Goal: Task Accomplishment & Management: Manage account settings

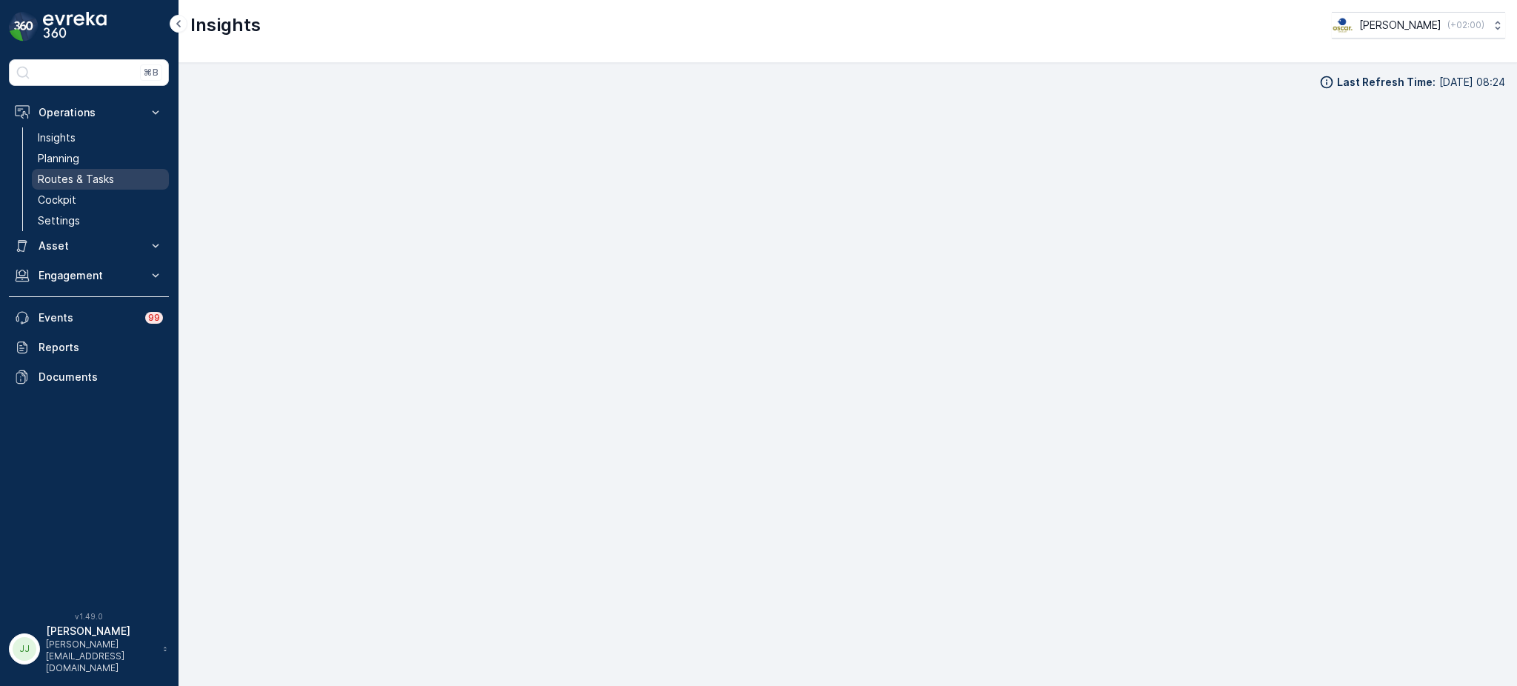
click at [95, 174] on p "Routes & Tasks" at bounding box center [76, 179] width 76 height 15
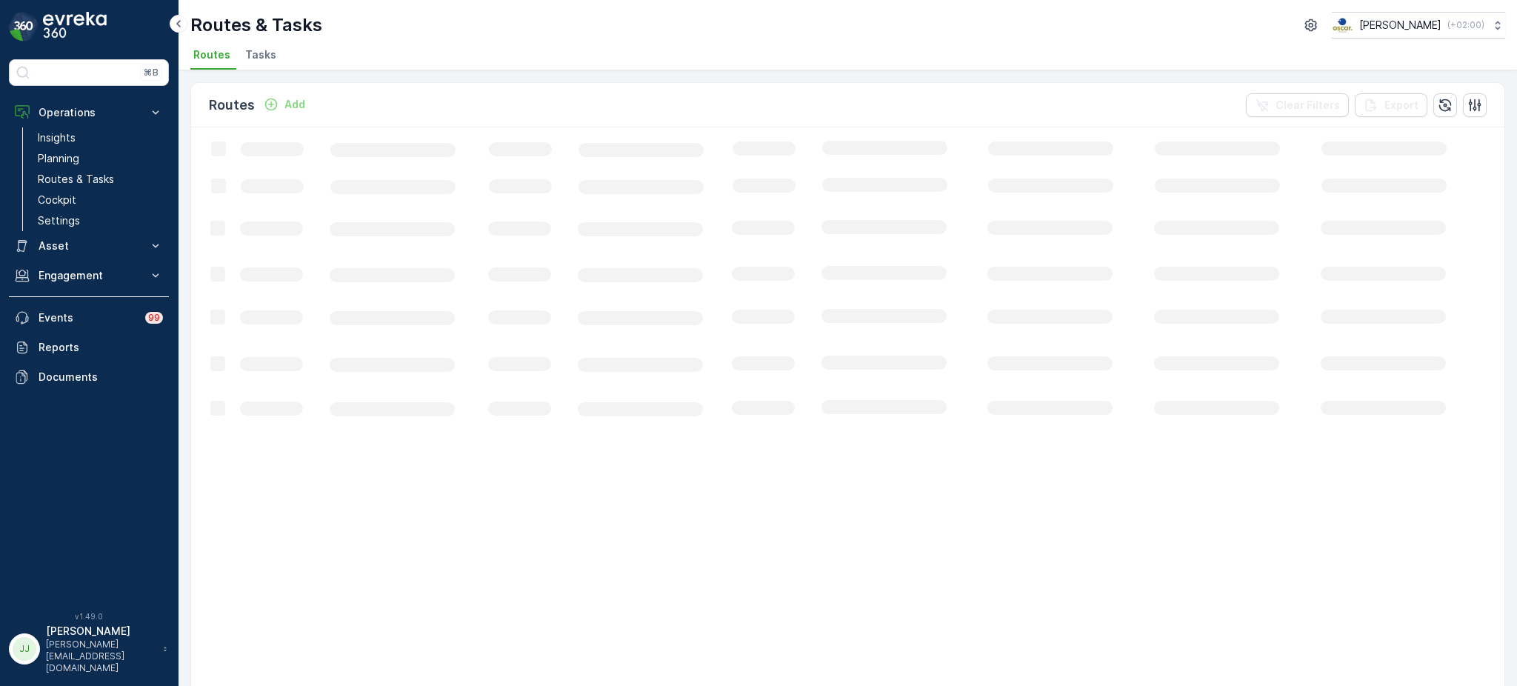
click at [261, 47] on span "Tasks" at bounding box center [260, 54] width 31 height 15
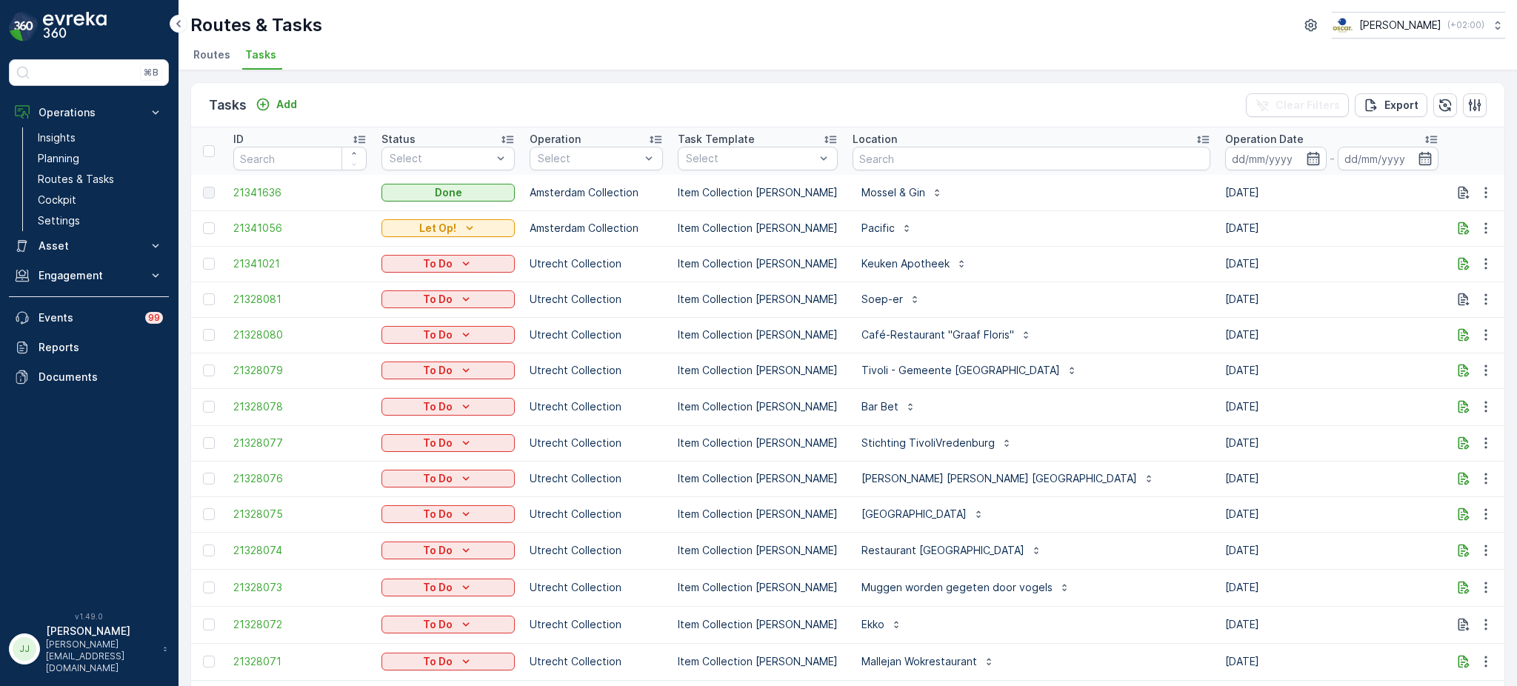
click at [854, 154] on input "text" at bounding box center [1031, 159] width 358 height 24
type input "schelte"
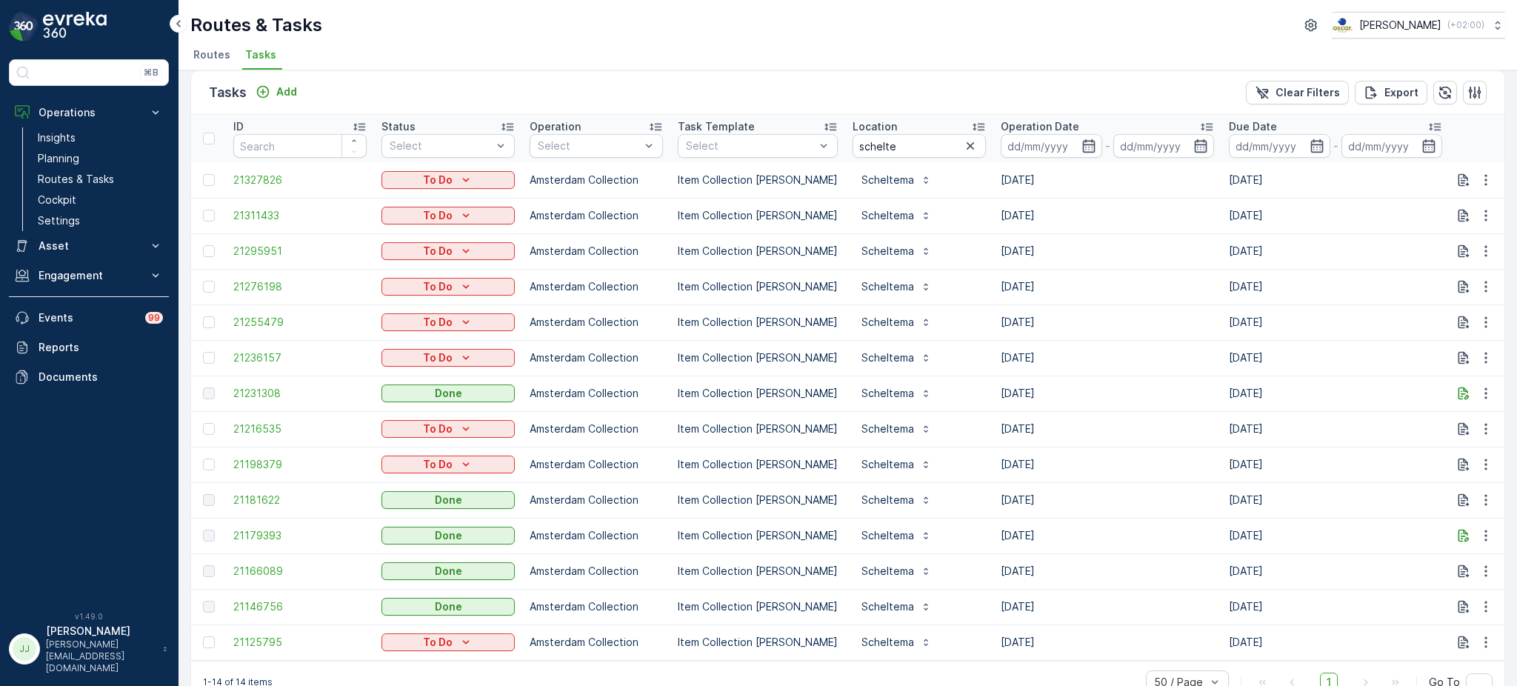
scroll to position [47, 0]
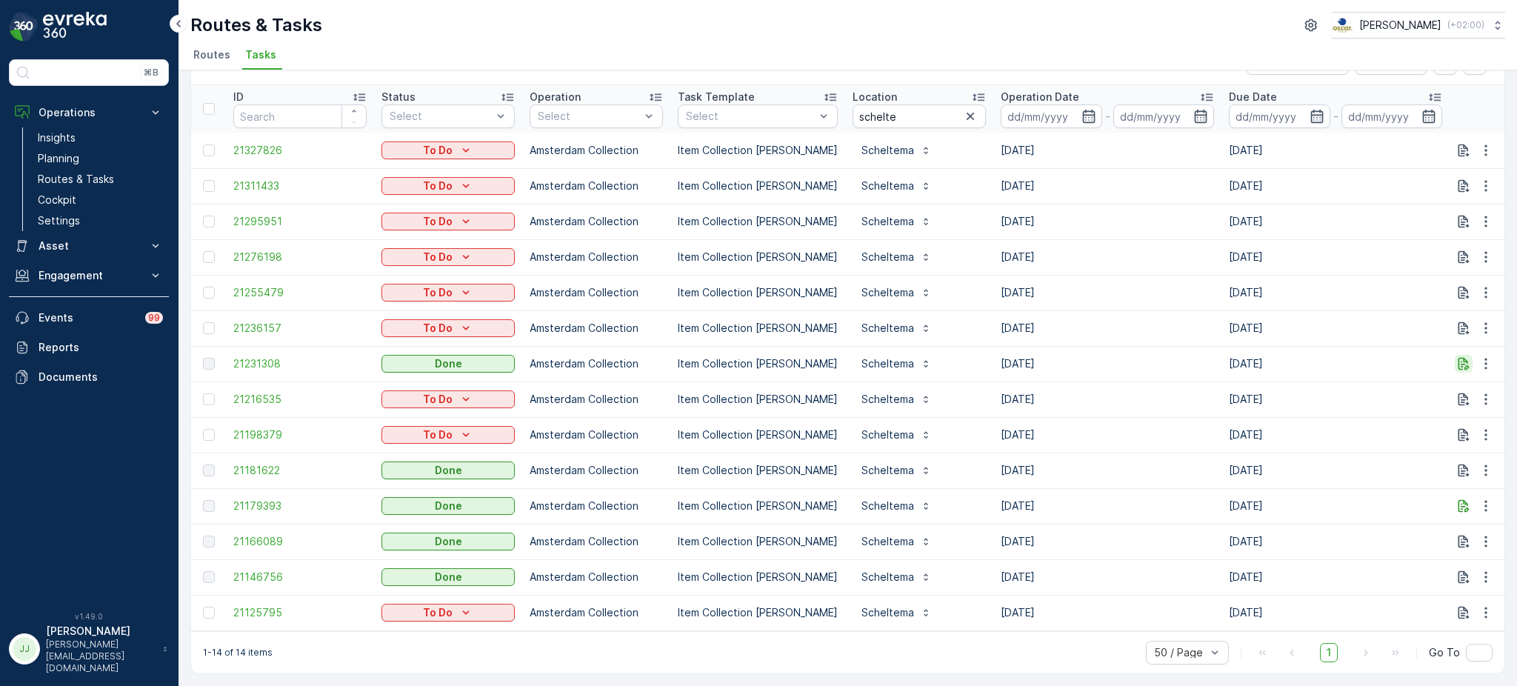
click at [1458, 360] on icon "button" at bounding box center [1463, 363] width 15 height 15
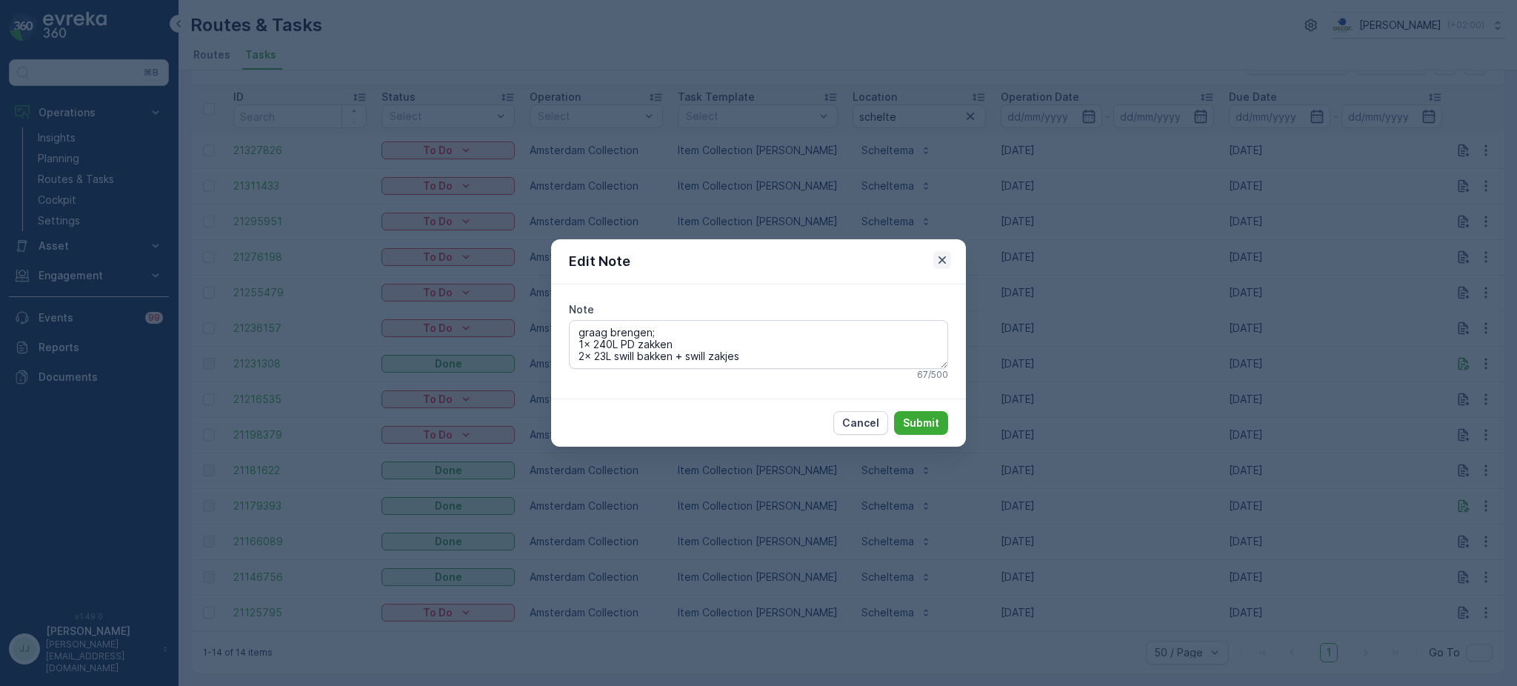
click at [946, 260] on icon "button" at bounding box center [941, 260] width 15 height 15
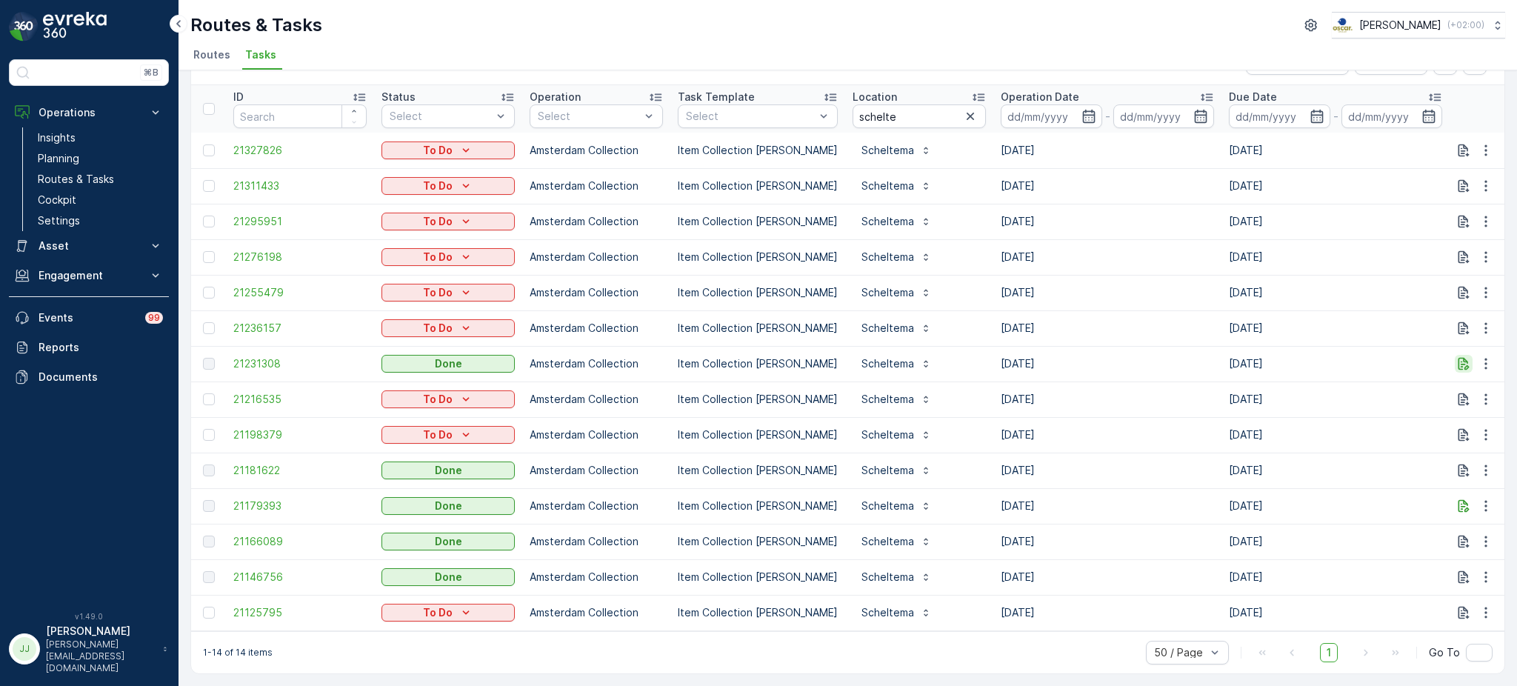
click at [1462, 356] on icon "button" at bounding box center [1463, 363] width 15 height 15
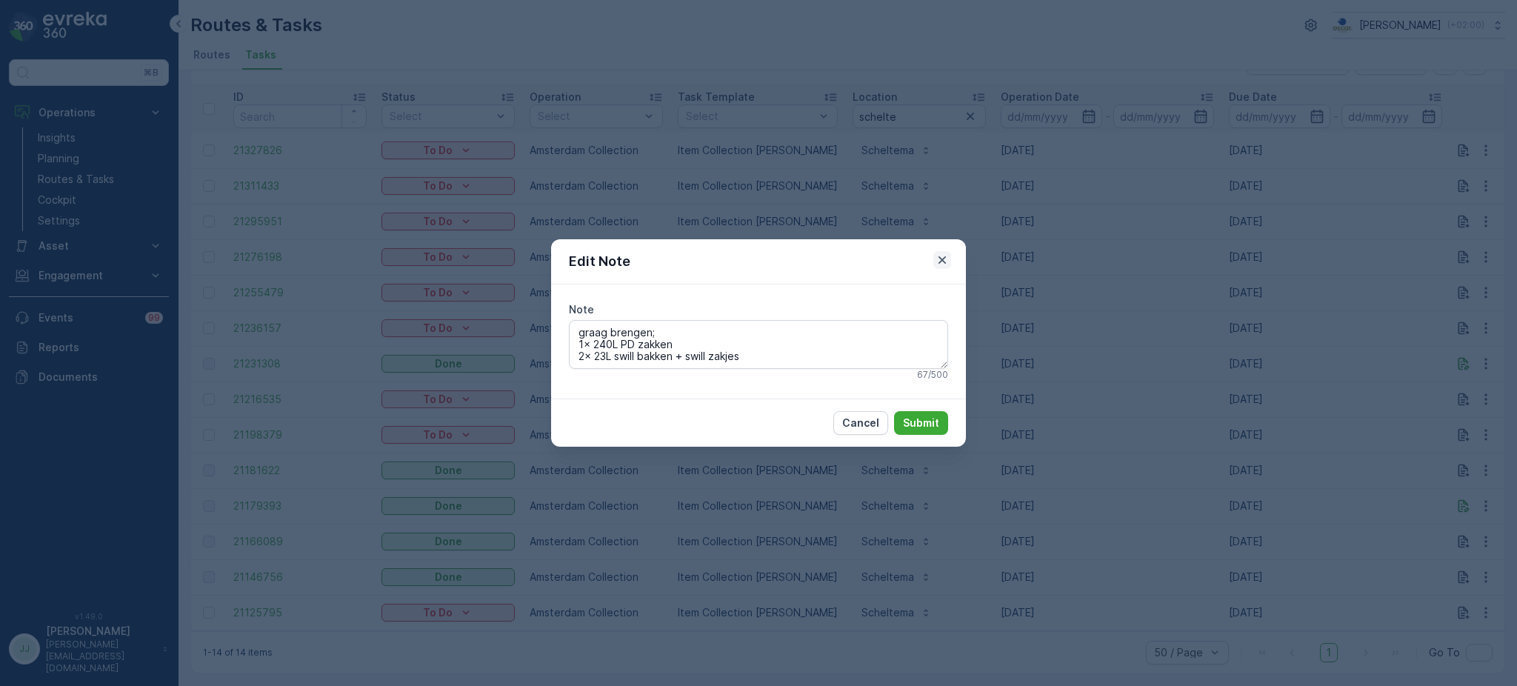
click at [946, 259] on icon "button" at bounding box center [941, 260] width 15 height 15
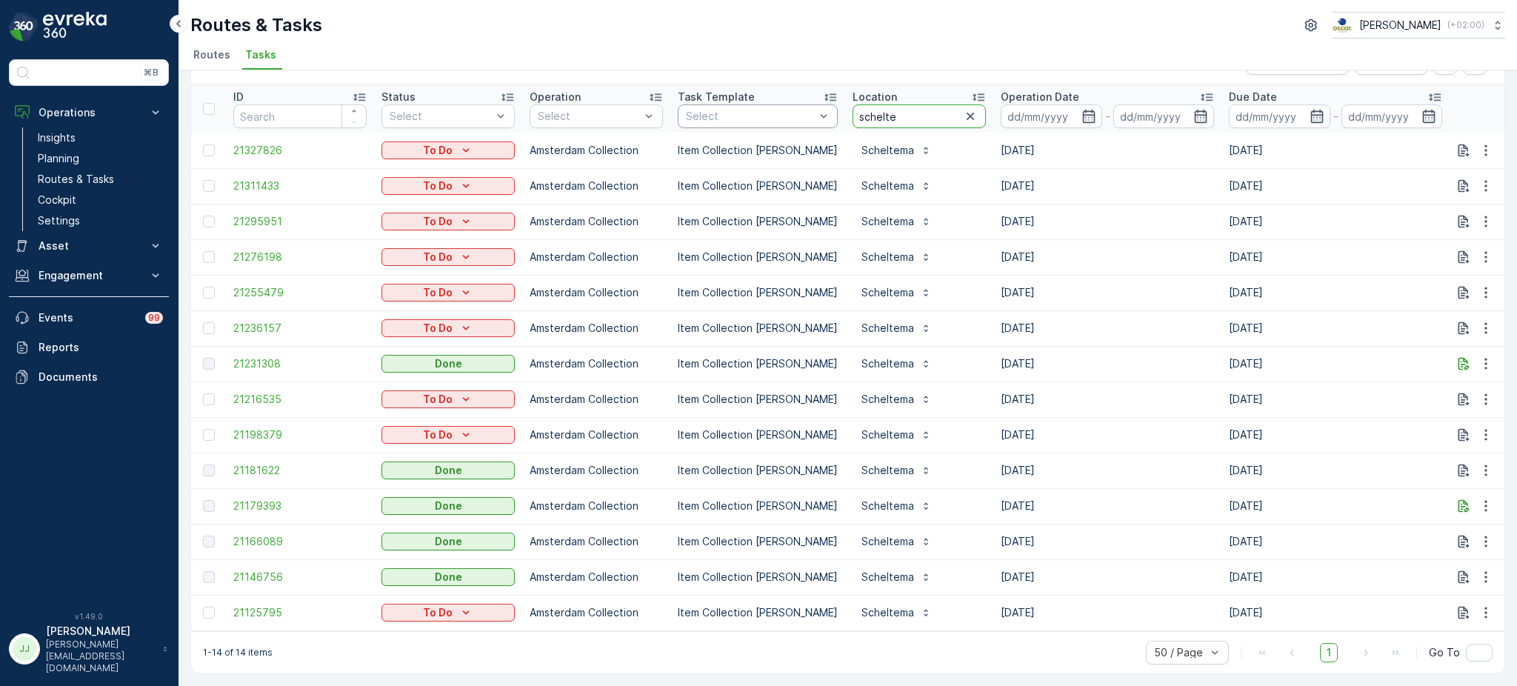
drag, startPoint x: 884, startPoint y: 116, endPoint x: 788, endPoint y: 114, distance: 96.3
click at [788, 114] on tr "ID Status Select Operation Select Task Template Select Location schelte Operati…" at bounding box center [1333, 108] width 2284 height 47
type input "filmhuis"
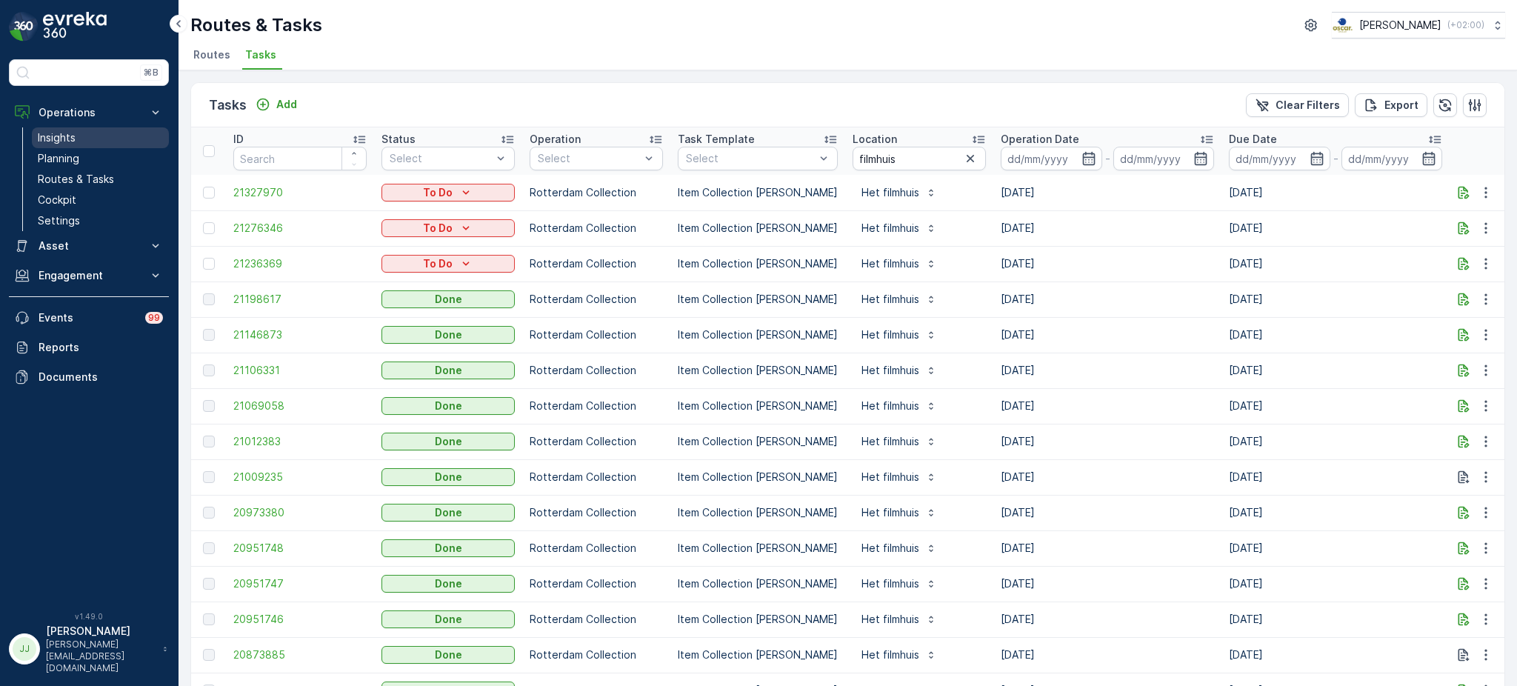
click at [101, 135] on link "Insights" at bounding box center [100, 137] width 137 height 21
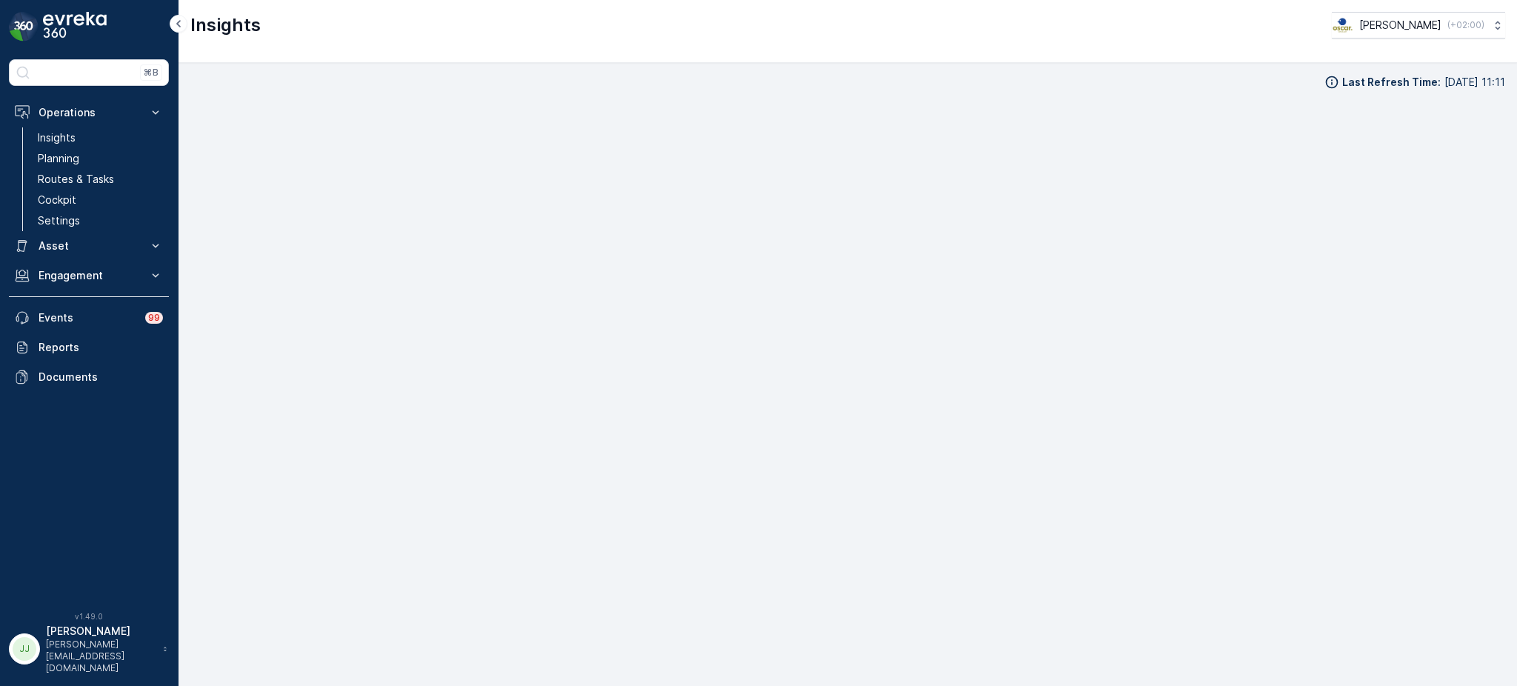
scroll to position [16, 0]
click at [95, 170] on link "Routes & Tasks" at bounding box center [100, 179] width 137 height 21
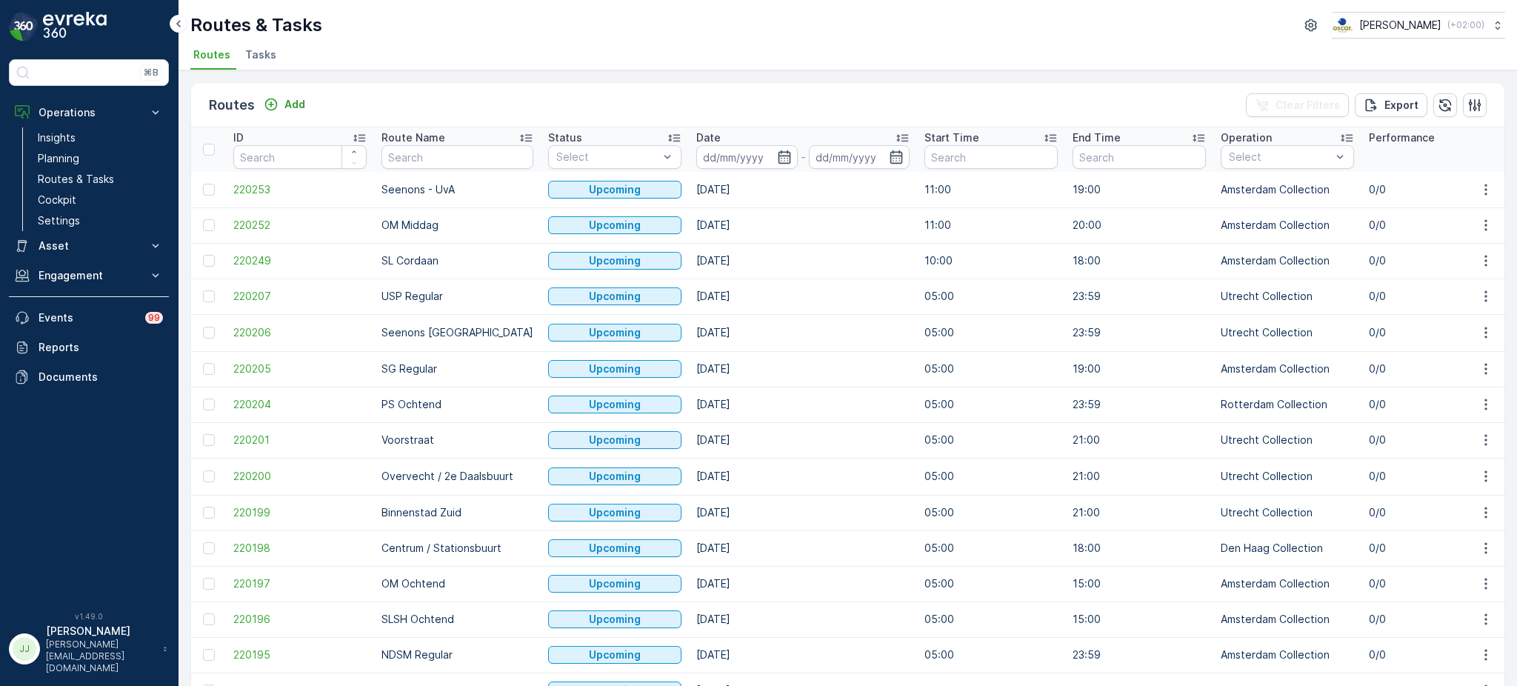
click at [249, 52] on span "Tasks" at bounding box center [260, 54] width 31 height 15
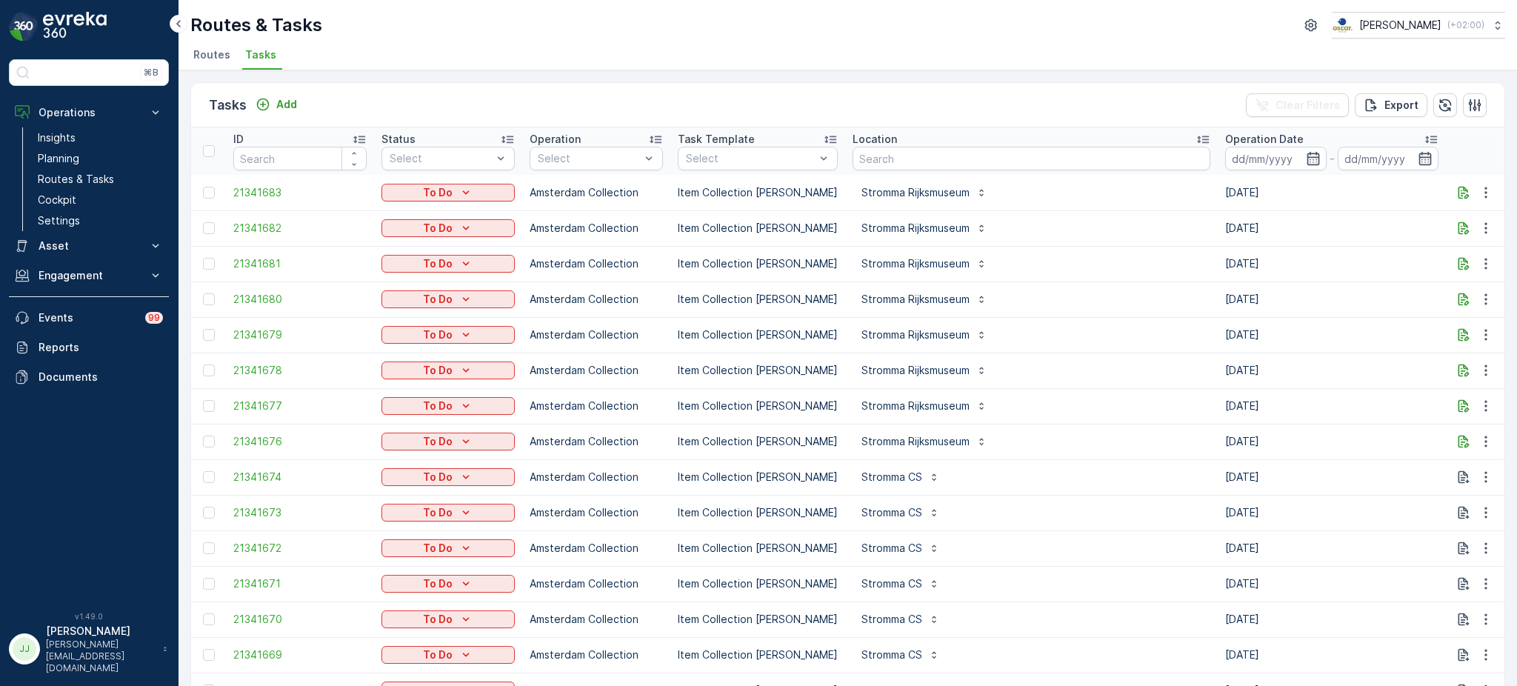
click at [952, 159] on input "text" at bounding box center [1031, 159] width 358 height 24
click at [67, 269] on p "Engagement" at bounding box center [89, 275] width 101 height 15
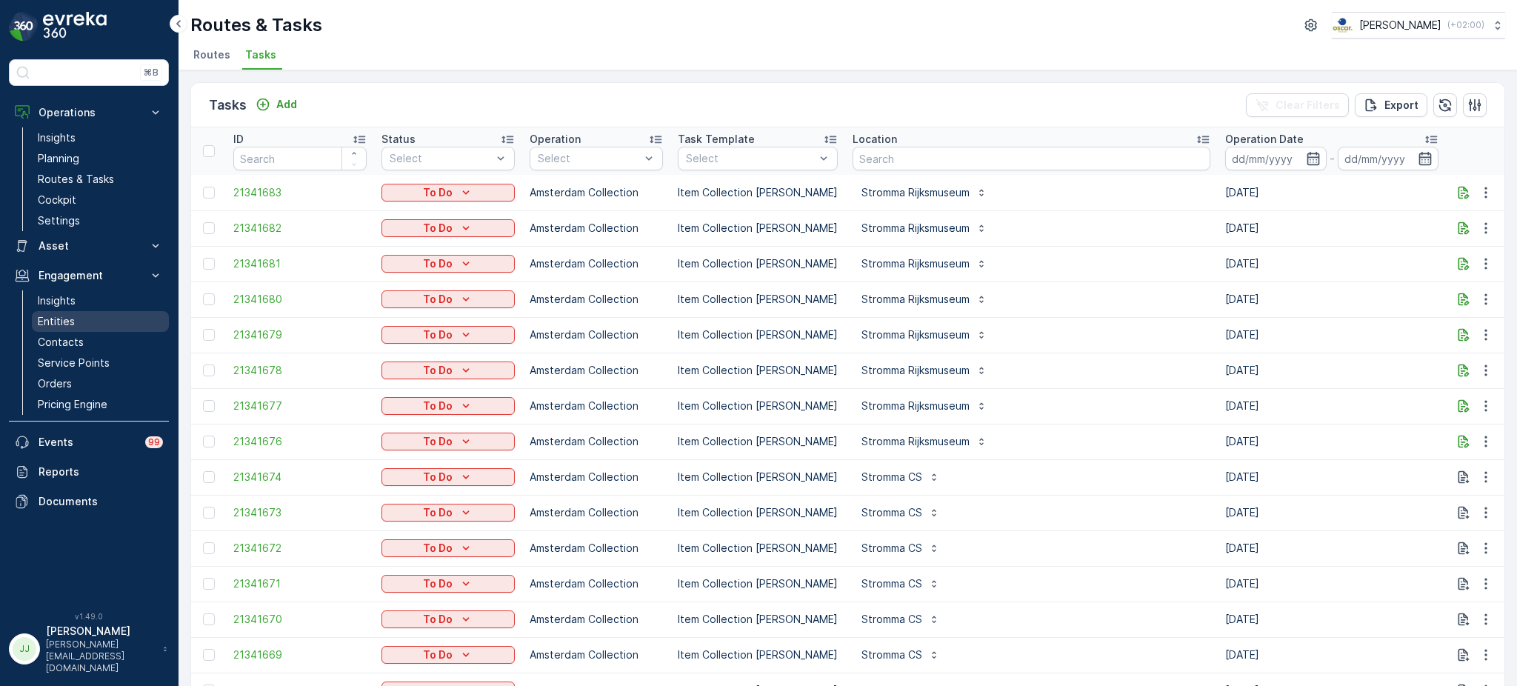
click at [71, 321] on p "Entities" at bounding box center [56, 321] width 37 height 15
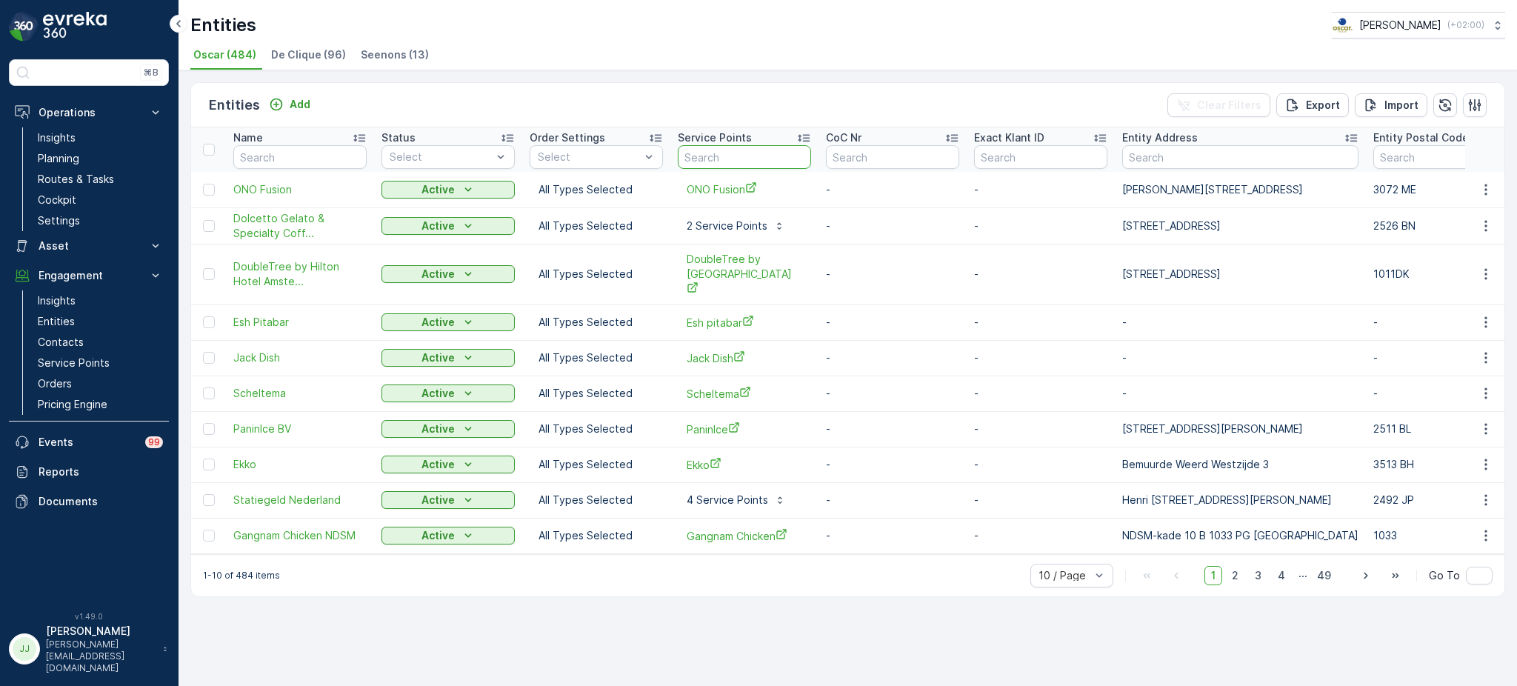
click at [732, 158] on input "text" at bounding box center [744, 157] width 133 height 24
click at [295, 98] on p "Add" at bounding box center [300, 104] width 21 height 15
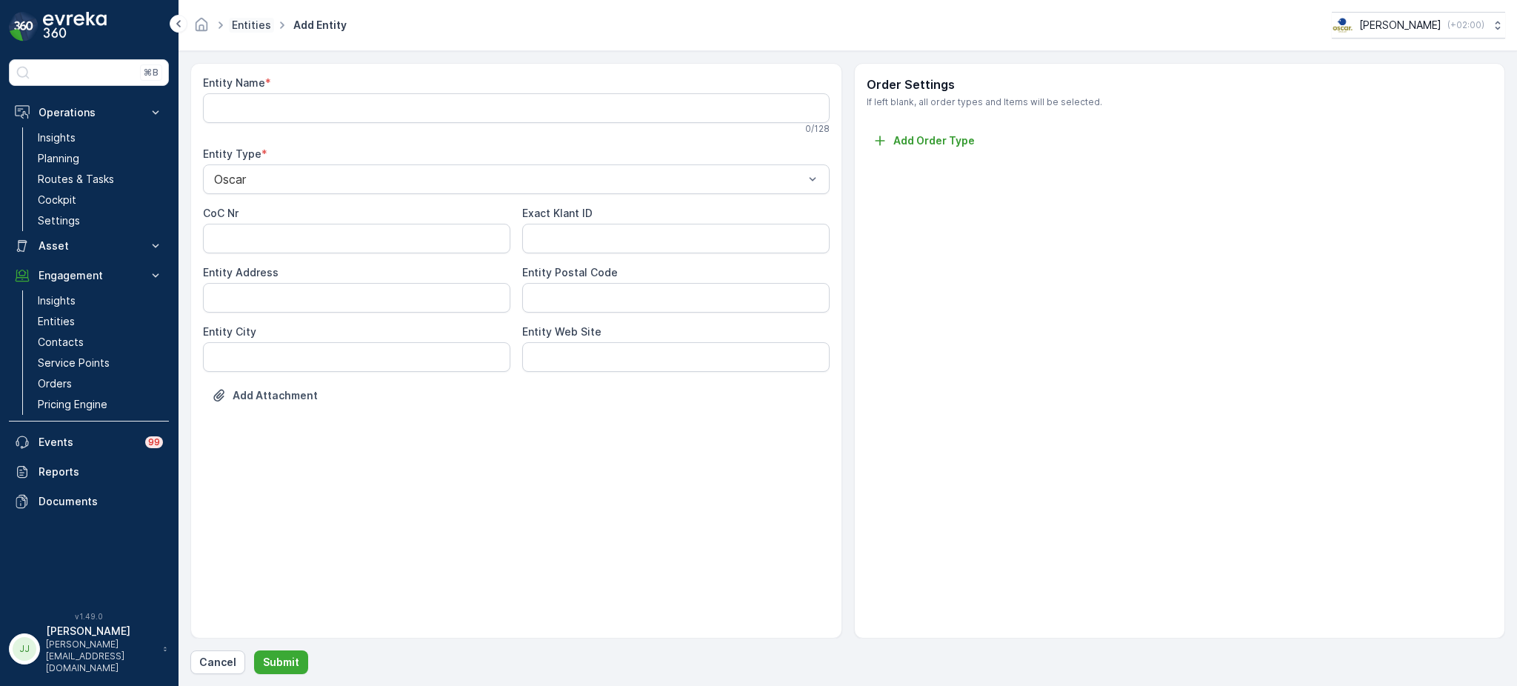
click at [243, 27] on link "Entities" at bounding box center [251, 25] width 39 height 13
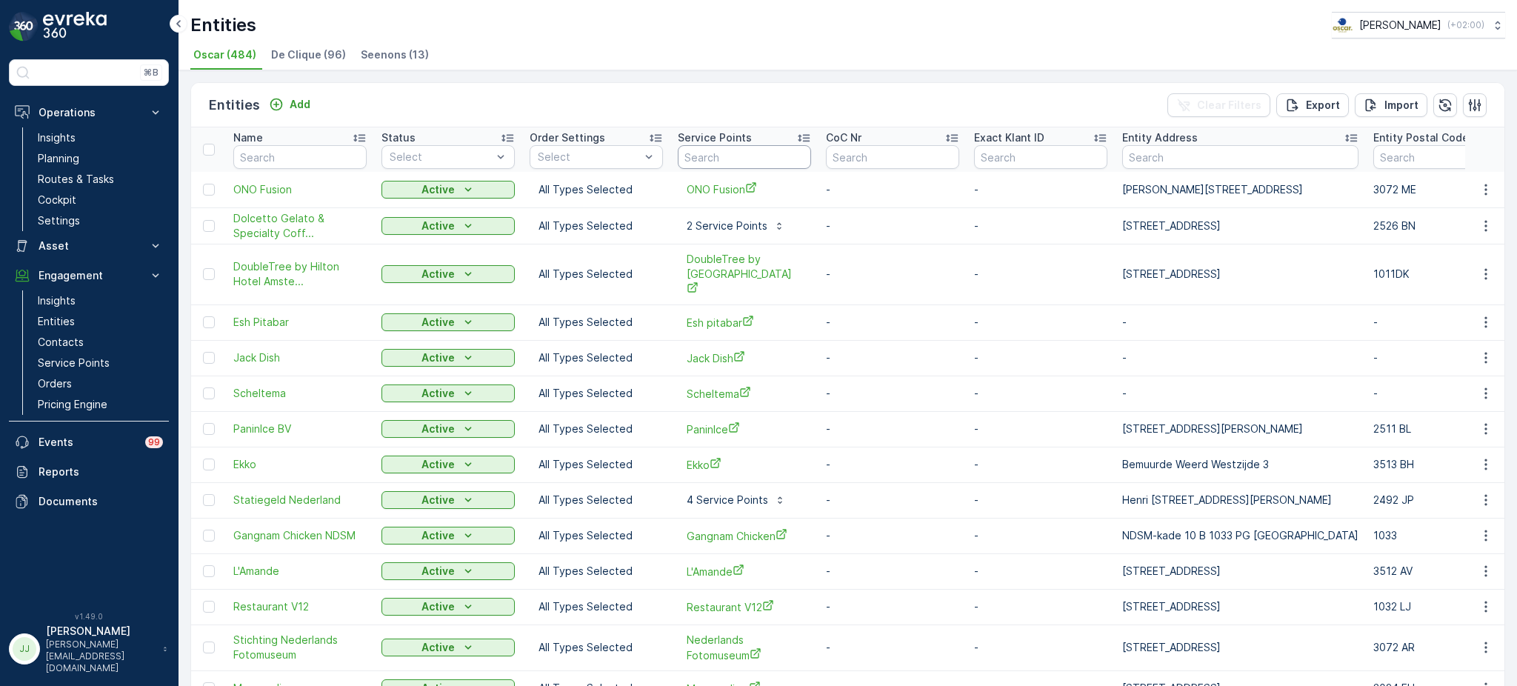
click at [772, 160] on input "text" at bounding box center [744, 157] width 133 height 24
type input "sticht"
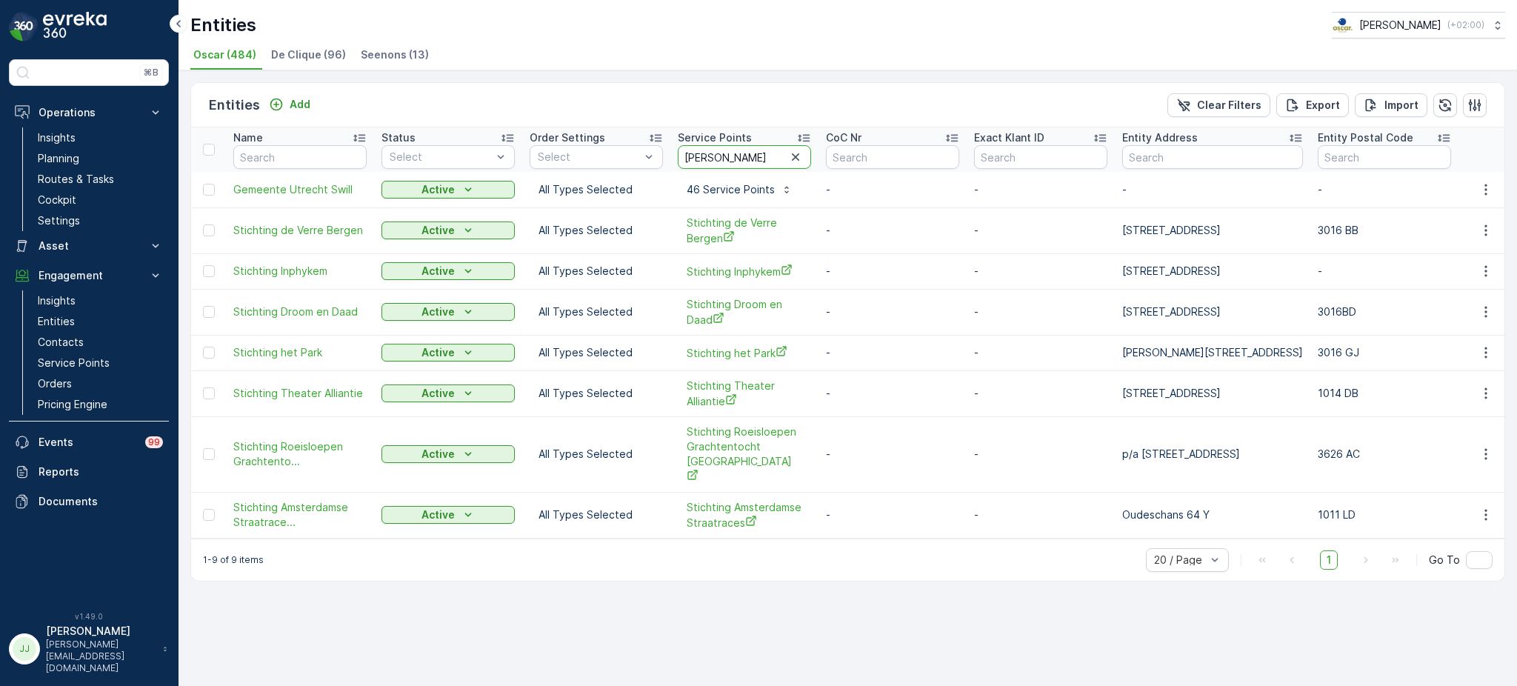
click at [732, 154] on input "sticht" at bounding box center [744, 157] width 133 height 24
type input "s"
type input "ndsm"
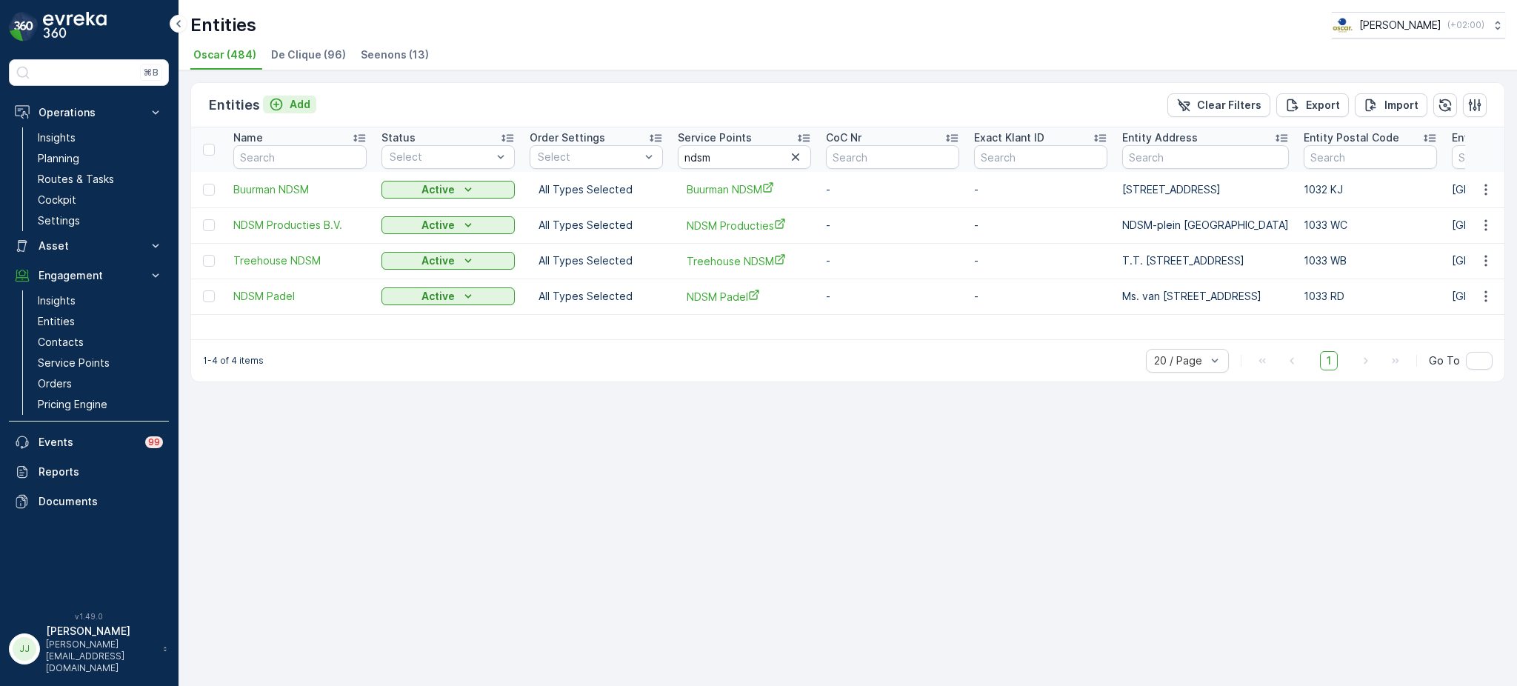
click at [297, 98] on p "Add" at bounding box center [300, 104] width 21 height 15
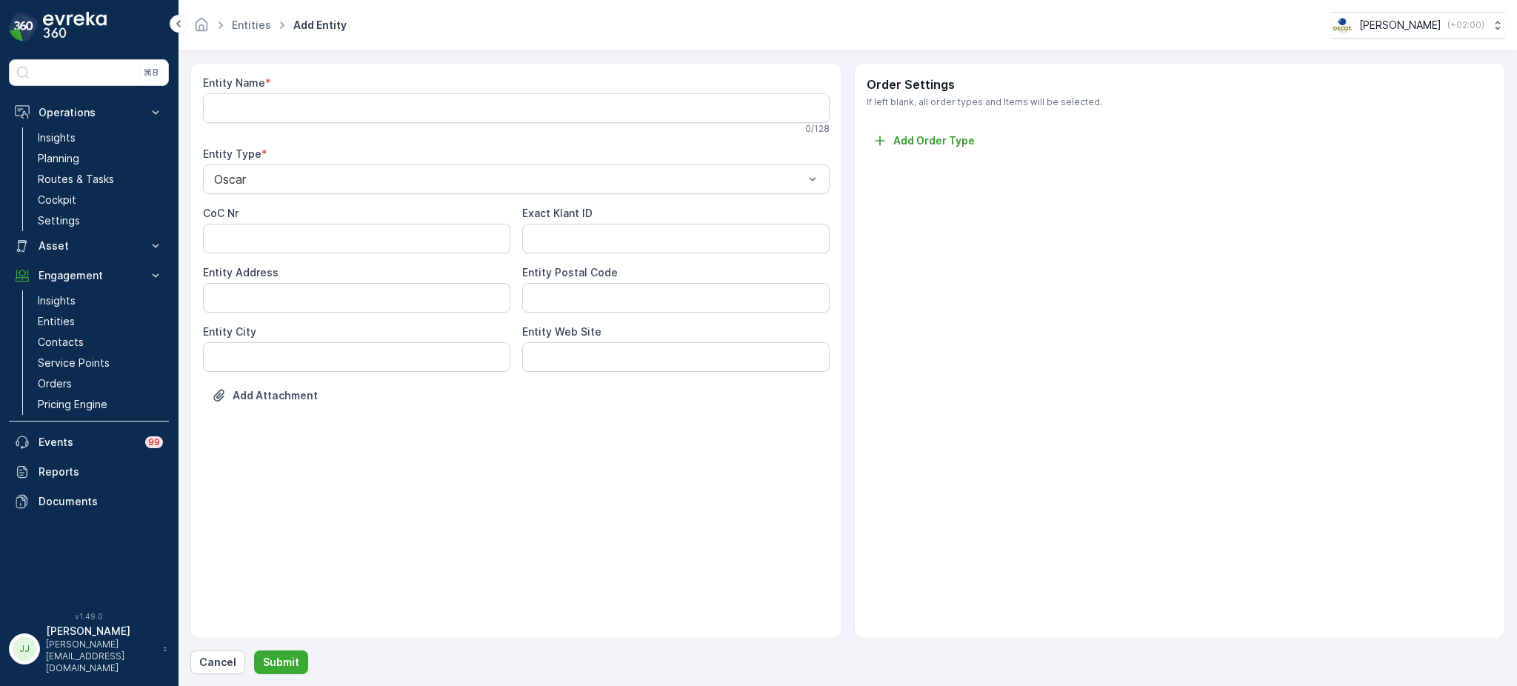
click at [297, 131] on div "0 / 128" at bounding box center [516, 129] width 626 height 12
click at [254, 100] on Name "Entity Name" at bounding box center [516, 108] width 626 height 30
paste Name "Stichting NDSM-werf"
type Name "Stichting NDSM-werf"
click at [546, 269] on label "Entity Postal Code" at bounding box center [570, 275] width 96 height 13
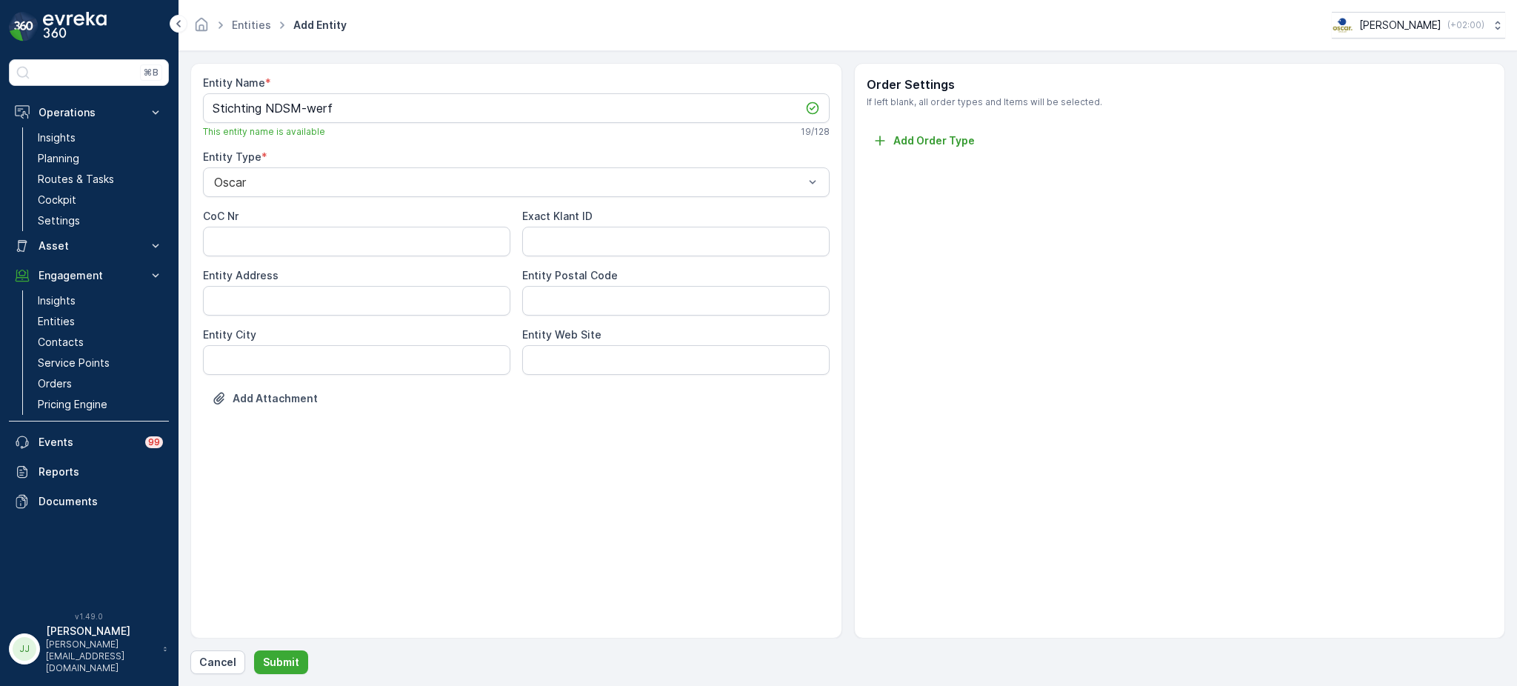
click at [546, 286] on Code "Entity Postal Code" at bounding box center [675, 301] width 307 height 30
click at [360, 362] on City "Entity City" at bounding box center [356, 360] width 307 height 30
type City "R"
type City "[GEOGRAPHIC_DATA]"
click at [291, 659] on p "Submit" at bounding box center [281, 662] width 36 height 15
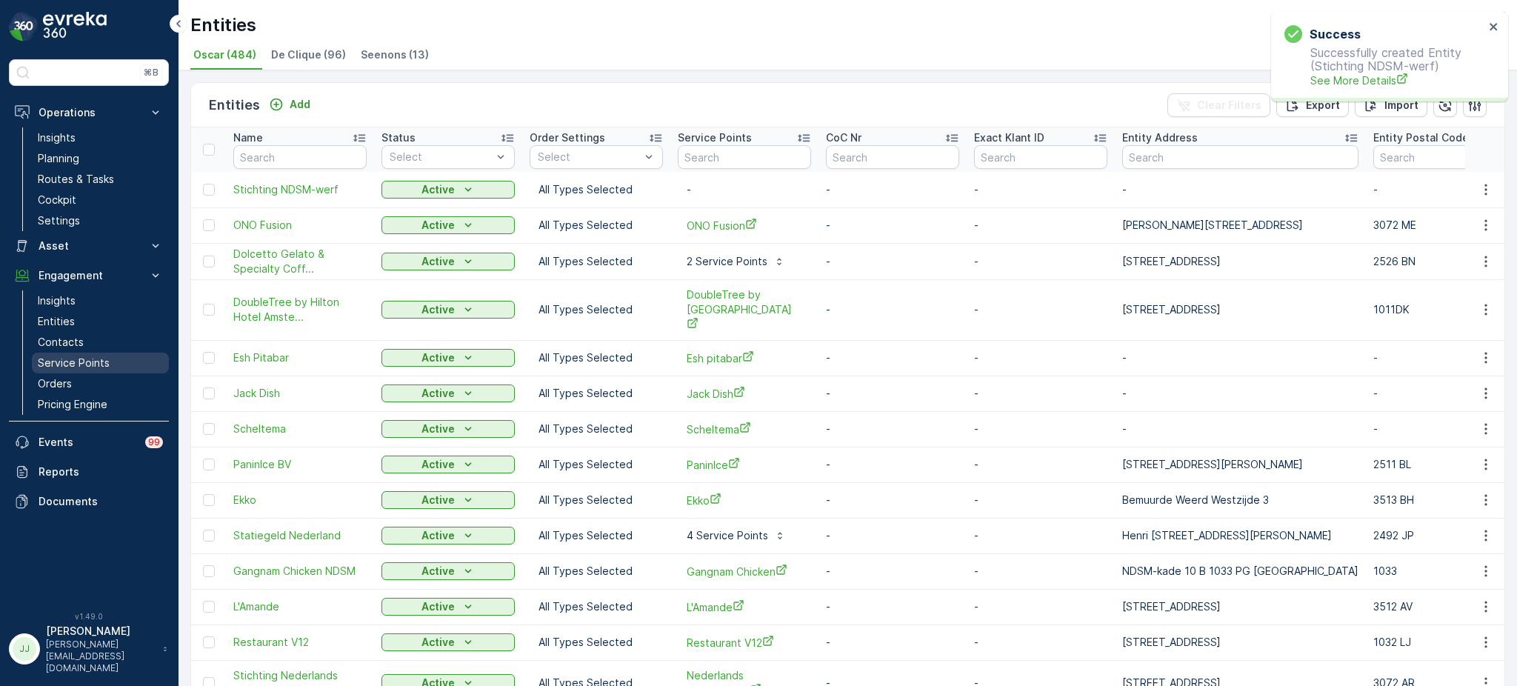
click at [87, 365] on p "Service Points" at bounding box center [74, 362] width 72 height 15
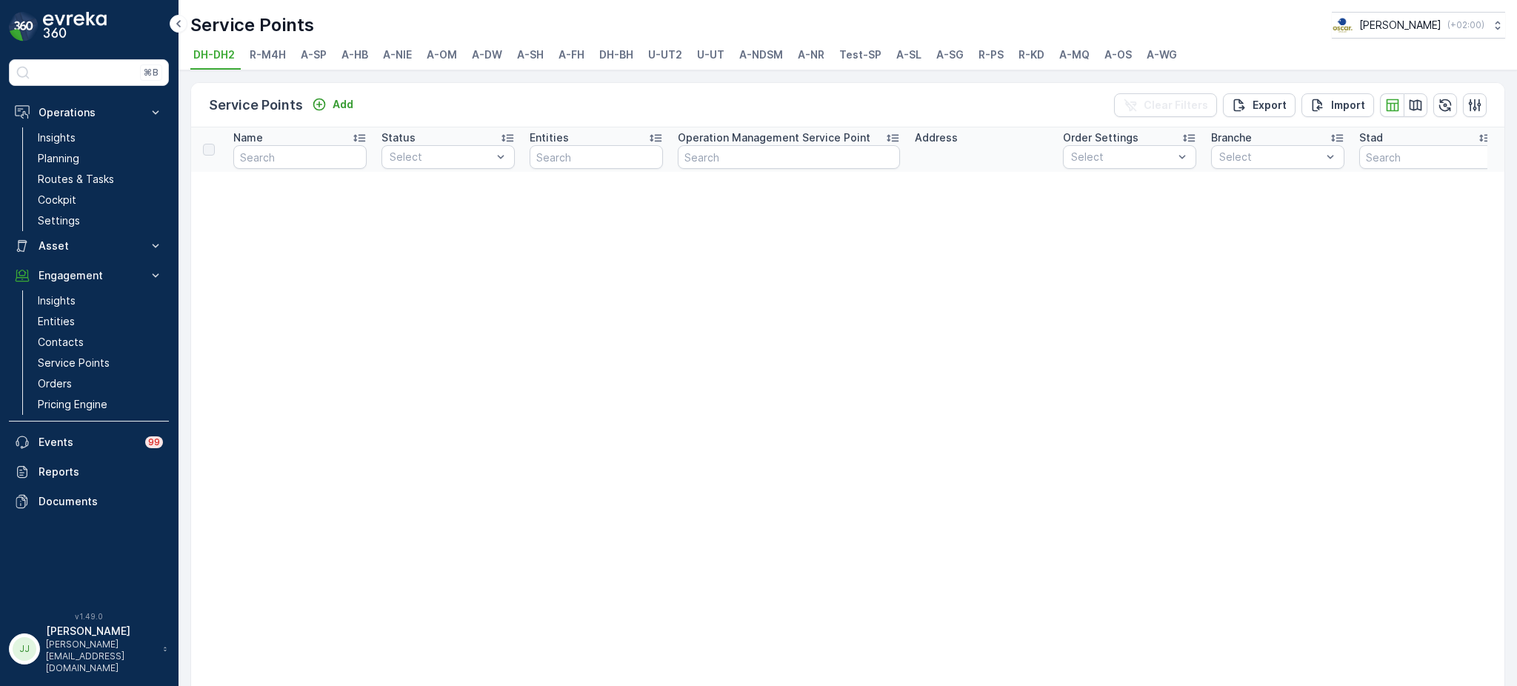
click at [749, 52] on span "A-NDSM" at bounding box center [761, 54] width 44 height 15
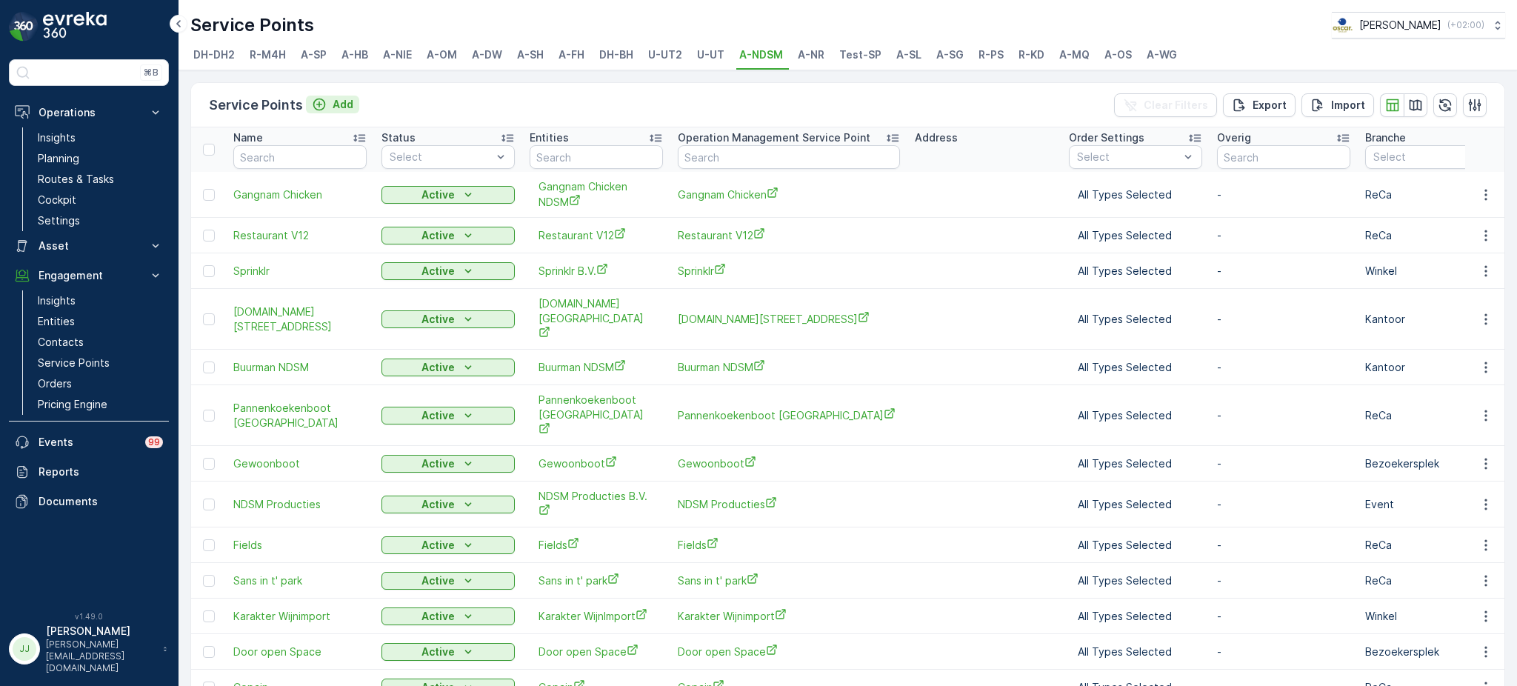
click at [341, 107] on p "Add" at bounding box center [342, 104] width 21 height 15
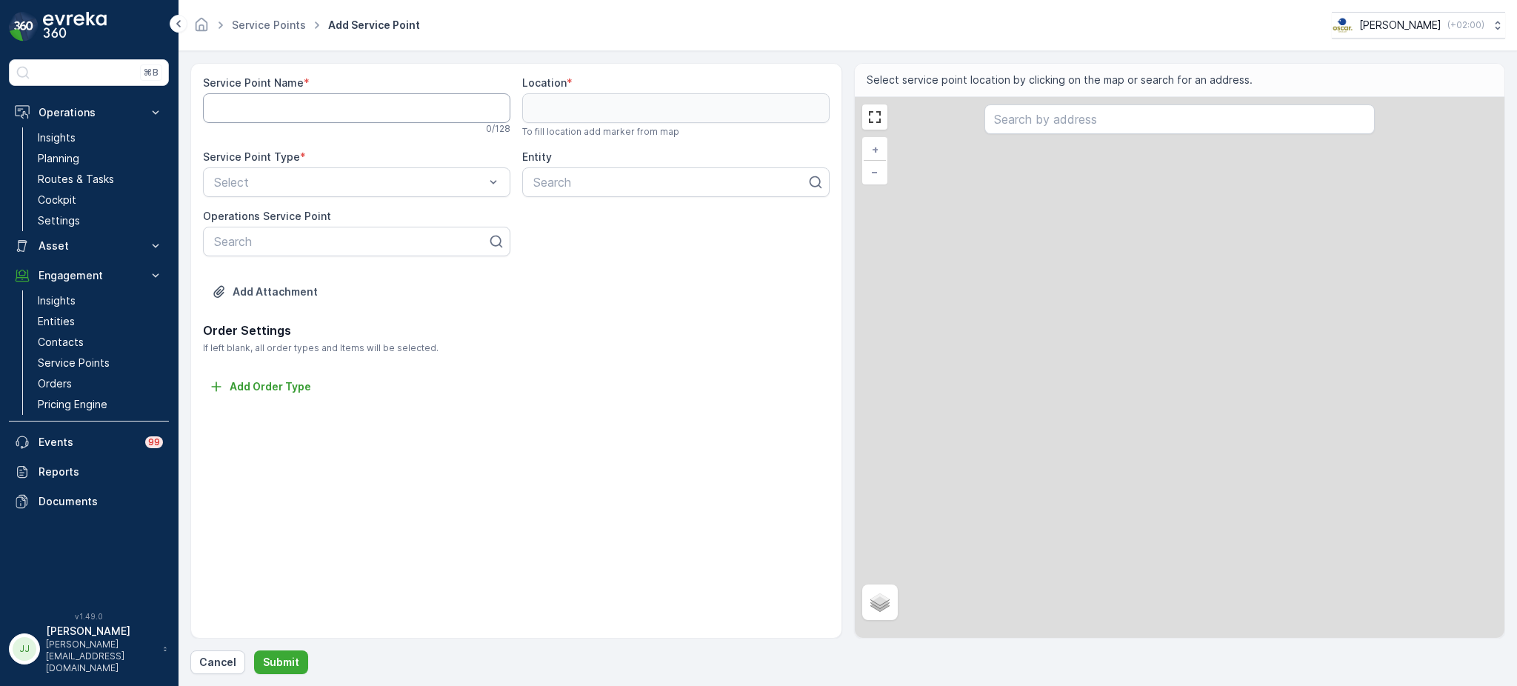
click at [287, 122] on Name "Service Point Name" at bounding box center [356, 108] width 307 height 30
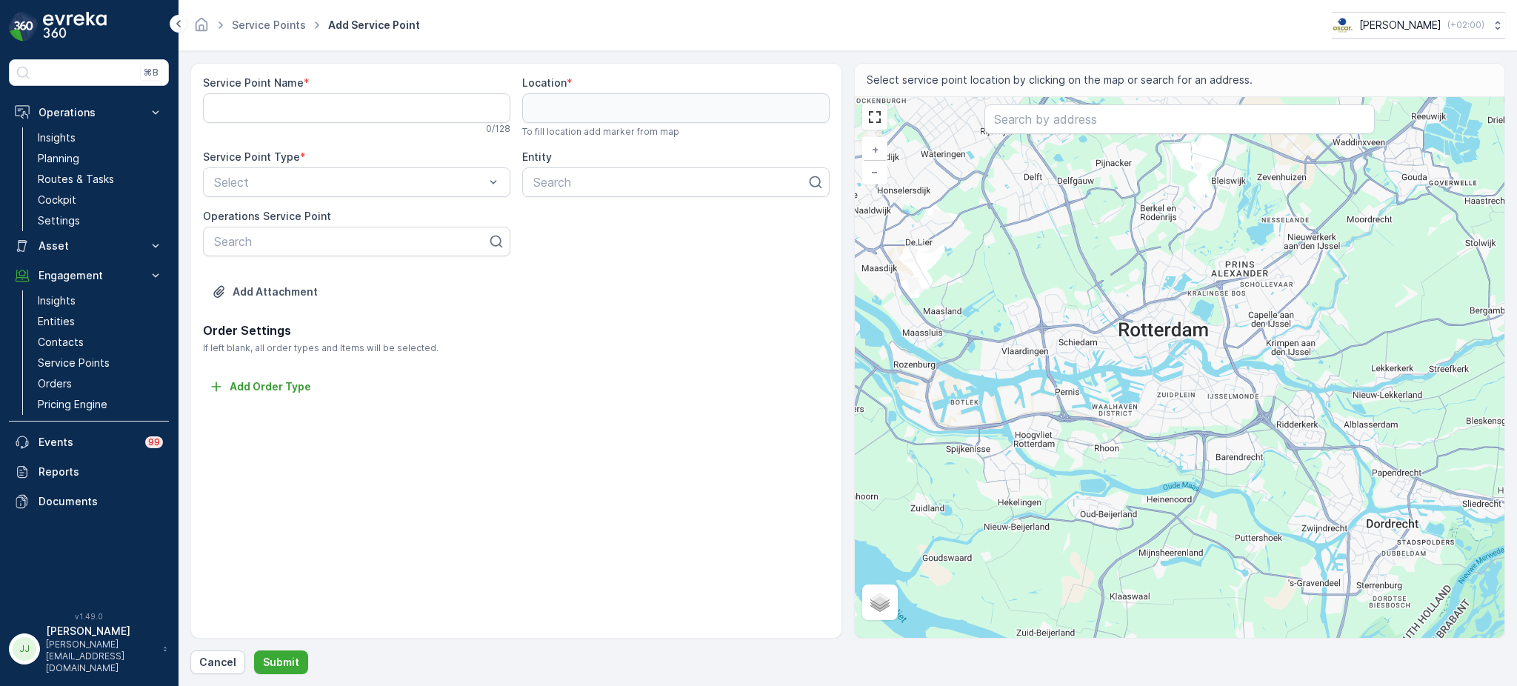
click at [281, 101] on Name "Service Point Name" at bounding box center [356, 108] width 307 height 30
paste Name "Stichting NDSM-werf"
type Name "Stichting NDSM-werf"
click at [1035, 116] on input "text" at bounding box center [1179, 119] width 390 height 30
paste input "tt. Neveritaweg 61 1033 WB Amsterdam"
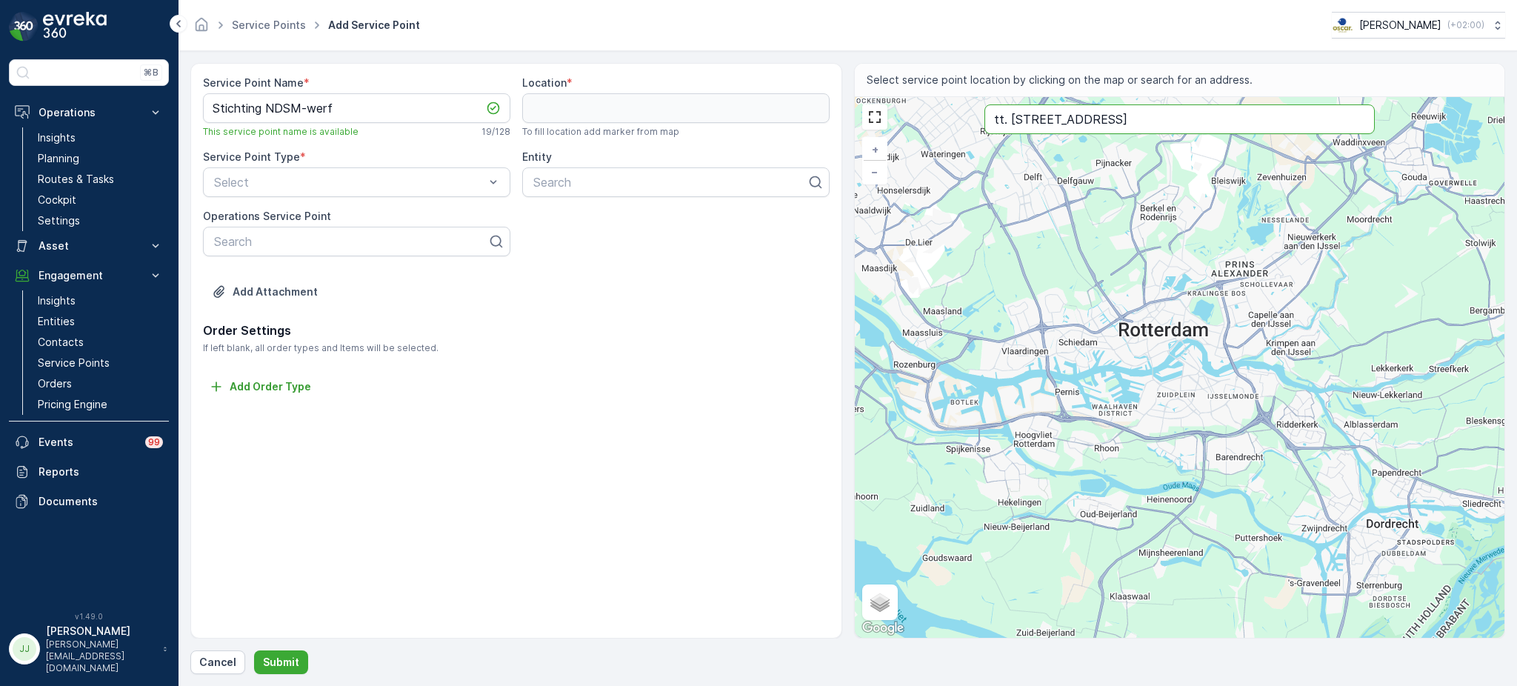
type input "tt. Neveritaweg 61 1033 WB Amsterdam"
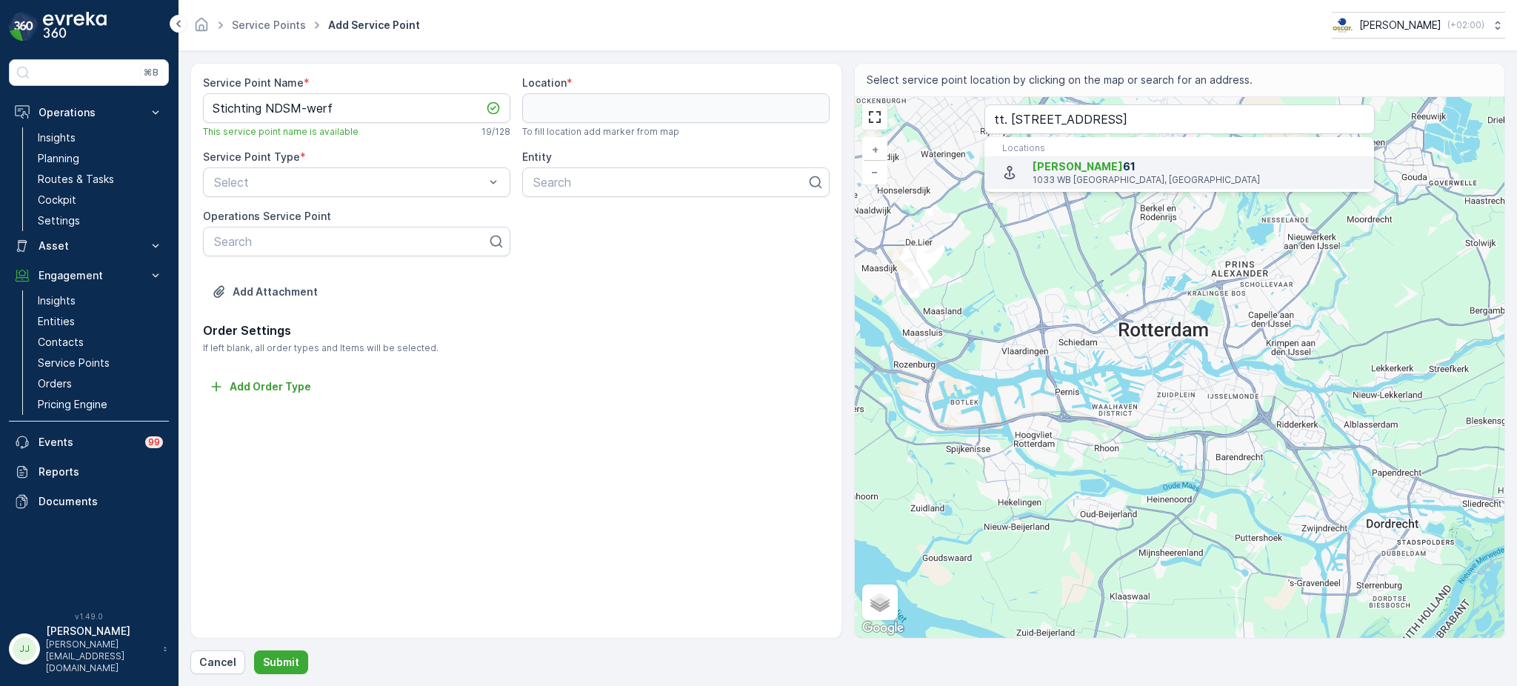
click at [1074, 163] on span "T.T. Neveritaweg" at bounding box center [1077, 166] width 90 height 13
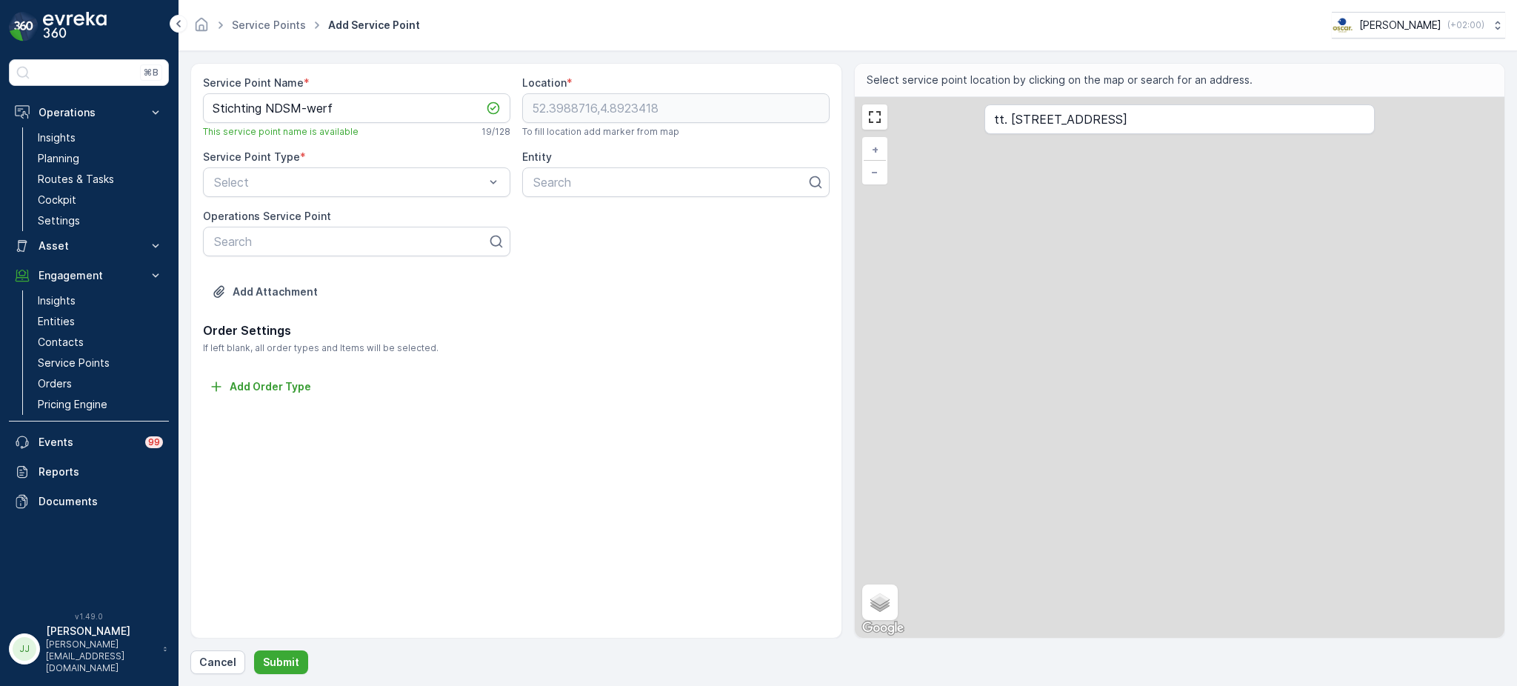
type input "52.3988716,4.8923418"
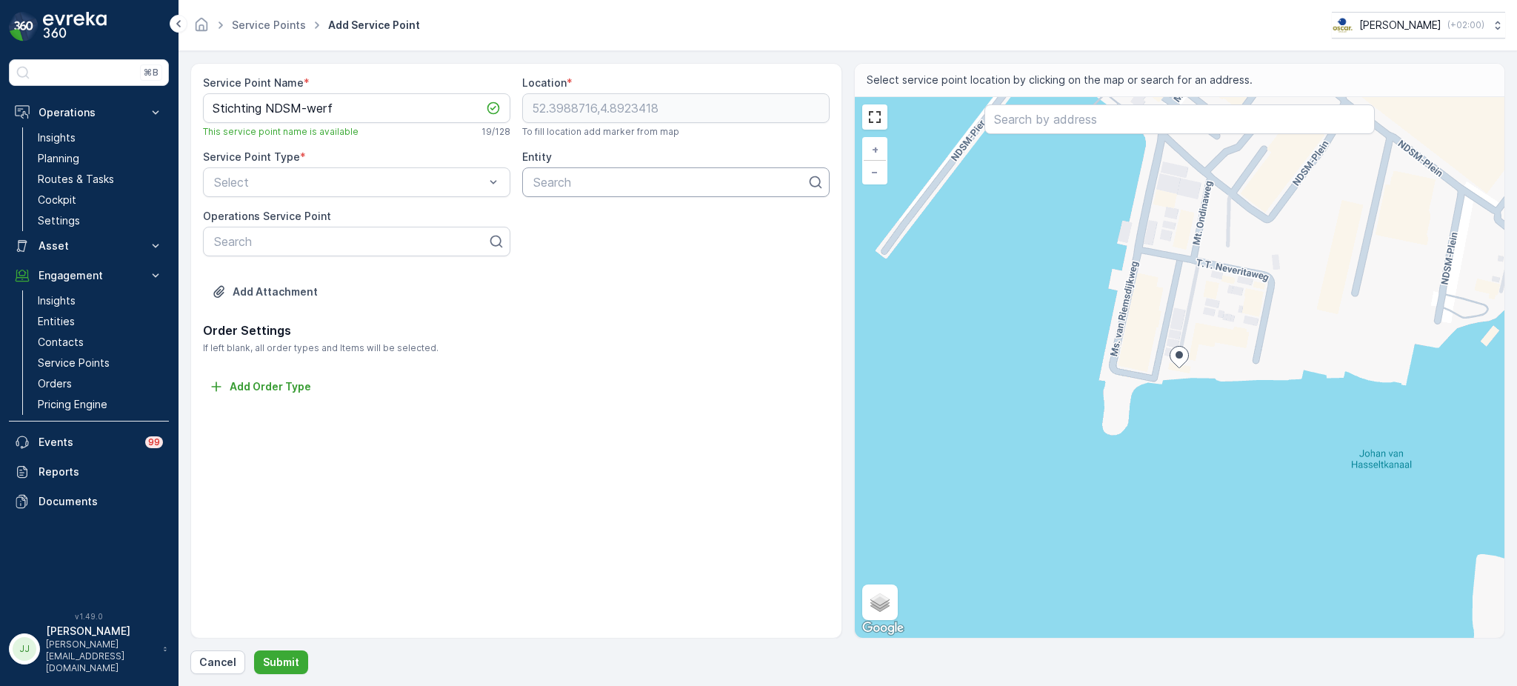
click at [578, 182] on div at bounding box center [670, 181] width 276 height 13
type input "stichting"
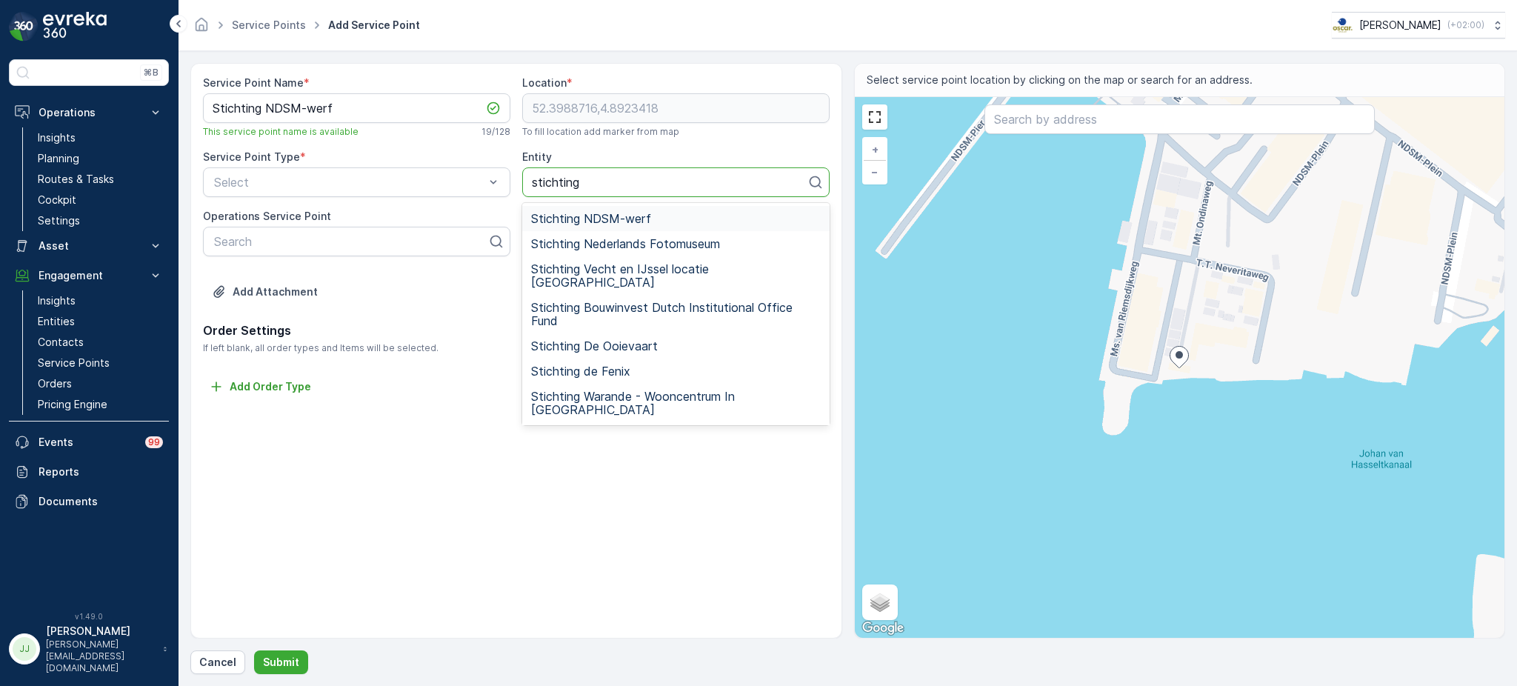
click at [585, 218] on span "Stichting NDSM-werf" at bounding box center [591, 218] width 120 height 13
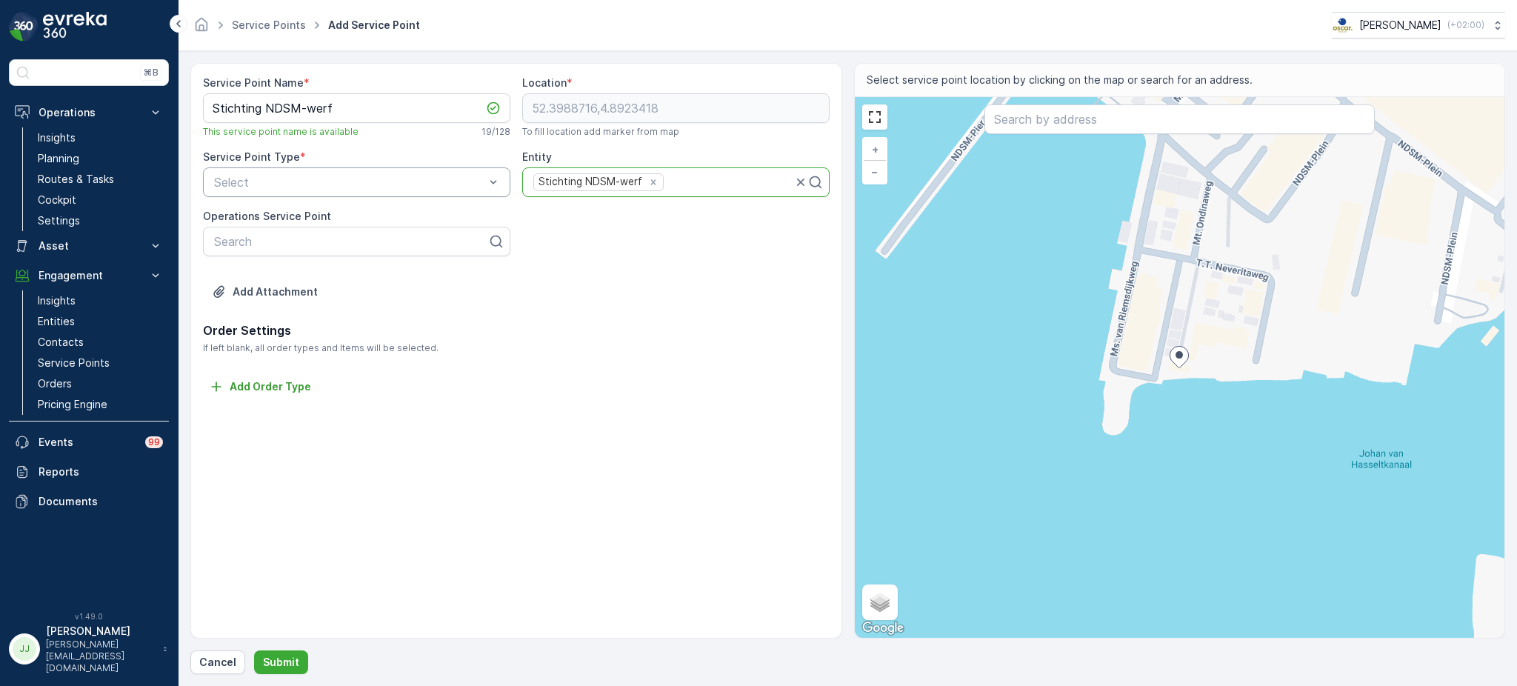
click at [360, 183] on div at bounding box center [349, 181] width 273 height 13
click at [264, 348] on div "A-NDSM" at bounding box center [357, 342] width 290 height 13
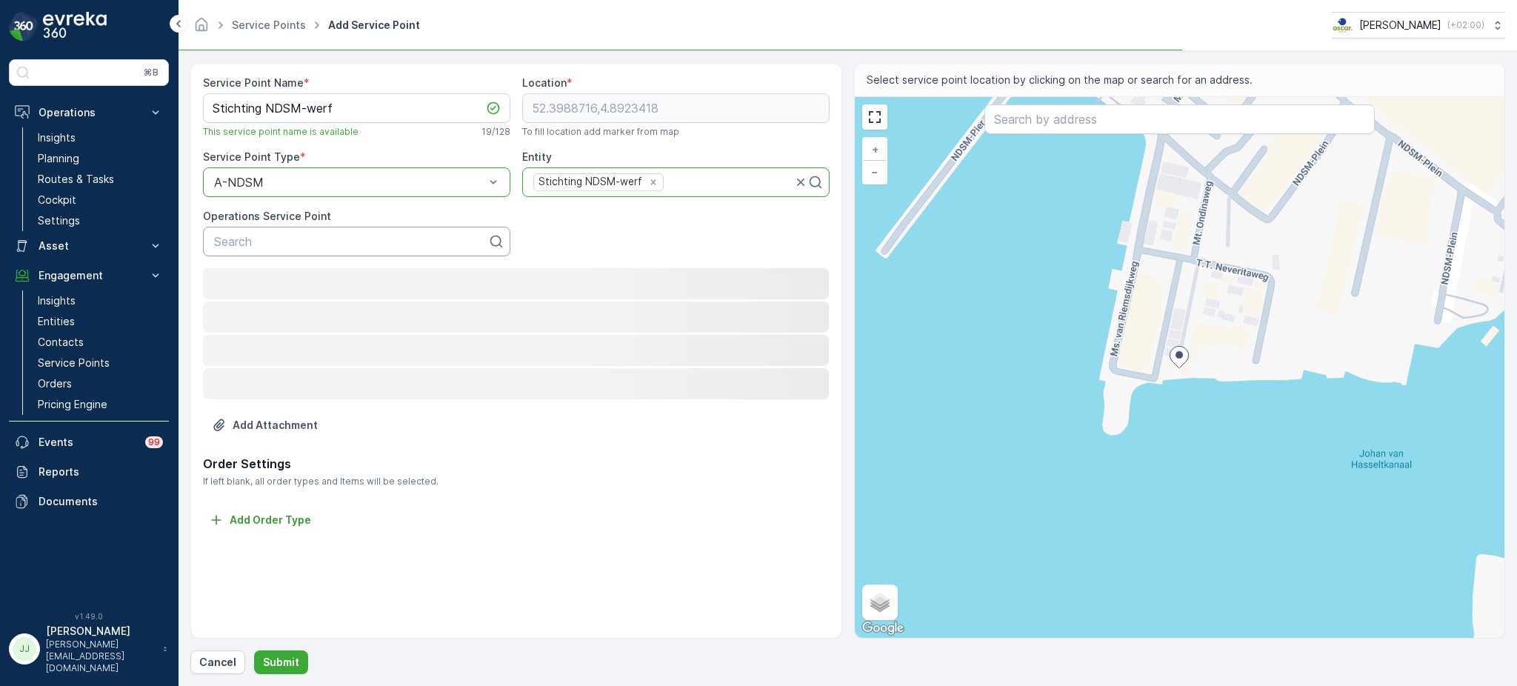
click at [255, 235] on div at bounding box center [351, 241] width 276 height 13
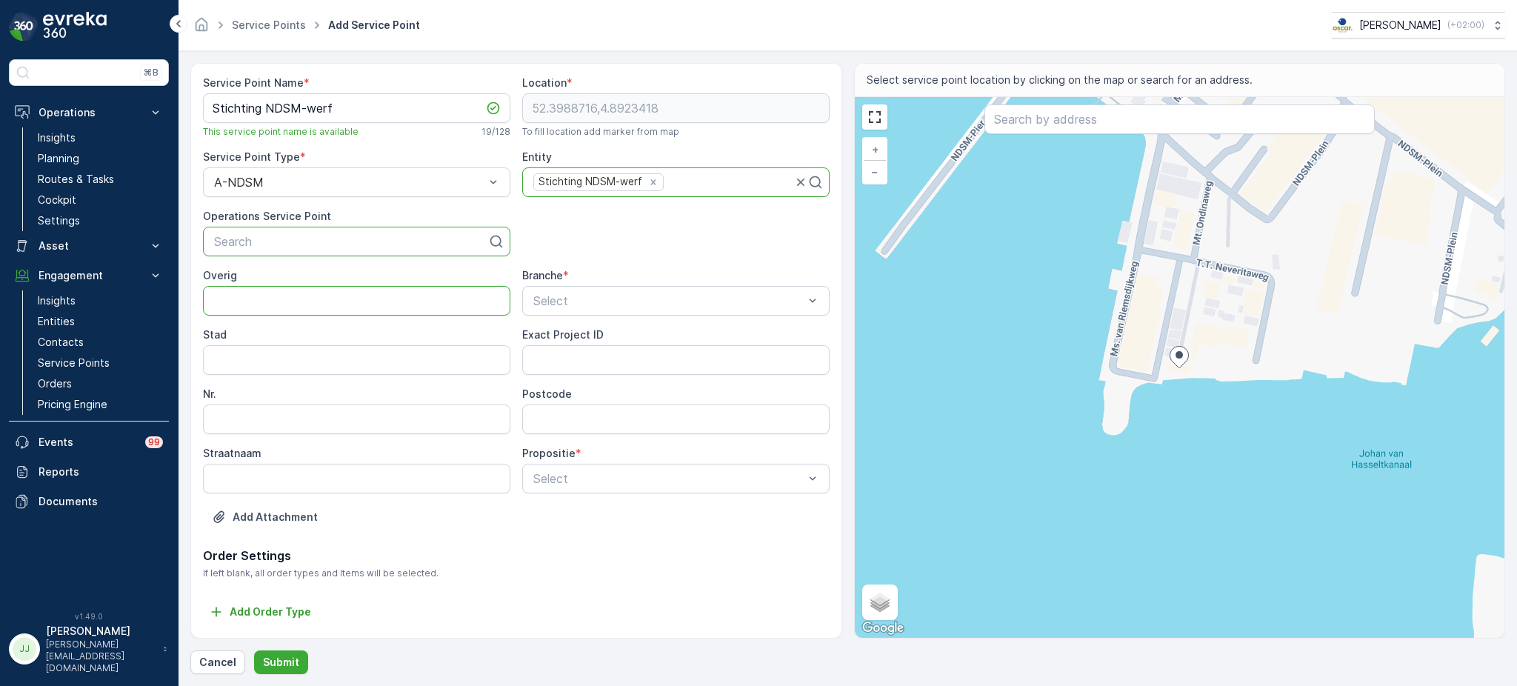
click at [265, 302] on input "Overig" at bounding box center [356, 301] width 307 height 30
click at [727, 294] on div at bounding box center [668, 300] width 273 height 13
click at [596, 384] on span "Bezoekersplek" at bounding box center [570, 387] width 79 height 13
click at [398, 303] on input "Overig" at bounding box center [356, 301] width 307 height 30
click at [366, 352] on input "Stad" at bounding box center [356, 360] width 307 height 30
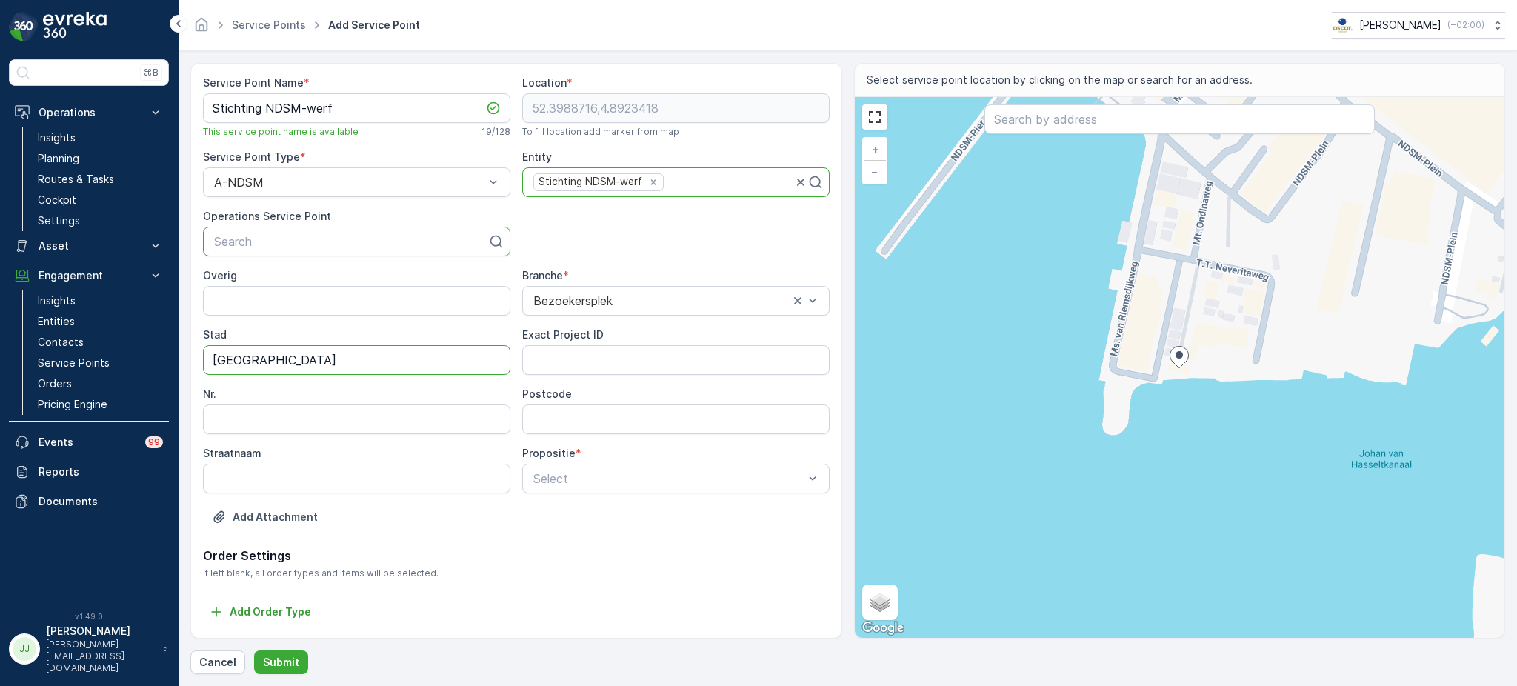
type input "[GEOGRAPHIC_DATA]"
type input "61"
click at [536, 422] on input "Postcode" at bounding box center [675, 419] width 307 height 30
type input "1033 WB"
click at [601, 484] on div at bounding box center [668, 478] width 273 height 13
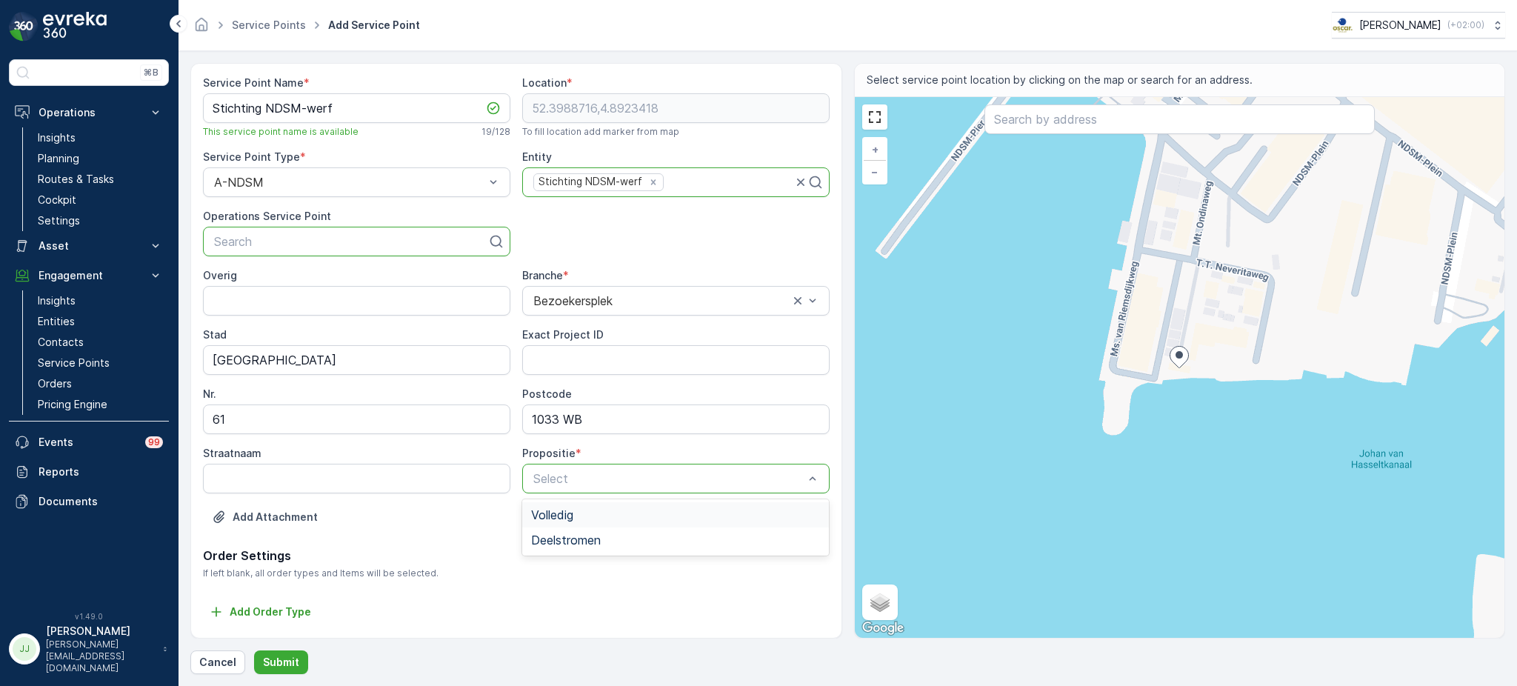
click at [566, 521] on span "Volledig" at bounding box center [552, 514] width 42 height 13
click at [432, 484] on input "Straatnaam" at bounding box center [356, 479] width 307 height 30
paste input "tt. Neveritaweg 61 1033 WB Amsterdam"
type input "tt. Neveritaweg 61"
click at [281, 663] on p "Submit" at bounding box center [281, 662] width 36 height 15
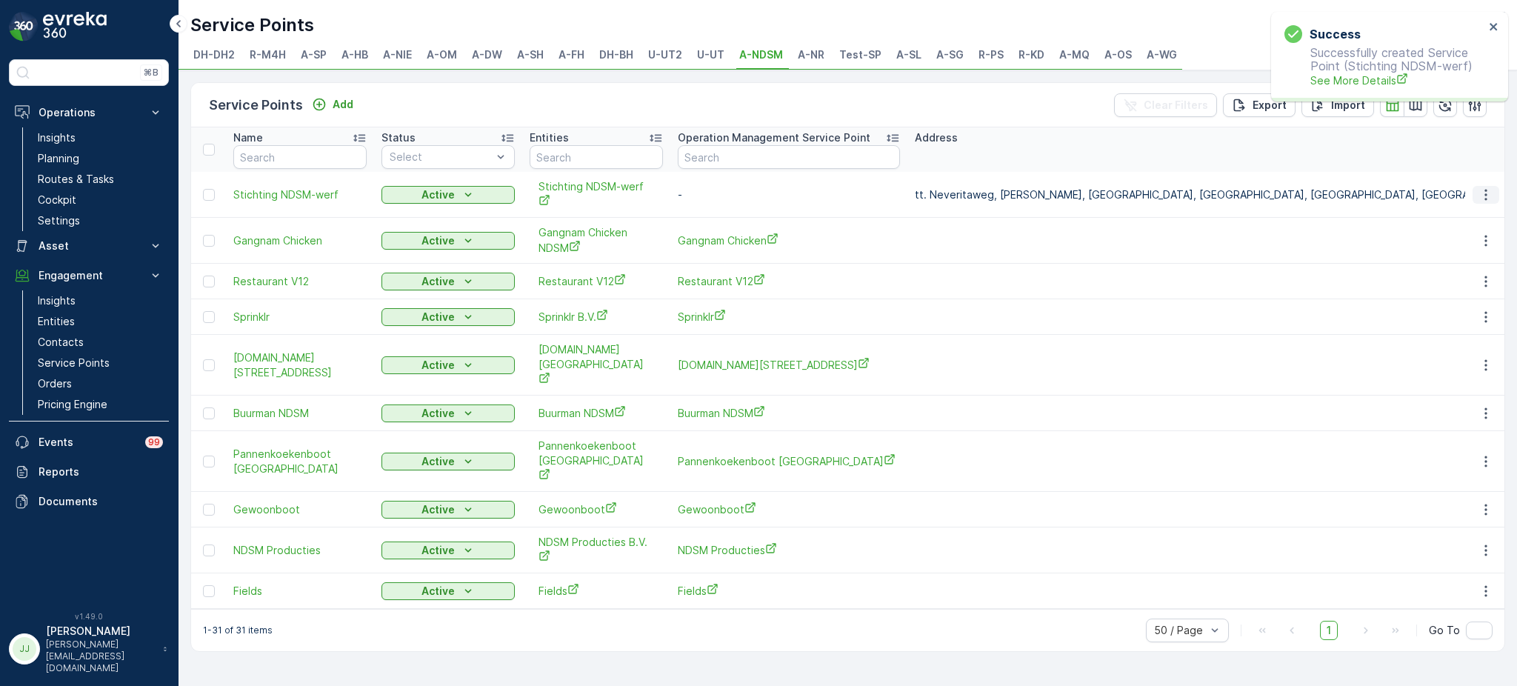
click at [1488, 193] on icon "button" at bounding box center [1485, 194] width 15 height 15
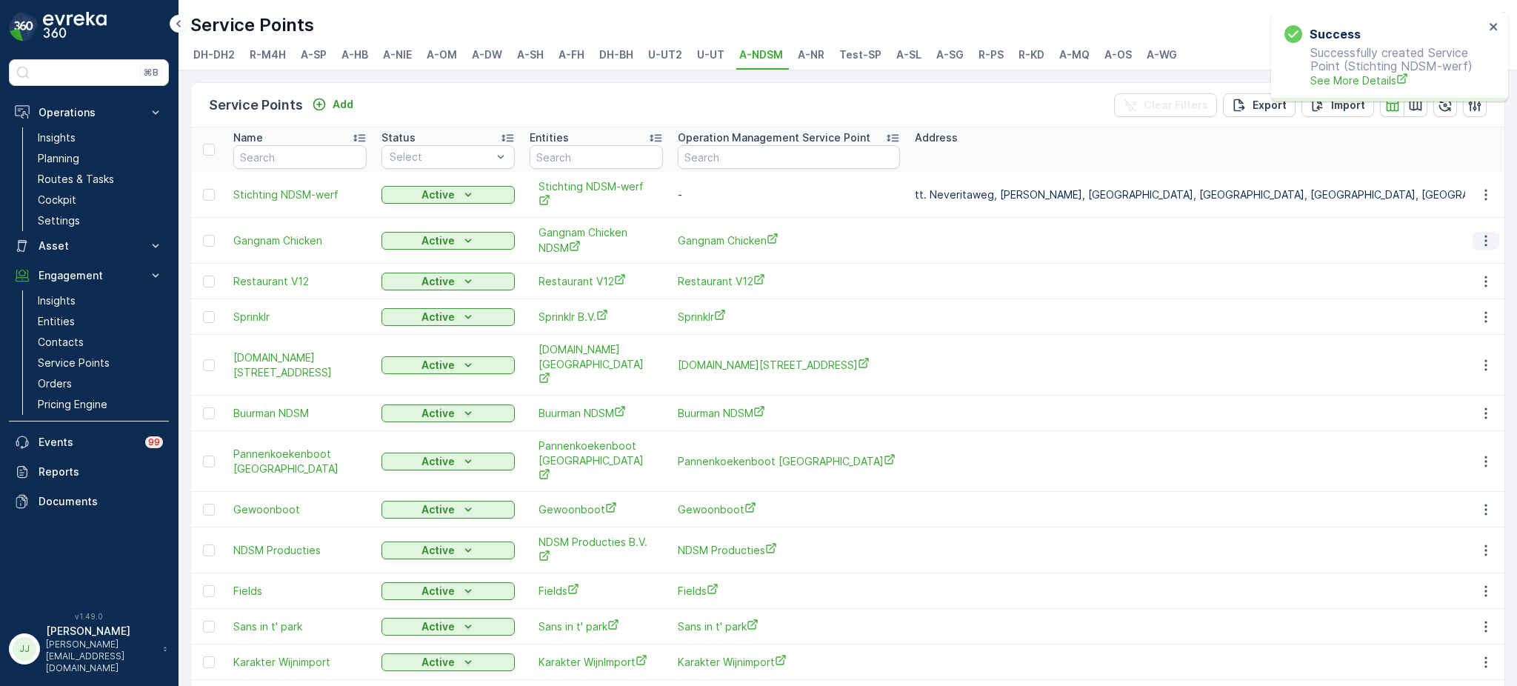
drag, startPoint x: 1442, startPoint y: 378, endPoint x: 1490, endPoint y: 246, distance: 140.3
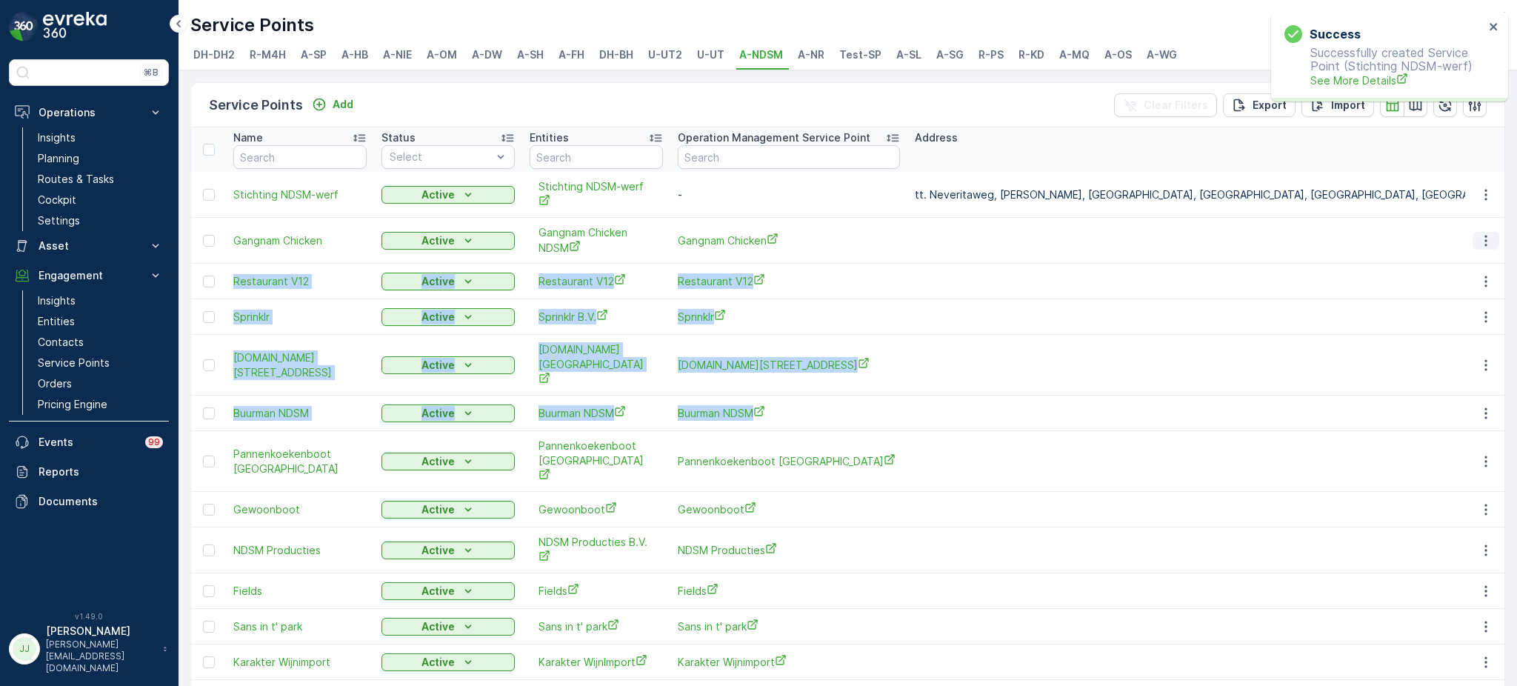
scroll to position [0, 6]
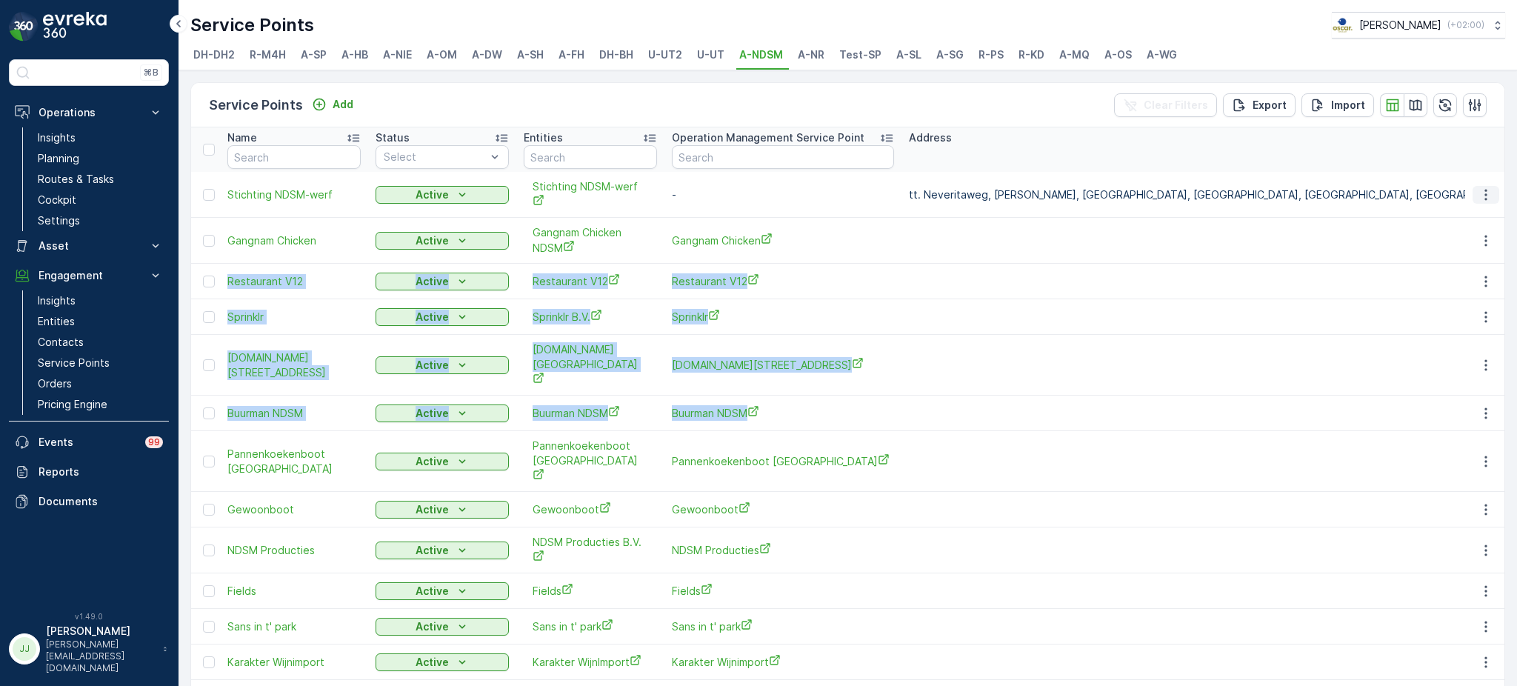
click at [1479, 195] on icon "button" at bounding box center [1485, 194] width 15 height 15
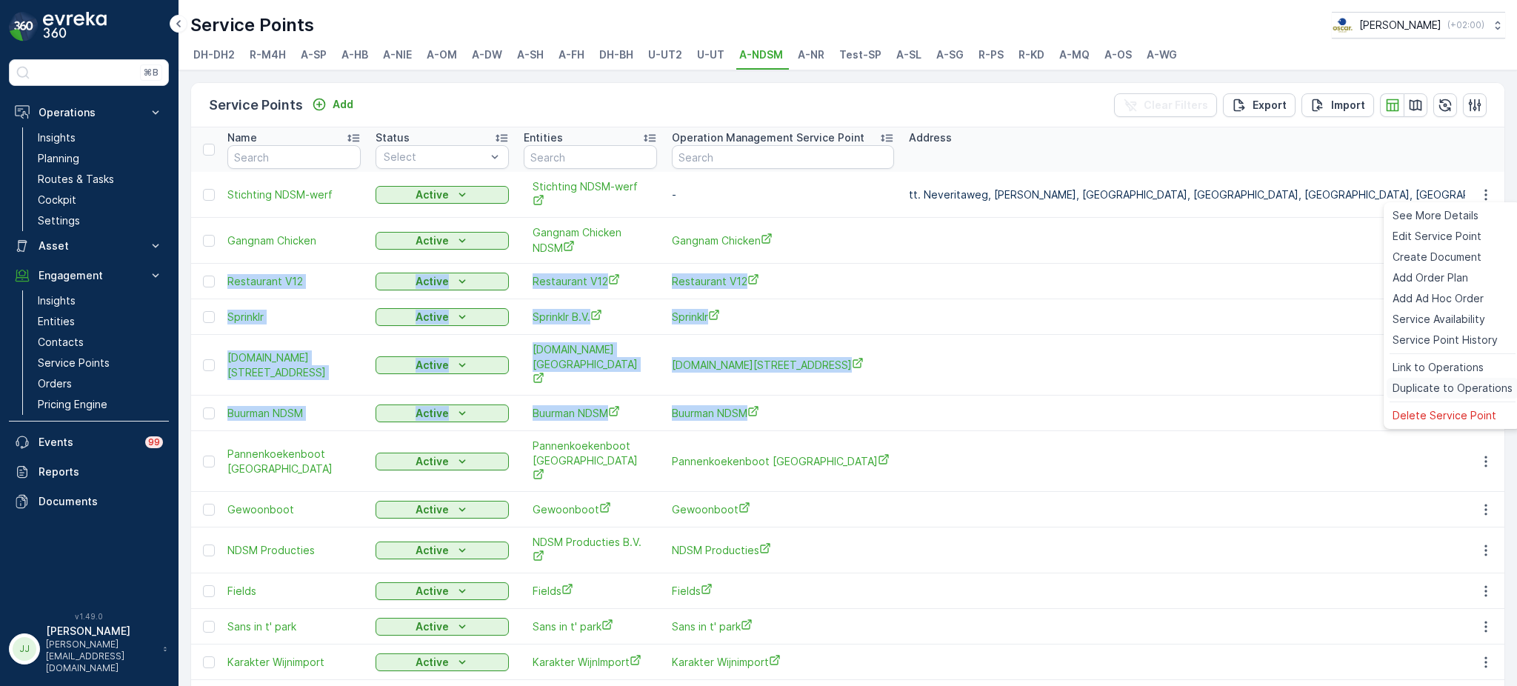
click at [1418, 390] on span "Duplicate to Operations" at bounding box center [1452, 388] width 120 height 15
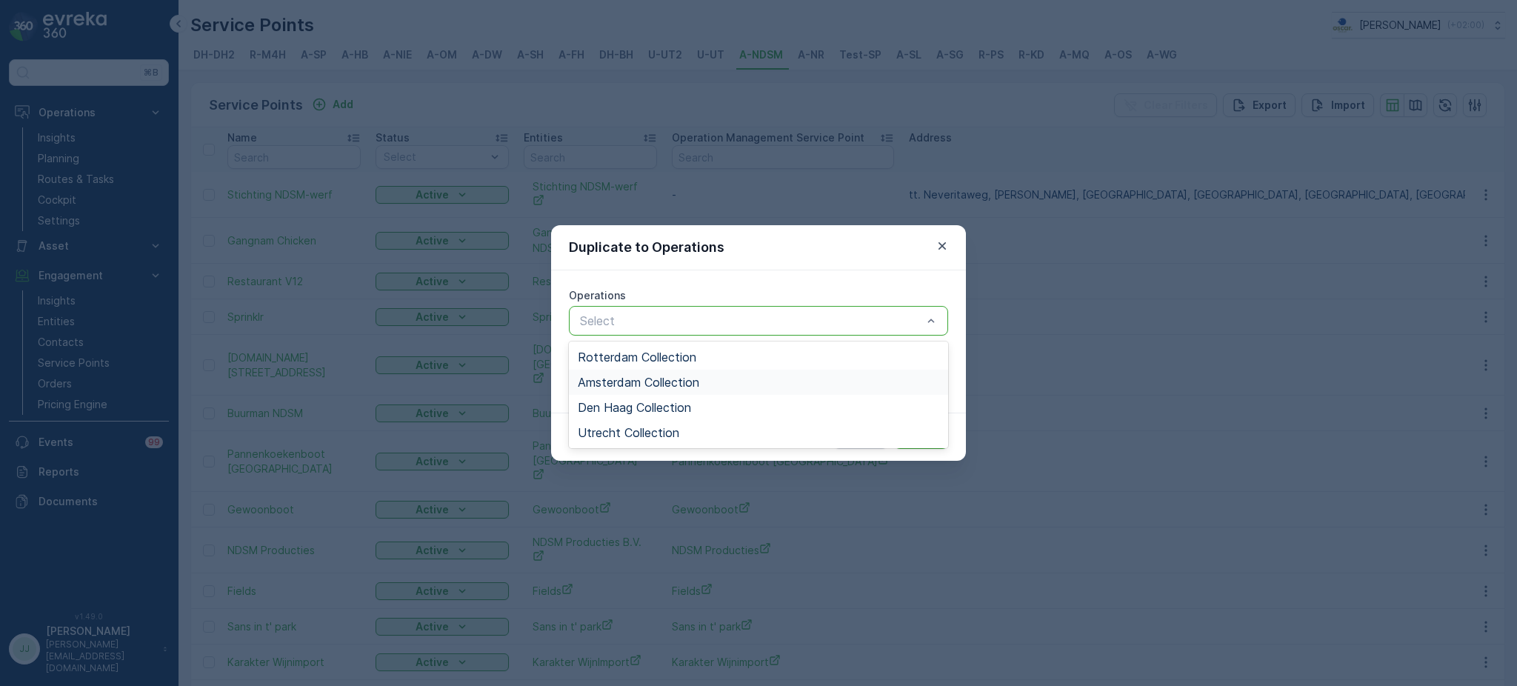
click at [635, 380] on span "Amsterdam Collection" at bounding box center [638, 381] width 121 height 13
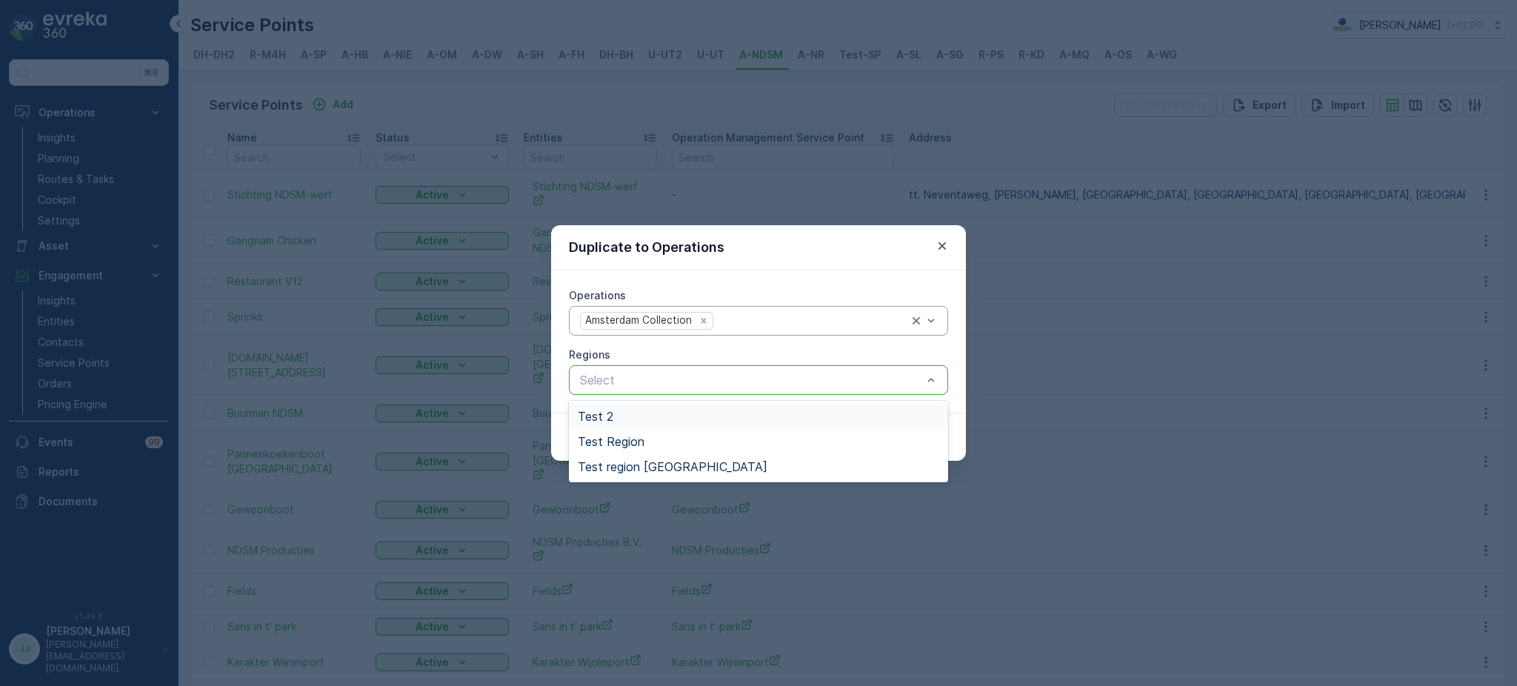
click at [898, 350] on div "Regions" at bounding box center [758, 354] width 379 height 15
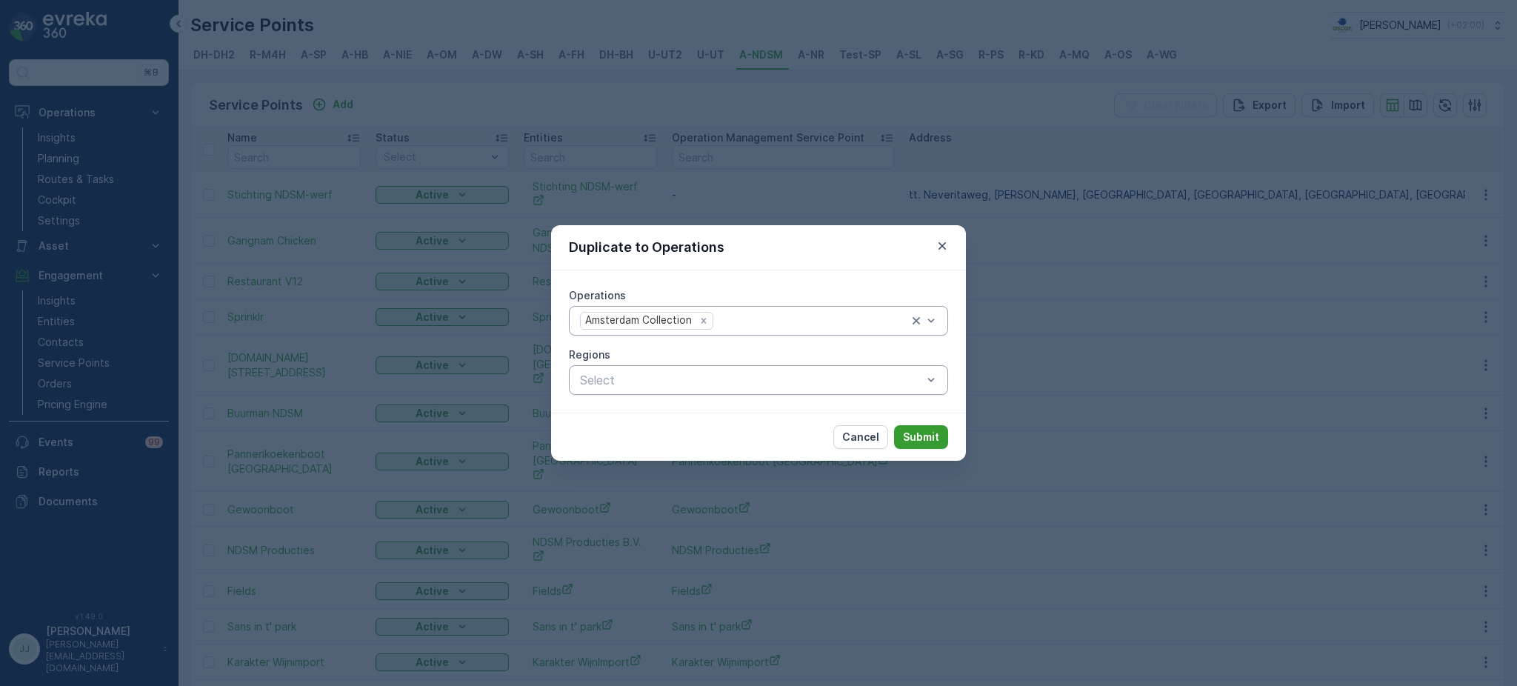
click at [918, 444] on p "Submit" at bounding box center [921, 436] width 36 height 15
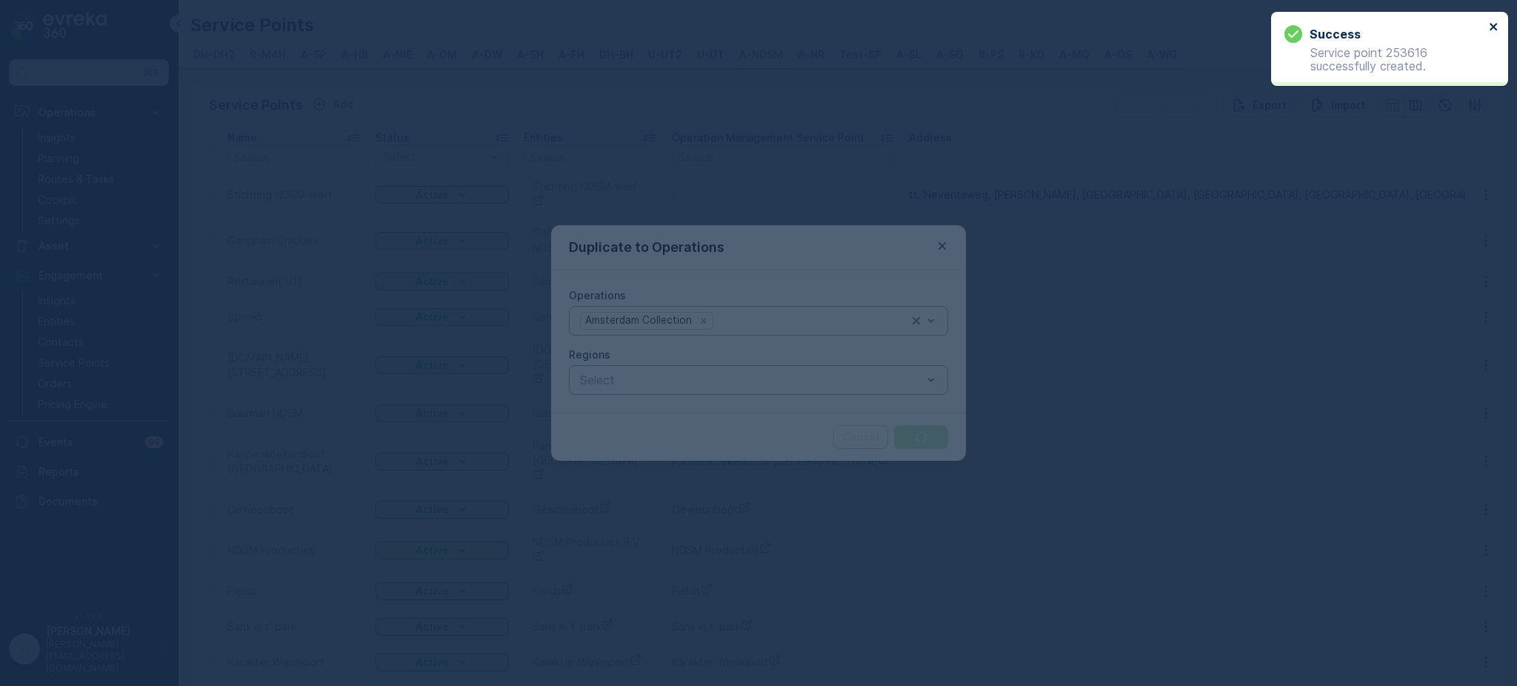
click at [1491, 27] on icon "close" at bounding box center [1492, 26] width 7 height 7
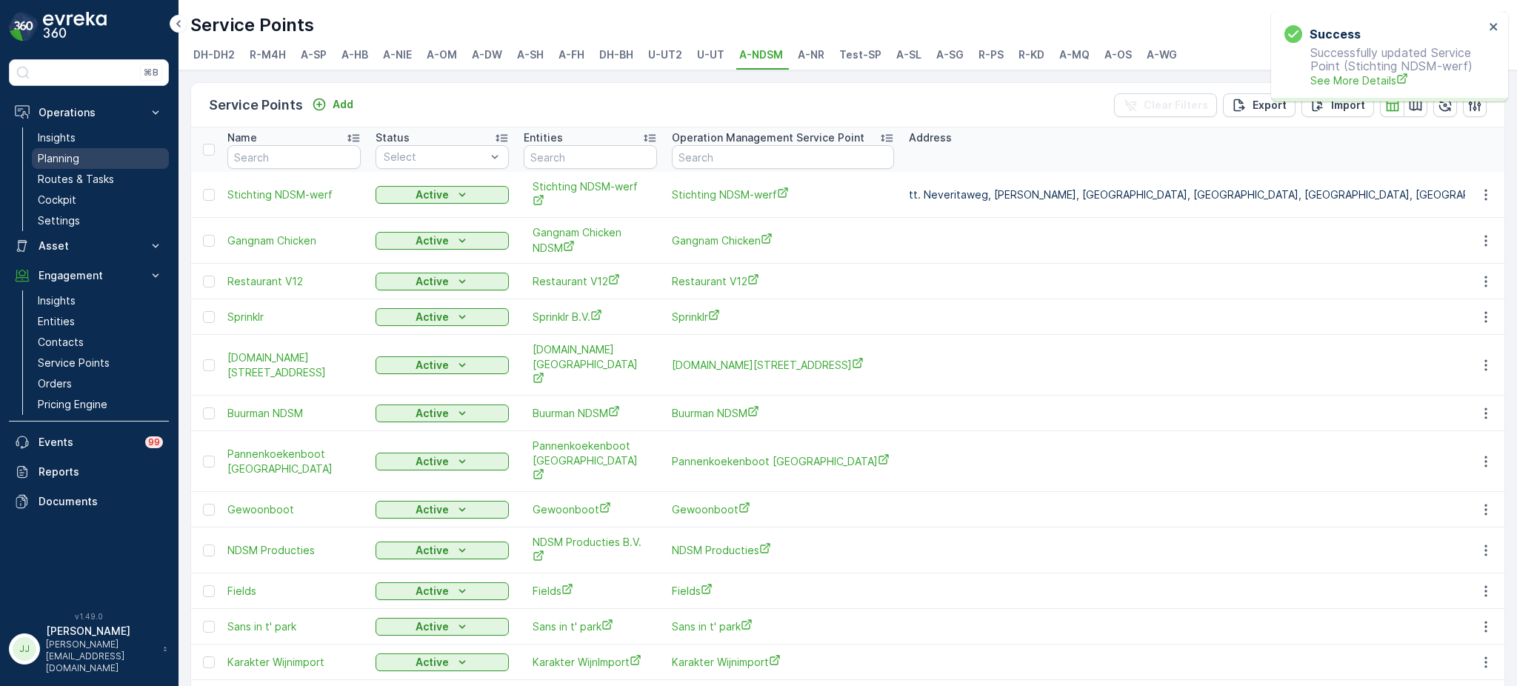
click at [62, 153] on p "Planning" at bounding box center [58, 158] width 41 height 15
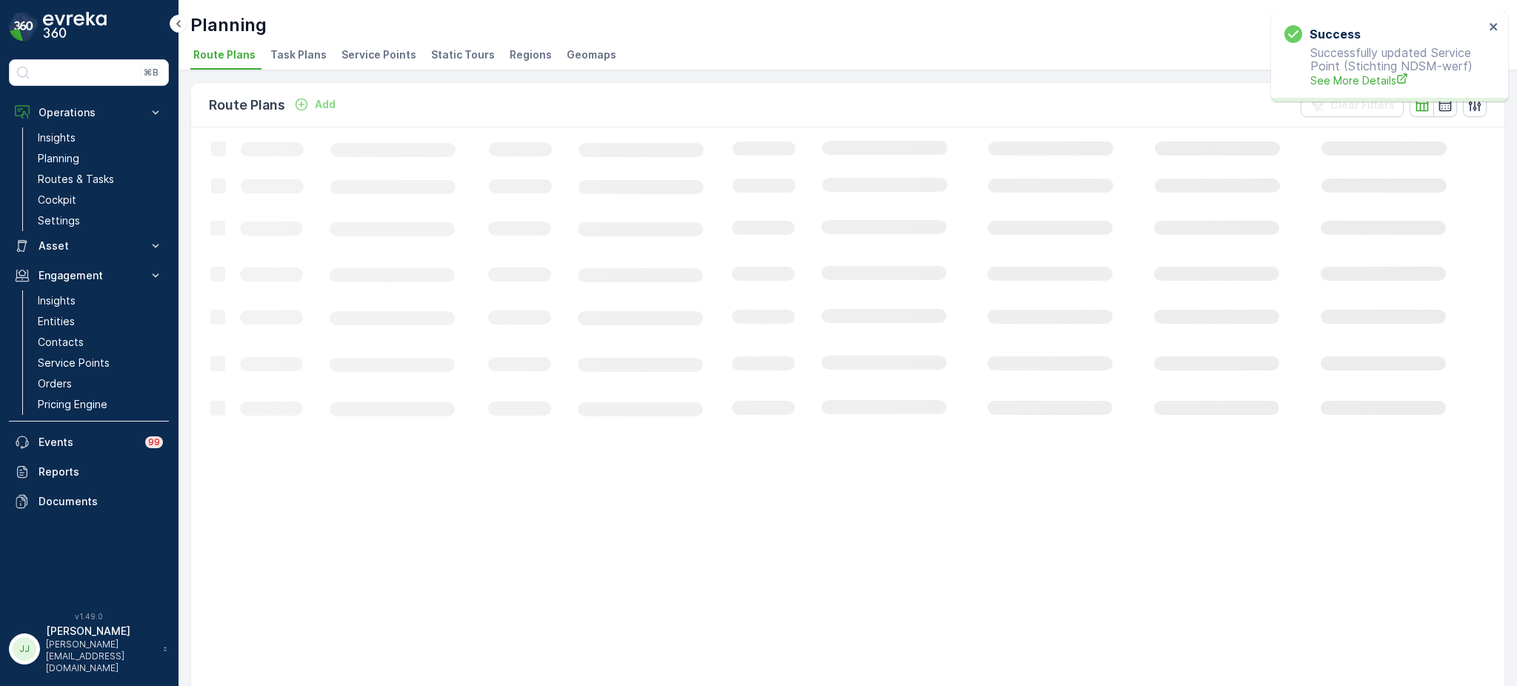
click at [307, 47] on span "Task Plans" at bounding box center [298, 54] width 56 height 15
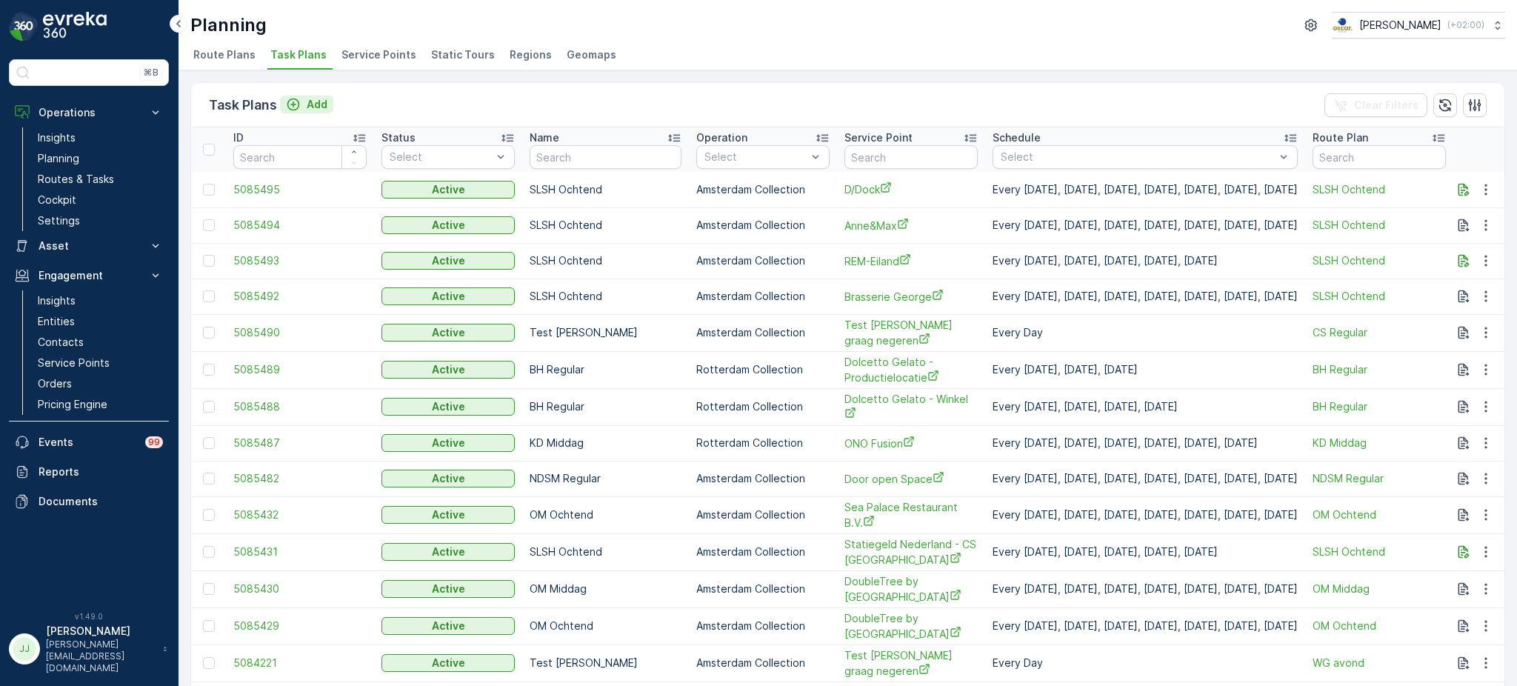
click at [301, 98] on div "Add" at bounding box center [306, 104] width 41 height 15
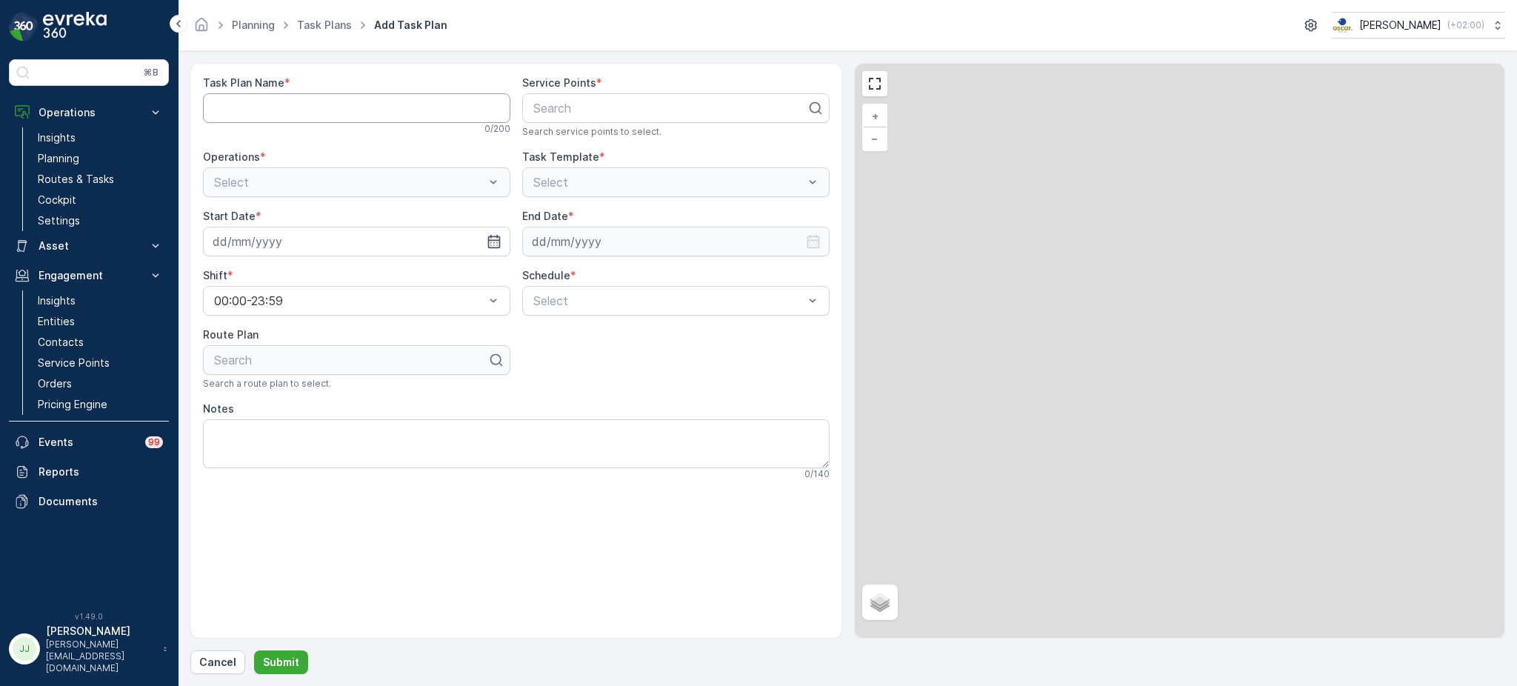
click at [316, 106] on Name "Task Plan Name" at bounding box center [356, 108] width 307 height 30
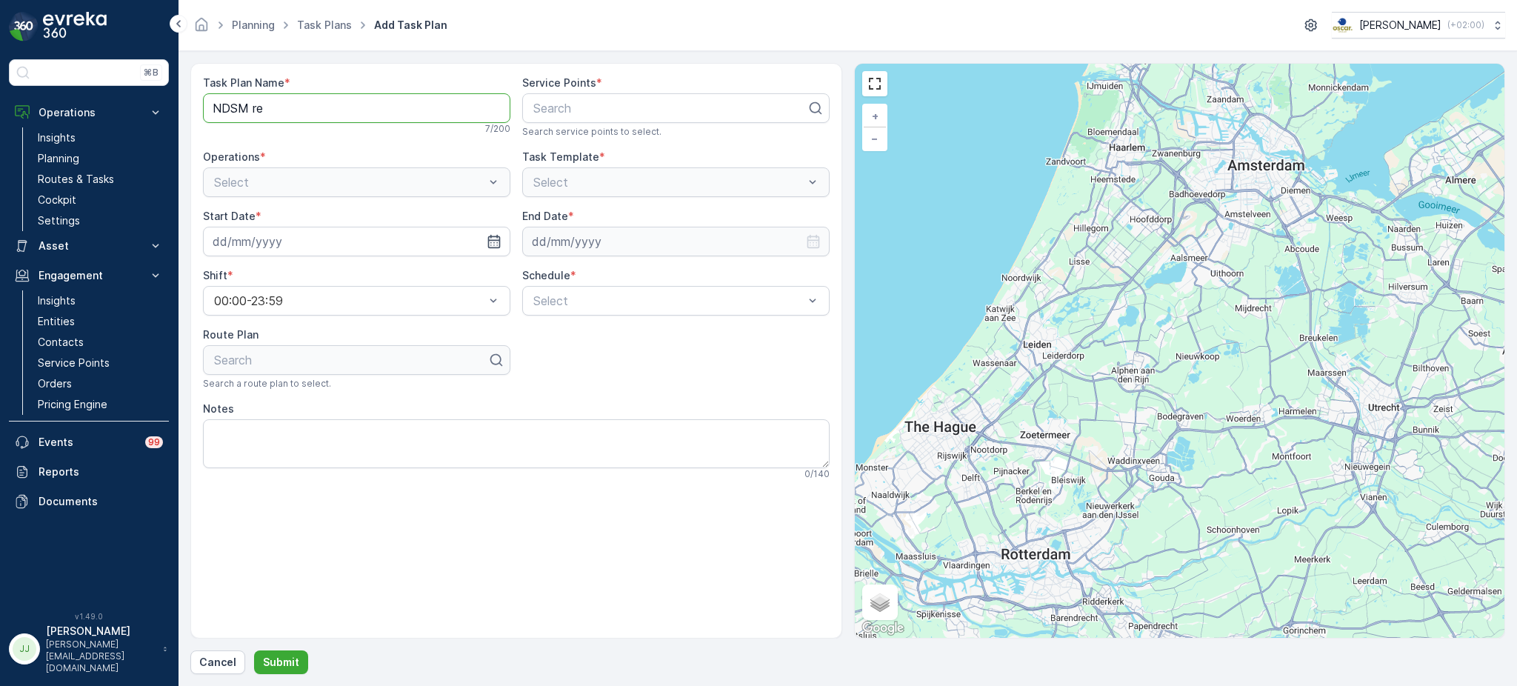
type Name "NDSM Regular"
click at [621, 104] on div at bounding box center [670, 107] width 276 height 13
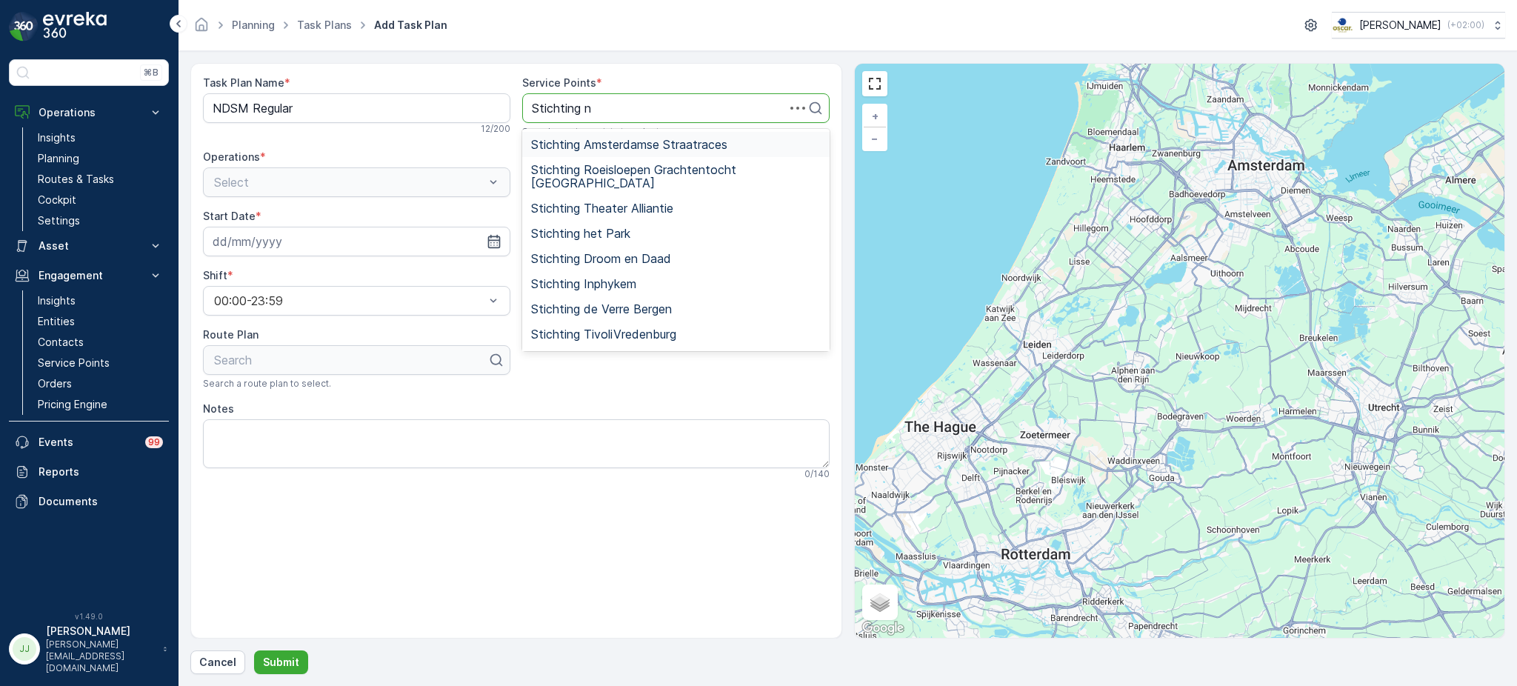
type input "Stichting nd"
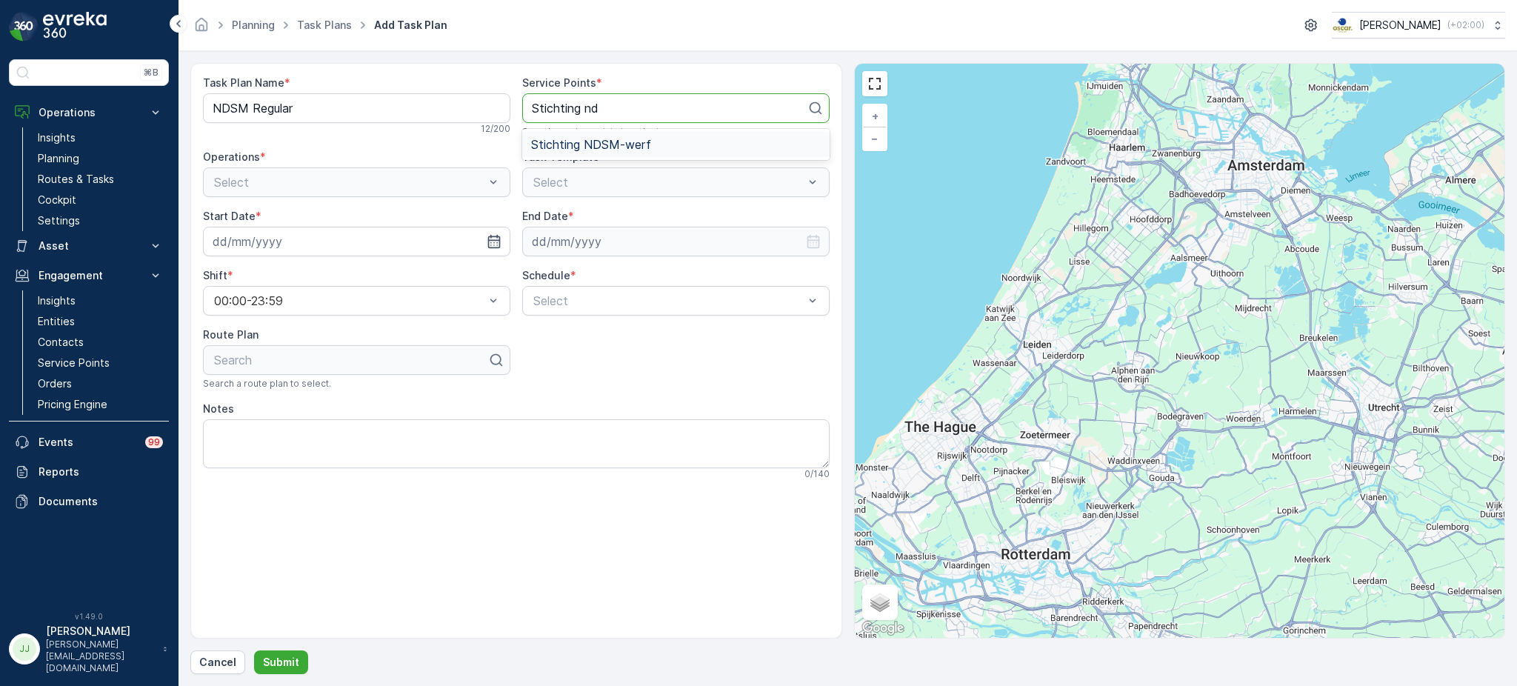
click at [588, 136] on div "Stichting NDSM-werf" at bounding box center [675, 144] width 307 height 25
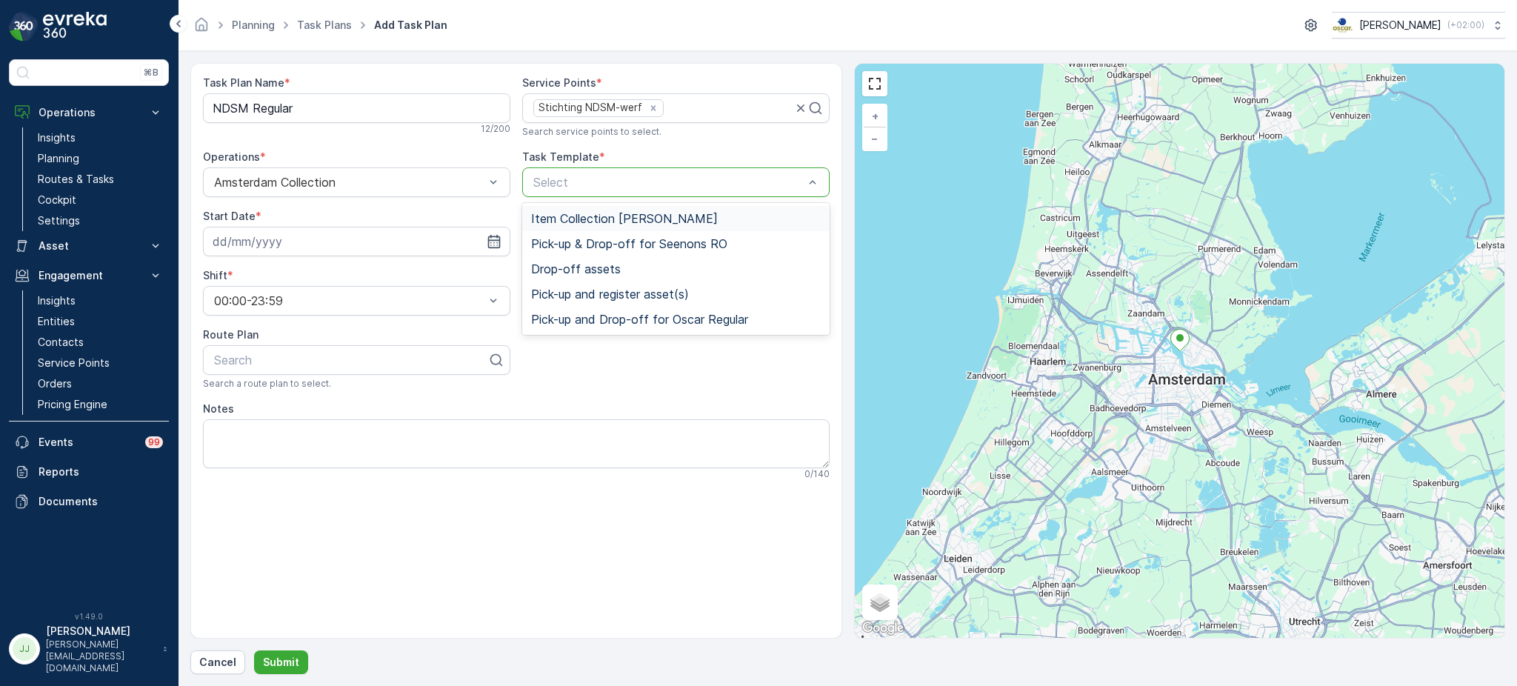
click at [591, 212] on span "Item Collection [PERSON_NAME]" at bounding box center [624, 218] width 187 height 13
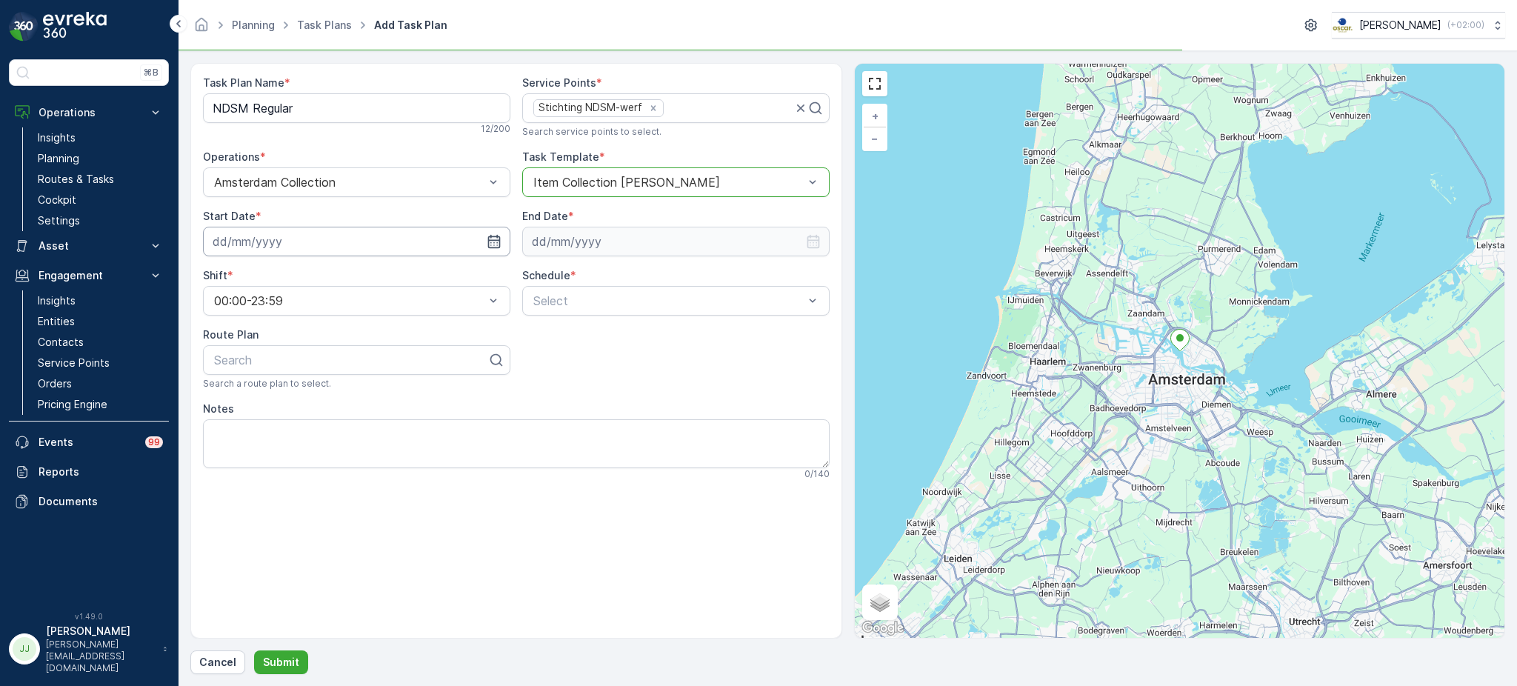
click at [314, 245] on input at bounding box center [356, 242] width 307 height 30
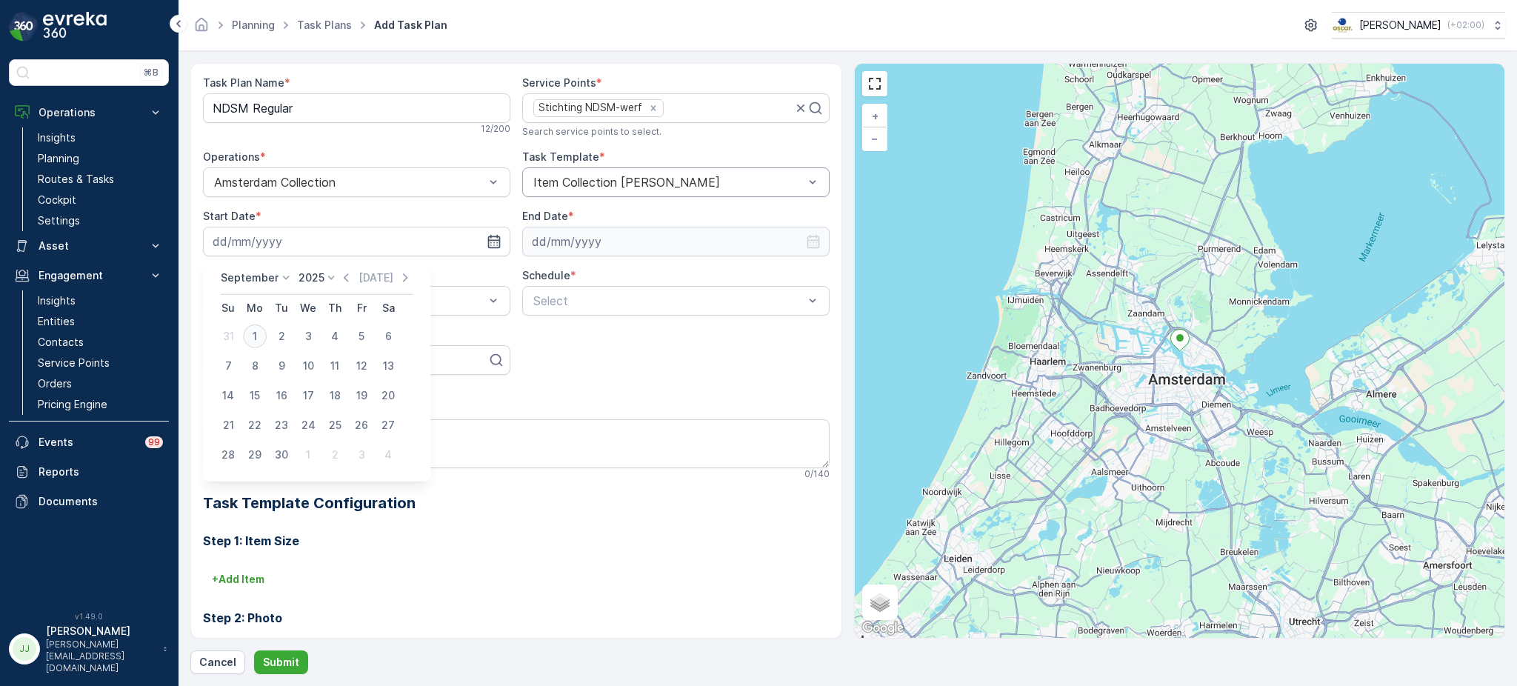
click at [256, 332] on div "1" at bounding box center [255, 336] width 24 height 24
type input "[DATE]"
click at [669, 241] on input at bounding box center [675, 242] width 307 height 30
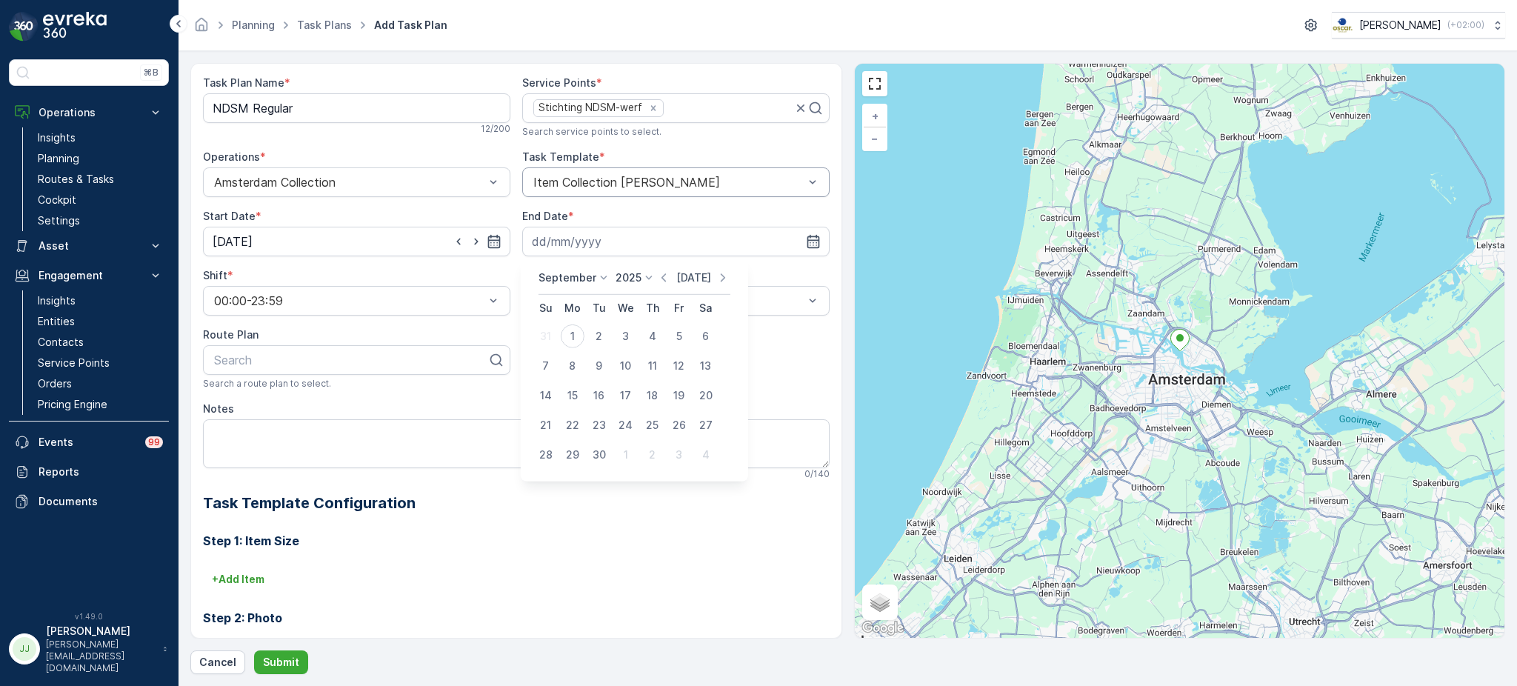
click at [681, 281] on p "[DATE]" at bounding box center [693, 277] width 35 height 15
click at [635, 280] on p "2025" at bounding box center [628, 277] width 26 height 15
click at [631, 418] on span "2030" at bounding box center [636, 414] width 25 height 15
click at [583, 279] on p "September" at bounding box center [567, 277] width 58 height 15
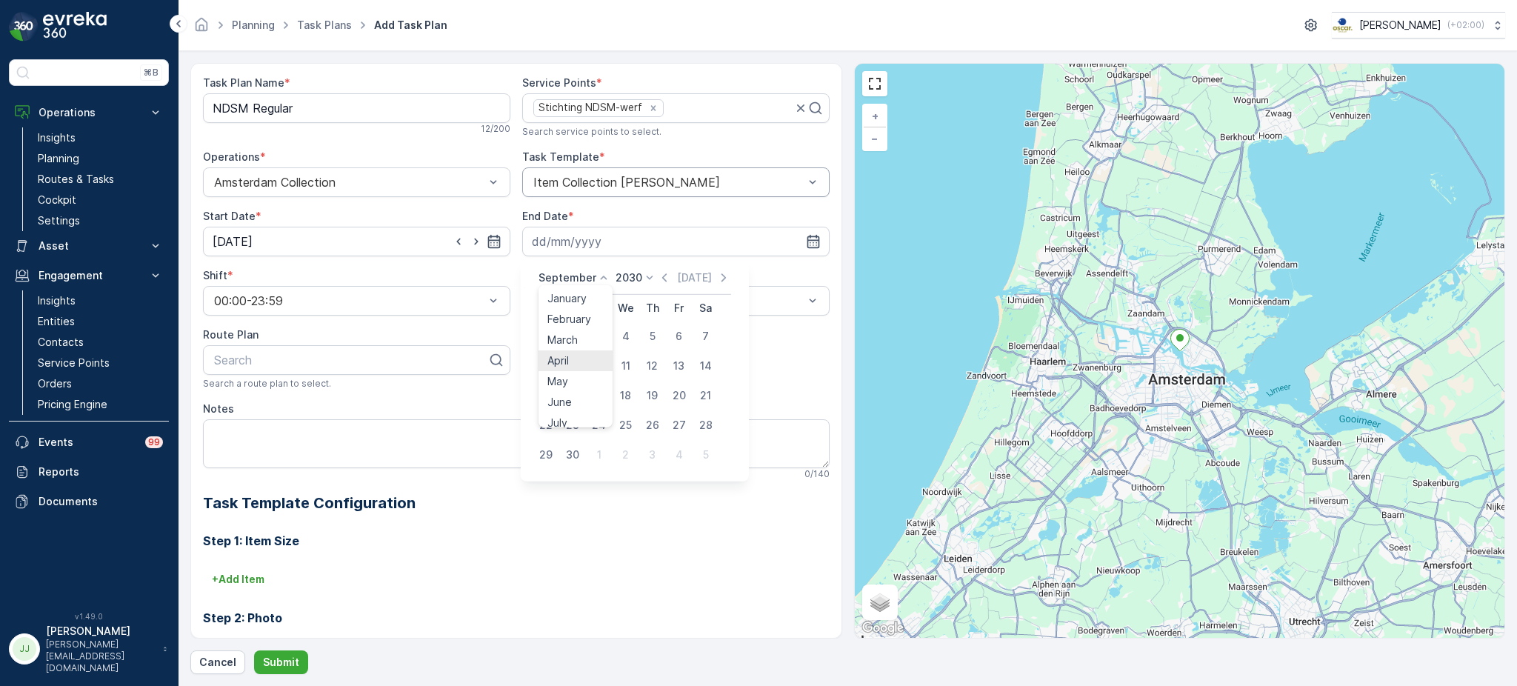
scroll to position [112, 0]
click at [569, 378] on span "October" at bounding box center [568, 373] width 42 height 15
click at [575, 400] on div "14" at bounding box center [573, 396] width 24 height 24
type input "[DATE]"
click at [583, 296] on div at bounding box center [668, 300] width 273 height 13
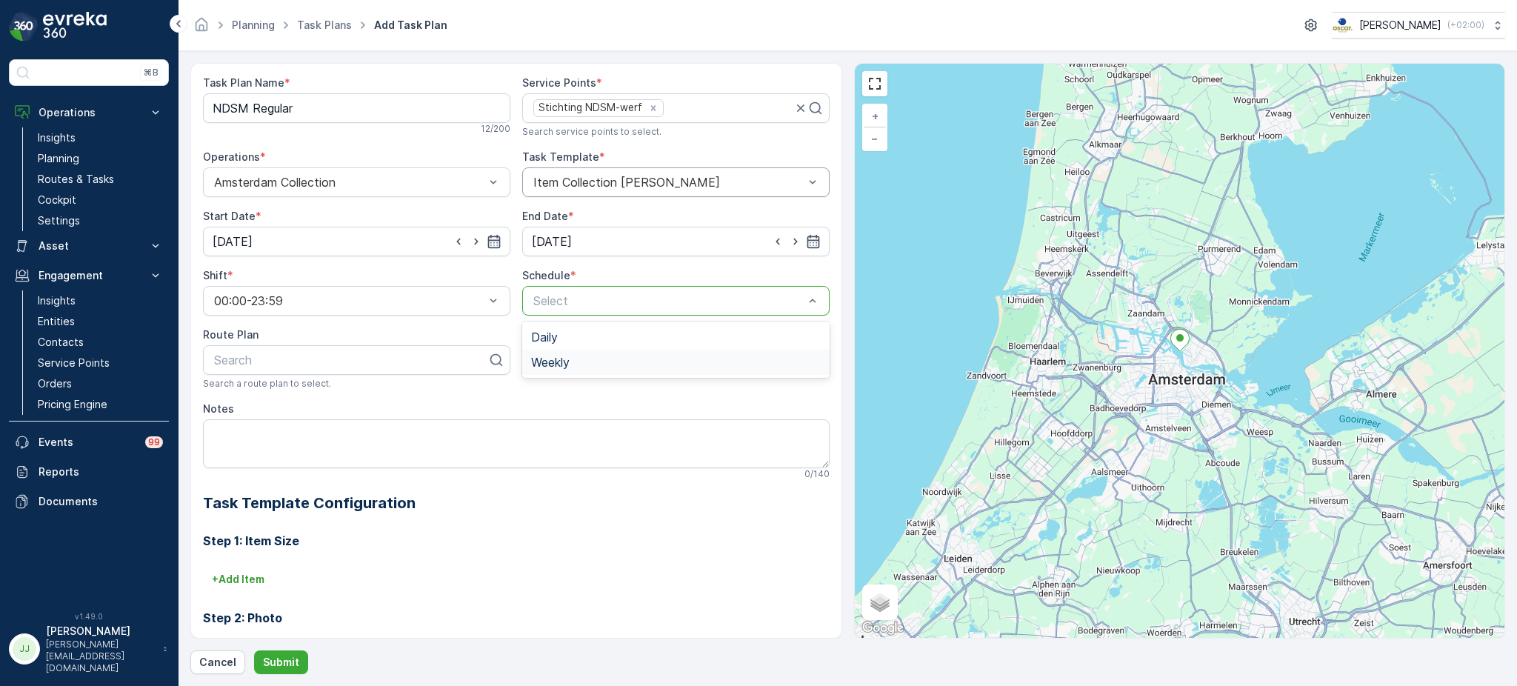
click at [572, 354] on div "Weekly" at bounding box center [675, 362] width 307 height 25
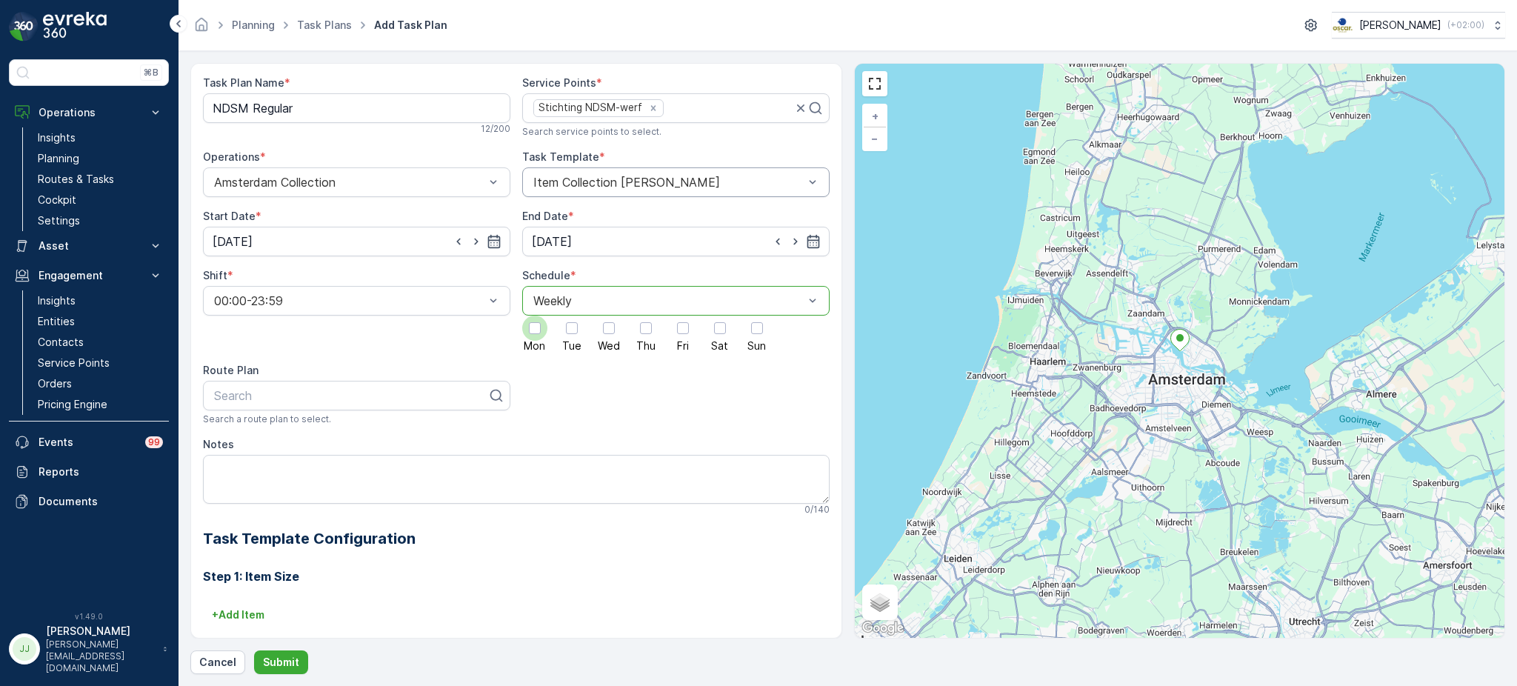
click at [531, 329] on div at bounding box center [535, 328] width 12 height 12
click at [535, 315] on input "Mon" at bounding box center [535, 315] width 0 height 0
click at [571, 330] on div at bounding box center [572, 328] width 12 height 12
click at [572, 315] on input "Tue" at bounding box center [572, 315] width 0 height 0
click at [613, 332] on div at bounding box center [608, 327] width 25 height 25
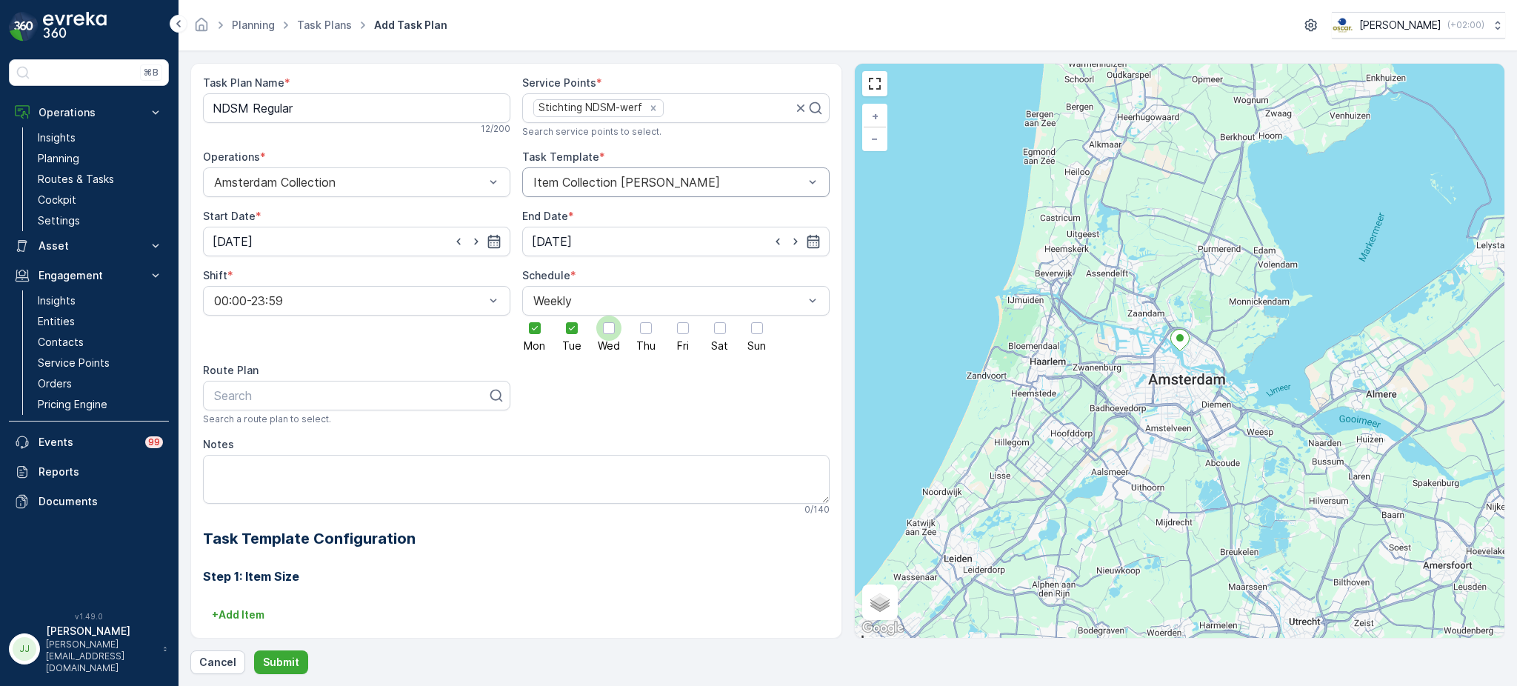
click at [609, 315] on input "Wed" at bounding box center [609, 315] width 0 height 0
click at [640, 333] on div at bounding box center [646, 328] width 12 height 12
click at [646, 315] on input "Thu" at bounding box center [646, 315] width 0 height 0
click at [670, 332] on div at bounding box center [682, 327] width 25 height 25
click at [683, 315] on input "Fri" at bounding box center [683, 315] width 0 height 0
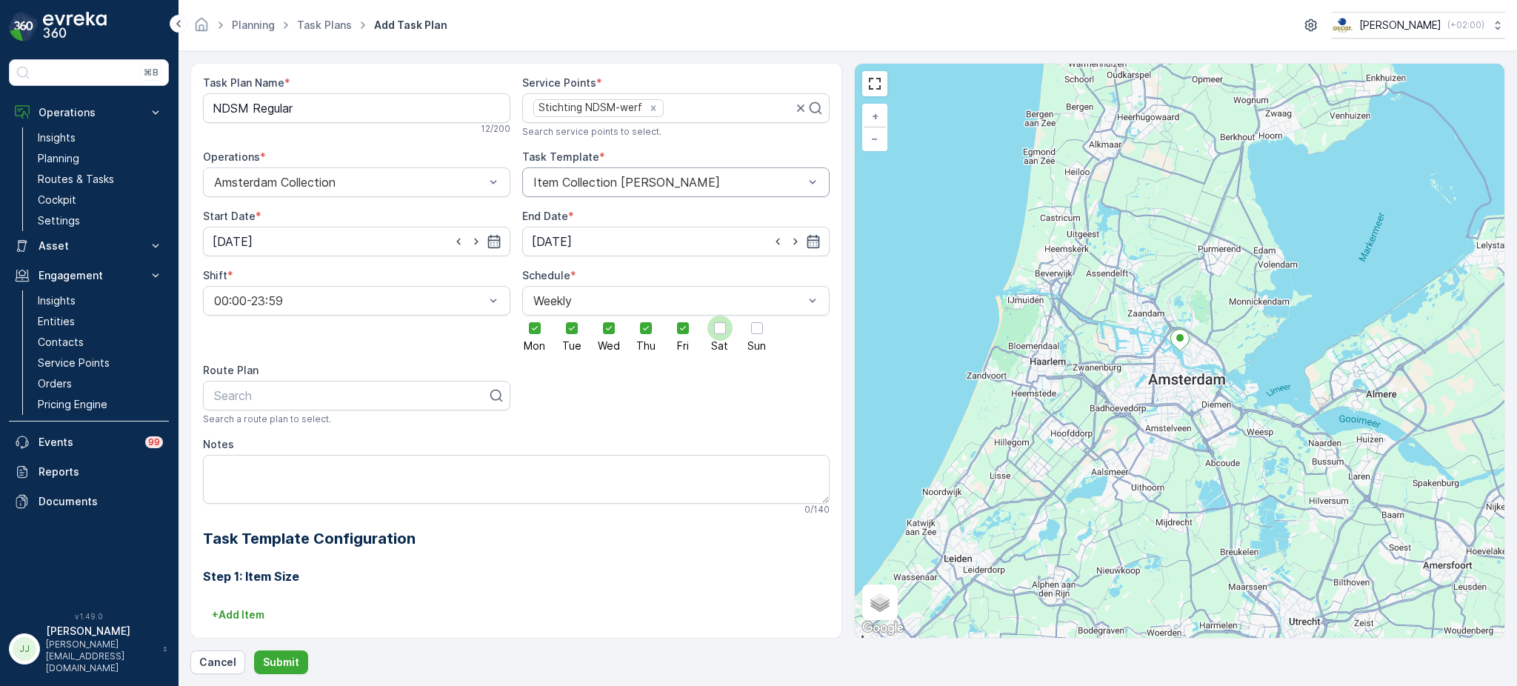
click at [711, 330] on div at bounding box center [719, 327] width 25 height 25
click at [720, 315] on input "Sat" at bounding box center [720, 315] width 0 height 0
click at [752, 334] on div at bounding box center [757, 328] width 12 height 12
click at [757, 315] on input "Sun" at bounding box center [757, 315] width 0 height 0
type input "NDSM"
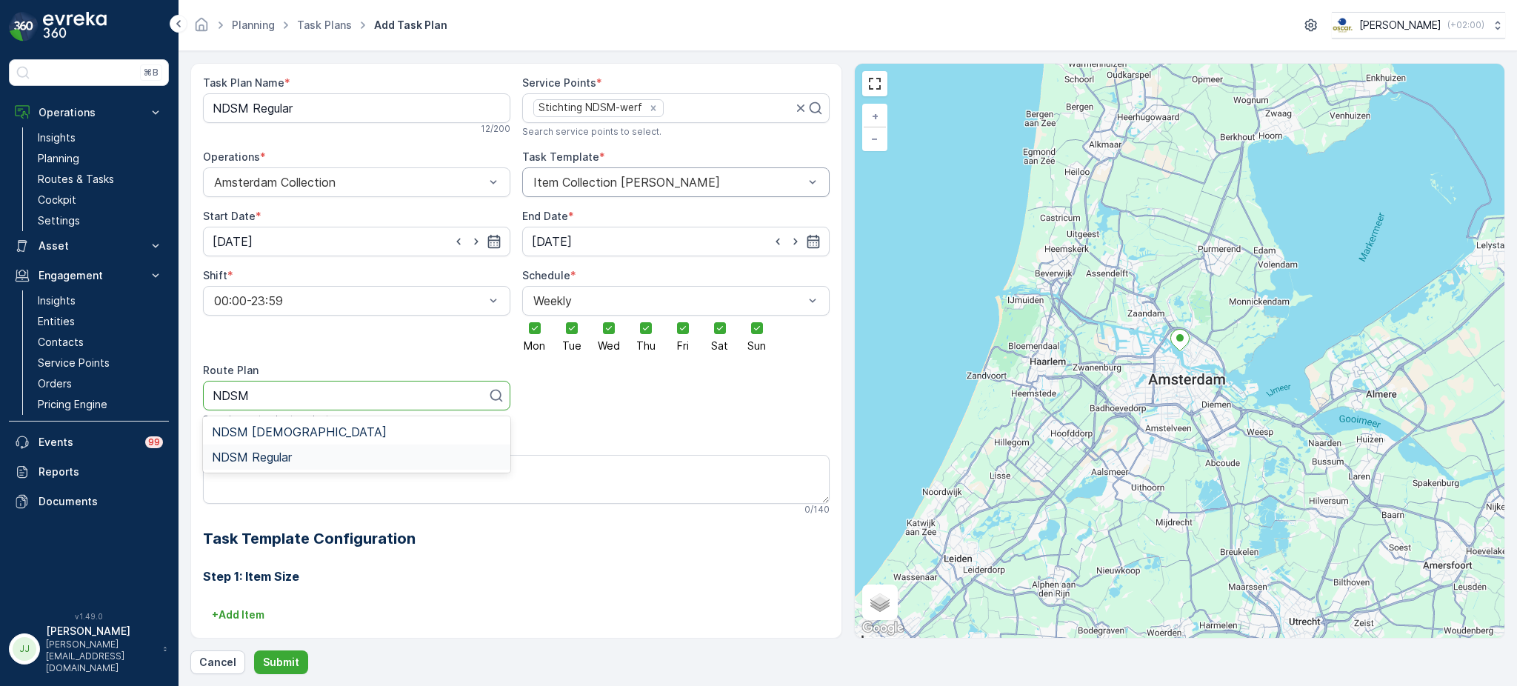
click at [250, 463] on span "NDSM Regular" at bounding box center [252, 456] width 80 height 13
click at [250, 608] on p "+ Add Item" at bounding box center [238, 614] width 53 height 15
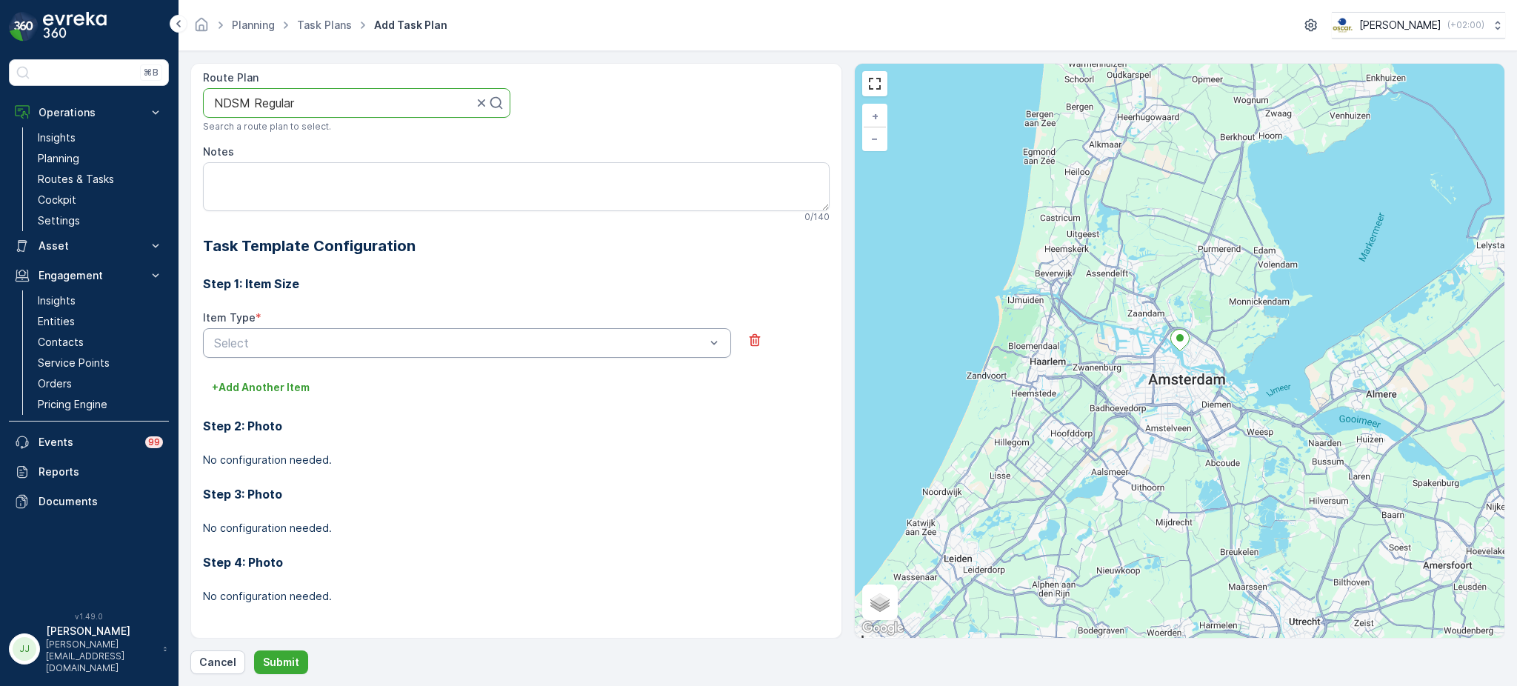
click at [298, 344] on div at bounding box center [460, 342] width 494 height 13
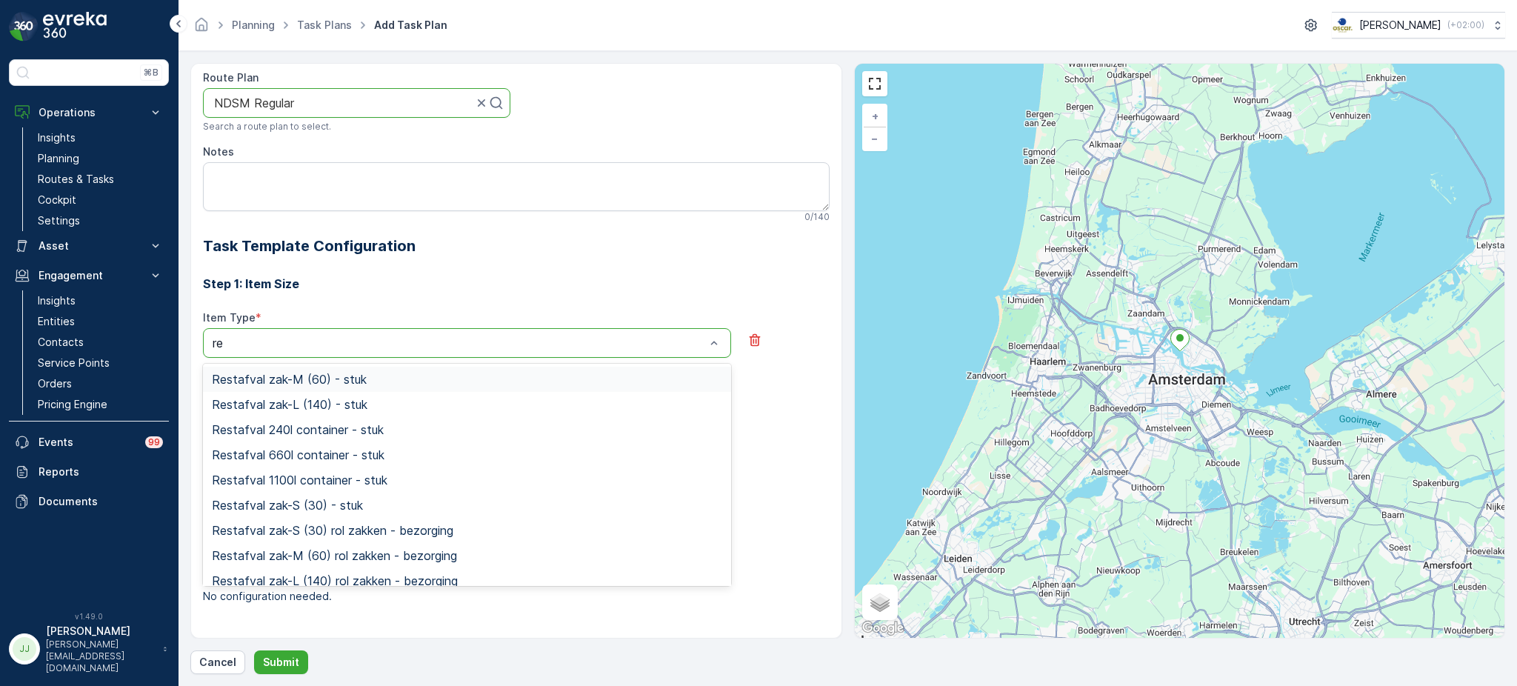
type input "res"
click at [298, 423] on span "Restafval 240l container - stuk" at bounding box center [298, 429] width 172 height 13
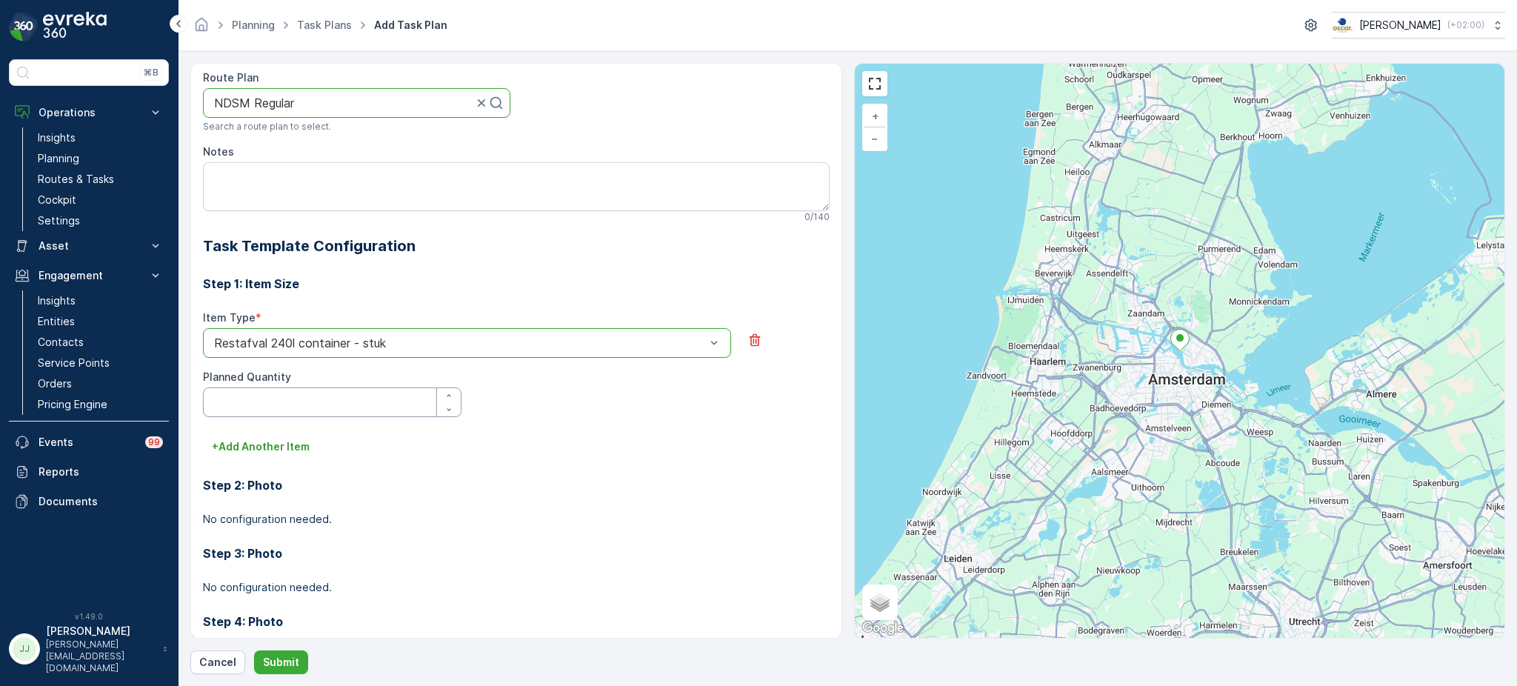
click at [310, 398] on Quantity "Planned Quantity" at bounding box center [332, 402] width 258 height 30
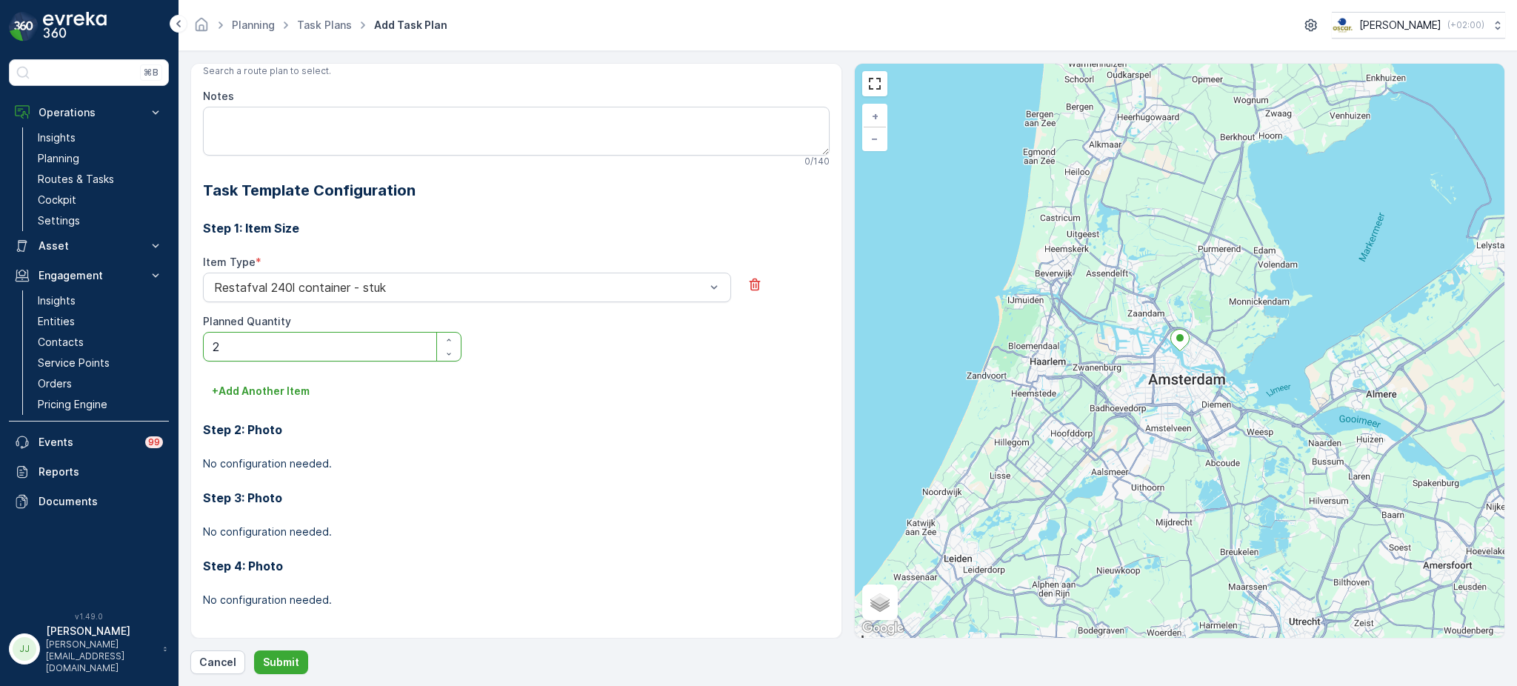
scroll to position [349, 0]
type Quantity "2"
click at [298, 398] on button "+ Add Another Item" at bounding box center [261, 390] width 116 height 24
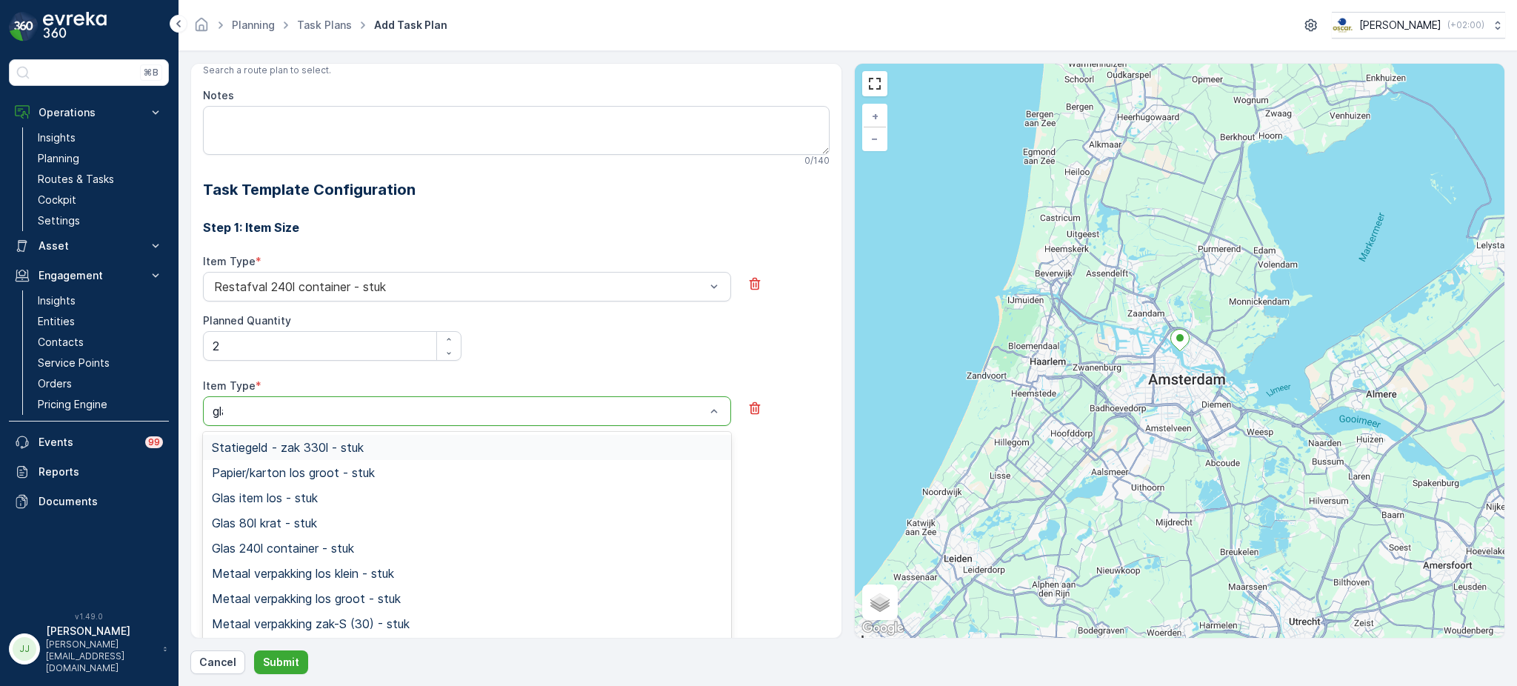
type input "glas"
click at [296, 492] on span "Glas 240l container - stuk" at bounding box center [283, 497] width 142 height 13
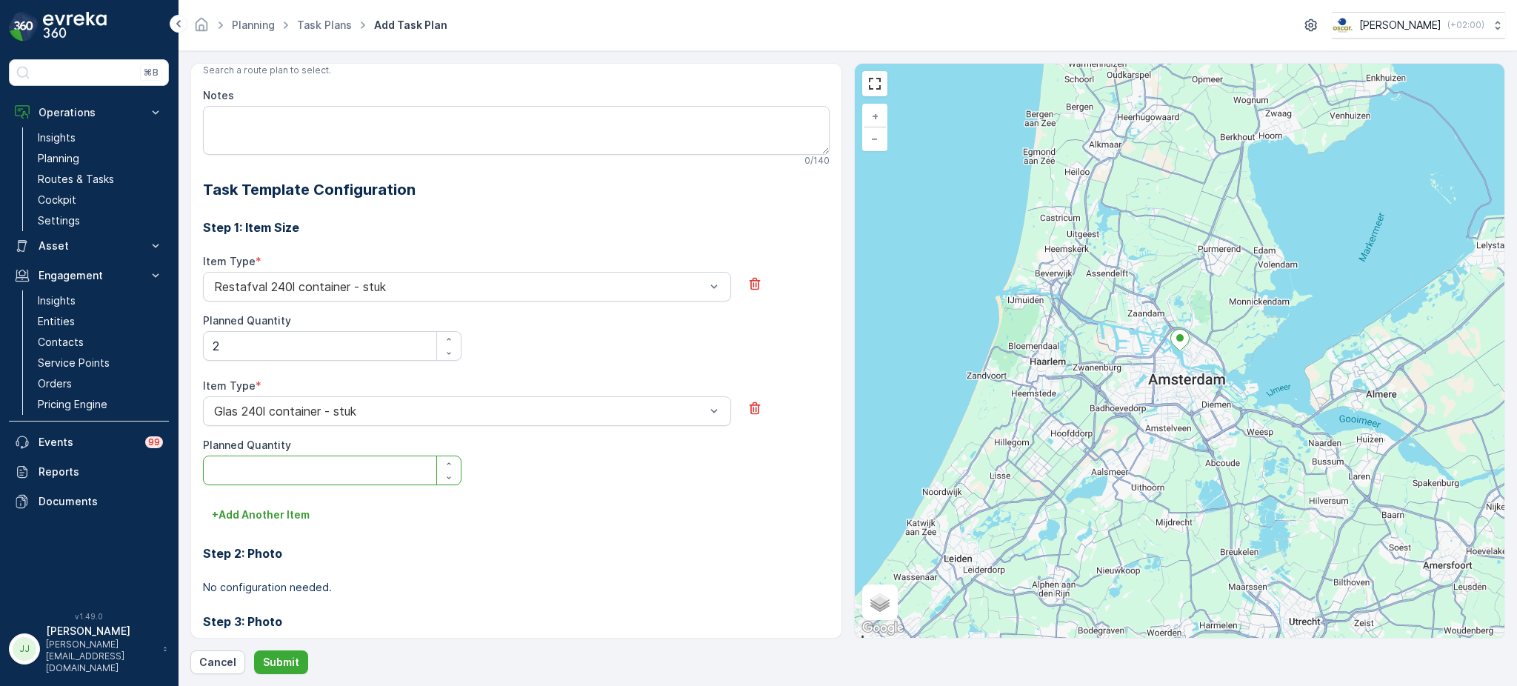
click at [300, 462] on Quantity "Planned Quantity" at bounding box center [332, 470] width 258 height 30
type Quantity "2"
click at [276, 518] on p "+ Add Another Item" at bounding box center [261, 514] width 98 height 15
click at [276, 541] on div at bounding box center [460, 535] width 494 height 13
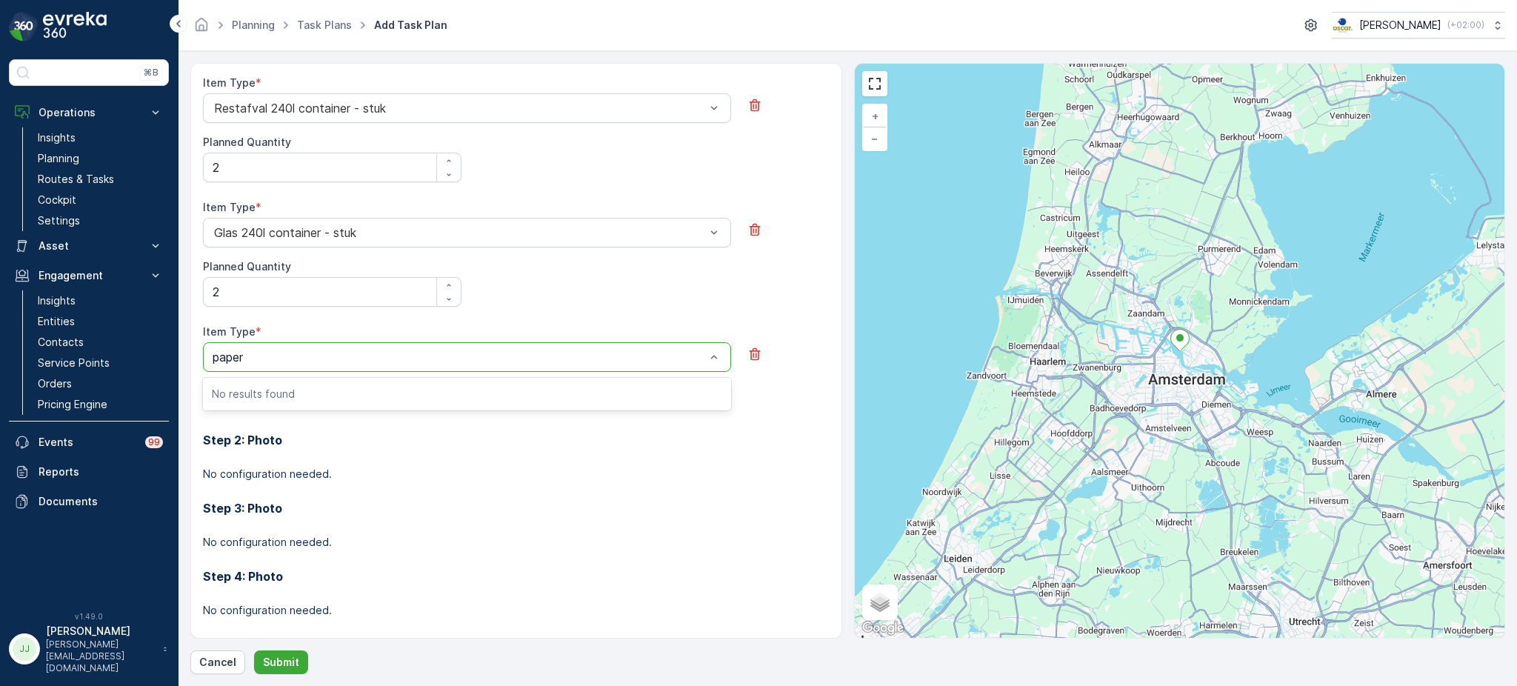
scroll to position [526, 0]
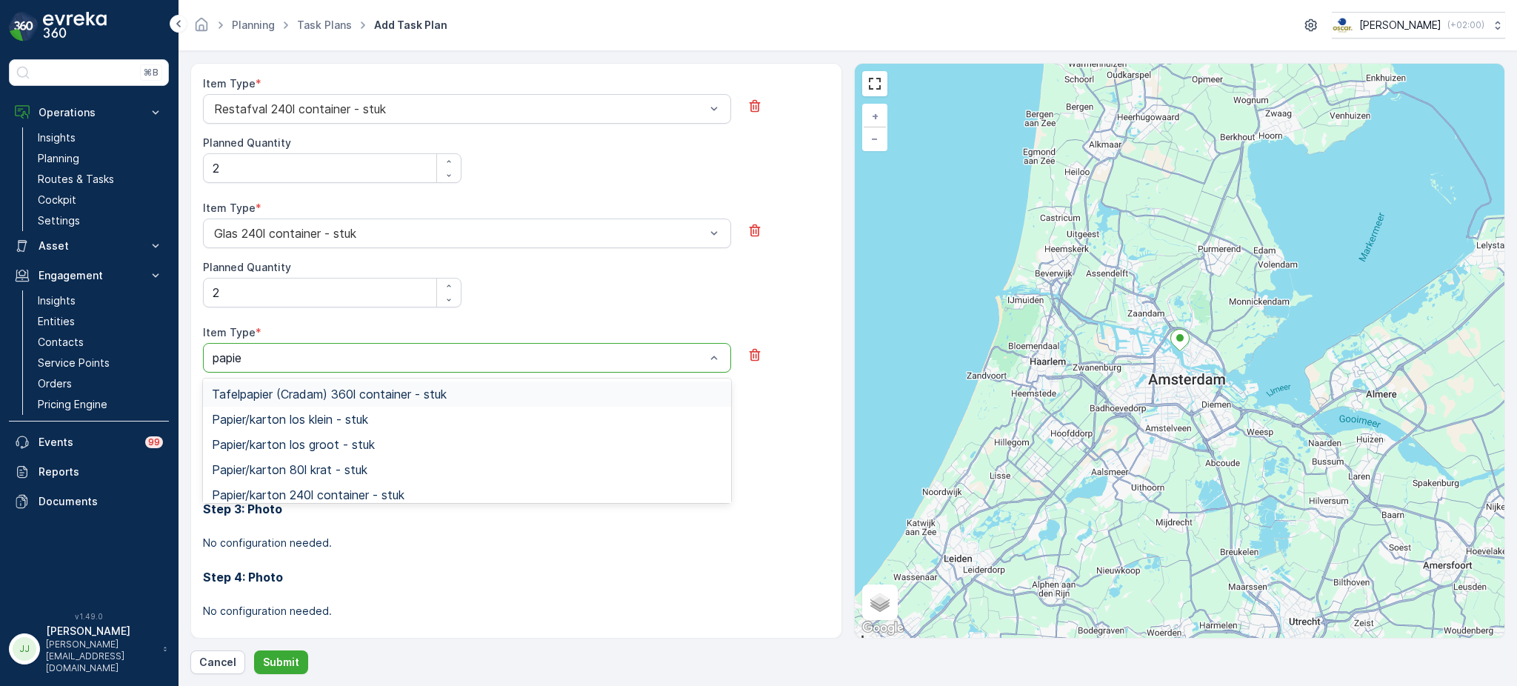
type input "papier"
click at [355, 463] on span "Papier/karton 80l krat - stuk" at bounding box center [290, 469] width 156 height 13
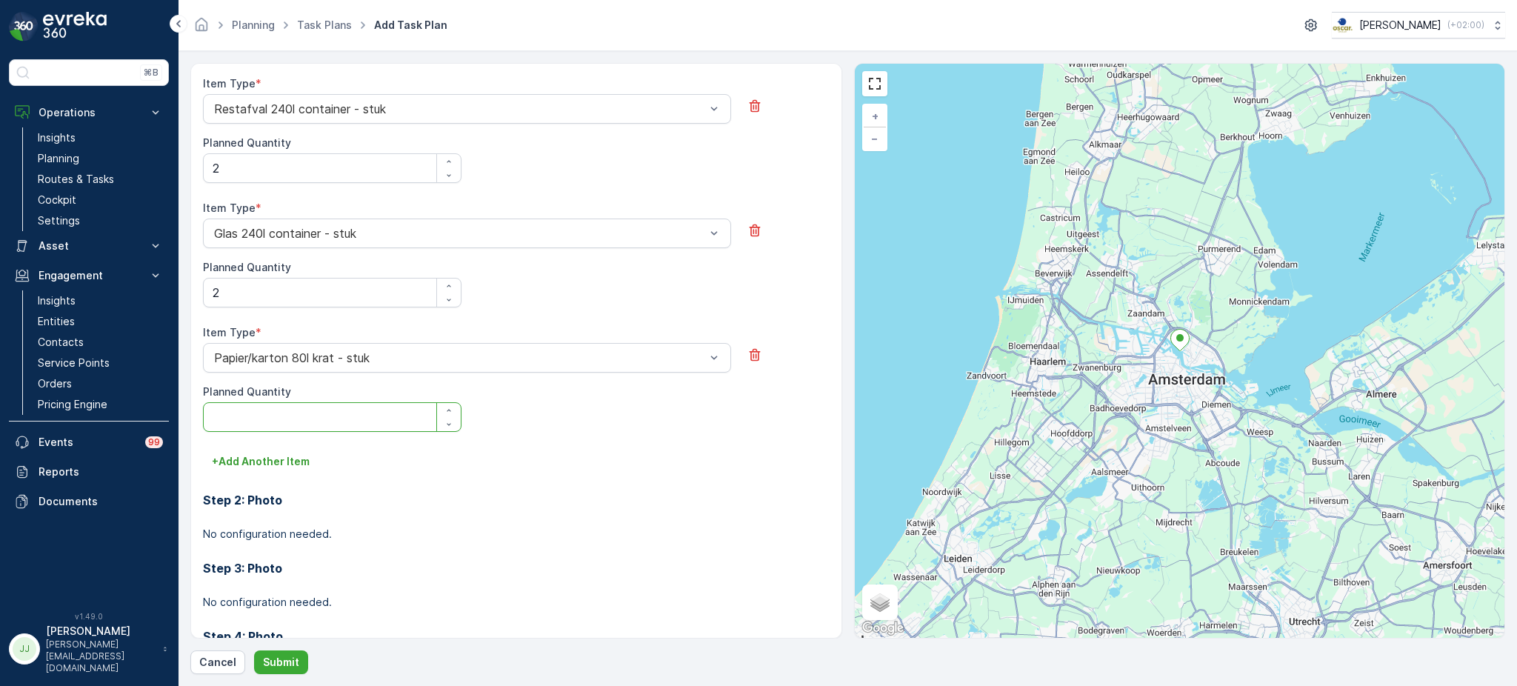
click at [297, 421] on Quantity "Planned Quantity" at bounding box center [332, 417] width 258 height 30
type Quantity "1"
type Quantity "2"
click at [351, 361] on div at bounding box center [460, 357] width 494 height 13
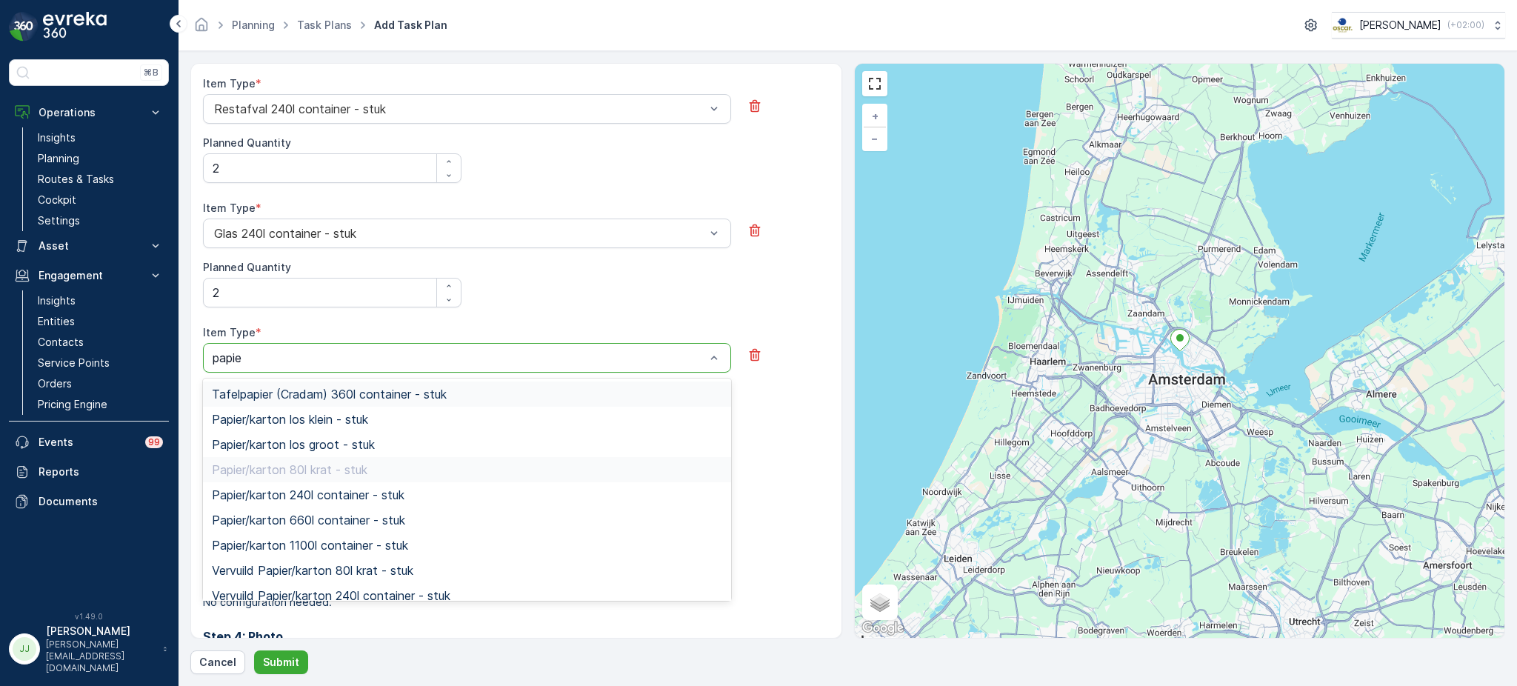
type input "papier"
click at [325, 485] on div "Papier/karton 240l container - stuk" at bounding box center [467, 494] width 528 height 25
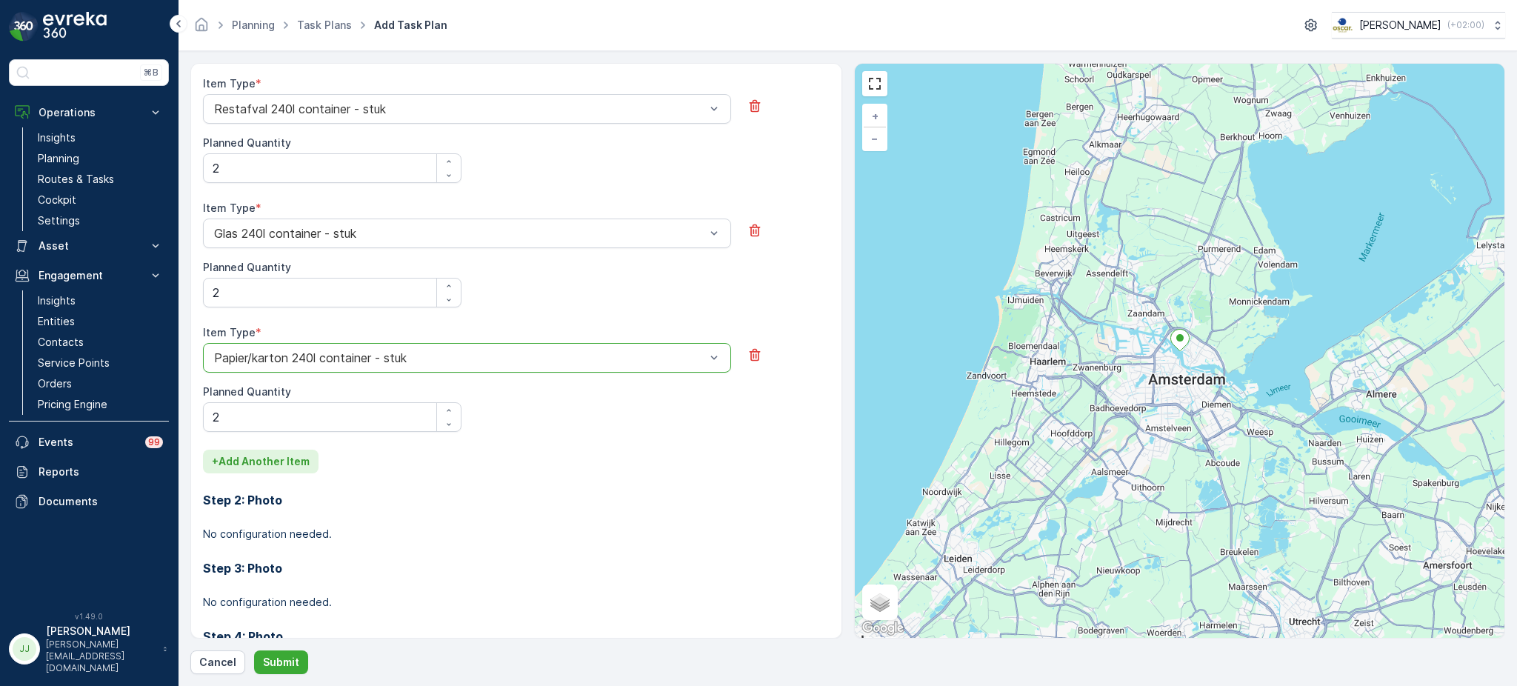
click at [270, 462] on p "+ Add Another Item" at bounding box center [261, 461] width 98 height 15
click at [267, 475] on div at bounding box center [460, 481] width 494 height 13
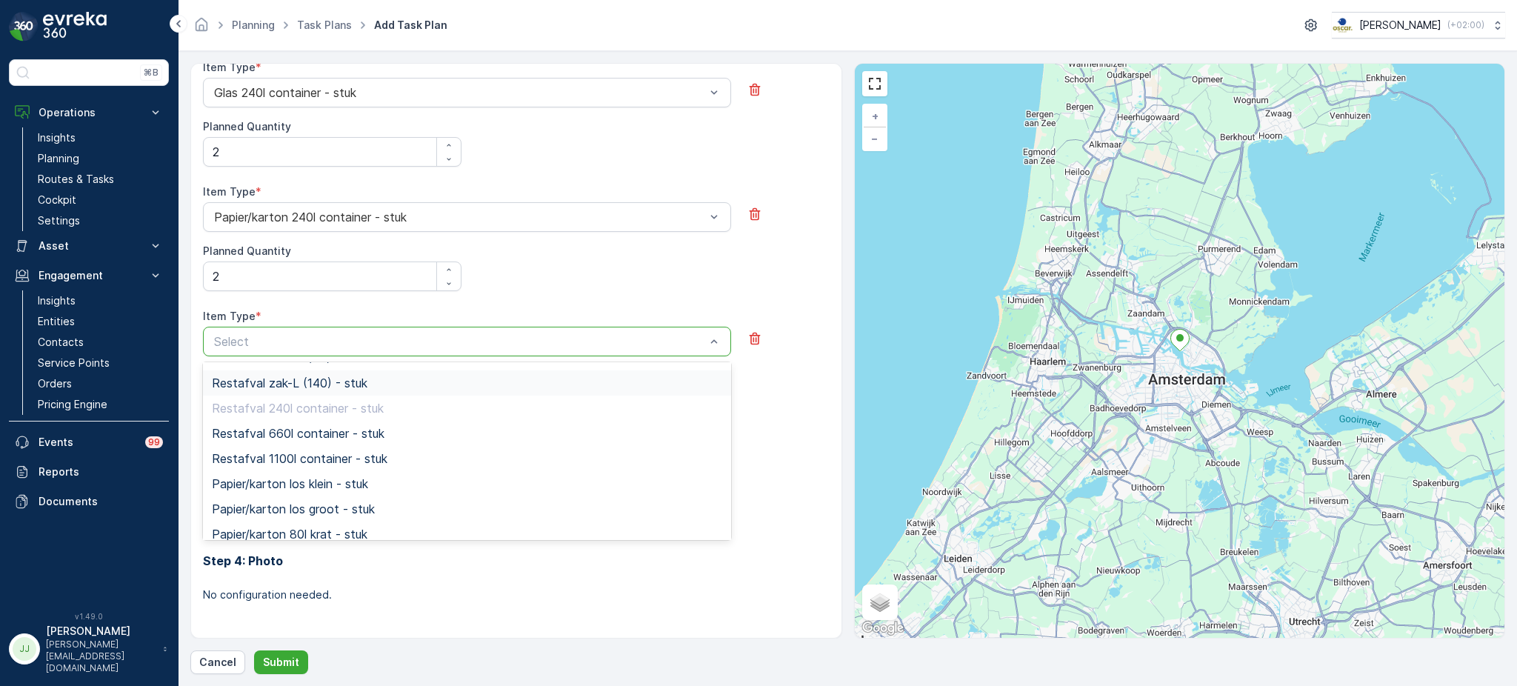
scroll to position [95, 0]
type input "pd"
click at [284, 449] on span "PD zak-XL (240) - stuk" at bounding box center [275, 453] width 127 height 13
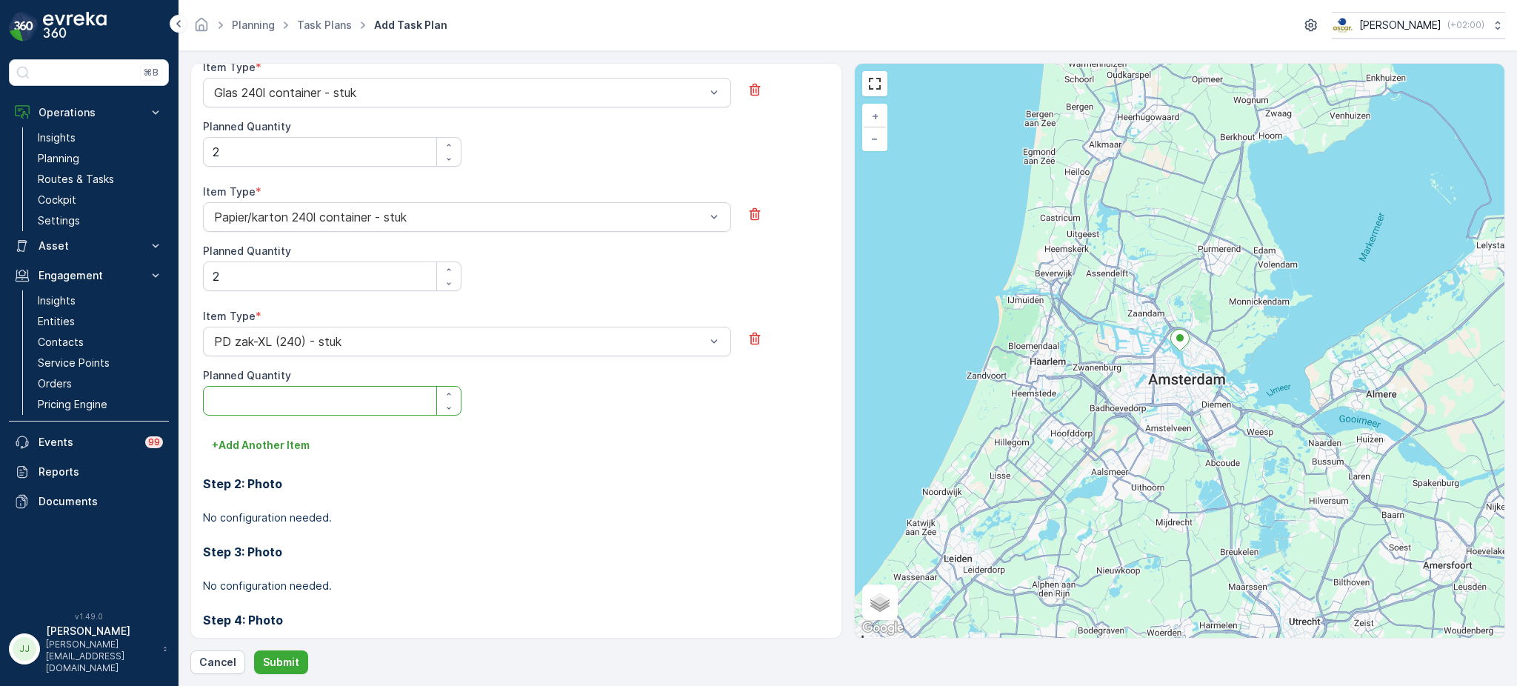
click at [274, 400] on Quantity "Planned Quantity" at bounding box center [332, 401] width 258 height 30
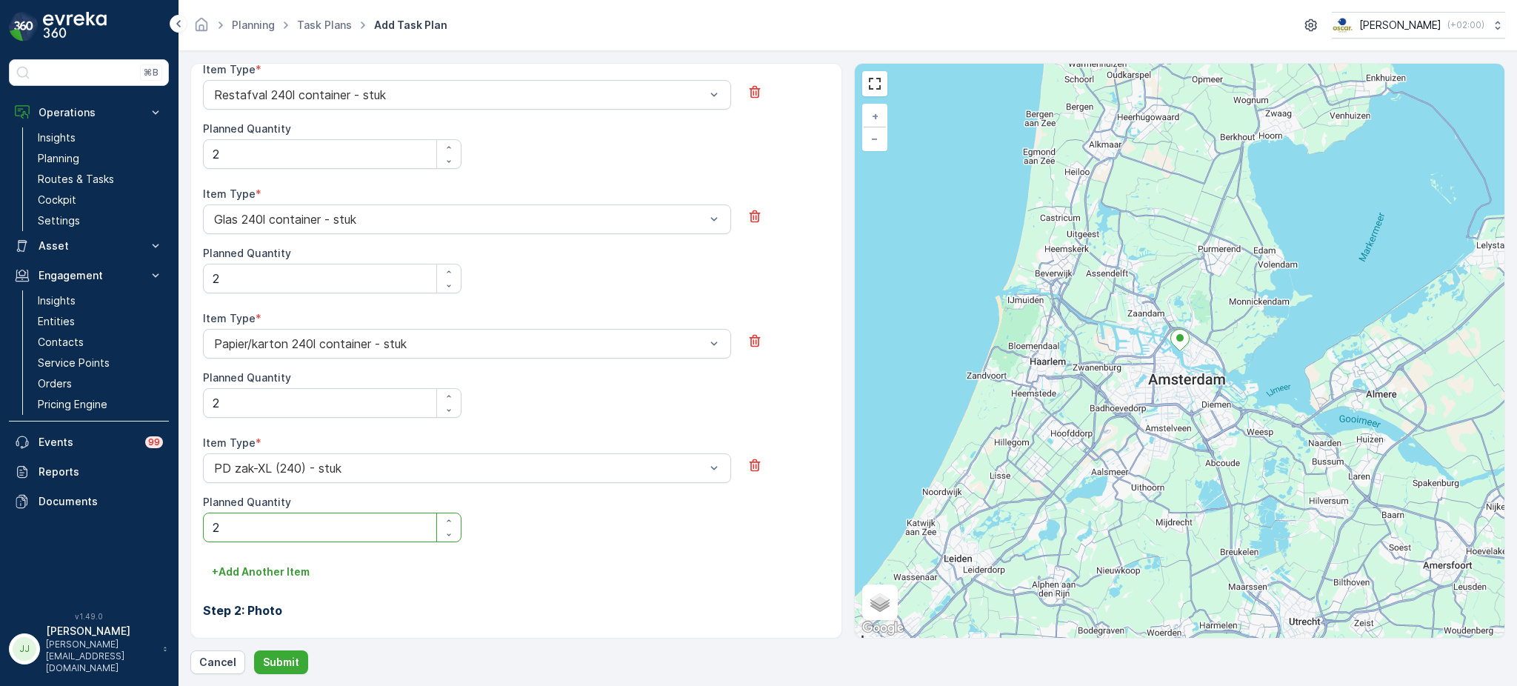
scroll to position [541, 0]
type Quantity "2"
click at [279, 564] on p "+ Add Another Item" at bounding box center [261, 571] width 98 height 15
click at [275, 581] on div "Select" at bounding box center [467, 593] width 528 height 30
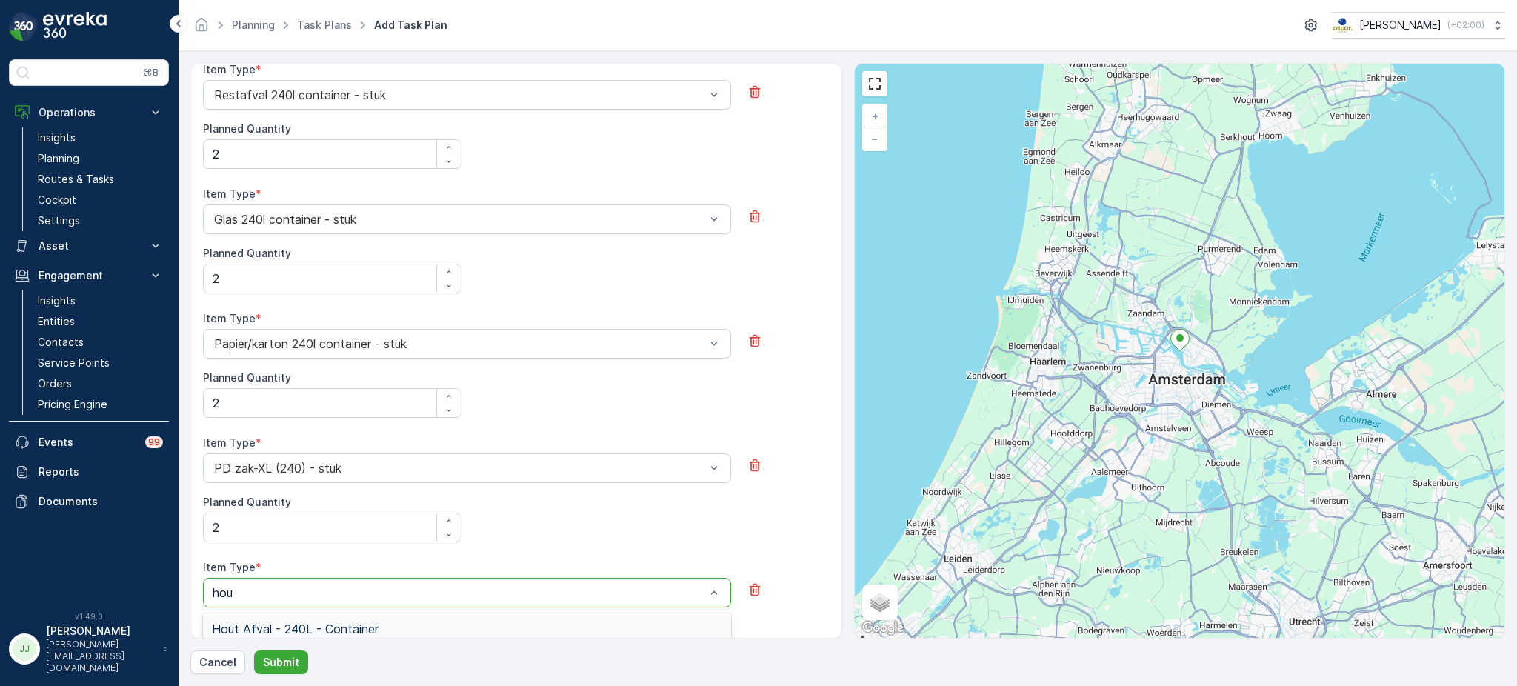
type input "hout"
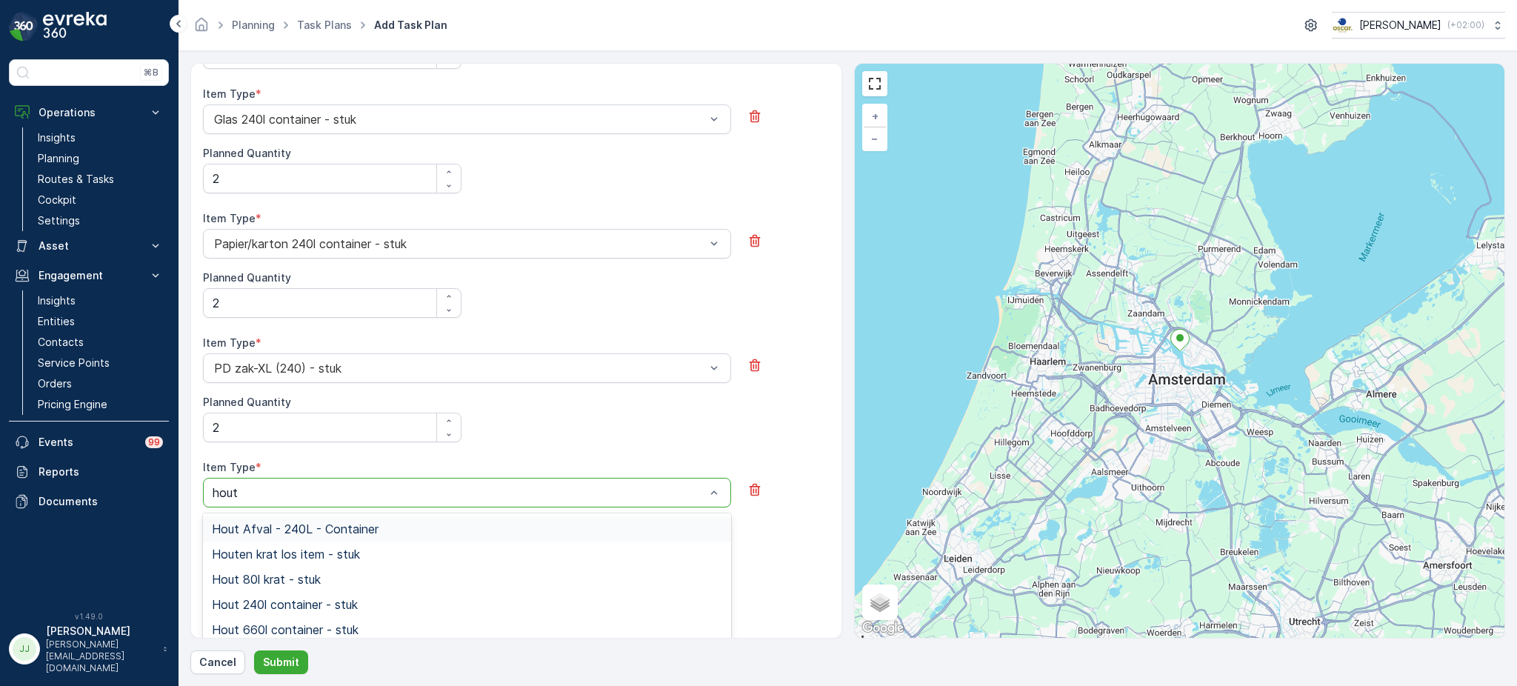
click at [297, 536] on div "Hout Afval - 240L - Container" at bounding box center [467, 528] width 528 height 25
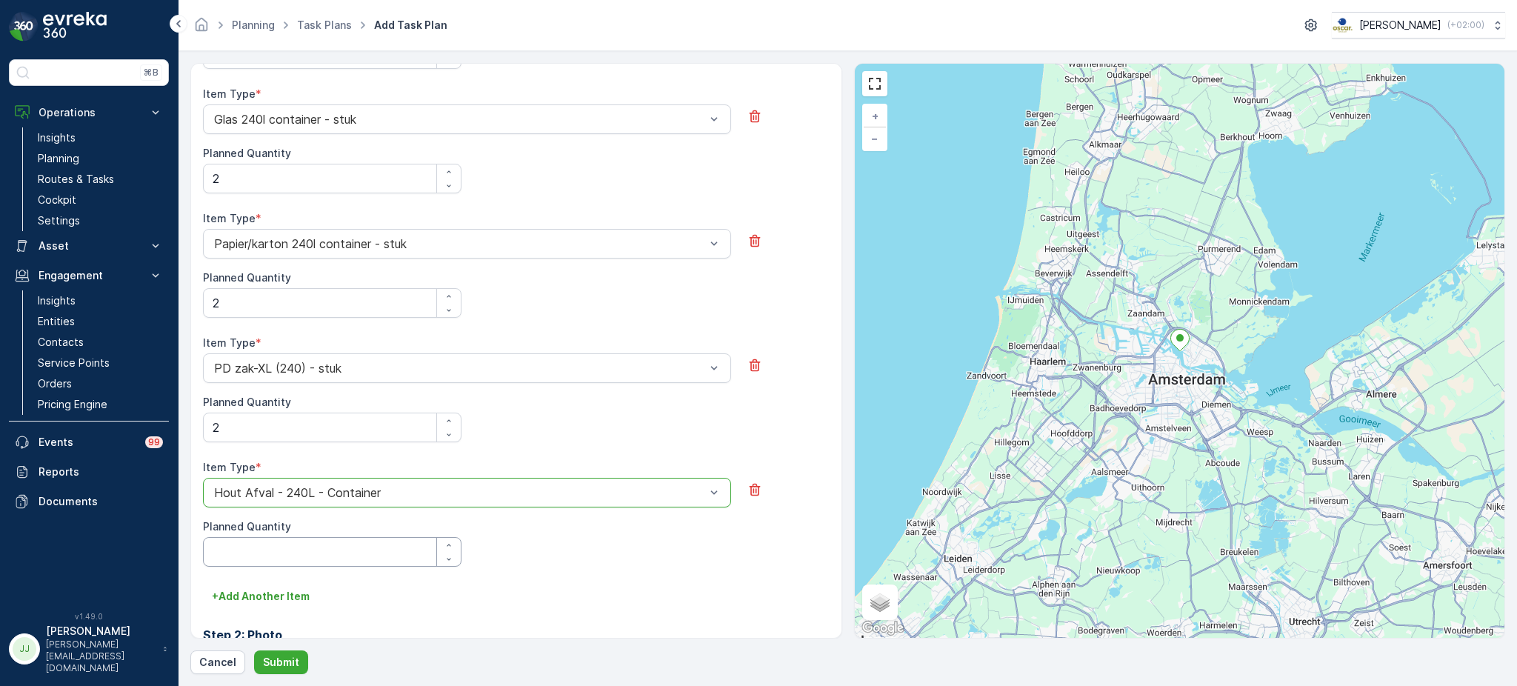
click at [289, 542] on Quantity "Planned Quantity" at bounding box center [332, 552] width 258 height 30
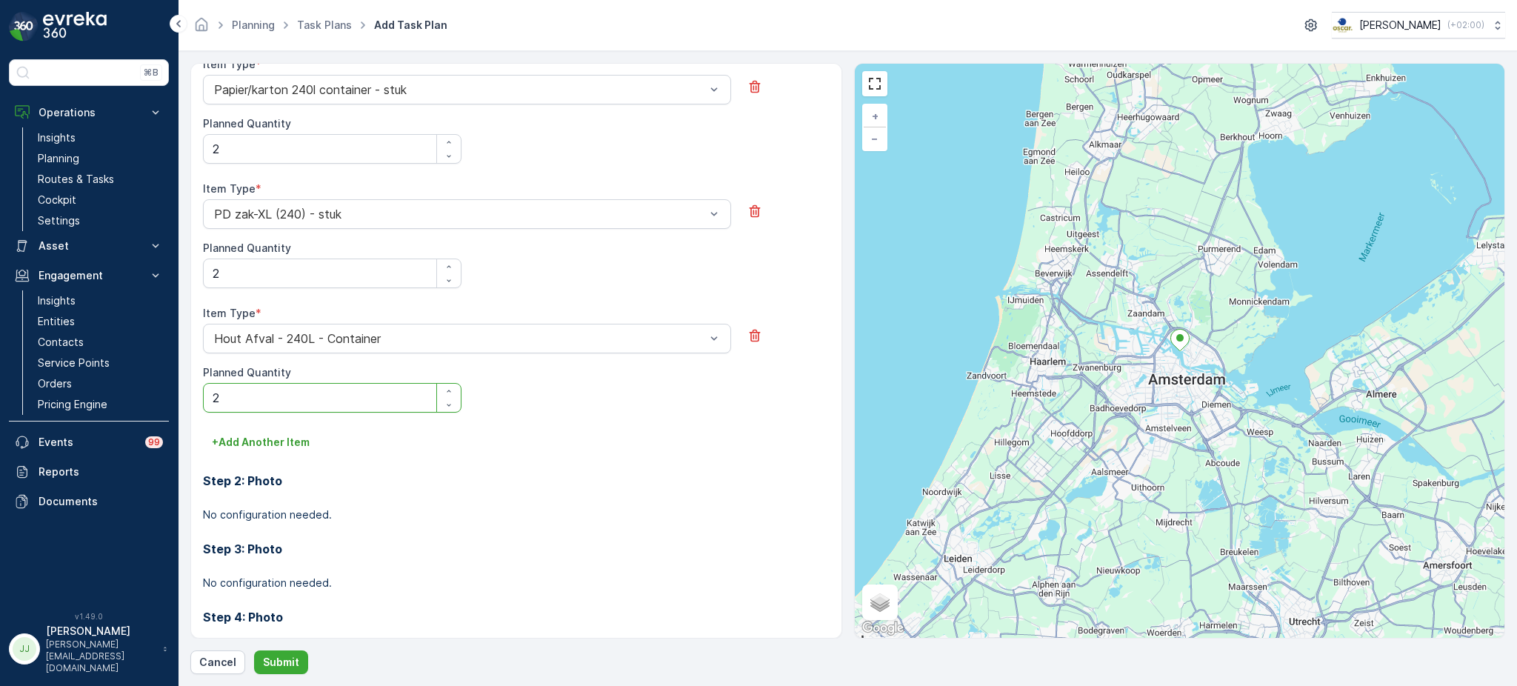
scroll to position [794, 0]
type Quantity "2"
click at [289, 661] on p "Submit" at bounding box center [281, 662] width 36 height 15
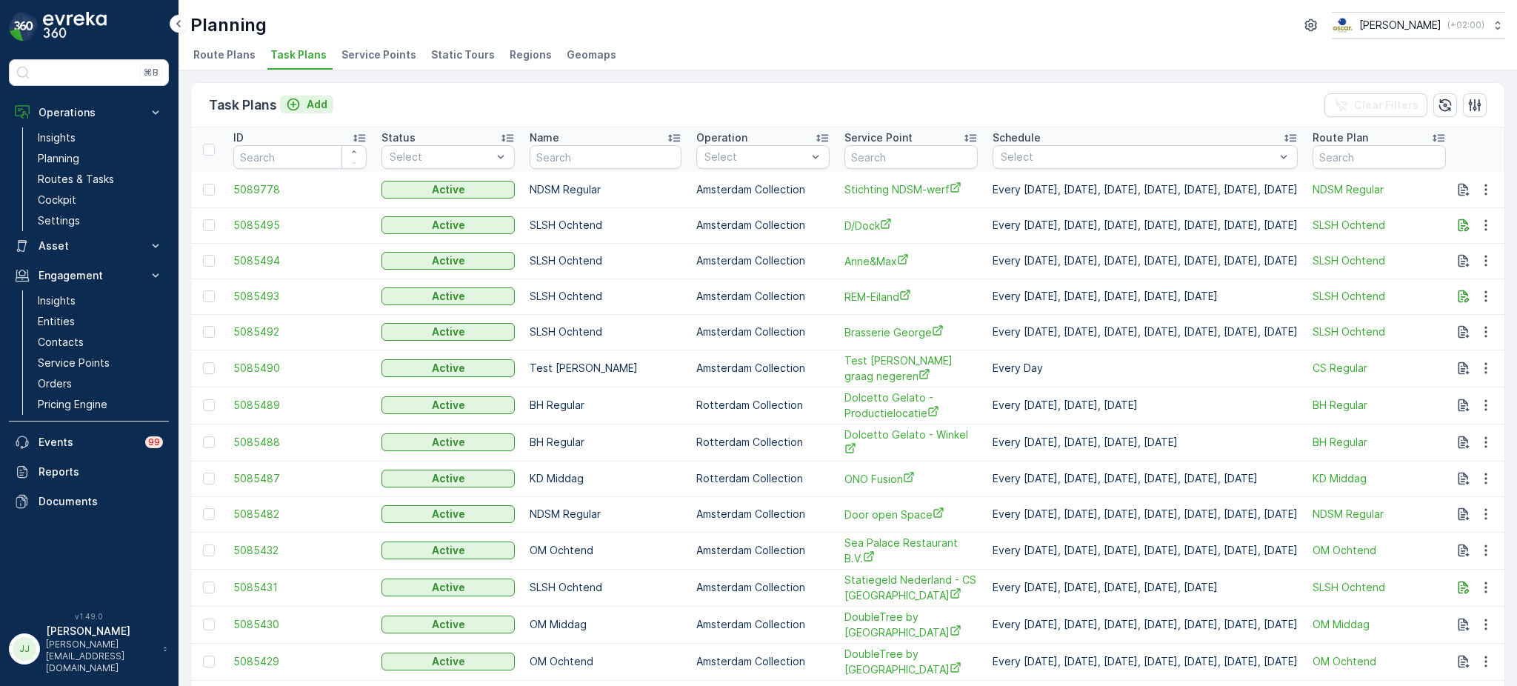
click at [297, 101] on icon "Add" at bounding box center [293, 104] width 15 height 15
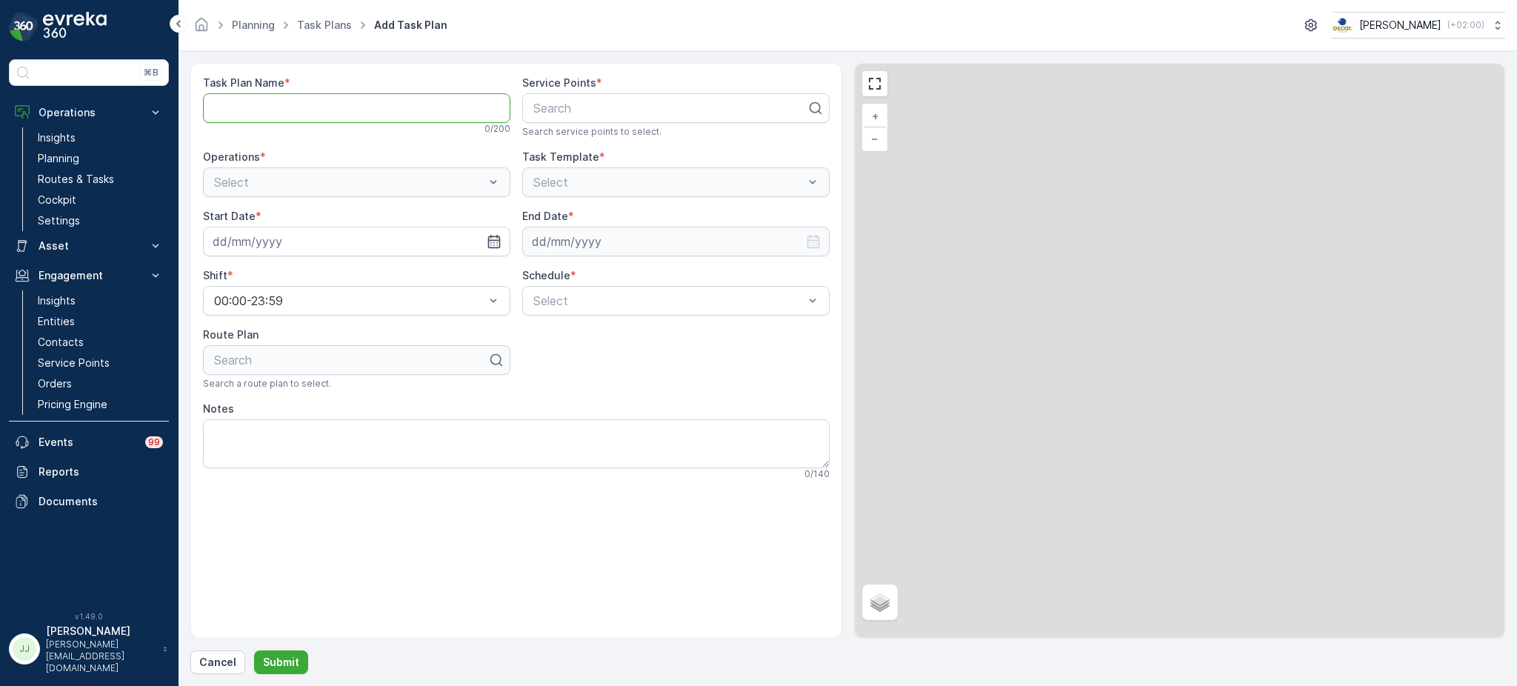
click at [292, 98] on Name "Task Plan Name" at bounding box center [356, 108] width 307 height 30
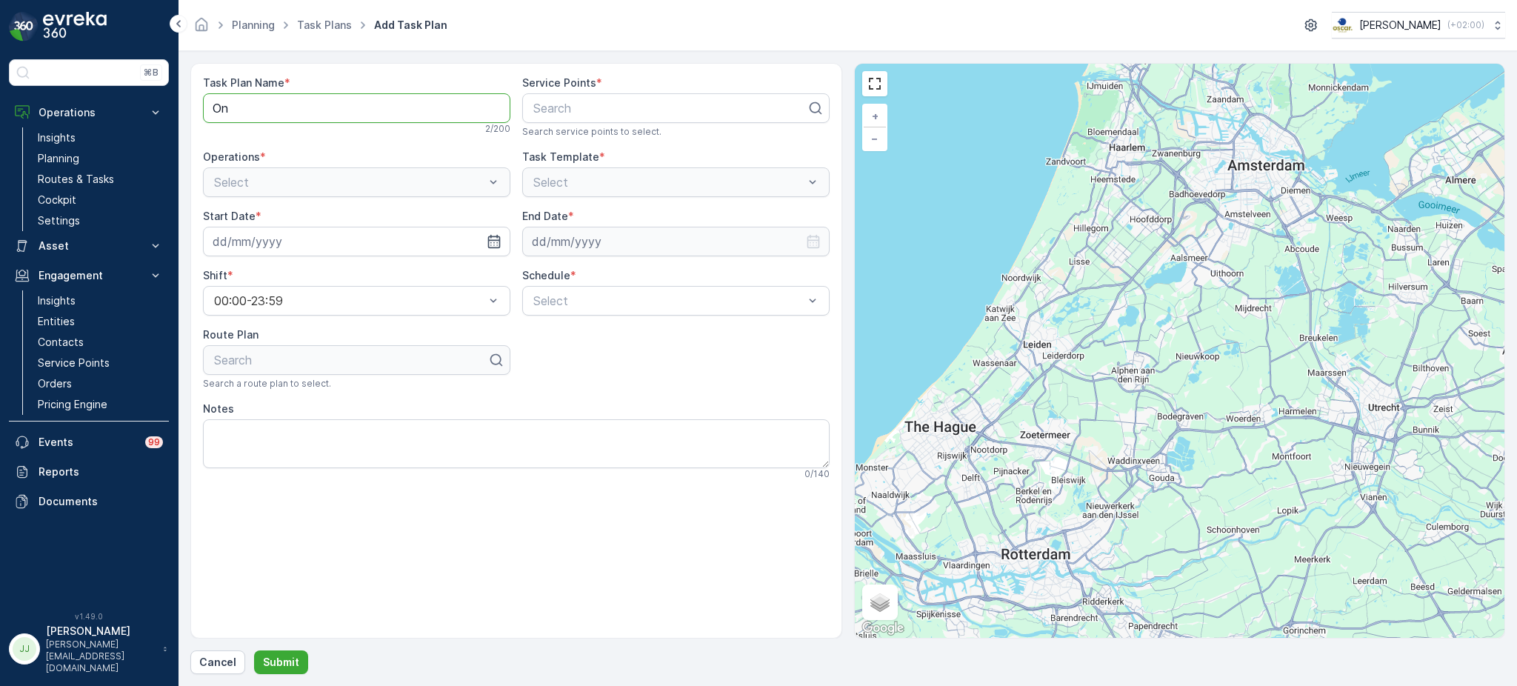
type Name "O"
type Name "KD Ochtend"
click at [600, 111] on div at bounding box center [670, 107] width 276 height 13
type input "Ono"
click at [601, 144] on div "ONO Fusion" at bounding box center [676, 144] width 290 height 13
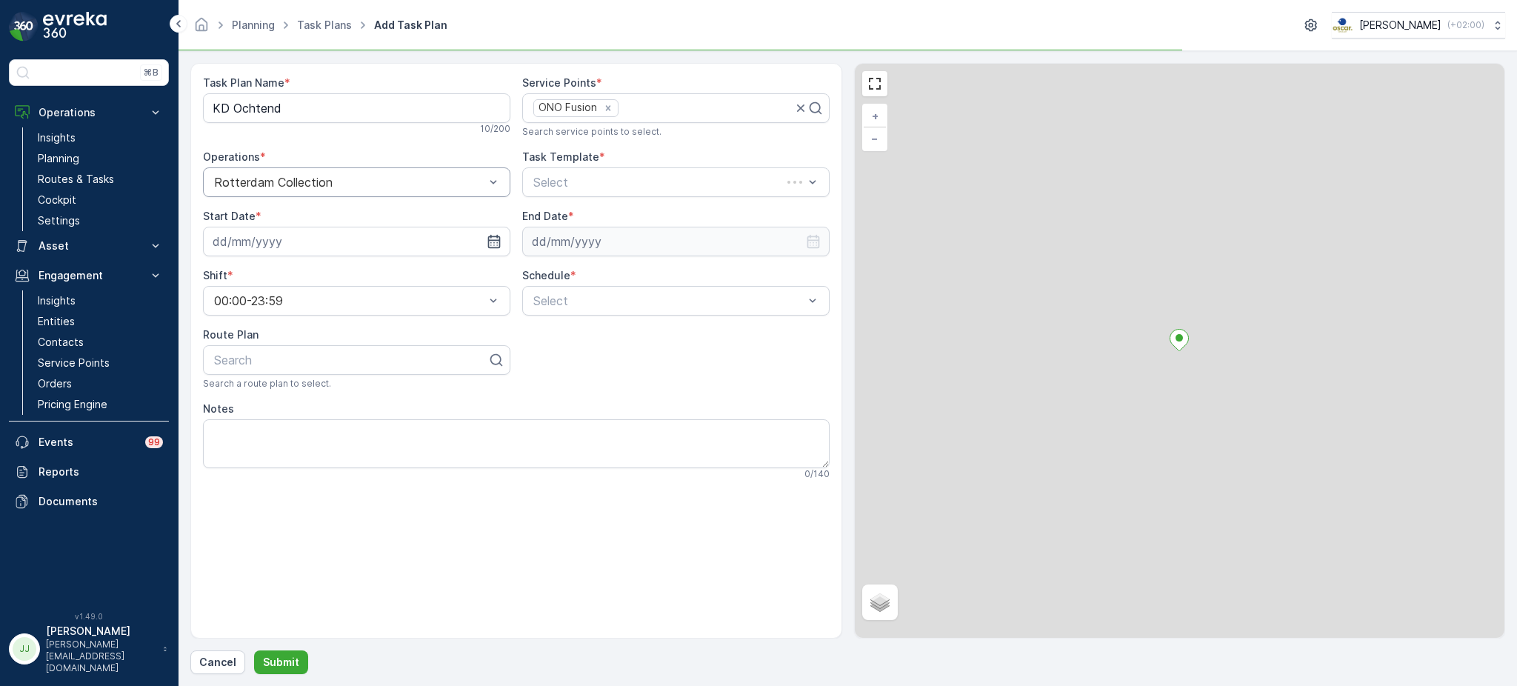
click at [381, 193] on div "Rotterdam Collection" at bounding box center [356, 182] width 307 height 30
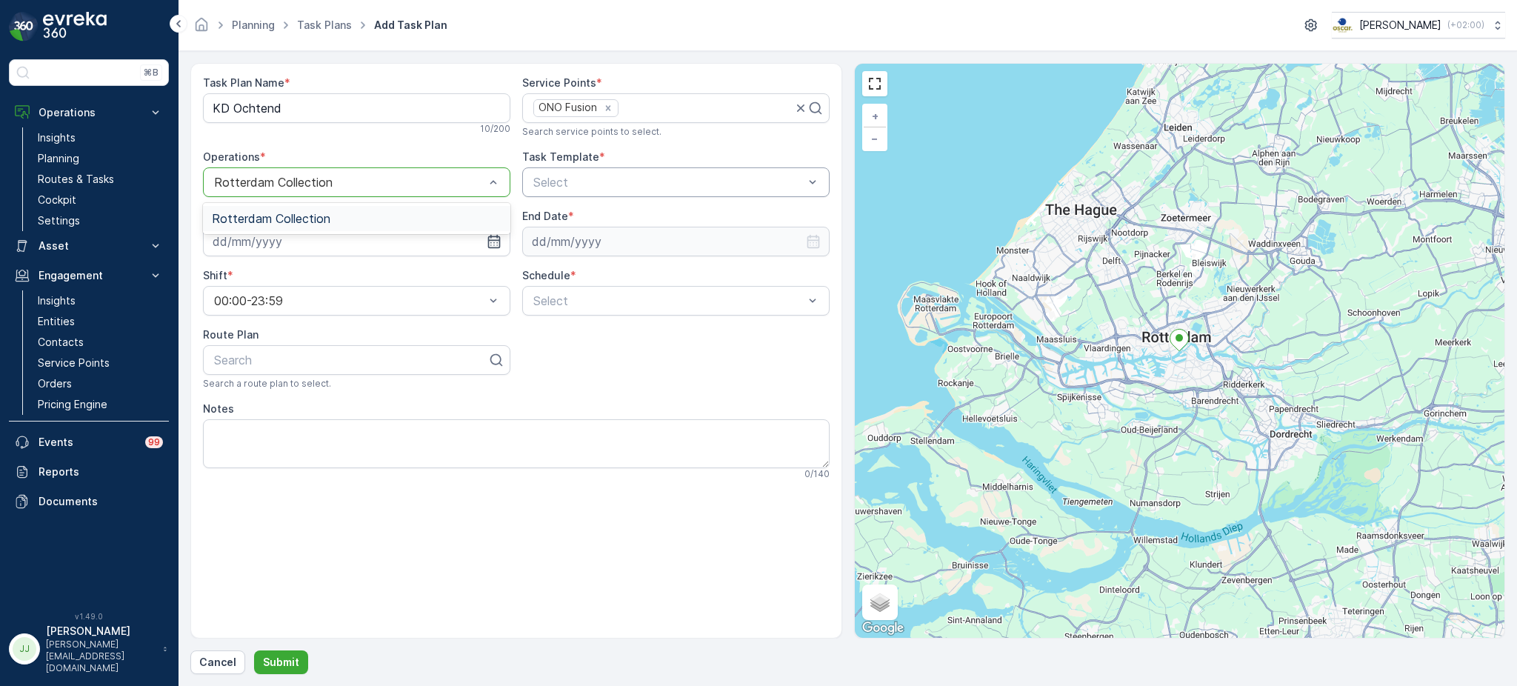
click at [646, 182] on div at bounding box center [668, 181] width 273 height 13
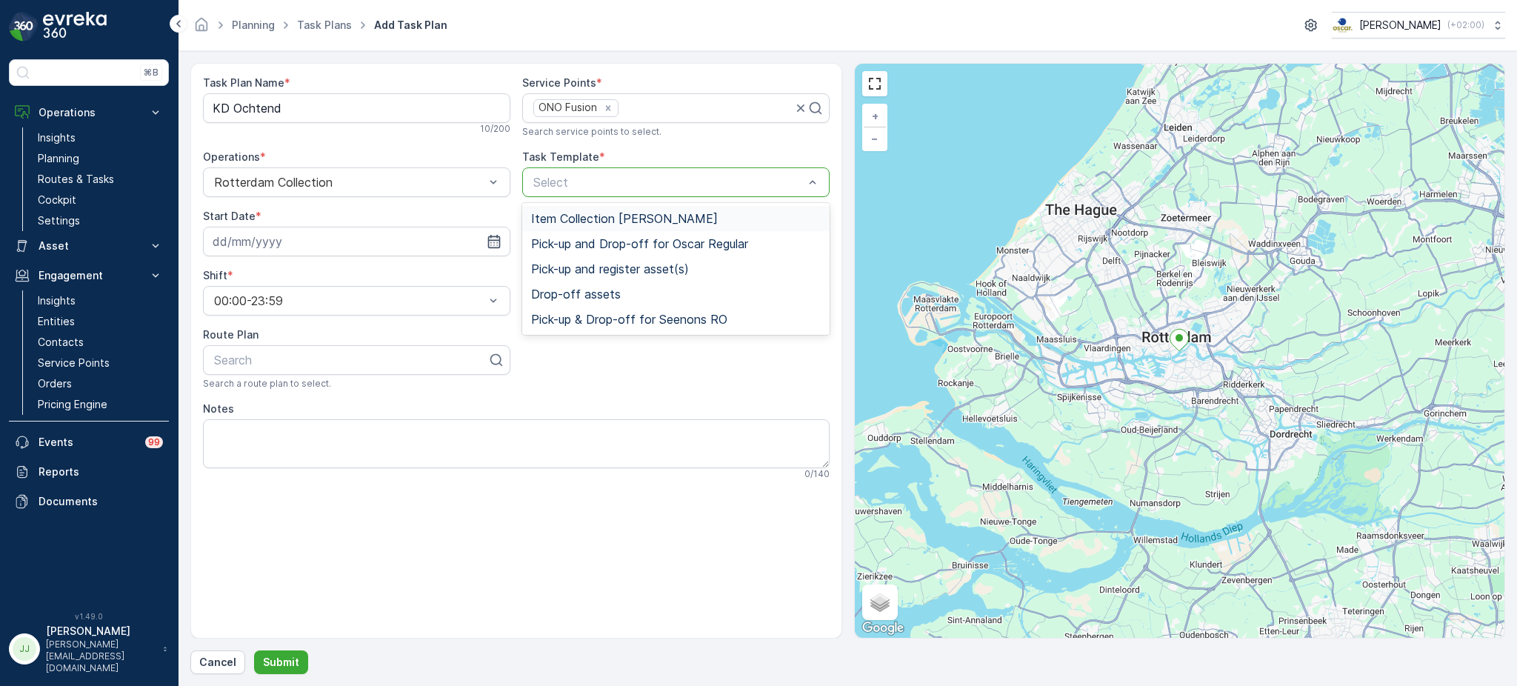
click at [561, 225] on div "Item Collection [PERSON_NAME]" at bounding box center [675, 218] width 307 height 25
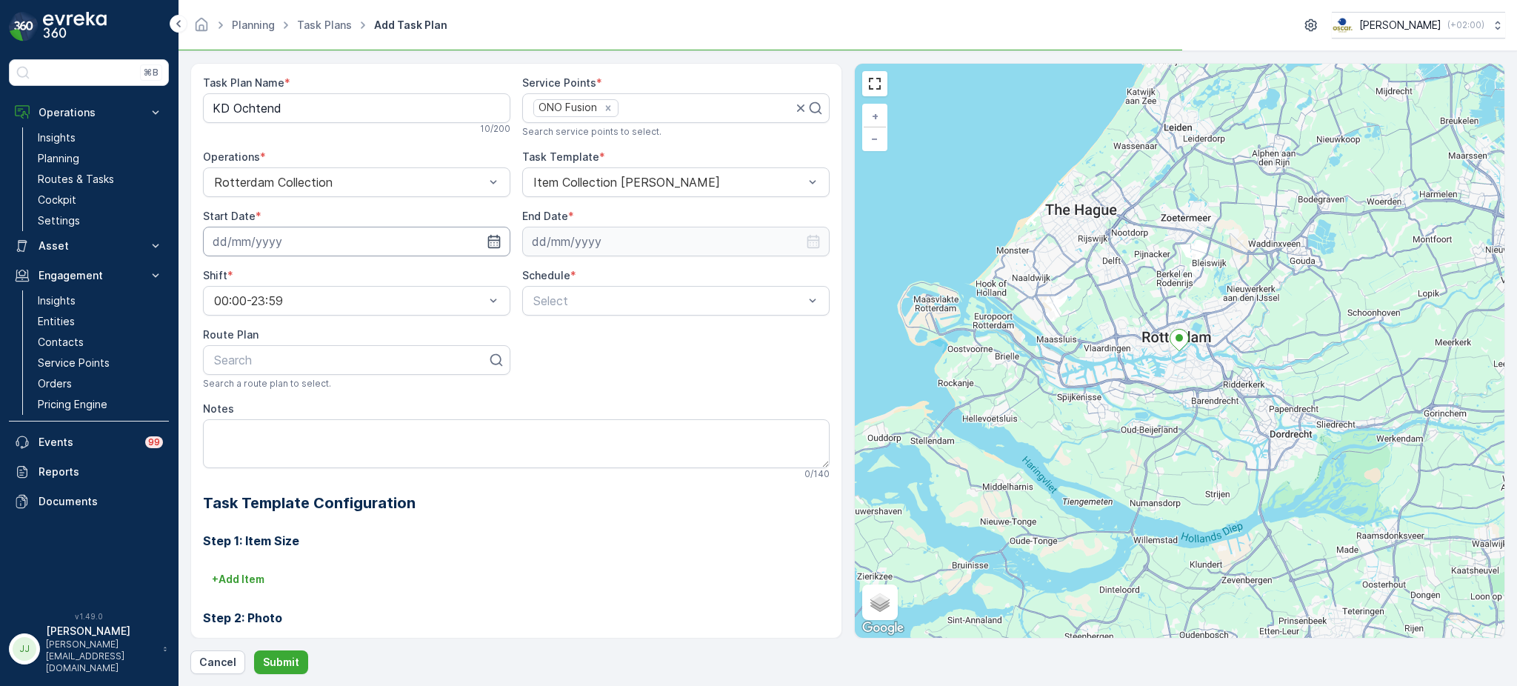
click at [388, 241] on input at bounding box center [356, 242] width 307 height 30
click at [258, 329] on div "1" at bounding box center [255, 336] width 24 height 24
type input "[DATE]"
click at [583, 235] on input at bounding box center [675, 242] width 307 height 30
click at [631, 276] on p "2025" at bounding box center [628, 277] width 26 height 15
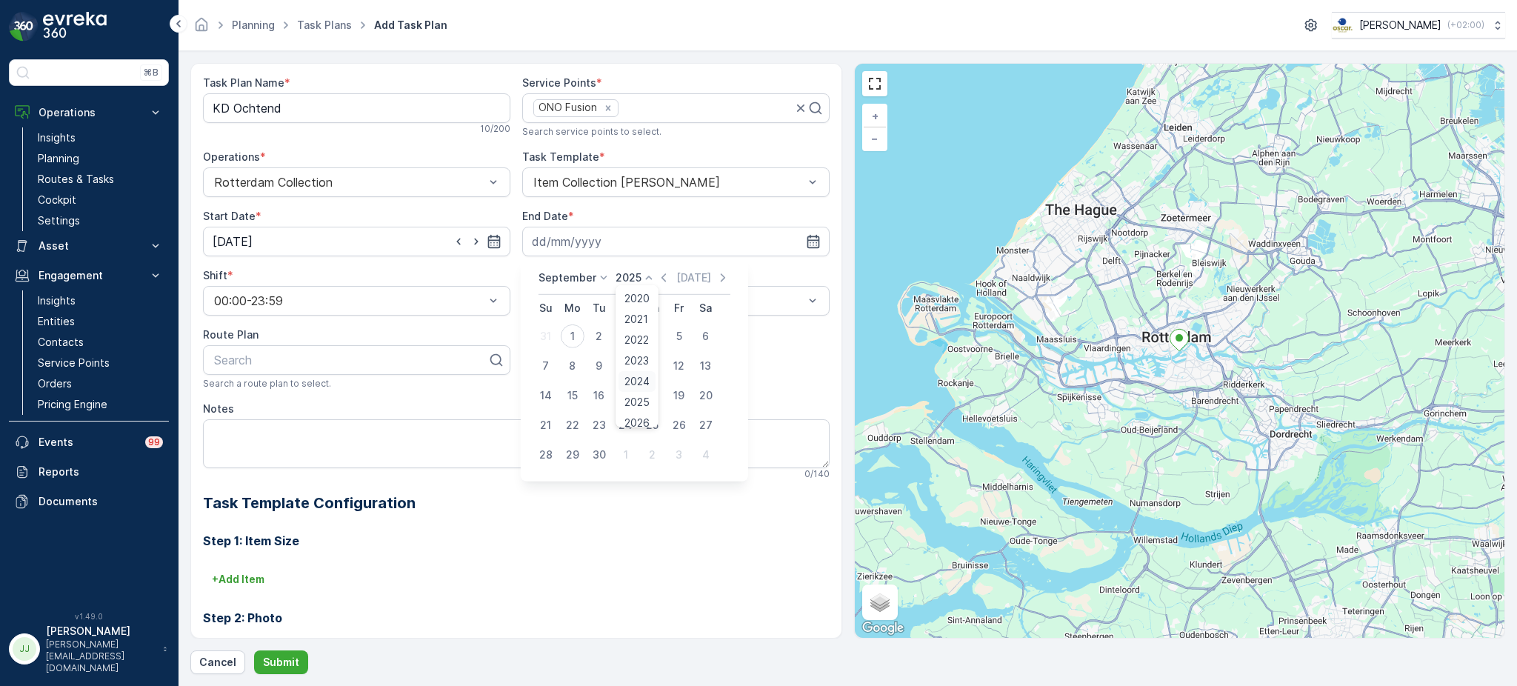
scroll to position [91, 0]
click at [634, 412] on span "2030" at bounding box center [636, 414] width 25 height 15
click at [565, 276] on p "September" at bounding box center [567, 277] width 58 height 15
click at [579, 380] on div "October" at bounding box center [568, 373] width 54 height 21
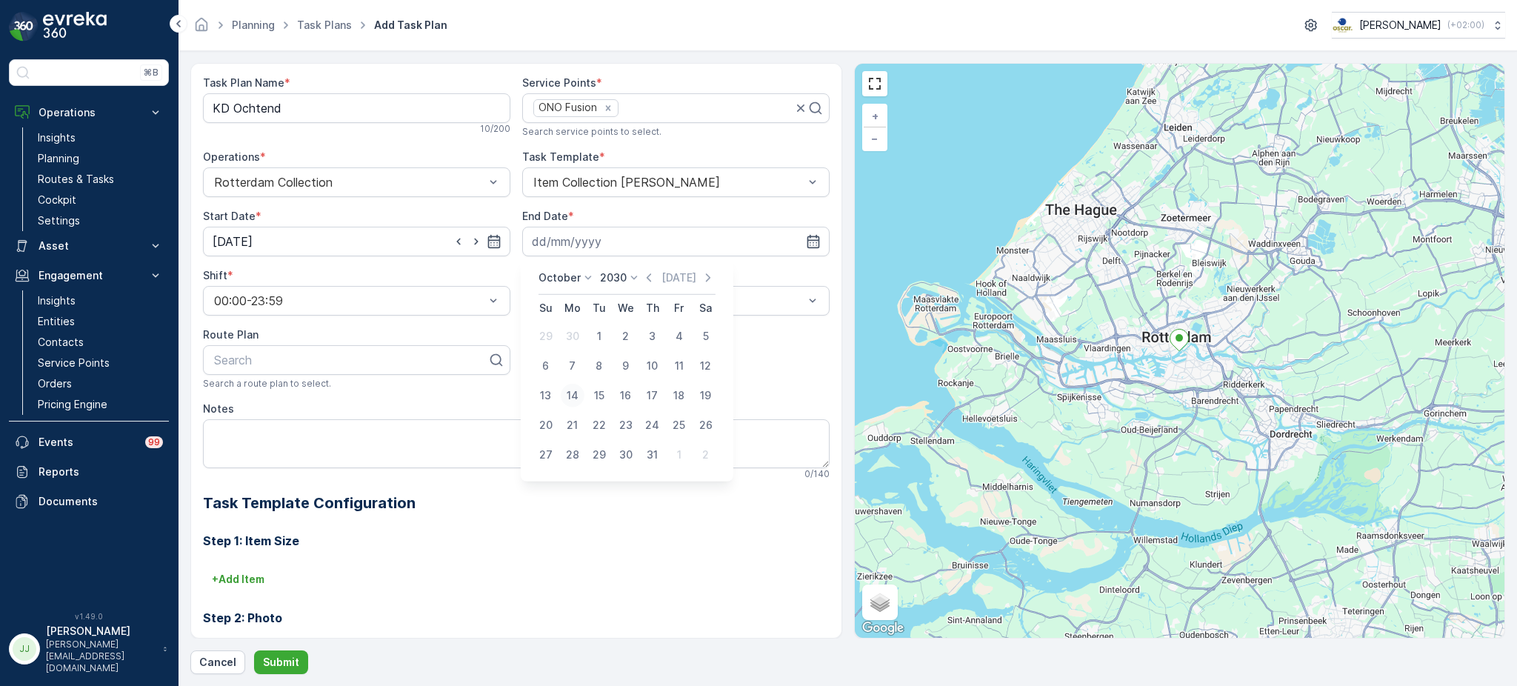
click at [576, 389] on div "14" at bounding box center [573, 396] width 24 height 24
type input "[DATE]"
click at [552, 278] on label "Schedule" at bounding box center [546, 275] width 48 height 13
click at [552, 307] on div at bounding box center [668, 300] width 273 height 13
click at [569, 350] on div "Weekly" at bounding box center [675, 362] width 307 height 25
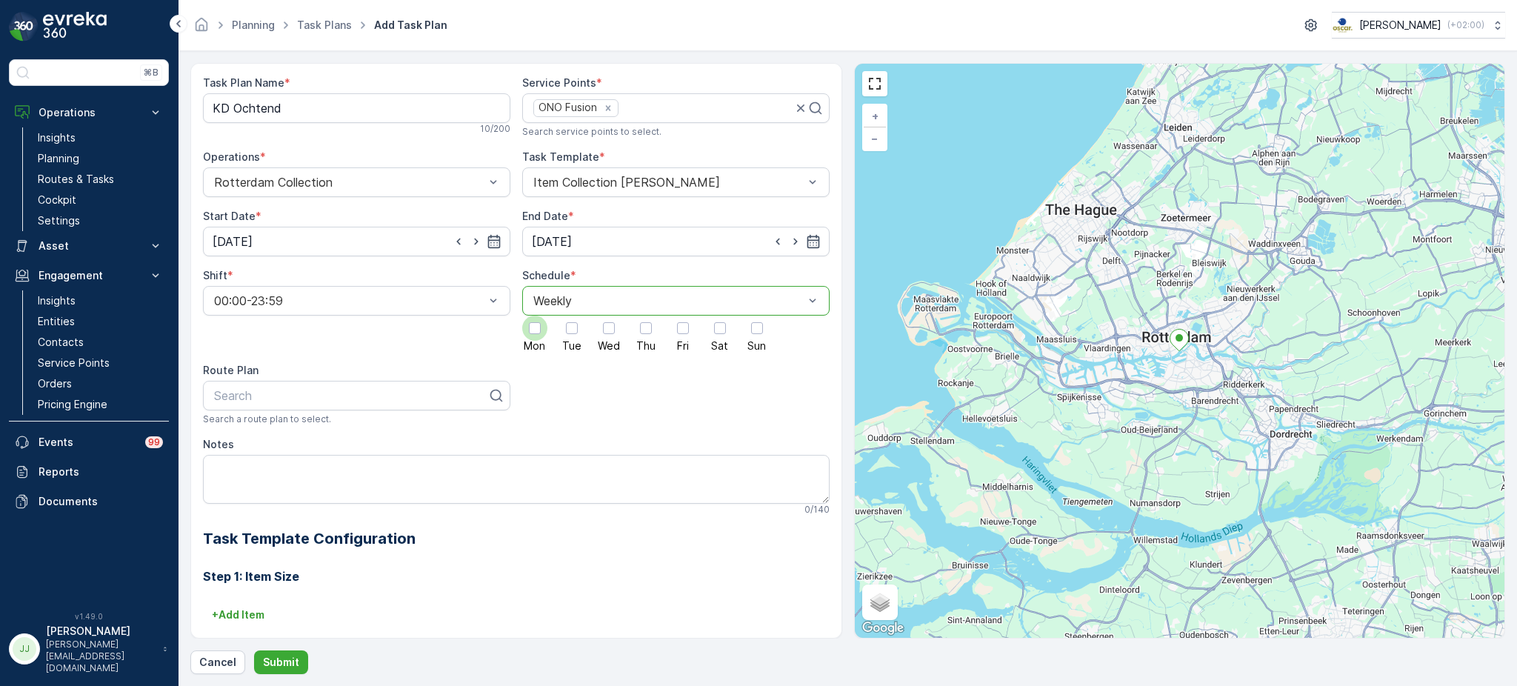
click at [537, 330] on div at bounding box center [535, 328] width 12 height 12
click at [535, 315] on input "Mon" at bounding box center [535, 315] width 0 height 0
click at [559, 332] on label "Tue" at bounding box center [571, 333] width 25 height 36
click at [572, 315] on input "Tue" at bounding box center [572, 315] width 0 height 0
click at [607, 330] on div at bounding box center [609, 328] width 12 height 12
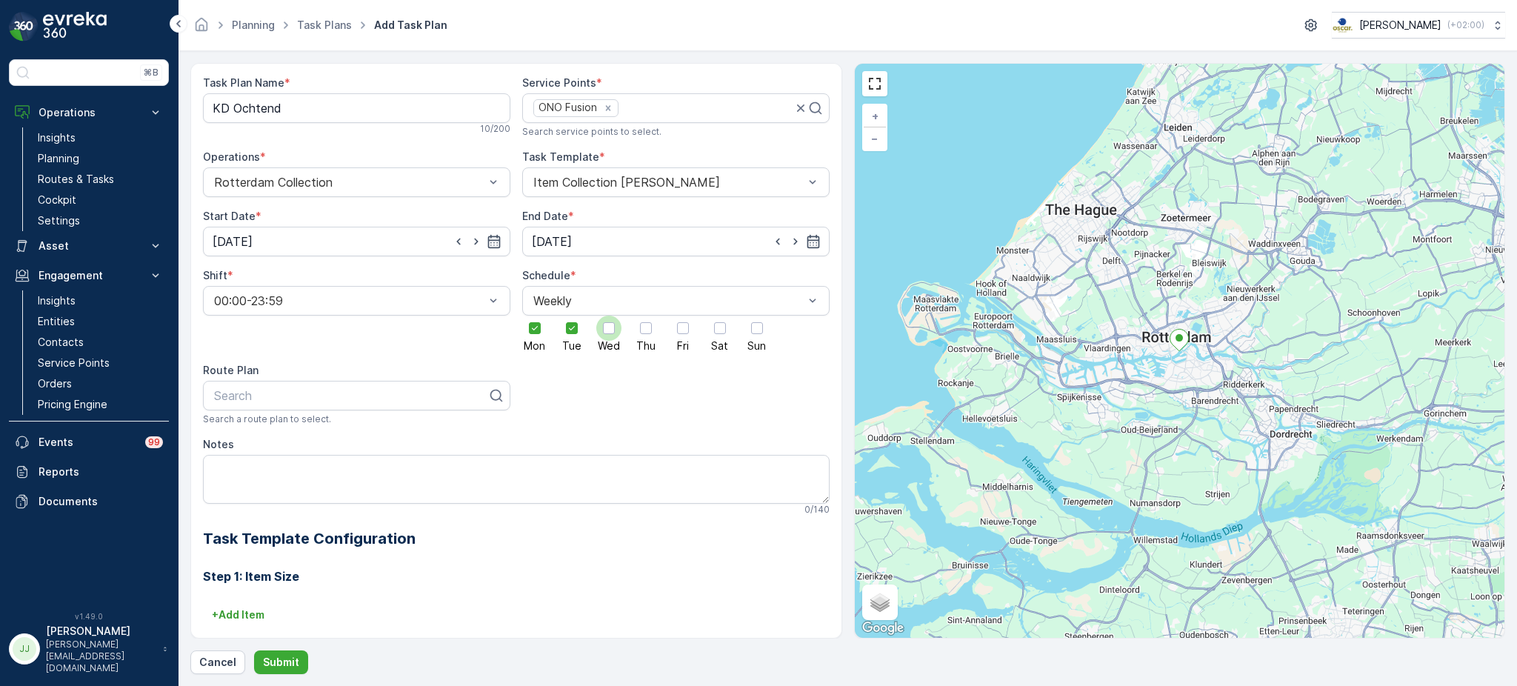
click at [609, 315] on input "Wed" at bounding box center [609, 315] width 0 height 0
click at [644, 329] on div at bounding box center [646, 328] width 12 height 12
click at [646, 315] on input "Thu" at bounding box center [646, 315] width 0 height 0
click at [688, 332] on div at bounding box center [682, 327] width 25 height 25
click at [683, 315] on input "Fri" at bounding box center [683, 315] width 0 height 0
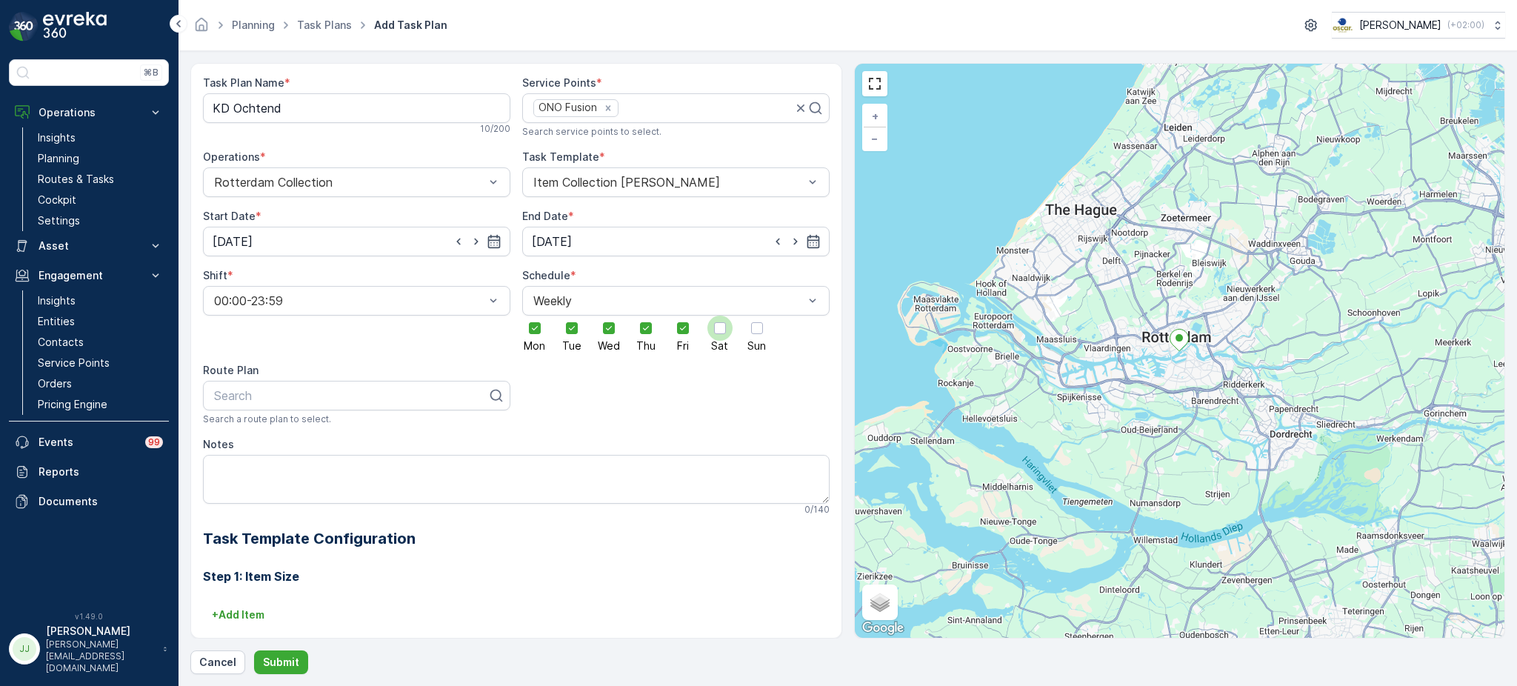
click at [727, 332] on div at bounding box center [719, 327] width 25 height 25
click at [720, 315] on input "Sat" at bounding box center [720, 315] width 0 height 0
click at [752, 332] on div at bounding box center [757, 328] width 12 height 12
click at [757, 315] on input "Sun" at bounding box center [757, 315] width 0 height 0
click at [341, 398] on div at bounding box center [351, 395] width 276 height 13
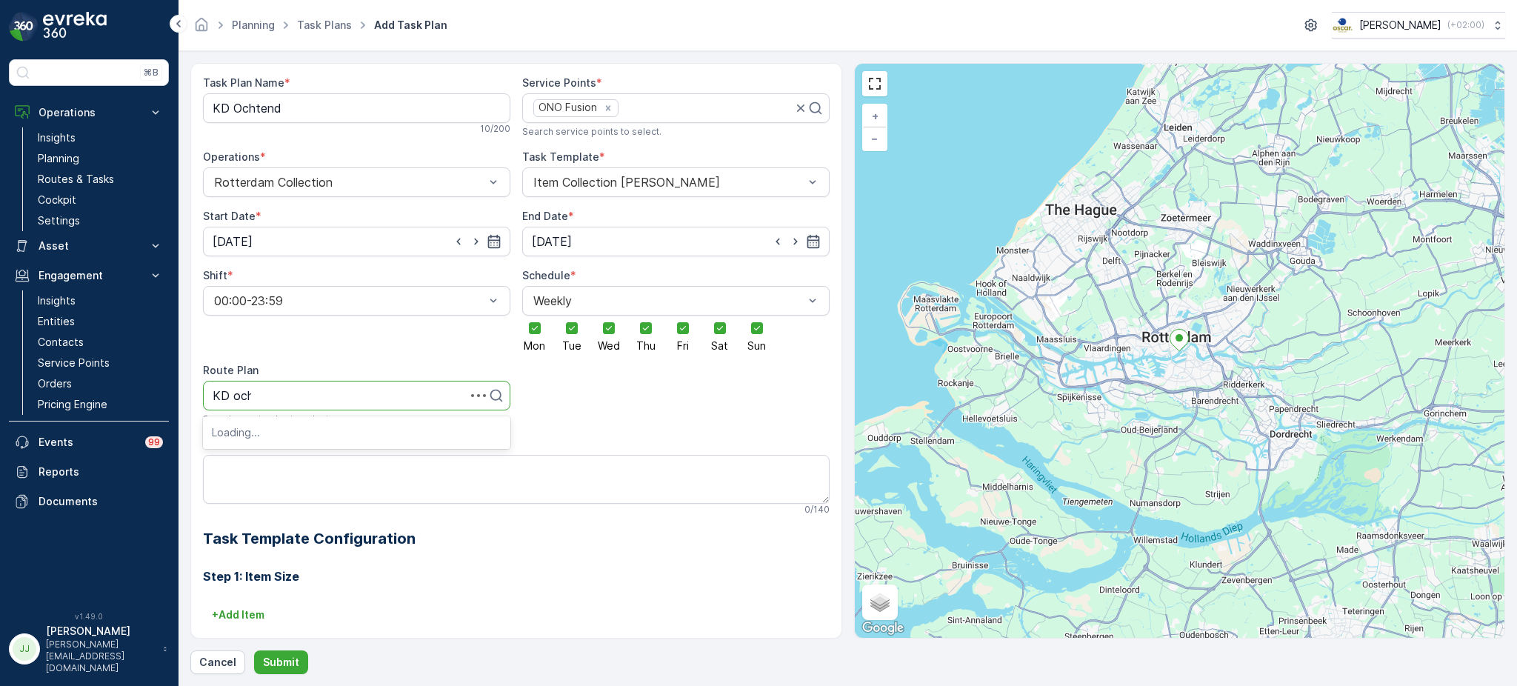
type input "KD ocht"
click at [313, 430] on div "KD Ochtend" at bounding box center [357, 431] width 290 height 13
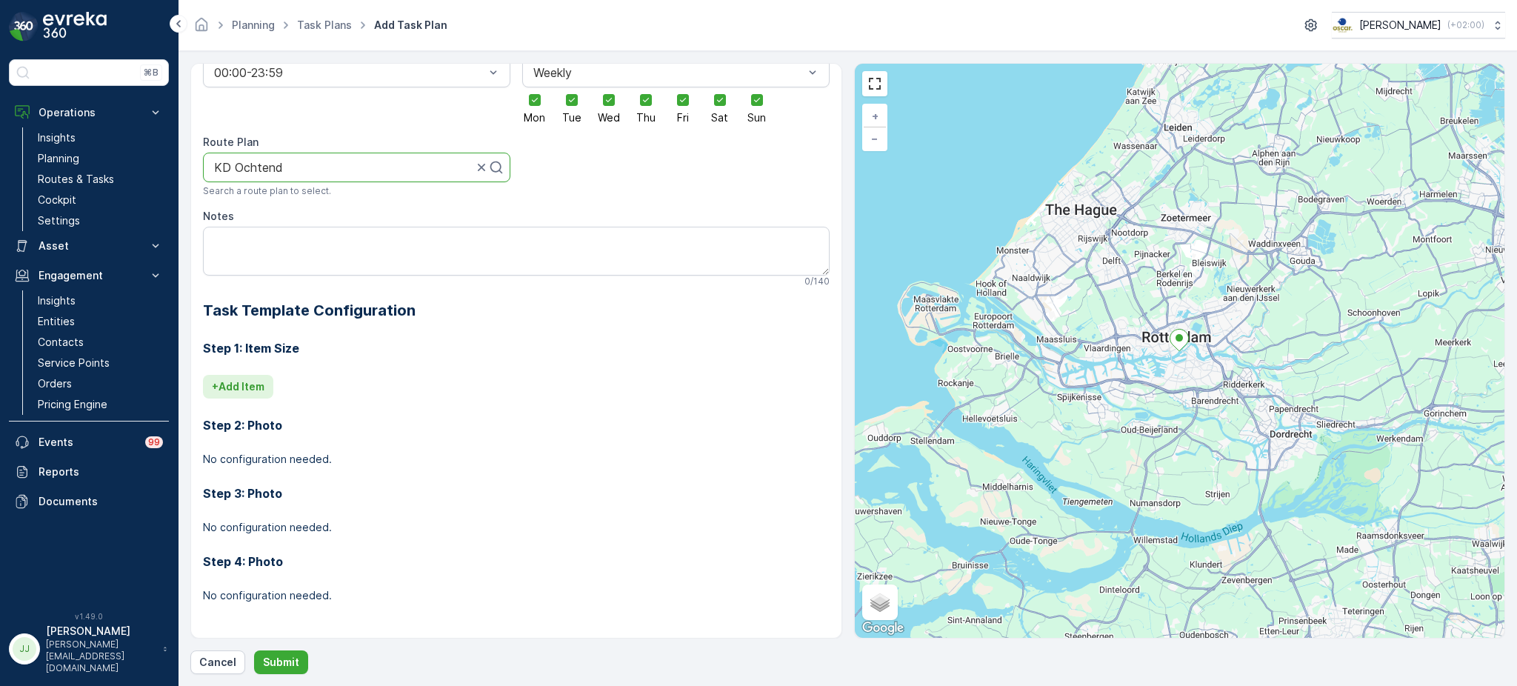
click at [259, 387] on p "+ Add Item" at bounding box center [238, 386] width 53 height 15
click at [261, 401] on div at bounding box center [460, 407] width 494 height 13
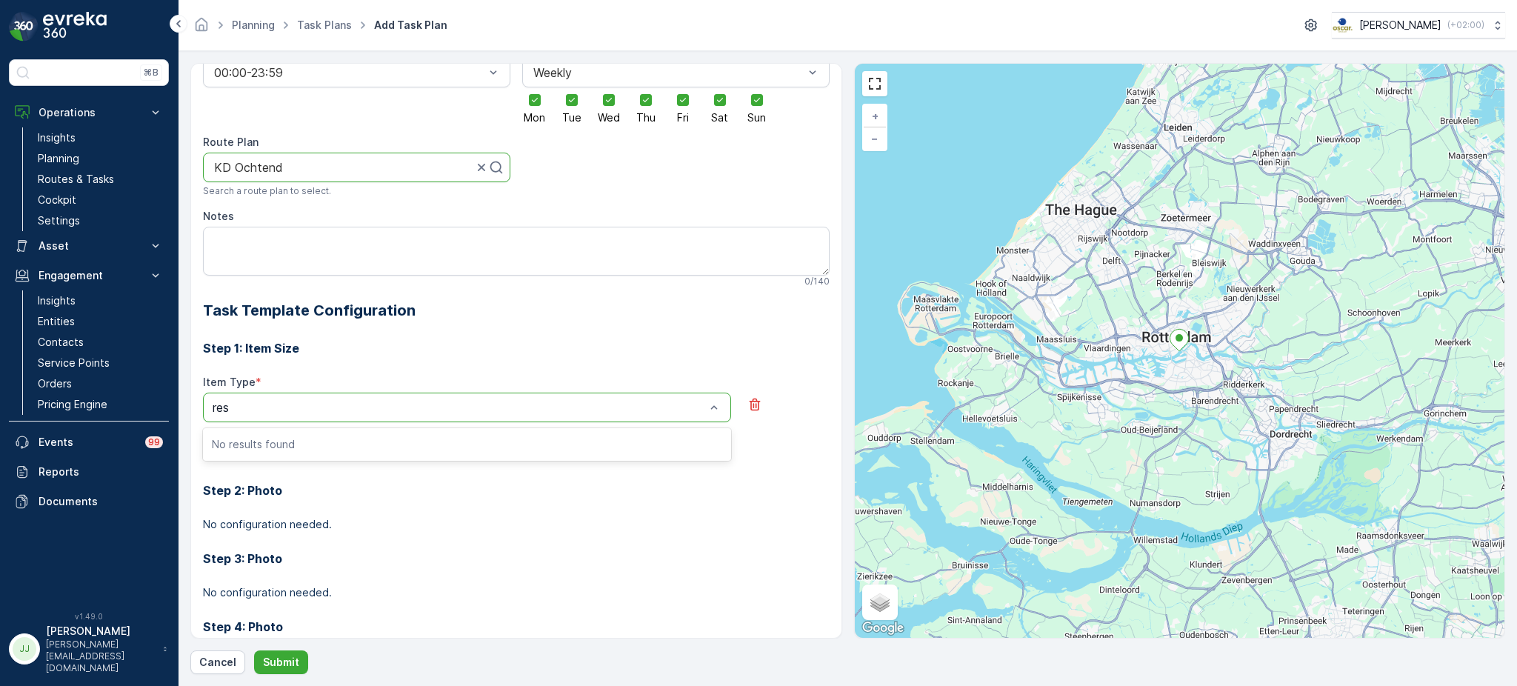
type input "rest"
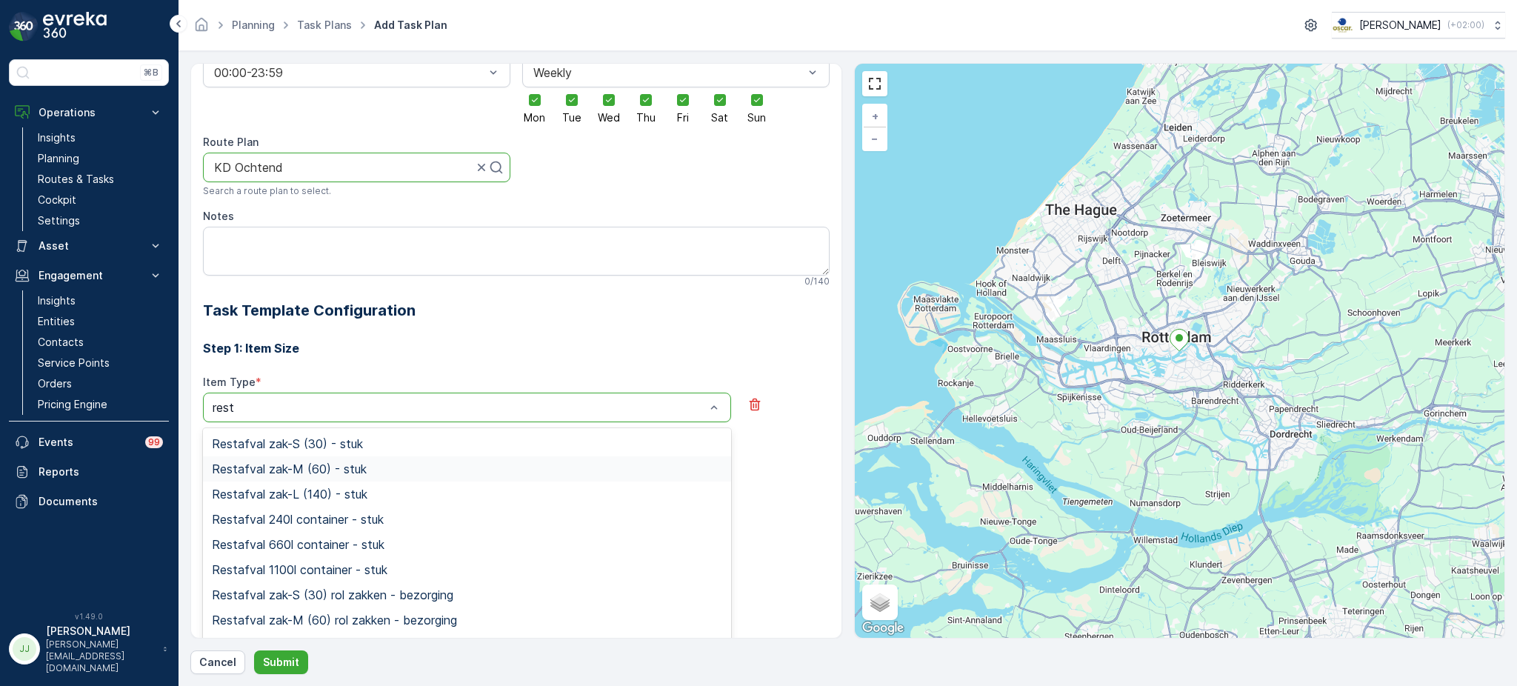
click at [291, 469] on span "Restafval zak-M (60) - stuk" at bounding box center [289, 468] width 155 height 13
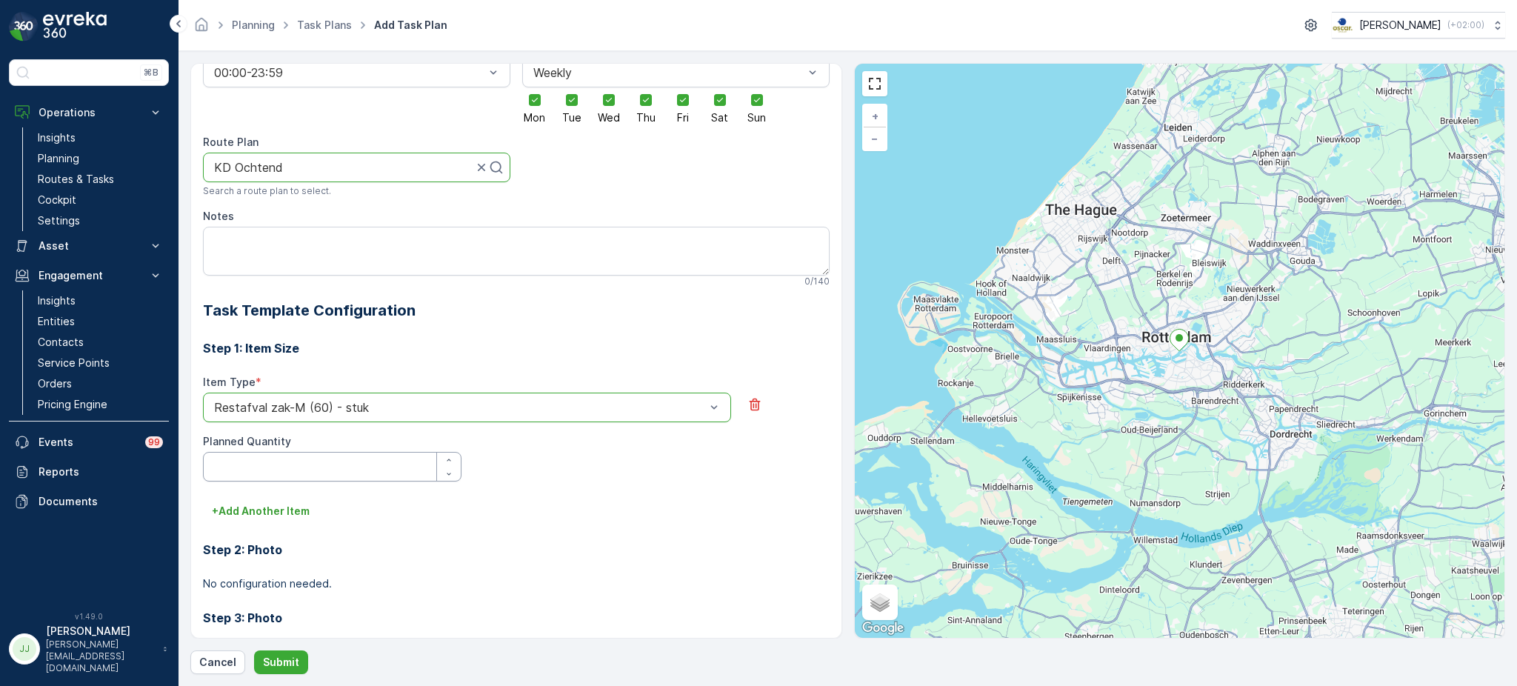
click at [274, 460] on Quantity "Planned Quantity" at bounding box center [332, 467] width 258 height 30
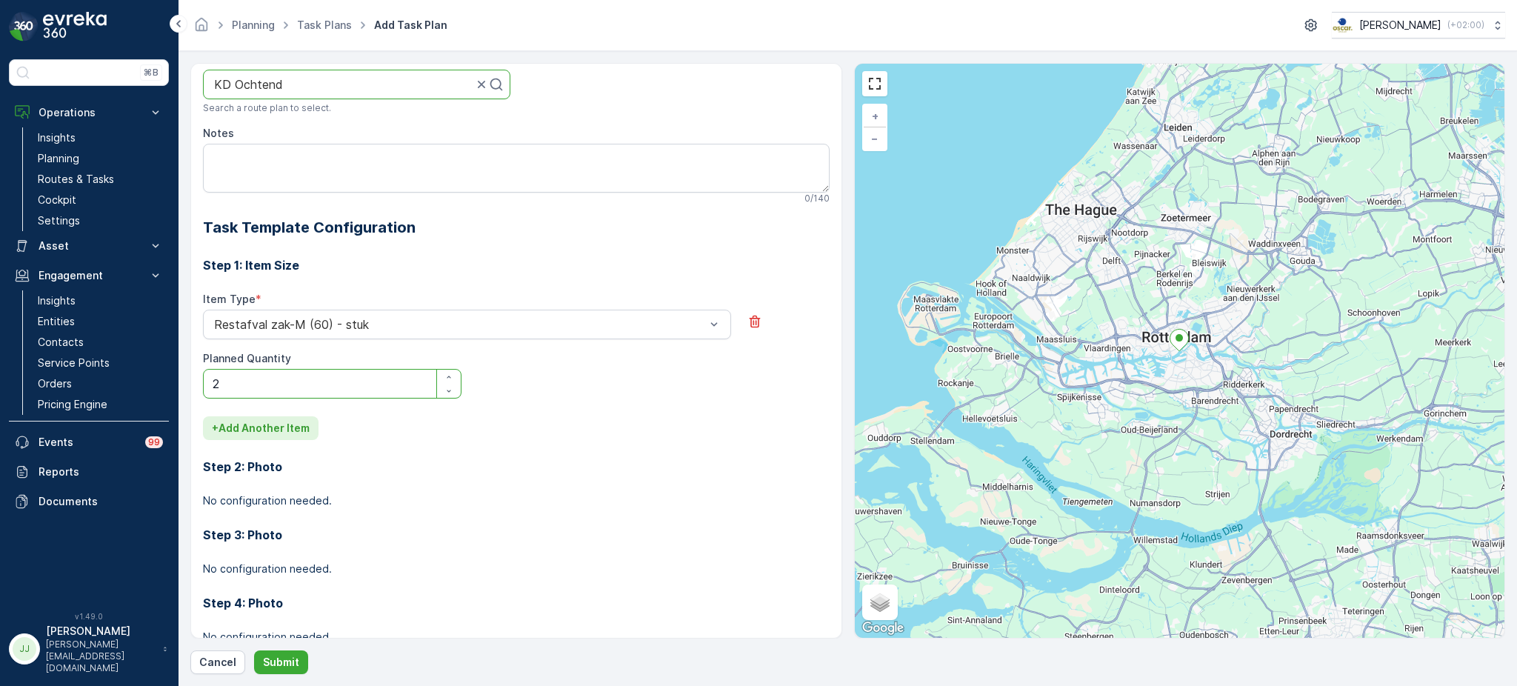
type Quantity "2"
click at [264, 435] on button "+ Add Another Item" at bounding box center [261, 428] width 116 height 24
click at [261, 455] on div at bounding box center [460, 448] width 494 height 13
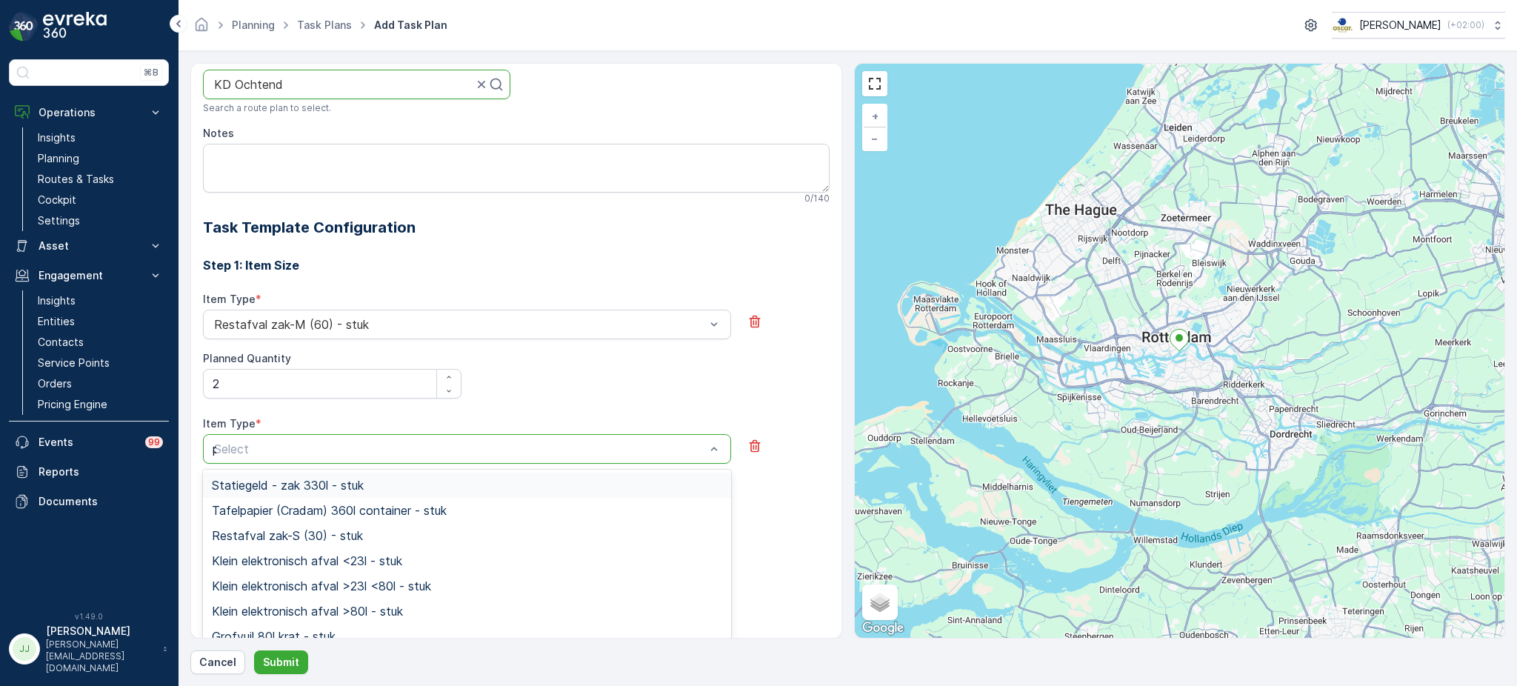
type input "pd"
click at [258, 515] on span "PD zak-M (60) - stuk" at bounding box center [271, 510] width 118 height 13
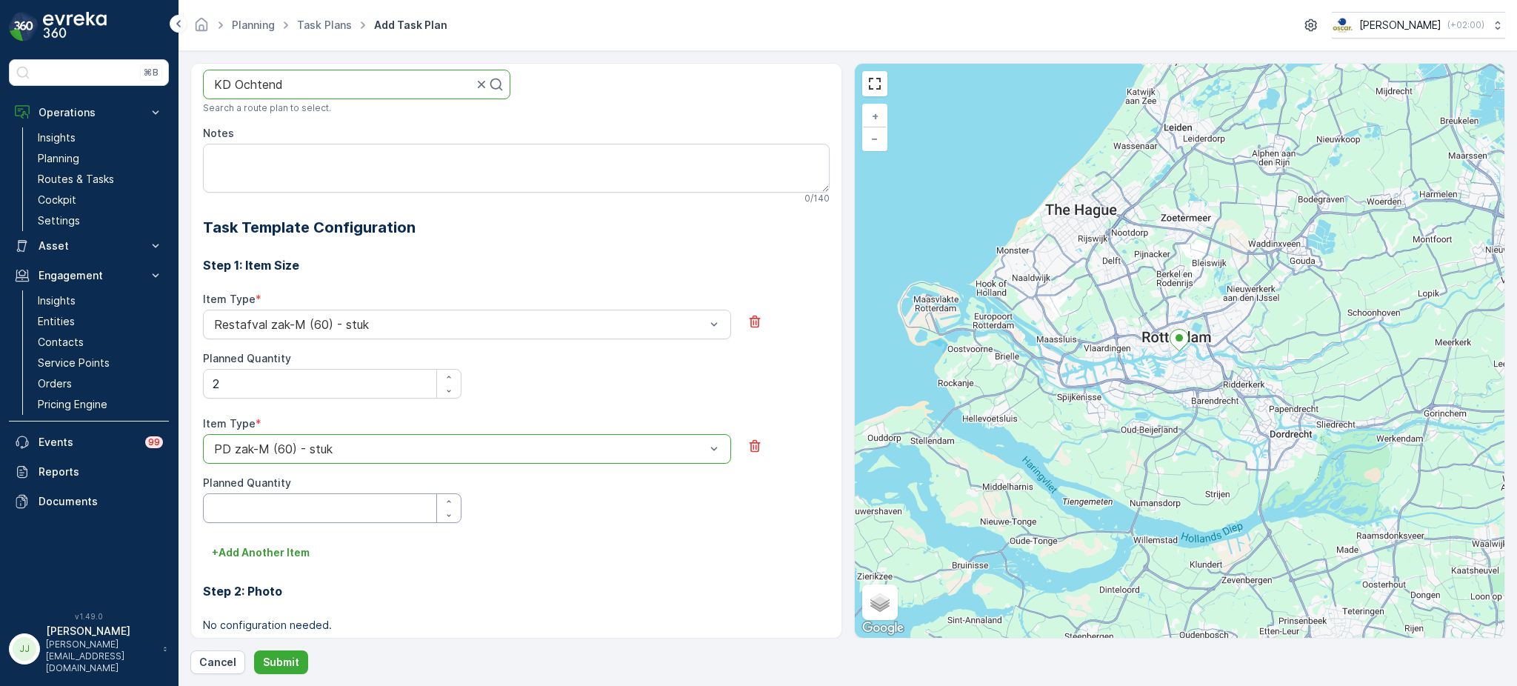
click at [258, 515] on Quantity "Planned Quantity" at bounding box center [332, 508] width 258 height 30
type Quantity "2"
click at [258, 556] on p "+ Add Another Item" at bounding box center [261, 552] width 98 height 15
click at [258, 566] on div at bounding box center [460, 572] width 494 height 13
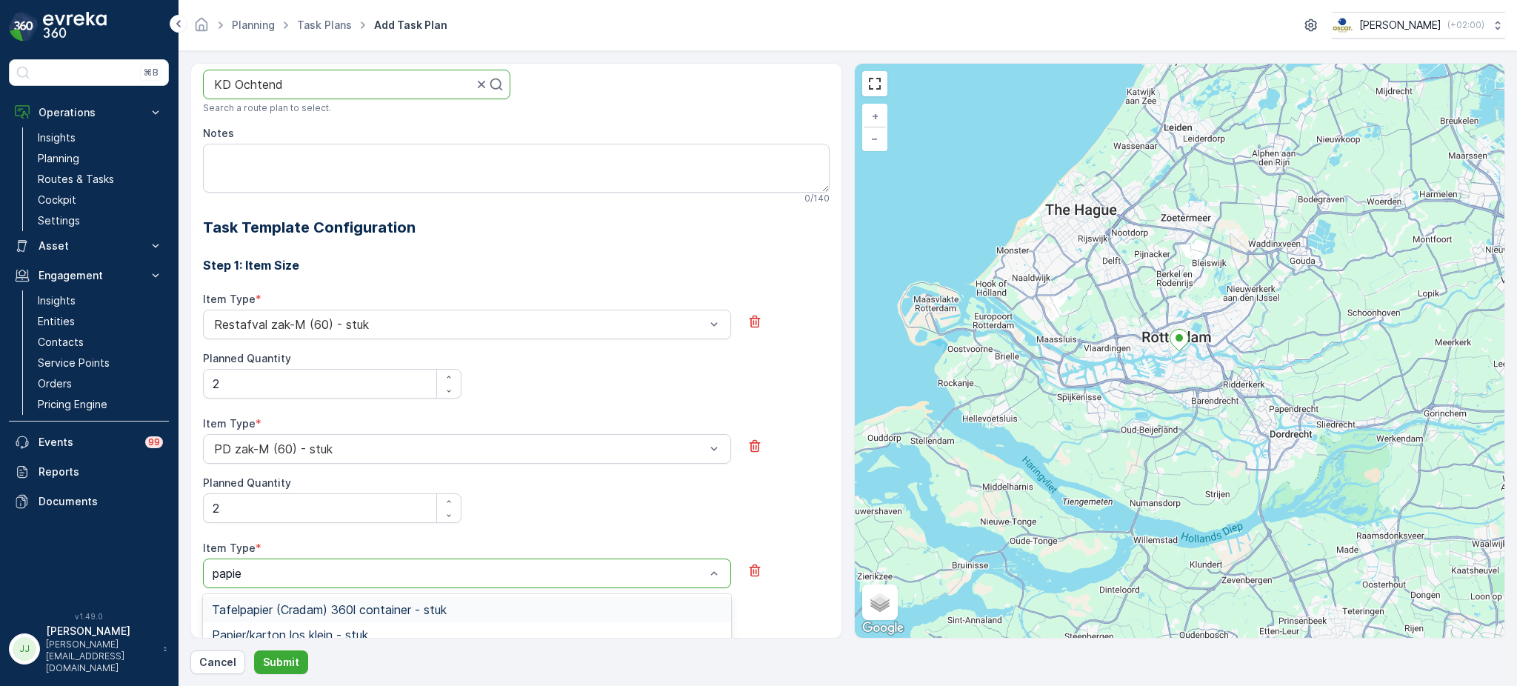
type input "papier"
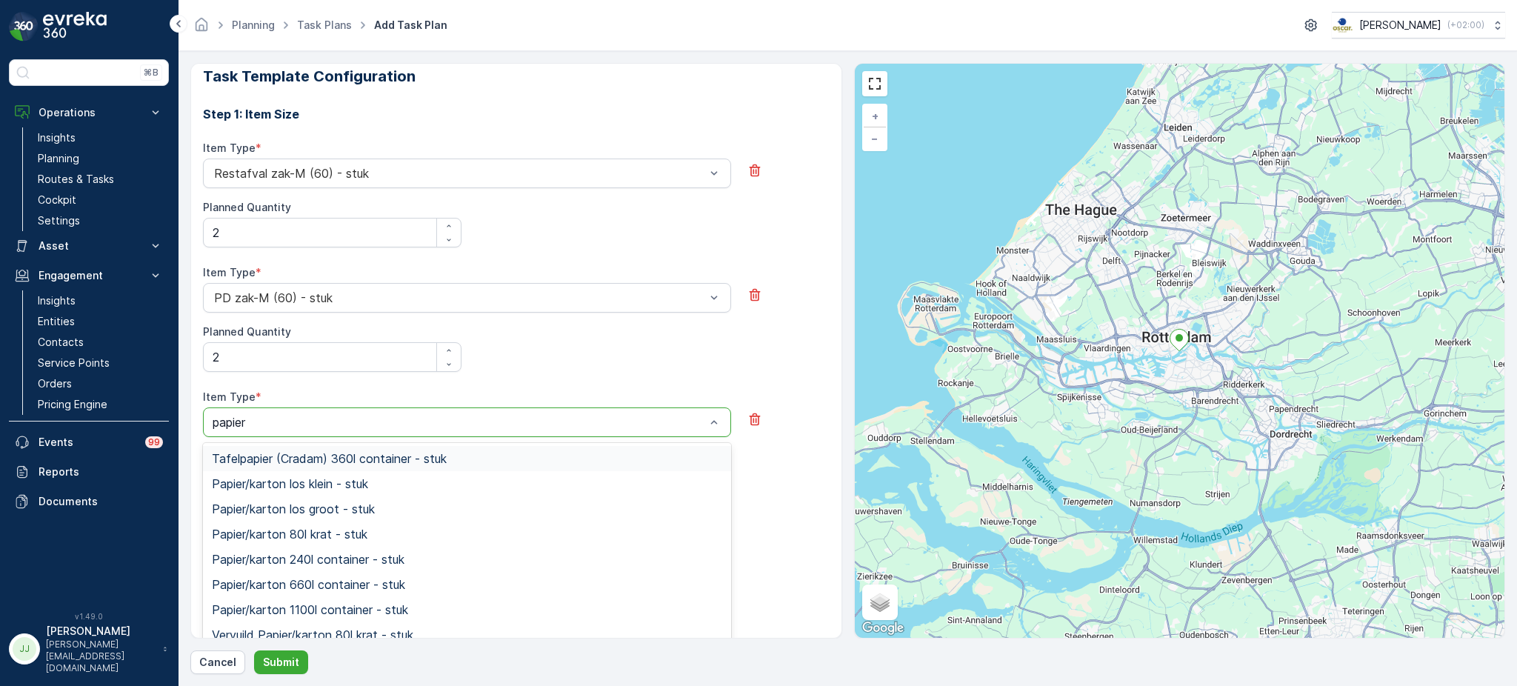
scroll to position [461, 0]
click at [300, 487] on span "Papier/karton los klein - stuk" at bounding box center [290, 484] width 156 height 13
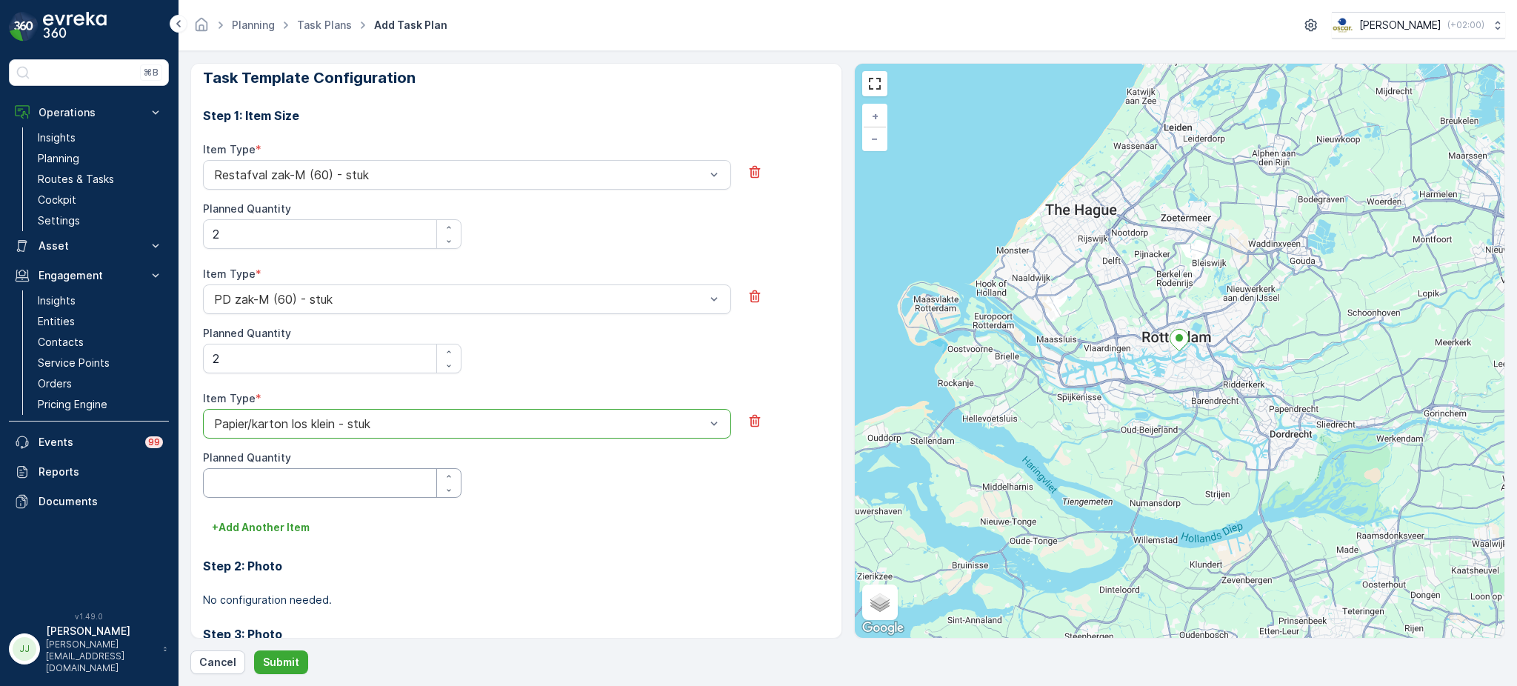
click at [287, 492] on Quantity "Planned Quantity" at bounding box center [332, 483] width 258 height 30
type Quantity "3"
click at [282, 524] on p "+ Add Another Item" at bounding box center [261, 527] width 98 height 15
click at [279, 532] on div "Item Type * Select" at bounding box center [467, 538] width 528 height 47
type input "glas"
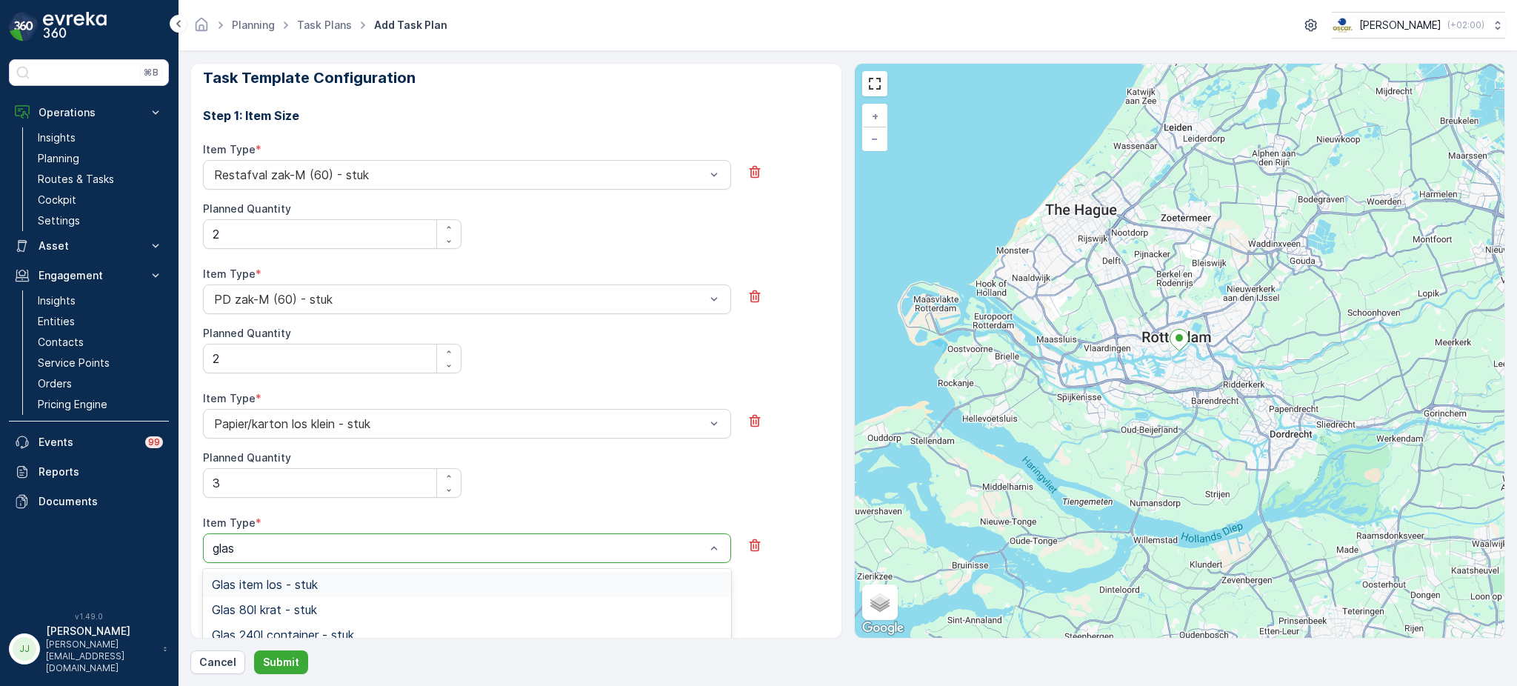
scroll to position [486, 0]
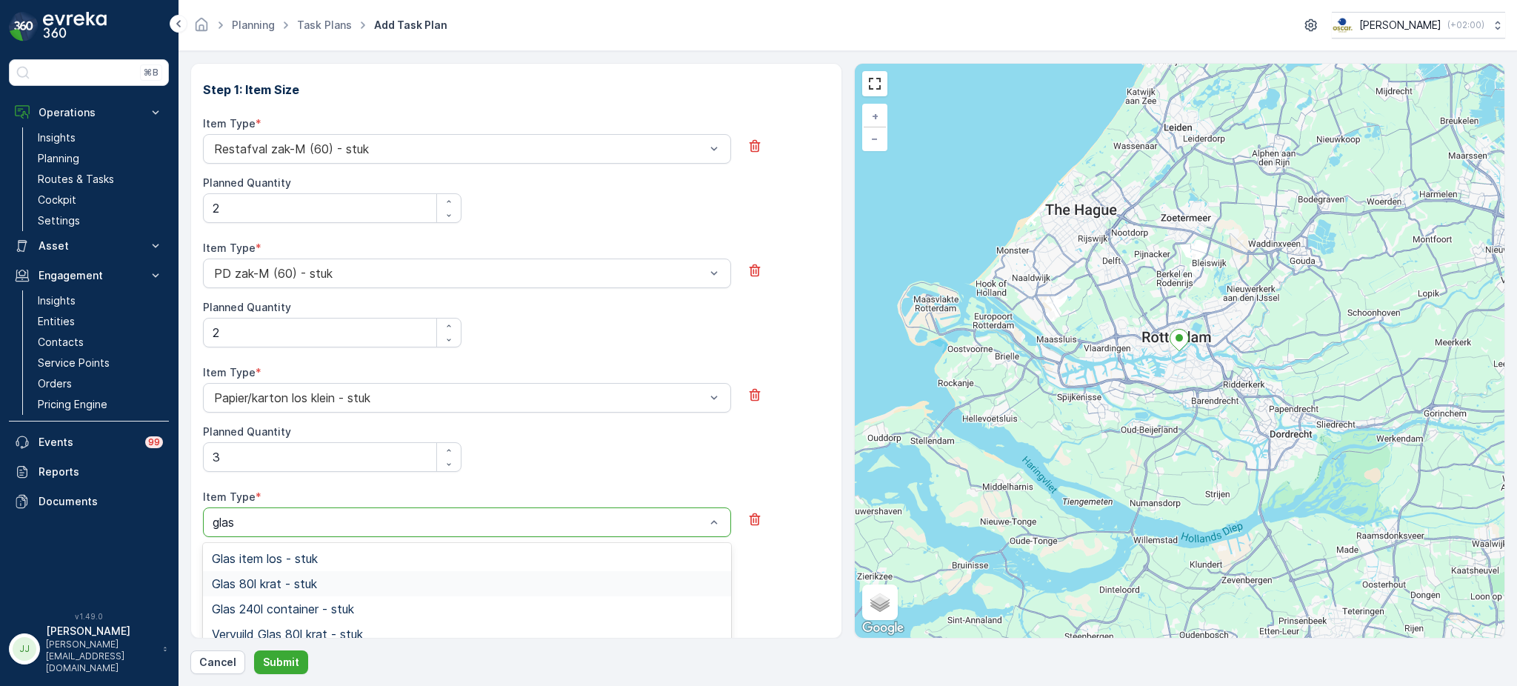
click at [253, 589] on span "Glas 80l krat - stuk" at bounding box center [264, 583] width 105 height 13
click at [253, 586] on Quantity "Planned Quantity" at bounding box center [332, 581] width 258 height 30
type Quantity "1"
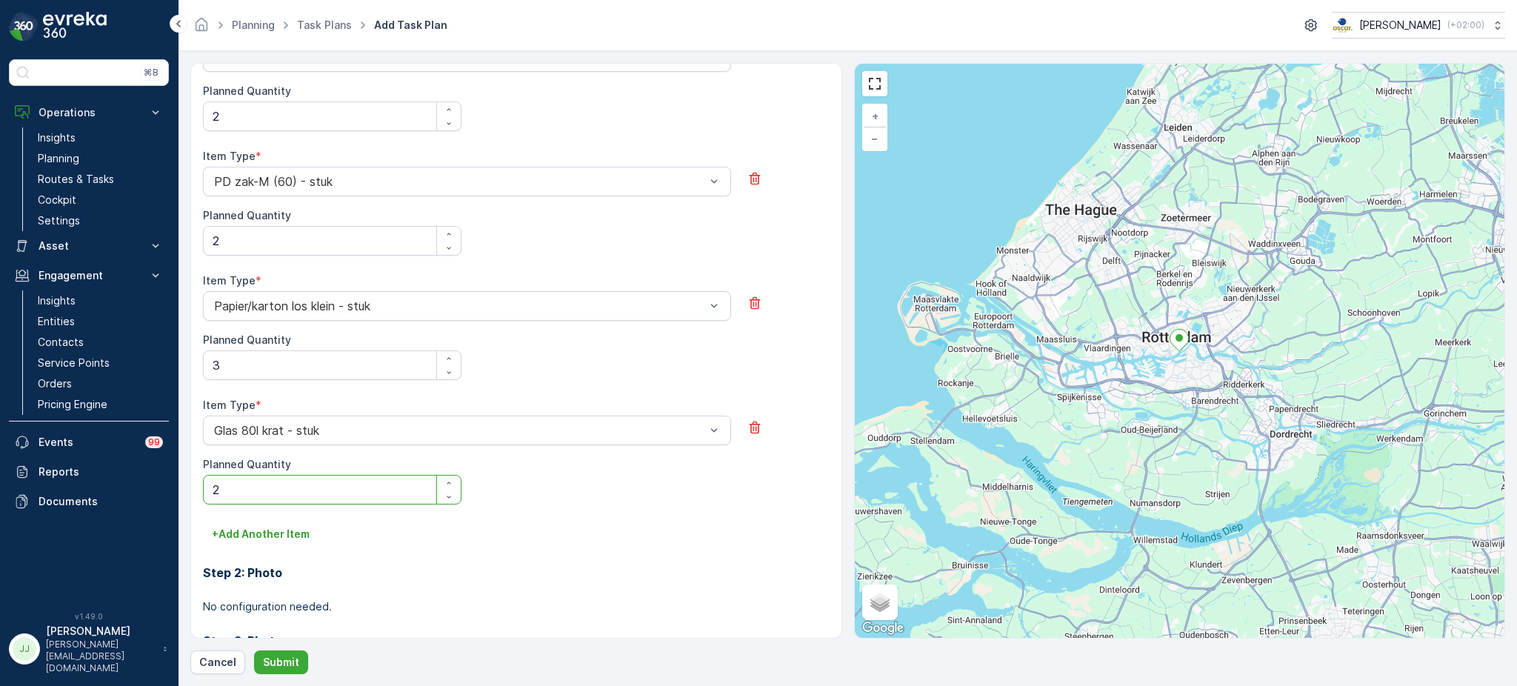
scroll to position [577, 0]
type Quantity "2"
click at [264, 541] on p "+ Add Another Item" at bounding box center [261, 535] width 98 height 15
click at [254, 545] on div "Select" at bounding box center [467, 556] width 528 height 30
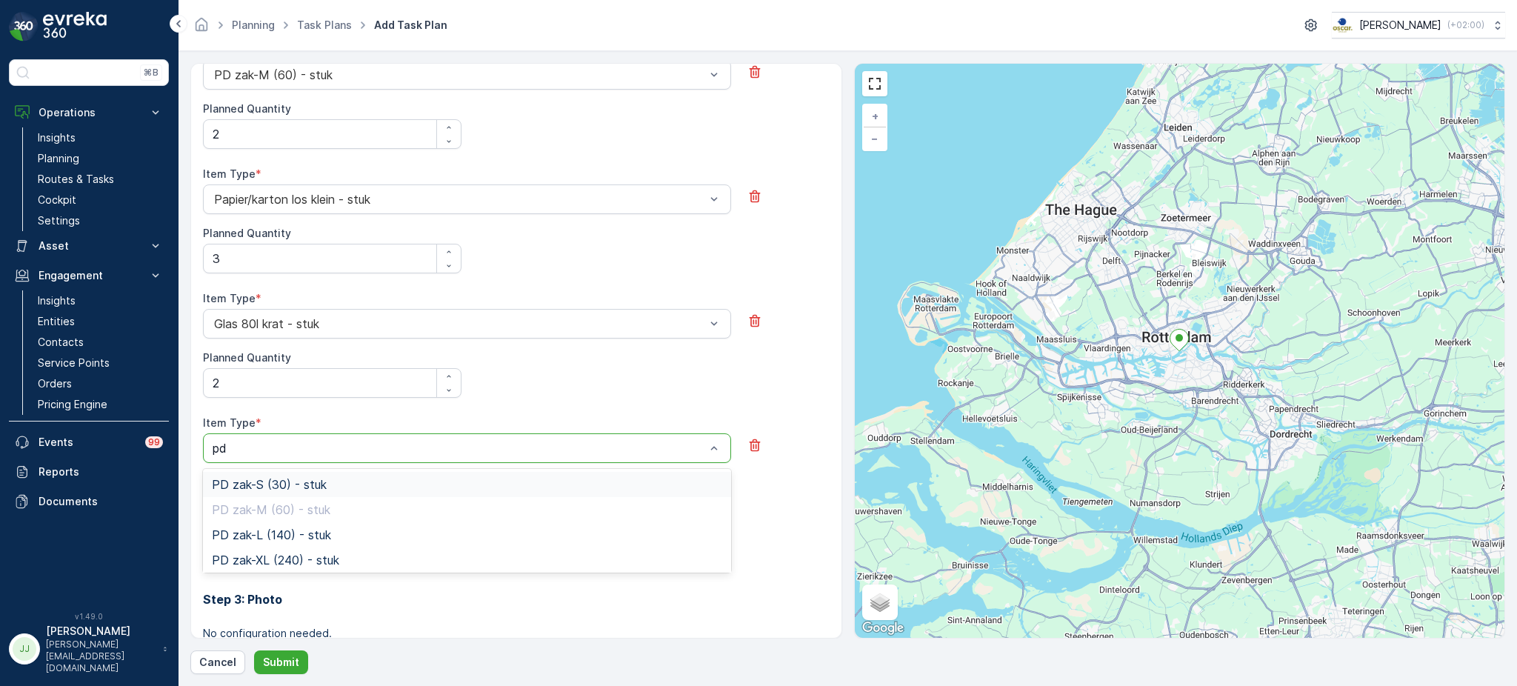
type input "p"
type input "swil"
click at [272, 518] on div "Swill emmer 23l - stuk" at bounding box center [467, 509] width 528 height 25
click at [264, 506] on Quantity "Planned Quantity" at bounding box center [332, 507] width 258 height 30
type Quantity "2"
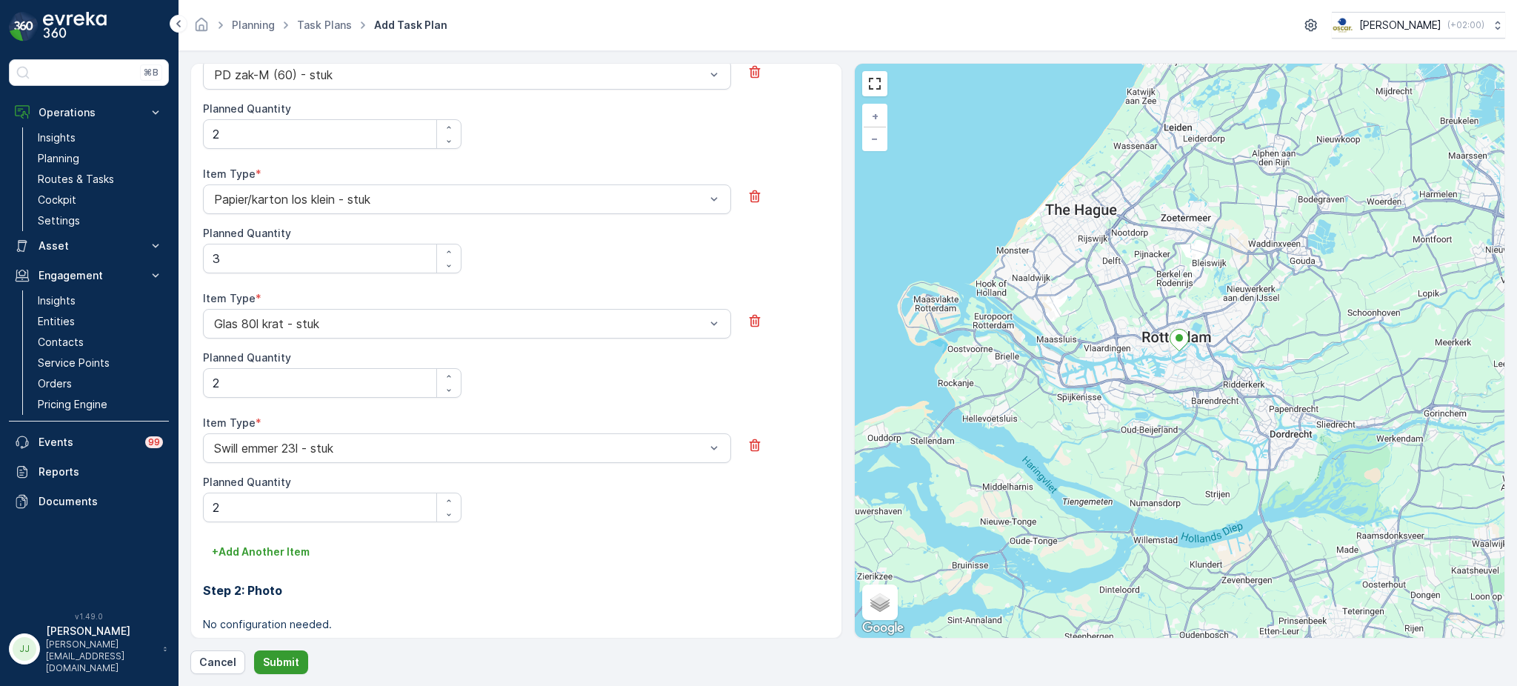
click at [279, 657] on p "Submit" at bounding box center [281, 662] width 36 height 15
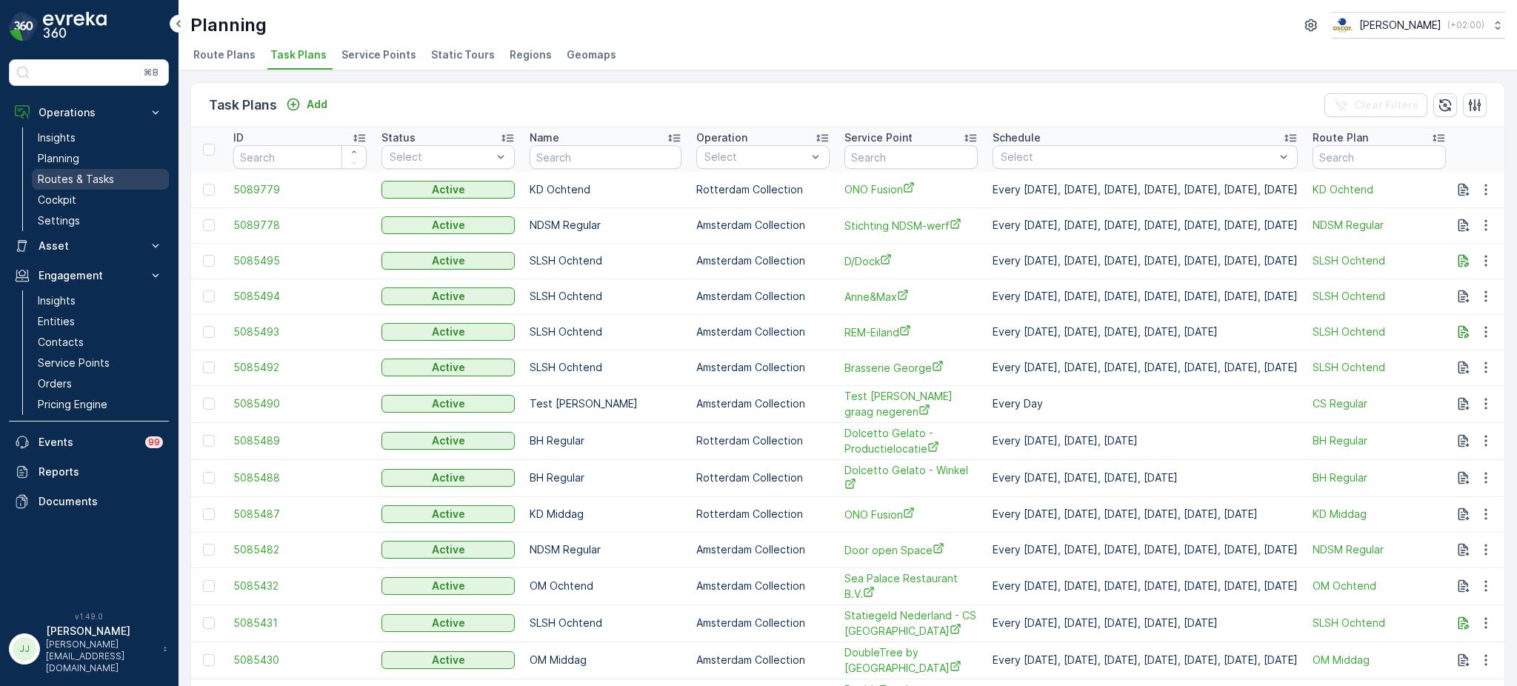
click at [76, 170] on link "Routes & Tasks" at bounding box center [100, 179] width 137 height 21
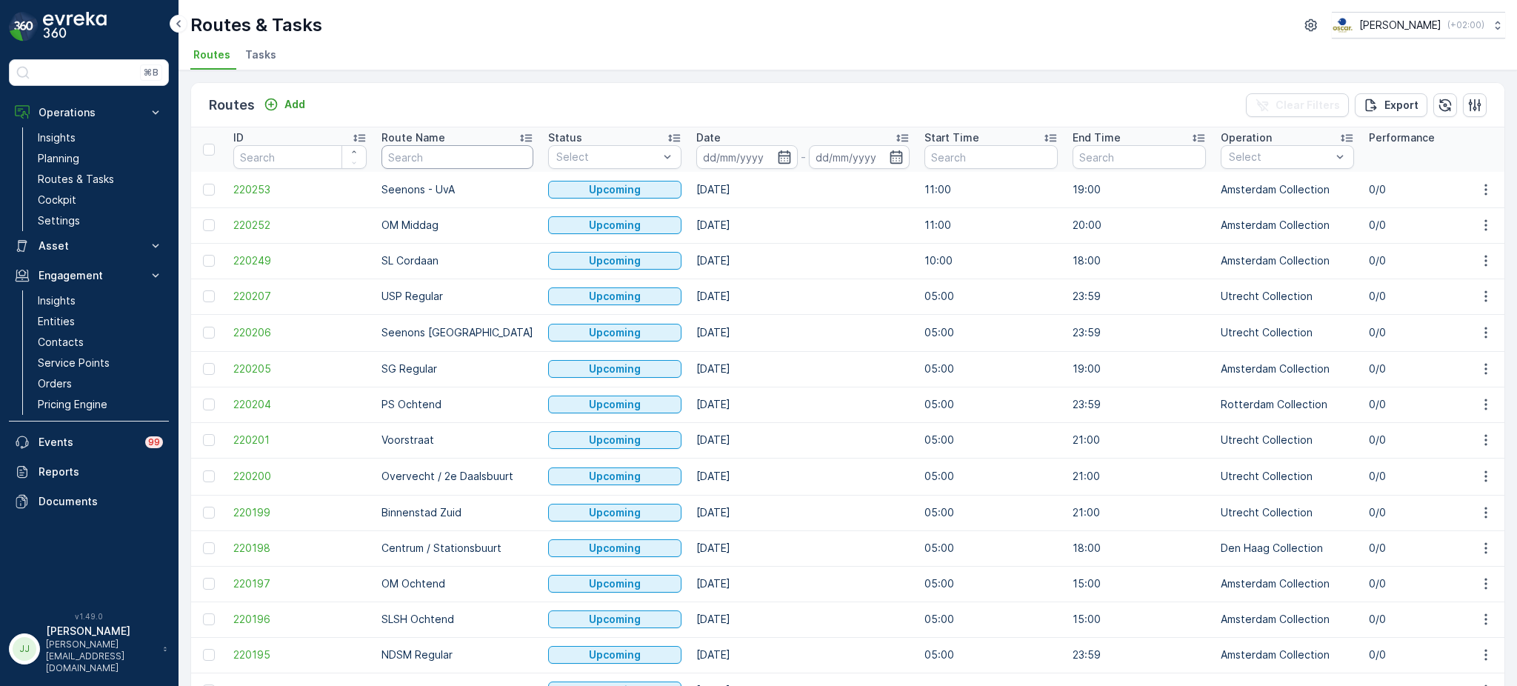
click at [445, 147] on input "text" at bounding box center [457, 157] width 152 height 24
type input "PS midd"
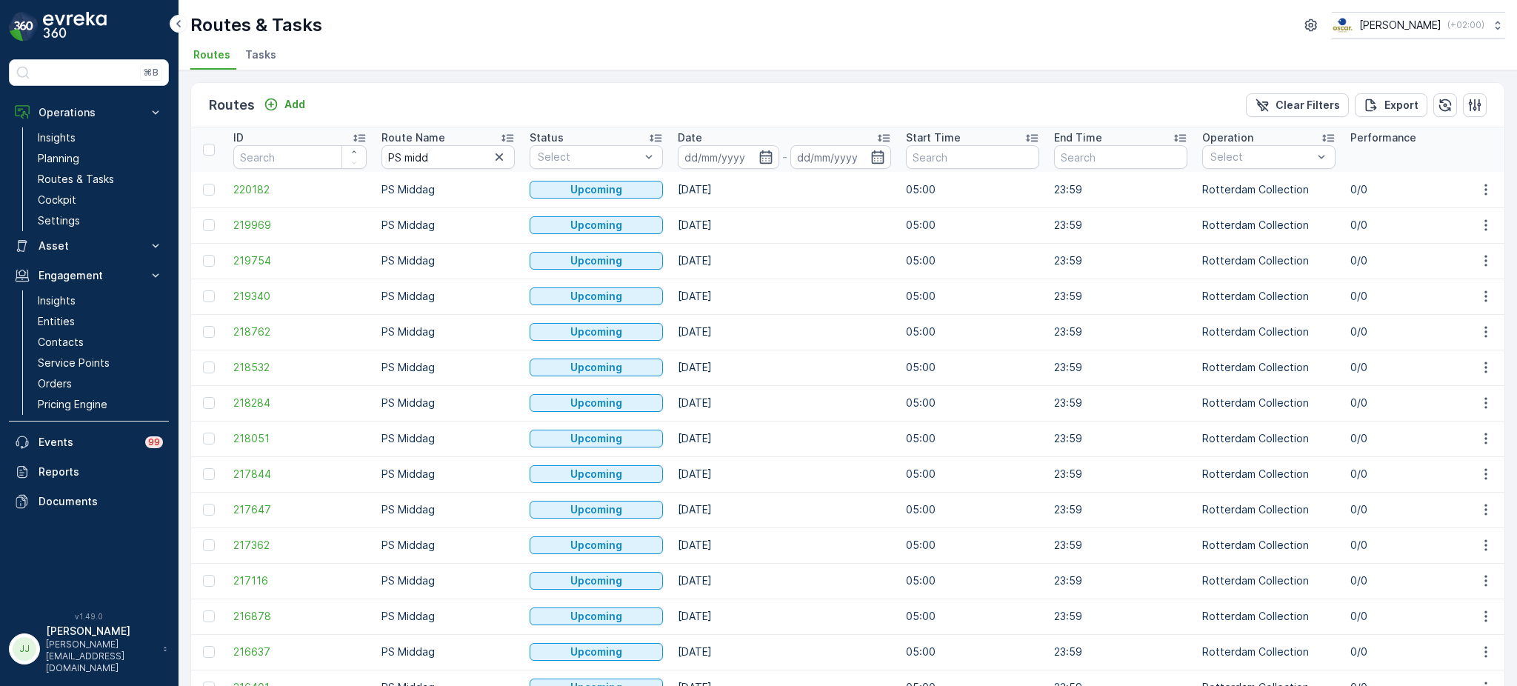
scroll to position [613, 0]
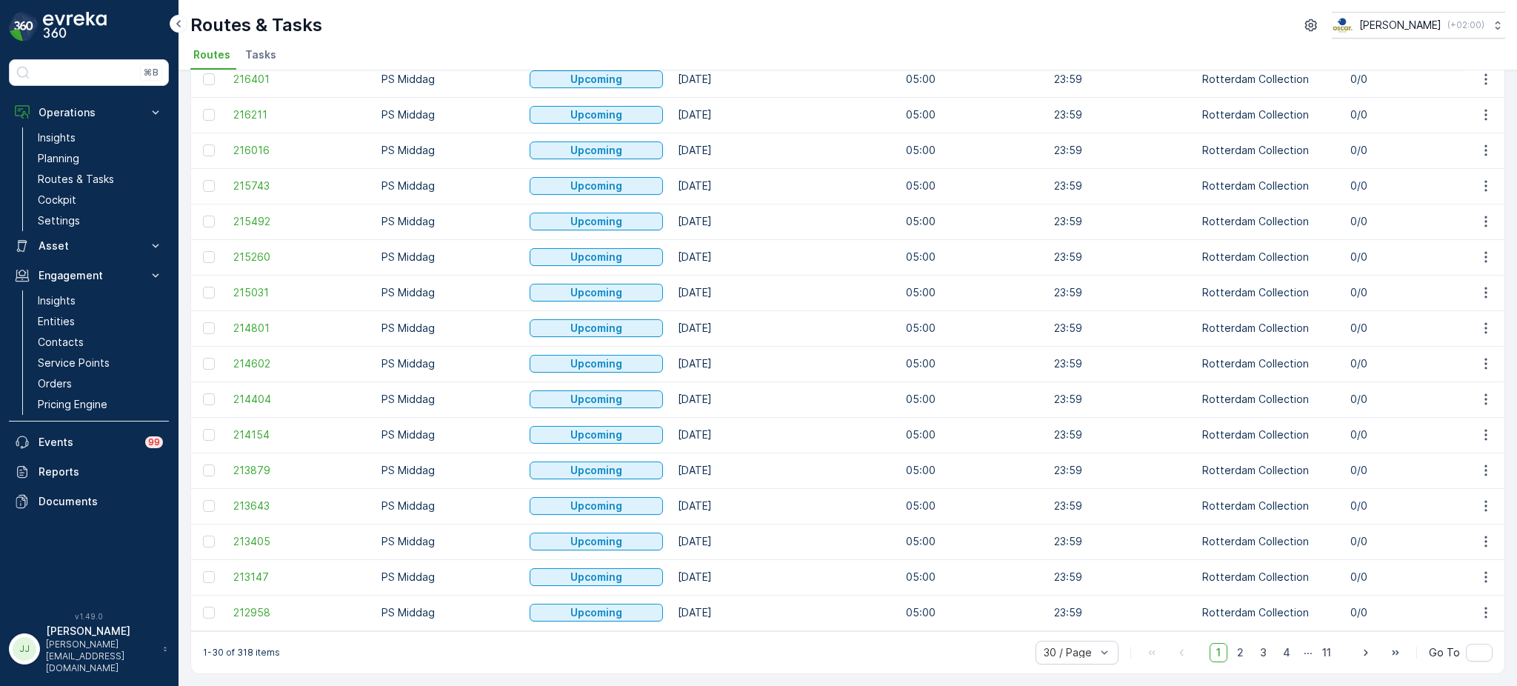
click at [1257, 652] on span "3" at bounding box center [1263, 652] width 20 height 19
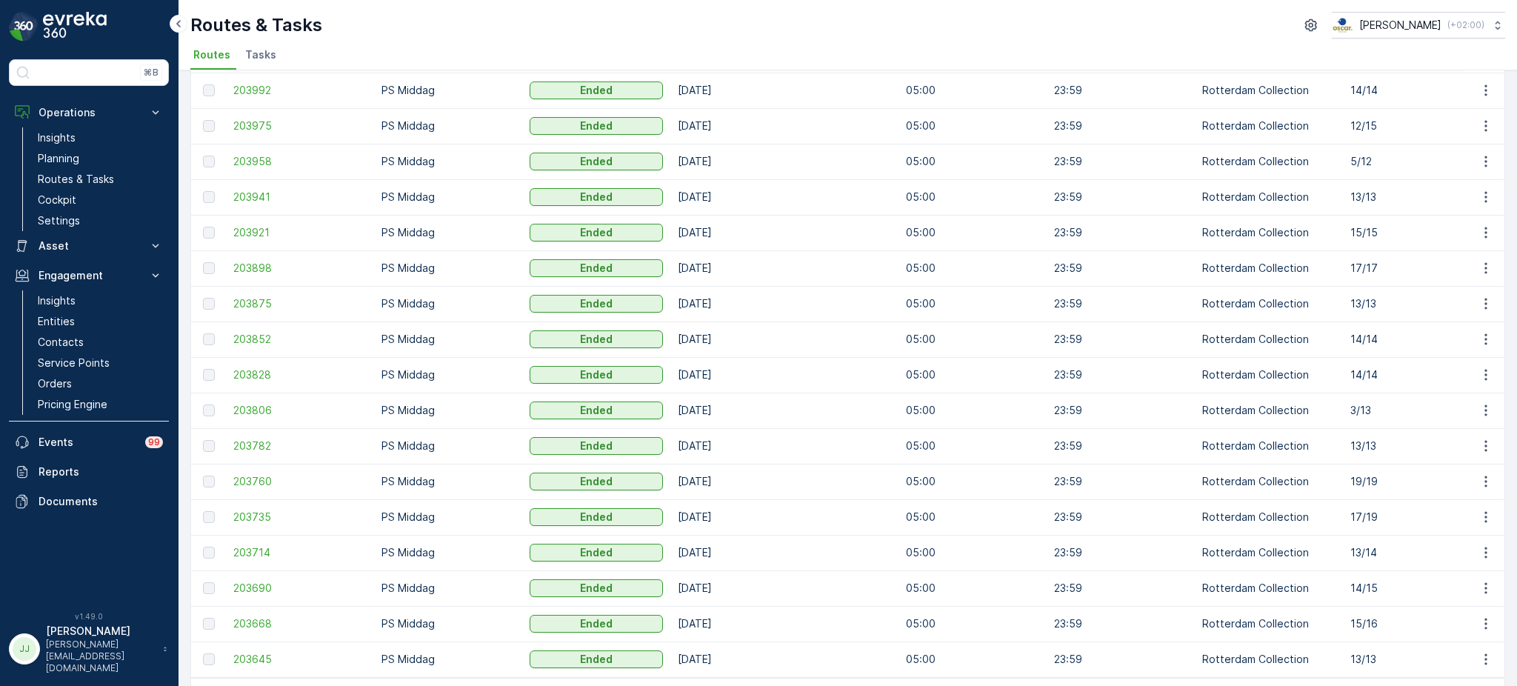
scroll to position [561, 0]
click at [267, 481] on span "203760" at bounding box center [299, 482] width 133 height 15
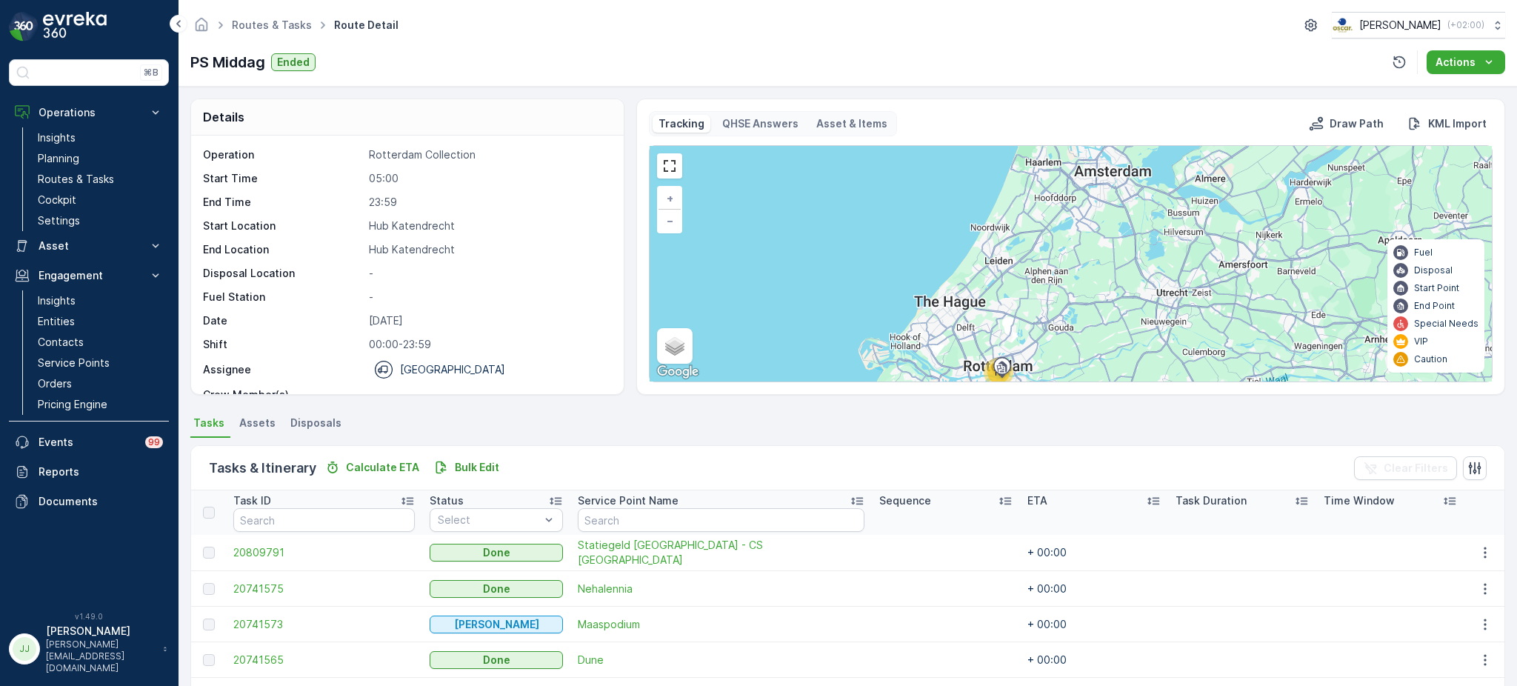
scroll to position [46, 0]
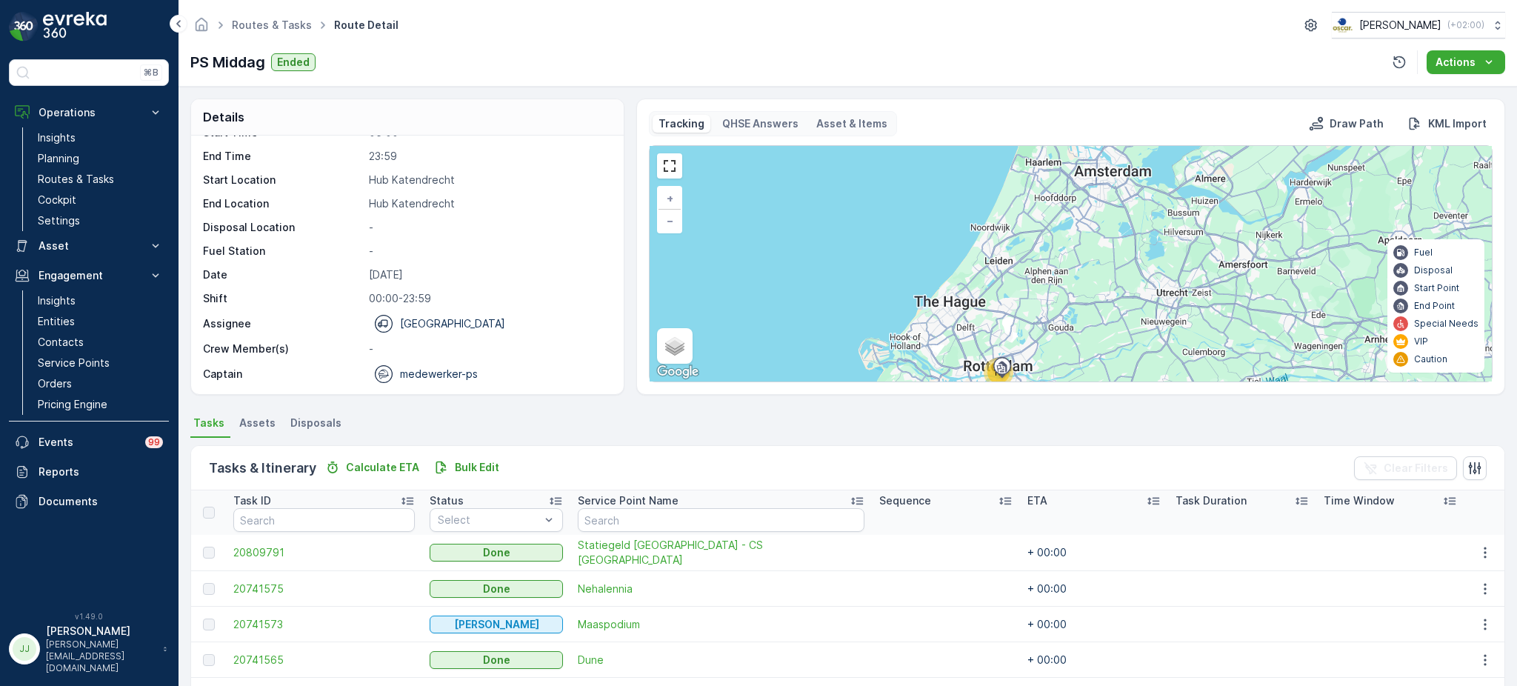
drag, startPoint x: 622, startPoint y: 281, endPoint x: 623, endPoint y: 235, distance: 45.2
click at [623, 235] on div "Details Operation Rotterdam Collection Start Time 05:00 End Time 23:59 Start Lo…" at bounding box center [847, 246] width 1314 height 296
click at [628, 258] on div "Details Operation Rotterdam Collection Start Time 05:00 End Time 23:59 Start Lo…" at bounding box center [847, 246] width 1314 height 296
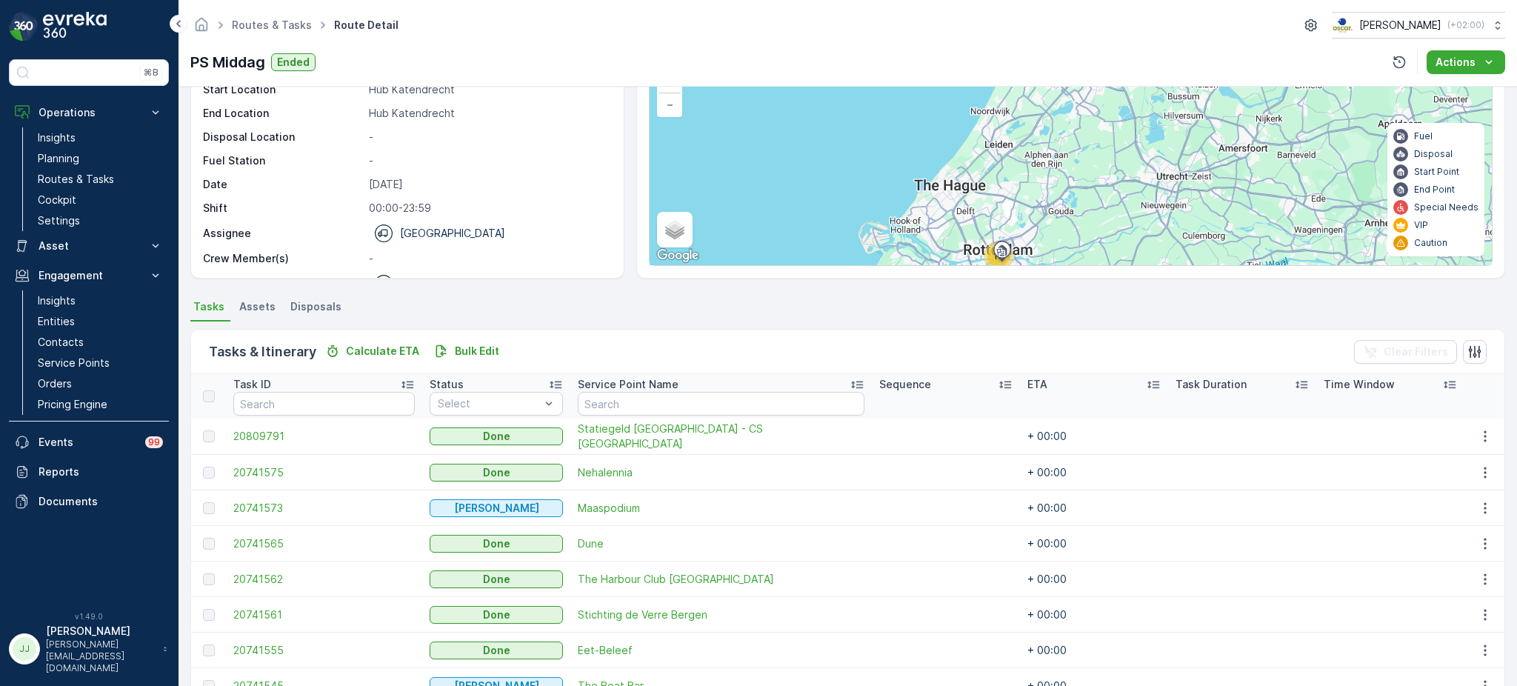
scroll to position [0, 0]
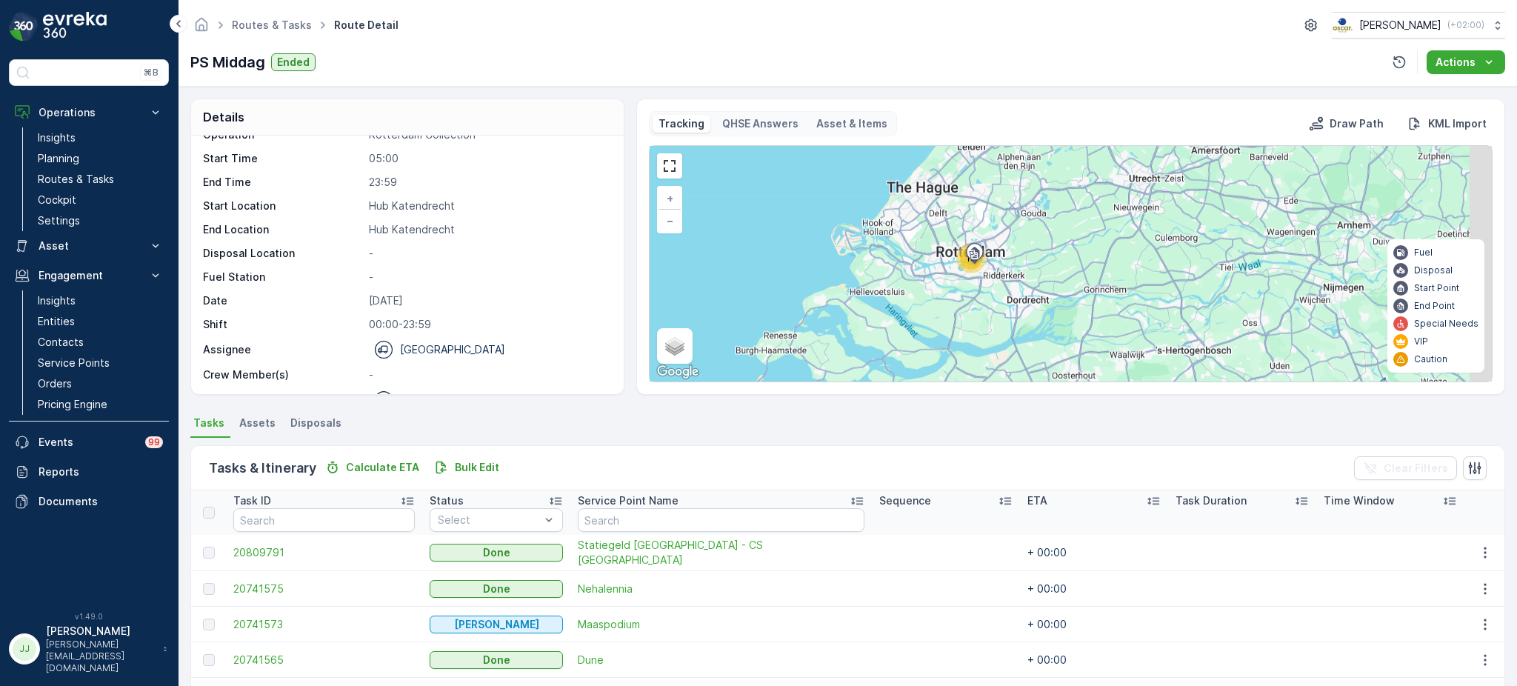
drag, startPoint x: 1008, startPoint y: 287, endPoint x: 980, endPoint y: 174, distance: 116.6
click at [980, 174] on div "19 + − Satellite Roadmap Terrain Hybrid Leaflet Keyboard shortcuts Map Data Map…" at bounding box center [1070, 263] width 842 height 235
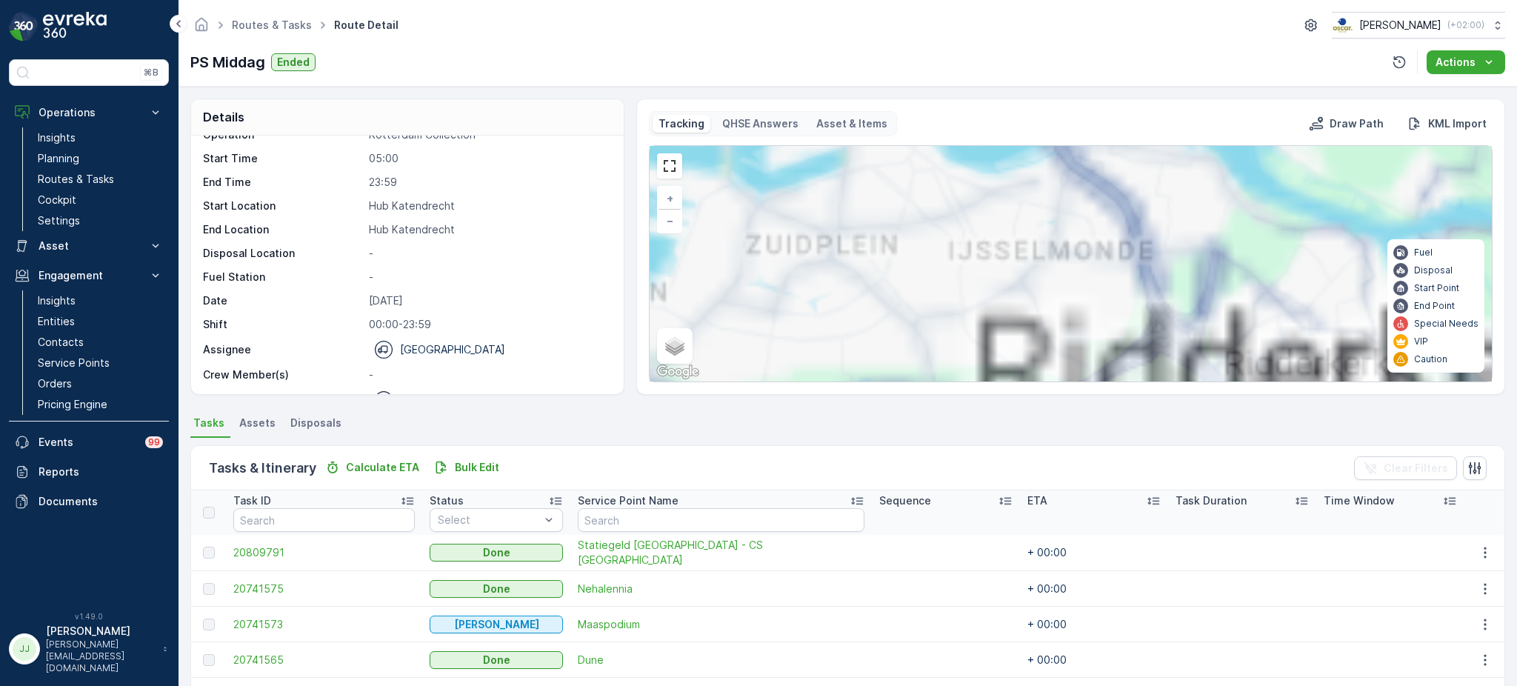
click at [1003, 323] on div "3 15 3 4 9 + − Satellite Roadmap Terrain Hybrid Leaflet Keyboard shortcuts Map …" at bounding box center [1070, 263] width 842 height 235
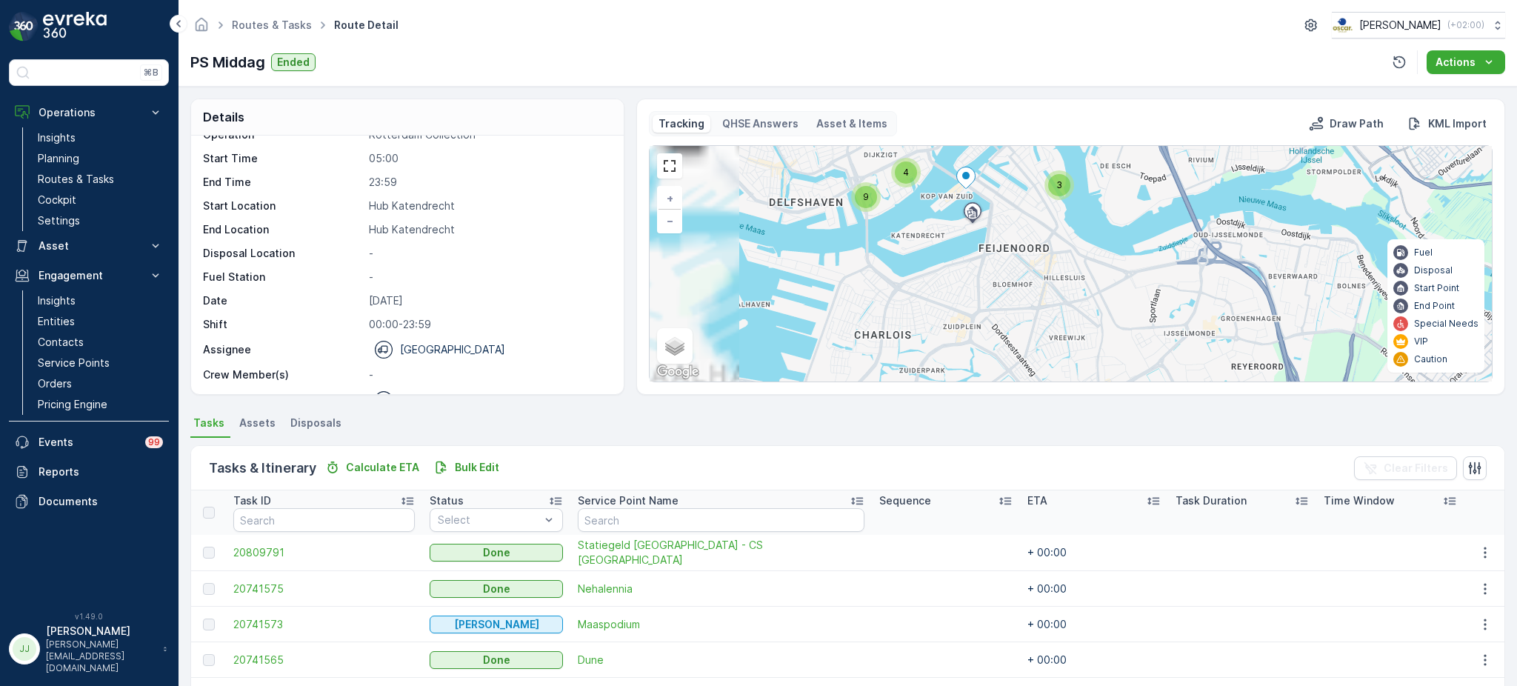
drag, startPoint x: 1032, startPoint y: 312, endPoint x: 1051, endPoint y: 331, distance: 26.7
click at [1051, 331] on div "3 4 9 + − Satellite Roadmap Terrain Hybrid Leaflet Keyboard shortcuts Map Data …" at bounding box center [1070, 263] width 842 height 235
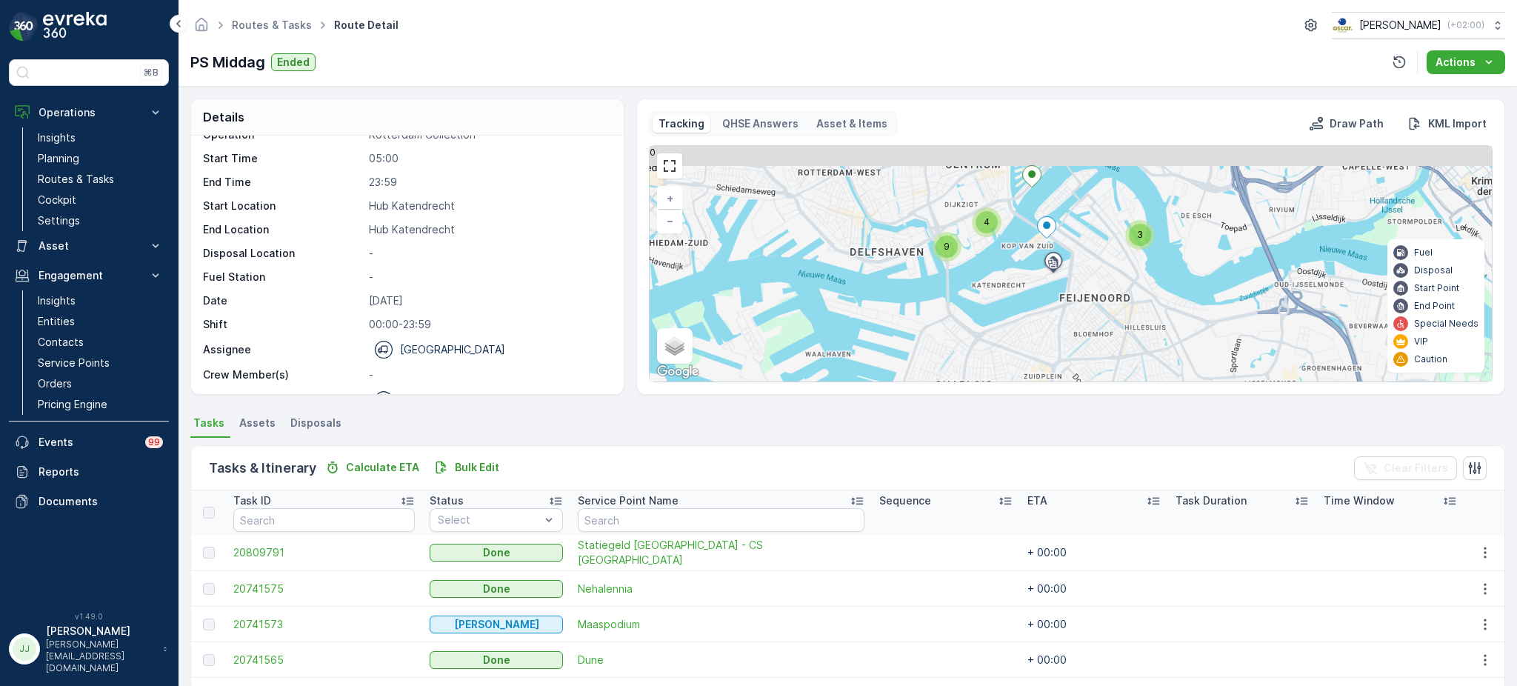
drag, startPoint x: 982, startPoint y: 271, endPoint x: 1066, endPoint y: 319, distance: 97.2
click at [1066, 319] on div "3 4 9 + − Satellite Roadmap Terrain Hybrid Leaflet Keyboard shortcuts Map Data …" at bounding box center [1070, 263] width 842 height 235
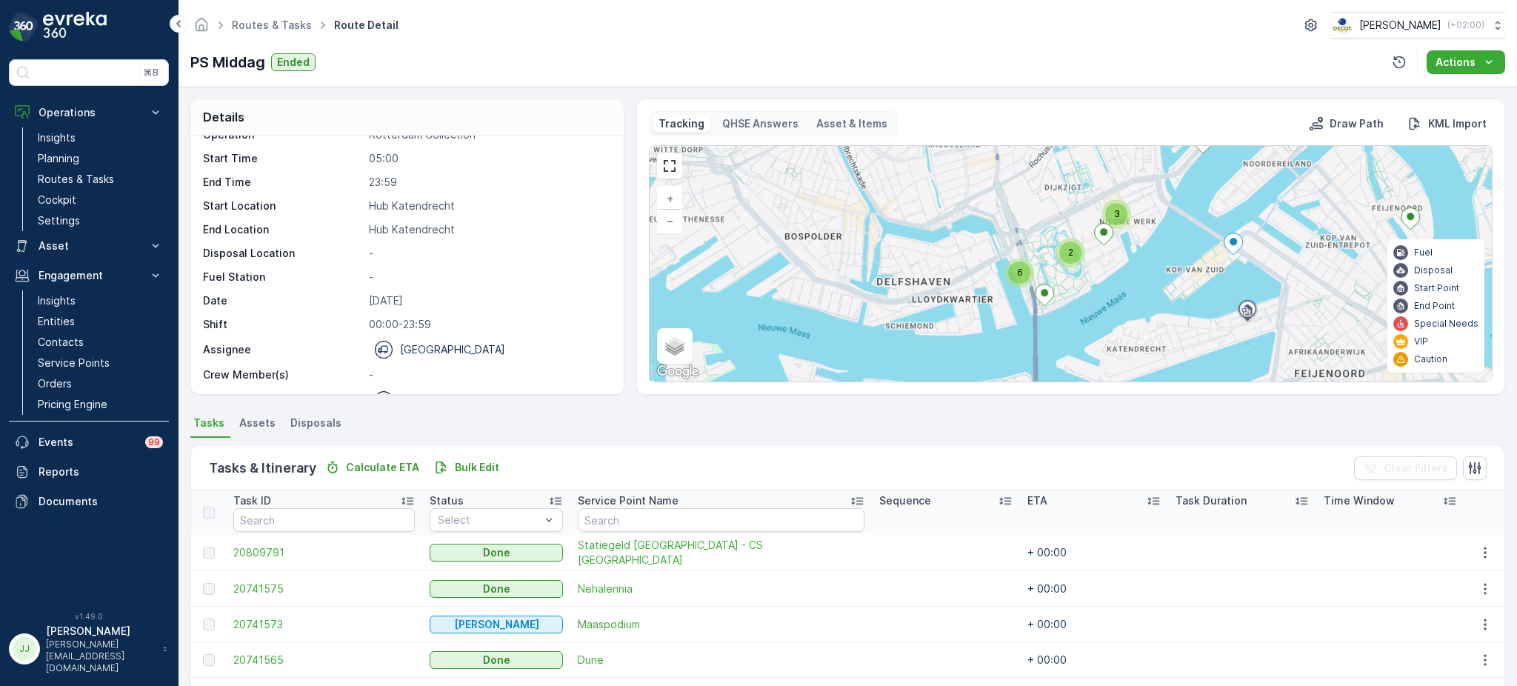
click at [1090, 324] on div "2 3 2 6 + − Satellite Roadmap Terrain Hybrid Leaflet Keyboard shortcuts Map Dat…" at bounding box center [1070, 263] width 842 height 235
click at [1016, 284] on div "6" at bounding box center [1017, 273] width 22 height 22
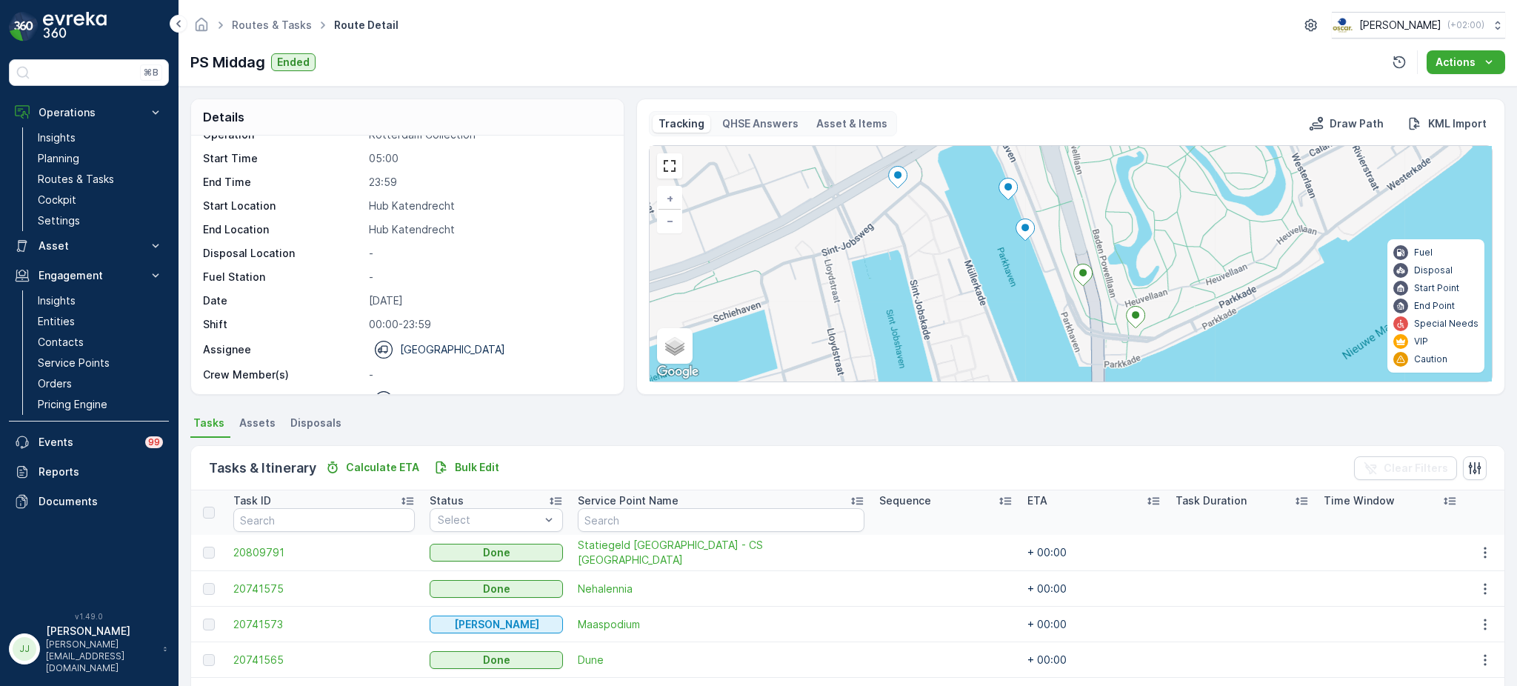
drag, startPoint x: 1057, startPoint y: 289, endPoint x: 992, endPoint y: 230, distance: 87.0
click at [992, 230] on div "2 + − Satellite Roadmap Terrain Hybrid Leaflet Keyboard shortcuts Map Data Map …" at bounding box center [1070, 263] width 842 height 235
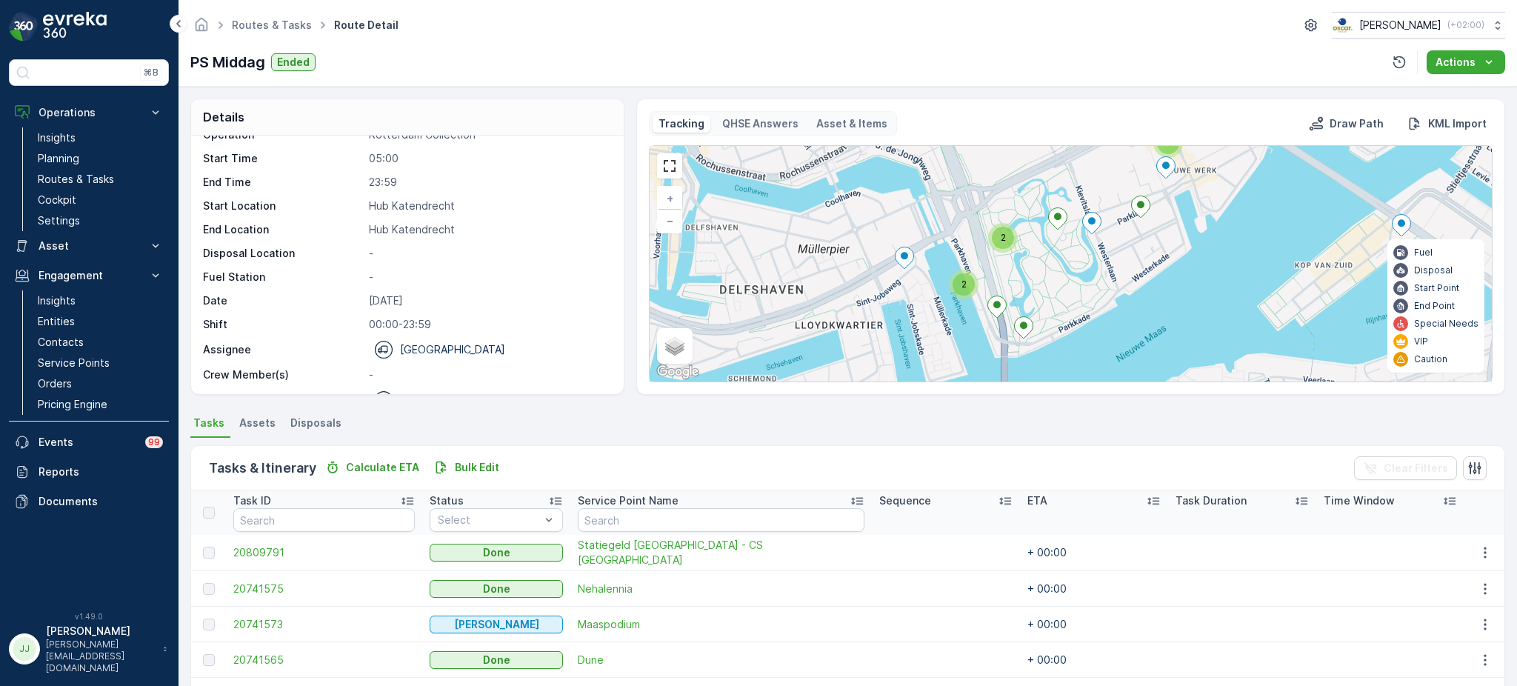
drag, startPoint x: 1095, startPoint y: 241, endPoint x: 1056, endPoint y: 301, distance: 71.7
click at [1056, 301] on div "2 2 2 2 + − Satellite Roadmap Terrain Hybrid Leaflet Keyboard shortcuts Map Dat…" at bounding box center [1070, 263] width 842 height 235
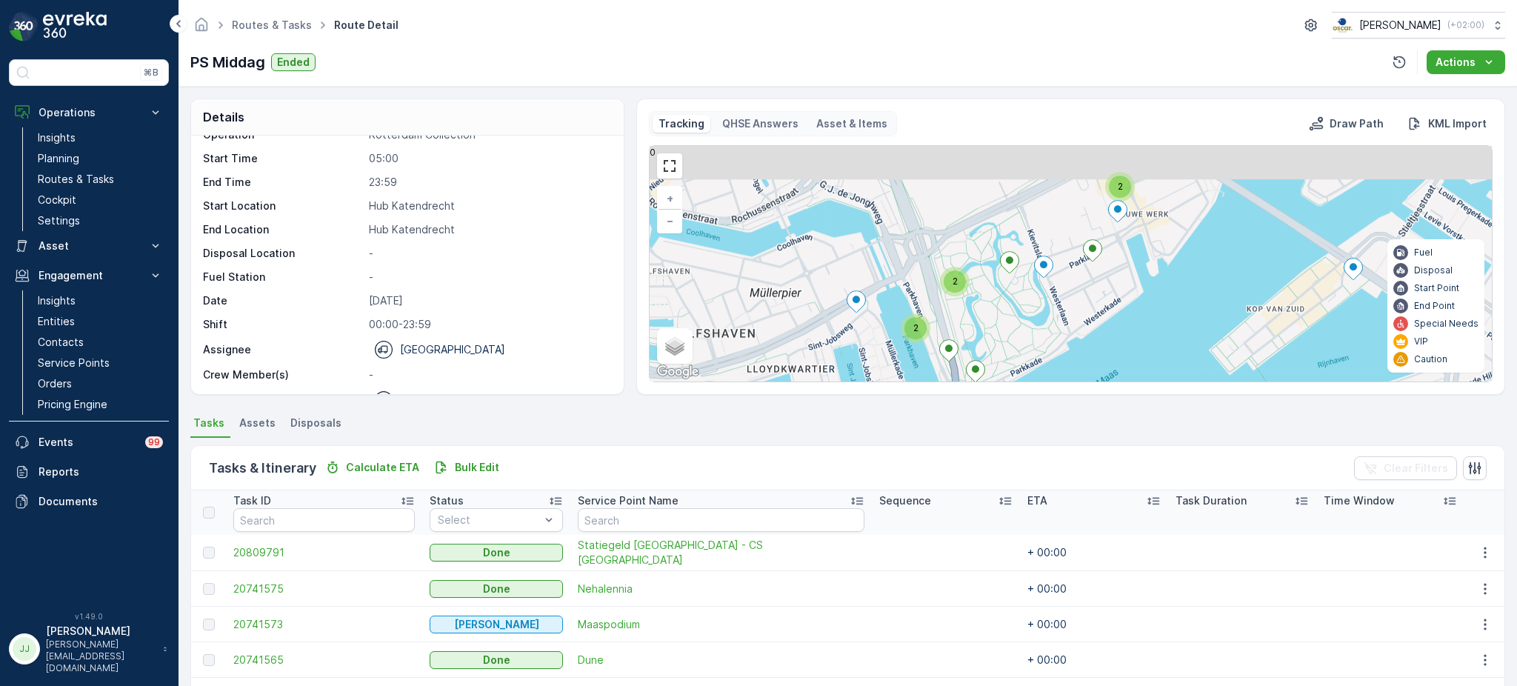
drag, startPoint x: 1199, startPoint y: 302, endPoint x: 1108, endPoint y: 387, distance: 124.1
click at [1108, 387] on div "Tracking QHSE Answers Asset & Items Draw Path KML Import 2 2 2 2 + − Satellite …" at bounding box center [1070, 246] width 869 height 296
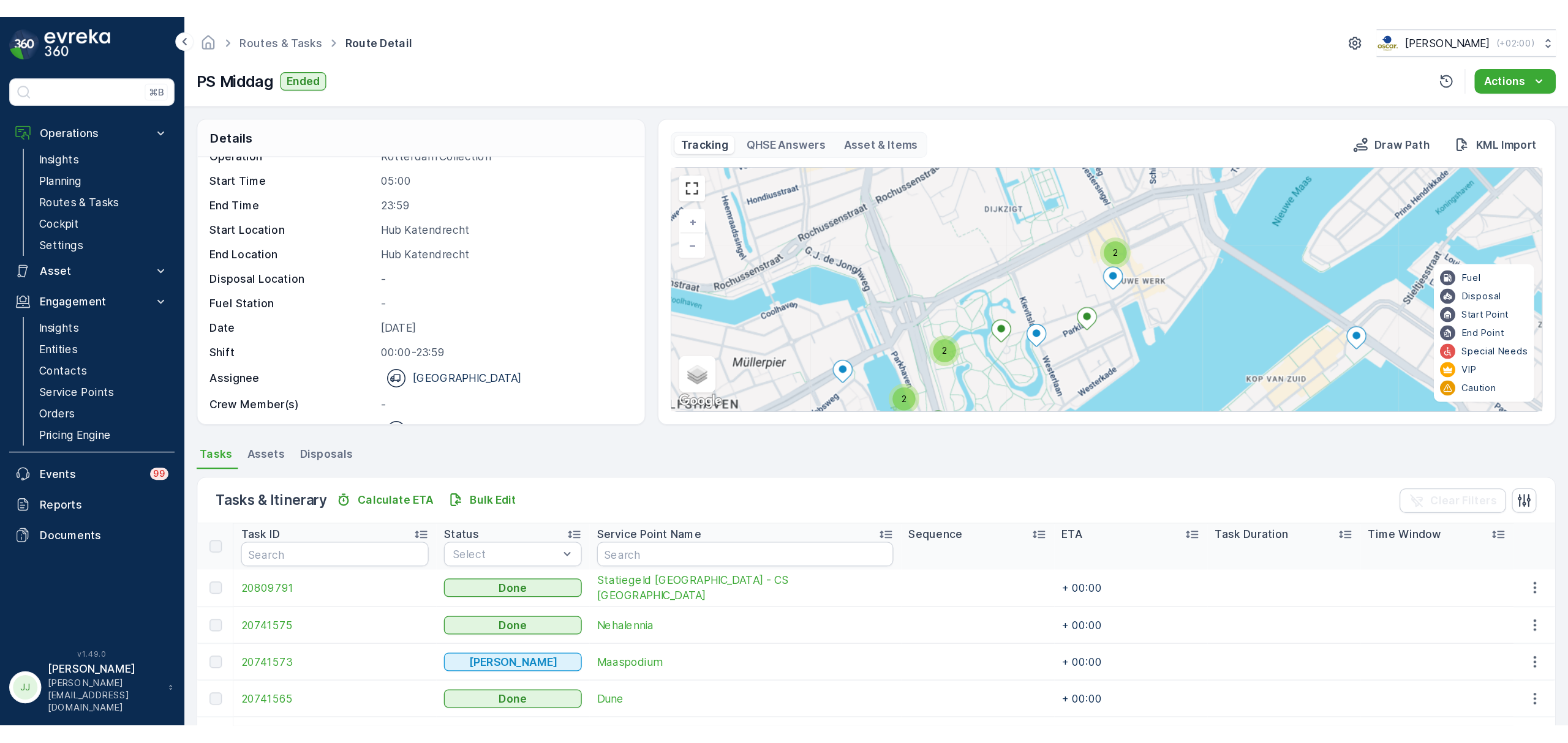
scroll to position [17, 0]
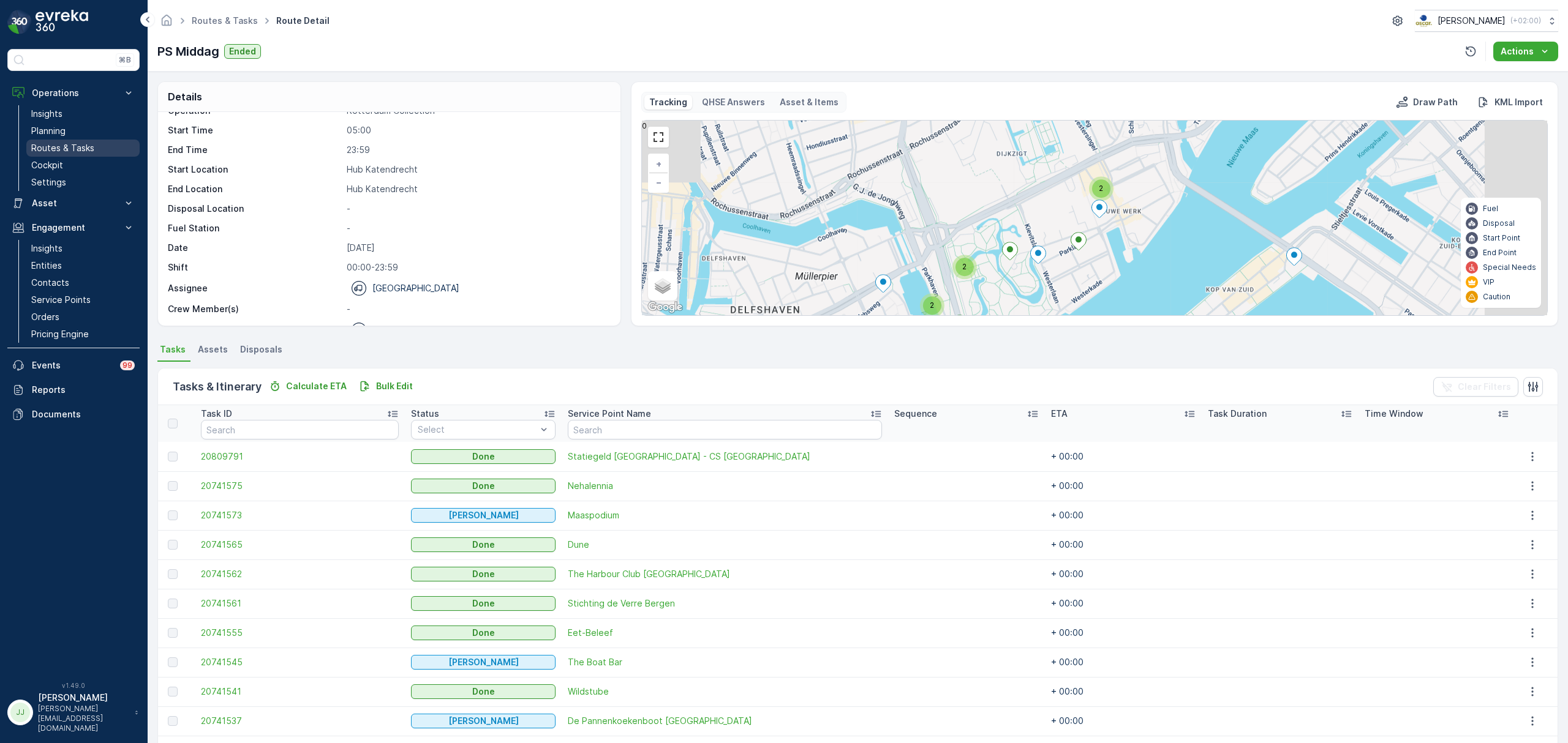
click at [92, 150] on p "Routes & Tasks" at bounding box center [63, 148] width 63 height 12
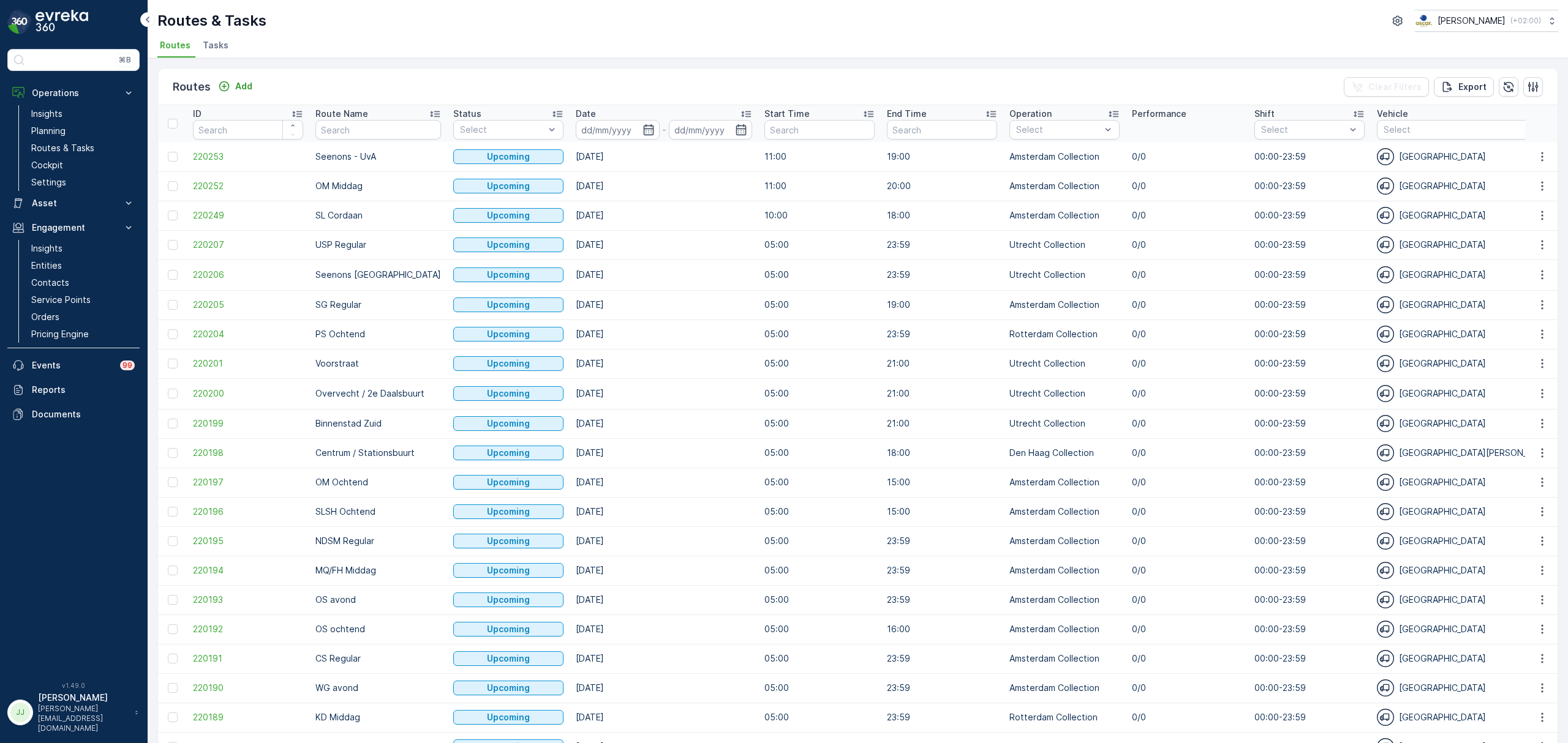
click at [209, 39] on span "Tasks" at bounding box center [215, 45] width 26 height 12
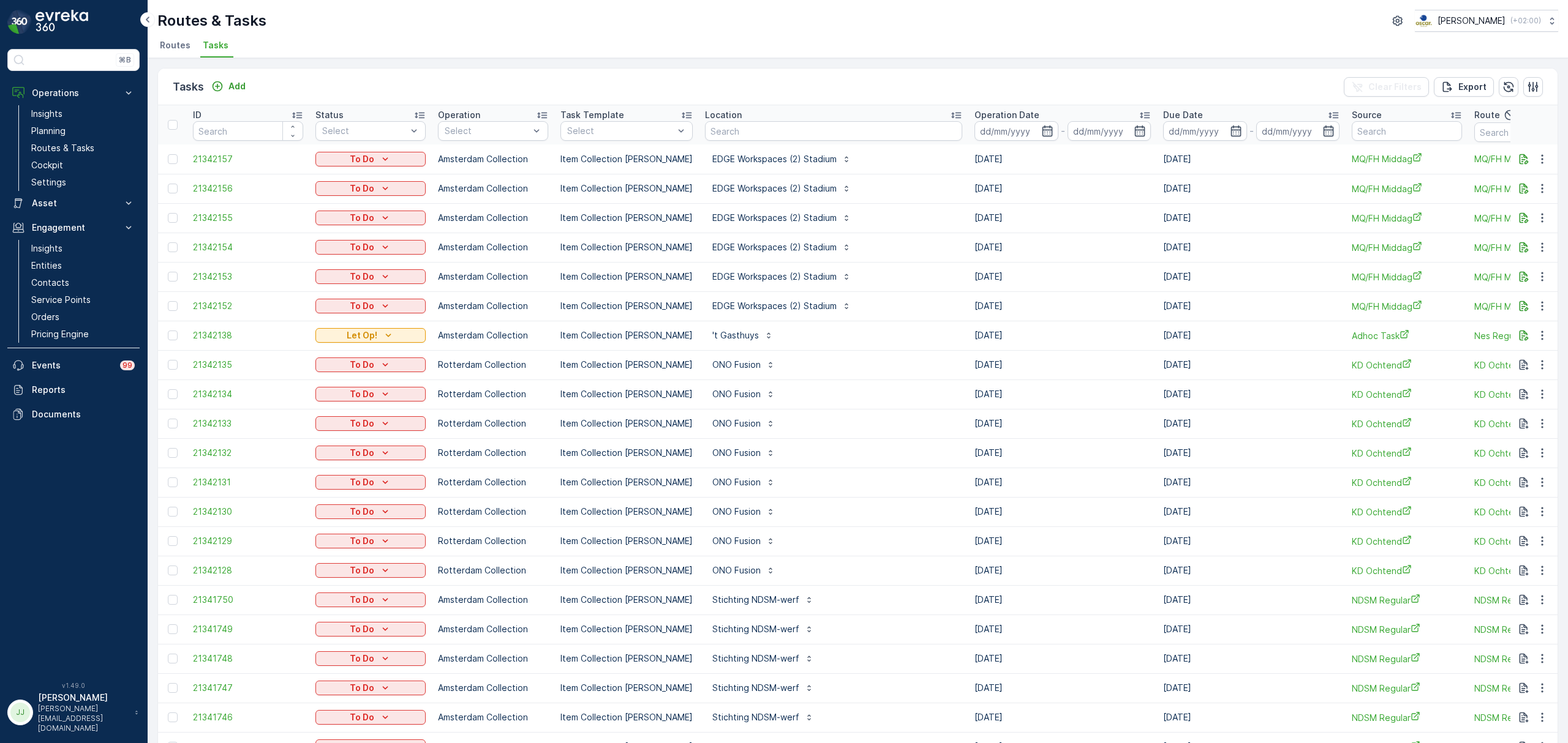
click at [762, 136] on input "text" at bounding box center [833, 131] width 257 height 20
type input "dolce"
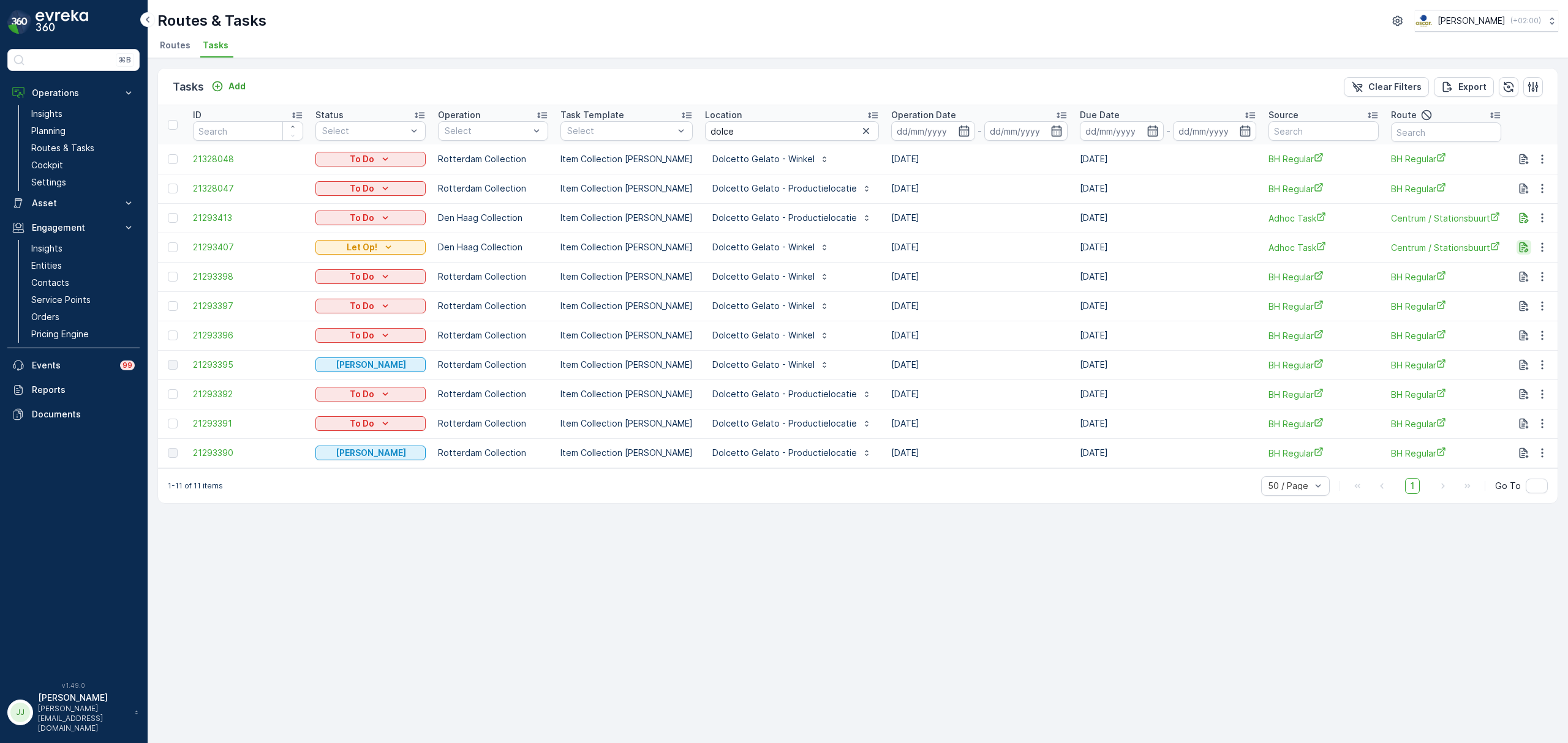
click at [1254, 246] on icon "button" at bounding box center [1523, 247] width 9 height 11
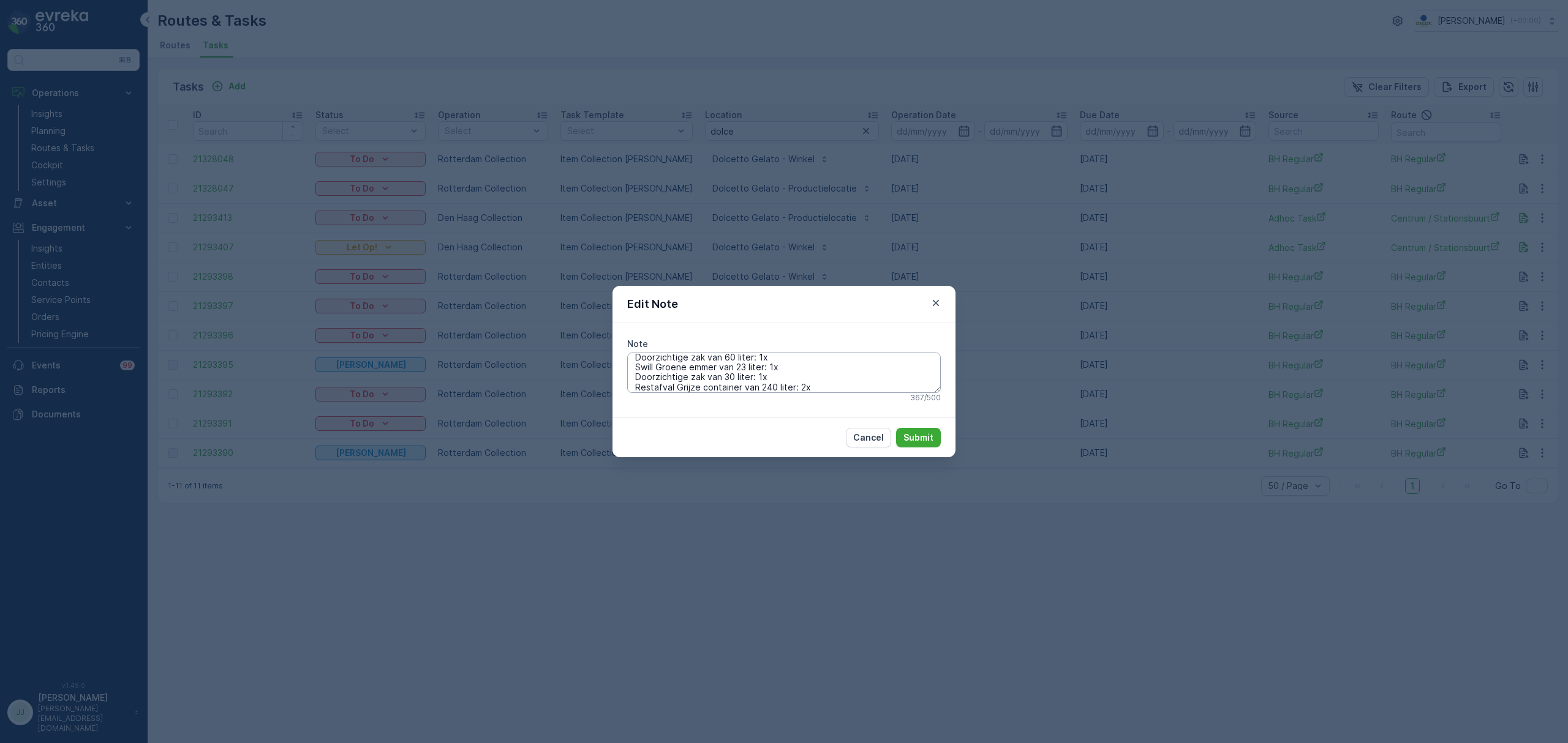
scroll to position [69, 0]
click at [946, 302] on div "Edit Note" at bounding box center [783, 304] width 343 height 37
click at [934, 299] on icon "button" at bounding box center [935, 302] width 12 height 12
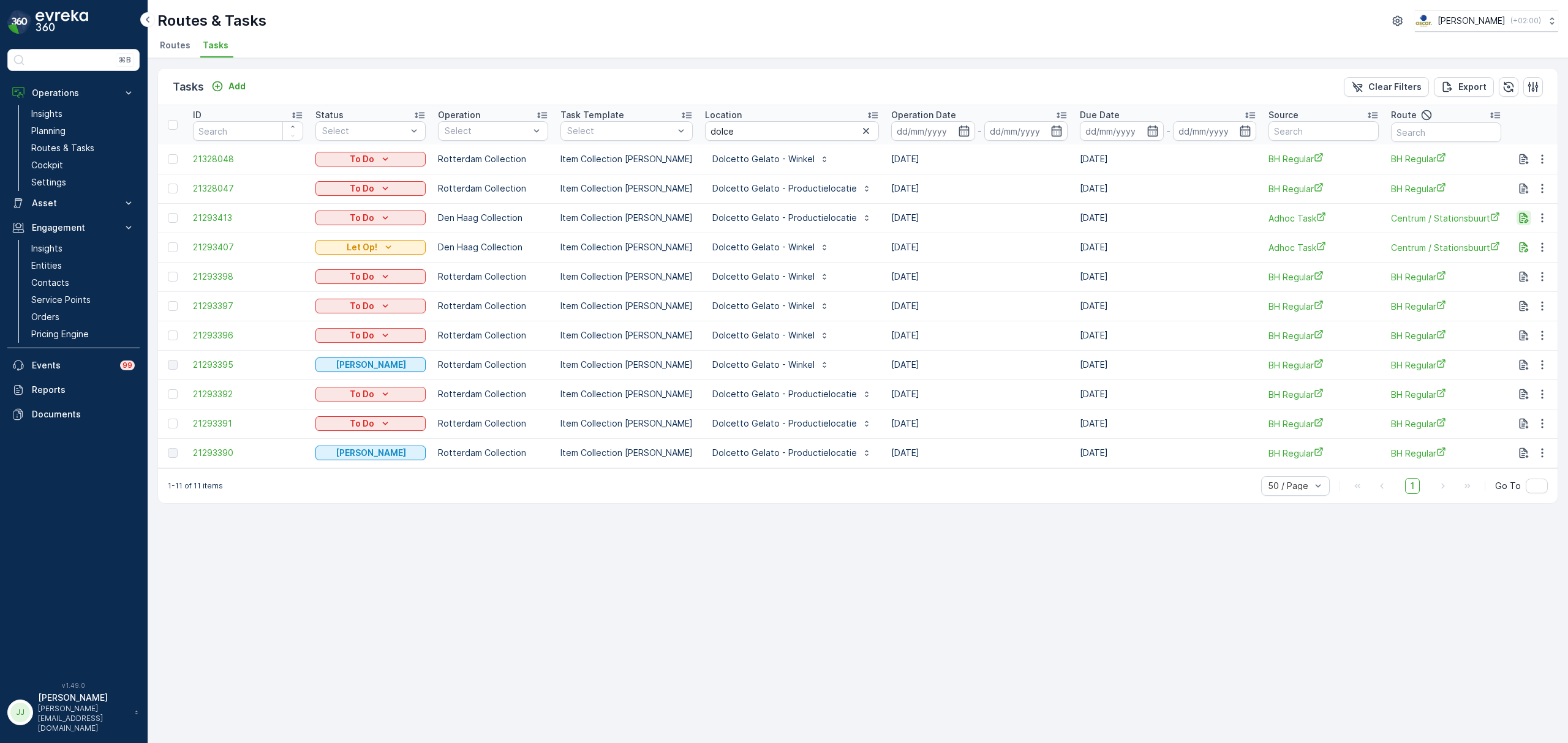
click at [1254, 216] on icon "button" at bounding box center [1523, 217] width 12 height 12
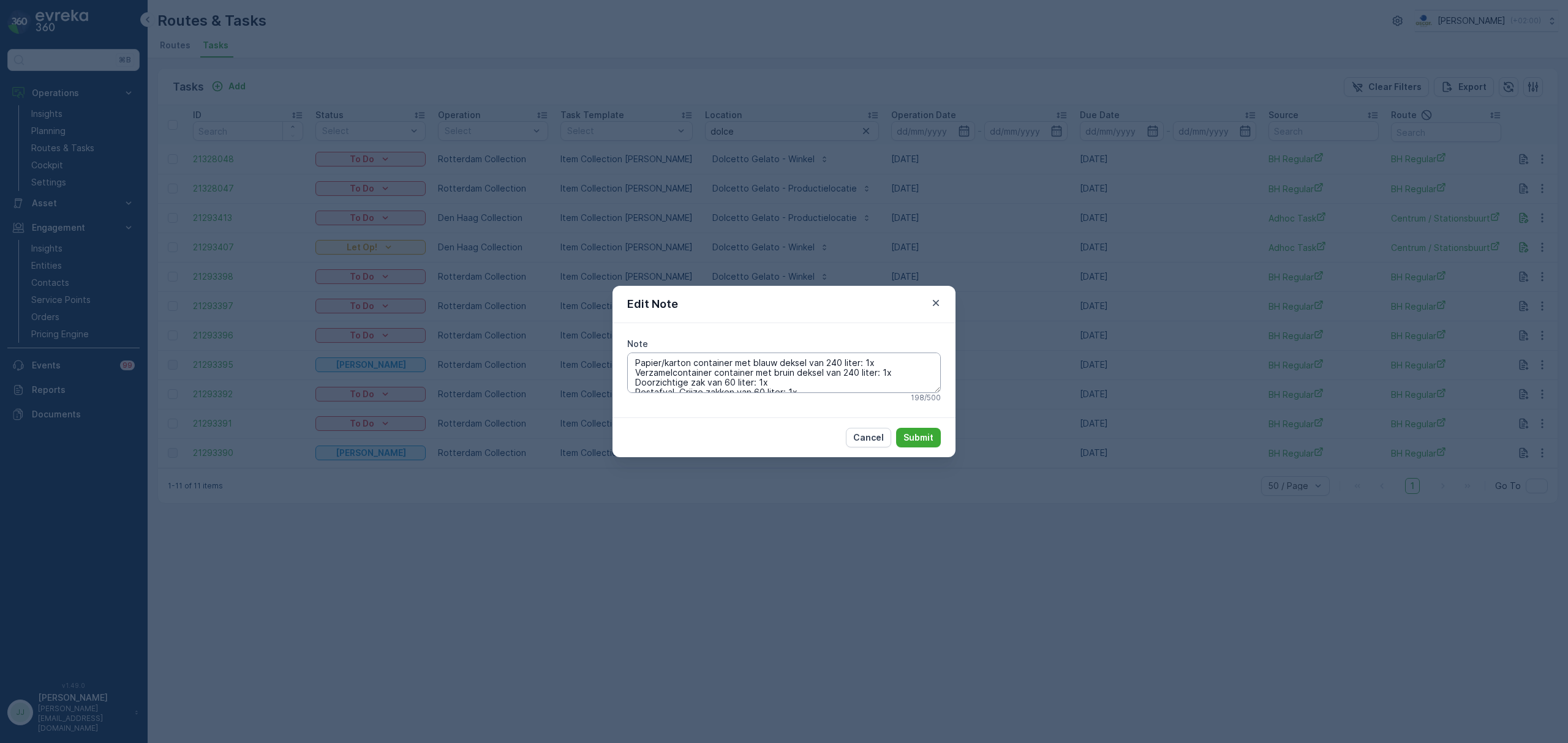
scroll to position [20, 0]
click at [935, 293] on div "Edit Note" at bounding box center [783, 304] width 343 height 37
click at [936, 298] on icon "button" at bounding box center [935, 302] width 12 height 12
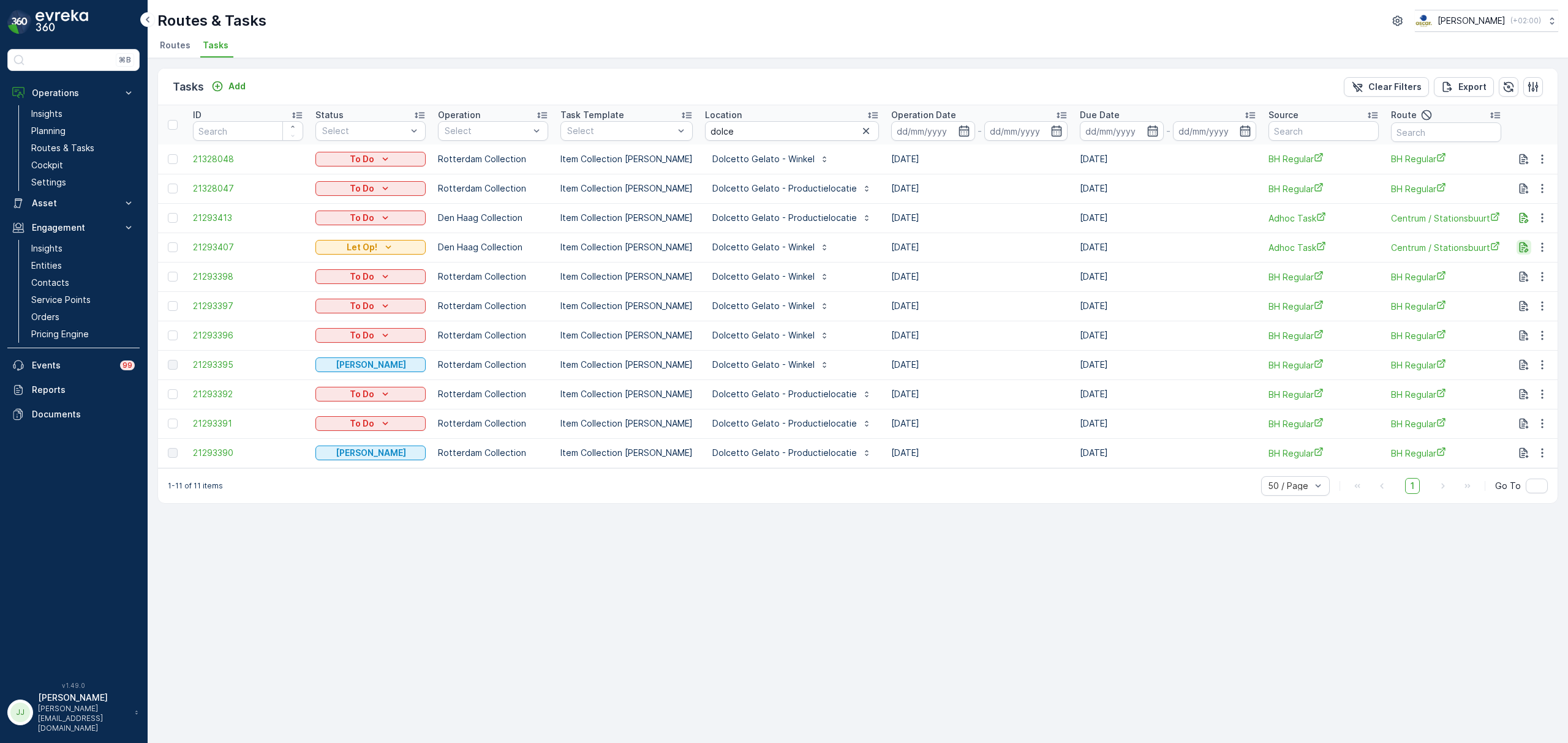
click at [1254, 245] on icon "button" at bounding box center [1523, 247] width 9 height 11
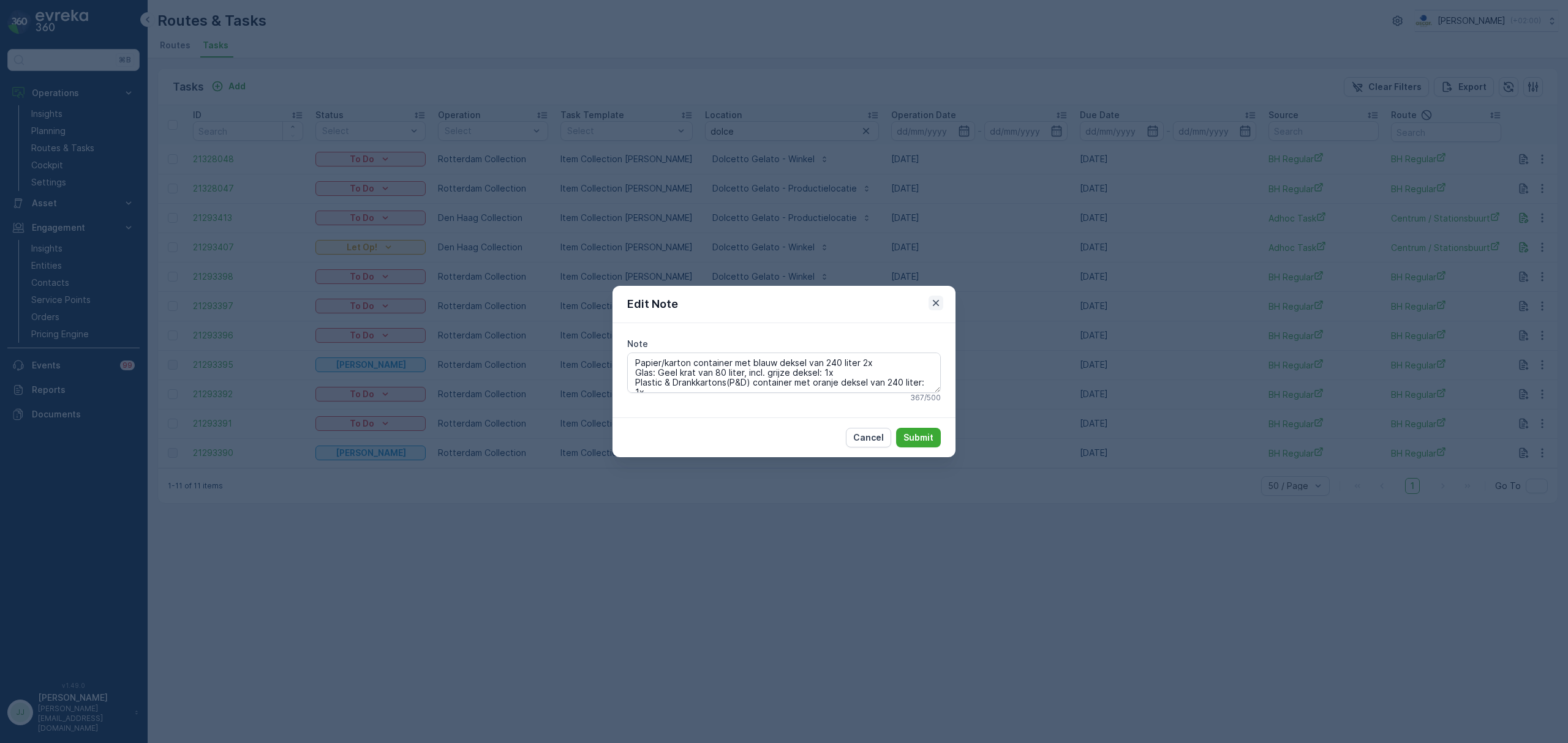
click at [931, 302] on icon "button" at bounding box center [935, 302] width 12 height 12
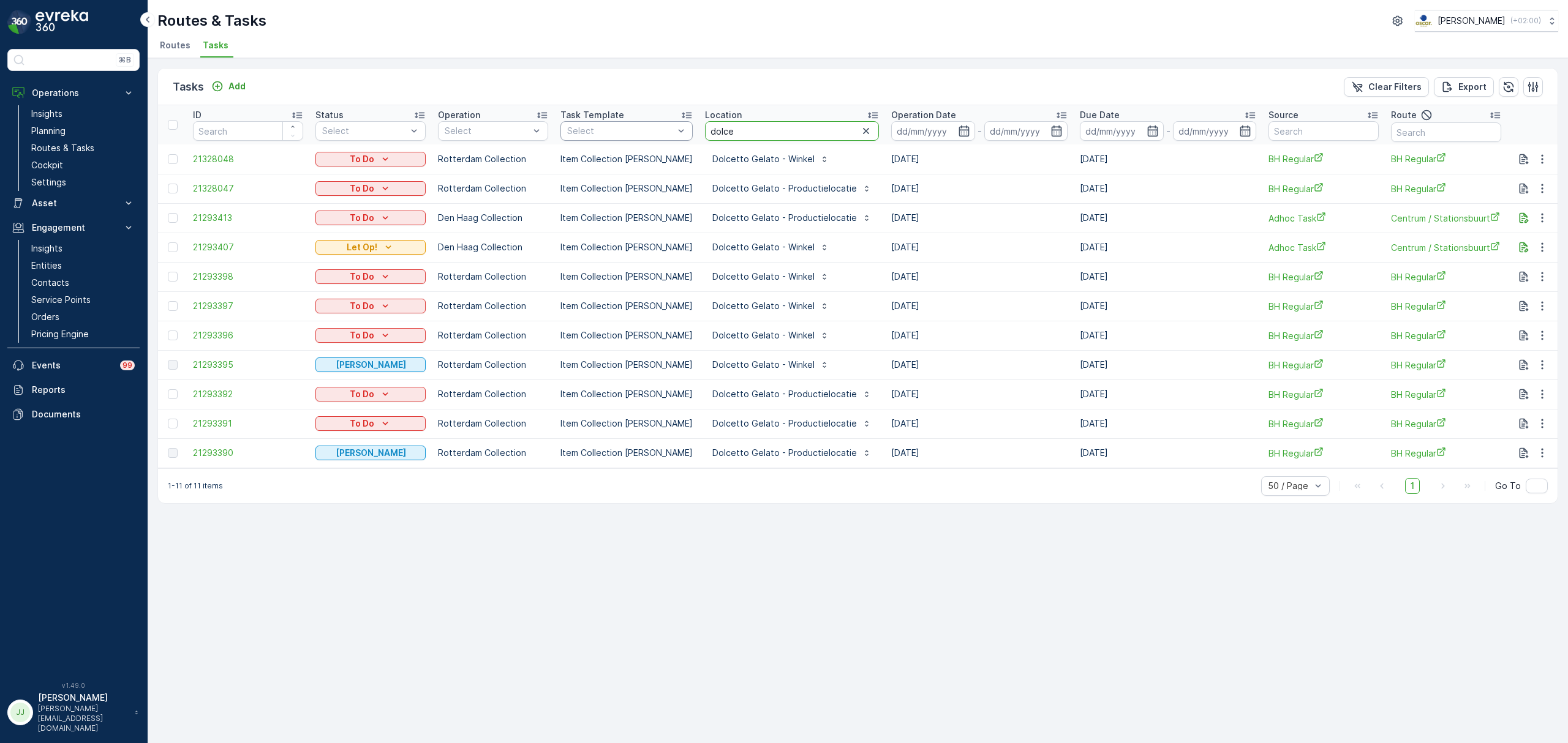
drag, startPoint x: 746, startPoint y: 126, endPoint x: 681, endPoint y: 136, distance: 65.8
click at [681, 136] on tr "ID Status Select Operation Select Task Template Select Location dolce Operation…" at bounding box center [1134, 124] width 1953 height 39
click at [1254, 245] on button "button" at bounding box center [1523, 247] width 15 height 15
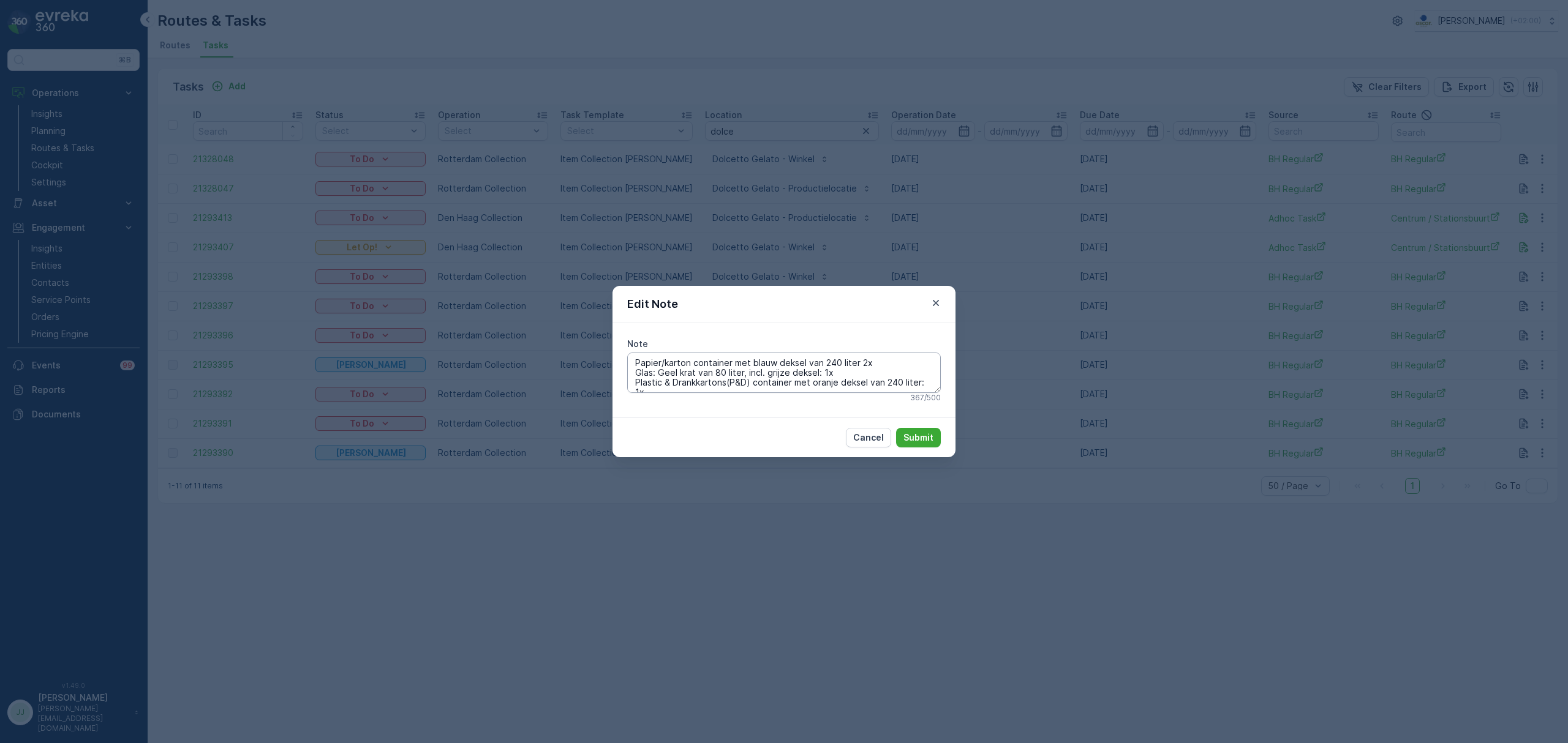
click at [791, 364] on textarea "Papier/karton container met blauw deksel van 240 liter 2x Glas: Geel krat van 8…" at bounding box center [783, 373] width 313 height 40
click at [929, 297] on button "button" at bounding box center [936, 303] width 15 height 15
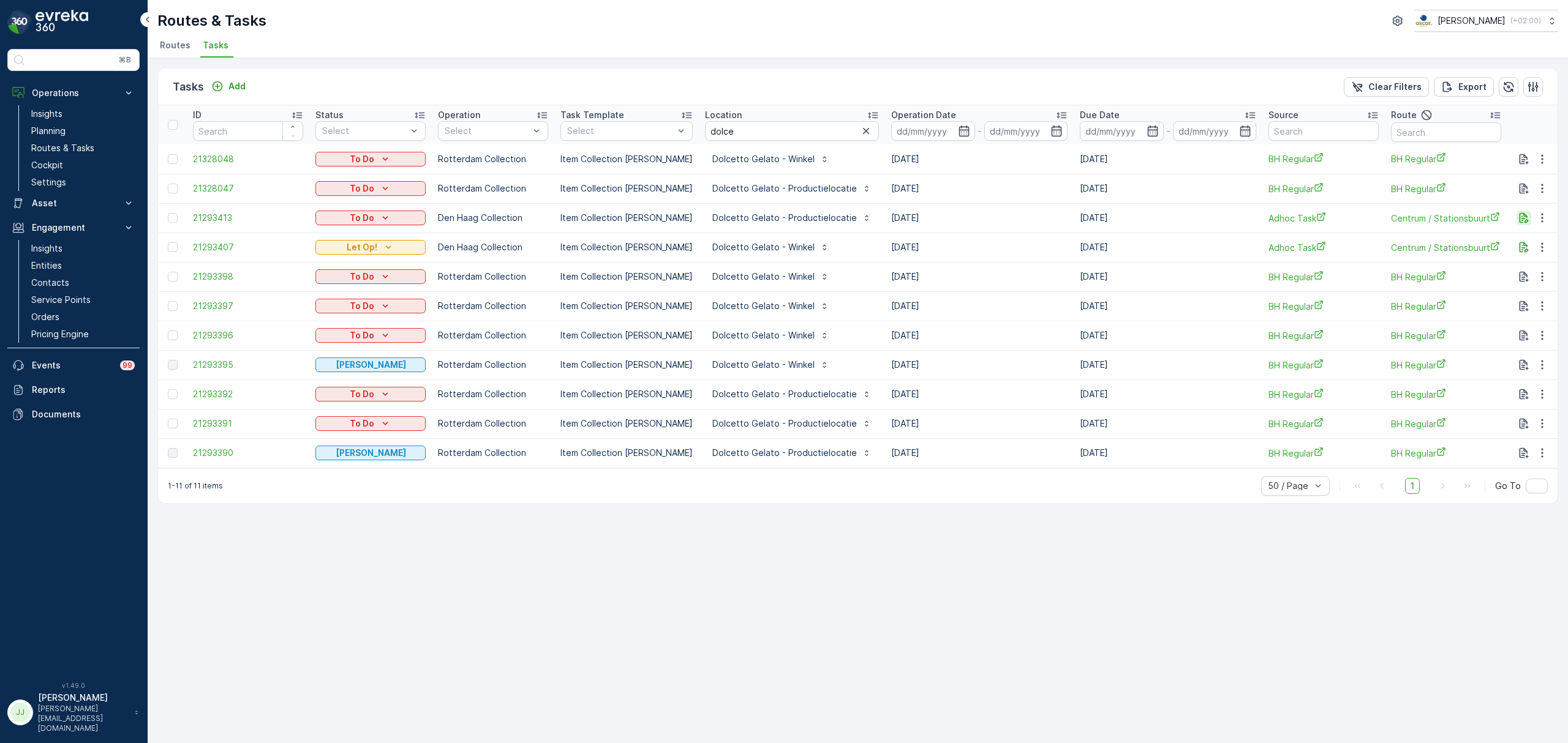
click at [1254, 218] on icon "button" at bounding box center [1523, 217] width 12 height 12
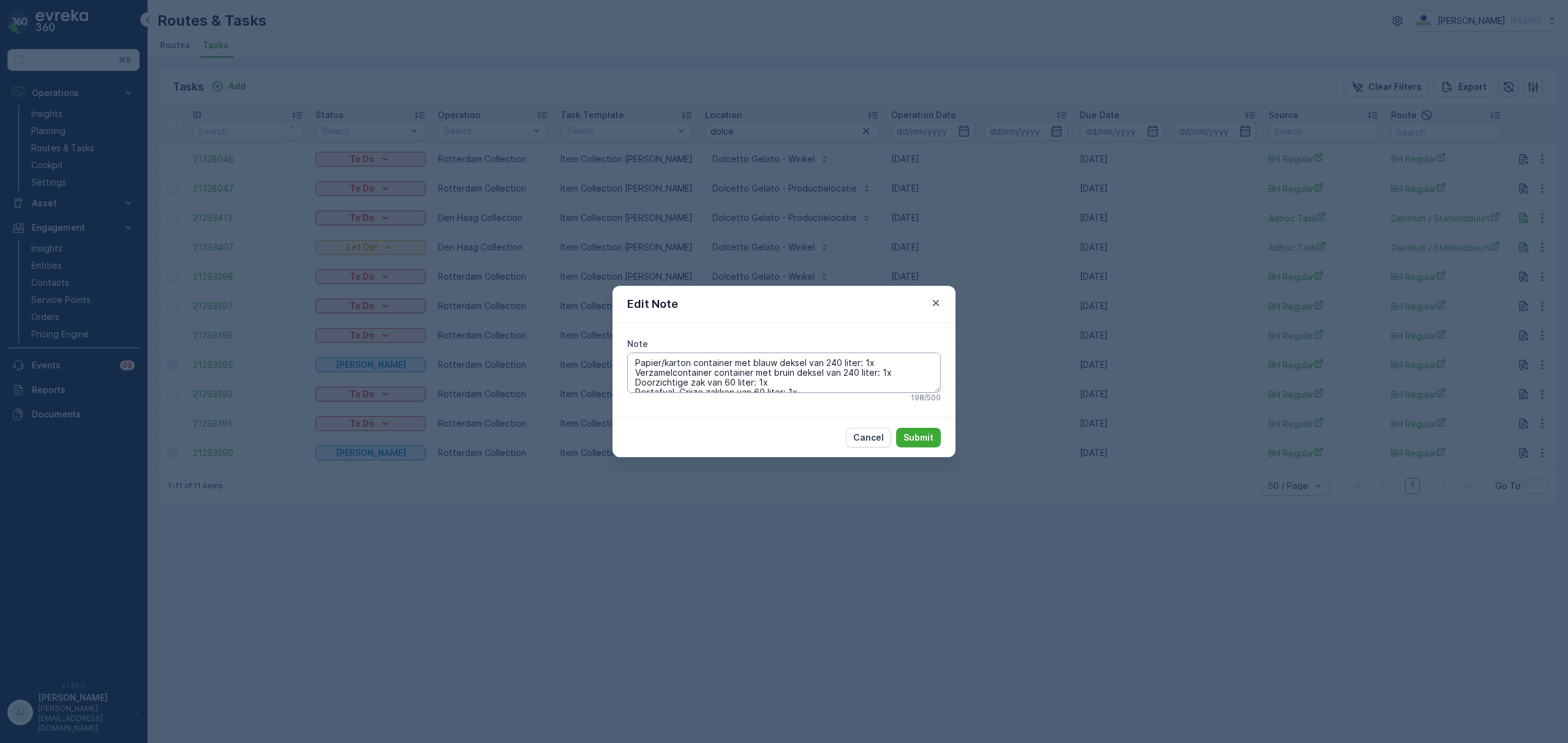
click at [822, 386] on textarea "Papier/karton container met blauw deksel van 240 liter: 1x Verzamelcontainer co…" at bounding box center [783, 373] width 313 height 40
click at [936, 300] on icon "button" at bounding box center [935, 302] width 12 height 12
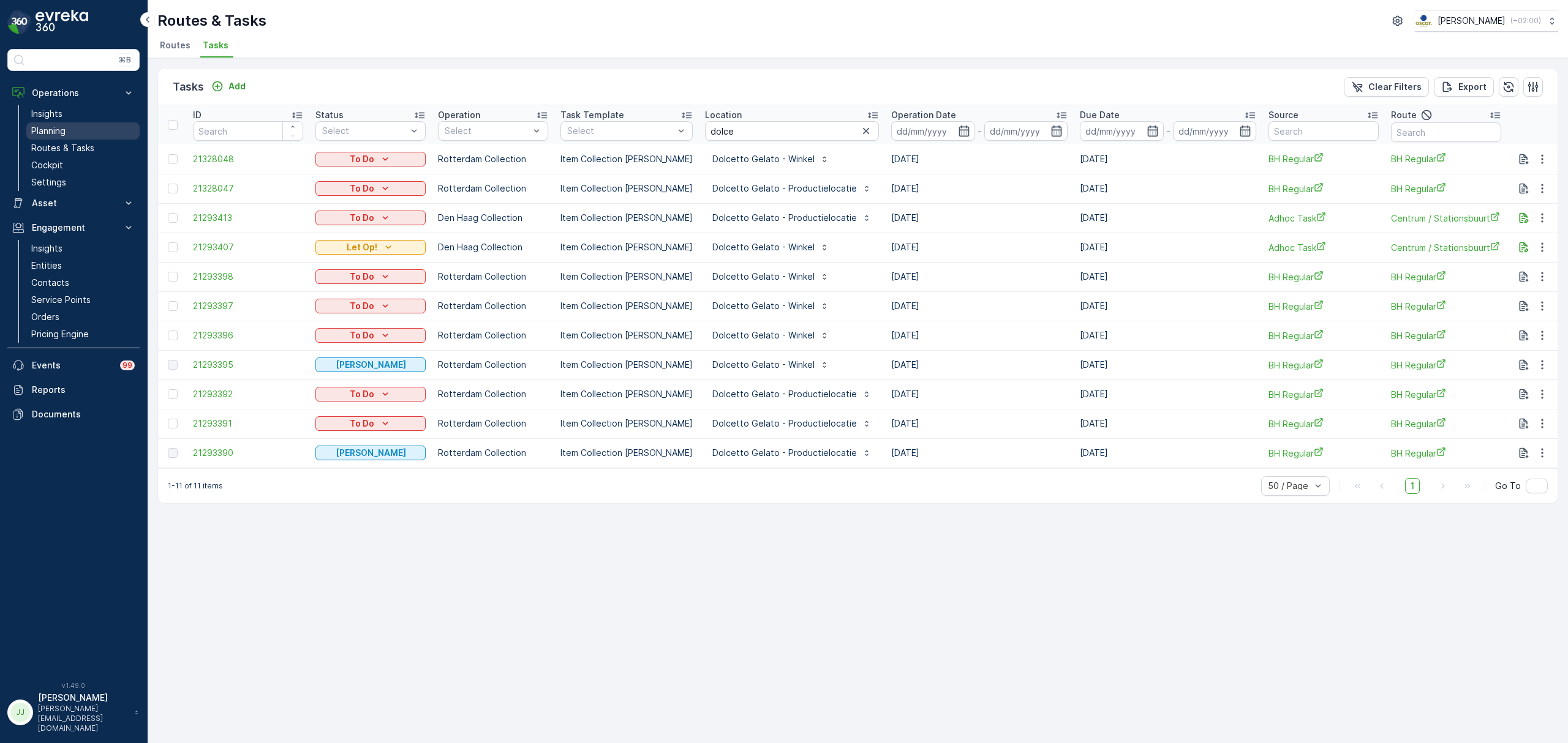
click at [67, 131] on link "Planning" at bounding box center [83, 131] width 113 height 17
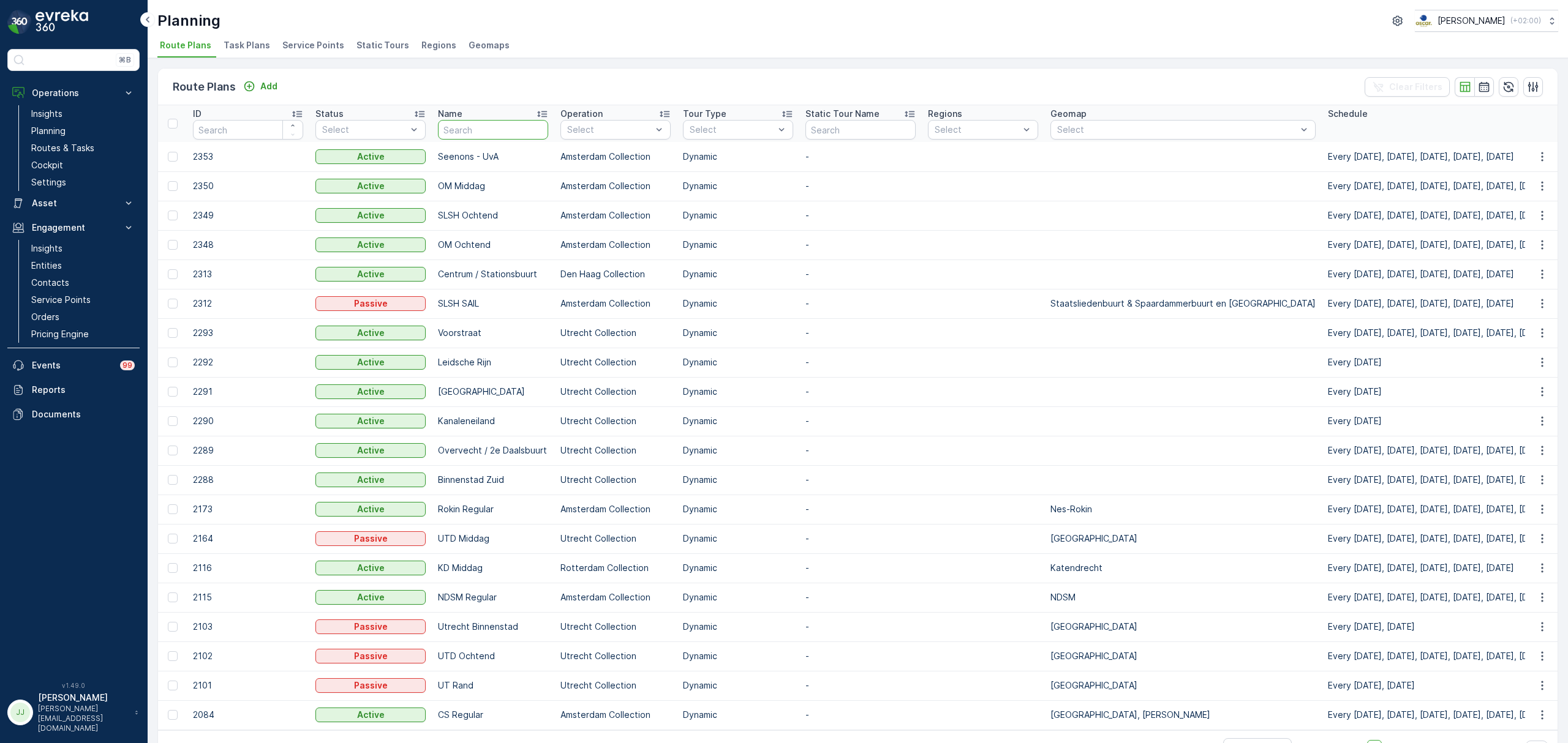
click at [453, 130] on input "text" at bounding box center [492, 130] width 110 height 20
type input "NDSM"
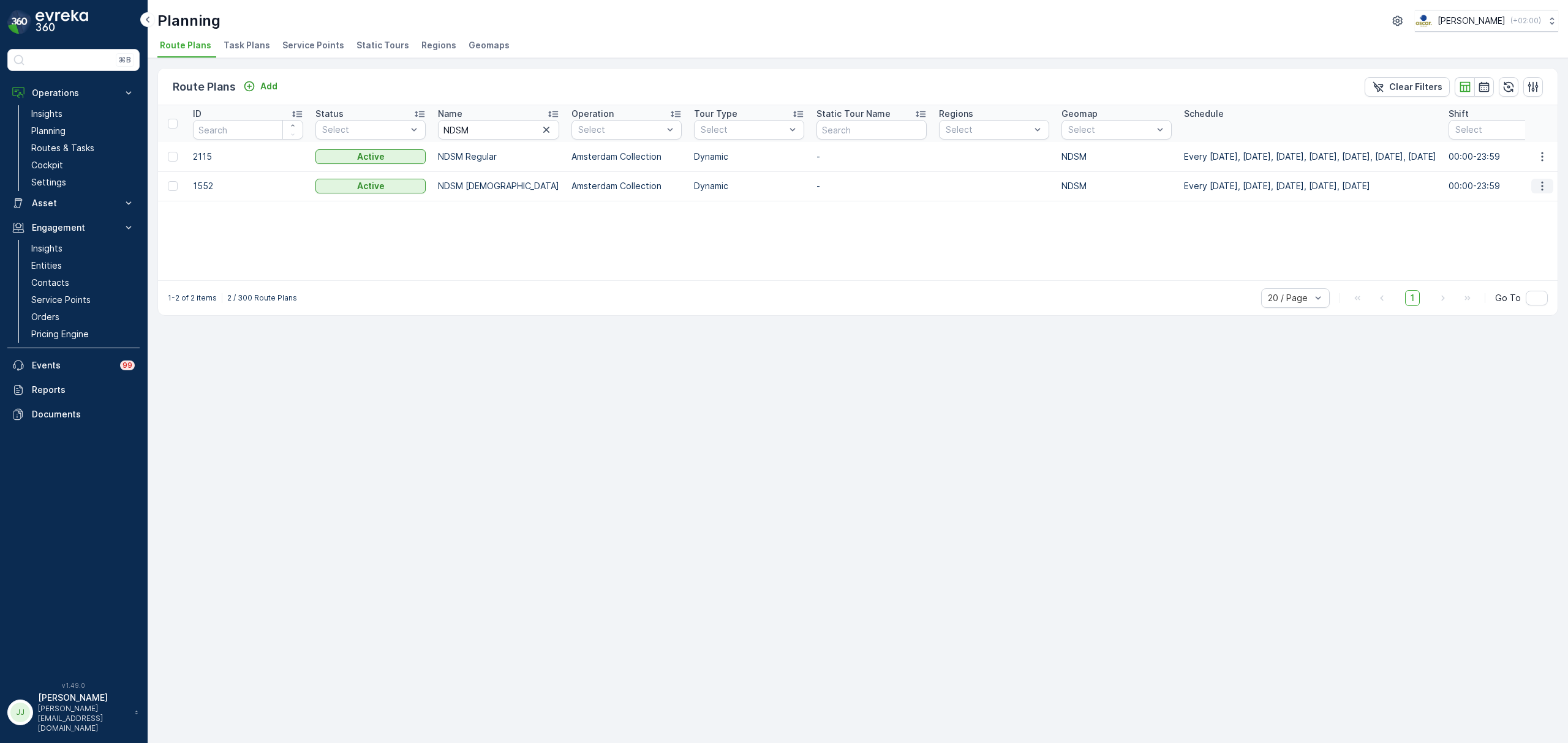
click at [1254, 183] on icon "button" at bounding box center [1542, 186] width 12 height 12
click at [1254, 207] on span "Edit Route Plan" at bounding box center [1531, 204] width 63 height 12
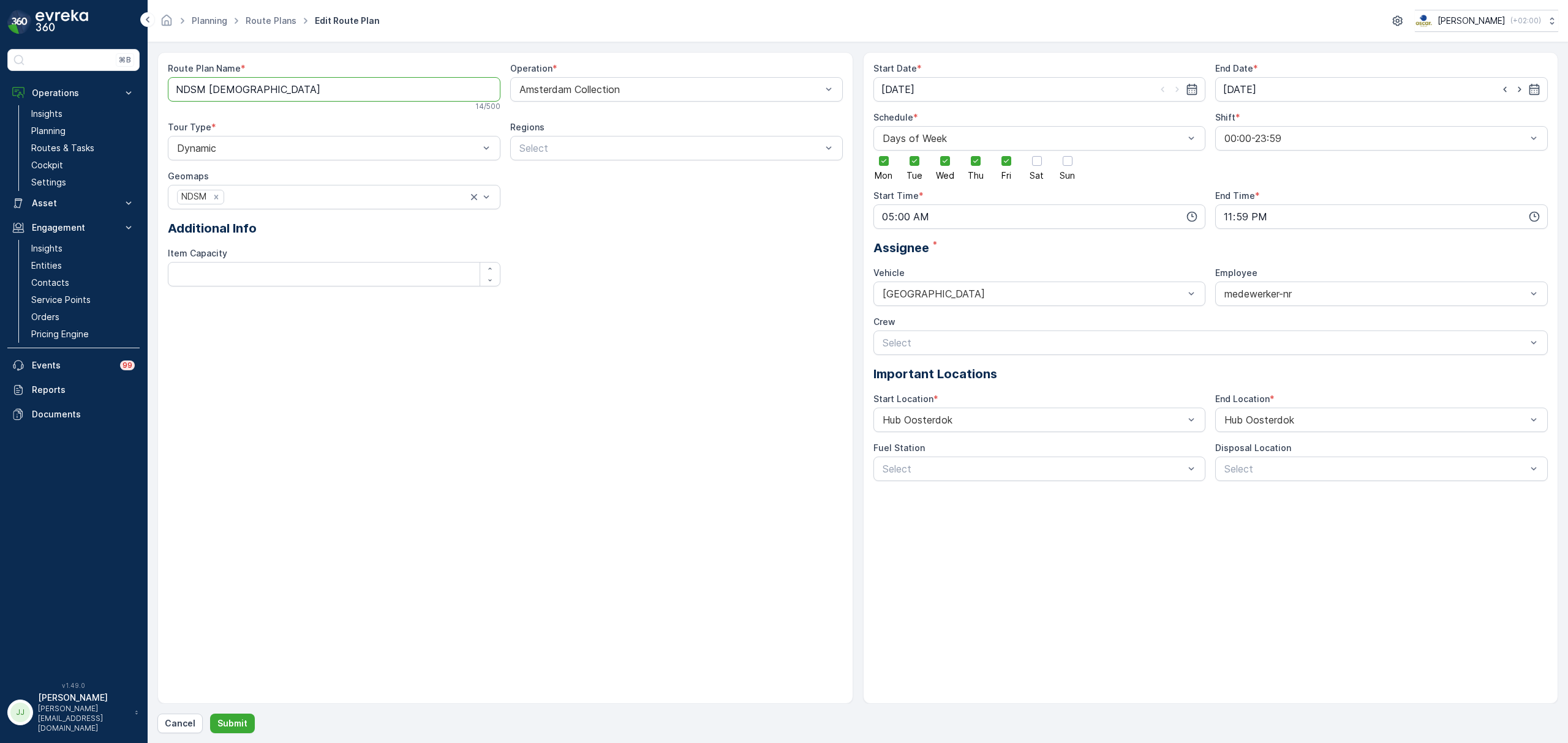
drag, startPoint x: 280, startPoint y: 89, endPoint x: 209, endPoint y: 86, distance: 71.1
click at [209, 86] on Name "NDSM Oosterdok" at bounding box center [334, 89] width 332 height 25
type Name "NDSM Middag"
click at [227, 566] on p "Submit" at bounding box center [232, 723] width 30 height 12
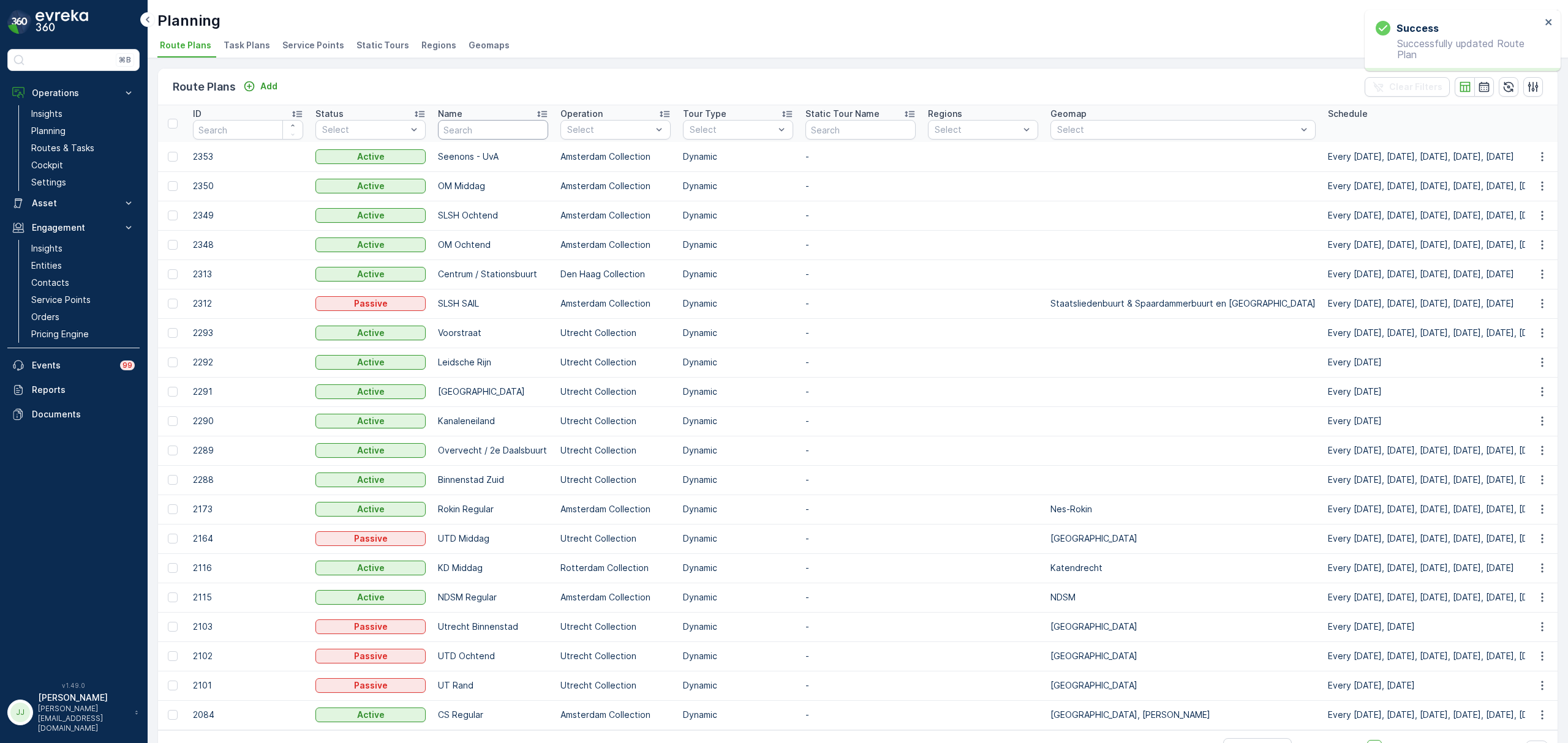
click at [484, 131] on input "text" at bounding box center [492, 130] width 110 height 20
type input "OS av"
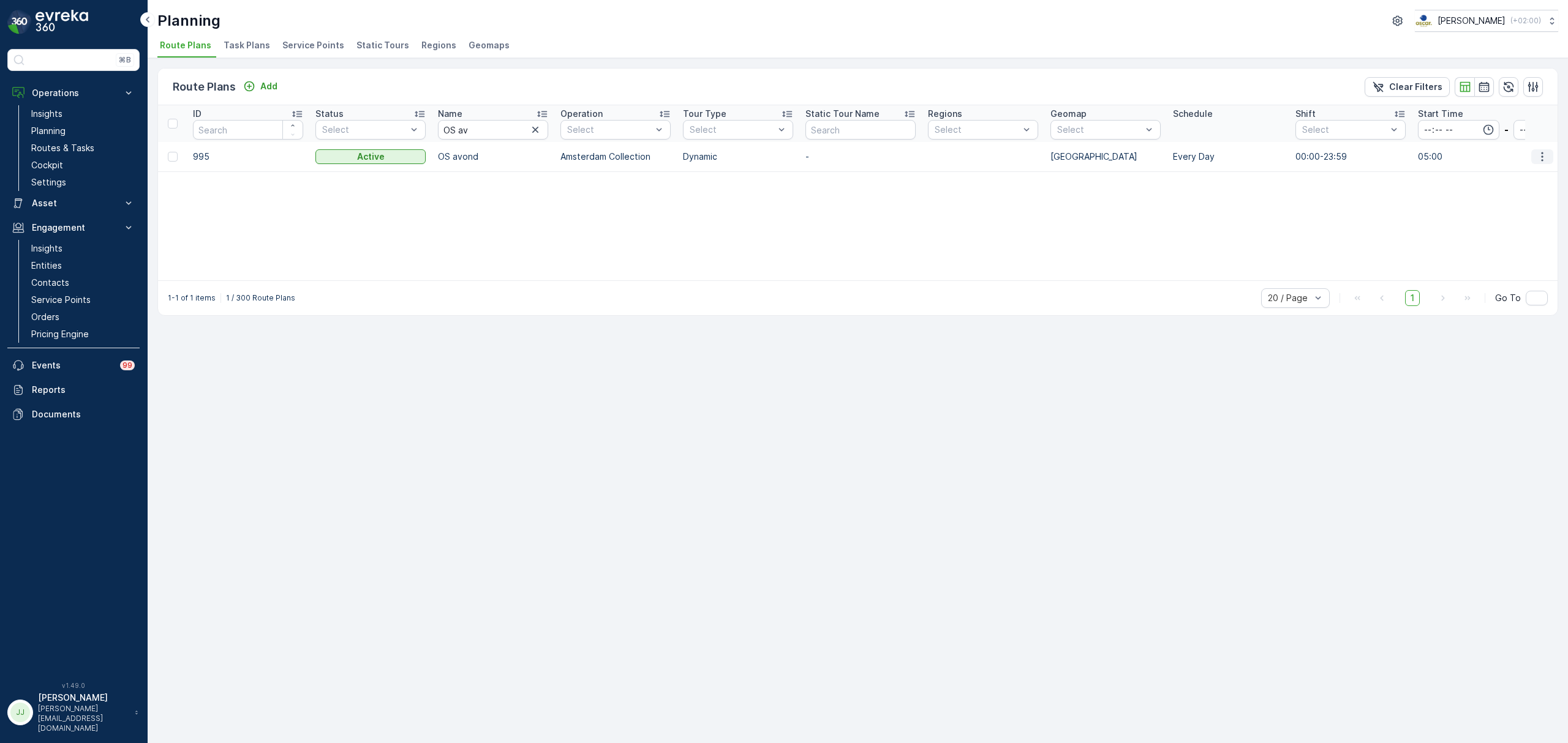
click at [1254, 155] on icon "button" at bounding box center [1542, 156] width 12 height 12
click at [1254, 174] on span "Edit Route Plan" at bounding box center [1531, 174] width 63 height 12
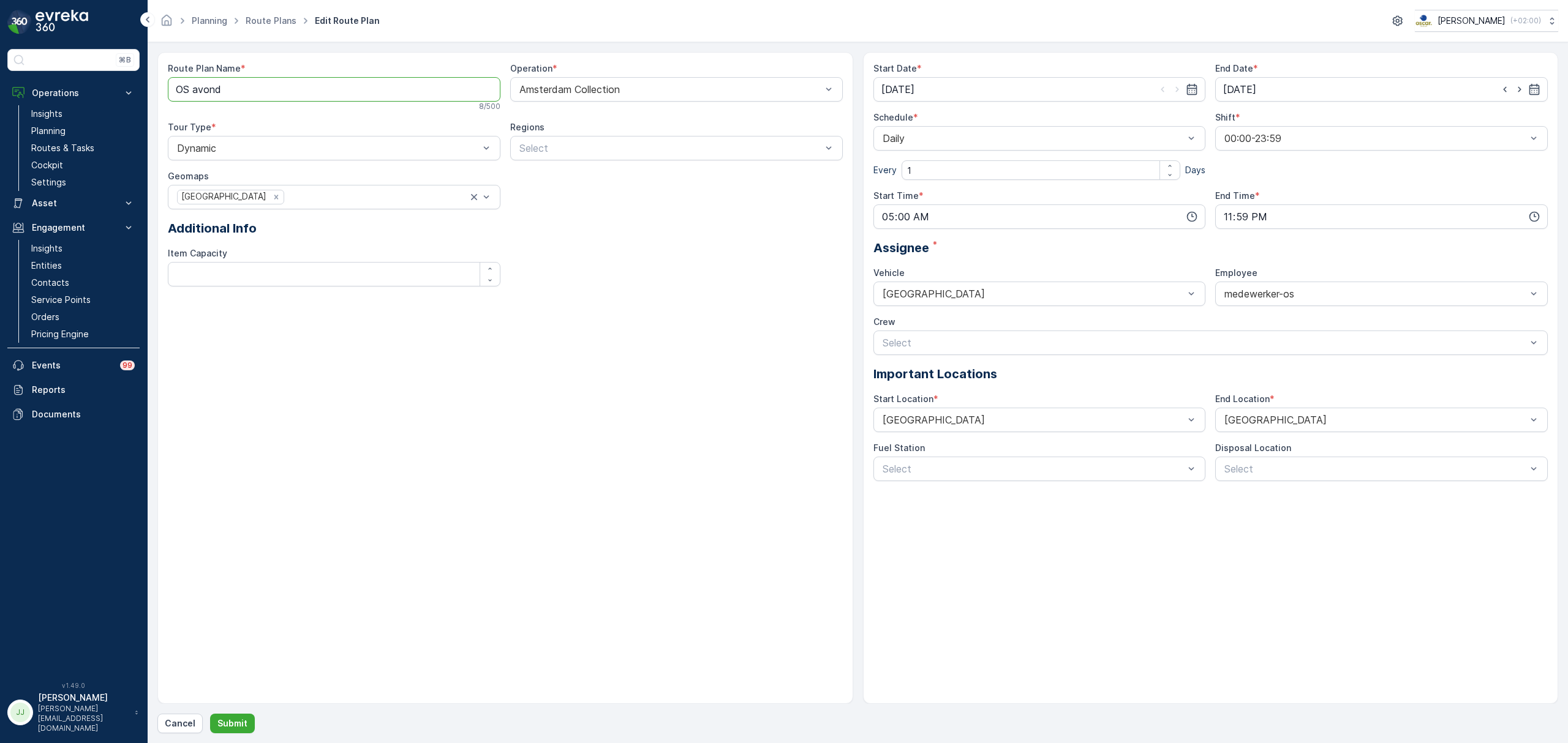
drag, startPoint x: 232, startPoint y: 97, endPoint x: 194, endPoint y: 93, distance: 38.2
click at [194, 93] on Name "OS avond" at bounding box center [334, 89] width 332 height 25
type Name "OS Middag"
click at [234, 566] on p "Submit" at bounding box center [232, 723] width 30 height 12
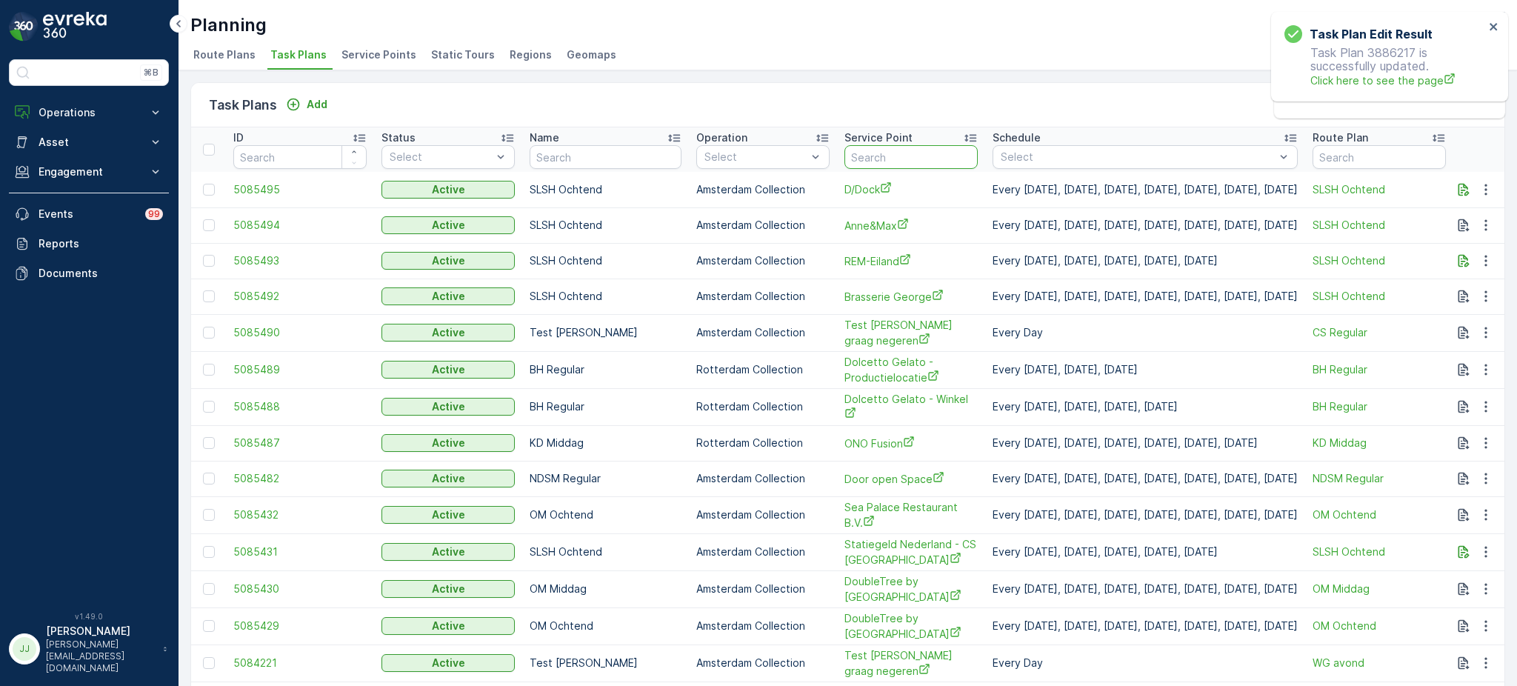
click at [844, 152] on input "text" at bounding box center [910, 157] width 133 height 24
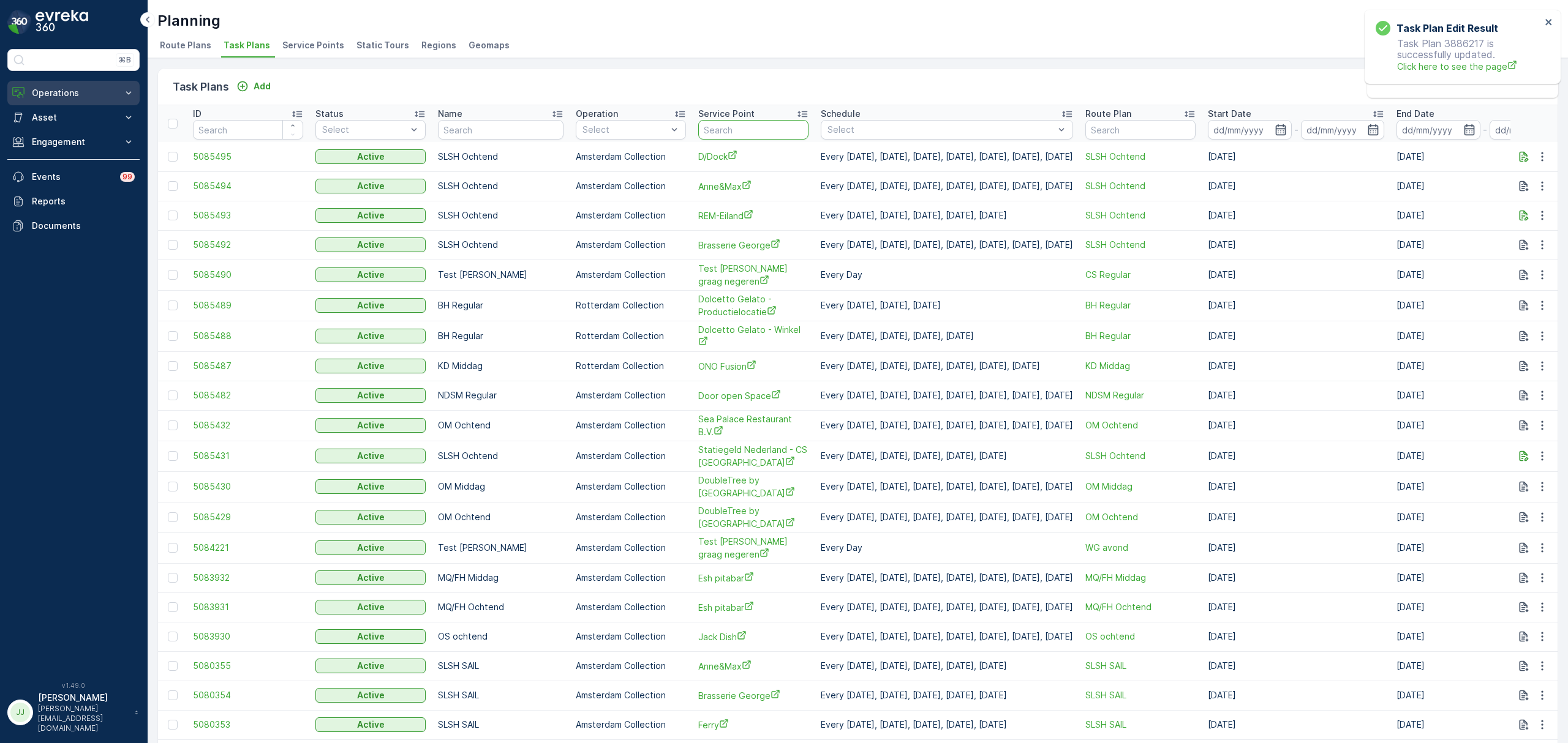
click at [121, 82] on button "Operations" at bounding box center [74, 93] width 132 height 25
click at [102, 150] on link "Routes & Tasks" at bounding box center [83, 148] width 113 height 17
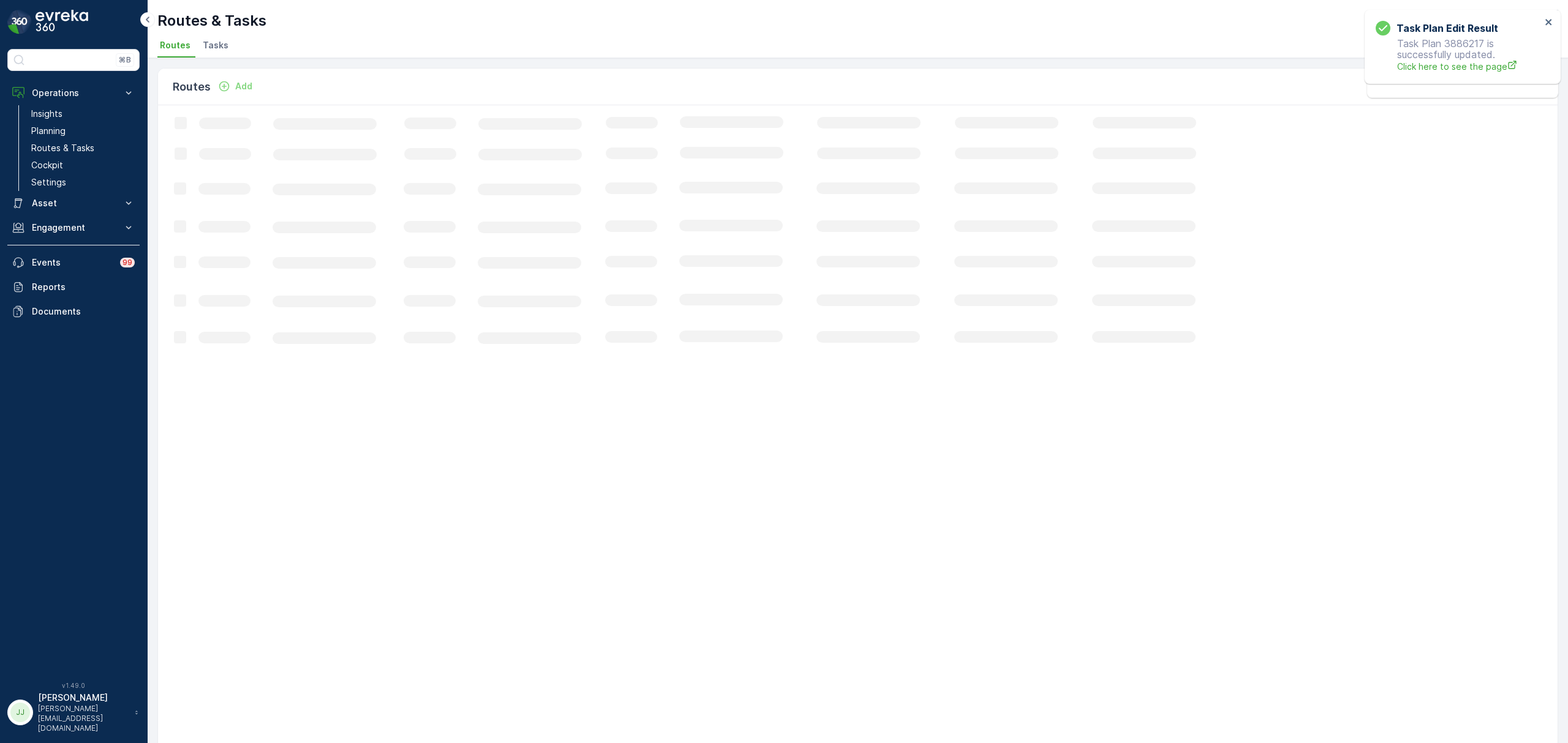
click at [225, 40] on li "Tasks" at bounding box center [217, 46] width 33 height 21
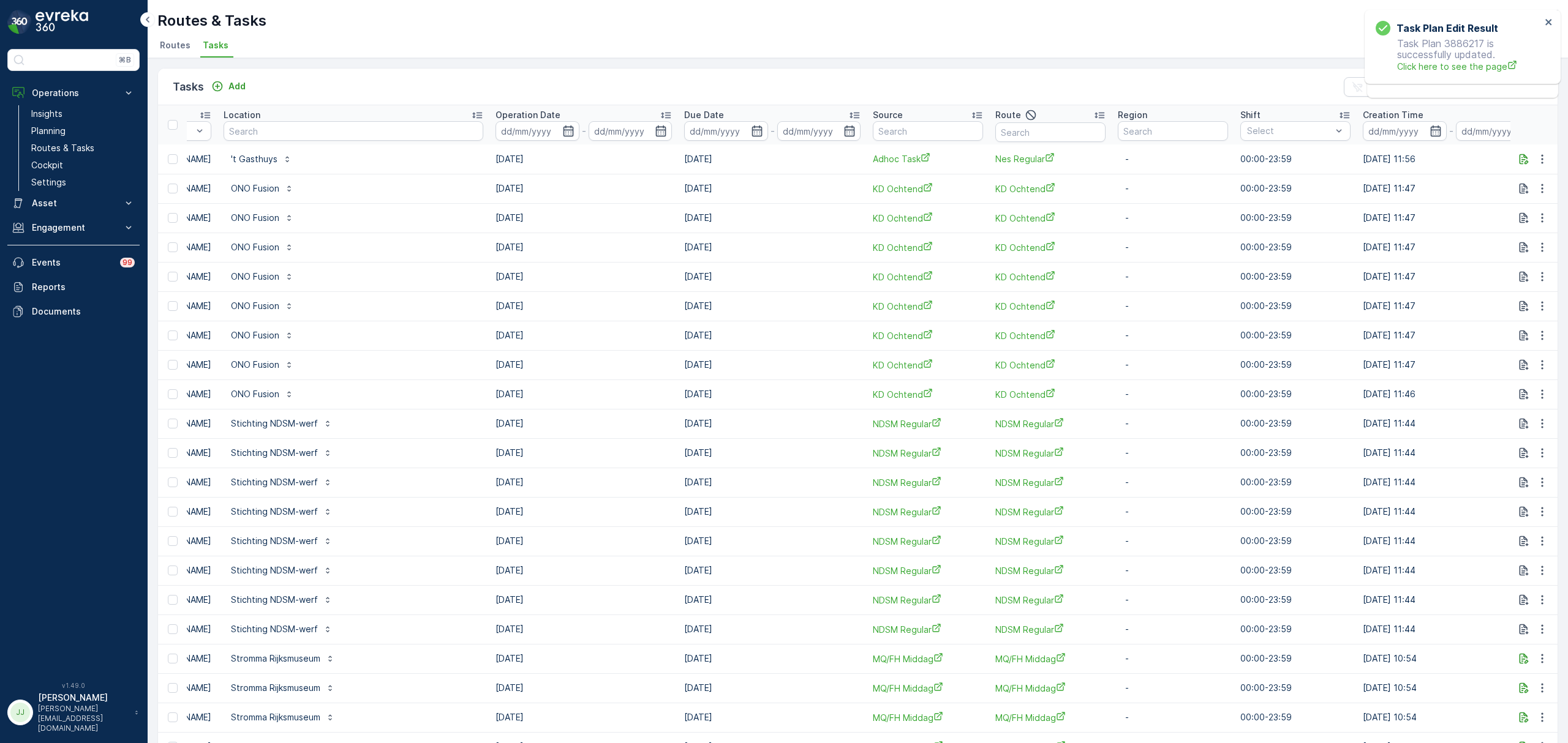
scroll to position [0, 562]
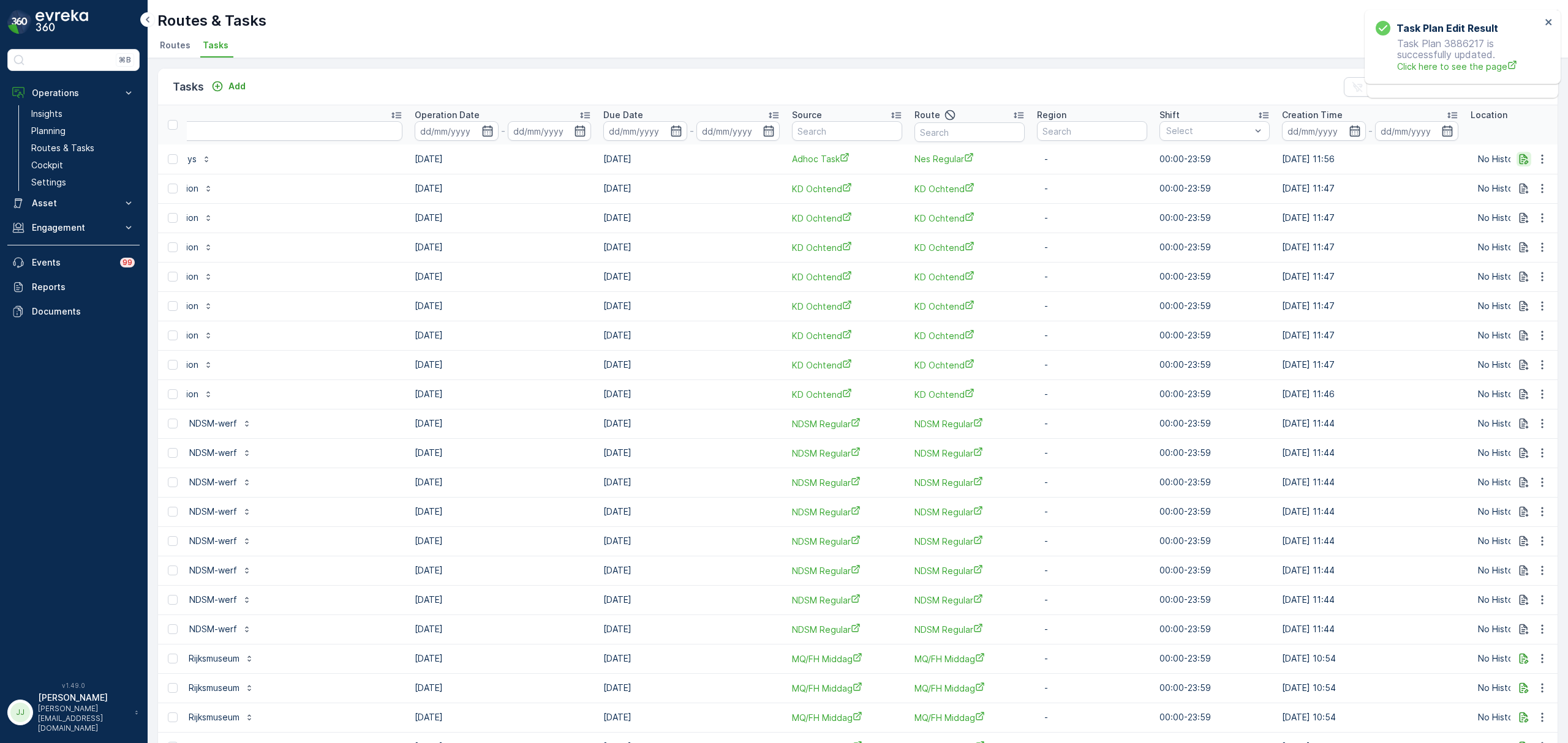
click at [1525, 160] on icon "button" at bounding box center [1523, 159] width 12 height 12
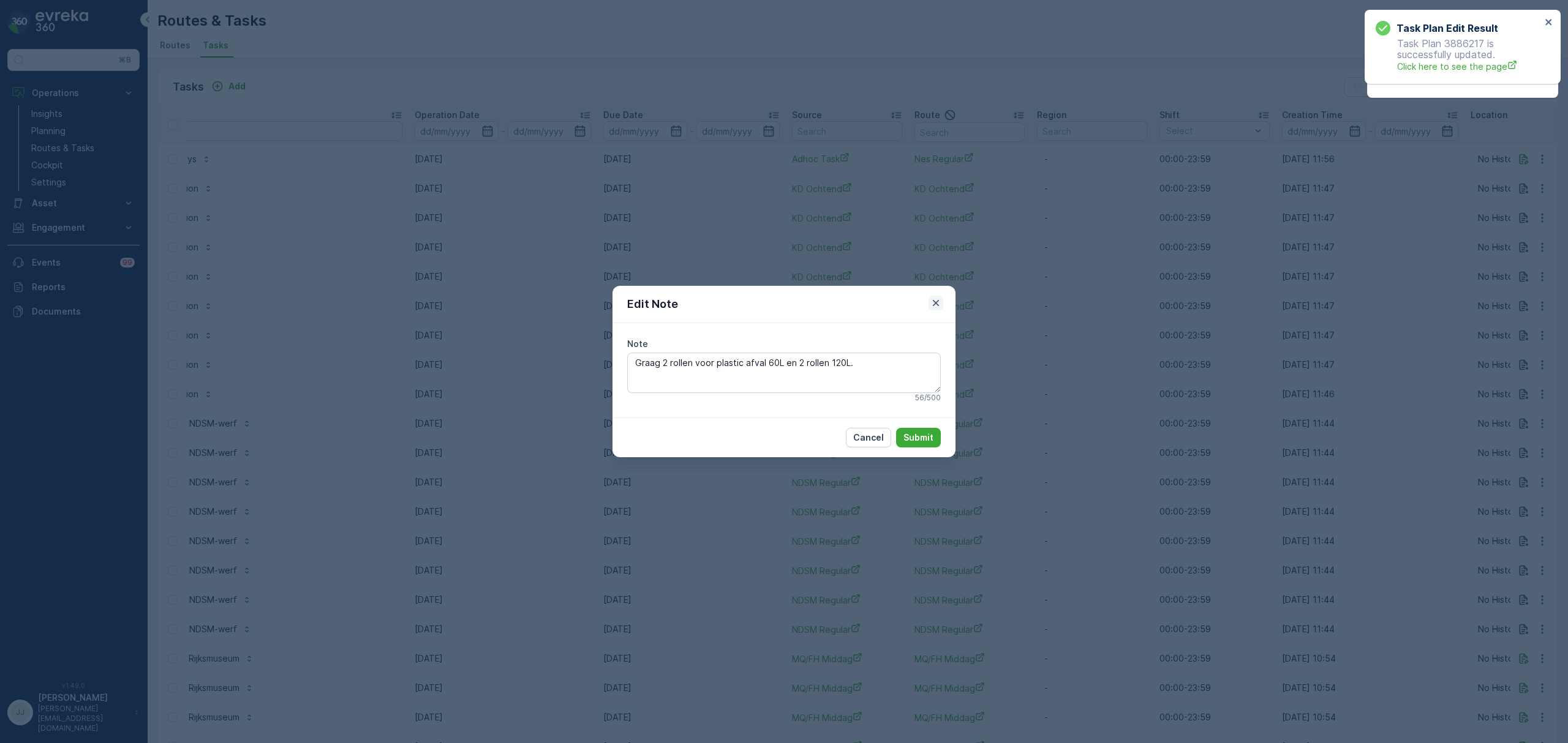
click at [934, 306] on icon "button" at bounding box center [935, 302] width 12 height 12
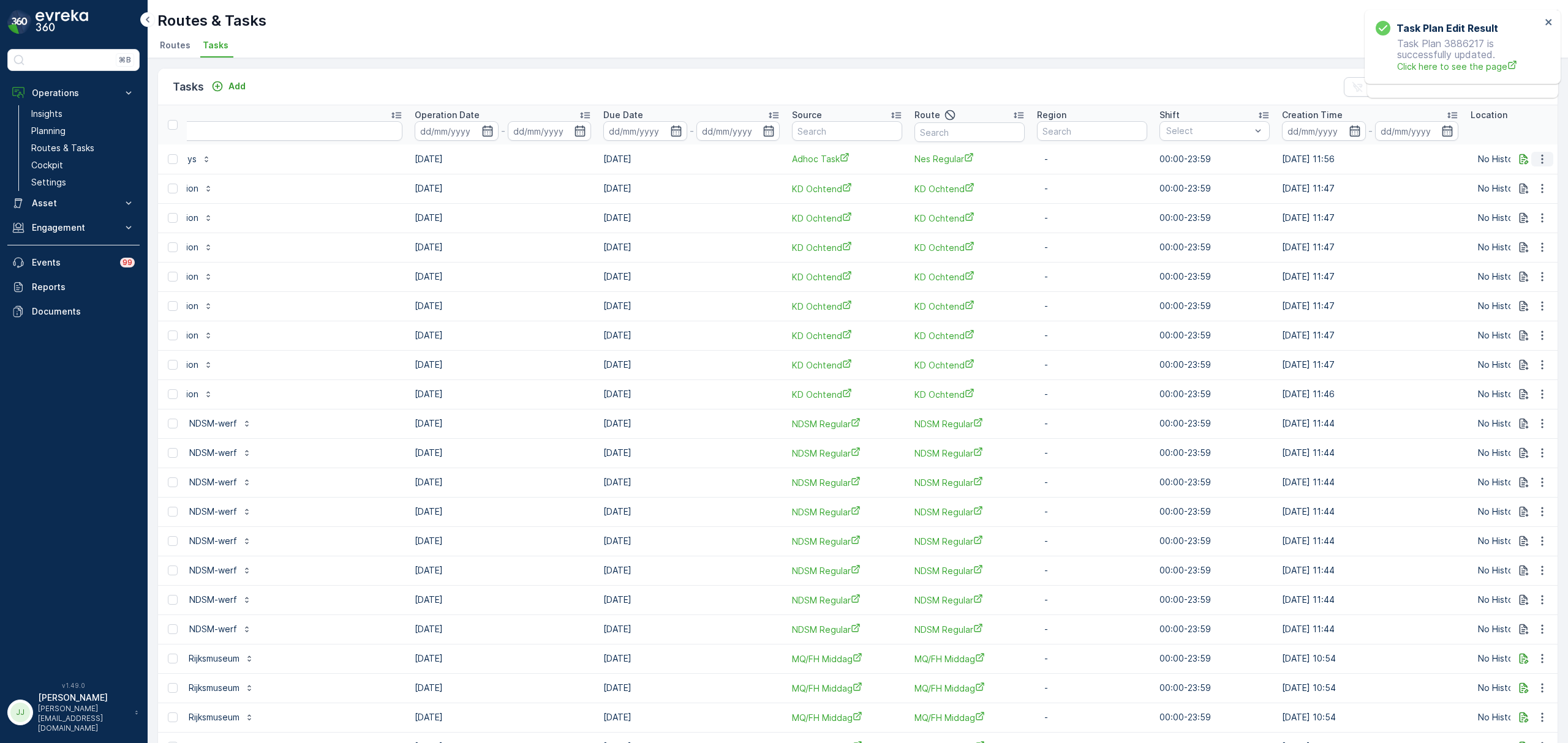
click at [1536, 160] on icon "button" at bounding box center [1542, 159] width 12 height 12
click at [1538, 164] on icon "button" at bounding box center [1542, 159] width 12 height 12
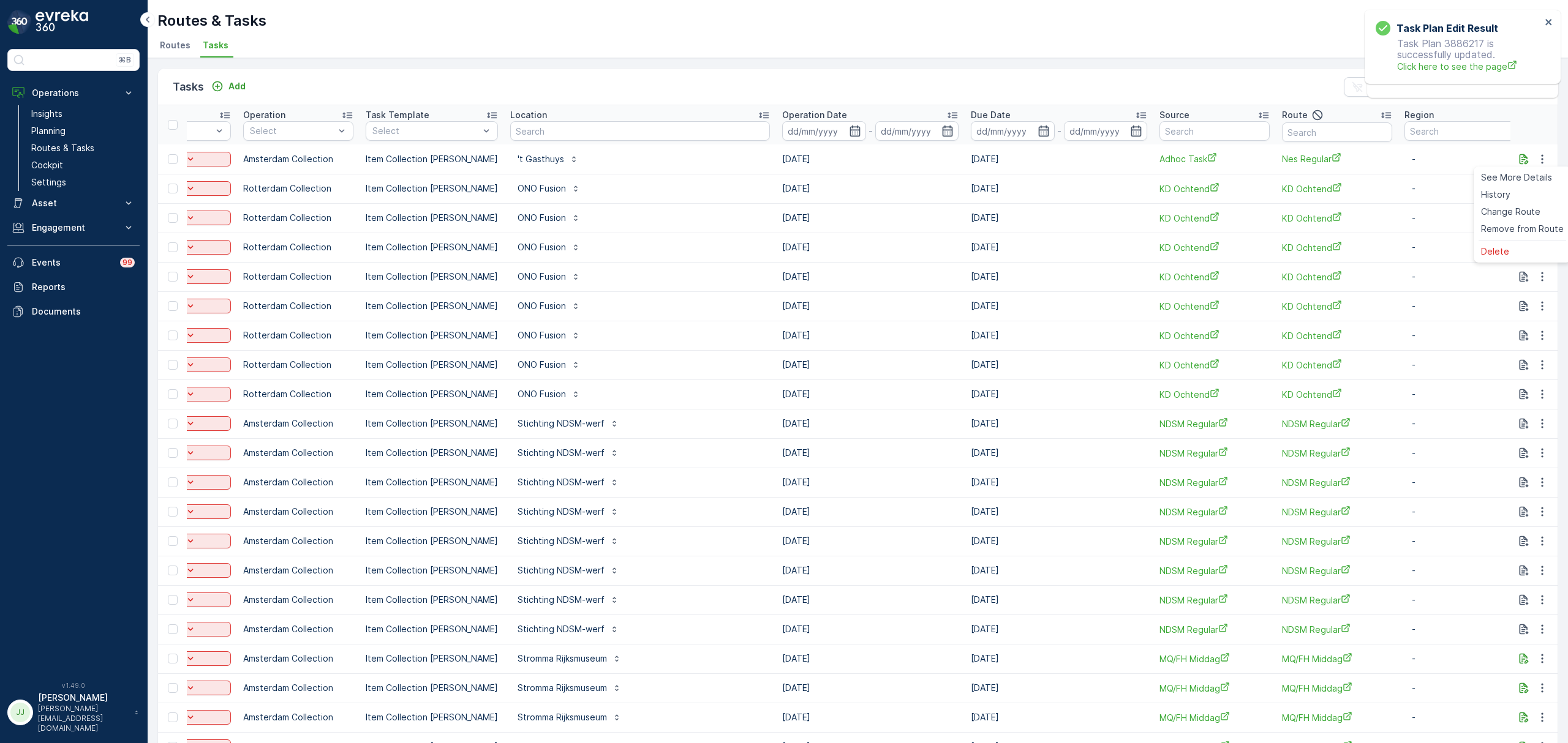
scroll to position [0, 0]
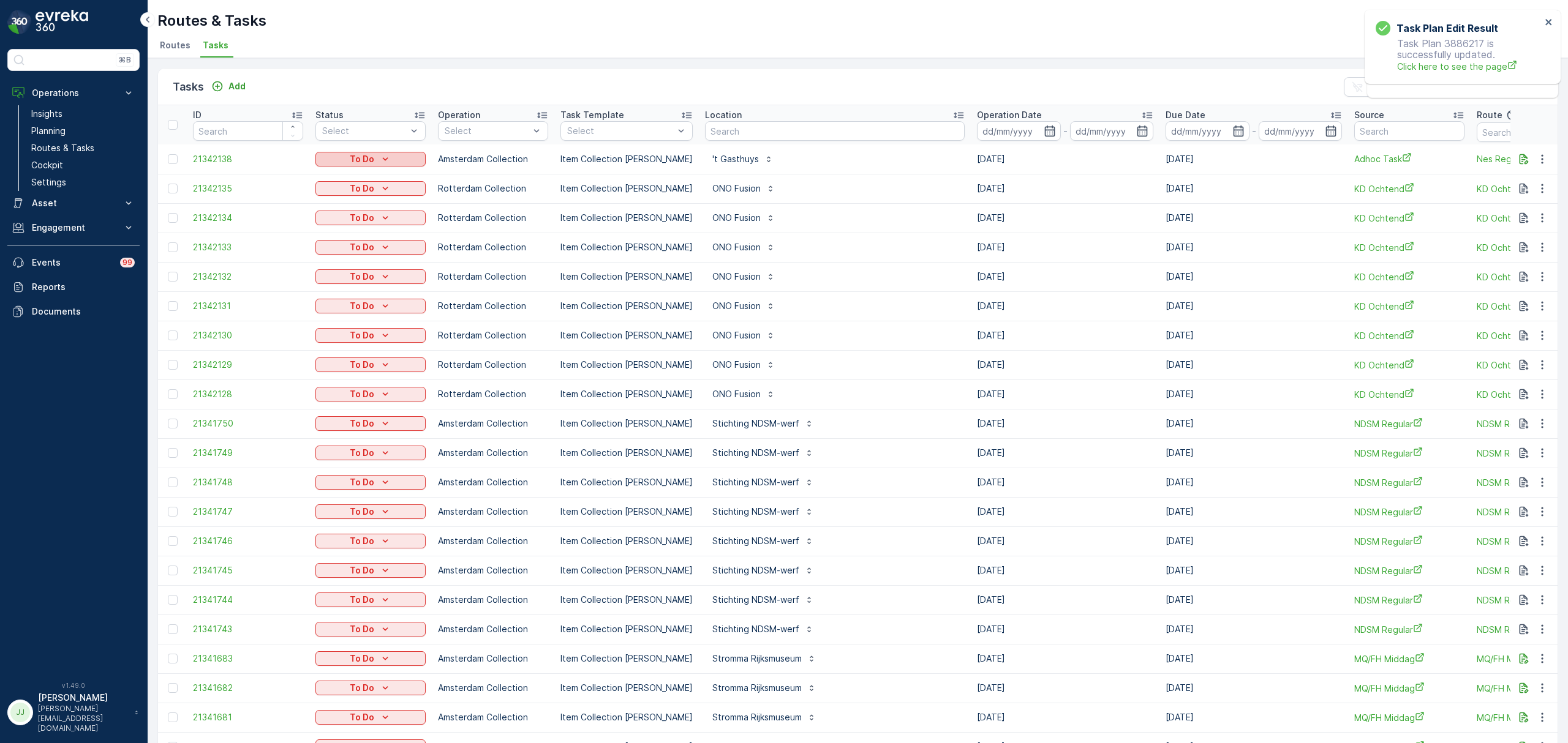
click at [353, 158] on p "To Do" at bounding box center [362, 159] width 25 height 12
click at [362, 181] on div "Let Op!" at bounding box center [356, 177] width 78 height 17
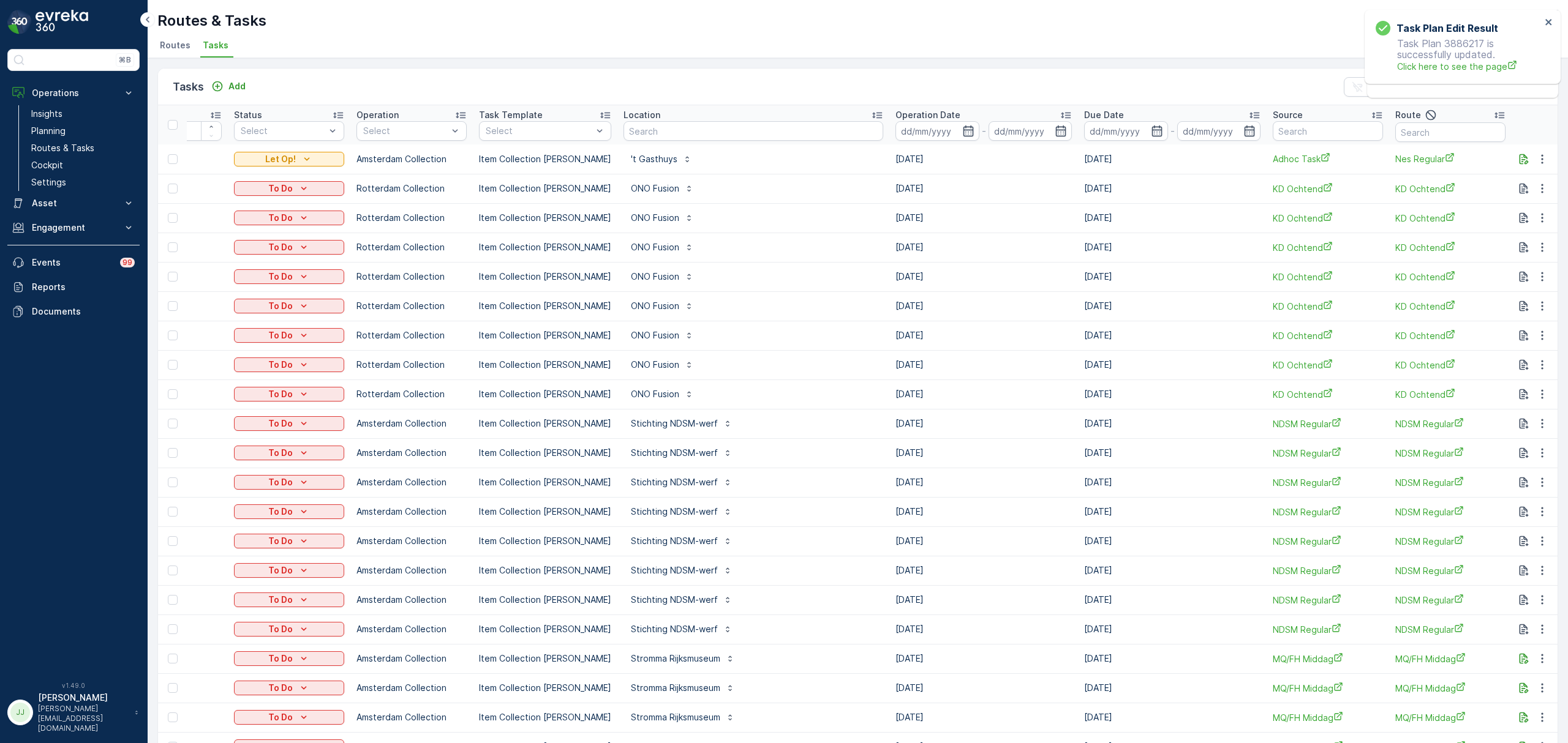
click at [79, 143] on p "Routes & Tasks" at bounding box center [63, 148] width 63 height 12
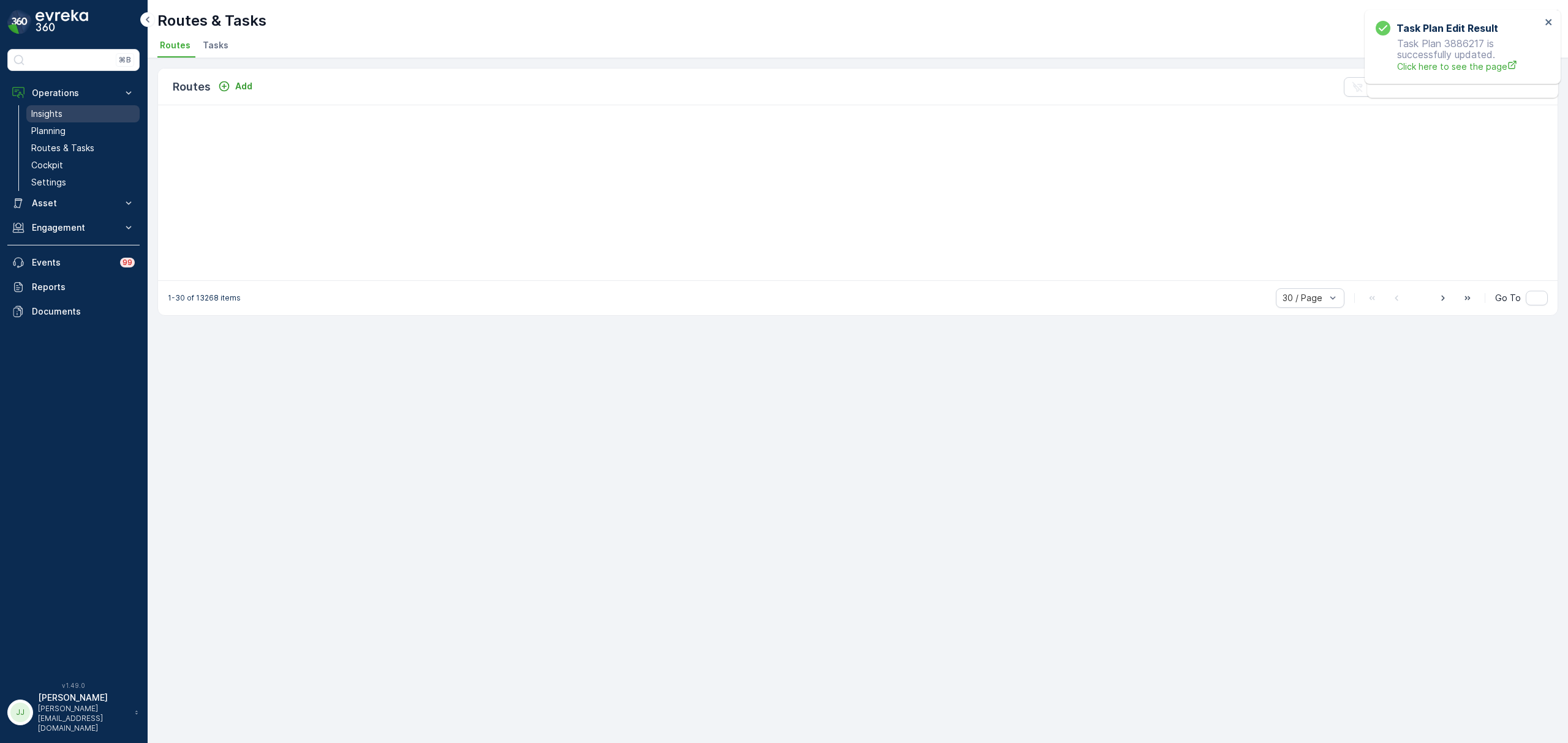
click at [67, 128] on link "Planning" at bounding box center [83, 131] width 113 height 17
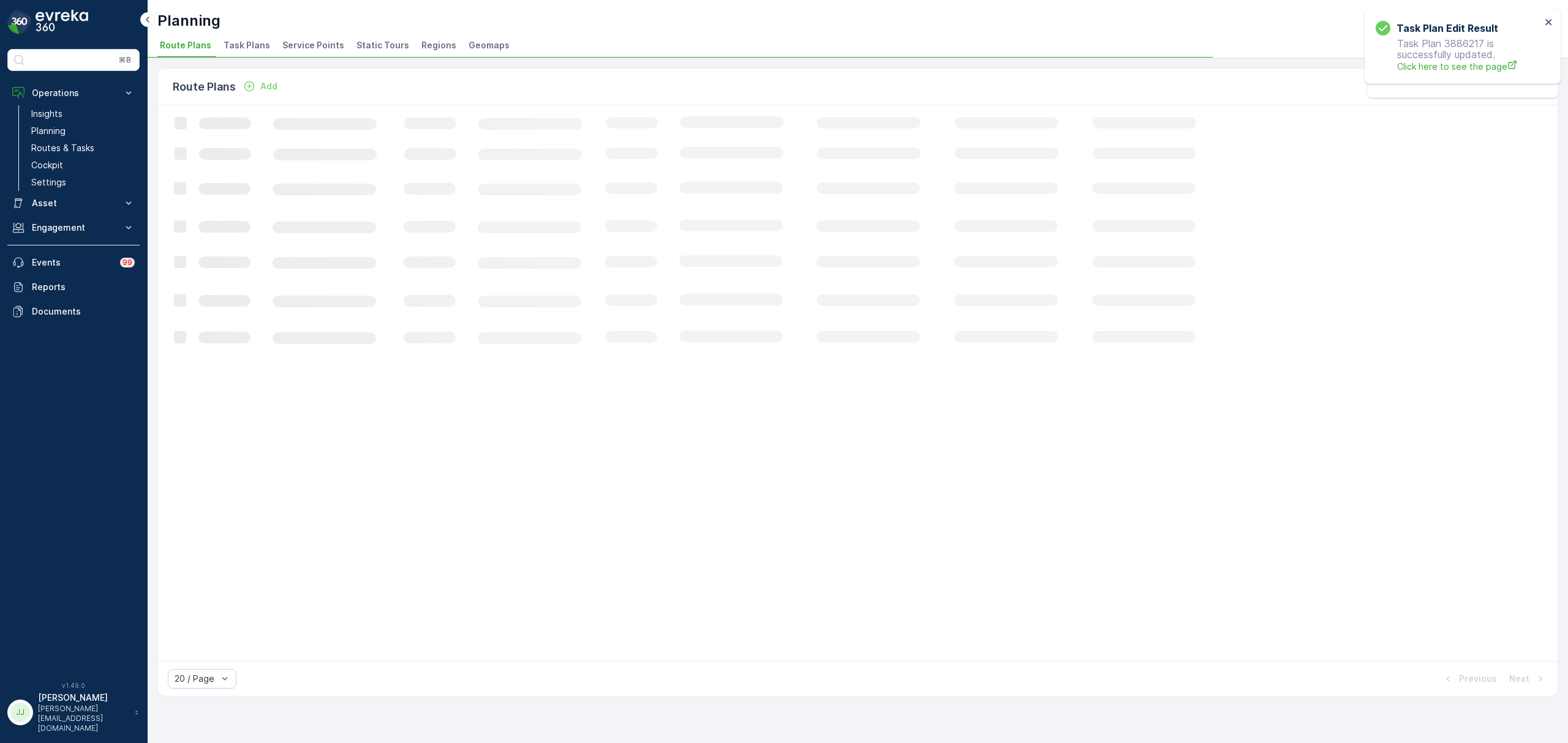
click at [239, 34] on div "Planning Oscar Circulair ( +02:00 ) Route Plans Task Plans Service Points Stati…" at bounding box center [857, 29] width 1420 height 58
click at [239, 38] on li "Task Plans" at bounding box center [247, 46] width 54 height 21
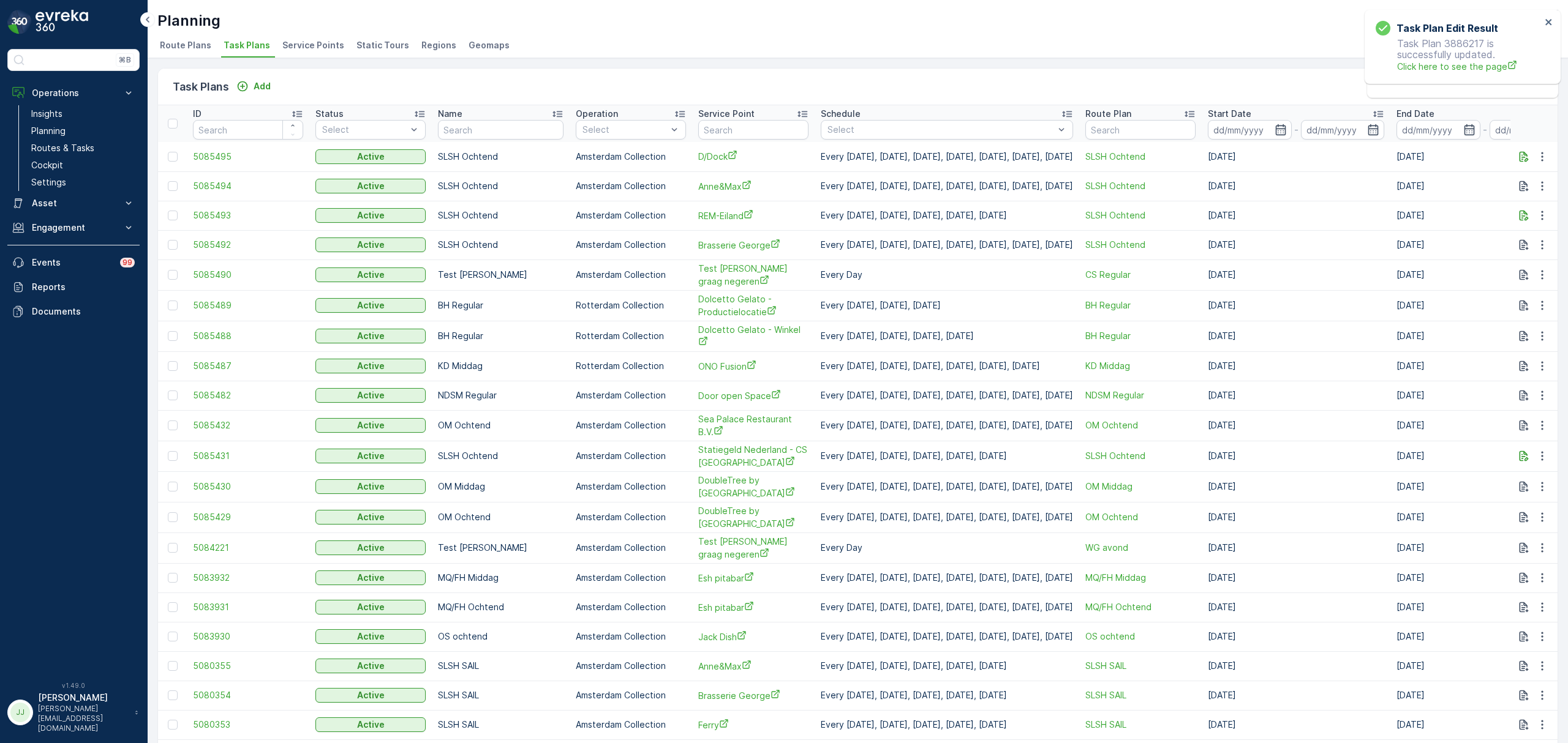
click at [729, 128] on input "text" at bounding box center [753, 130] width 110 height 20
type input "edge"
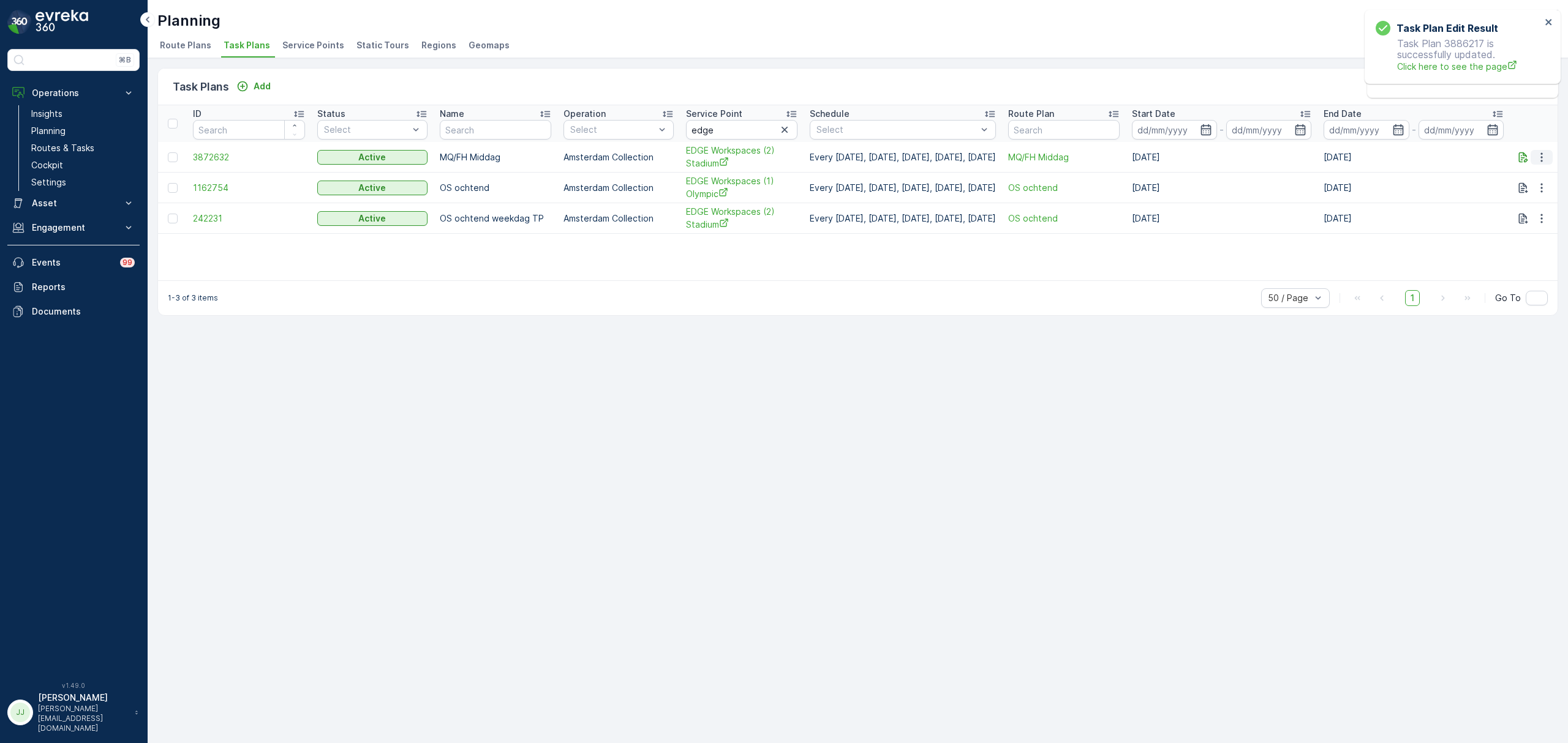
click at [1544, 157] on icon "button" at bounding box center [1541, 157] width 12 height 12
click at [1523, 189] on span "Edit Task Plan" at bounding box center [1520, 193] width 57 height 12
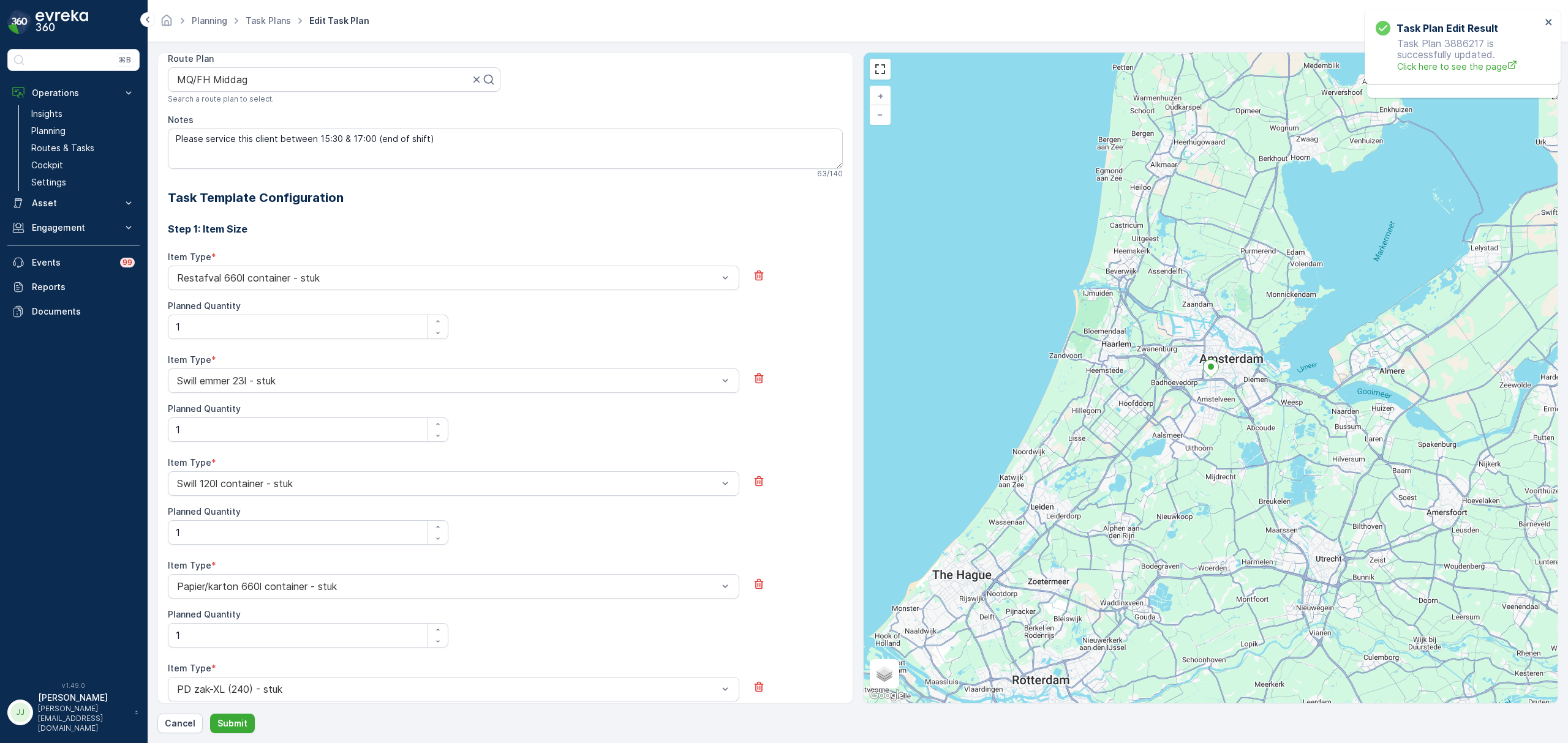
scroll to position [181, 0]
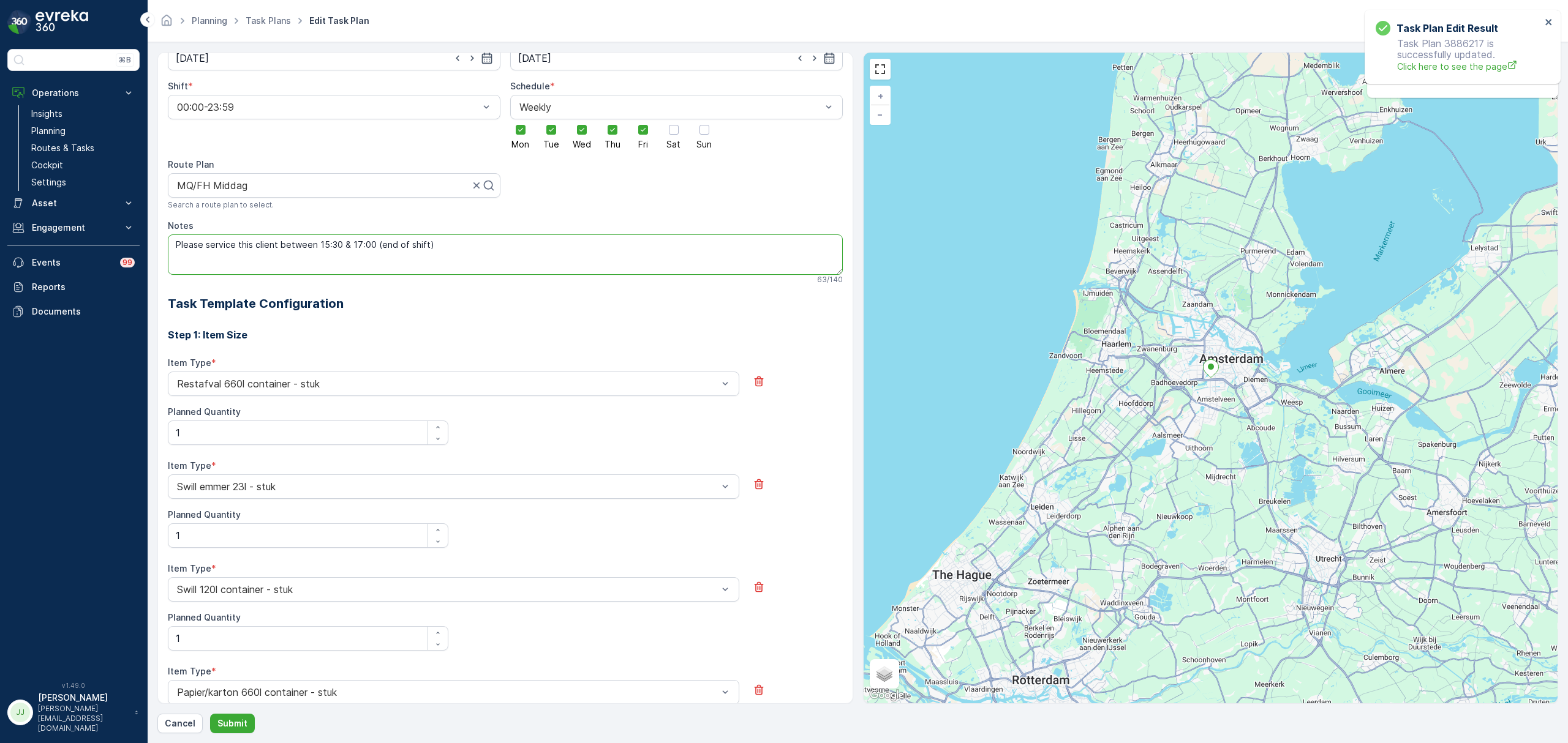
drag, startPoint x: 426, startPoint y: 243, endPoint x: 382, endPoint y: 240, distance: 44.1
click at [382, 240] on textarea "Please service this client between 15:30 & 17:00 (end of shift)" at bounding box center [505, 255] width 675 height 40
drag, startPoint x: 379, startPoint y: 242, endPoint x: 316, endPoint y: 241, distance: 63.0
click at [316, 241] on textarea "Please service this client between 15:30 & 17:00" at bounding box center [505, 255] width 675 height 40
type textarea "Please service this client between as first"
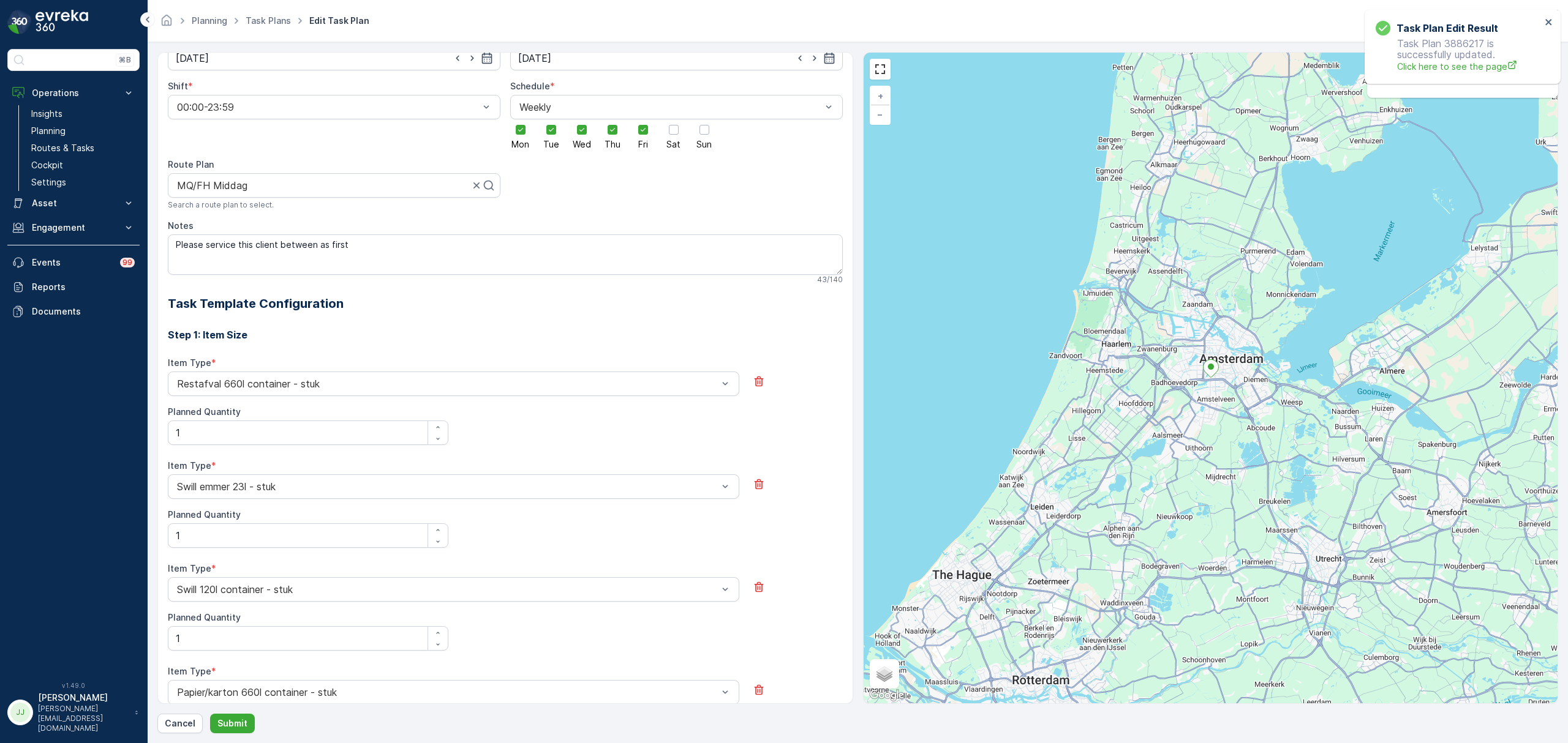
click at [234, 434] on Quantity "1" at bounding box center [308, 433] width 280 height 25
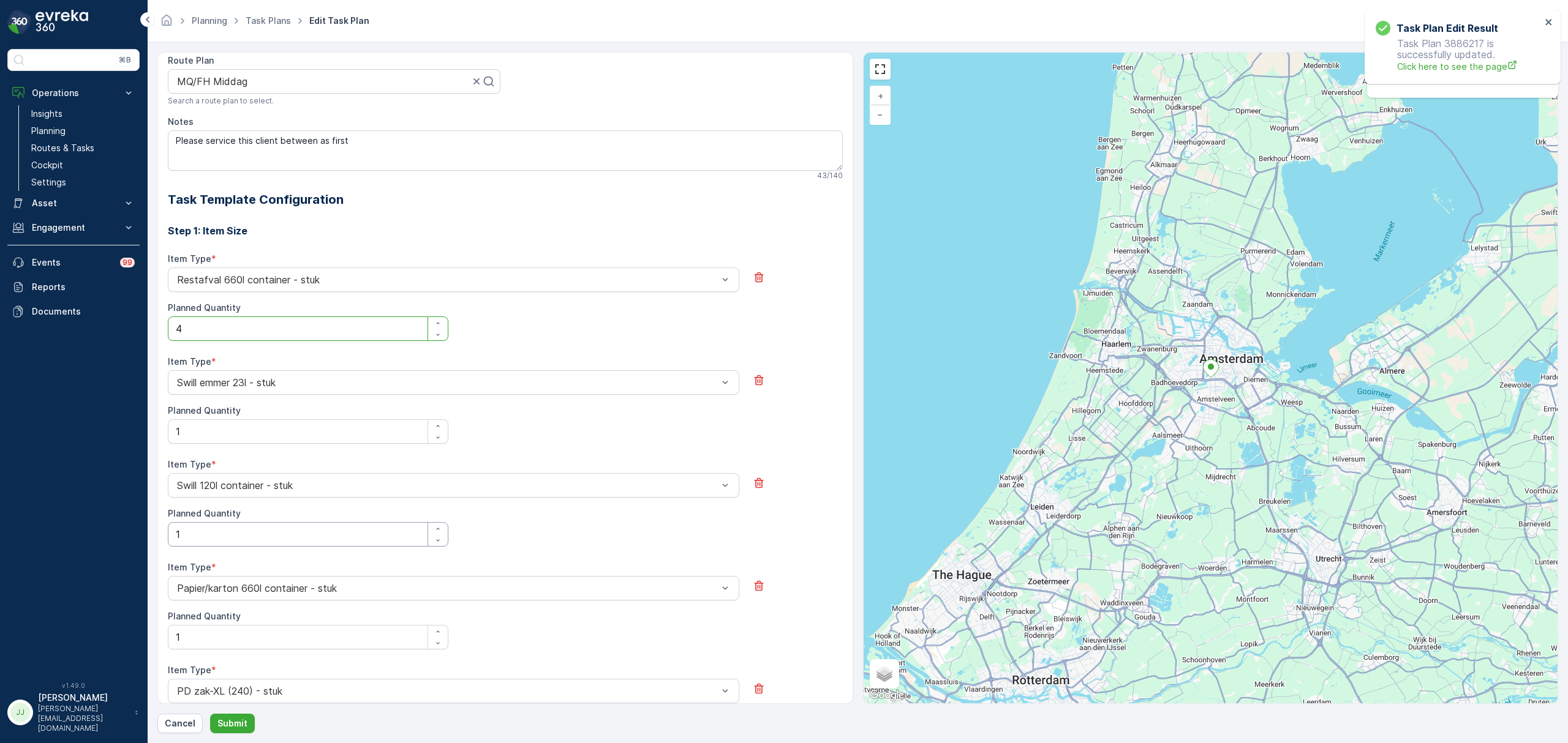
type Quantity "4"
click at [223, 531] on Quantity "1" at bounding box center [308, 535] width 280 height 25
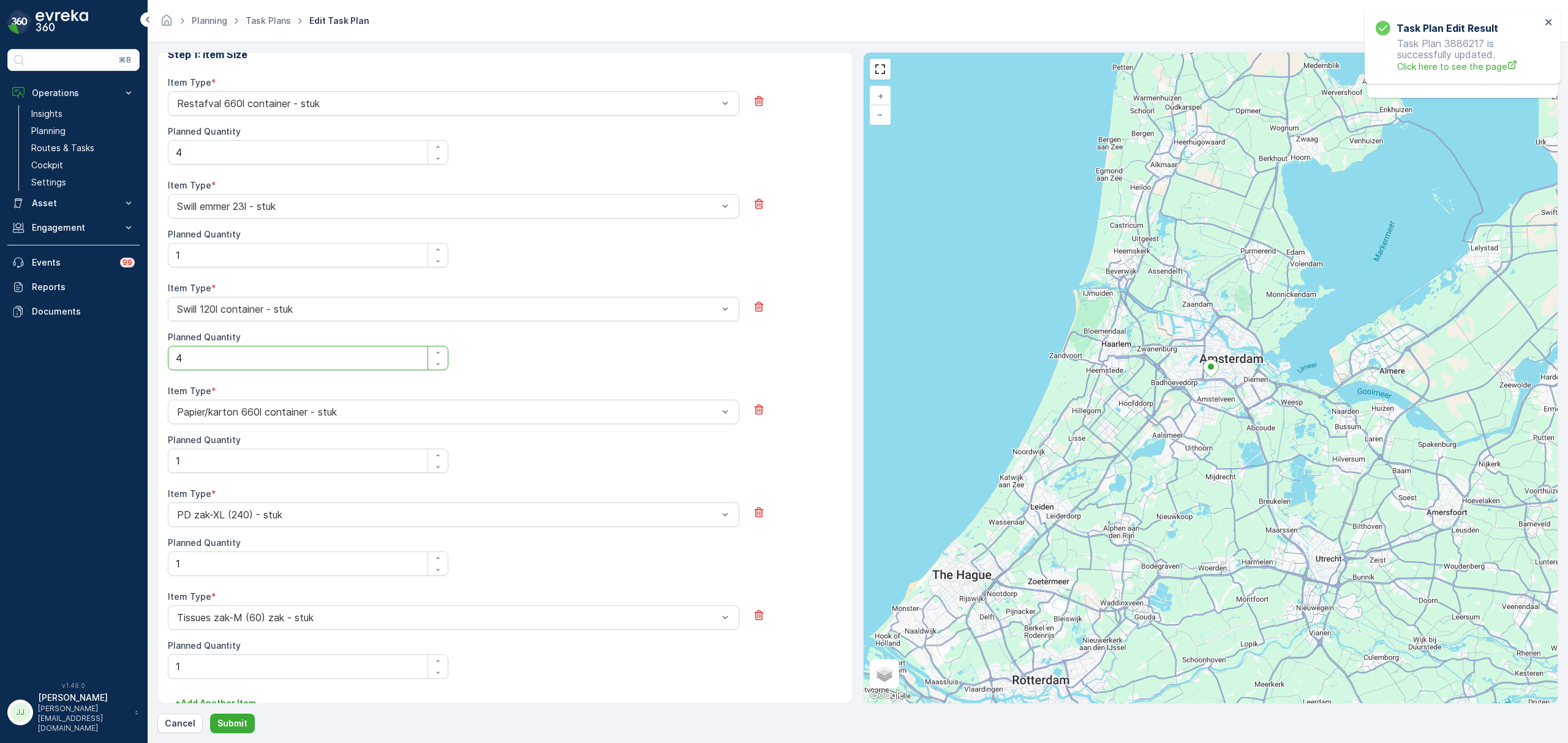
scroll to position [464, 0]
type Quantity "4"
click at [218, 464] on Quantity "1" at bounding box center [308, 459] width 280 height 25
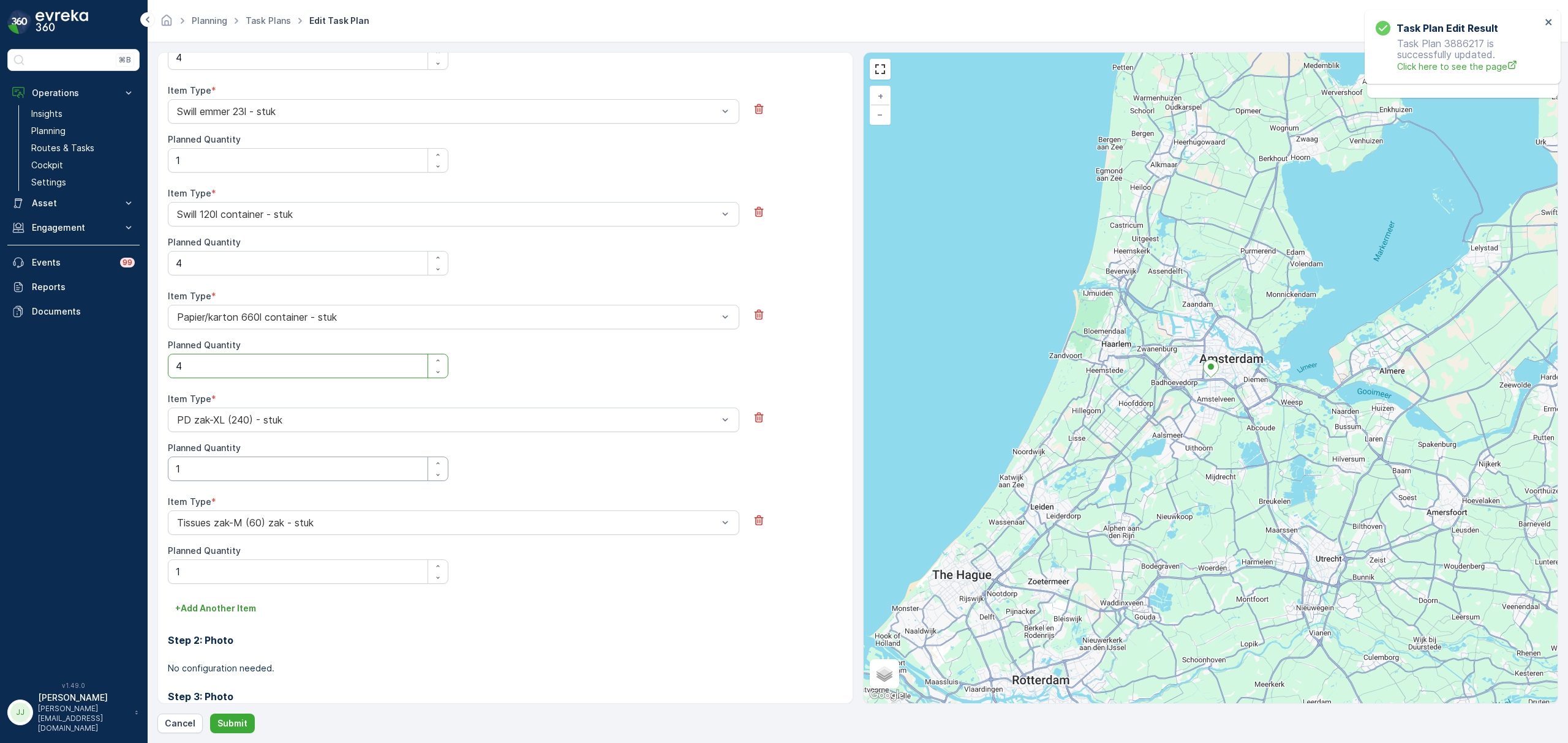
type Quantity "4"
click at [214, 463] on Quantity "1" at bounding box center [308, 469] width 280 height 25
type Quantity "2"
click at [244, 716] on button "Submit" at bounding box center [232, 723] width 45 height 20
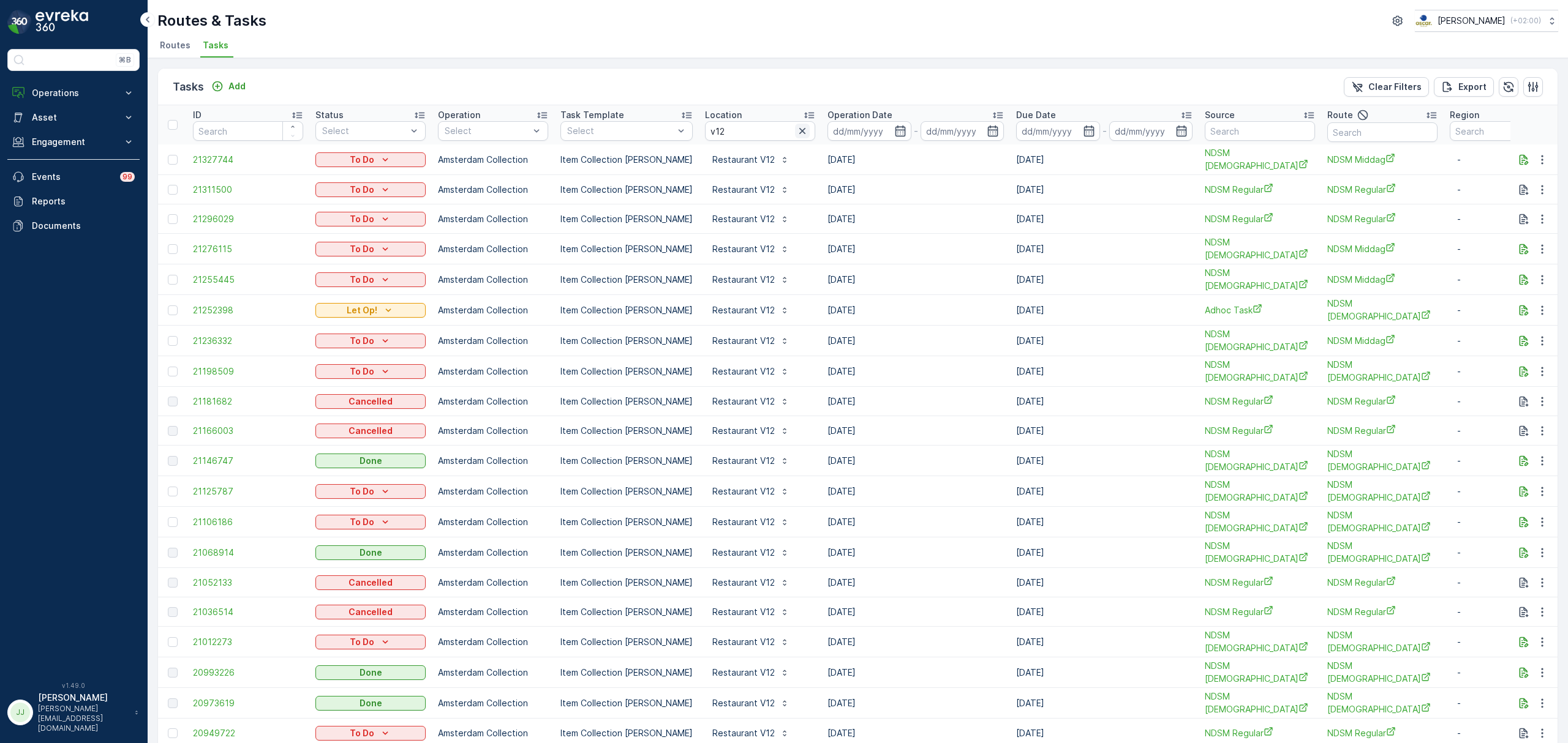
click at [796, 127] on icon "button" at bounding box center [802, 131] width 12 height 12
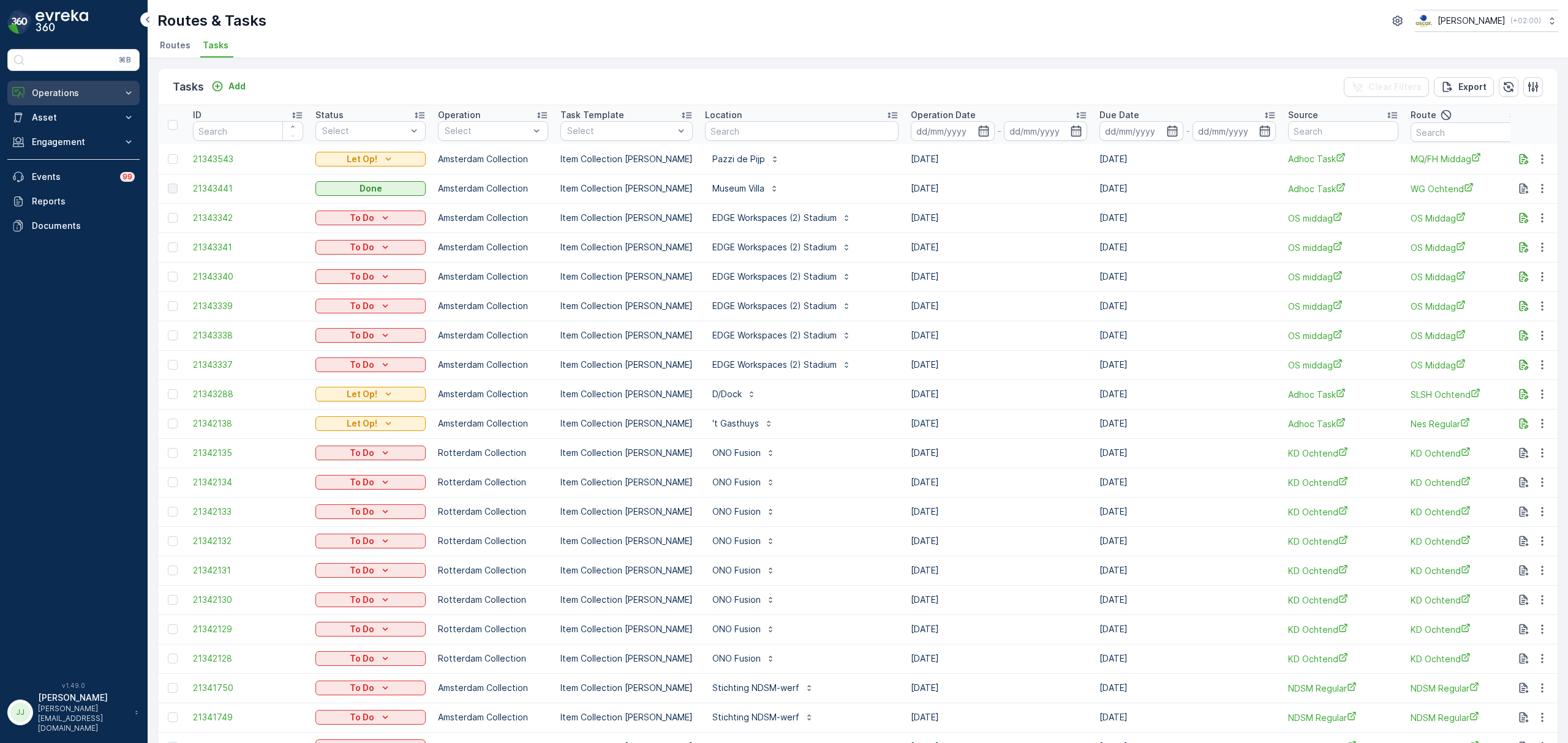
click at [114, 96] on p "Operations" at bounding box center [74, 93] width 84 height 12
click at [69, 162] on link "Cockpit" at bounding box center [83, 165] width 113 height 17
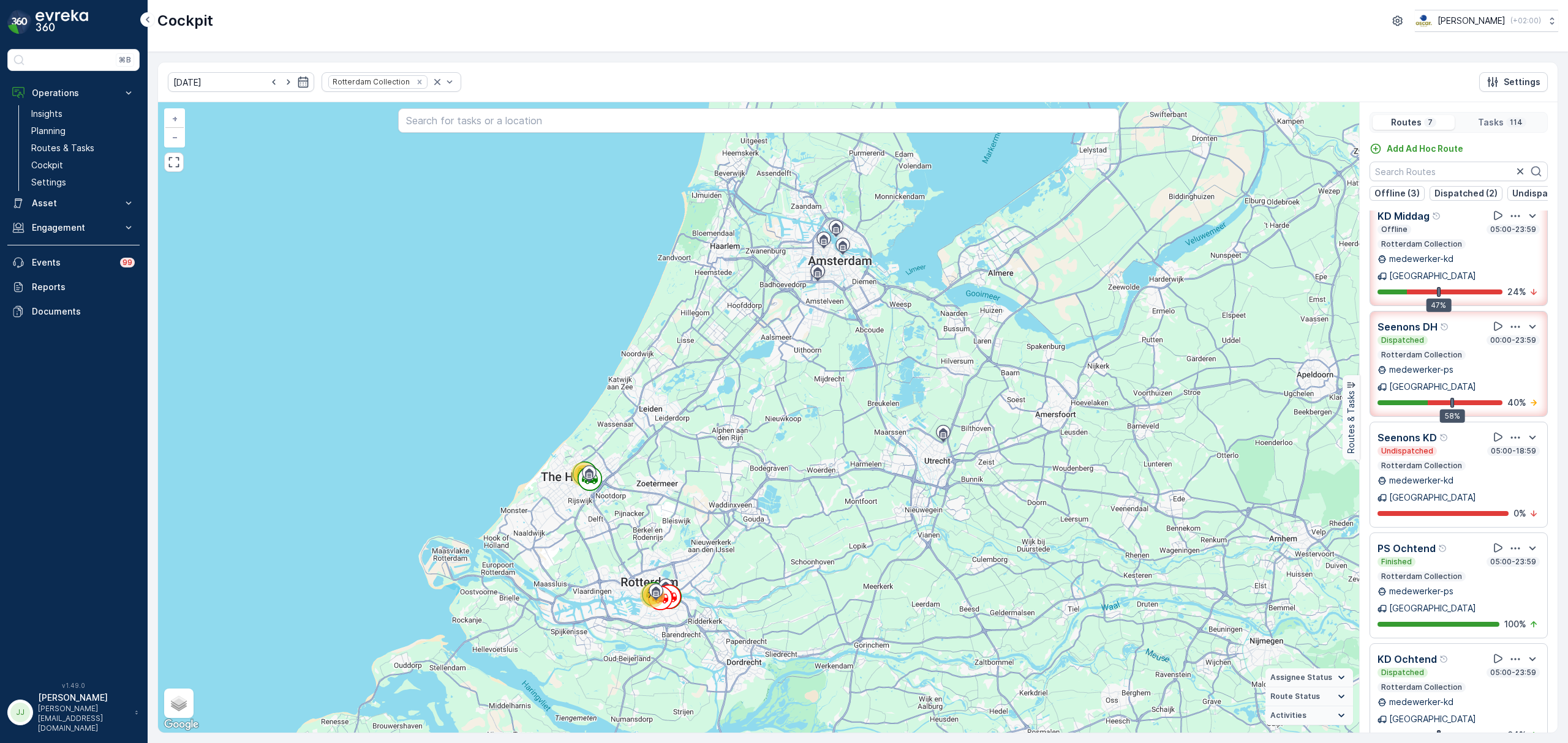
scroll to position [31, 0]
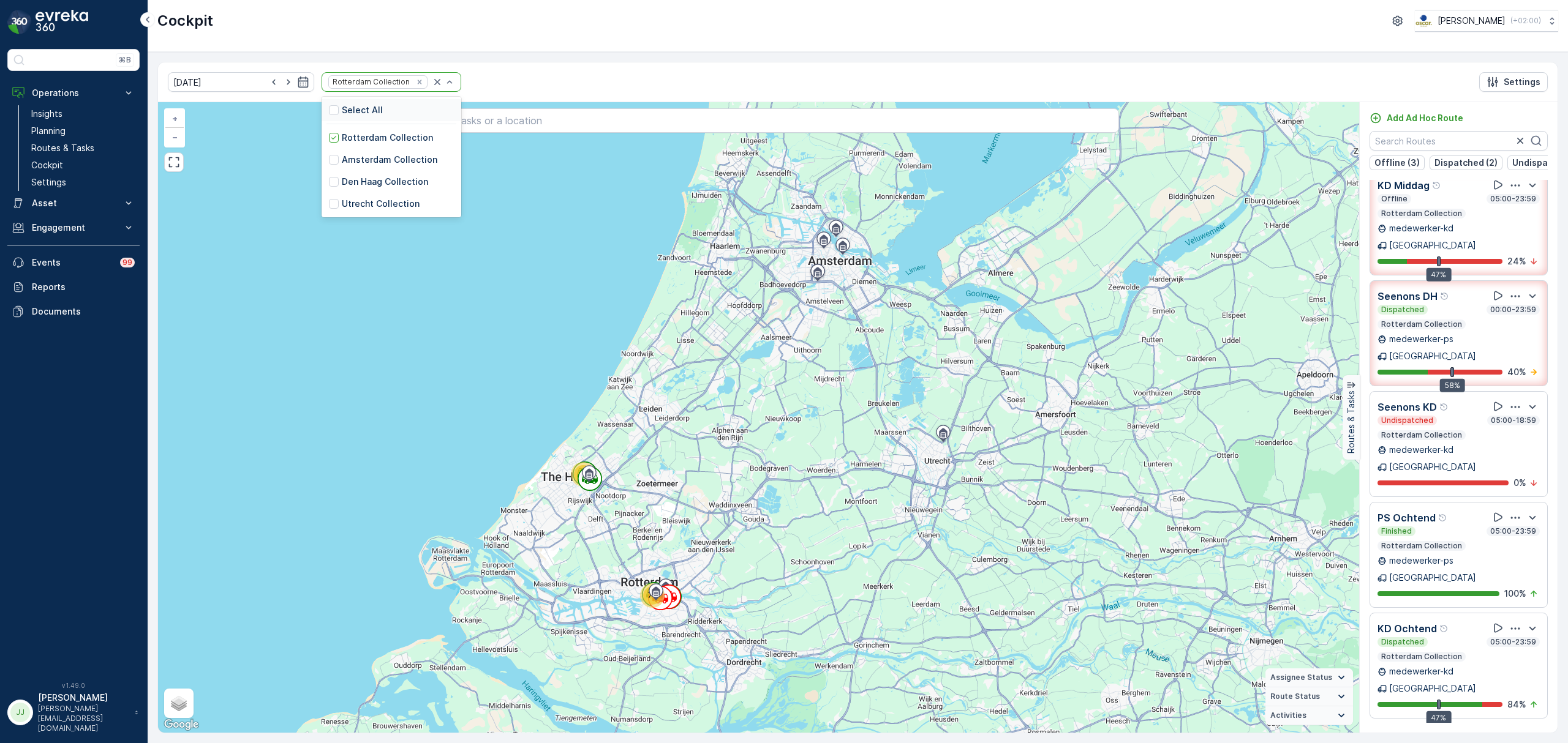
click at [439, 84] on div "Rotterdam Collection" at bounding box center [391, 82] width 140 height 20
click at [375, 160] on p "Amsterdam Collection" at bounding box center [390, 160] width 96 height 12
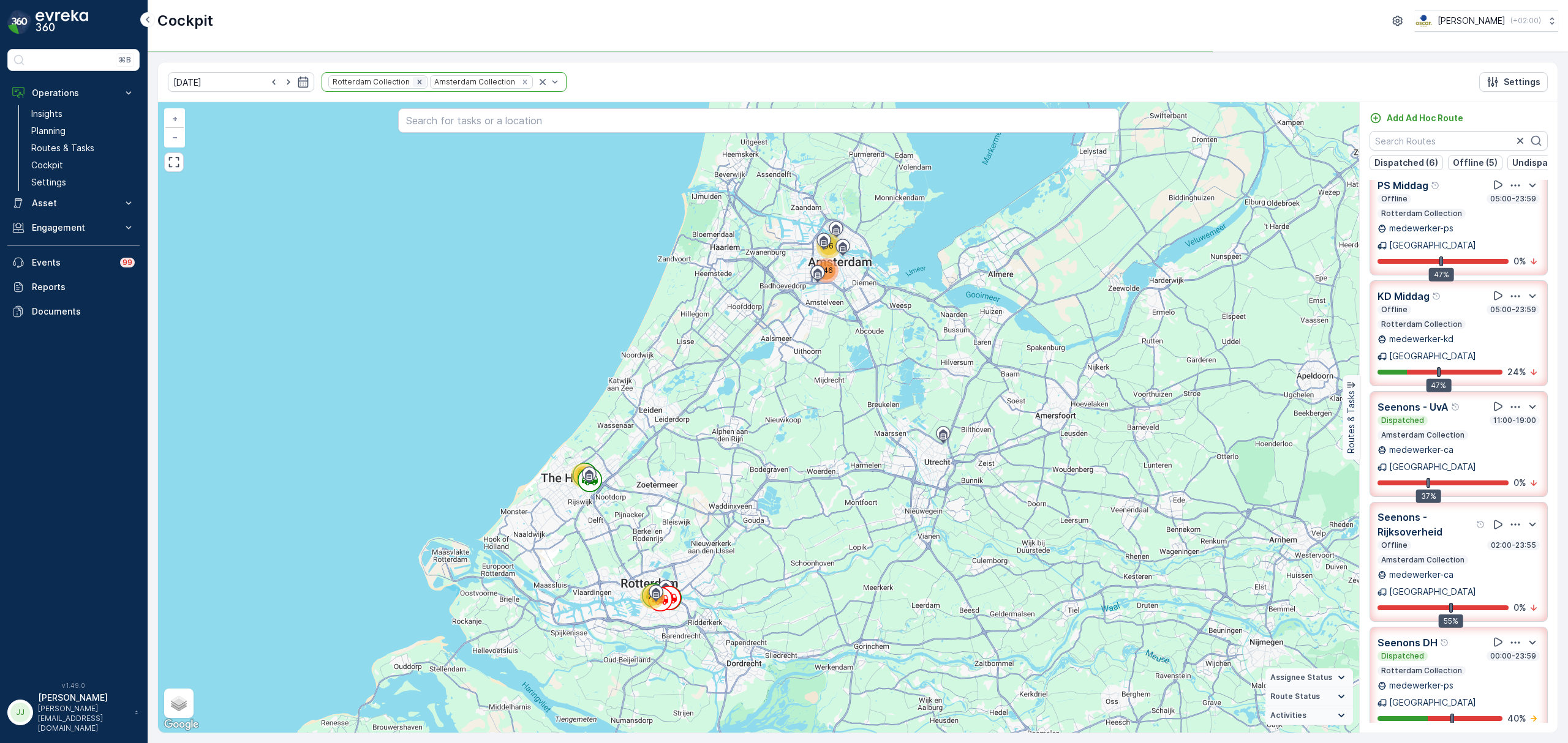
scroll to position [216, 0]
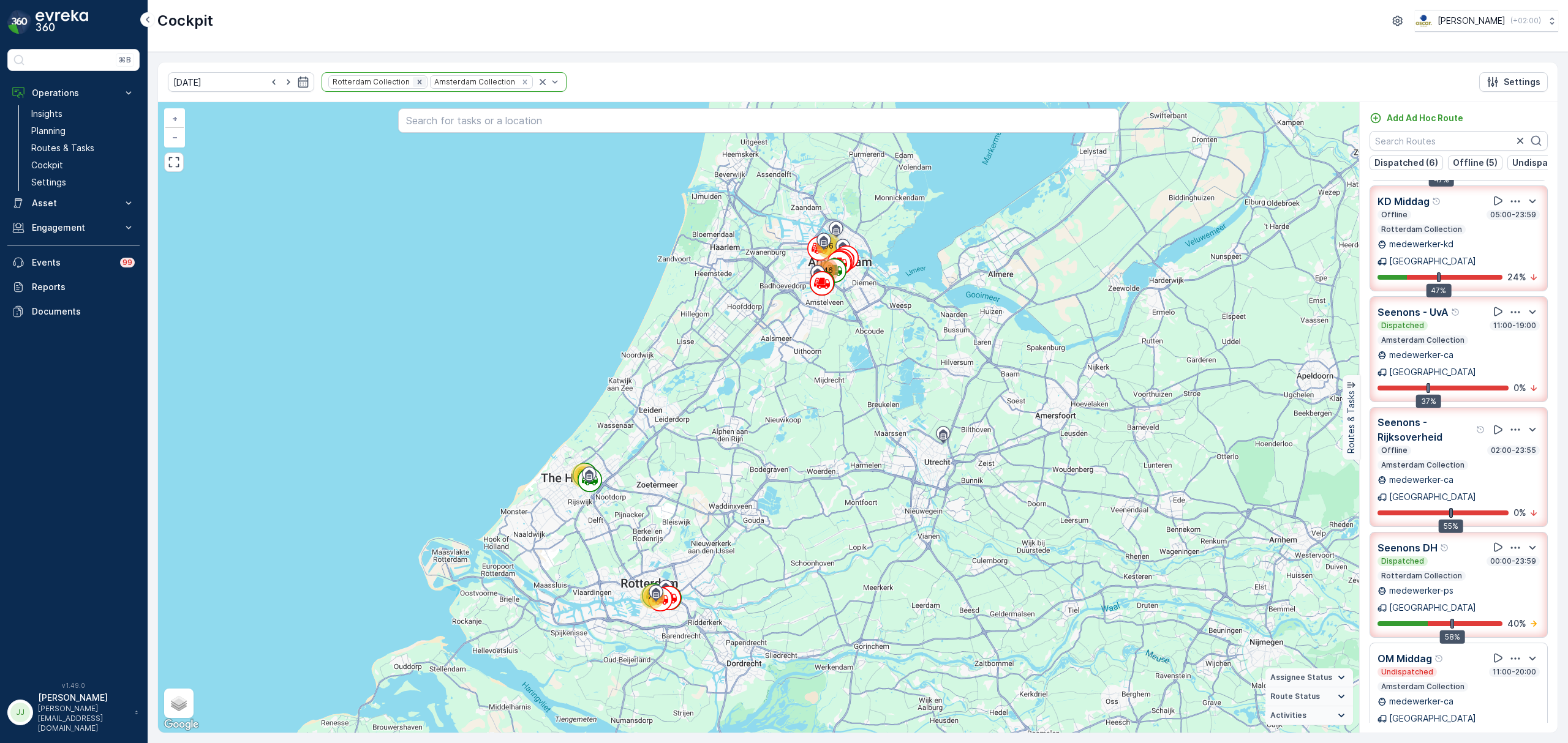
click at [415, 83] on icon "Remove Rotterdam Collection" at bounding box center [419, 82] width 8 height 8
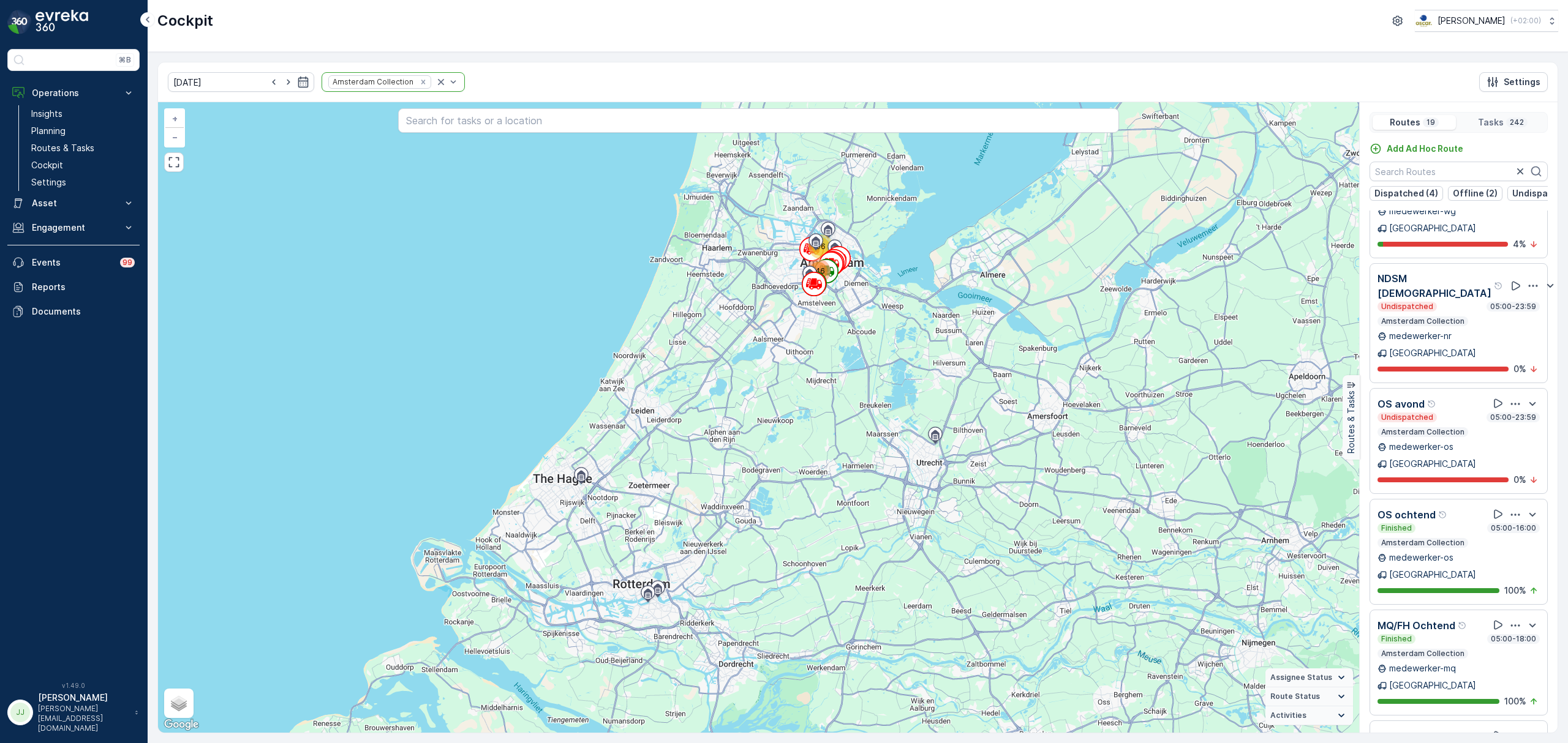
scroll to position [1065, 0]
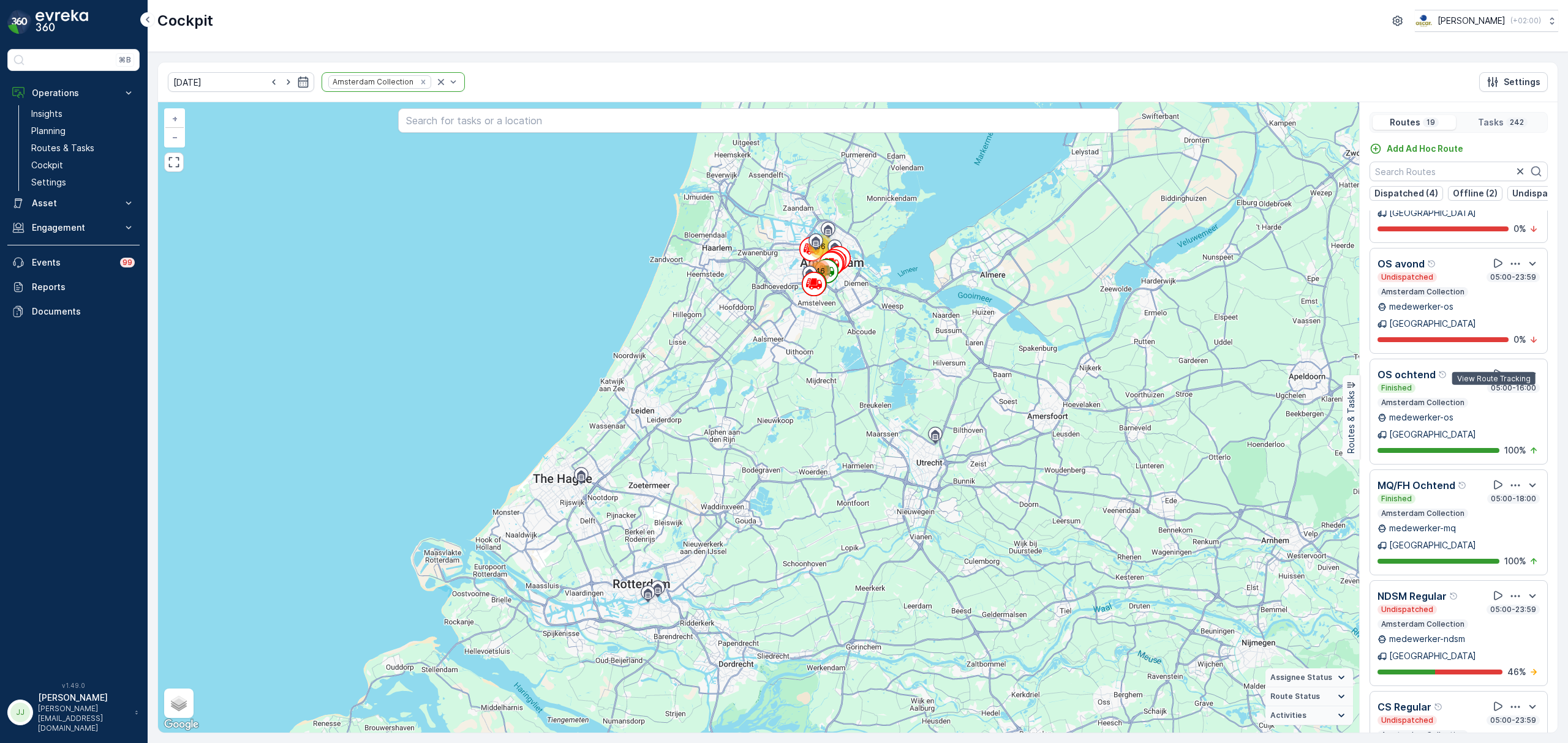
click at [1493, 589] on icon at bounding box center [1498, 595] width 12 height 12
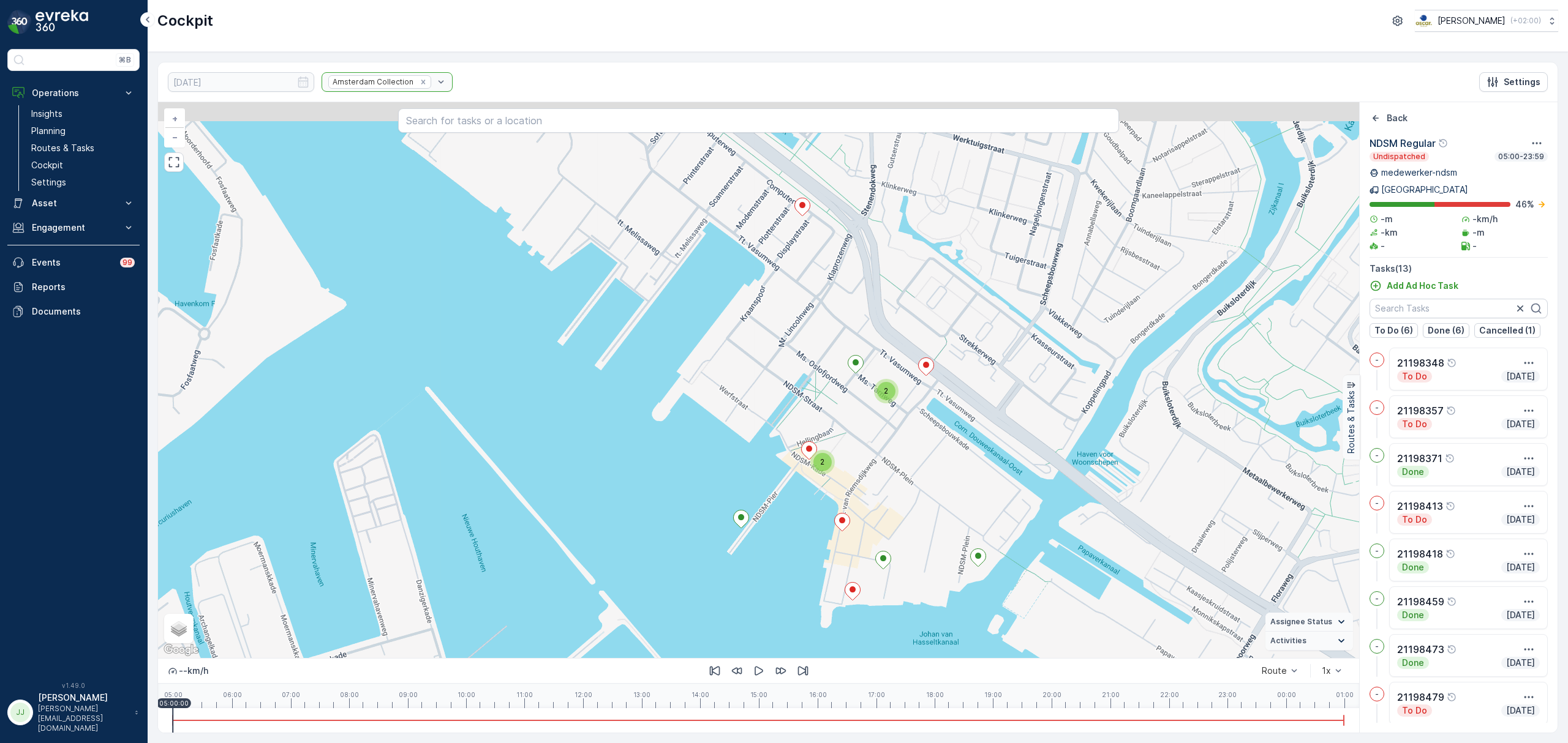
drag, startPoint x: 810, startPoint y: 448, endPoint x: 919, endPoint y: 440, distance: 109.3
click at [919, 440] on div "2 2 + − Satellite Roadmap Terrain Hybrid Leaflet Keyboard shortcuts Map Data Ma…" at bounding box center [758, 380] width 1201 height 555
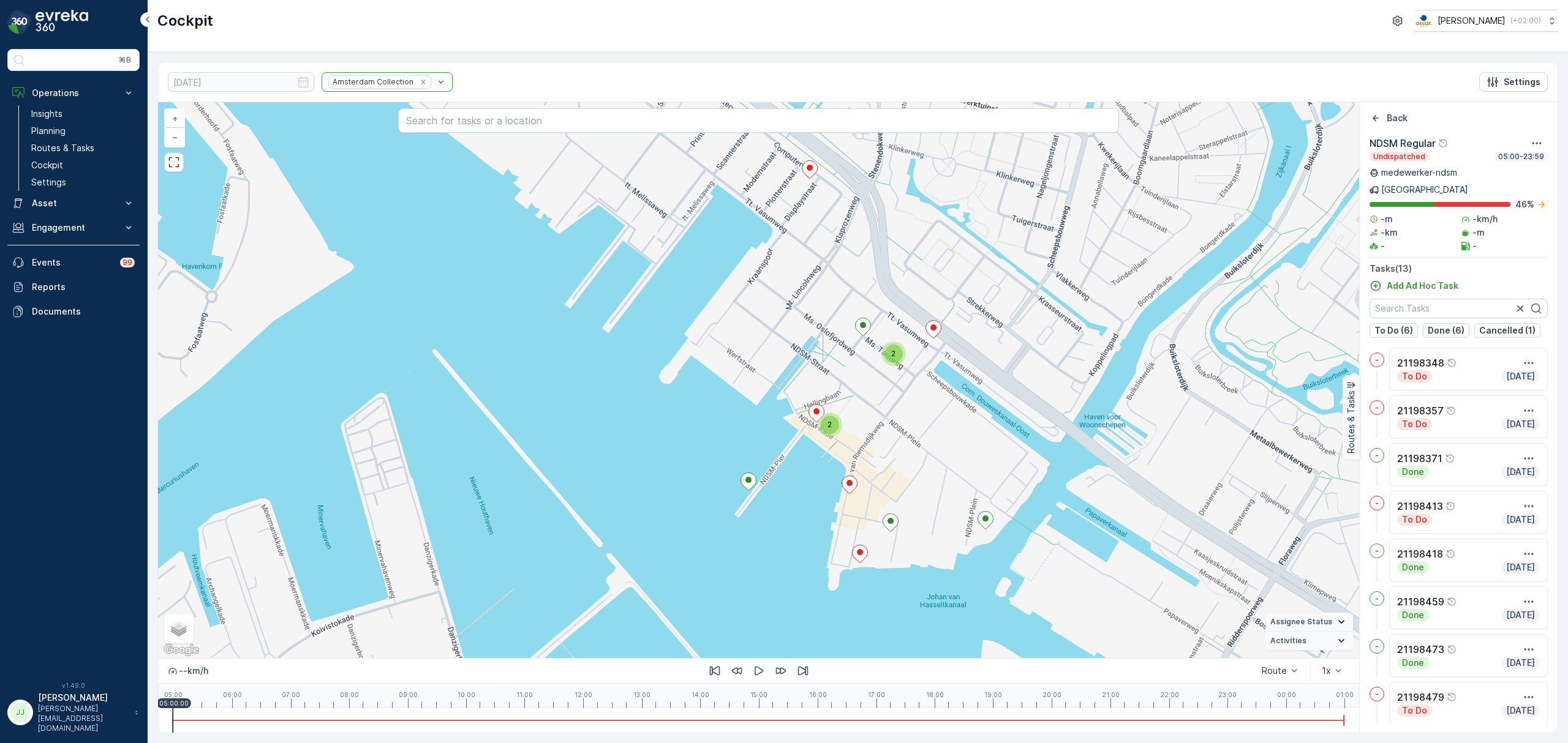
click at [892, 355] on span "2" at bounding box center [892, 353] width 4 height 9
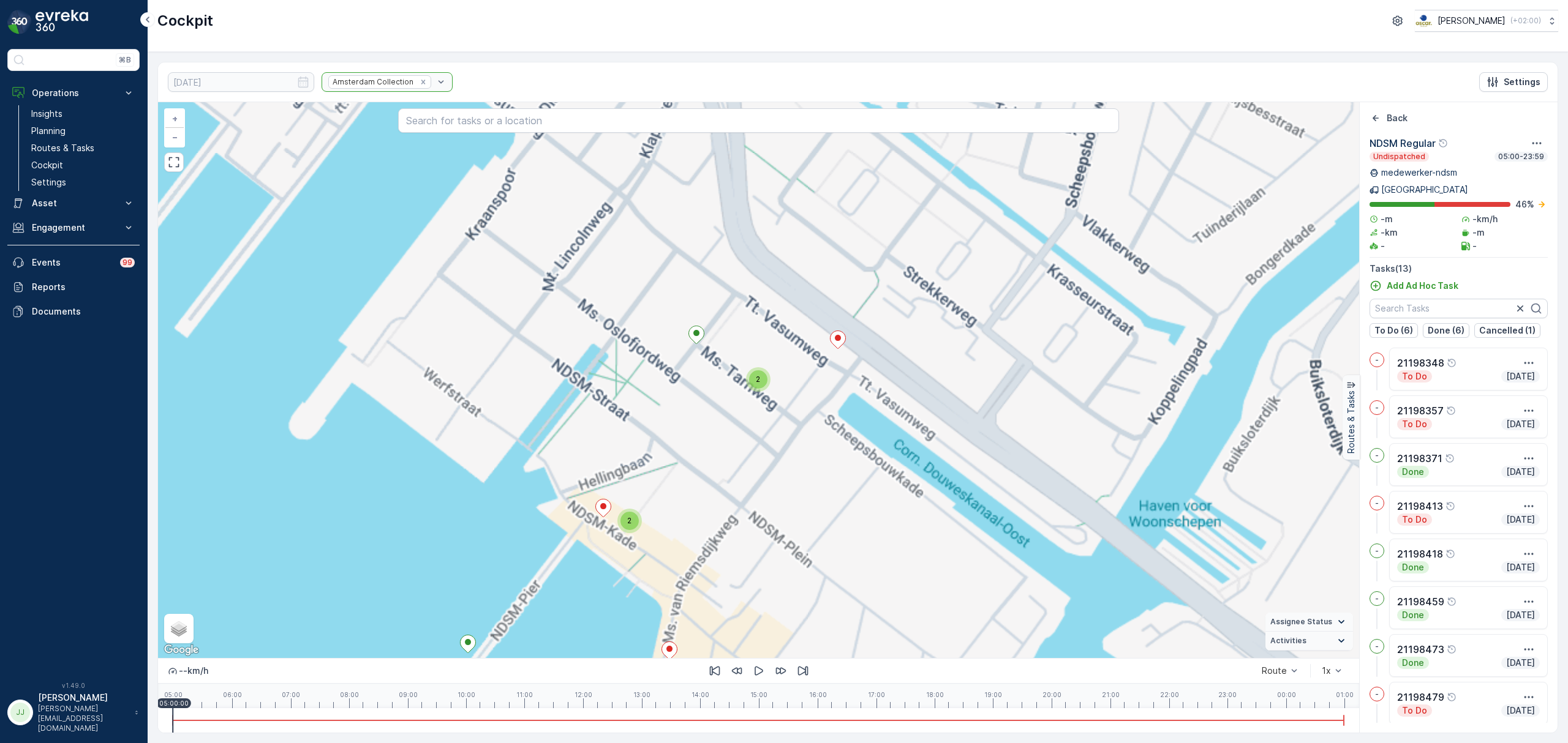
click at [915, 390] on div "2 2 + − Satellite Roadmap Terrain Hybrid Leaflet Keyboard shortcuts Map Data Ma…" at bounding box center [758, 380] width 1201 height 555
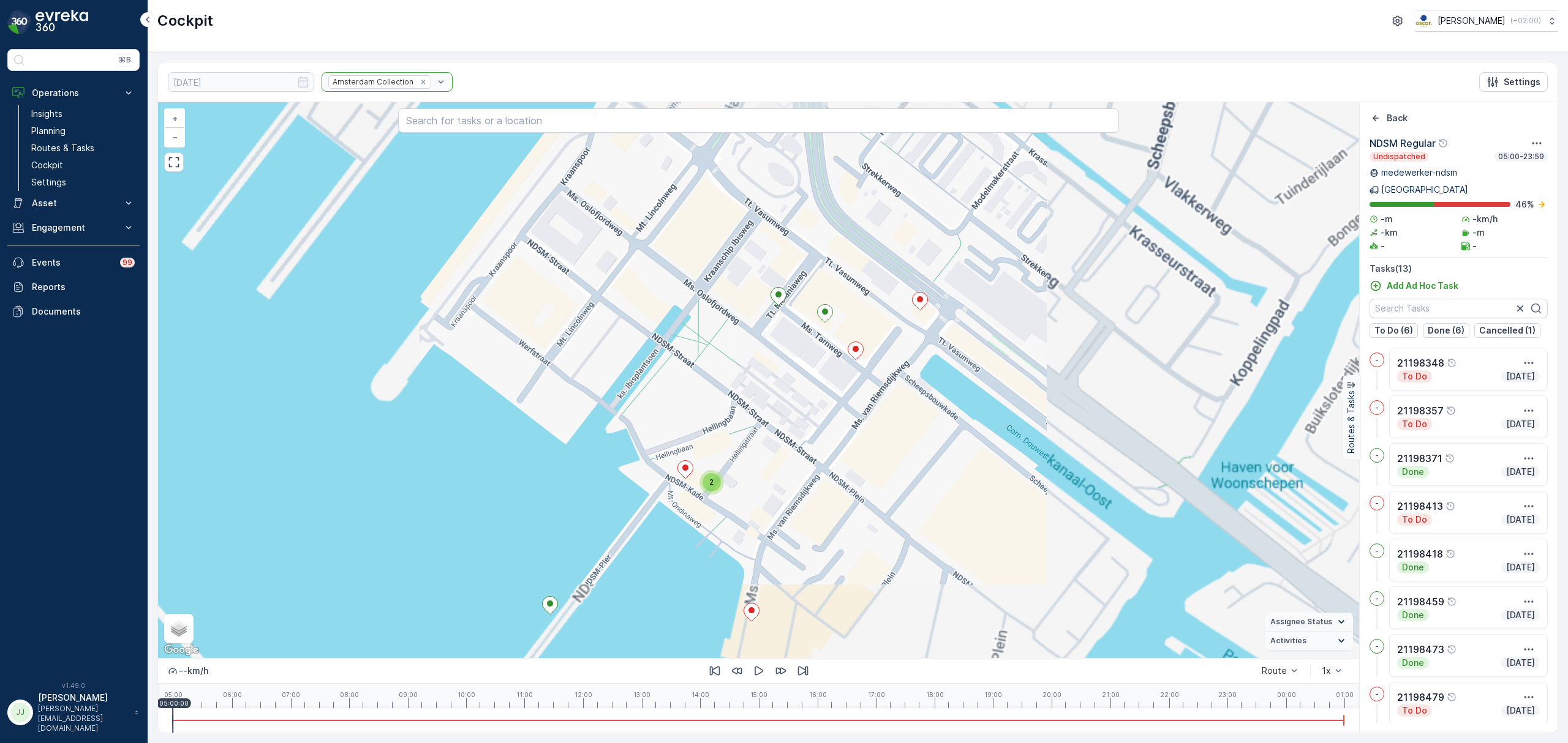
drag, startPoint x: 802, startPoint y: 428, endPoint x: 917, endPoint y: 372, distance: 127.9
click at [917, 372] on div "2 + − Satellite Roadmap Terrain Hybrid Leaflet Keyboard shortcuts Map Data Map …" at bounding box center [758, 380] width 1201 height 555
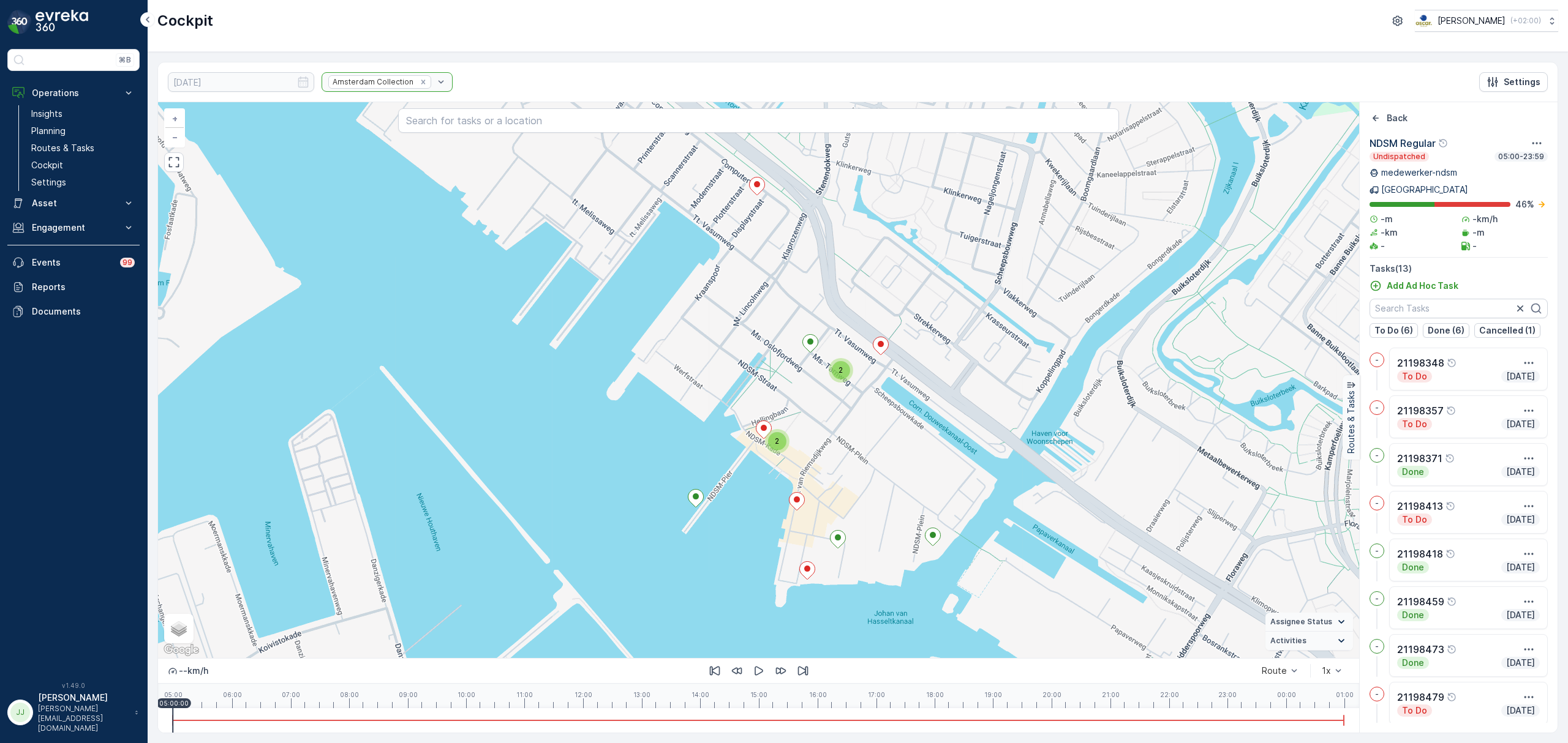
drag, startPoint x: 810, startPoint y: 418, endPoint x: 771, endPoint y: 376, distance: 57.3
click at [806, 358] on div "2 2 + − Satellite Roadmap Terrain Hybrid Leaflet Keyboard shortcuts Map Data Ma…" at bounding box center [758, 380] width 1201 height 555
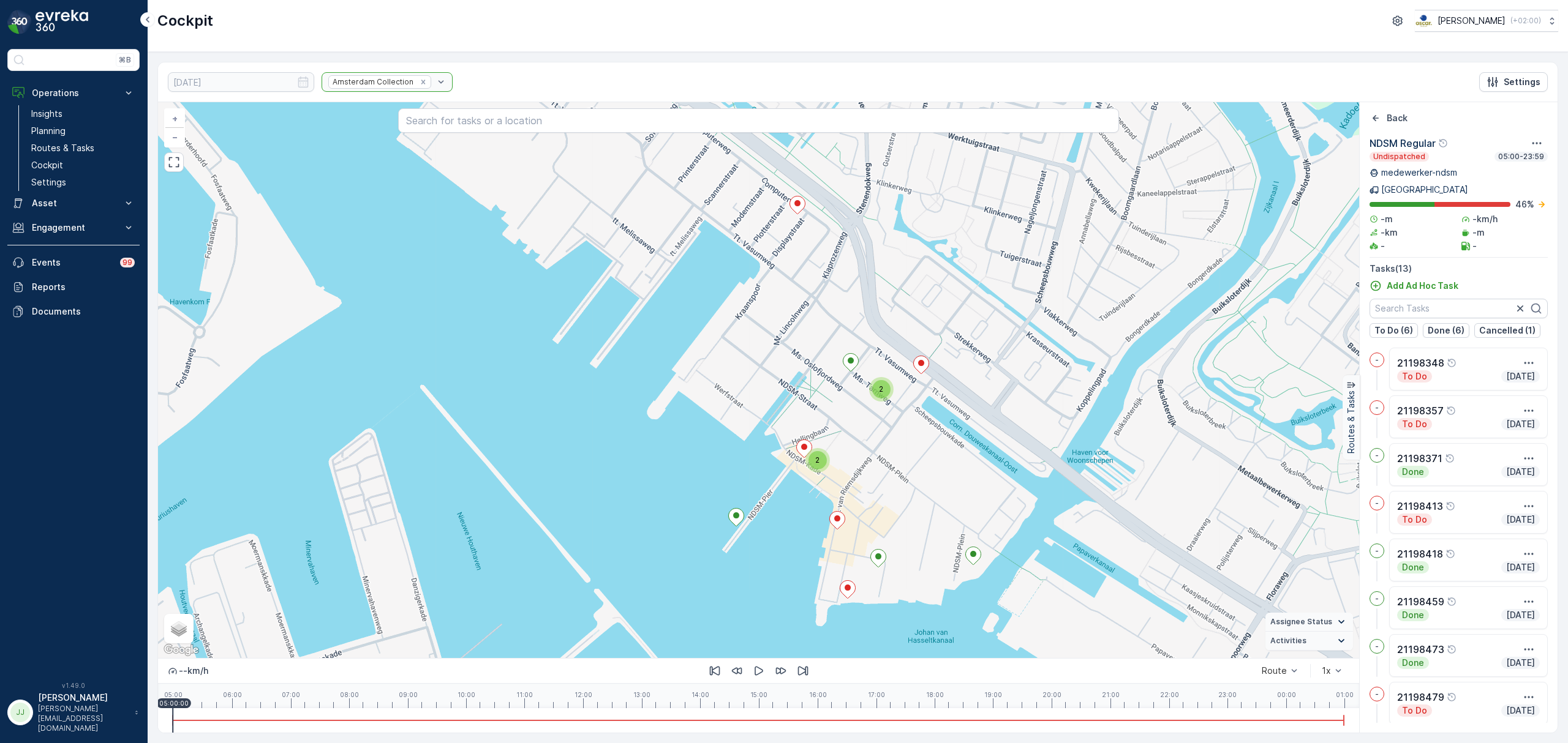
drag, startPoint x: 881, startPoint y: 455, endPoint x: 884, endPoint y: 414, distance: 41.1
click at [884, 414] on div "2 2 + − Satellite Roadmap Terrain Hybrid Leaflet Keyboard shortcuts Map Data Ma…" at bounding box center [758, 380] width 1201 height 555
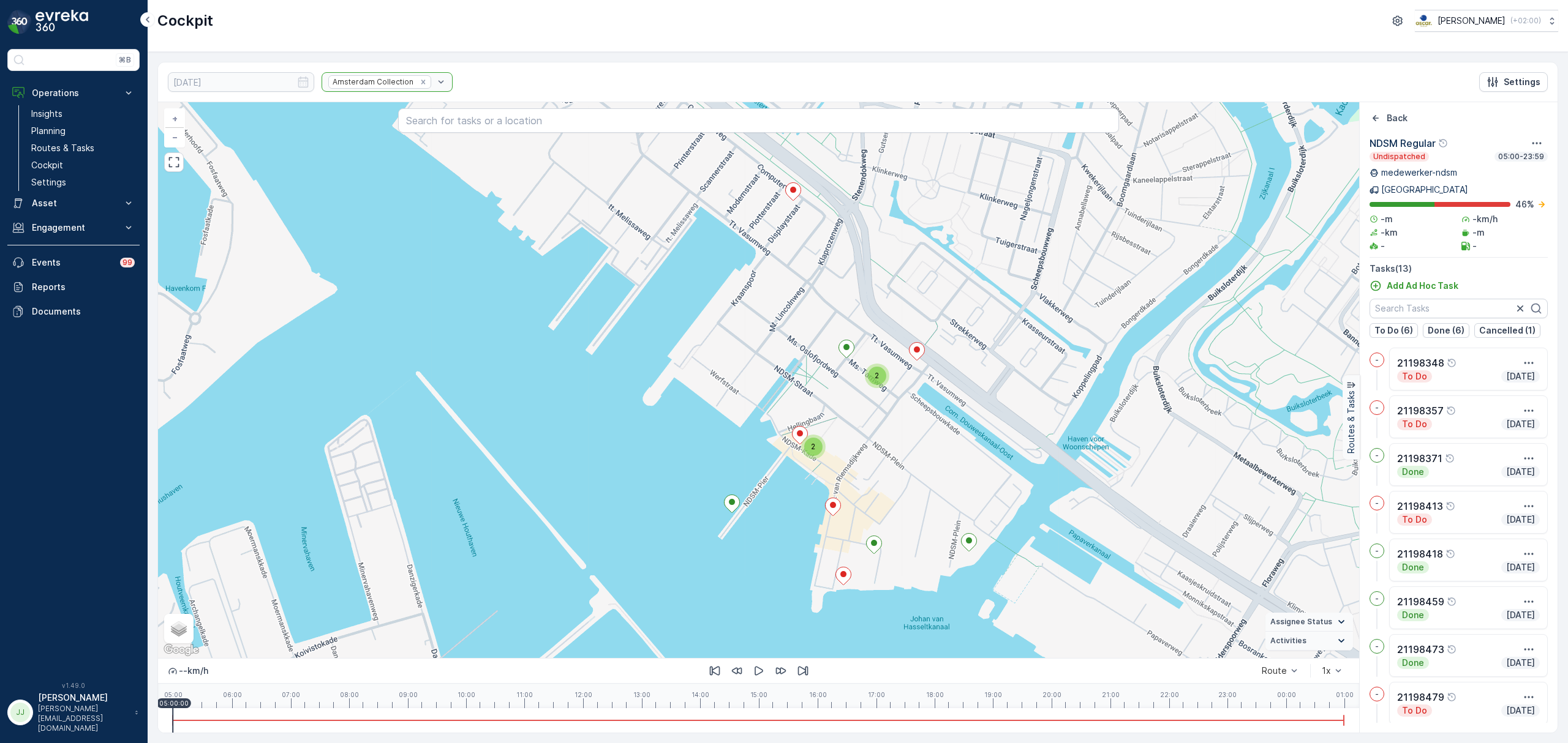
drag, startPoint x: 879, startPoint y: 468, endPoint x: 868, endPoint y: 475, distance: 13.0
click at [868, 475] on div "2 2 + − Satellite Roadmap Terrain Hybrid Leaflet Keyboard shortcuts Map Data Ma…" at bounding box center [758, 380] width 1201 height 555
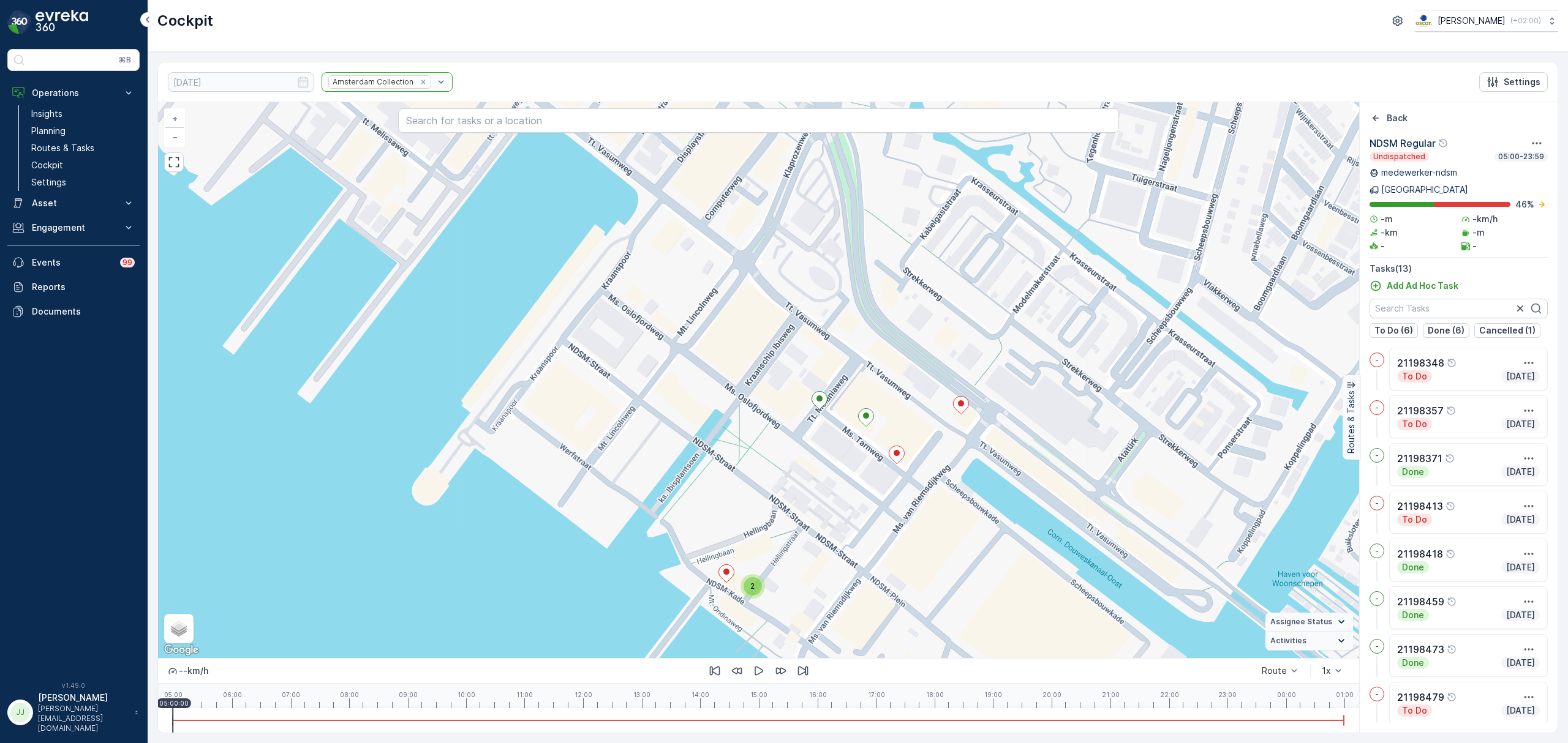
drag, startPoint x: 849, startPoint y: 505, endPoint x: 850, endPoint y: 544, distance: 39.0
click at [850, 544] on div "2 + − Satellite Roadmap Terrain Hybrid Leaflet Keyboard shortcuts Map Data Map …" at bounding box center [758, 380] width 1201 height 555
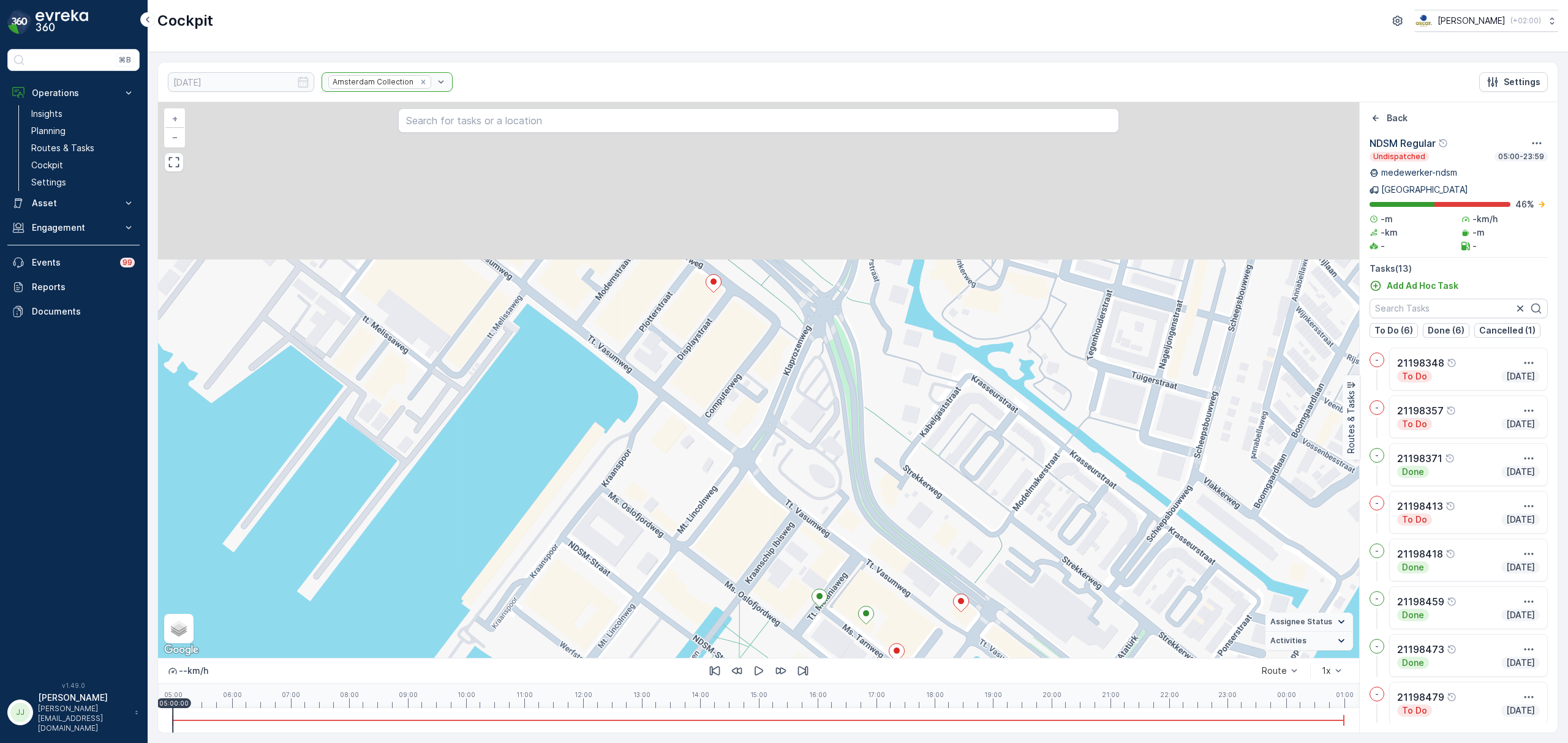
drag, startPoint x: 708, startPoint y: 213, endPoint x: 709, endPoint y: 345, distance: 132.0
click at [709, 355] on div "2 + − Satellite Roadmap Terrain Hybrid Leaflet Keyboard shortcuts Map Data Map …" at bounding box center [758, 380] width 1201 height 555
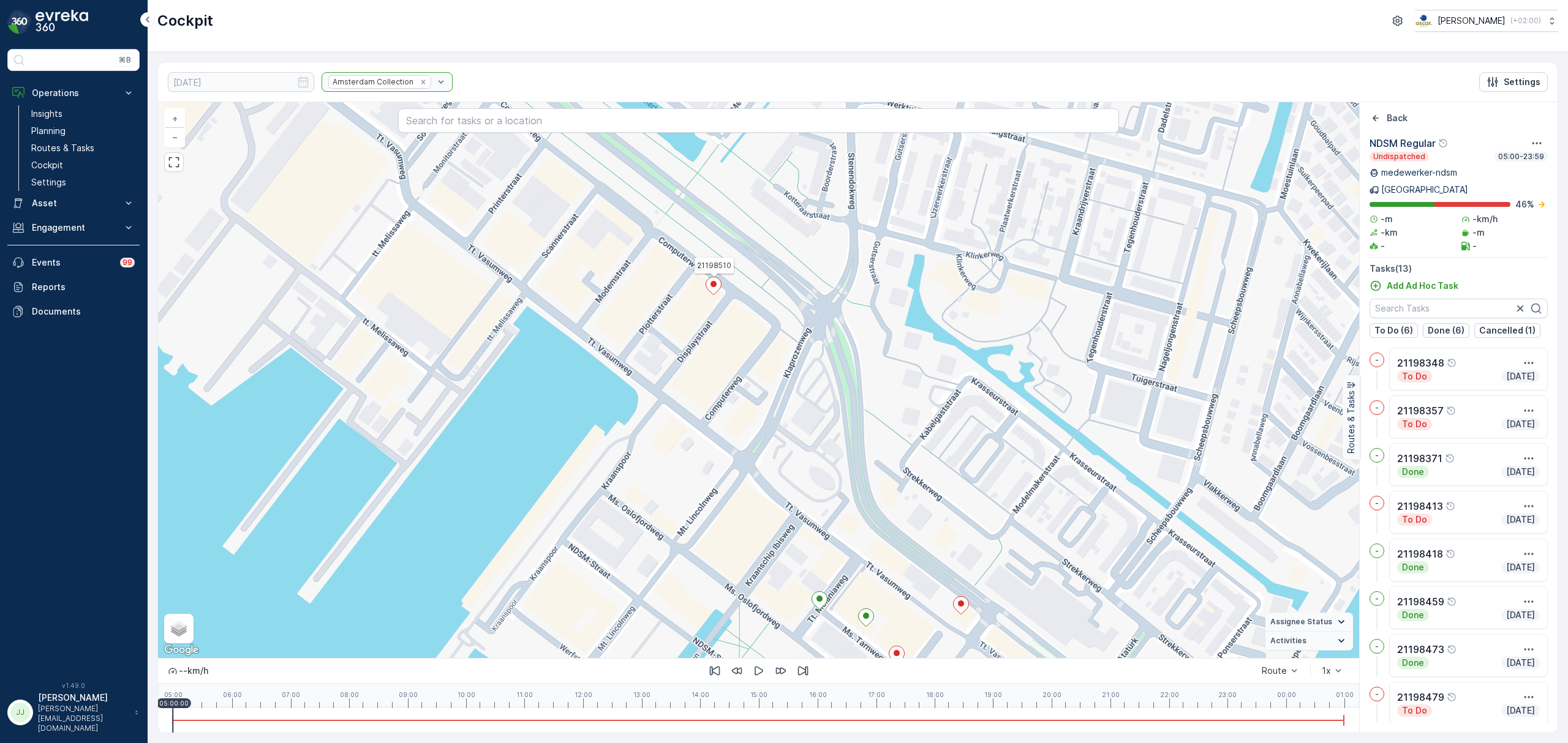
click at [701, 268] on div "2 21198510 + − Satellite Roadmap Terrain Hybrid Leaflet Keyboard shortcuts Map …" at bounding box center [758, 380] width 1201 height 555
click at [733, 314] on div "2 21198510 + − Satellite Roadmap Terrain Hybrid Leaflet Keyboard shortcuts Map …" at bounding box center [758, 380] width 1201 height 555
click at [739, 362] on div "2 21198510 + − Satellite Roadmap Terrain Hybrid Leaflet Keyboard shortcuts Map …" at bounding box center [758, 380] width 1201 height 555
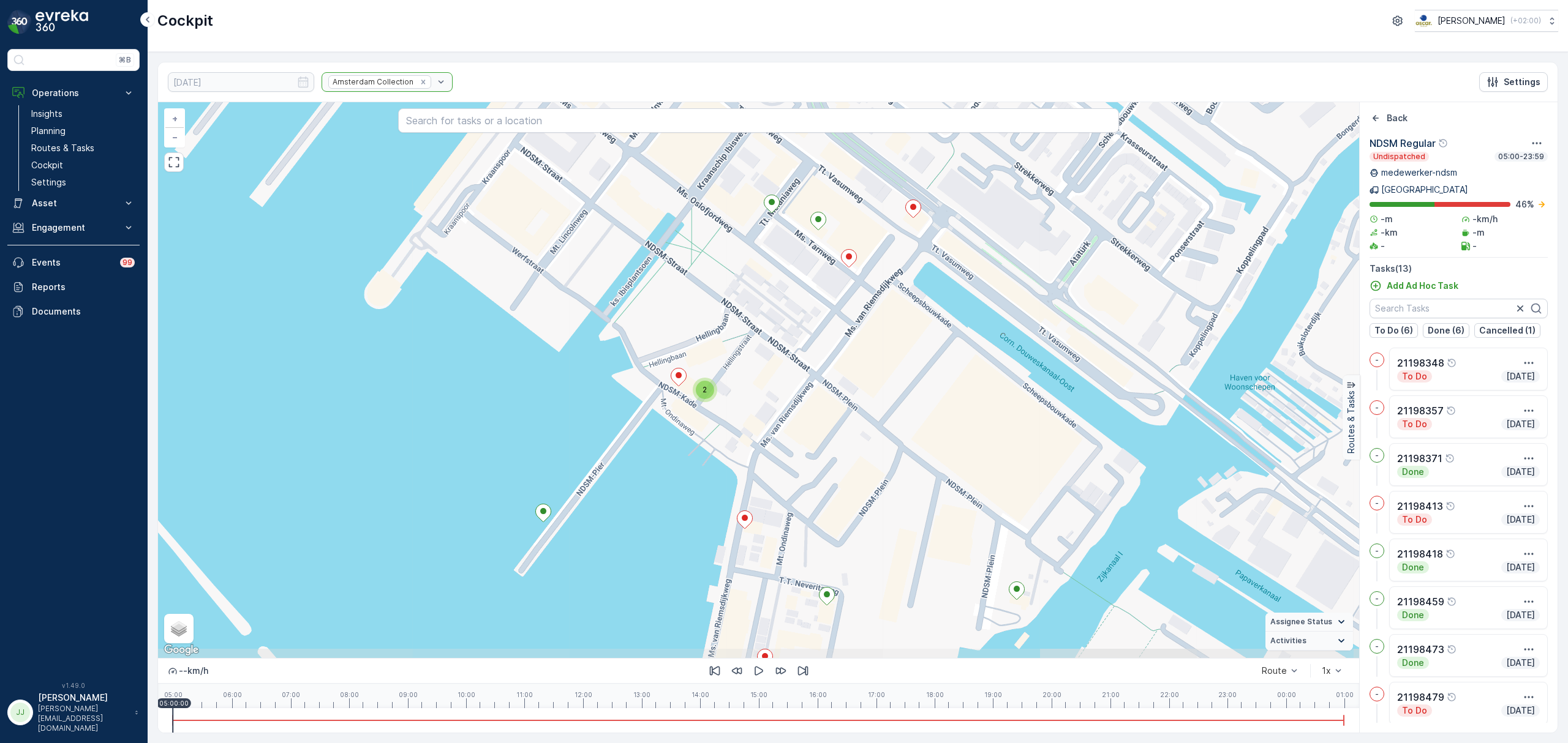
click at [705, 398] on div "2" at bounding box center [705, 390] width 18 height 18
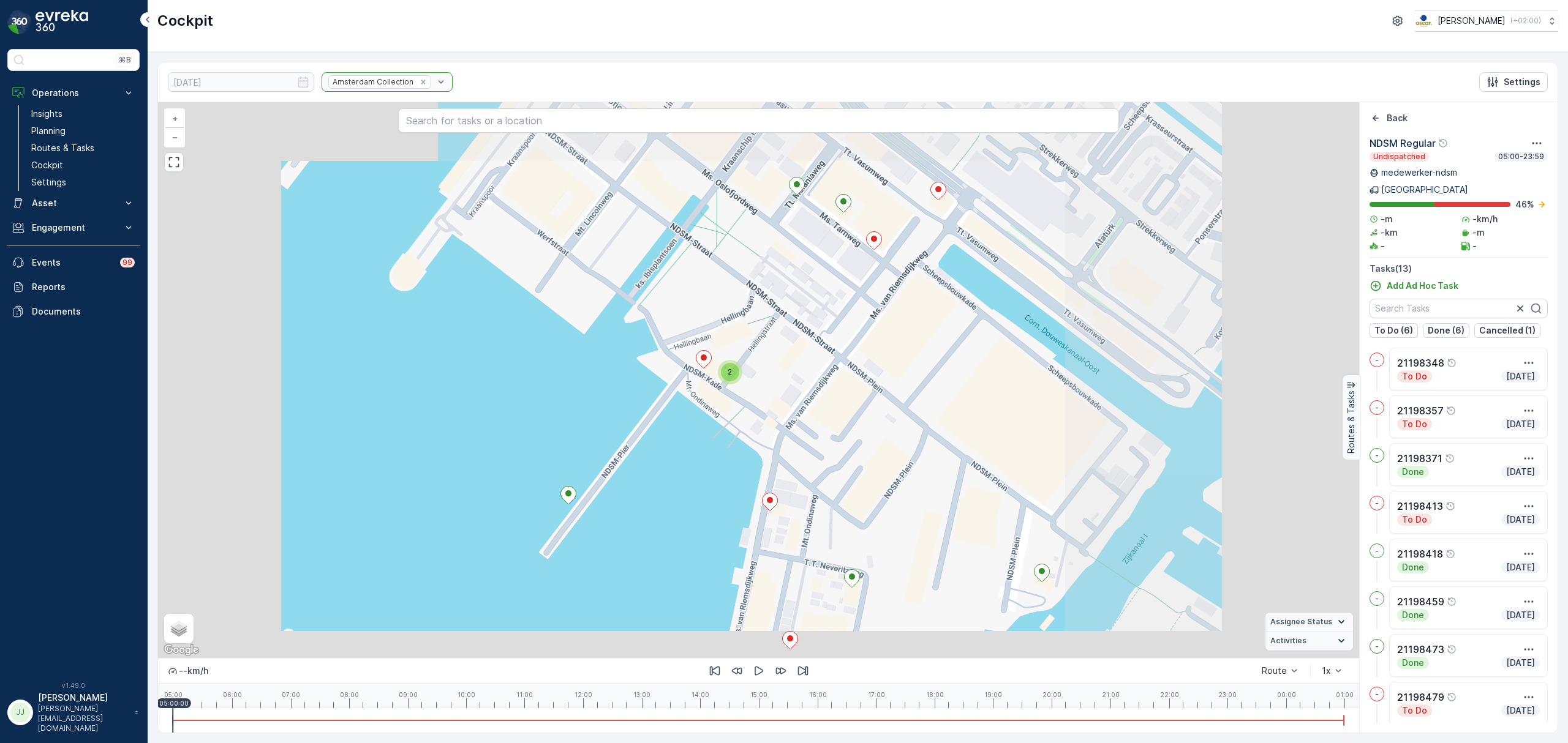
drag, startPoint x: 880, startPoint y: 496, endPoint x: 830, endPoint y: 463, distance: 59.9
click at [830, 463] on div "2 + − Satellite Roadmap Terrain Hybrid Leaflet Keyboard shortcuts Map Data Map …" at bounding box center [758, 380] width 1201 height 555
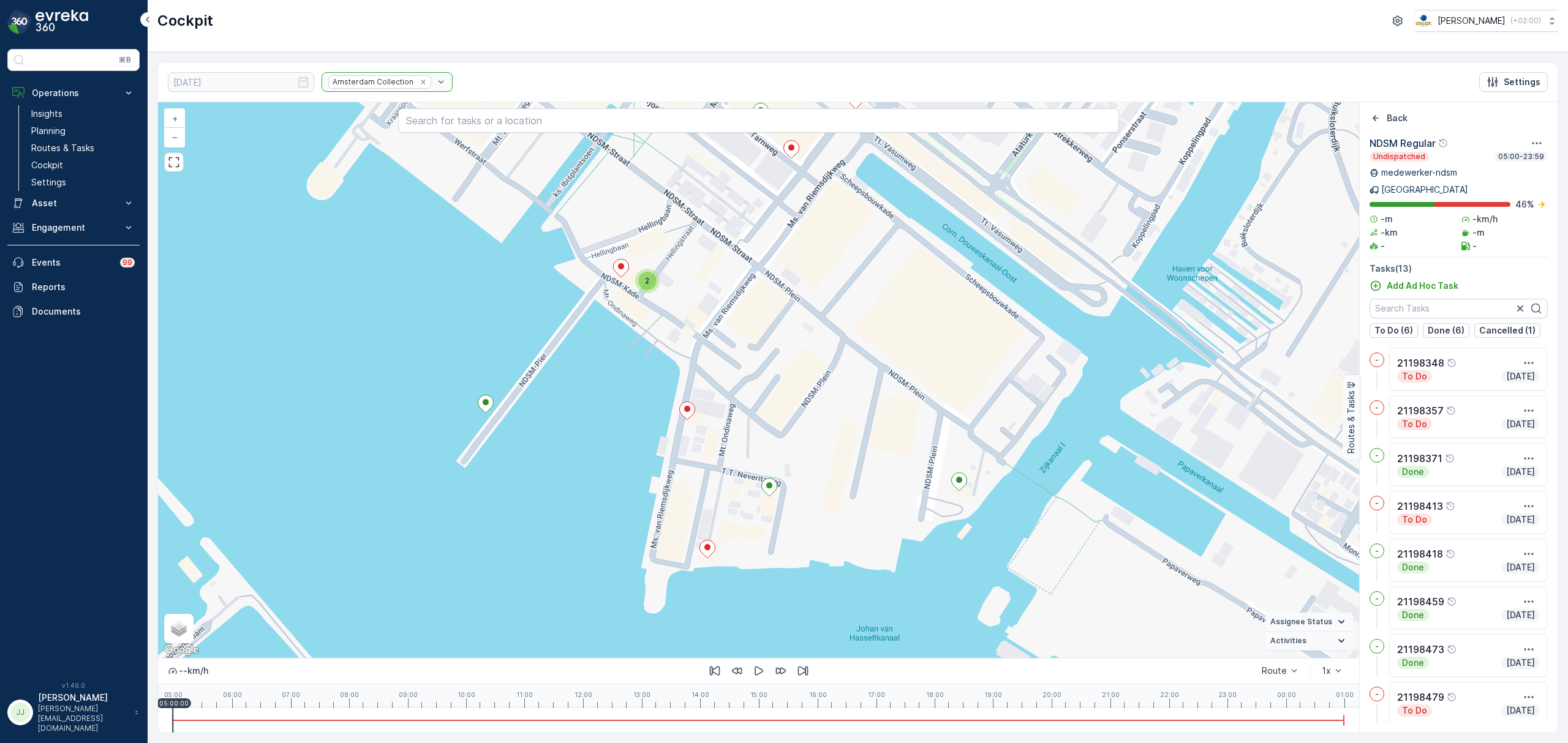
drag, startPoint x: 853, startPoint y: 493, endPoint x: 820, endPoint y: 437, distance: 65.0
click at [820, 437] on div "2 + − Satellite Roadmap Terrain Hybrid Leaflet Keyboard shortcuts Map Data Map …" at bounding box center [758, 380] width 1201 height 555
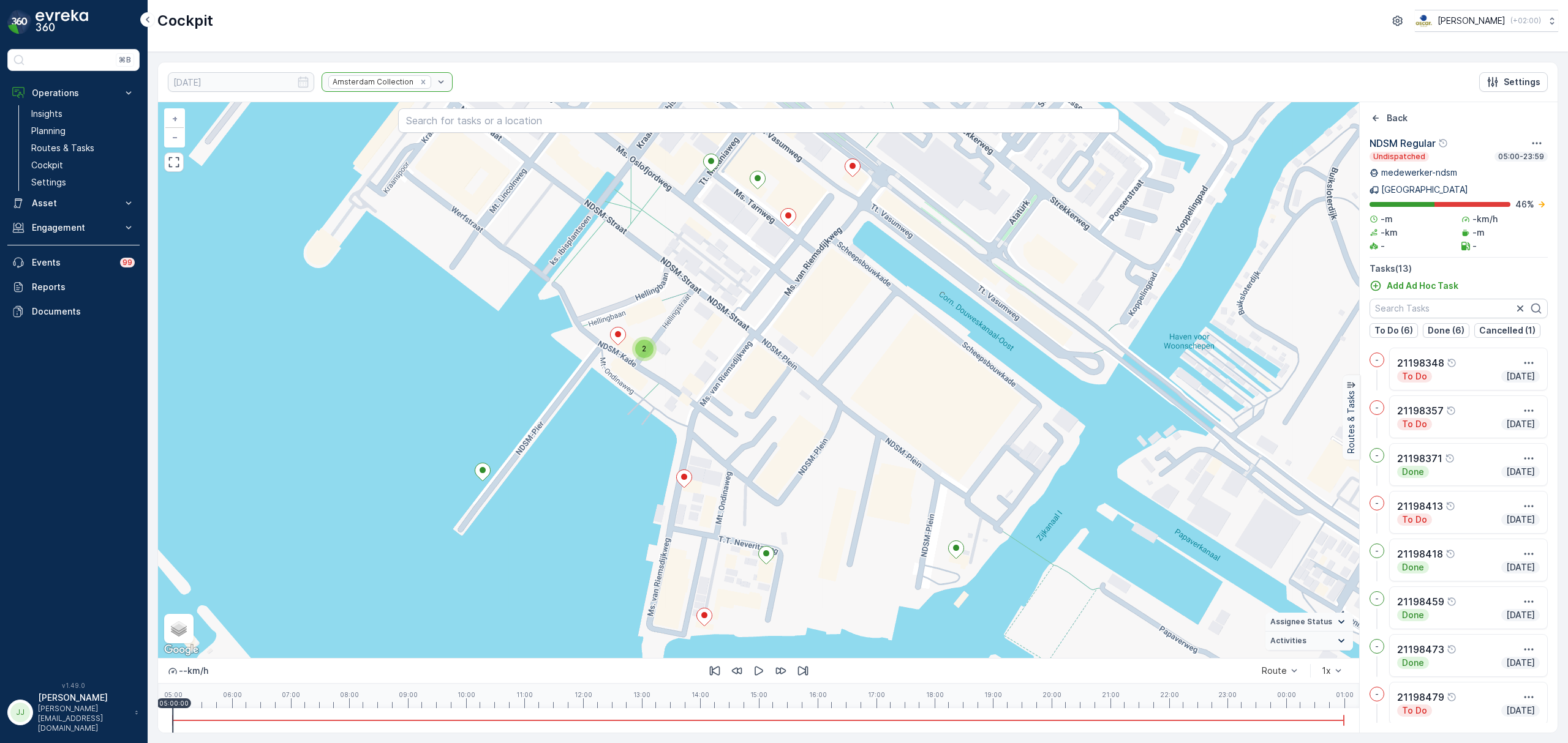
drag, startPoint x: 886, startPoint y: 424, endPoint x: 882, endPoint y: 492, distance: 68.1
click at [882, 492] on div "2 + − Satellite Roadmap Terrain Hybrid Leaflet Keyboard shortcuts Map Data Map …" at bounding box center [758, 380] width 1201 height 555
drag, startPoint x: 787, startPoint y: 421, endPoint x: 782, endPoint y: 441, distance: 20.6
click at [782, 441] on div "2 + − Satellite Roadmap Terrain Hybrid Leaflet Keyboard shortcuts Map Data Map …" at bounding box center [758, 380] width 1201 height 555
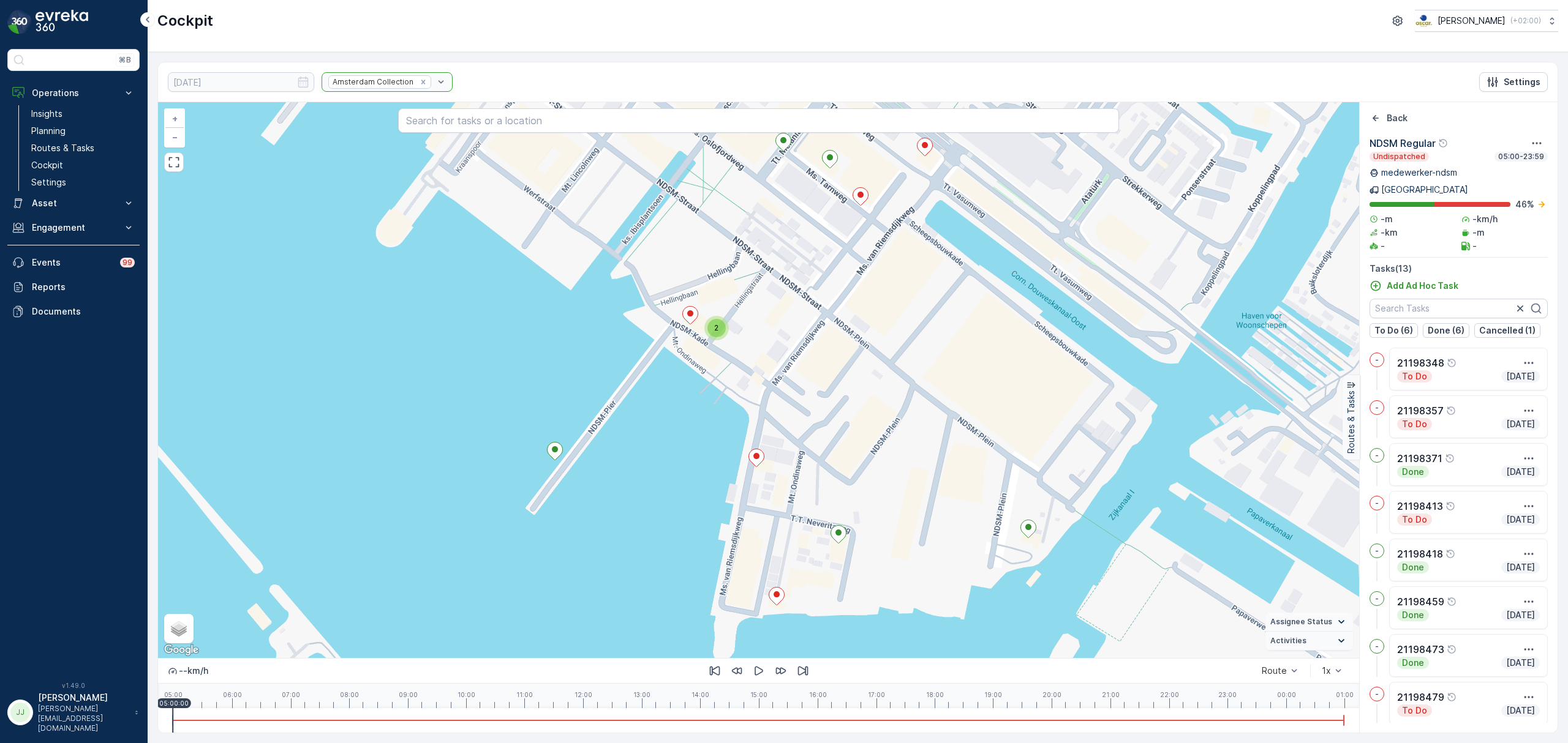
drag, startPoint x: 981, startPoint y: 355, endPoint x: 1040, endPoint y: 321, distance: 68.1
click at [1040, 321] on div "2 + − Satellite Roadmap Terrain Hybrid Leaflet Keyboard shortcuts Map Data Map …" at bounding box center [758, 380] width 1201 height 555
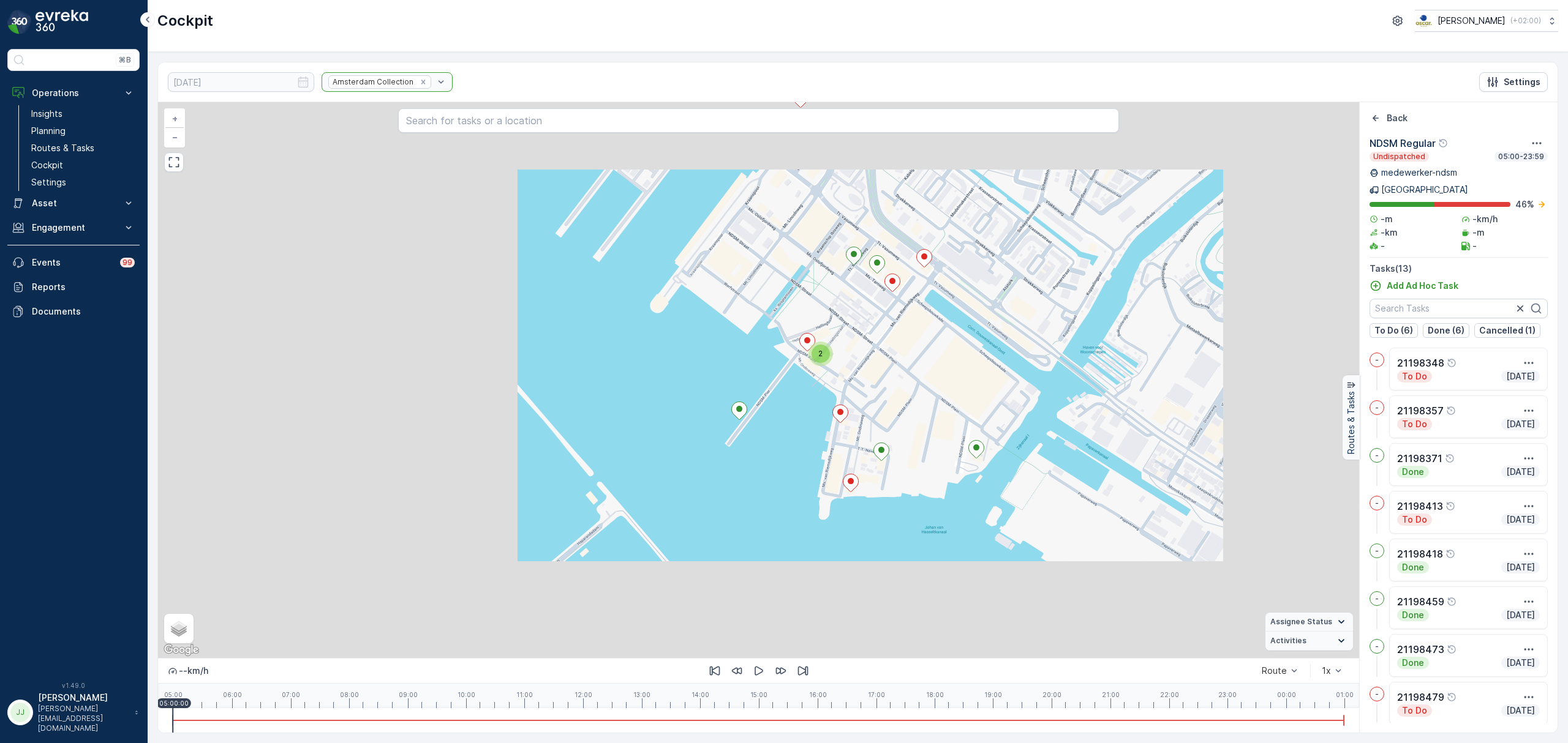
click at [834, 385] on div "2 + − Satellite Roadmap Terrain Hybrid Leaflet Keyboard shortcuts Map Data Map …" at bounding box center [758, 380] width 1201 height 555
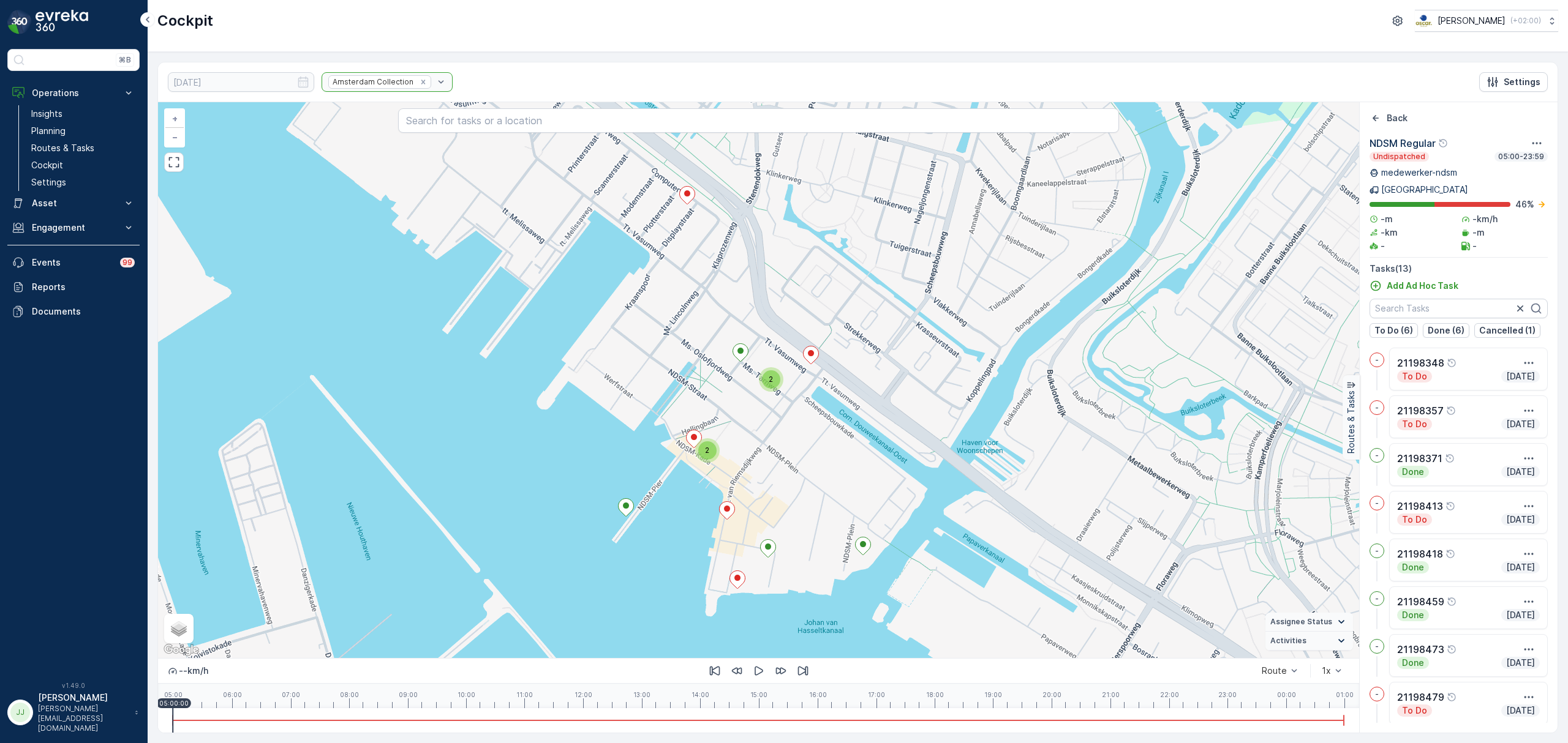
drag, startPoint x: 892, startPoint y: 437, endPoint x: 700, endPoint y: 278, distance: 249.3
click at [841, 478] on div "2 2 + − Satellite Roadmap Terrain Hybrid Leaflet Keyboard shortcuts Map Data Ma…" at bounding box center [758, 380] width 1201 height 555
click at [690, 202] on icon at bounding box center [686, 194] width 16 height 18
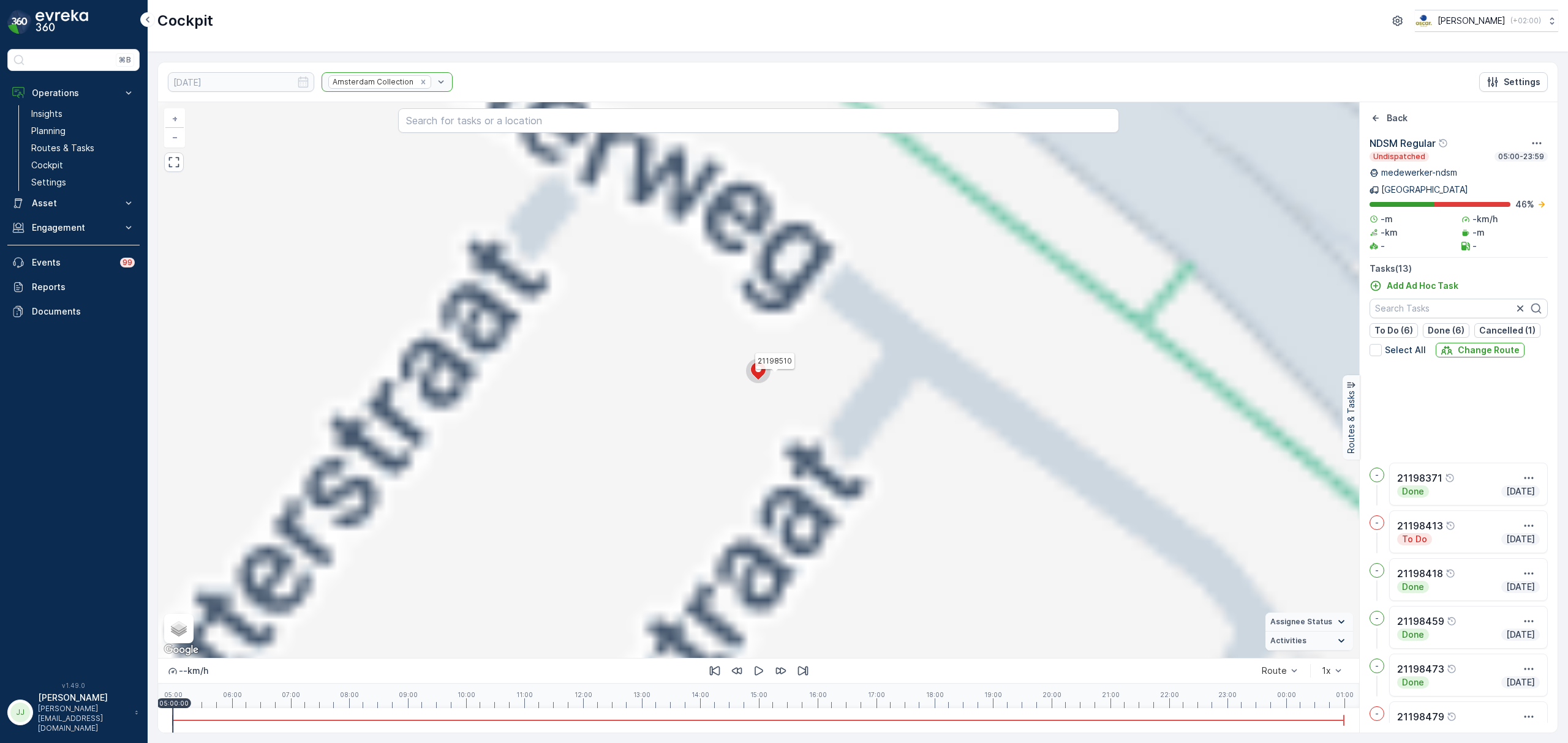
scroll to position [229, 0]
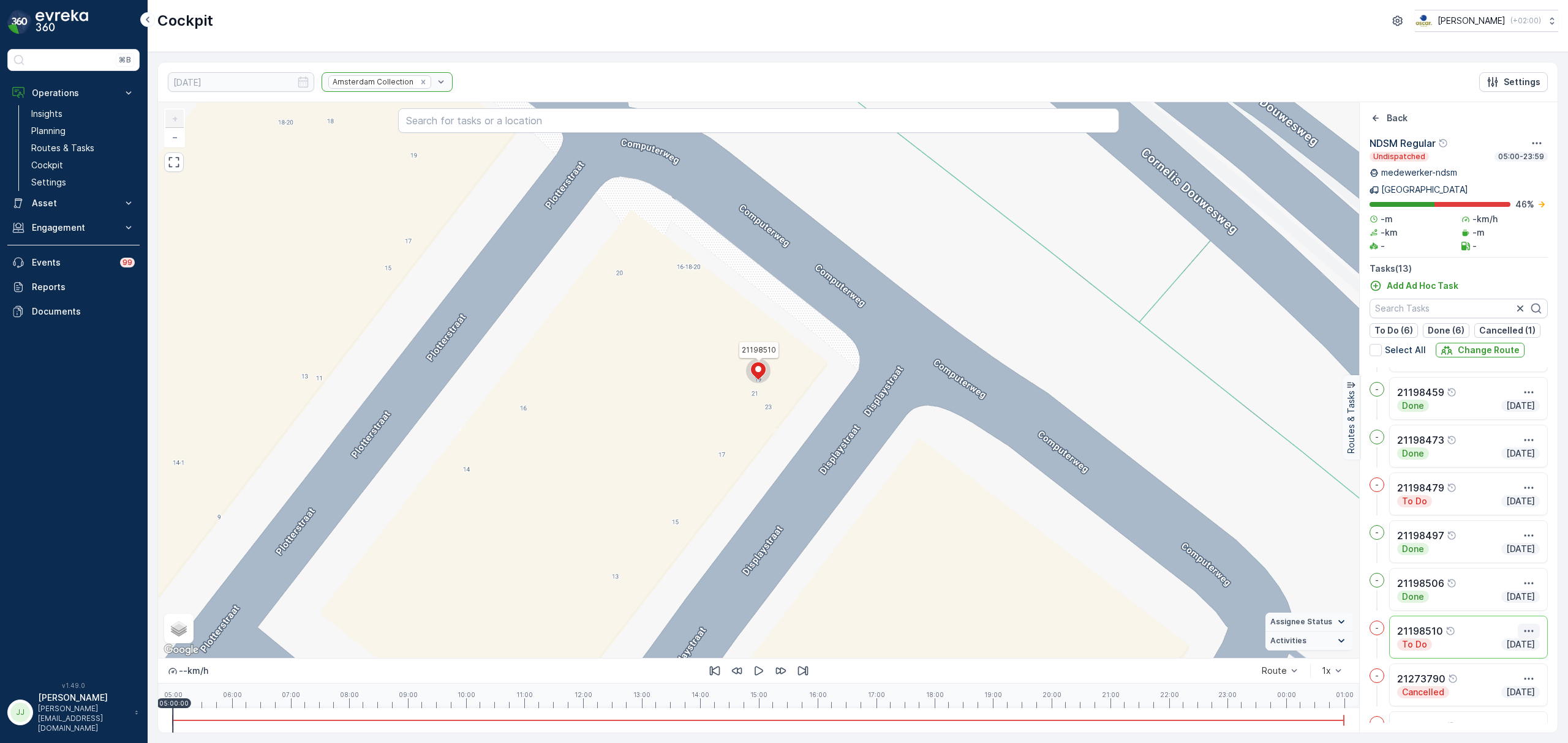
click at [1526, 625] on icon "button" at bounding box center [1528, 631] width 12 height 12
click at [1515, 643] on span "See More Details" at bounding box center [1496, 649] width 71 height 12
click at [109, 124] on link "Planning" at bounding box center [83, 131] width 113 height 17
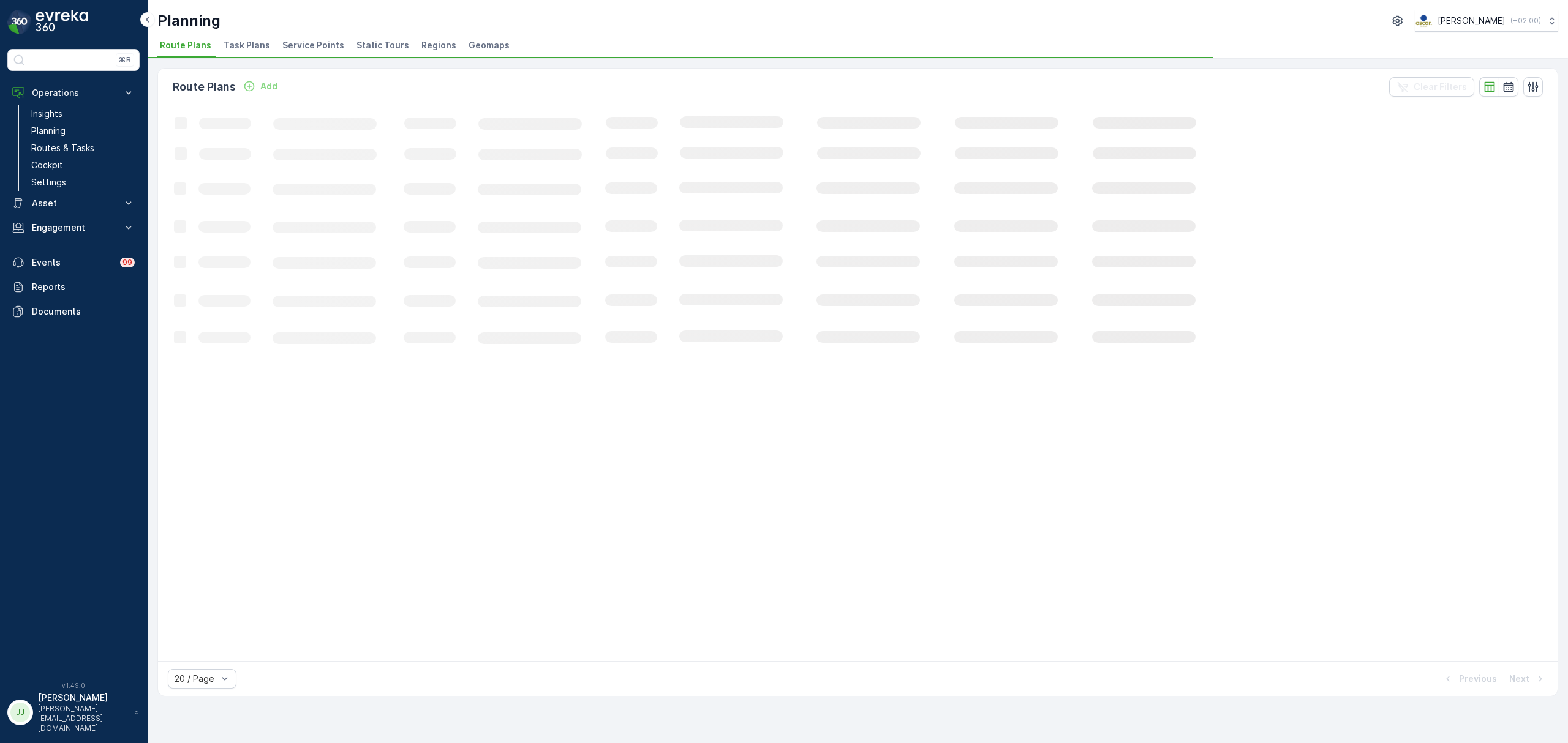
click at [248, 54] on li "Task Plans" at bounding box center [247, 46] width 54 height 21
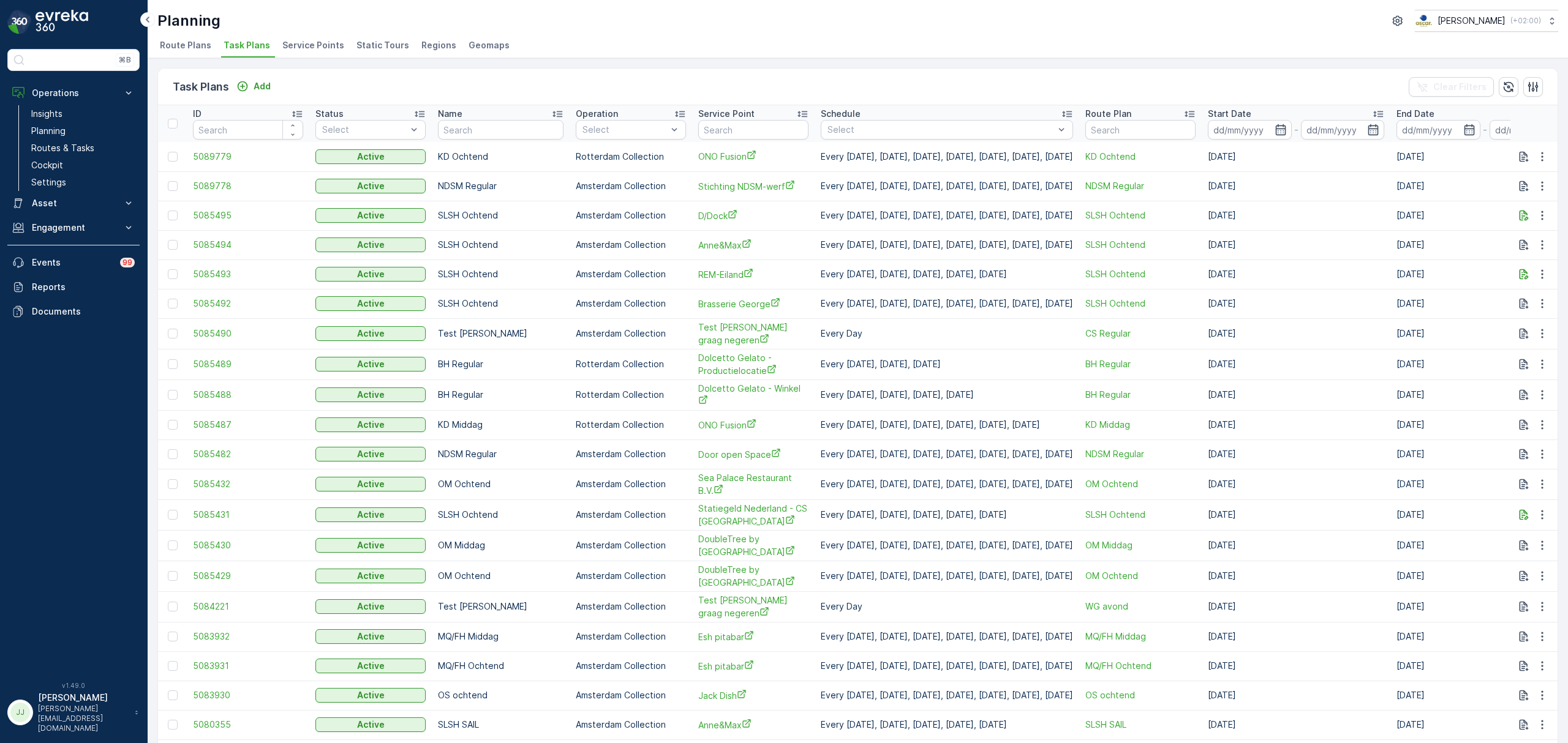
click at [716, 133] on input "text" at bounding box center [753, 130] width 110 height 20
type input "sprinkl"
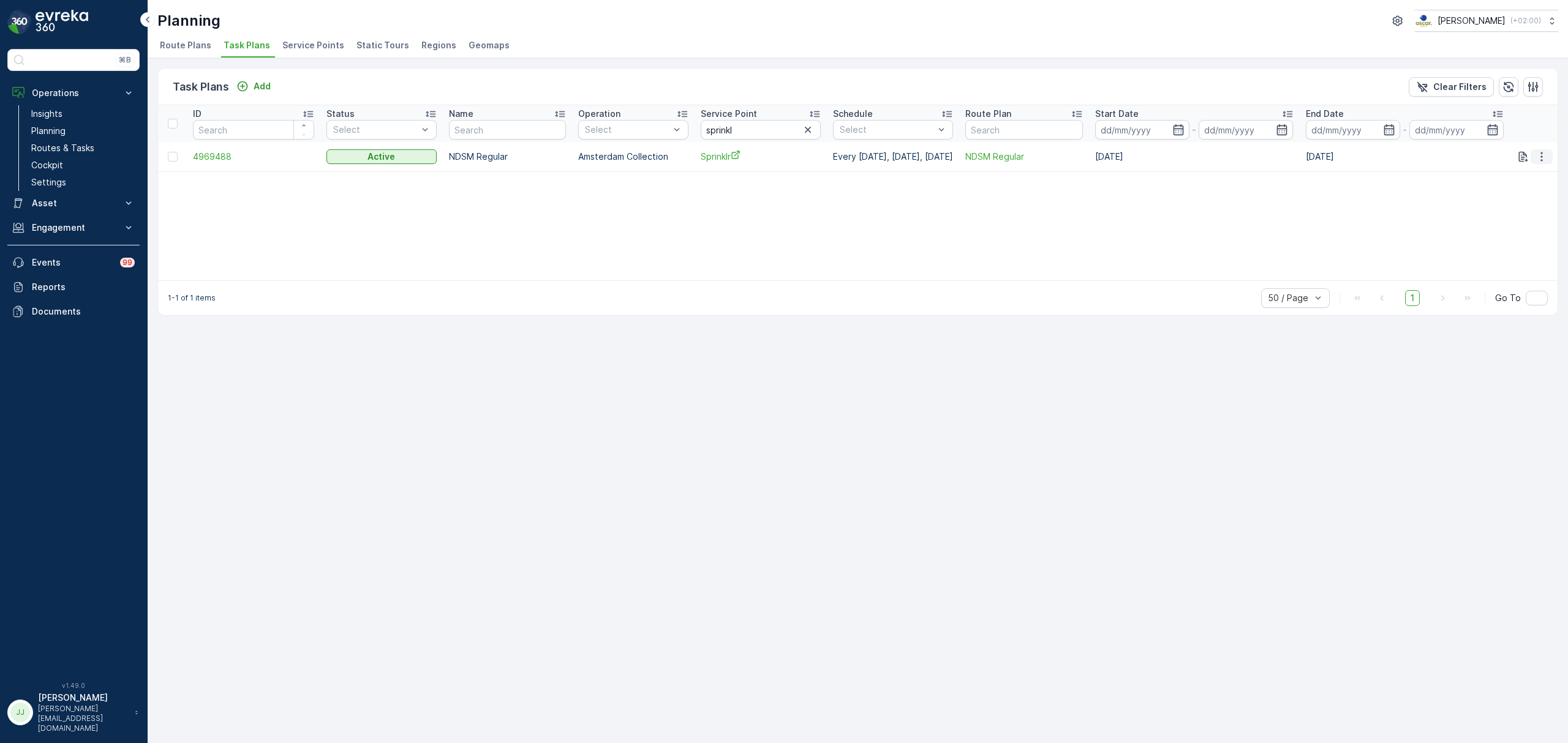
click at [1538, 158] on icon "button" at bounding box center [1541, 156] width 12 height 12
click at [1519, 198] on span "Edit Task Plan" at bounding box center [1520, 192] width 57 height 12
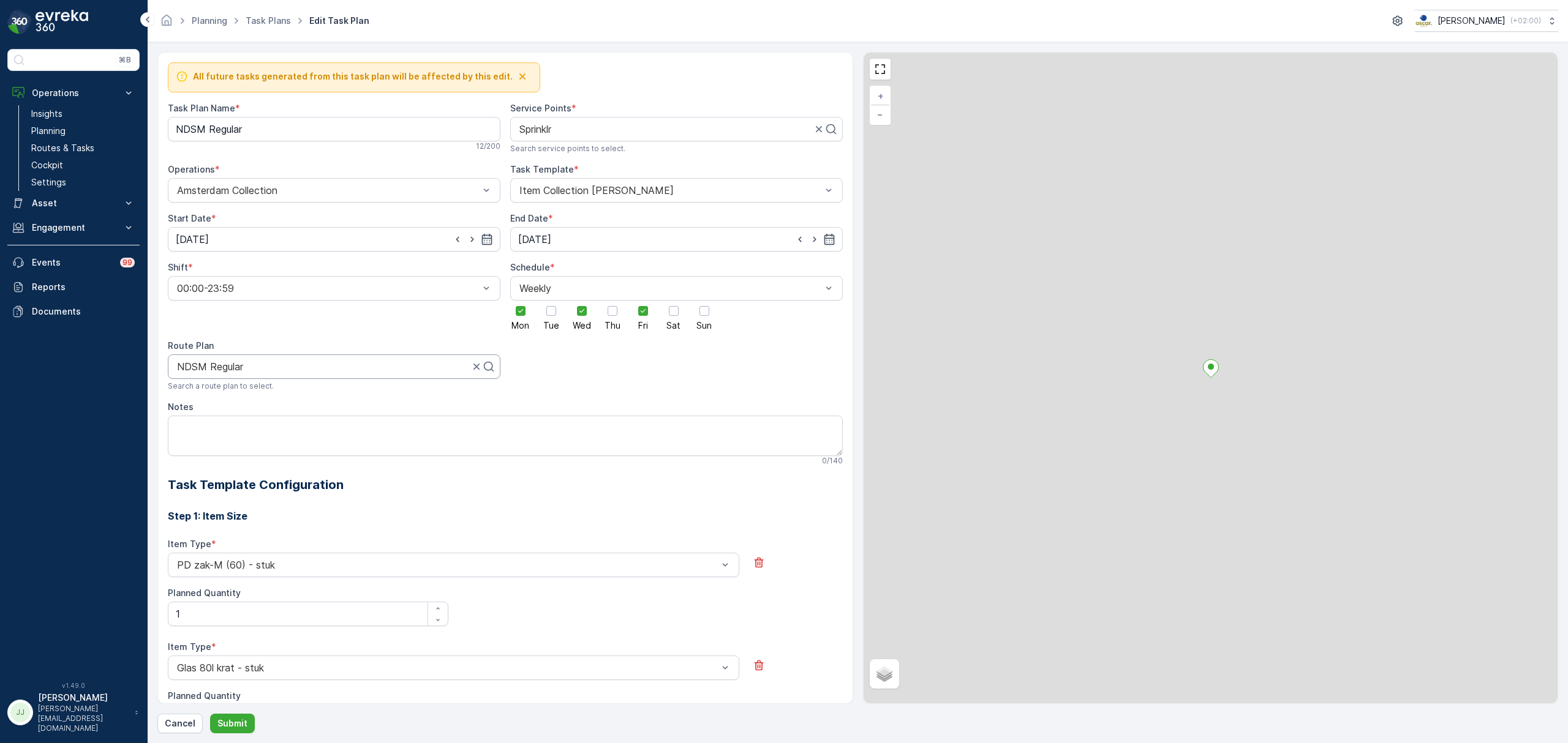
drag, startPoint x: 216, startPoint y: 131, endPoint x: 213, endPoint y: 117, distance: 14.3
click at [211, 381] on span "Search a route plan to select." at bounding box center [221, 386] width 106 height 10
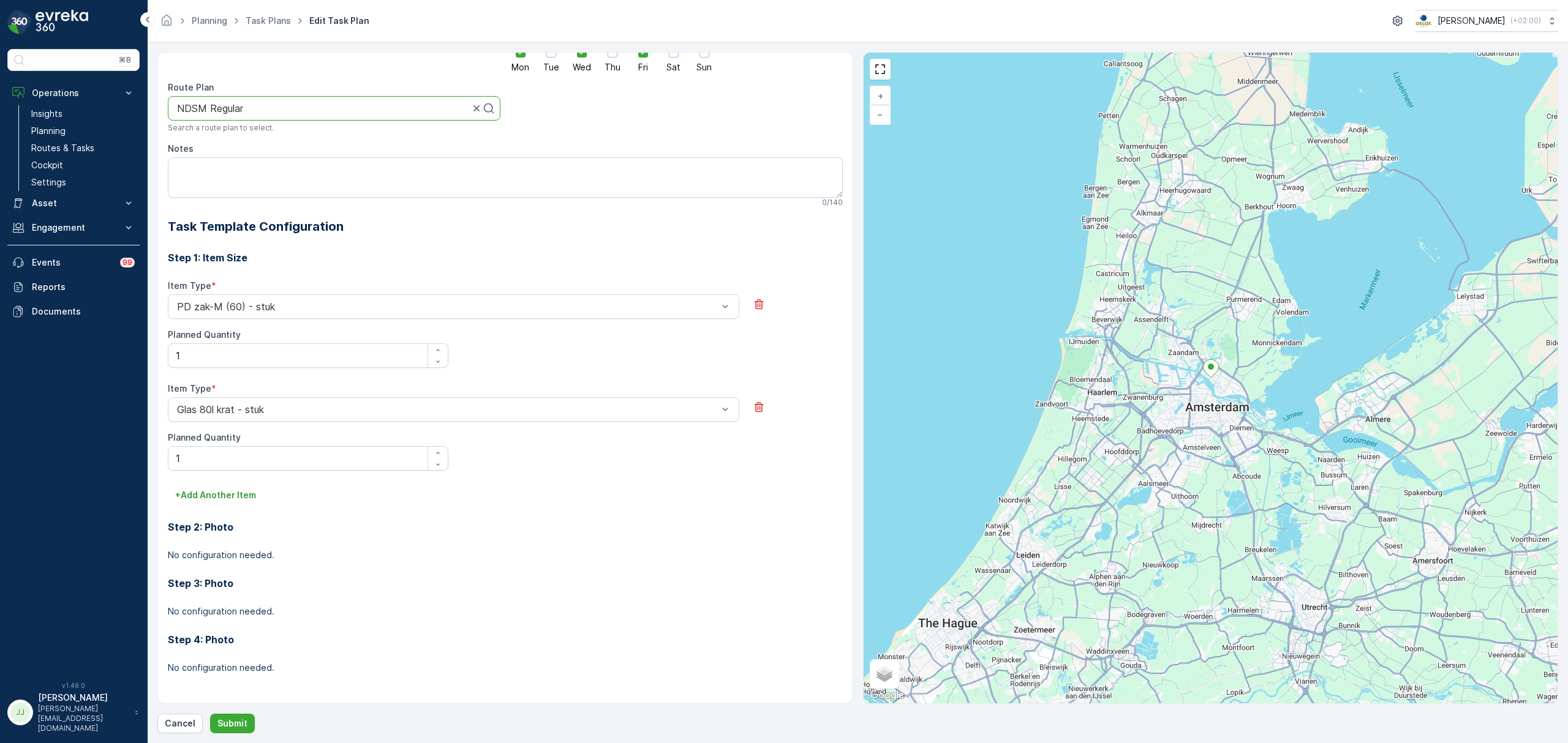
drag, startPoint x: 221, startPoint y: 107, endPoint x: 308, endPoint y: 98, distance: 87.5
click at [308, 99] on div "NDSM Regular" at bounding box center [334, 108] width 332 height 25
drag, startPoint x: 479, startPoint y: 108, endPoint x: 466, endPoint y: 108, distance: 13.0
click at [410, 111] on div at bounding box center [329, 107] width 307 height 11
type input "ndsm mi"
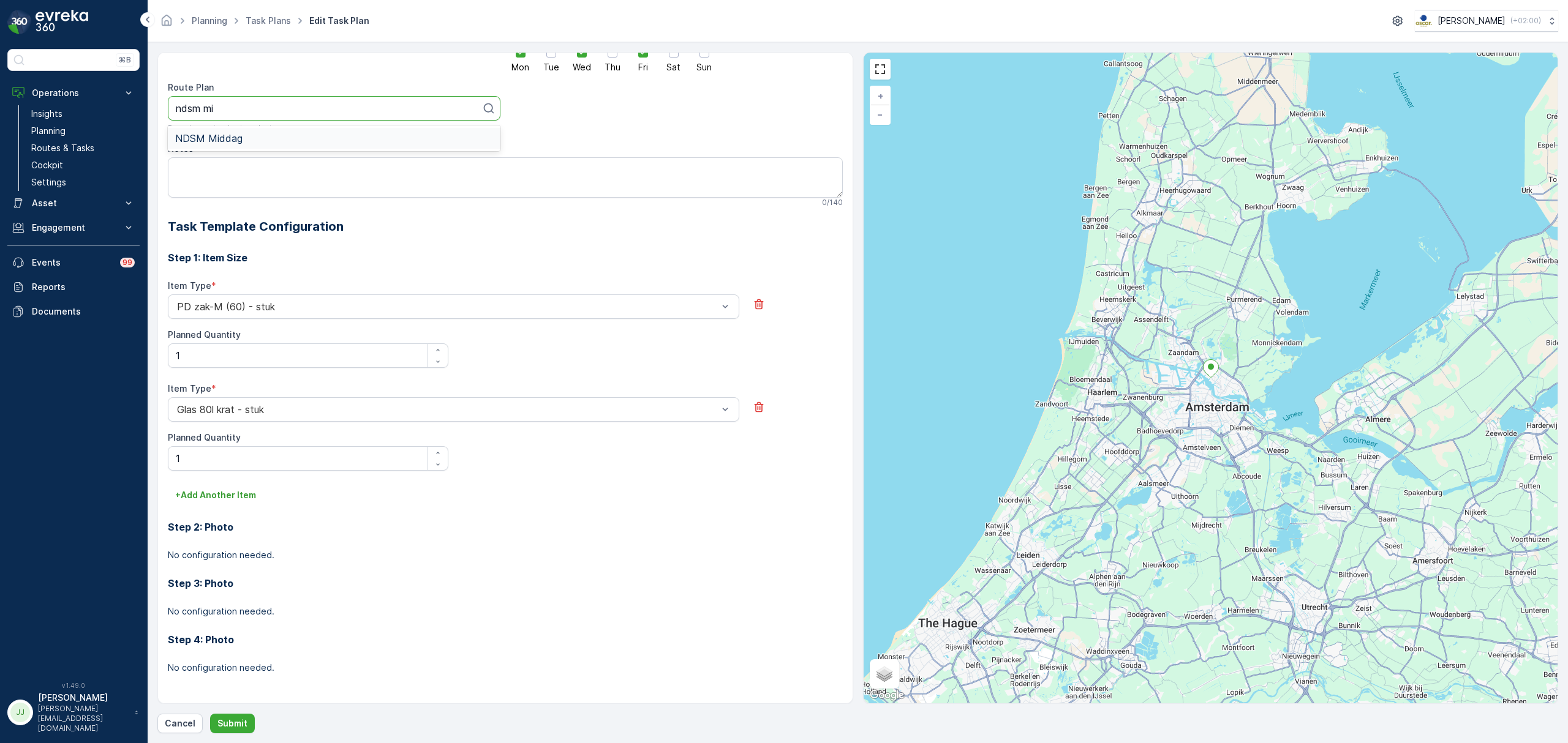
click at [216, 133] on span "NDSM Middag" at bounding box center [208, 138] width 67 height 11
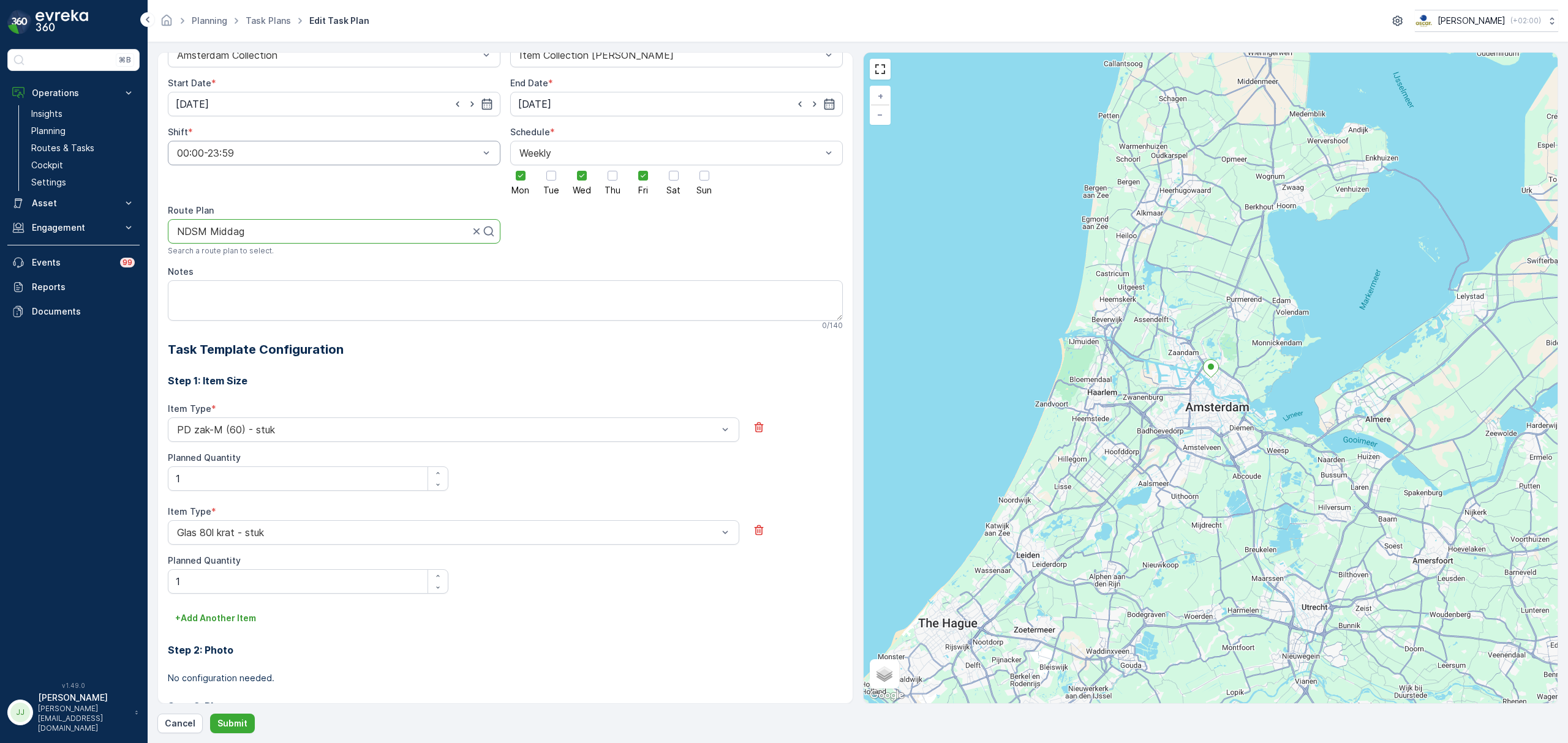
scroll to position [0, 0]
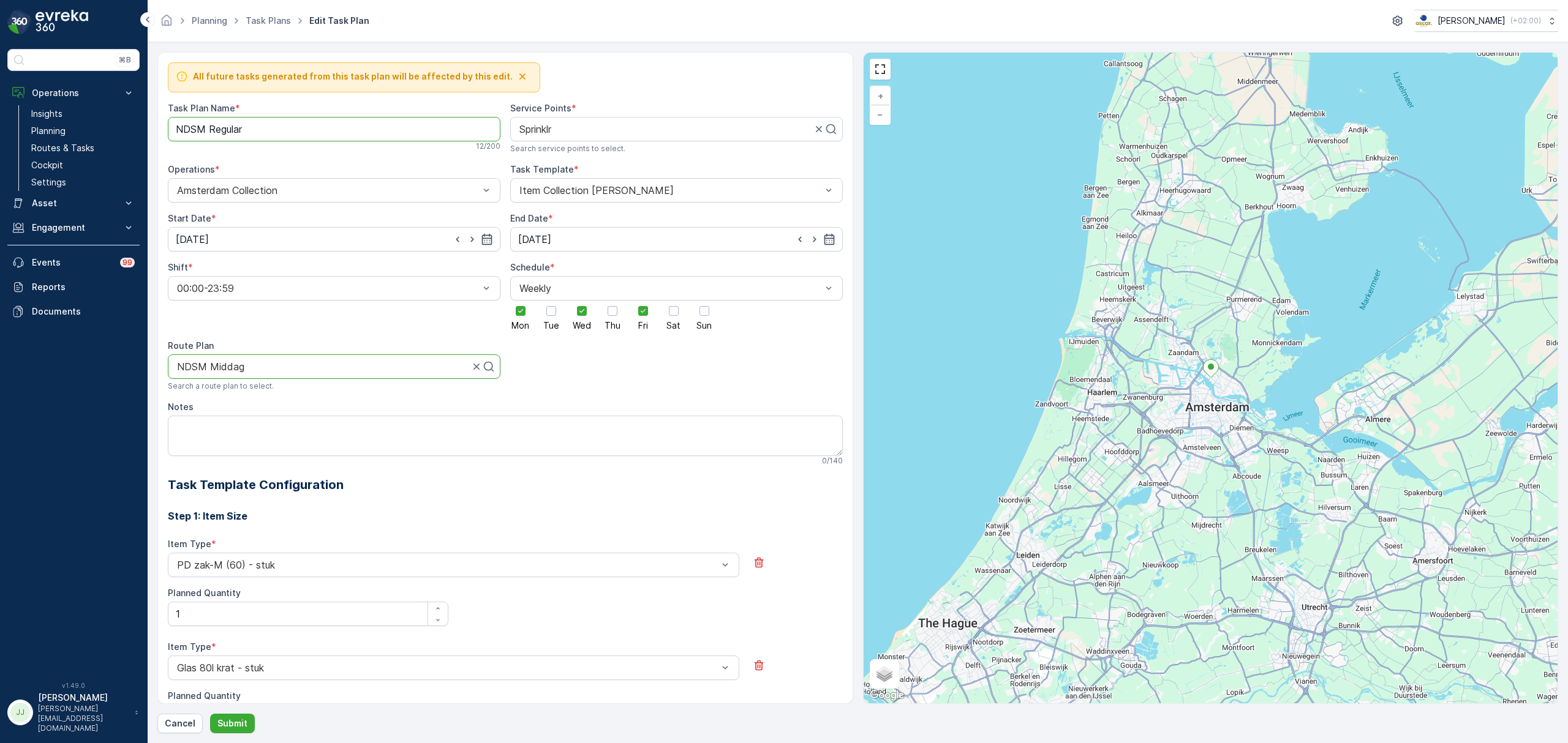
drag, startPoint x: 252, startPoint y: 135, endPoint x: 211, endPoint y: 130, distance: 41.3
click at [211, 130] on Name "NDSM Regular" at bounding box center [334, 129] width 332 height 25
type Name "NDSM Middag"
click at [237, 730] on button "Submit" at bounding box center [232, 723] width 45 height 20
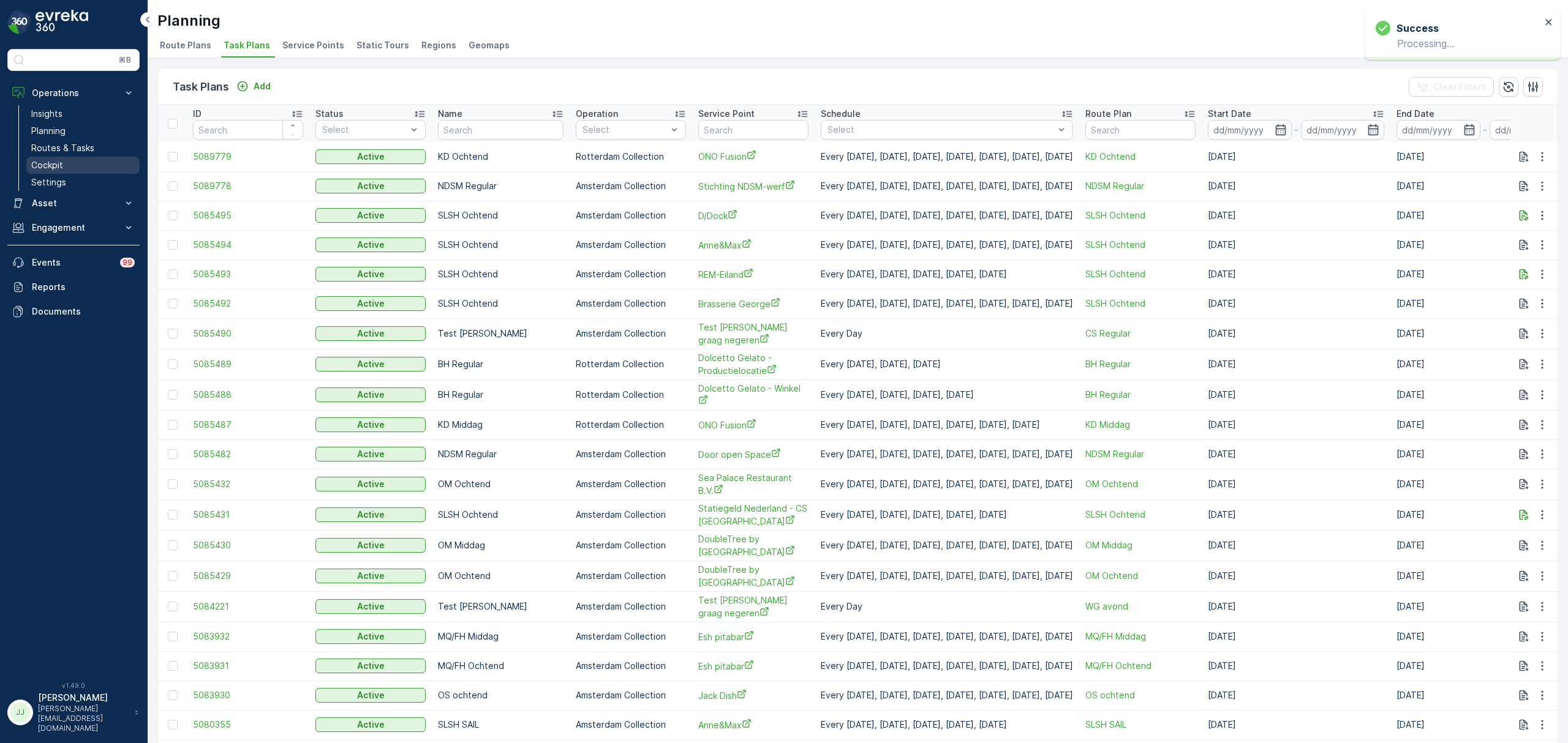
drag, startPoint x: 45, startPoint y: 169, endPoint x: 92, endPoint y: 161, distance: 47.7
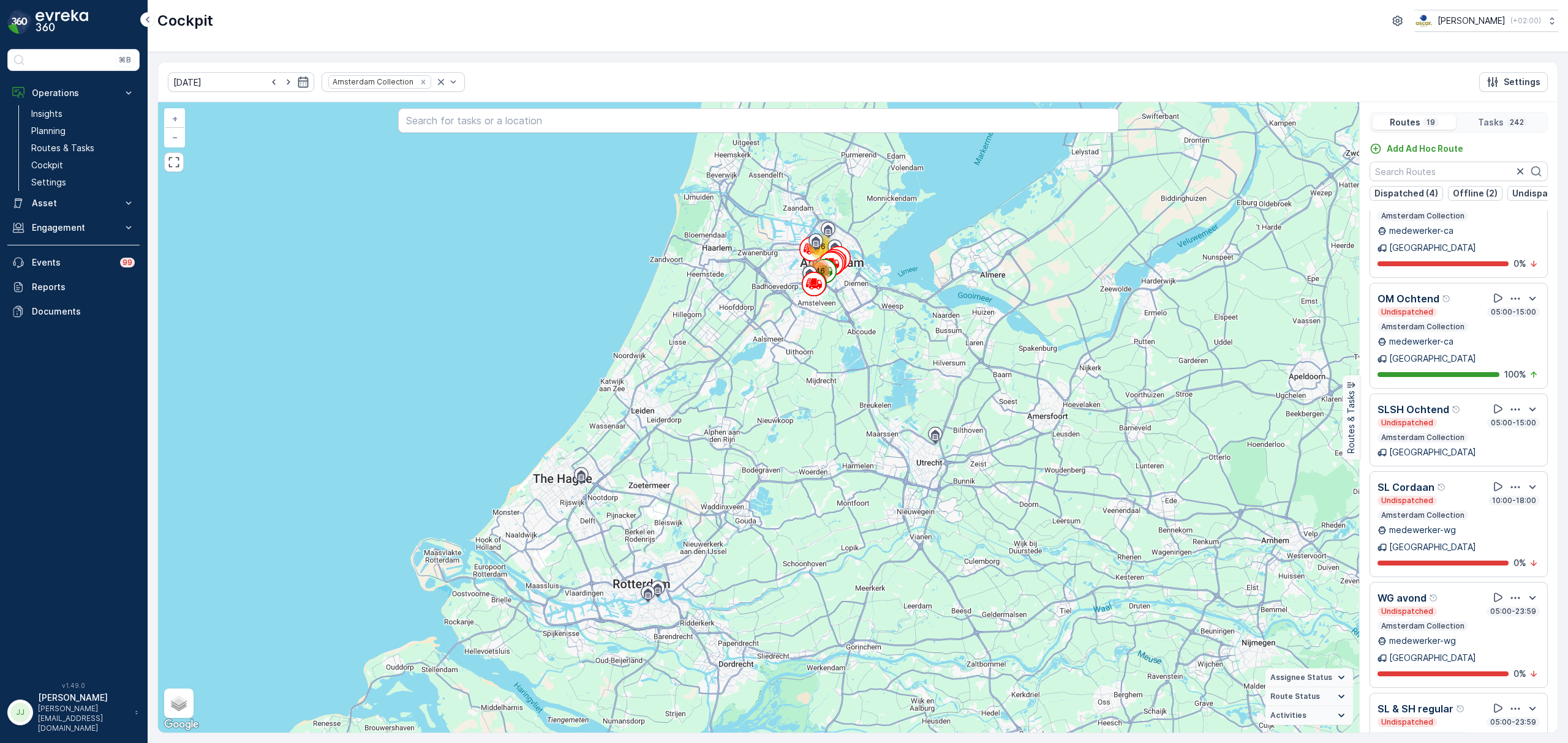
scroll to position [386, 0]
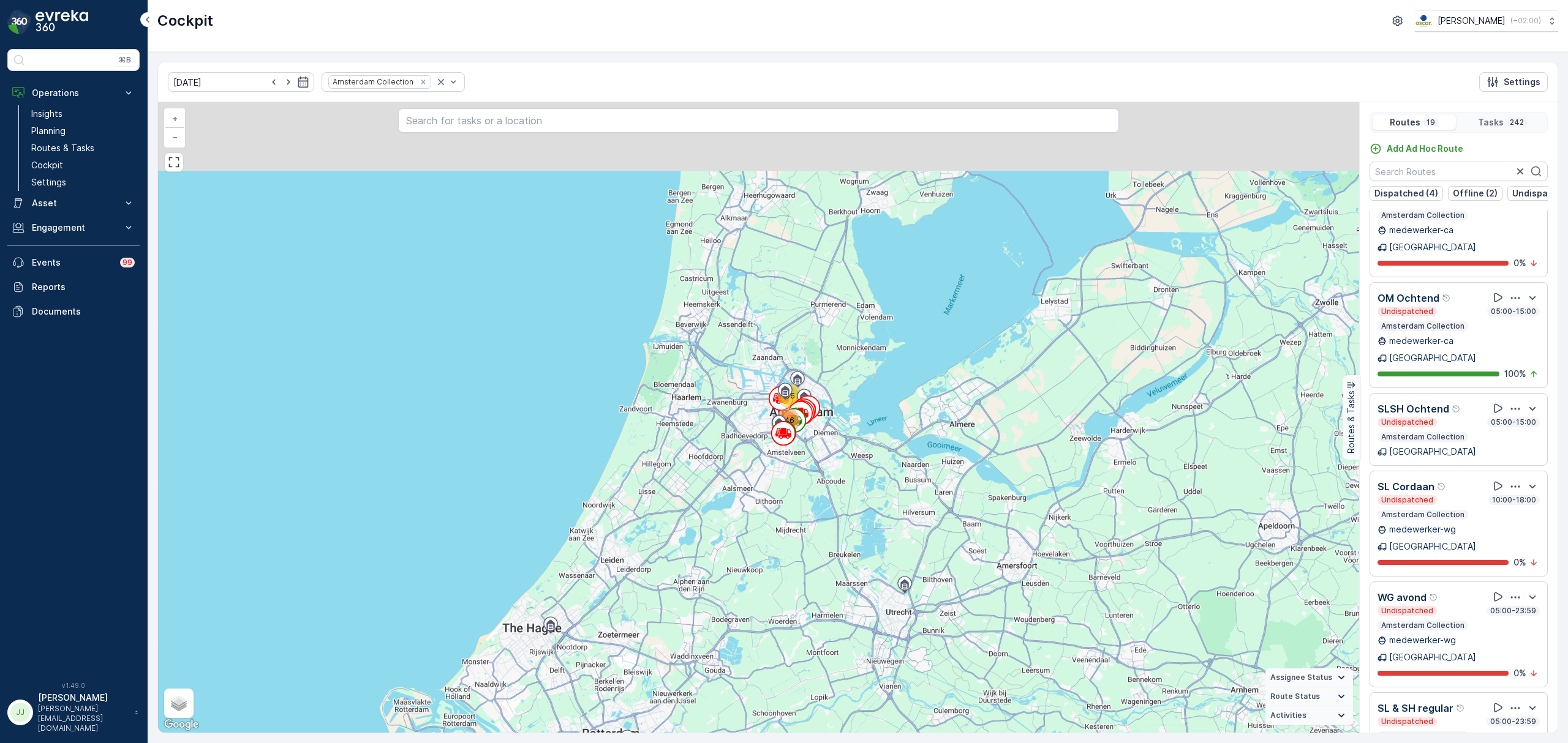
drag, startPoint x: 892, startPoint y: 323, endPoint x: 860, endPoint y: 471, distance: 151.4
click at [860, 471] on div "96 146 + − Satellite Roadmap Terrain Hybrid Leaflet Keyboard shortcuts Map Data…" at bounding box center [758, 417] width 1201 height 631
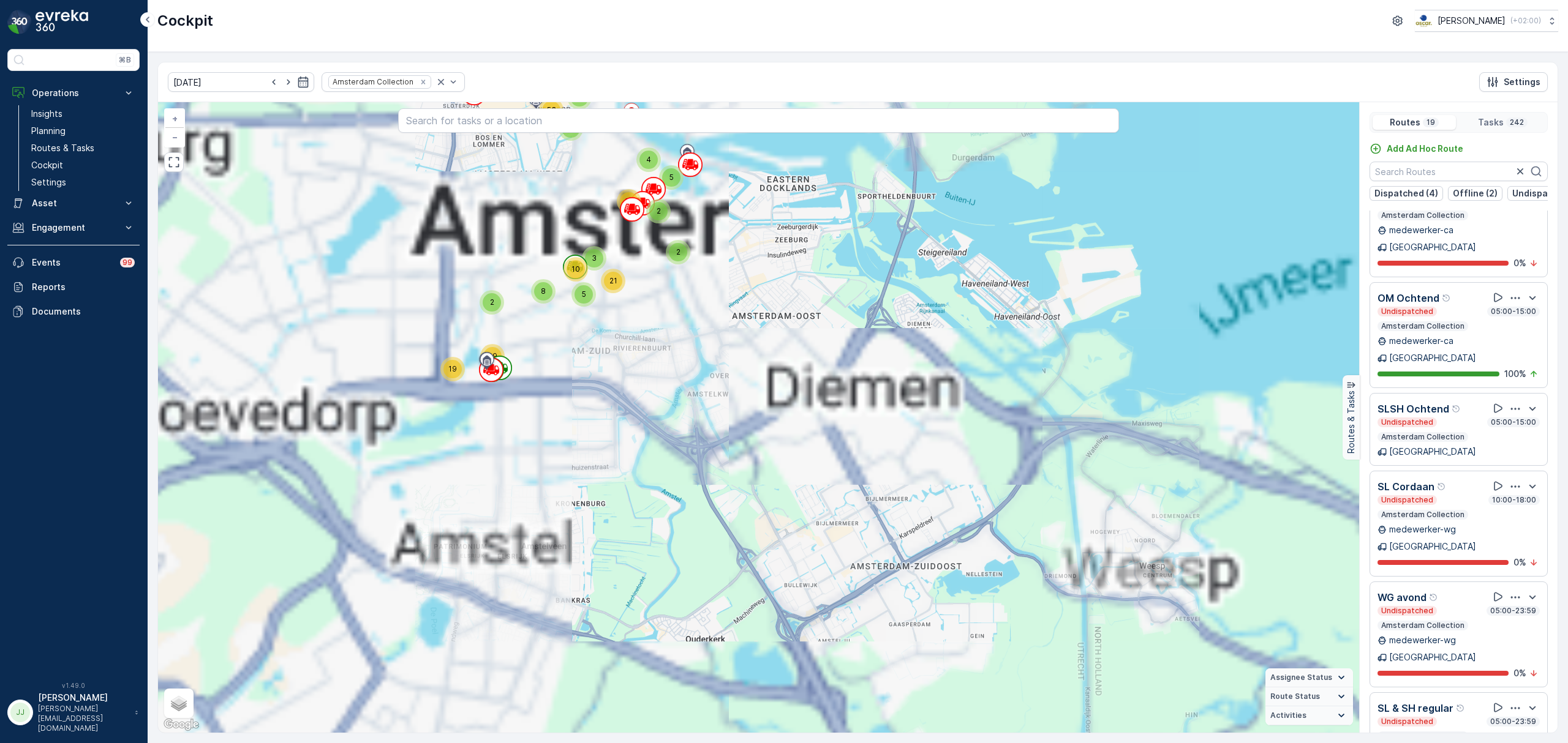
drag, startPoint x: 676, startPoint y: 341, endPoint x: 777, endPoint y: 563, distance: 243.9
click at [777, 563] on div "2 3 6 9 4 3 3 3 4 53 2 5 4 28 5 3 8 21 10 2 19 39 + − Satellite Roadmap Terrain…" at bounding box center [758, 417] width 1201 height 631
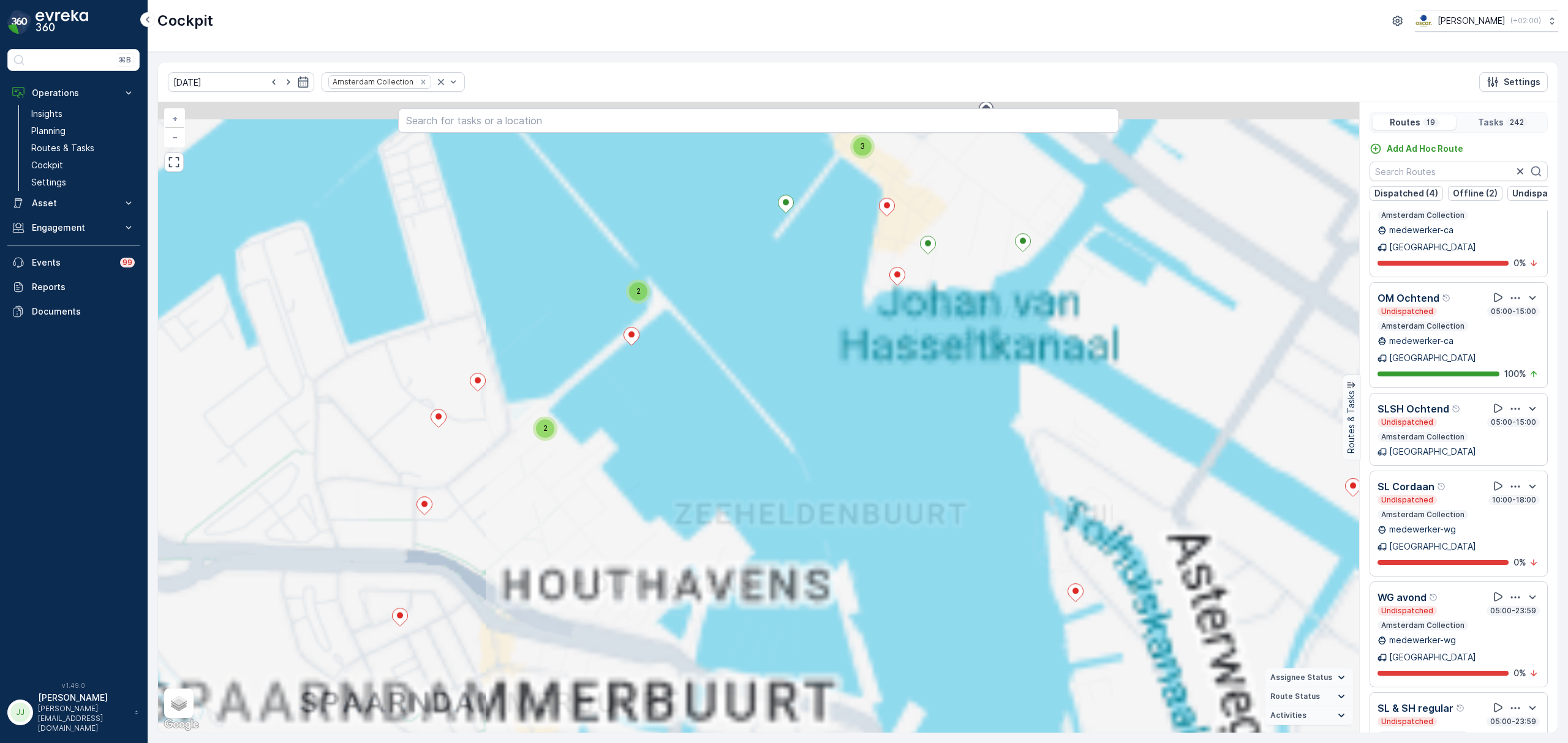
drag, startPoint x: 772, startPoint y: 257, endPoint x: 667, endPoint y: 536, distance: 298.1
click at [667, 536] on div "2 2 2 3 2 3 2 2 3 4 4 2 9 3 7 11 4 2 4 3 6 4 2 2 2 4 2 3 4 5 2 2 2 3 2 2 4 2 4 …" at bounding box center [758, 417] width 1201 height 631
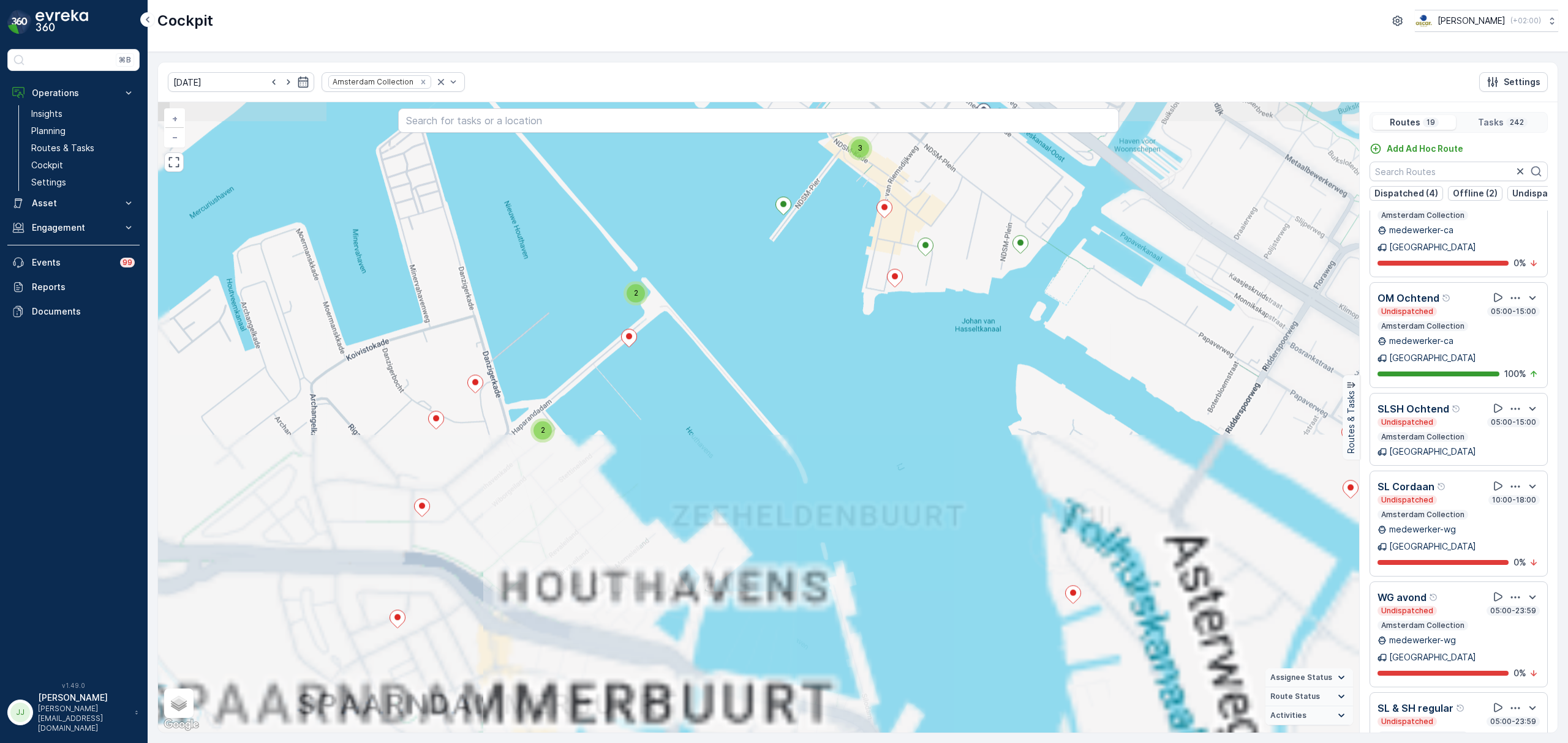
drag, startPoint x: 875, startPoint y: 371, endPoint x: 664, endPoint y: 569, distance: 289.4
click at [664, 569] on div "2 2 2 3 2 3 2 2 3 4 4 2 9 3 7 11 4 2 4 3 6 4 2 2 2 4 2 3 4 5 2 2 2 3 2 2 4 2 4 …" at bounding box center [758, 417] width 1201 height 631
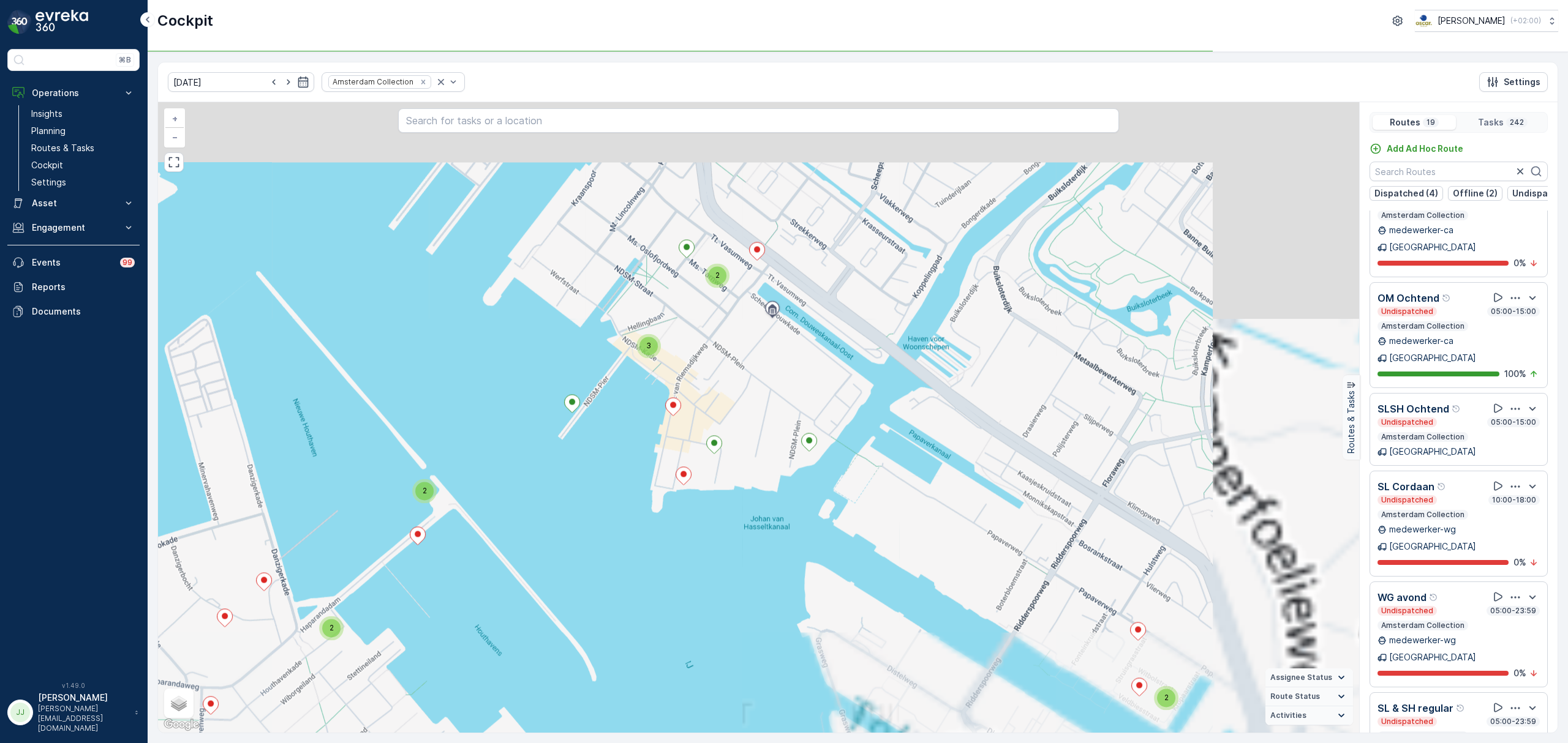
drag, startPoint x: 703, startPoint y: 548, endPoint x: 693, endPoint y: 649, distance: 101.5
click at [693, 649] on div "2 2 2 3 2 3 2 2 3 4 4 2 9 3 7 11 4 2 4 3 6 4 2 2 2 4 2 3 4 5 2 2 2 3 2 2 4 2 4 …" at bounding box center [758, 417] width 1201 height 631
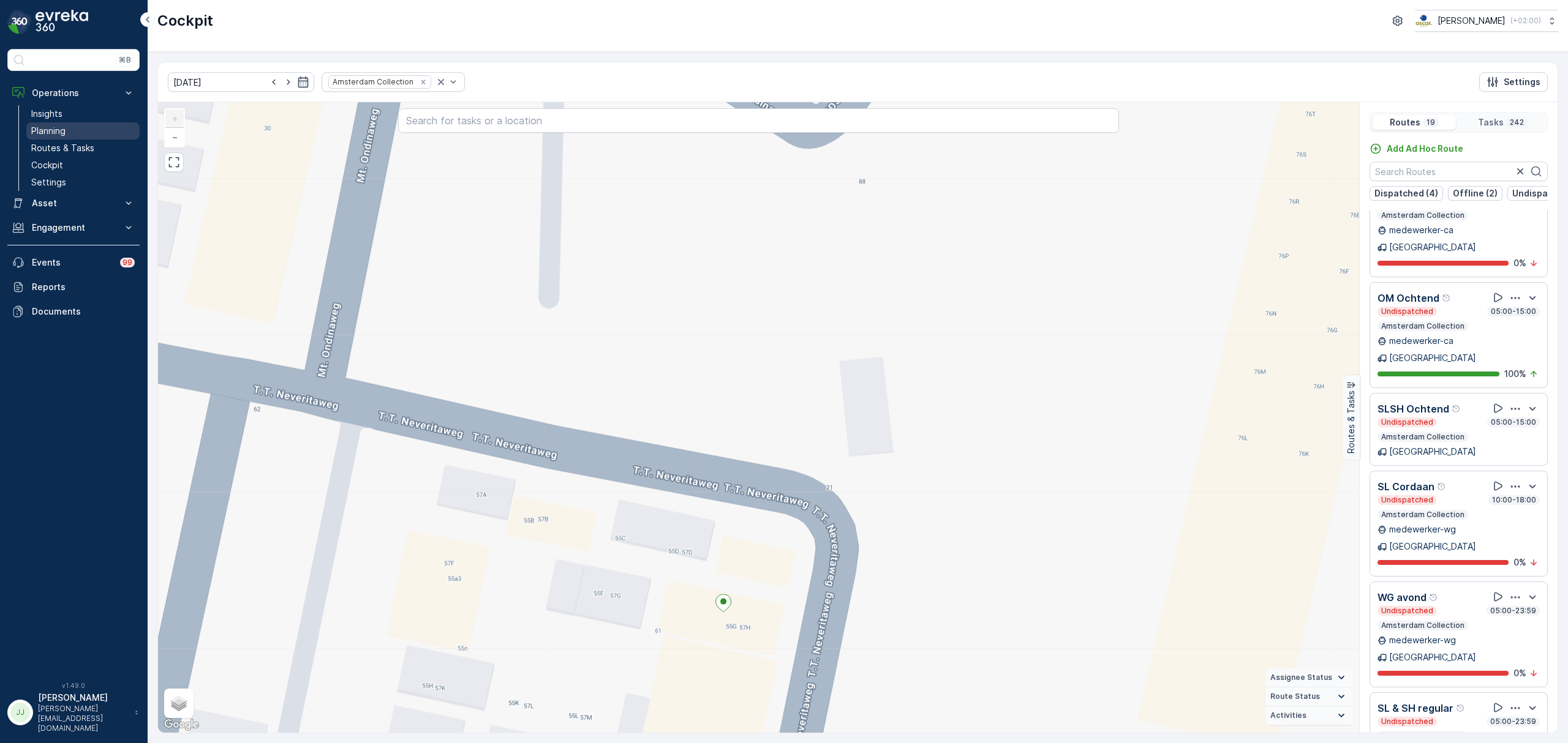
click at [72, 136] on link "Planning" at bounding box center [83, 131] width 113 height 17
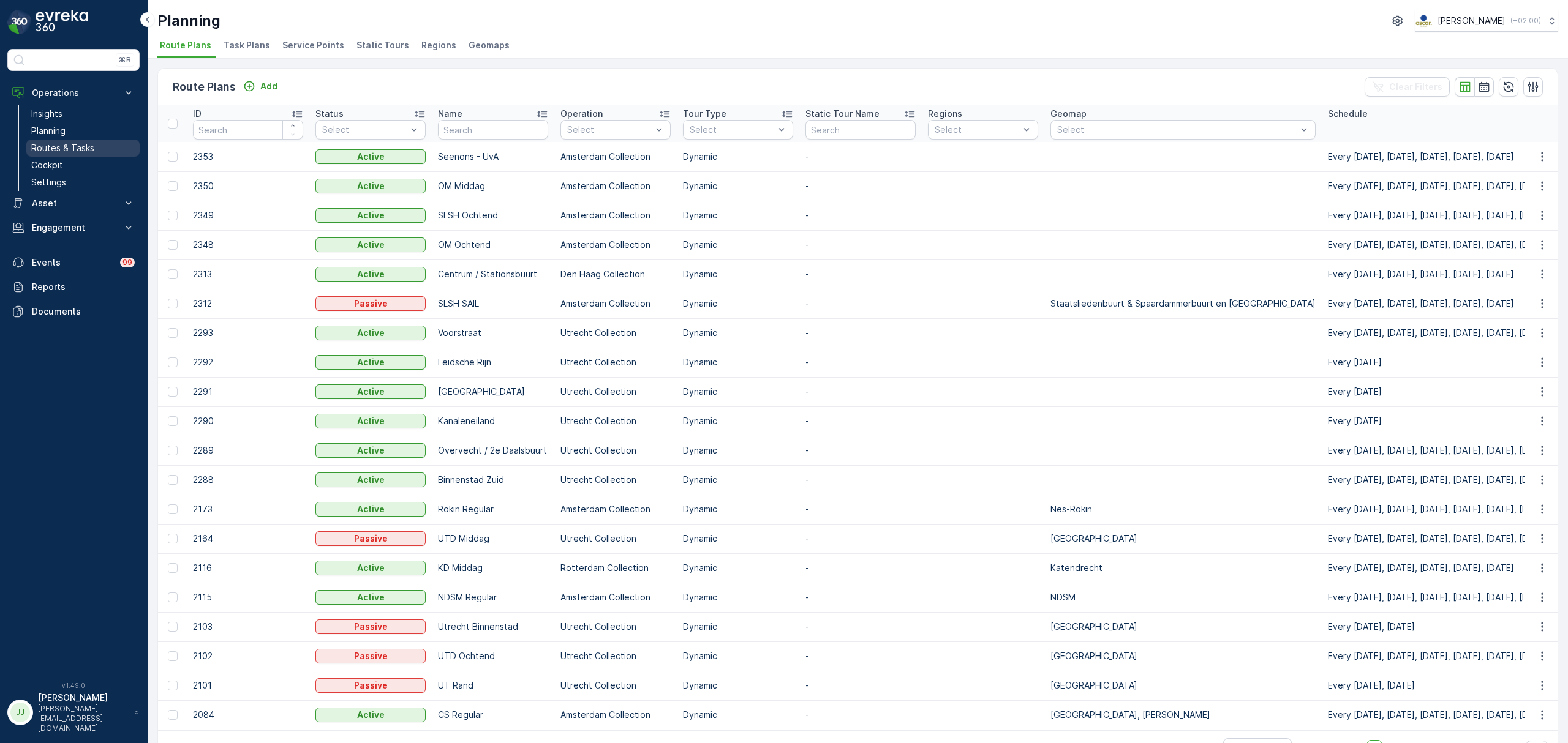
click at [79, 145] on p "Routes & Tasks" at bounding box center [63, 148] width 63 height 12
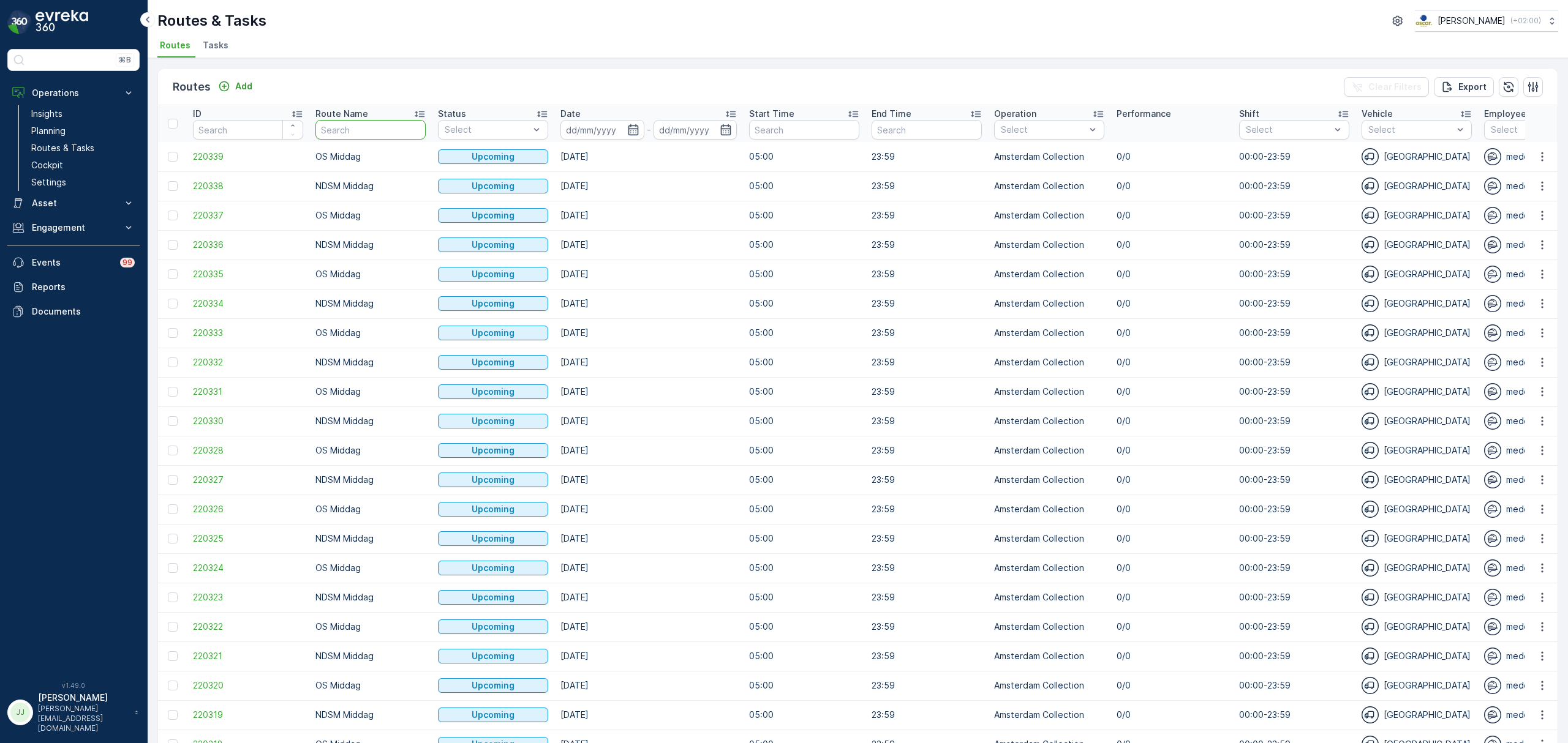
click at [386, 125] on input "text" at bounding box center [370, 130] width 110 height 20
type input "ndsm"
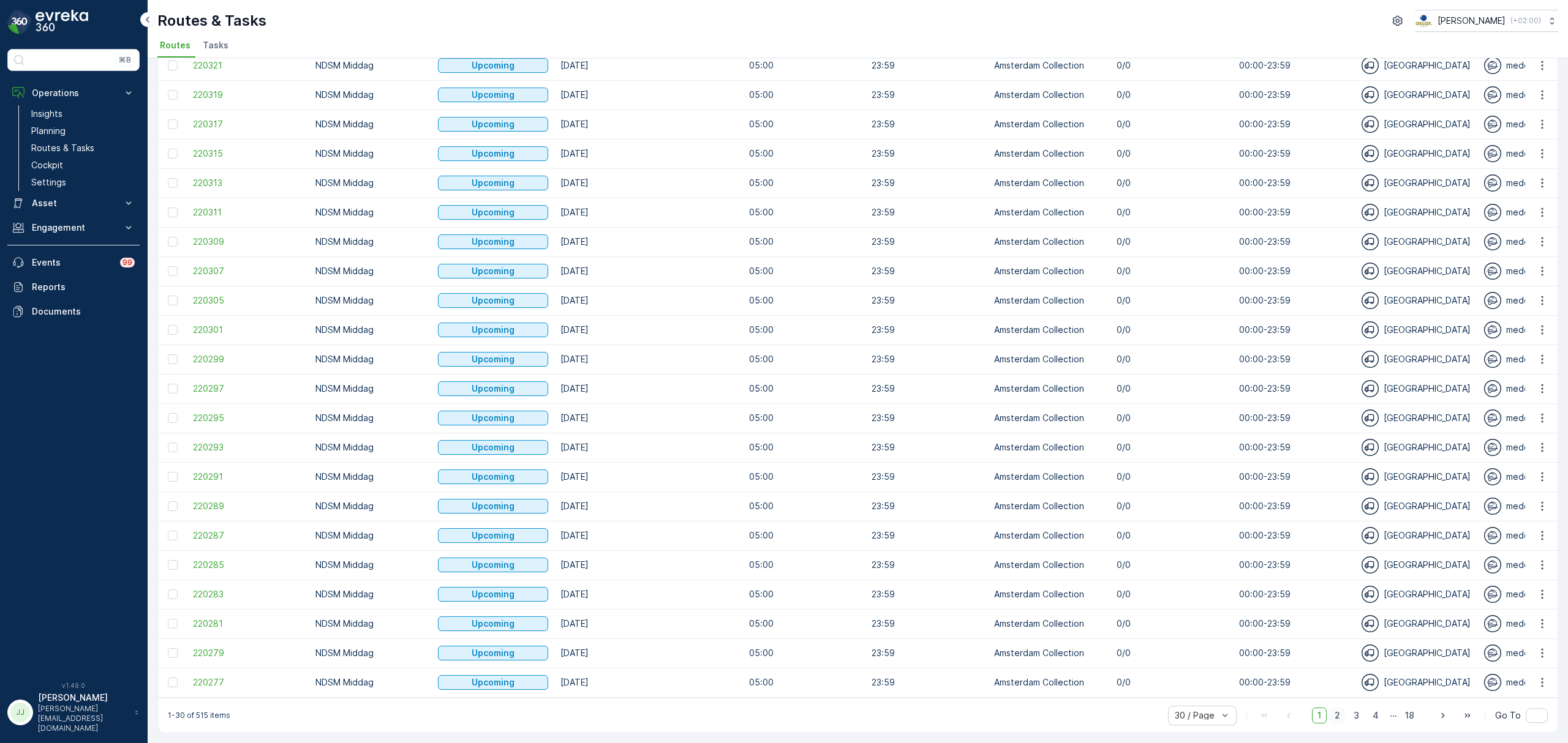
click at [1341, 713] on span "2" at bounding box center [1337, 715] width 17 height 16
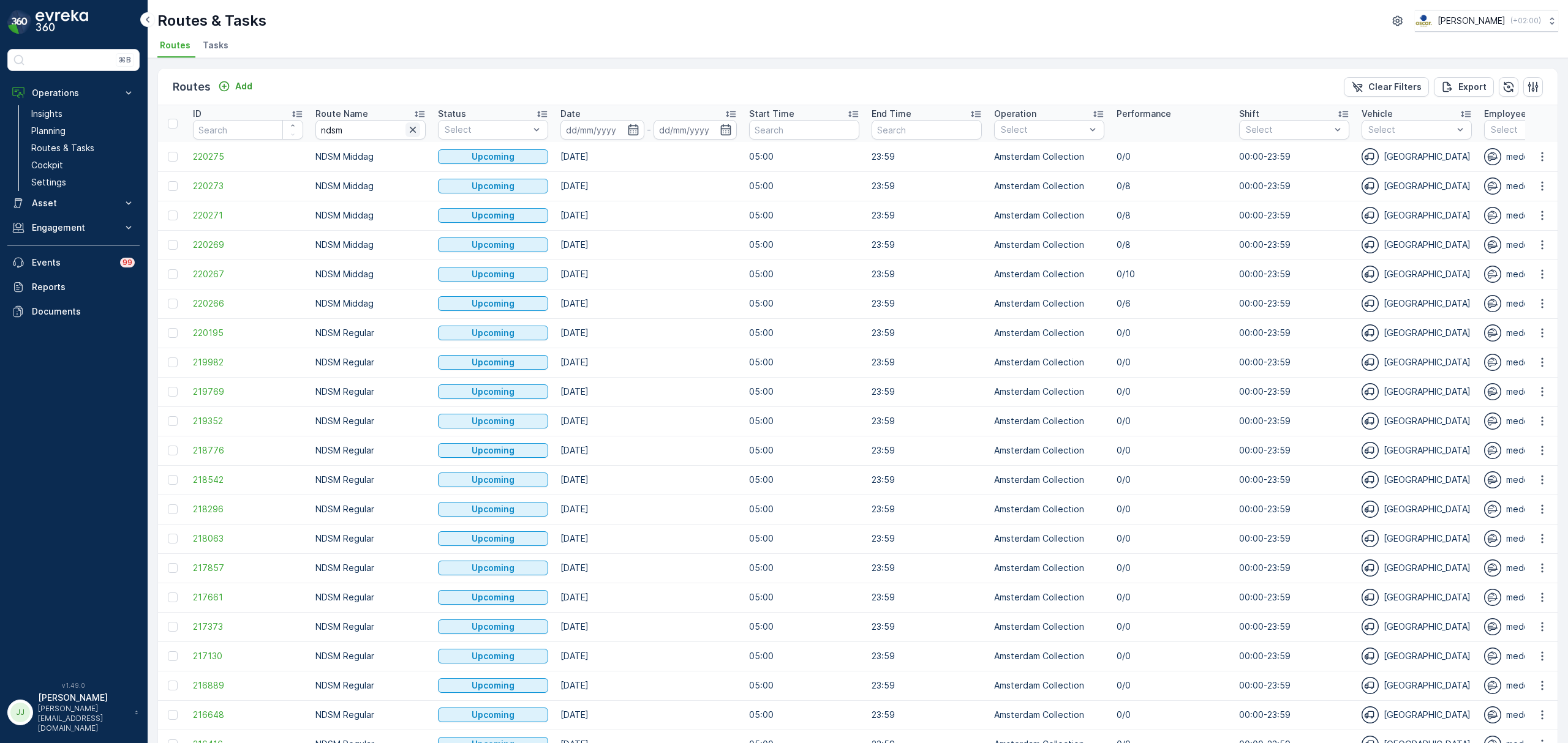
click at [412, 130] on icon "button" at bounding box center [412, 129] width 6 height 6
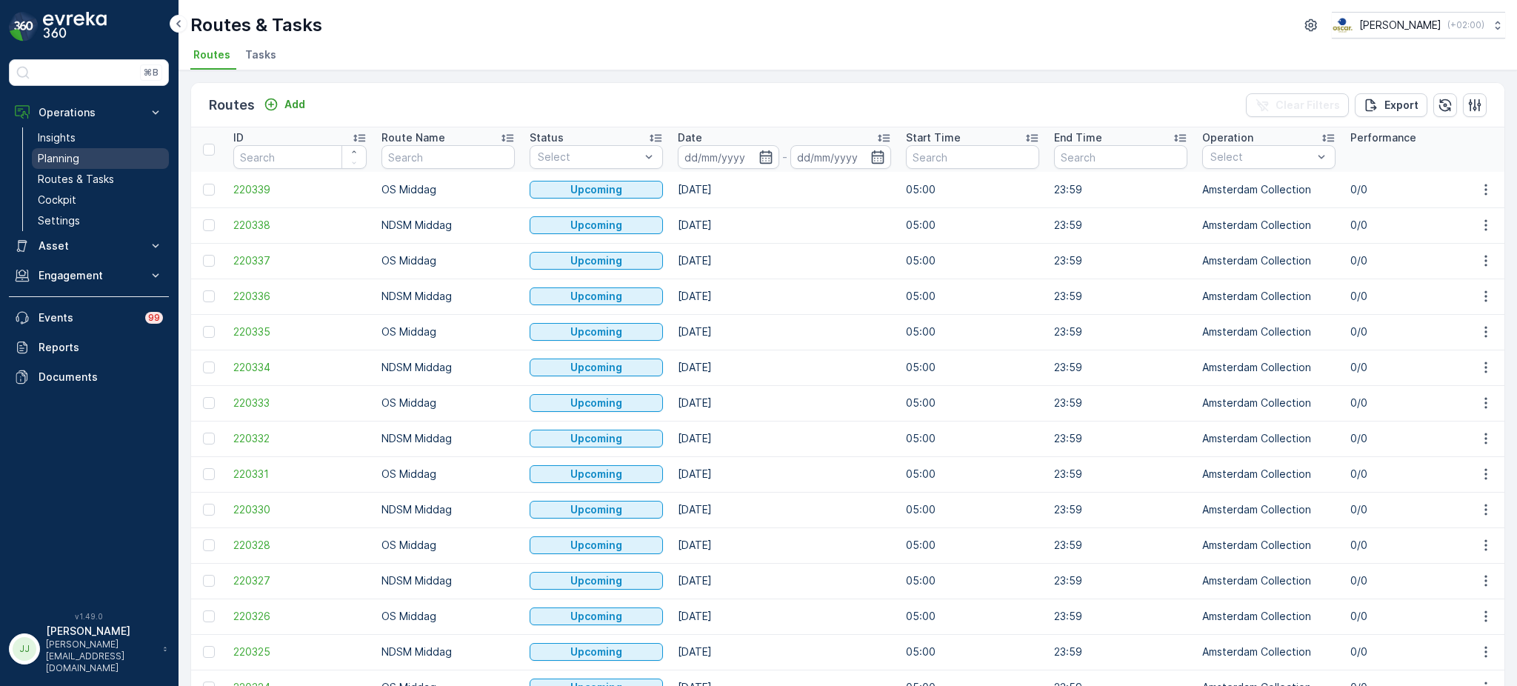
click at [116, 160] on link "Planning" at bounding box center [100, 158] width 137 height 21
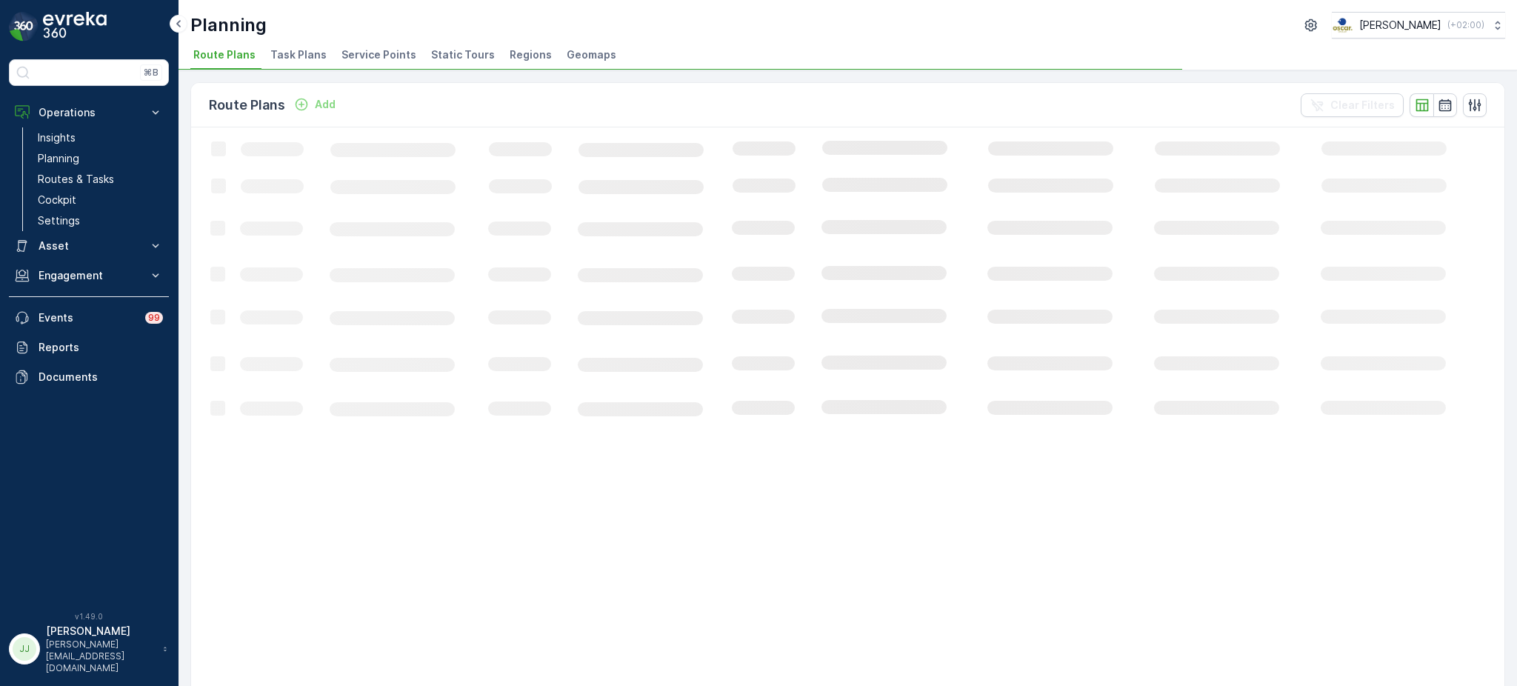
click at [384, 47] on span "Service Points" at bounding box center [378, 54] width 75 height 15
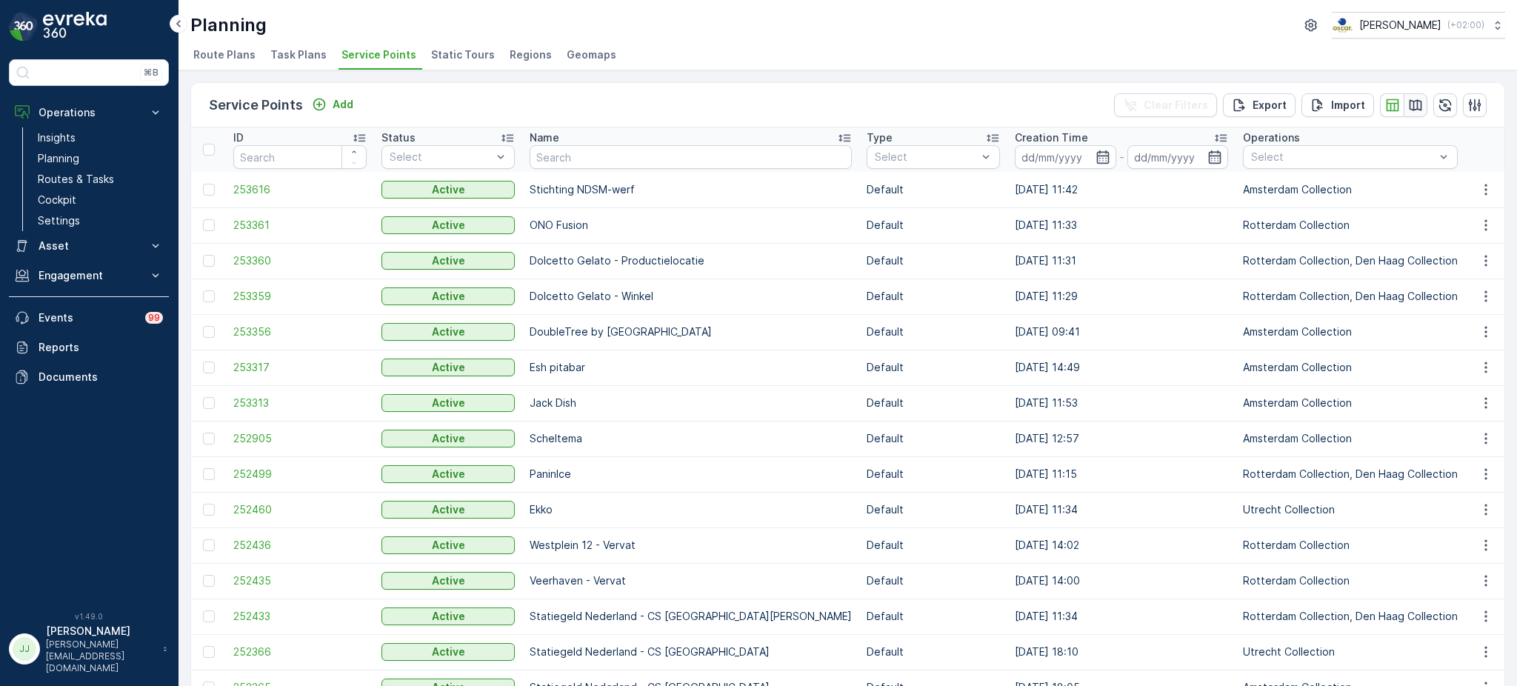
click at [1417, 105] on icon "button" at bounding box center [1415, 104] width 13 height 11
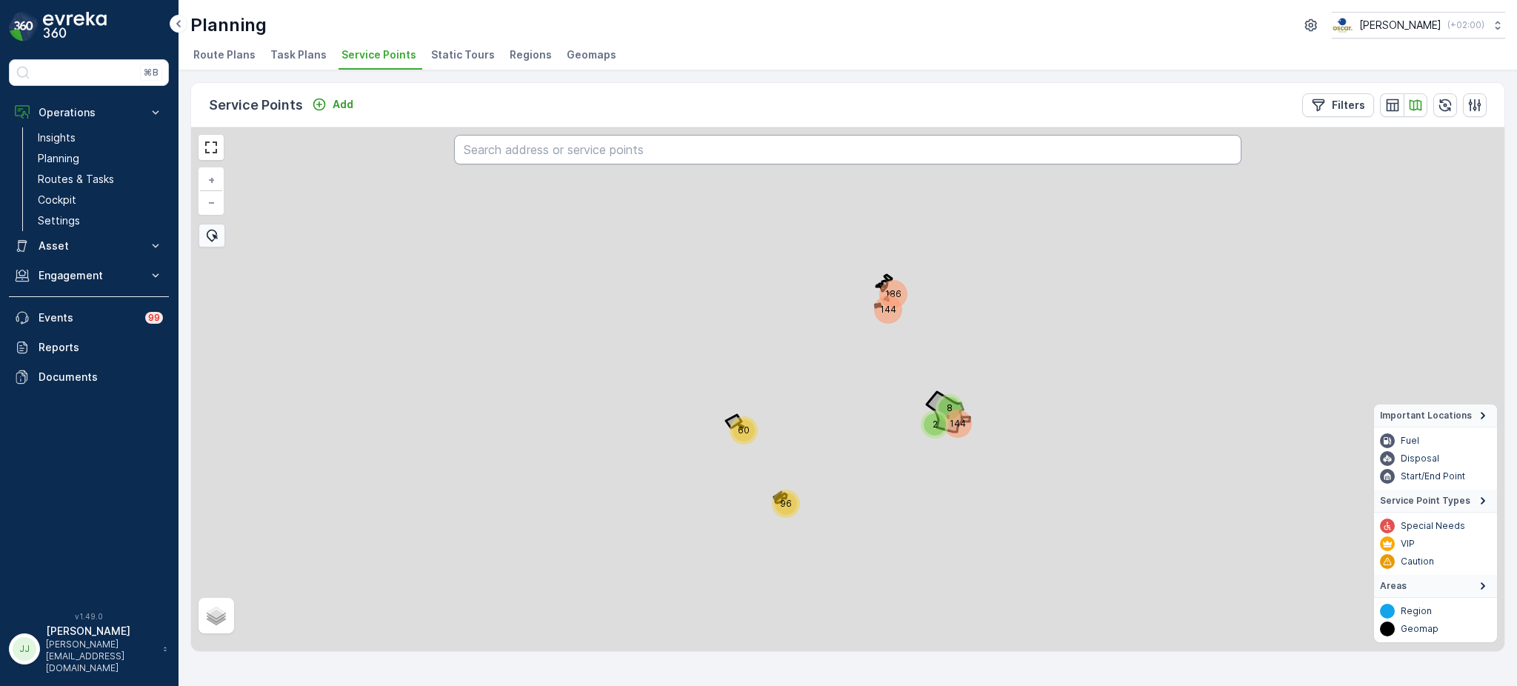
click at [545, 155] on input "text" at bounding box center [848, 150] width 788 height 30
type input "s"
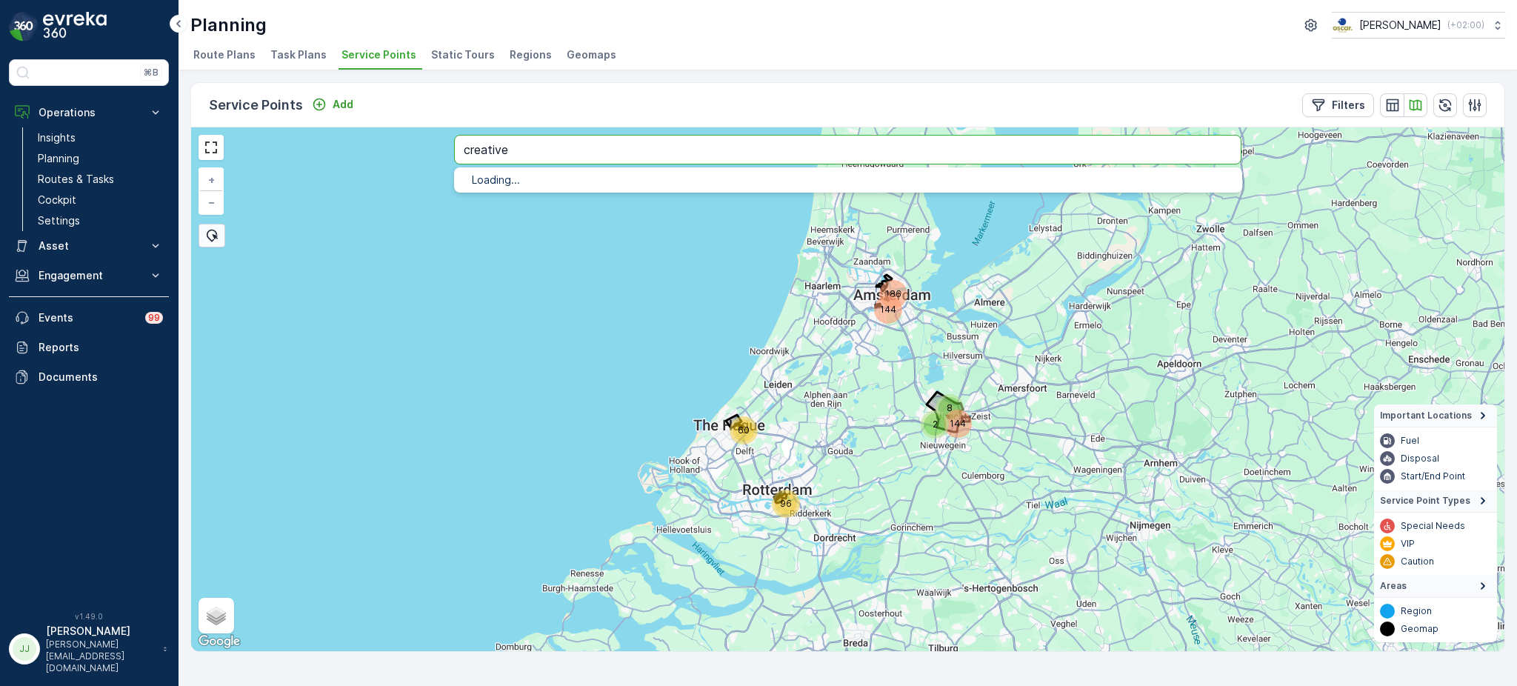
type input "creative"
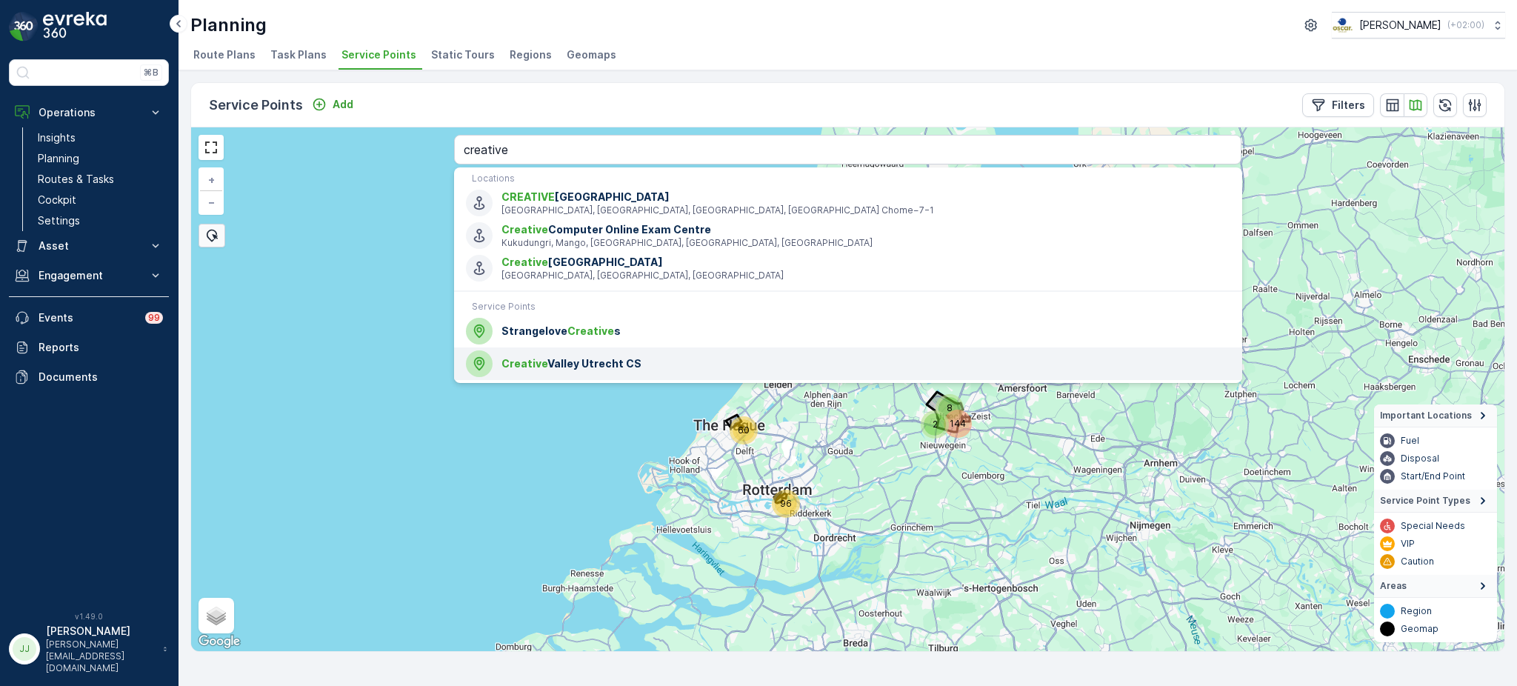
click at [551, 364] on span "Creative Valley Utrecht CS" at bounding box center [865, 363] width 728 height 15
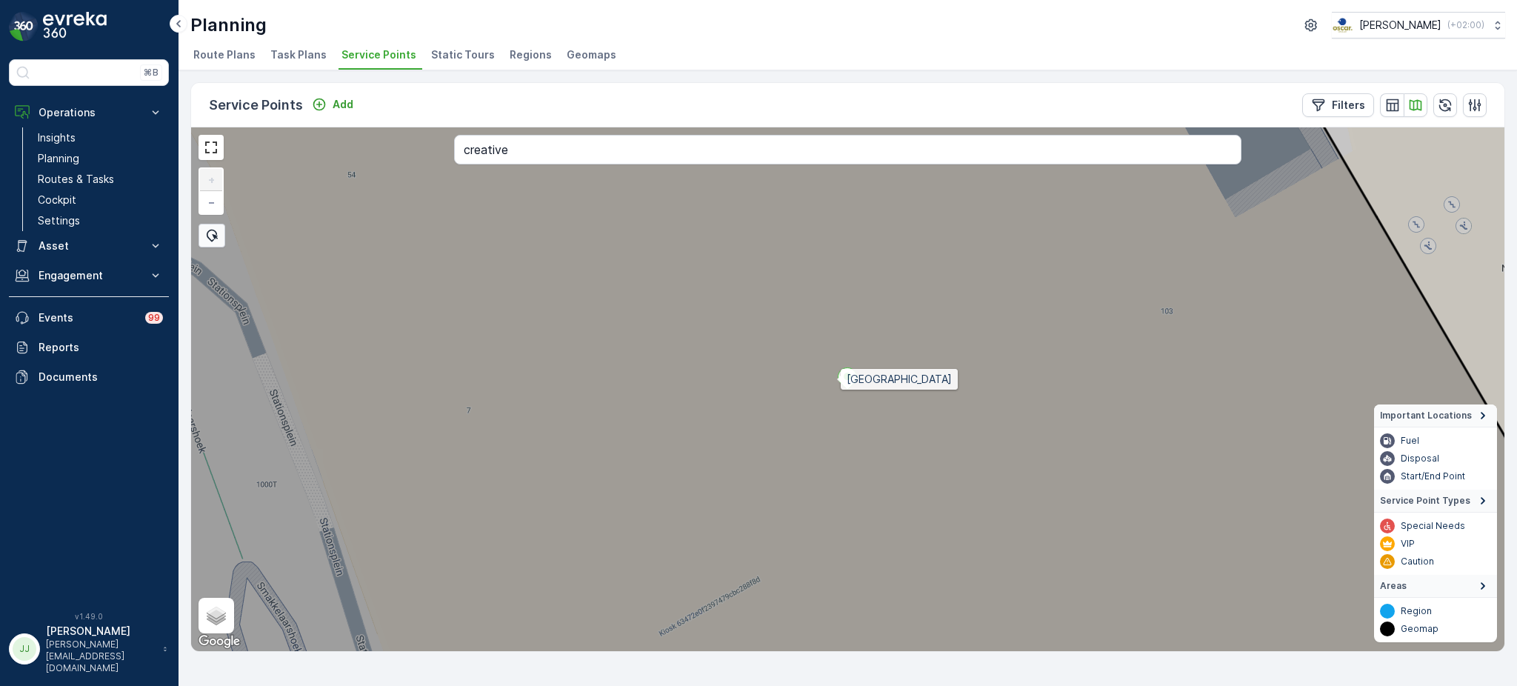
click at [836, 378] on icon at bounding box center [848, 389] width 1580 height 632
click at [840, 376] on icon at bounding box center [847, 378] width 19 height 21
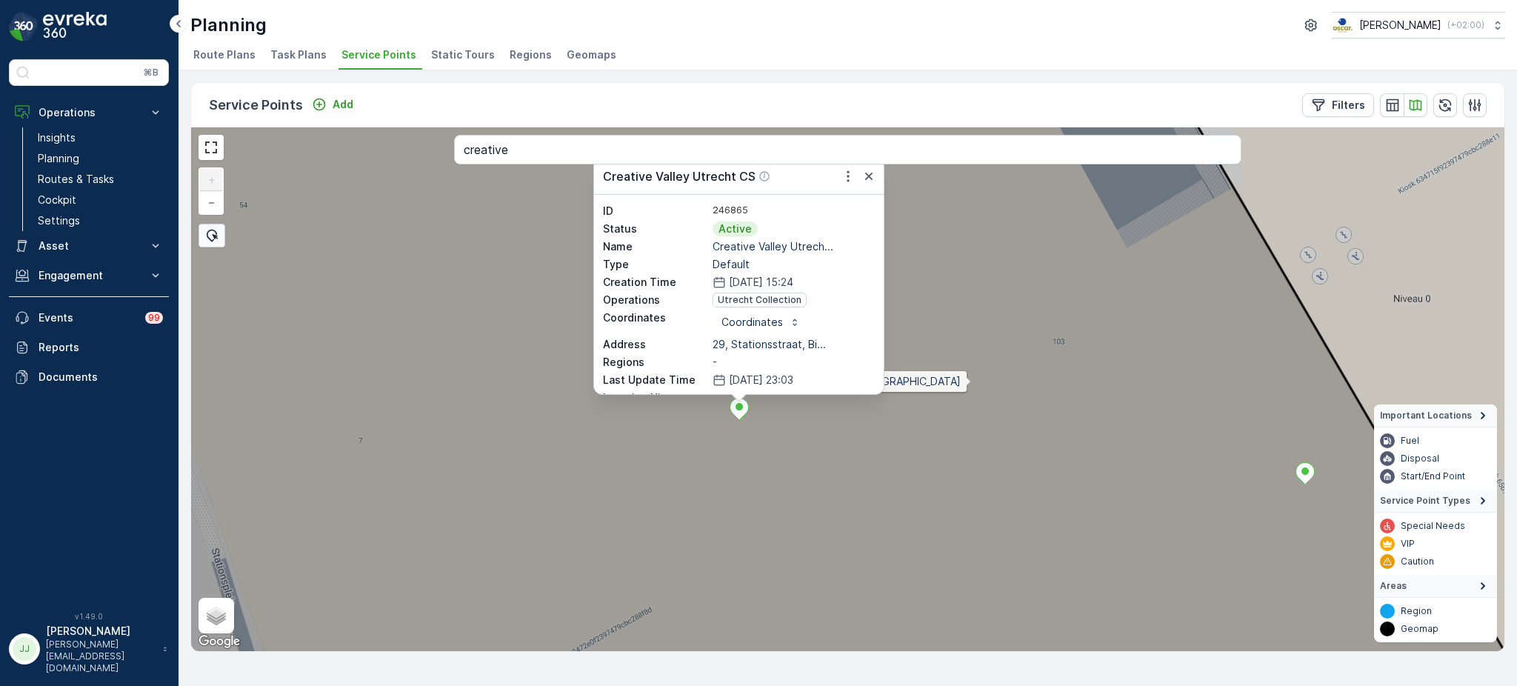
drag, startPoint x: 1082, startPoint y: 349, endPoint x: 974, endPoint y: 373, distance: 110.8
click at [972, 380] on icon at bounding box center [740, 419] width 1580 height 632
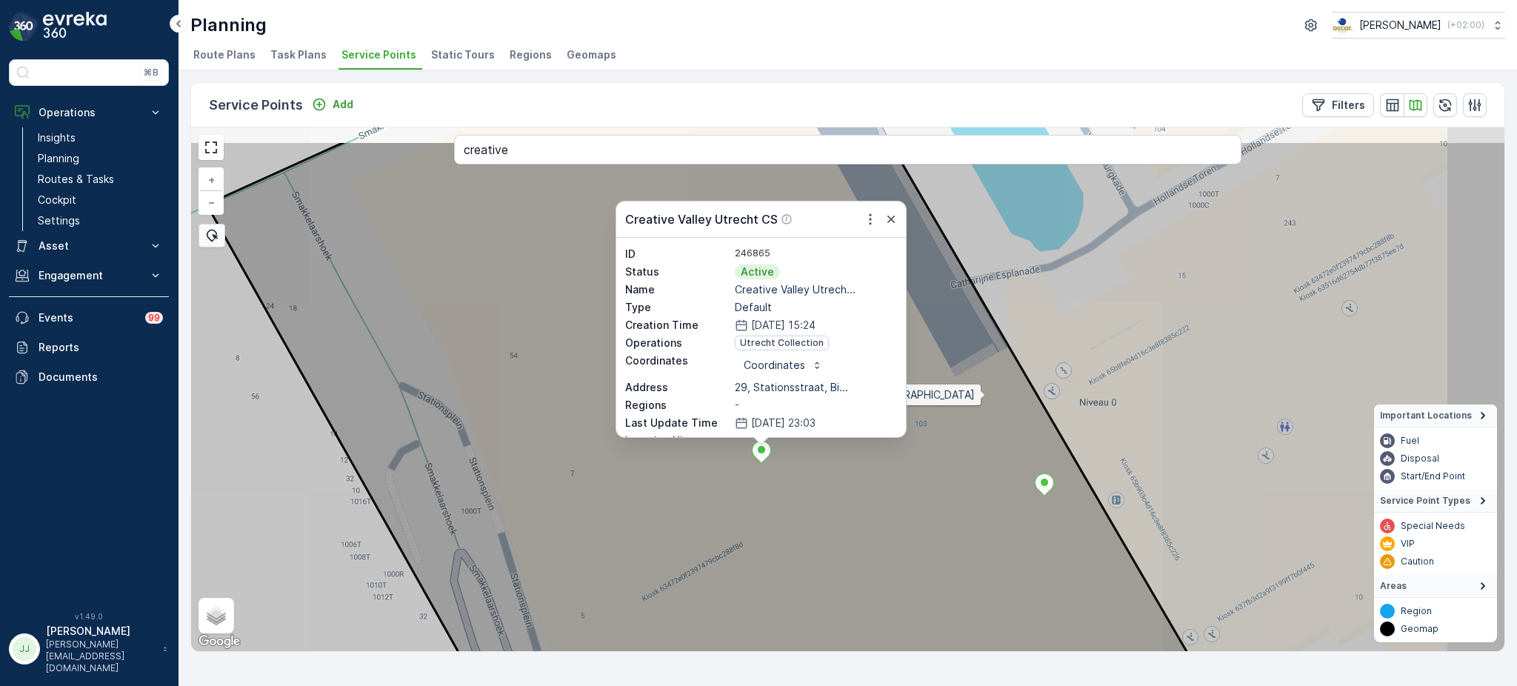
drag, startPoint x: 1106, startPoint y: 312, endPoint x: 969, endPoint y: 395, distance: 159.1
click at [970, 399] on icon at bounding box center [752, 457] width 1580 height 632
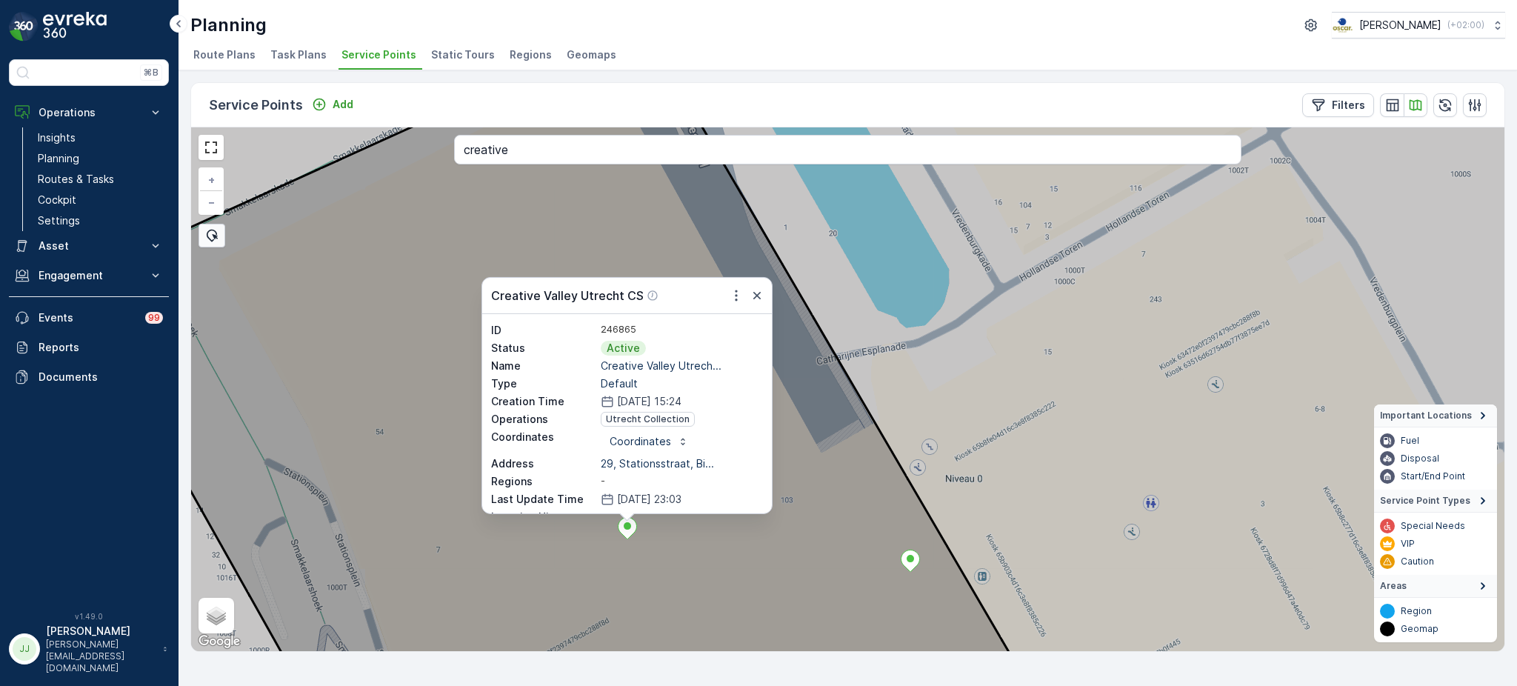
click at [1026, 350] on icon at bounding box center [848, 389] width 1580 height 632
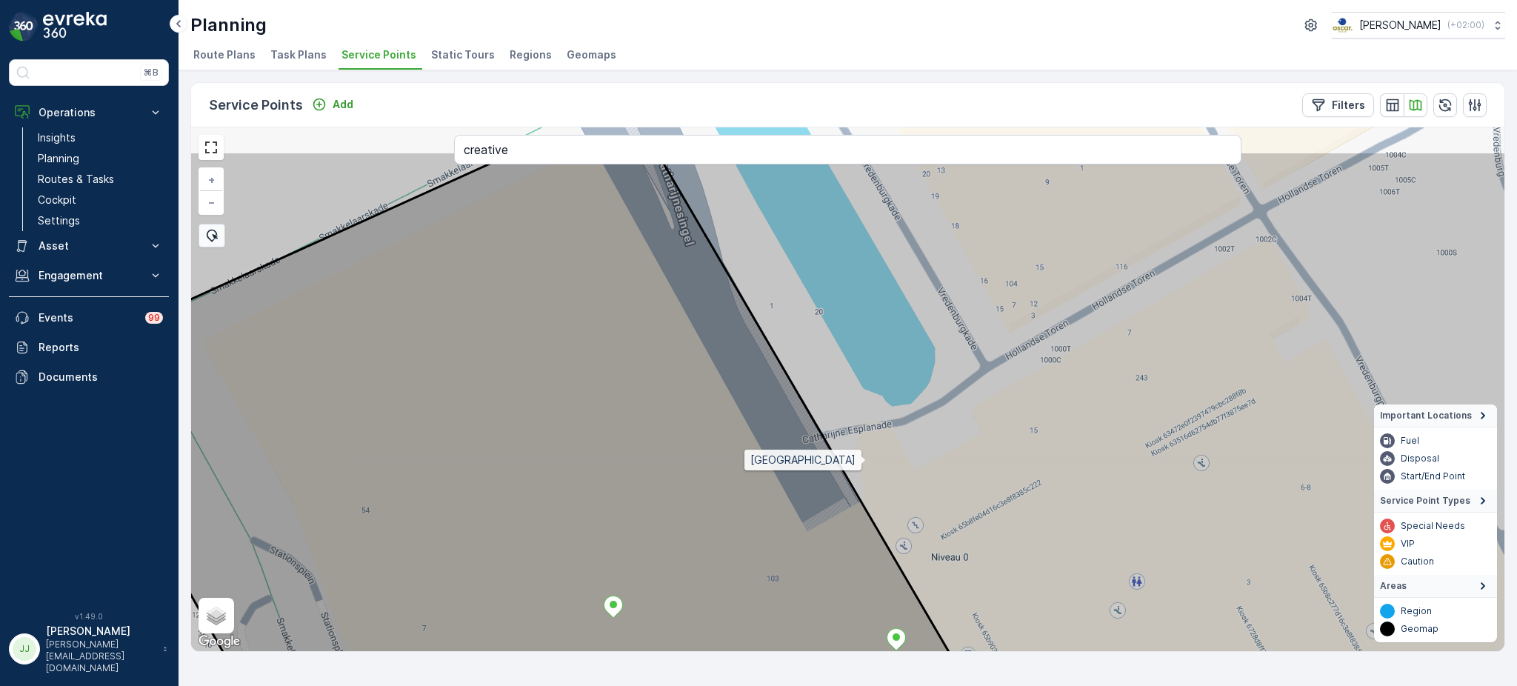
drag, startPoint x: 868, startPoint y: 441, endPoint x: 860, endPoint y: 475, distance: 35.0
click at [860, 475] on icon at bounding box center [834, 467] width 1580 height 632
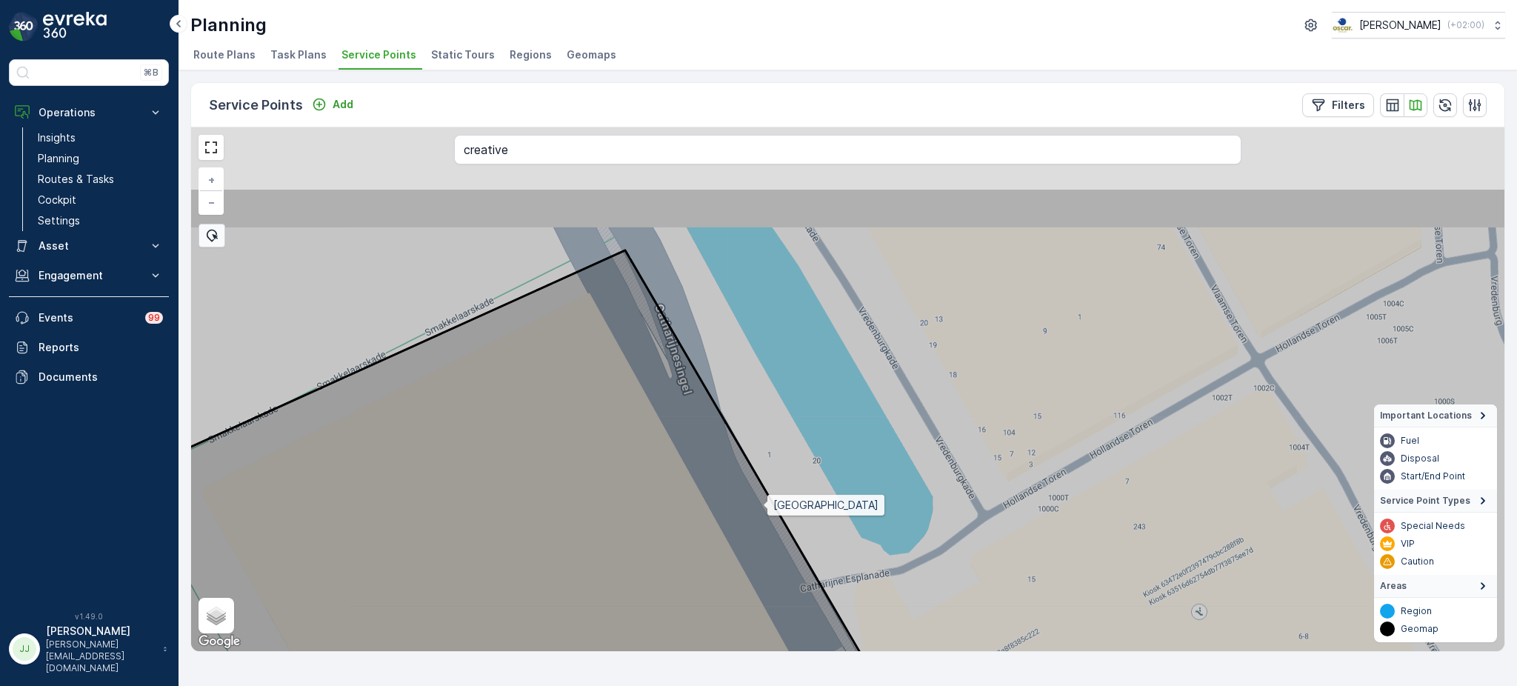
drag, startPoint x: 758, startPoint y: 491, endPoint x: 763, endPoint y: 504, distance: 13.6
click at [763, 504] on icon at bounding box center [854, 503] width 1580 height 632
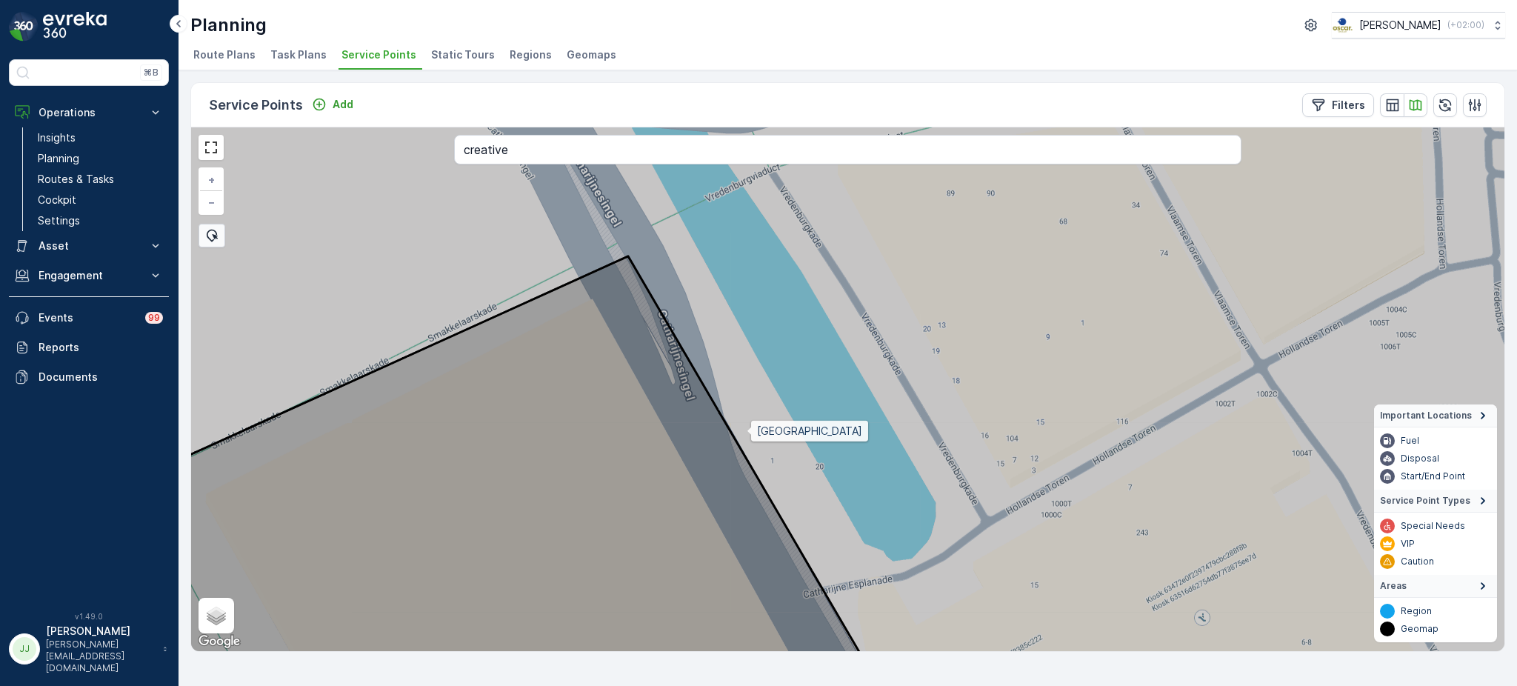
drag, startPoint x: 743, startPoint y: 426, endPoint x: 806, endPoint y: 426, distance: 62.2
click at [806, 426] on icon at bounding box center [848, 389] width 1580 height 632
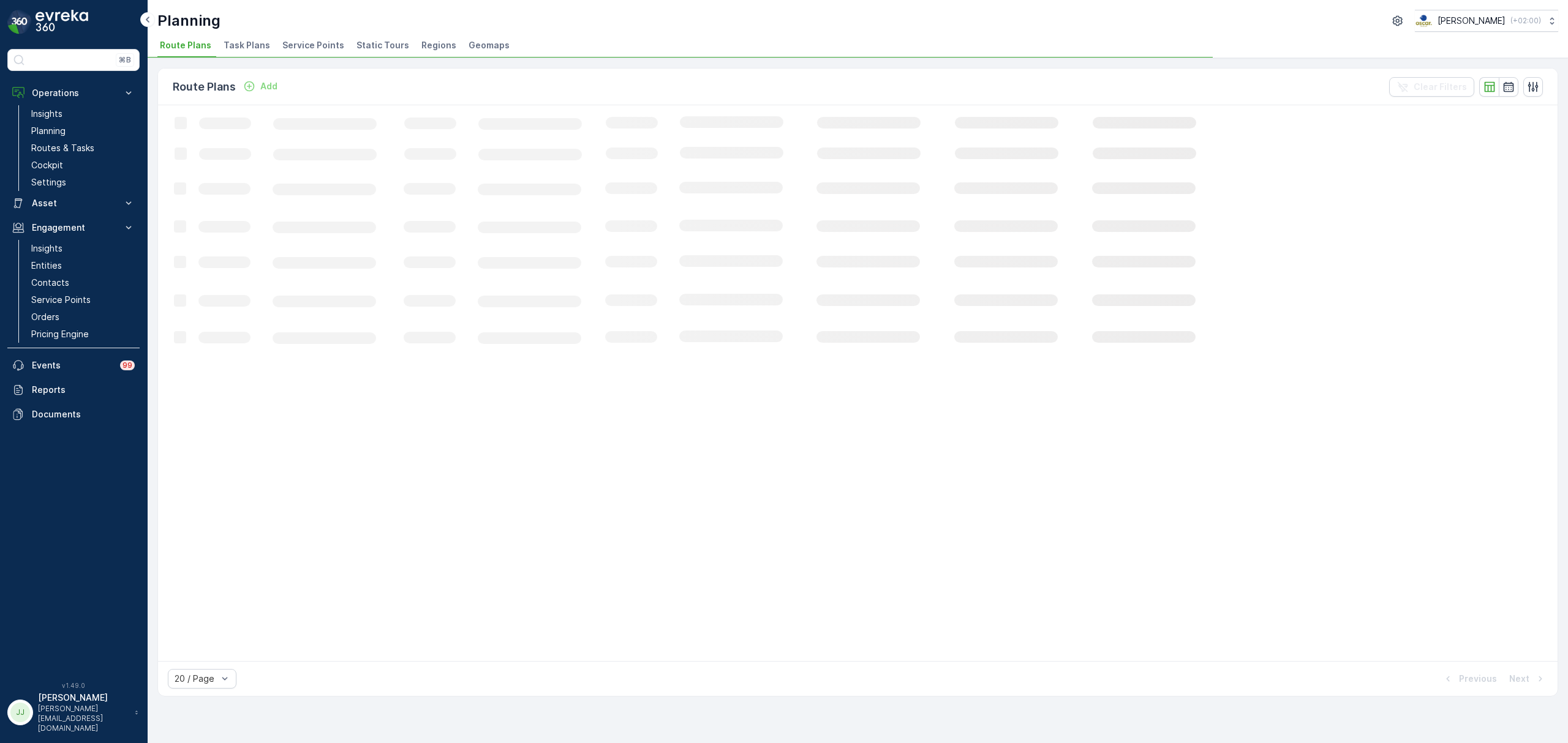
click at [236, 44] on span "Task Plans" at bounding box center [246, 45] width 46 height 12
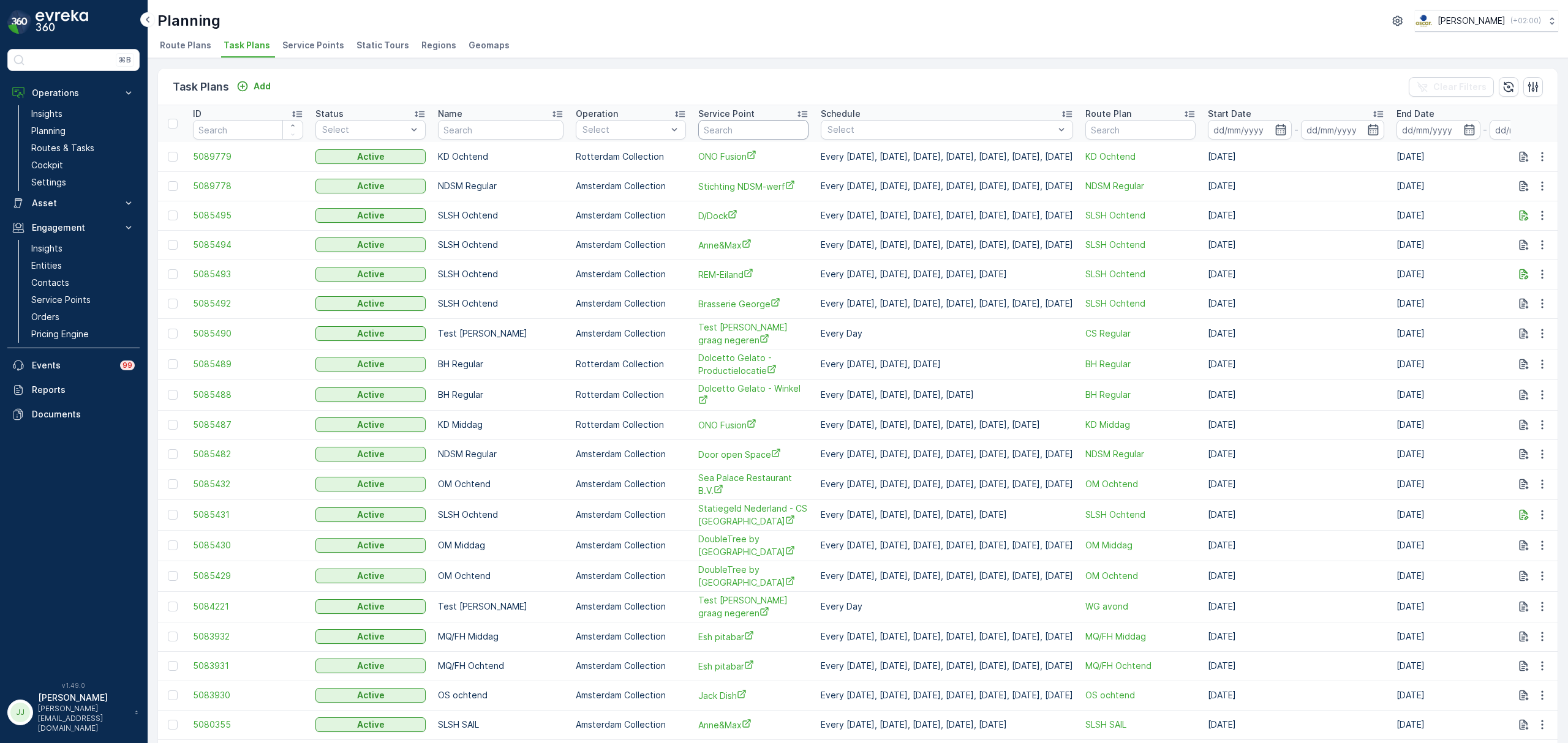
click at [729, 129] on input "text" at bounding box center [753, 130] width 110 height 20
type input "brute"
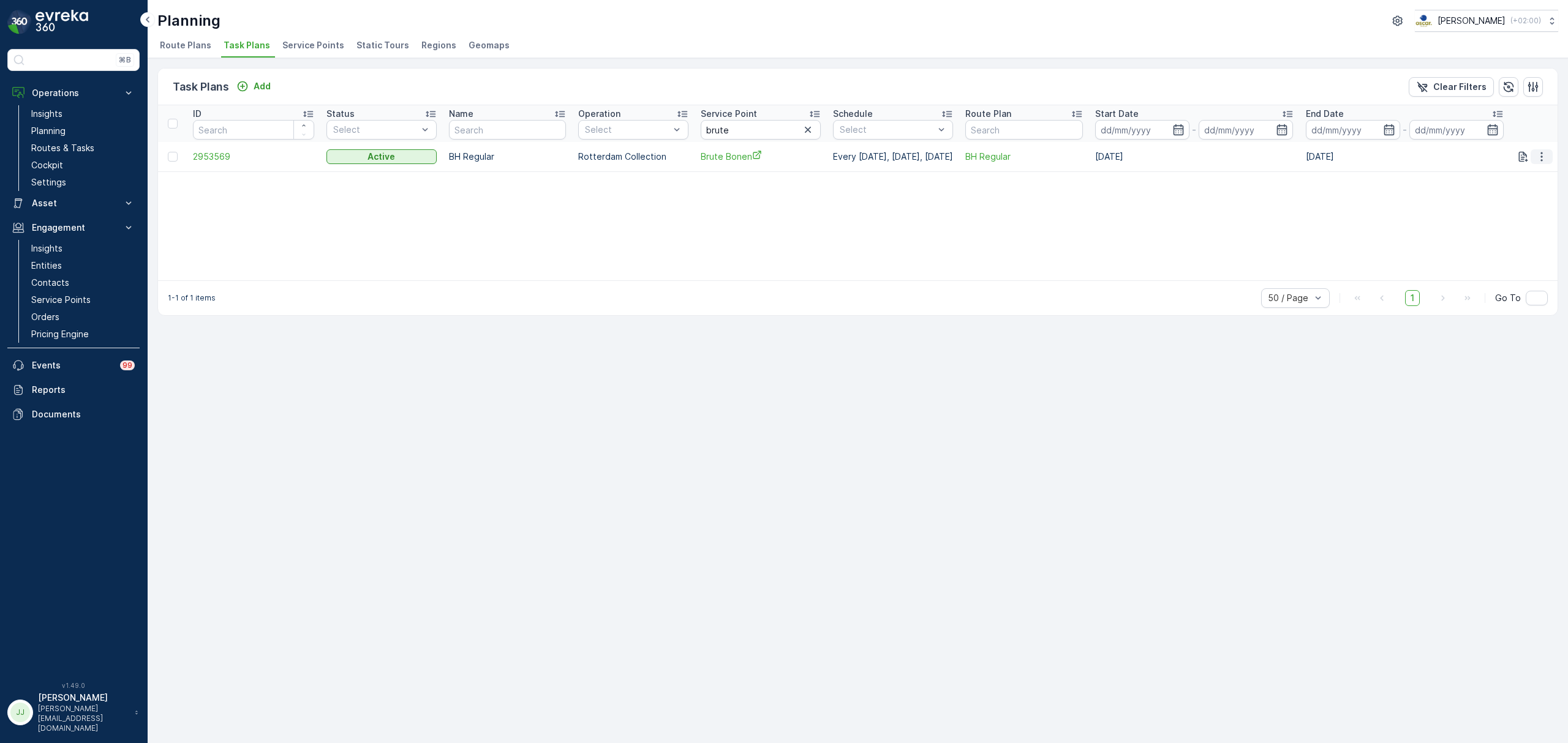
click at [1544, 162] on icon "button" at bounding box center [1541, 156] width 12 height 12
click at [1531, 186] on span "Edit Task Plan" at bounding box center [1520, 192] width 57 height 12
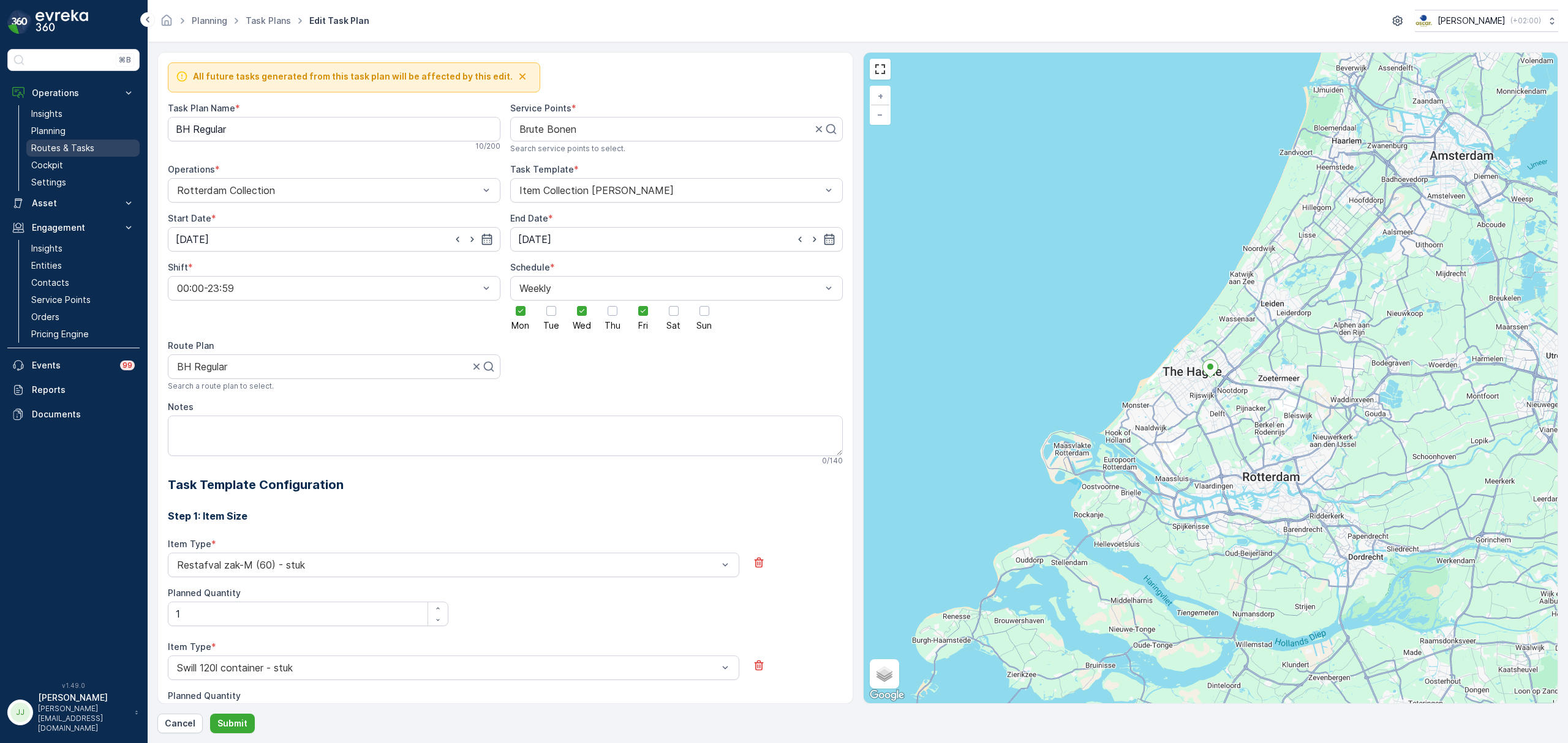
click at [91, 145] on p "Routes & Tasks" at bounding box center [63, 148] width 63 height 12
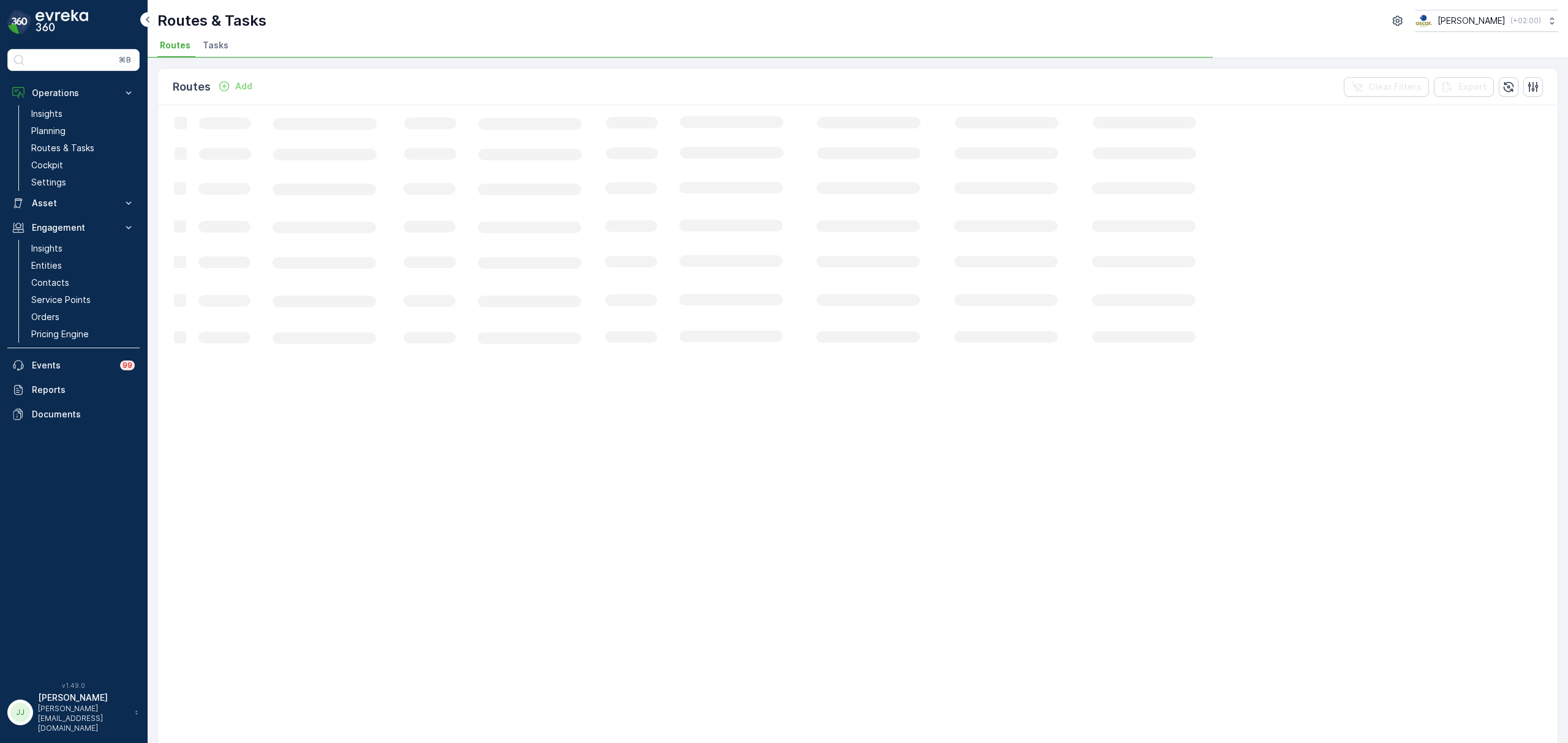
click at [213, 50] on span "Tasks" at bounding box center [215, 45] width 26 height 12
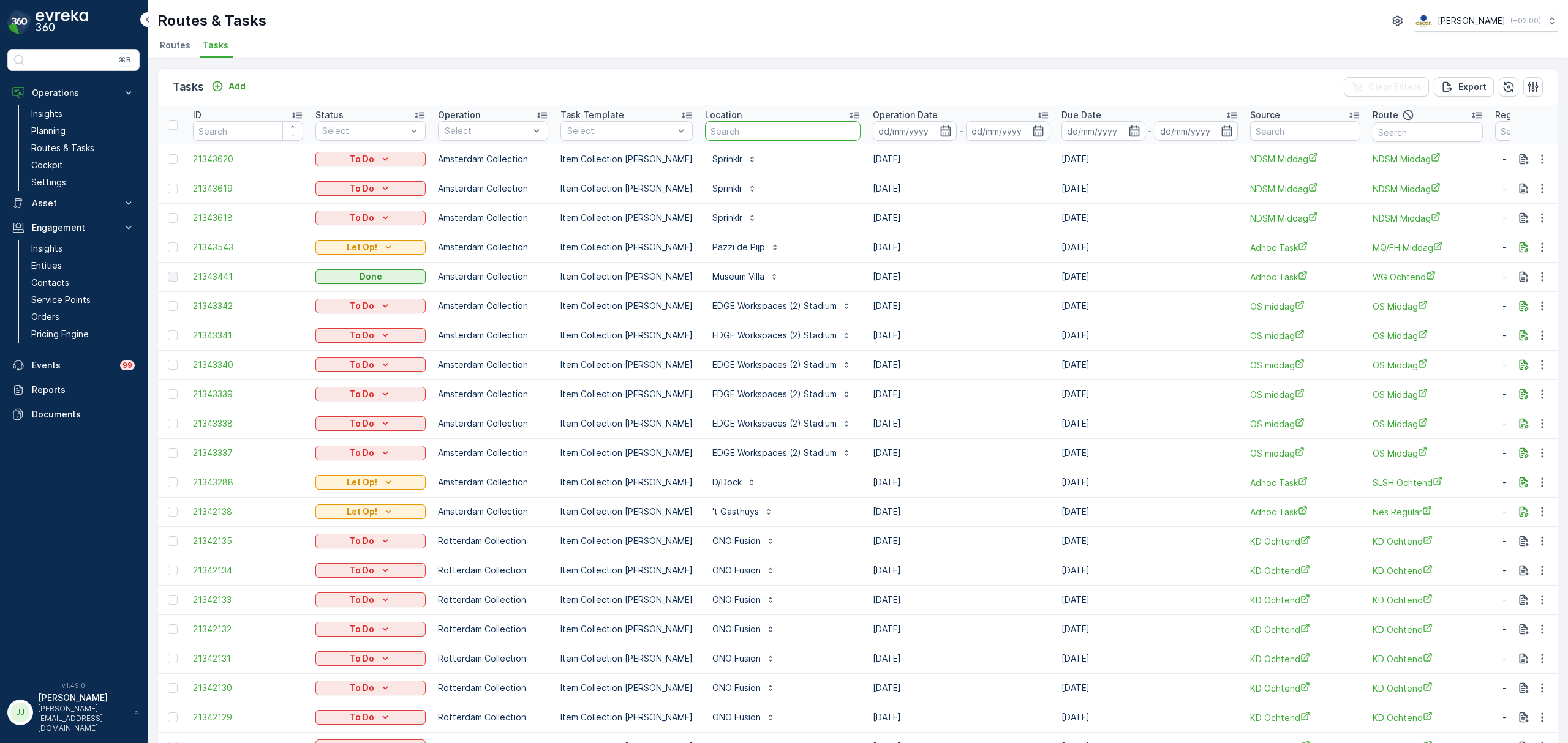
click at [777, 128] on input "text" at bounding box center [782, 131] width 155 height 20
type input "cs utr"
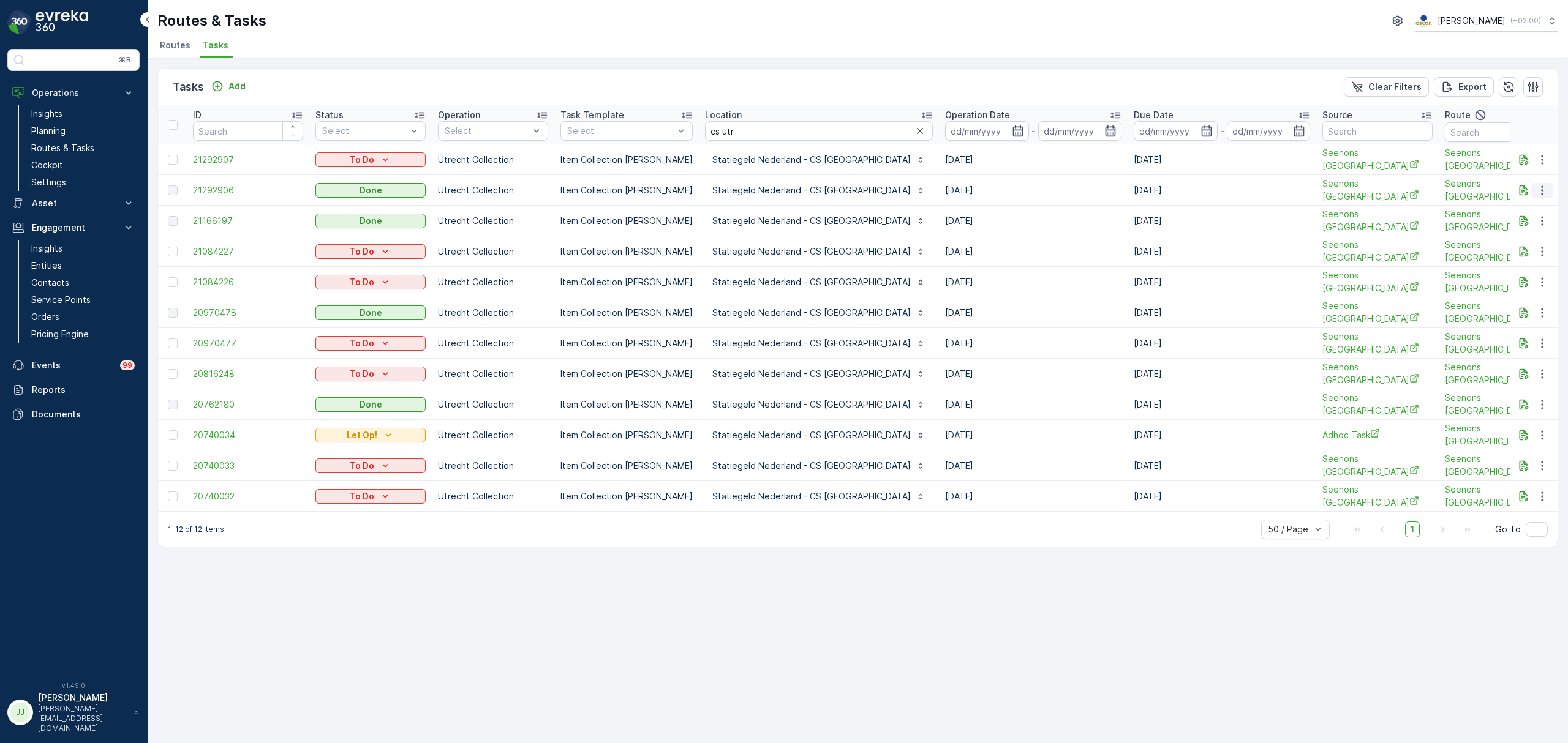
click at [1542, 193] on icon "button" at bounding box center [1542, 189] width 2 height 9
click at [1533, 203] on span "See More Details" at bounding box center [1527, 207] width 71 height 12
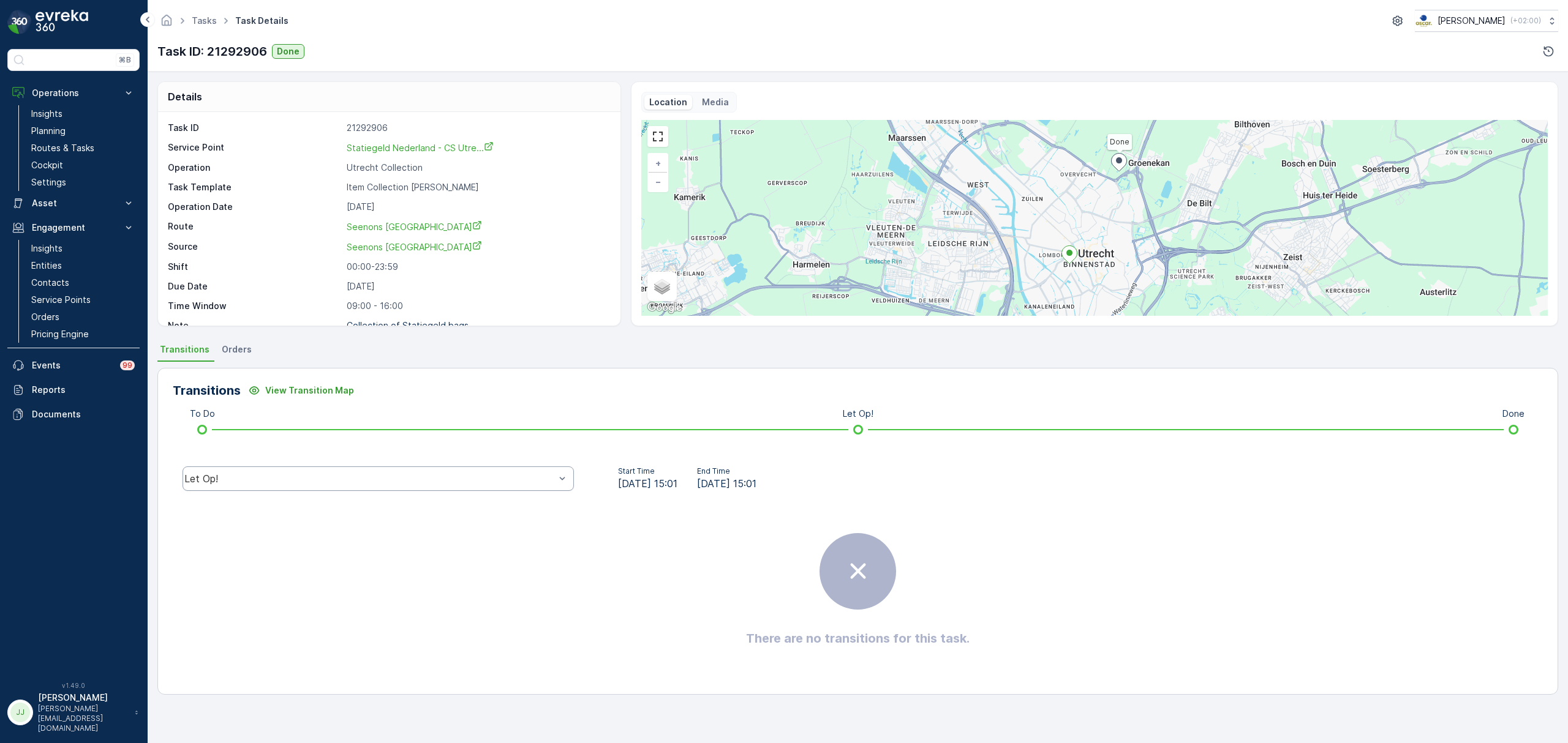
click at [298, 470] on div "Let Op!" at bounding box center [378, 479] width 391 height 25
click at [244, 383] on div "Done" at bounding box center [378, 386] width 376 height 11
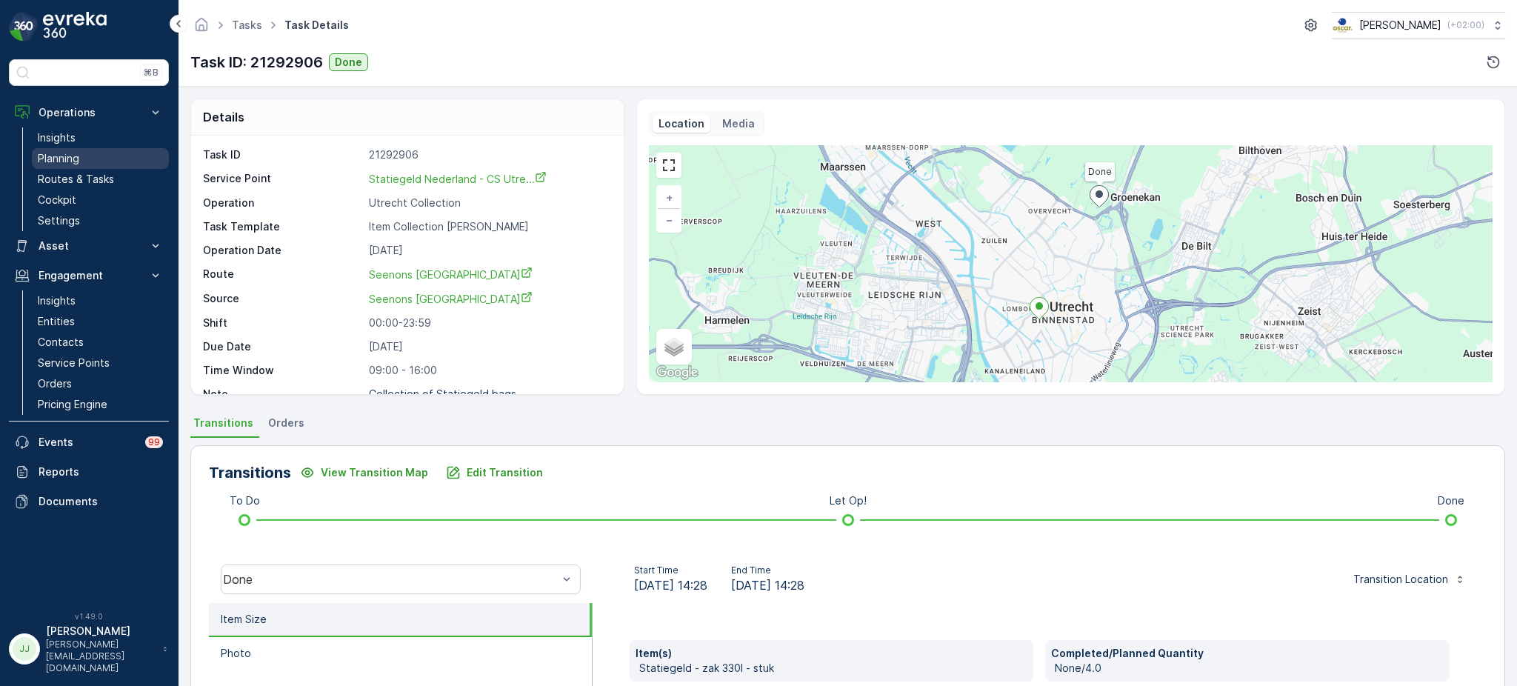
click at [89, 153] on link "Planning" at bounding box center [100, 158] width 137 height 21
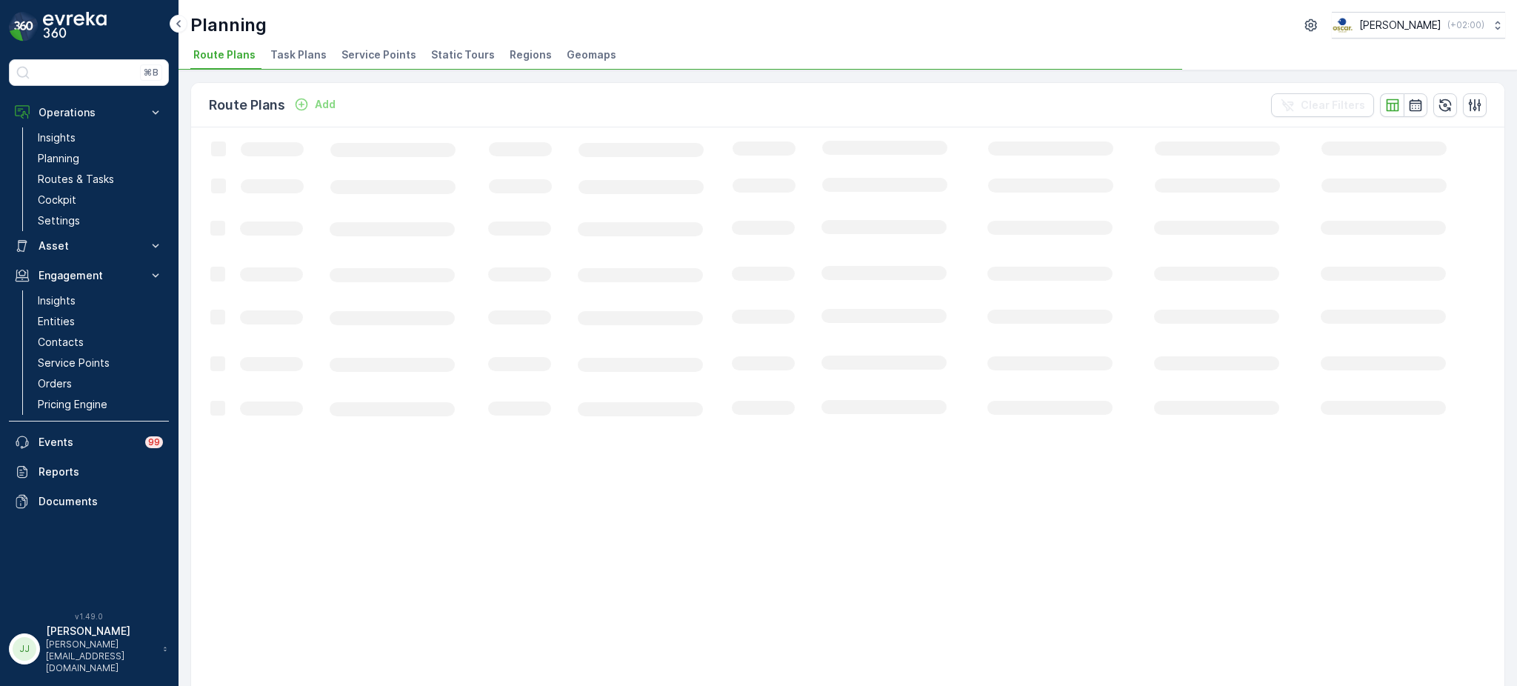
click at [283, 51] on span "Task Plans" at bounding box center [298, 54] width 56 height 15
click at [374, 51] on span "Service Points" at bounding box center [378, 54] width 75 height 15
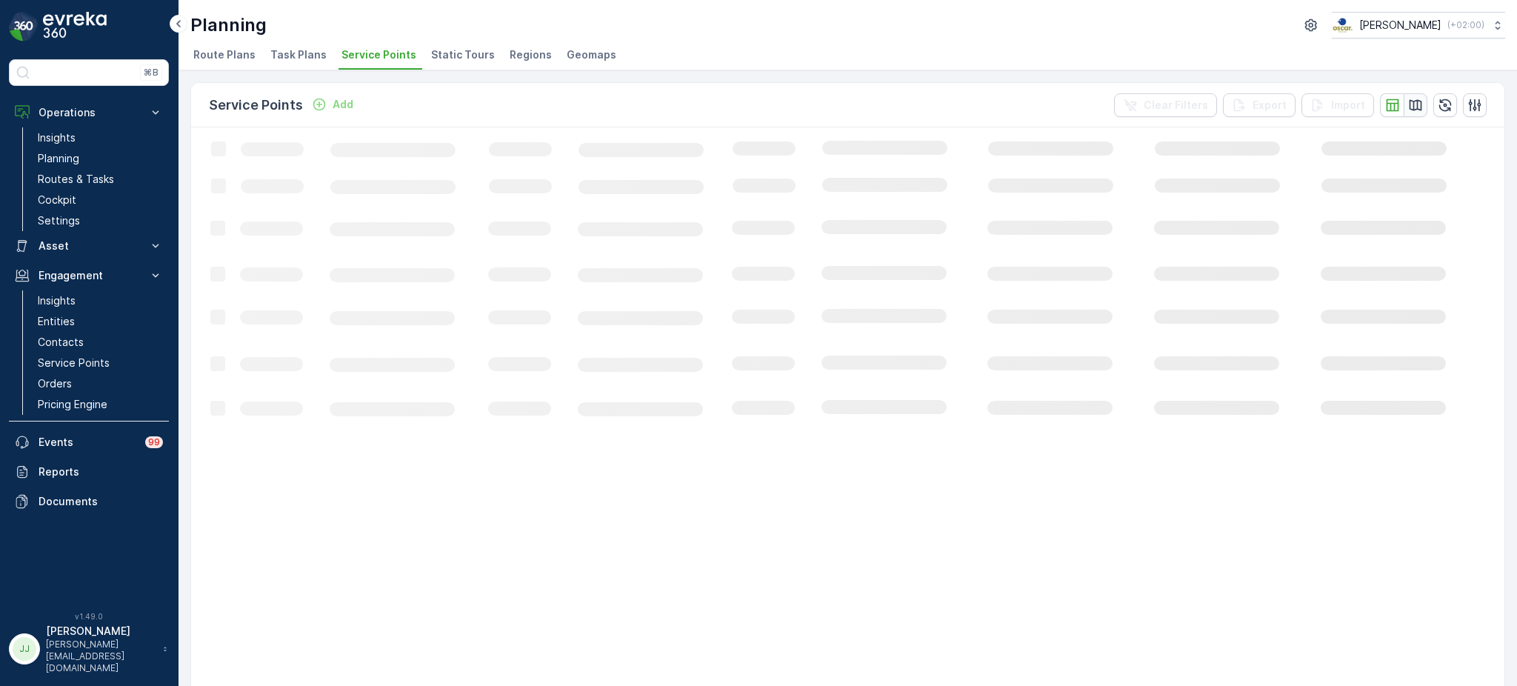
click at [1408, 106] on icon "button" at bounding box center [1415, 105] width 15 height 15
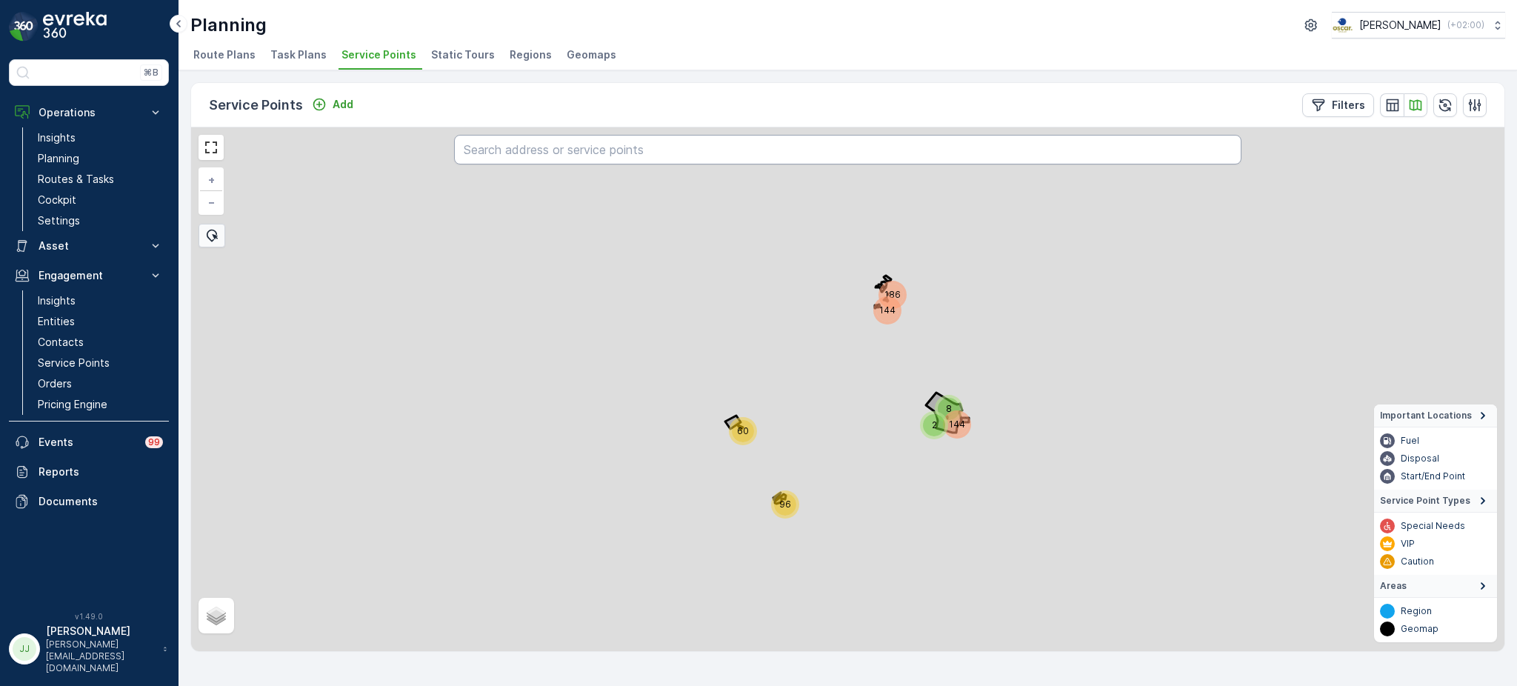
click at [1044, 153] on input "text" at bounding box center [848, 150] width 788 height 30
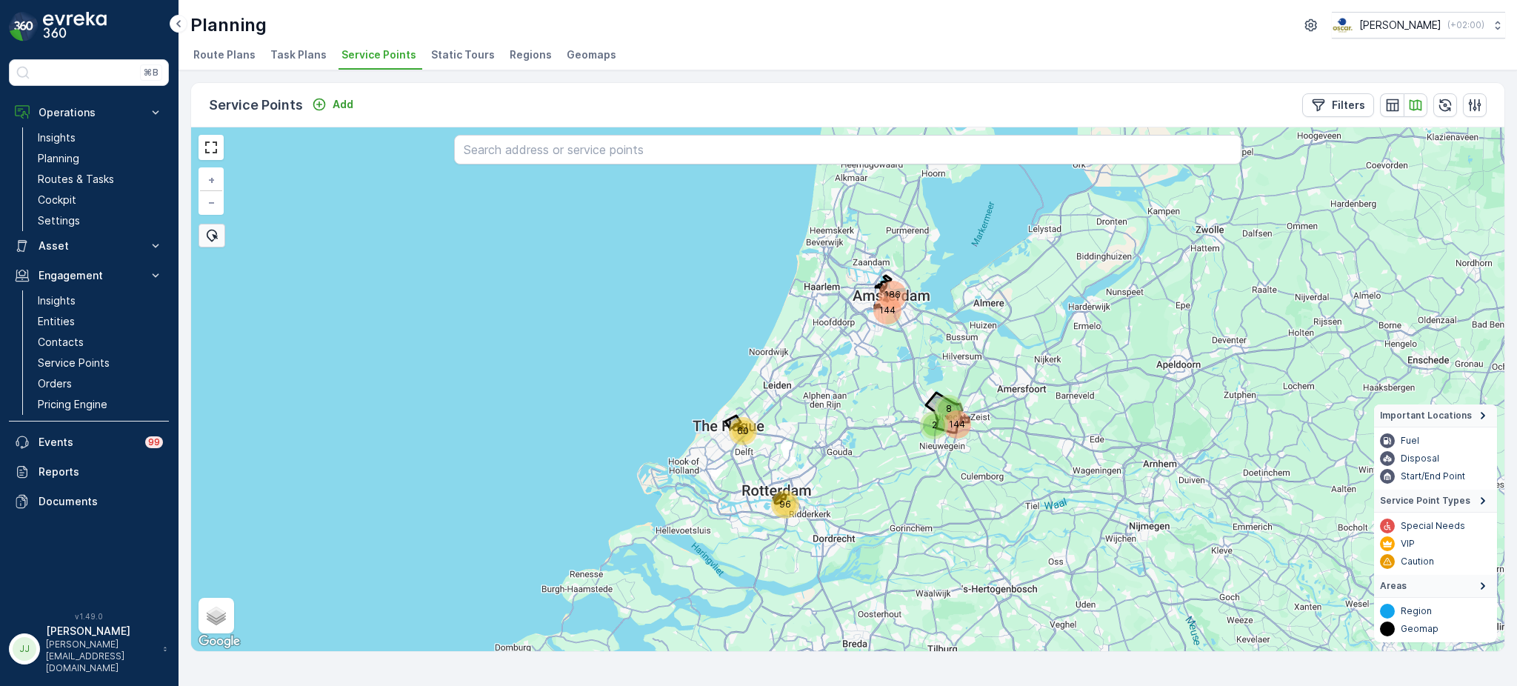
click at [287, 48] on span "Task Plans" at bounding box center [298, 54] width 56 height 15
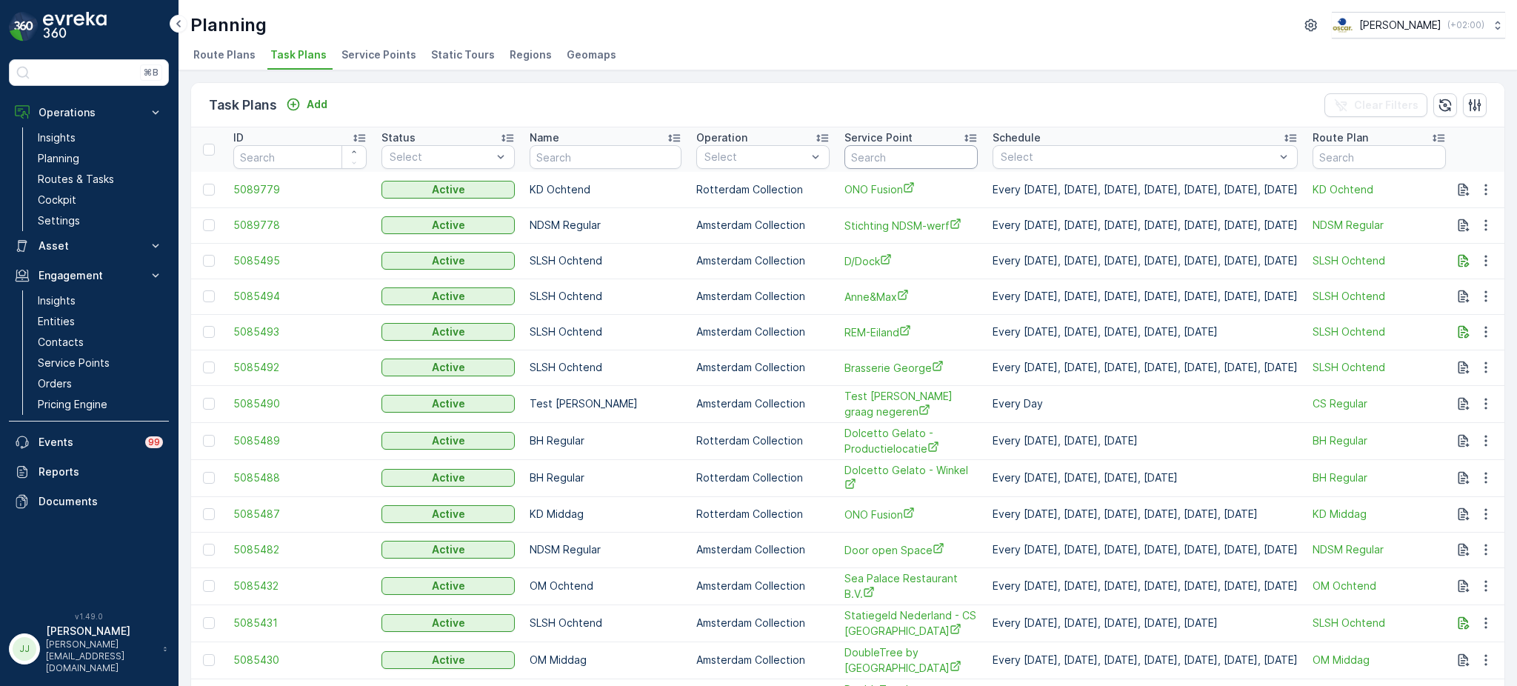
click at [869, 152] on input "text" at bounding box center [910, 157] width 133 height 24
type input "bar ca"
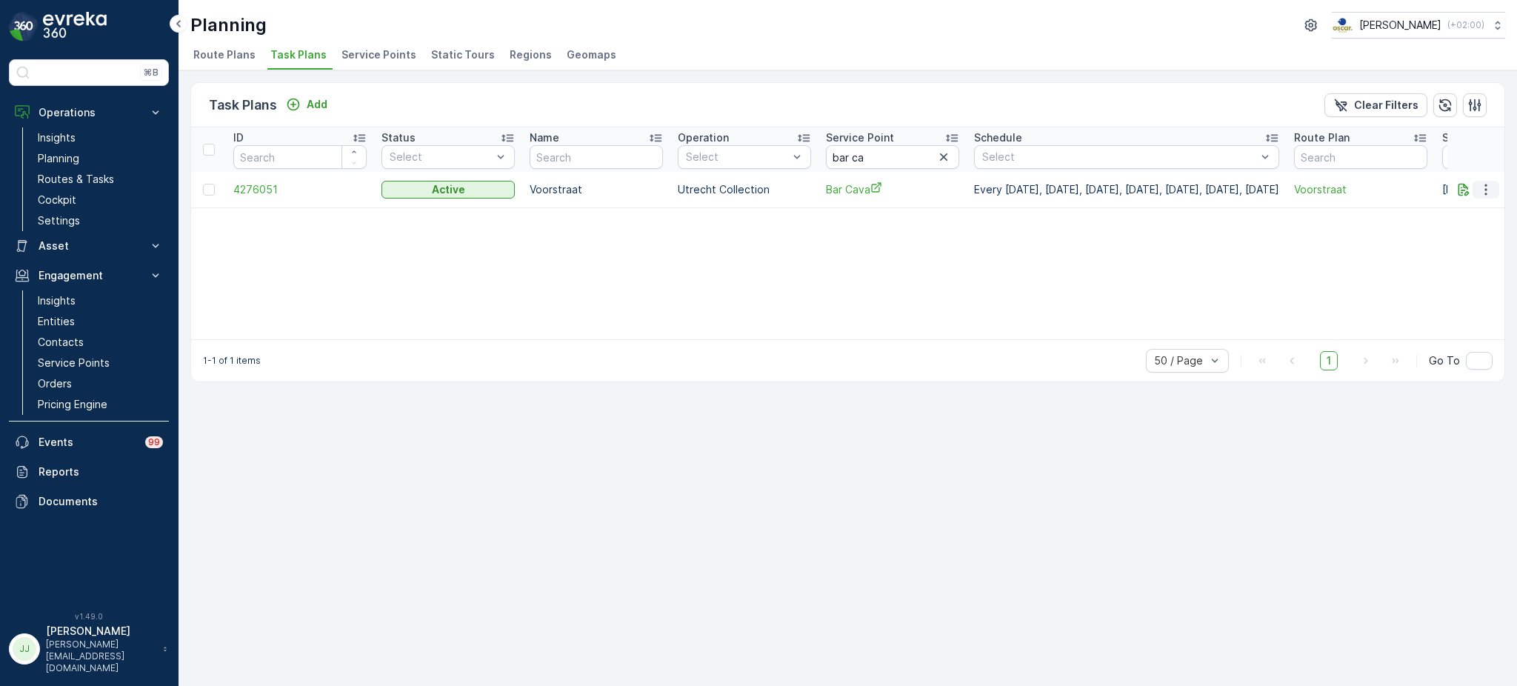
click at [1484, 182] on icon "button" at bounding box center [1485, 189] width 15 height 15
click at [1457, 234] on span "Edit Task Plan" at bounding box center [1459, 231] width 69 height 15
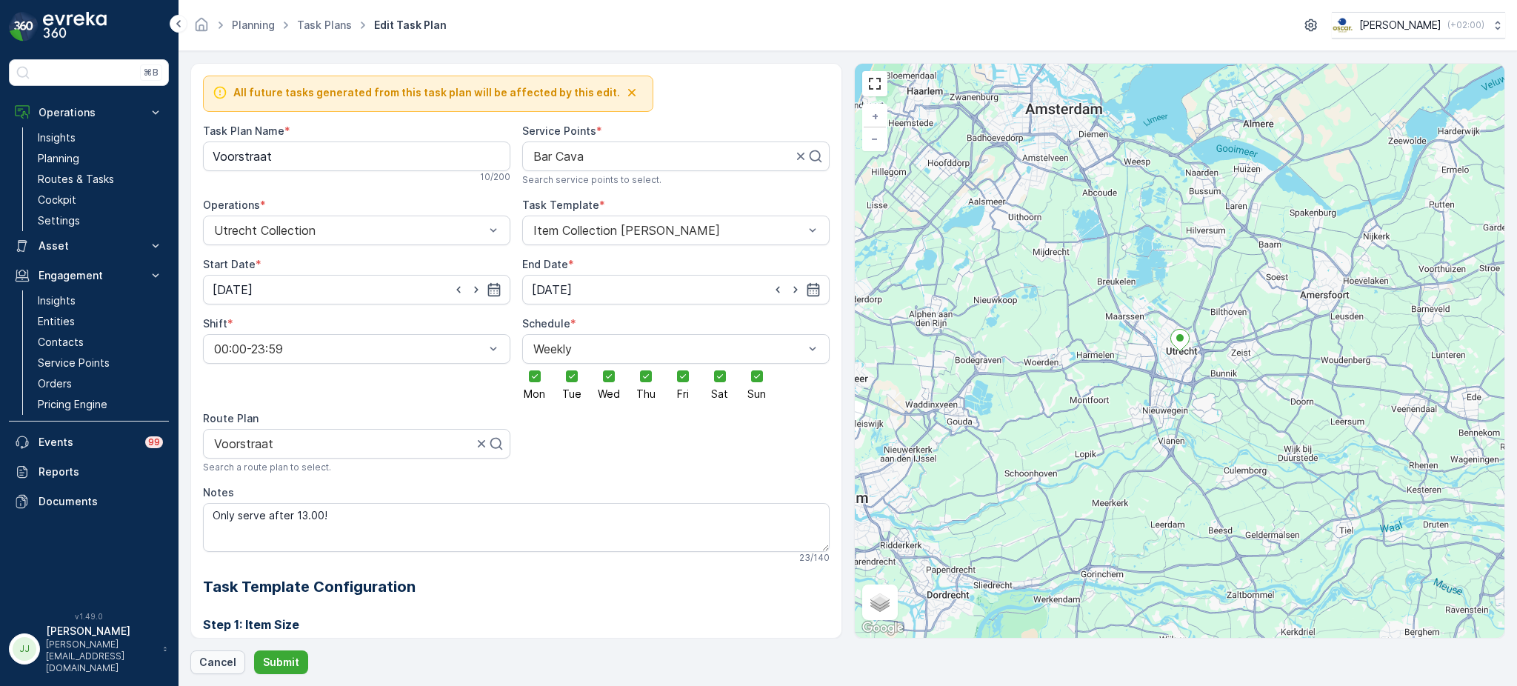
type Quantity "4"
drag, startPoint x: 223, startPoint y: 661, endPoint x: 901, endPoint y: 90, distance: 887.0
click at [223, 661] on p "Cancel" at bounding box center [217, 662] width 37 height 15
click at [281, 669] on p "Submit" at bounding box center [281, 662] width 36 height 15
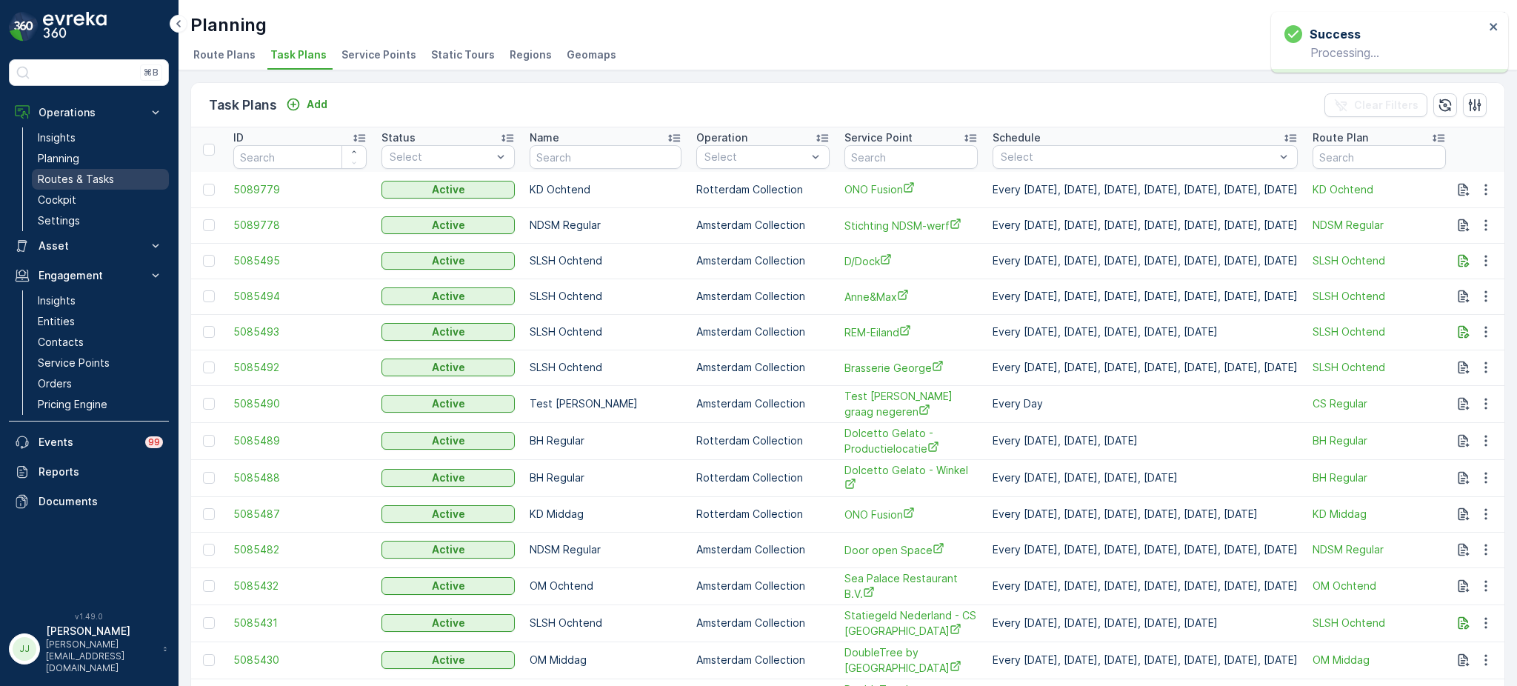
drag, startPoint x: 93, startPoint y: 189, endPoint x: 101, endPoint y: 178, distance: 13.2
click at [93, 190] on link "Cockpit" at bounding box center [100, 200] width 137 height 21
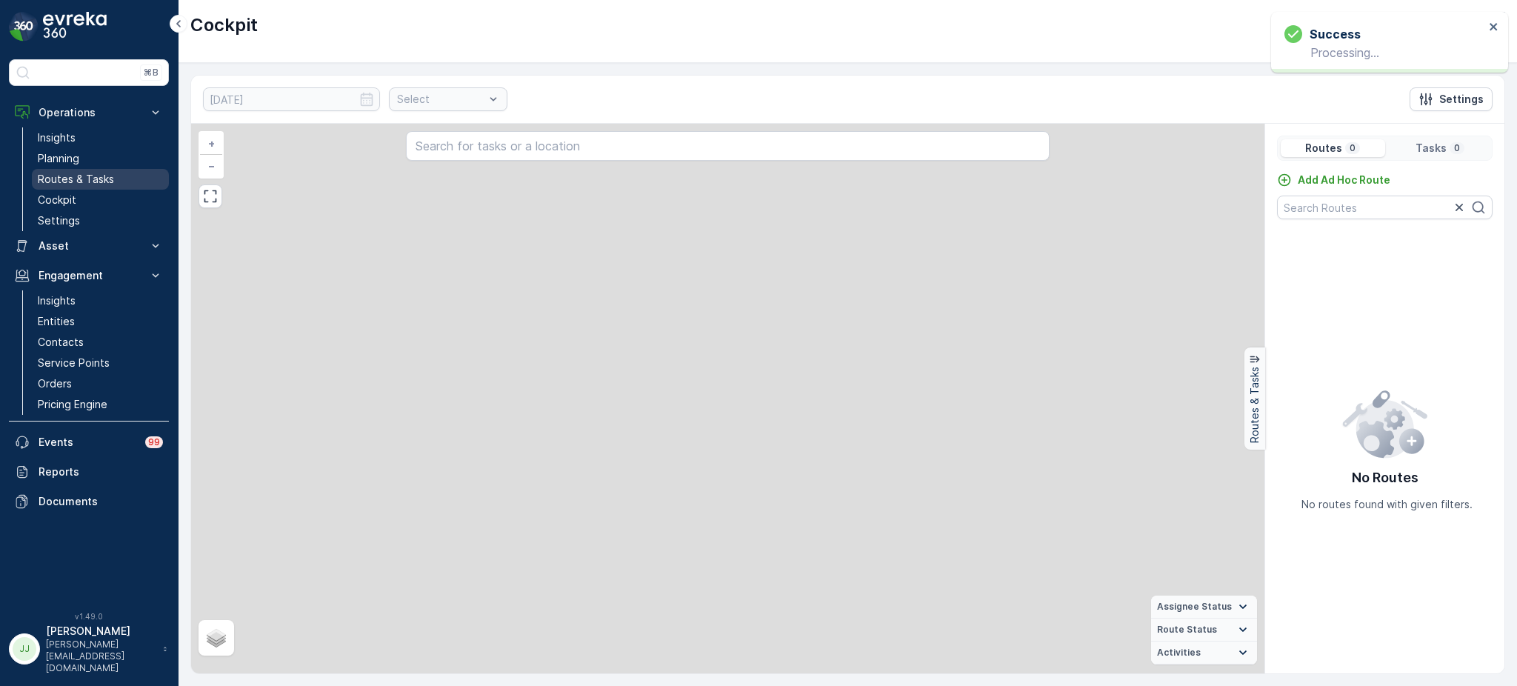
click at [102, 178] on p "Routes & Tasks" at bounding box center [76, 179] width 76 height 15
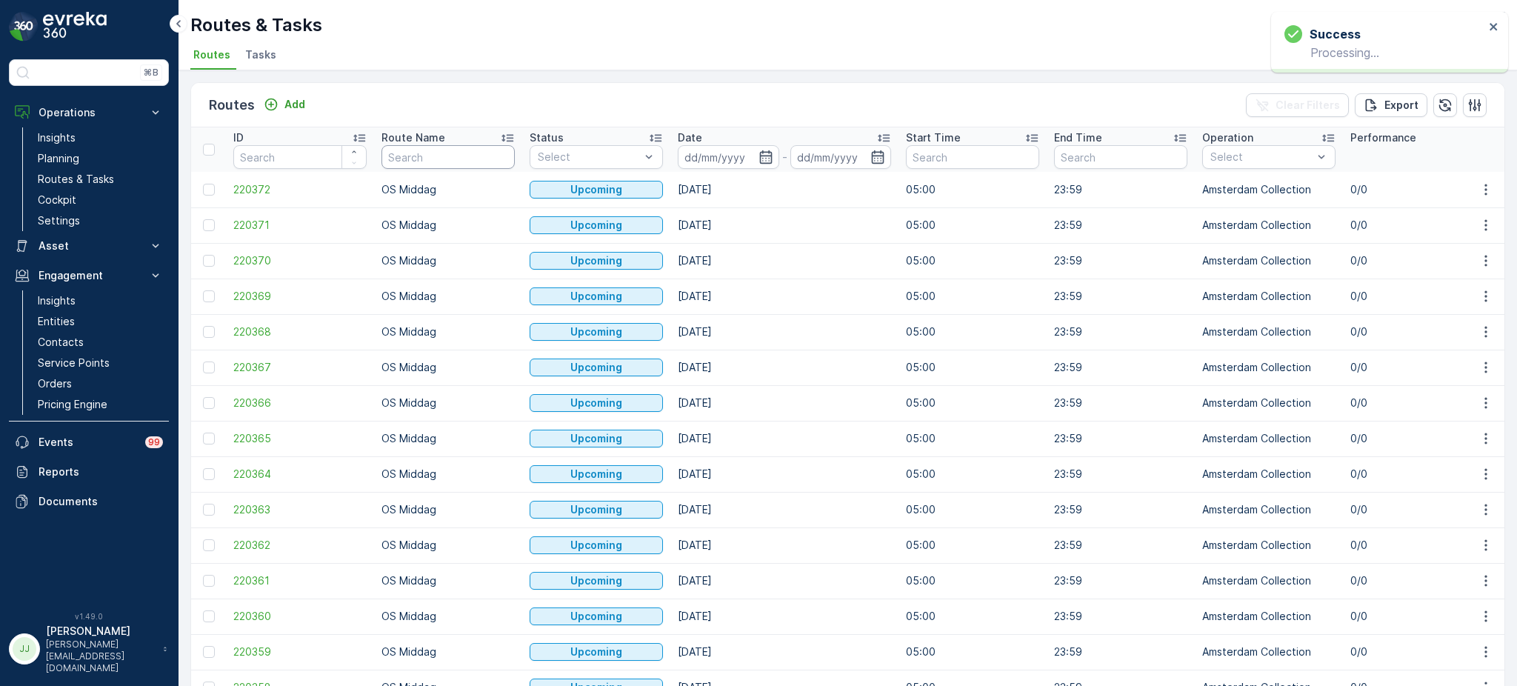
click at [481, 157] on input "text" at bounding box center [447, 157] width 133 height 24
type input "BH midd"
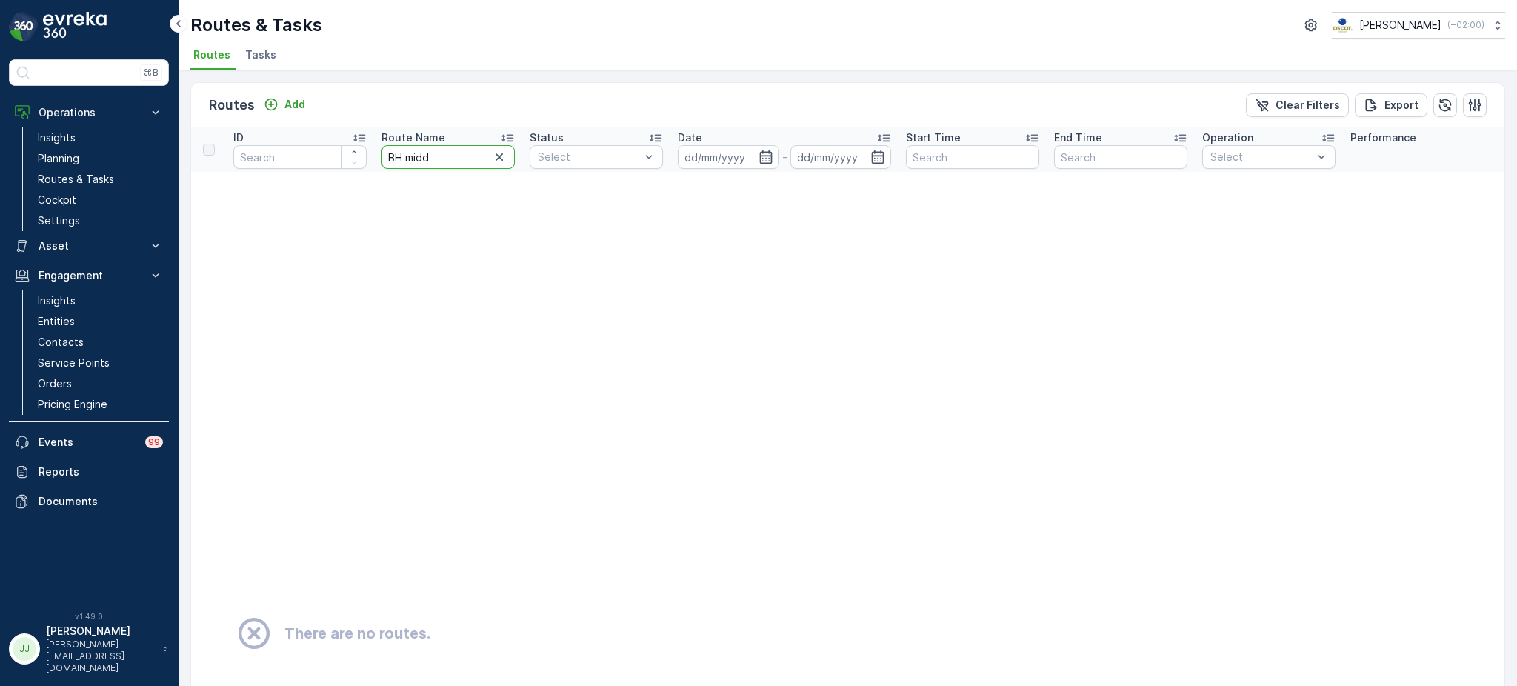
drag, startPoint x: 443, startPoint y: 157, endPoint x: 405, endPoint y: 154, distance: 37.9
click at [405, 154] on input "BH midd" at bounding box center [447, 157] width 133 height 24
type input "BH"
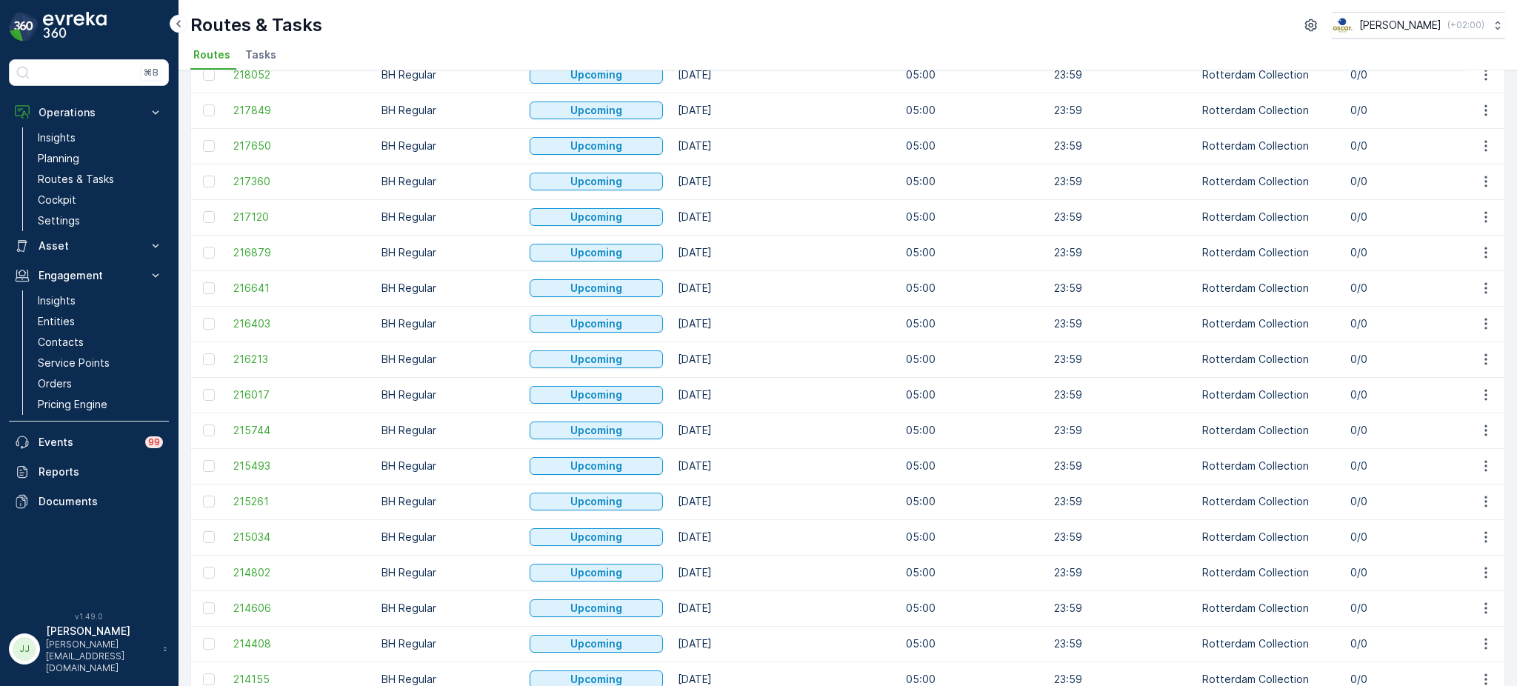
scroll to position [613, 0]
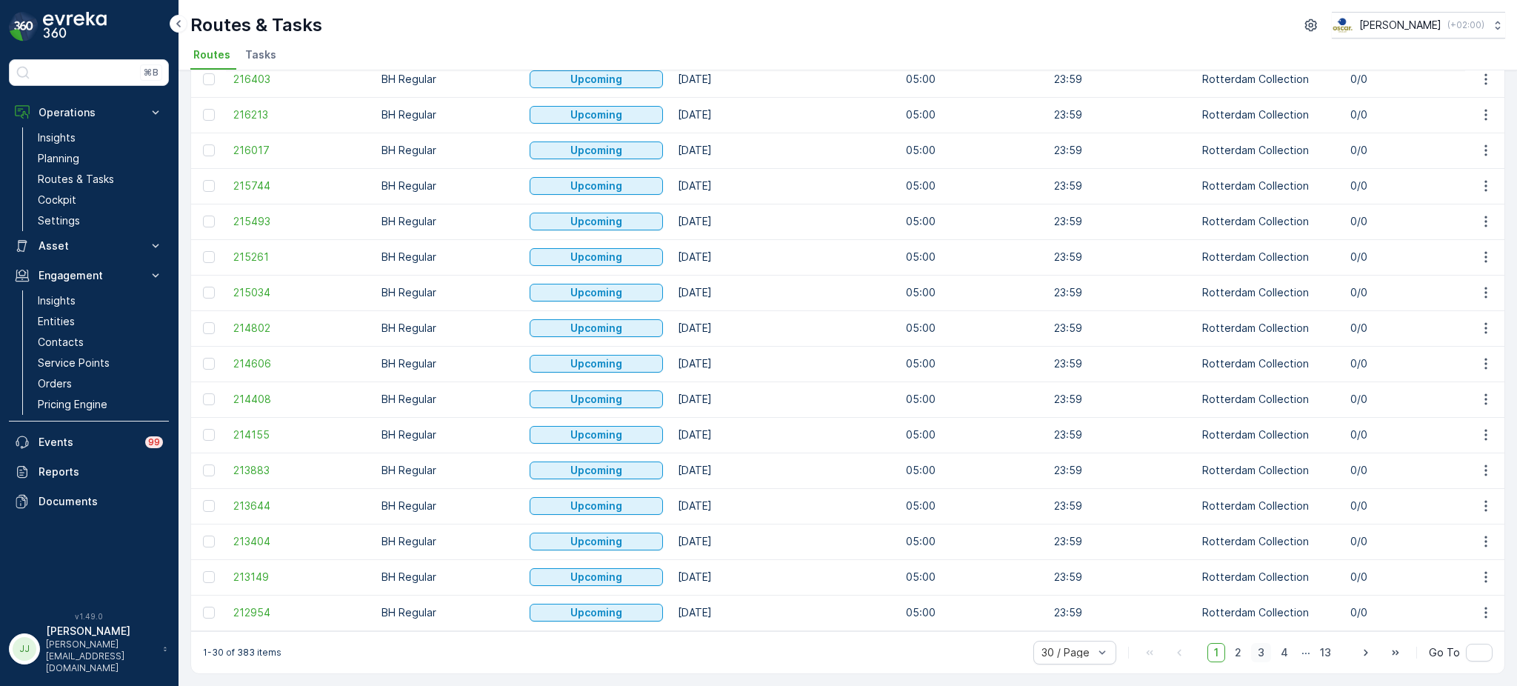
click at [1264, 649] on span "3" at bounding box center [1261, 652] width 20 height 19
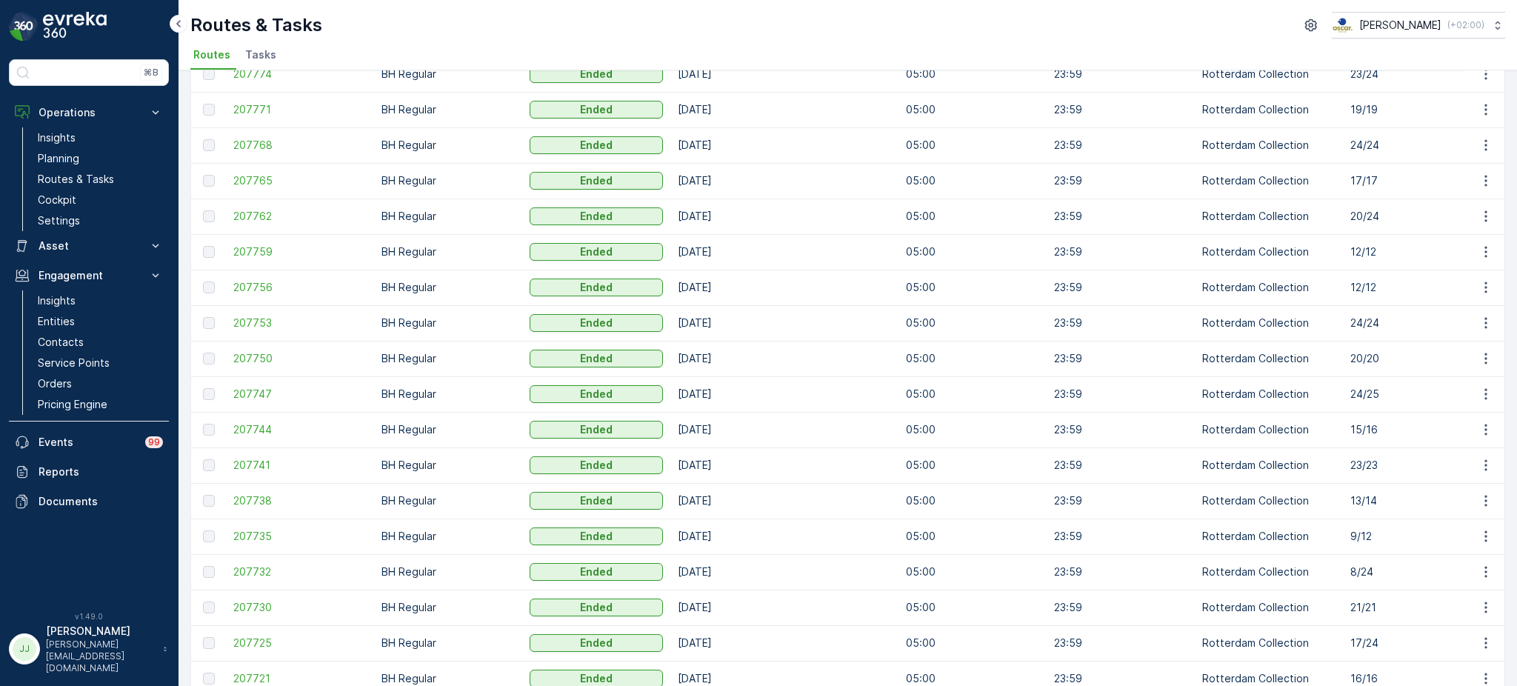
scroll to position [613, 0]
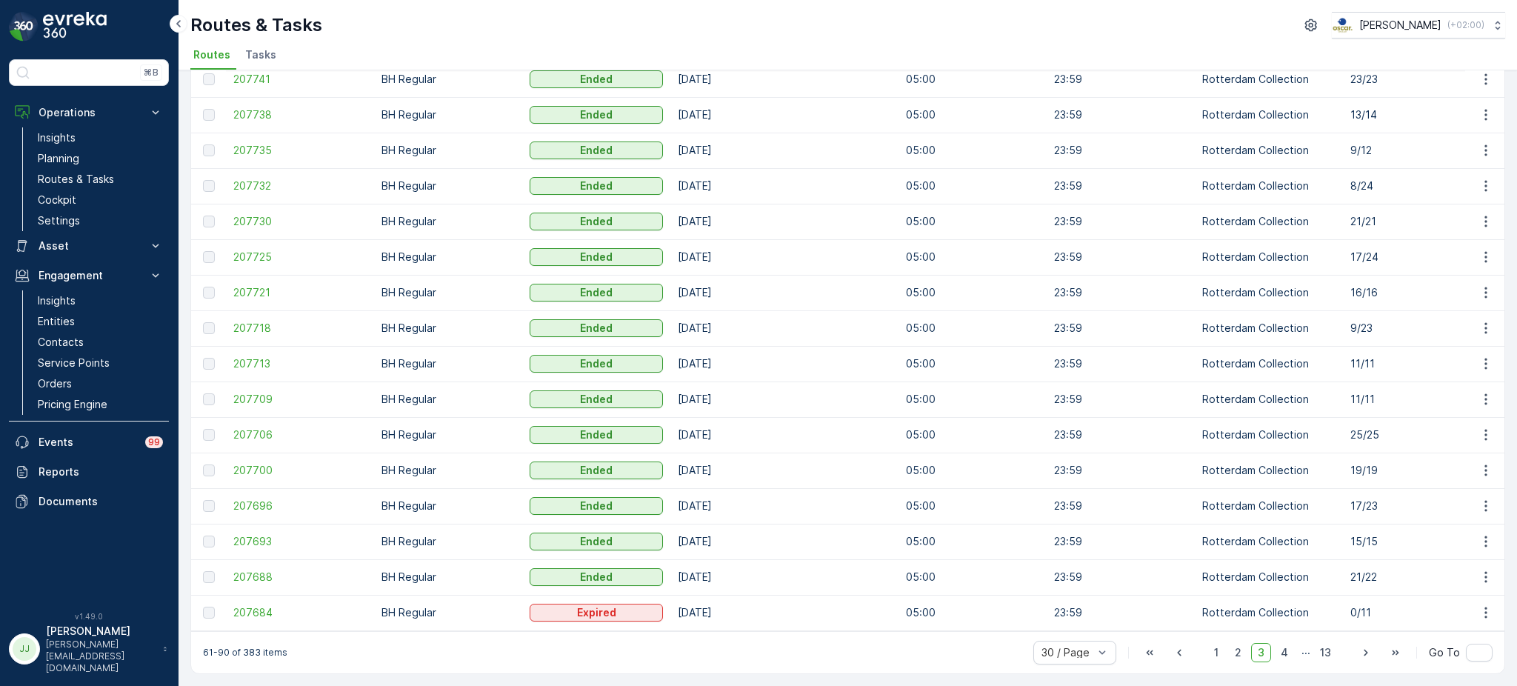
drag, startPoint x: 1242, startPoint y: 657, endPoint x: 1209, endPoint y: 621, distance: 48.8
click at [1241, 657] on span "2" at bounding box center [1238, 652] width 20 height 19
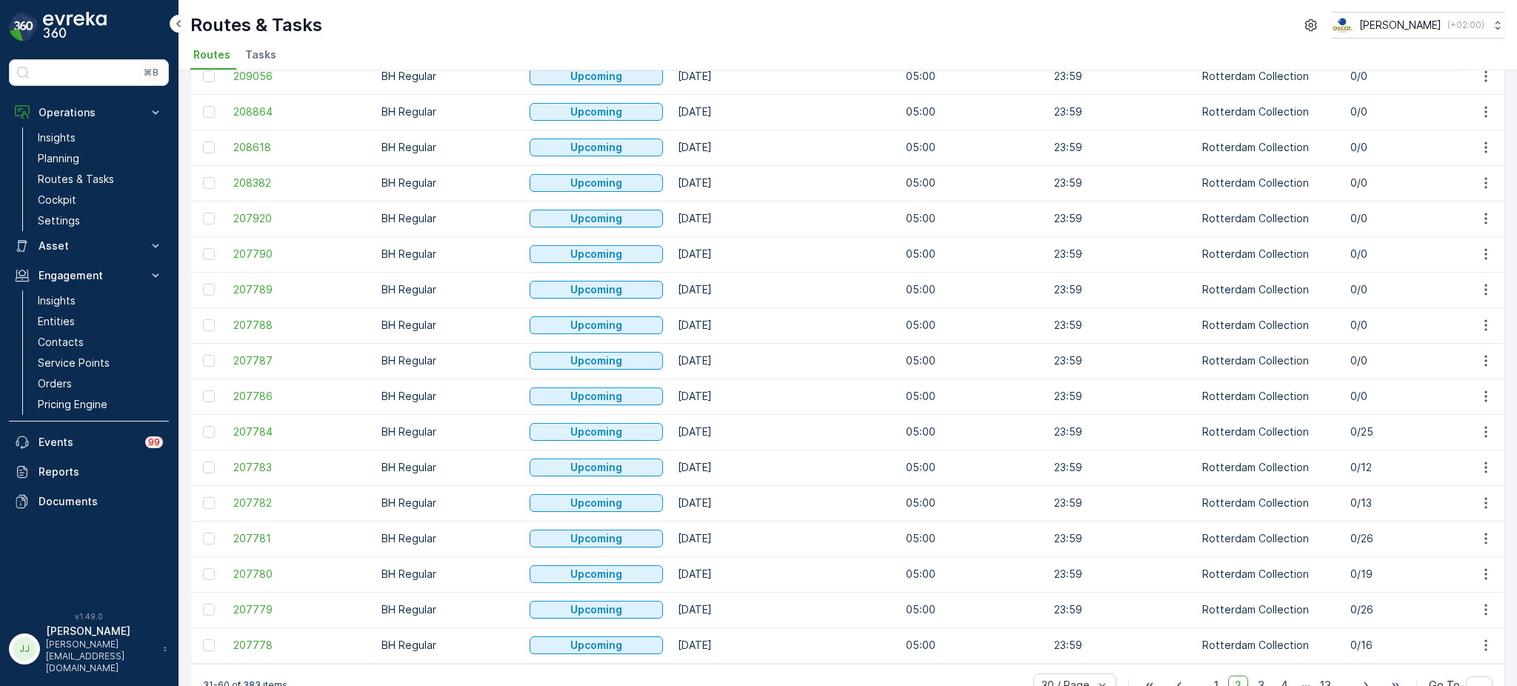
scroll to position [613, 0]
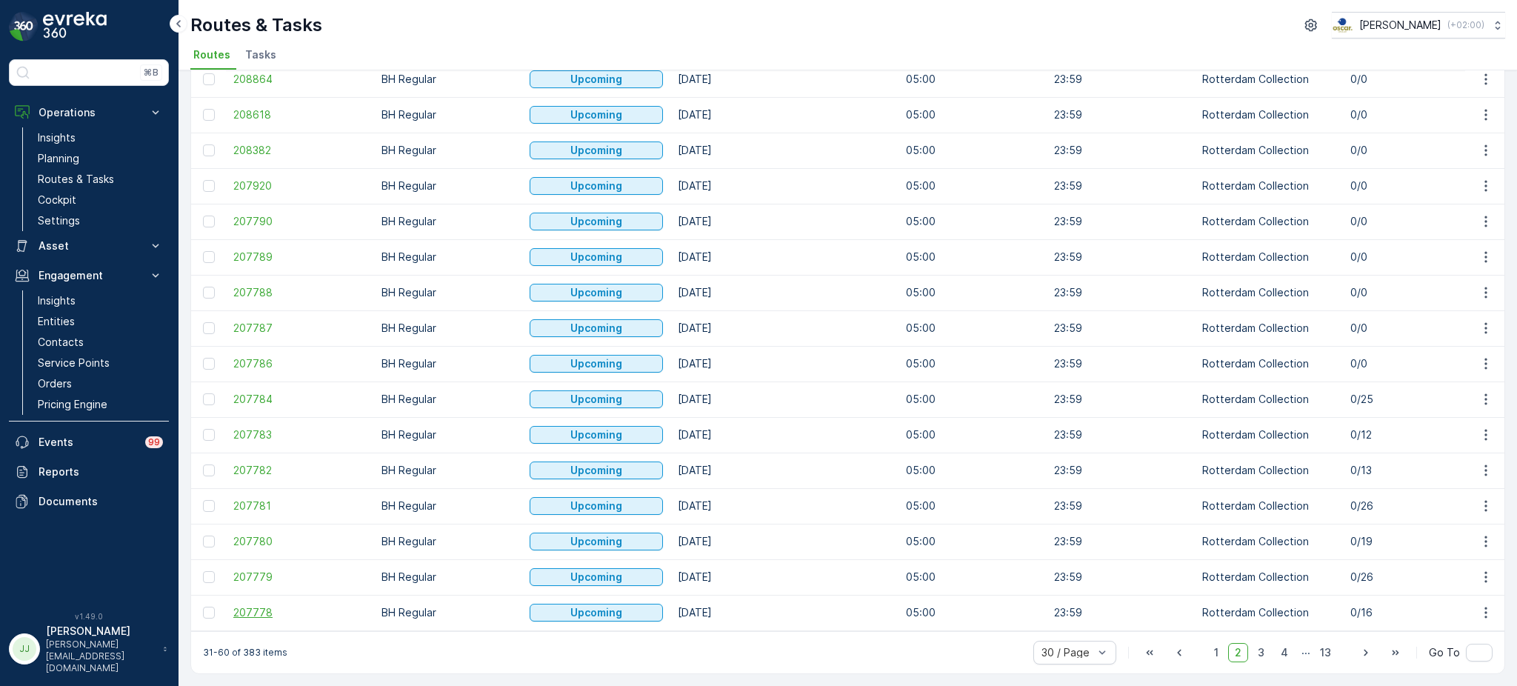
click at [255, 605] on span "207778" at bounding box center [299, 612] width 133 height 15
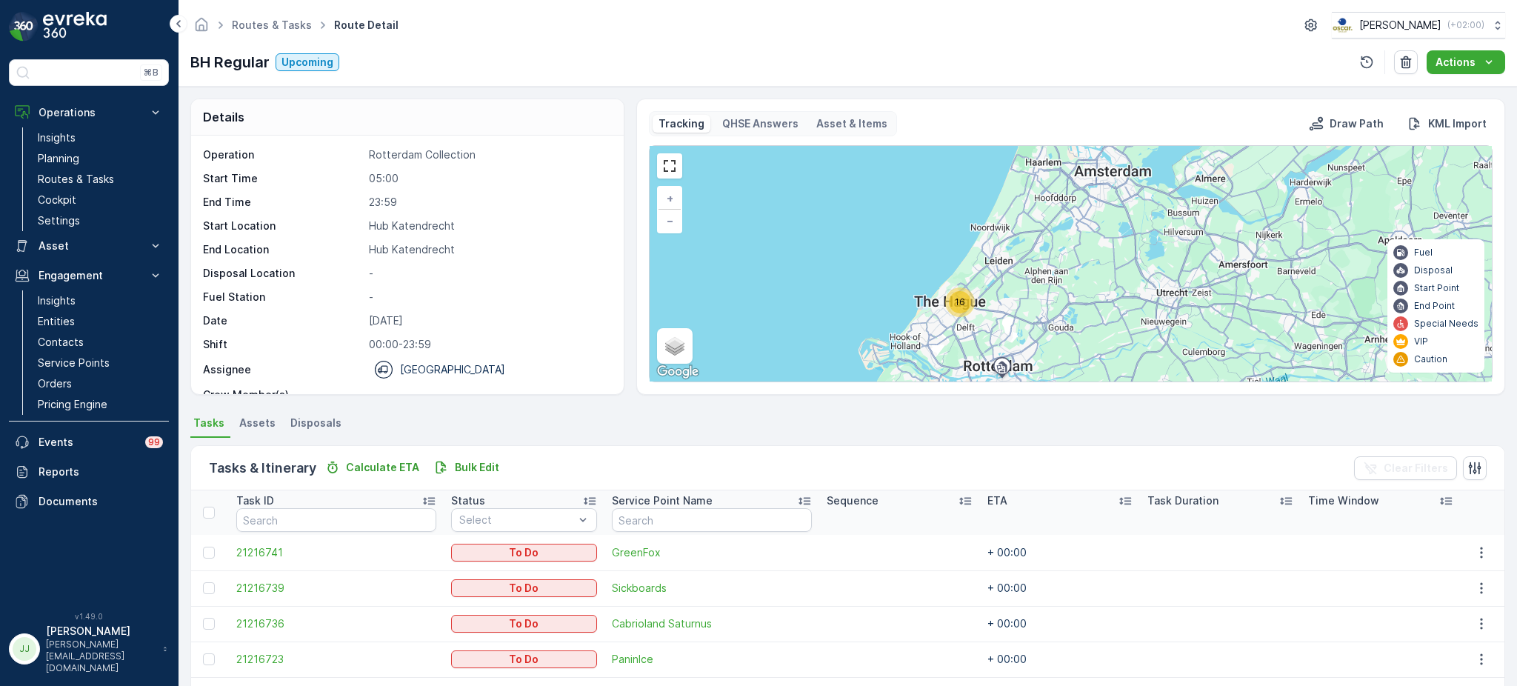
drag, startPoint x: 937, startPoint y: 315, endPoint x: 936, endPoint y: 292, distance: 23.0
click at [936, 292] on div "16 + − Satellite Roadmap Terrain Hybrid Leaflet Keyboard shortcuts Map Data Map…" at bounding box center [1070, 263] width 842 height 235
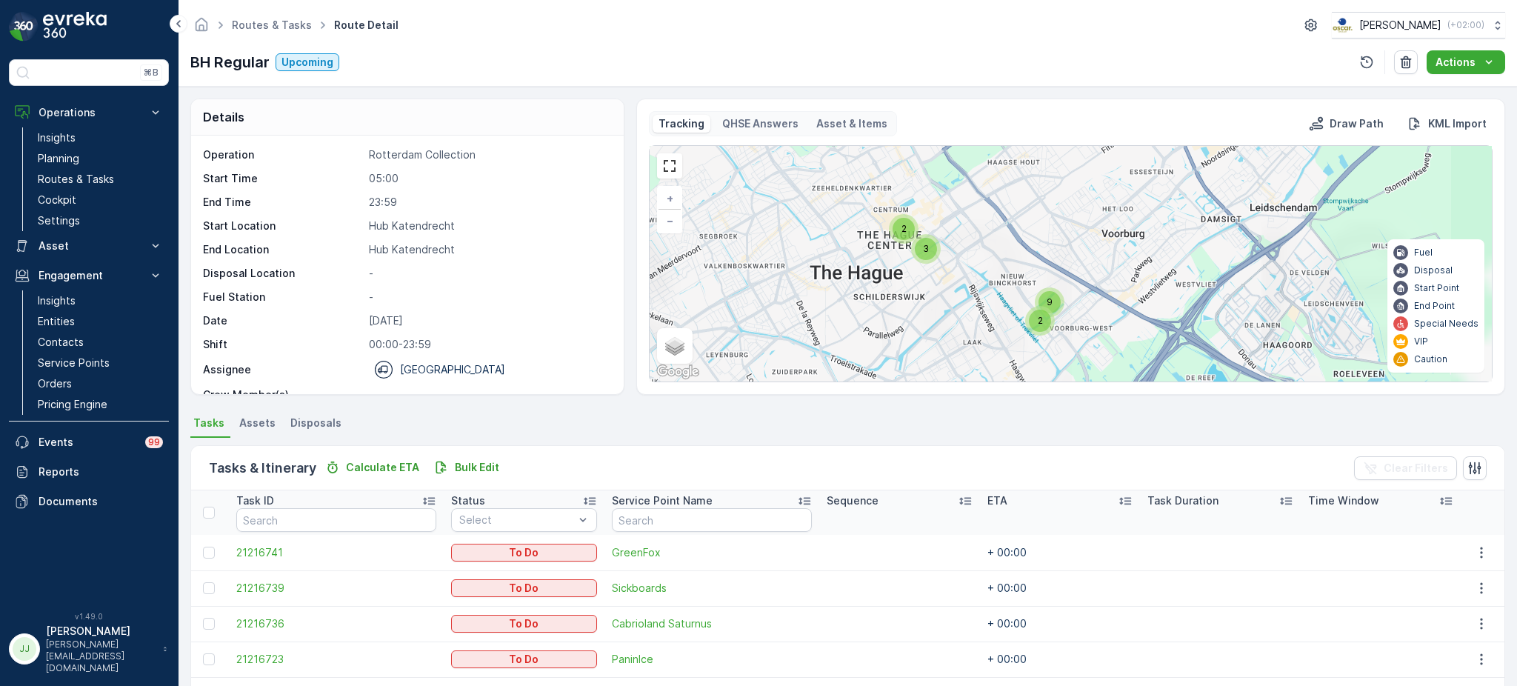
drag, startPoint x: 998, startPoint y: 254, endPoint x: 951, endPoint y: 309, distance: 72.4
click at [952, 309] on div "2 9 2 3 + − Satellite Roadmap Terrain Hybrid Leaflet Keyboard shortcuts Map Dat…" at bounding box center [1070, 263] width 842 height 235
click at [885, 221] on div "2 9 2 3 + − Satellite Roadmap Terrain Hybrid Leaflet Keyboard shortcuts Map Dat…" at bounding box center [1070, 263] width 842 height 235
click at [900, 230] on span "2" at bounding box center [902, 229] width 5 height 11
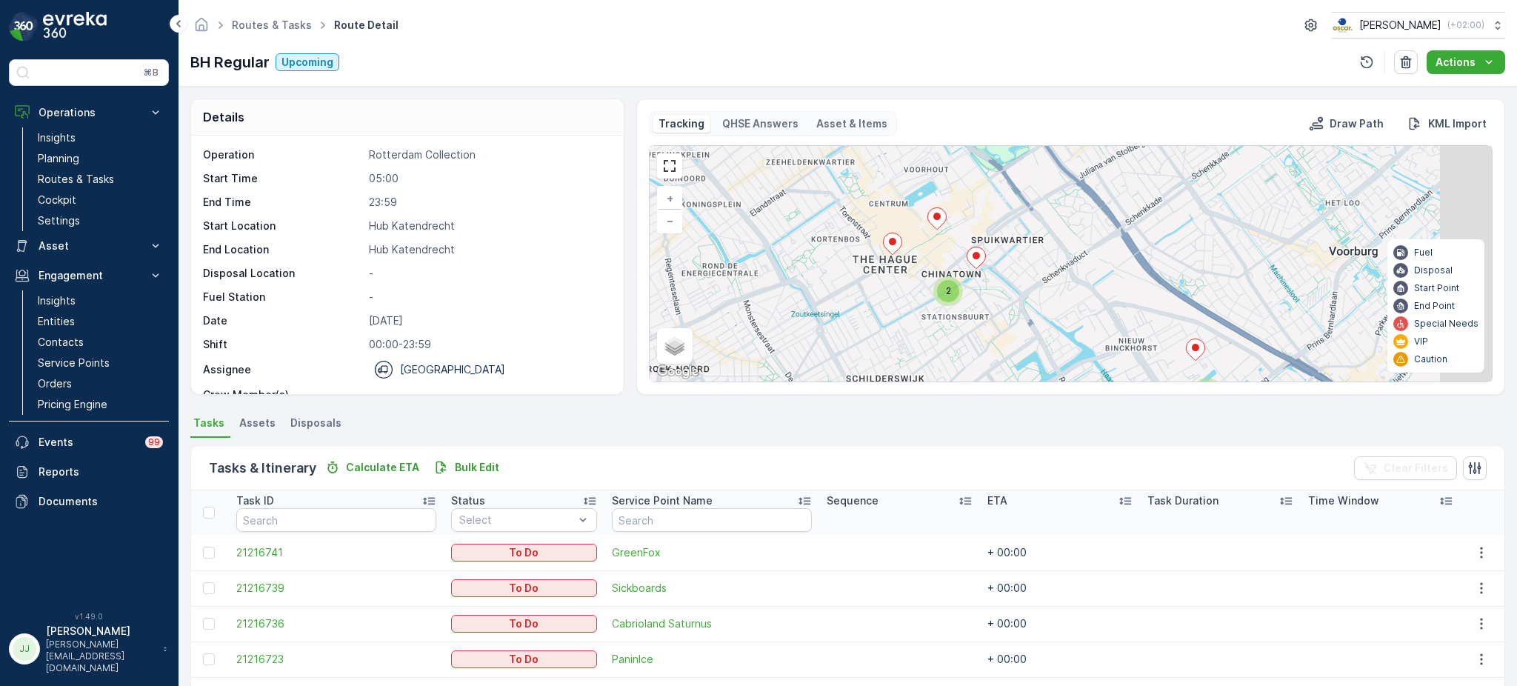
drag, startPoint x: 953, startPoint y: 290, endPoint x: 797, endPoint y: 269, distance: 157.0
click at [797, 269] on div "2 8 2 + − Satellite Roadmap Terrain Hybrid Leaflet Keyboard shortcuts Map Data …" at bounding box center [1070, 263] width 842 height 235
click at [973, 258] on ellipse at bounding box center [975, 255] width 7 height 7
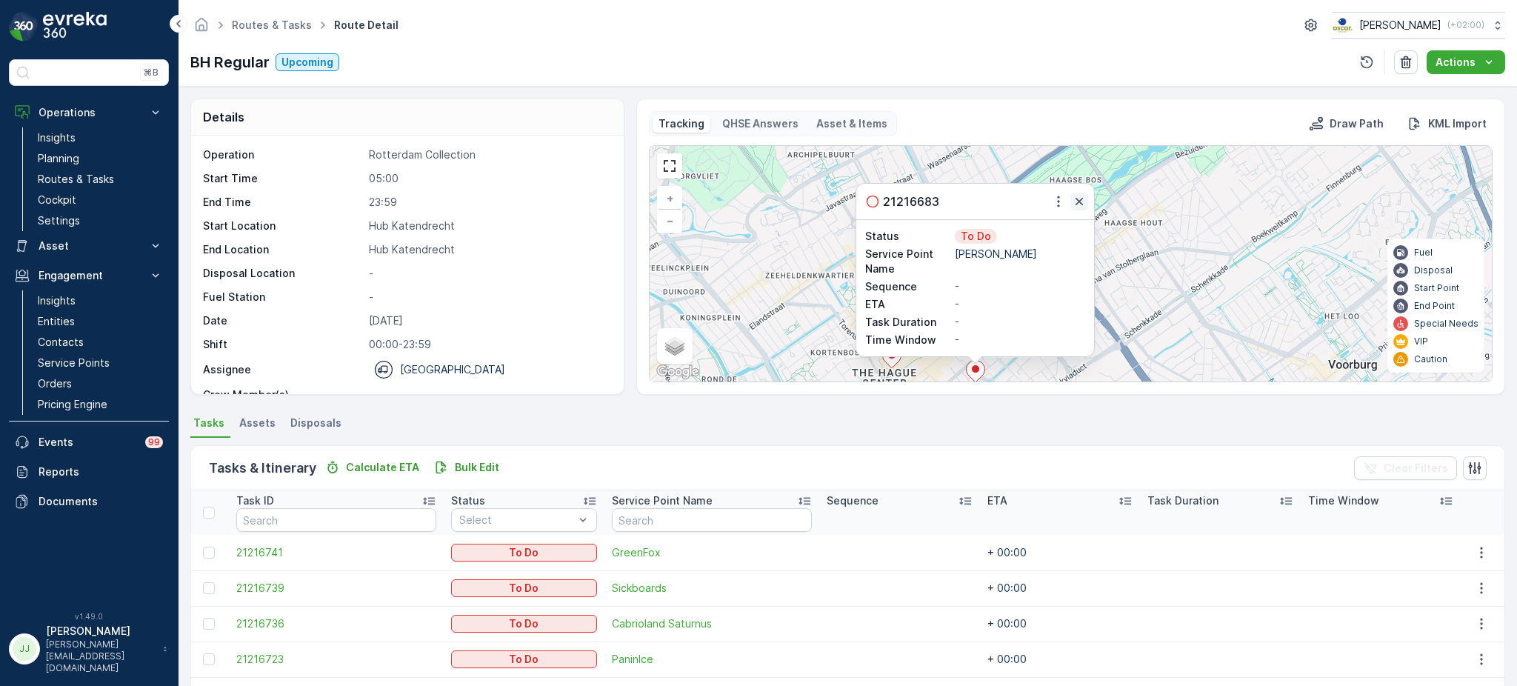
click at [1085, 201] on icon "button" at bounding box center [1078, 201] width 15 height 15
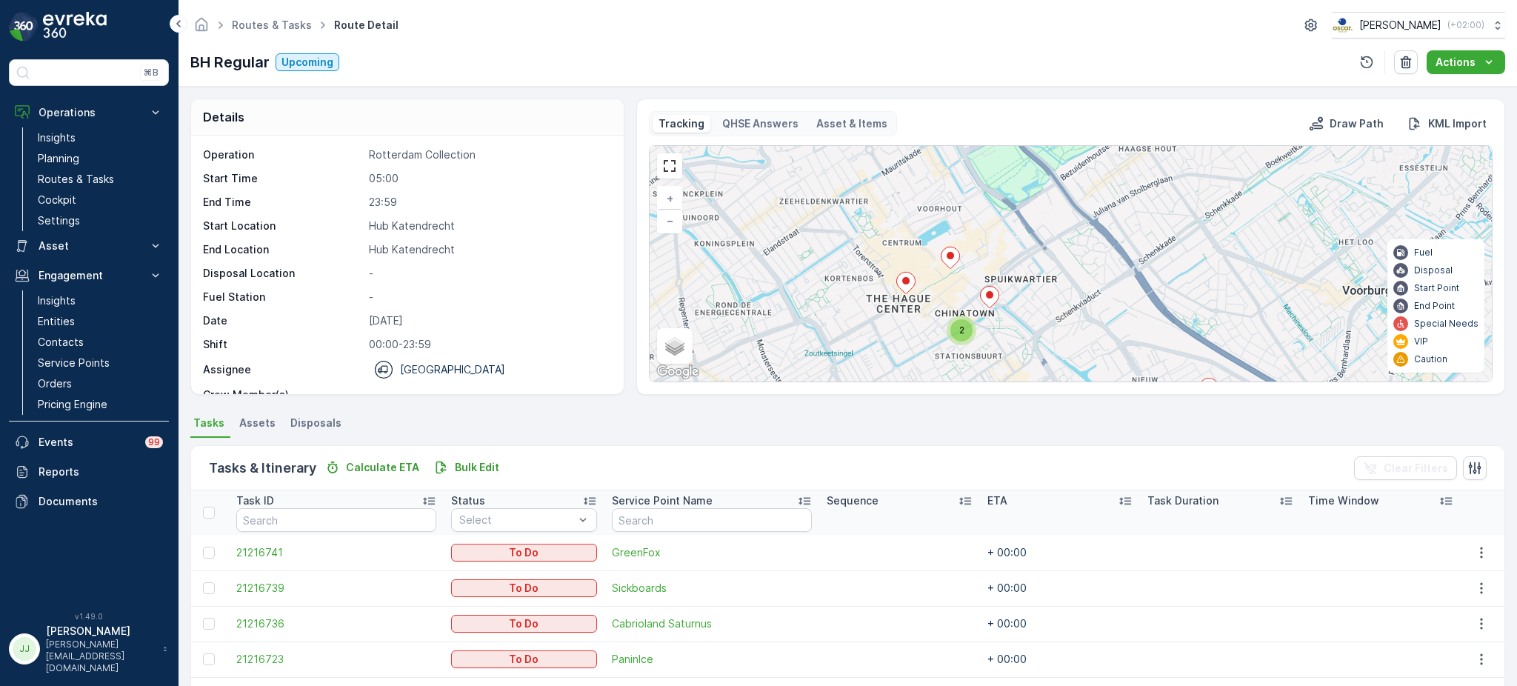
drag, startPoint x: 1001, startPoint y: 290, endPoint x: 1015, endPoint y: 232, distance: 60.2
click at [1015, 232] on div "2 8 2 + − Satellite Roadmap Terrain Hybrid Leaflet Keyboard shortcuts Map Data …" at bounding box center [1070, 263] width 842 height 235
click at [958, 337] on div "2" at bounding box center [961, 330] width 22 height 22
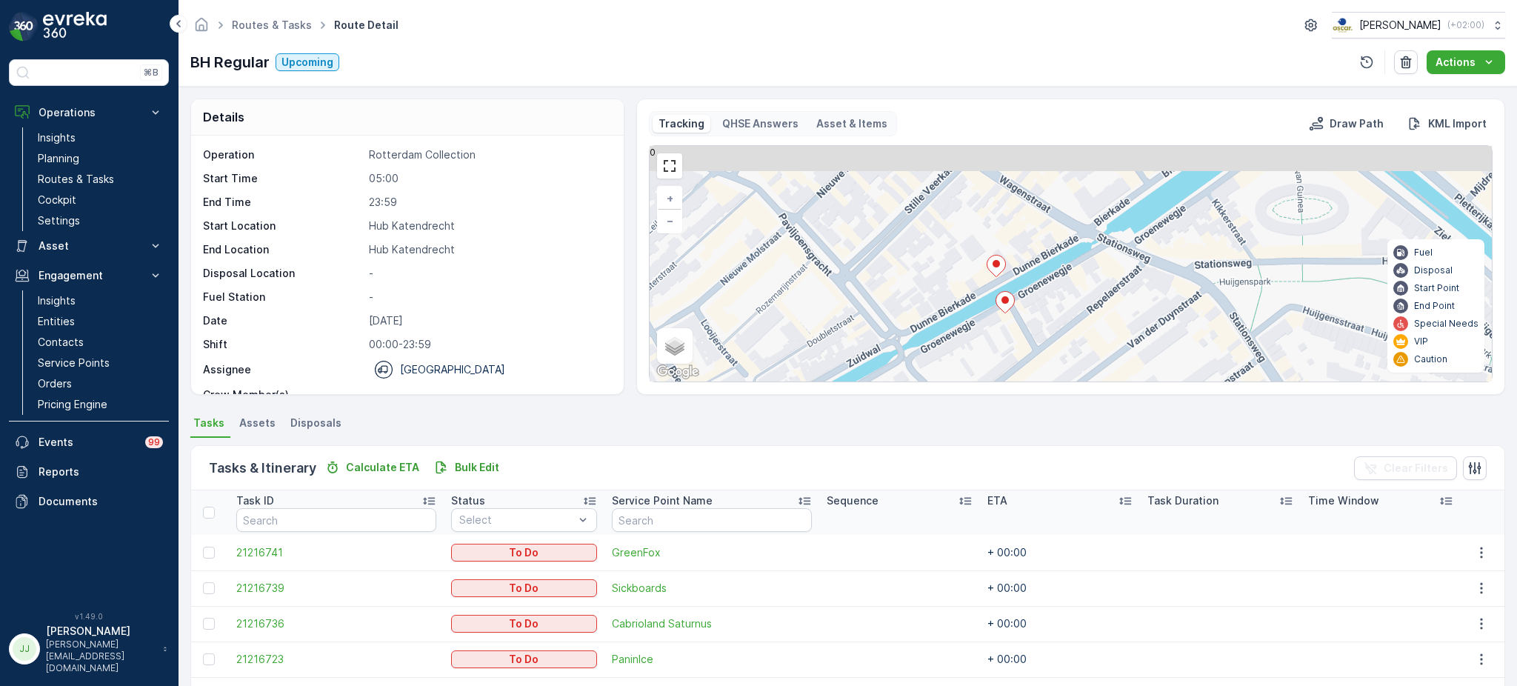
drag, startPoint x: 937, startPoint y: 309, endPoint x: 926, endPoint y: 314, distance: 11.6
click at [926, 314] on div "3 + − Satellite Roadmap Terrain Hybrid Leaflet Keyboard shortcuts Map Data Map …" at bounding box center [1070, 263] width 842 height 235
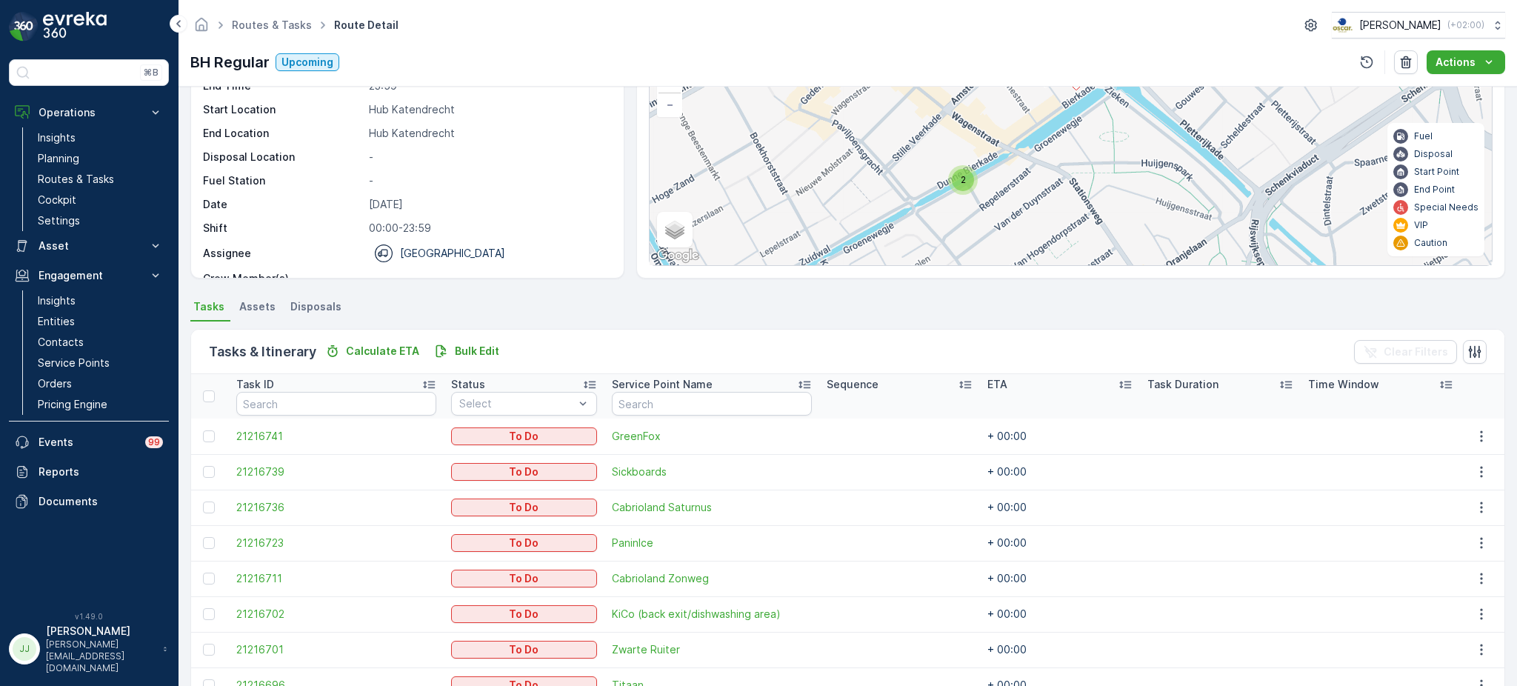
scroll to position [98, 0]
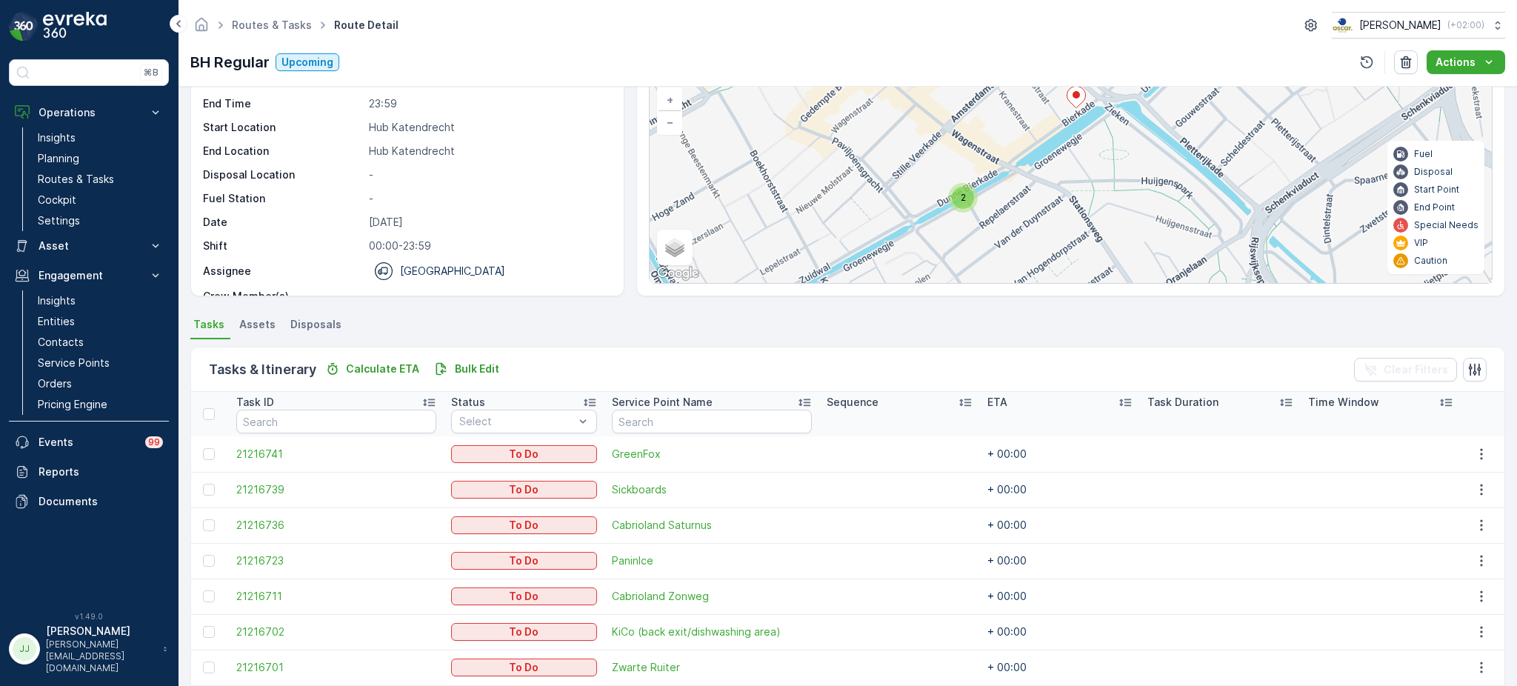
click at [964, 210] on div "2" at bounding box center [963, 198] width 30 height 30
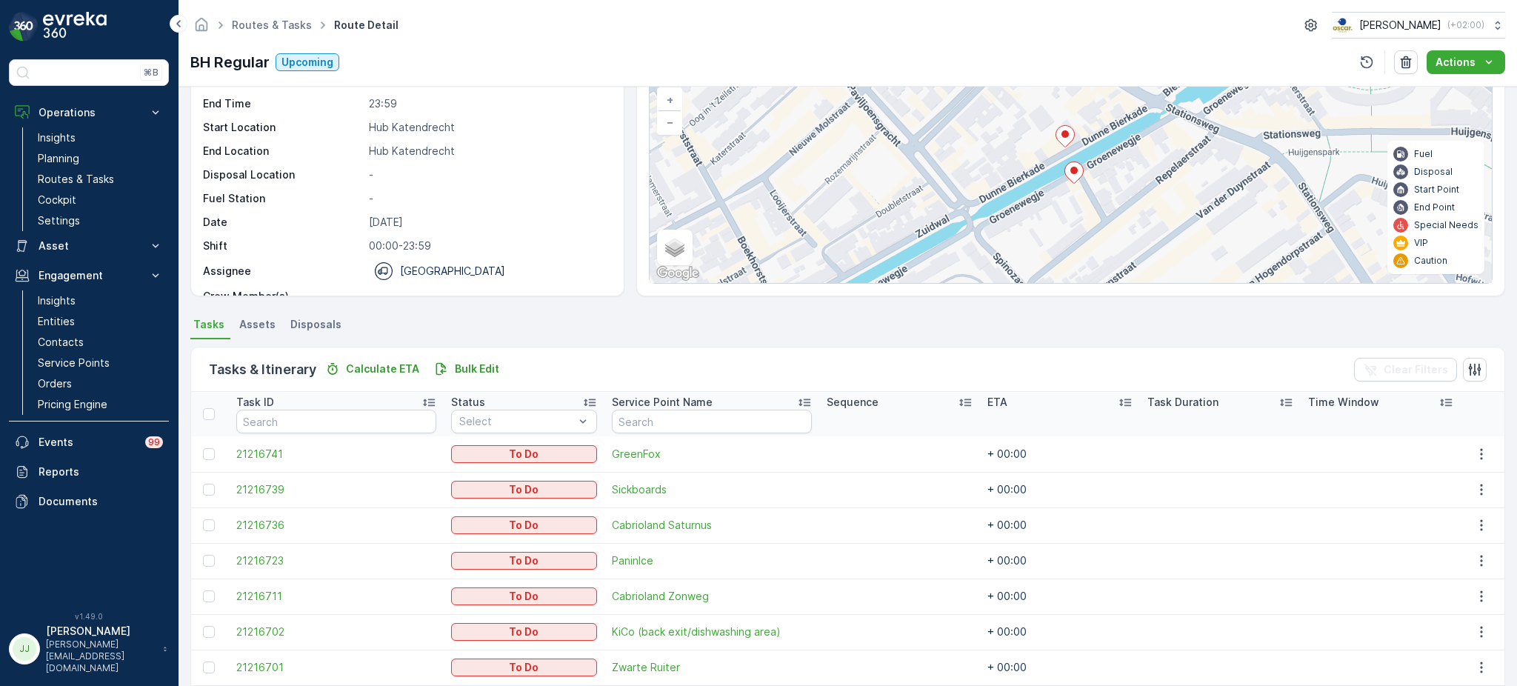
scroll to position [59, 0]
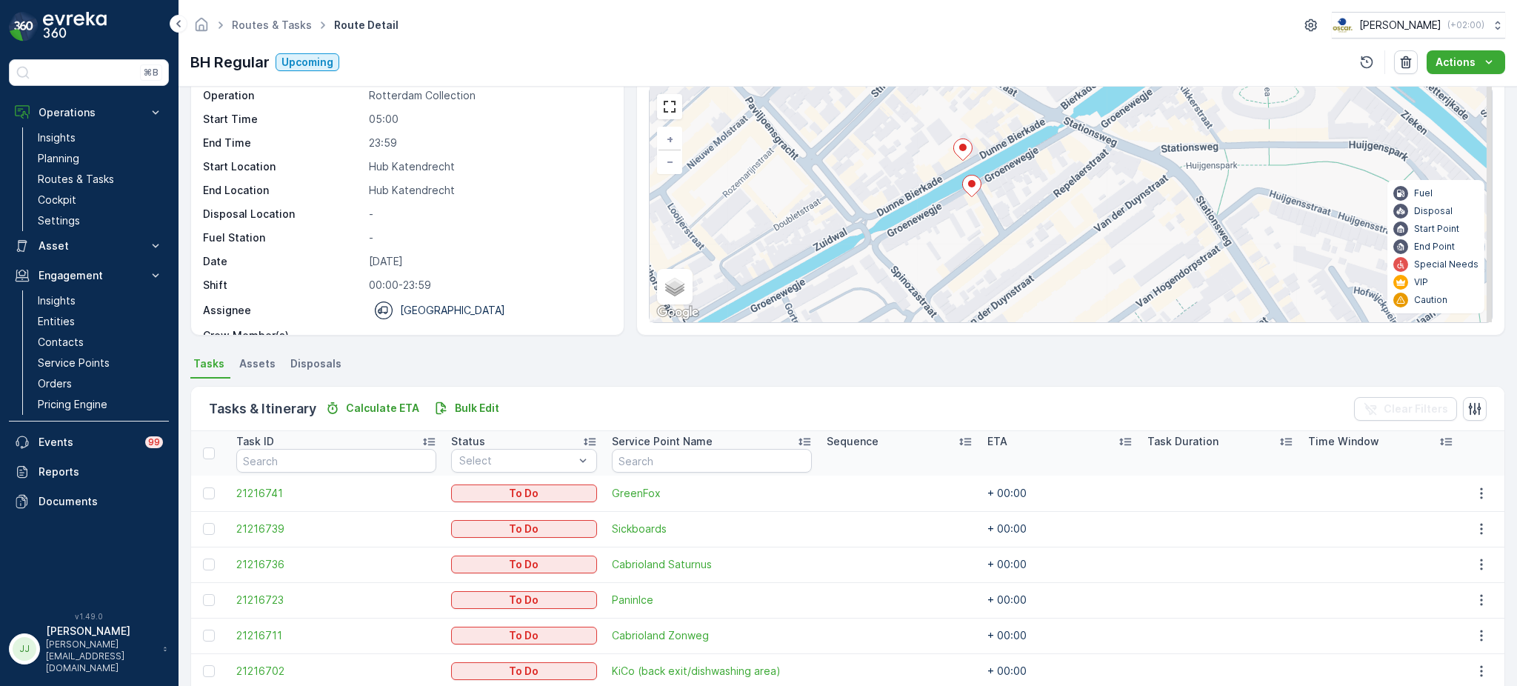
drag, startPoint x: 937, startPoint y: 201, endPoint x: 835, endPoint y: 173, distance: 105.8
click at [835, 175] on div "3 + − Satellite Roadmap Terrain Hybrid Leaflet Keyboard shortcuts Map Data Map …" at bounding box center [1070, 204] width 842 height 235
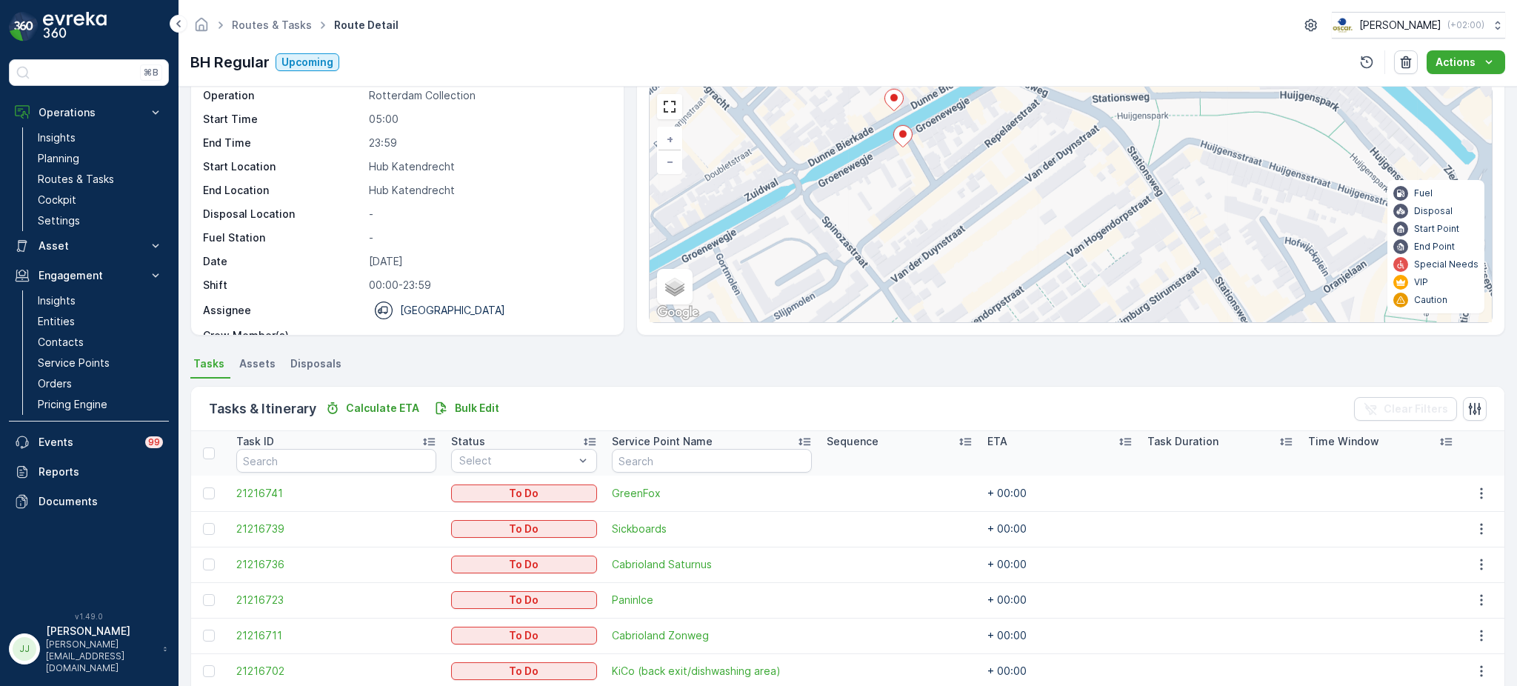
drag, startPoint x: 1003, startPoint y: 222, endPoint x: 875, endPoint y: 164, distance: 140.5
click at [877, 159] on div "3 + − Satellite Roadmap Terrain Hybrid Leaflet Keyboard shortcuts Map Data Map …" at bounding box center [1070, 204] width 842 height 235
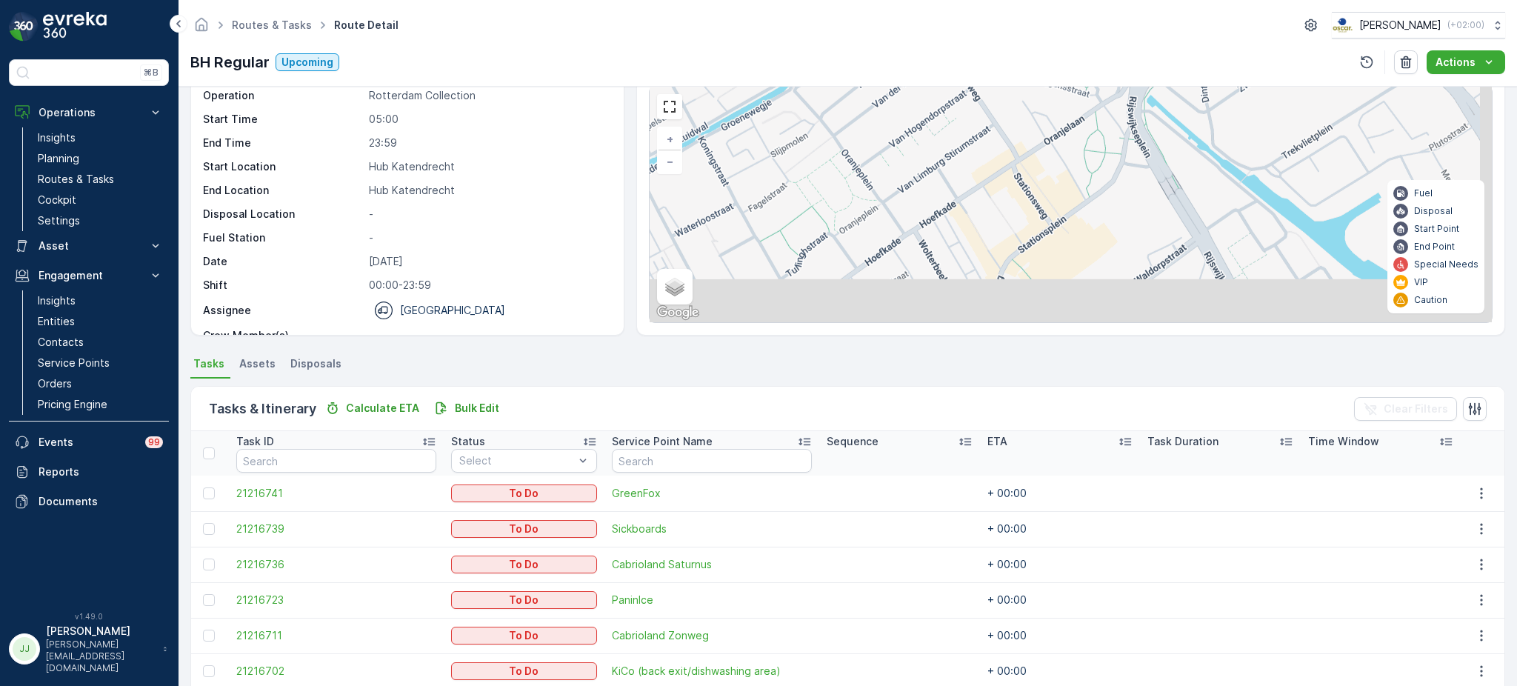
drag, startPoint x: 943, startPoint y: 219, endPoint x: 929, endPoint y: 163, distance: 58.0
click at [929, 163] on div "2 3 2 2 + − Satellite Roadmap Terrain Hybrid Leaflet Keyboard shortcuts Map Dat…" at bounding box center [1070, 204] width 842 height 235
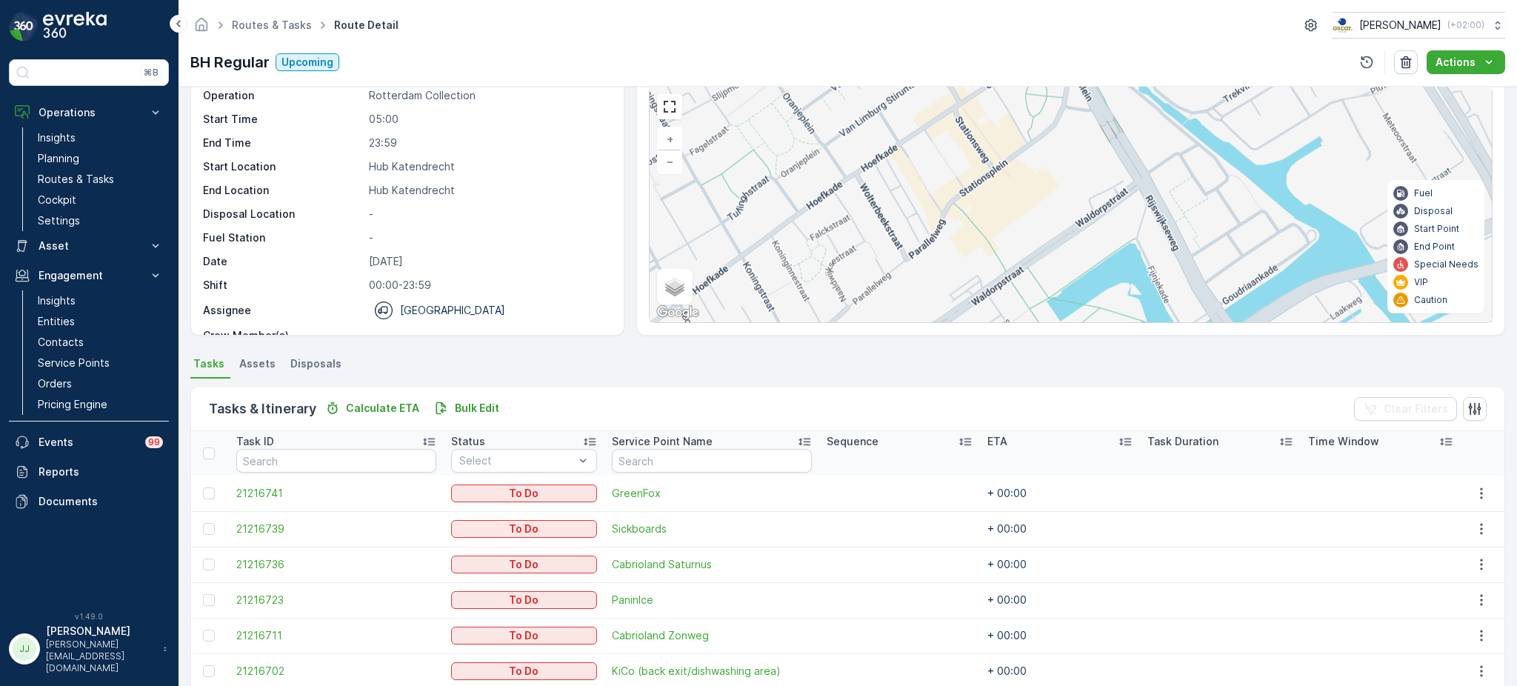
click at [920, 170] on div "2 3 2 2 + − Satellite Roadmap Terrain Hybrid Leaflet Keyboard shortcuts Map Dat…" at bounding box center [1070, 204] width 842 height 235
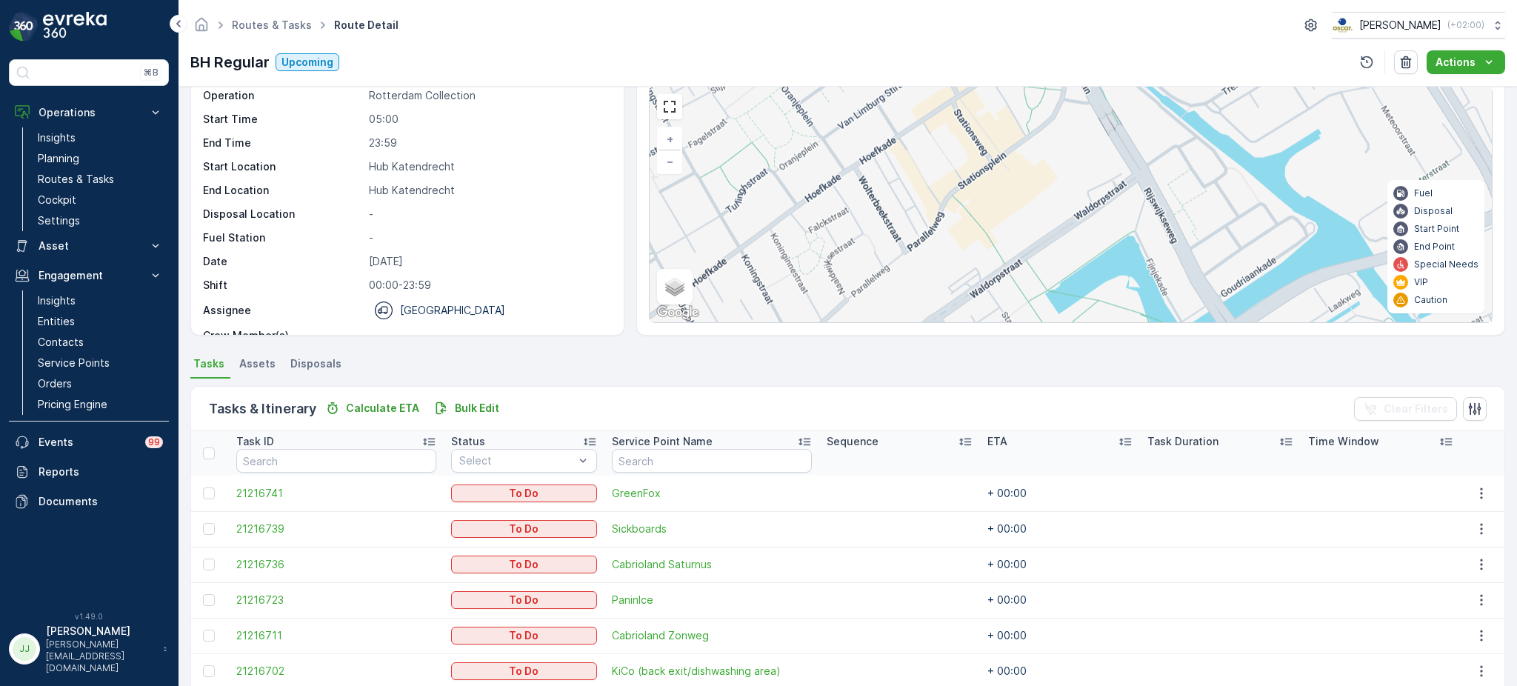
drag, startPoint x: 954, startPoint y: 247, endPoint x: 921, endPoint y: 154, distance: 98.4
click at [921, 154] on div "2 3 2 2 + − Satellite Roadmap Terrain Hybrid Leaflet Keyboard shortcuts Map Dat…" at bounding box center [1070, 204] width 842 height 235
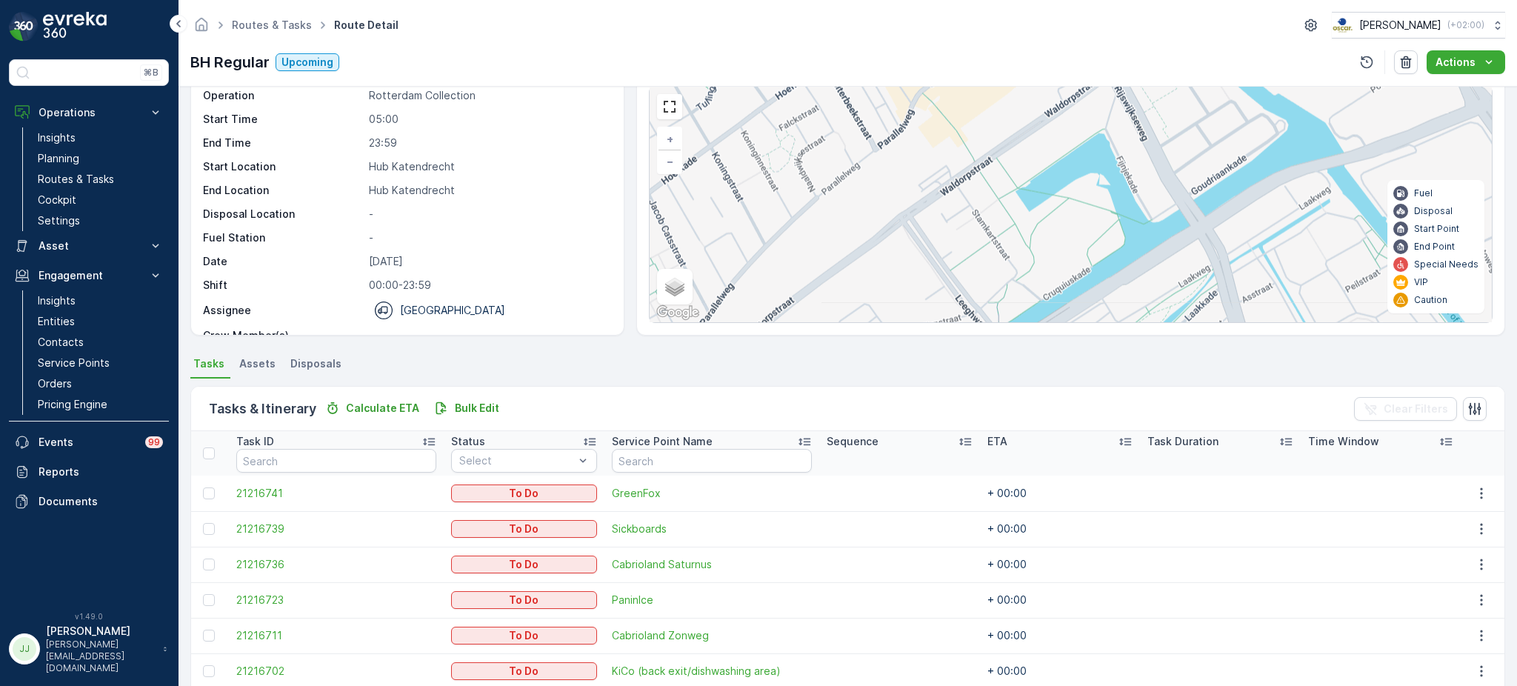
drag, startPoint x: 918, startPoint y: 195, endPoint x: 942, endPoint y: 169, distance: 35.7
click at [942, 169] on div "2 3 2 2 + − Satellite Roadmap Terrain Hybrid Leaflet Keyboard shortcuts Map Dat…" at bounding box center [1070, 204] width 842 height 235
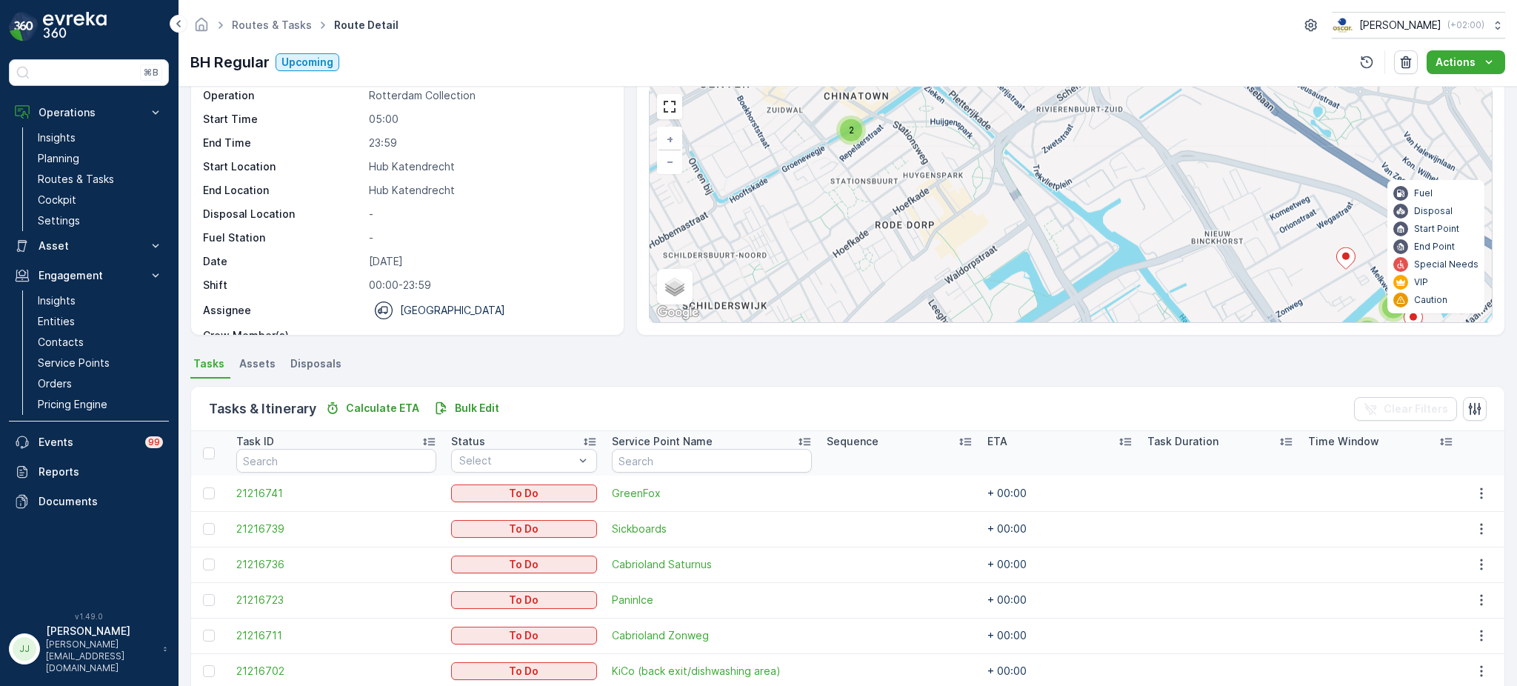
drag, startPoint x: 938, startPoint y: 189, endPoint x: 930, endPoint y: 290, distance: 101.8
click at [930, 290] on div "2 3 2 2 + − Satellite Roadmap Terrain Hybrid Leaflet Keyboard shortcuts Map Dat…" at bounding box center [1070, 204] width 842 height 235
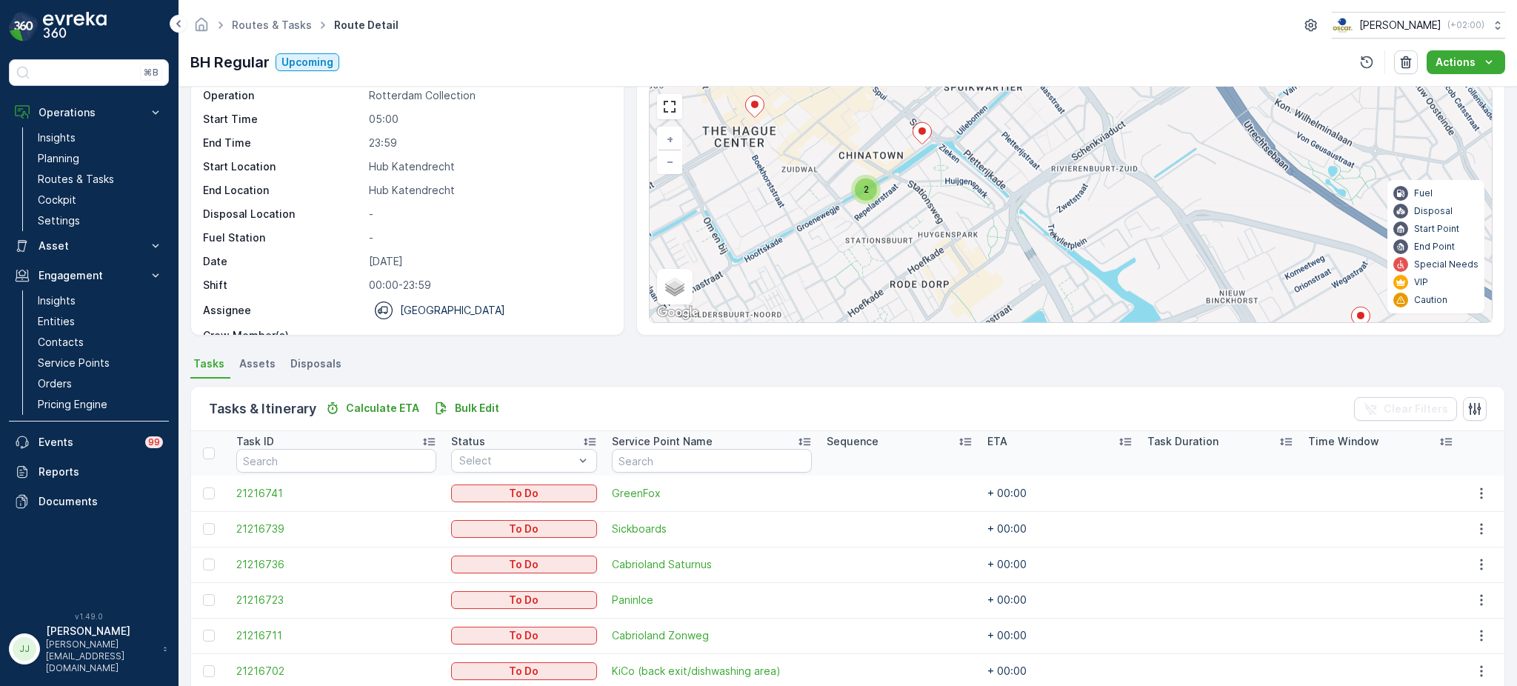
drag, startPoint x: 932, startPoint y: 201, endPoint x: 946, endPoint y: 261, distance: 61.1
click at [946, 261] on div "2 3 2 2 + − Satellite Roadmap Terrain Hybrid Leaflet Keyboard shortcuts Map Dat…" at bounding box center [1070, 204] width 842 height 235
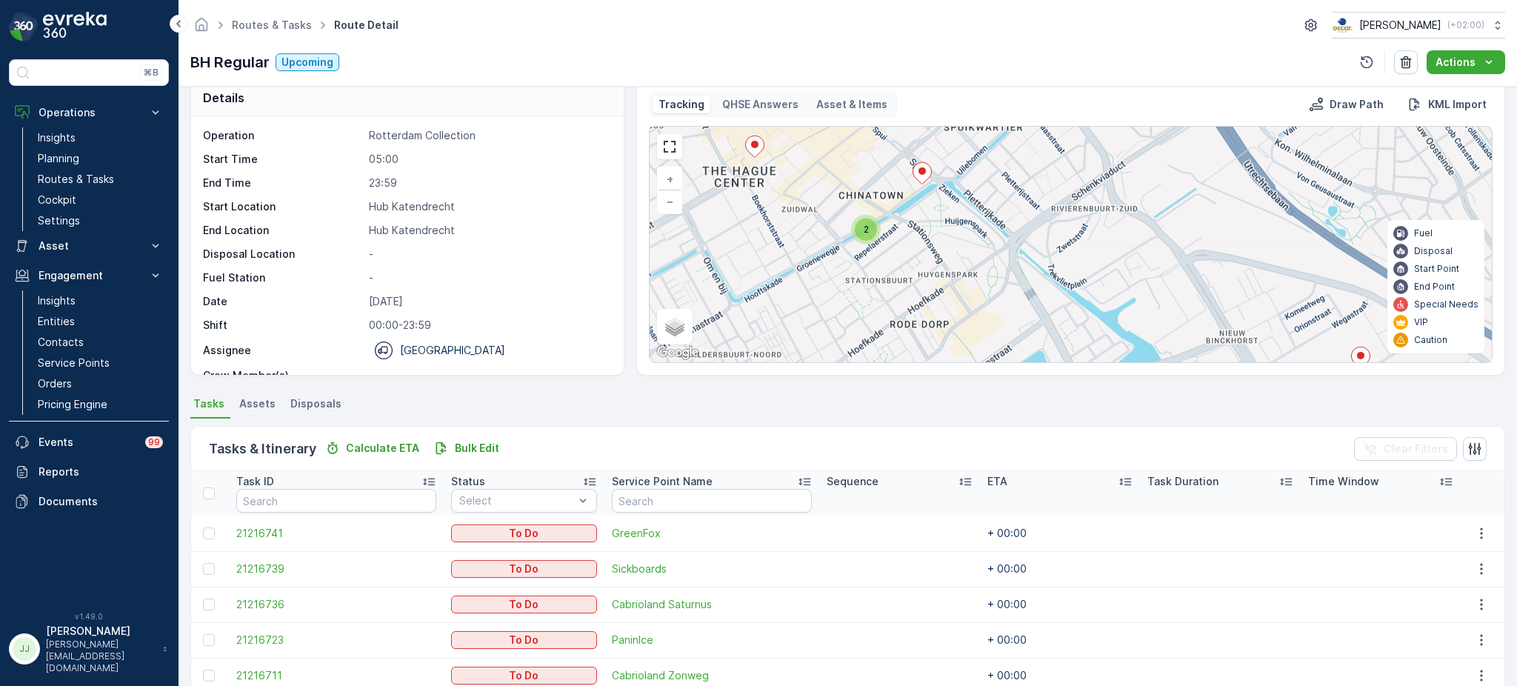
scroll to position [0, 0]
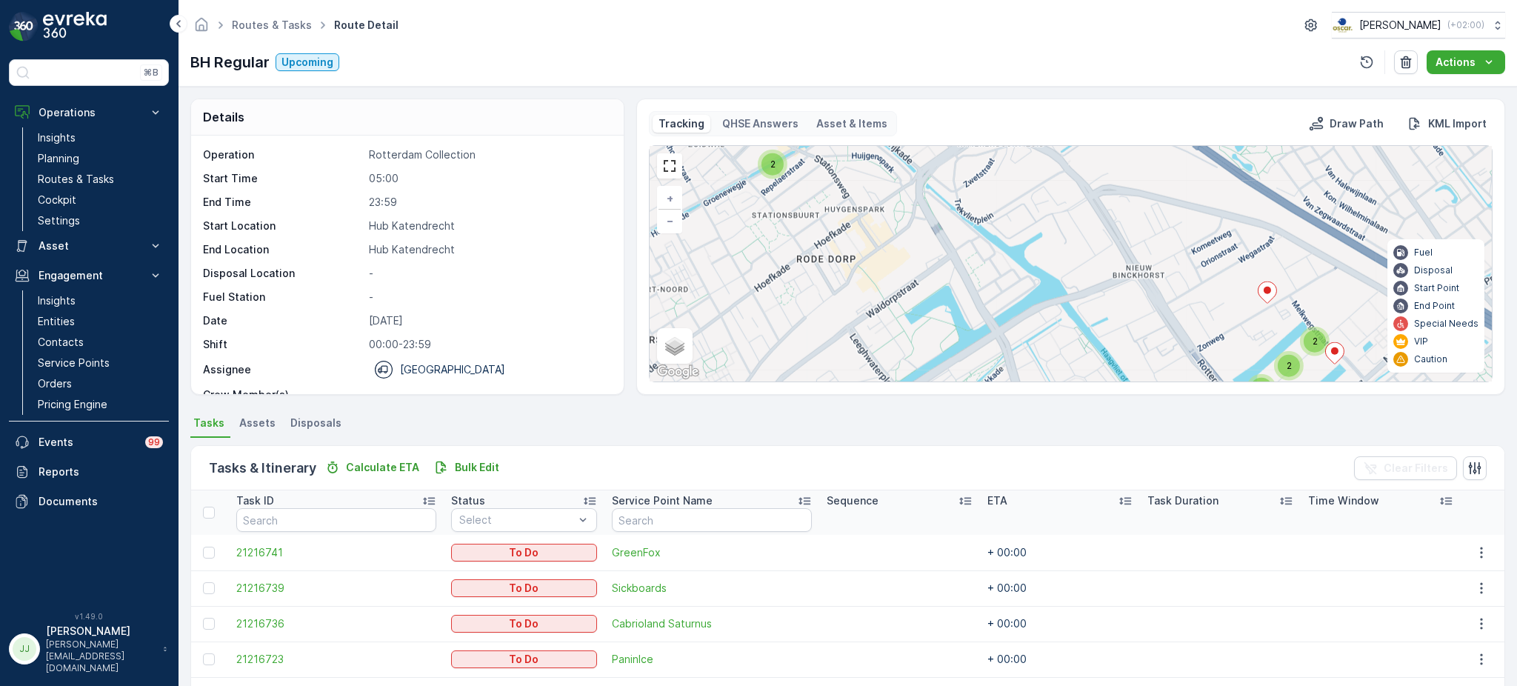
drag, startPoint x: 952, startPoint y: 248, endPoint x: 855, endPoint y: 159, distance: 131.5
click at [855, 159] on div "2 3 2 2 + − Satellite Roadmap Terrain Hybrid Leaflet Keyboard shortcuts Map Dat…" at bounding box center [1070, 263] width 842 height 235
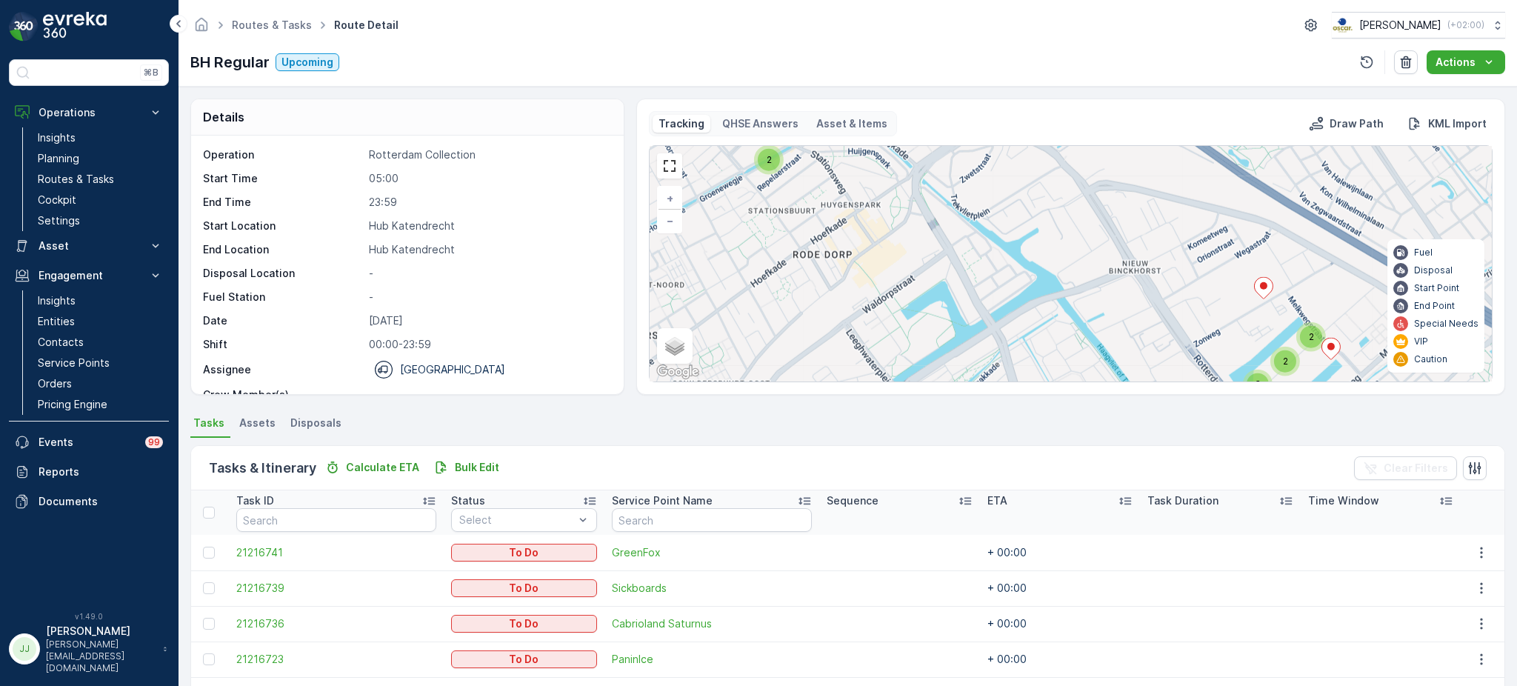
drag, startPoint x: 949, startPoint y: 252, endPoint x: 760, endPoint y: 138, distance: 220.8
click at [760, 138] on div "Tracking QHSE Answers Asset & Items Draw Path KML Import 2 3 2 2 + − Satellite …" at bounding box center [1070, 246] width 843 height 271
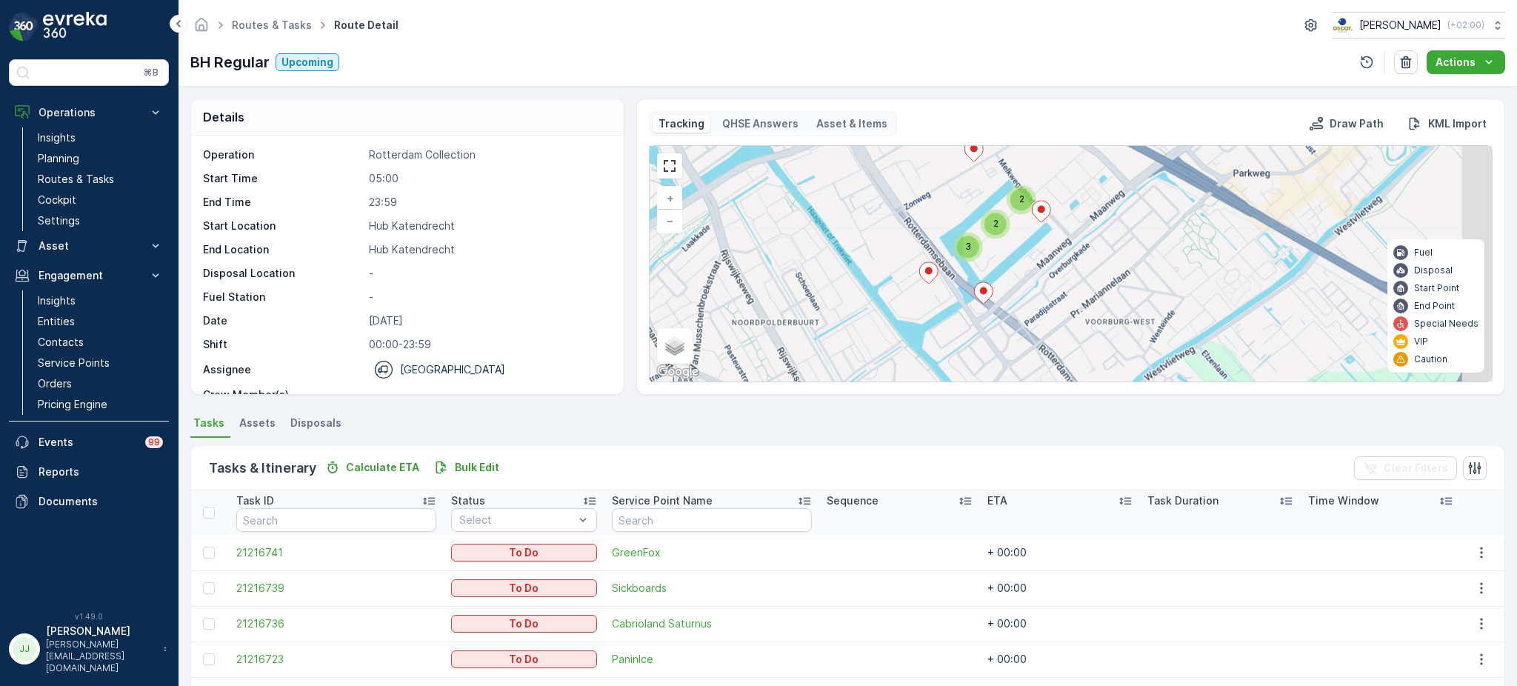
drag, startPoint x: 933, startPoint y: 270, endPoint x: 833, endPoint y: 246, distance: 102.7
click at [833, 246] on div "2 3 2 2 + − Satellite Roadmap Terrain Hybrid Leaflet Keyboard shortcuts Map Dat…" at bounding box center [1070, 263] width 842 height 235
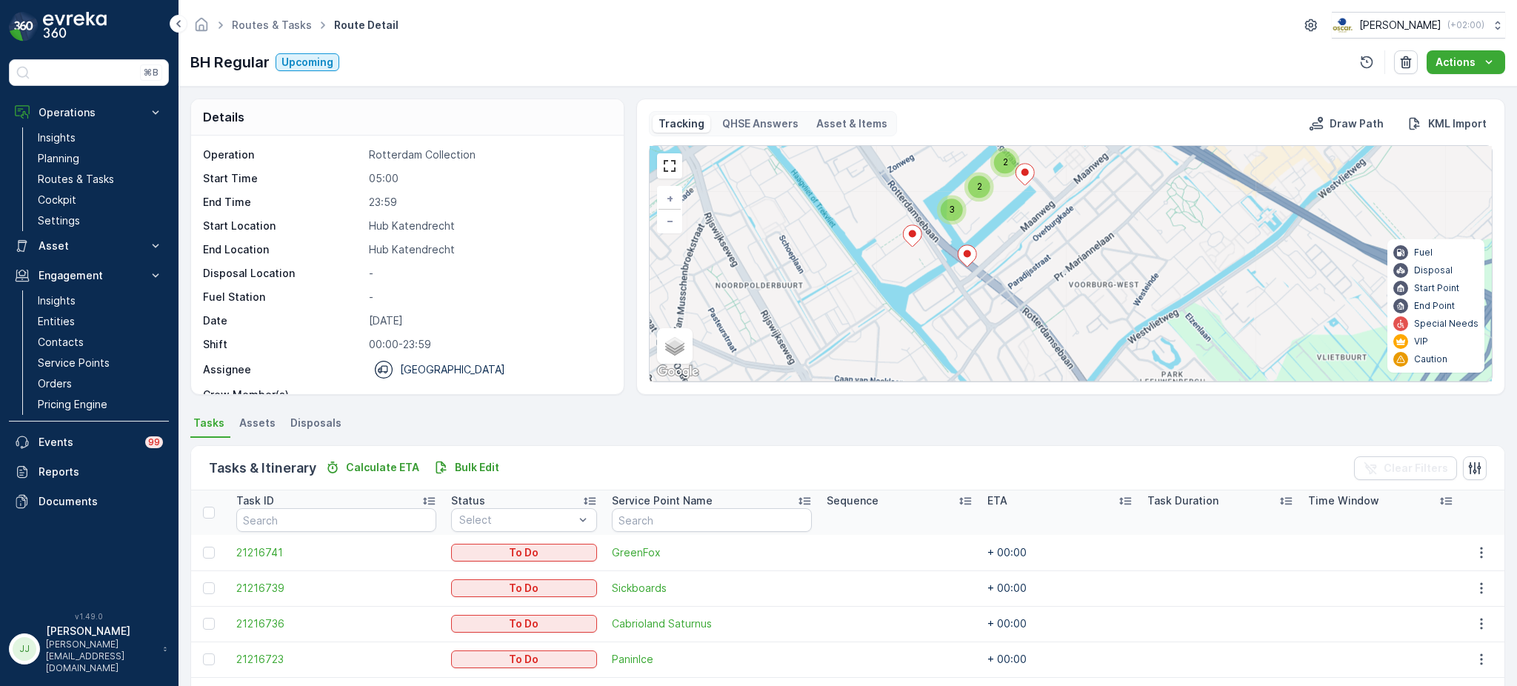
drag, startPoint x: 905, startPoint y: 335, endPoint x: 890, endPoint y: 303, distance: 35.8
click at [890, 303] on div "2 3 2 2 + − Satellite Roadmap Terrain Hybrid Leaflet Keyboard shortcuts Map Dat…" at bounding box center [1070, 263] width 842 height 235
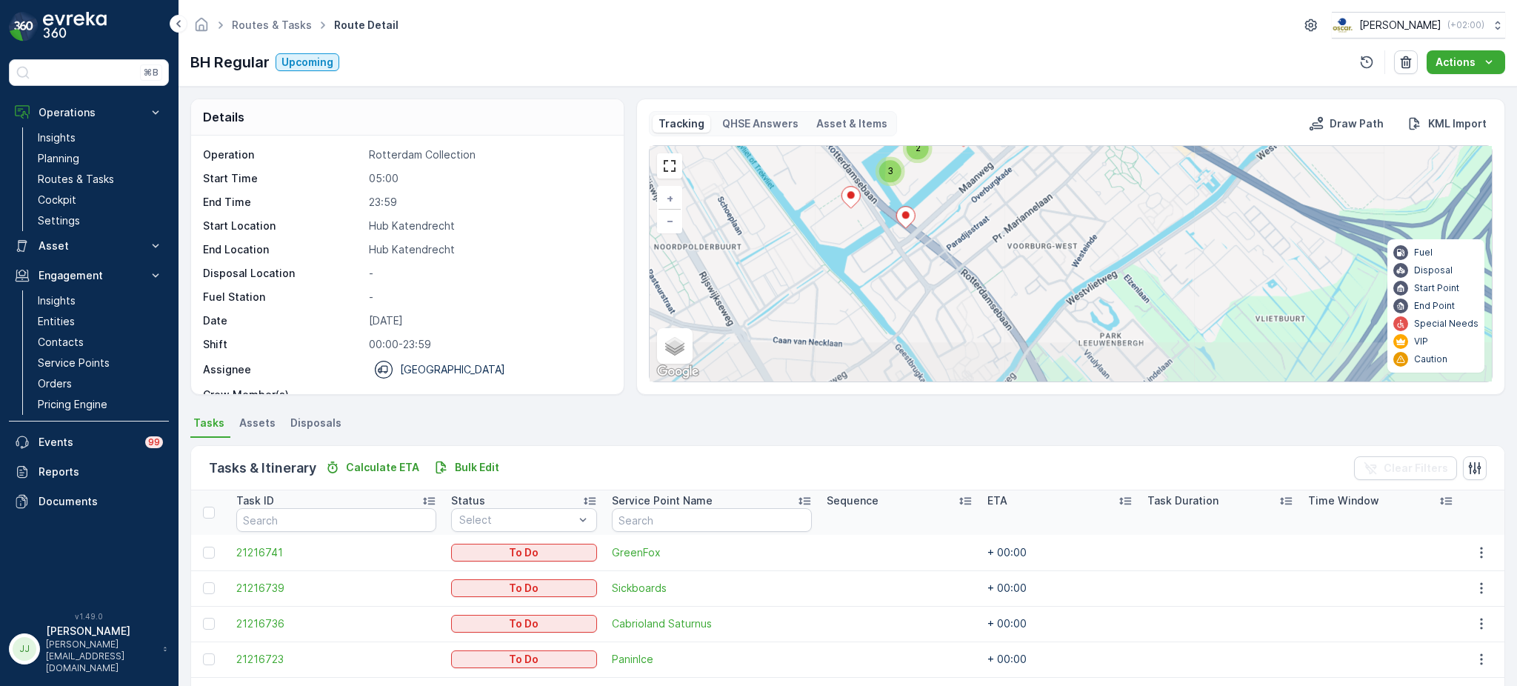
click at [842, 195] on icon at bounding box center [851, 197] width 19 height 21
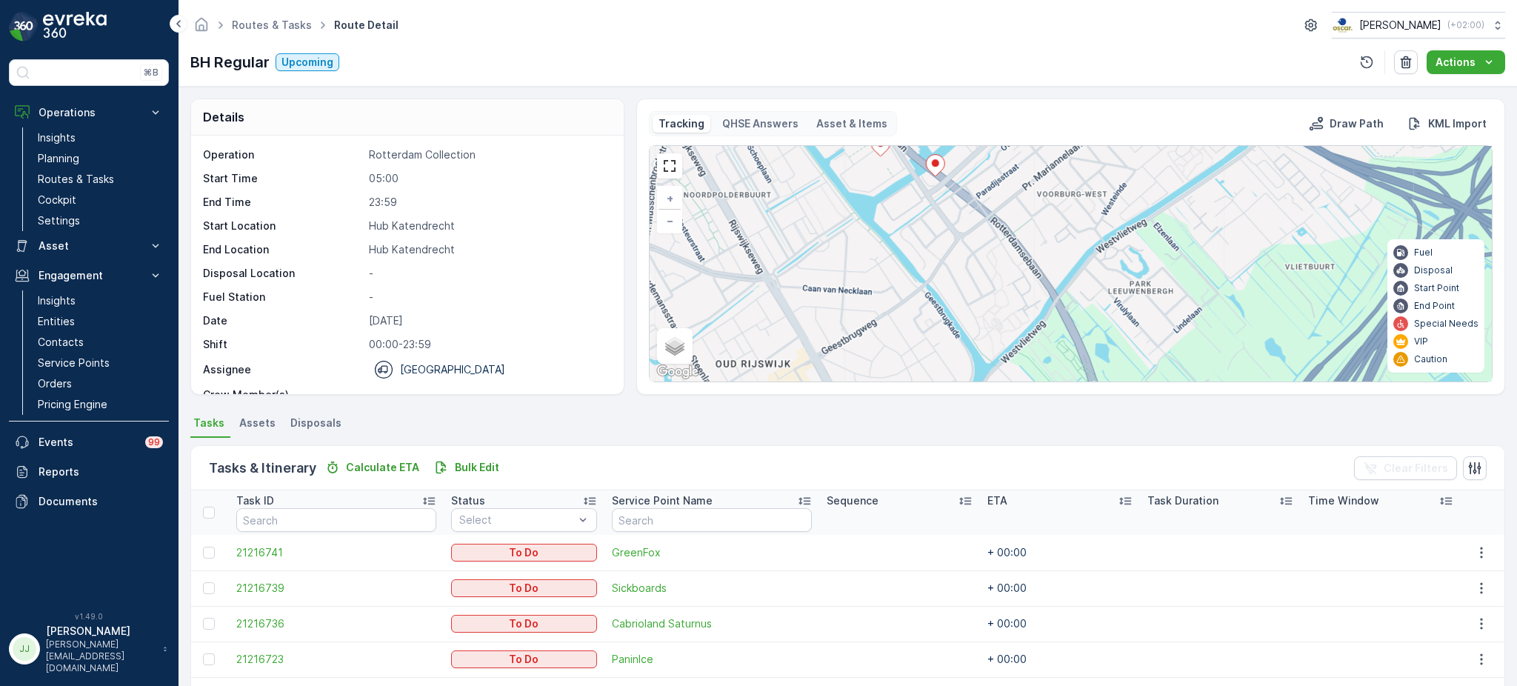
drag, startPoint x: 854, startPoint y: 276, endPoint x: 883, endPoint y: 228, distance: 56.5
click at [883, 228] on div "2 3 2 2 + − Satellite Roadmap Terrain Hybrid Leaflet Keyboard shortcuts Map Dat…" at bounding box center [1070, 263] width 842 height 235
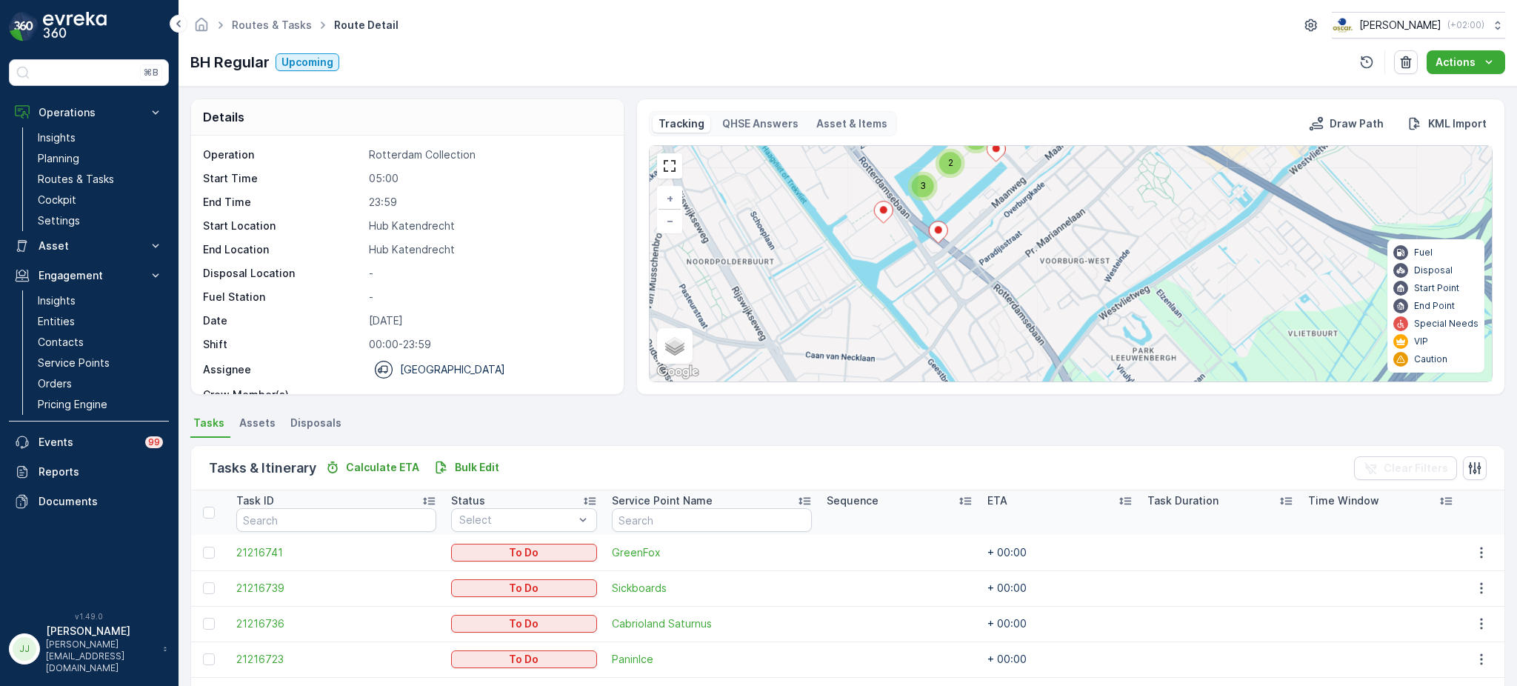
drag, startPoint x: 890, startPoint y: 293, endPoint x: 886, endPoint y: 312, distance: 19.0
click at [886, 312] on div "2 3 2 2 + − Satellite Roadmap Terrain Hybrid Leaflet Keyboard shortcuts Map Dat…" at bounding box center [1070, 263] width 842 height 235
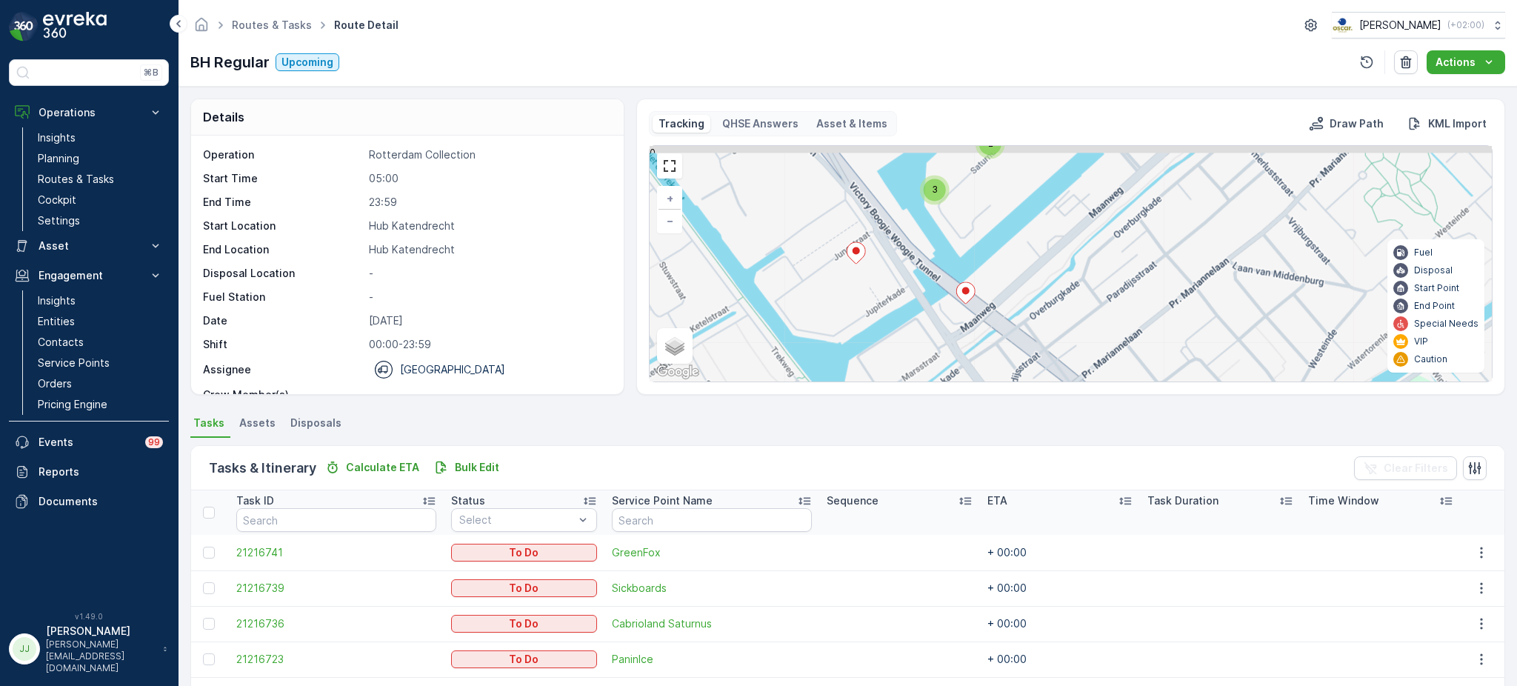
drag, startPoint x: 880, startPoint y: 318, endPoint x: 880, endPoint y: 335, distance: 16.3
click at [880, 335] on div "2 3 2 2 + − Satellite Roadmap Terrain Hybrid Leaflet Keyboard shortcuts Map Dat…" at bounding box center [1070, 263] width 842 height 235
click at [855, 253] on ellipse at bounding box center [855, 253] width 7 height 7
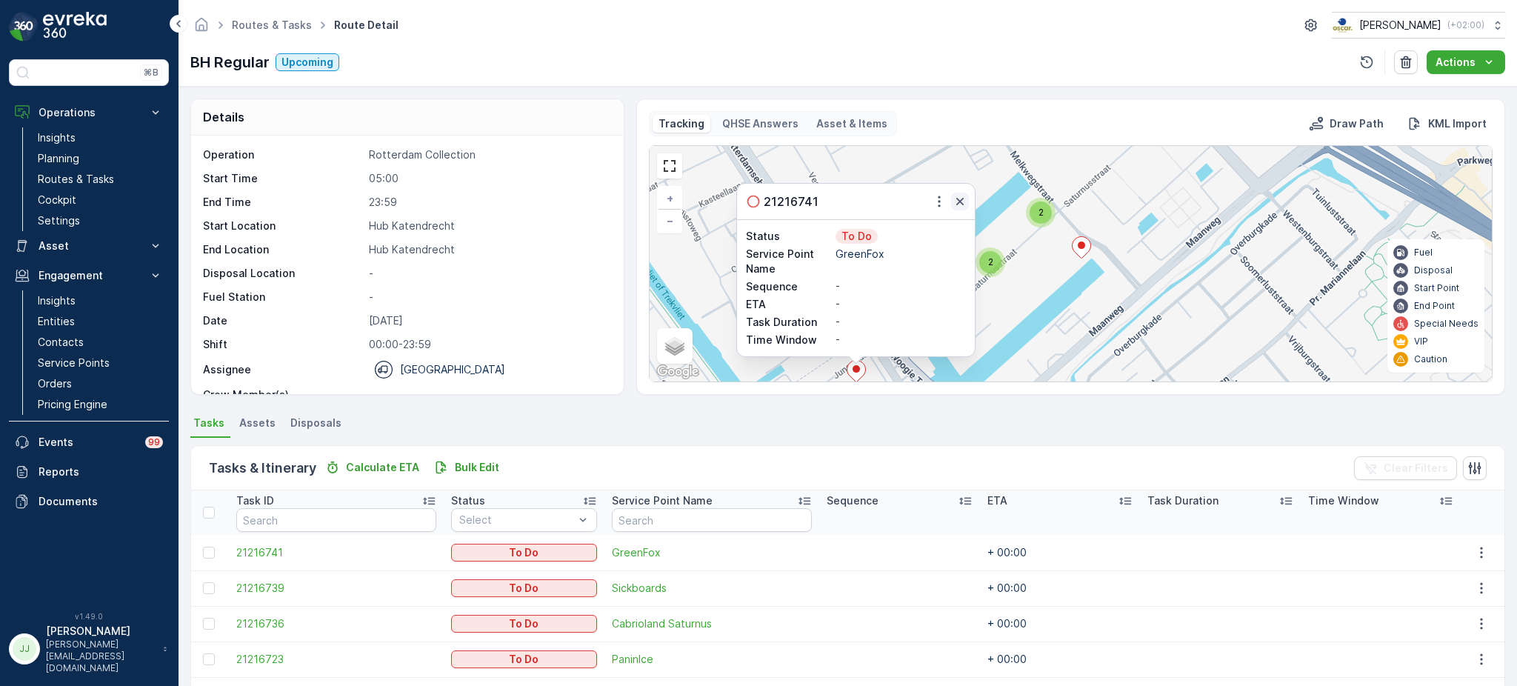
click at [962, 198] on icon "button" at bounding box center [959, 201] width 7 height 7
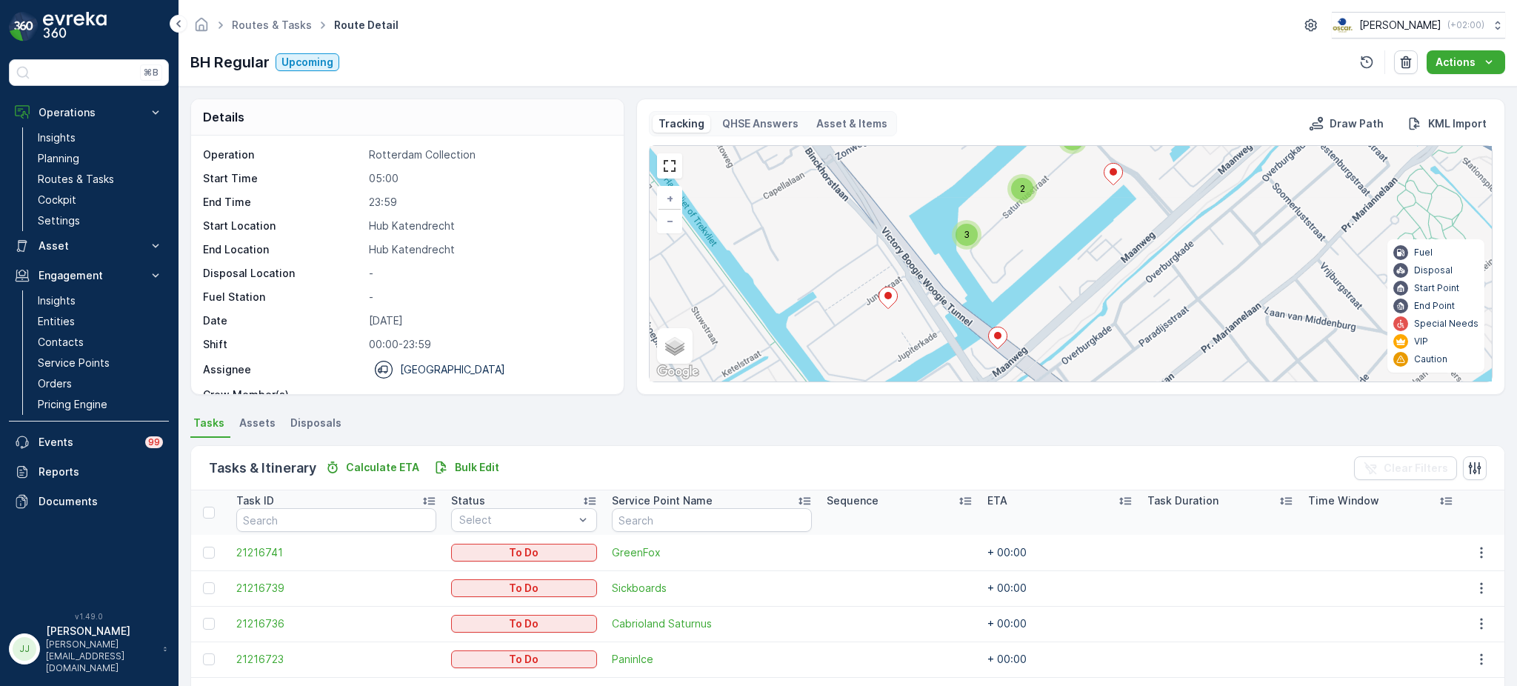
drag, startPoint x: 919, startPoint y: 232, endPoint x: 929, endPoint y: 218, distance: 17.0
click at [929, 218] on div "2 3 2 2 + − Satellite Roadmap Terrain Hybrid Leaflet Keyboard shortcuts Map Dat…" at bounding box center [1070, 263] width 842 height 235
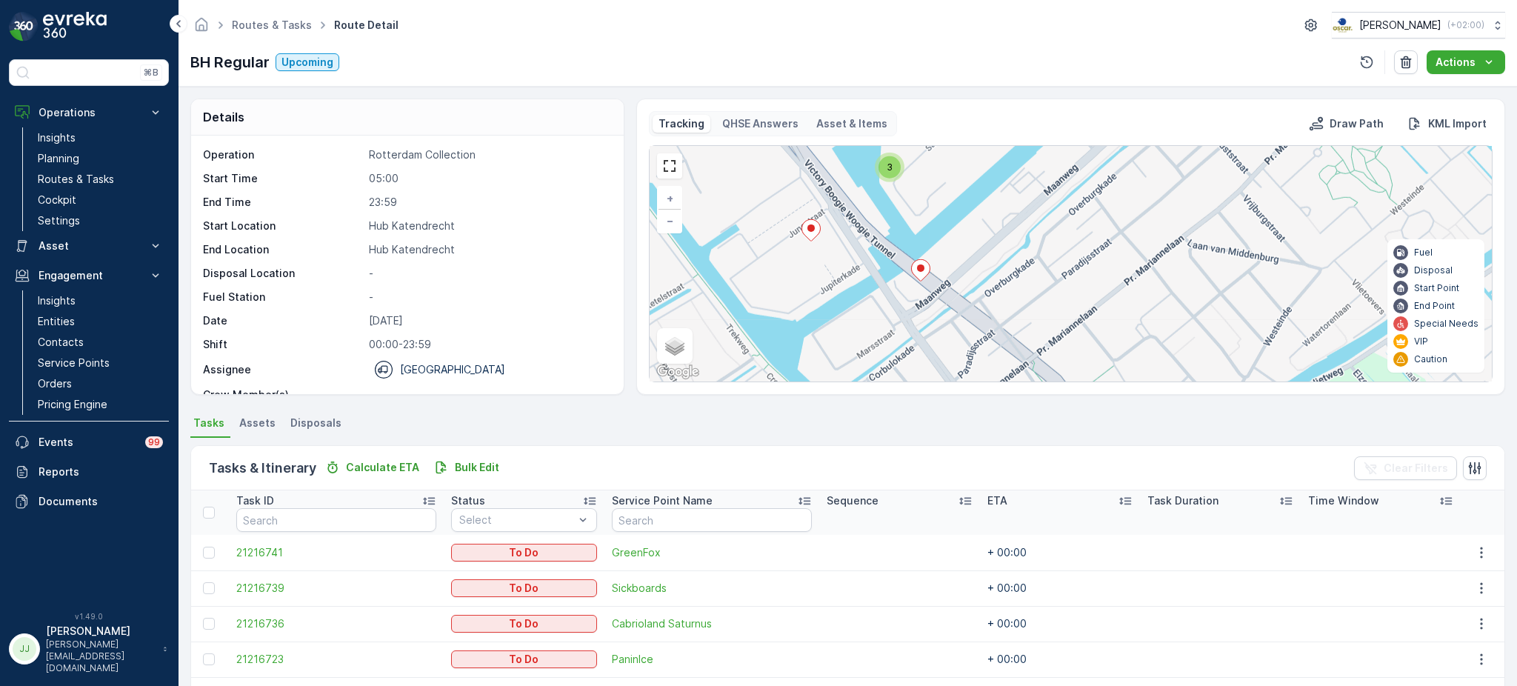
drag, startPoint x: 926, startPoint y: 330, endPoint x: 837, endPoint y: 269, distance: 108.2
click at [837, 269] on div "2 3 2 2 + − Satellite Roadmap Terrain Hybrid Leaflet Keyboard shortcuts Map Dat…" at bounding box center [1070, 263] width 842 height 235
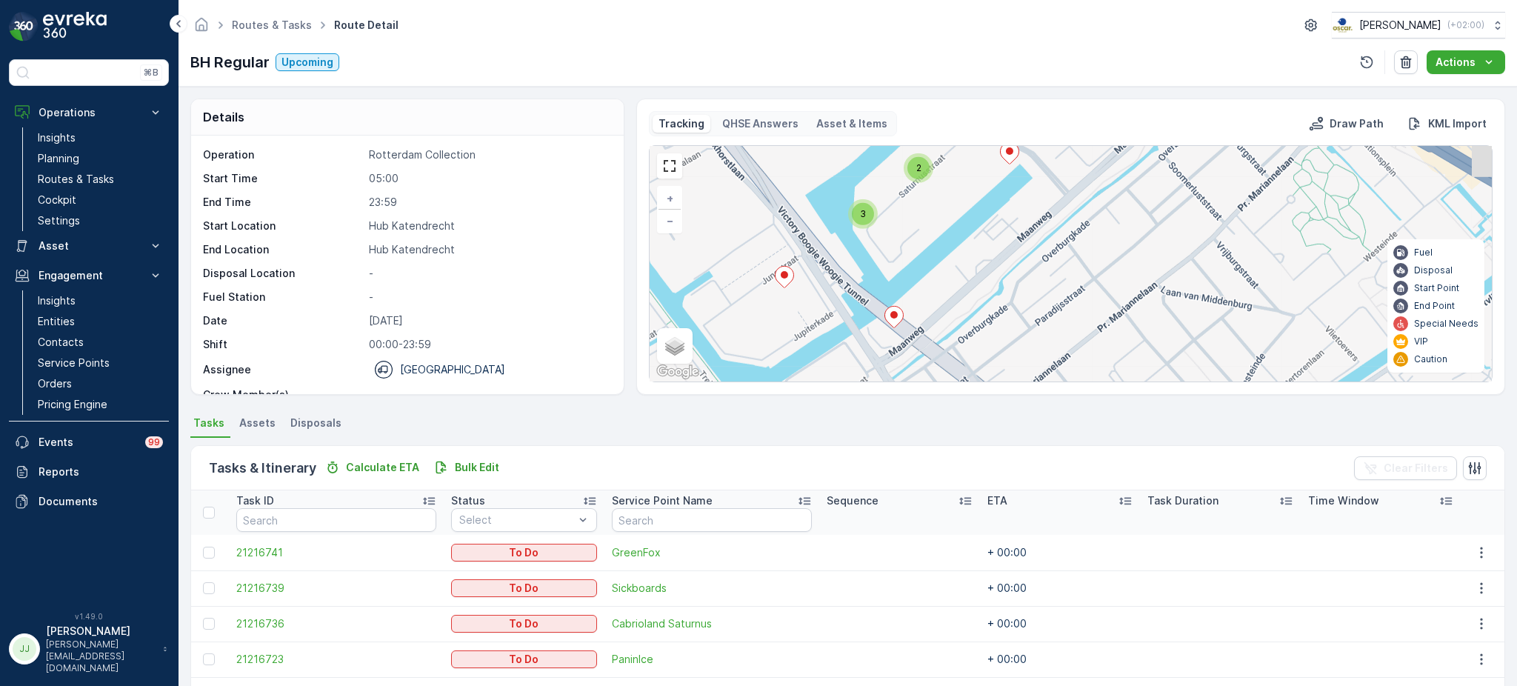
drag, startPoint x: 863, startPoint y: 223, endPoint x: 869, endPoint y: 284, distance: 60.9
click at [875, 304] on div "2 3 2 2 + − Satellite Roadmap Terrain Hybrid Leaflet Keyboard shortcuts Map Dat…" at bounding box center [1070, 263] width 842 height 235
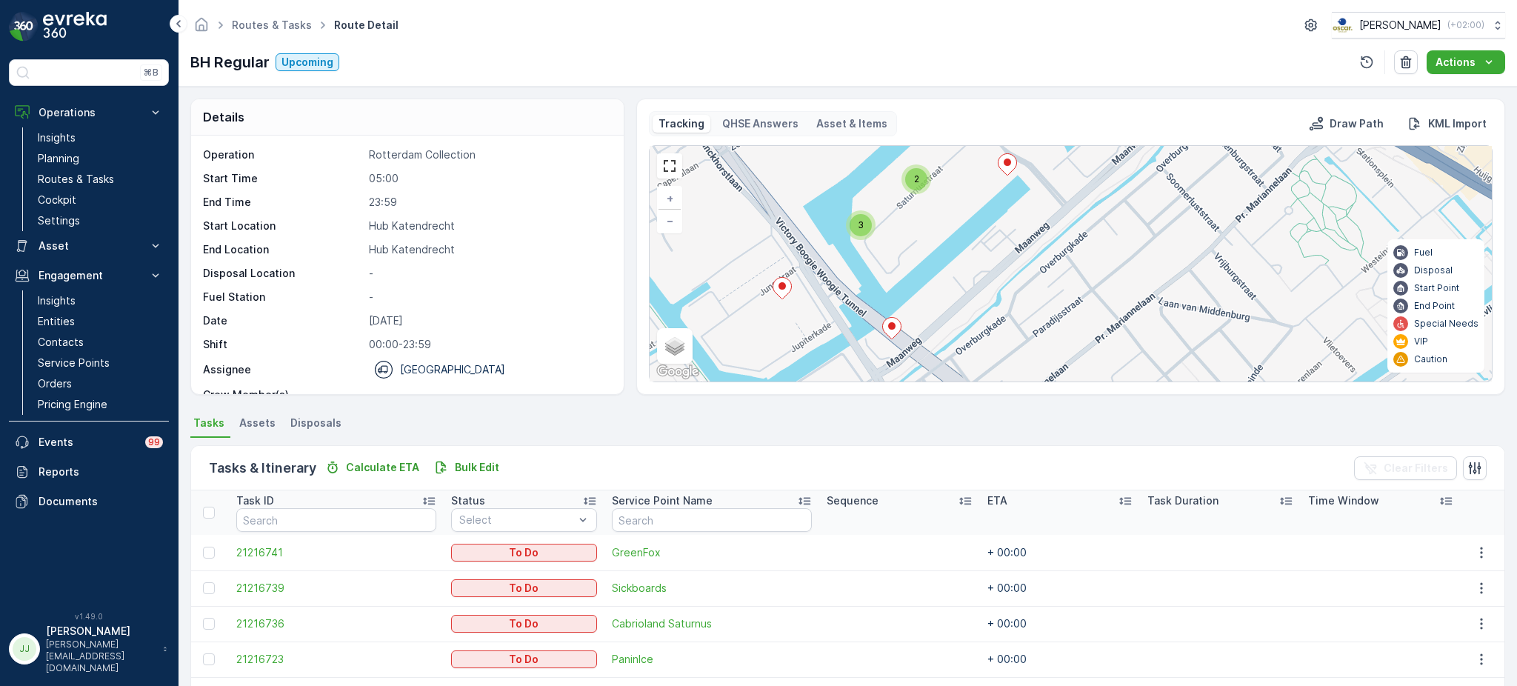
click at [961, 272] on div "2 3 2 2 + − Satellite Roadmap Terrain Hybrid Leaflet Keyboard shortcuts Map Dat…" at bounding box center [1070, 263] width 842 height 235
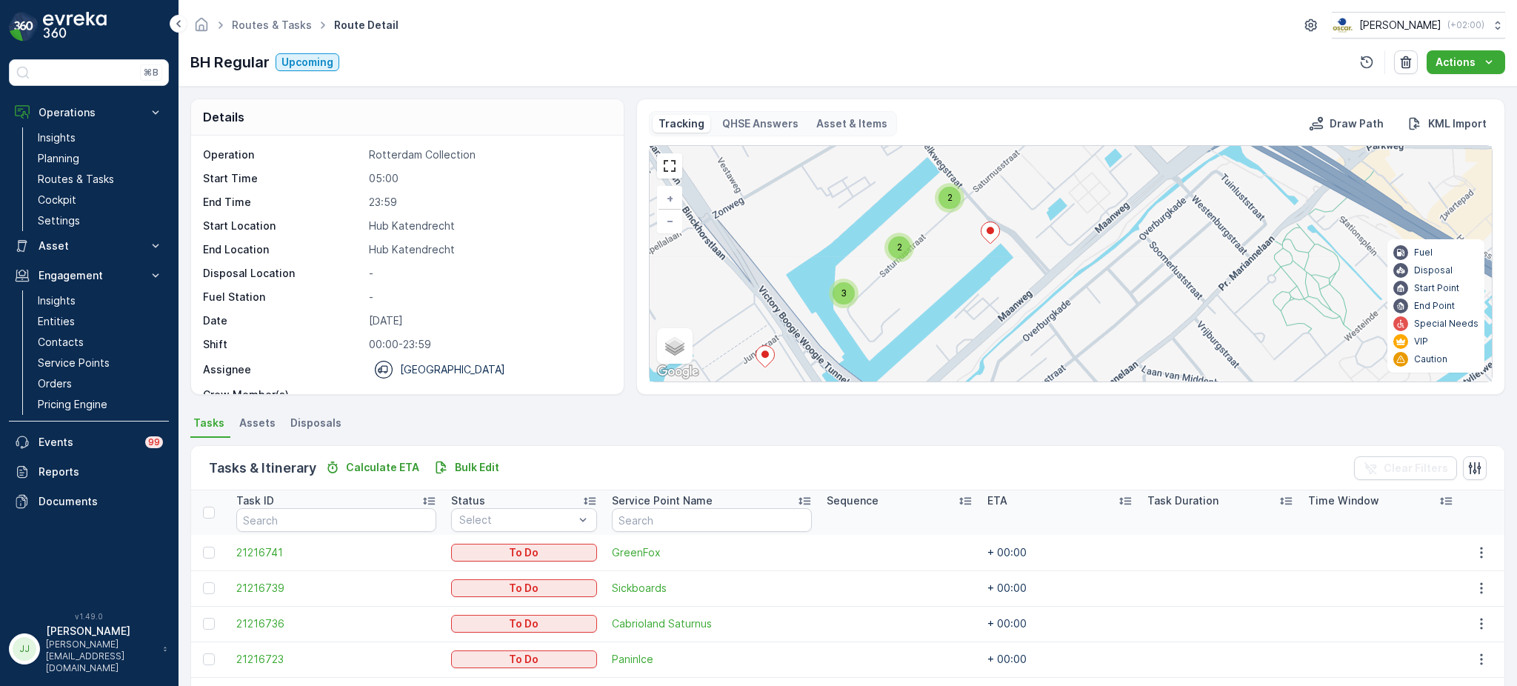
click at [844, 295] on span "3" at bounding box center [843, 292] width 6 height 11
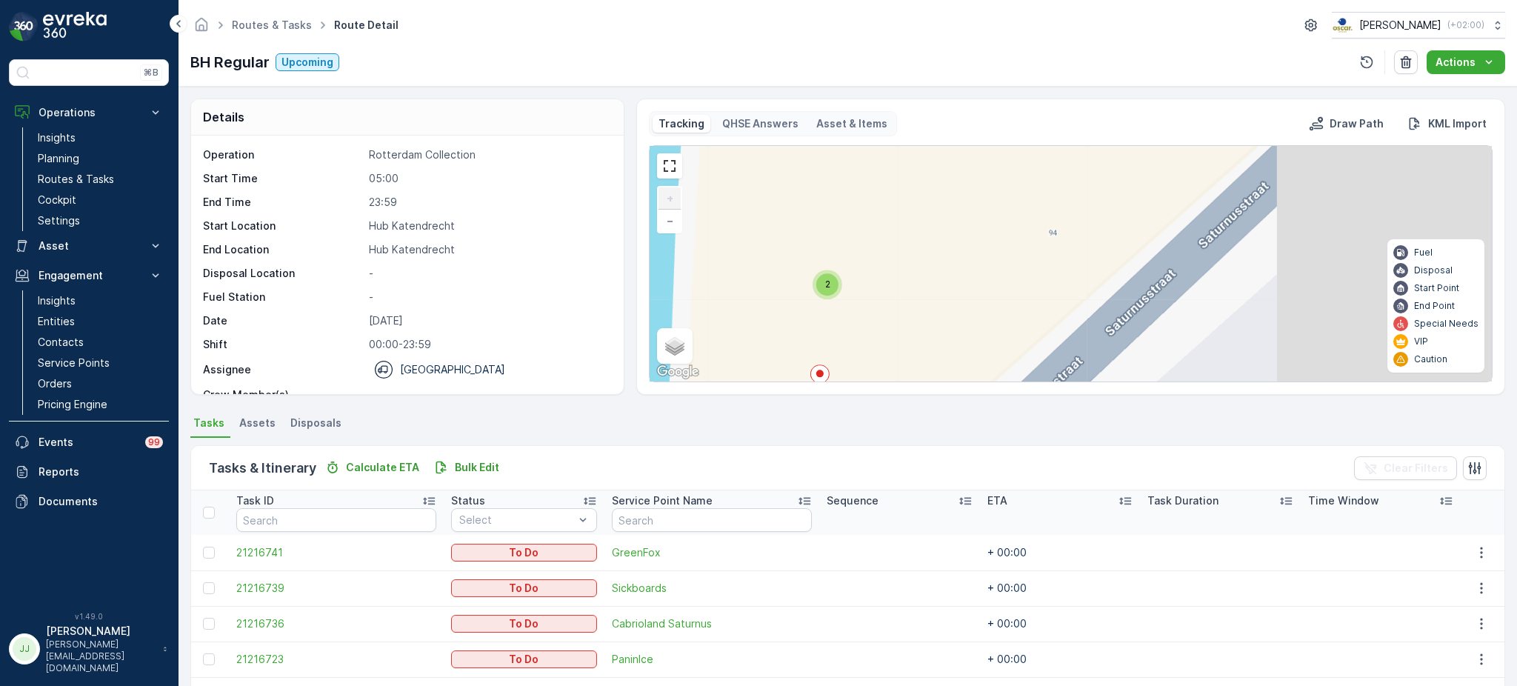
drag, startPoint x: 877, startPoint y: 262, endPoint x: 824, endPoint y: 281, distance: 55.7
click at [825, 290] on span "2" at bounding box center [827, 283] width 5 height 11
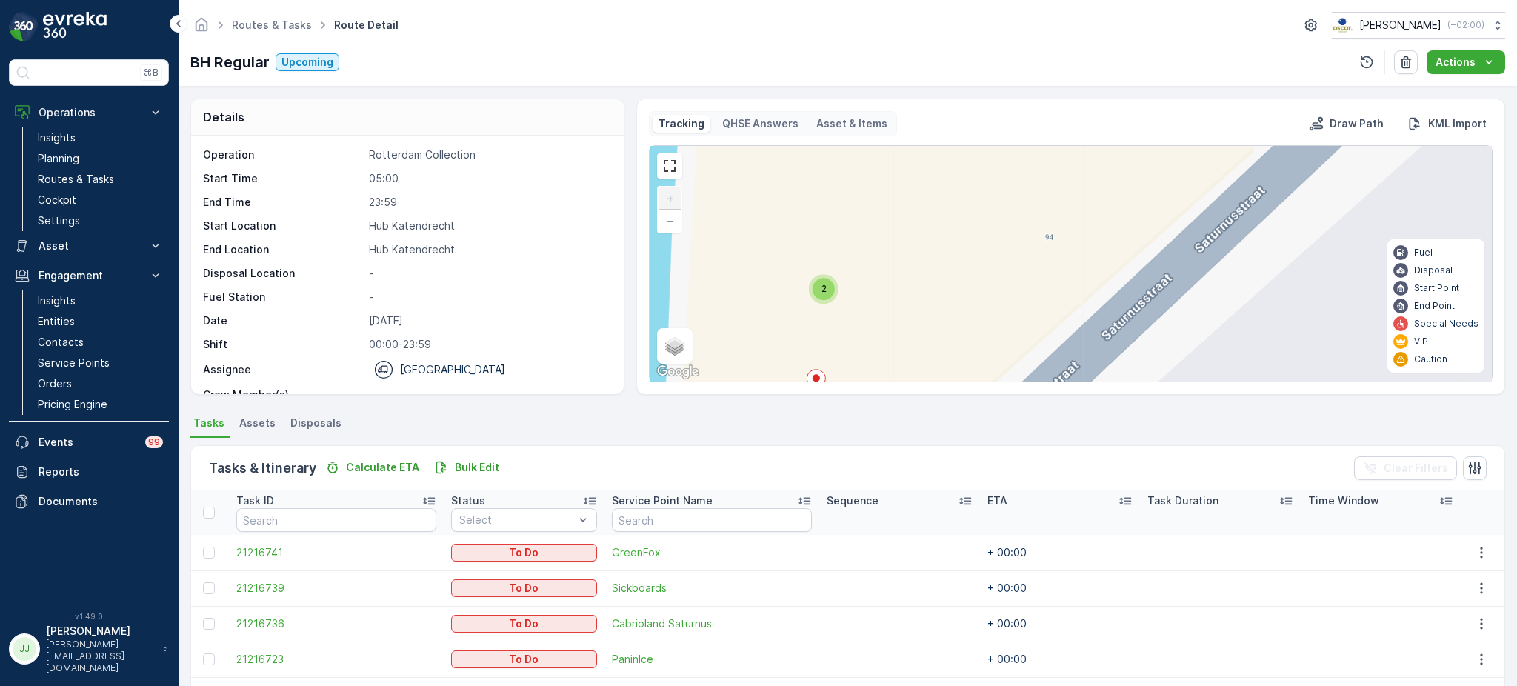
drag, startPoint x: 881, startPoint y: 123, endPoint x: 830, endPoint y: 238, distance: 126.3
click at [830, 238] on div "Tracking QHSE Answers Asset & Items Draw Path KML Import 2 + − Satellite Roadma…" at bounding box center [1070, 246] width 843 height 271
drag, startPoint x: 848, startPoint y: 235, endPoint x: 835, endPoint y: 272, distance: 39.8
click at [835, 272] on div "2 + − Satellite Roadmap Terrain Hybrid Leaflet Keyboard shortcuts Map Data Map …" at bounding box center [1070, 263] width 842 height 235
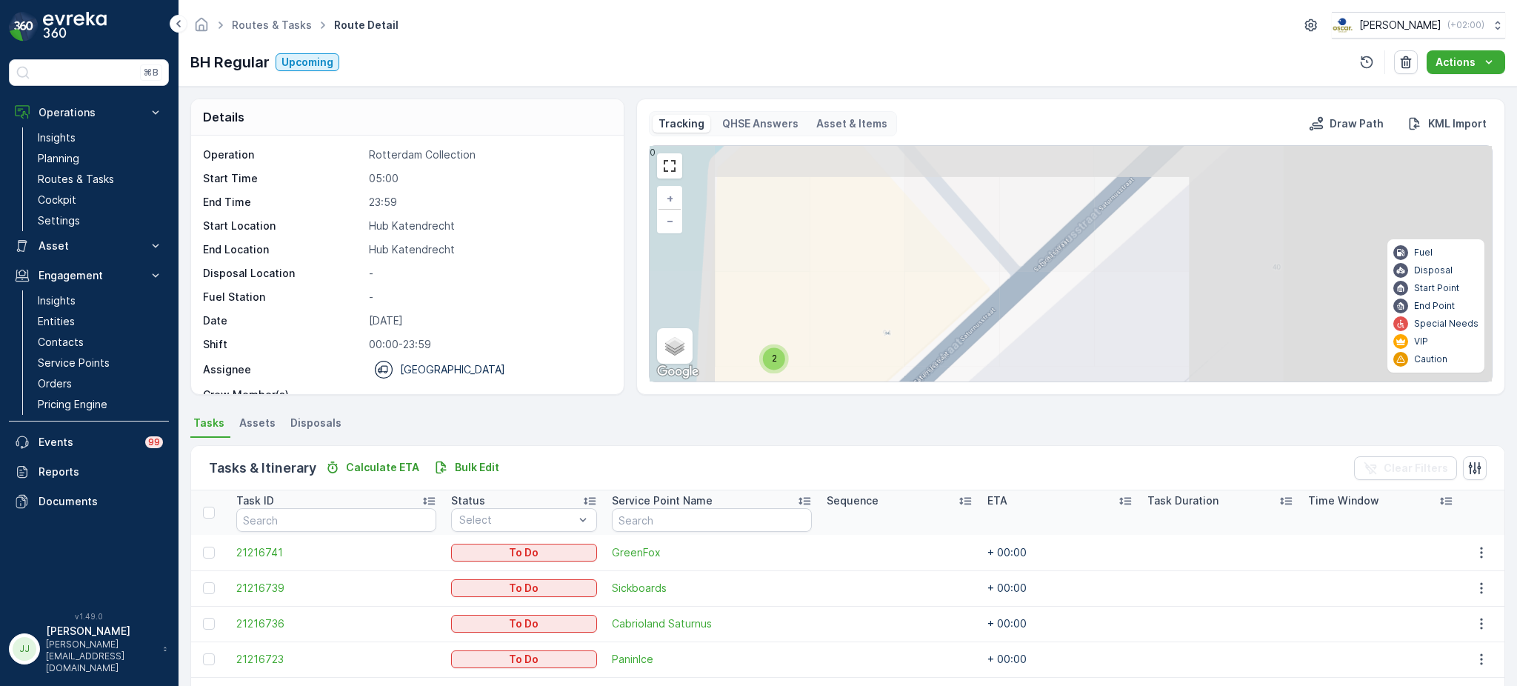
drag, startPoint x: 1054, startPoint y: 229, endPoint x: 931, endPoint y: 307, distance: 146.1
click at [931, 307] on div "2 + − Satellite Roadmap Terrain Hybrid Leaflet Keyboard shortcuts Map Data Map …" at bounding box center [1070, 263] width 842 height 235
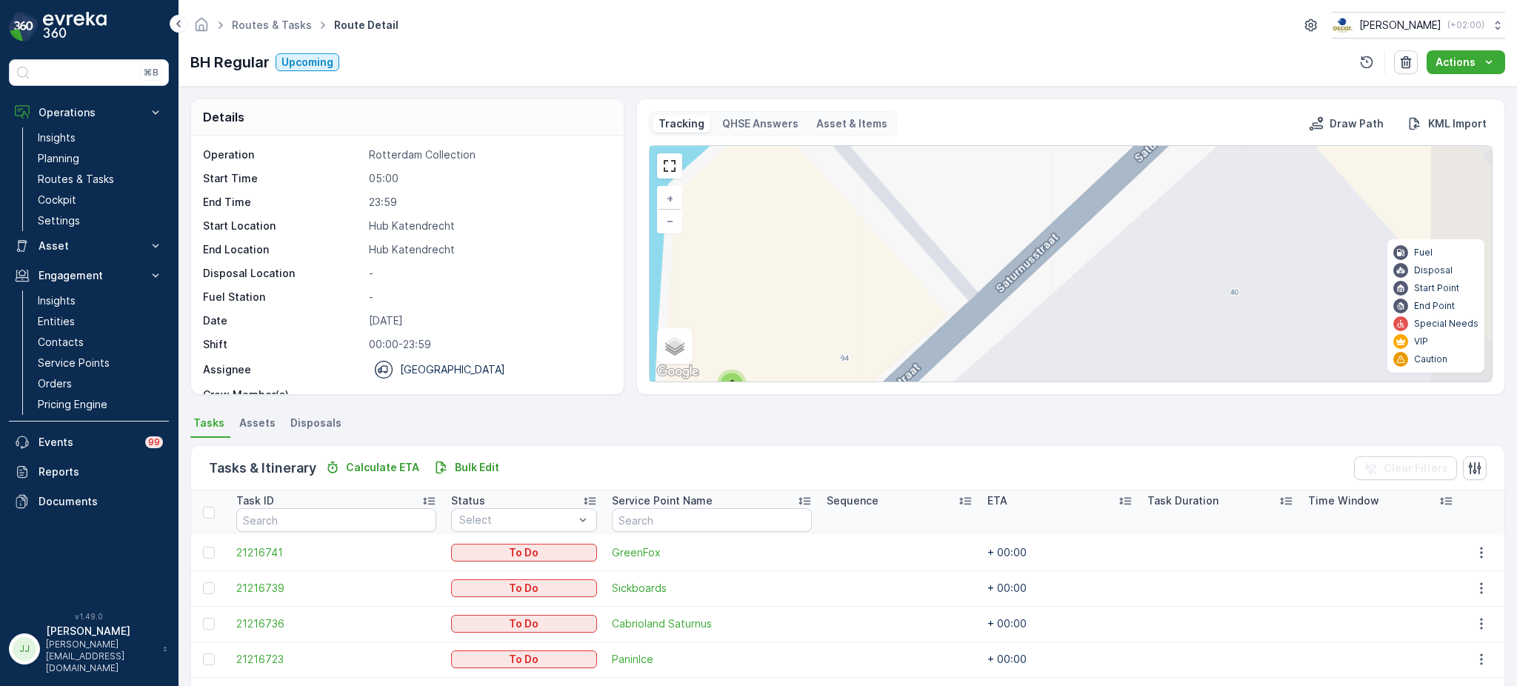
drag, startPoint x: 1005, startPoint y: 225, endPoint x: 911, endPoint y: 302, distance: 121.5
click at [911, 302] on div "2 + − Satellite Roadmap Terrain Hybrid Leaflet Keyboard shortcuts Map Data Map …" at bounding box center [1070, 263] width 842 height 235
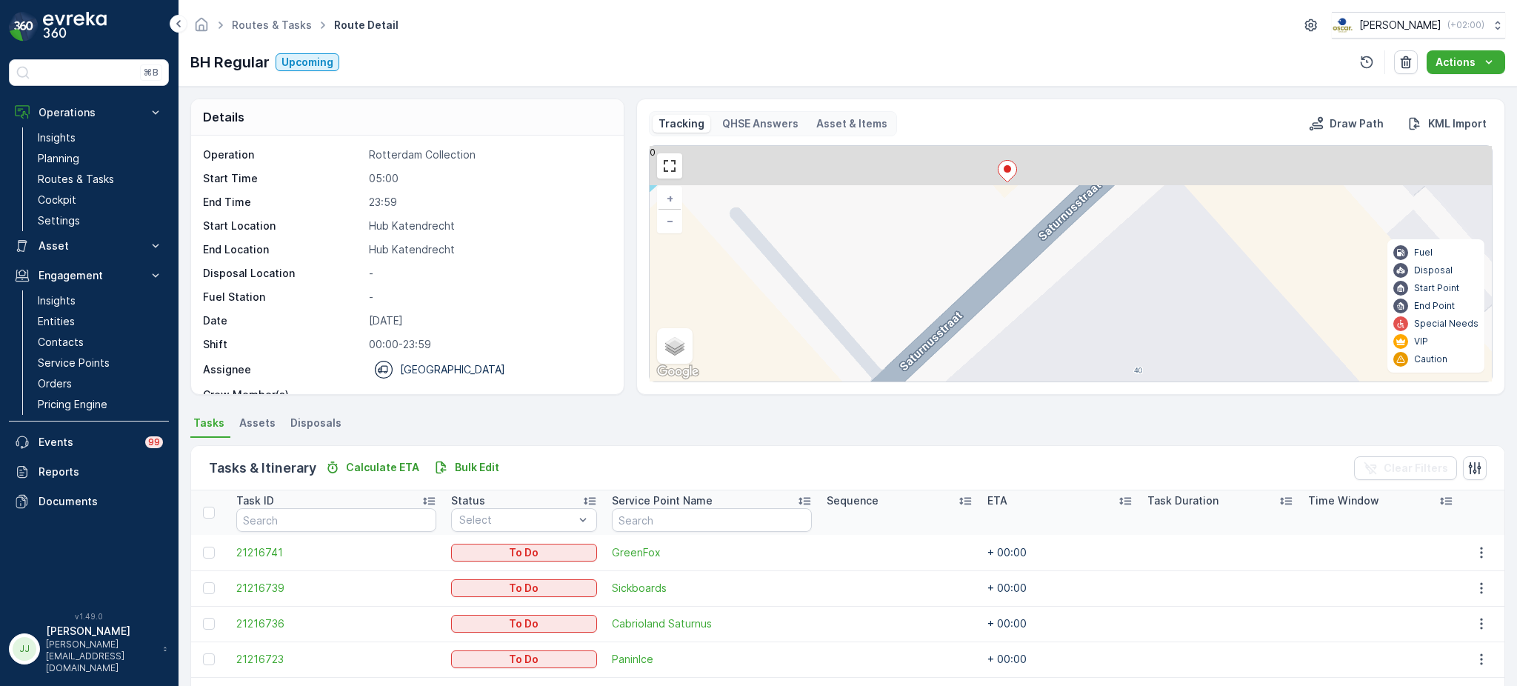
click at [936, 296] on div "2 + − Satellite Roadmap Terrain Hybrid Leaflet Keyboard shortcuts Map Data Map …" at bounding box center [1070, 263] width 842 height 235
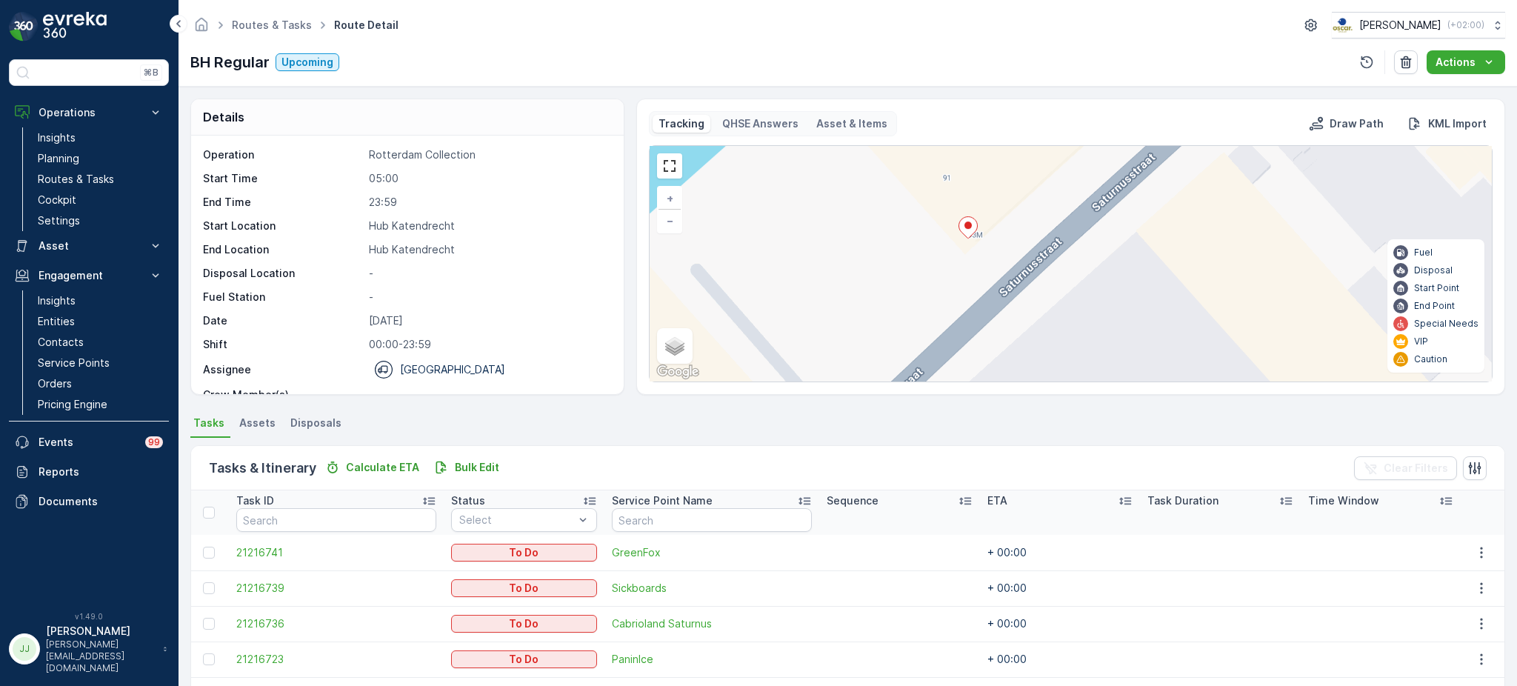
click at [965, 226] on ellipse at bounding box center [967, 224] width 7 height 7
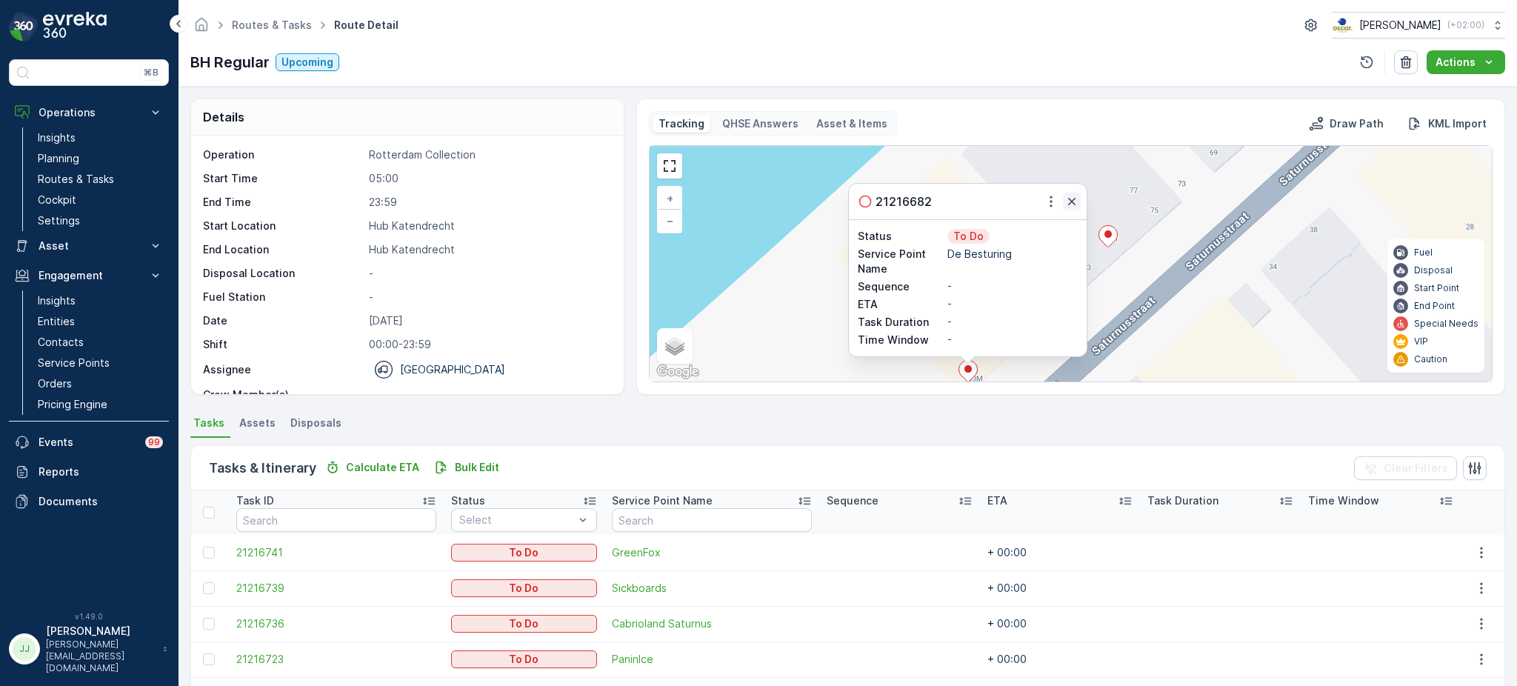
click at [1069, 200] on icon "button" at bounding box center [1071, 201] width 7 height 7
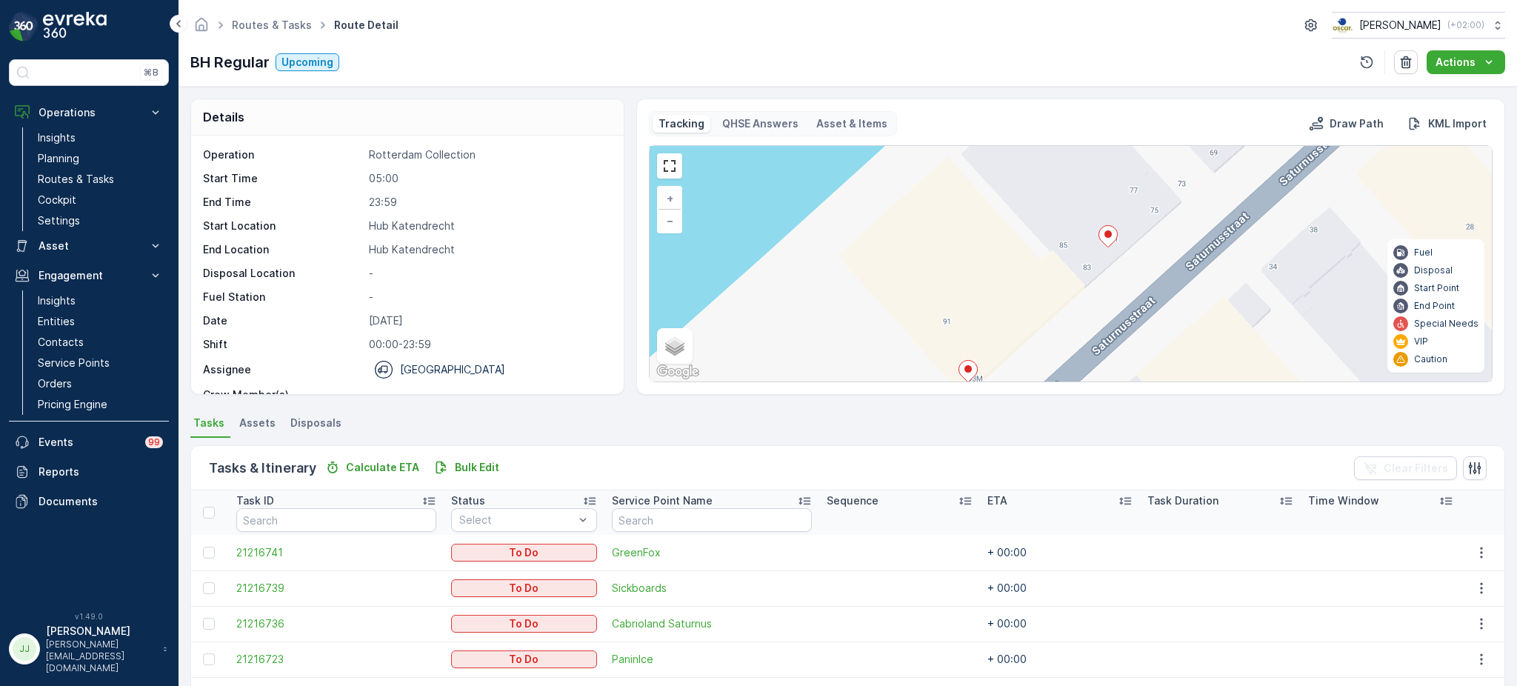
drag, startPoint x: 883, startPoint y: 153, endPoint x: 906, endPoint y: 143, distance: 25.2
click at [903, 144] on div "Tracking QHSE Answers Asset & Items Draw Path KML Import 2 + − Satellite Roadma…" at bounding box center [1070, 246] width 843 height 271
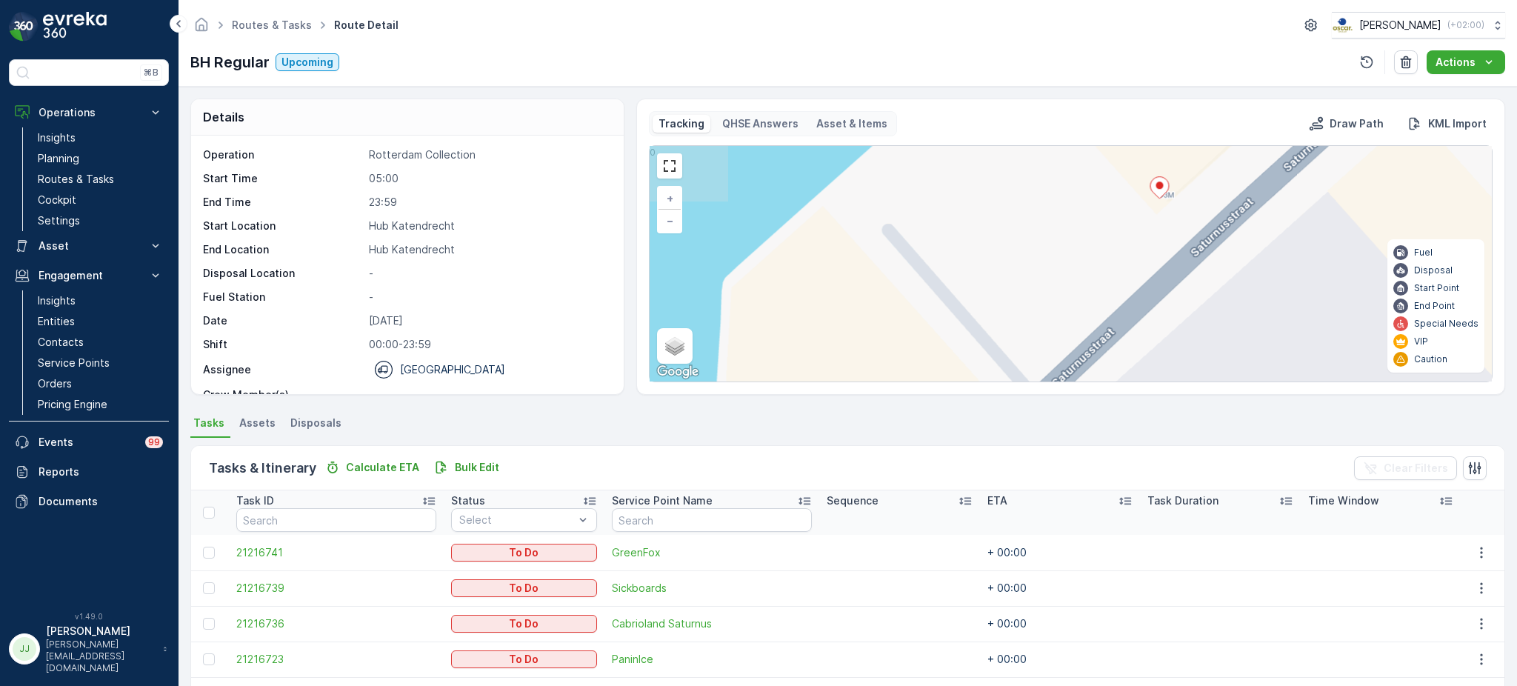
drag, startPoint x: 875, startPoint y: 218, endPoint x: 872, endPoint y: 276, distance: 58.6
click at [892, 166] on div "2 + − Satellite Roadmap Terrain Hybrid Leaflet Keyboard shortcuts Map Data Map …" at bounding box center [1070, 263] width 842 height 235
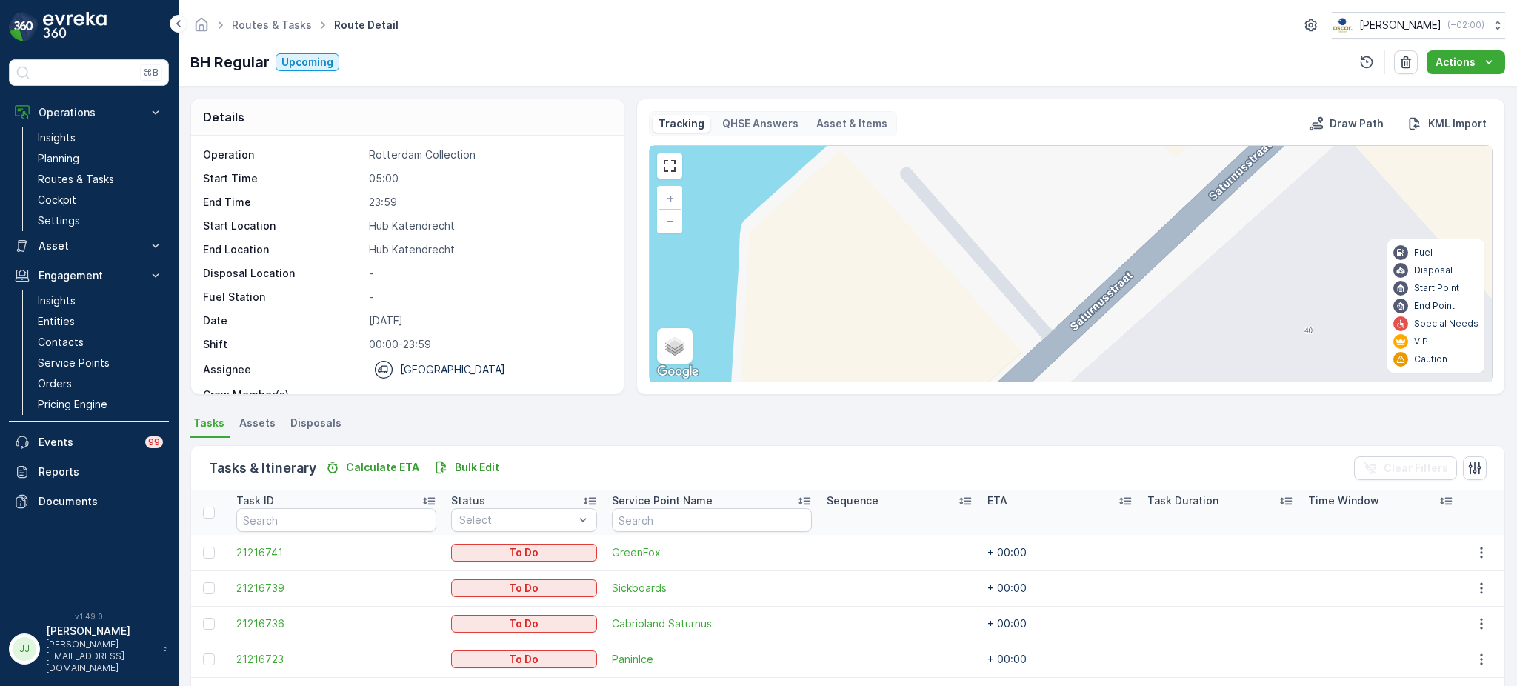
drag, startPoint x: 860, startPoint y: 196, endPoint x: 878, endPoint y: 321, distance: 125.7
click at [861, 182] on div "2 + − Satellite Roadmap Terrain Hybrid Leaflet Keyboard shortcuts Map Data Map …" at bounding box center [1070, 263] width 842 height 235
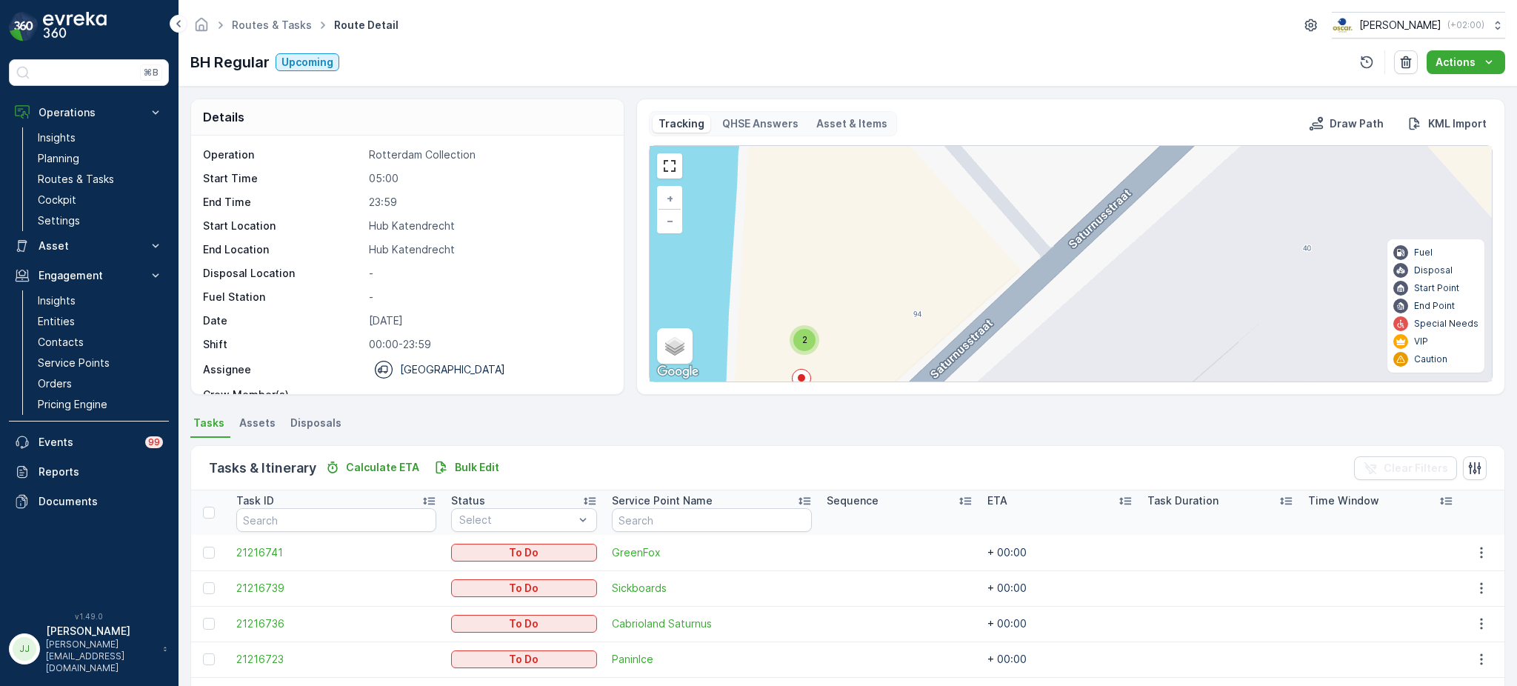
drag, startPoint x: 883, startPoint y: 252, endPoint x: 880, endPoint y: 260, distance: 8.4
click at [884, 249] on div "2 + − Satellite Roadmap Terrain Hybrid Leaflet Keyboard shortcuts Map Data Map …" at bounding box center [1070, 263] width 842 height 235
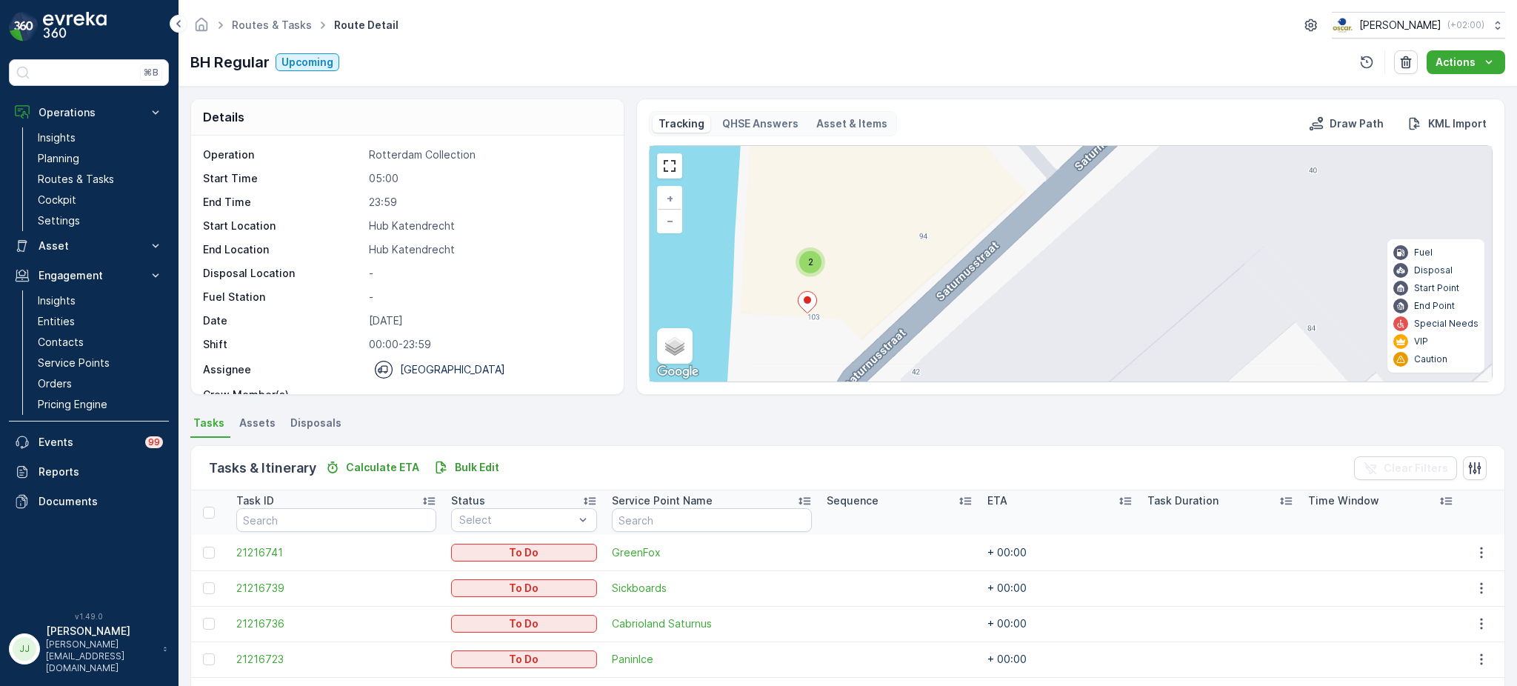
click at [809, 264] on span "2" at bounding box center [810, 261] width 5 height 11
click at [828, 253] on icon at bounding box center [836, 257] width 19 height 21
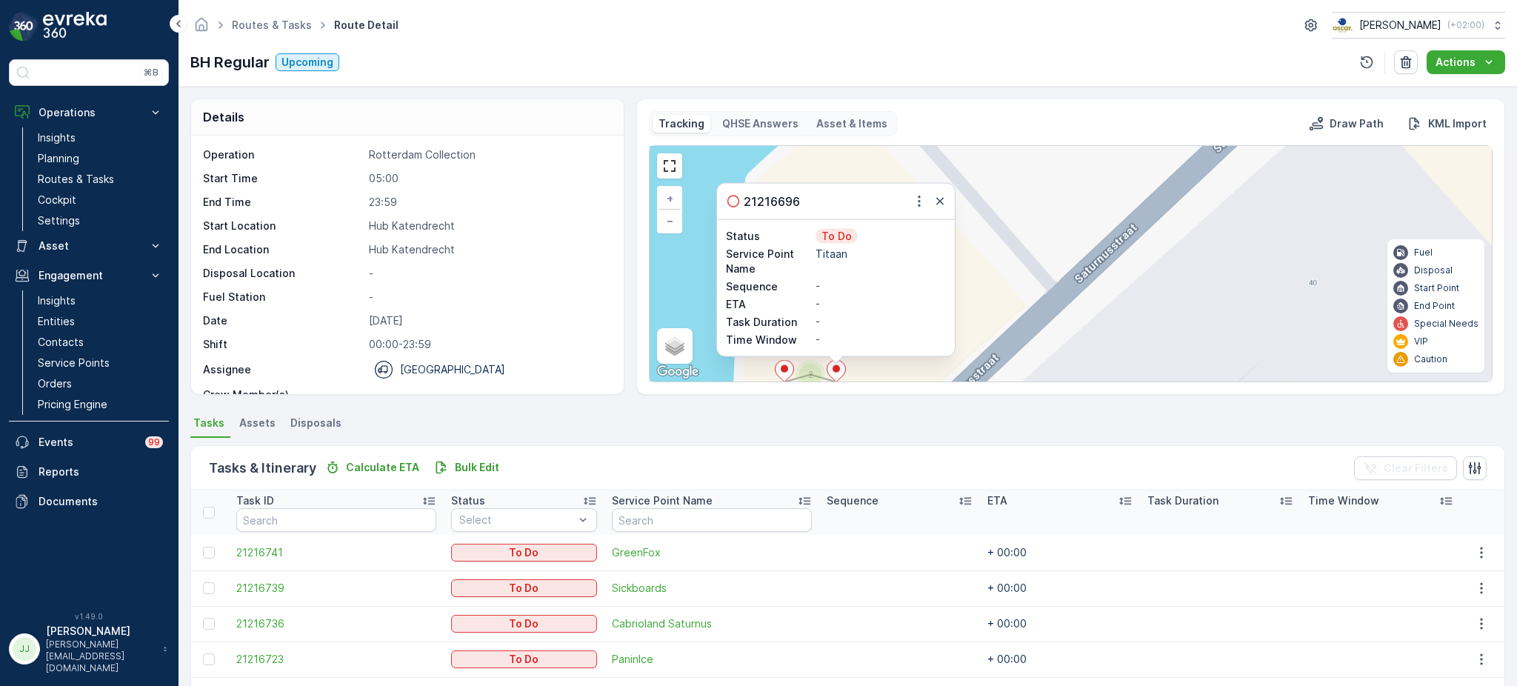
click at [780, 371] on ellipse at bounding box center [783, 368] width 7 height 7
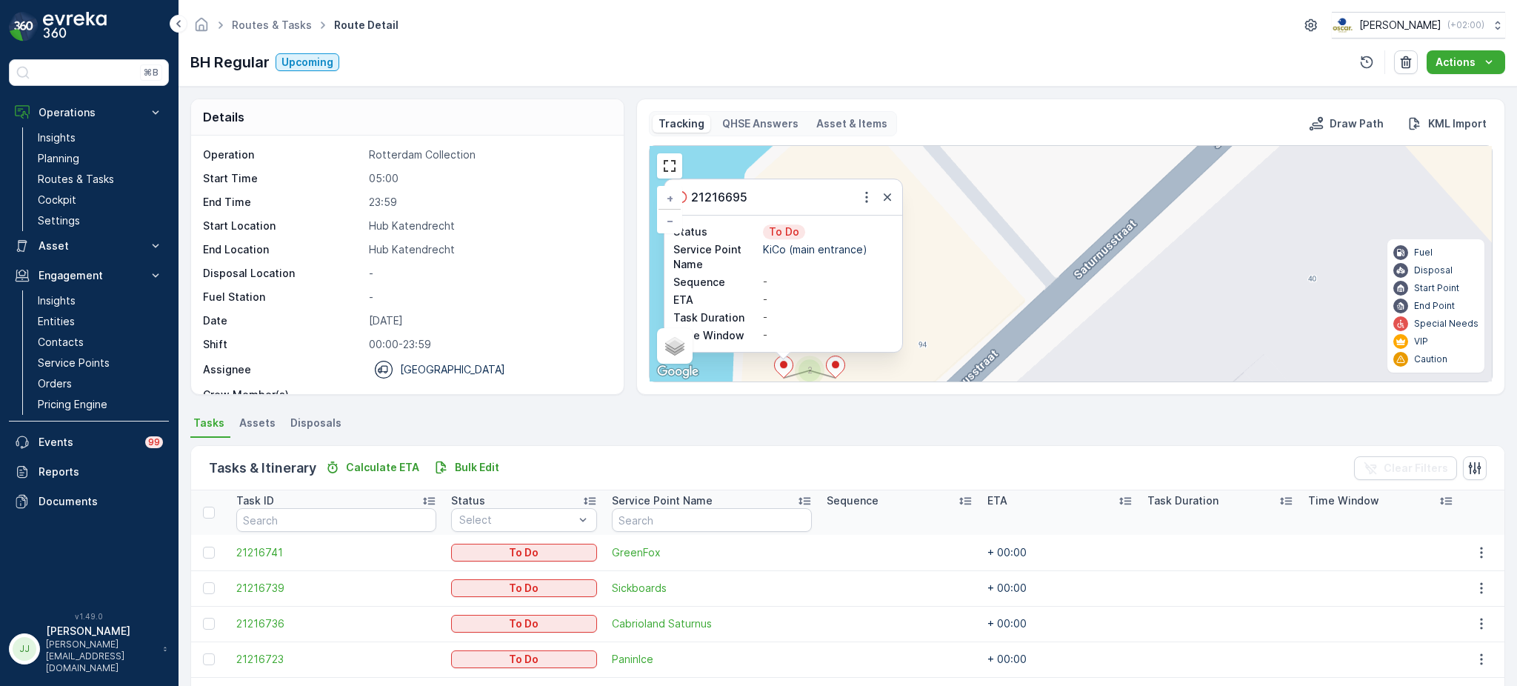
drag, startPoint x: 1028, startPoint y: 244, endPoint x: 1058, endPoint y: 199, distance: 54.4
click at [1058, 199] on div "2 21216695 Status To Do Service Point Name KiCo (main entrance) Sequence - ETA …" at bounding box center [1070, 263] width 842 height 235
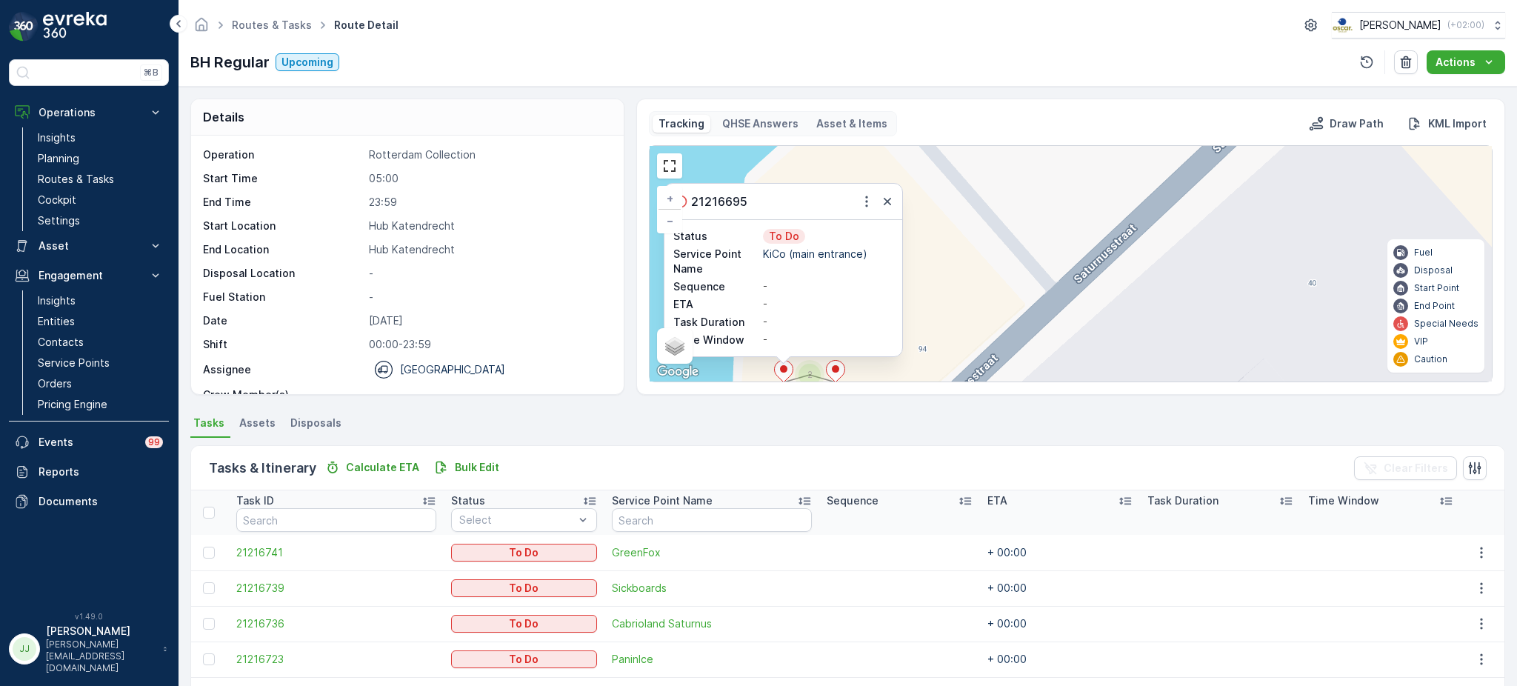
drag, startPoint x: 949, startPoint y: 312, endPoint x: 968, endPoint y: 257, distance: 58.8
click at [968, 257] on div "2 21216695 Status To Do Service Point Name KiCo (main entrance) Sequence - ETA …" at bounding box center [1070, 263] width 842 height 235
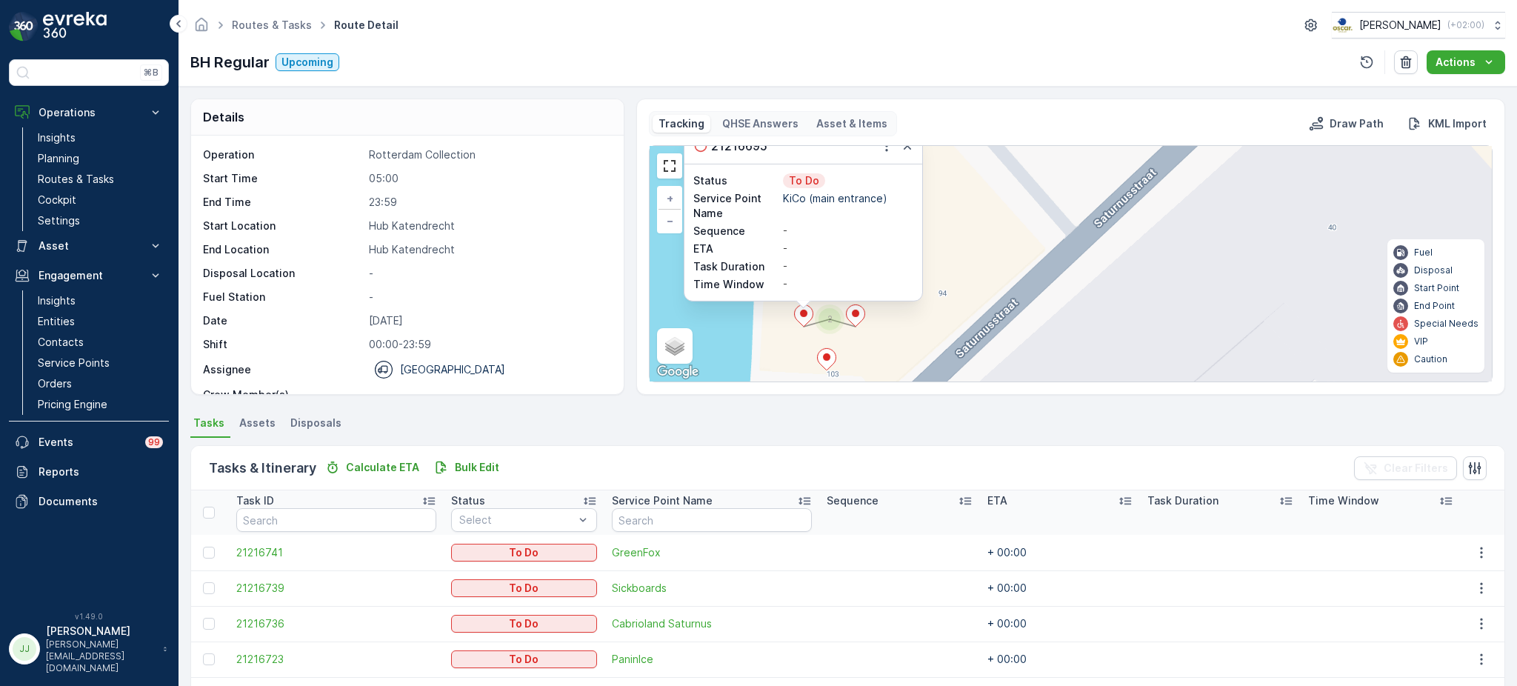
click at [831, 364] on icon at bounding box center [826, 358] width 19 height 21
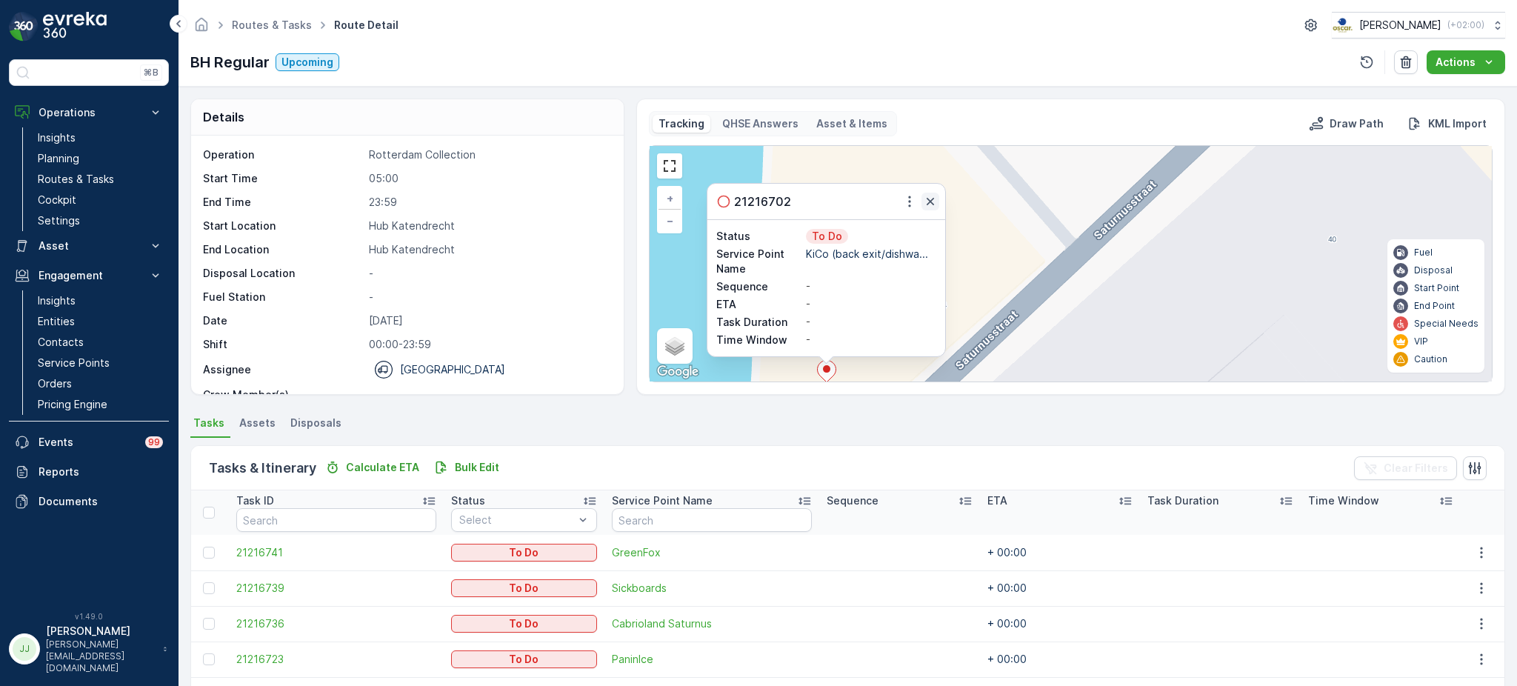
click at [925, 203] on icon "button" at bounding box center [930, 201] width 15 height 15
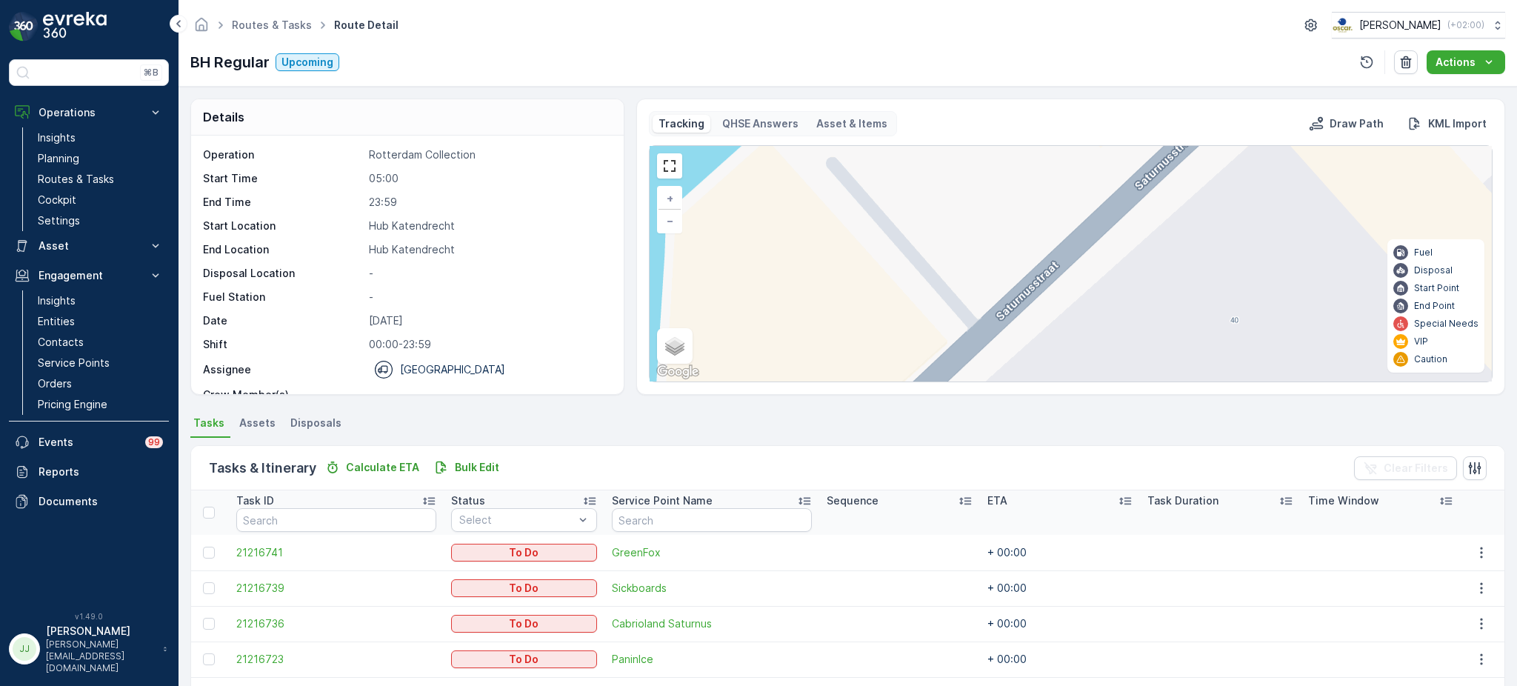
drag, startPoint x: 1033, startPoint y: 270, endPoint x: 964, endPoint y: 301, distance: 75.3
click at [966, 301] on div "2 + − Satellite Roadmap Terrain Hybrid Leaflet Keyboard shortcuts Map Data Map …" at bounding box center [1070, 263] width 842 height 235
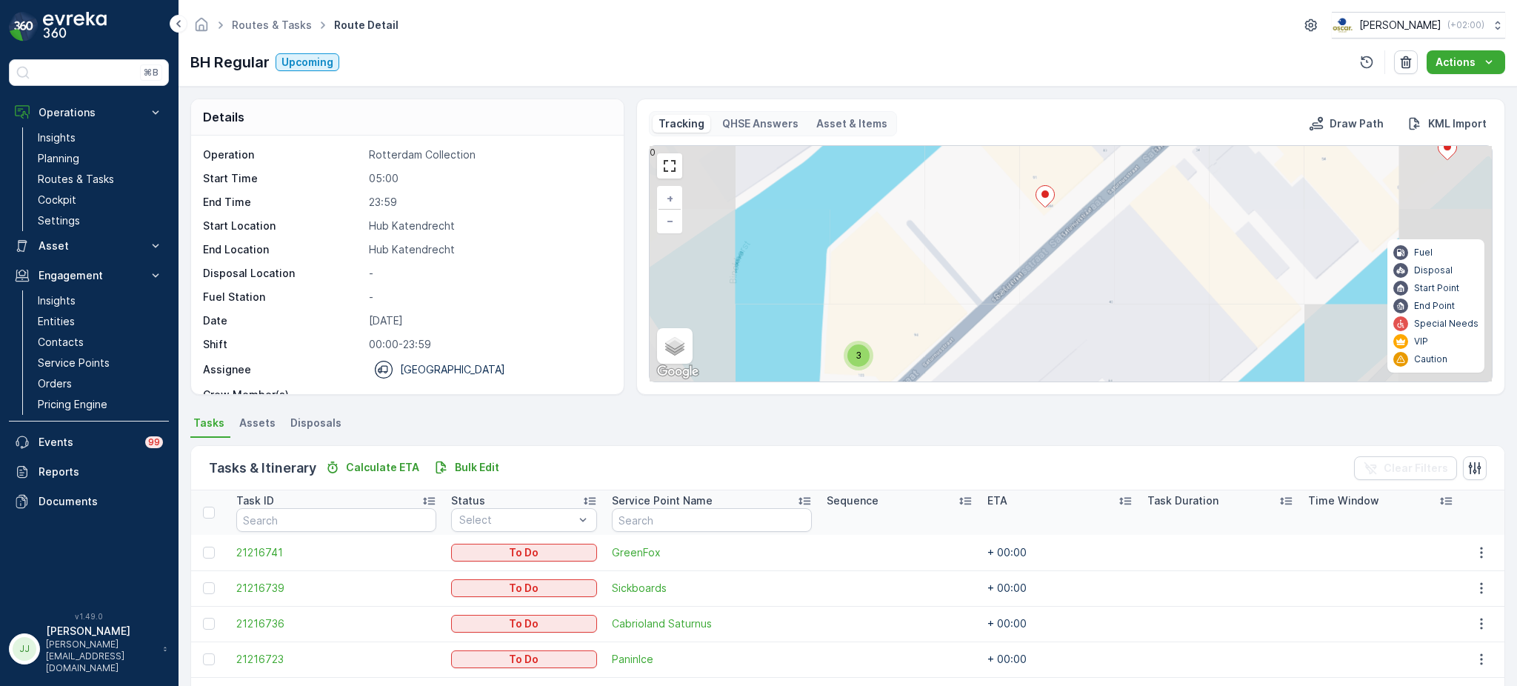
drag, startPoint x: 1073, startPoint y: 241, endPoint x: 954, endPoint y: 306, distance: 135.2
click at [954, 306] on div "2 3 + − Satellite Roadmap Terrain Hybrid Leaflet Keyboard shortcuts Map Data Ma…" at bounding box center [1070, 263] width 842 height 235
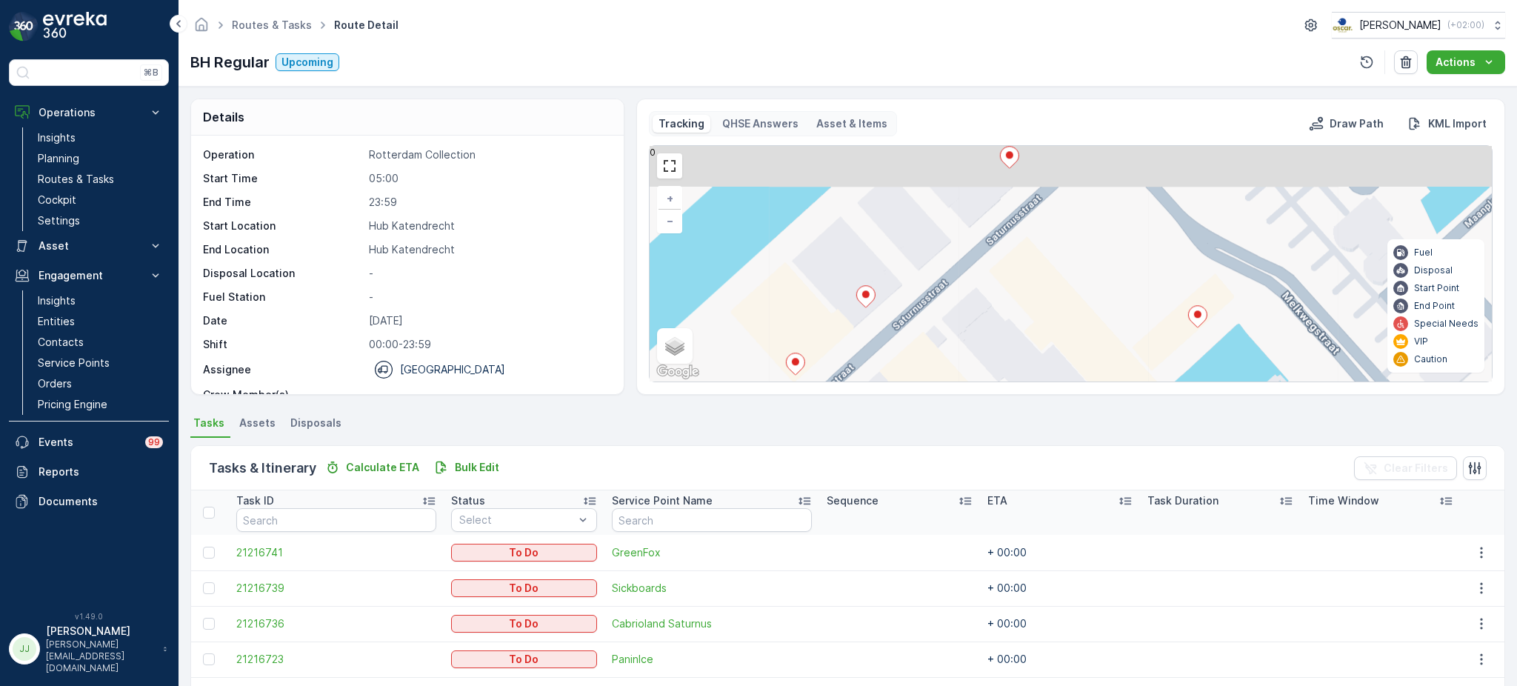
drag, startPoint x: 872, startPoint y: 341, endPoint x: 894, endPoint y: 307, distance: 40.0
click at [866, 342] on div "3 + − Satellite Roadmap Terrain Hybrid Leaflet Keyboard shortcuts Map Data Map …" at bounding box center [1070, 263] width 842 height 235
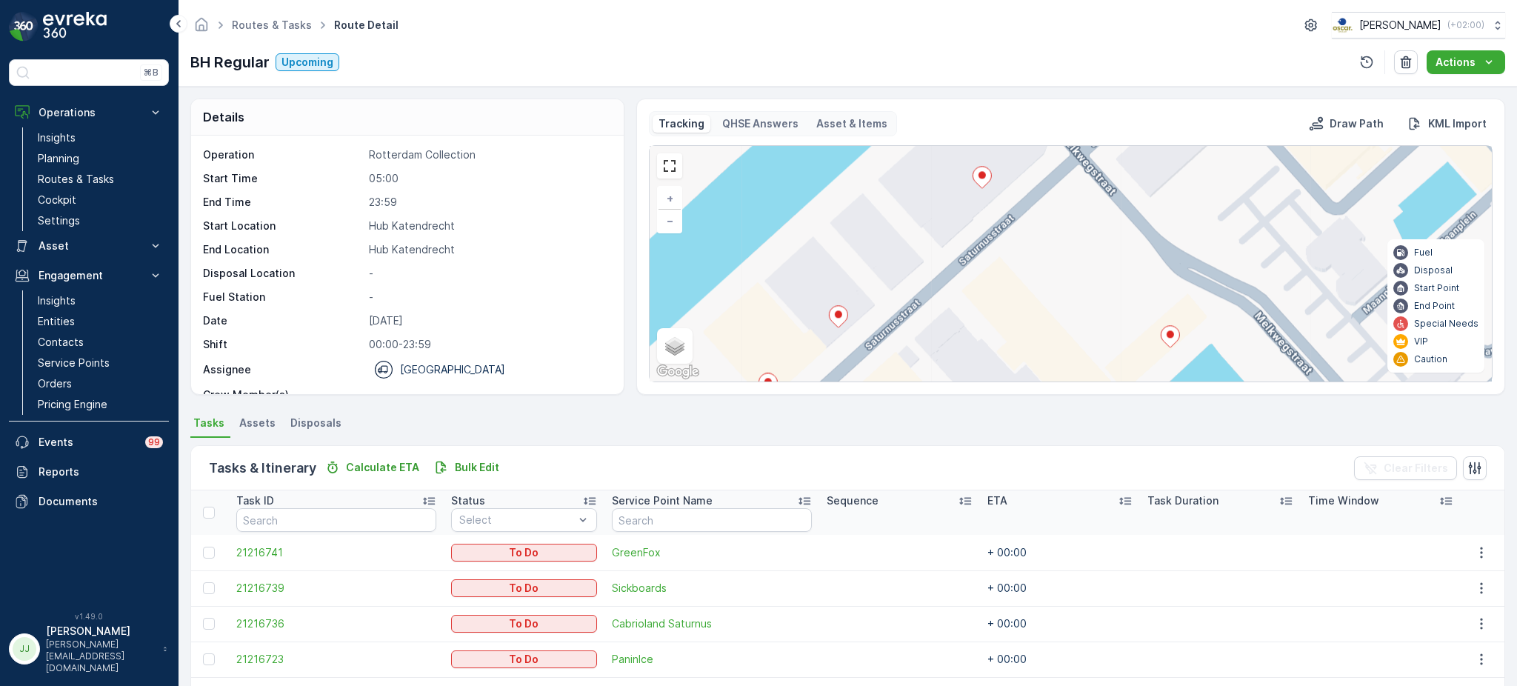
drag, startPoint x: 912, startPoint y: 289, endPoint x: 969, endPoint y: 198, distance: 106.8
click at [897, 298] on div "3 + − Satellite Roadmap Terrain Hybrid Leaflet Keyboard shortcuts Map Data Map …" at bounding box center [1070, 263] width 842 height 235
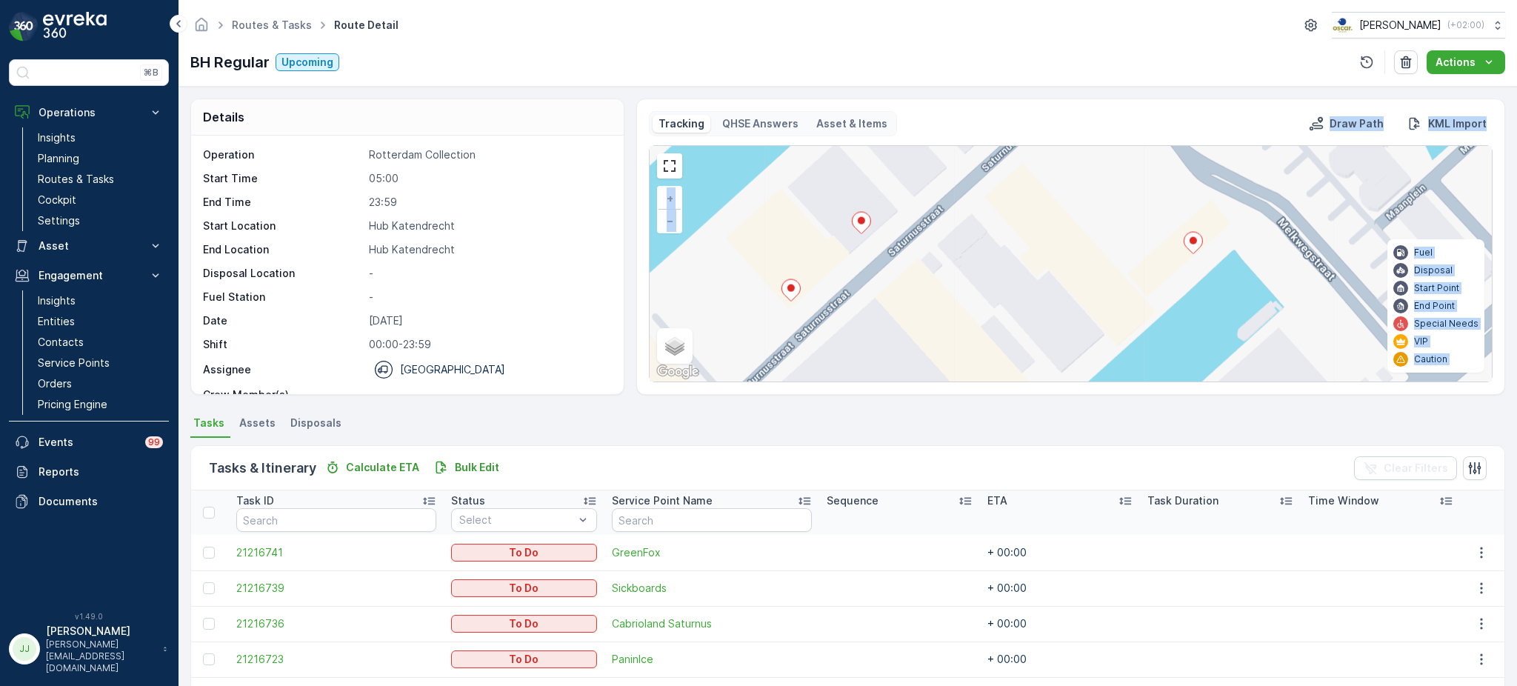
drag, startPoint x: 977, startPoint y: 173, endPoint x: 919, endPoint y: 273, distance: 115.8
click at [919, 273] on div "Tracking QHSE Answers Asset & Items Draw Path KML Import 3 + − Satellite Roadma…" at bounding box center [1070, 246] width 843 height 271
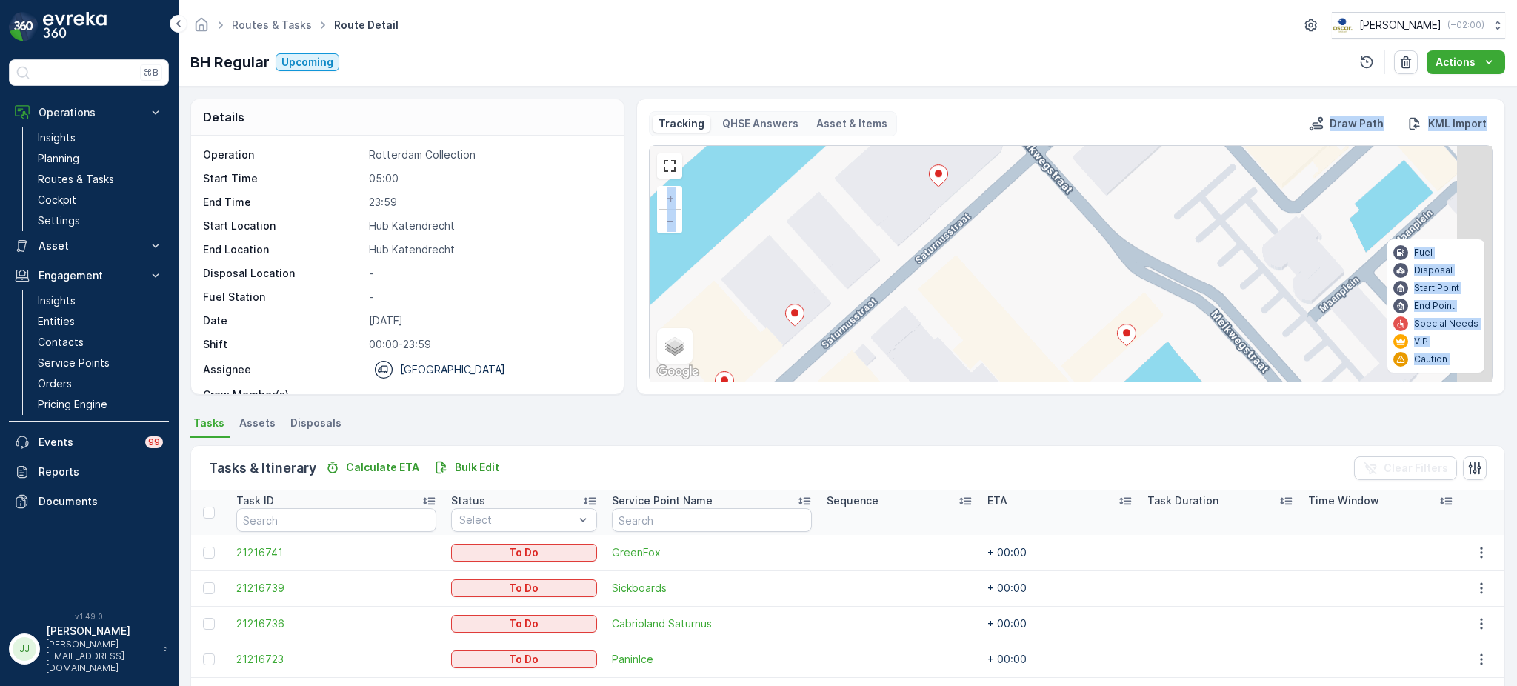
drag, startPoint x: 963, startPoint y: 220, endPoint x: 938, endPoint y: 213, distance: 25.5
click at [895, 312] on div "3 + − Satellite Roadmap Terrain Hybrid Leaflet Keyboard shortcuts Map Data Map …" at bounding box center [1070, 263] width 842 height 235
click at [938, 173] on ellipse at bounding box center [937, 173] width 7 height 7
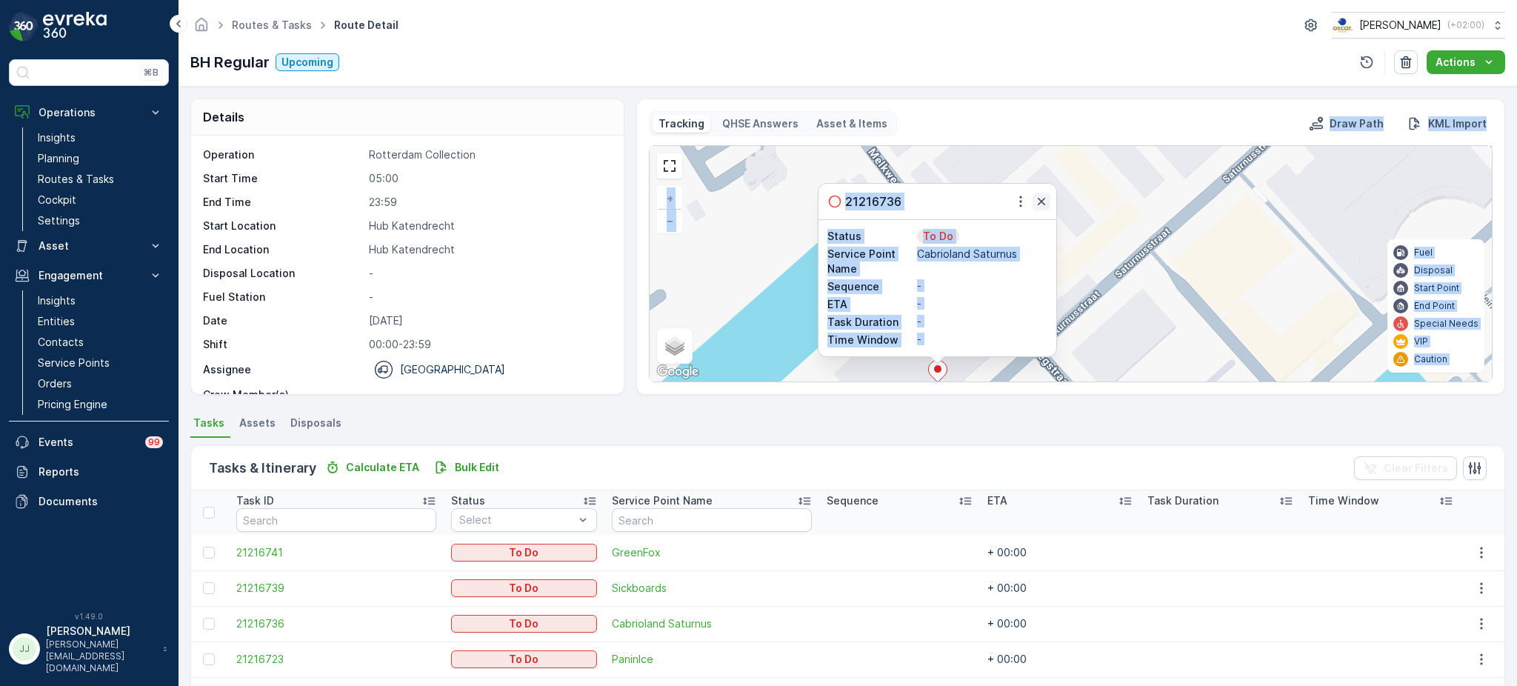
click at [1043, 198] on icon "button" at bounding box center [1041, 201] width 15 height 15
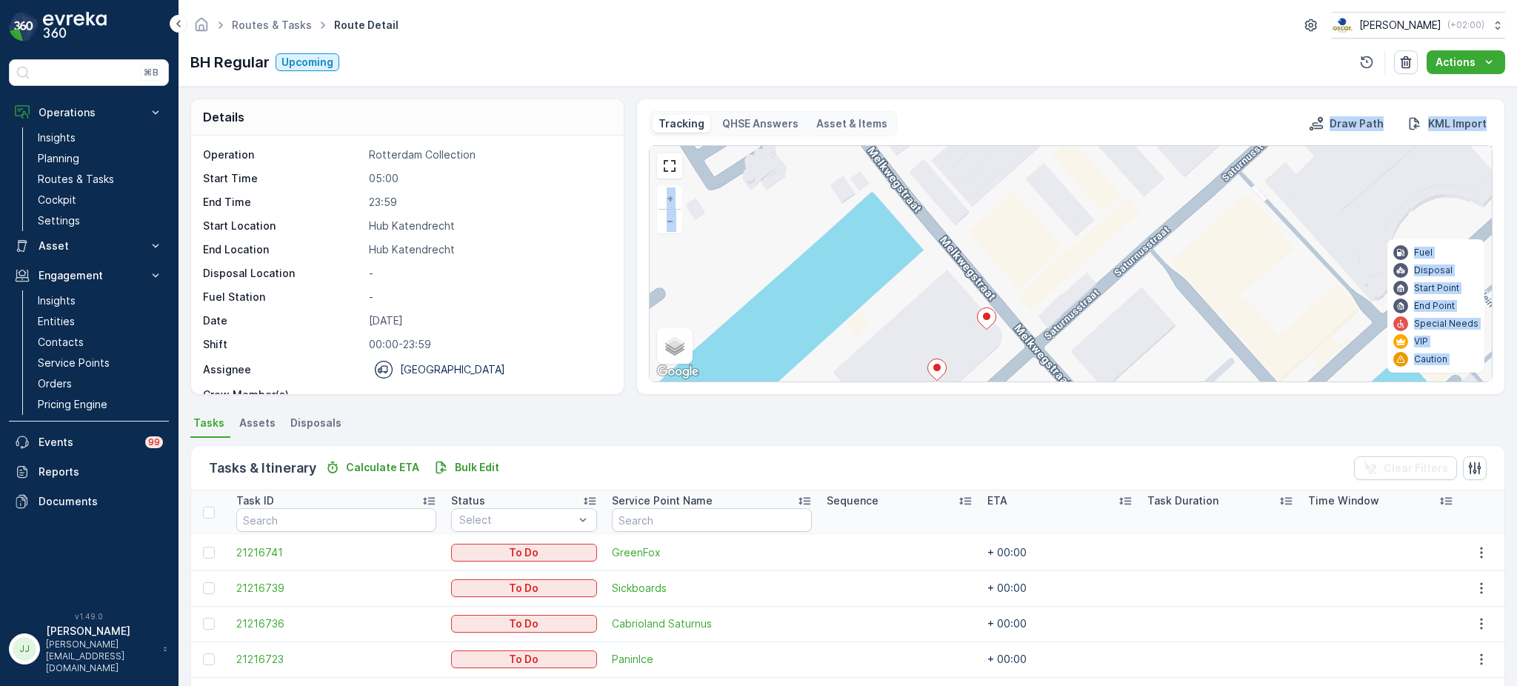
drag, startPoint x: 1063, startPoint y: 278, endPoint x: 1063, endPoint y: 244, distance: 33.3
click at [1063, 244] on div "3 + − Satellite Roadmap Terrain Hybrid Leaflet Keyboard shortcuts Map Data Map …" at bounding box center [1070, 263] width 842 height 235
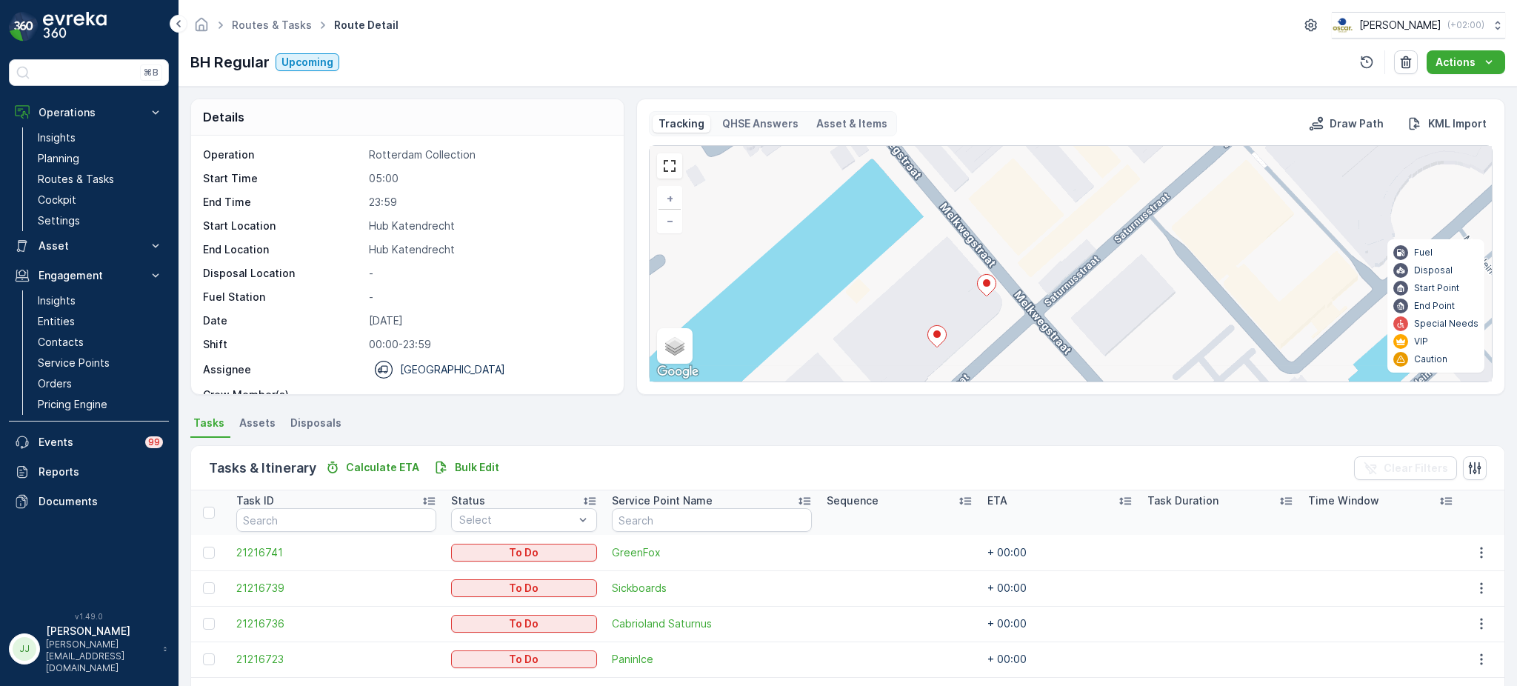
click at [1037, 56] on div "BH Regular Upcoming Actions" at bounding box center [847, 62] width 1314 height 24
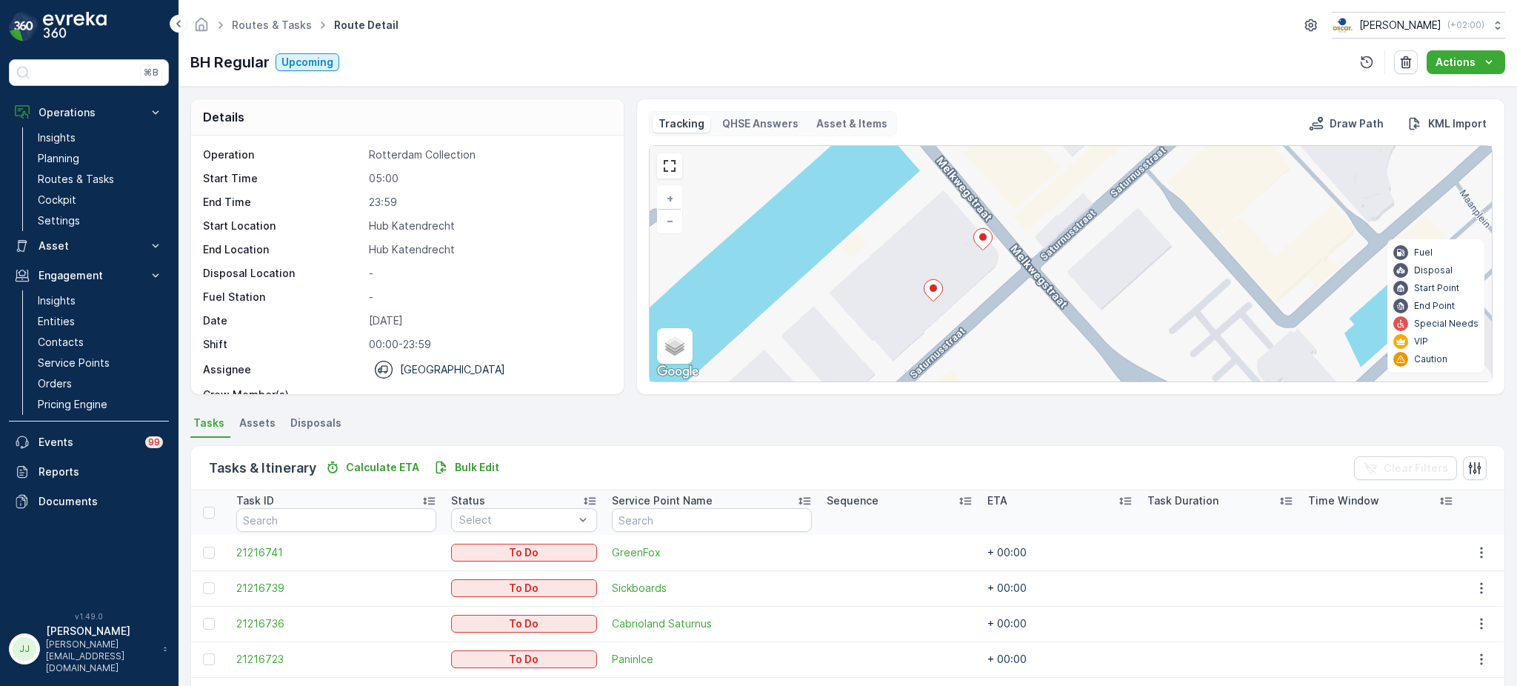
drag, startPoint x: 1089, startPoint y: 297, endPoint x: 1086, endPoint y: 272, distance: 25.3
click at [1086, 272] on div "3 + − Satellite Roadmap Terrain Hybrid Leaflet Keyboard shortcuts Map Data Map …" at bounding box center [1070, 263] width 842 height 235
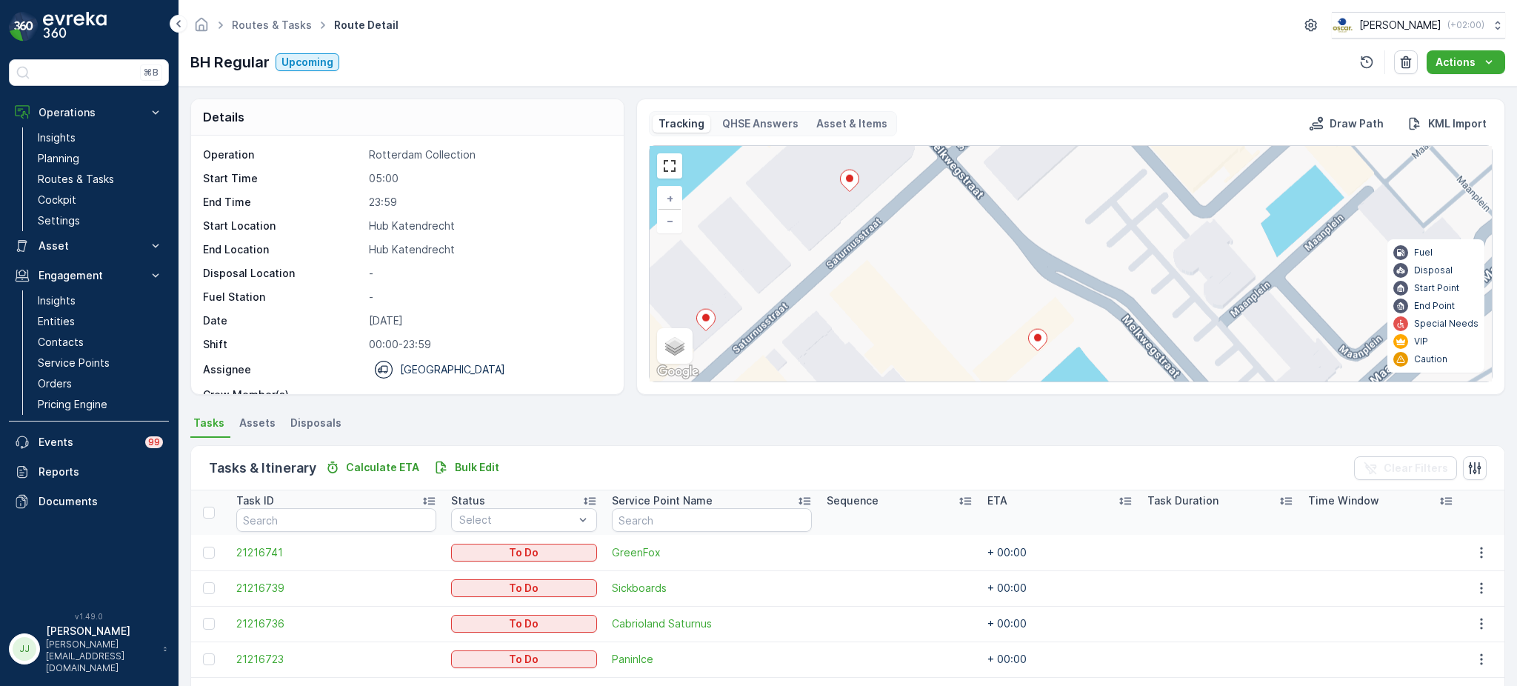
drag, startPoint x: 1034, startPoint y: 347, endPoint x: 952, endPoint y: 250, distance: 127.1
click at [952, 250] on div "3 + − Satellite Roadmap Terrain Hybrid Leaflet Keyboard shortcuts Map Data Map …" at bounding box center [1070, 263] width 842 height 235
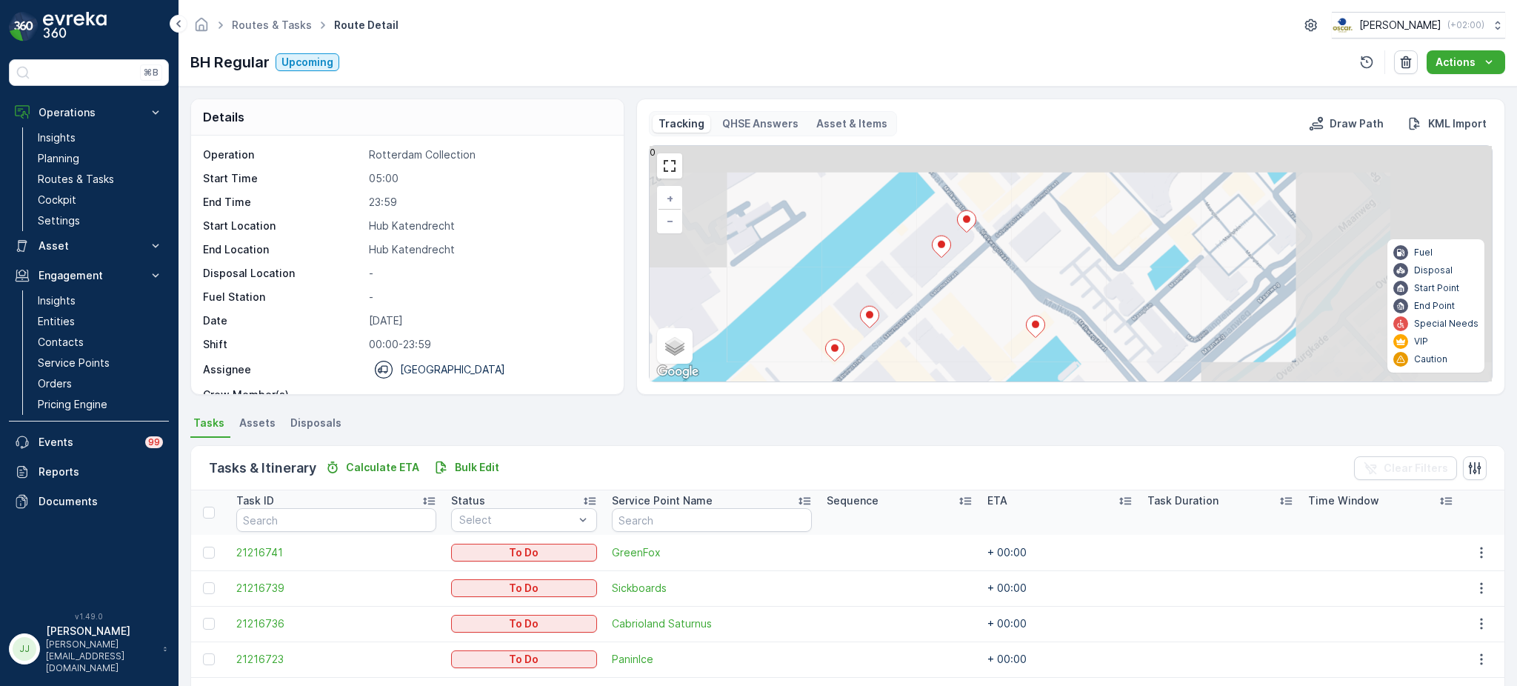
drag, startPoint x: 976, startPoint y: 265, endPoint x: 1015, endPoint y: 302, distance: 54.0
click at [1053, 349] on div "3 + − Satellite Roadmap Terrain Hybrid Leaflet Keyboard shortcuts Map Data Map …" at bounding box center [1070, 263] width 842 height 235
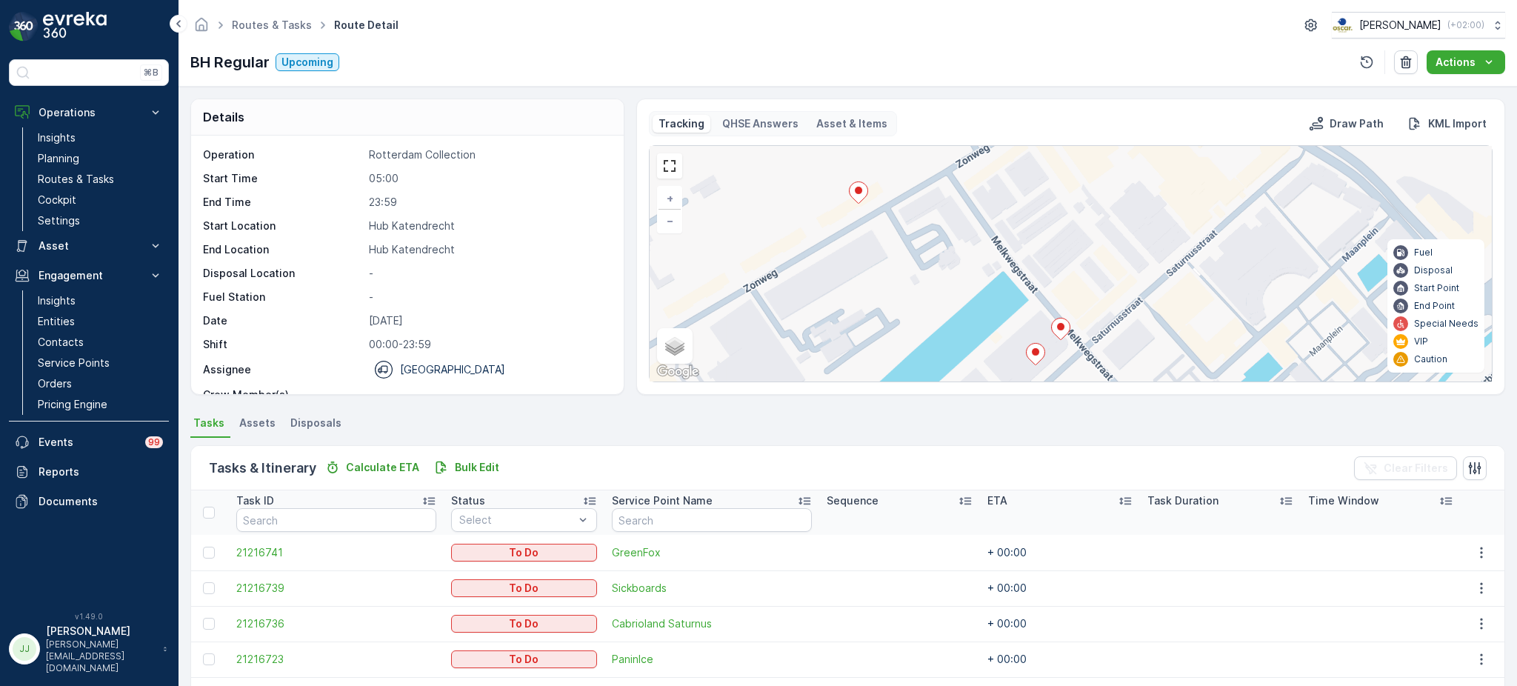
drag, startPoint x: 933, startPoint y: 278, endPoint x: 946, endPoint y: 296, distance: 22.2
click at [946, 296] on div "3 + − Satellite Roadmap Terrain Hybrid Leaflet Keyboard shortcuts Map Data Map …" at bounding box center [1070, 263] width 842 height 235
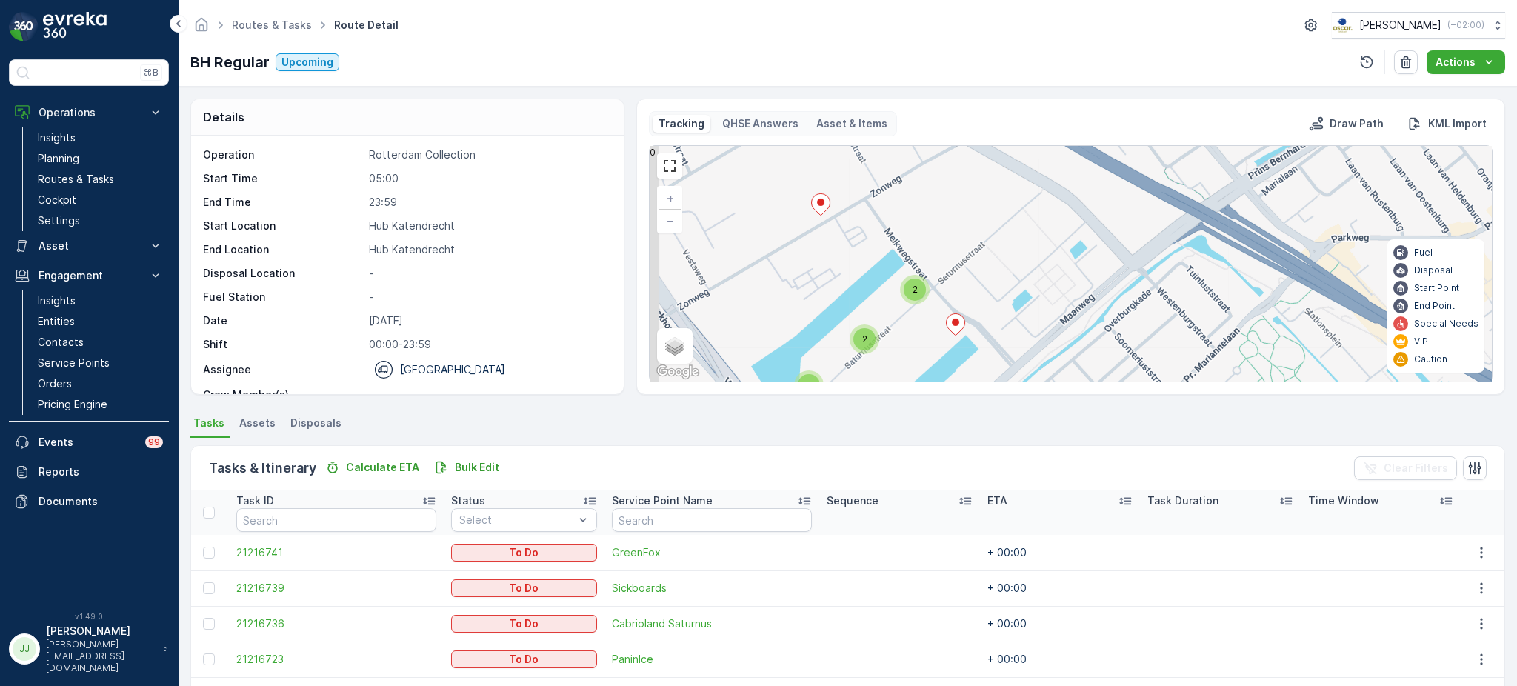
drag, startPoint x: 775, startPoint y: 281, endPoint x: 822, endPoint y: 250, distance: 56.5
click at [822, 250] on div "2 3 2 2 + − Satellite Roadmap Terrain Hybrid Leaflet Keyboard shortcuts Map Dat…" at bounding box center [1070, 263] width 842 height 235
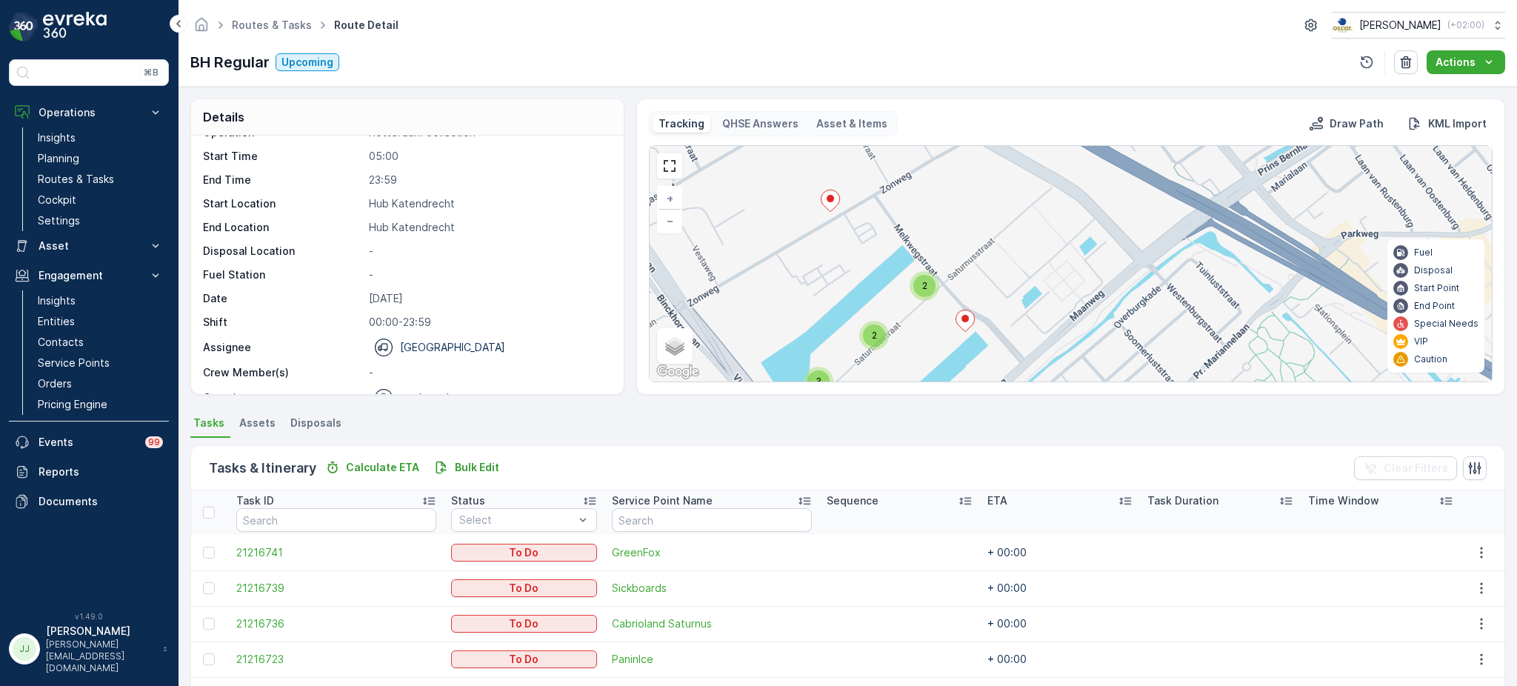
scroll to position [21, 0]
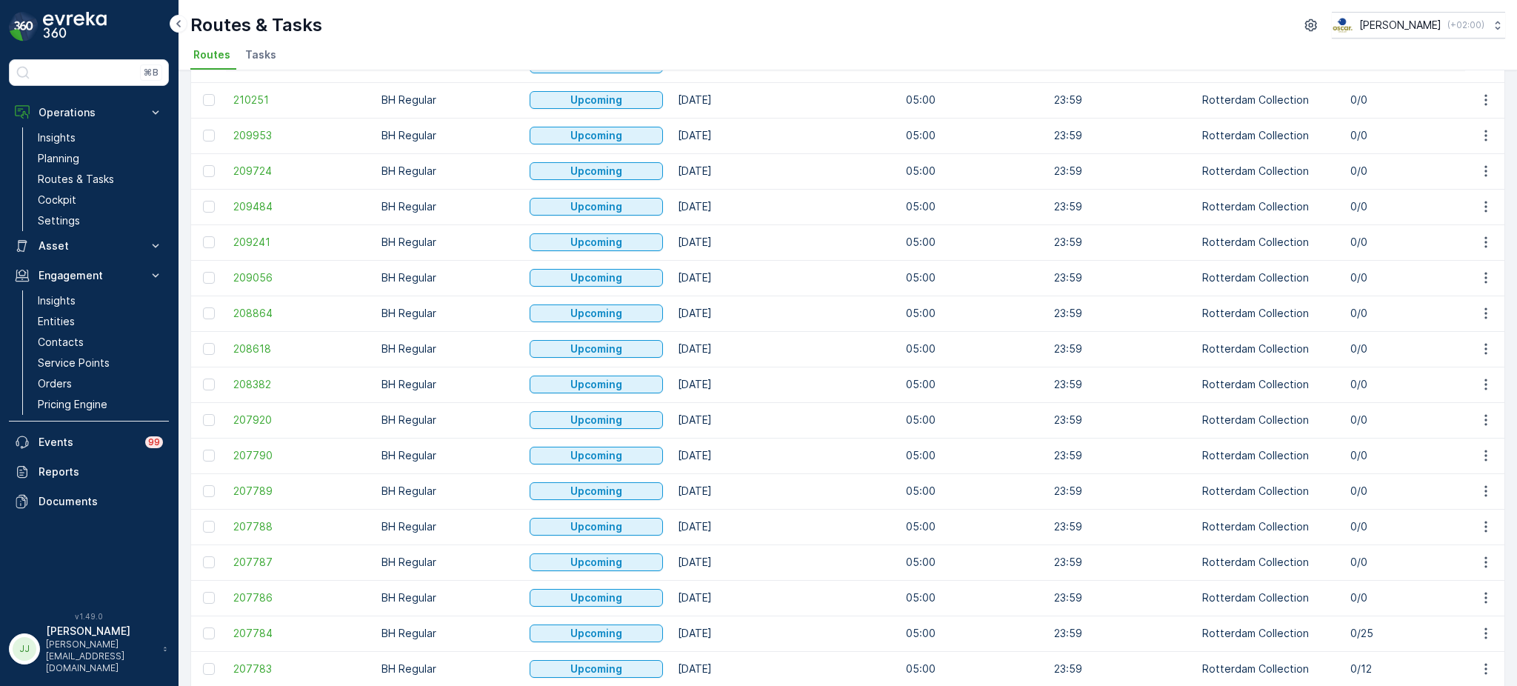
scroll to position [613, 0]
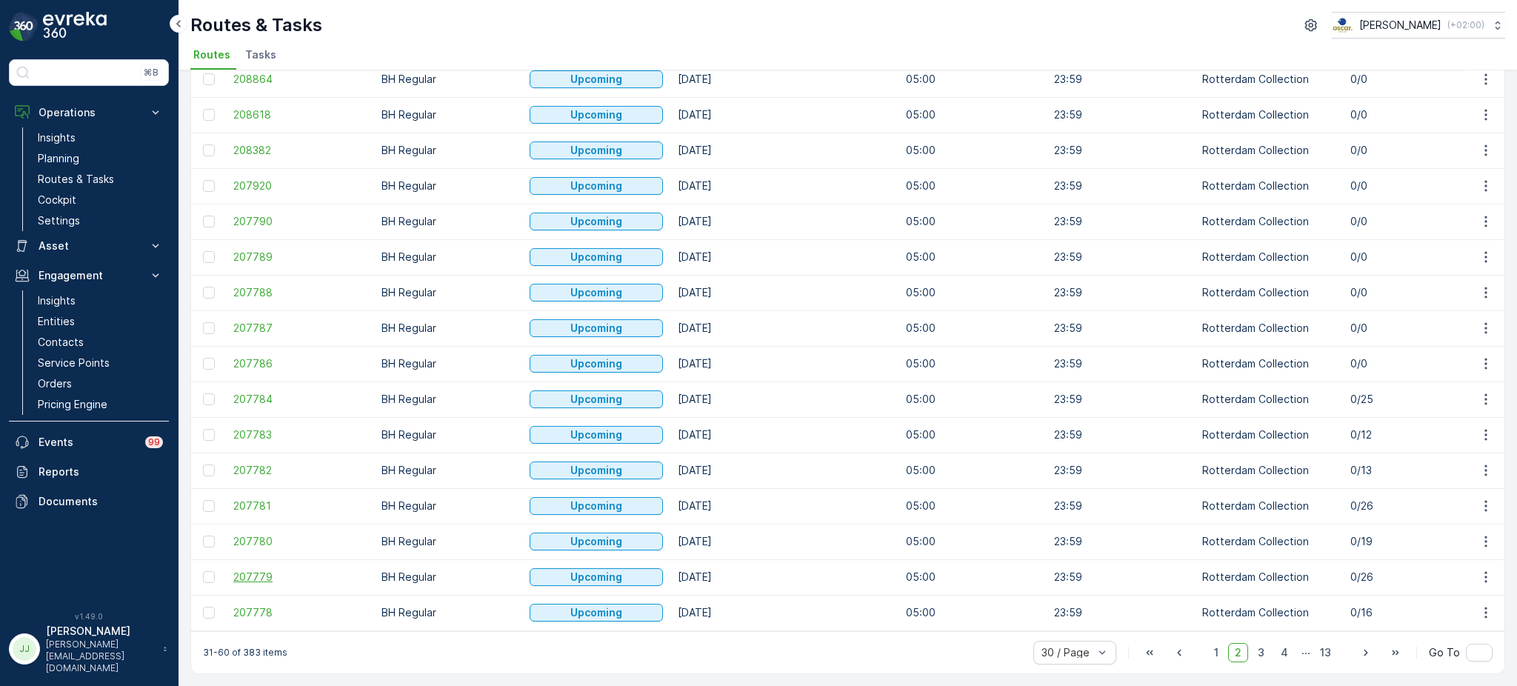
click at [269, 569] on span "207779" at bounding box center [299, 576] width 133 height 15
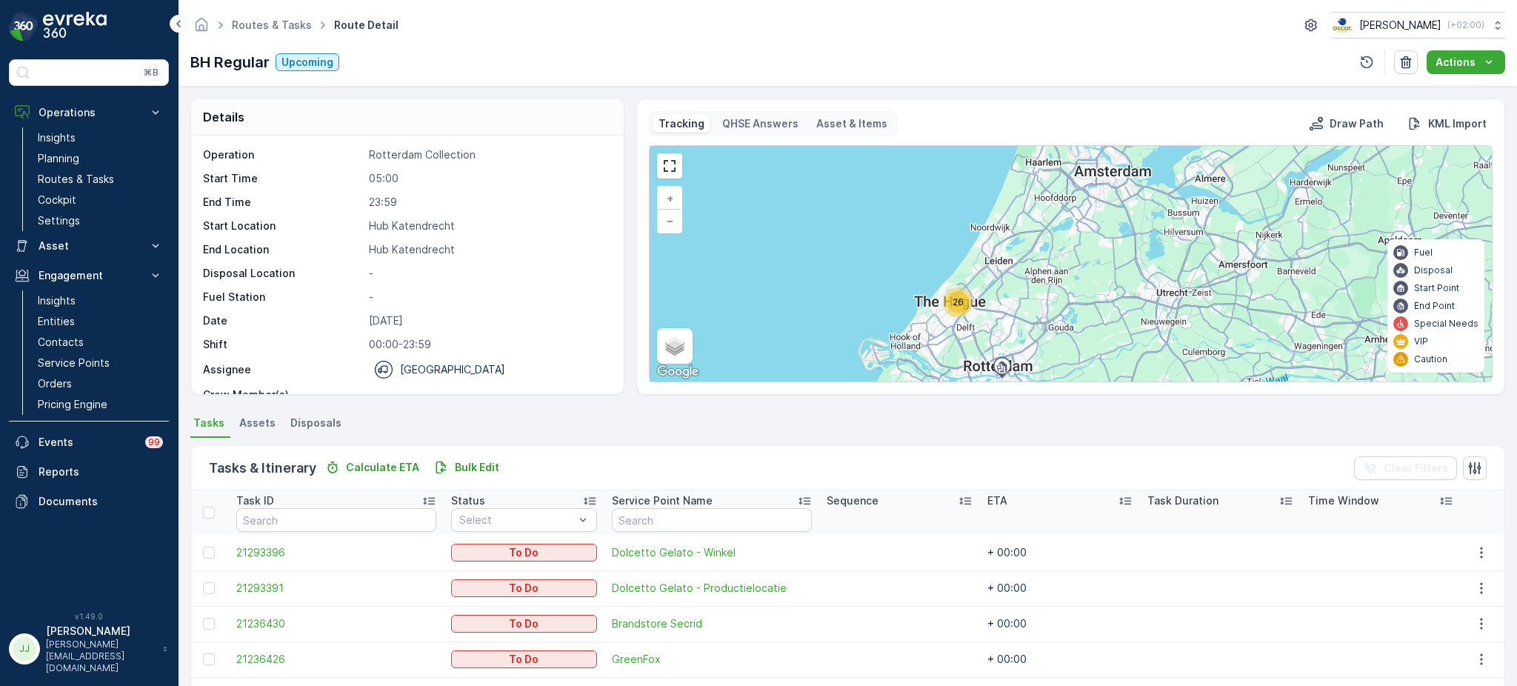
click at [968, 302] on div "26" at bounding box center [958, 302] width 30 height 30
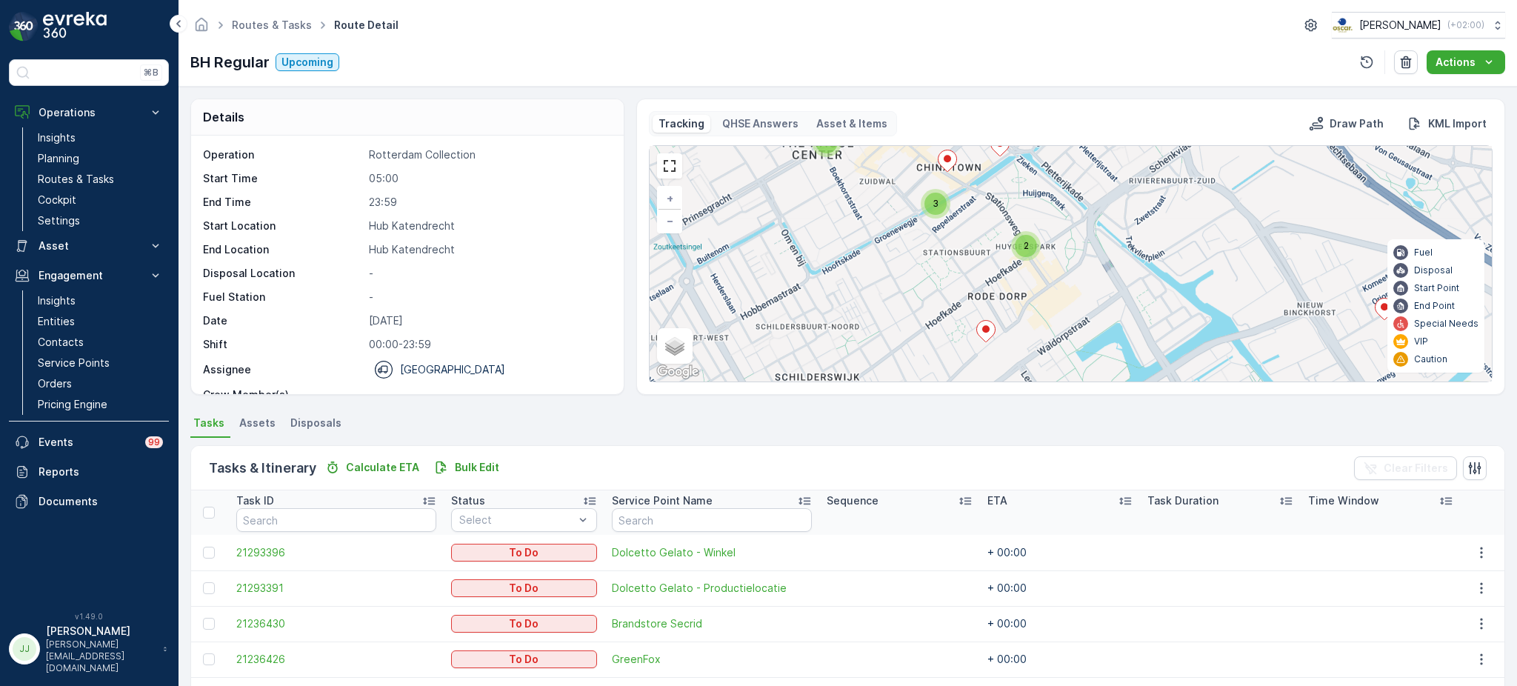
drag, startPoint x: 1017, startPoint y: 283, endPoint x: 1051, endPoint y: 330, distance: 57.8
click at [1051, 330] on div "3 3 2 2 3 + − Satellite Roadmap Terrain Hybrid Leaflet Keyboard shortcuts Map D…" at bounding box center [1070, 263] width 842 height 235
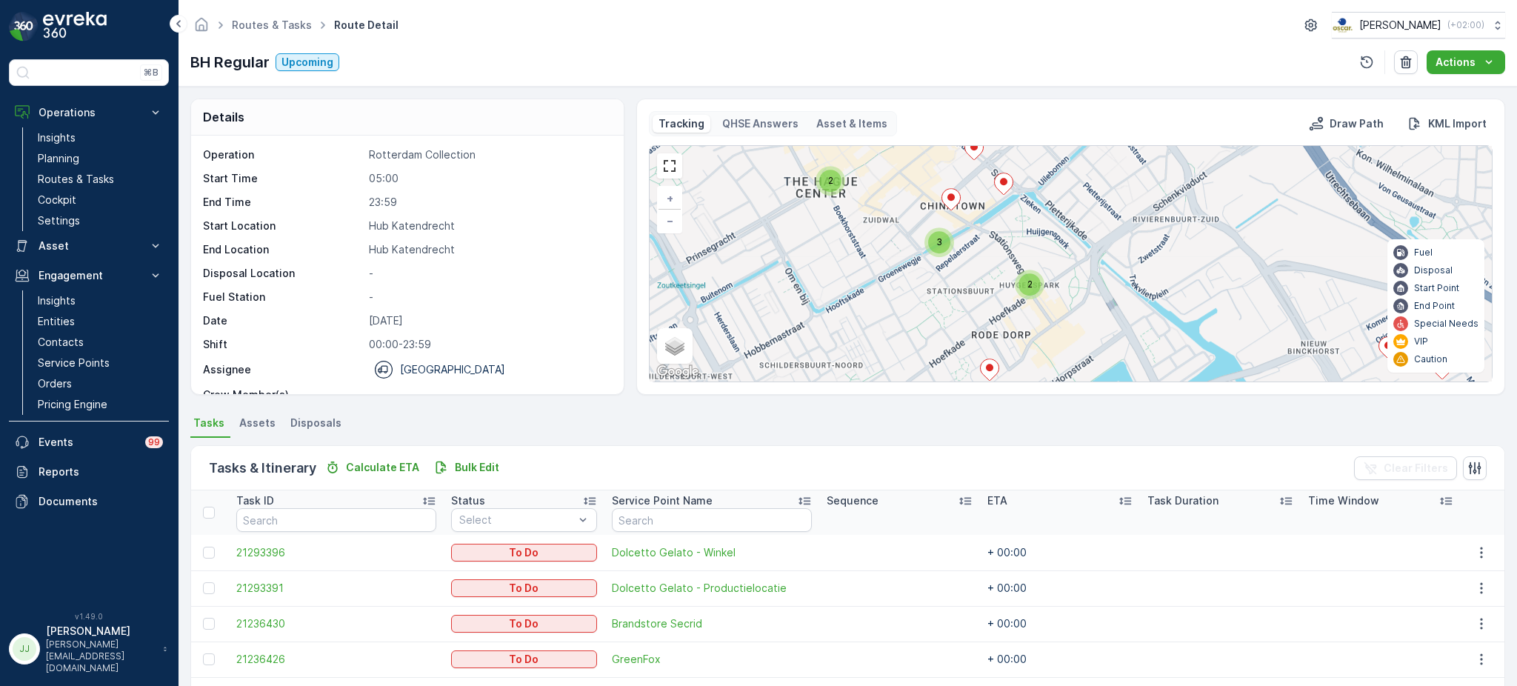
drag, startPoint x: 974, startPoint y: 278, endPoint x: 980, endPoint y: 331, distance: 52.9
click at [980, 331] on div "3 3 2 2 3 + − Satellite Roadmap Terrain Hybrid Leaflet Keyboard shortcuts Map D…" at bounding box center [1070, 263] width 842 height 235
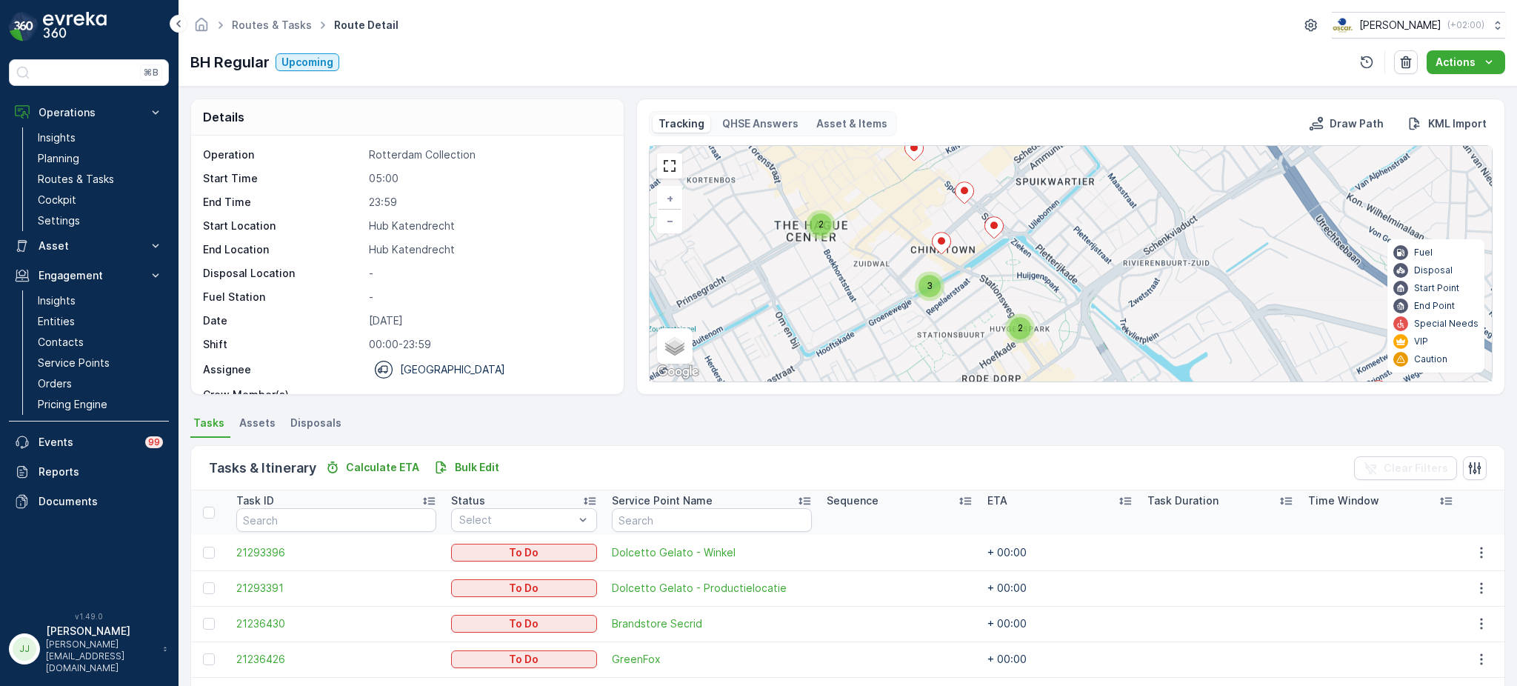
drag, startPoint x: 841, startPoint y: 247, endPoint x: 825, endPoint y: 269, distance: 27.0
click at [825, 269] on div "3 3 2 2 3 + − Satellite Roadmap Terrain Hybrid Leaflet Keyboard shortcuts Map D…" at bounding box center [1070, 263] width 842 height 235
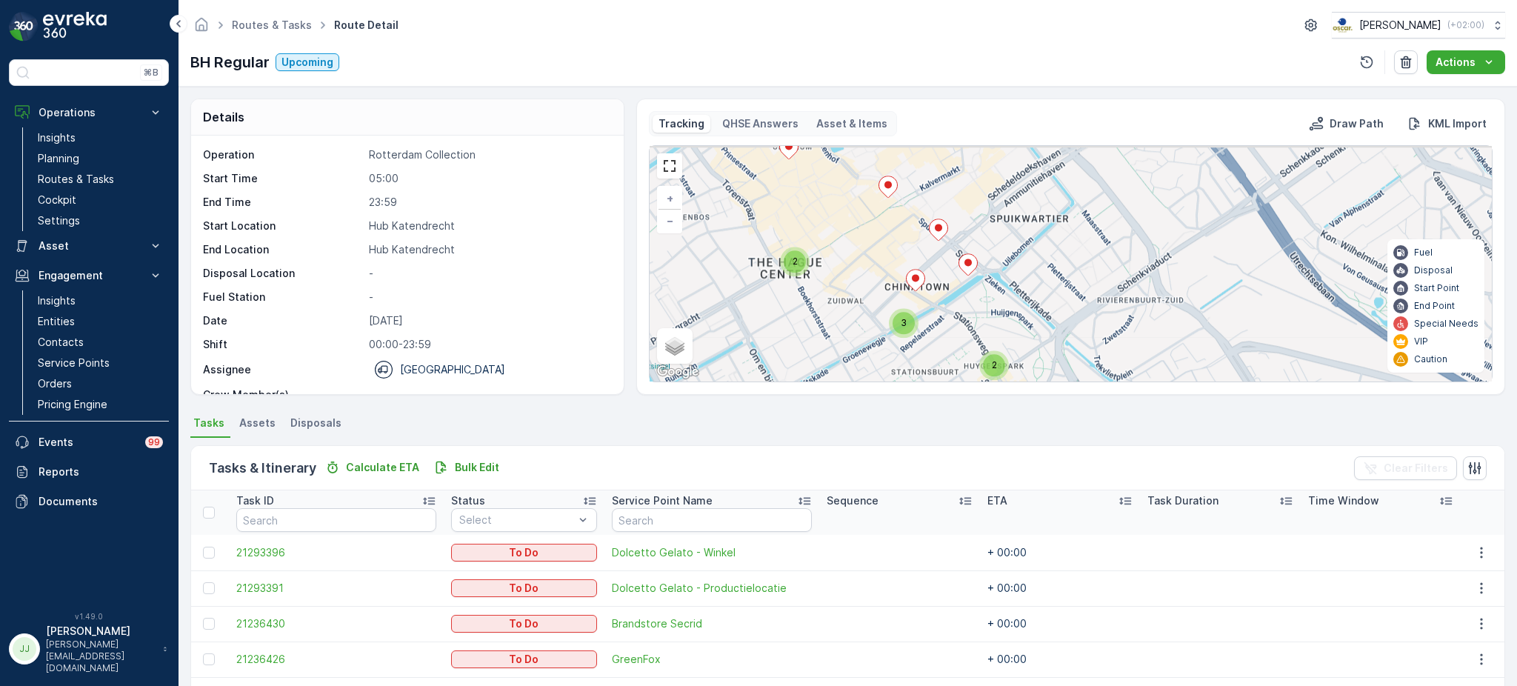
drag, startPoint x: 890, startPoint y: 279, endPoint x: 875, endPoint y: 303, distance: 27.9
click at [875, 303] on div "3 3 2 2 3 + − Satellite Roadmap Terrain Hybrid Leaflet Keyboard shortcuts Map D…" at bounding box center [1070, 263] width 842 height 235
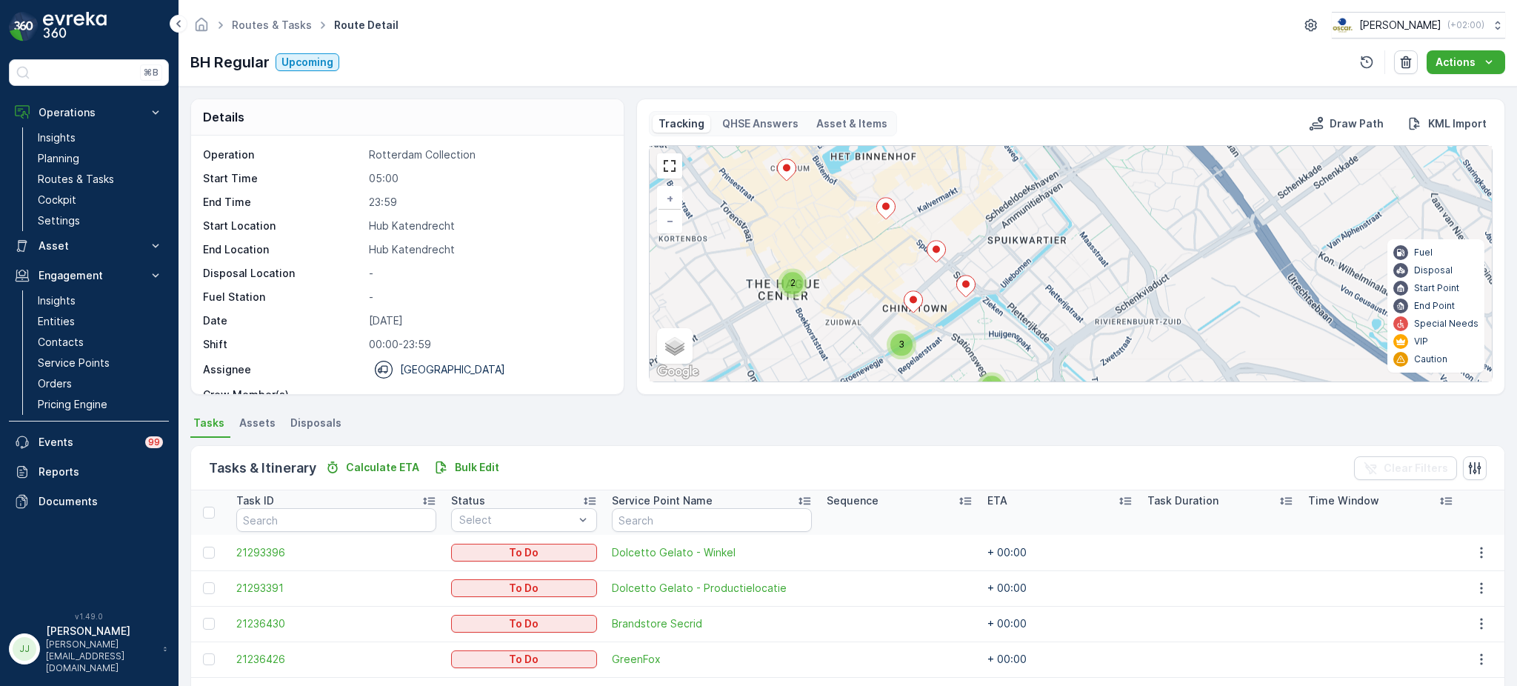
drag, startPoint x: 815, startPoint y: 257, endPoint x: 823, endPoint y: 273, distance: 17.9
click at [823, 273] on div "3 3 2 2 3 + − Satellite Roadmap Terrain Hybrid Leaflet Keyboard shortcuts Map D…" at bounding box center [1070, 263] width 842 height 235
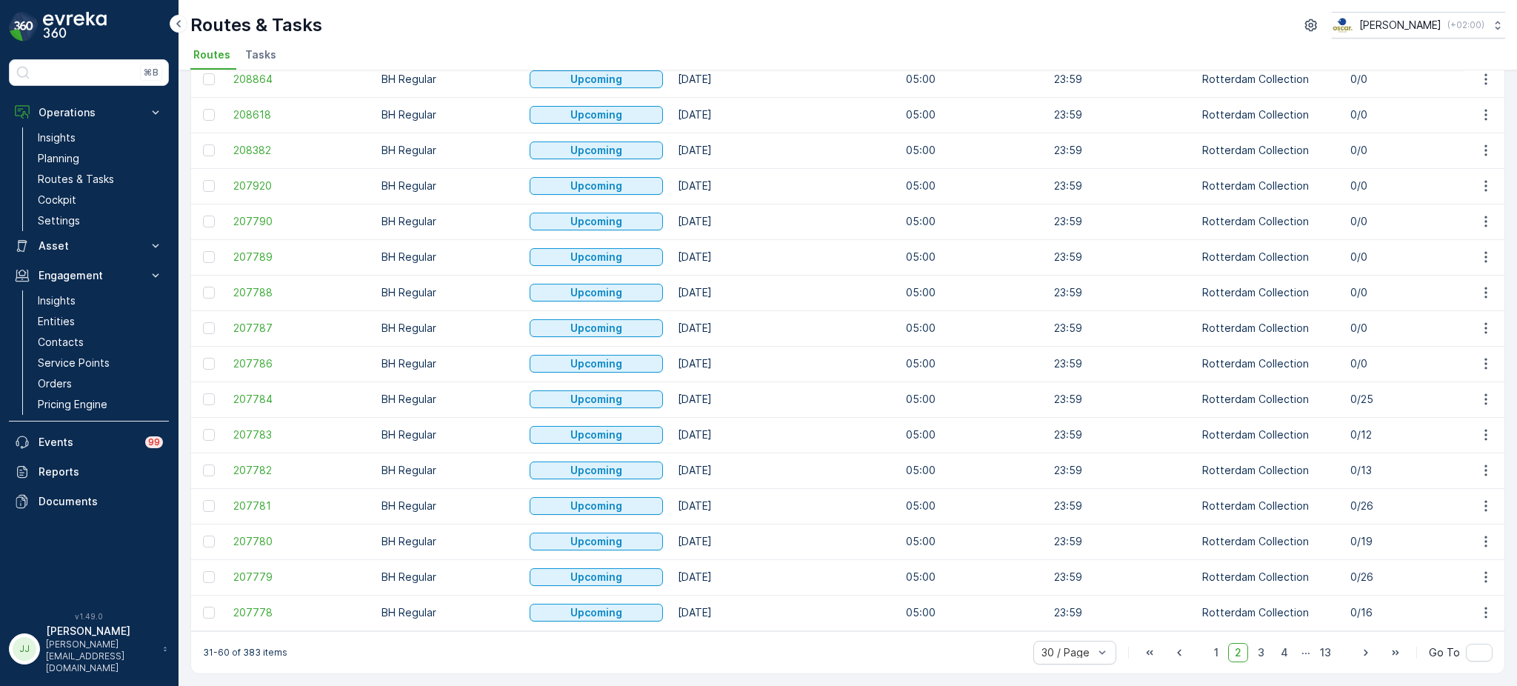
scroll to position [613, 0]
click at [1263, 650] on span "3" at bounding box center [1261, 652] width 20 height 19
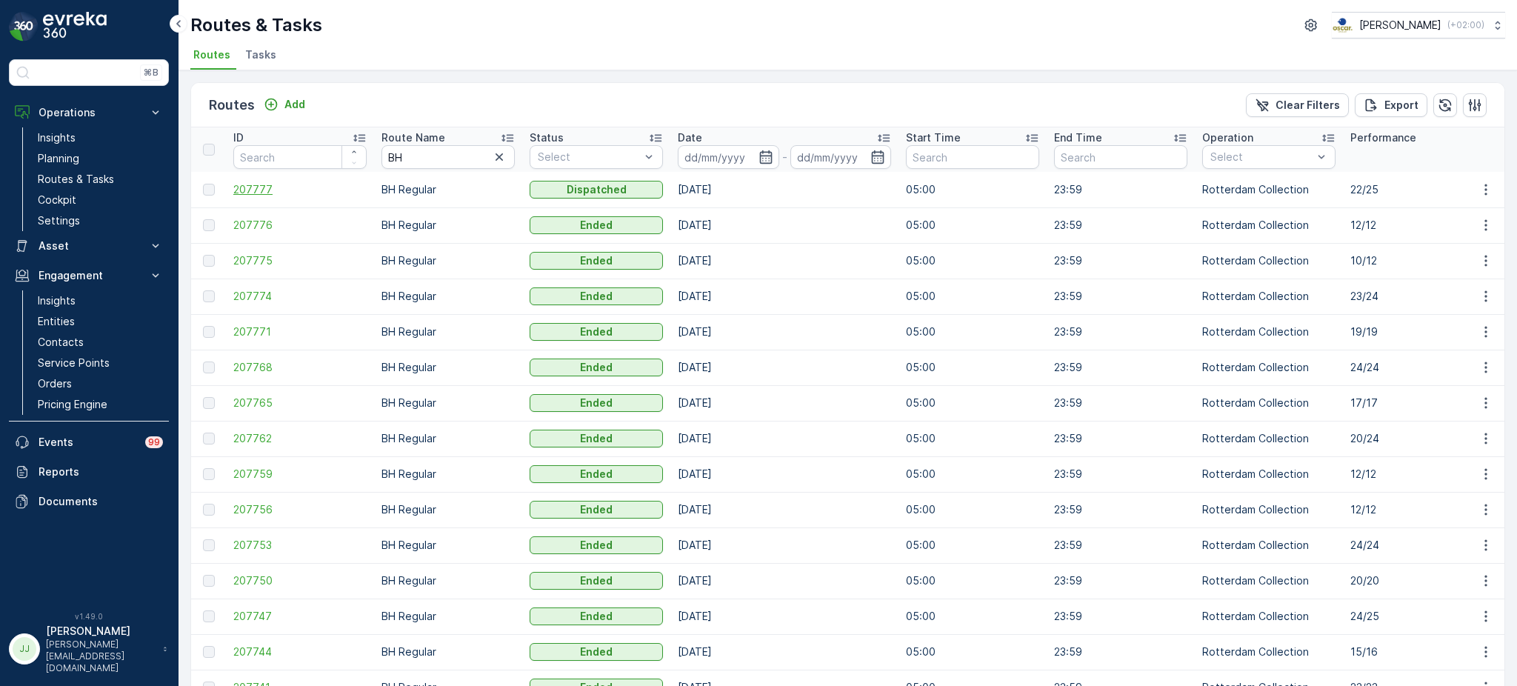
click at [255, 187] on span "207777" at bounding box center [299, 189] width 133 height 15
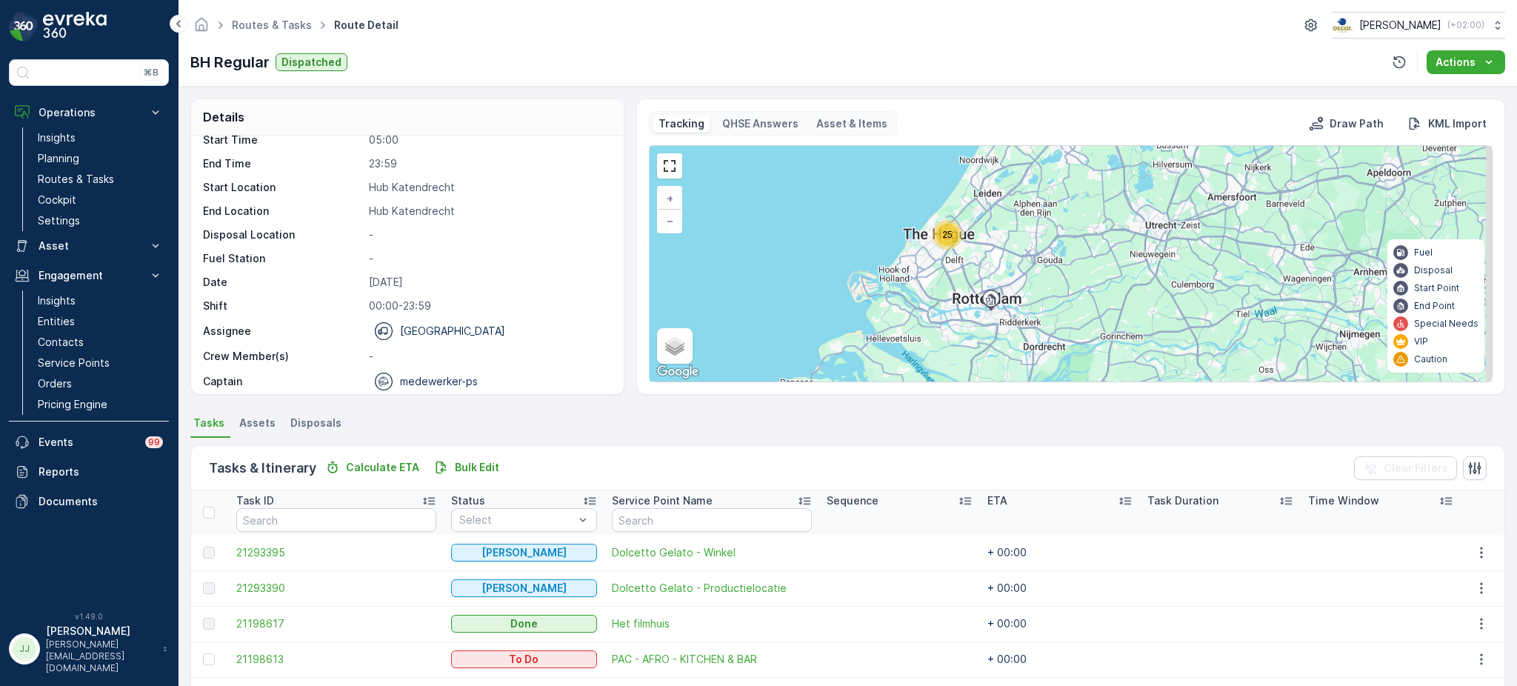
drag, startPoint x: 944, startPoint y: 294, endPoint x: 933, endPoint y: 227, distance: 68.3
click at [933, 227] on div "25" at bounding box center [947, 235] width 30 height 30
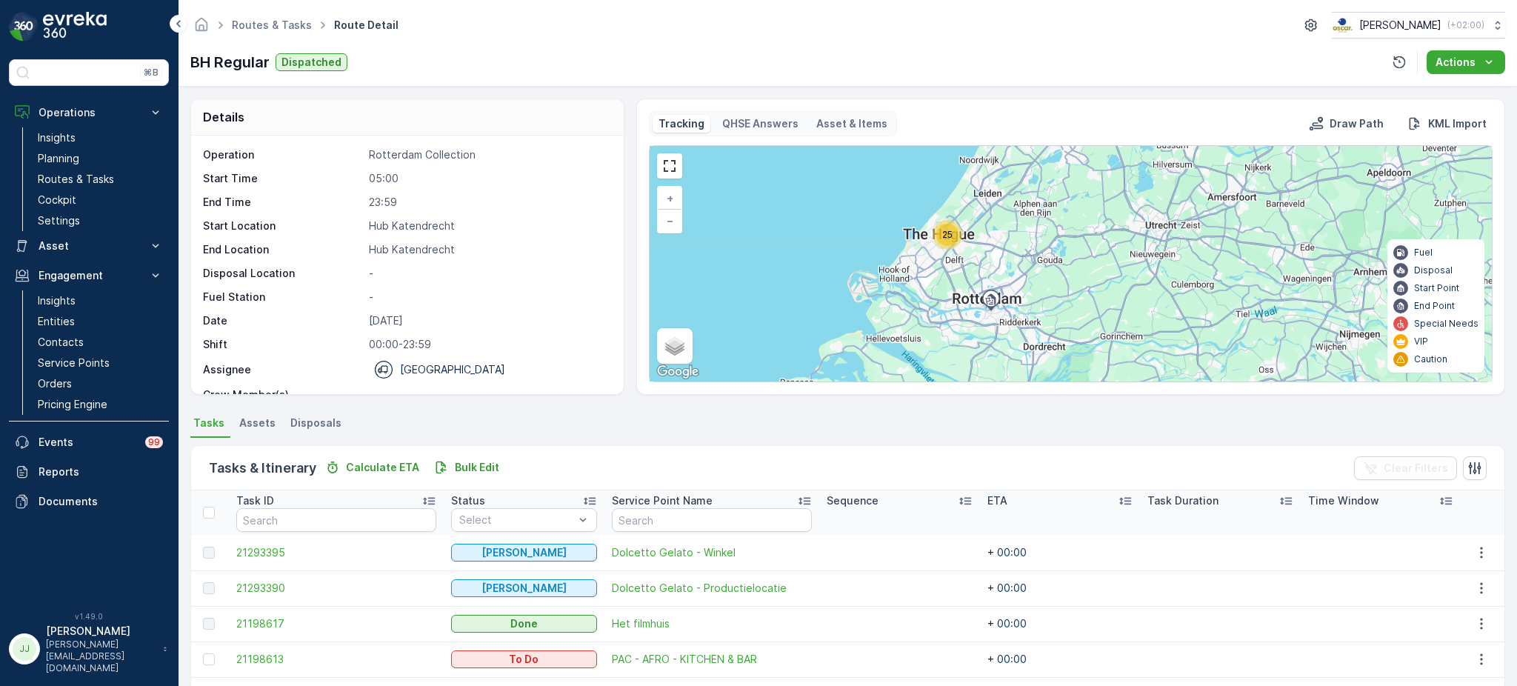
click at [943, 235] on span "25" at bounding box center [947, 234] width 10 height 11
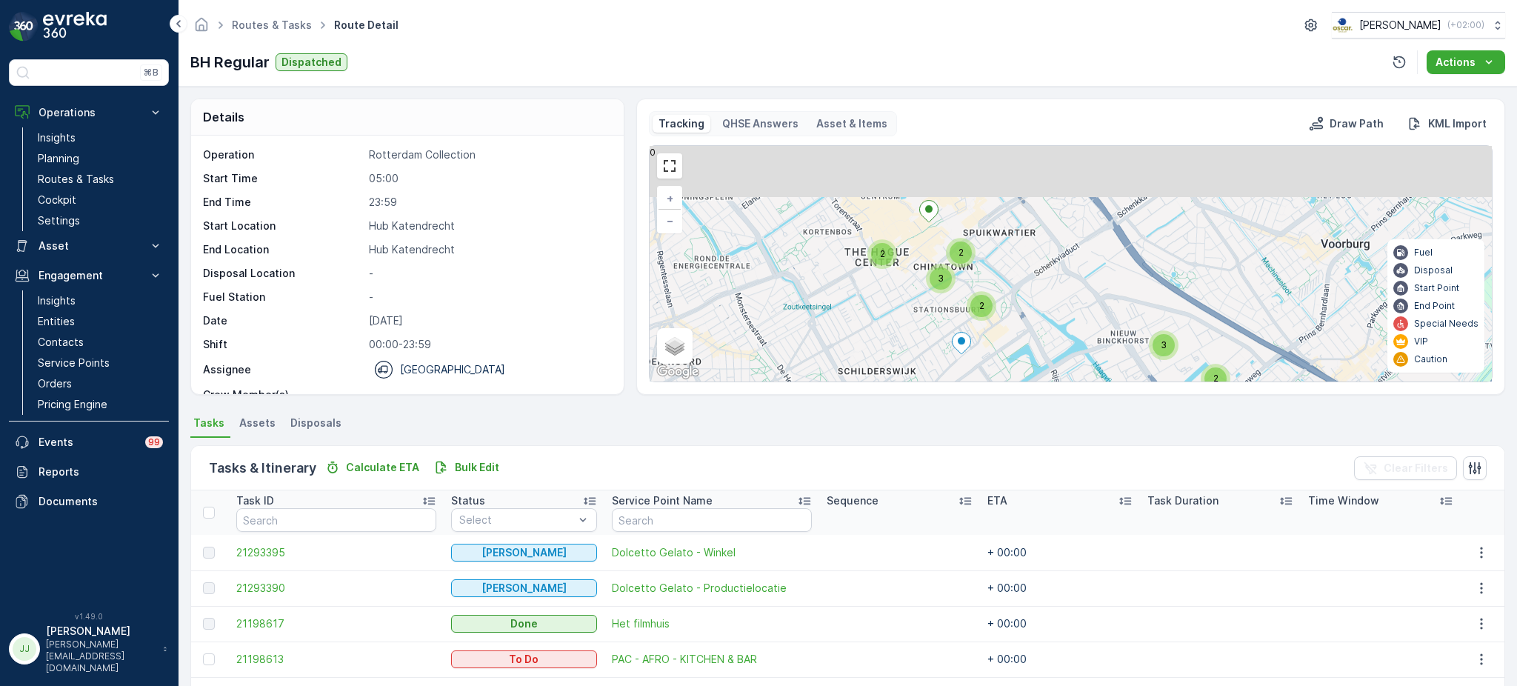
drag, startPoint x: 992, startPoint y: 290, endPoint x: 924, endPoint y: 320, distance: 74.3
click at [974, 365] on div "2 3 7 2 2 2 3 + − Satellite Roadmap Terrain Hybrid Leaflet Keyboard shortcuts M…" at bounding box center [1070, 263] width 842 height 235
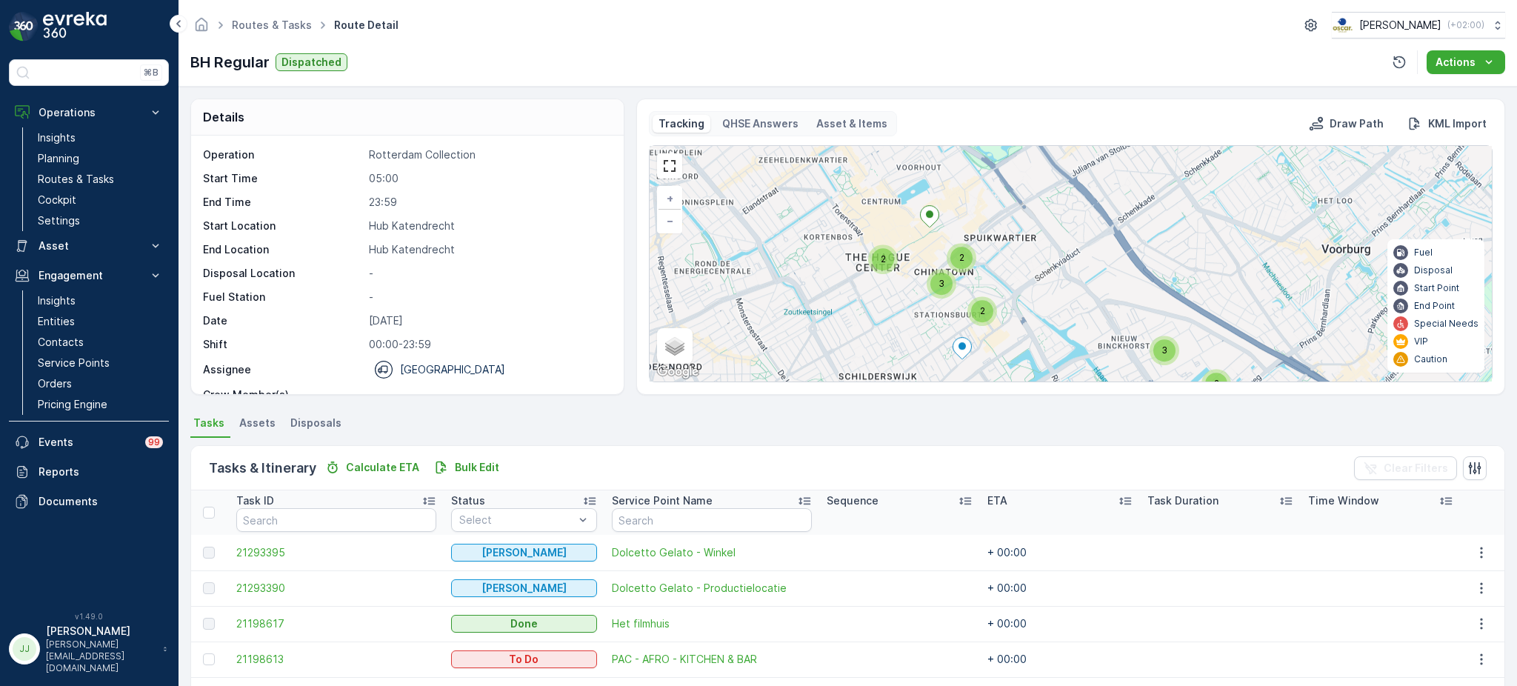
click at [952, 255] on div "2" at bounding box center [961, 258] width 22 height 22
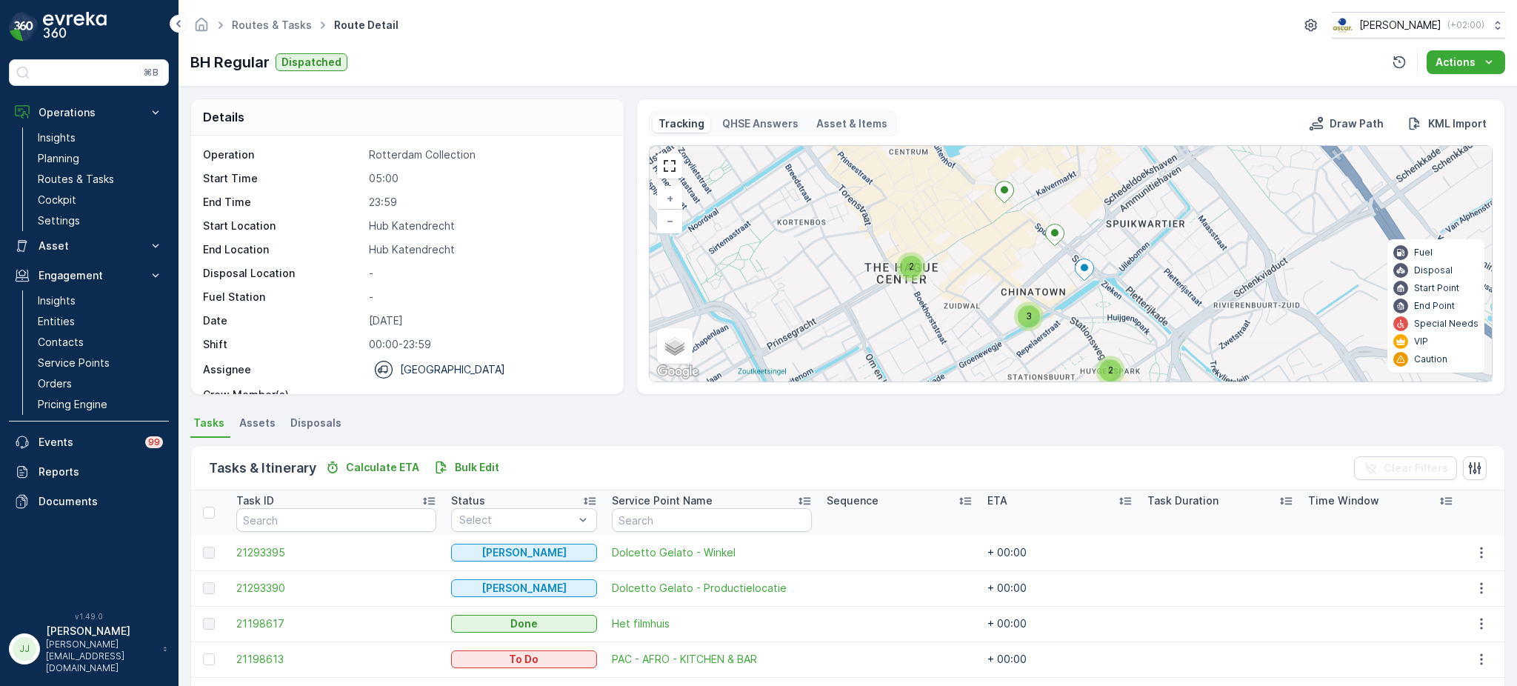
click at [1086, 269] on icon at bounding box center [1084, 269] width 19 height 21
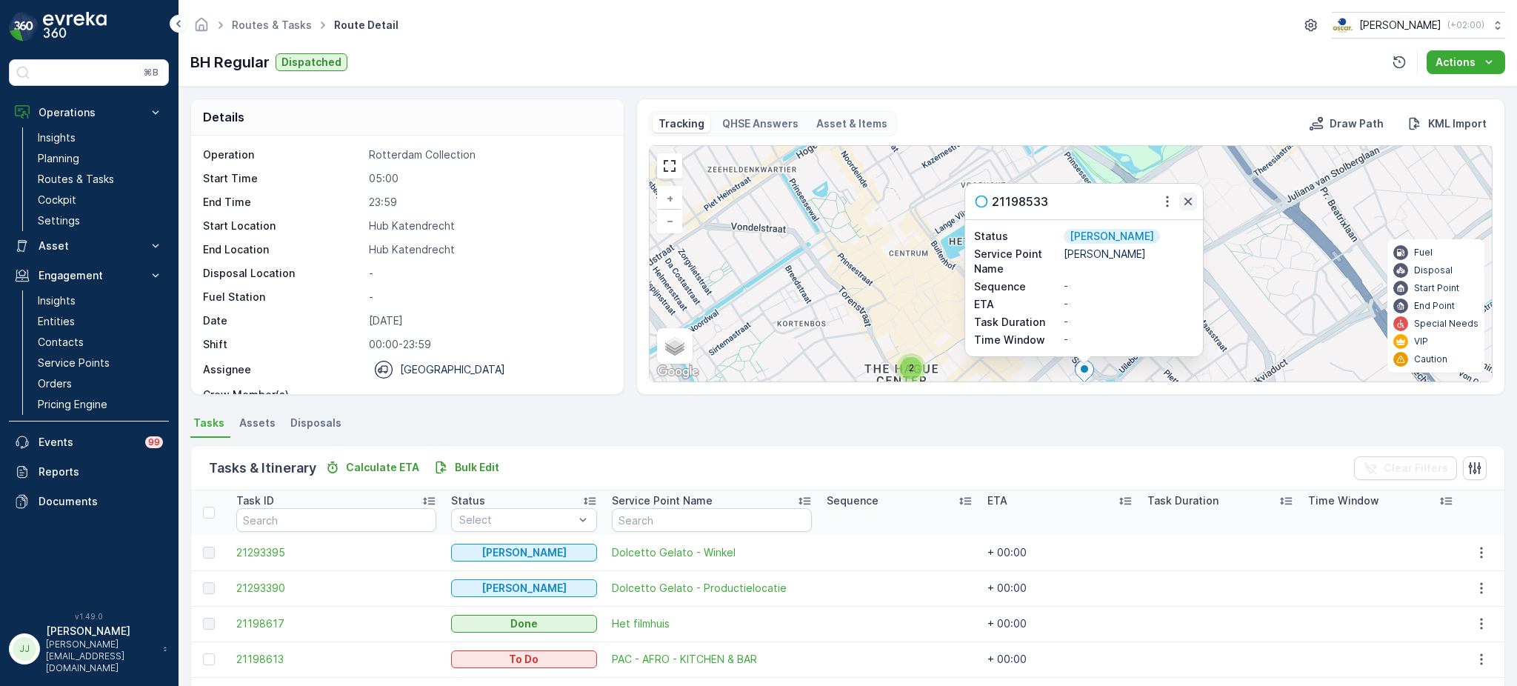
click at [1187, 200] on icon "button" at bounding box center [1187, 201] width 15 height 15
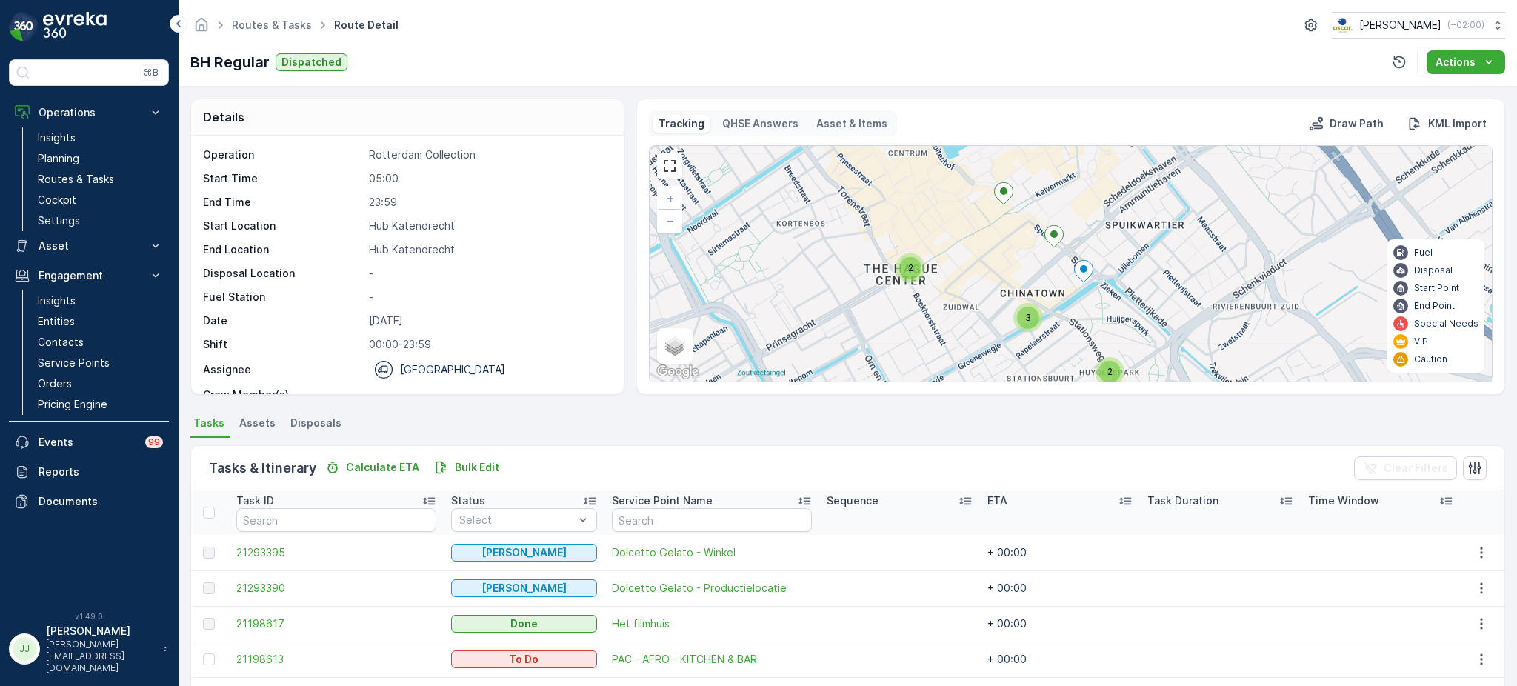
drag, startPoint x: 1167, startPoint y: 259, endPoint x: 1168, endPoint y: 229, distance: 30.4
click at [1168, 229] on div "3 2 2 2 3 + − Satellite Roadmap Terrain Hybrid Leaflet Keyboard shortcuts Map D…" at bounding box center [1070, 263] width 842 height 235
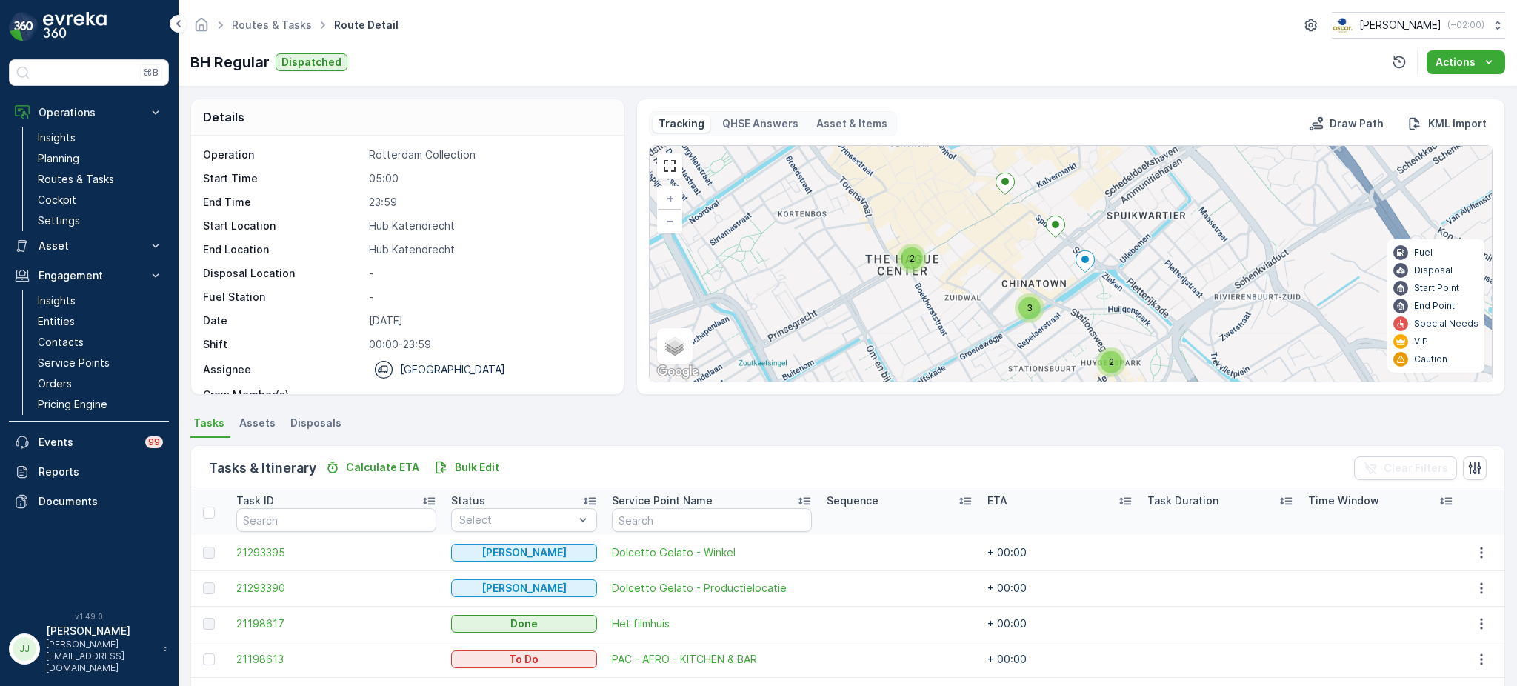
click at [1029, 311] on span "3" at bounding box center [1029, 307] width 6 height 11
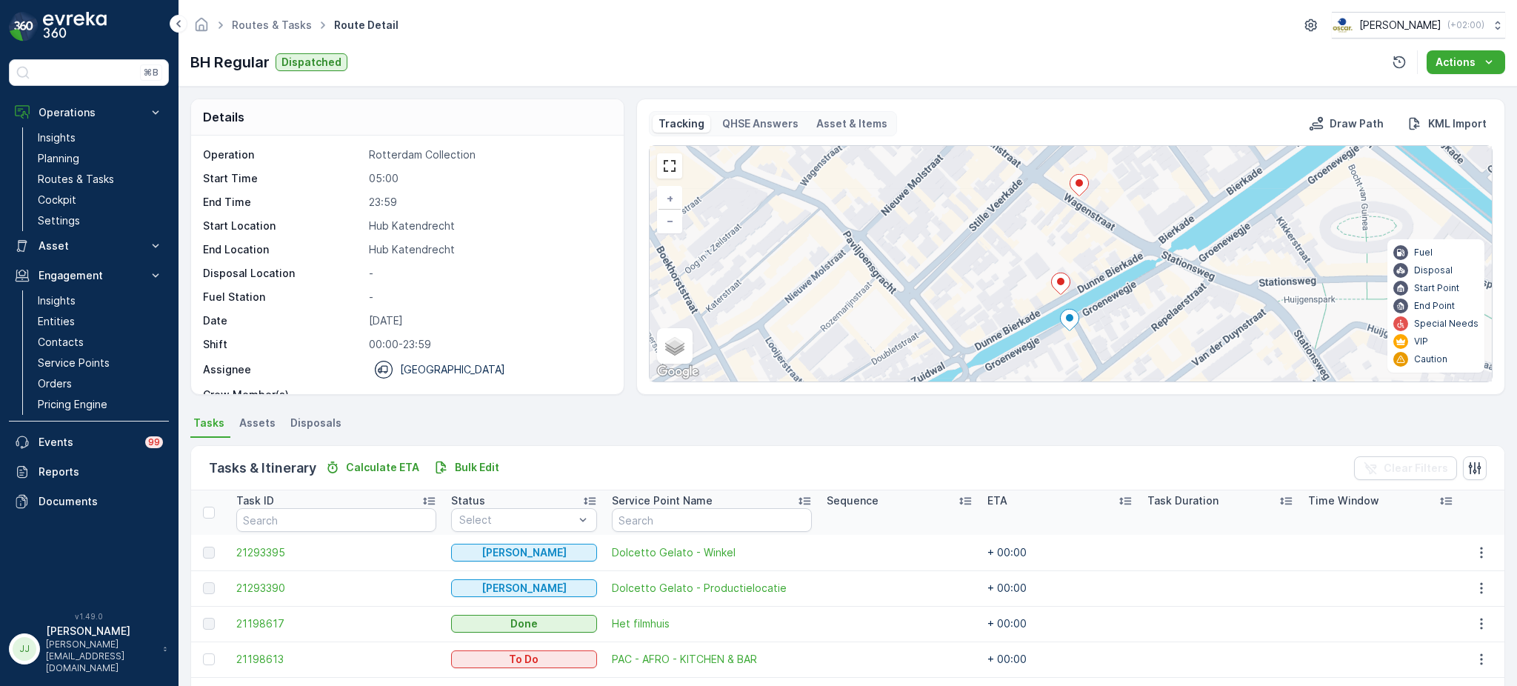
click at [1081, 187] on icon at bounding box center [1079, 184] width 19 height 21
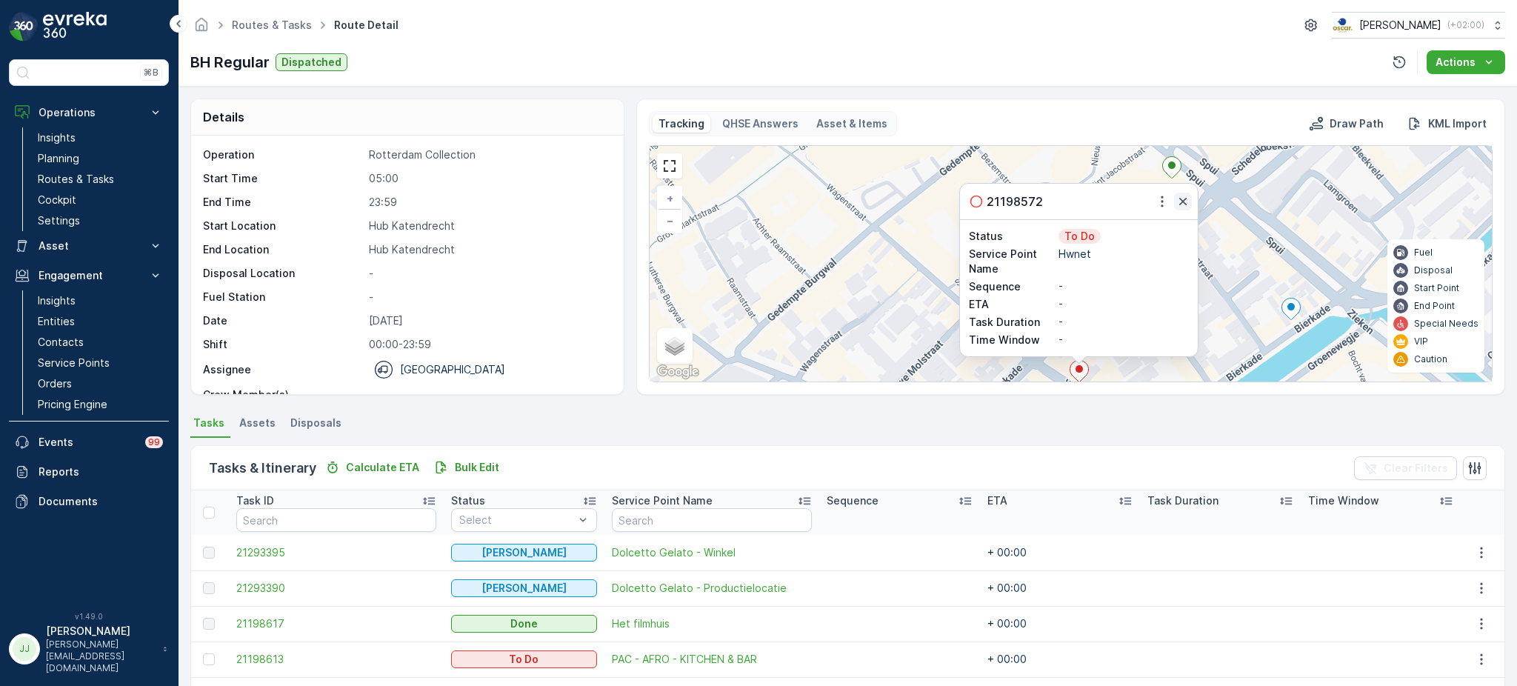
click at [1188, 202] on icon "button" at bounding box center [1182, 201] width 15 height 15
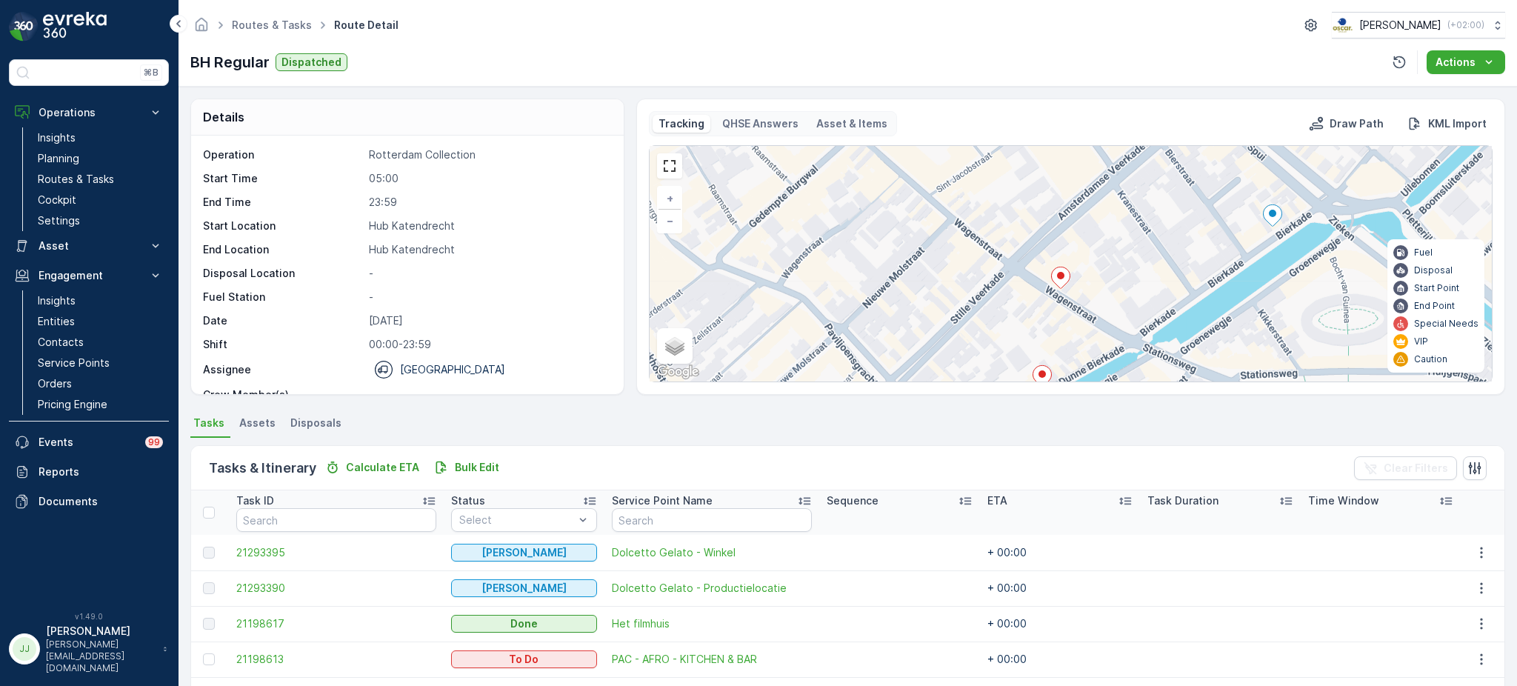
drag, startPoint x: 1126, startPoint y: 244, endPoint x: 1099, endPoint y: 264, distance: 33.3
click at [1123, 207] on div "3 + − Satellite Roadmap Terrain Hybrid Leaflet Keyboard shortcuts Map Data Map …" at bounding box center [1070, 263] width 842 height 235
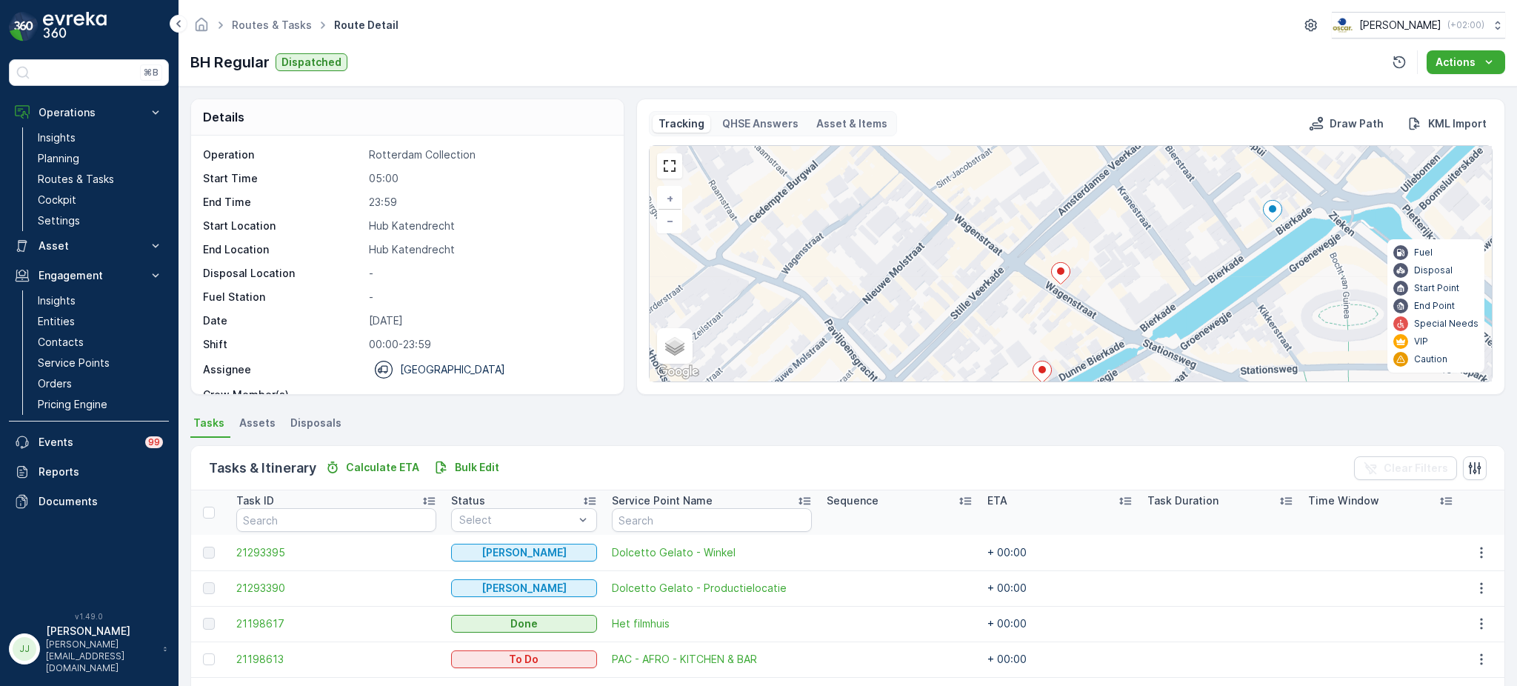
click at [1034, 372] on icon at bounding box center [1042, 371] width 19 height 21
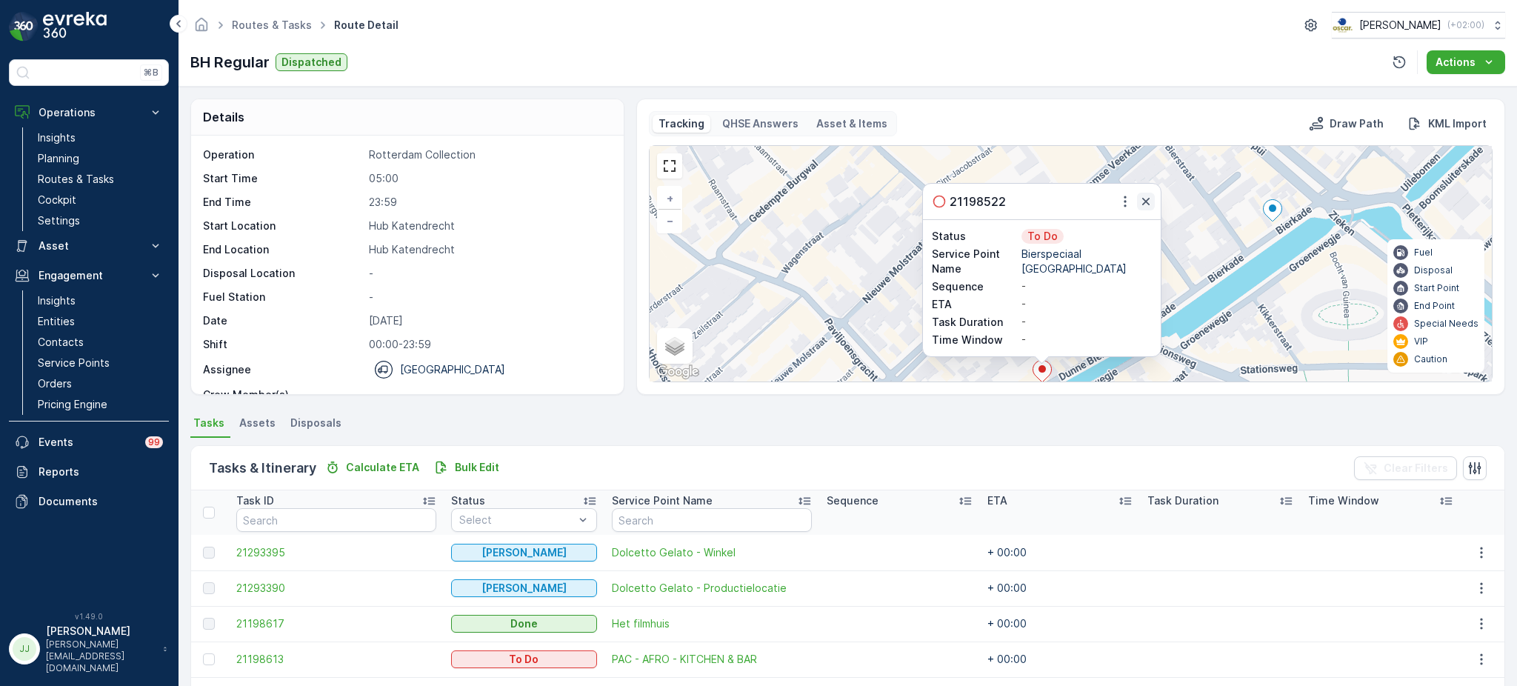
click at [1146, 198] on icon "button" at bounding box center [1145, 201] width 15 height 15
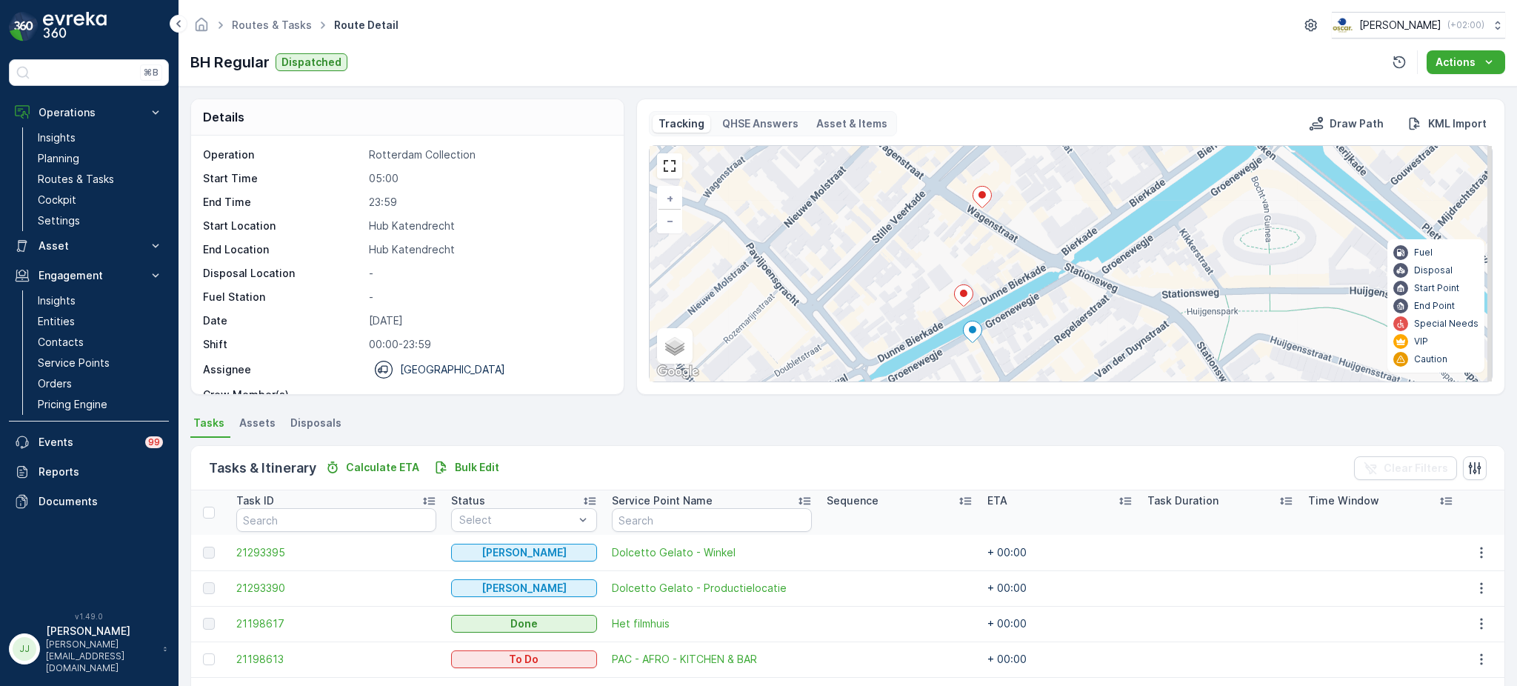
drag, startPoint x: 843, startPoint y: 286, endPoint x: 801, endPoint y: 244, distance: 59.7
click at [798, 243] on div "3 + − Satellite Roadmap Terrain Hybrid Leaflet Keyboard shortcuts Map Data Map …" at bounding box center [1070, 263] width 842 height 235
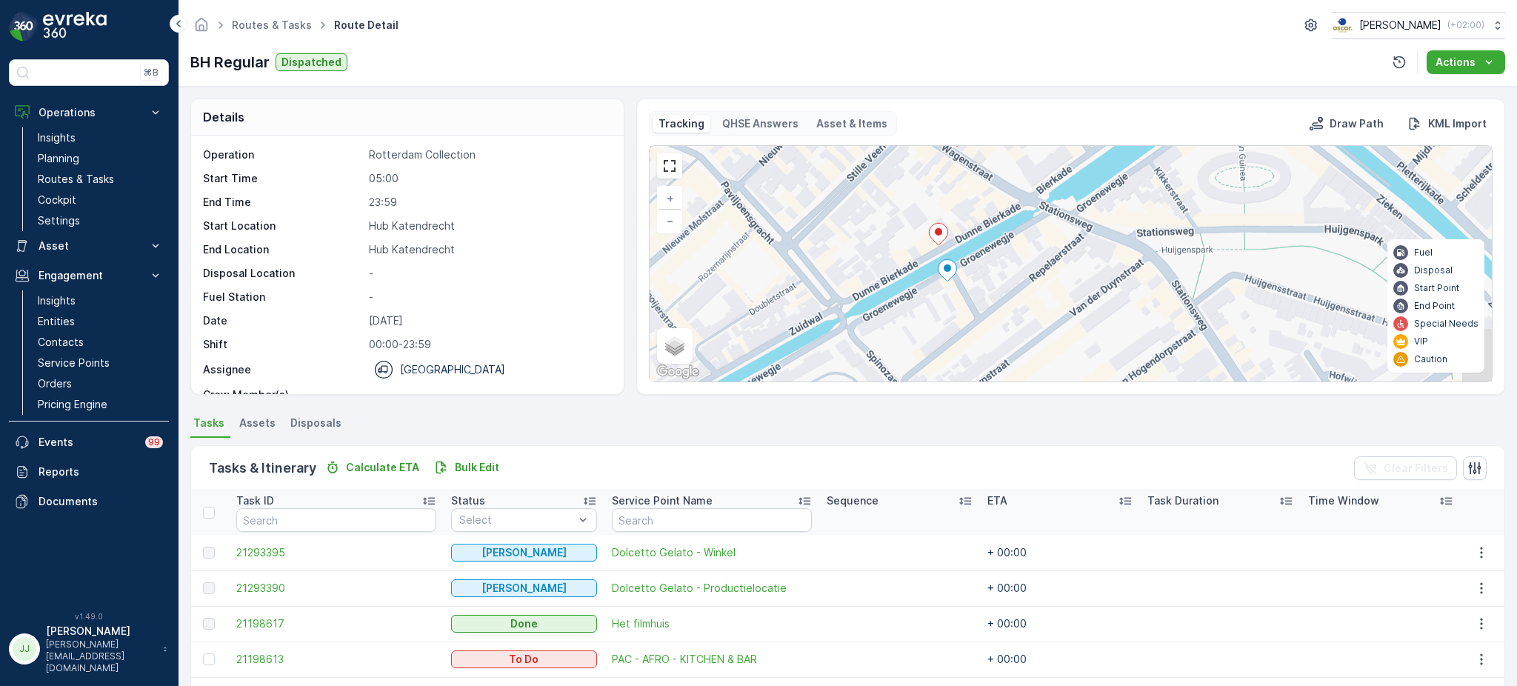
drag, startPoint x: 858, startPoint y: 318, endPoint x: 825, endPoint y: 247, distance: 78.5
click at [825, 247] on div "3 + − Satellite Roadmap Terrain Hybrid Leaflet Keyboard shortcuts Map Data Map …" at bounding box center [1070, 263] width 842 height 235
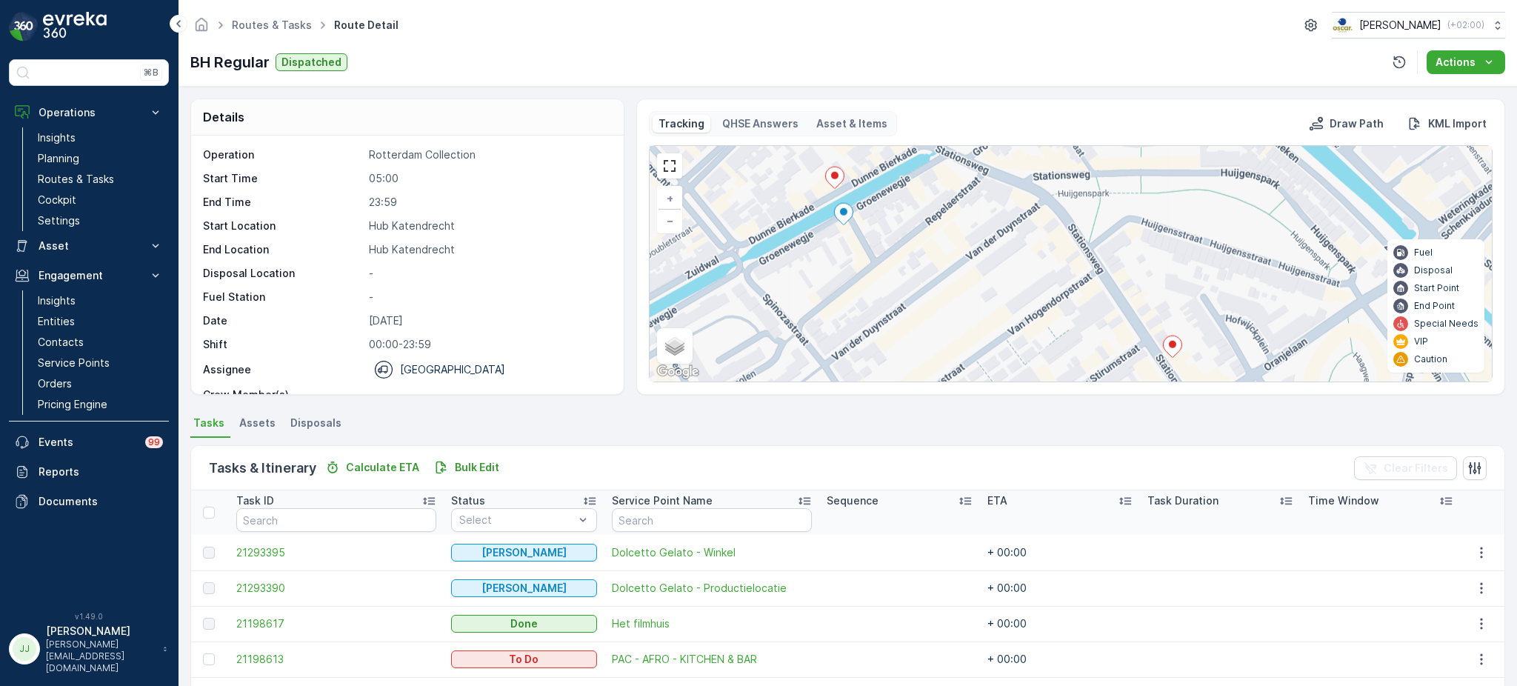
drag, startPoint x: 831, startPoint y: 255, endPoint x: 817, endPoint y: 248, distance: 14.9
click at [817, 248] on div "3 + − Satellite Roadmap Terrain Hybrid Leaflet Keyboard shortcuts Map Data Map …" at bounding box center [1070, 263] width 842 height 235
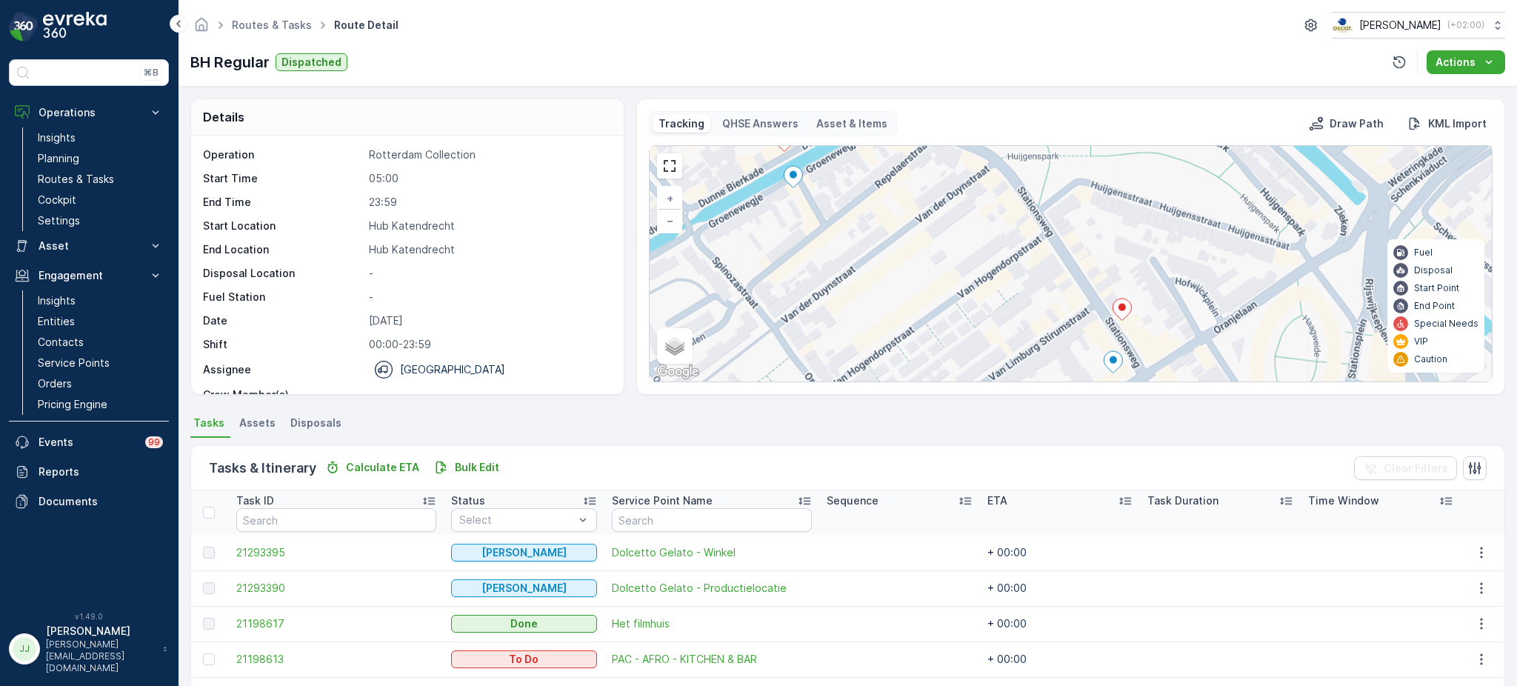
drag, startPoint x: 893, startPoint y: 226, endPoint x: 802, endPoint y: 154, distance: 116.0
click at [802, 154] on div "3 + − Satellite Roadmap Terrain Hybrid Leaflet Keyboard shortcuts Map Data Map …" at bounding box center [1070, 263] width 842 height 235
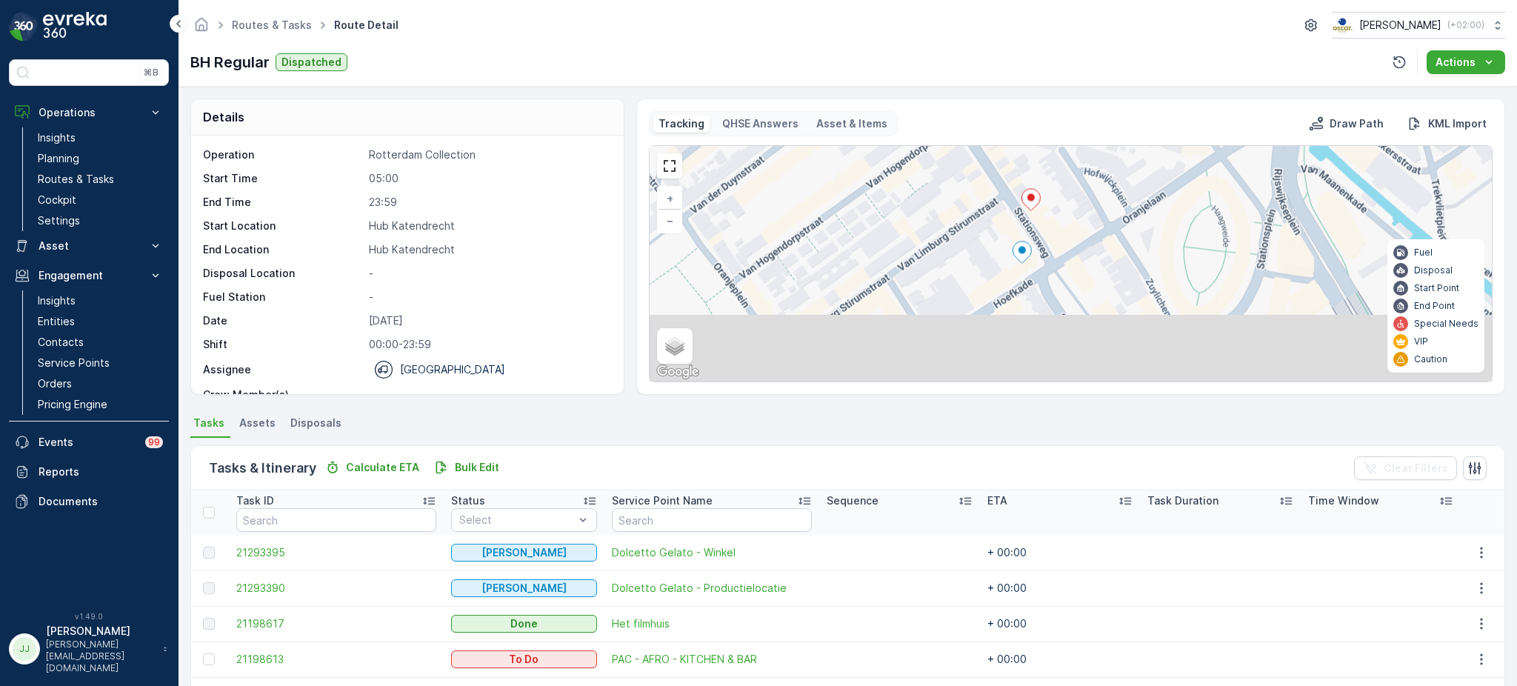
drag, startPoint x: 1052, startPoint y: 284, endPoint x: 989, endPoint y: 241, distance: 76.2
click at [972, 170] on div "3 + − Satellite Roadmap Terrain Hybrid Leaflet Keyboard shortcuts Map Data Map …" at bounding box center [1070, 263] width 842 height 235
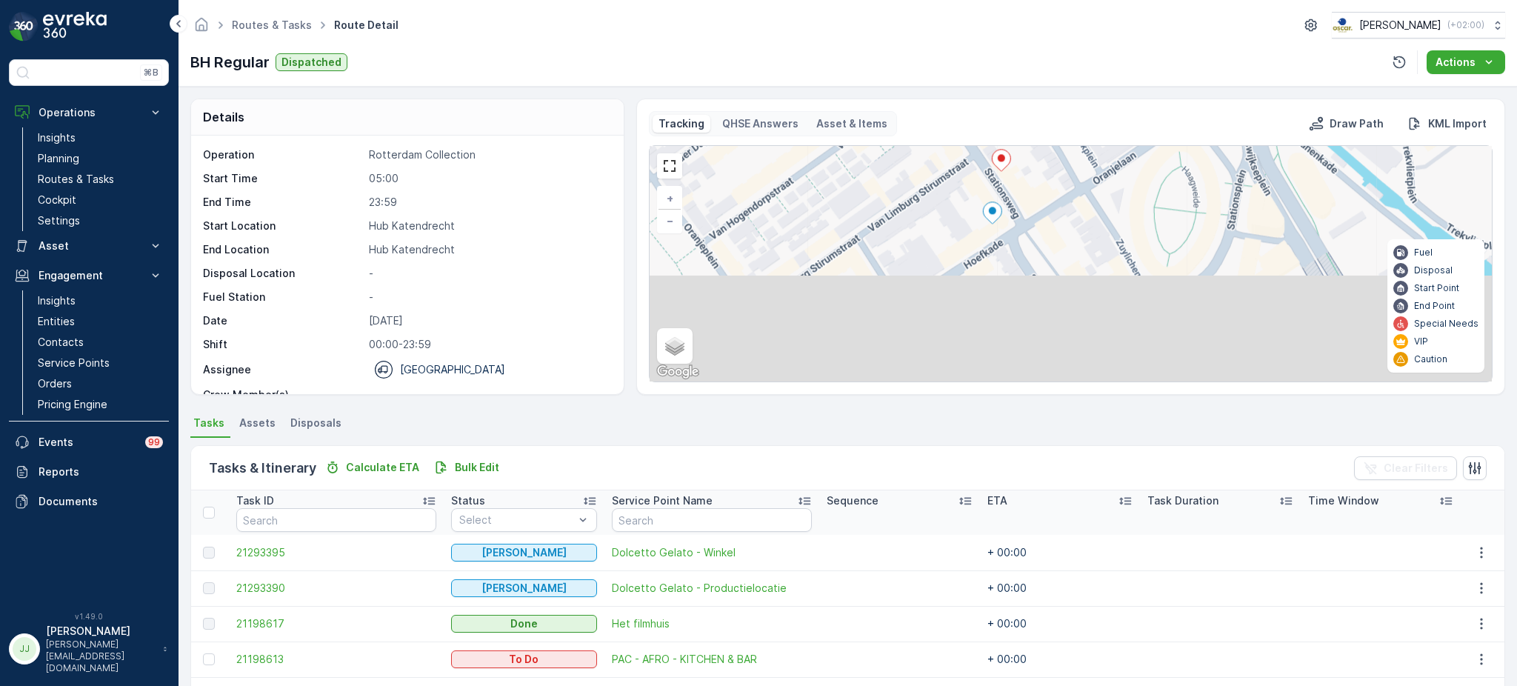
drag, startPoint x: 989, startPoint y: 245, endPoint x: 975, endPoint y: 205, distance: 42.4
click at [975, 205] on div "3 + − Satellite Roadmap Terrain Hybrid Leaflet Keyboard shortcuts Map Data Map …" at bounding box center [1070, 263] width 842 height 235
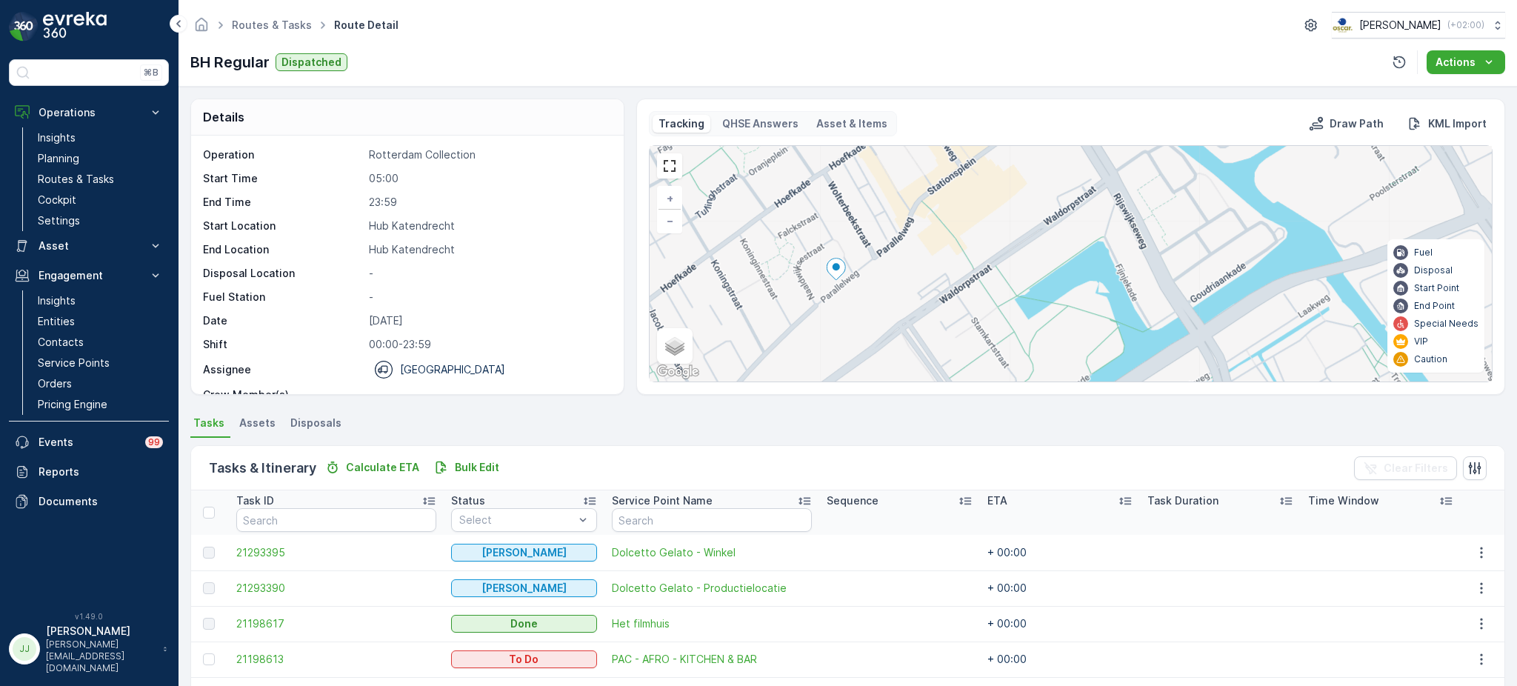
drag, startPoint x: 950, startPoint y: 254, endPoint x: 926, endPoint y: 225, distance: 37.4
click at [926, 225] on div "3 2 2 2 + − Satellite Roadmap Terrain Hybrid Leaflet Keyboard shortcuts Map Dat…" at bounding box center [1070, 263] width 842 height 235
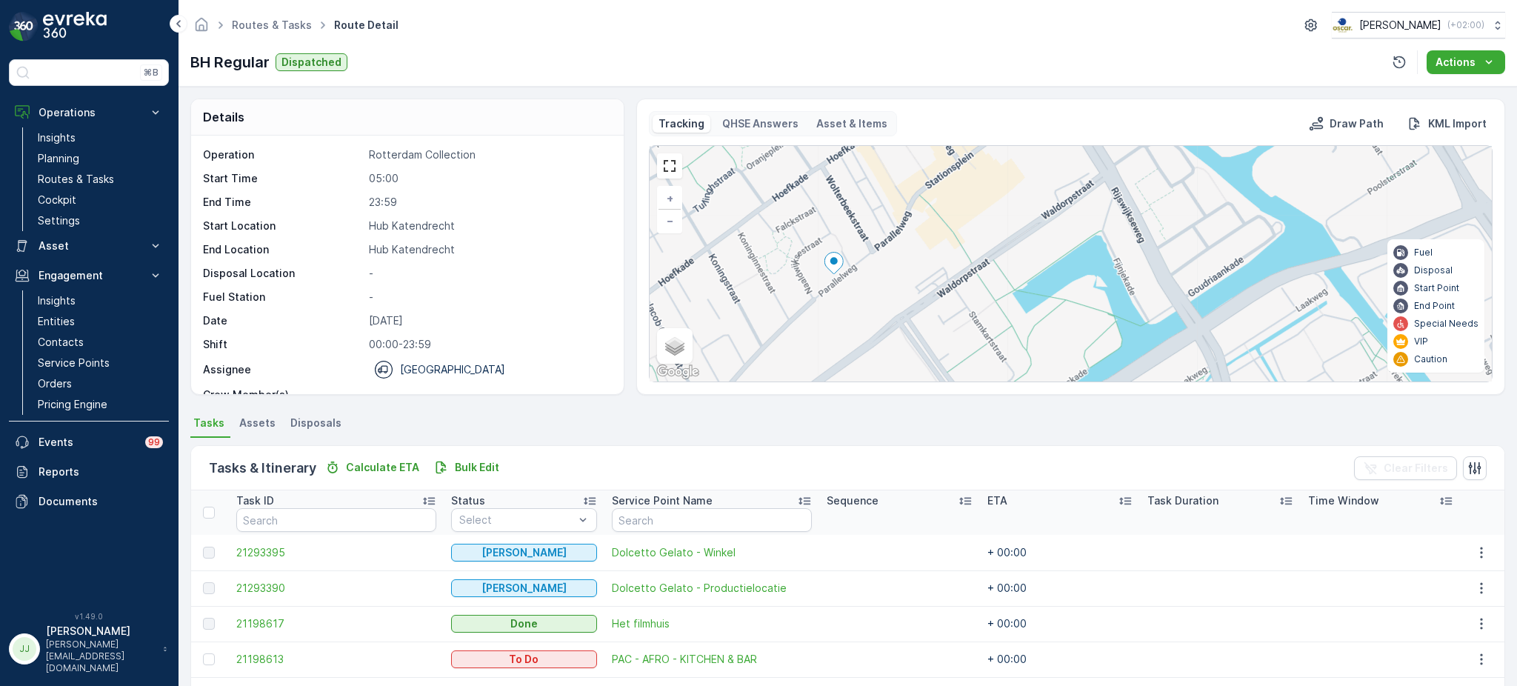
drag, startPoint x: 934, startPoint y: 279, endPoint x: 903, endPoint y: 229, distance: 59.2
click at [903, 229] on div "3 2 2 2 + − Satellite Roadmap Terrain Hybrid Leaflet Keyboard shortcuts Map Dat…" at bounding box center [1070, 263] width 842 height 235
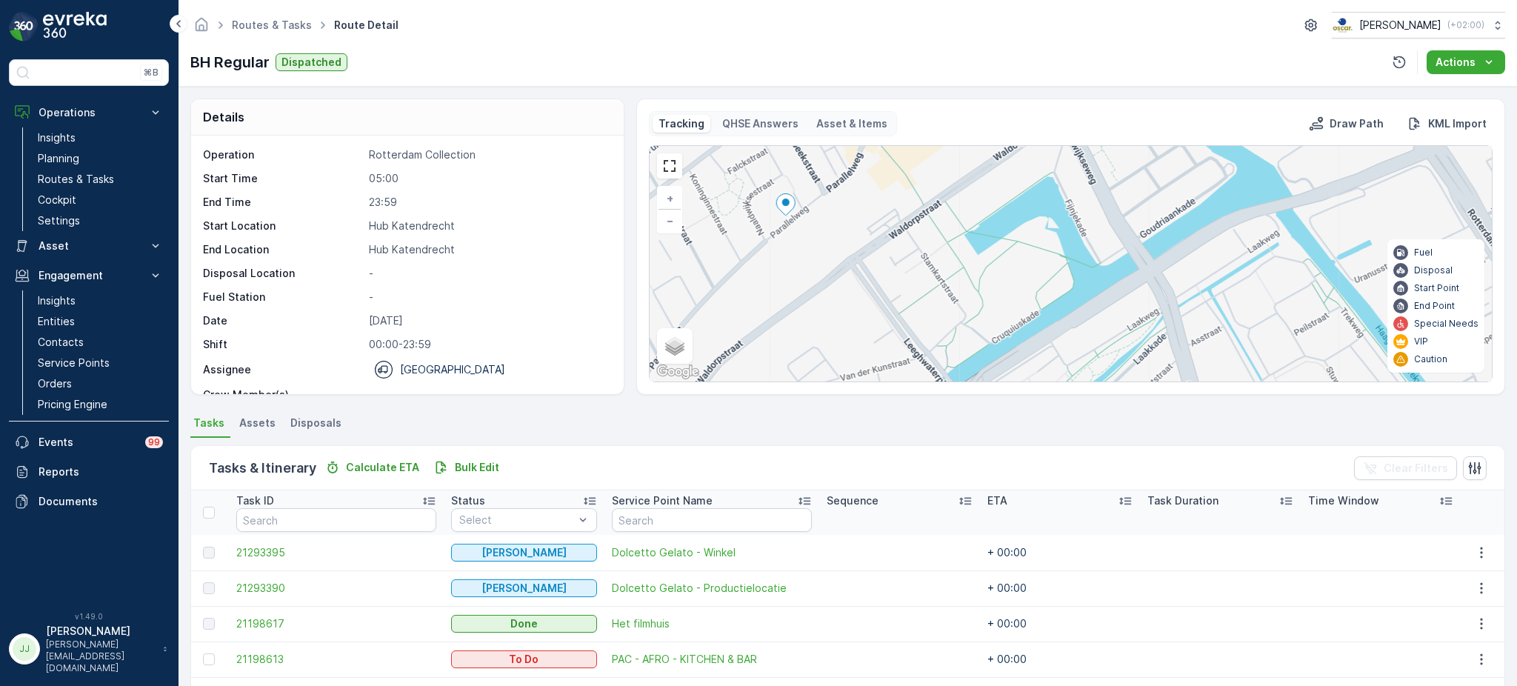
drag, startPoint x: 939, startPoint y: 268, endPoint x: 919, endPoint y: 257, distance: 22.9
click at [920, 258] on div "3 2 2 2 + − Satellite Roadmap Terrain Hybrid Leaflet Keyboard shortcuts Map Dat…" at bounding box center [1070, 263] width 842 height 235
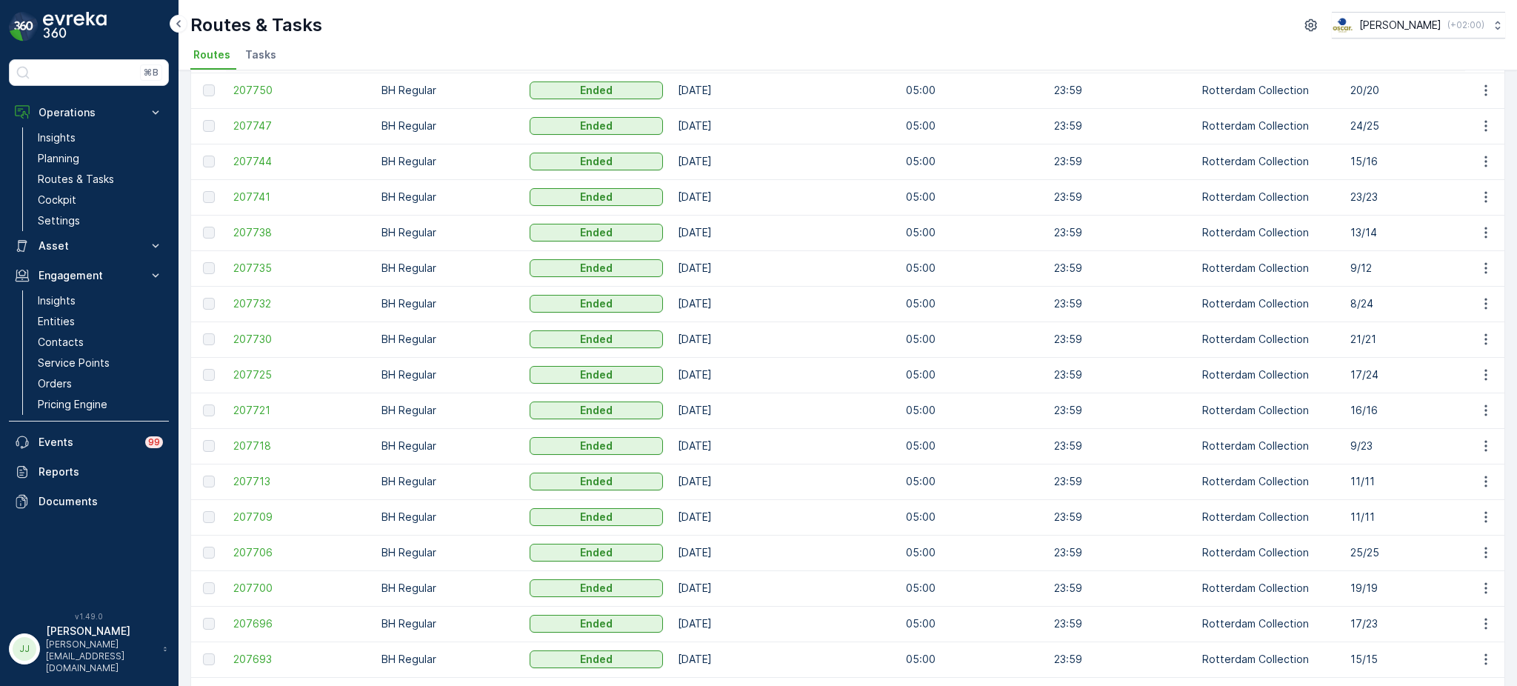
scroll to position [613, 0]
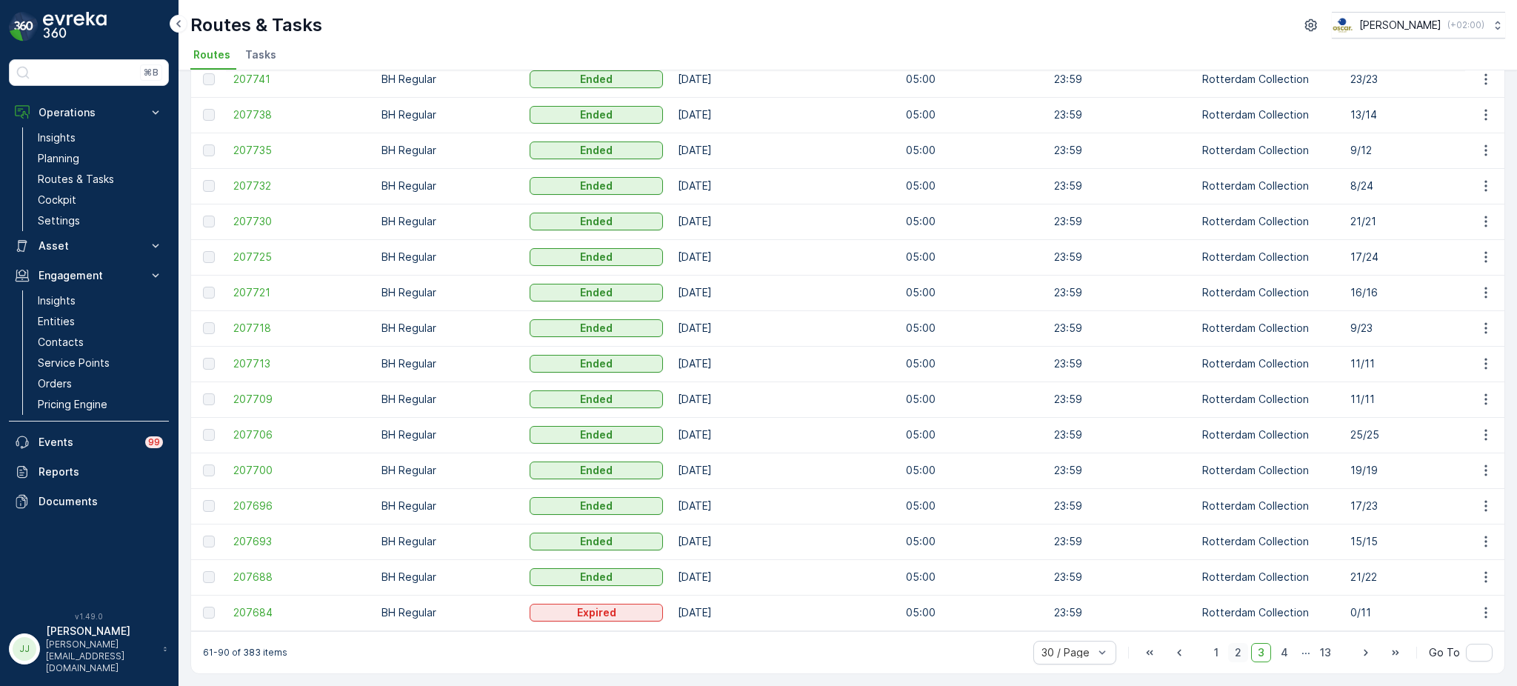
click at [1246, 649] on span "2" at bounding box center [1238, 652] width 20 height 19
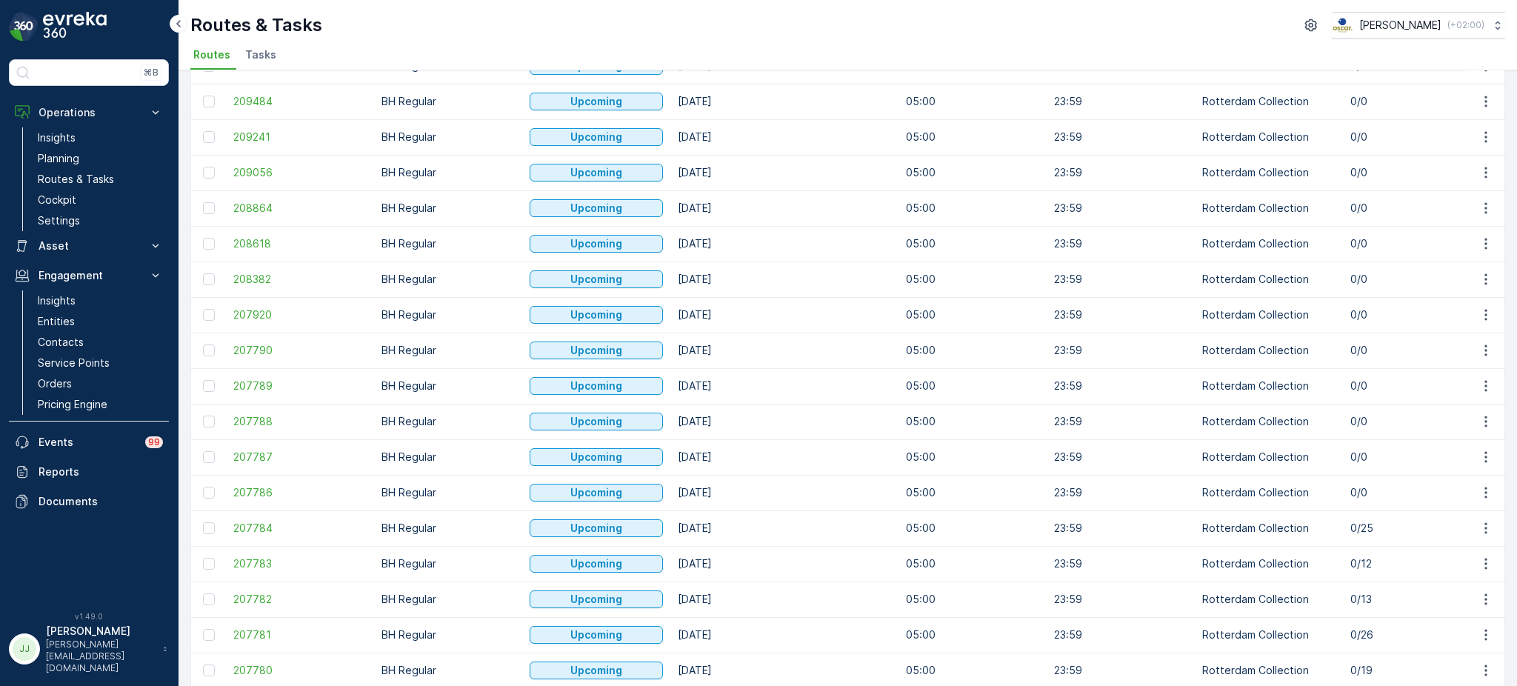
scroll to position [613, 0]
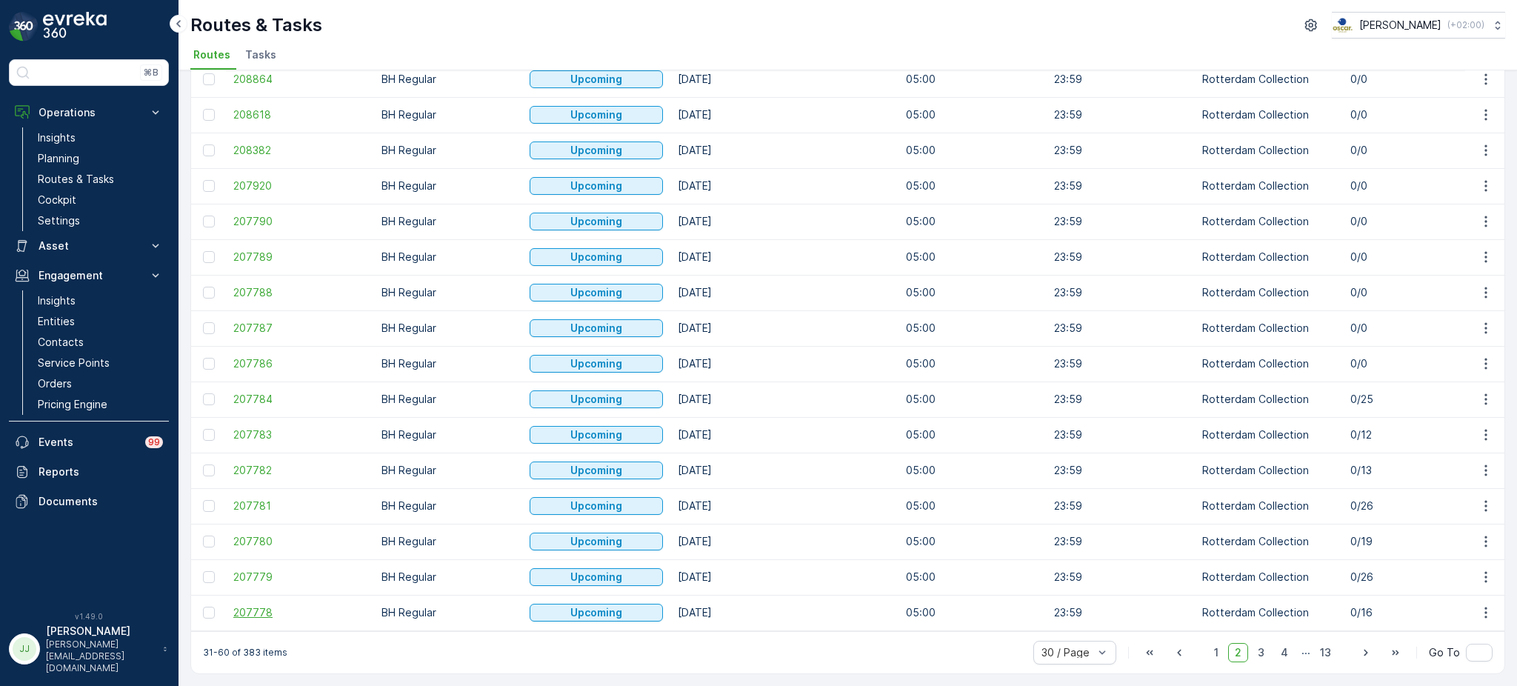
click at [264, 609] on span "207778" at bounding box center [299, 612] width 133 height 15
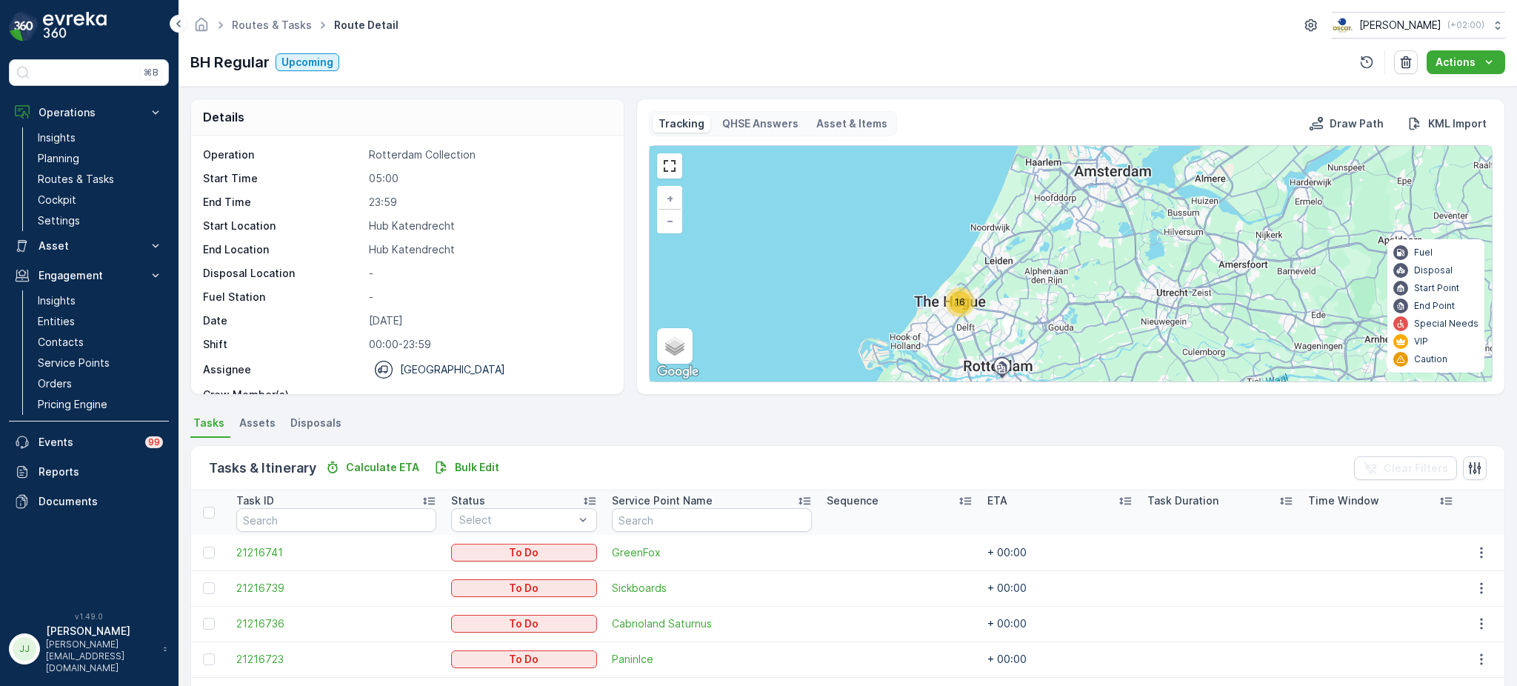
click at [954, 301] on span "16" at bounding box center [959, 301] width 10 height 11
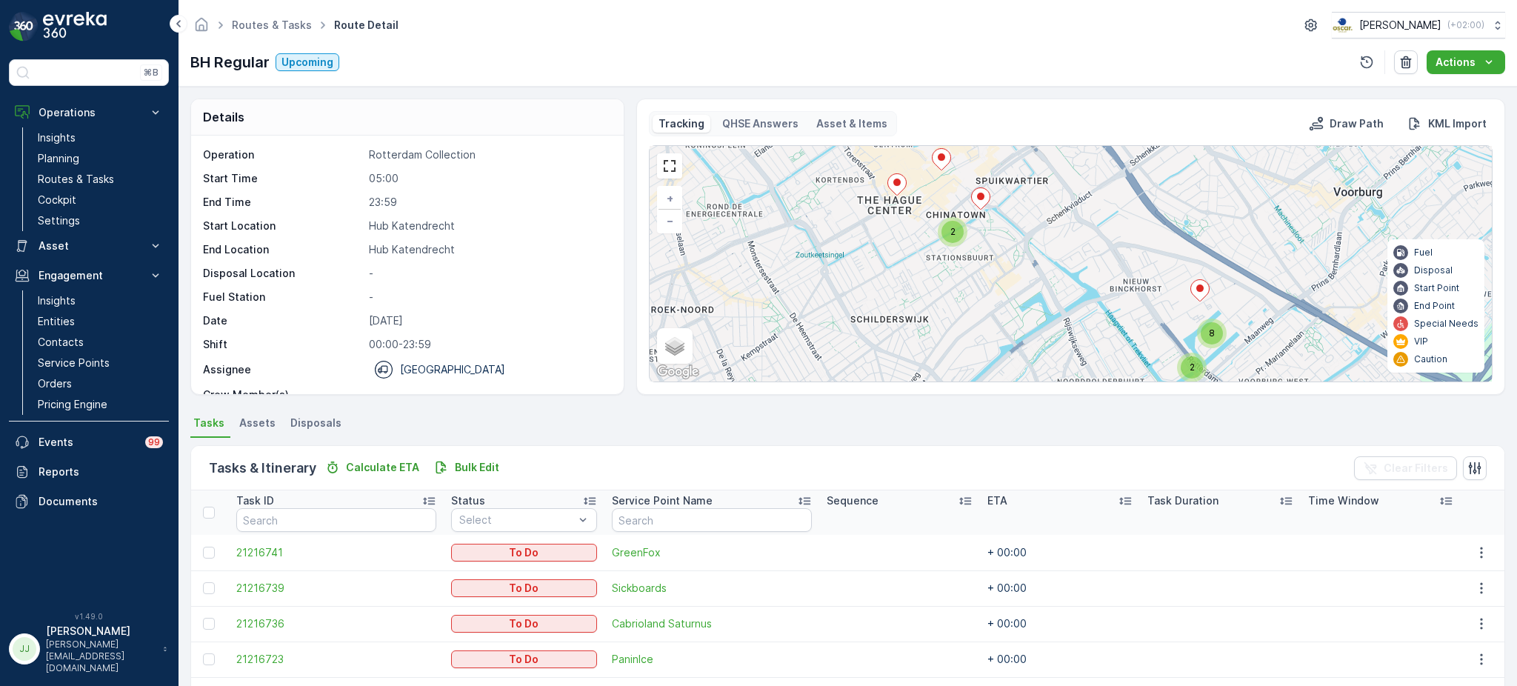
drag, startPoint x: 1000, startPoint y: 277, endPoint x: 957, endPoint y: 344, distance: 79.3
click at [963, 353] on div "2 8 2 + − Satellite Roadmap Terrain Hybrid Leaflet Keyboard shortcuts Map Data …" at bounding box center [1070, 263] width 842 height 235
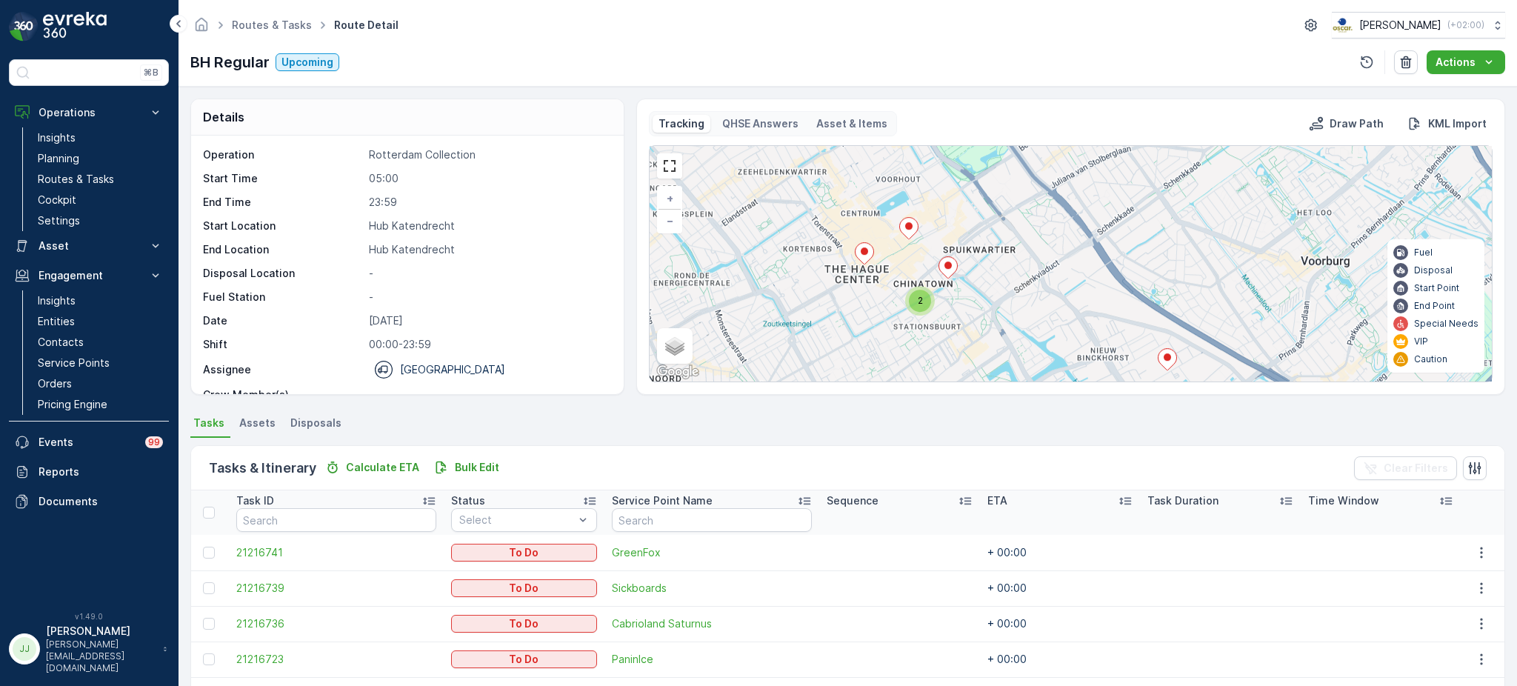
click at [863, 261] on icon at bounding box center [864, 253] width 19 height 21
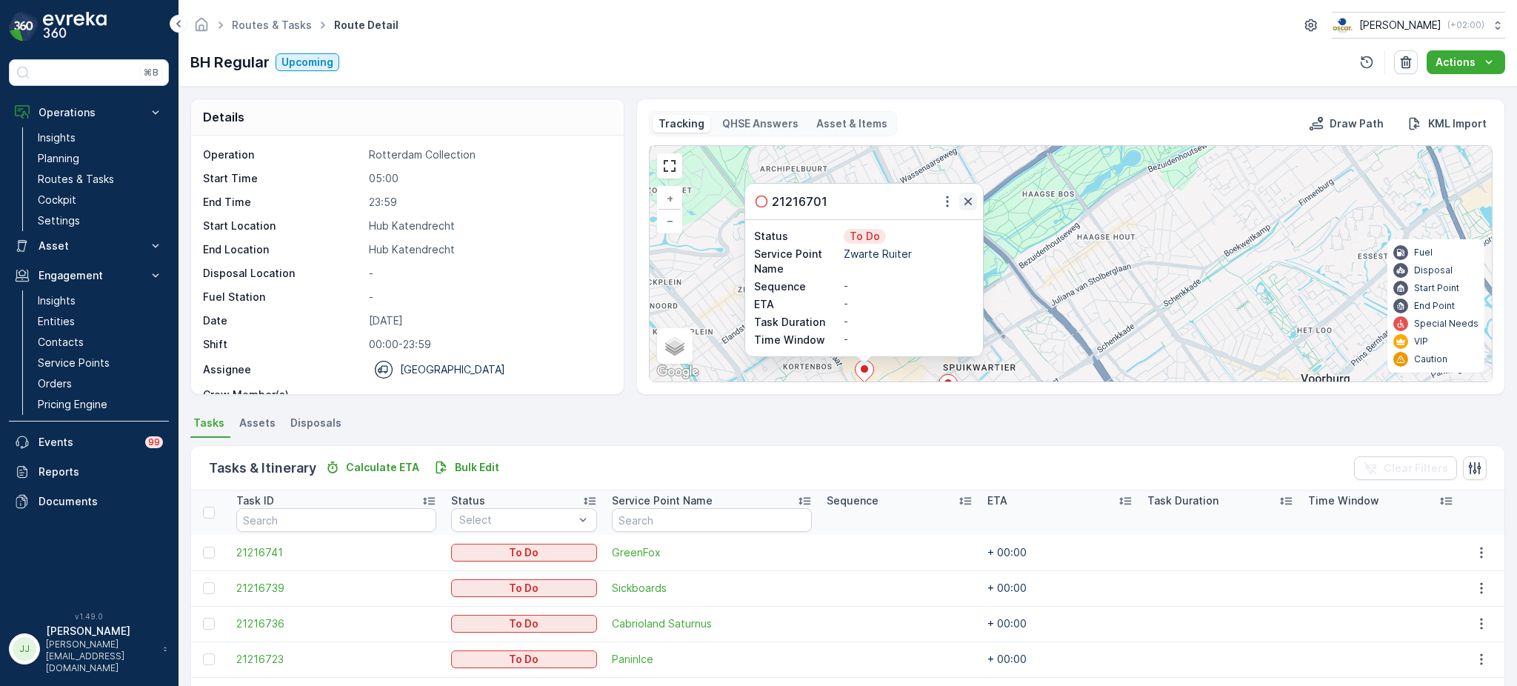
click at [968, 198] on icon "button" at bounding box center [967, 201] width 15 height 15
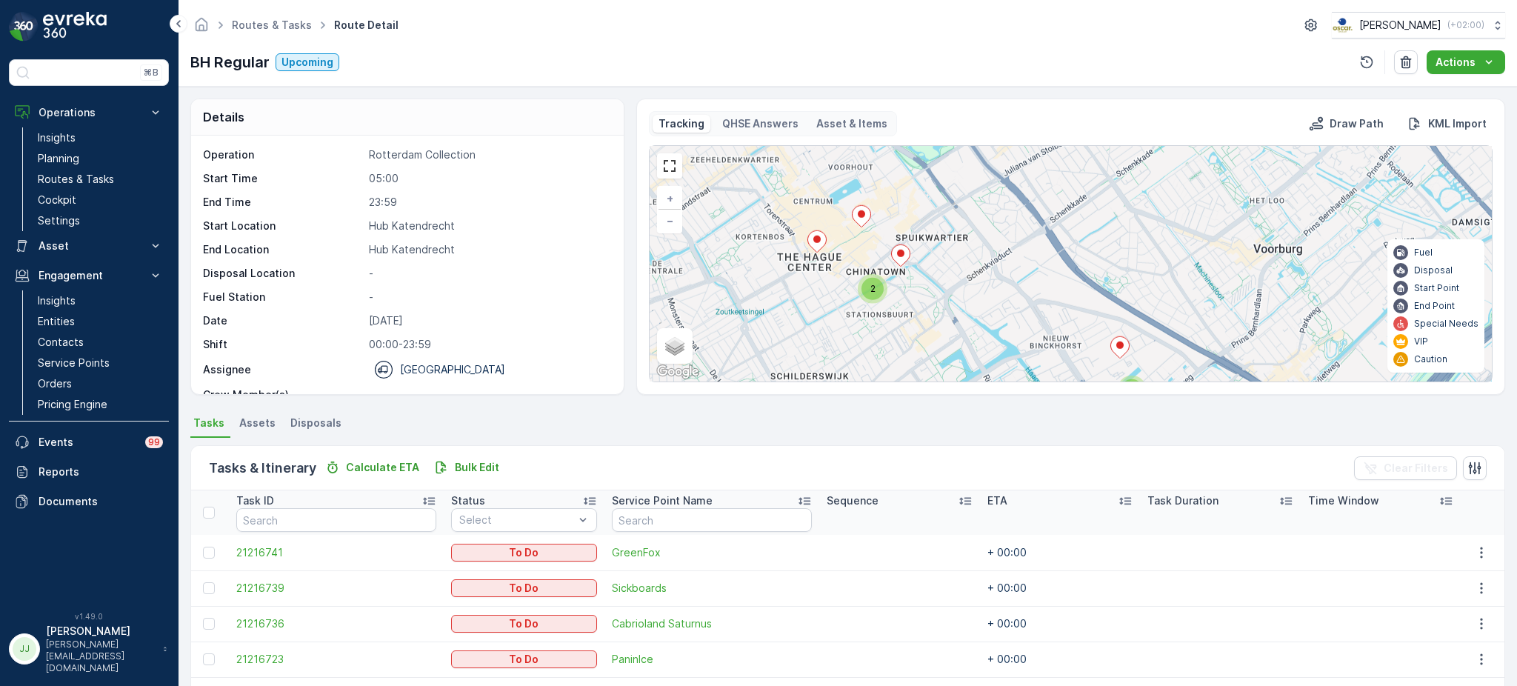
drag, startPoint x: 848, startPoint y: 238, endPoint x: 845, endPoint y: 225, distance: 12.9
click at [845, 225] on div "2 8 2 + − Satellite Roadmap Terrain Hybrid Leaflet Keyboard shortcuts Map Data …" at bounding box center [1070, 263] width 842 height 235
click at [860, 216] on ellipse at bounding box center [860, 213] width 7 height 7
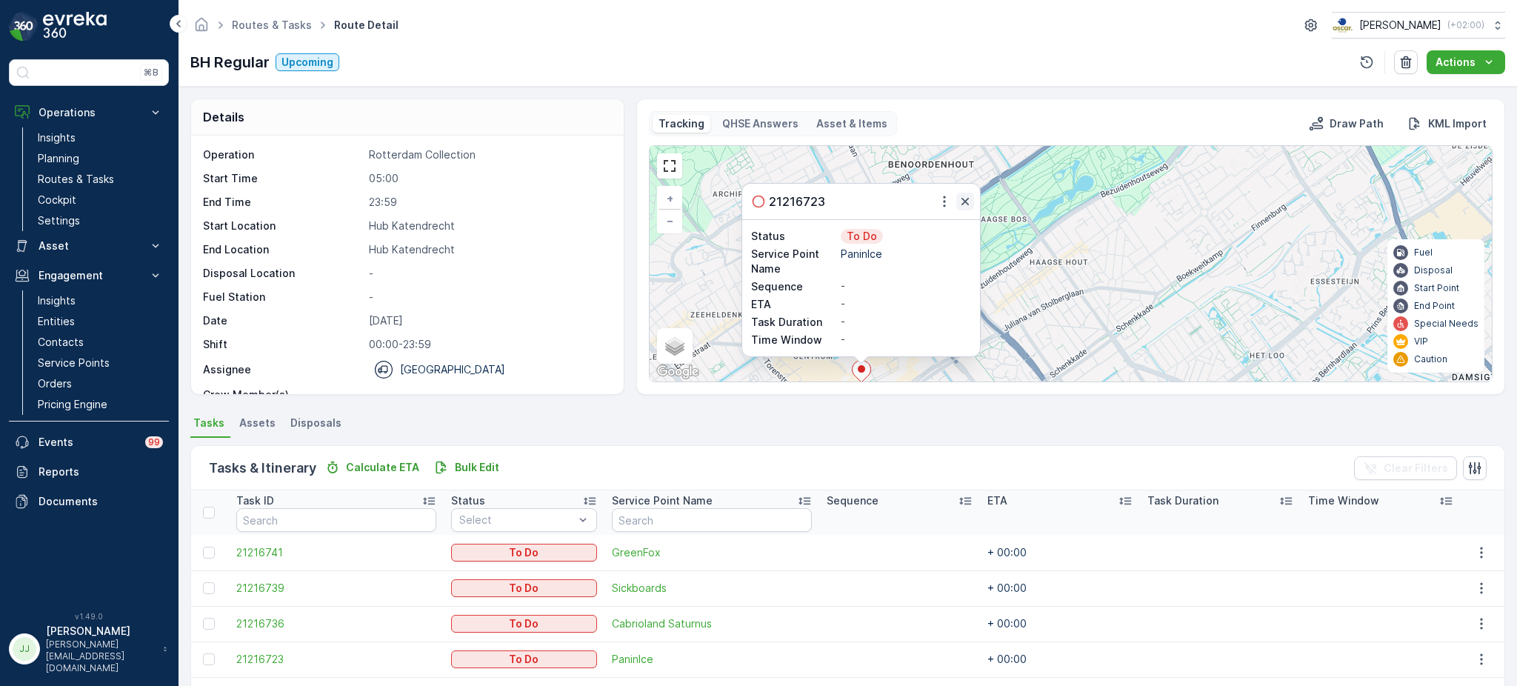
click at [963, 201] on icon "button" at bounding box center [964, 201] width 7 height 7
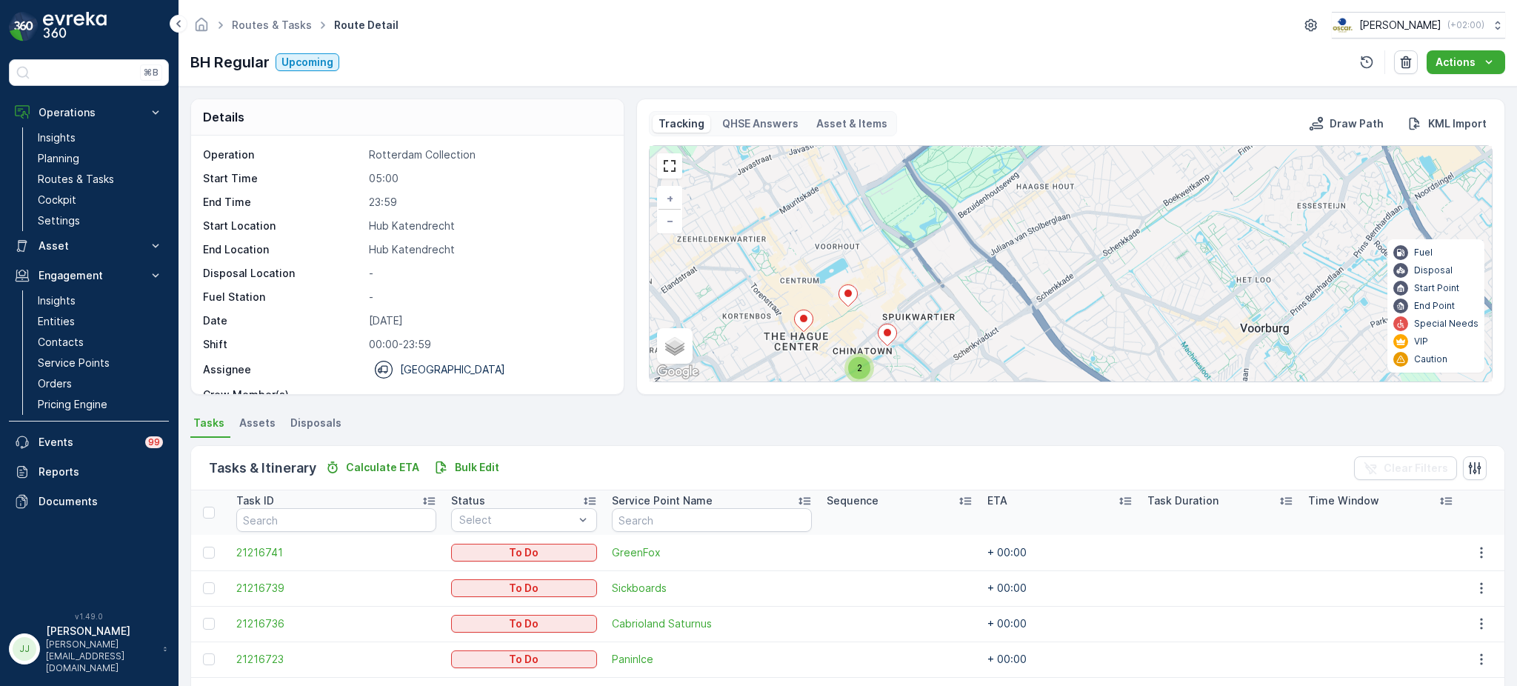
drag, startPoint x: 937, startPoint y: 238, endPoint x: 937, endPoint y: 207, distance: 31.1
click at [937, 207] on div "2 8 2 + − Satellite Roadmap Terrain Hybrid Leaflet Keyboard shortcuts Map Data …" at bounding box center [1070, 263] width 842 height 235
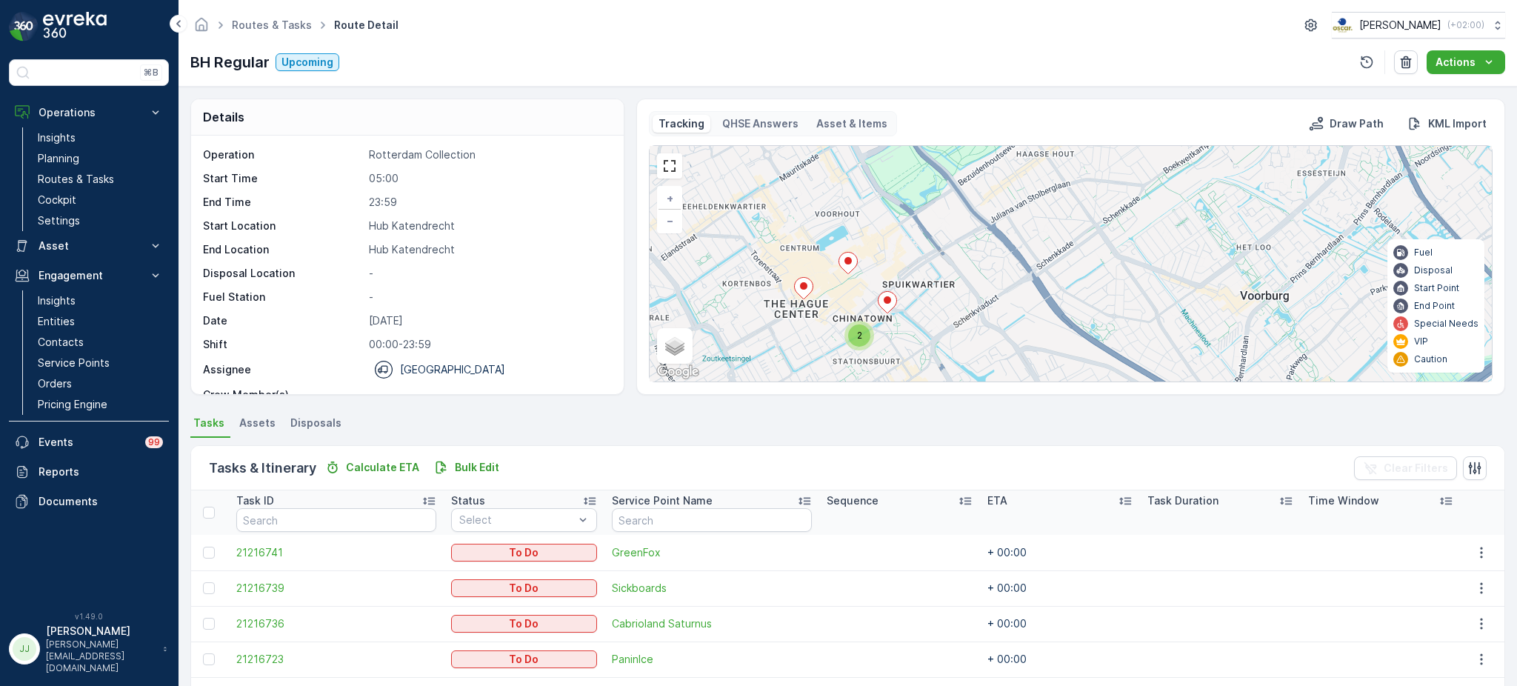
drag, startPoint x: 923, startPoint y: 300, endPoint x: 927, endPoint y: 267, distance: 32.9
click at [927, 267] on div "2 8 2 + − Satellite Roadmap Terrain Hybrid Leaflet Keyboard shortcuts Map Data …" at bounding box center [1070, 263] width 842 height 235
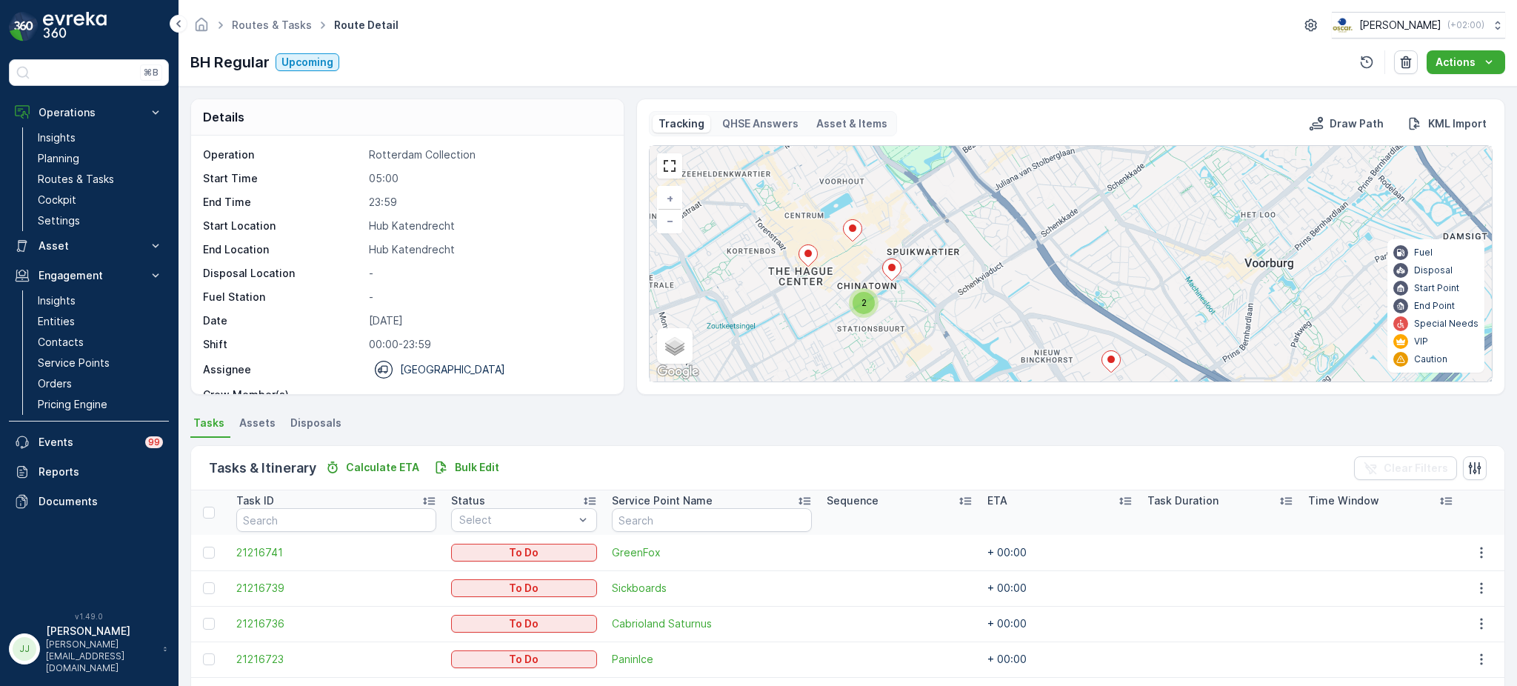
click at [894, 267] on ellipse at bounding box center [891, 267] width 7 height 7
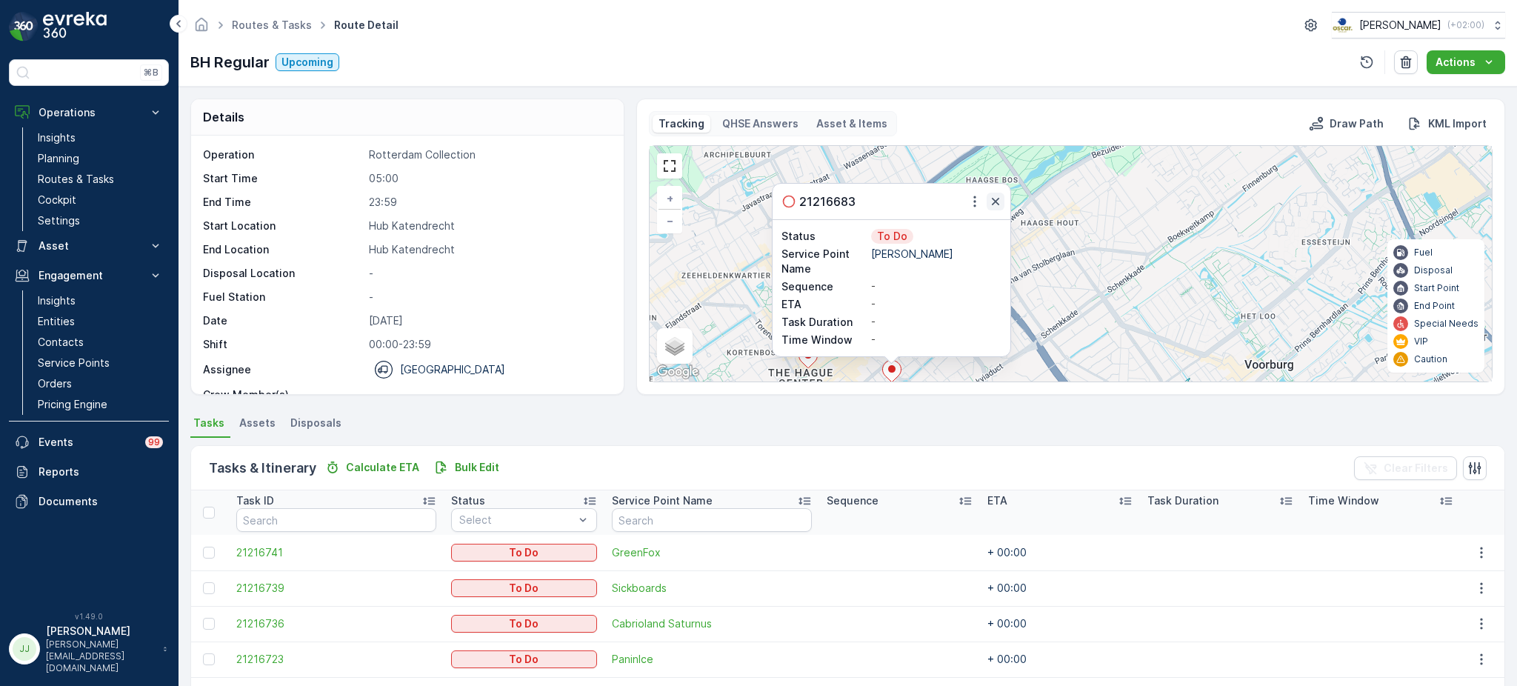
click at [992, 198] on icon "button" at bounding box center [995, 201] width 15 height 15
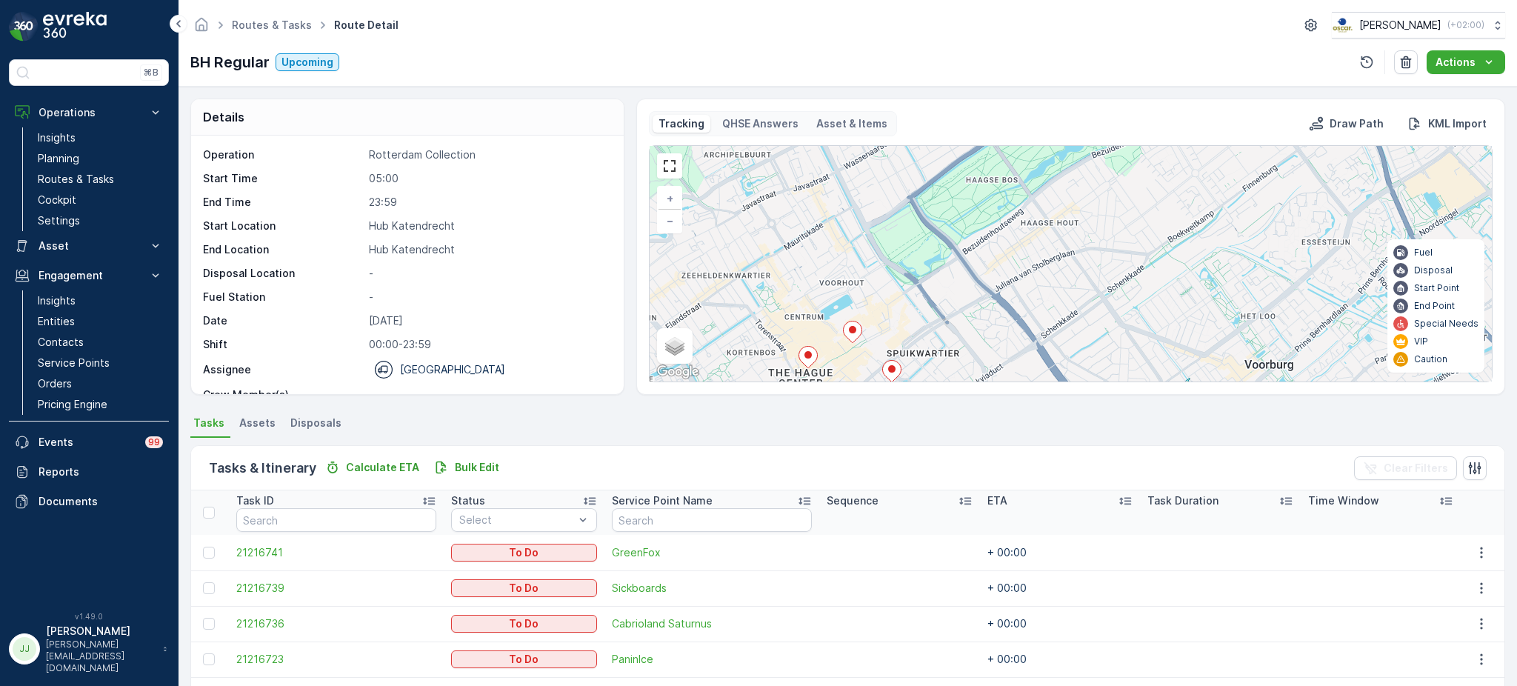
drag, startPoint x: 849, startPoint y: 246, endPoint x: 835, endPoint y: 147, distance: 100.2
click at [835, 144] on div "Tracking QHSE Answers Asset & Items Draw Path KML Import 2 8 2 + − Satellite Ro…" at bounding box center [1070, 246] width 843 height 271
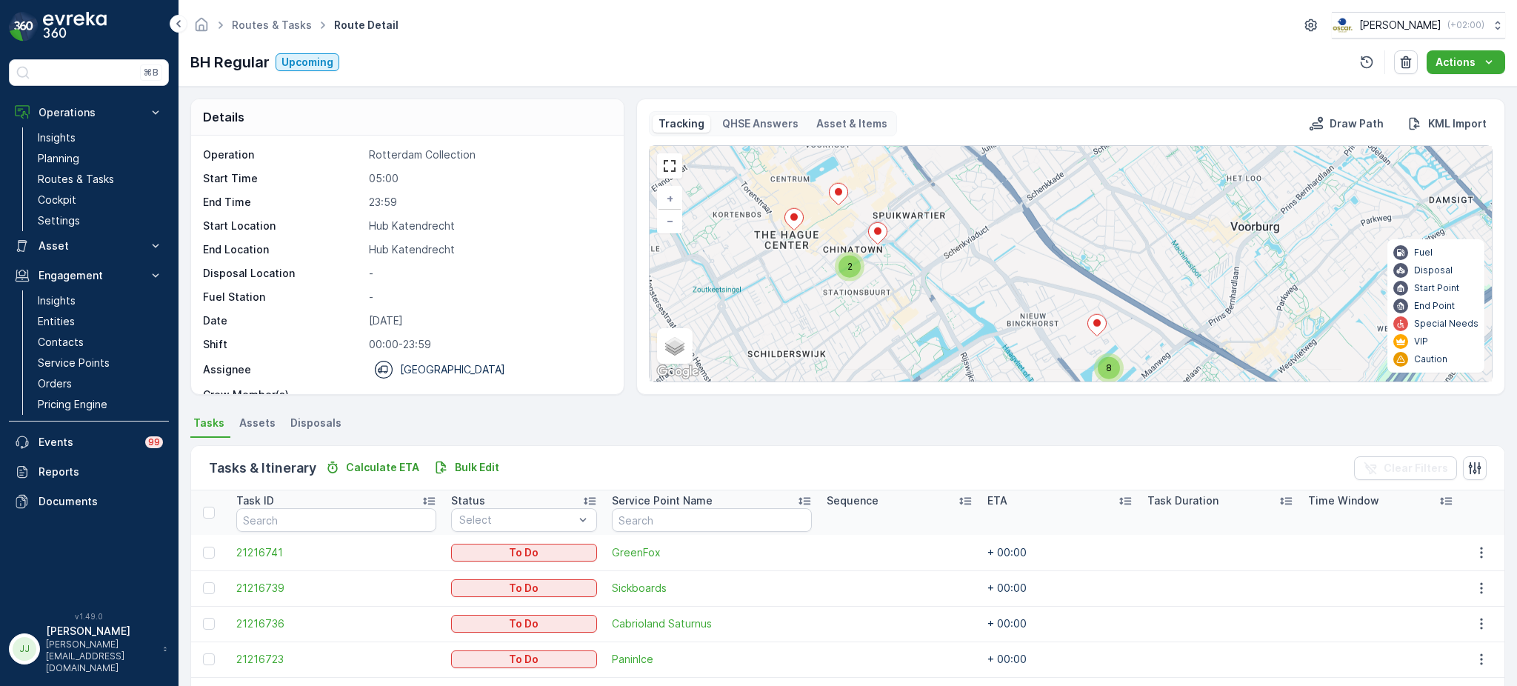
click at [897, 244] on div "2 8 2 + − Satellite Roadmap Terrain Hybrid Leaflet Keyboard shortcuts Map Data …" at bounding box center [1070, 263] width 842 height 235
click at [843, 258] on div "2" at bounding box center [850, 266] width 22 height 22
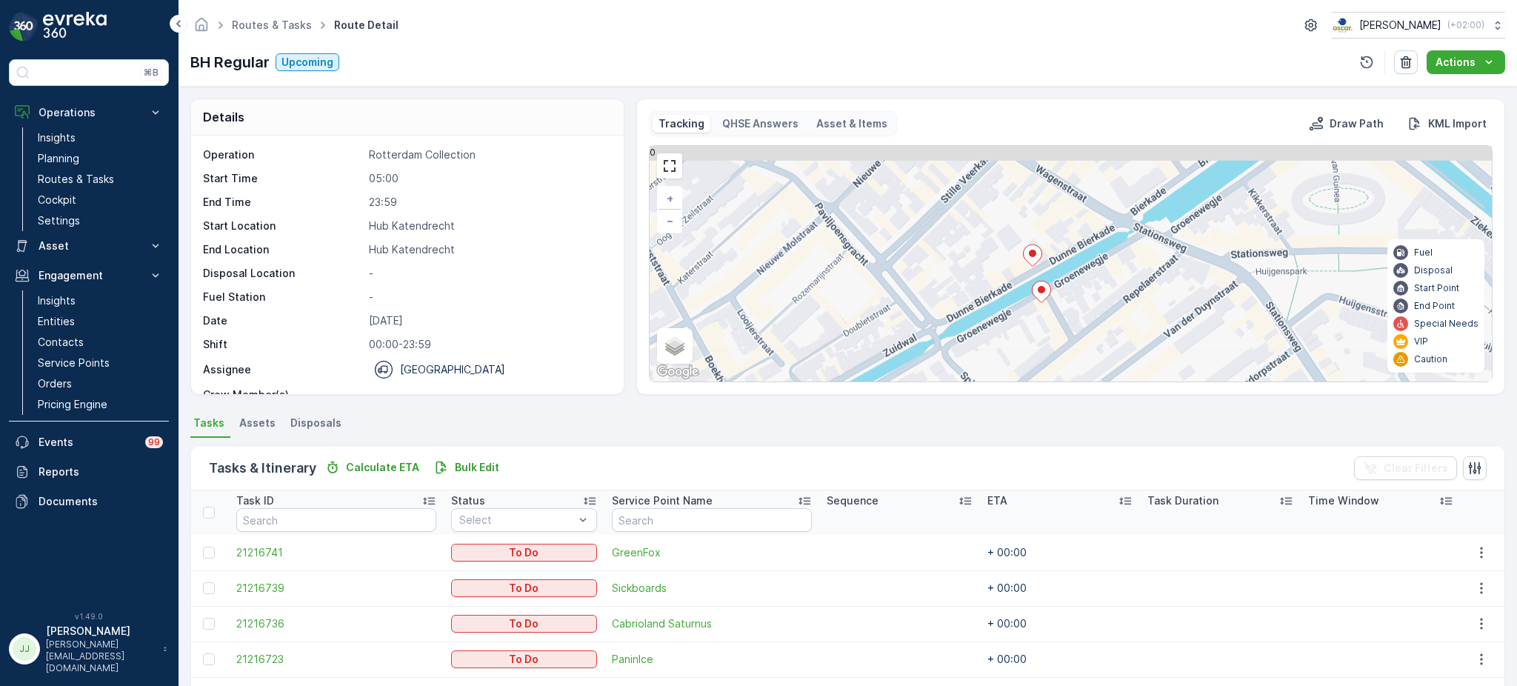
drag, startPoint x: 913, startPoint y: 247, endPoint x: 853, endPoint y: 288, distance: 72.9
click at [853, 288] on div "3 + − Satellite Roadmap Terrain Hybrid Leaflet Keyboard shortcuts Map Data Map …" at bounding box center [1070, 263] width 842 height 235
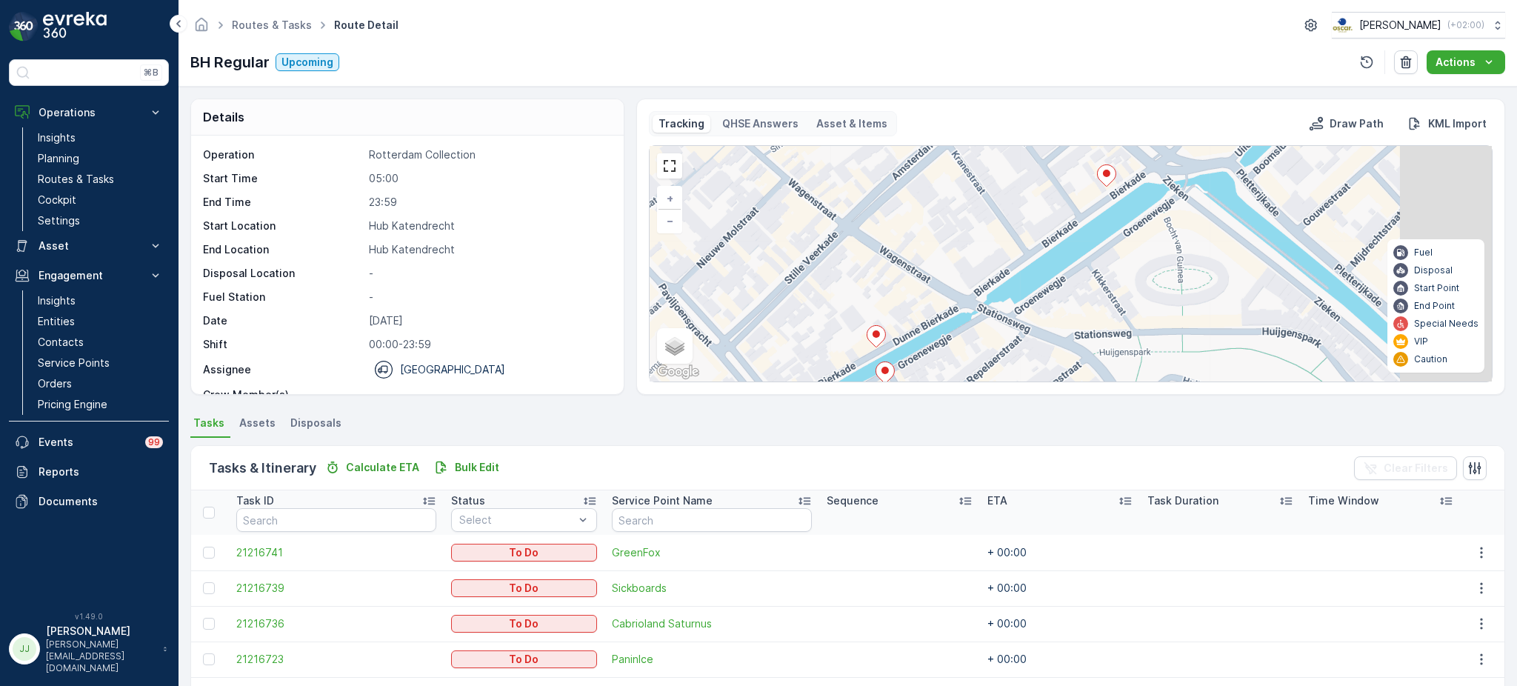
drag, startPoint x: 1120, startPoint y: 185, endPoint x: 1041, endPoint y: 215, distance: 84.6
click at [1014, 232] on div "3 + − Satellite Roadmap Terrain Hybrid Leaflet Keyboard shortcuts Map Data Map …" at bounding box center [1070, 263] width 842 height 235
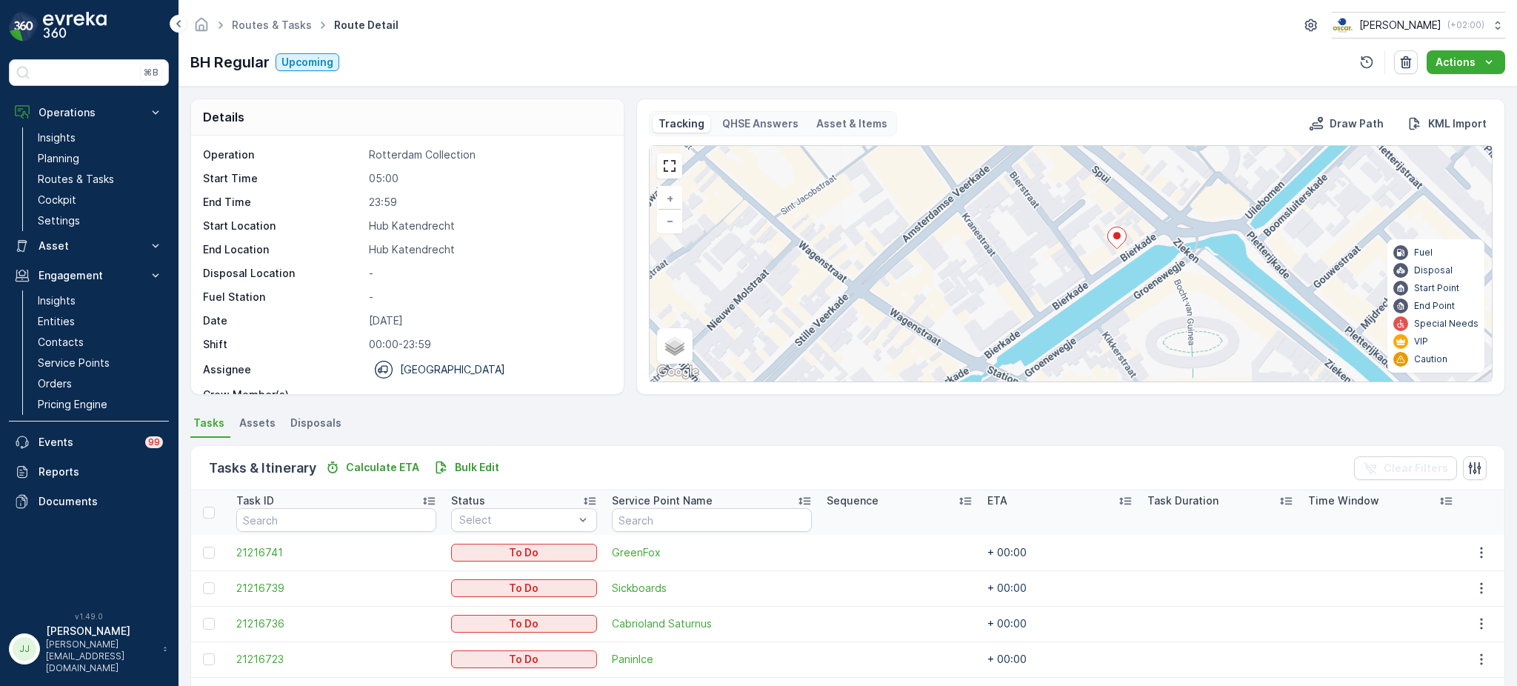
drag, startPoint x: 983, startPoint y: 195, endPoint x: 999, endPoint y: 281, distance: 86.6
click at [999, 281] on div "3 + − Satellite Roadmap Terrain Hybrid Leaflet Keyboard shortcuts Map Data Map …" at bounding box center [1070, 263] width 842 height 235
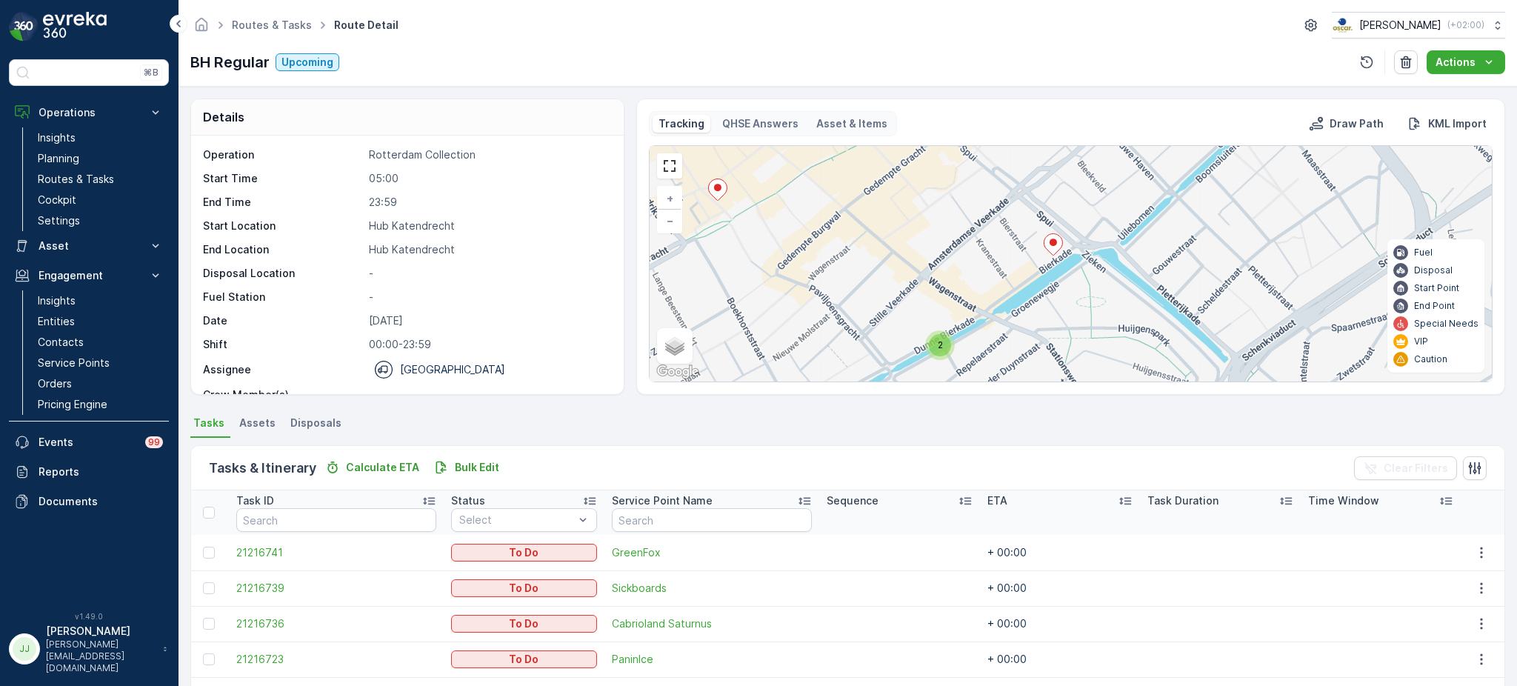
drag, startPoint x: 948, startPoint y: 290, endPoint x: 940, endPoint y: 201, distance: 89.9
click at [940, 201] on div "2 3 2 2 + − Satellite Roadmap Terrain Hybrid Leaflet Keyboard shortcuts Map Dat…" at bounding box center [1070, 263] width 842 height 235
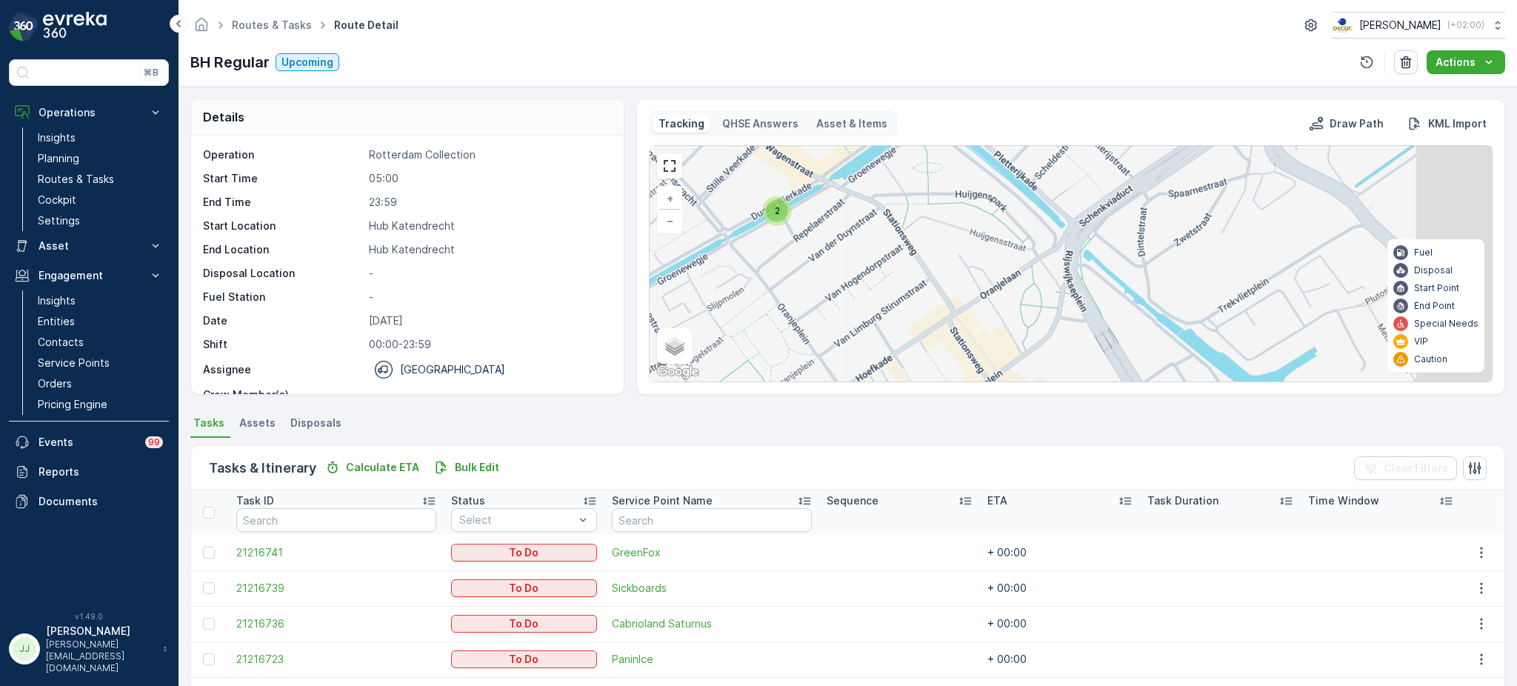
drag, startPoint x: 1014, startPoint y: 305, endPoint x: 903, endPoint y: 203, distance: 150.9
click at [829, 167] on div "2 3 2 2 + − Satellite Roadmap Terrain Hybrid Leaflet Keyboard shortcuts Map Dat…" at bounding box center [1070, 263] width 842 height 235
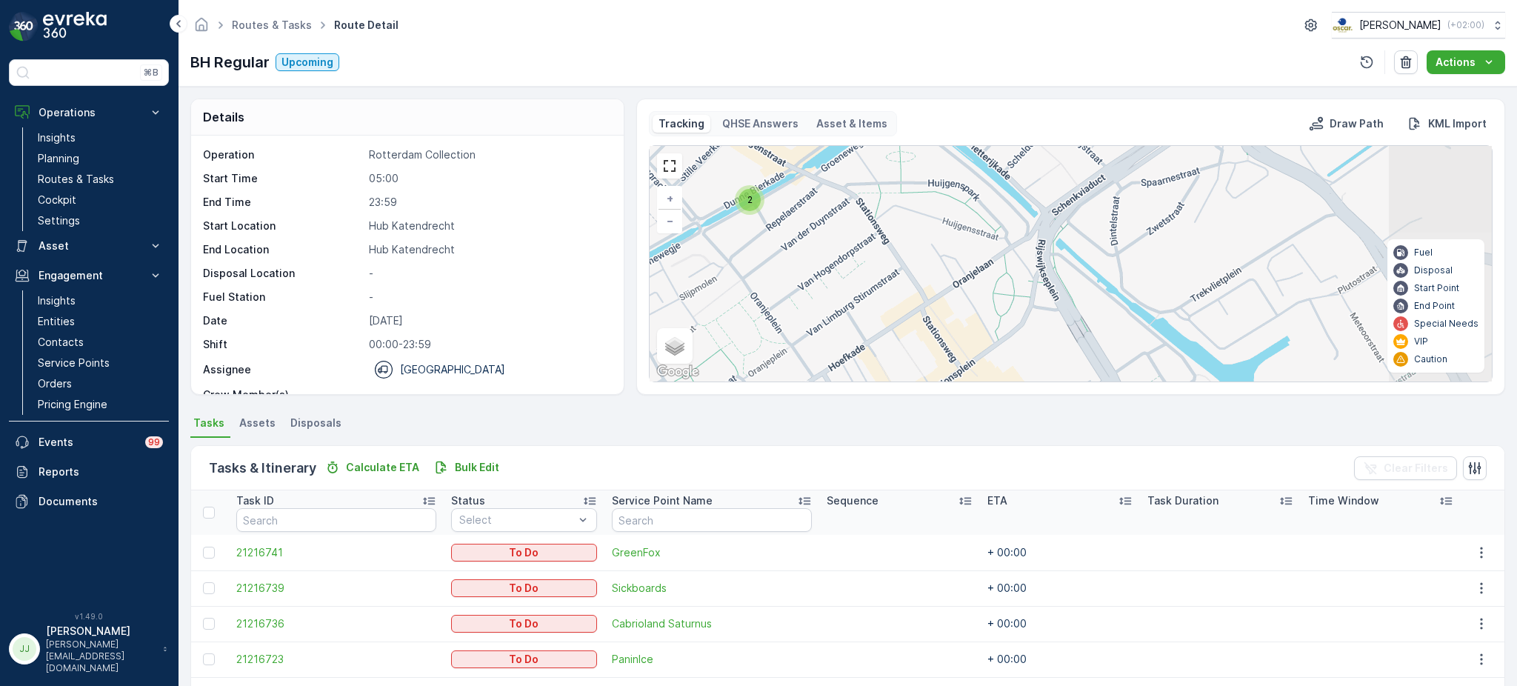
drag, startPoint x: 1149, startPoint y: 267, endPoint x: 890, endPoint y: 167, distance: 277.5
click at [889, 167] on div "2 3 2 2 + − Satellite Roadmap Terrain Hybrid Leaflet Keyboard shortcuts Map Dat…" at bounding box center [1070, 263] width 842 height 235
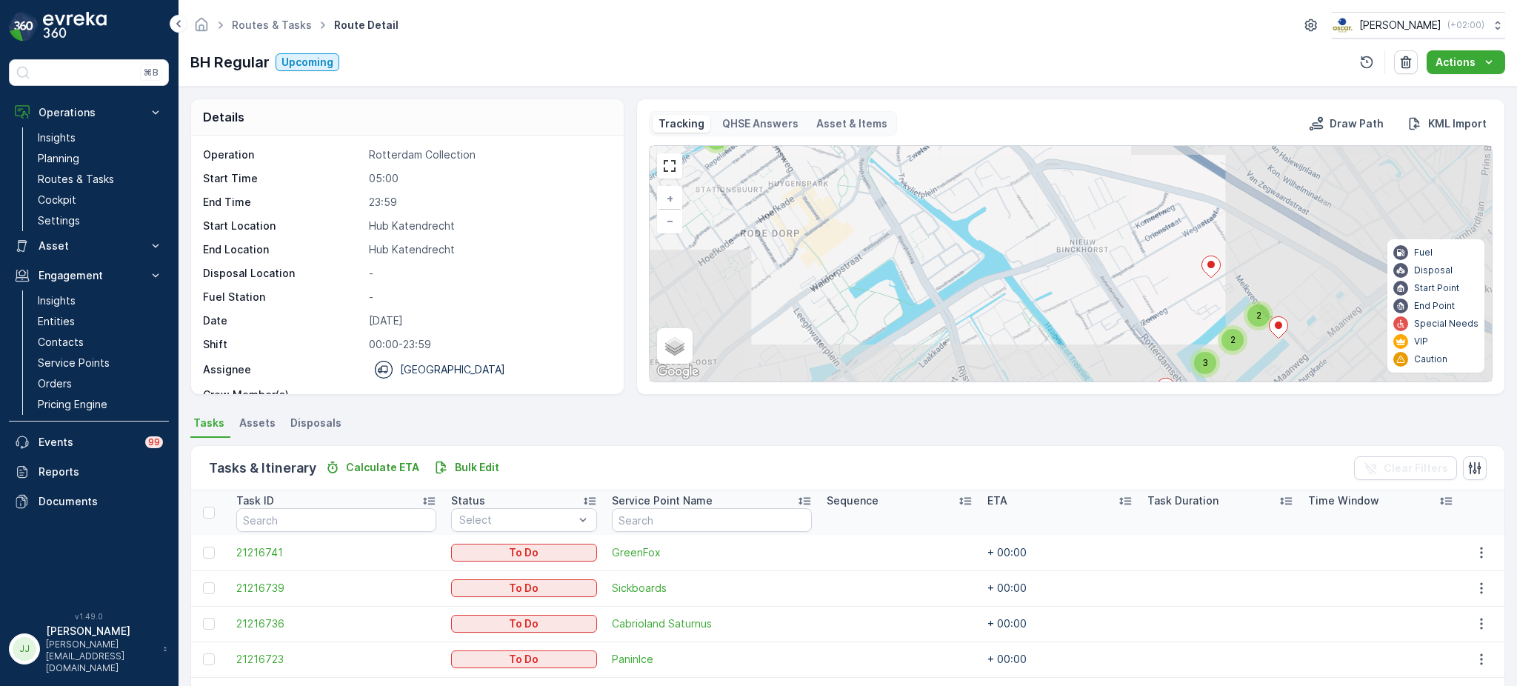
drag, startPoint x: 982, startPoint y: 244, endPoint x: 960, endPoint y: 224, distance: 29.9
click at [951, 210] on div "2 3 2 2 + − Satellite Roadmap Terrain Hybrid Leaflet Keyboard shortcuts Map Dat…" at bounding box center [1070, 263] width 842 height 235
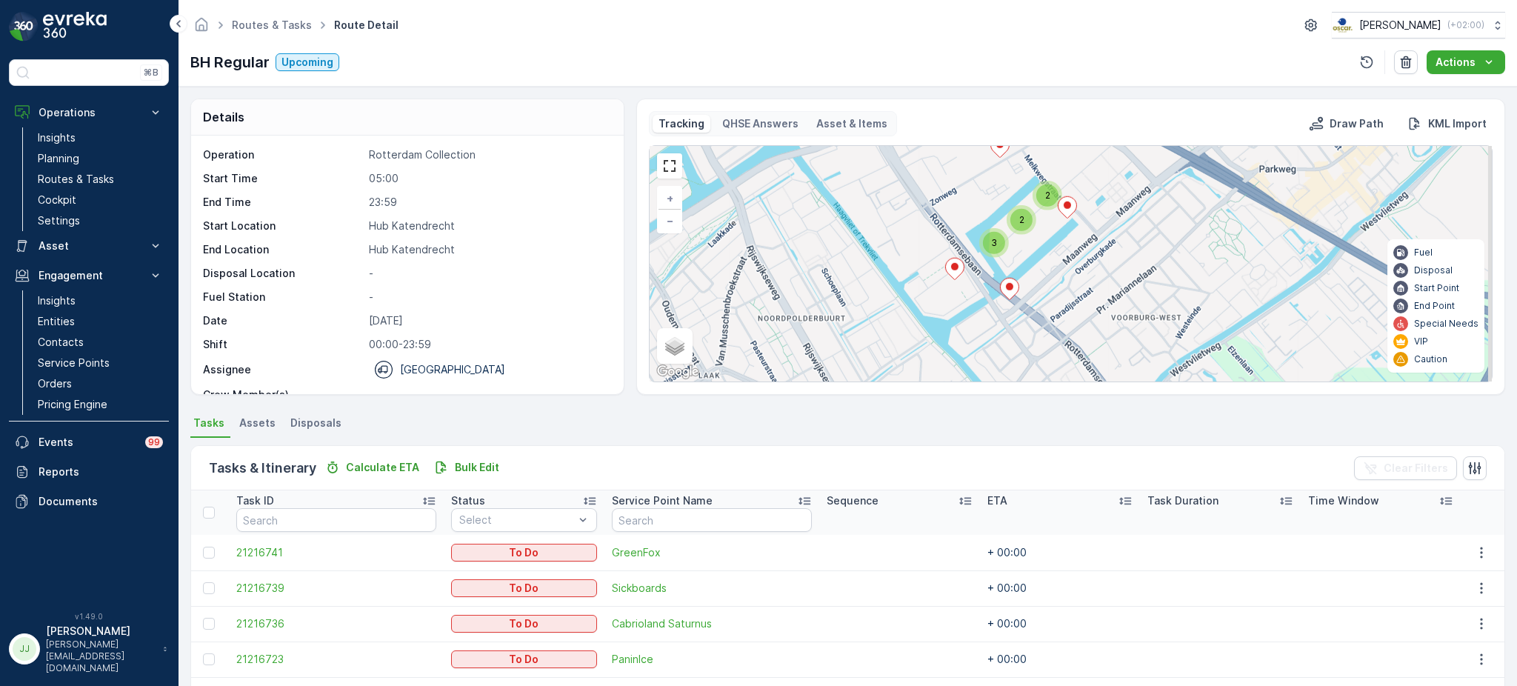
drag, startPoint x: 1062, startPoint y: 274, endPoint x: 894, endPoint y: 193, distance: 186.5
click at [894, 193] on div "2 3 2 2 + − Satellite Roadmap Terrain Hybrid Leaflet Keyboard shortcuts Map Dat…" at bounding box center [1070, 263] width 842 height 235
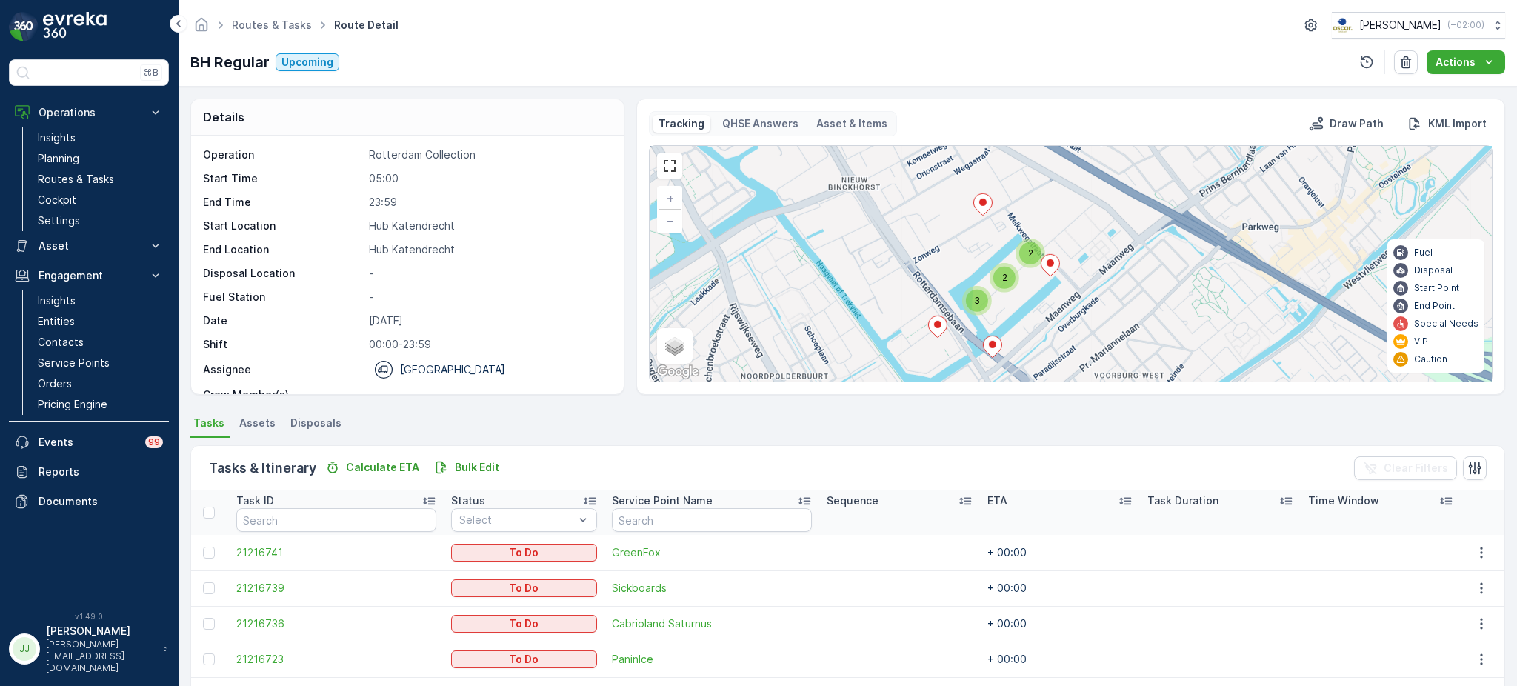
drag, startPoint x: 957, startPoint y: 228, endPoint x: 950, endPoint y: 253, distance: 26.0
click at [950, 253] on div "2 3 2 2 + − Satellite Roadmap Terrain Hybrid Leaflet Keyboard shortcuts Map Dat…" at bounding box center [1070, 263] width 842 height 235
click at [1027, 254] on span "2" at bounding box center [1029, 253] width 5 height 11
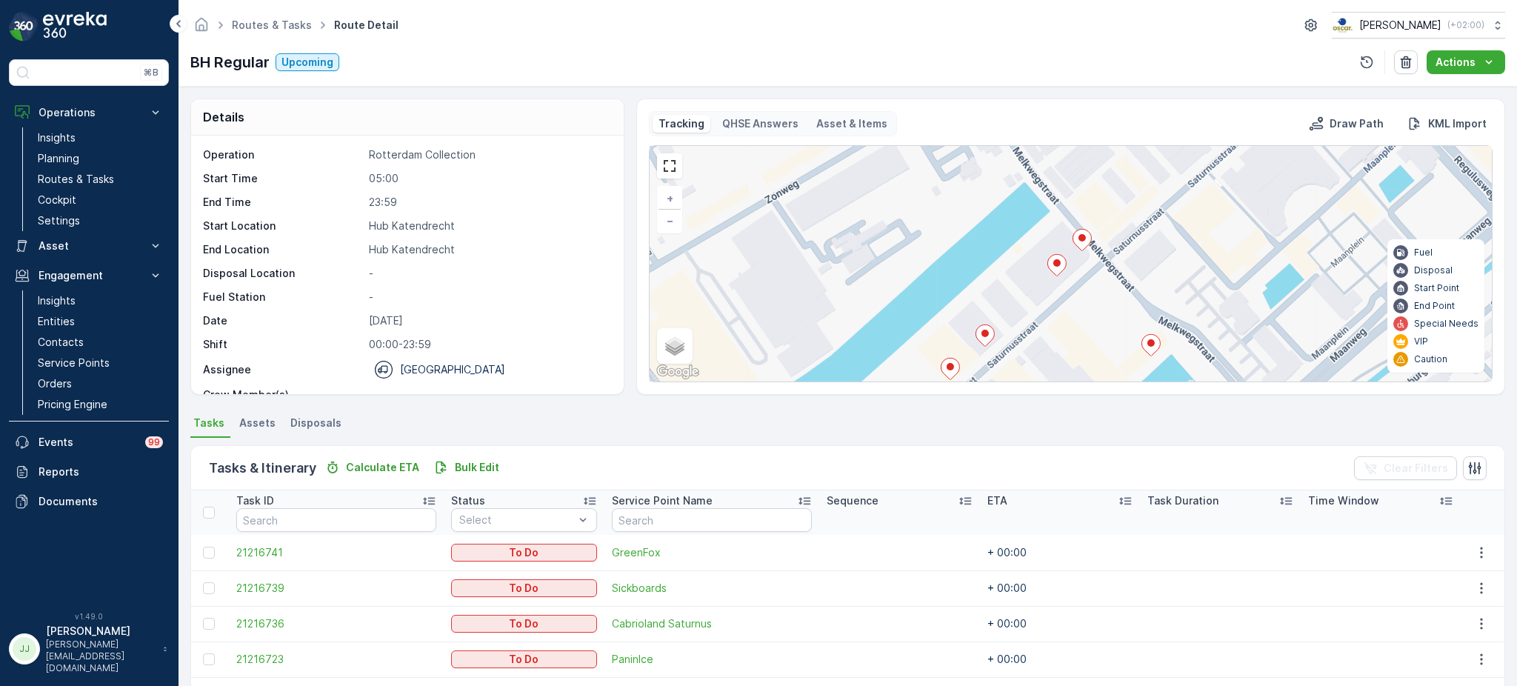
click at [1086, 241] on icon at bounding box center [1082, 239] width 19 height 21
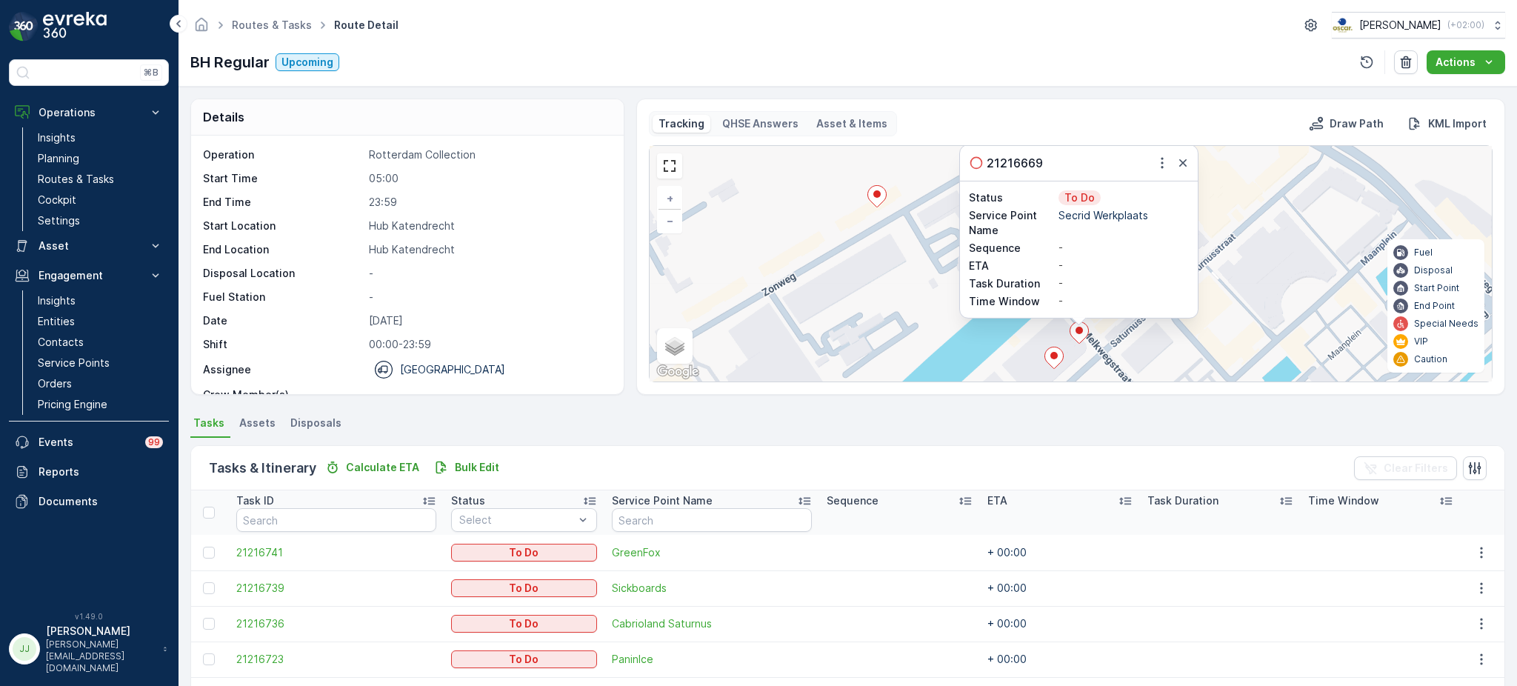
drag, startPoint x: 838, startPoint y: 310, endPoint x: 837, endPoint y: 288, distance: 21.5
click at [837, 288] on div "3 21216669 Status To Do Service Point Name Secrid Werkplaats Sequence - ETA - T…" at bounding box center [1070, 263] width 842 height 235
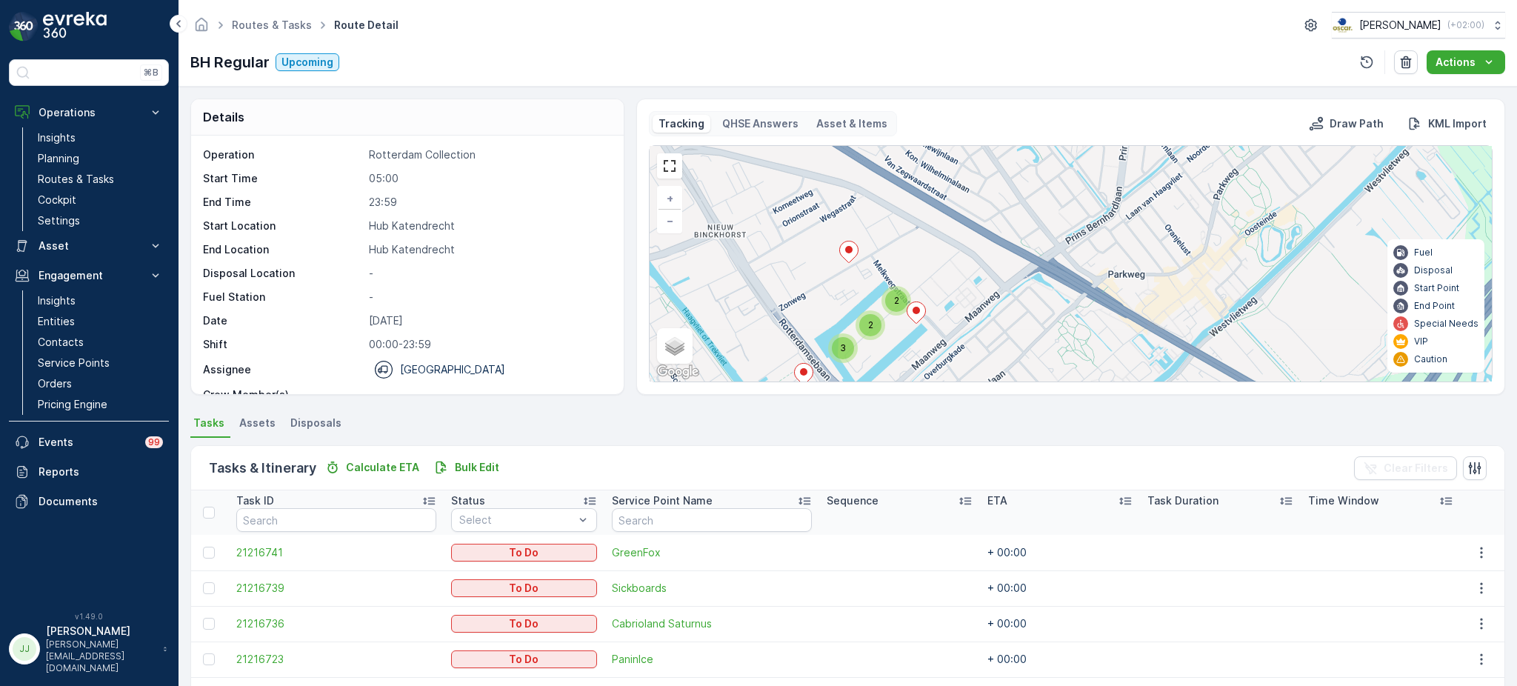
drag, startPoint x: 812, startPoint y: 313, endPoint x: 969, endPoint y: 240, distance: 172.6
click at [969, 240] on div "2 3 2 2 + − Satellite Roadmap Terrain Hybrid Leaflet Keyboard shortcuts Map Dat…" at bounding box center [1070, 263] width 842 height 235
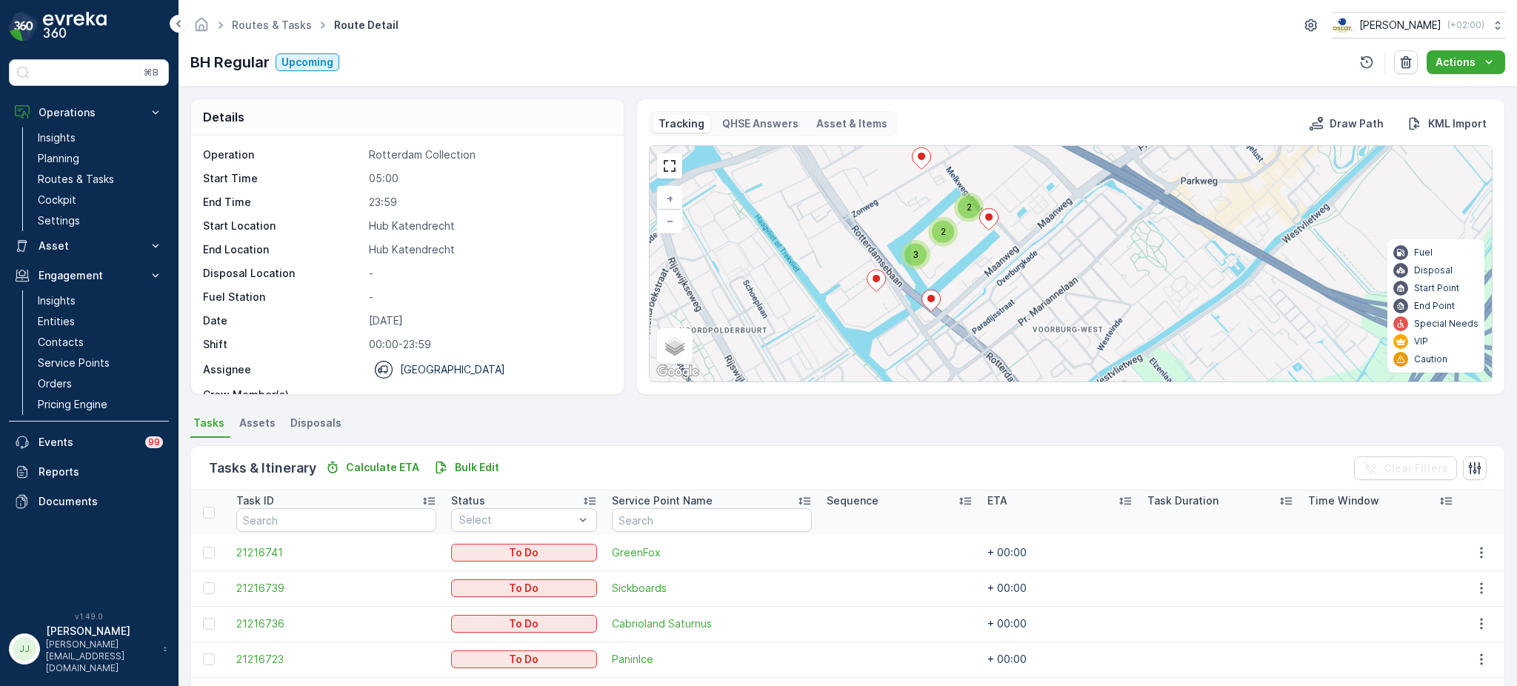
click at [834, 248] on div "2 3 2 2 + − Satellite Roadmap Terrain Hybrid Leaflet Keyboard shortcuts Map Dat…" at bounding box center [1070, 263] width 842 height 235
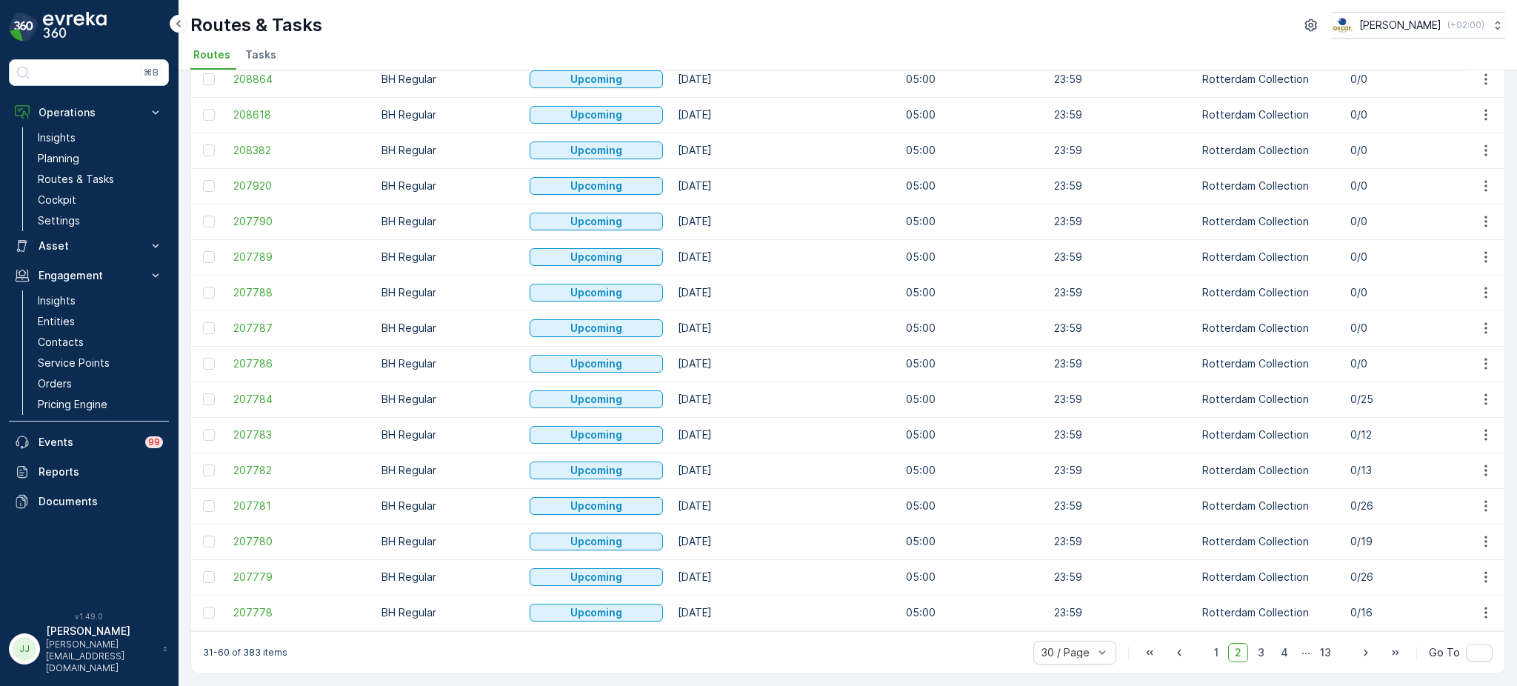
scroll to position [613, 0]
click at [255, 572] on span "207779" at bounding box center [299, 576] width 133 height 15
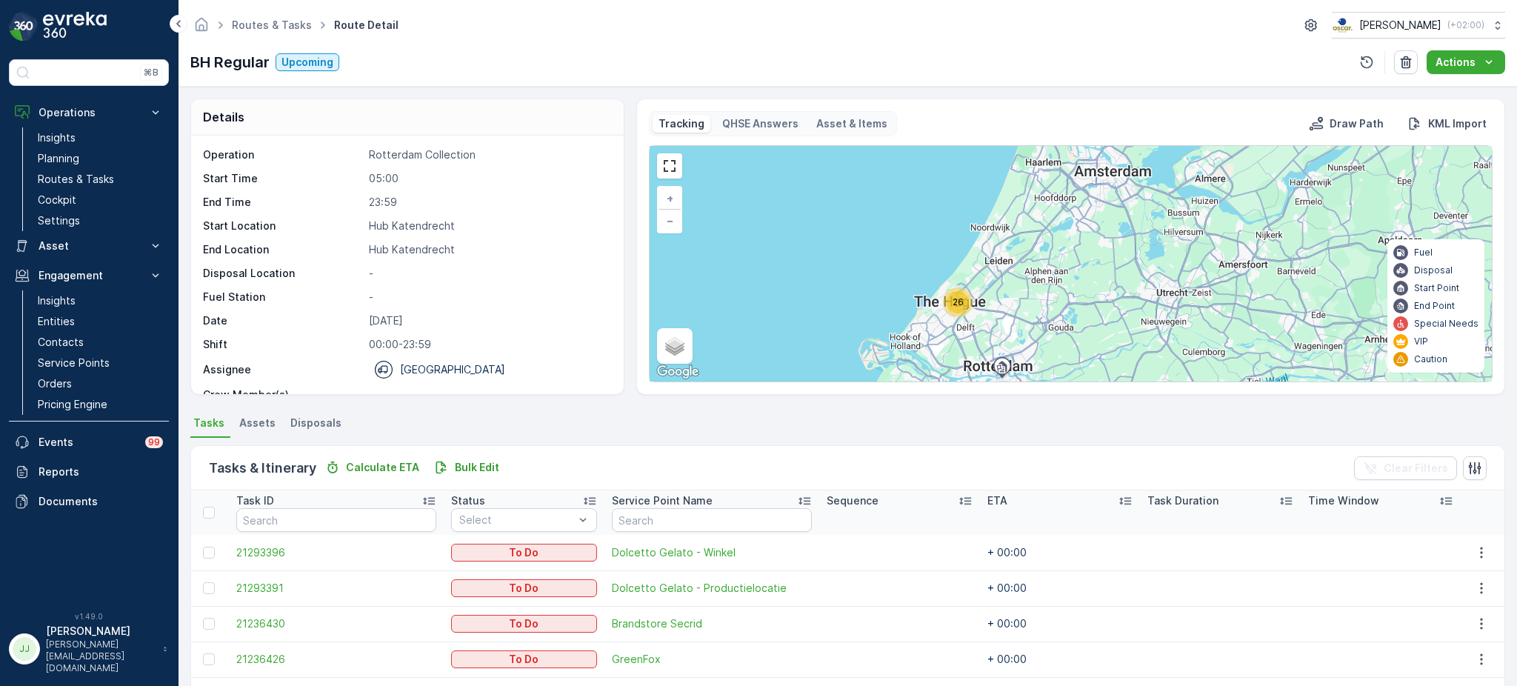
click at [955, 304] on span "26" at bounding box center [957, 301] width 11 height 11
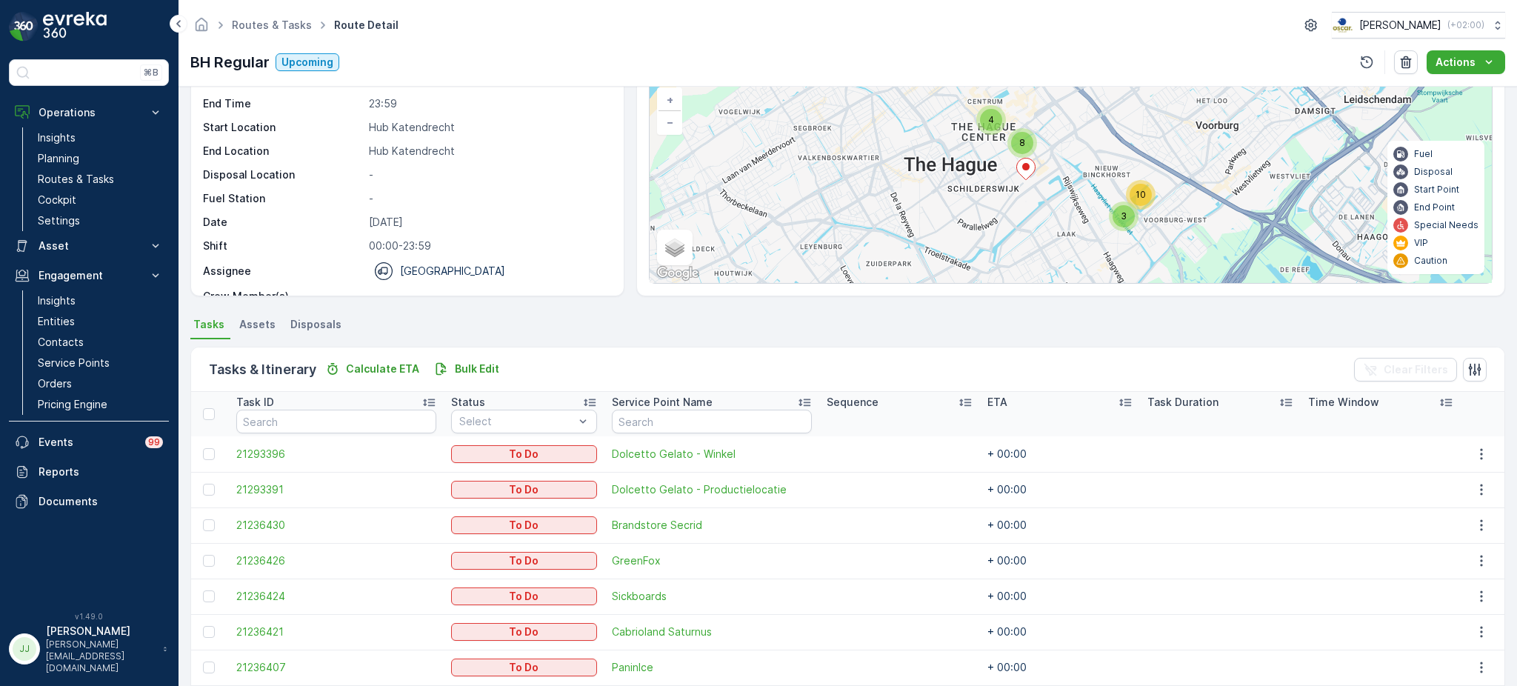
scroll to position [59, 0]
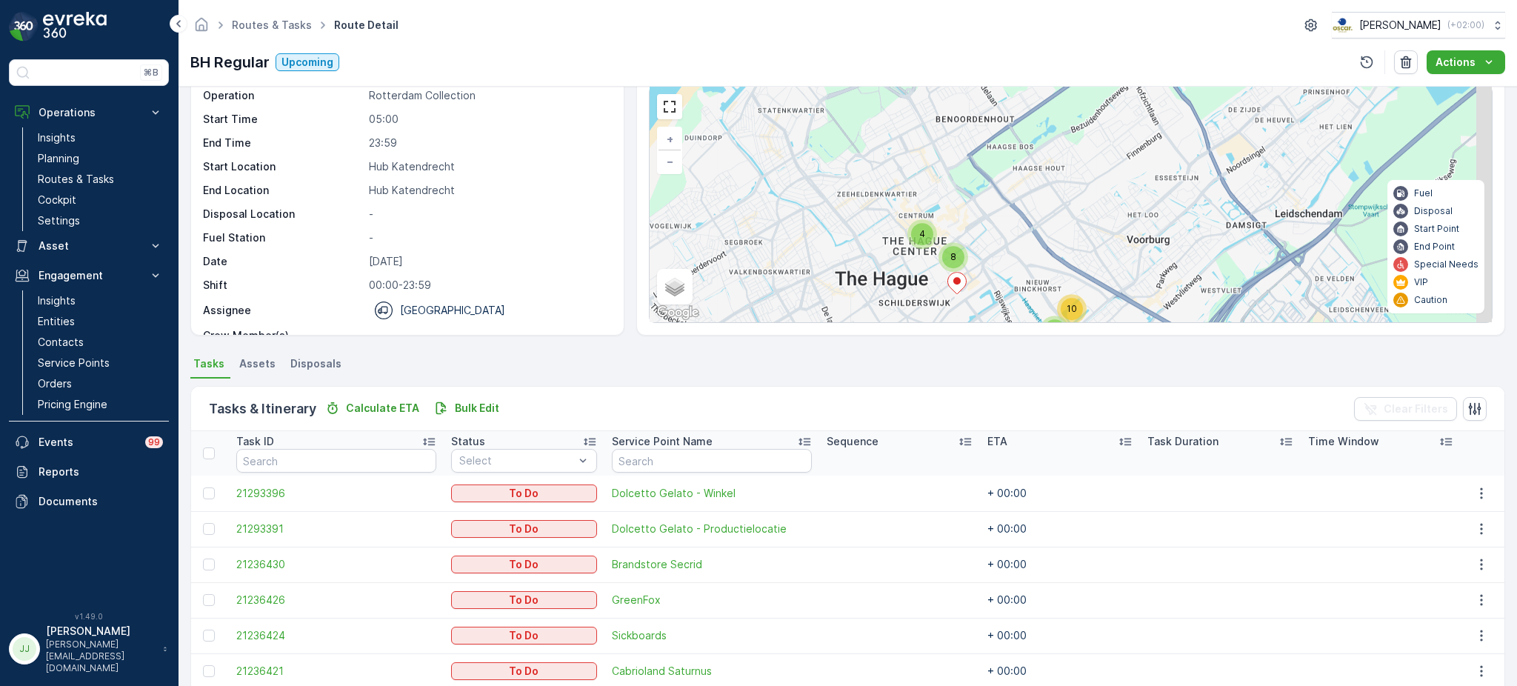
drag, startPoint x: 963, startPoint y: 194, endPoint x: 910, endPoint y: 244, distance: 72.3
click at [910, 244] on div "3 10 4 8 + − Satellite Roadmap Terrain Hybrid Leaflet Keyboard shortcuts Map Da…" at bounding box center [1070, 204] width 842 height 235
click at [914, 232] on div "4" at bounding box center [922, 234] width 22 height 22
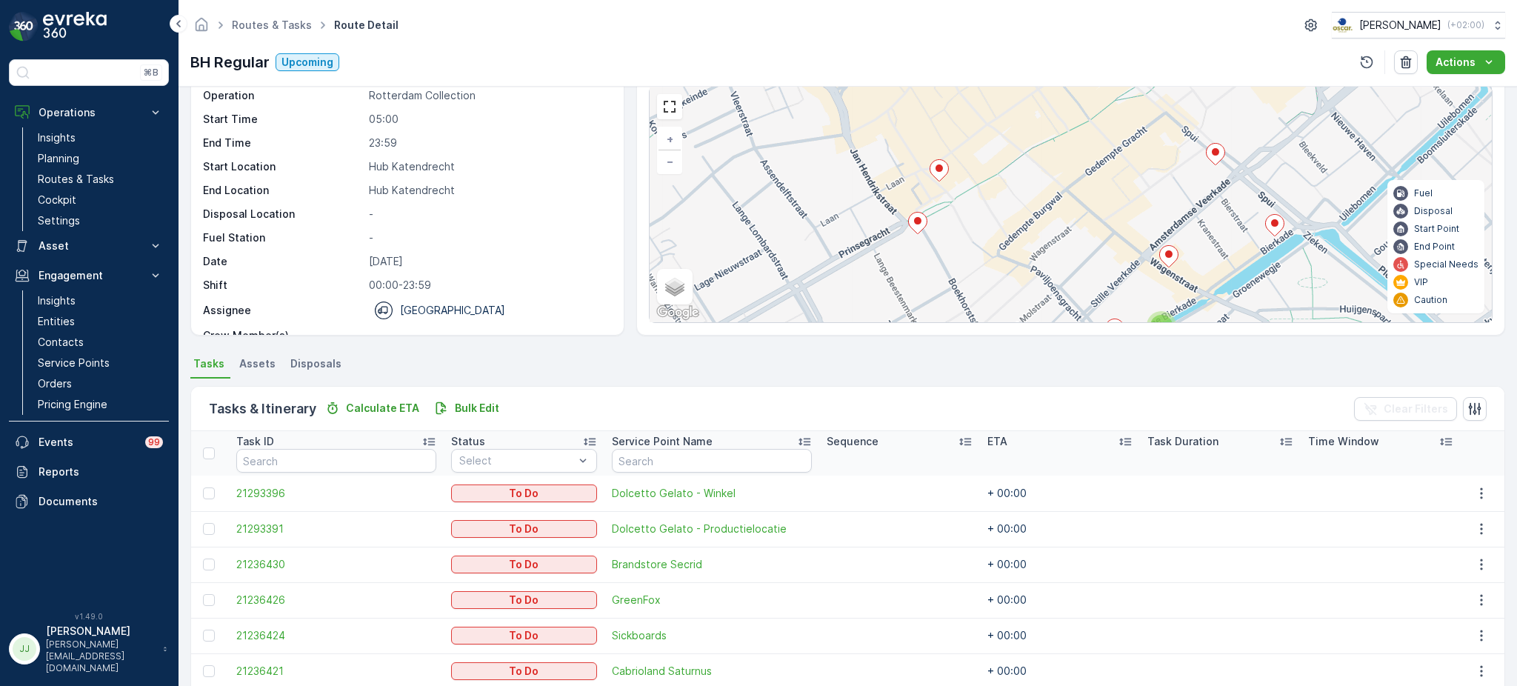
drag, startPoint x: 1009, startPoint y: 272, endPoint x: 955, endPoint y: 185, distance: 102.7
click at [955, 185] on div "3 2 2 2 + − Satellite Roadmap Terrain Hybrid Leaflet Keyboard shortcuts Map Dat…" at bounding box center [1070, 204] width 842 height 235
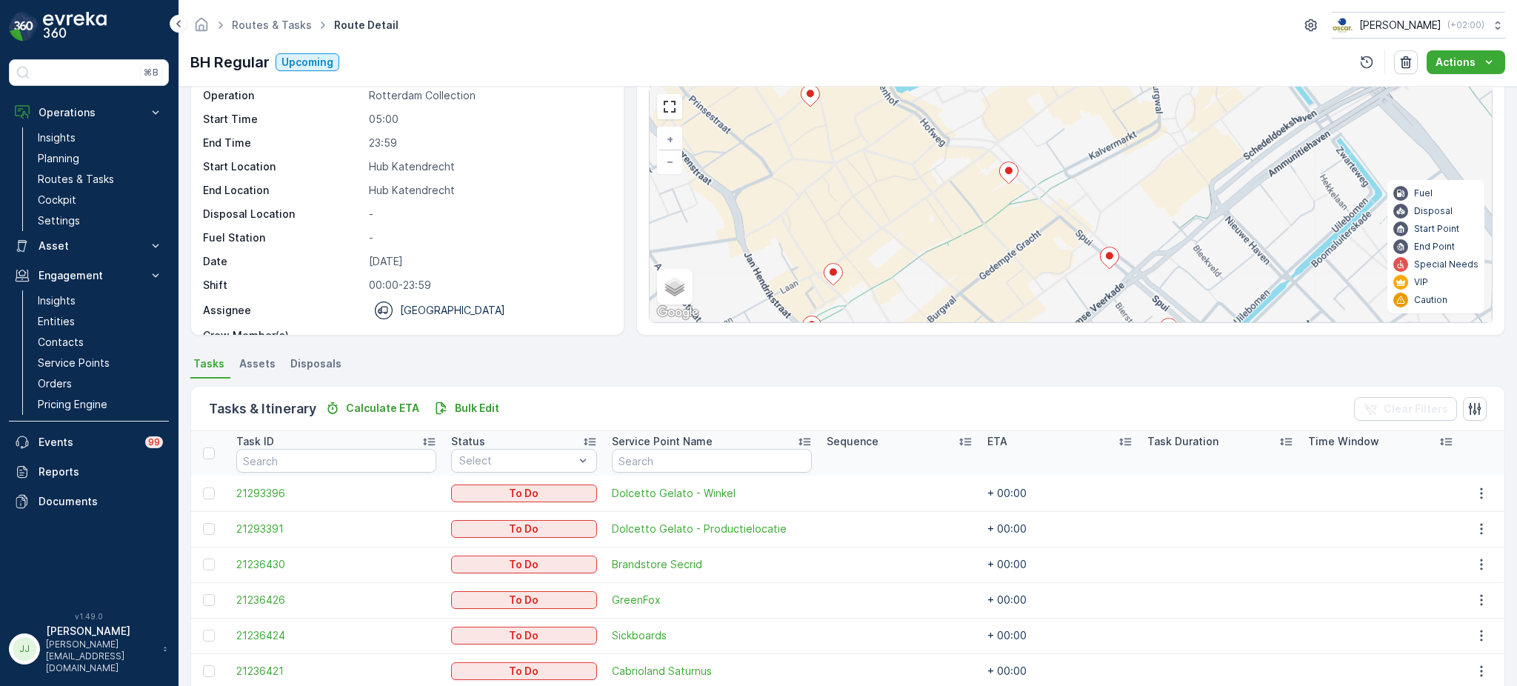
drag, startPoint x: 1057, startPoint y: 195, endPoint x: 951, endPoint y: 297, distance: 147.2
click at [951, 297] on div "3 2 2 2 + − Satellite Roadmap Terrain Hybrid Leaflet Keyboard shortcuts Map Dat…" at bounding box center [1070, 204] width 842 height 235
drag, startPoint x: 974, startPoint y: 268, endPoint x: 987, endPoint y: 208, distance: 61.3
click at [987, 208] on div "3 2 2 2 + − Satellite Roadmap Terrain Hybrid Leaflet Keyboard shortcuts Map Dat…" at bounding box center [1070, 204] width 842 height 235
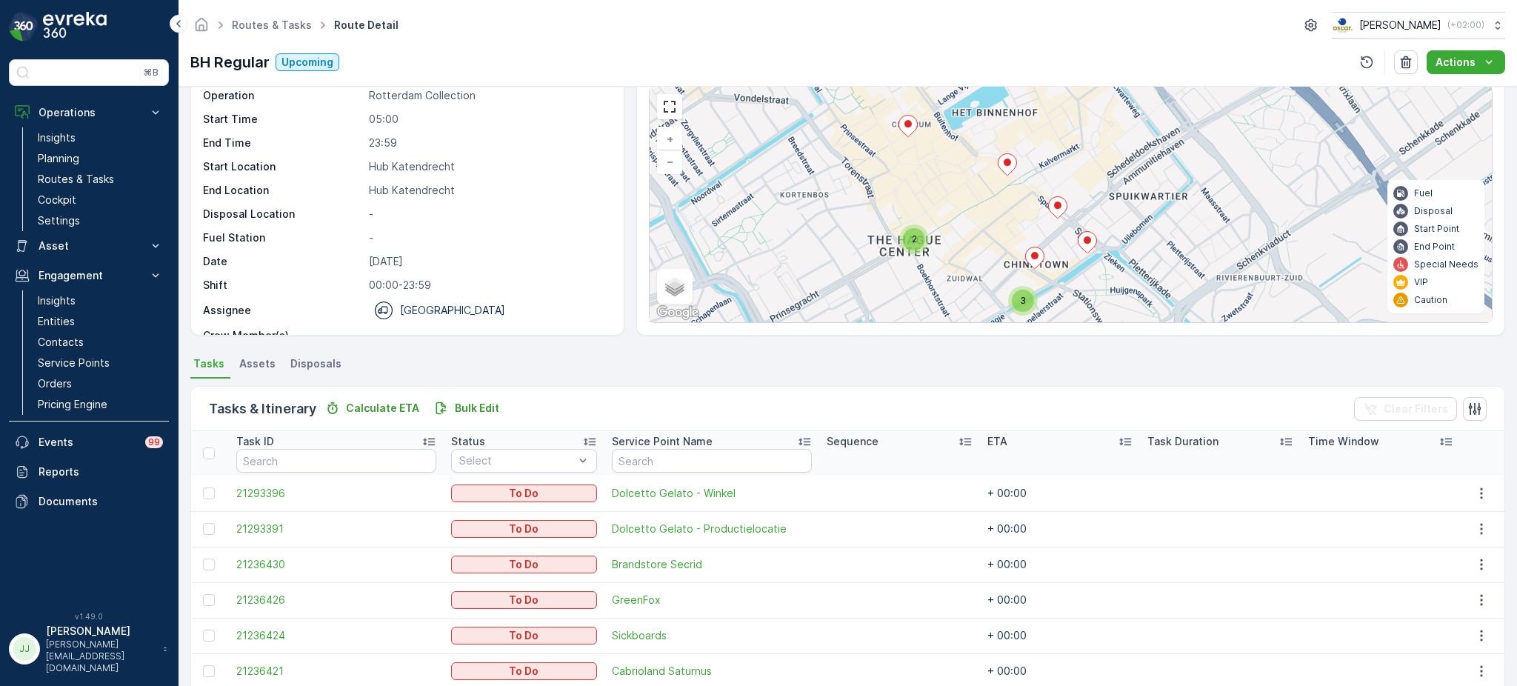
drag, startPoint x: 965, startPoint y: 200, endPoint x: 966, endPoint y: 189, distance: 11.2
click at [966, 189] on div "3 3 2 2 3 + − Satellite Roadmap Terrain Hybrid Leaflet Keyboard shortcuts Map D…" at bounding box center [1070, 204] width 842 height 235
click at [912, 240] on span "2" at bounding box center [914, 238] width 5 height 11
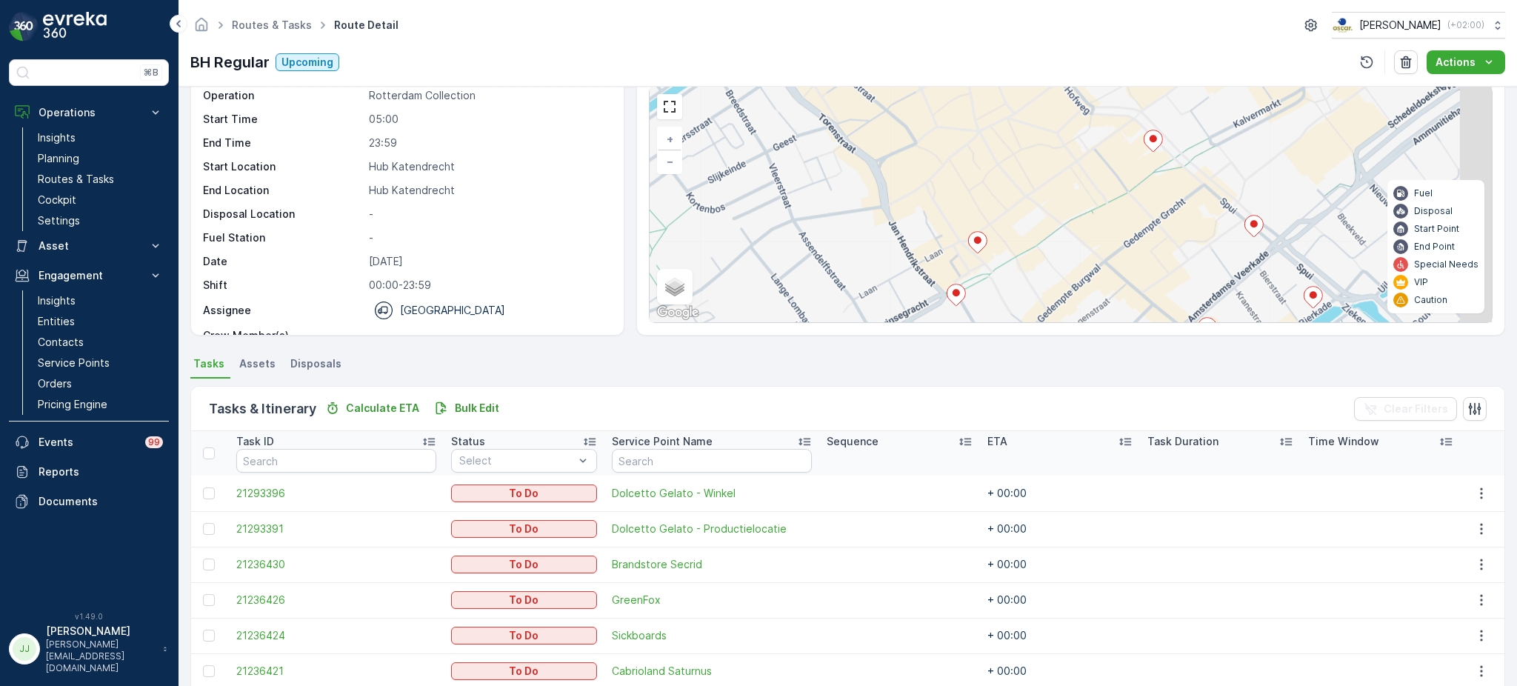
drag, startPoint x: 1102, startPoint y: 218, endPoint x: 989, endPoint y: 265, distance: 121.8
click at [978, 301] on div "3 2 2 2 + − Satellite Roadmap Terrain Hybrid Leaflet Keyboard shortcuts Map Dat…" at bounding box center [1070, 204] width 842 height 235
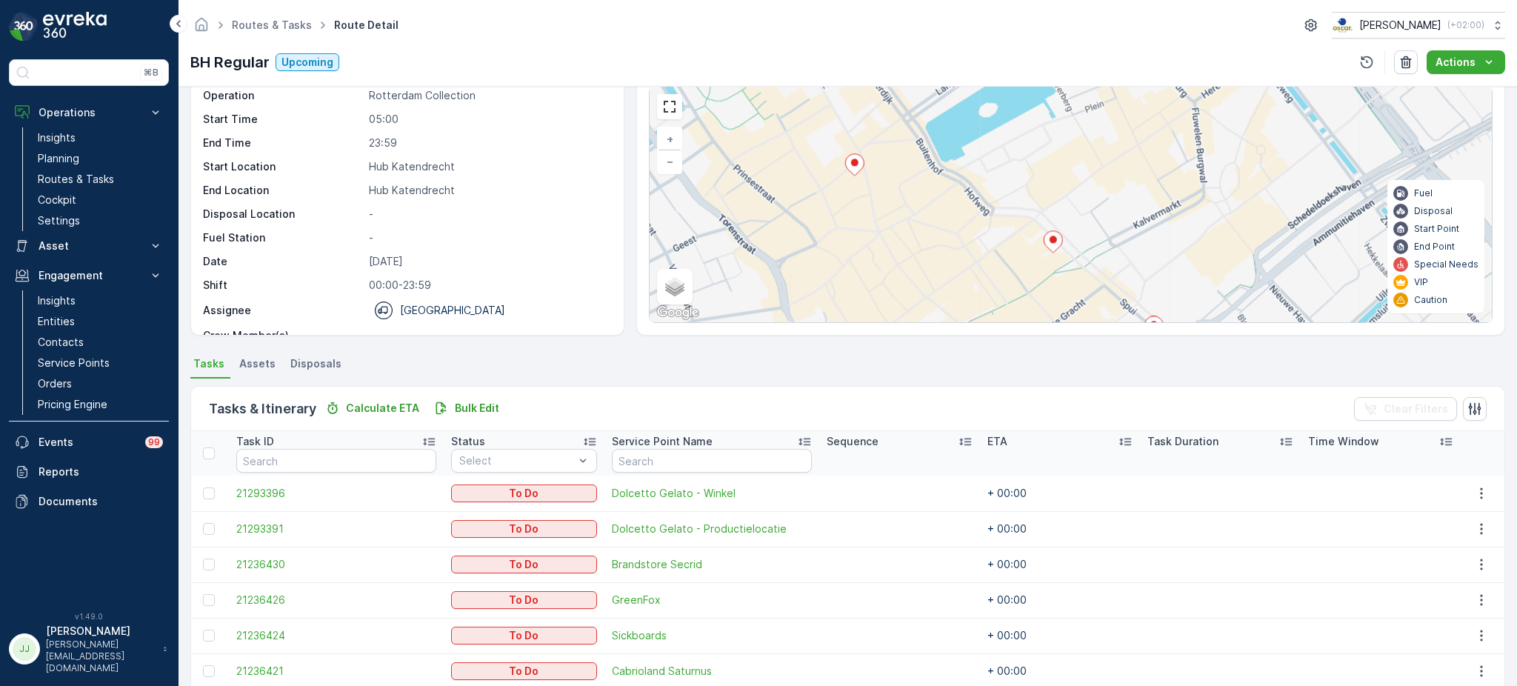
drag, startPoint x: 1014, startPoint y: 218, endPoint x: 946, endPoint y: 292, distance: 100.1
click at [946, 292] on div "3 2 2 2 + − Satellite Roadmap Terrain Hybrid Leaflet Keyboard shortcuts Map Dat…" at bounding box center [1070, 204] width 842 height 235
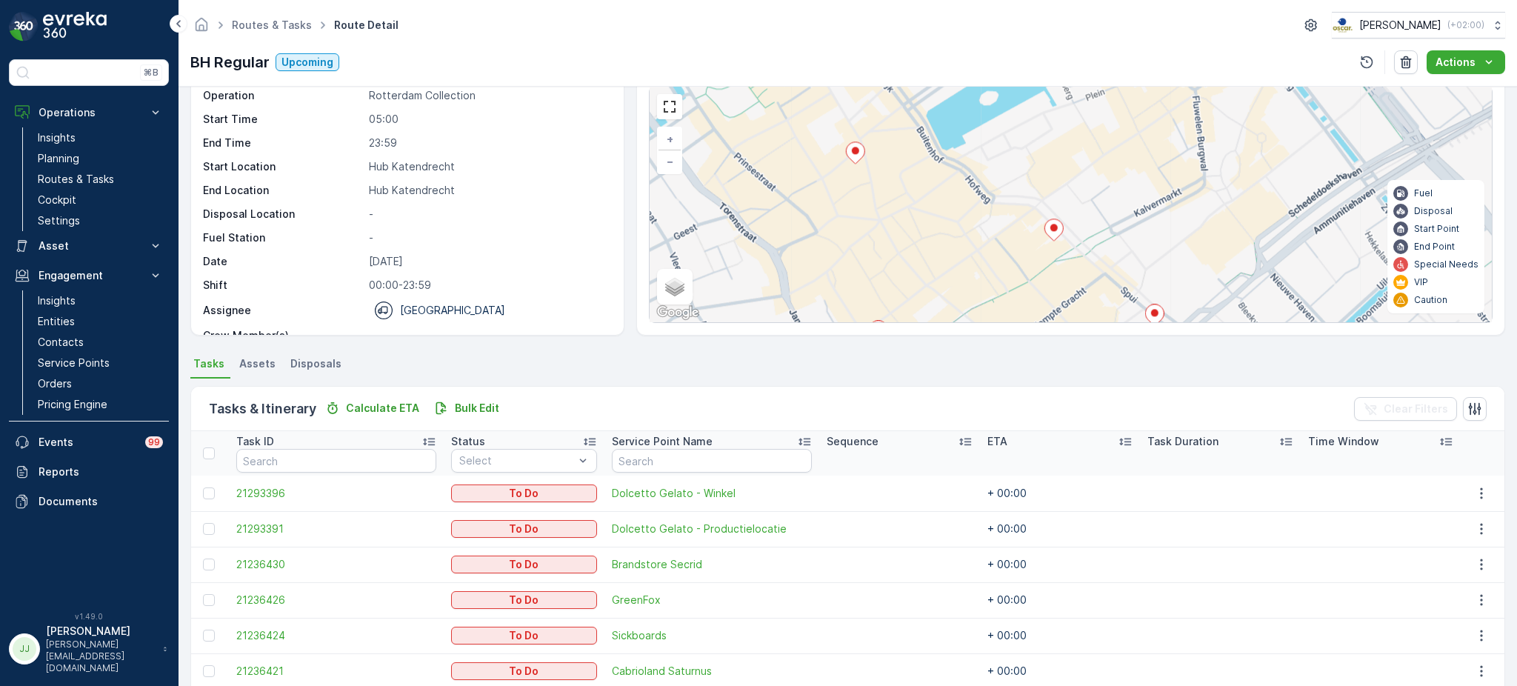
drag, startPoint x: 950, startPoint y: 276, endPoint x: 961, endPoint y: 190, distance: 86.6
click at [961, 190] on div "3 2 2 2 + − Satellite Roadmap Terrain Hybrid Leaflet Keyboard shortcuts Map Dat…" at bounding box center [1070, 204] width 842 height 235
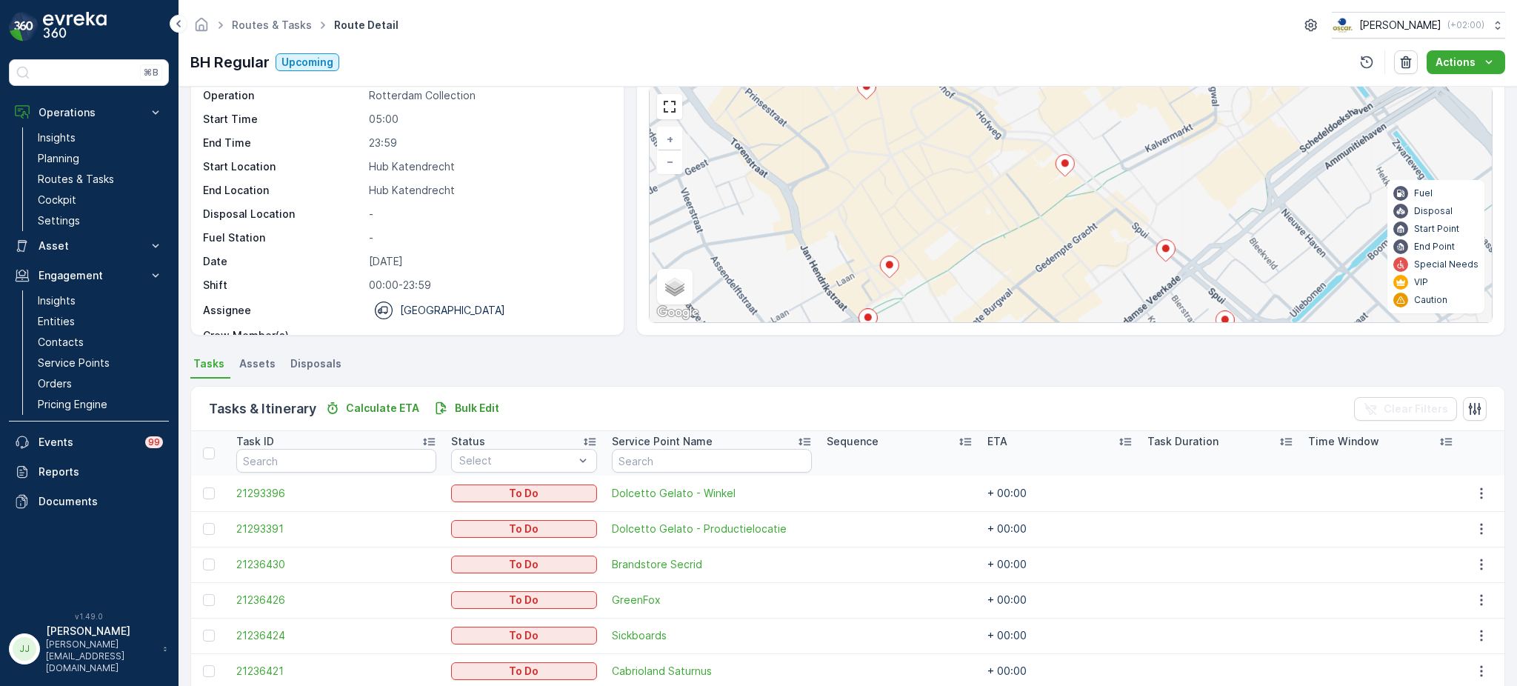
drag, startPoint x: 961, startPoint y: 190, endPoint x: 982, endPoint y: 264, distance: 76.2
click at [982, 264] on div "3 2 2 2 + − Satellite Roadmap Terrain Hybrid Leaflet Keyboard shortcuts Map Dat…" at bounding box center [1070, 204] width 842 height 235
click at [937, 197] on div "3 2 2 2 + − Satellite Roadmap Terrain Hybrid Leaflet Keyboard shortcuts Map Dat…" at bounding box center [1070, 204] width 842 height 235
click at [1065, 173] on icon at bounding box center [1058, 166] width 19 height 22
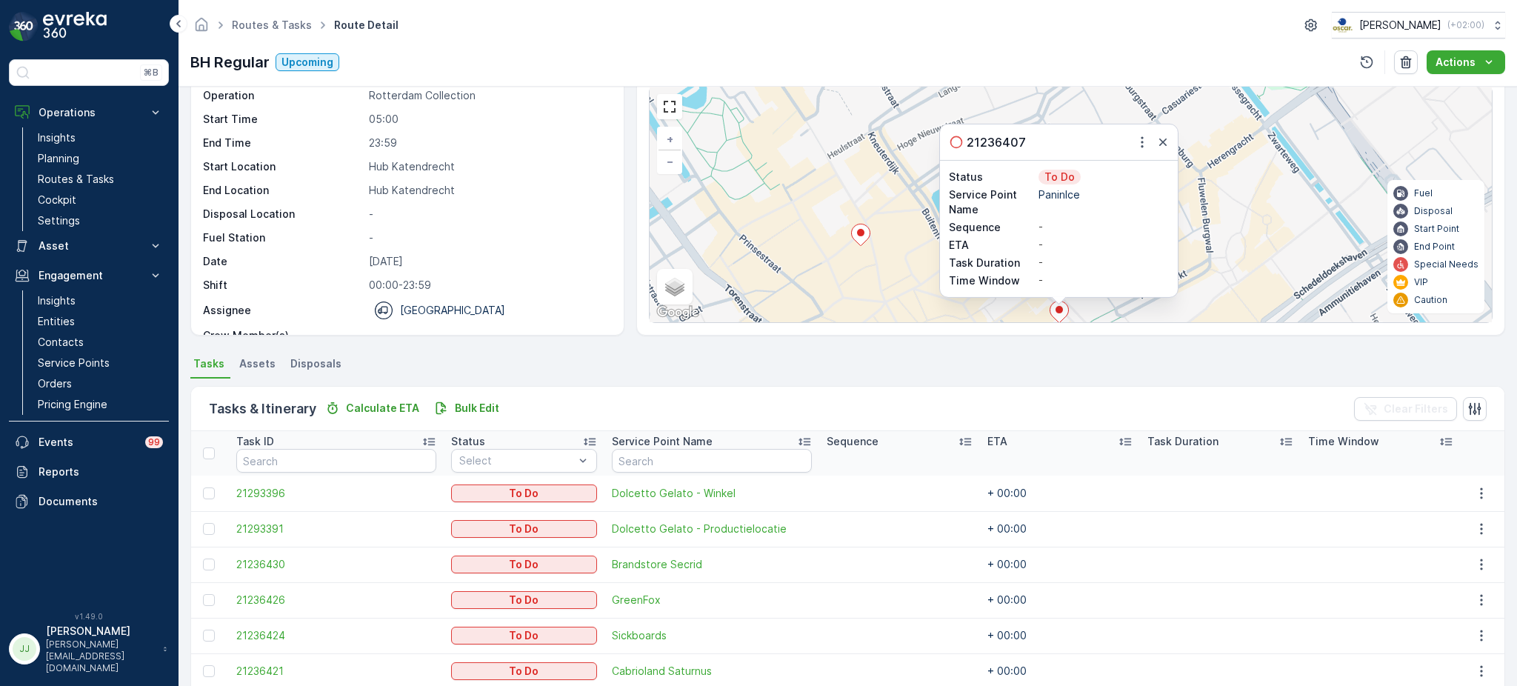
drag, startPoint x: 1158, startPoint y: 138, endPoint x: 1140, endPoint y: 176, distance: 42.1
click at [1158, 138] on icon "button" at bounding box center [1162, 142] width 15 height 15
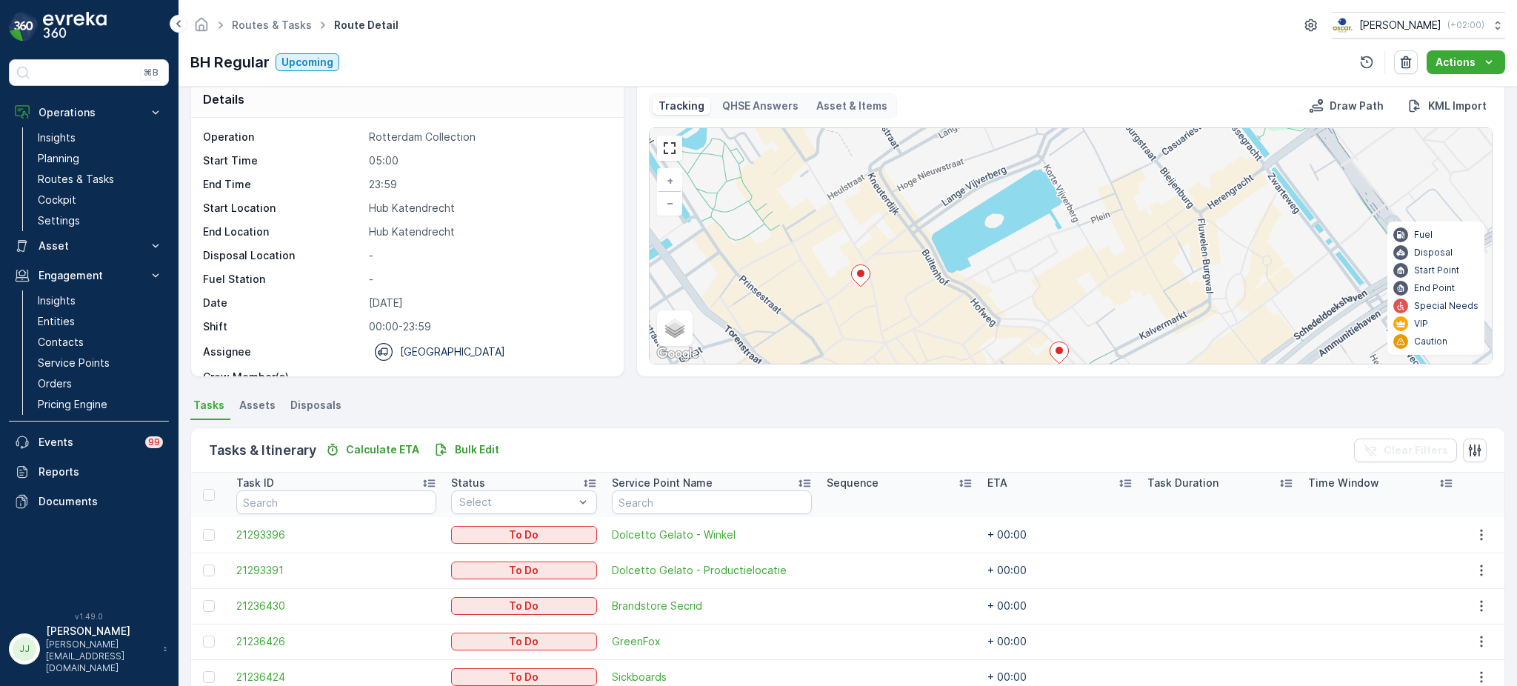
scroll to position [0, 0]
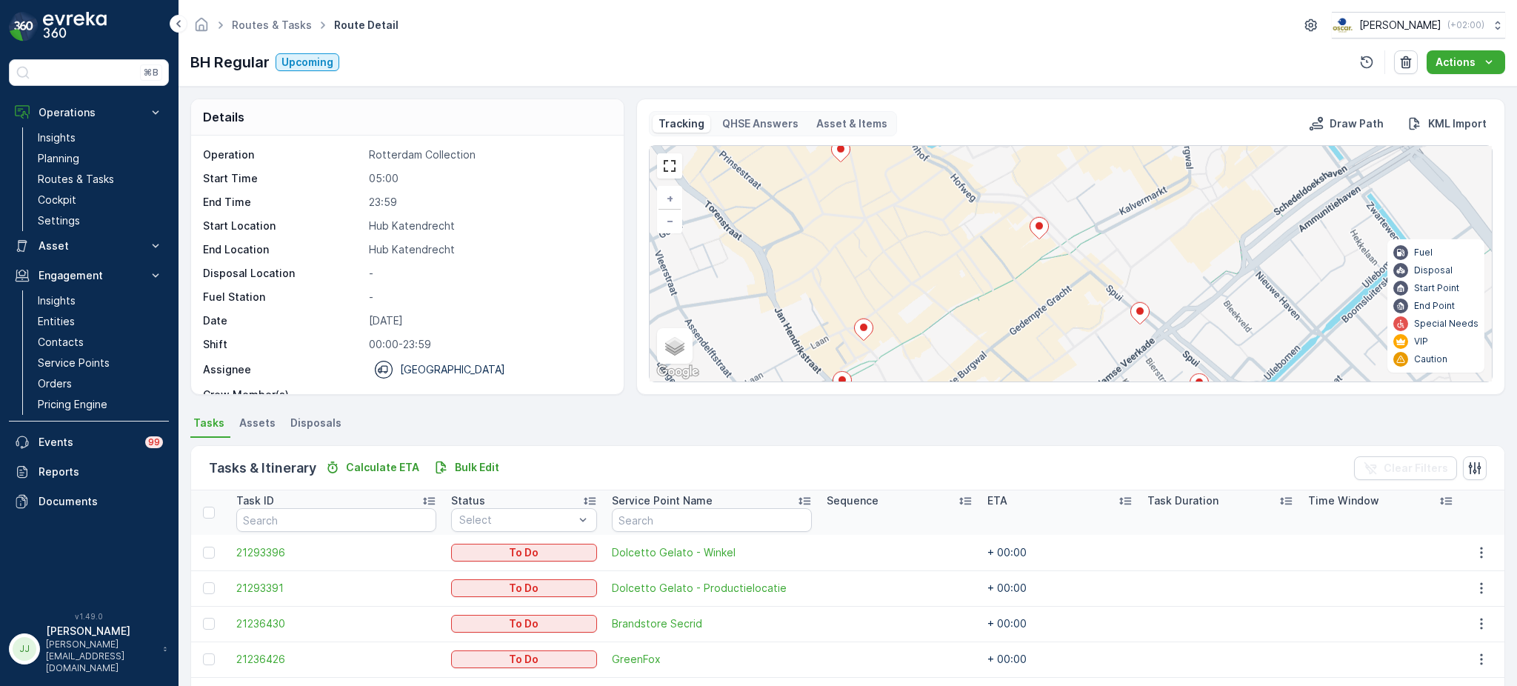
drag, startPoint x: 1040, startPoint y: 171, endPoint x: 1035, endPoint y: 141, distance: 30.1
click at [1035, 141] on div "Tracking QHSE Answers Asset & Items Draw Path KML Import 3 2 2 2 + − Satellite …" at bounding box center [1070, 246] width 843 height 271
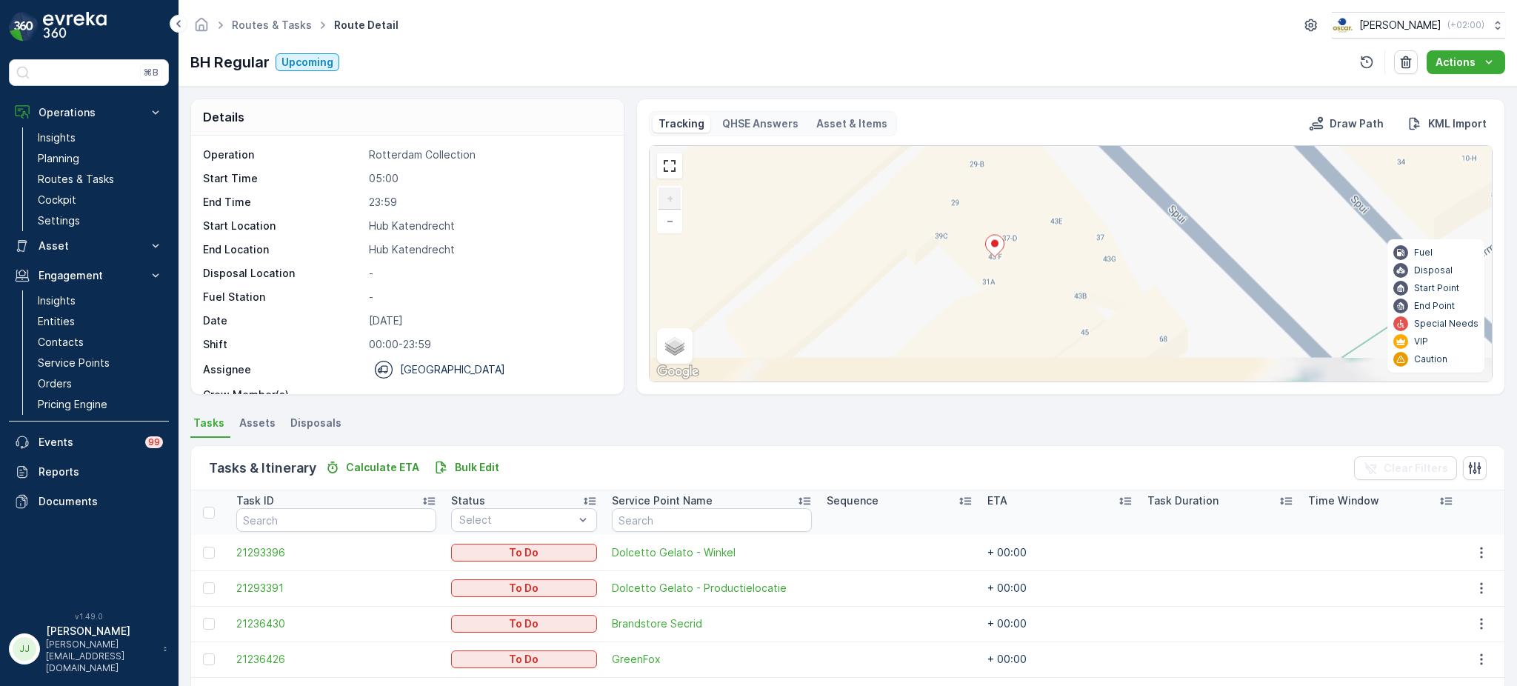
drag, startPoint x: 1024, startPoint y: 309, endPoint x: 1031, endPoint y: 211, distance: 98.0
click at [1031, 211] on div "2 + − Satellite Roadmap Terrain Hybrid Leaflet Keyboard shortcuts Map Data Map …" at bounding box center [1070, 263] width 842 height 235
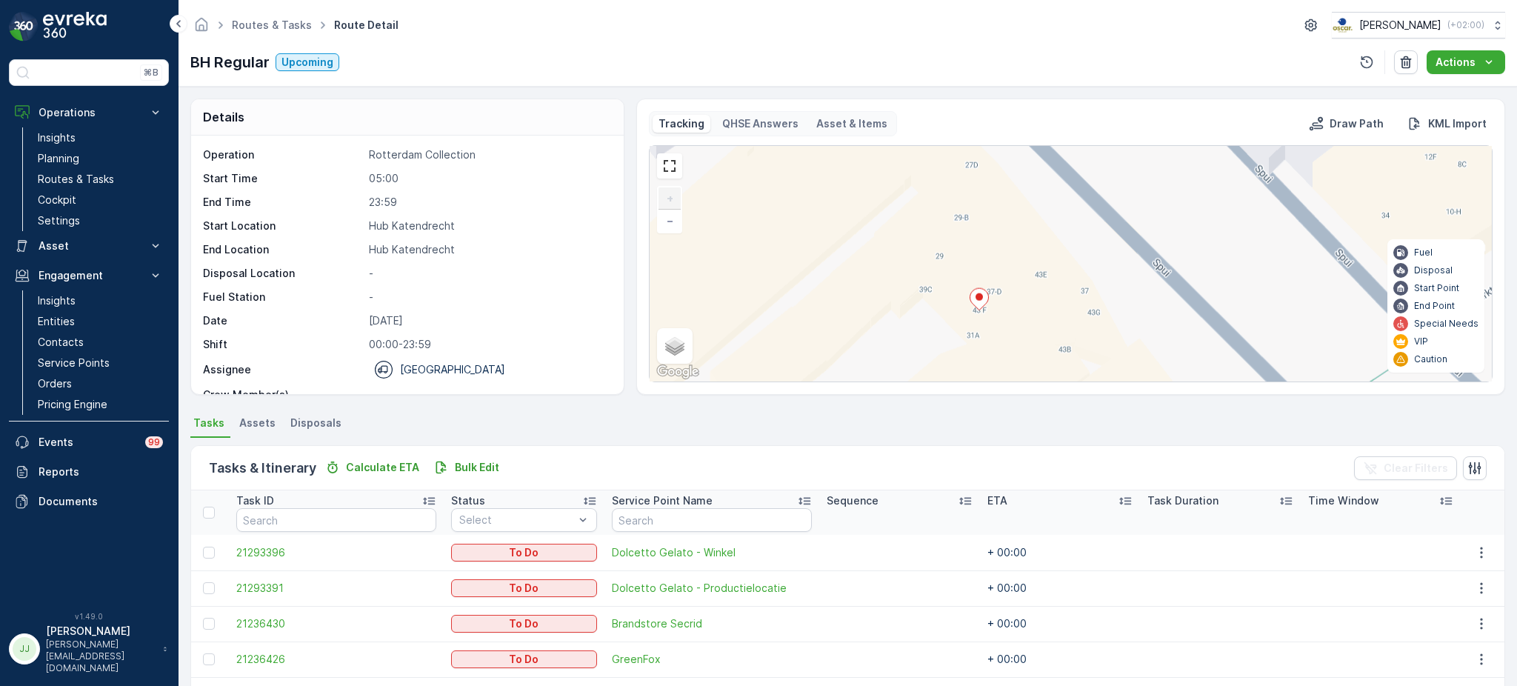
click at [1009, 295] on div "2 + − Satellite Roadmap Terrain Hybrid Leaflet Keyboard shortcuts Map Data Map …" at bounding box center [1070, 263] width 842 height 235
drag, startPoint x: 979, startPoint y: 280, endPoint x: 964, endPoint y: 259, distance: 25.5
click at [964, 259] on div "2 + − Satellite Roadmap Terrain Hybrid Leaflet Keyboard shortcuts Map Data Map …" at bounding box center [1070, 263] width 842 height 235
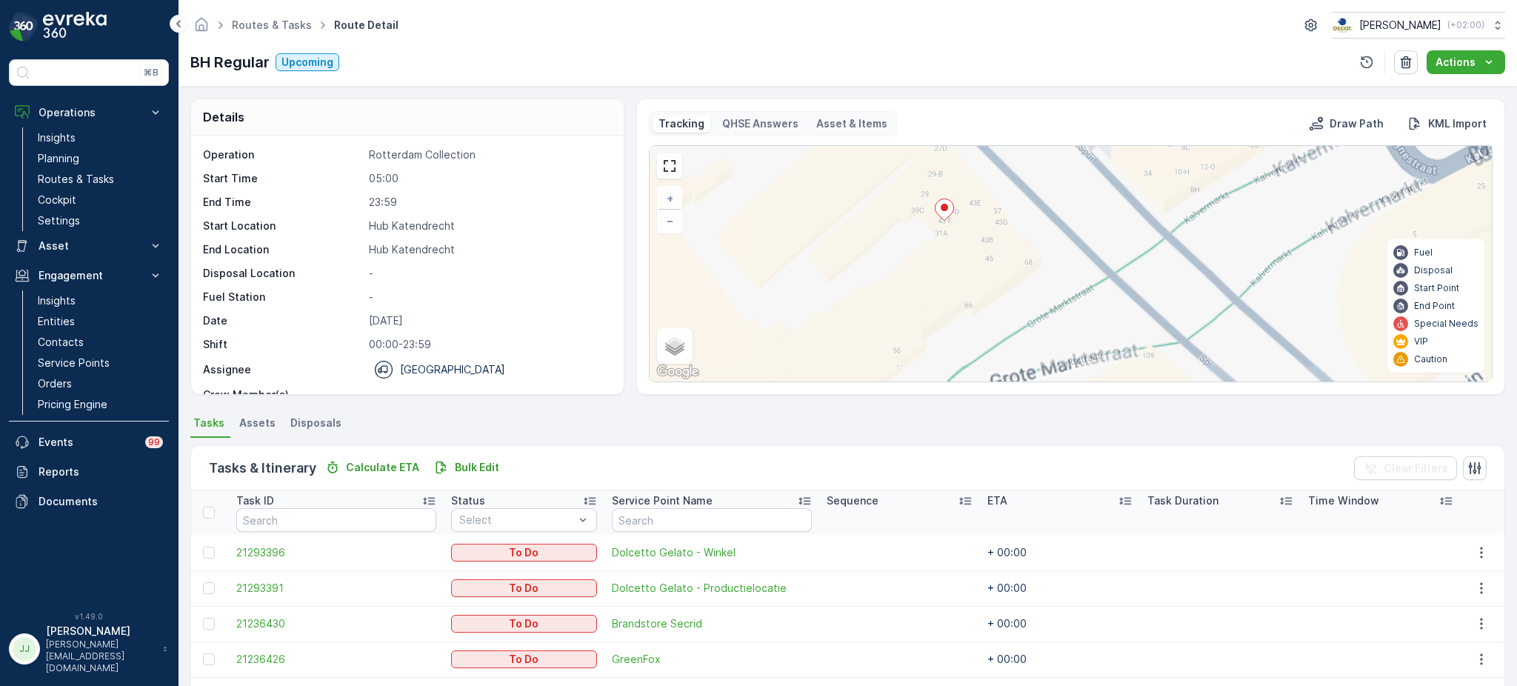
drag, startPoint x: 977, startPoint y: 307, endPoint x: 964, endPoint y: 264, distance: 44.8
click at [964, 255] on div "3 + − Satellite Roadmap Terrain Hybrid Leaflet Keyboard shortcuts Map Data Map …" at bounding box center [1070, 263] width 842 height 235
drag, startPoint x: 953, startPoint y: 344, endPoint x: 937, endPoint y: 247, distance: 98.4
click at [937, 247] on div "3 2 + − Satellite Roadmap Terrain Hybrid Leaflet Keyboard shortcuts Map Data Ma…" at bounding box center [1070, 263] width 842 height 235
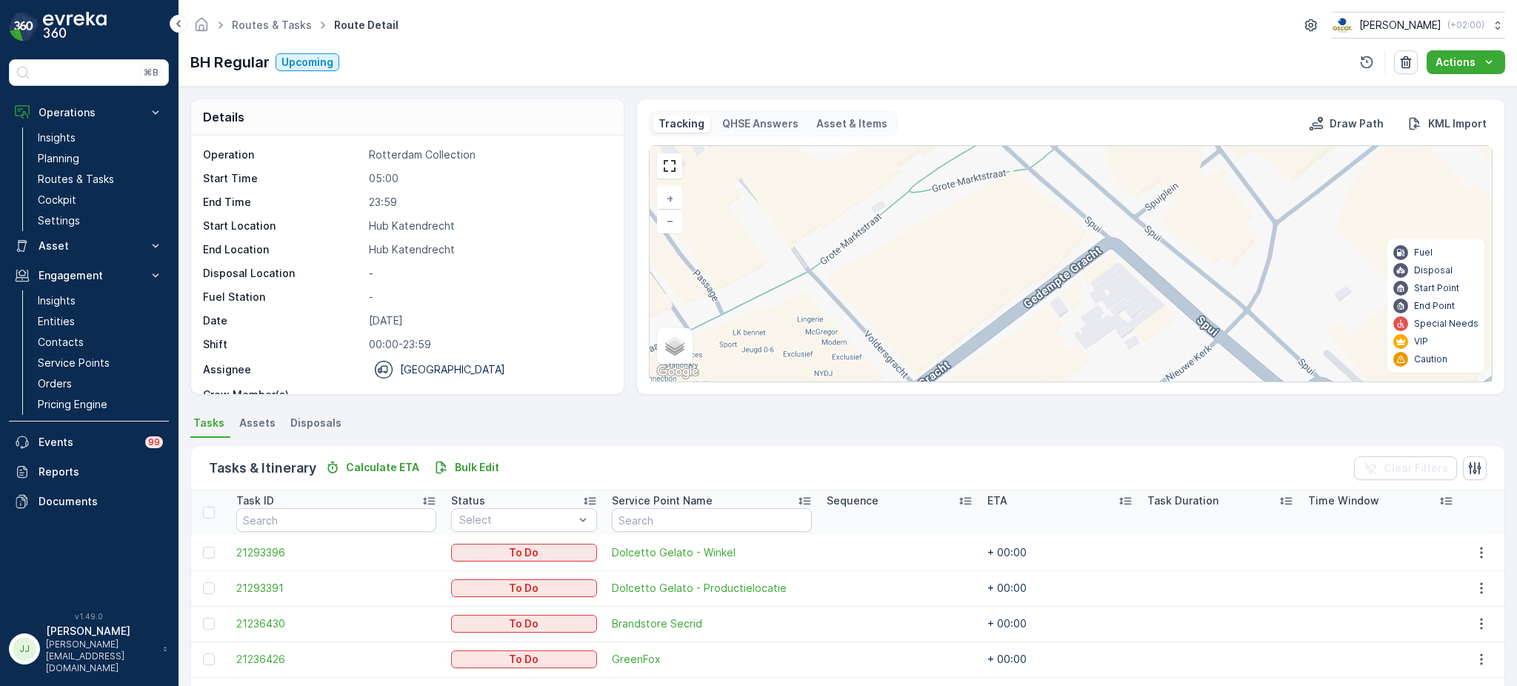
drag, startPoint x: 992, startPoint y: 273, endPoint x: 985, endPoint y: 228, distance: 45.8
click at [985, 228] on div "3 + − Satellite Roadmap Terrain Hybrid Leaflet Keyboard shortcuts Map Data Map …" at bounding box center [1070, 263] width 842 height 235
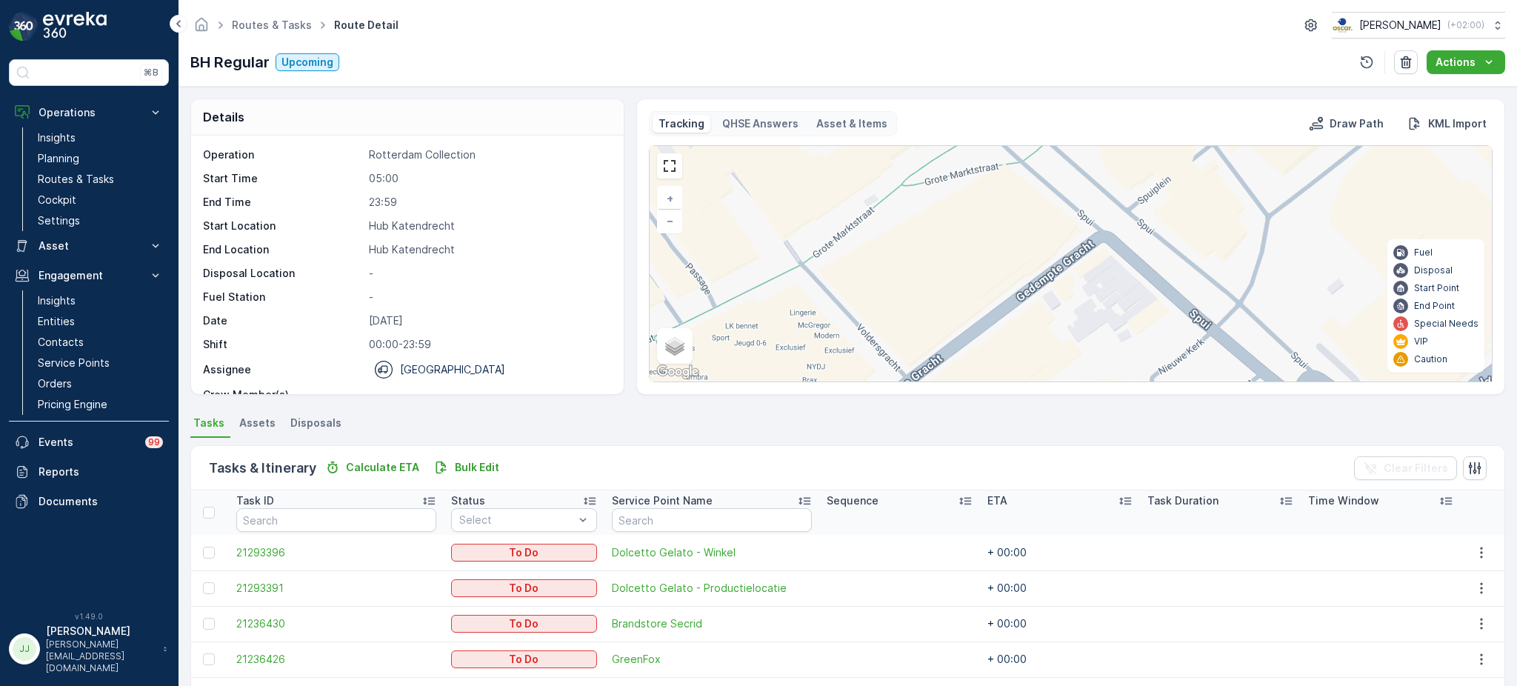
drag, startPoint x: 1191, startPoint y: 318, endPoint x: 1050, endPoint y: 189, distance: 191.3
click at [1050, 189] on div "3 + − Satellite Roadmap Terrain Hybrid Leaflet Keyboard shortcuts Map Data Map …" at bounding box center [1070, 263] width 842 height 235
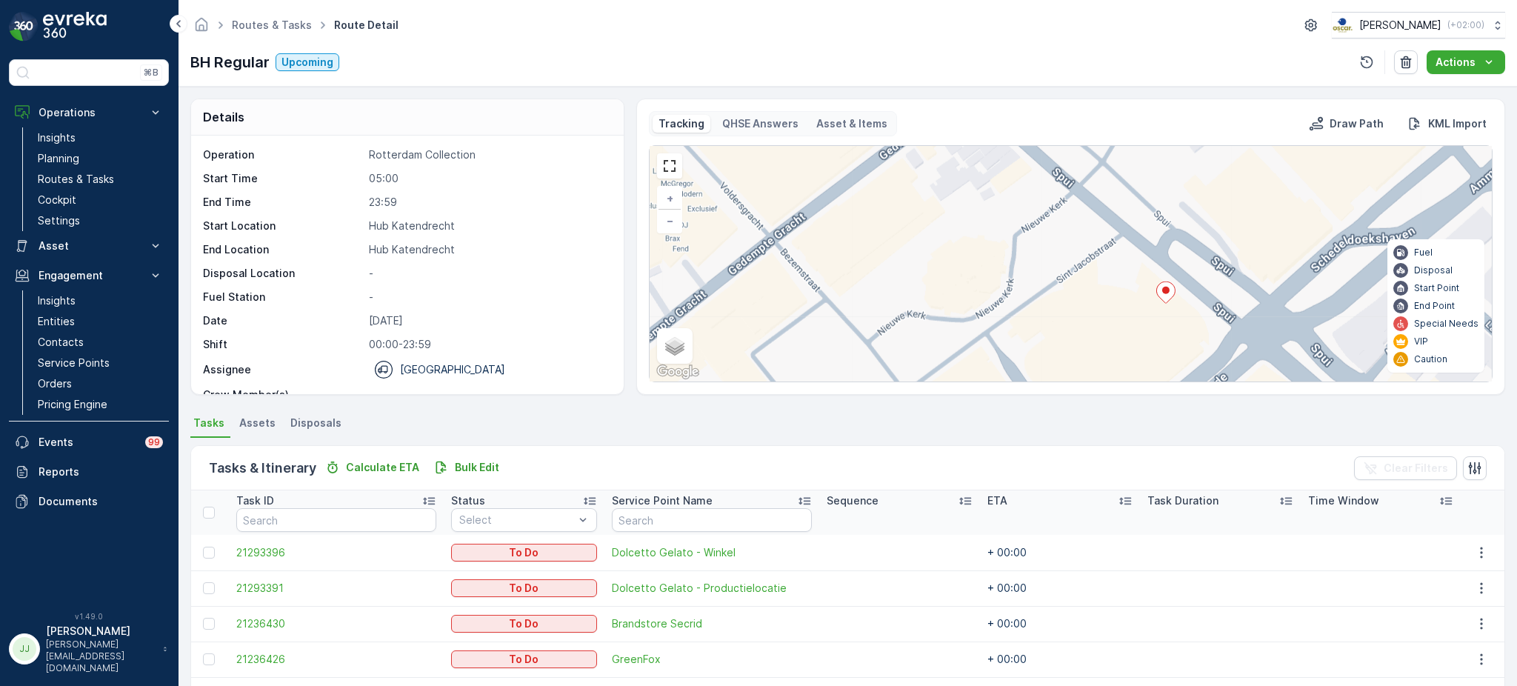
drag, startPoint x: 1092, startPoint y: 289, endPoint x: 1117, endPoint y: 247, distance: 49.1
click at [1074, 207] on div "3 + − Satellite Roadmap Terrain Hybrid Leaflet Keyboard shortcuts Map Data Map …" at bounding box center [1070, 263] width 842 height 235
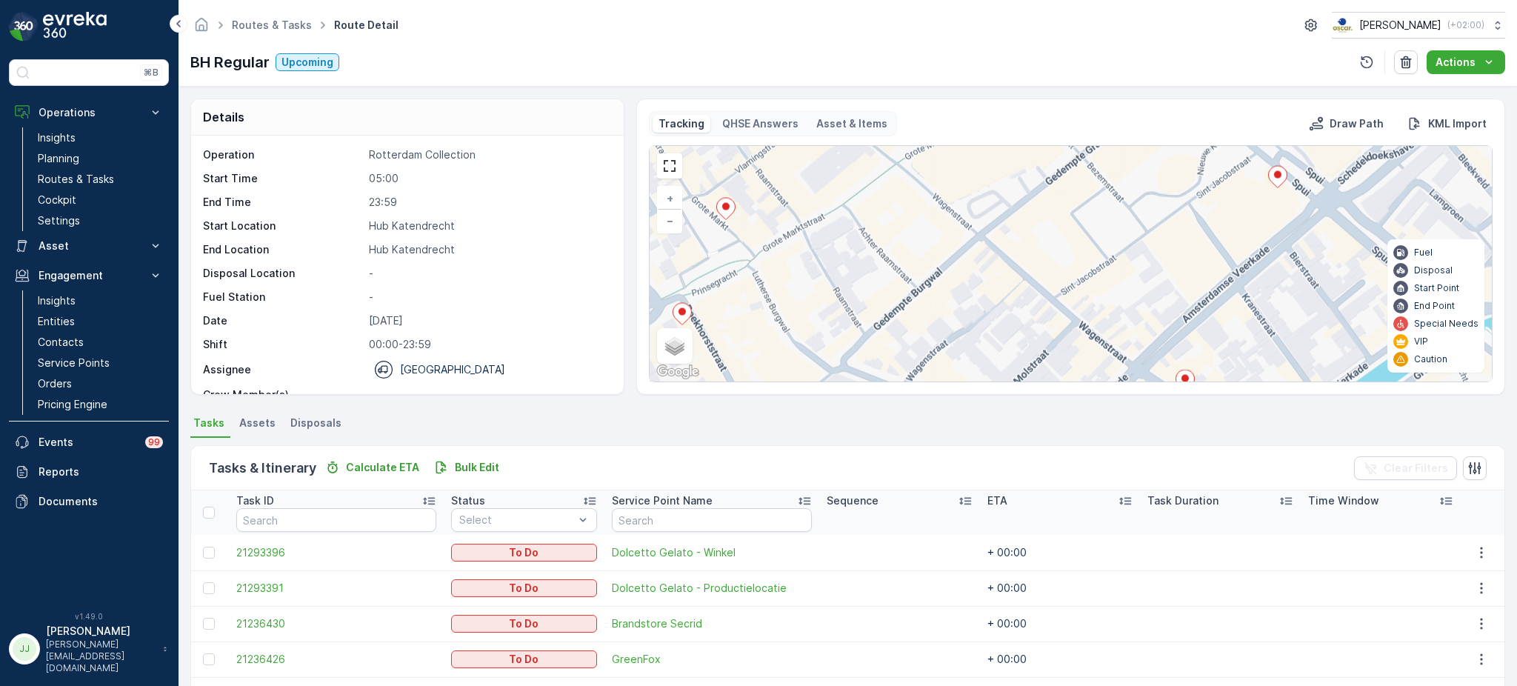
drag, startPoint x: 993, startPoint y: 261, endPoint x: 967, endPoint y: 171, distance: 93.3
click at [967, 171] on div "2 2 2 3 + − Satellite Roadmap Terrain Hybrid Leaflet Keyboard shortcuts Map Dat…" at bounding box center [1070, 263] width 842 height 235
drag, startPoint x: 889, startPoint y: 190, endPoint x: 857, endPoint y: 185, distance: 32.1
click at [857, 185] on div "3 + − Satellite Roadmap Terrain Hybrid Leaflet Keyboard shortcuts Map Data Map …" at bounding box center [1070, 263] width 842 height 235
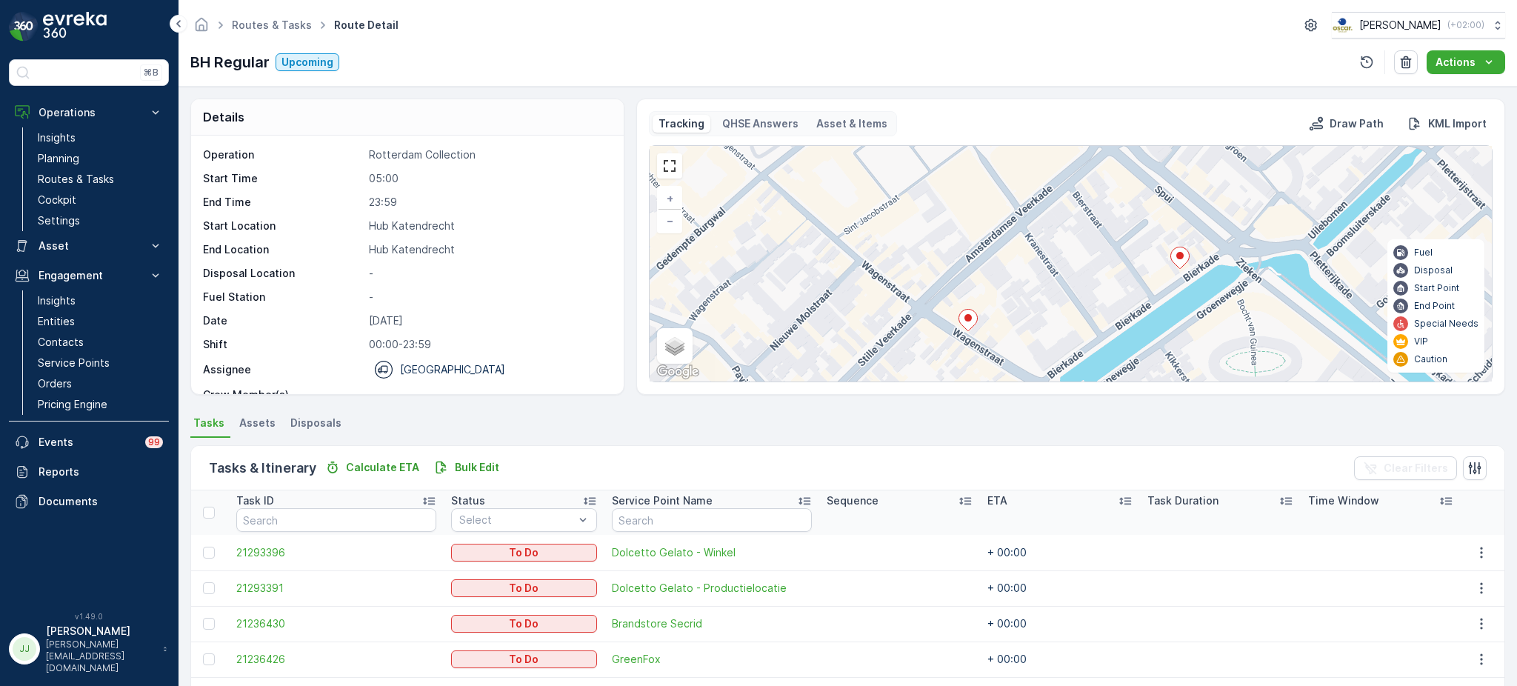
drag, startPoint x: 1065, startPoint y: 221, endPoint x: 906, endPoint y: 179, distance: 163.8
click at [906, 179] on div "3 + − Satellite Roadmap Terrain Hybrid Leaflet Keyboard shortcuts Map Data Map …" at bounding box center [1070, 263] width 842 height 235
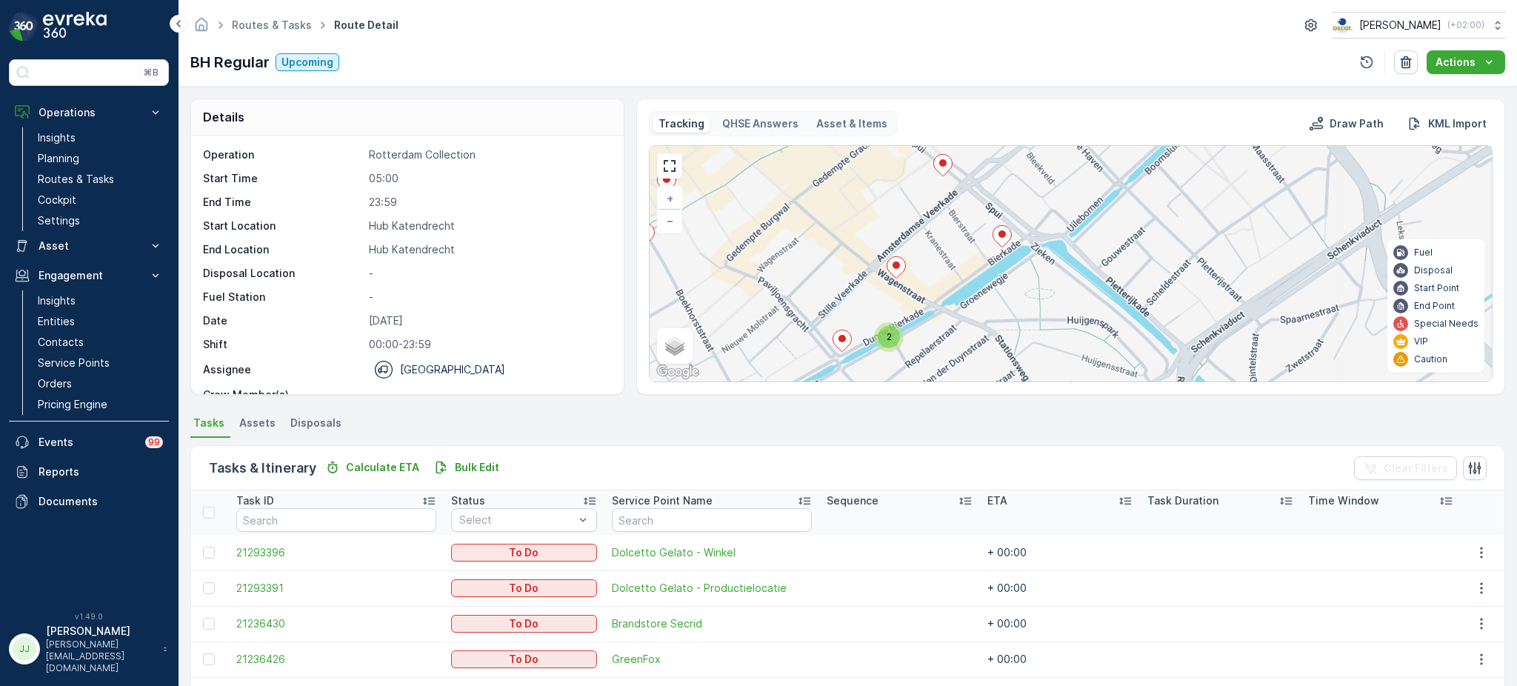
click at [886, 330] on div "2" at bounding box center [888, 337] width 22 height 22
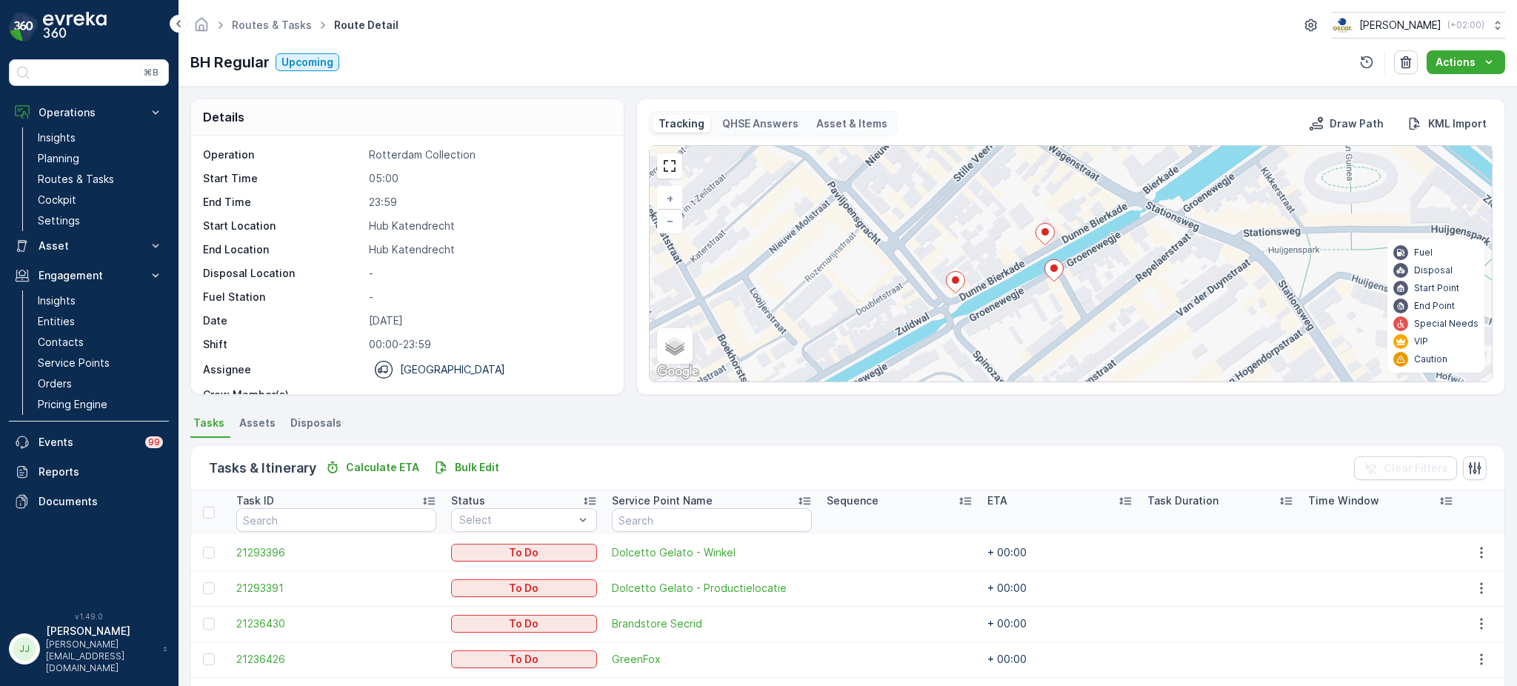
drag, startPoint x: 980, startPoint y: 256, endPoint x: 949, endPoint y: 268, distance: 33.3
click at [949, 268] on div "3 + − Satellite Roadmap Terrain Hybrid Leaflet Keyboard shortcuts Map Data Map …" at bounding box center [1070, 263] width 842 height 235
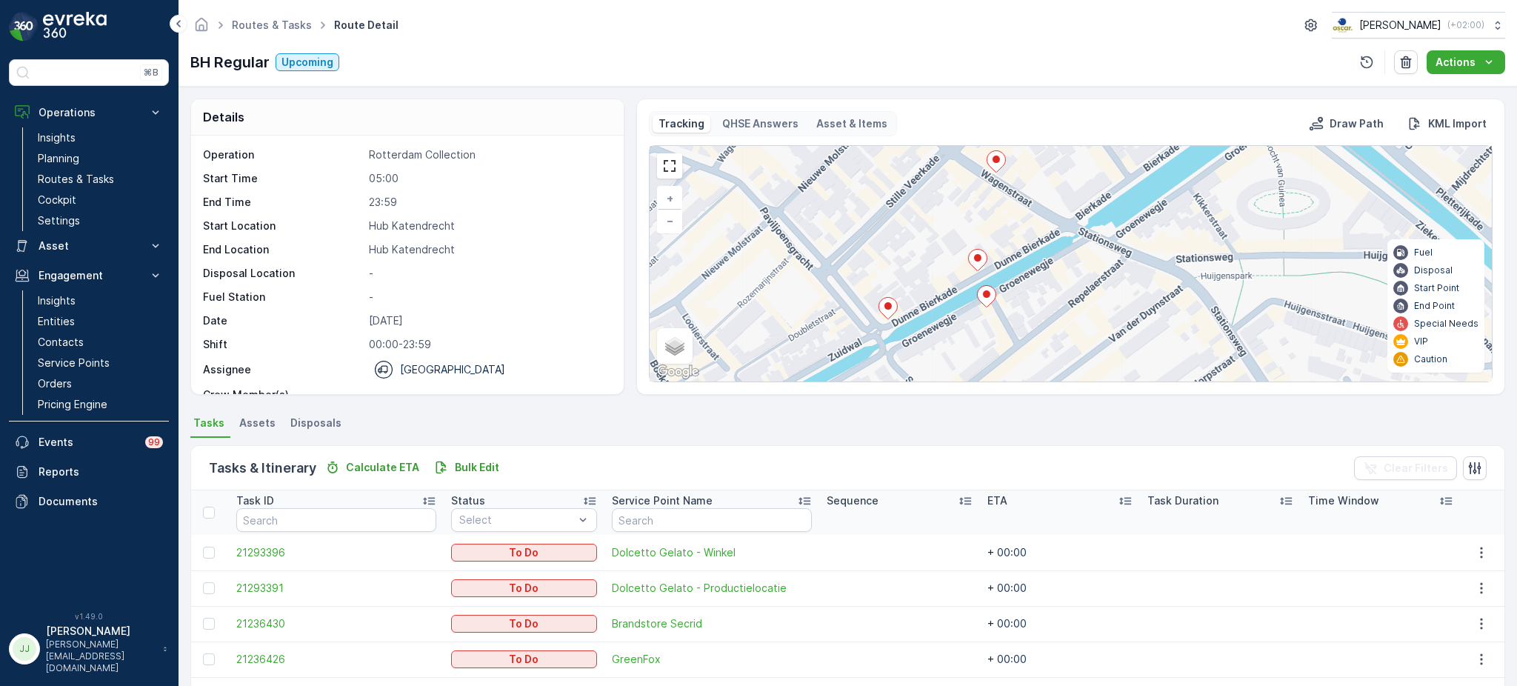
drag, startPoint x: 1034, startPoint y: 230, endPoint x: 986, endPoint y: 246, distance: 50.1
click at [986, 246] on div "3 + − Satellite Roadmap Terrain Hybrid Leaflet Keyboard shortcuts Map Data Map …" at bounding box center [1070, 263] width 842 height 235
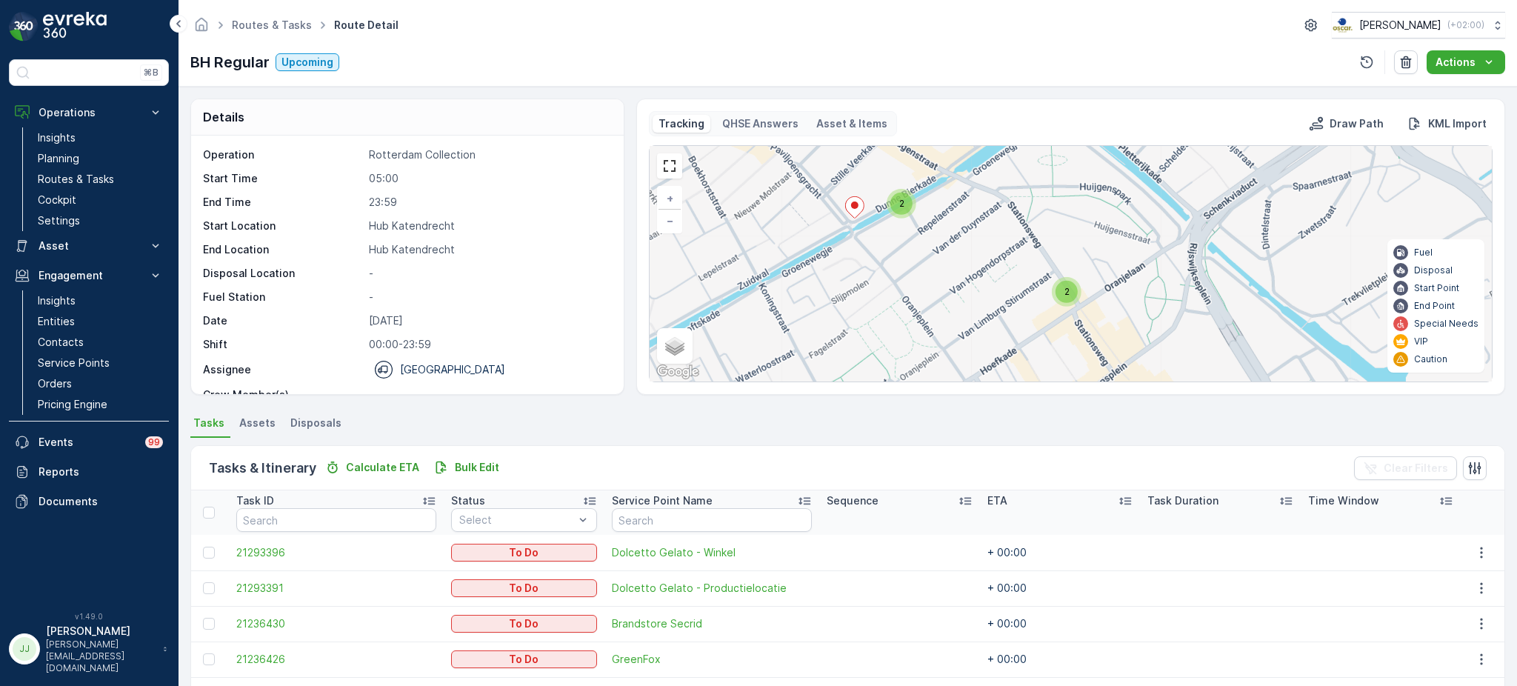
drag, startPoint x: 1065, startPoint y: 367, endPoint x: 985, endPoint y: 298, distance: 105.5
click at [985, 298] on div "3 2 2 2 + − Satellite Roadmap Terrain Hybrid Leaflet Keyboard shortcuts Map Dat…" at bounding box center [1070, 263] width 842 height 235
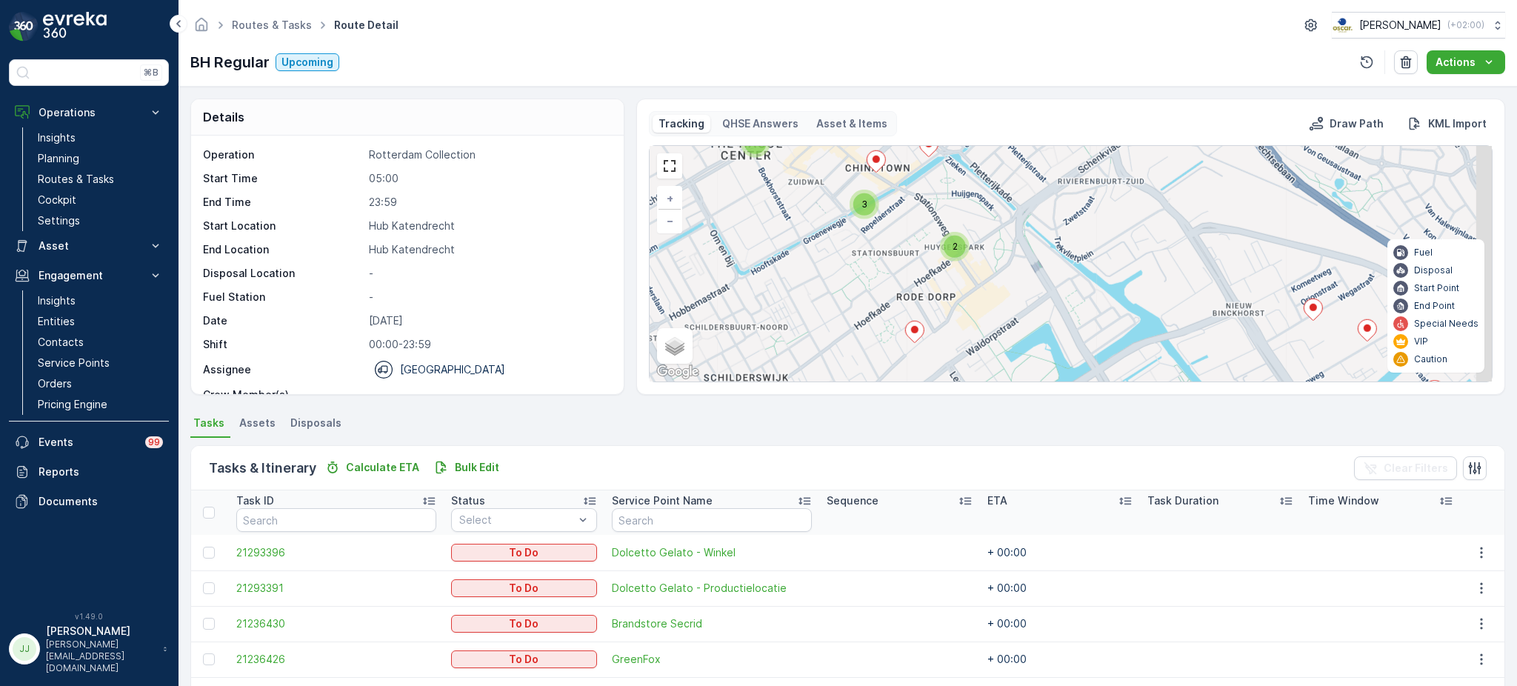
drag, startPoint x: 1066, startPoint y: 301, endPoint x: 988, endPoint y: 256, distance: 90.6
click at [988, 256] on div "2 2 3 3 2 2 3 + − Satellite Roadmap Terrain Hybrid Leaflet Keyboard shortcuts M…" at bounding box center [1070, 263] width 842 height 235
drag, startPoint x: 954, startPoint y: 314, endPoint x: 920, endPoint y: 260, distance: 63.9
click at [920, 260] on div "3 3 2 2 3 + − Satellite Roadmap Terrain Hybrid Leaflet Keyboard shortcuts Map D…" at bounding box center [1070, 263] width 842 height 235
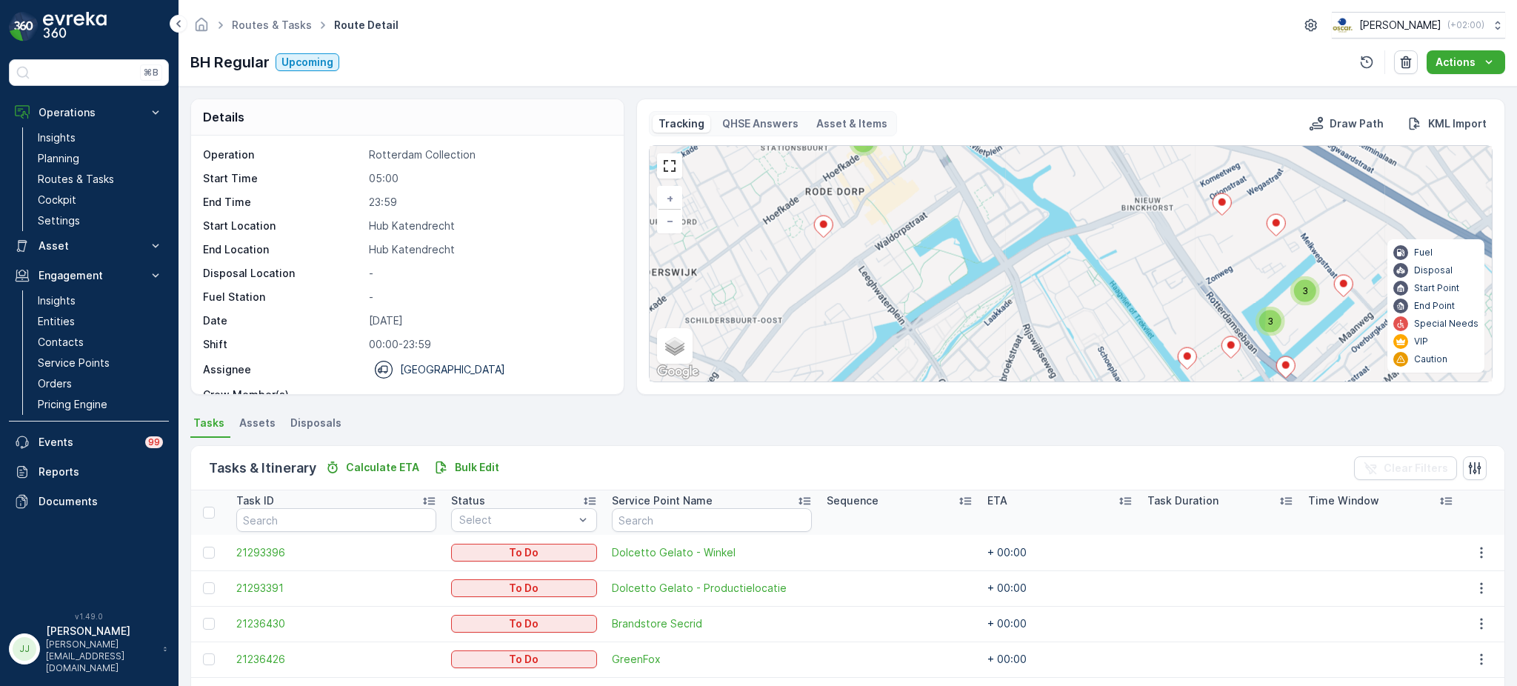
drag, startPoint x: 1015, startPoint y: 292, endPoint x: 927, endPoint y: 229, distance: 108.3
click at [895, 212] on div "3 3 2 2 3 + − Satellite Roadmap Terrain Hybrid Leaflet Keyboard shortcuts Map D…" at bounding box center [1070, 263] width 842 height 235
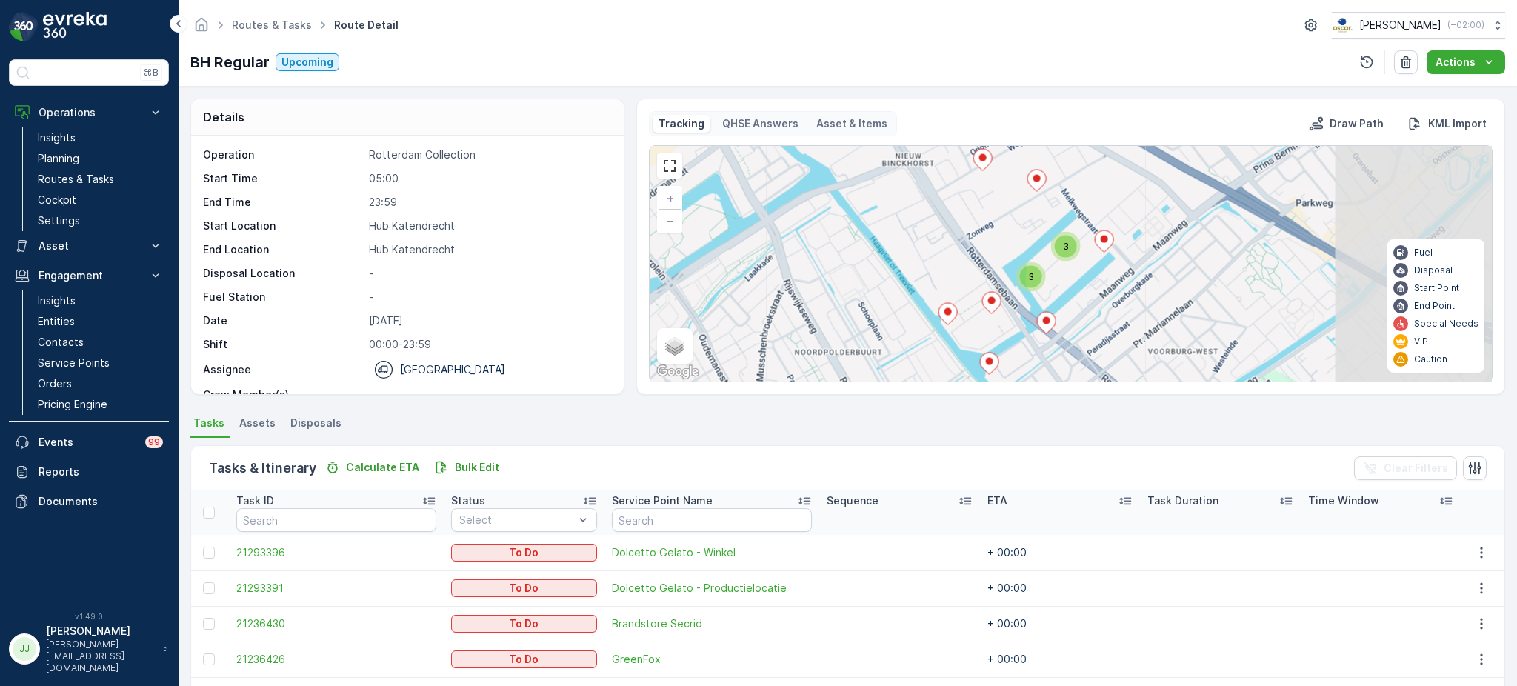
drag, startPoint x: 967, startPoint y: 247, endPoint x: 925, endPoint y: 241, distance: 42.5
click at [925, 241] on div "3 3 2 2 3 + − Satellite Roadmap Terrain Hybrid Leaflet Keyboard shortcuts Map D…" at bounding box center [1070, 263] width 842 height 235
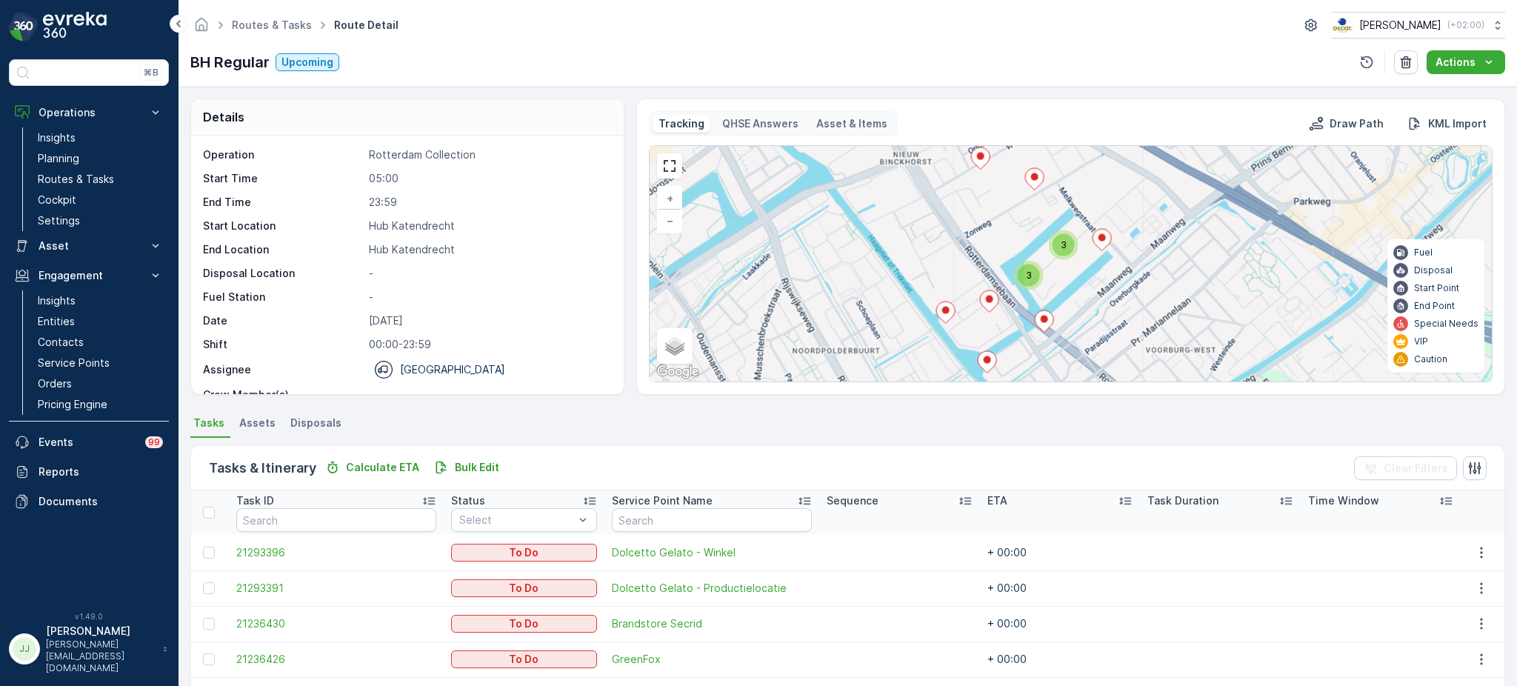
drag, startPoint x: 967, startPoint y: 267, endPoint x: 892, endPoint y: 225, distance: 86.2
click at [892, 224] on div "3 3 2 2 3 + − Satellite Roadmap Terrain Hybrid Leaflet Keyboard shortcuts Map D…" at bounding box center [1070, 263] width 842 height 235
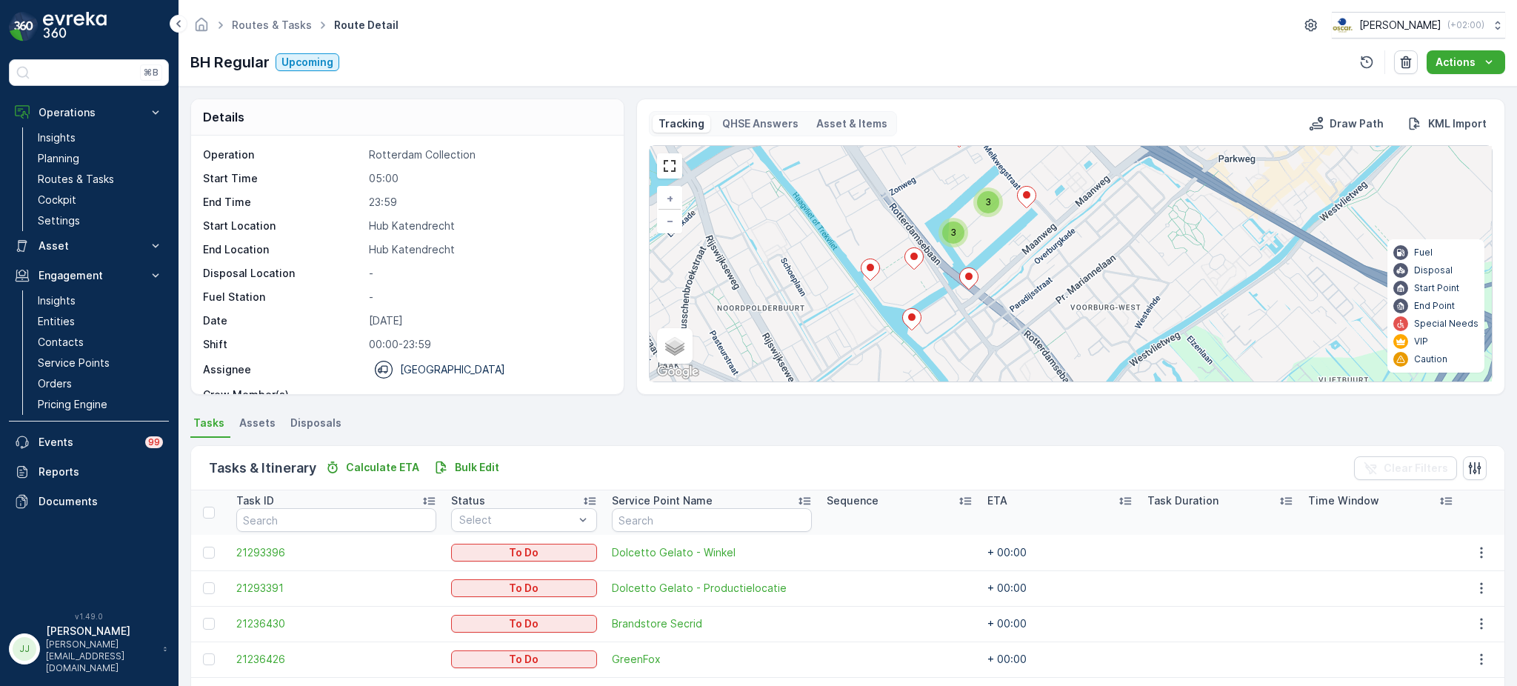
click at [986, 208] on div "3" at bounding box center [988, 202] width 22 height 22
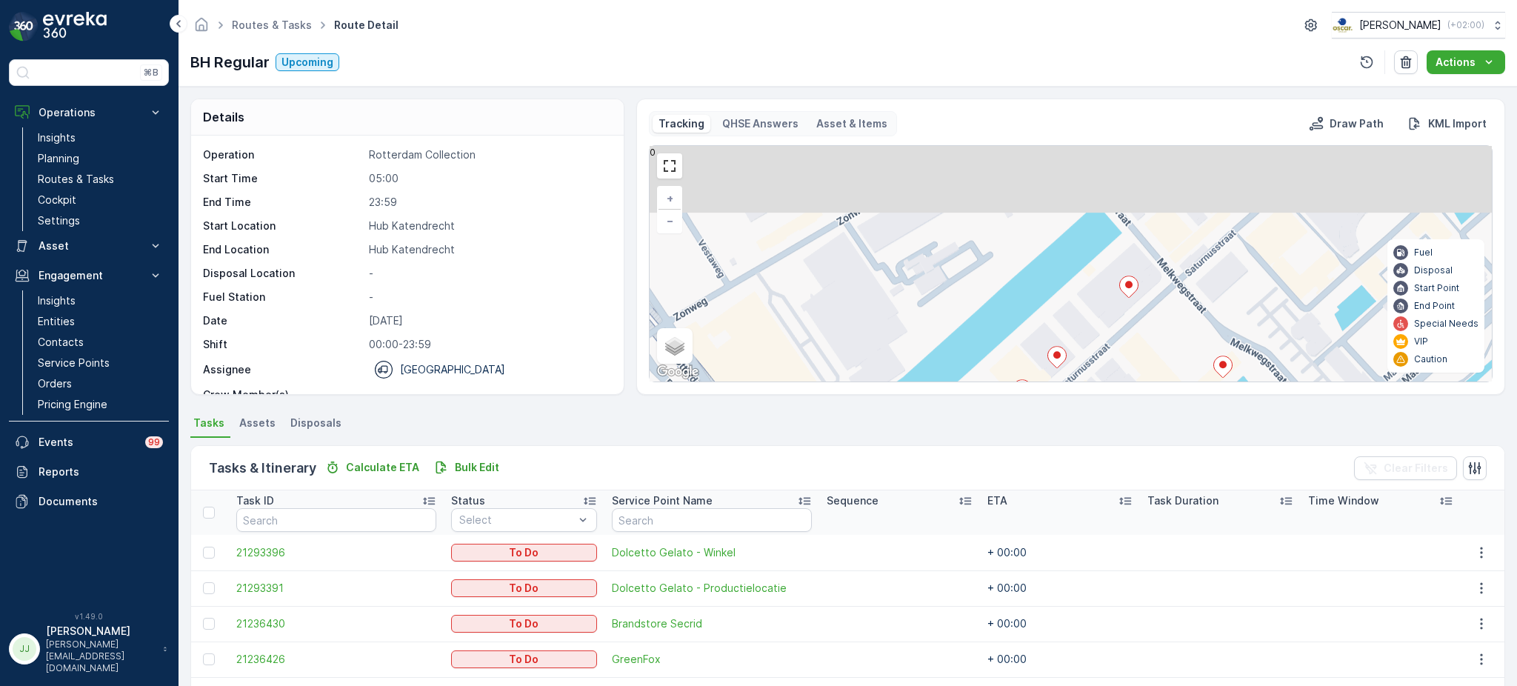
drag, startPoint x: 838, startPoint y: 217, endPoint x: 838, endPoint y: 306, distance: 88.9
click at [838, 311] on div "3 + − Satellite Roadmap Terrain Hybrid Leaflet Keyboard shortcuts Map Data Map …" at bounding box center [1070, 263] width 842 height 235
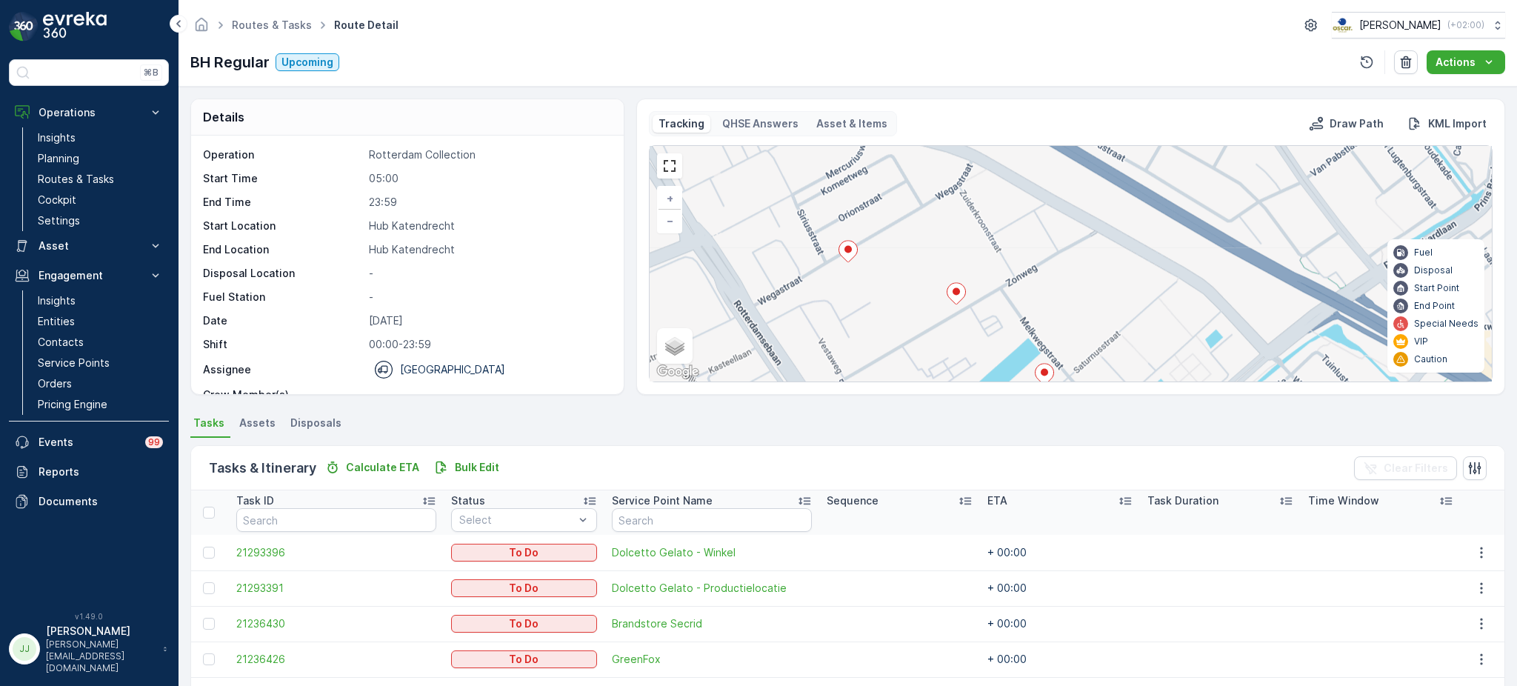
drag, startPoint x: 929, startPoint y: 218, endPoint x: 963, endPoint y: 314, distance: 101.7
click at [963, 314] on div "3 2 2 2 + − Satellite Roadmap Terrain Hybrid Leaflet Keyboard shortcuts Map Dat…" at bounding box center [1070, 263] width 842 height 235
click at [940, 330] on div "3 2 2 2 + − Satellite Roadmap Terrain Hybrid Leaflet Keyboard shortcuts Map Dat…" at bounding box center [1070, 263] width 842 height 235
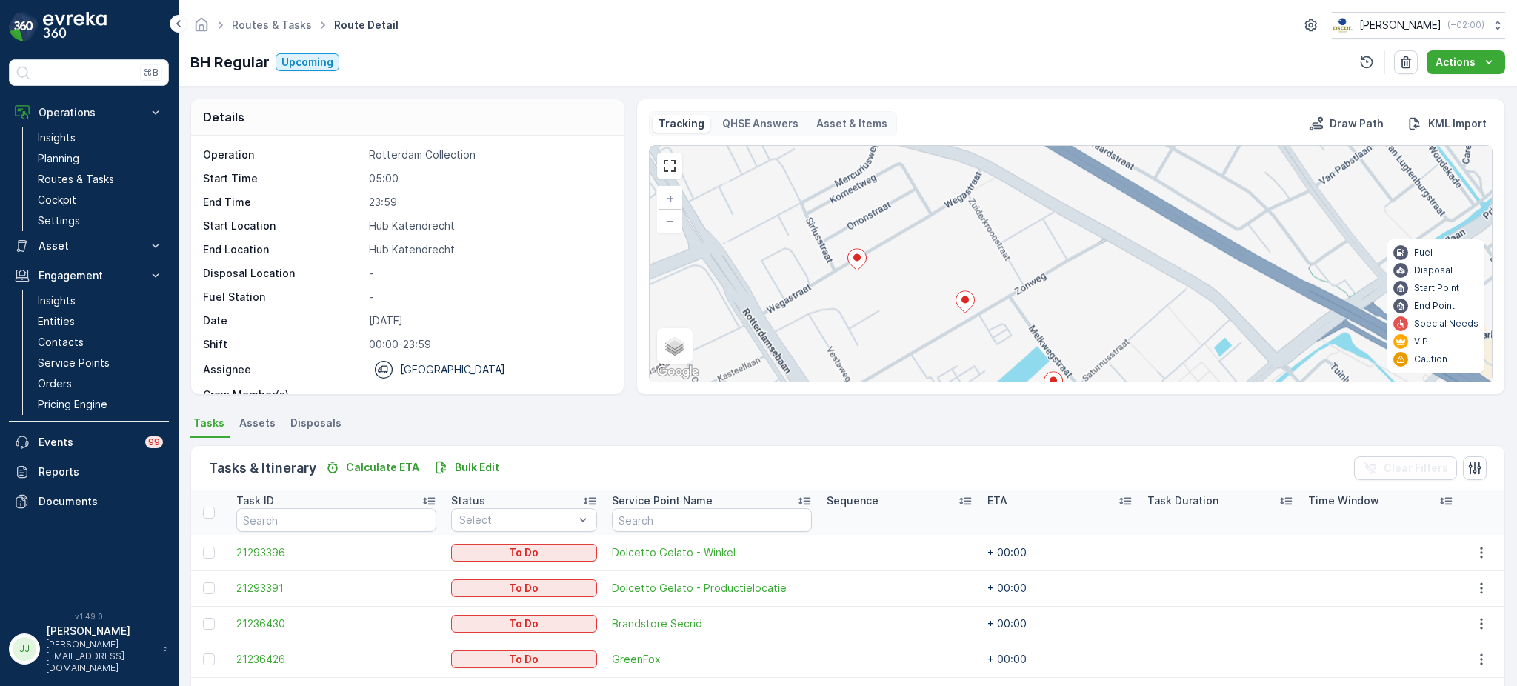
drag, startPoint x: 916, startPoint y: 305, endPoint x: 949, endPoint y: 244, distance: 68.9
click at [949, 244] on div "3 2 2 2 + − Satellite Roadmap Terrain Hybrid Leaflet Keyboard shortcuts Map Dat…" at bounding box center [1070, 263] width 842 height 235
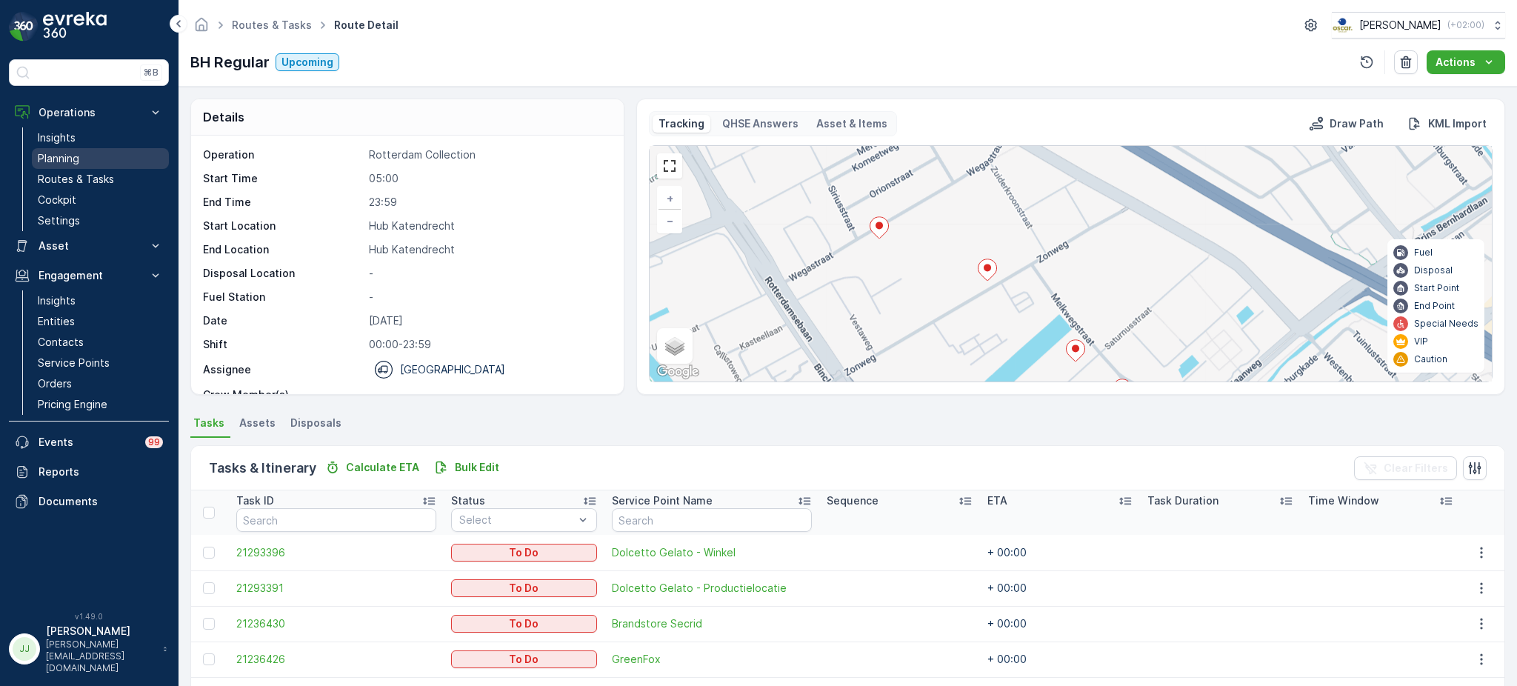
click at [107, 160] on link "Planning" at bounding box center [100, 158] width 137 height 21
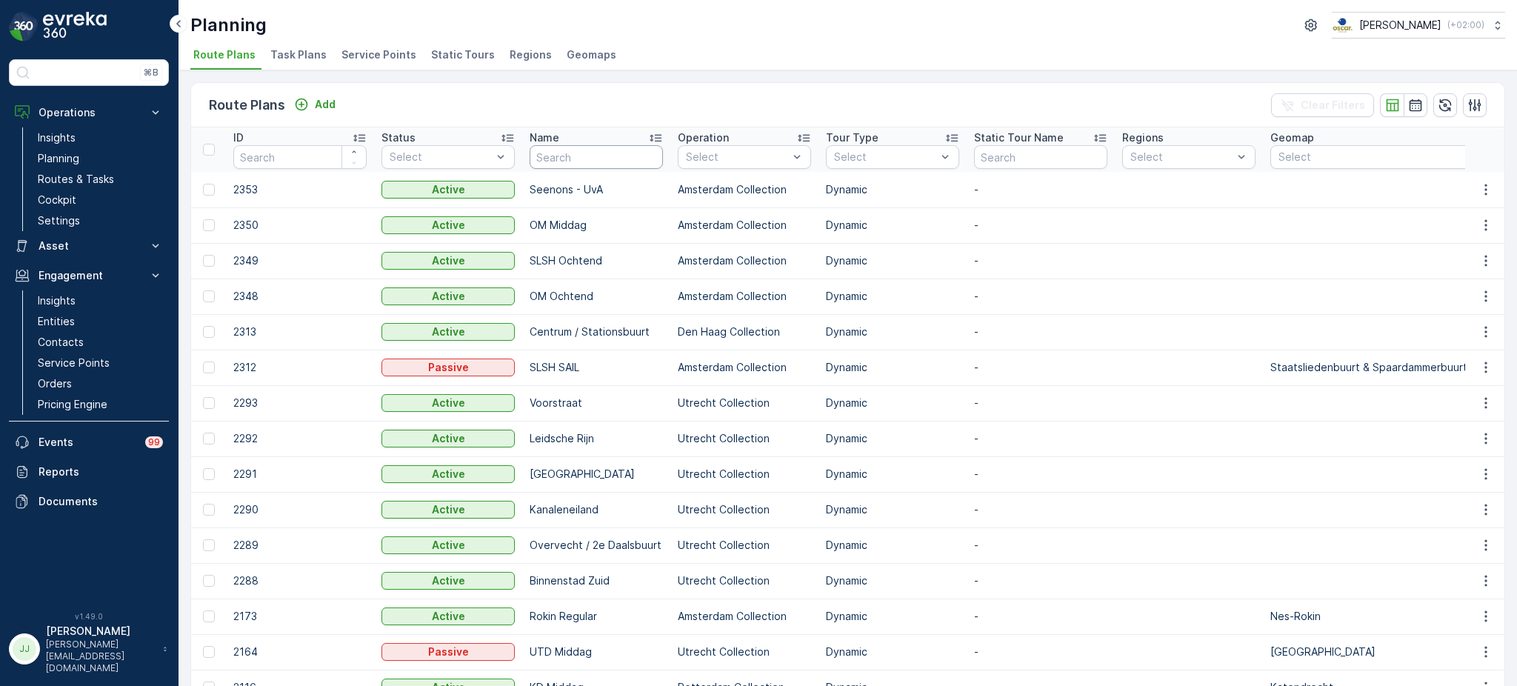
click at [585, 162] on input "text" at bounding box center [595, 157] width 133 height 24
type input "SL"
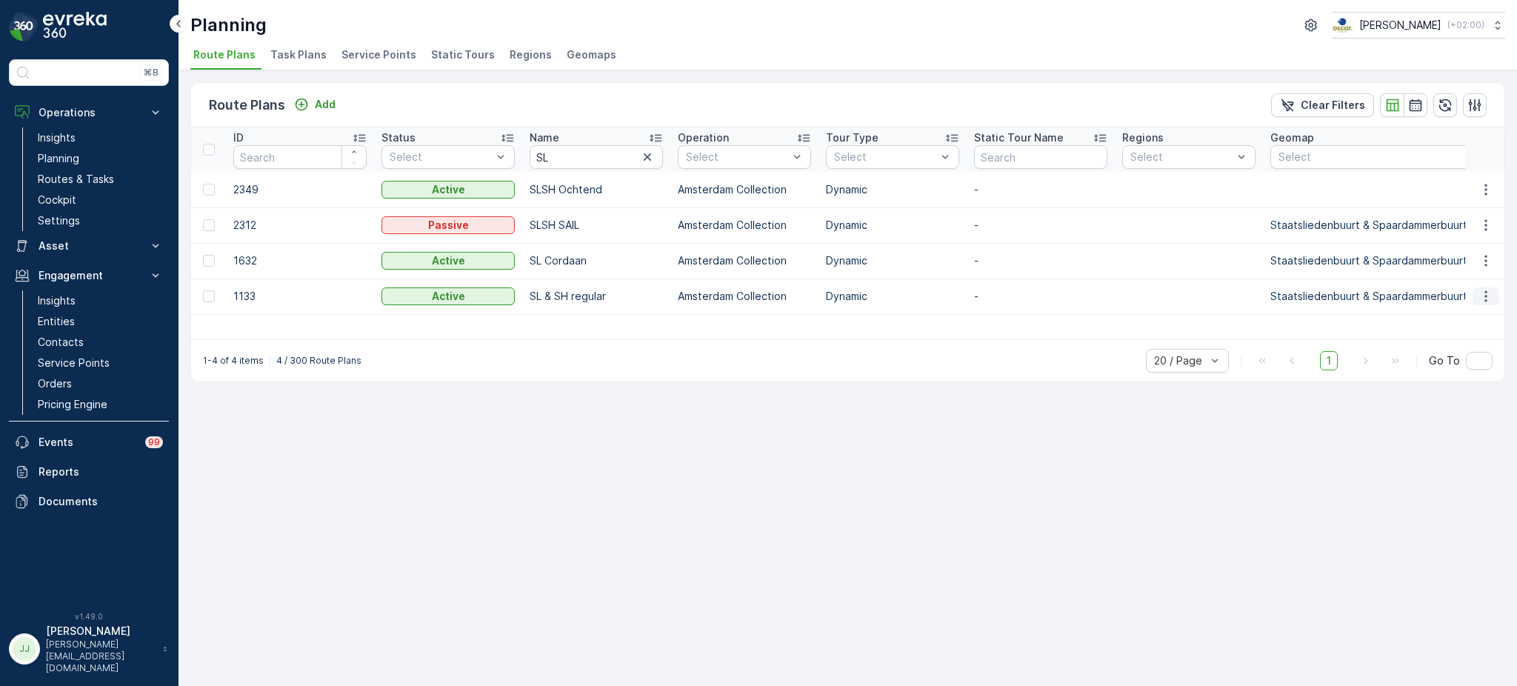
click at [1490, 293] on icon "button" at bounding box center [1485, 296] width 15 height 15
click at [1473, 315] on span "Edit Route Plan" at bounding box center [1472, 317] width 76 height 15
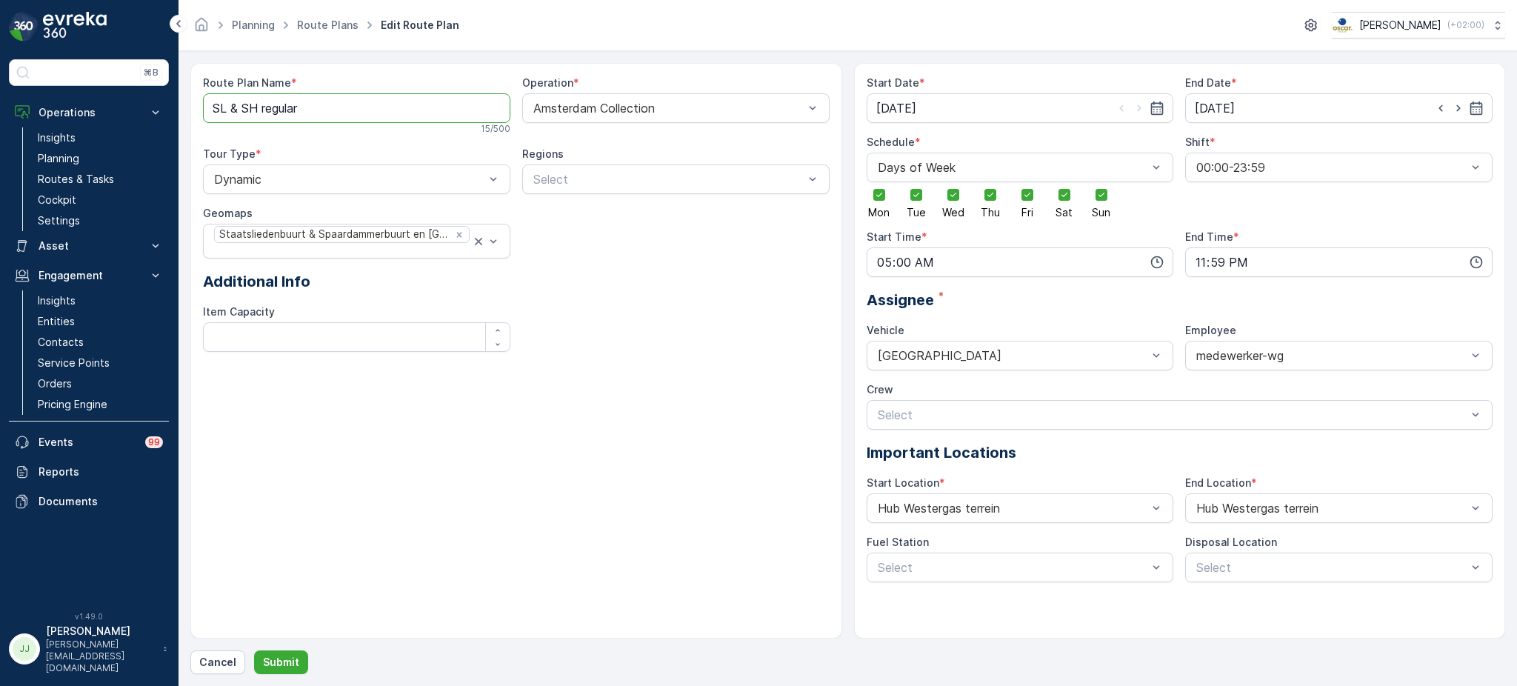
drag, startPoint x: 241, startPoint y: 106, endPoint x: 225, endPoint y: 106, distance: 16.3
click at [225, 106] on Name "SL & SH regular" at bounding box center [356, 108] width 307 height 30
drag, startPoint x: 298, startPoint y: 118, endPoint x: 250, endPoint y: 105, distance: 49.0
click at [250, 105] on Name "SLSH regular" at bounding box center [356, 108] width 307 height 30
click at [292, 669] on p "Submit" at bounding box center [281, 662] width 36 height 15
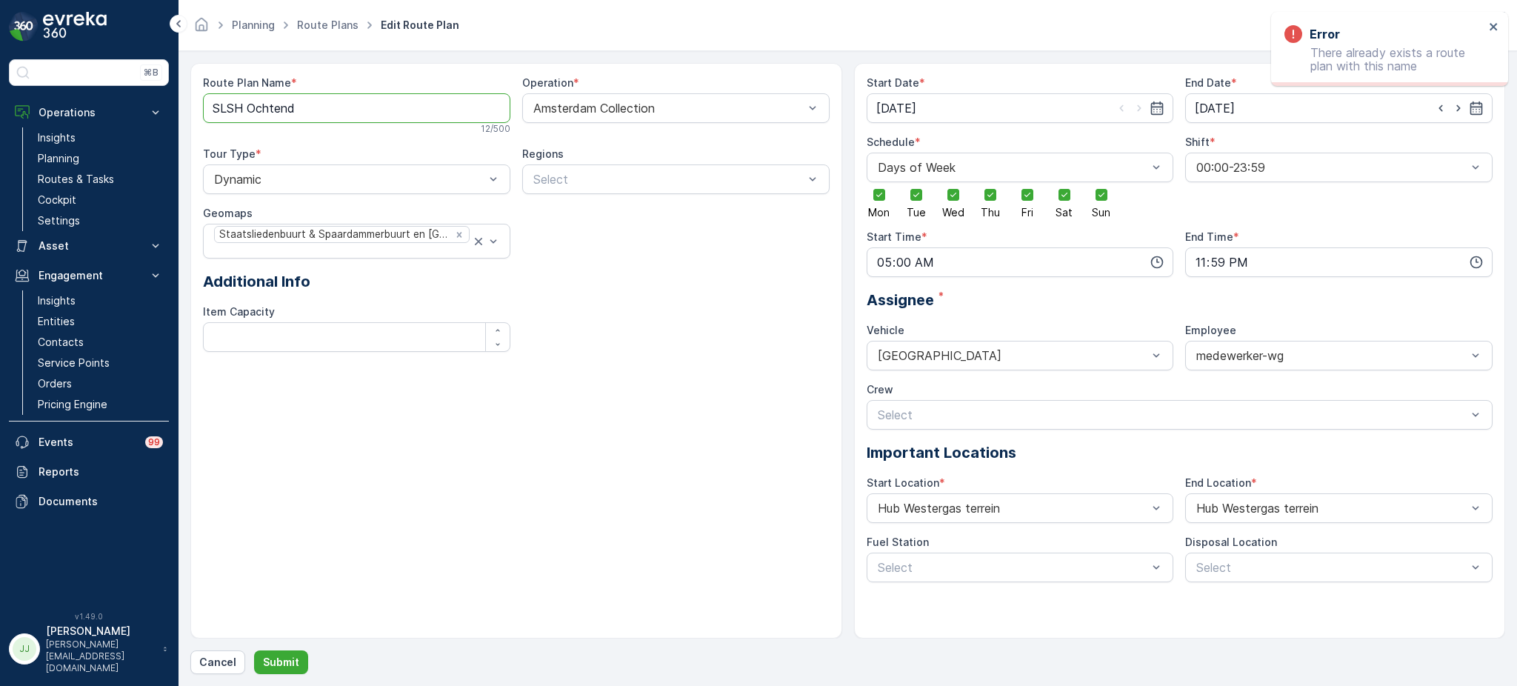
drag, startPoint x: 290, startPoint y: 106, endPoint x: 259, endPoint y: 104, distance: 31.1
click at [259, 104] on Name "SLSH Ochtend" at bounding box center [356, 108] width 307 height 30
type Name "SLSH Middag"
click at [299, 659] on button "Submit" at bounding box center [281, 662] width 54 height 24
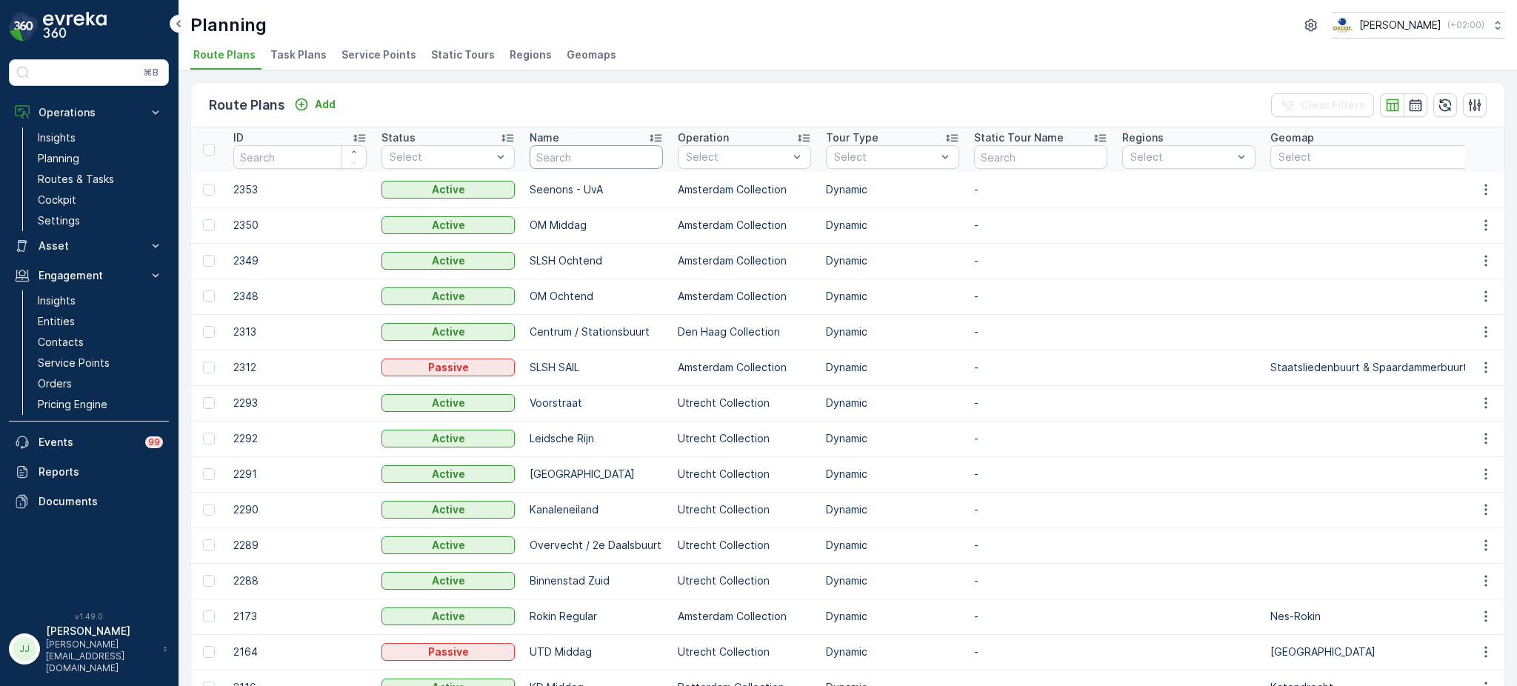
click at [601, 160] on input "text" at bounding box center [595, 157] width 133 height 24
type input "MQ"
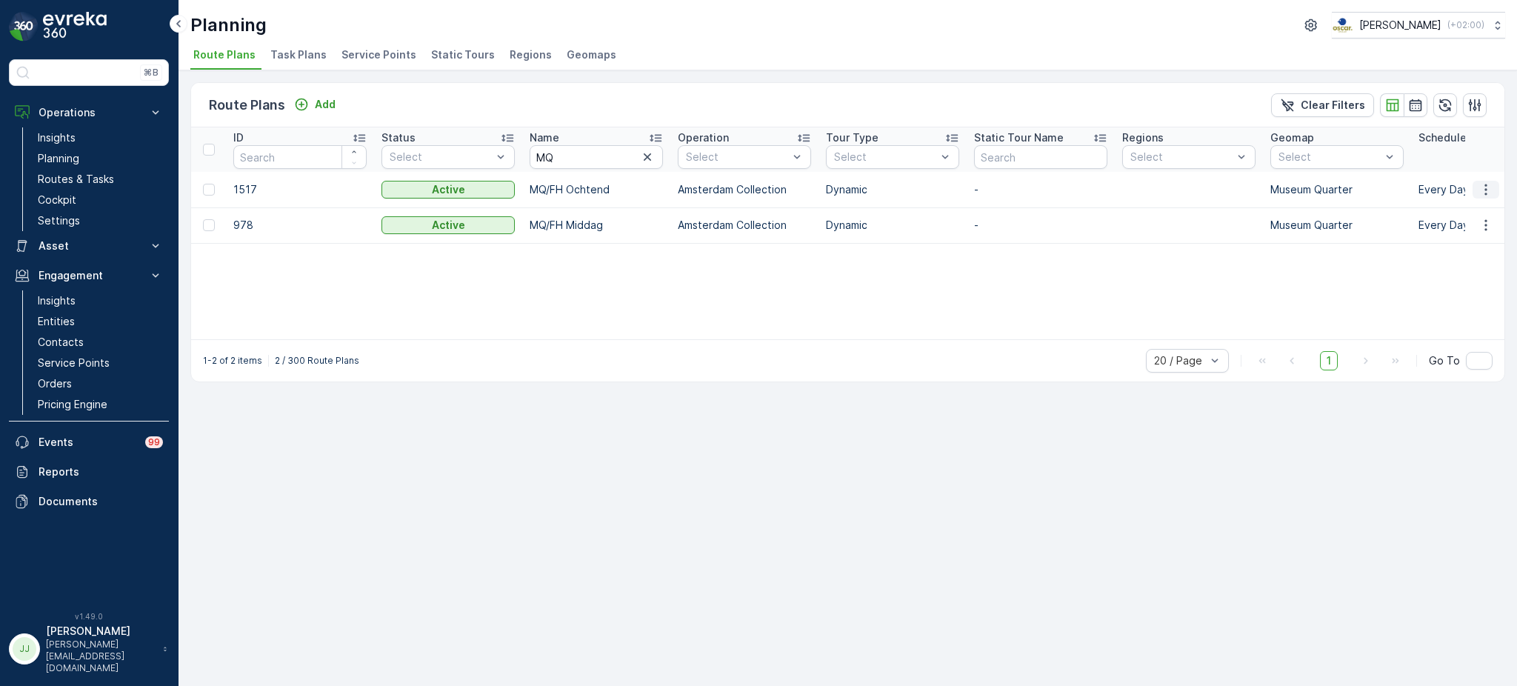
click at [1485, 190] on icon "button" at bounding box center [1485, 189] width 15 height 15
click at [1448, 217] on span "Edit Route Plan" at bounding box center [1472, 210] width 76 height 15
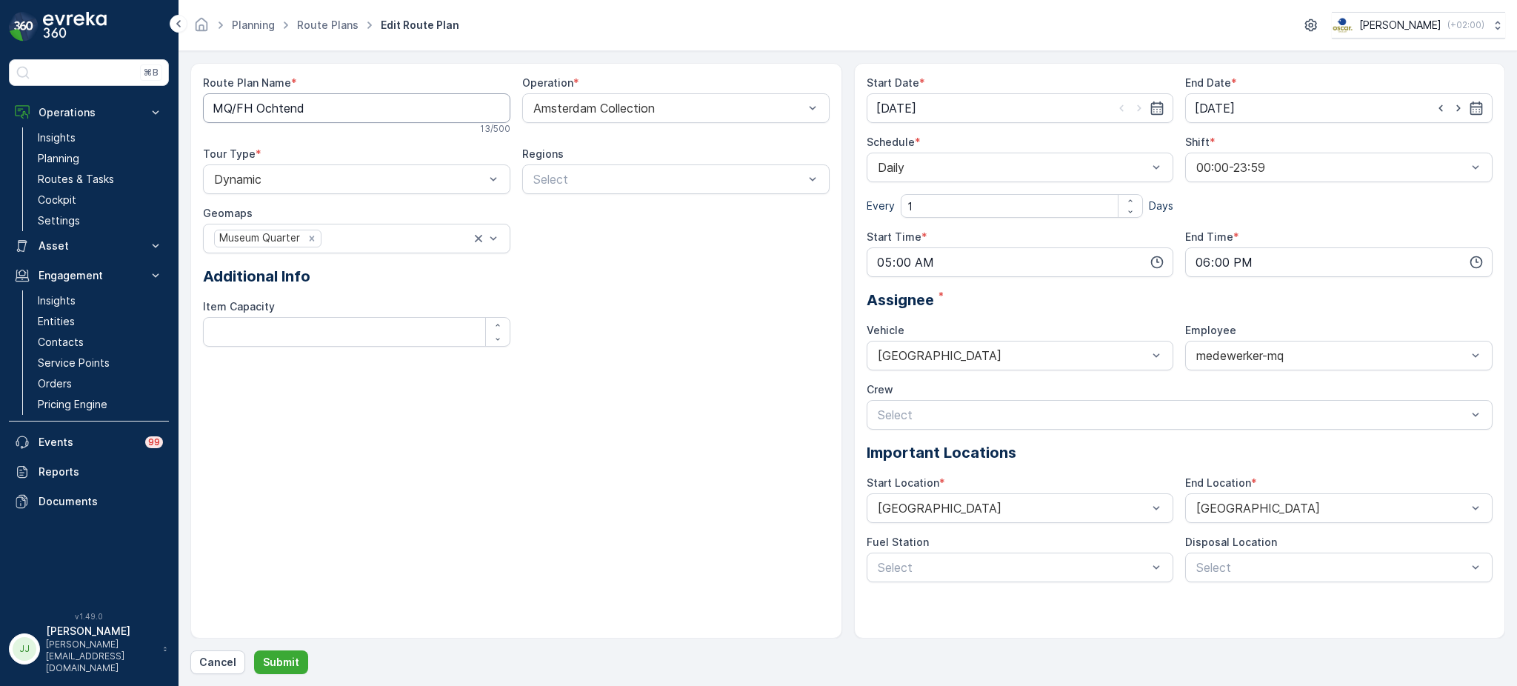
click at [238, 106] on Name "MQ/FH Ochtend" at bounding box center [356, 108] width 307 height 30
type Name "MQFH Ochtend"
click at [287, 663] on p "Submit" at bounding box center [281, 662] width 36 height 15
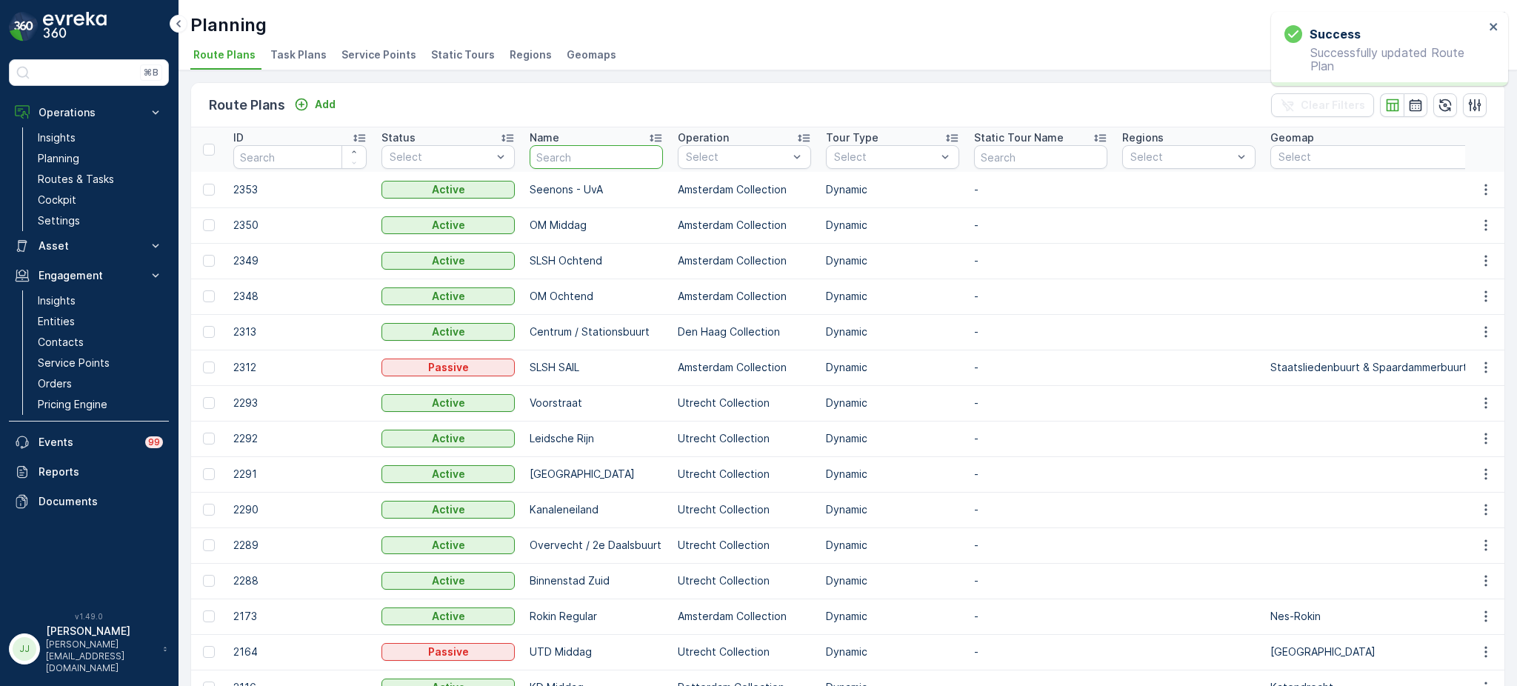
click at [617, 160] on input "text" at bounding box center [595, 157] width 133 height 24
type input "MQ"
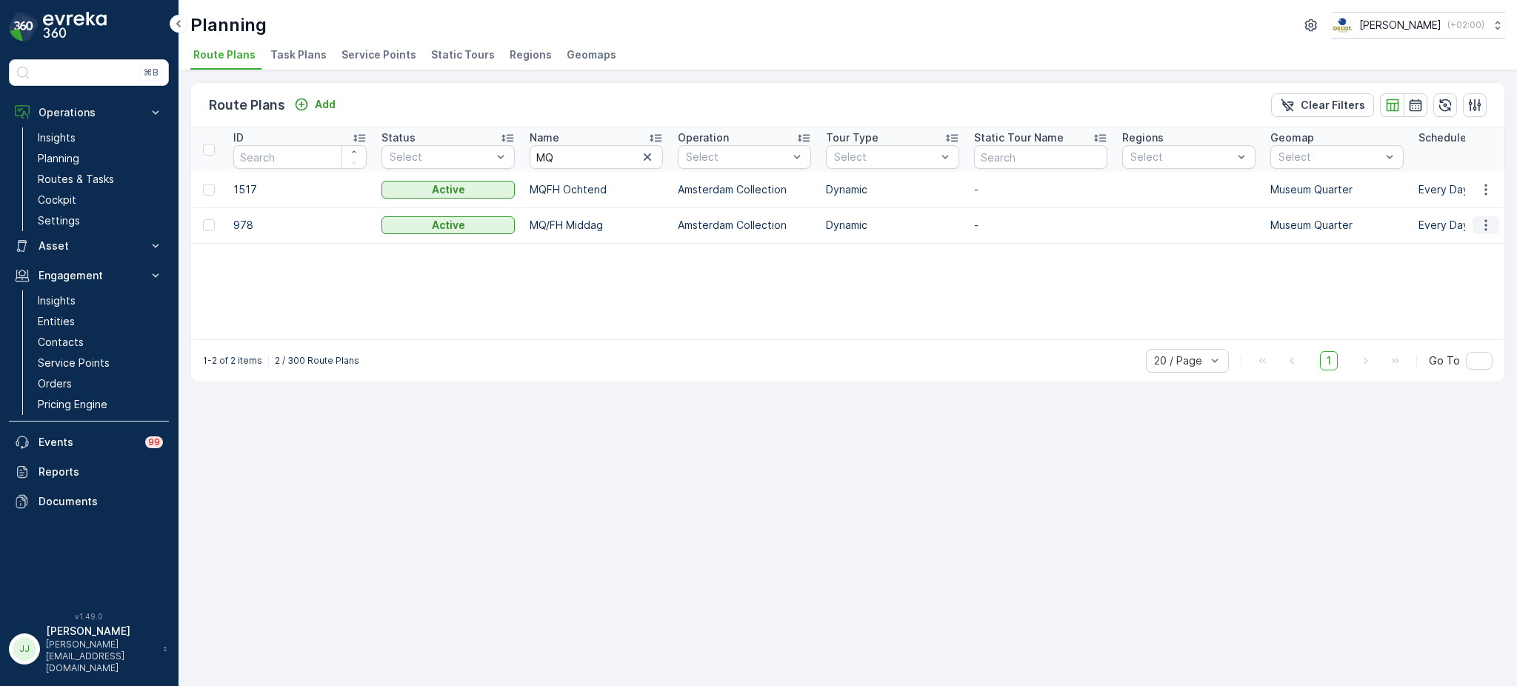
click at [1493, 218] on button "button" at bounding box center [1485, 225] width 27 height 18
click at [1468, 246] on span "Edit Route Plan" at bounding box center [1472, 245] width 76 height 15
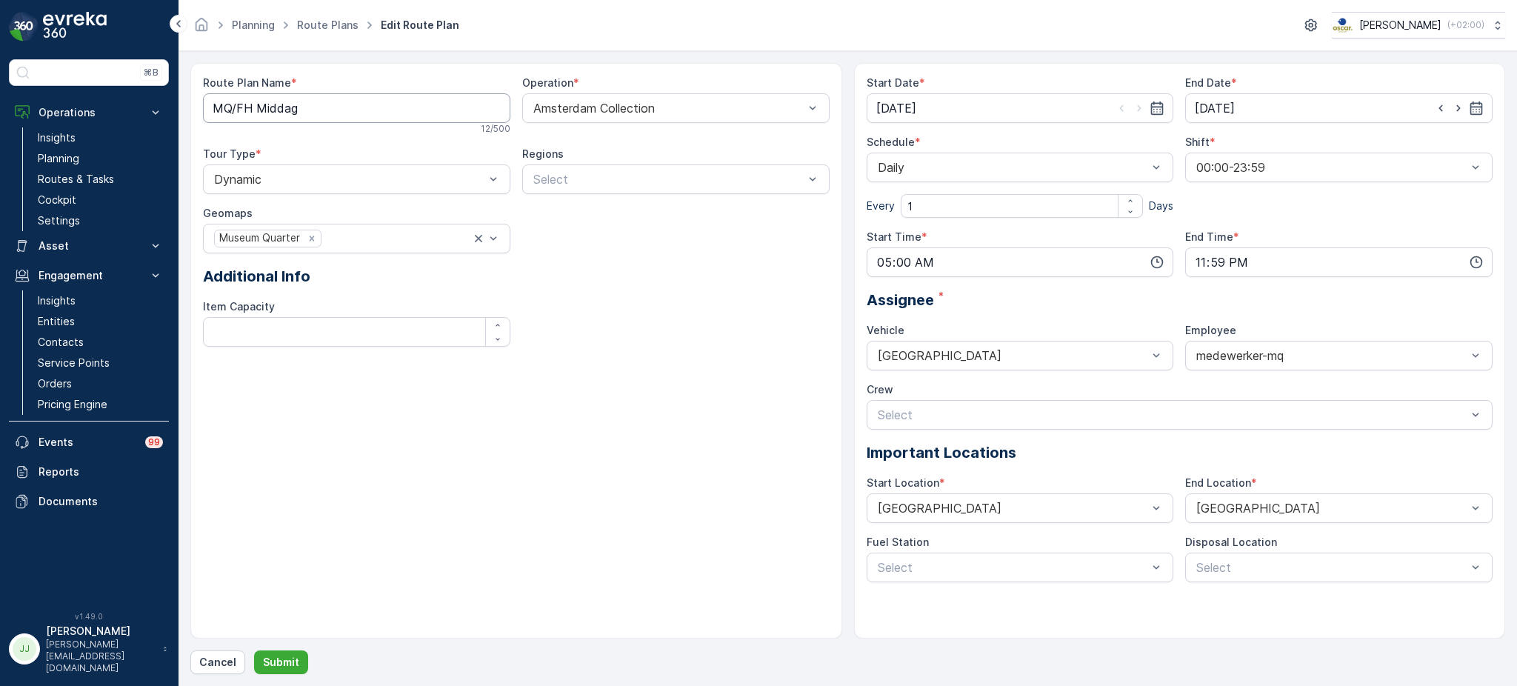
click at [237, 105] on Name "MQ/FH Middag" at bounding box center [356, 108] width 307 height 30
type Name "MQFH Middag"
click at [290, 663] on p "Submit" at bounding box center [281, 662] width 36 height 15
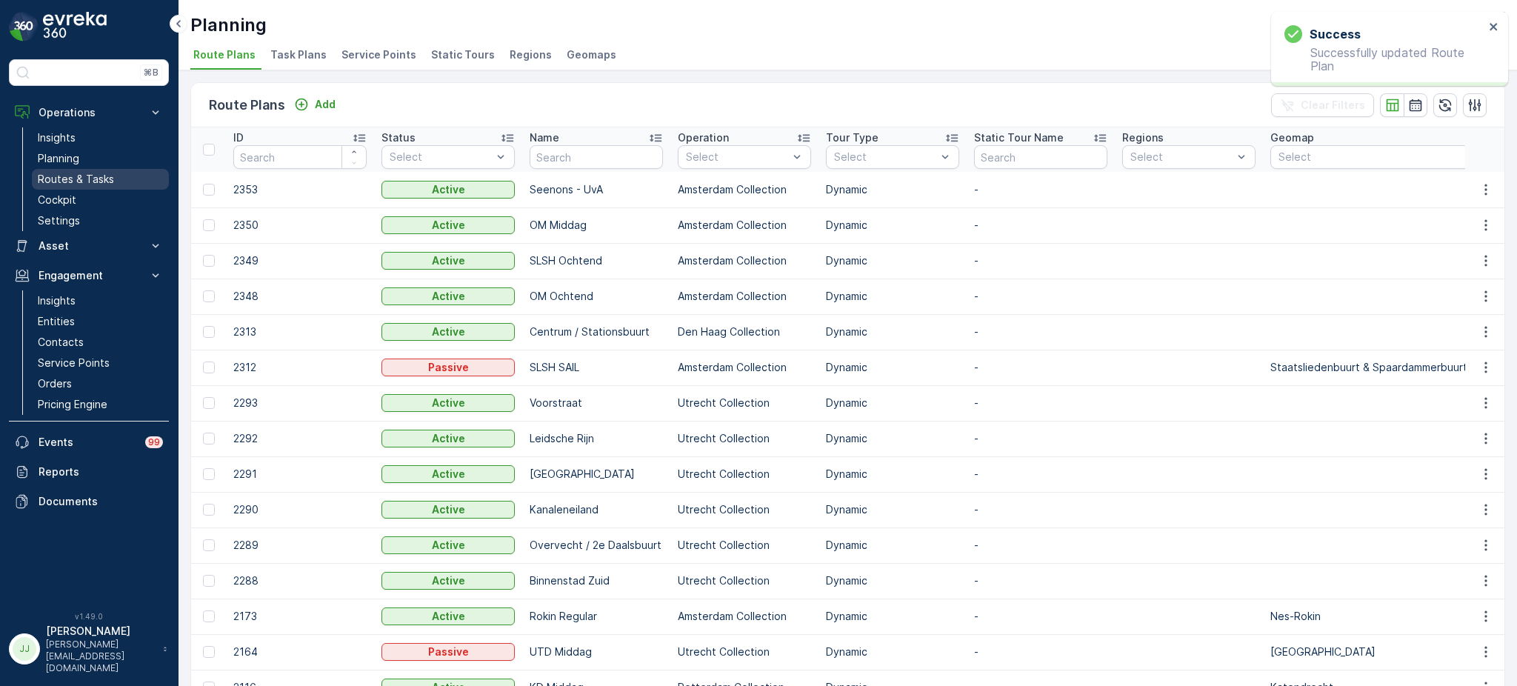
click at [74, 182] on p "Routes & Tasks" at bounding box center [76, 179] width 76 height 15
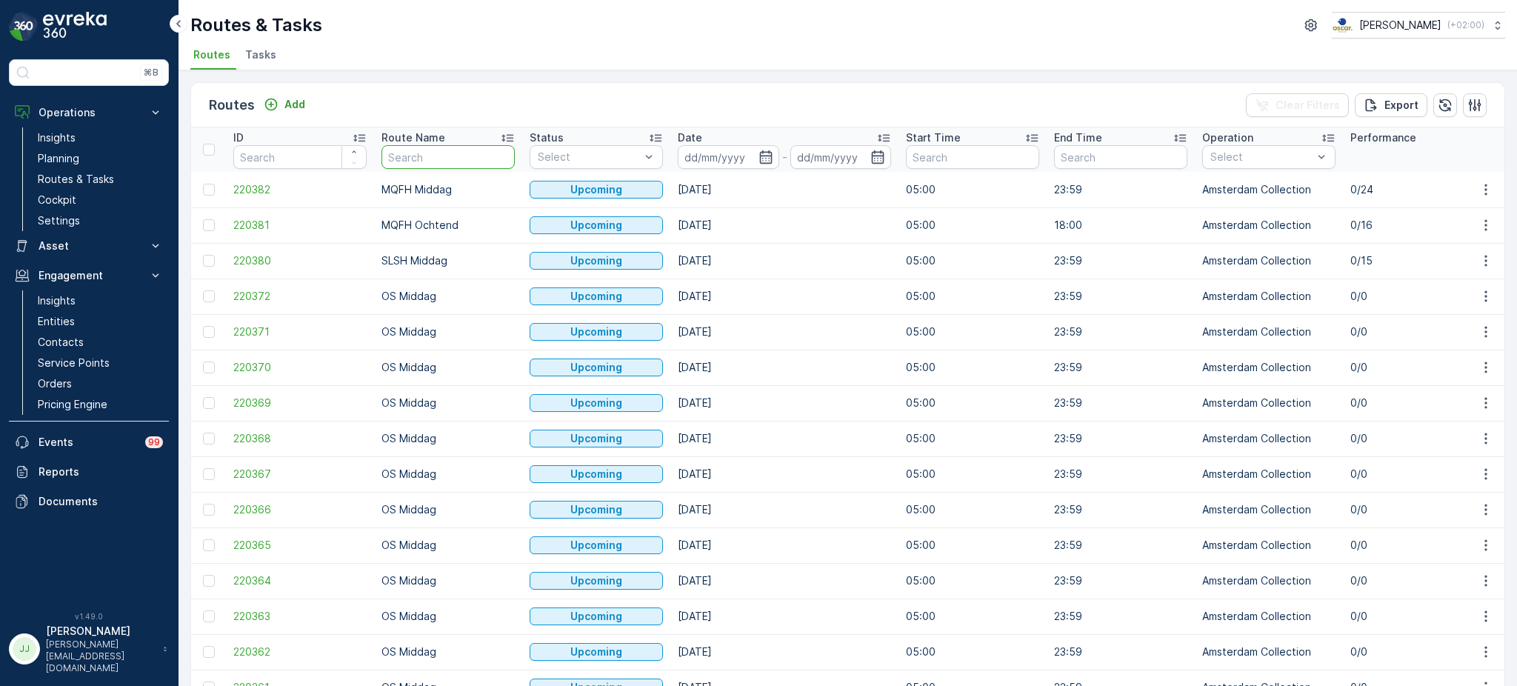
click at [458, 151] on input "text" at bounding box center [447, 157] width 133 height 24
type input "BH"
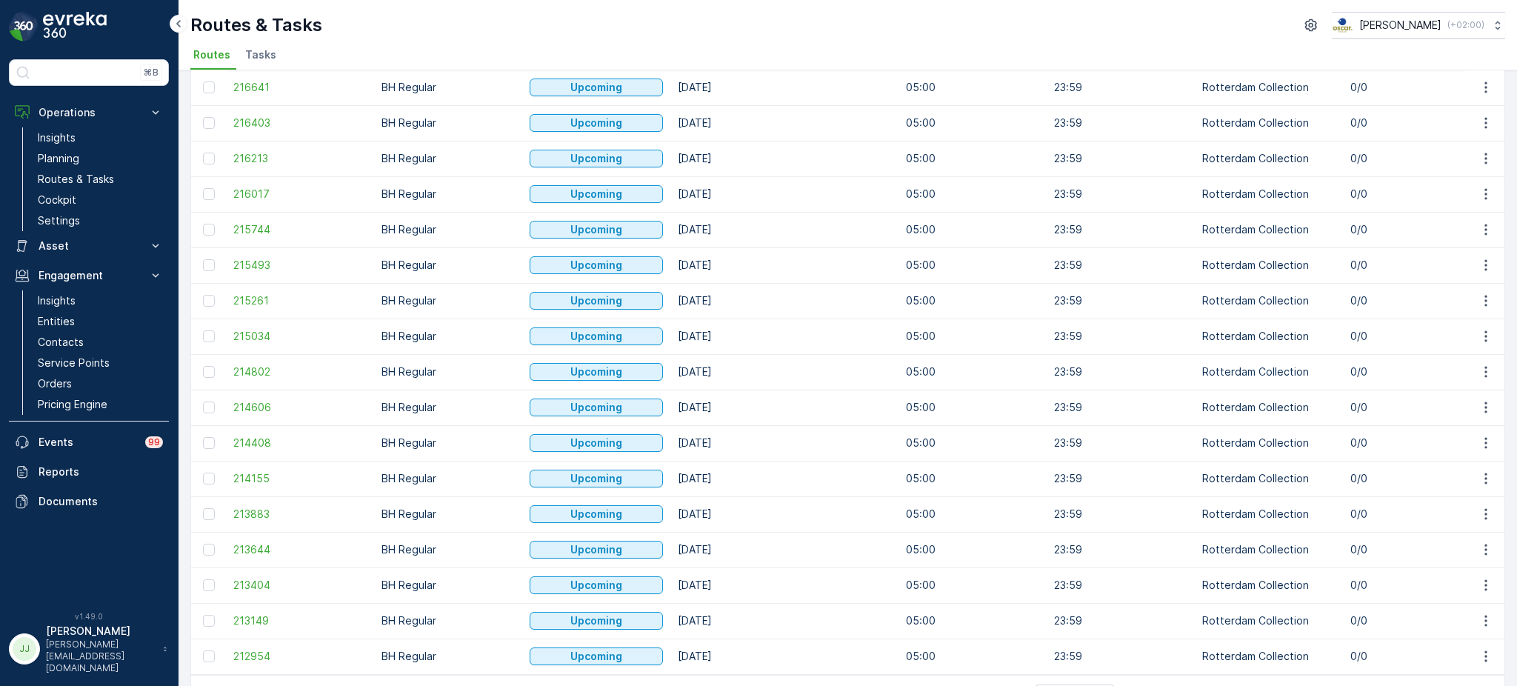
scroll to position [613, 0]
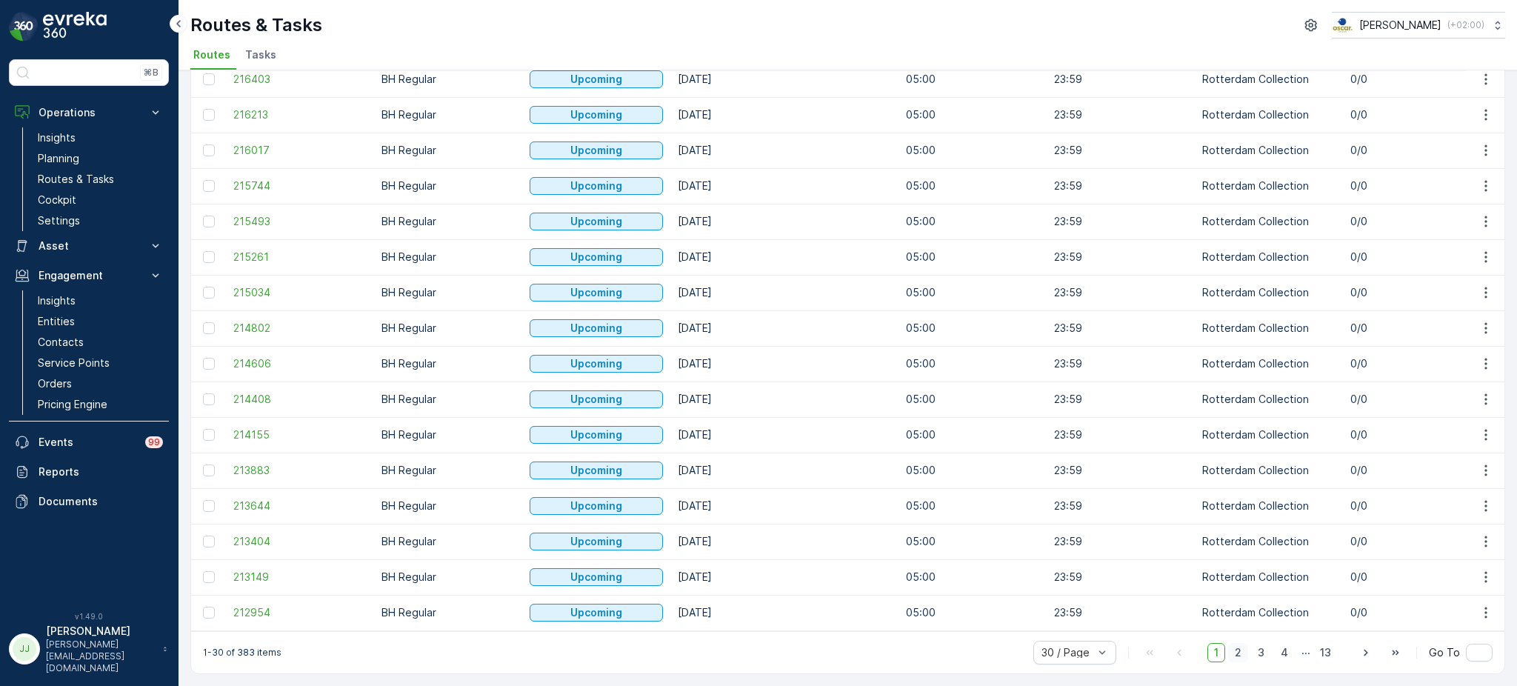
click at [1240, 655] on span "2" at bounding box center [1238, 652] width 20 height 19
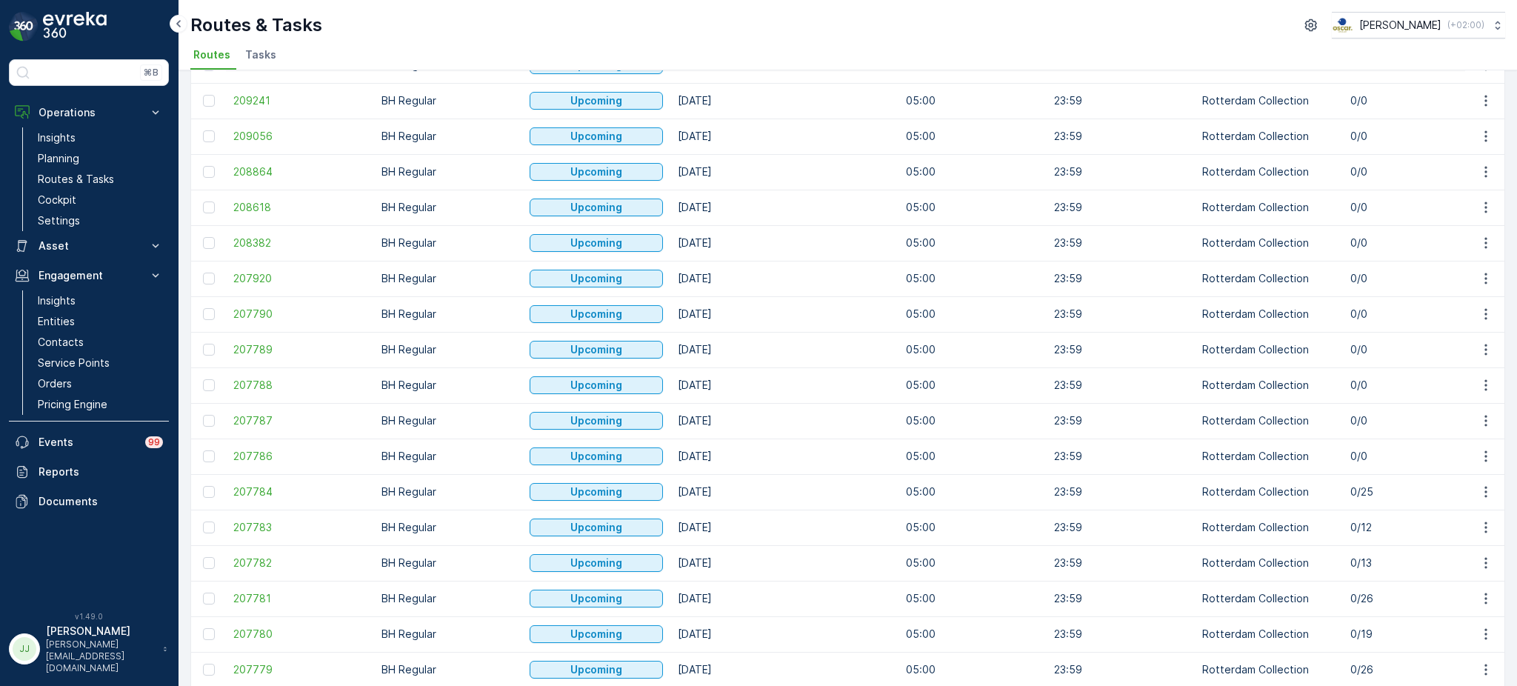
scroll to position [613, 0]
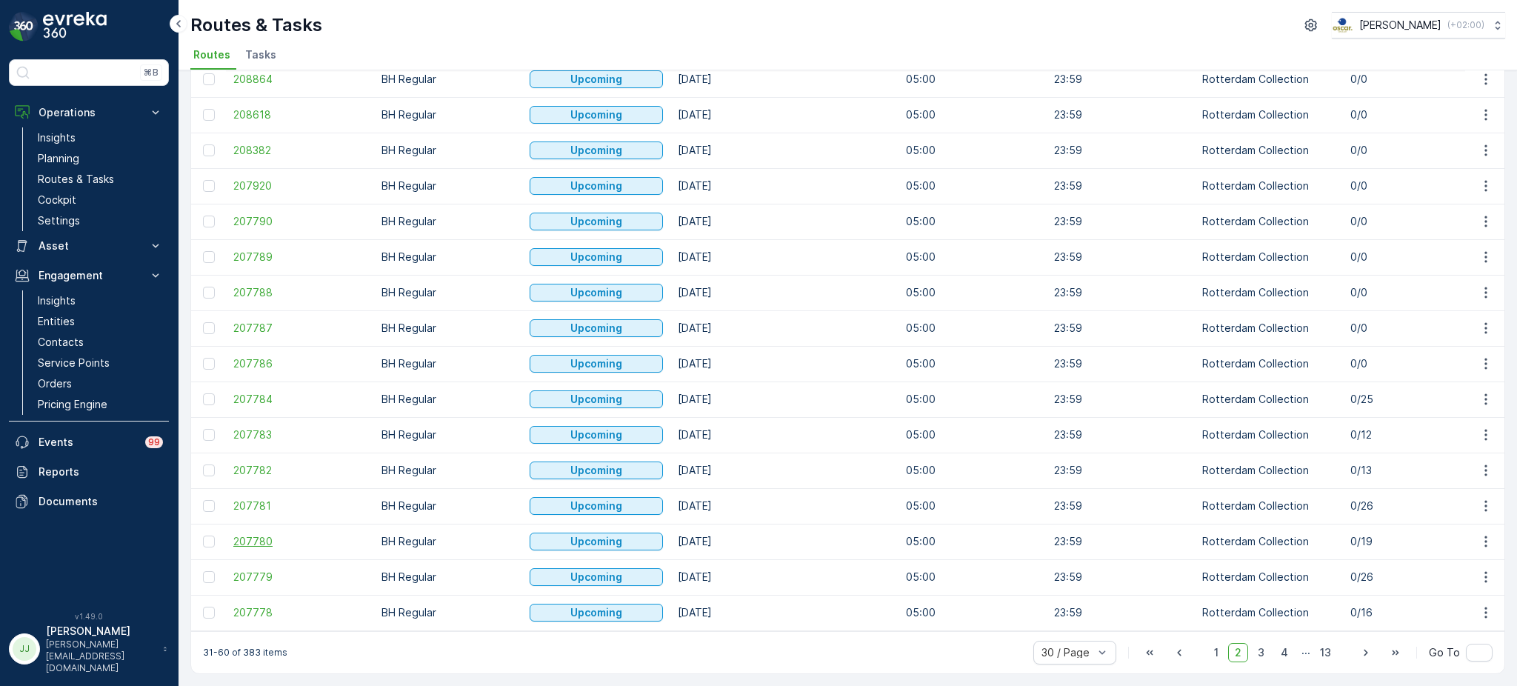
click at [247, 534] on span "207780" at bounding box center [299, 541] width 133 height 15
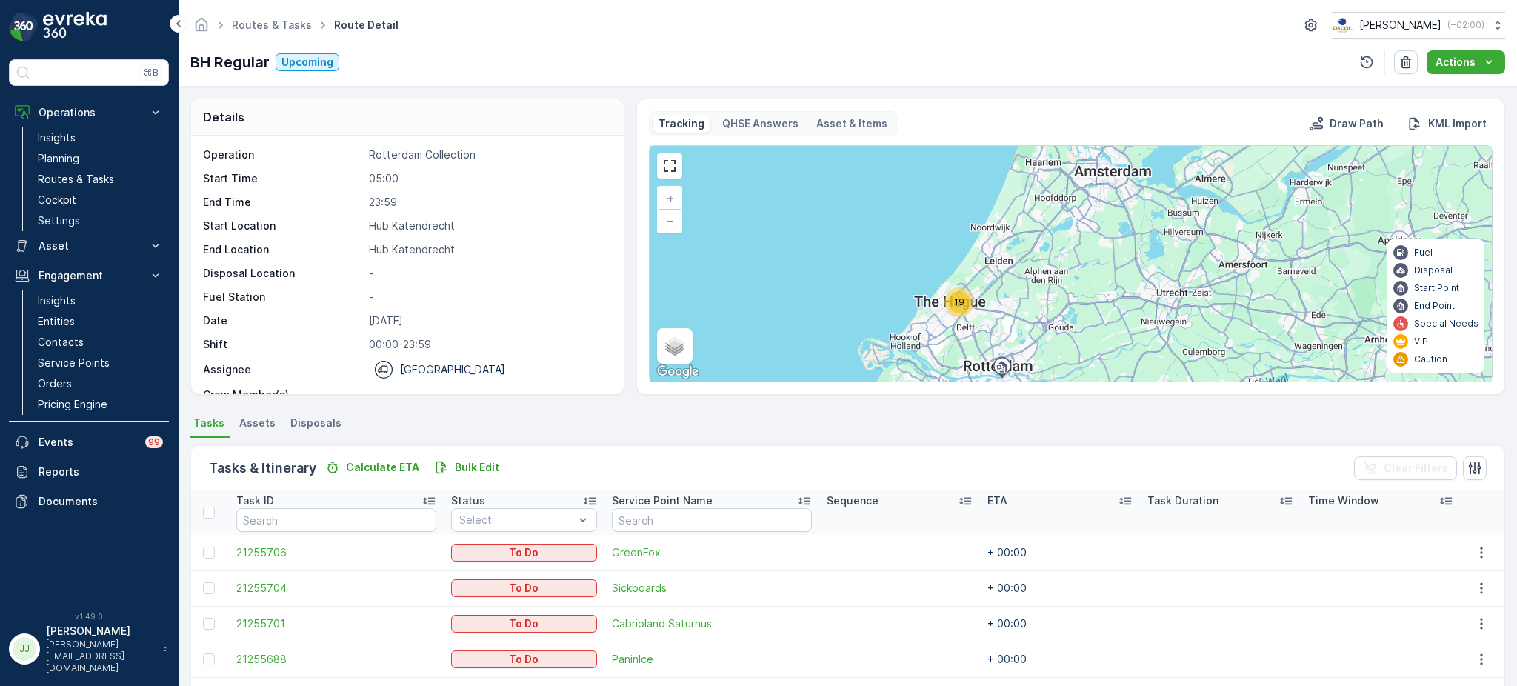
click at [966, 306] on div "19" at bounding box center [959, 302] width 22 height 22
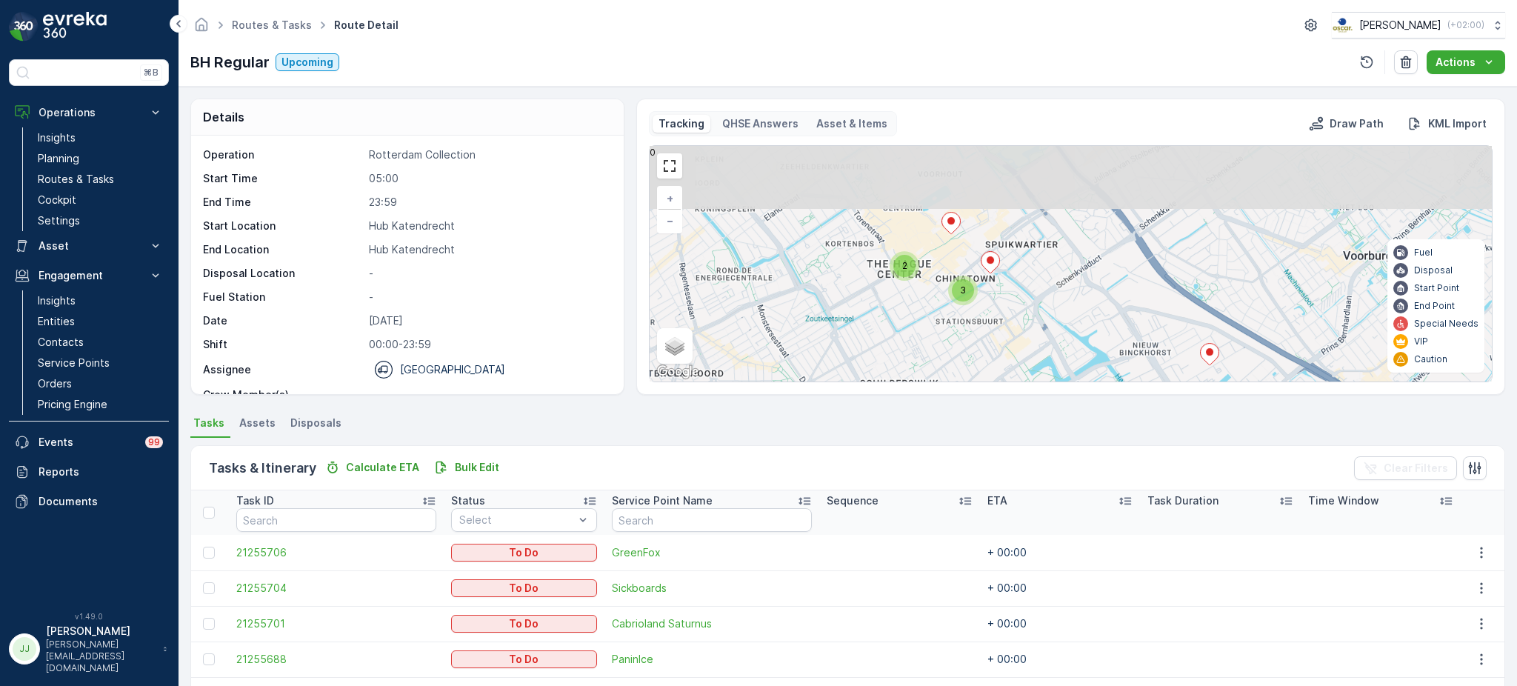
drag, startPoint x: 974, startPoint y: 325, endPoint x: 977, endPoint y: 342, distance: 17.3
click at [977, 342] on div "2 8 2 3 + − Satellite Roadmap Terrain Hybrid Leaflet Keyboard shortcuts Map Dat…" at bounding box center [1070, 263] width 842 height 235
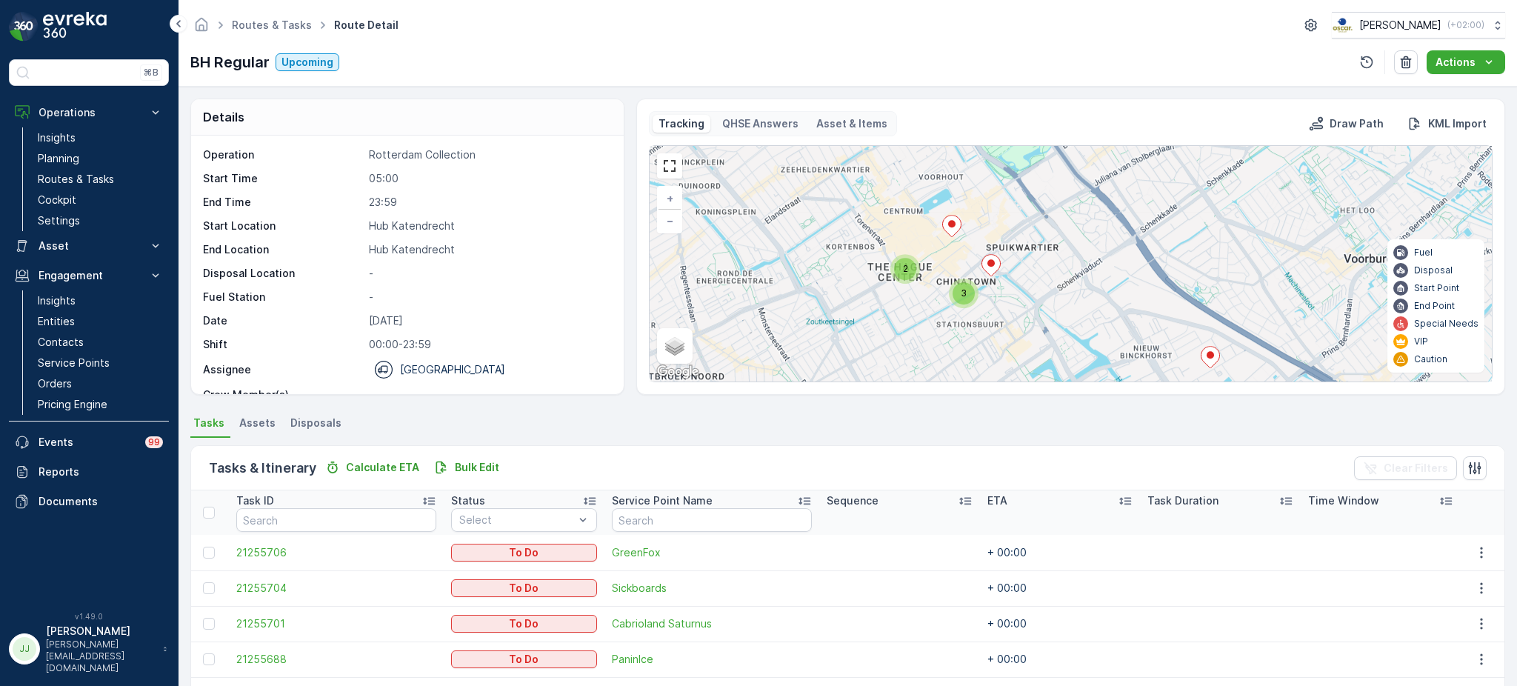
click at [961, 292] on span "3" at bounding box center [963, 292] width 6 height 11
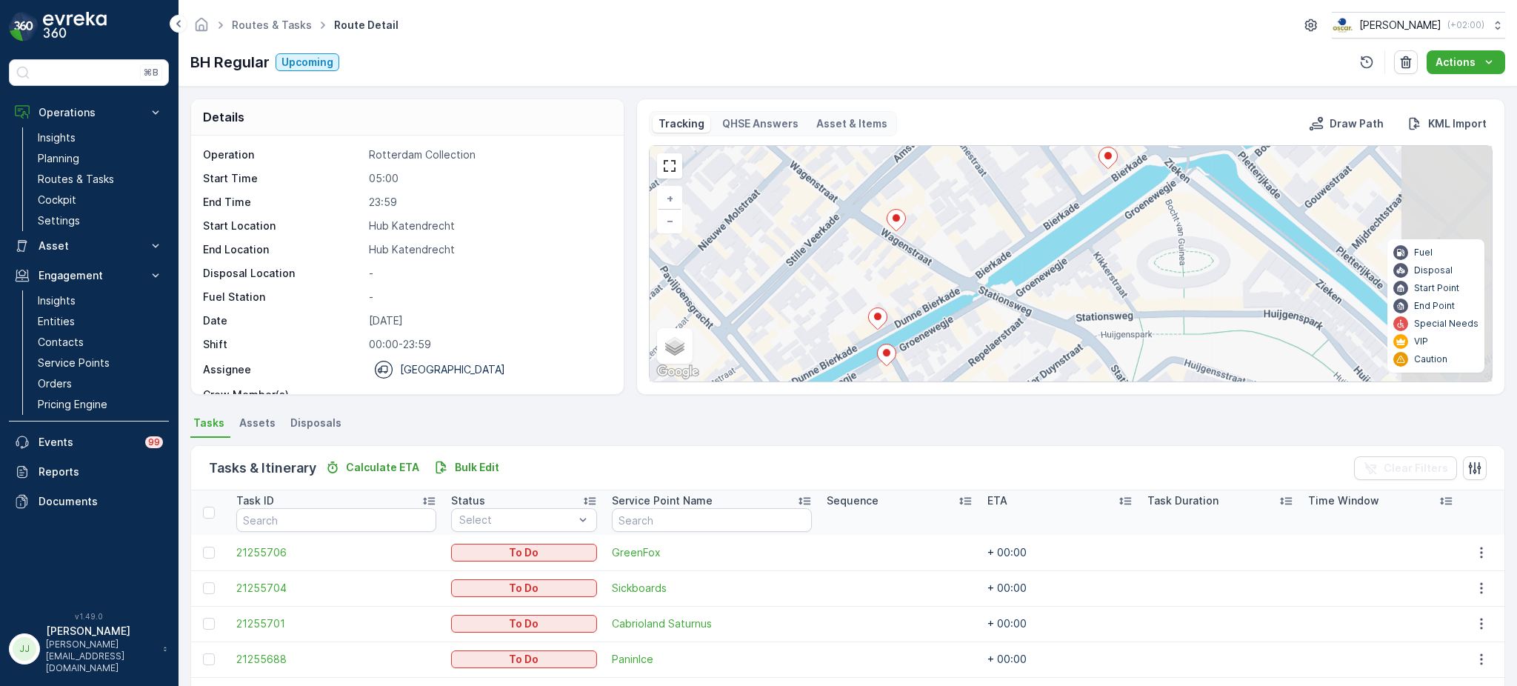
drag, startPoint x: 1012, startPoint y: 255, endPoint x: 830, endPoint y: 290, distance: 185.5
click at [830, 290] on div "3 + − Satellite Roadmap Terrain Hybrid Leaflet Keyboard shortcuts Map Data Map …" at bounding box center [1070, 263] width 842 height 235
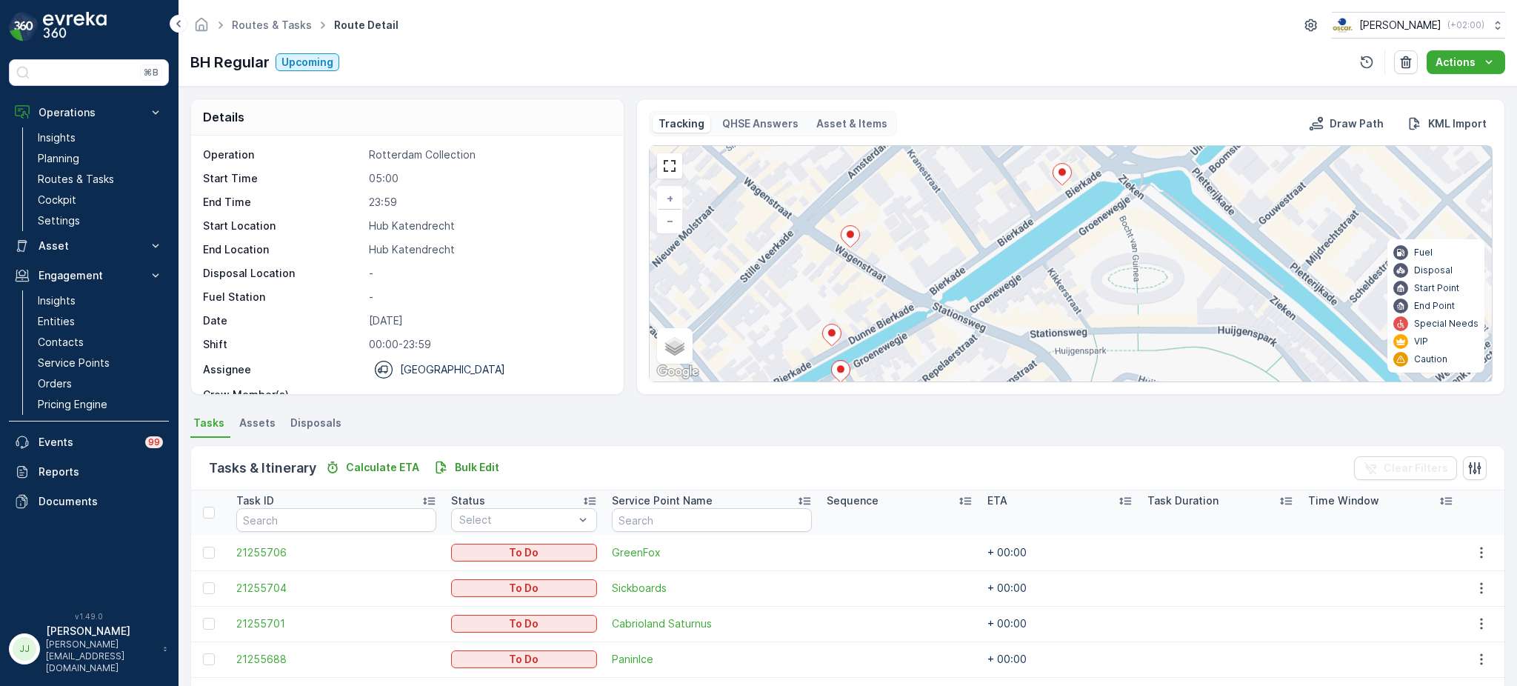
drag, startPoint x: 874, startPoint y: 264, endPoint x: 823, endPoint y: 307, distance: 66.7
click at [823, 286] on div "3 + − Satellite Roadmap Terrain Hybrid Leaflet Keyboard shortcuts Map Data Map …" at bounding box center [1070, 263] width 842 height 235
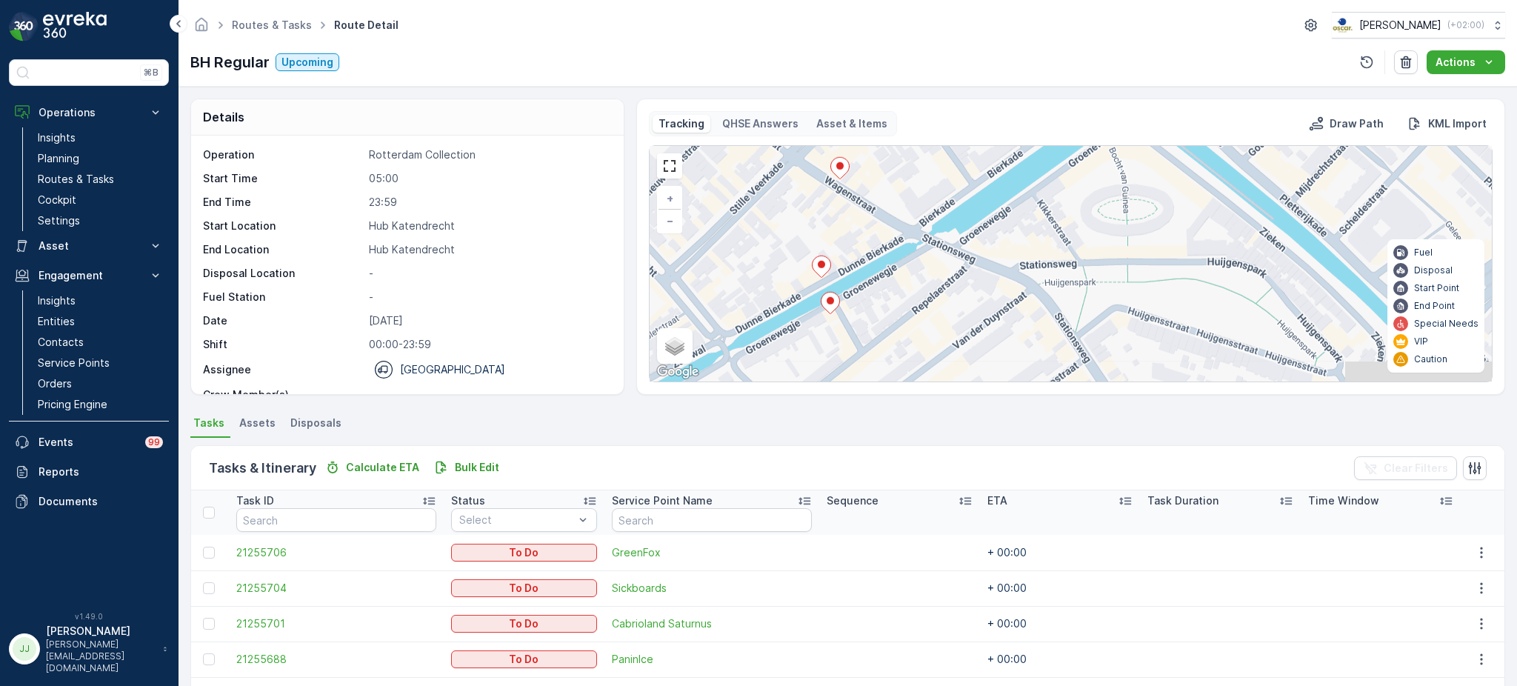
drag, startPoint x: 824, startPoint y: 290, endPoint x: 827, endPoint y: 104, distance: 185.1
click at [827, 104] on div "Tracking QHSE Answers Asset & Items Draw Path KML Import 3 + − Satellite Roadma…" at bounding box center [1070, 246] width 869 height 296
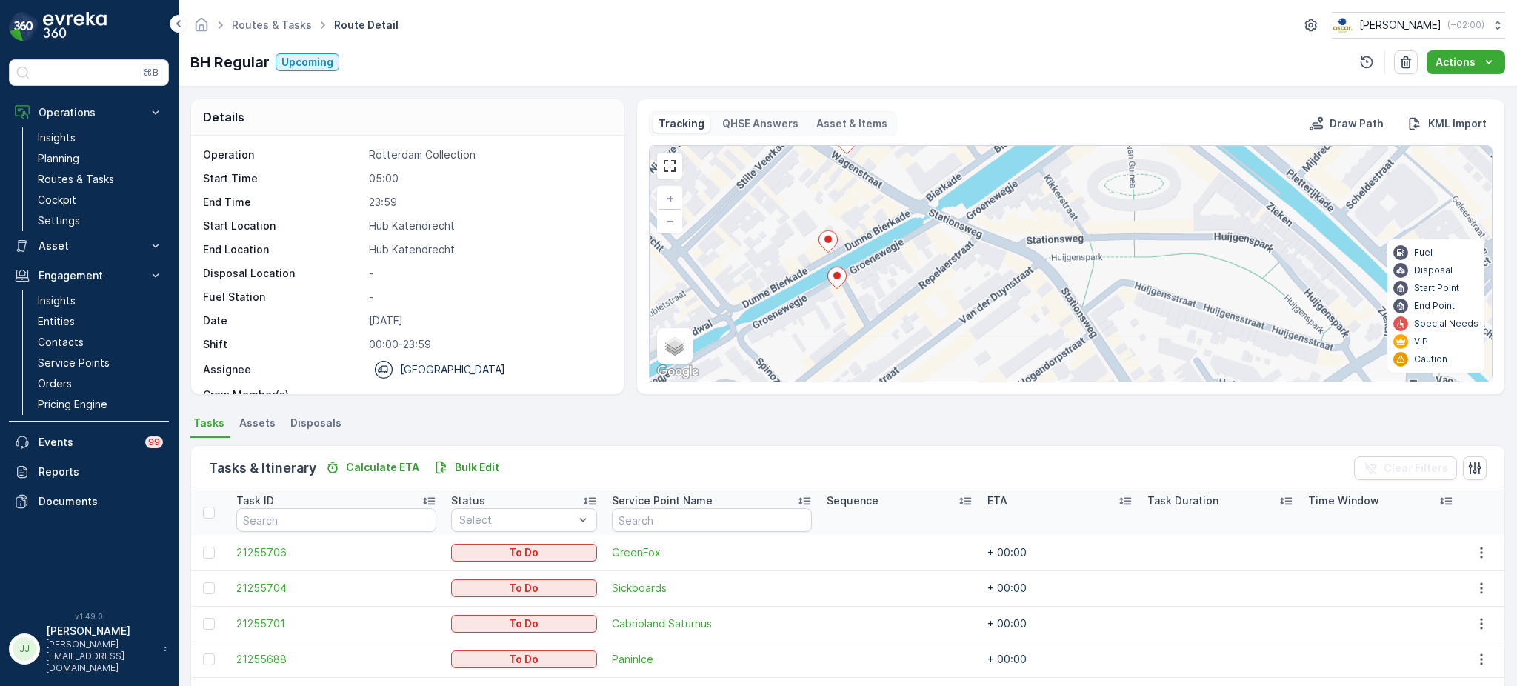
drag, startPoint x: 851, startPoint y: 213, endPoint x: 839, endPoint y: 182, distance: 33.3
click at [840, 184] on div "3 + − Satellite Roadmap Terrain Hybrid Leaflet Keyboard shortcuts Map Data Map …" at bounding box center [1070, 263] width 842 height 235
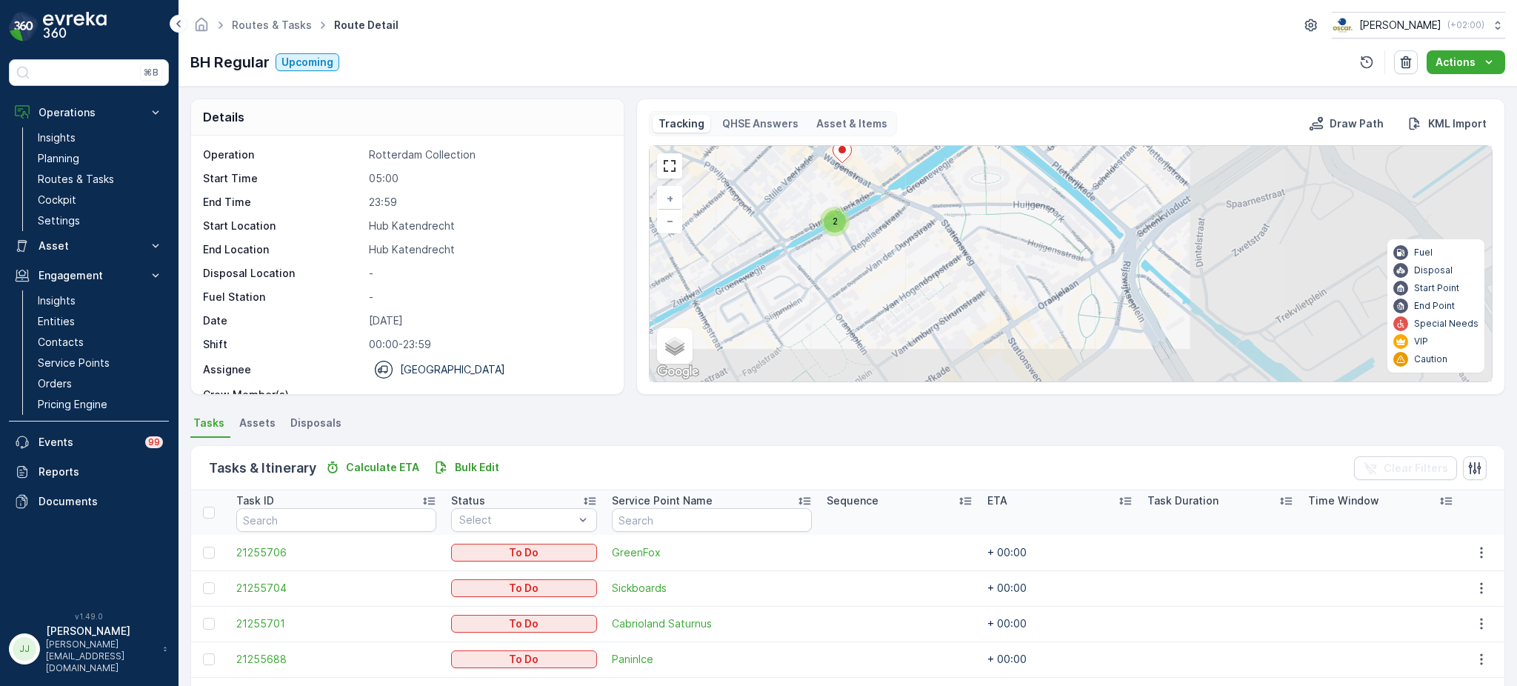
drag, startPoint x: 986, startPoint y: 221, endPoint x: 949, endPoint y: 167, distance: 65.5
click at [949, 167] on div "2 3 2 2 + − Satellite Roadmap Terrain Hybrid Leaflet Keyboard shortcuts Map Dat…" at bounding box center [1070, 263] width 842 height 235
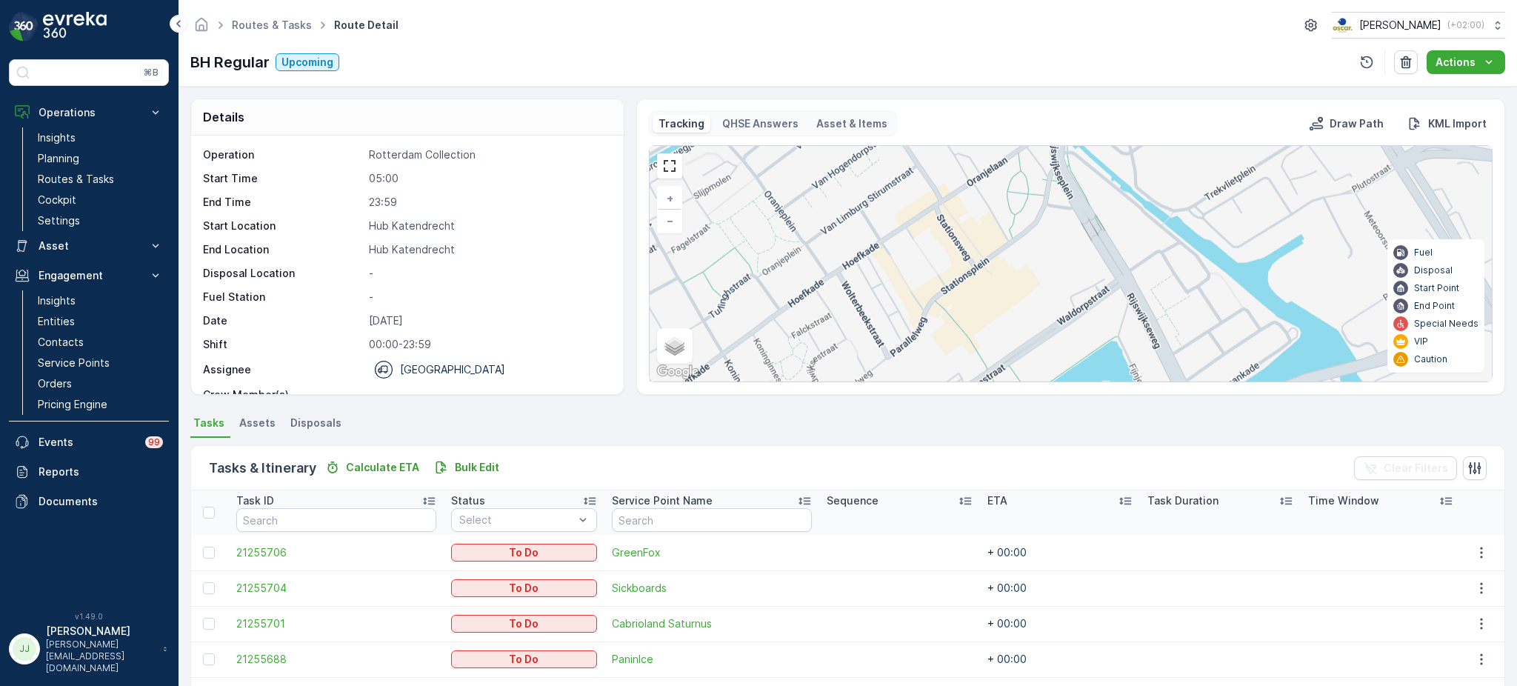
drag, startPoint x: 964, startPoint y: 270, endPoint x: 960, endPoint y: 185, distance: 84.5
click at [957, 186] on div "2 3 2 2 + − Satellite Roadmap Terrain Hybrid Leaflet Keyboard shortcuts Map Dat…" at bounding box center [1070, 263] width 842 height 235
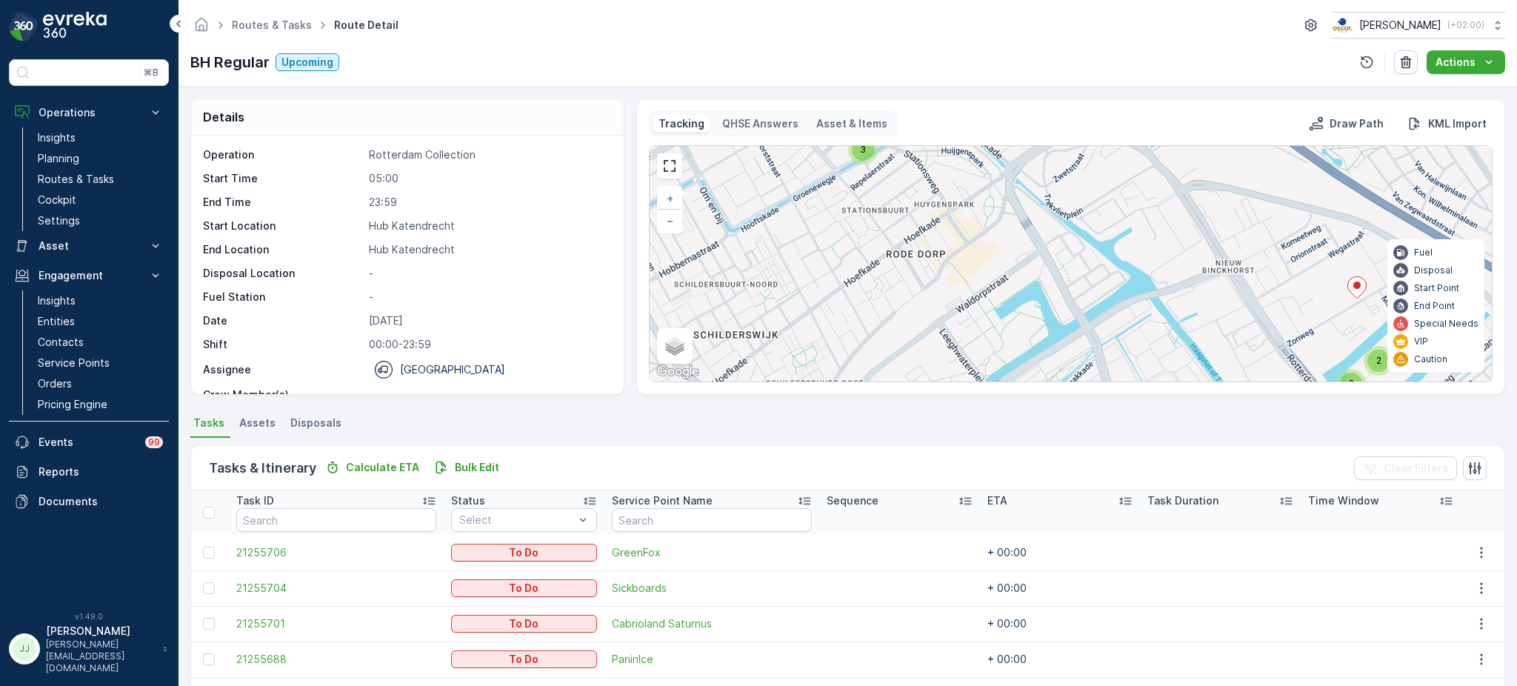
drag, startPoint x: 979, startPoint y: 323, endPoint x: 972, endPoint y: 324, distance: 7.6
click at [972, 324] on div "2 3 2 2 3 + − Satellite Roadmap Terrain Hybrid Leaflet Keyboard shortcuts Map D…" at bounding box center [1070, 263] width 842 height 235
click at [854, 258] on div "2 3 2 2 3 + − Satellite Roadmap Terrain Hybrid Leaflet Keyboard shortcuts Map D…" at bounding box center [1070, 263] width 842 height 235
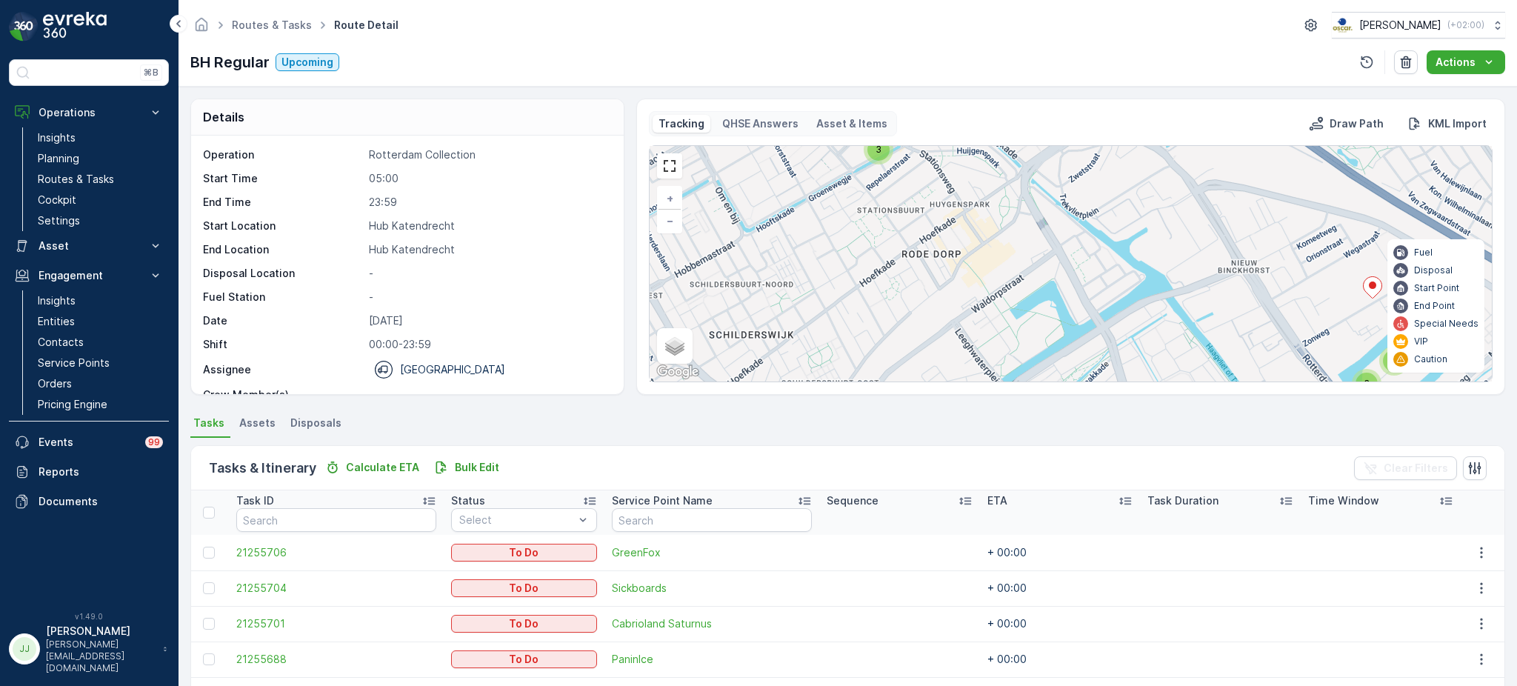
drag, startPoint x: 886, startPoint y: 256, endPoint x: 798, endPoint y: 53, distance: 220.9
click at [907, 366] on div "2 3 2 2 3 + − Satellite Roadmap Terrain Hybrid Leaflet Keyboard shortcuts Map D…" at bounding box center [1070, 263] width 842 height 235
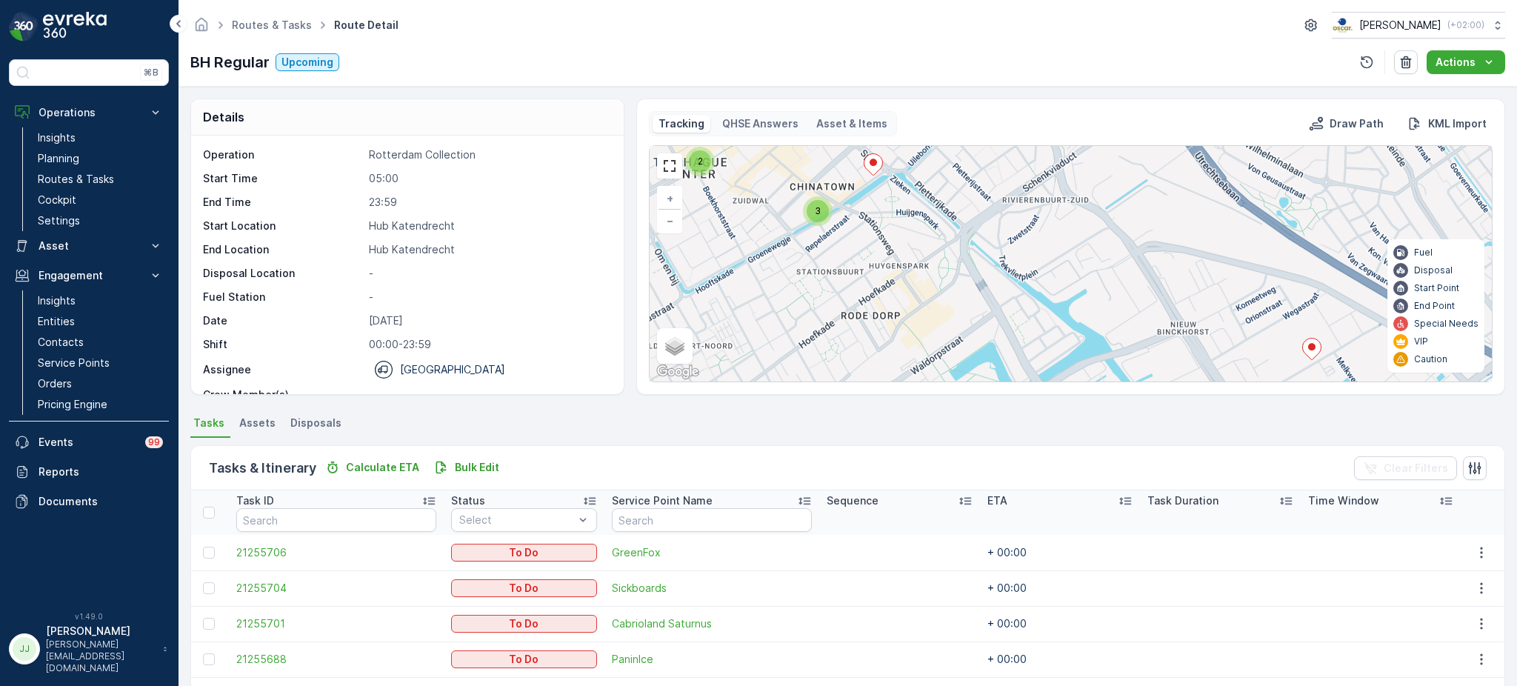
drag, startPoint x: 954, startPoint y: 264, endPoint x: 903, endPoint y: 244, distance: 54.2
click at [837, 187] on div "2 3 2 2 3 + − Satellite Roadmap Terrain Hybrid Leaflet Keyboard shortcuts Map D…" at bounding box center [1070, 263] width 842 height 235
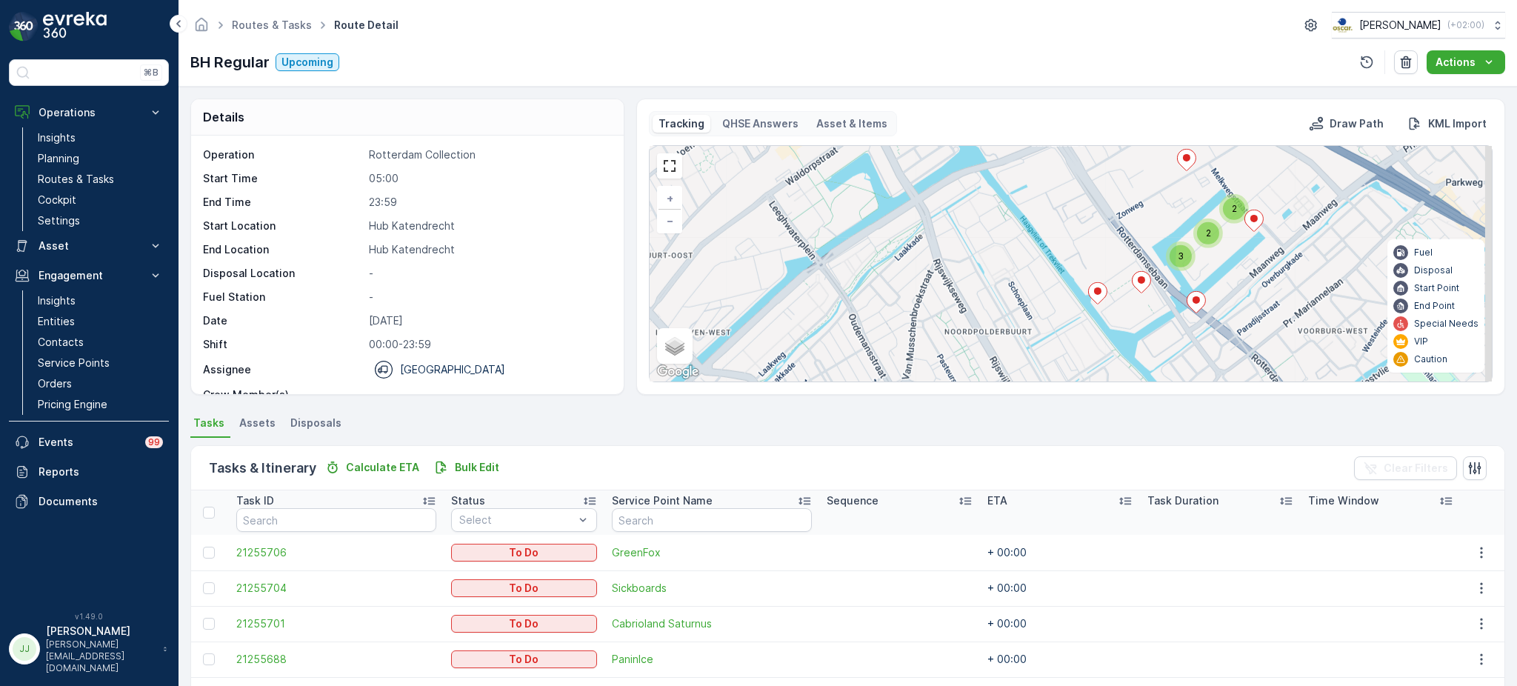
drag, startPoint x: 937, startPoint y: 189, endPoint x: 922, endPoint y: 158, distance: 33.8
click at [922, 158] on div "2 3 2 2 3 + − Satellite Roadmap Terrain Hybrid Leaflet Keyboard shortcuts Map D…" at bounding box center [1070, 263] width 842 height 235
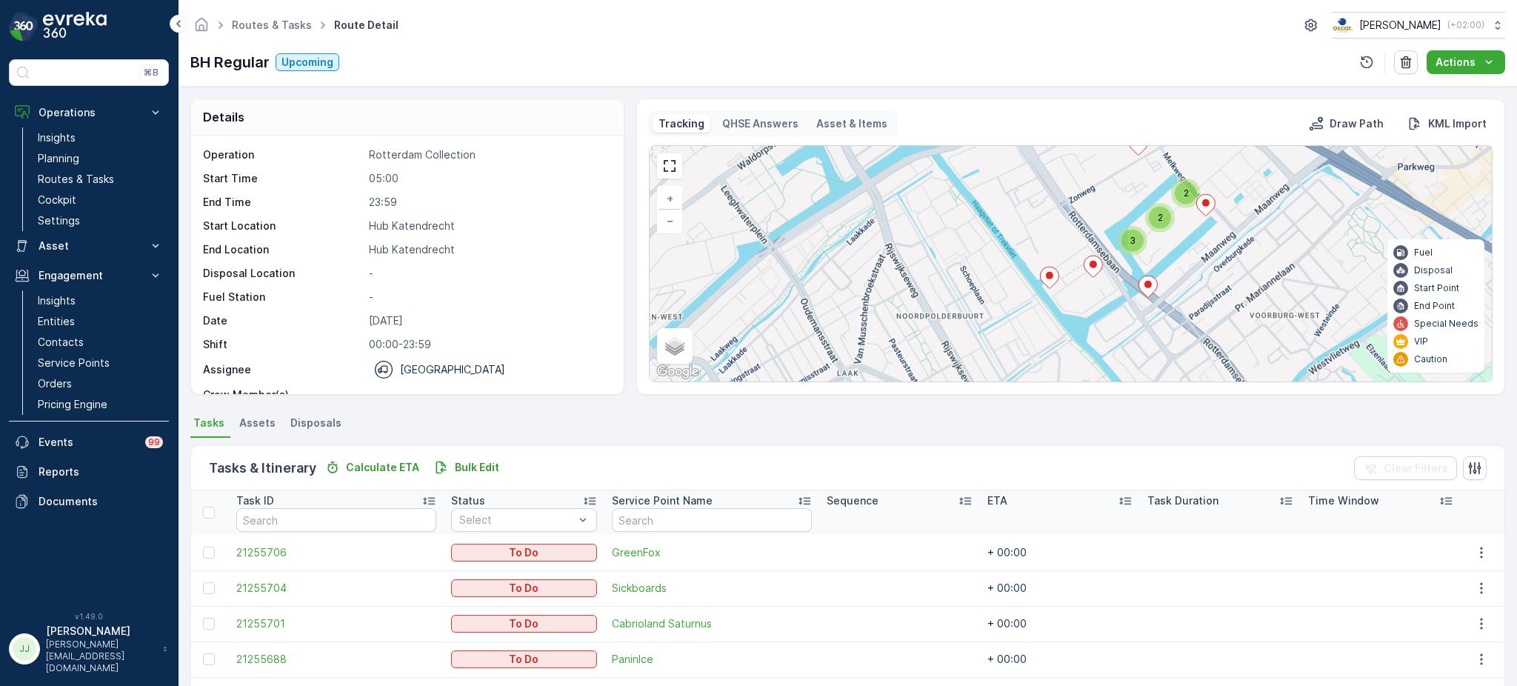
drag, startPoint x: 1031, startPoint y: 241, endPoint x: 865, endPoint y: 224, distance: 166.7
click at [865, 224] on div "2 3 2 2 3 + − Satellite Roadmap Terrain Hybrid Leaflet Keyboard shortcuts Map D…" at bounding box center [1070, 263] width 842 height 235
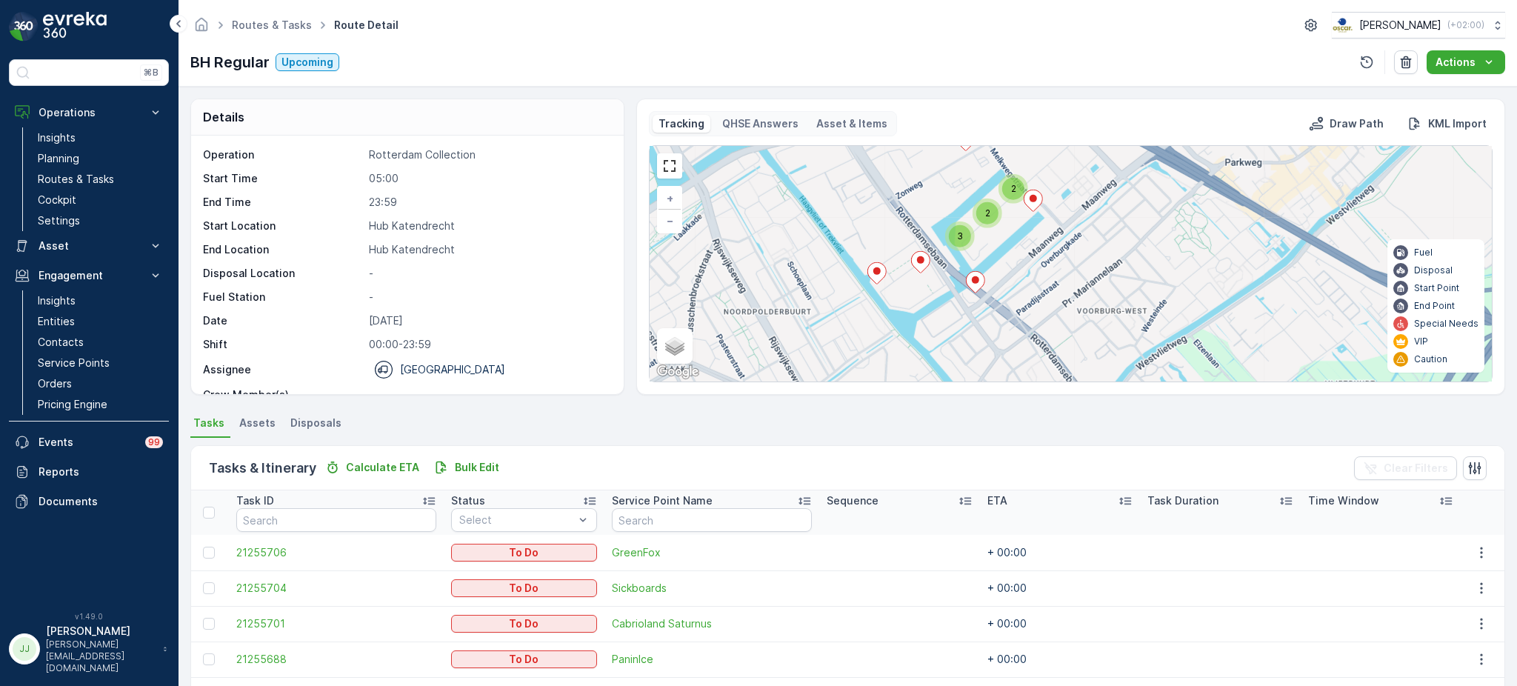
drag, startPoint x: 835, startPoint y: 292, endPoint x: 835, endPoint y: 319, distance: 27.4
click at [837, 350] on div "2 3 2 2 3 + − Satellite Roadmap Terrain Hybrid Leaflet Keyboard shortcuts Map D…" at bounding box center [1070, 263] width 842 height 235
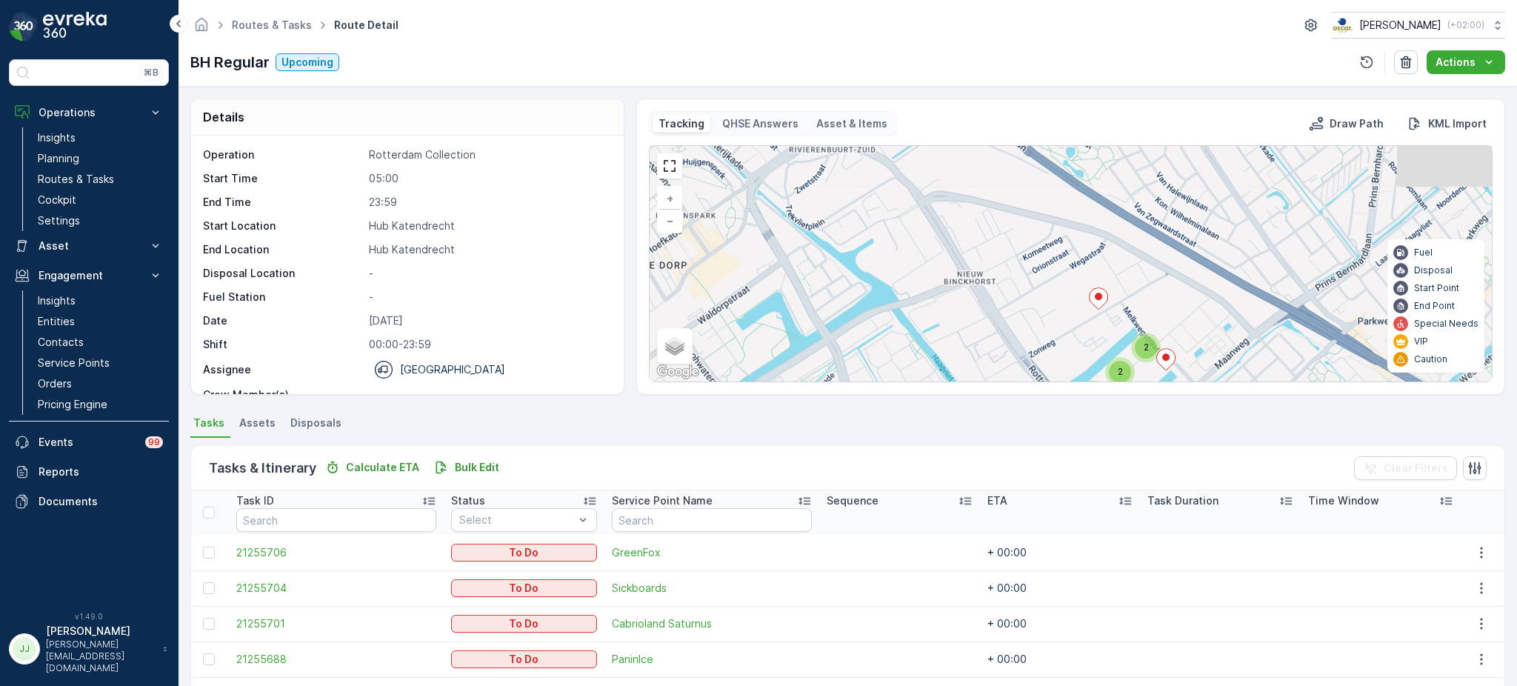
drag, startPoint x: 775, startPoint y: 240, endPoint x: 905, endPoint y: 341, distance: 165.2
click at [905, 341] on div "2 3 2 2 3 + − Satellite Roadmap Terrain Hybrid Leaflet Keyboard shortcuts Map D…" at bounding box center [1070, 263] width 842 height 235
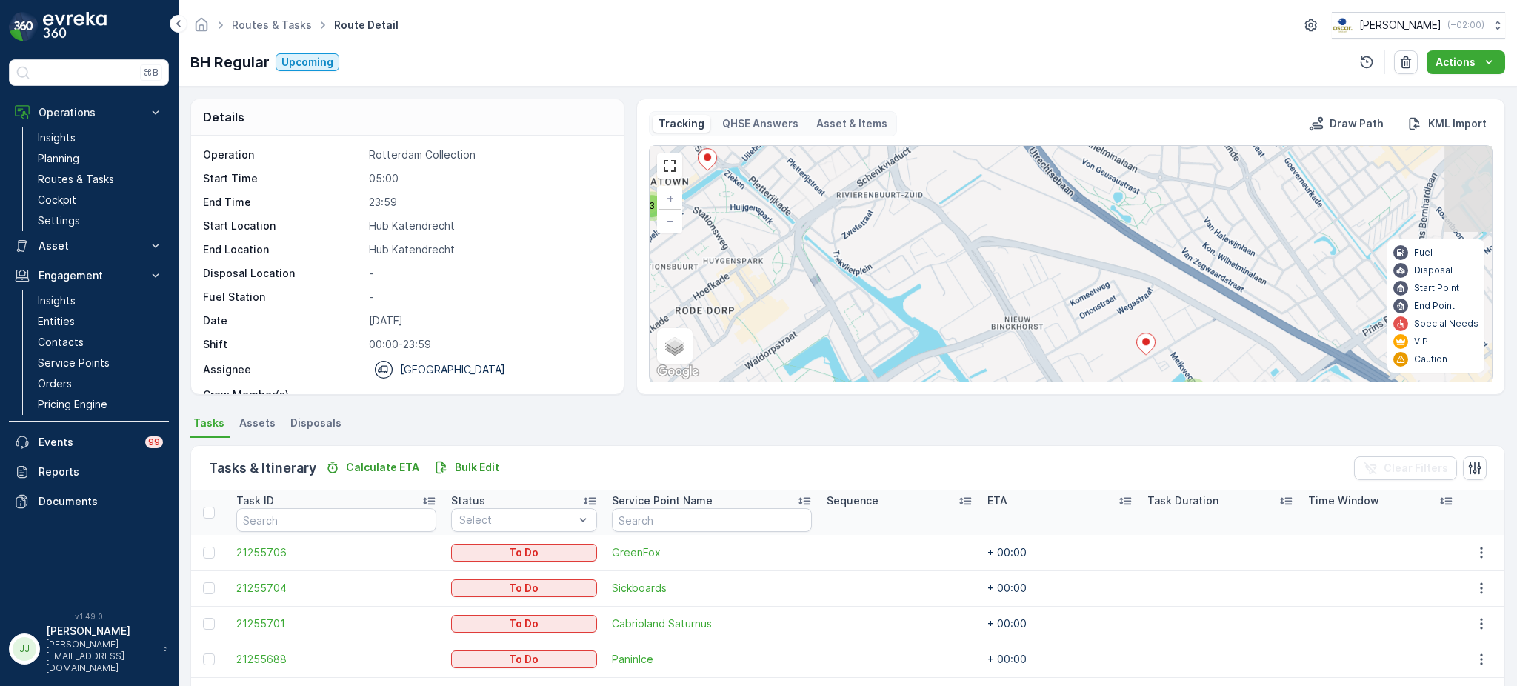
drag, startPoint x: 826, startPoint y: 278, endPoint x: 866, endPoint y: 307, distance: 49.3
click at [1004, 364] on div "2 3 2 2 3 + − Satellite Roadmap Terrain Hybrid Leaflet Keyboard shortcuts Map D…" at bounding box center [1070, 263] width 842 height 235
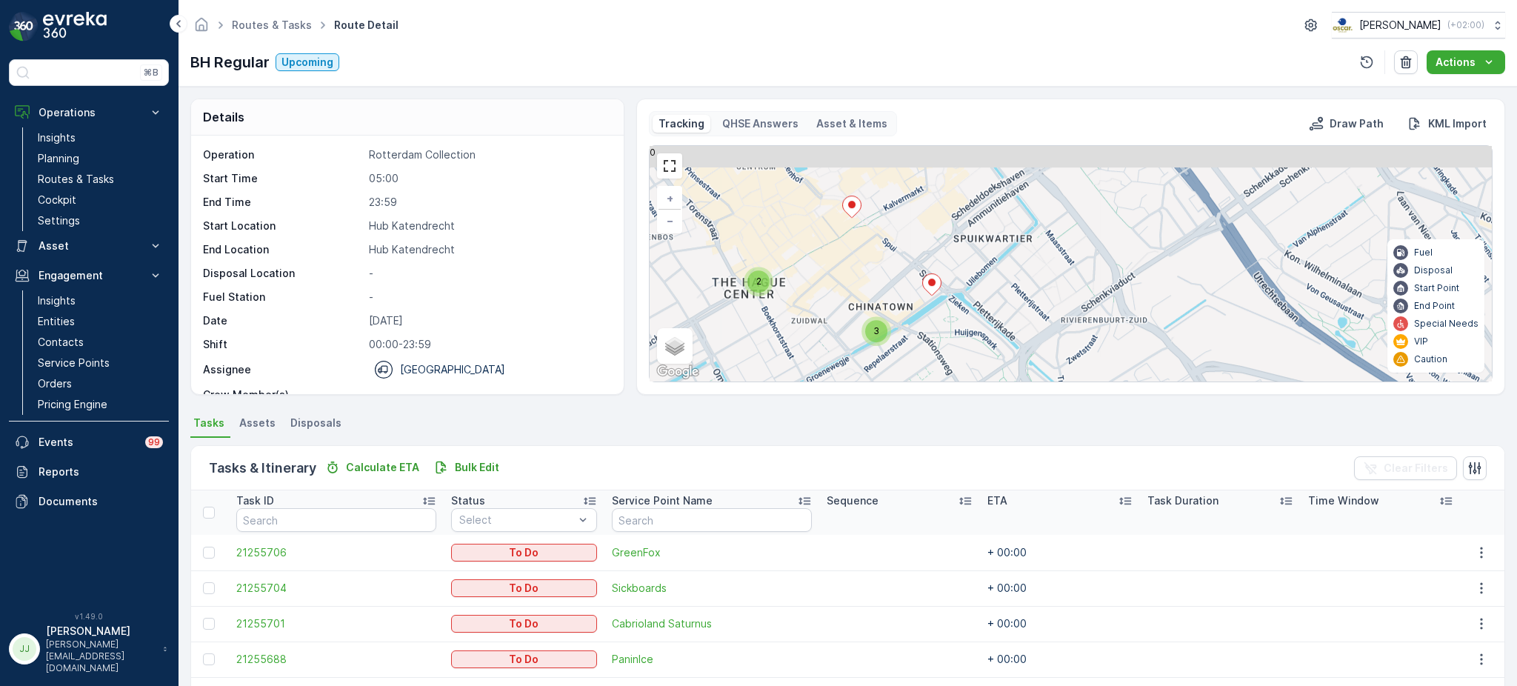
drag, startPoint x: 914, startPoint y: 367, endPoint x: 931, endPoint y: 367, distance: 17.0
click at [931, 373] on div "2 3 2 2 3 + − Satellite Roadmap Terrain Hybrid Leaflet Keyboard shortcuts Map D…" at bounding box center [1070, 263] width 842 height 235
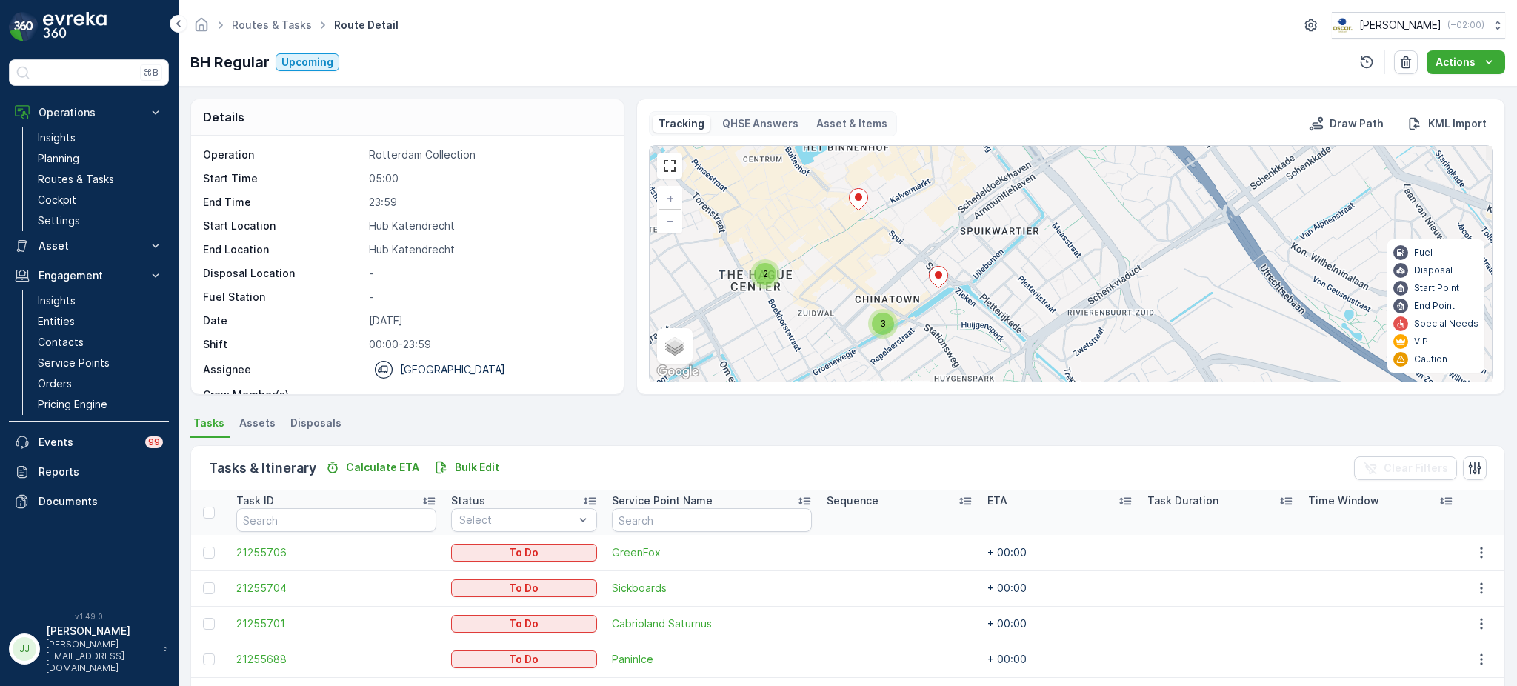
drag, startPoint x: 929, startPoint y: 357, endPoint x: 995, endPoint y: 373, distance: 67.9
click at [995, 373] on div "2 3 2 2 3 + − Satellite Roadmap Terrain Hybrid Leaflet Keyboard shortcuts Map D…" at bounding box center [1070, 263] width 842 height 235
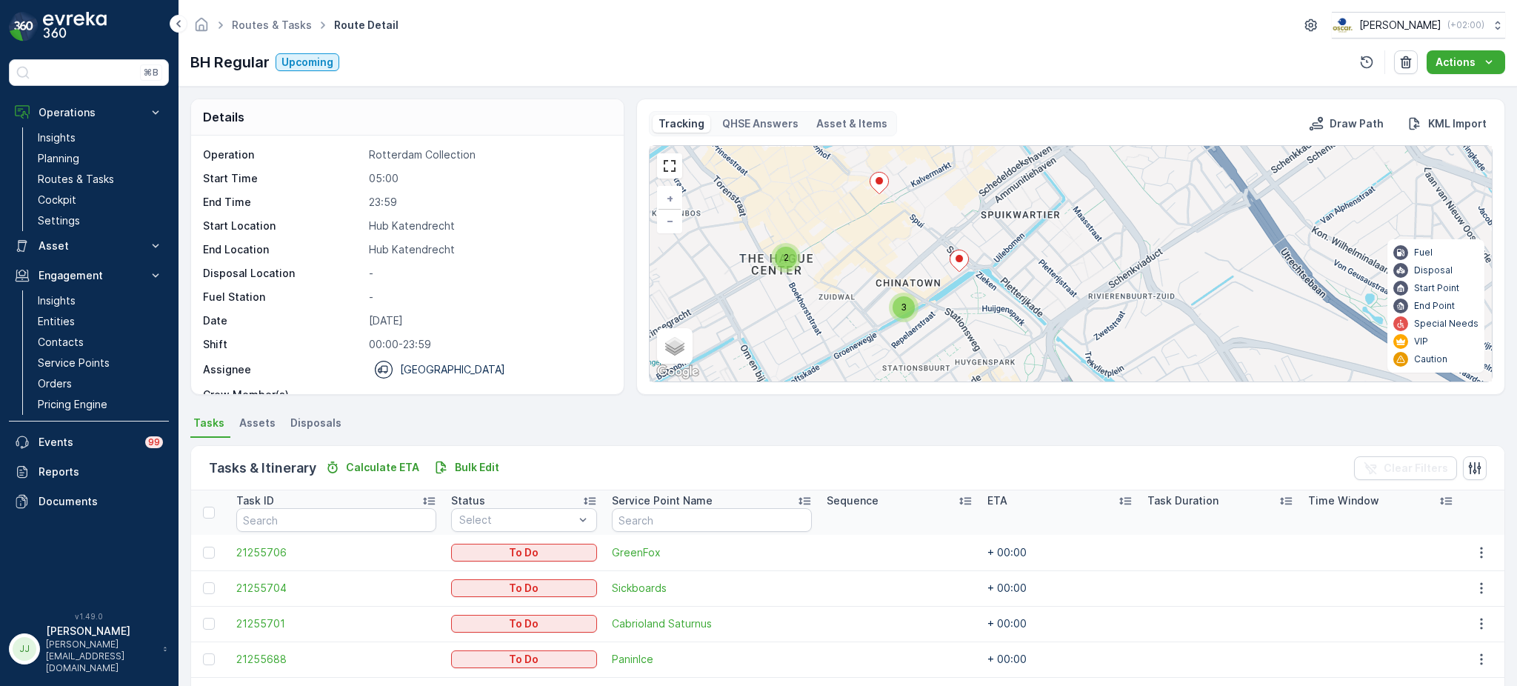
drag, startPoint x: 1004, startPoint y: 298, endPoint x: 997, endPoint y: 294, distance: 8.3
click at [997, 294] on div "2 3 2 2 3 + − Satellite Roadmap Terrain Hybrid Leaflet Keyboard shortcuts Map D…" at bounding box center [1070, 263] width 842 height 235
click at [905, 309] on div "3" at bounding box center [903, 306] width 22 height 22
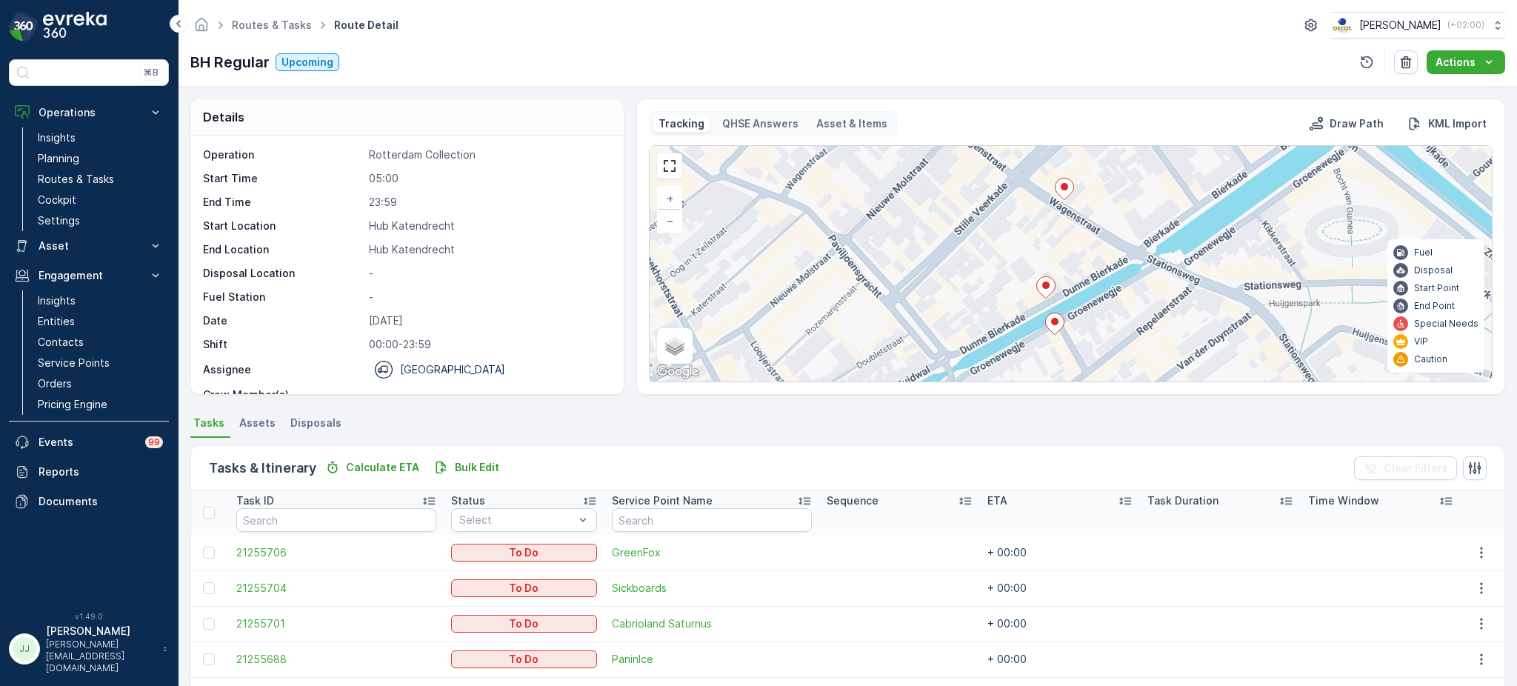
drag, startPoint x: 1032, startPoint y: 245, endPoint x: 946, endPoint y: 276, distance: 91.4
click at [946, 276] on div "3 + − Satellite Roadmap Terrain Hybrid Leaflet Keyboard shortcuts Map Data Map …" at bounding box center [1070, 263] width 842 height 235
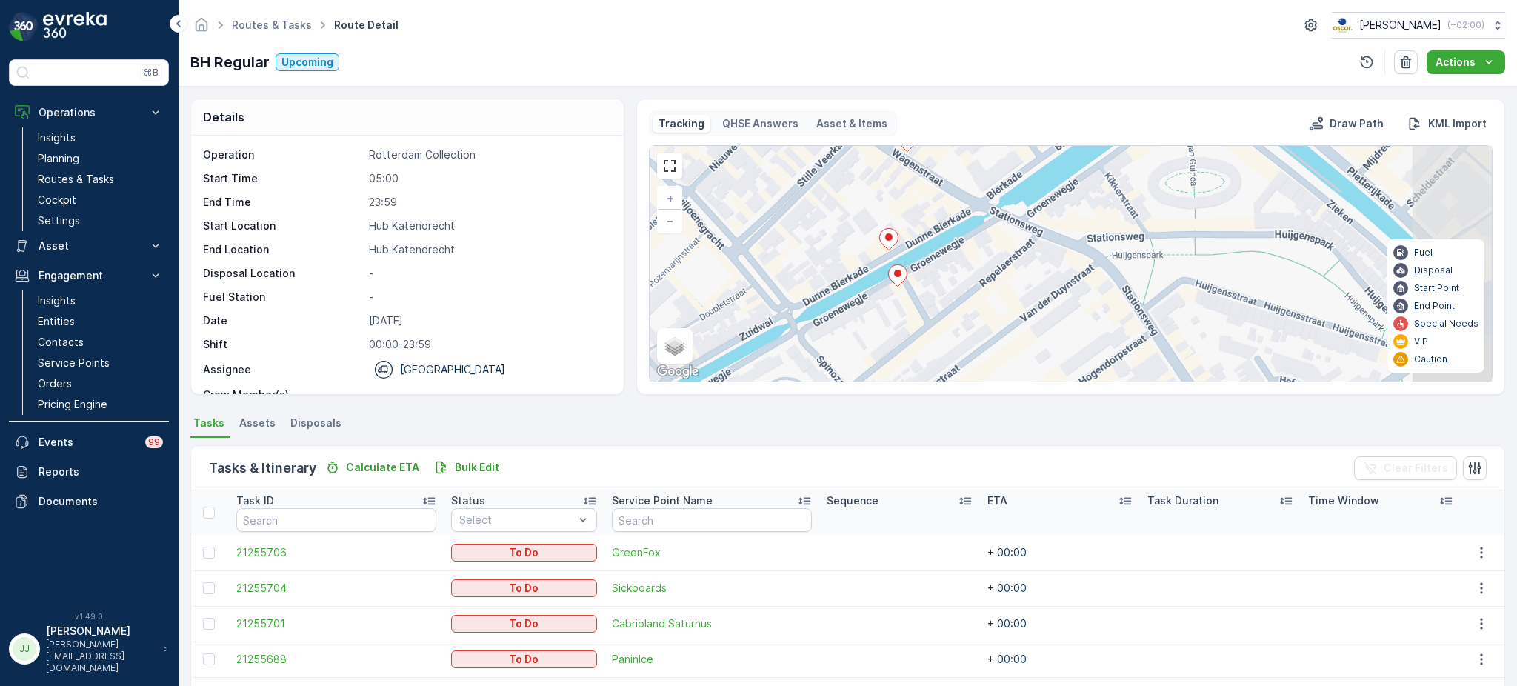
drag, startPoint x: 977, startPoint y: 293, endPoint x: 891, endPoint y: 217, distance: 114.9
click at [891, 217] on div "3 + − Satellite Roadmap Terrain Hybrid Leaflet Keyboard shortcuts Map Data Map …" at bounding box center [1070, 263] width 842 height 235
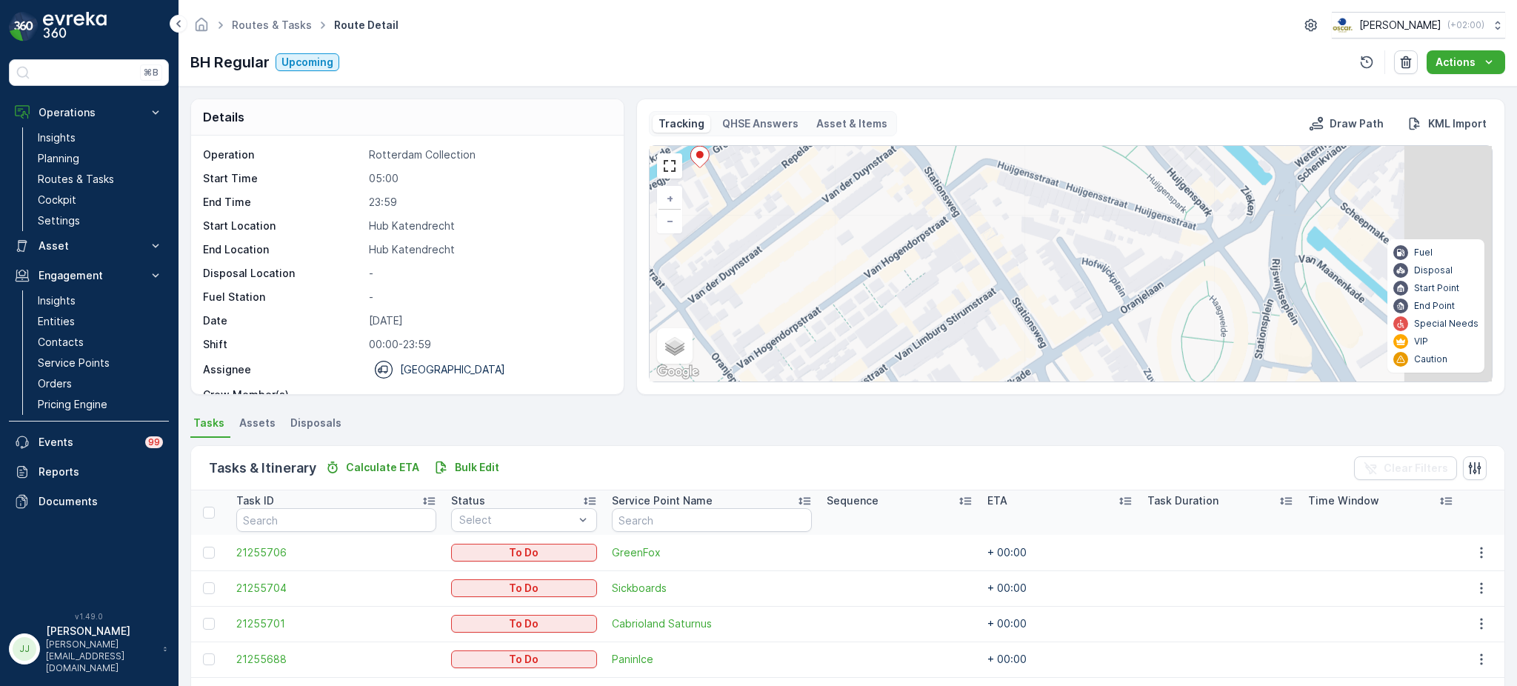
drag, startPoint x: 992, startPoint y: 304, endPoint x: 800, endPoint y: 185, distance: 226.1
click at [800, 185] on div "3 + − Satellite Roadmap Terrain Hybrid Leaflet Keyboard shortcuts Map Data Map …" at bounding box center [1070, 263] width 842 height 235
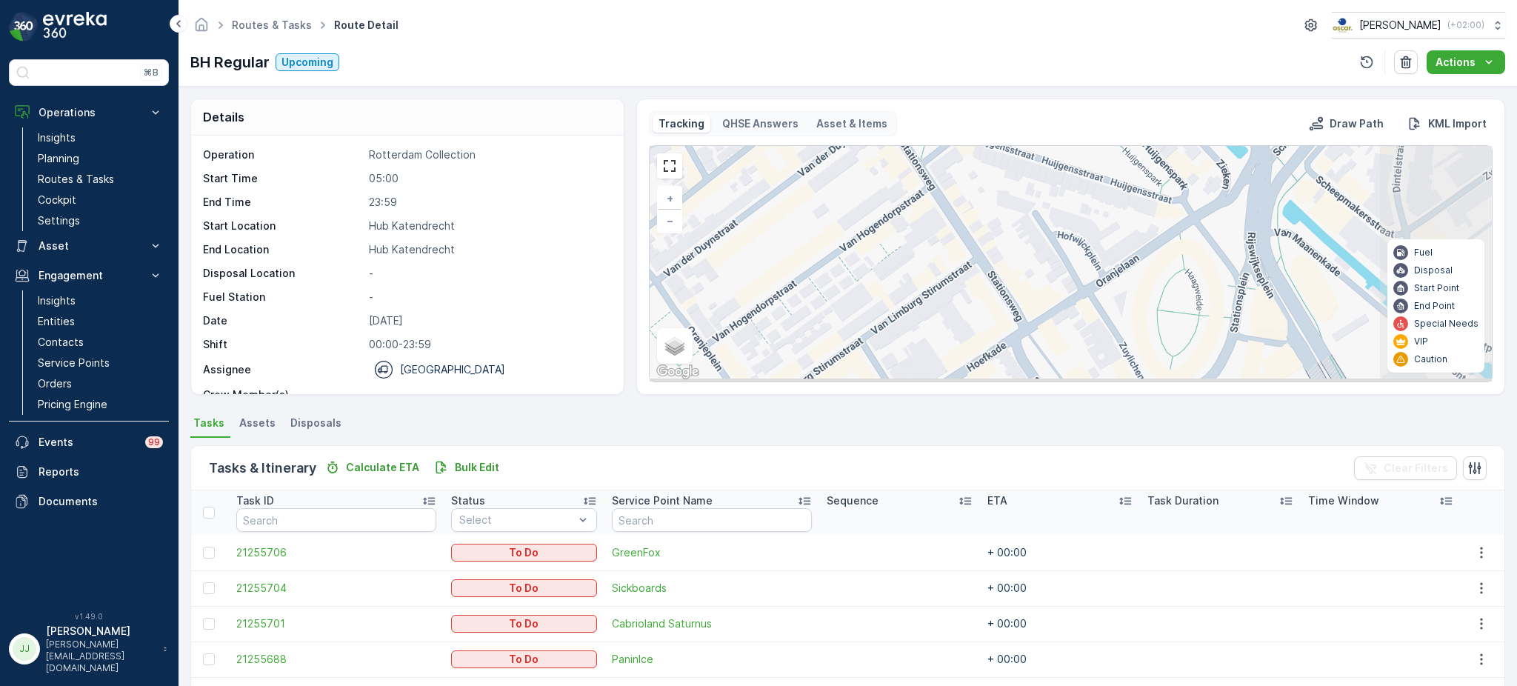
drag, startPoint x: 954, startPoint y: 291, endPoint x: 880, endPoint y: 167, distance: 144.1
click at [880, 167] on div "3 + − Satellite Roadmap Terrain Hybrid Leaflet Keyboard shortcuts Map Data Map …" at bounding box center [1070, 263] width 842 height 235
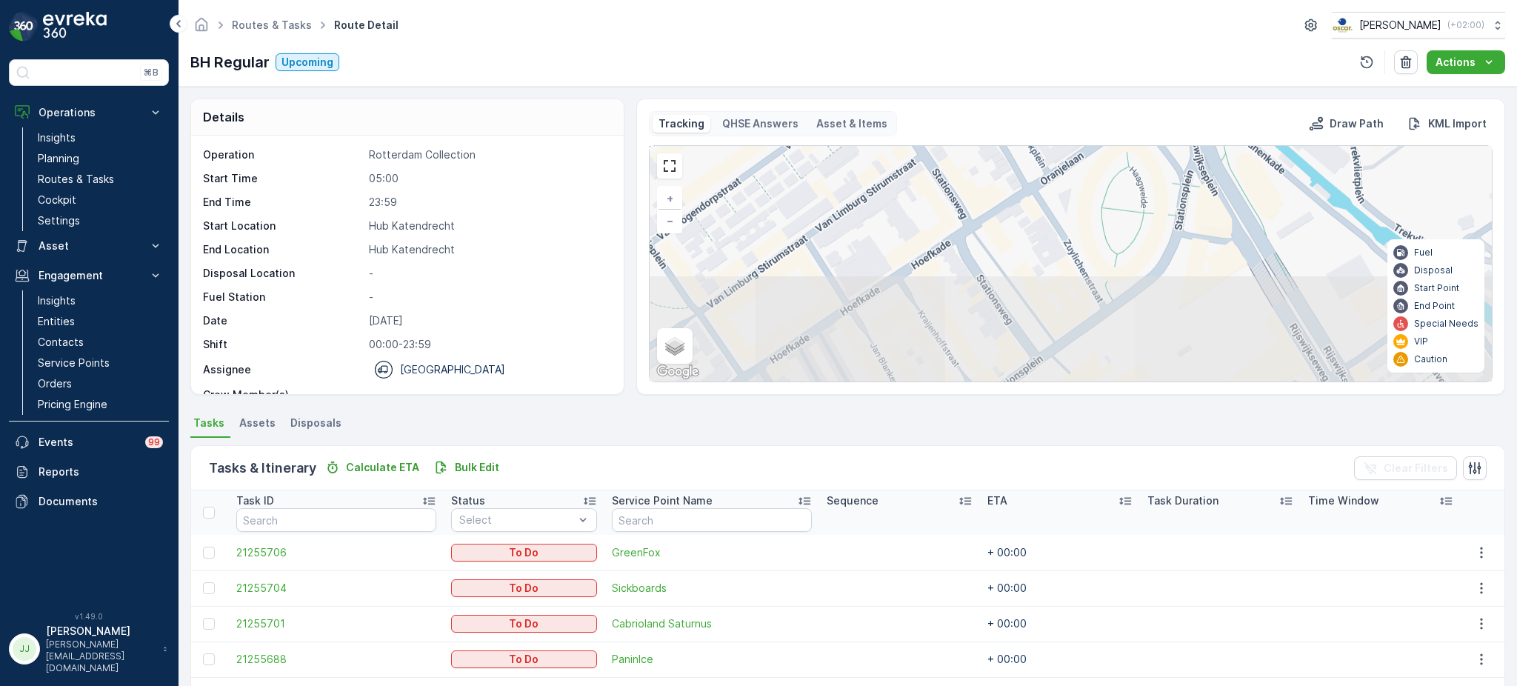
drag, startPoint x: 987, startPoint y: 280, endPoint x: 940, endPoint y: 213, distance: 81.8
click at [939, 210] on div "3 + − Satellite Roadmap Terrain Hybrid Leaflet Keyboard shortcuts Map Data Map …" at bounding box center [1070, 263] width 842 height 235
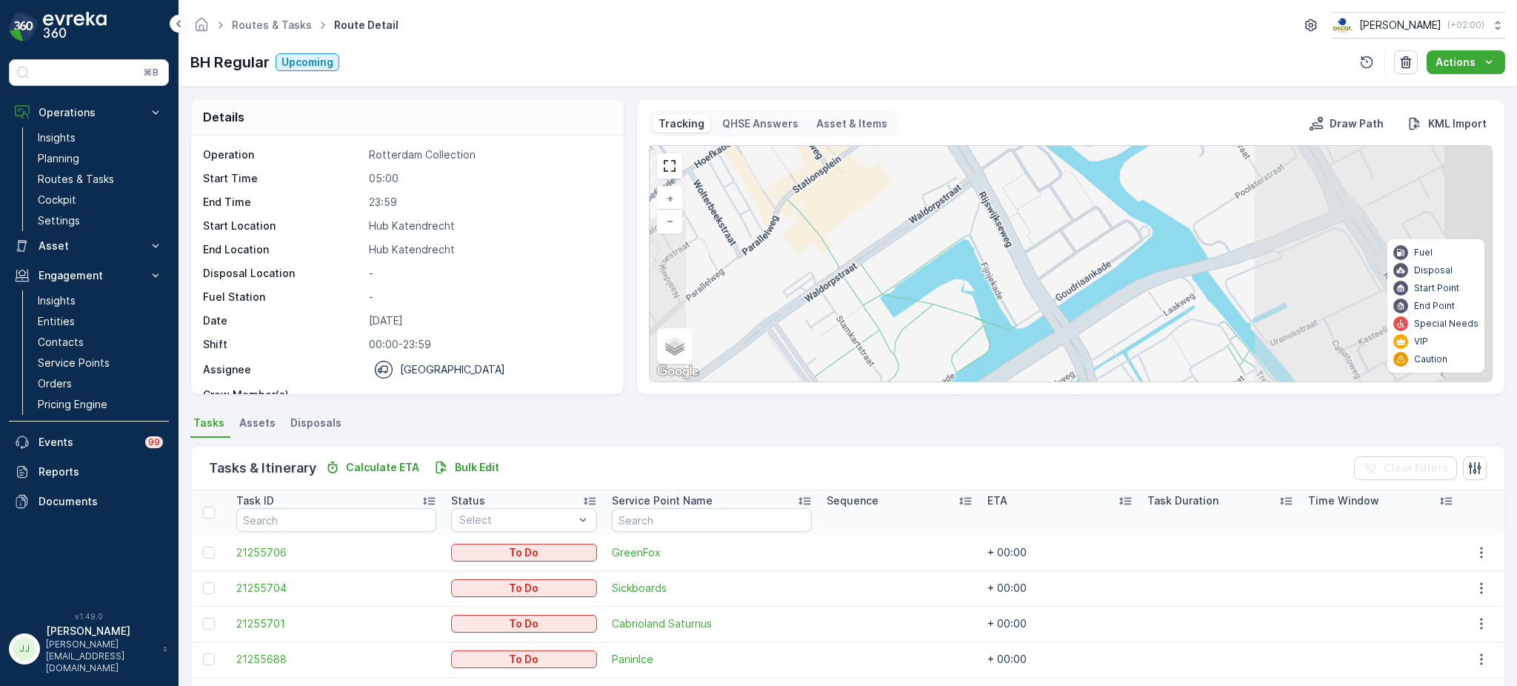
drag, startPoint x: 1120, startPoint y: 291, endPoint x: 986, endPoint y: 232, distance: 147.2
click at [943, 193] on div "2 3 2 2 + − Satellite Roadmap Terrain Hybrid Leaflet Keyboard shortcuts Map Dat…" at bounding box center [1070, 263] width 842 height 235
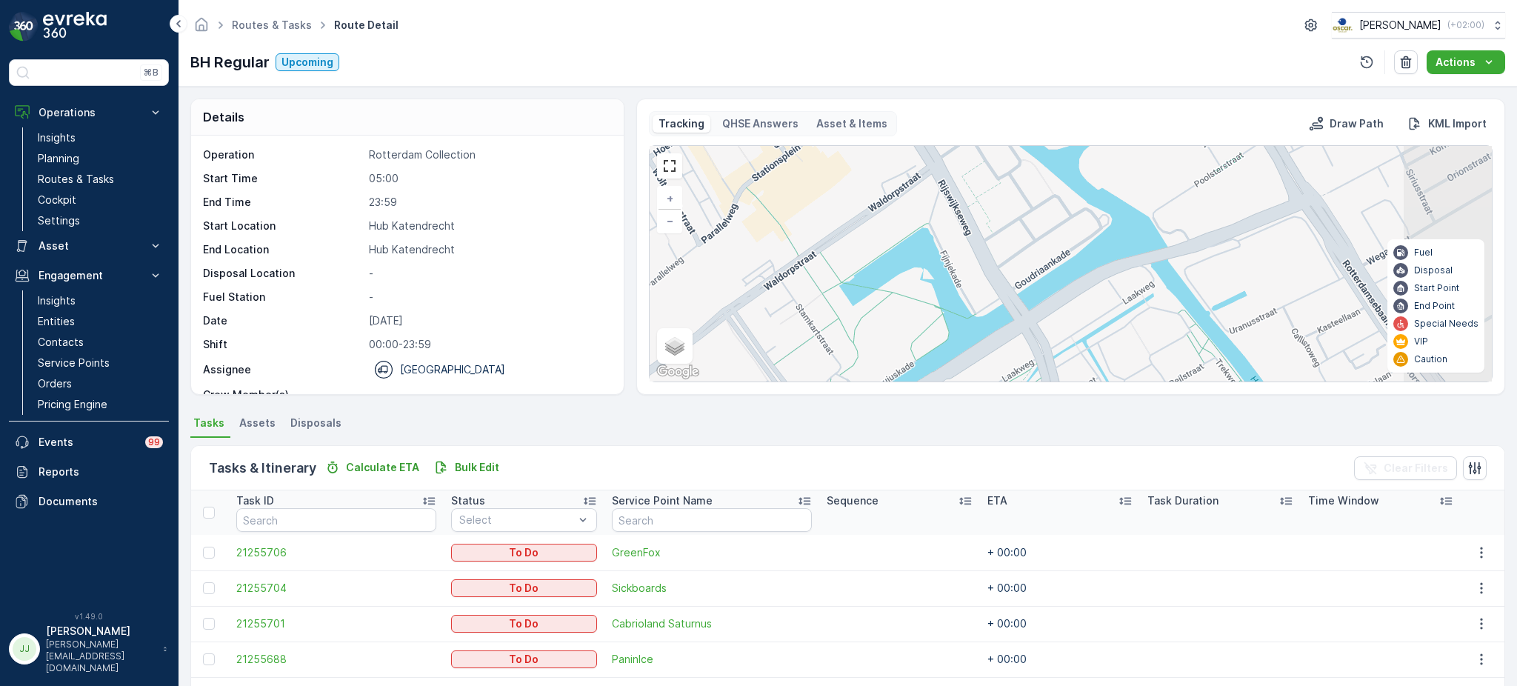
drag, startPoint x: 1037, startPoint y: 292, endPoint x: 979, endPoint y: 288, distance: 57.9
click at [969, 160] on div "2 3 2 2 + − Satellite Roadmap Terrain Hybrid Leaflet Keyboard shortcuts Map Dat…" at bounding box center [1070, 263] width 842 height 235
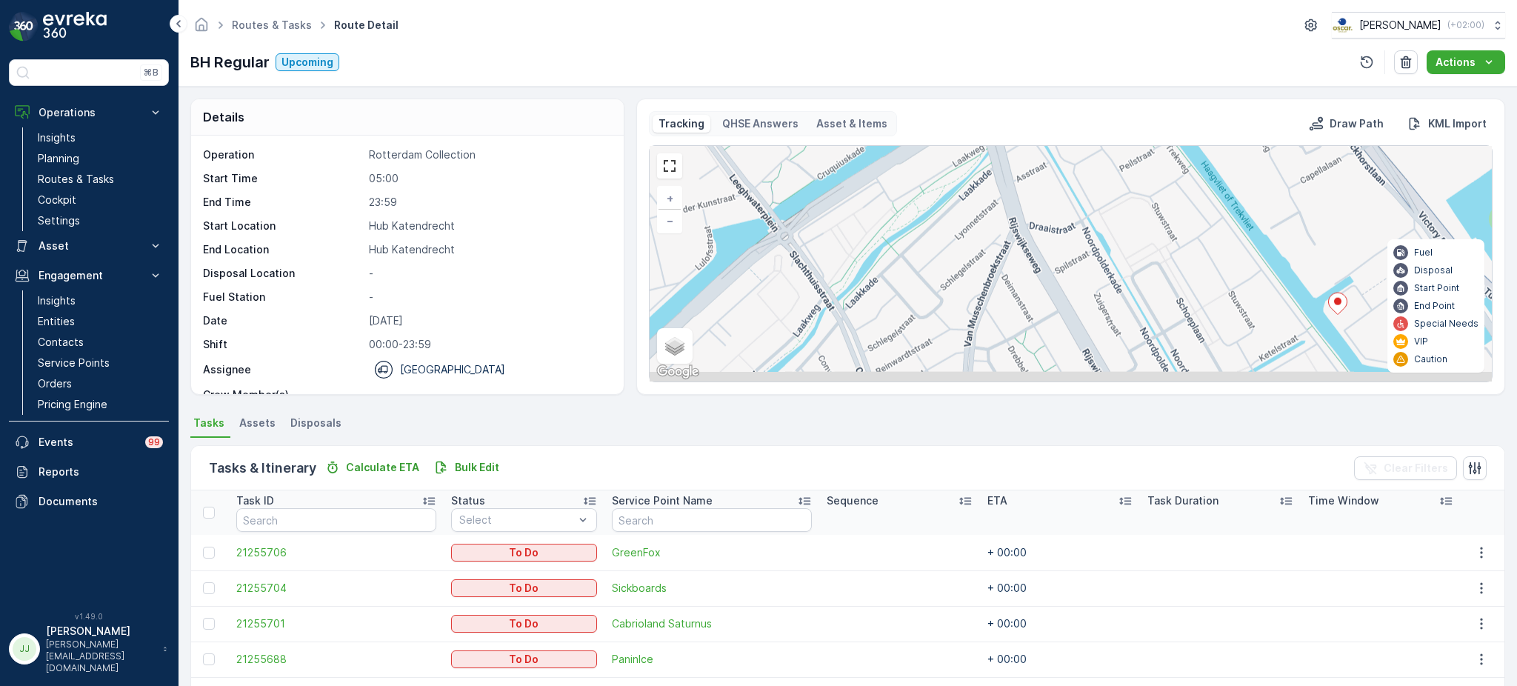
drag, startPoint x: 996, startPoint y: 203, endPoint x: 997, endPoint y: 273, distance: 70.4
click at [1000, 201] on div "2 3 2 2 + − Satellite Roadmap Terrain Hybrid Leaflet Keyboard shortcuts Map Dat…" at bounding box center [1070, 263] width 842 height 235
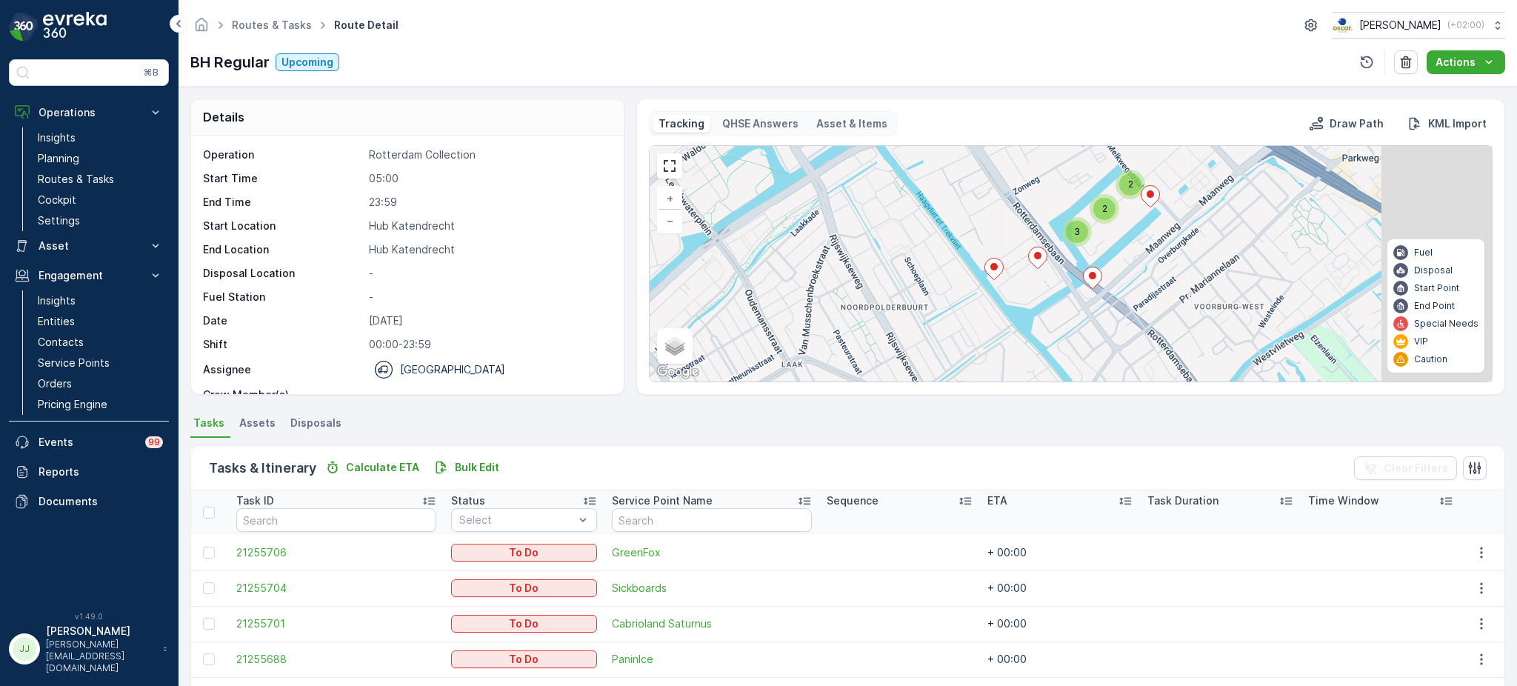
drag, startPoint x: 862, startPoint y: 272, endPoint x: 853, endPoint y: 270, distance: 9.4
click at [846, 275] on div "2 2 3 2 2 3 + − Satellite Roadmap Terrain Hybrid Leaflet Keyboard shortcuts Map…" at bounding box center [1070, 263] width 842 height 235
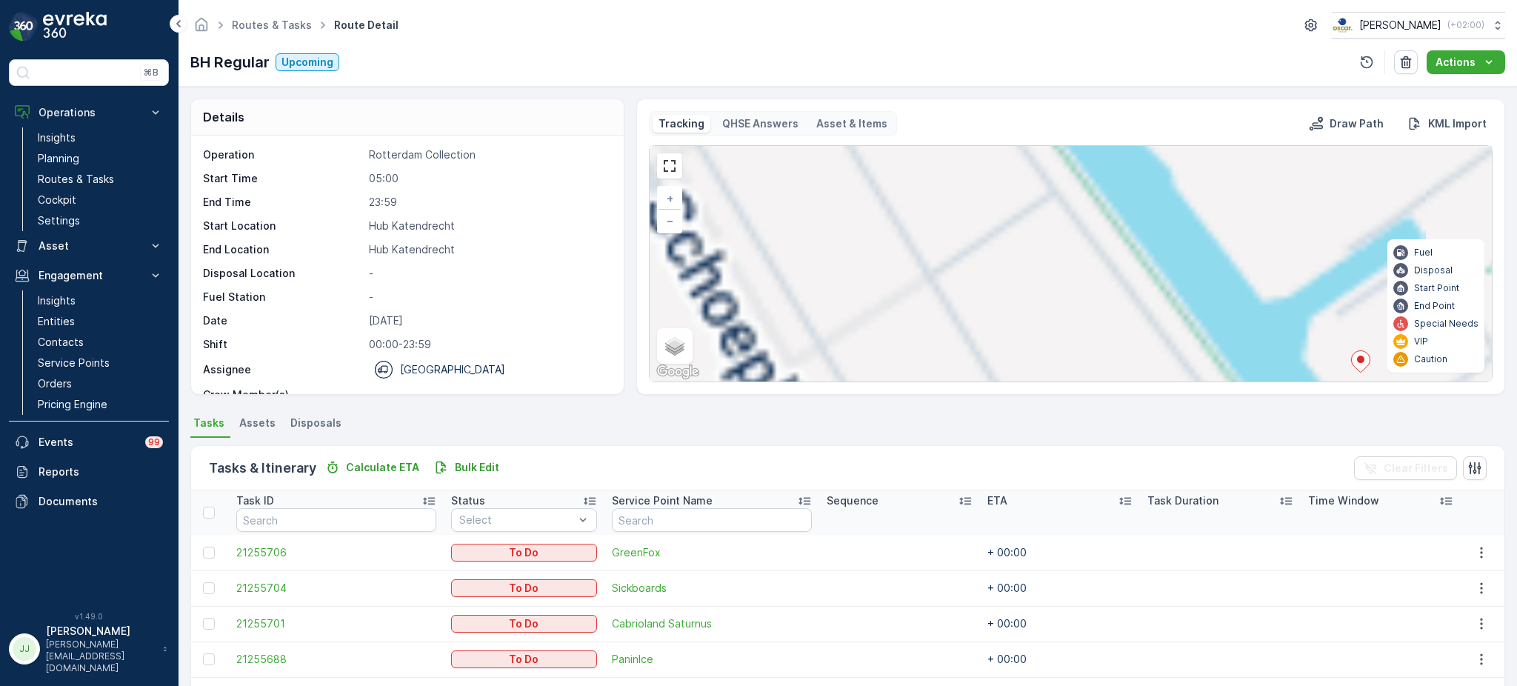
drag, startPoint x: 914, startPoint y: 253, endPoint x: 845, endPoint y: 276, distance: 73.3
click at [823, 281] on div "2 3 2 2 3 3 + − Satellite Roadmap Terrain Hybrid Leaflet Keyboard shortcuts Map…" at bounding box center [1070, 263] width 842 height 235
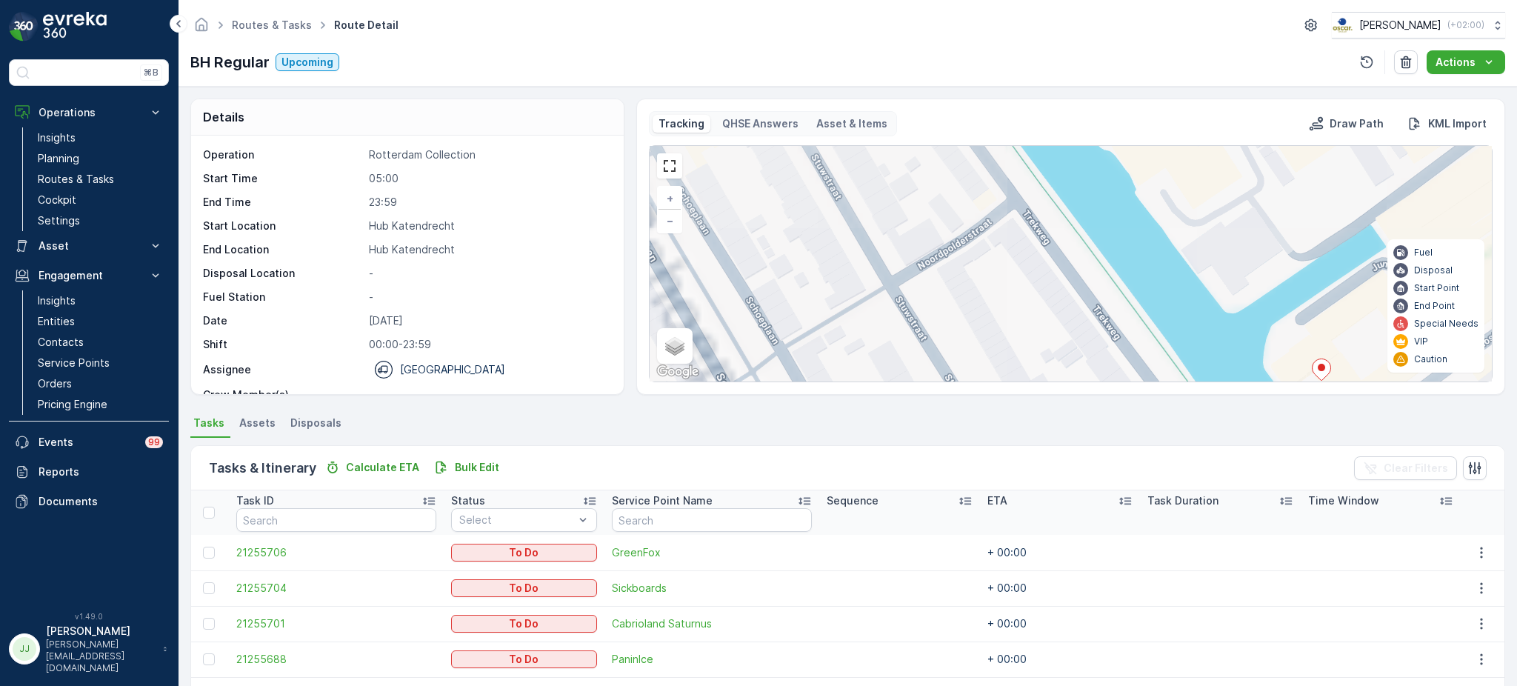
click at [788, 193] on div "3 + − Satellite Roadmap Terrain Hybrid Leaflet Keyboard shortcuts Map Data Map …" at bounding box center [1070, 263] width 842 height 235
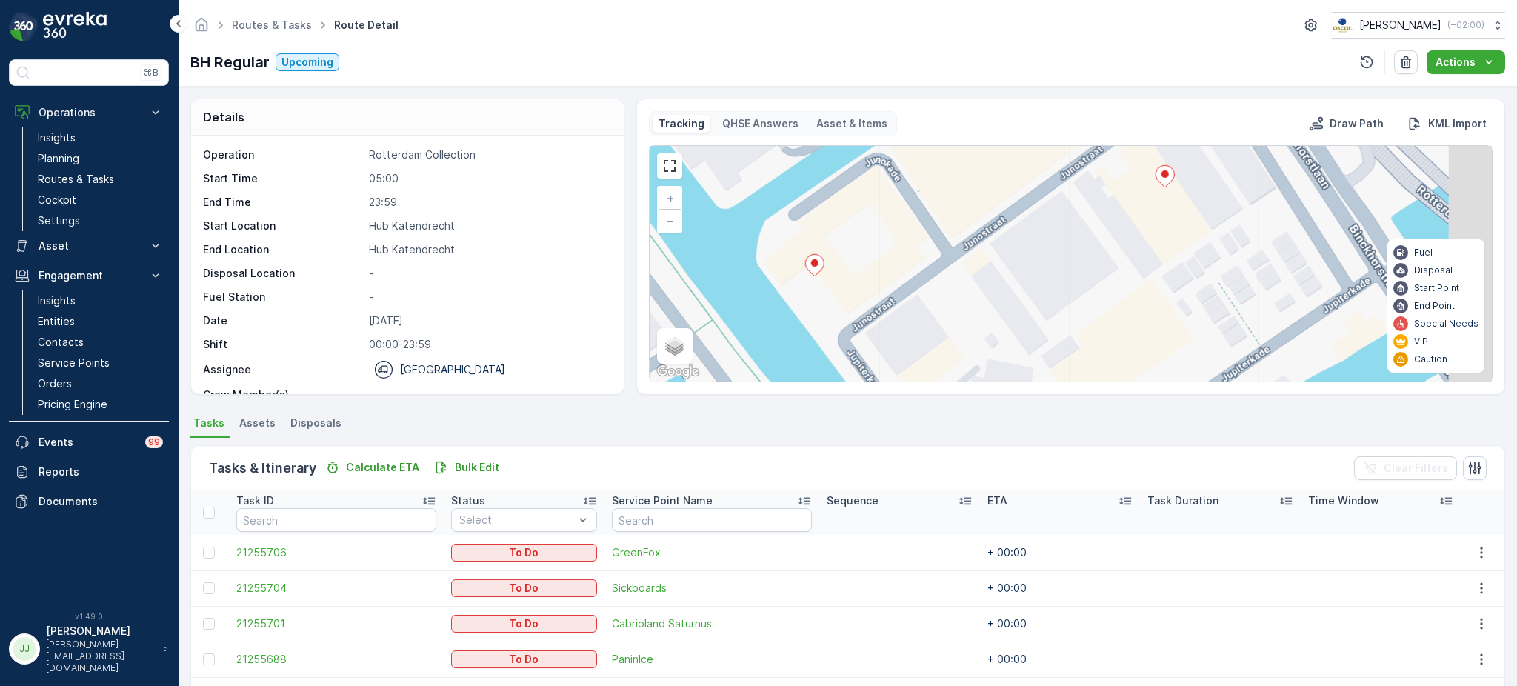
drag, startPoint x: 1083, startPoint y: 267, endPoint x: 883, endPoint y: 254, distance: 201.1
click at [883, 254] on div "3 + − Satellite Roadmap Terrain Hybrid Leaflet Keyboard shortcuts Map Data Map …" at bounding box center [1070, 263] width 842 height 235
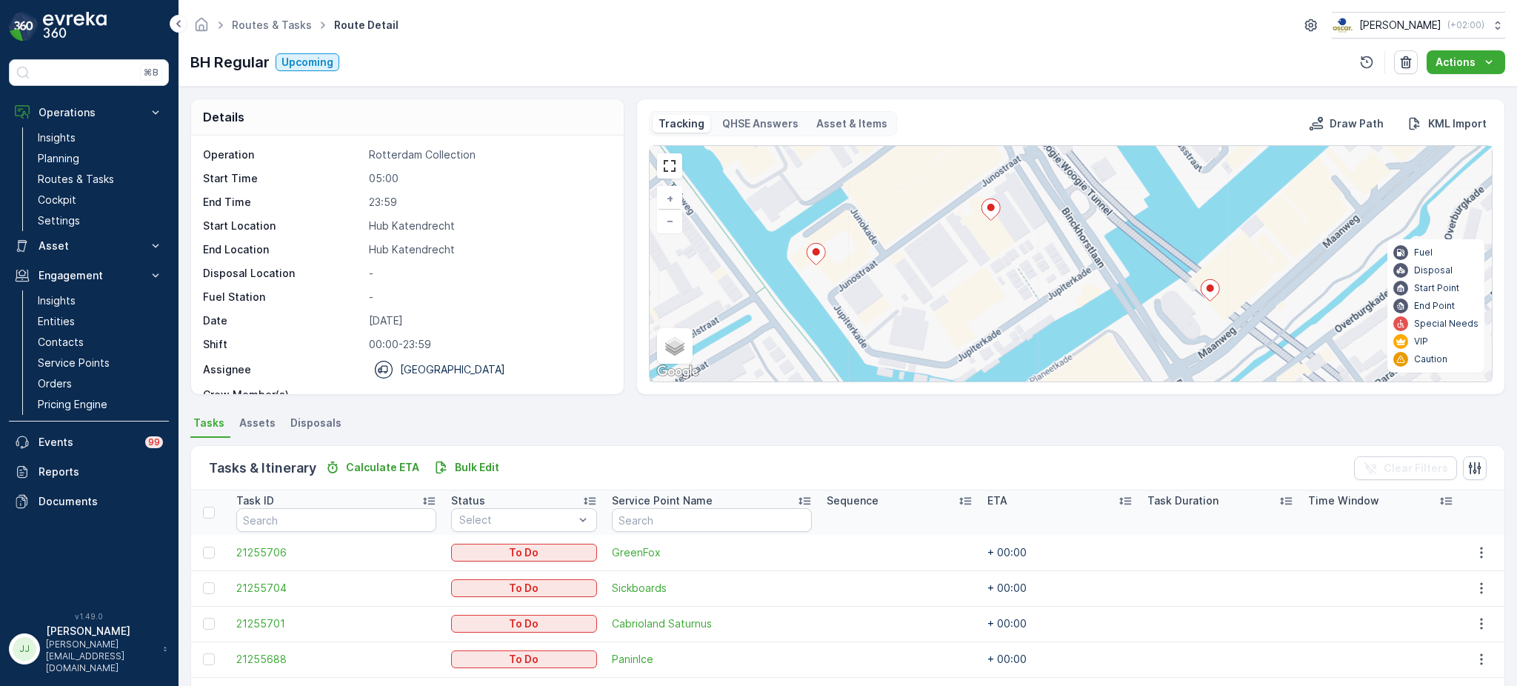
drag, startPoint x: 977, startPoint y: 262, endPoint x: 894, endPoint y: 270, distance: 83.3
click at [894, 270] on div "3 + − Satellite Roadmap Terrain Hybrid Leaflet Keyboard shortcuts Map Data Map …" at bounding box center [1070, 263] width 842 height 235
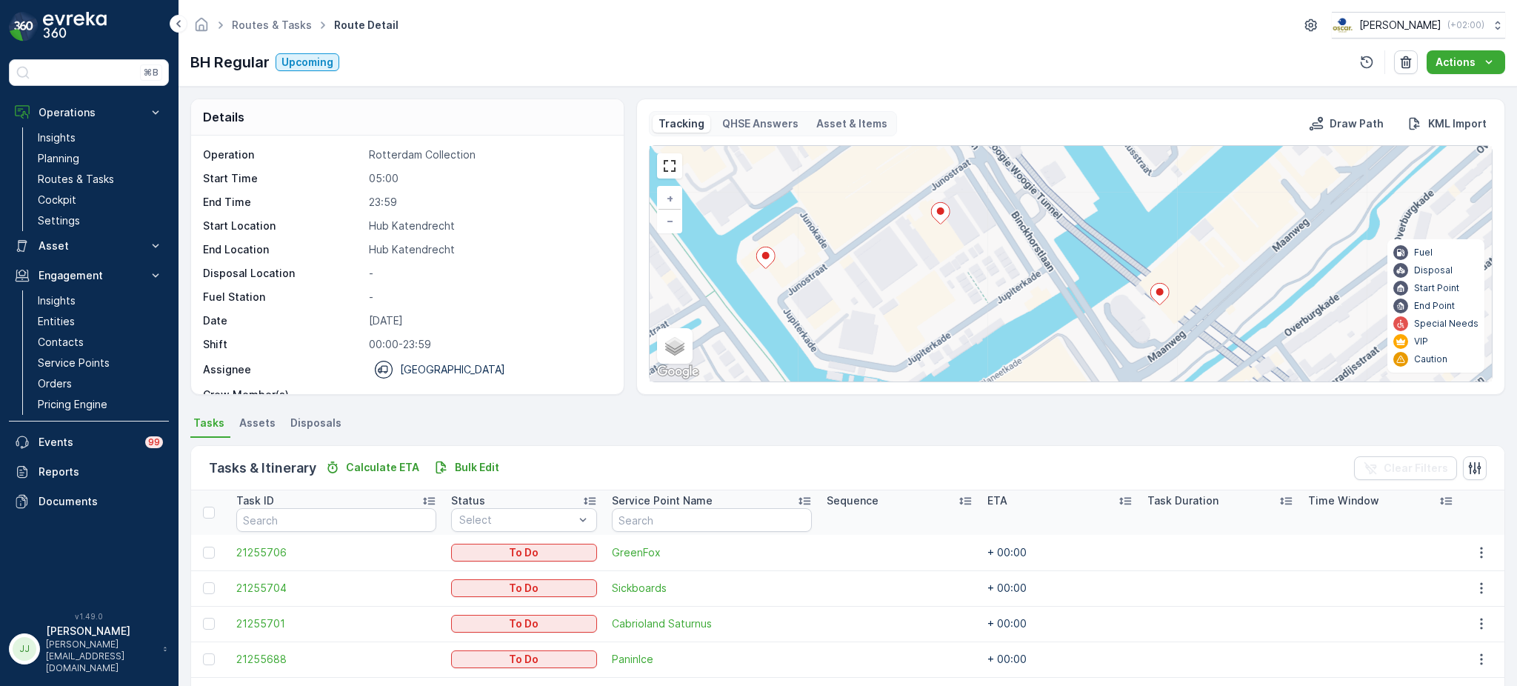
drag, startPoint x: 1025, startPoint y: 296, endPoint x: 930, endPoint y: 281, distance: 95.9
click at [930, 281] on div "3 + − Satellite Roadmap Terrain Hybrid Leaflet Keyboard shortcuts Map Data Map …" at bounding box center [1070, 263] width 842 height 235
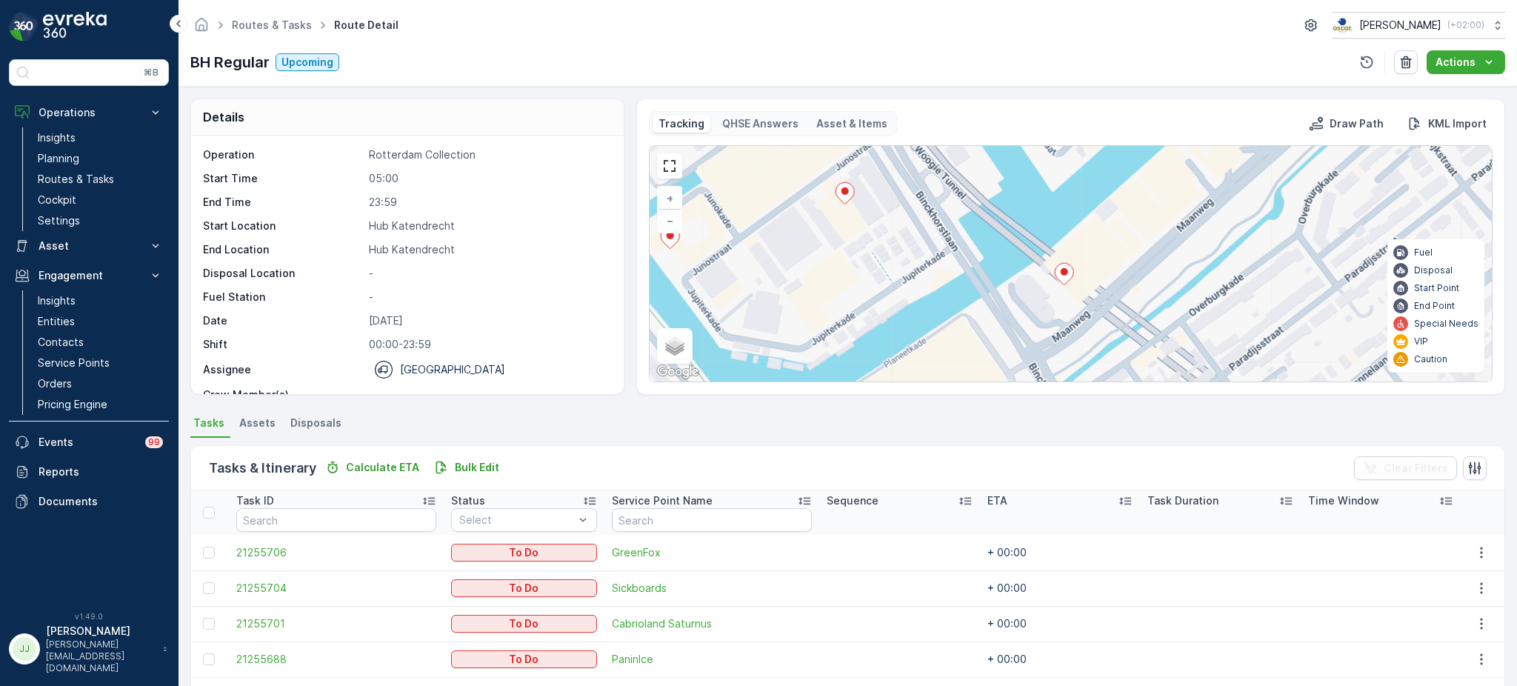
drag, startPoint x: 997, startPoint y: 299, endPoint x: 920, endPoint y: 220, distance: 110.0
click at [926, 225] on div "3 + − Satellite Roadmap Terrain Hybrid Leaflet Keyboard shortcuts Map Data Map …" at bounding box center [1070, 263] width 842 height 235
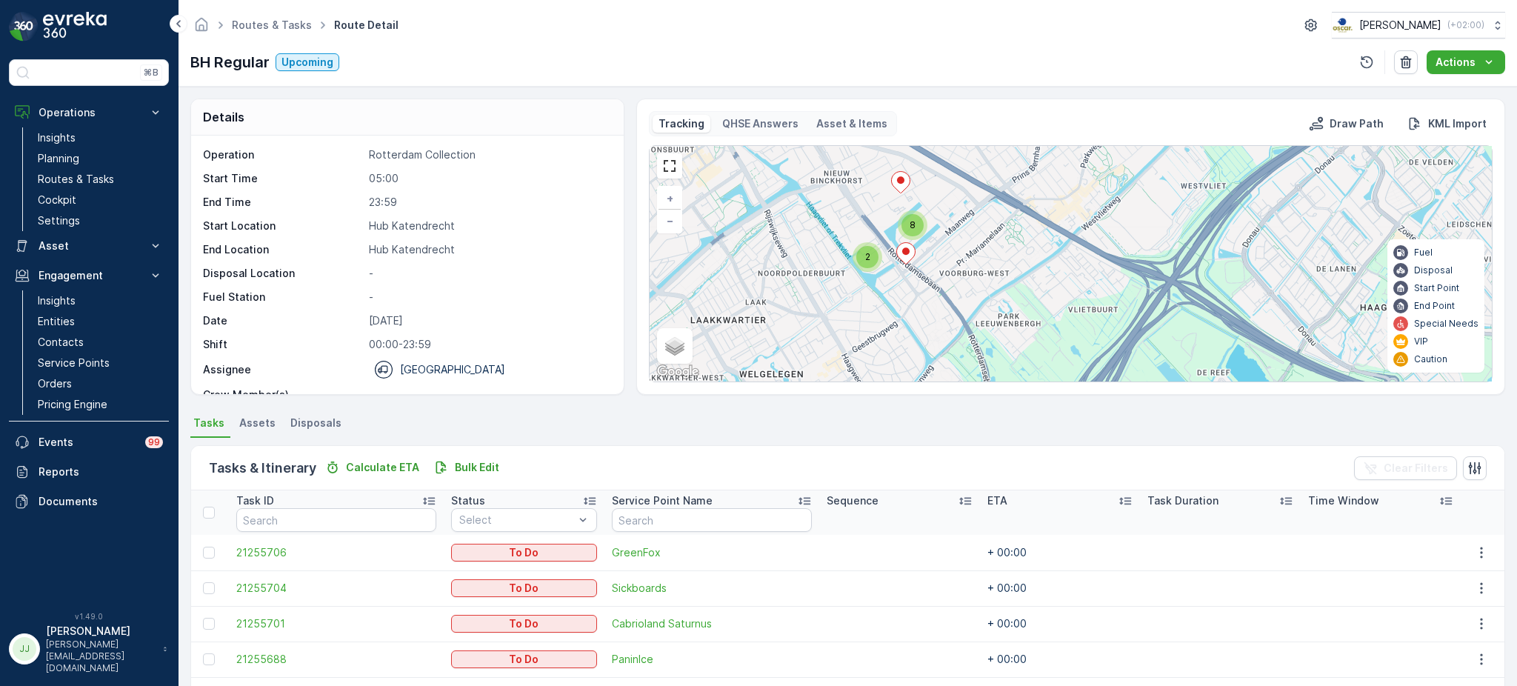
drag, startPoint x: 909, startPoint y: 236, endPoint x: 869, endPoint y: 343, distance: 113.6
click at [869, 343] on div "2 8 2 3 + − Satellite Roadmap Terrain Hybrid Leaflet Keyboard shortcuts Map Dat…" at bounding box center [1070, 263] width 842 height 235
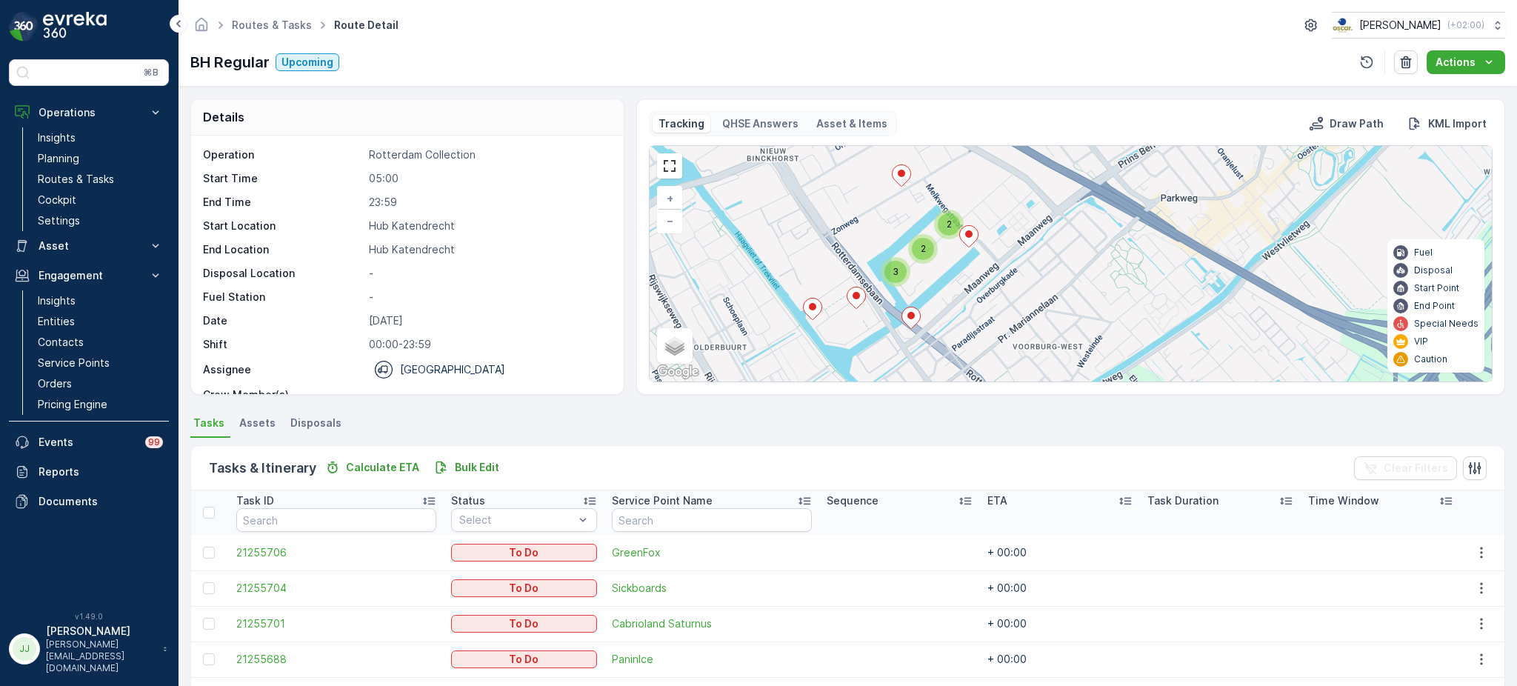
drag, startPoint x: 892, startPoint y: 336, endPoint x: 937, endPoint y: 319, distance: 48.3
click at [937, 319] on div "2 3 2 2 3 + − Satellite Roadmap Terrain Hybrid Leaflet Keyboard shortcuts Map D…" at bounding box center [1070, 263] width 842 height 235
click at [913, 320] on icon at bounding box center [911, 317] width 19 height 21
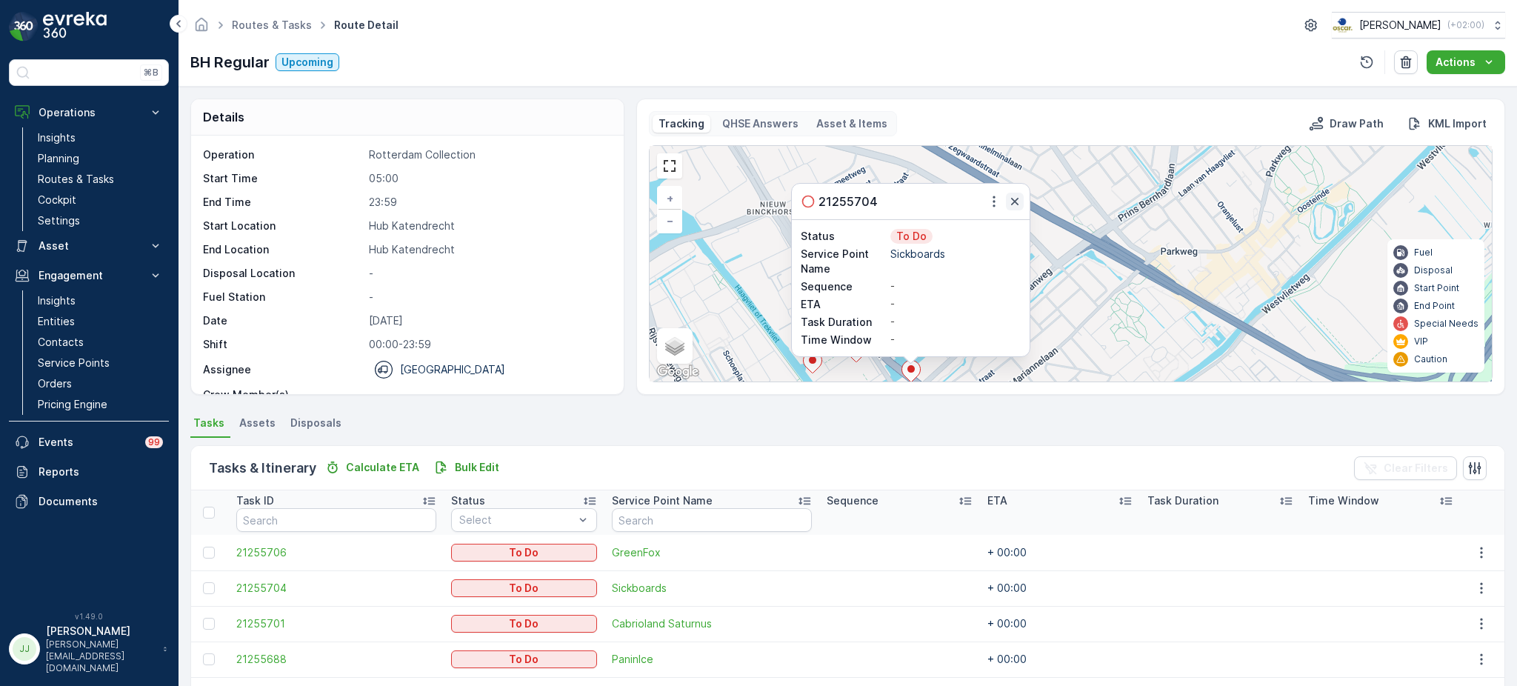
click at [1017, 208] on icon "button" at bounding box center [1014, 201] width 15 height 15
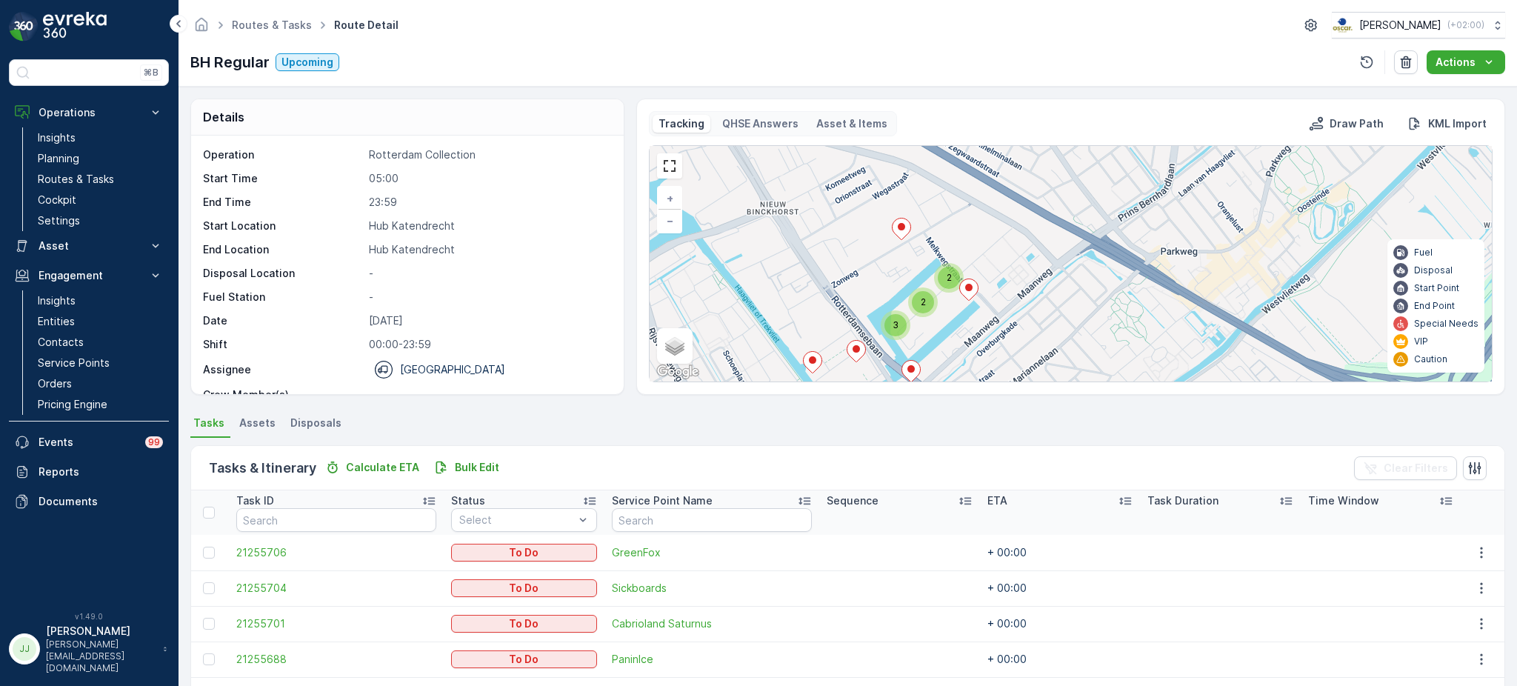
click at [903, 323] on div "3" at bounding box center [895, 325] width 22 height 22
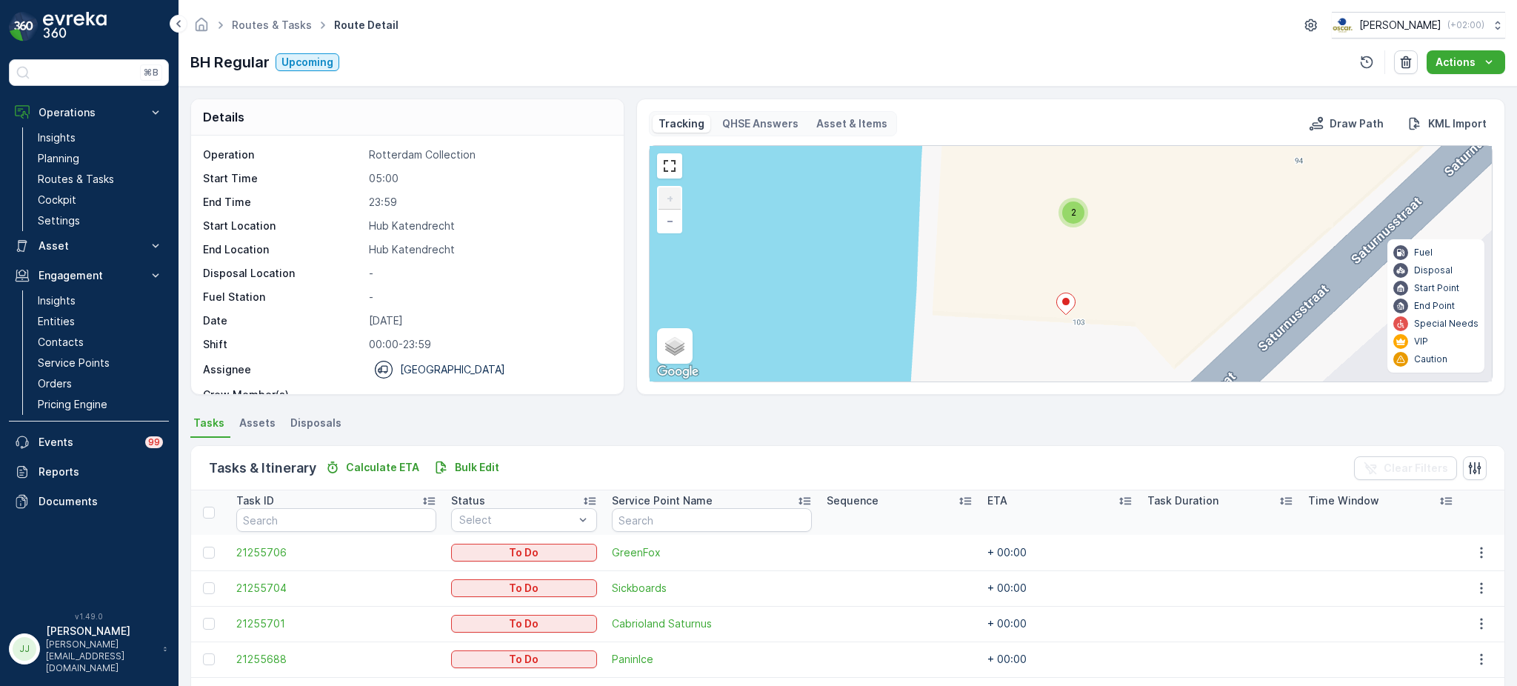
drag, startPoint x: 1022, startPoint y: 253, endPoint x: 855, endPoint y: 271, distance: 167.6
click at [851, 271] on div "2 + − Satellite Roadmap Terrain Hybrid Leaflet Keyboard shortcuts Map Data Map …" at bounding box center [1070, 263] width 842 height 235
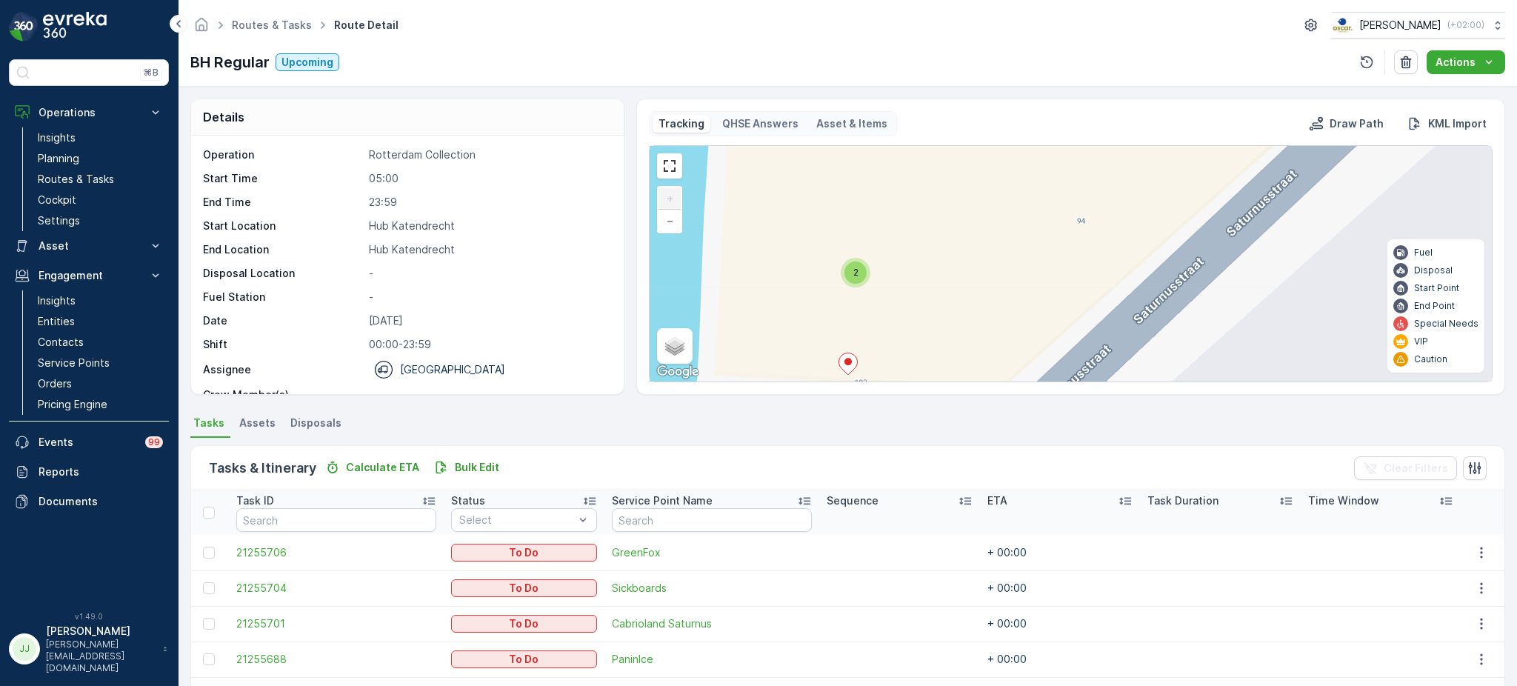
drag, startPoint x: 1014, startPoint y: 276, endPoint x: 960, endPoint y: 309, distance: 63.8
click at [961, 312] on div "2 + − Satellite Roadmap Terrain Hybrid Leaflet Keyboard shortcuts Map Data Map …" at bounding box center [1070, 263] width 842 height 235
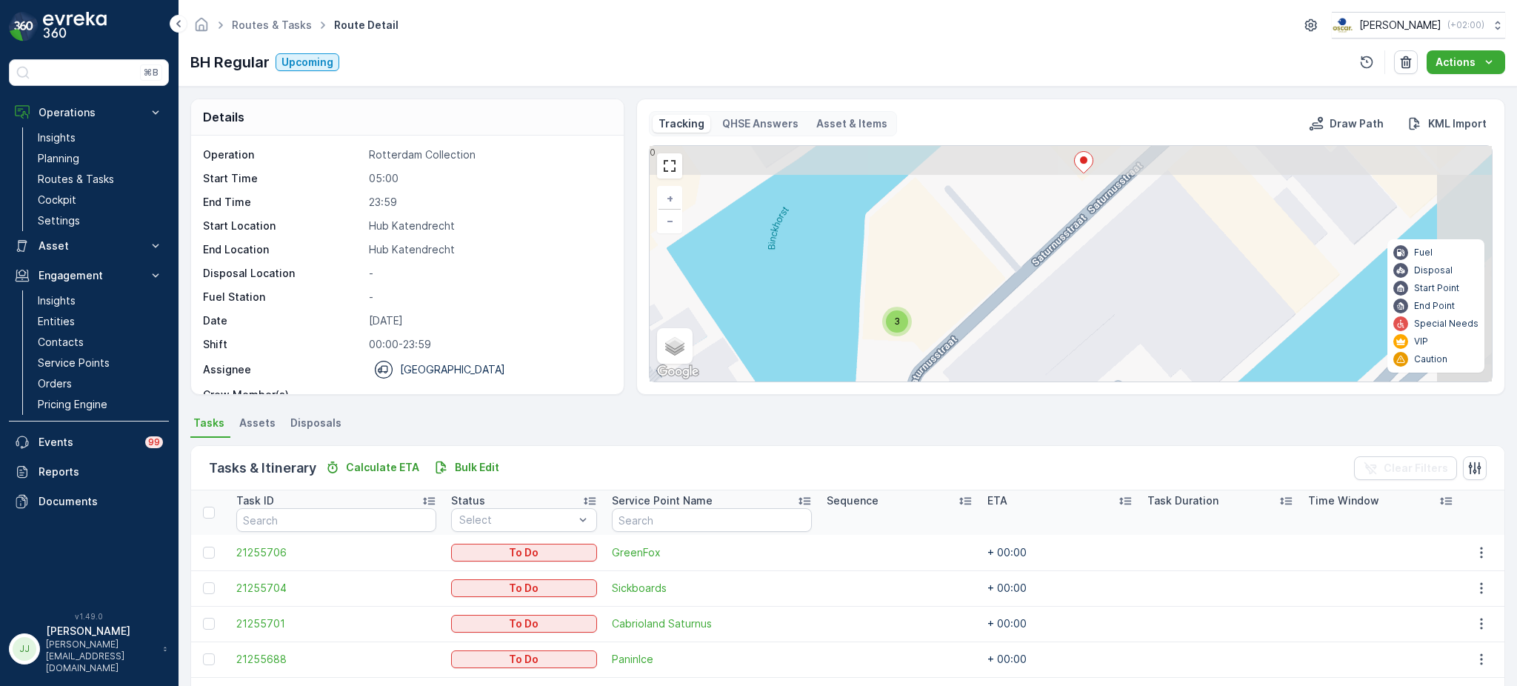
drag, startPoint x: 1053, startPoint y: 292, endPoint x: 979, endPoint y: 328, distance: 82.1
click at [980, 336] on div "3 + − Satellite Roadmap Terrain Hybrid Leaflet Keyboard shortcuts Map Data Map …" at bounding box center [1070, 263] width 842 height 235
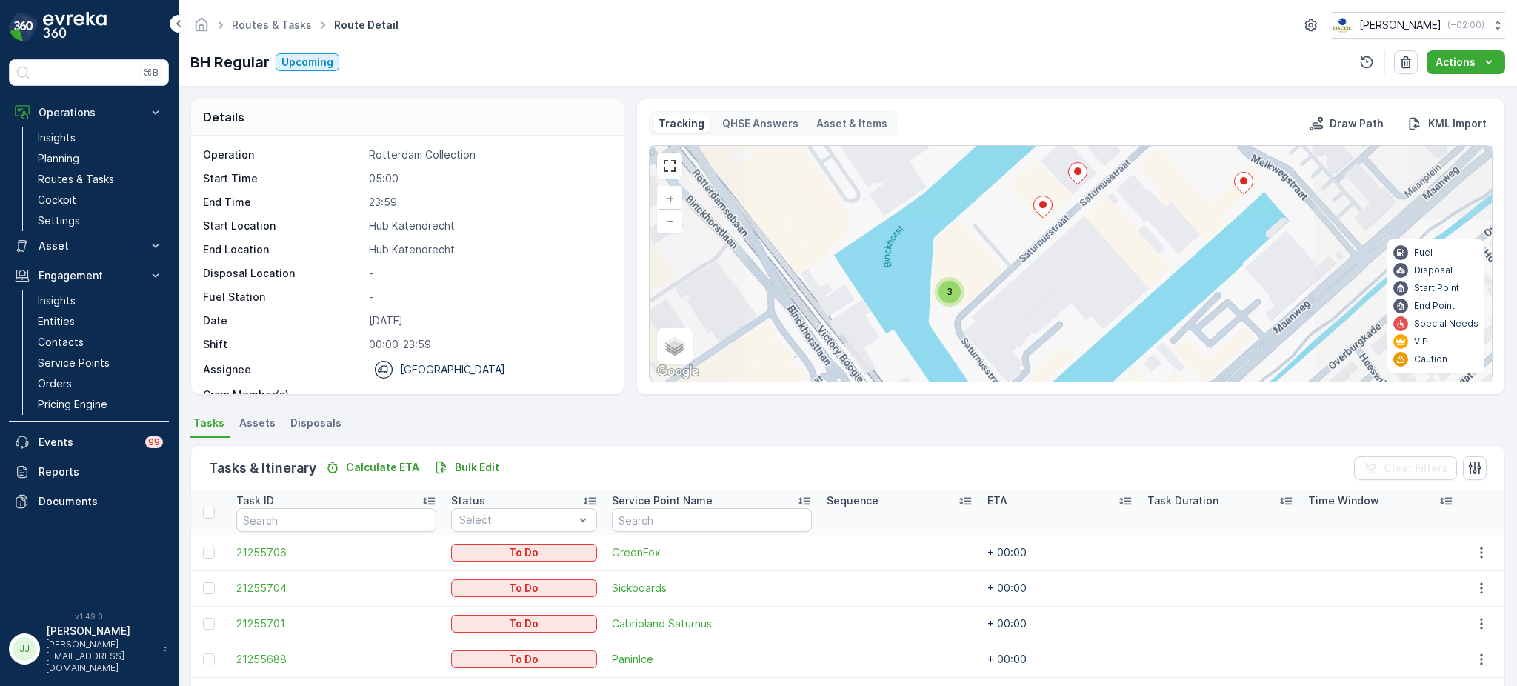
drag, startPoint x: 1063, startPoint y: 231, endPoint x: 976, endPoint y: 302, distance: 112.6
click at [976, 304] on div "3 + − Satellite Roadmap Terrain Hybrid Leaflet Keyboard shortcuts Map Data Map …" at bounding box center [1070, 263] width 842 height 235
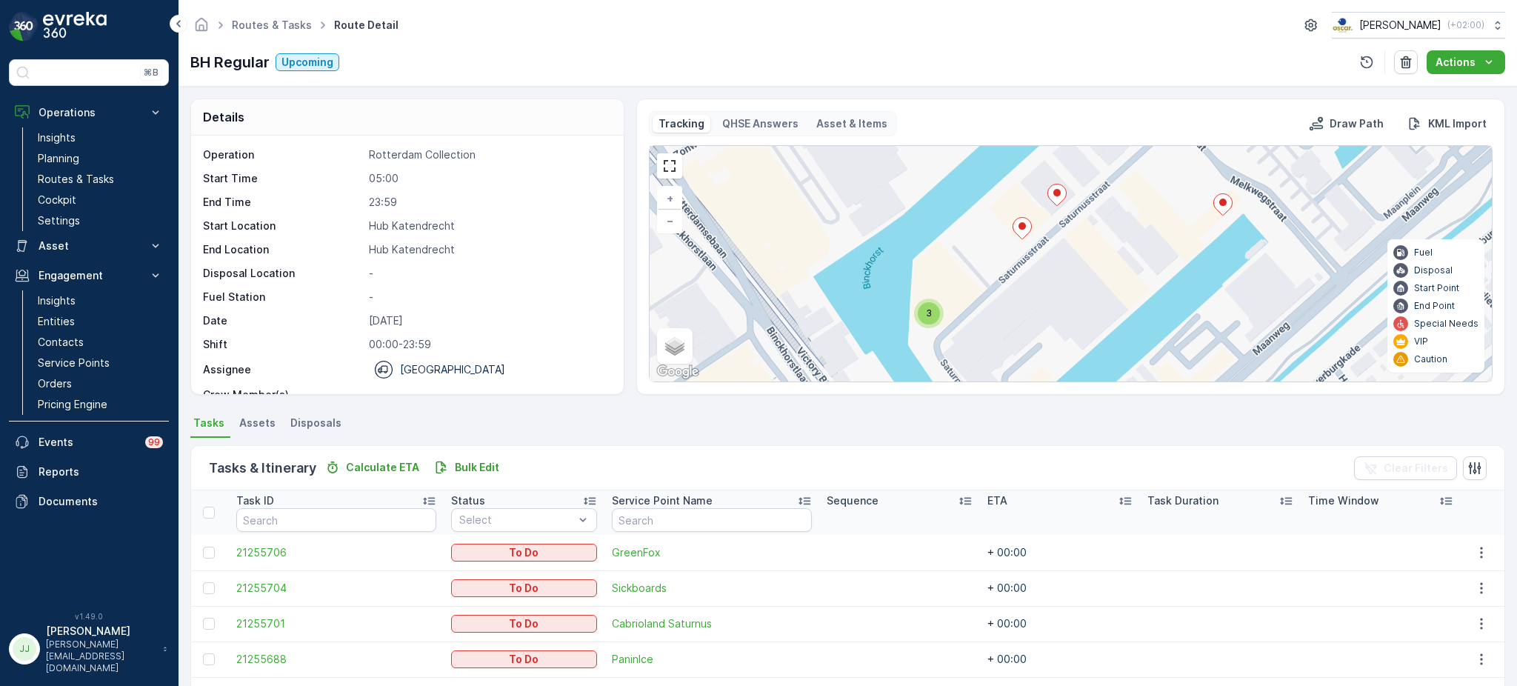
drag, startPoint x: 1057, startPoint y: 244, endPoint x: 985, endPoint y: 297, distance: 89.0
click at [986, 304] on div "3 + − Satellite Roadmap Terrain Hybrid Leaflet Keyboard shortcuts Map Data Map …" at bounding box center [1070, 263] width 842 height 235
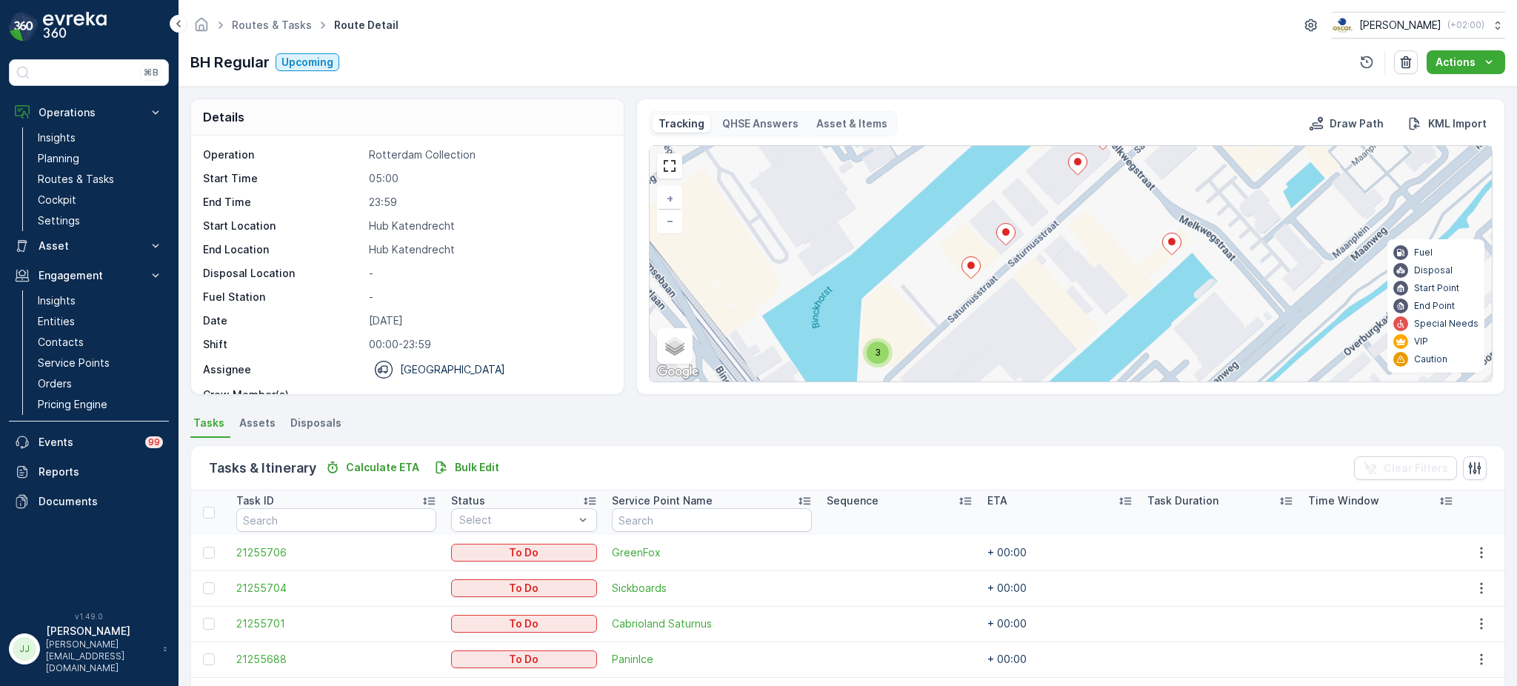
click at [1007, 236] on icon at bounding box center [1006, 234] width 19 height 21
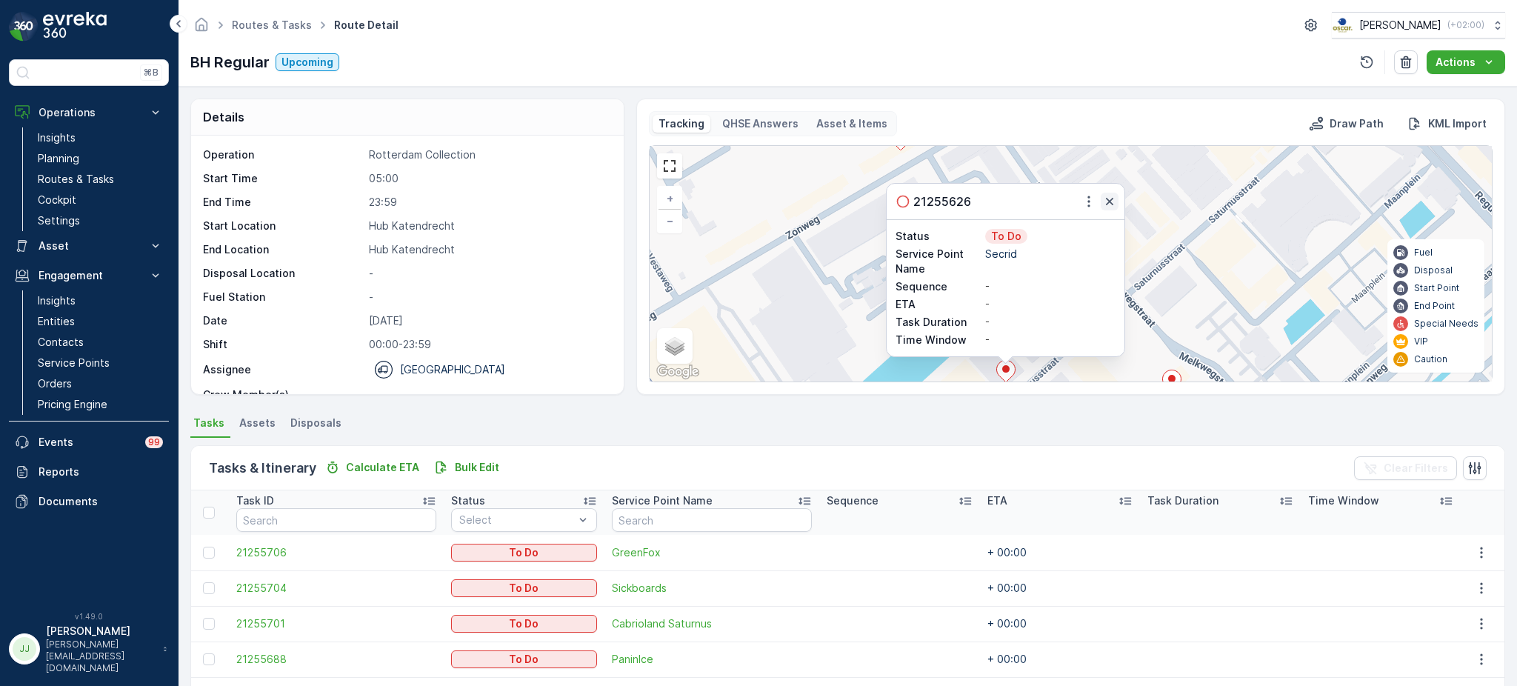
click at [1111, 196] on icon "button" at bounding box center [1109, 201] width 15 height 15
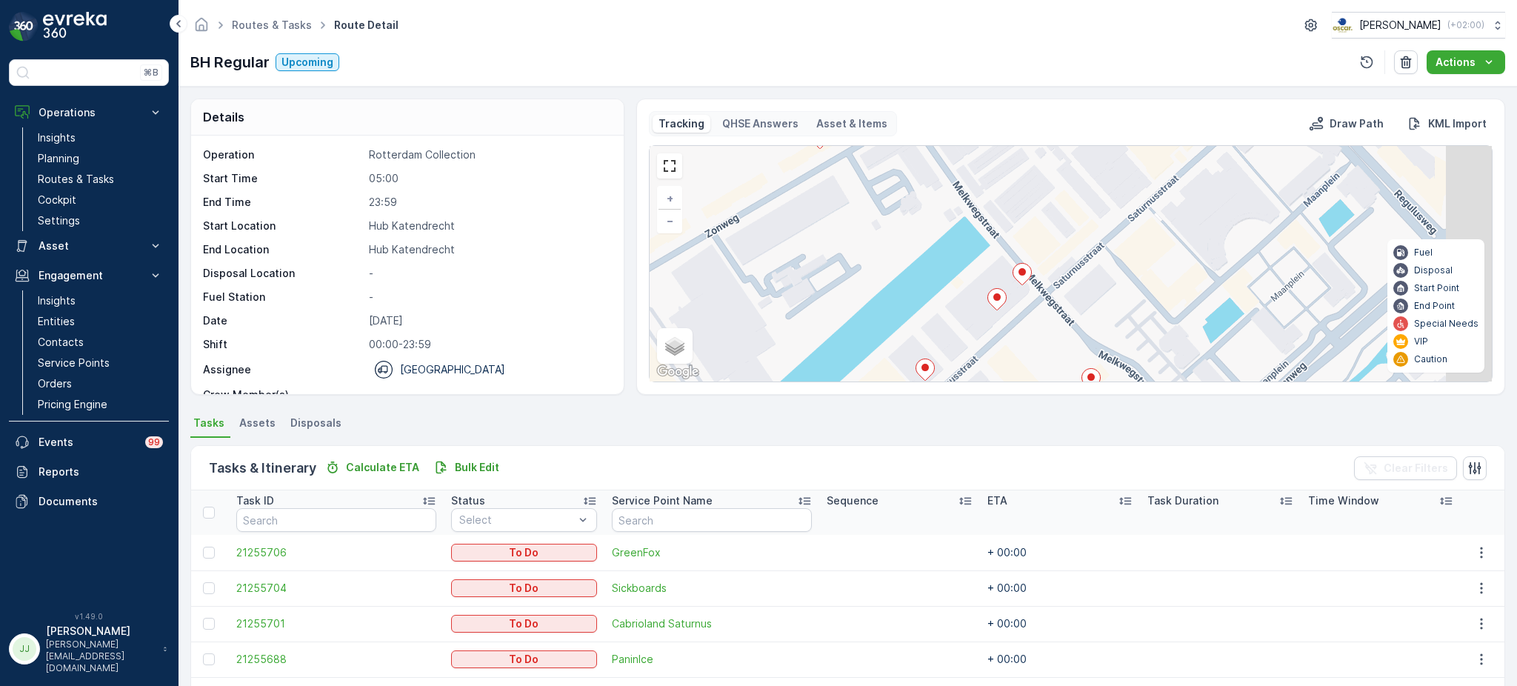
drag, startPoint x: 981, startPoint y: 310, endPoint x: 946, endPoint y: 301, distance: 36.6
click at [946, 301] on div "3 + − Satellite Roadmap Terrain Hybrid Leaflet Keyboard shortcuts Map Data Map …" at bounding box center [1070, 263] width 842 height 235
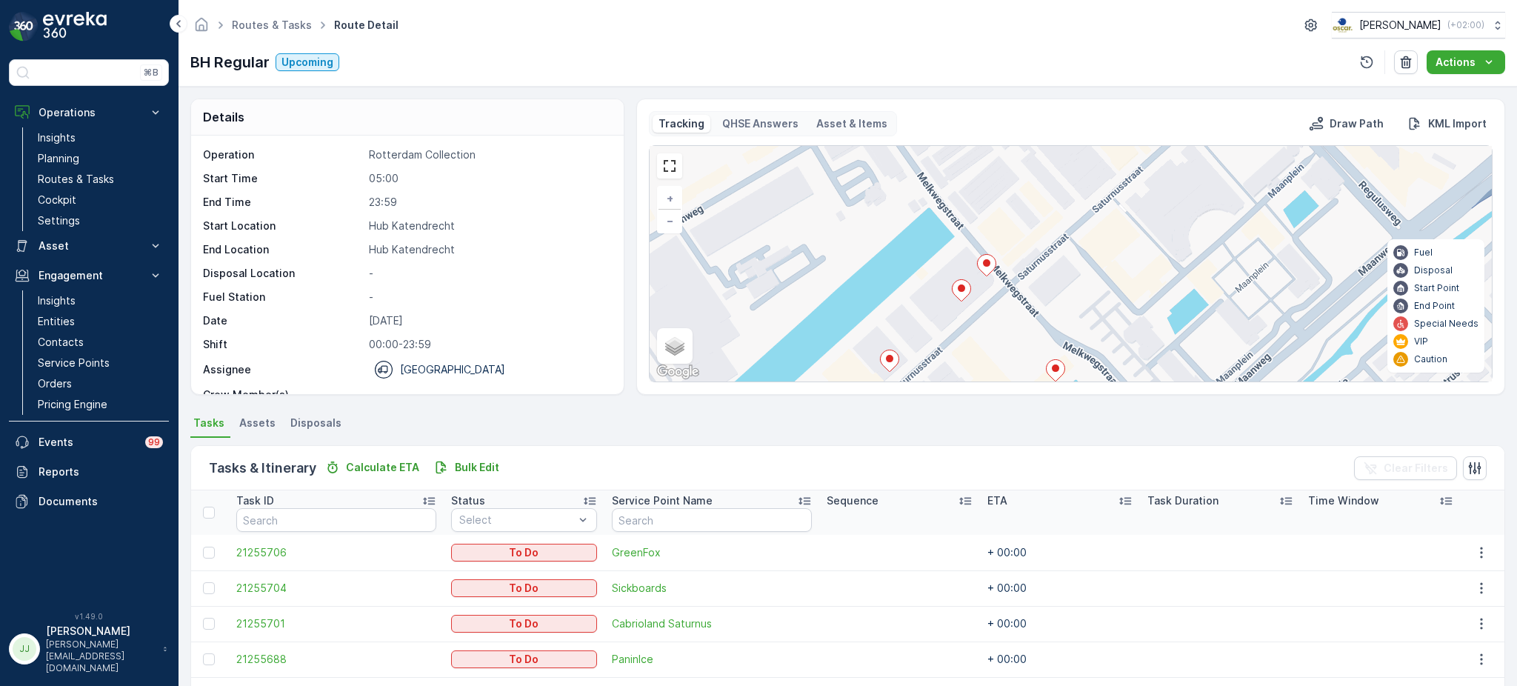
click at [968, 286] on icon at bounding box center [961, 289] width 19 height 21
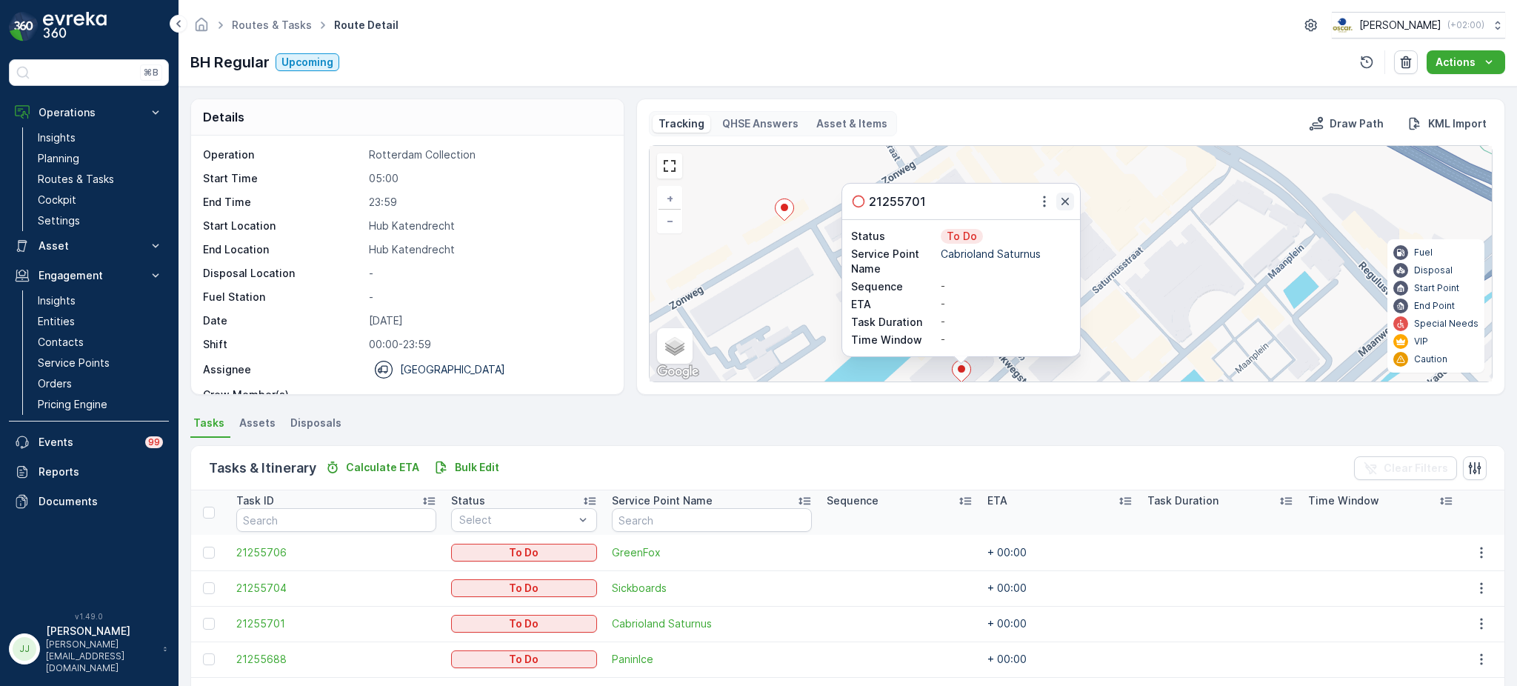
click at [1063, 196] on icon "button" at bounding box center [1064, 201] width 15 height 15
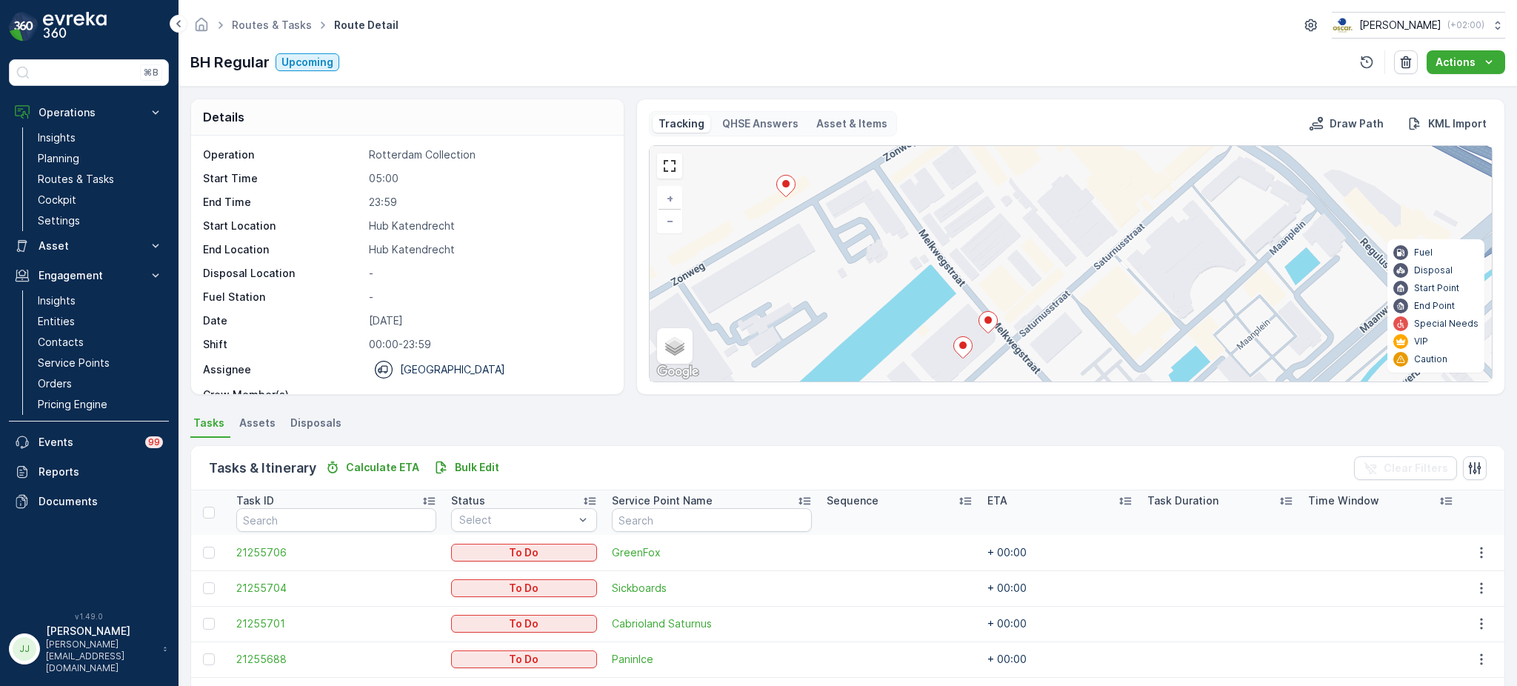
drag, startPoint x: 1012, startPoint y: 349, endPoint x: 1014, endPoint y: 326, distance: 23.0
click at [1014, 326] on div "3 + − Satellite Roadmap Terrain Hybrid Leaflet Keyboard shortcuts Map Data Map …" at bounding box center [1070, 263] width 842 height 235
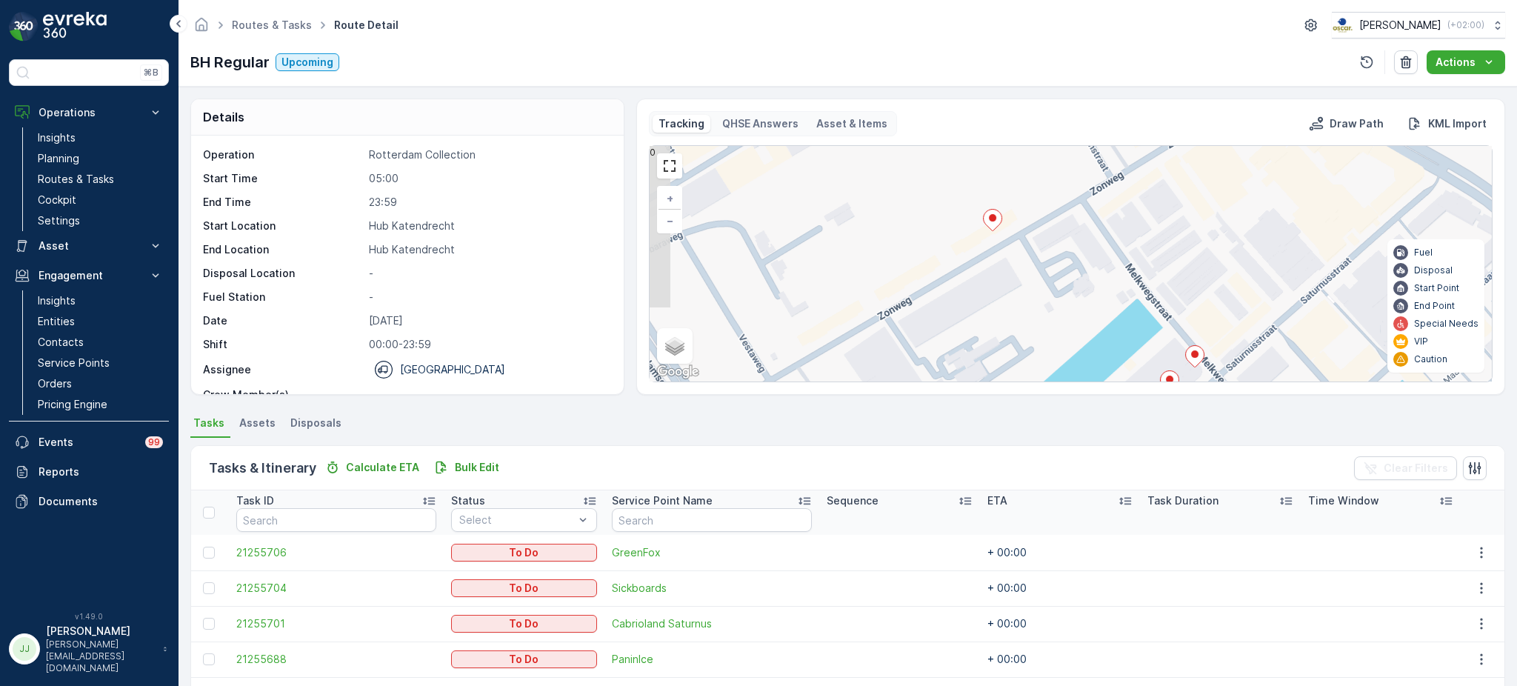
drag, startPoint x: 848, startPoint y: 254, endPoint x: 1044, endPoint y: 284, distance: 198.6
click at [1046, 276] on div "3 + − Satellite Roadmap Terrain Hybrid Leaflet Keyboard shortcuts Map Data Map …" at bounding box center [1070, 263] width 842 height 235
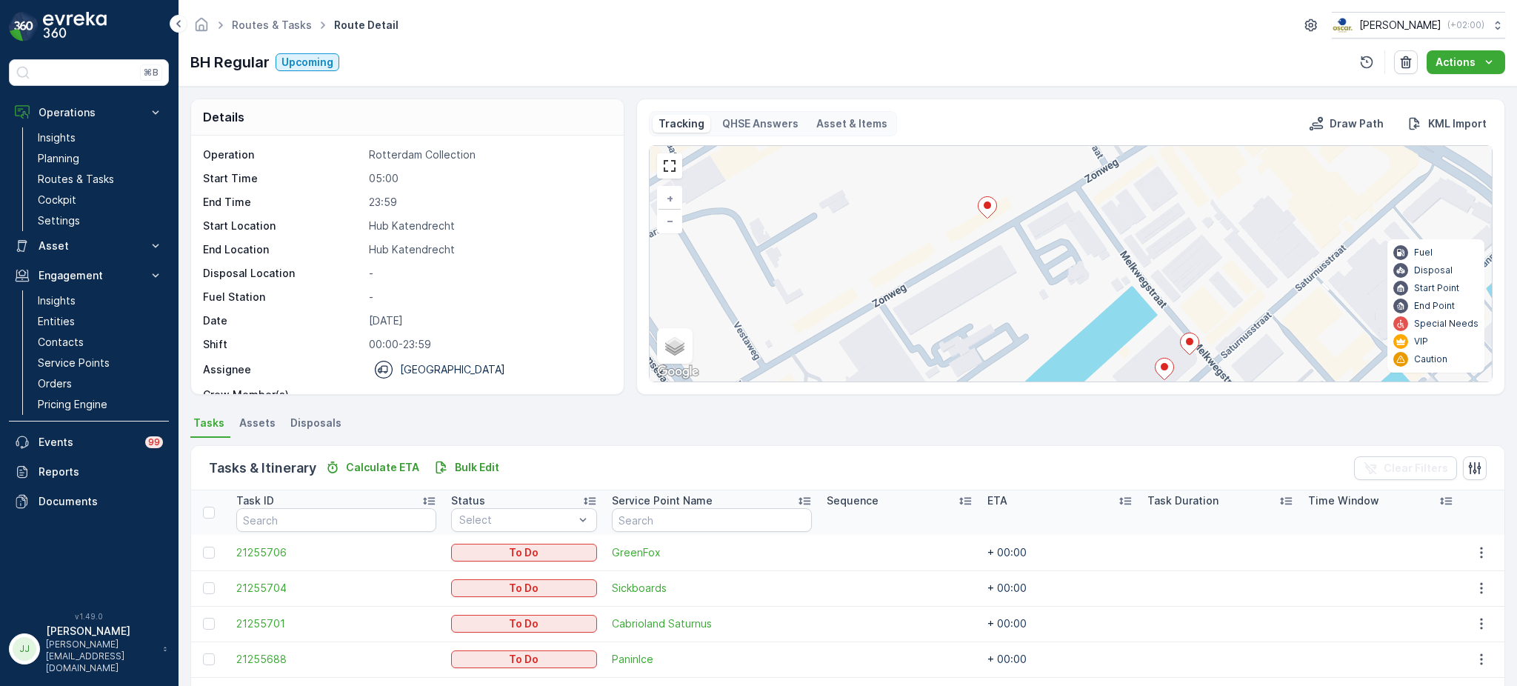
drag, startPoint x: 897, startPoint y: 307, endPoint x: 846, endPoint y: 238, distance: 86.2
click at [846, 238] on div "3 + − Satellite Roadmap Terrain Hybrid Leaflet Keyboard shortcuts Map Data Map …" at bounding box center [1070, 263] width 842 height 235
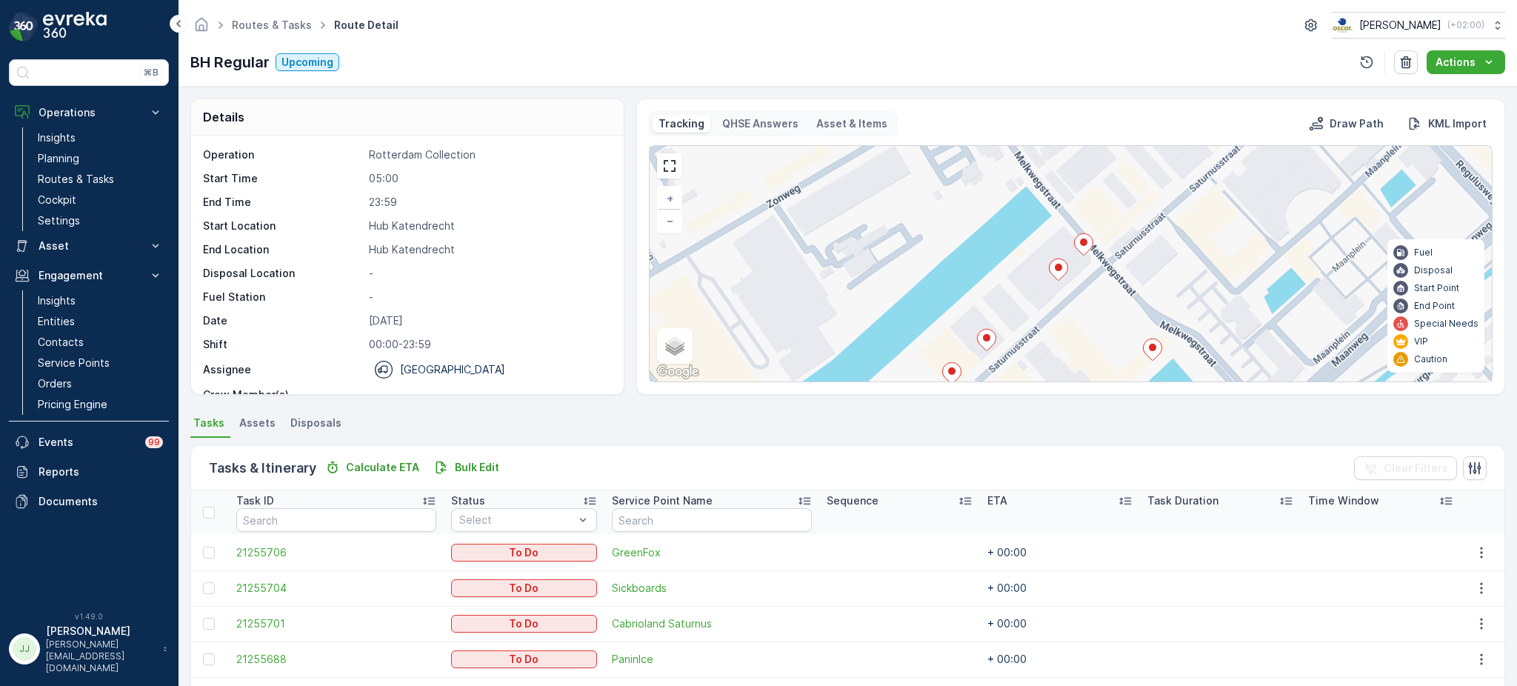
drag, startPoint x: 1019, startPoint y: 264, endPoint x: 997, endPoint y: 268, distance: 22.7
click at [997, 268] on div "3 + − Satellite Roadmap Terrain Hybrid Leaflet Keyboard shortcuts Map Data Map …" at bounding box center [1070, 263] width 842 height 235
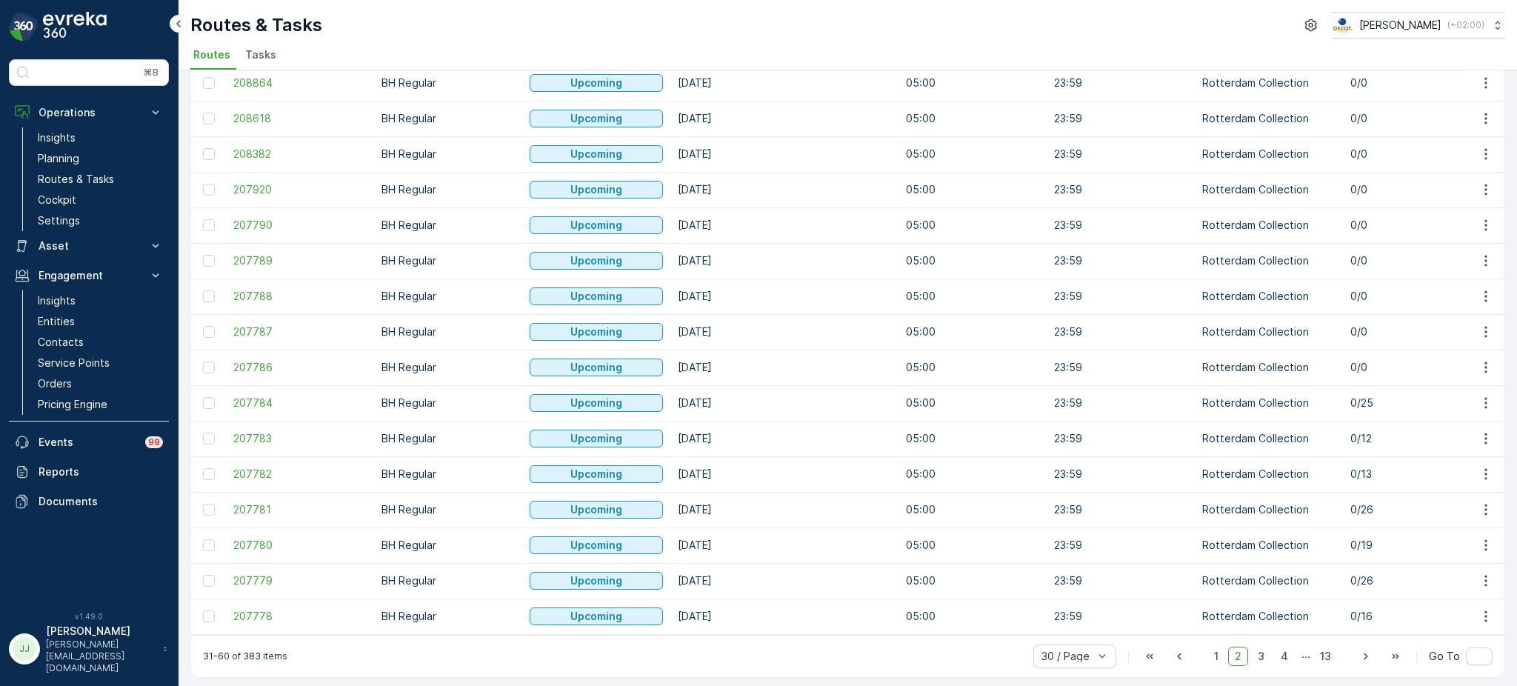
scroll to position [613, 0]
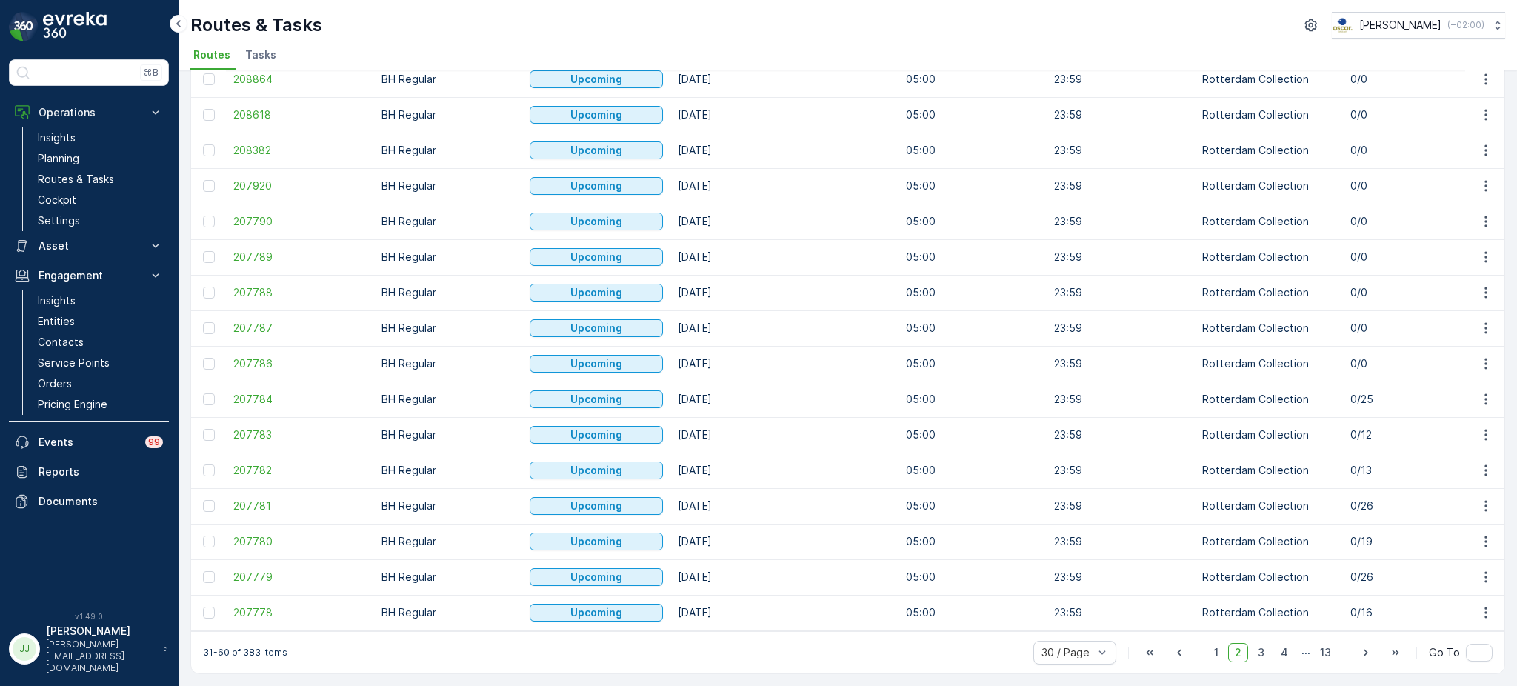
click at [273, 577] on span "207779" at bounding box center [299, 576] width 133 height 15
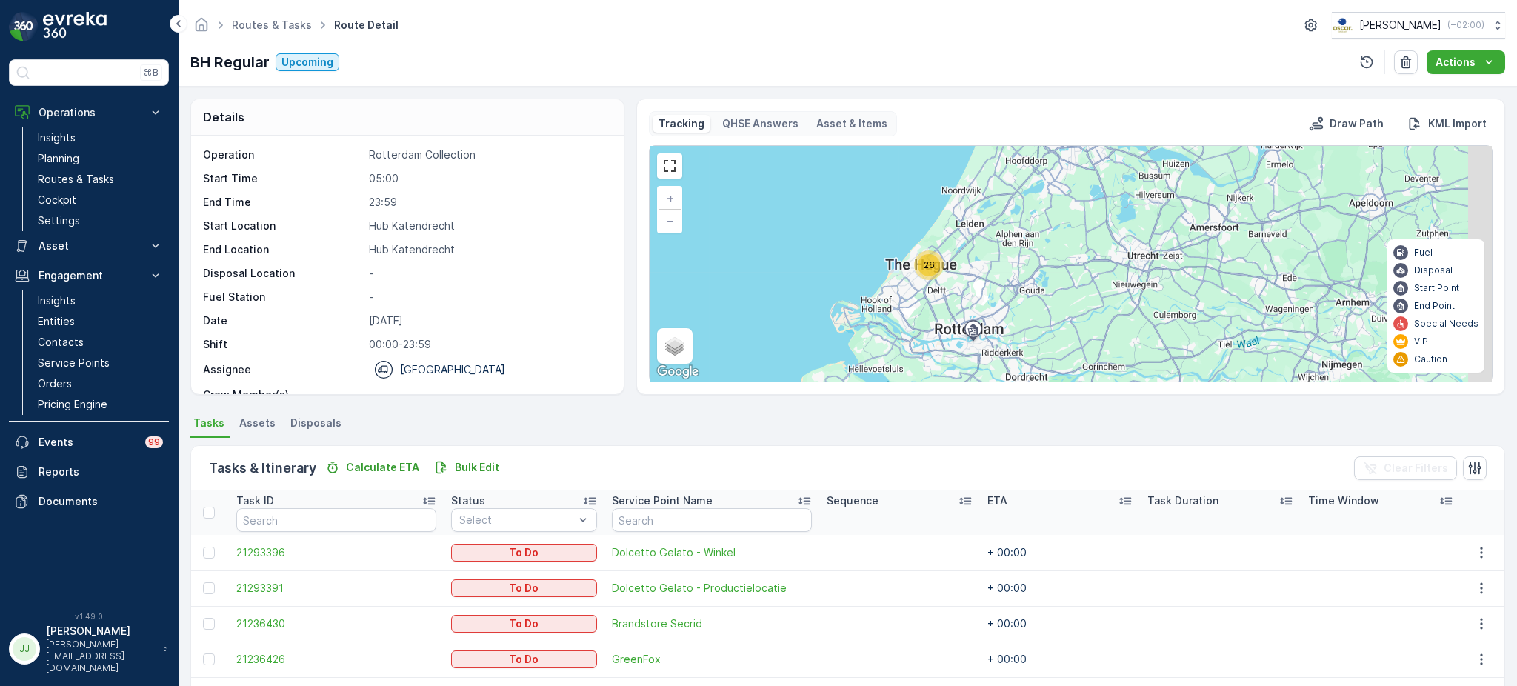
drag, startPoint x: 1014, startPoint y: 321, endPoint x: 972, endPoint y: 277, distance: 61.3
click at [972, 277] on div "26 + − Satellite Roadmap Terrain Hybrid Leaflet Keyboard shortcuts Map Data Map…" at bounding box center [1070, 263] width 842 height 235
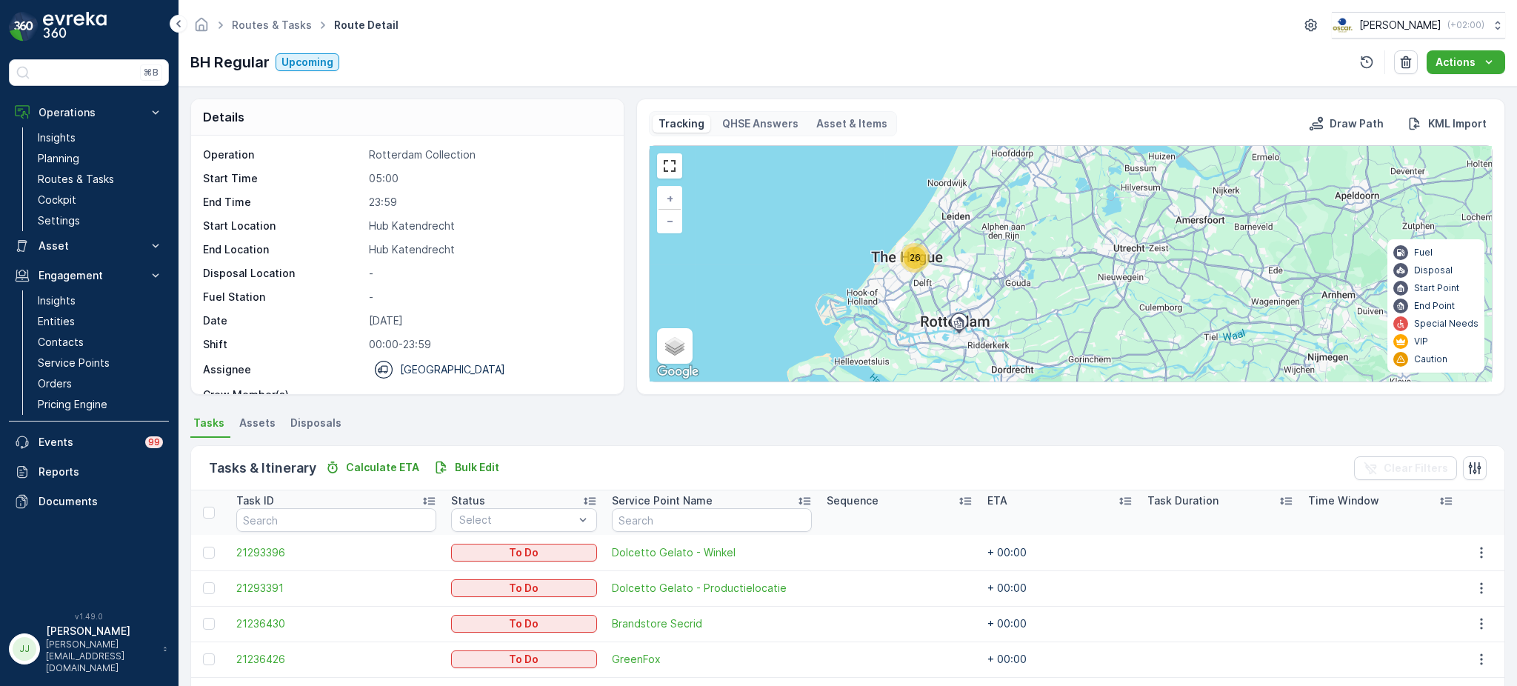
click at [917, 252] on span "26" at bounding box center [914, 257] width 11 height 11
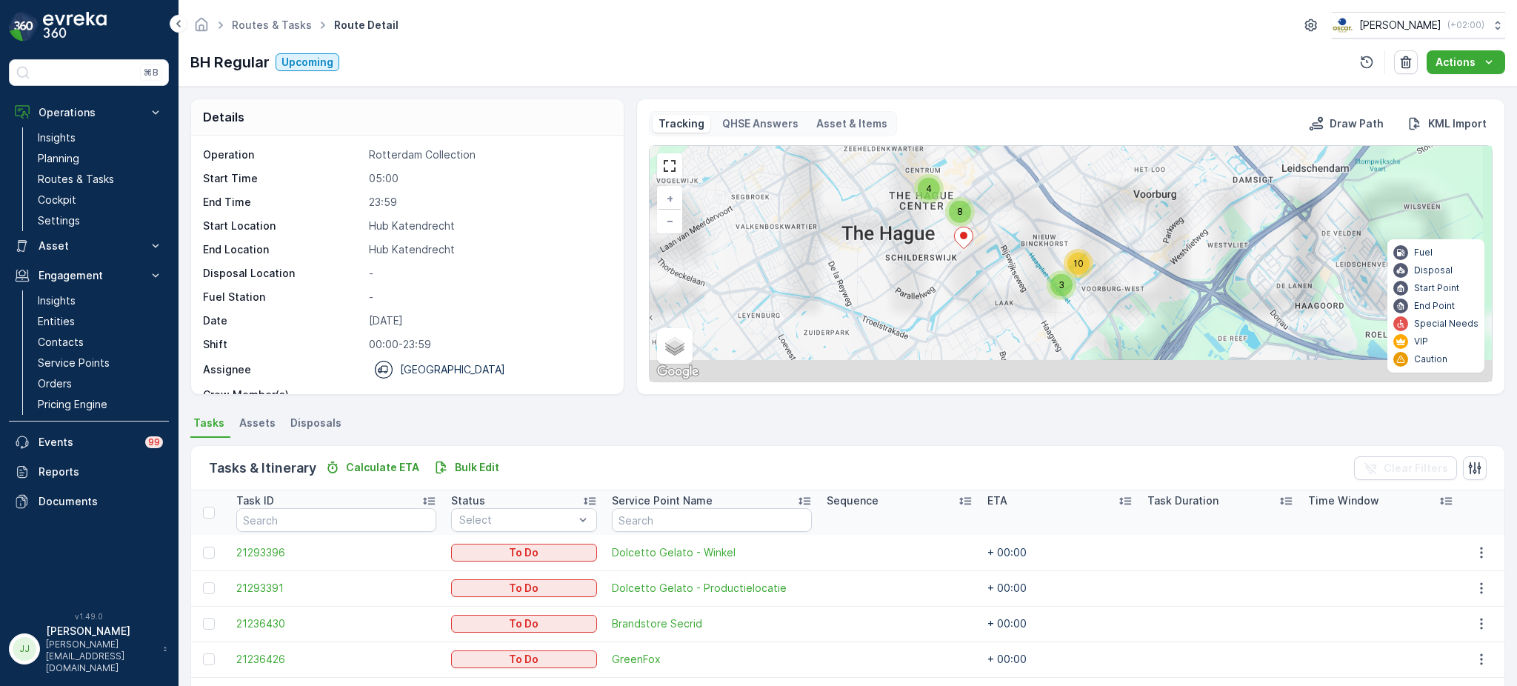
drag, startPoint x: 970, startPoint y: 272, endPoint x: 917, endPoint y: 249, distance: 57.4
click at [916, 249] on div "3 10 4 8 + − Satellite Roadmap Terrain Hybrid Leaflet Keyboard shortcuts Map Da…" at bounding box center [1070, 263] width 842 height 235
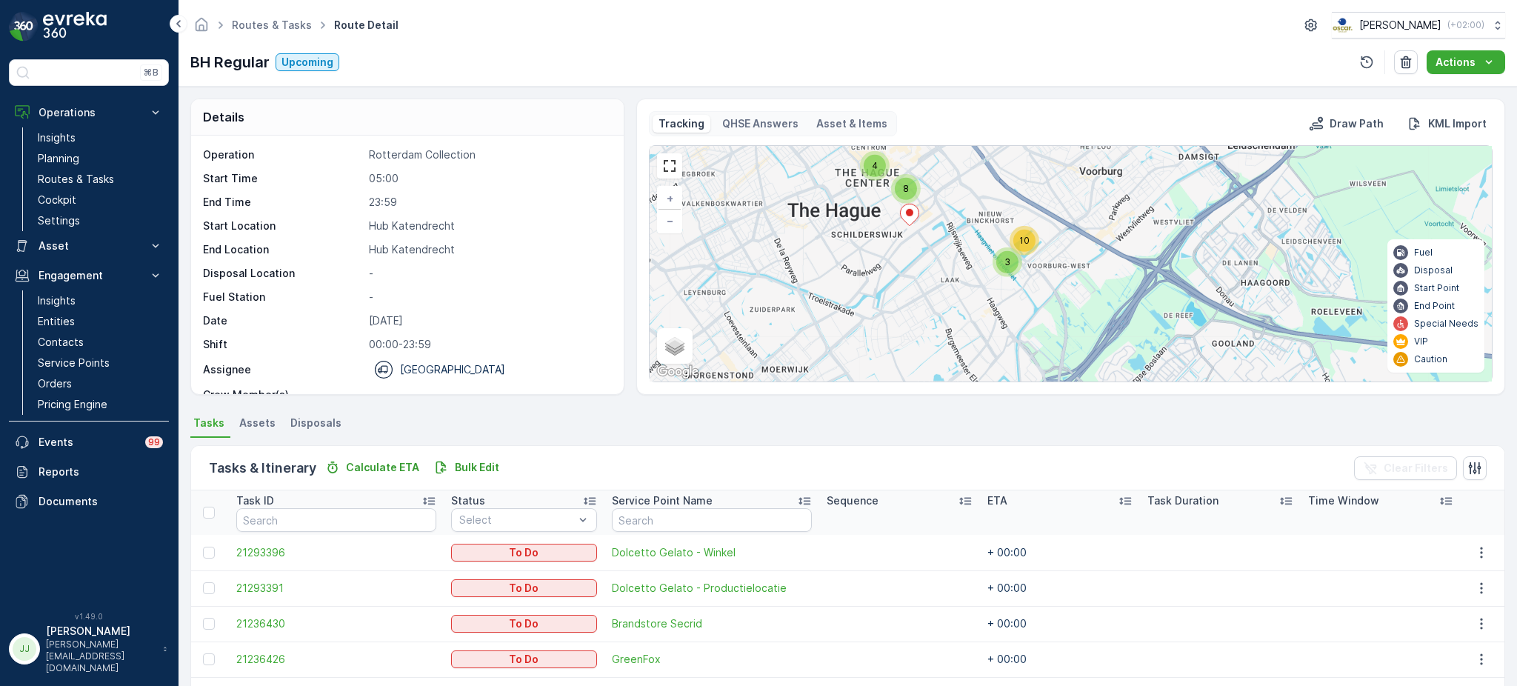
click at [1013, 258] on div "3" at bounding box center [1007, 262] width 22 height 22
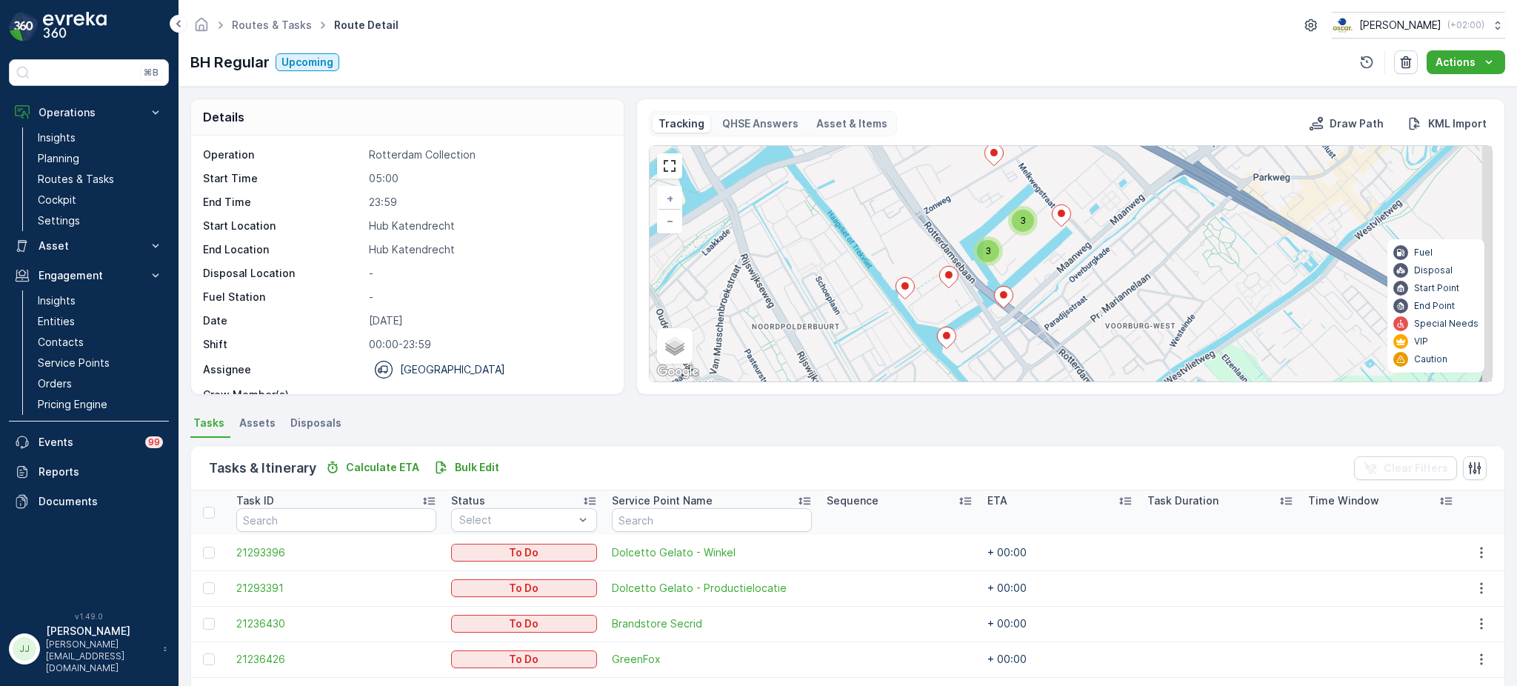
drag, startPoint x: 1081, startPoint y: 270, endPoint x: 942, endPoint y: 315, distance: 146.6
click at [942, 315] on div "3 3 2 2 3 + − Satellite Roadmap Terrain Hybrid Leaflet Keyboard shortcuts Map D…" at bounding box center [1070, 263] width 842 height 235
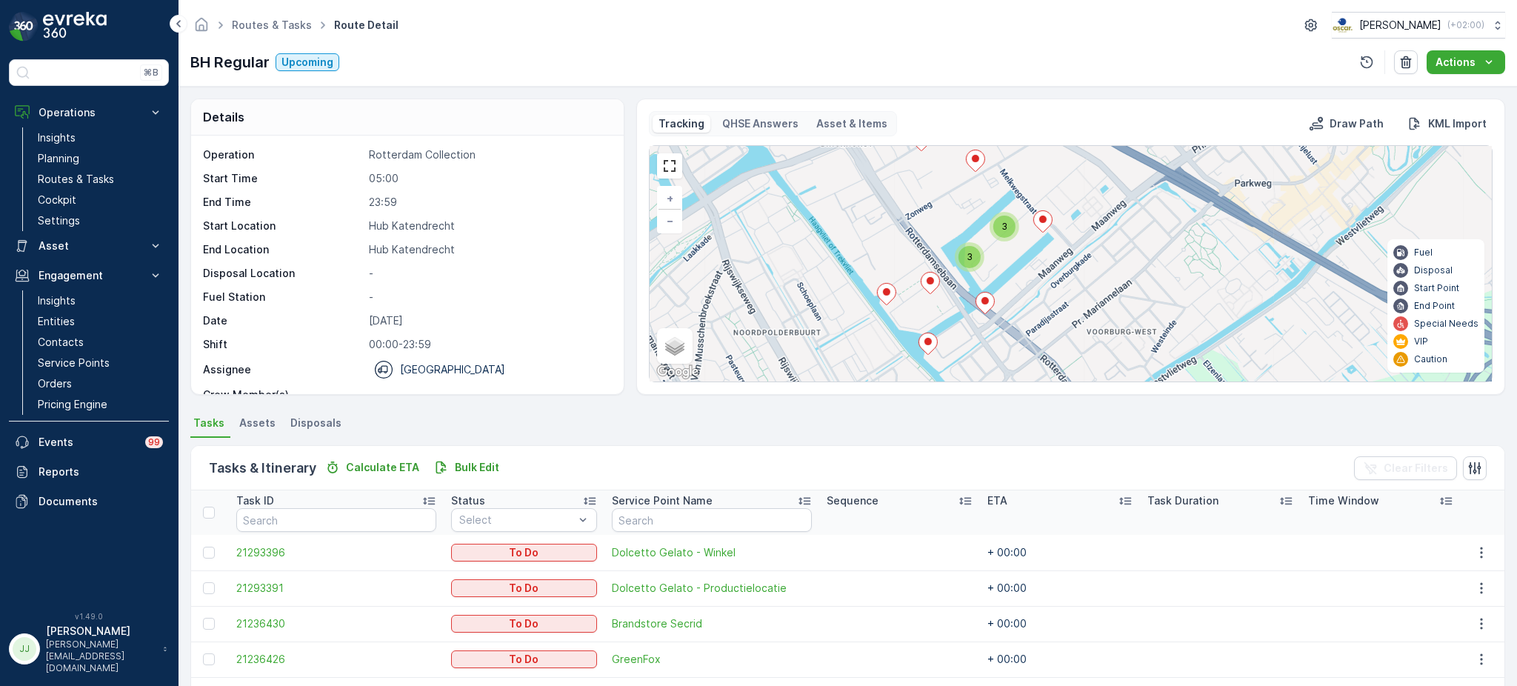
click at [1005, 230] on span "3" at bounding box center [1004, 226] width 6 height 11
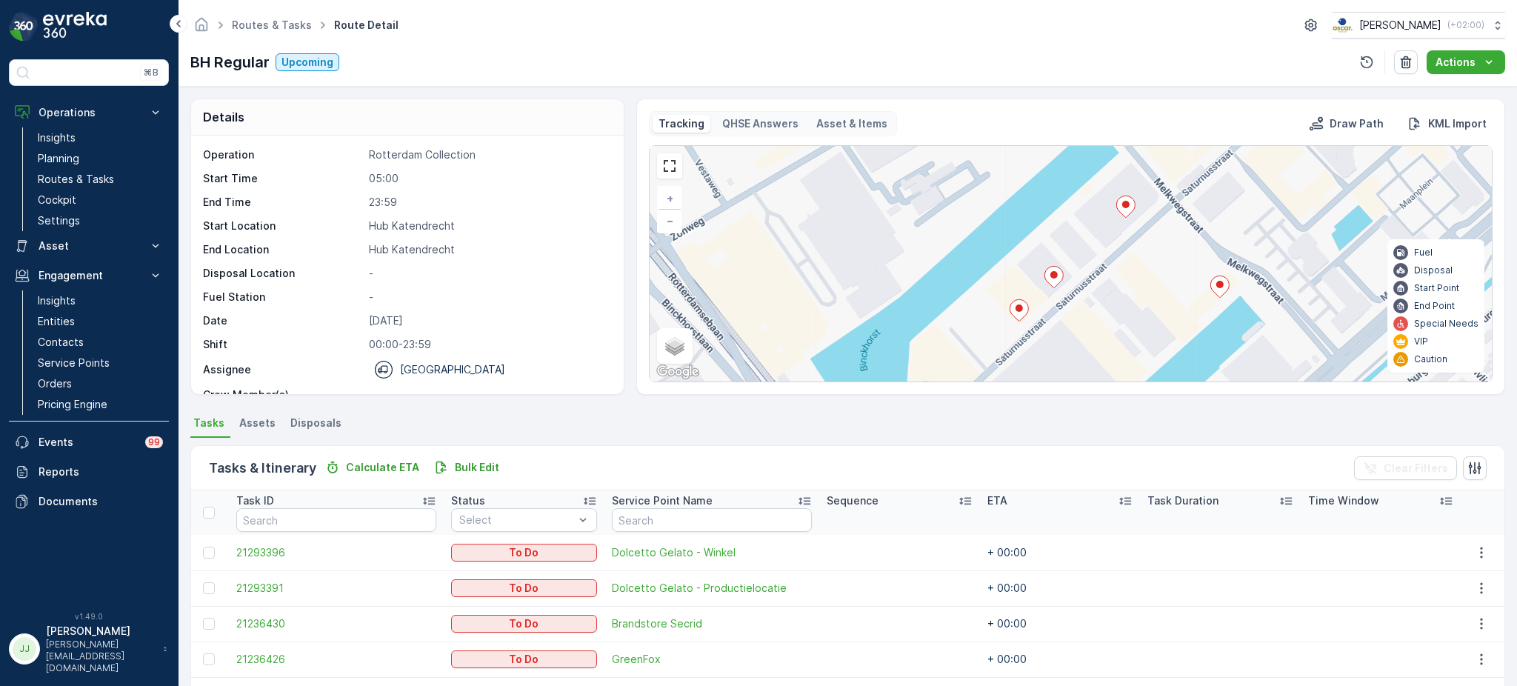
drag, startPoint x: 1102, startPoint y: 229, endPoint x: 1074, endPoint y: 295, distance: 72.1
click at [1074, 295] on div "3 + − Satellite Roadmap Terrain Hybrid Leaflet Keyboard shortcuts Map Data Map …" at bounding box center [1070, 263] width 842 height 235
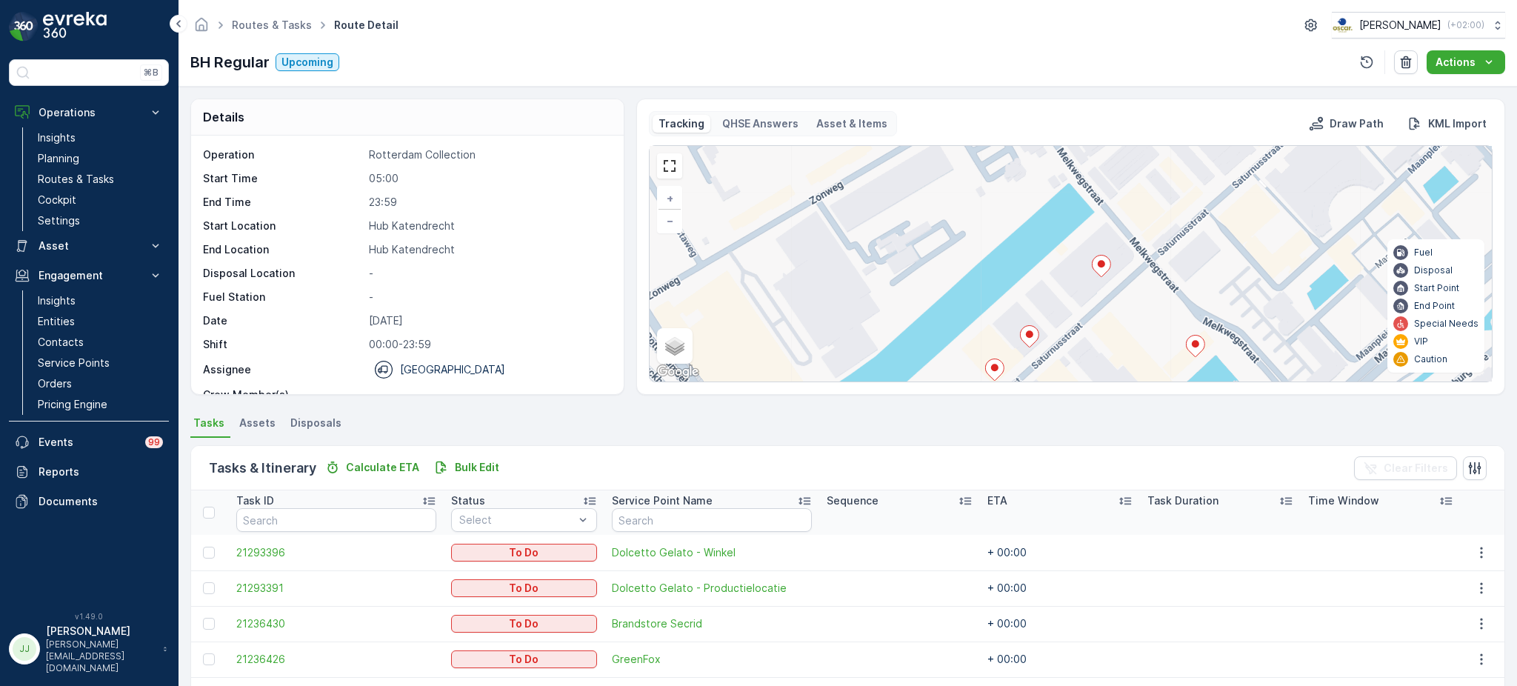
drag, startPoint x: 1035, startPoint y: 238, endPoint x: 1074, endPoint y: 318, distance: 89.4
click at [1074, 318] on div "3 + − Satellite Roadmap Terrain Hybrid Leaflet Keyboard shortcuts Map Data Map …" at bounding box center [1070, 263] width 842 height 235
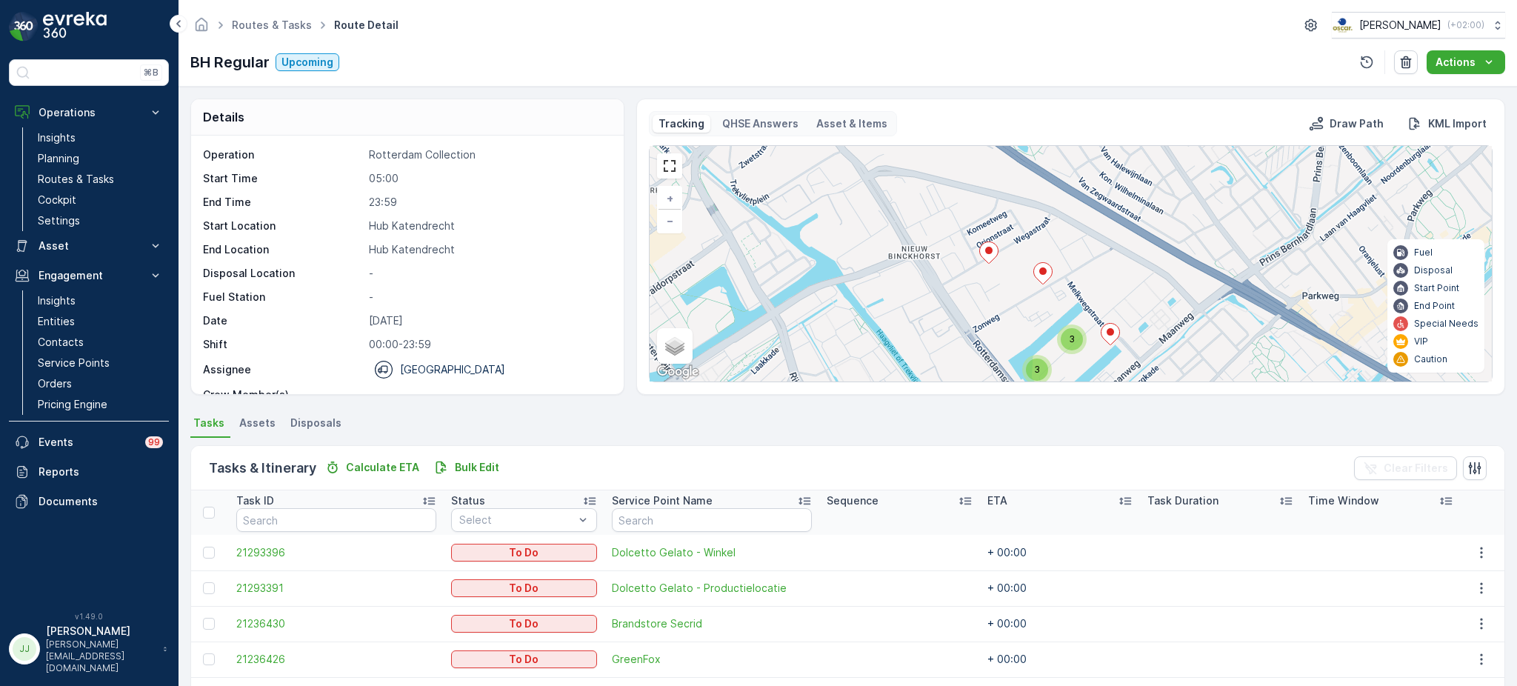
click at [489, 50] on div "BH Regular Upcoming Actions" at bounding box center [847, 62] width 1314 height 24
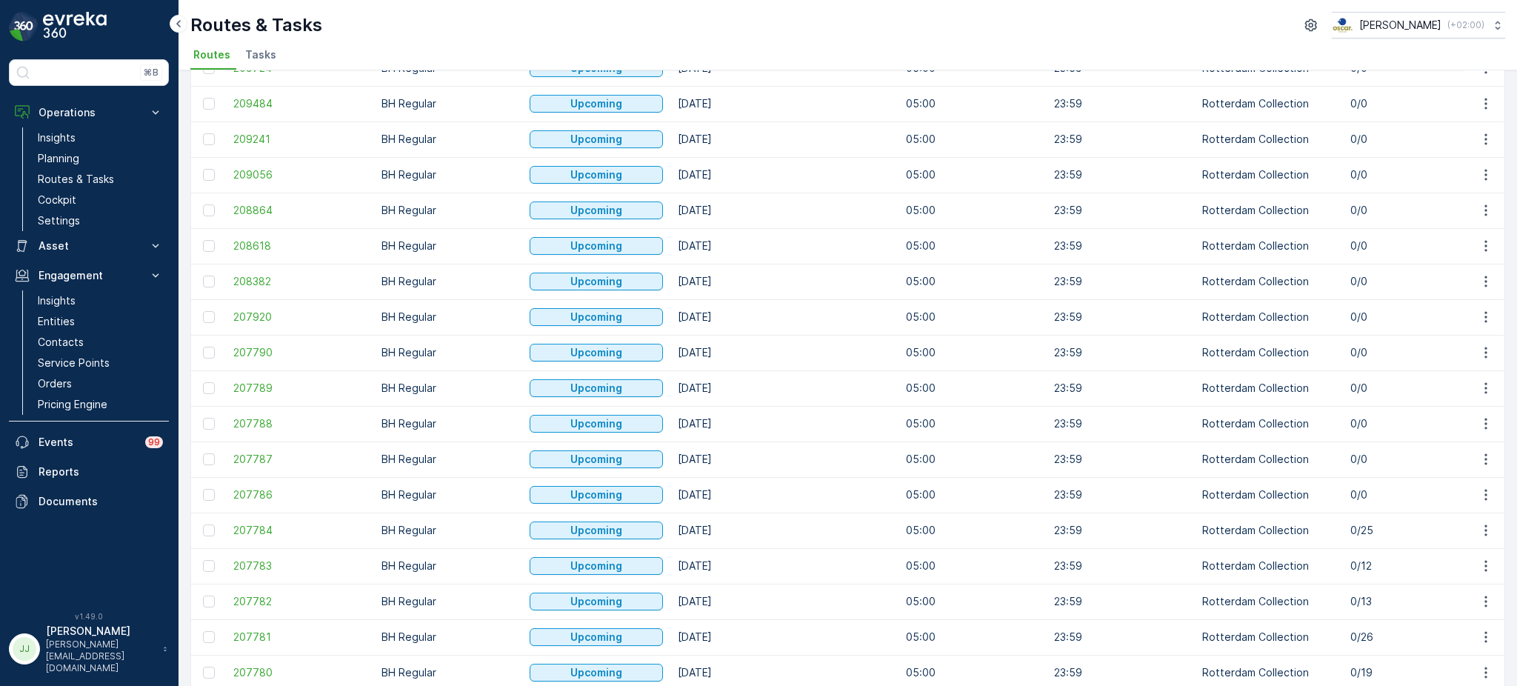
scroll to position [613, 0]
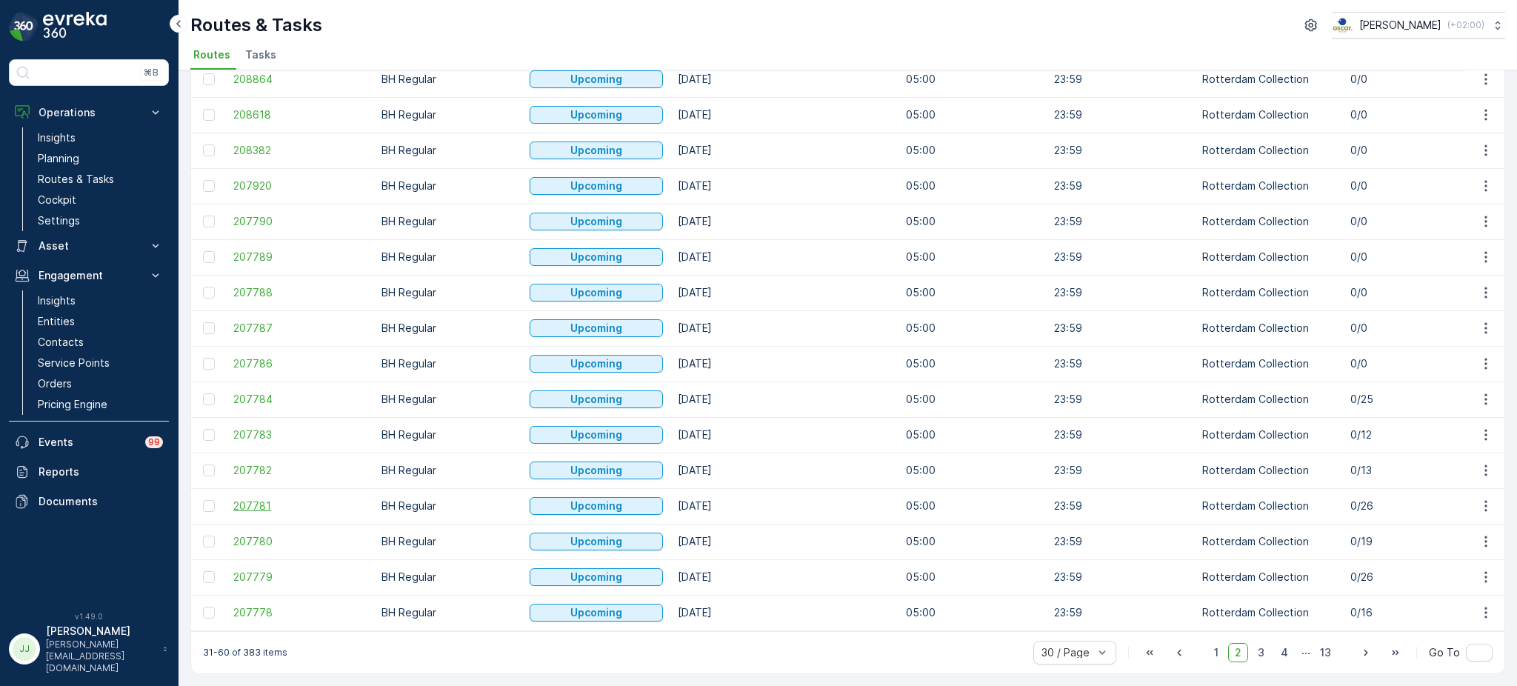
click at [249, 498] on span "207781" at bounding box center [299, 505] width 133 height 15
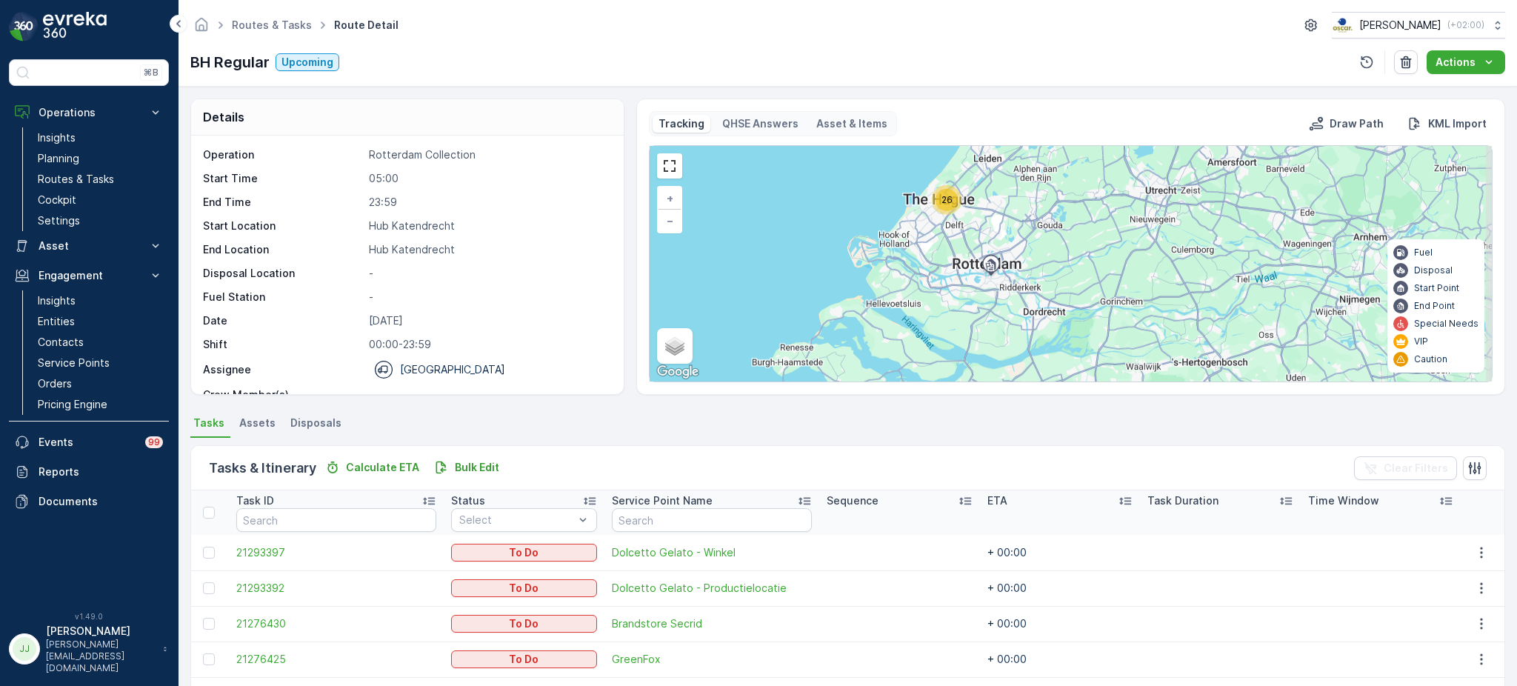
drag, startPoint x: 917, startPoint y: 258, endPoint x: 917, endPoint y: 218, distance: 40.7
click at [917, 218] on div "26 + − Satellite Roadmap Terrain Hybrid Leaflet Keyboard shortcuts Map Data Map…" at bounding box center [1070, 263] width 842 height 235
click at [949, 201] on span "26" at bounding box center [946, 199] width 11 height 11
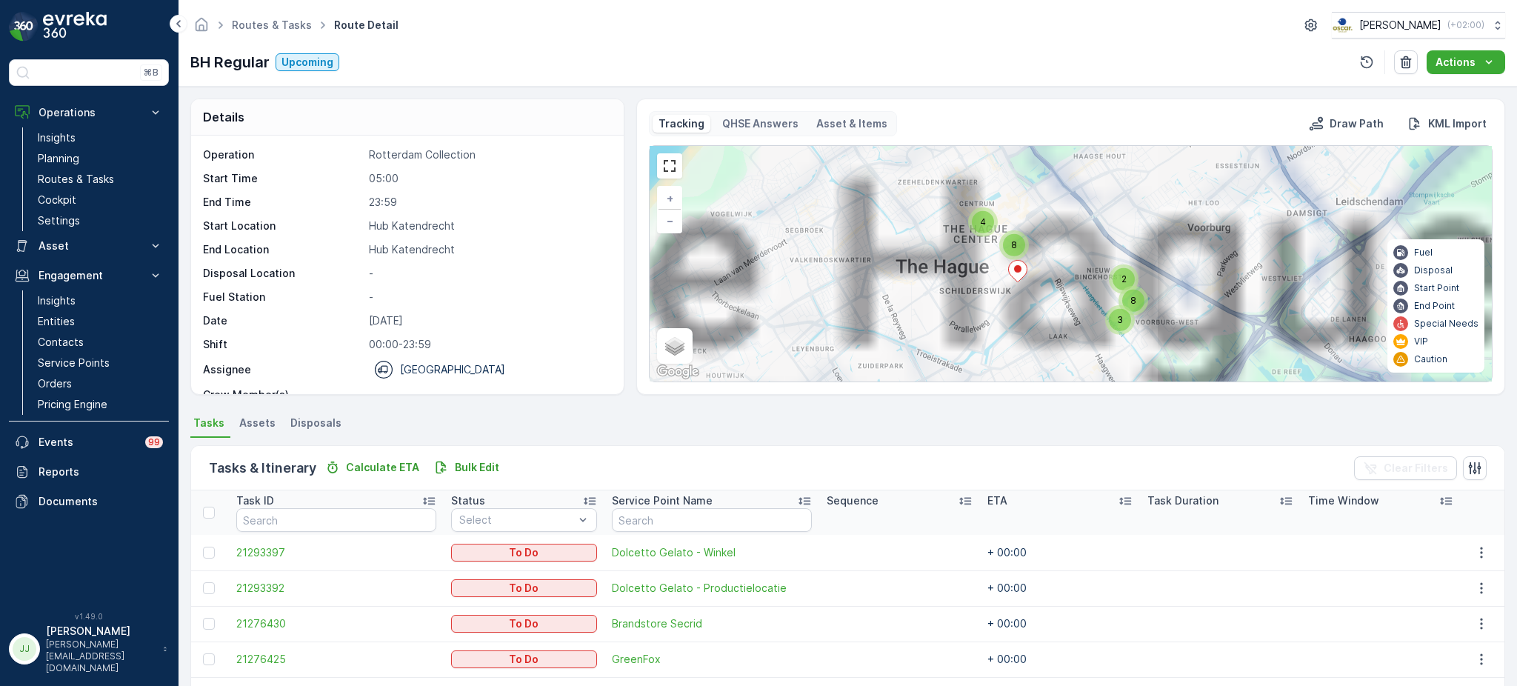
drag, startPoint x: 989, startPoint y: 261, endPoint x: 913, endPoint y: 270, distance: 76.7
click at [913, 270] on div "26 4 8 2 3 8 + − Satellite Roadmap Terrain Hybrid Leaflet Keyboard shortcuts Ma…" at bounding box center [1070, 263] width 842 height 235
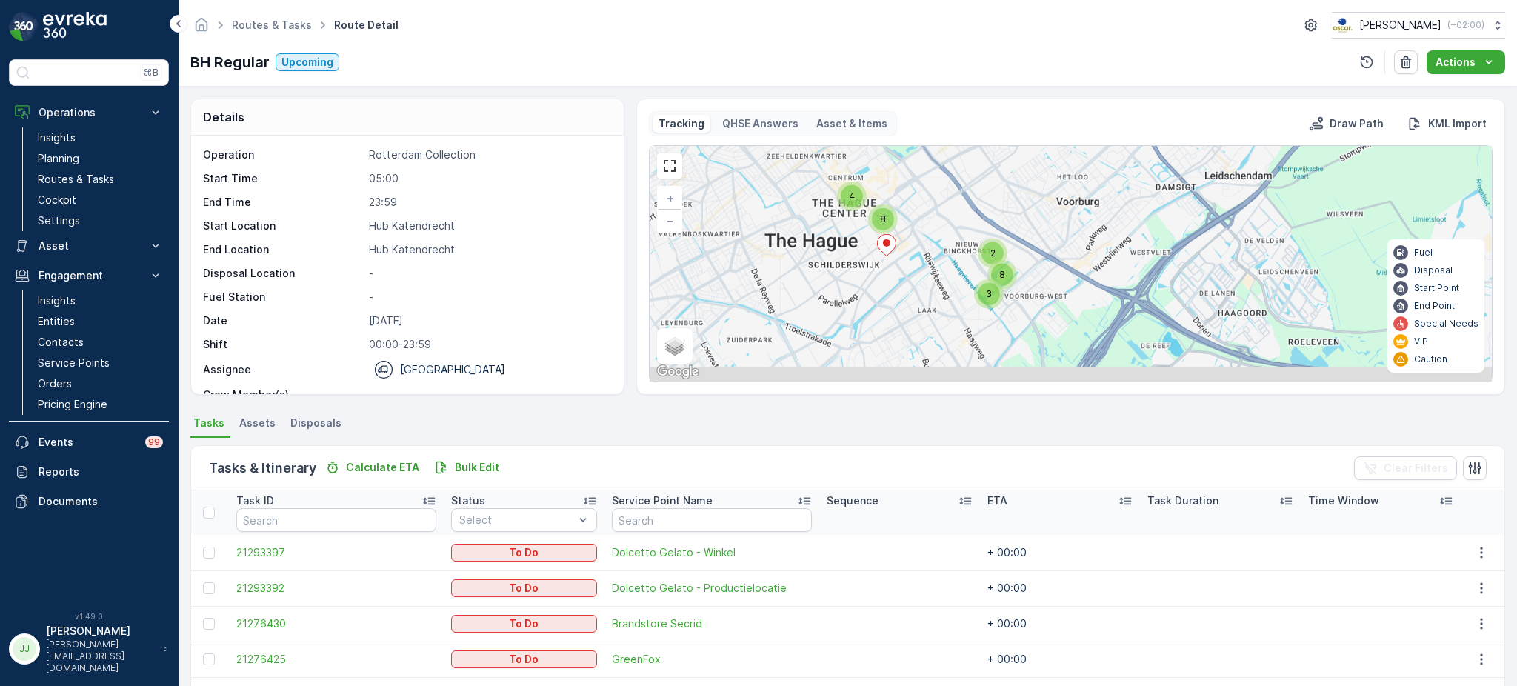
drag, startPoint x: 890, startPoint y: 276, endPoint x: 827, endPoint y: 244, distance: 70.5
click at [827, 244] on div "4 8 2 3 8 + − Satellite Roadmap Terrain Hybrid Leaflet Keyboard shortcuts Map D…" at bounding box center [1070, 263] width 842 height 235
click at [854, 206] on div "4" at bounding box center [851, 195] width 22 height 22
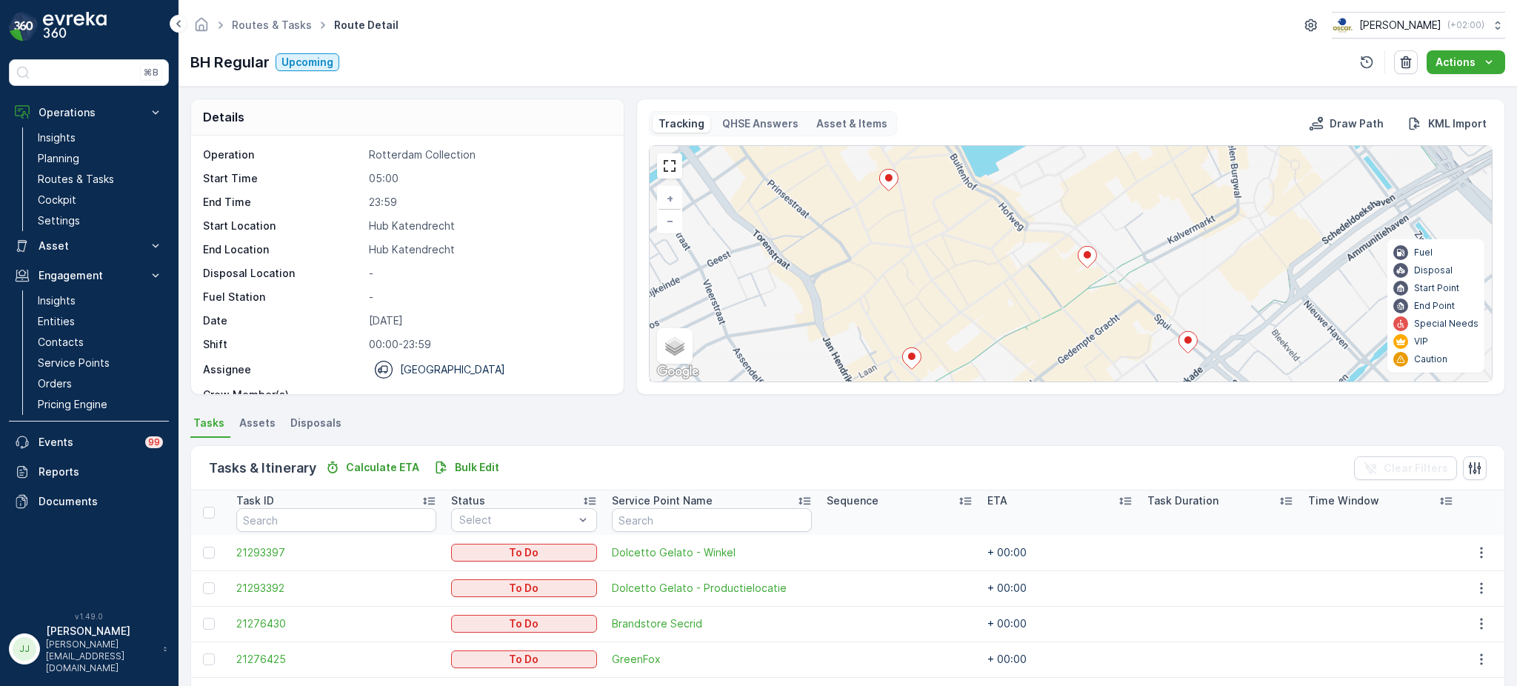
drag, startPoint x: 882, startPoint y: 214, endPoint x: 800, endPoint y: 257, distance: 92.1
click at [800, 257] on div "2 2 3 2 + − Satellite Roadmap Terrain Hybrid Leaflet Keyboard shortcuts Map Dat…" at bounding box center [1070, 263] width 842 height 235
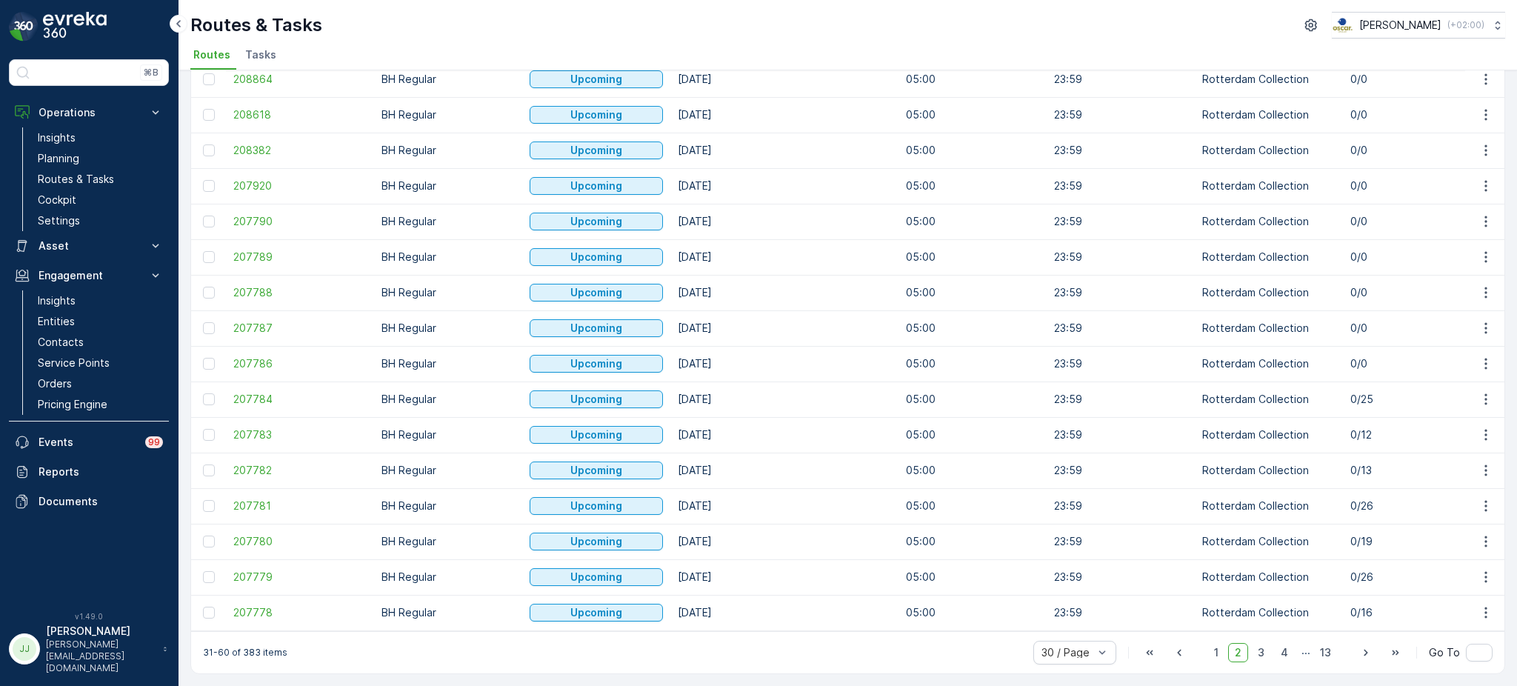
scroll to position [613, 0]
click at [261, 569] on span "207779" at bounding box center [299, 576] width 133 height 15
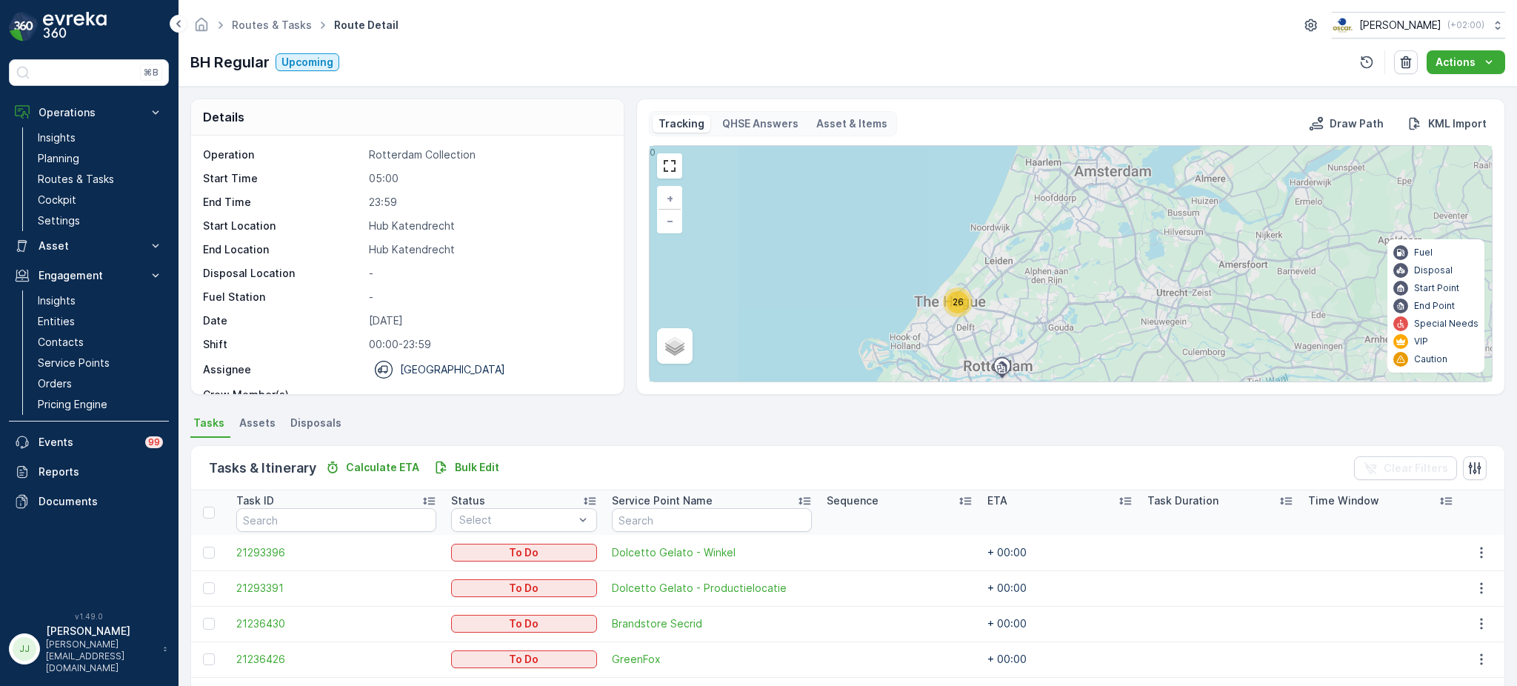
click at [960, 293] on div "26" at bounding box center [957, 302] width 22 height 22
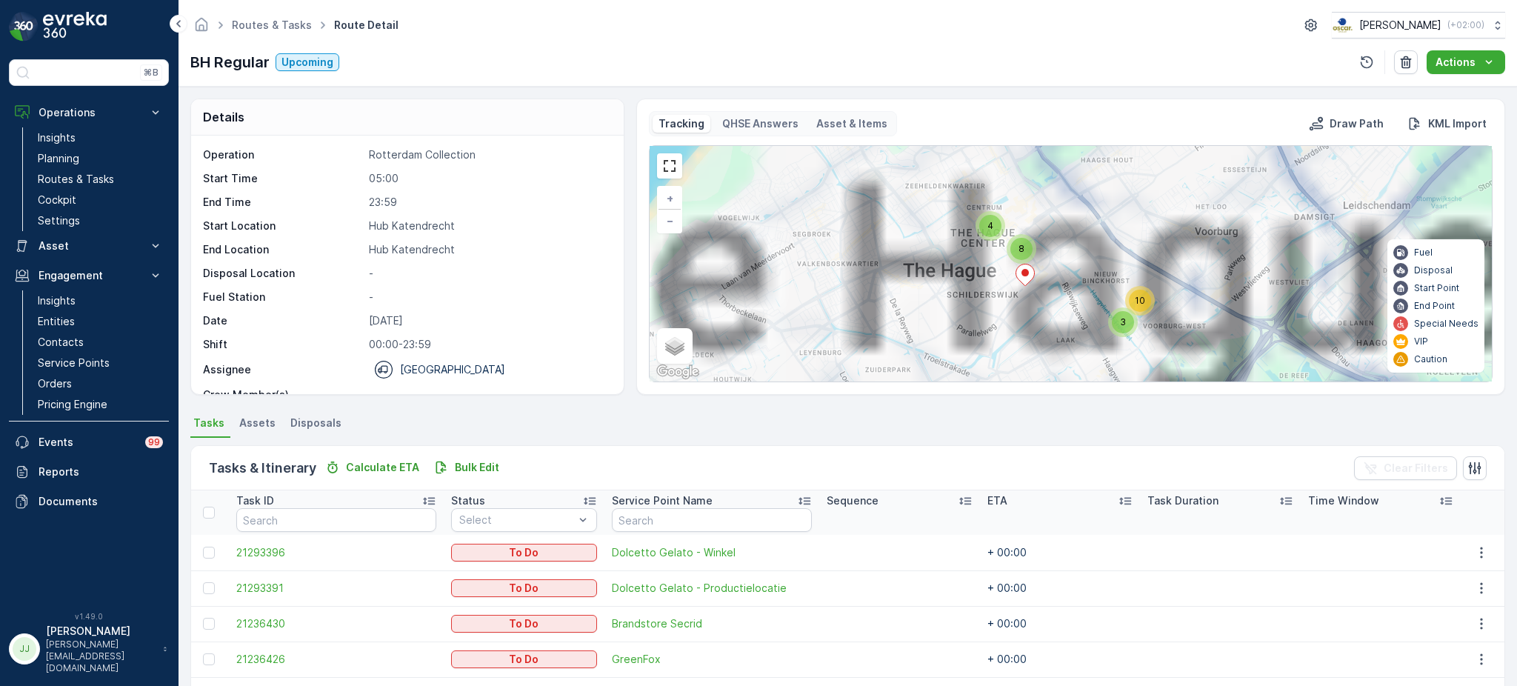
drag, startPoint x: 905, startPoint y: 223, endPoint x: 882, endPoint y: 323, distance: 102.6
click at [882, 330] on div "26 3 10 4 8 + − Satellite Roadmap Terrain Hybrid Leaflet Keyboard shortcuts Map…" at bounding box center [1070, 263] width 842 height 235
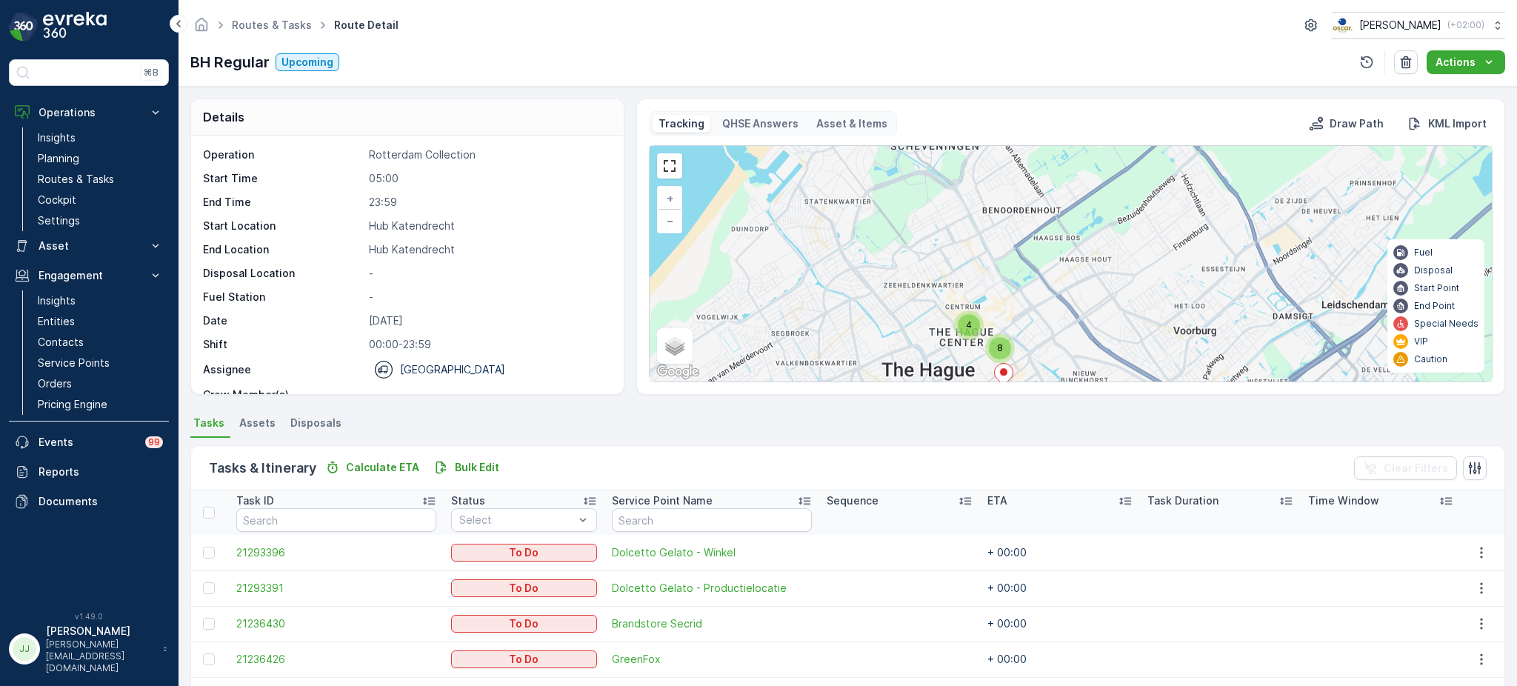
drag, startPoint x: 893, startPoint y: 314, endPoint x: 891, endPoint y: 211, distance: 103.0
click at [891, 211] on div "3 10 4 8 + − Satellite Roadmap Terrain Hybrid Leaflet Keyboard shortcuts Map Da…" at bounding box center [1070, 263] width 842 height 235
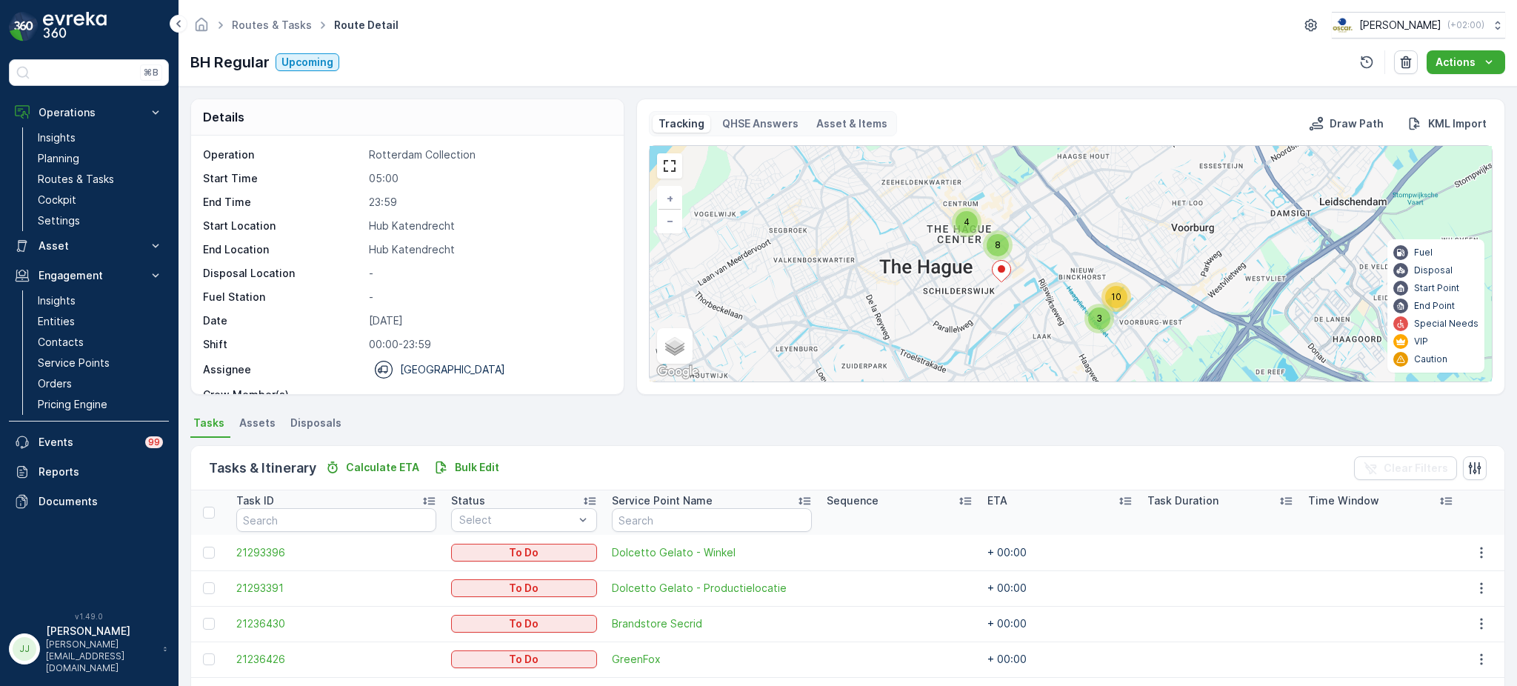
click at [952, 219] on div "4" at bounding box center [967, 222] width 30 height 30
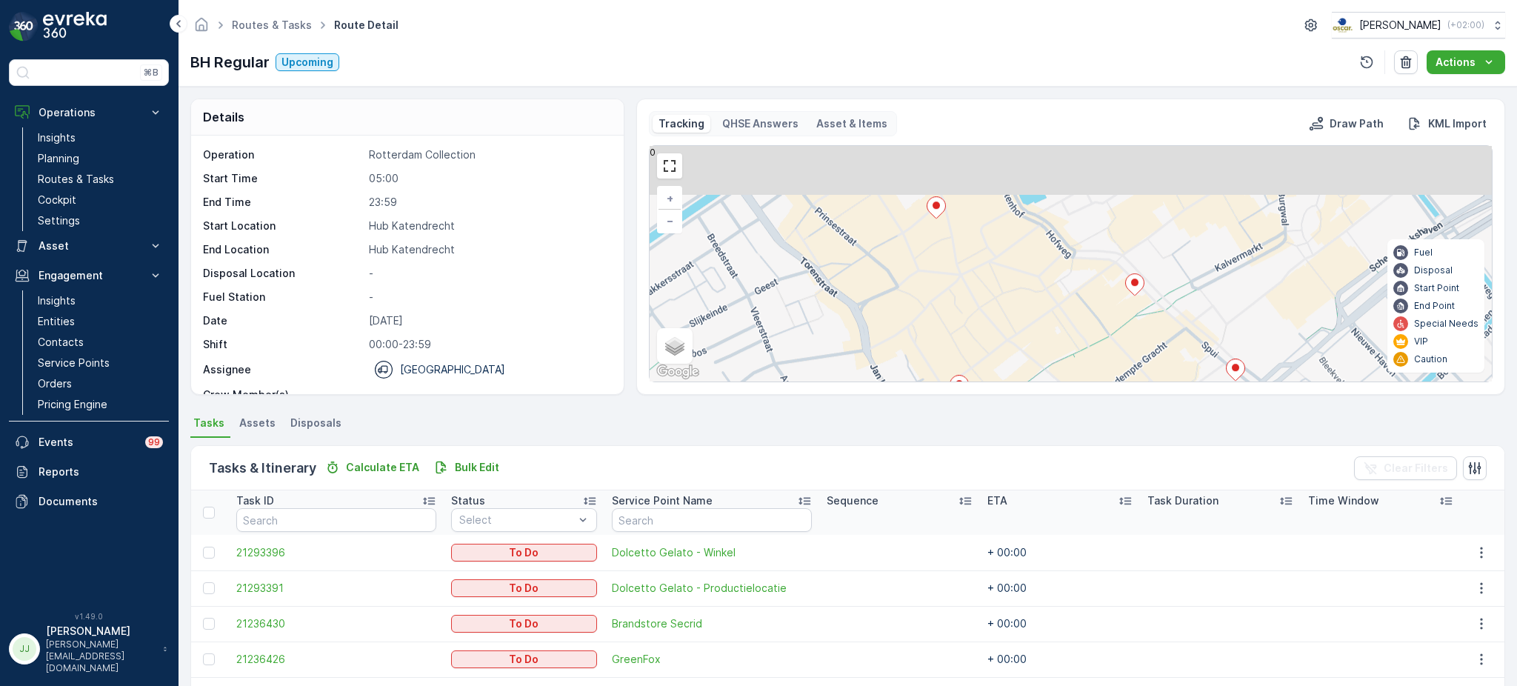
drag, startPoint x: 989, startPoint y: 213, endPoint x: 956, endPoint y: 280, distance: 75.2
click at [956, 280] on div "3 2 2 2 + − Satellite Roadmap Terrain Hybrid Leaflet Keyboard shortcuts Map Dat…" at bounding box center [1070, 263] width 842 height 235
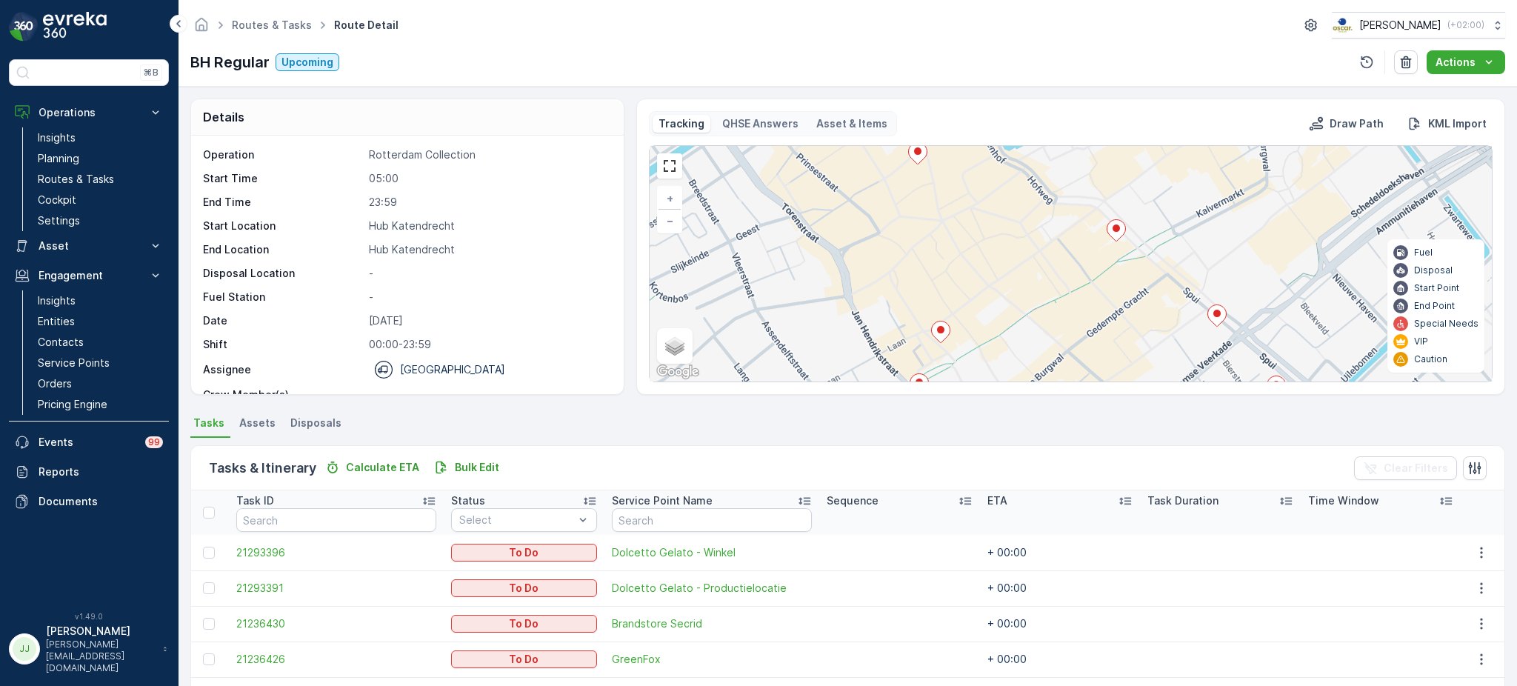
drag, startPoint x: 1022, startPoint y: 325, endPoint x: 1003, endPoint y: 272, distance: 56.4
click at [1003, 272] on div "3 2 2 2 + − Satellite Roadmap Terrain Hybrid Leaflet Keyboard shortcuts Map Dat…" at bounding box center [1070, 263] width 842 height 235
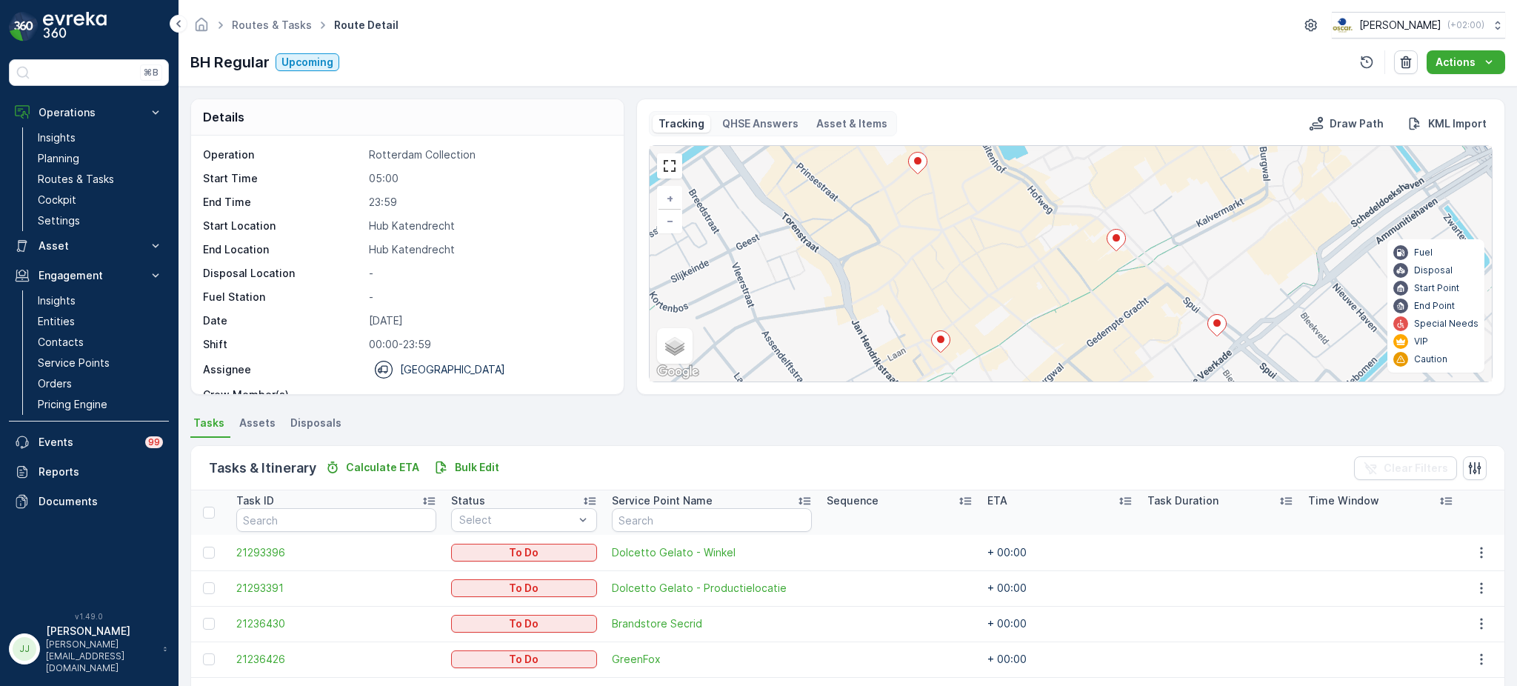
drag, startPoint x: 988, startPoint y: 274, endPoint x: 989, endPoint y: 285, distance: 11.1
click at [988, 285] on div "3 2 2 2 + − Satellite Roadmap Terrain Hybrid Leaflet Keyboard shortcuts Map Dat…" at bounding box center [1070, 263] width 842 height 235
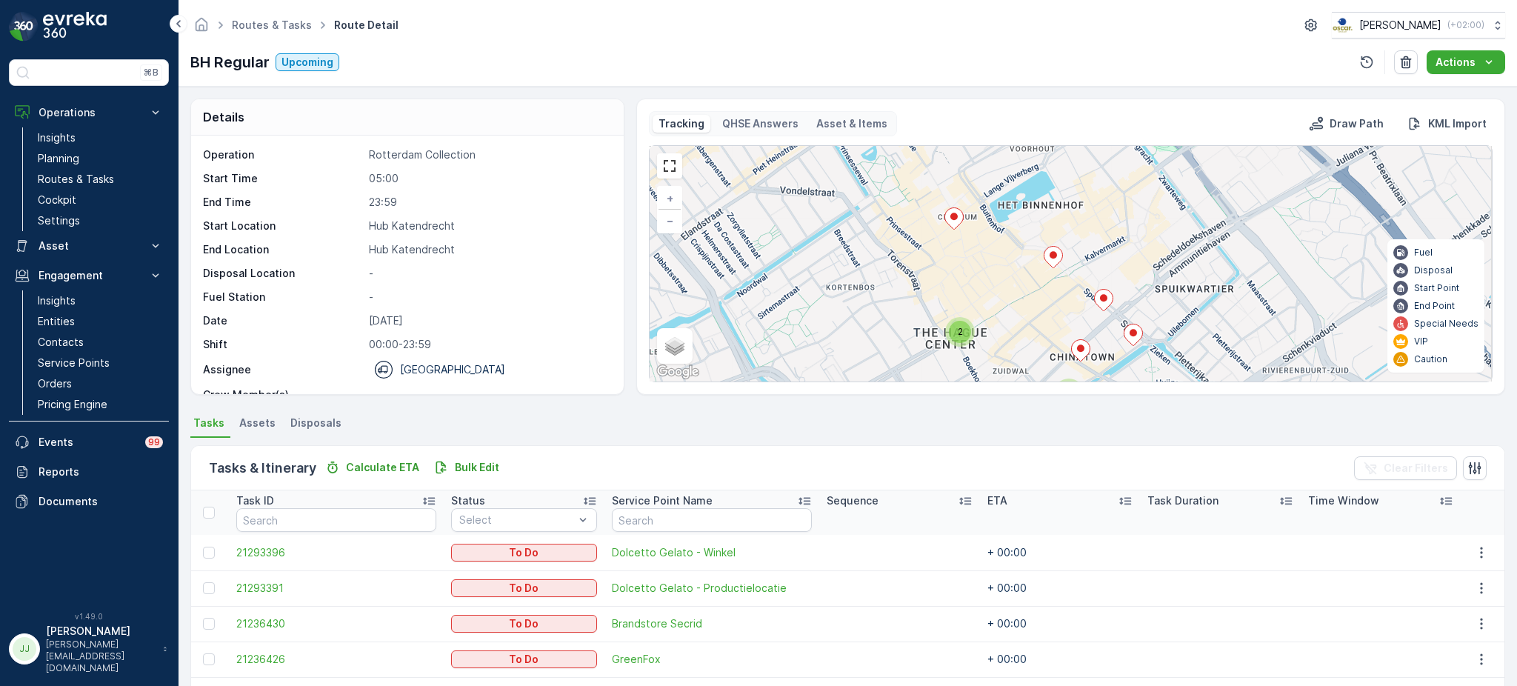
drag, startPoint x: 358, startPoint y: 129, endPoint x: 341, endPoint y: 135, distance: 18.0
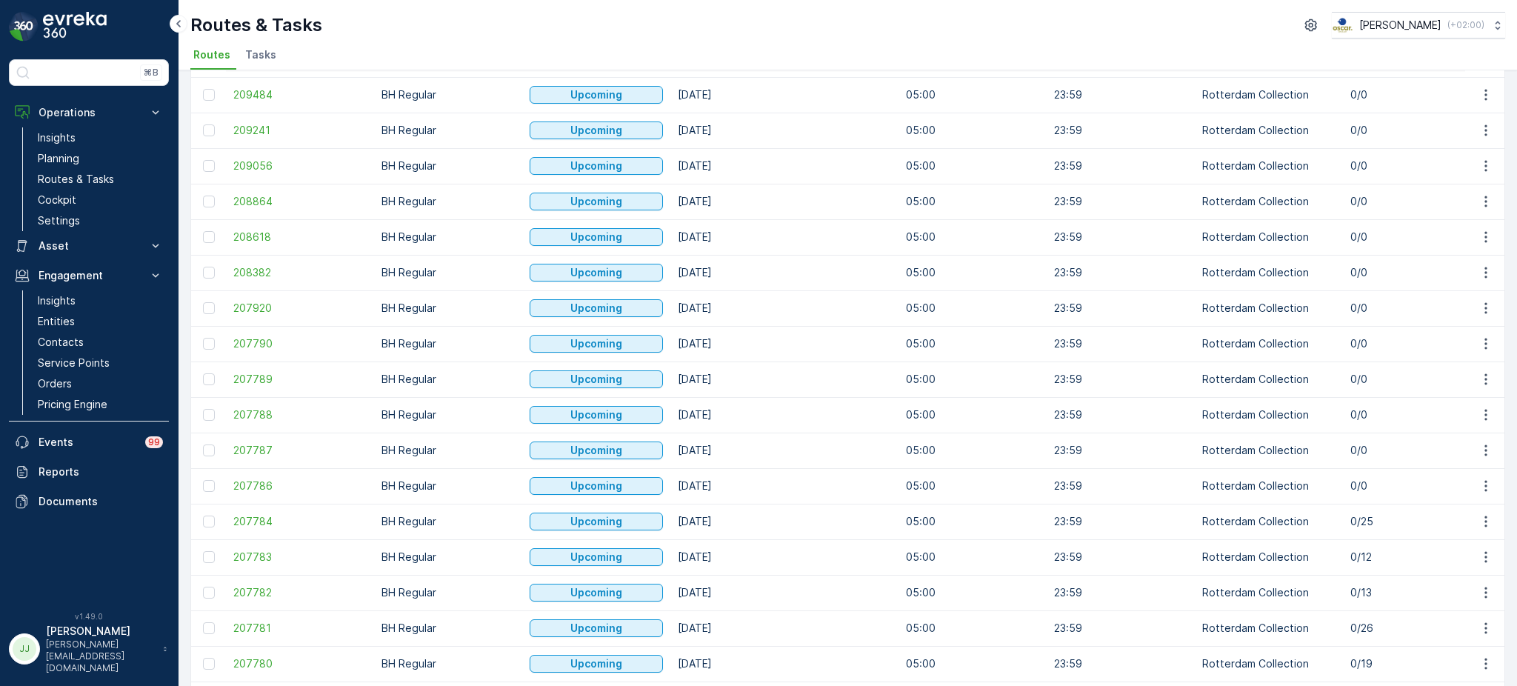
scroll to position [592, 0]
click at [254, 552] on span "207780" at bounding box center [299, 556] width 133 height 15
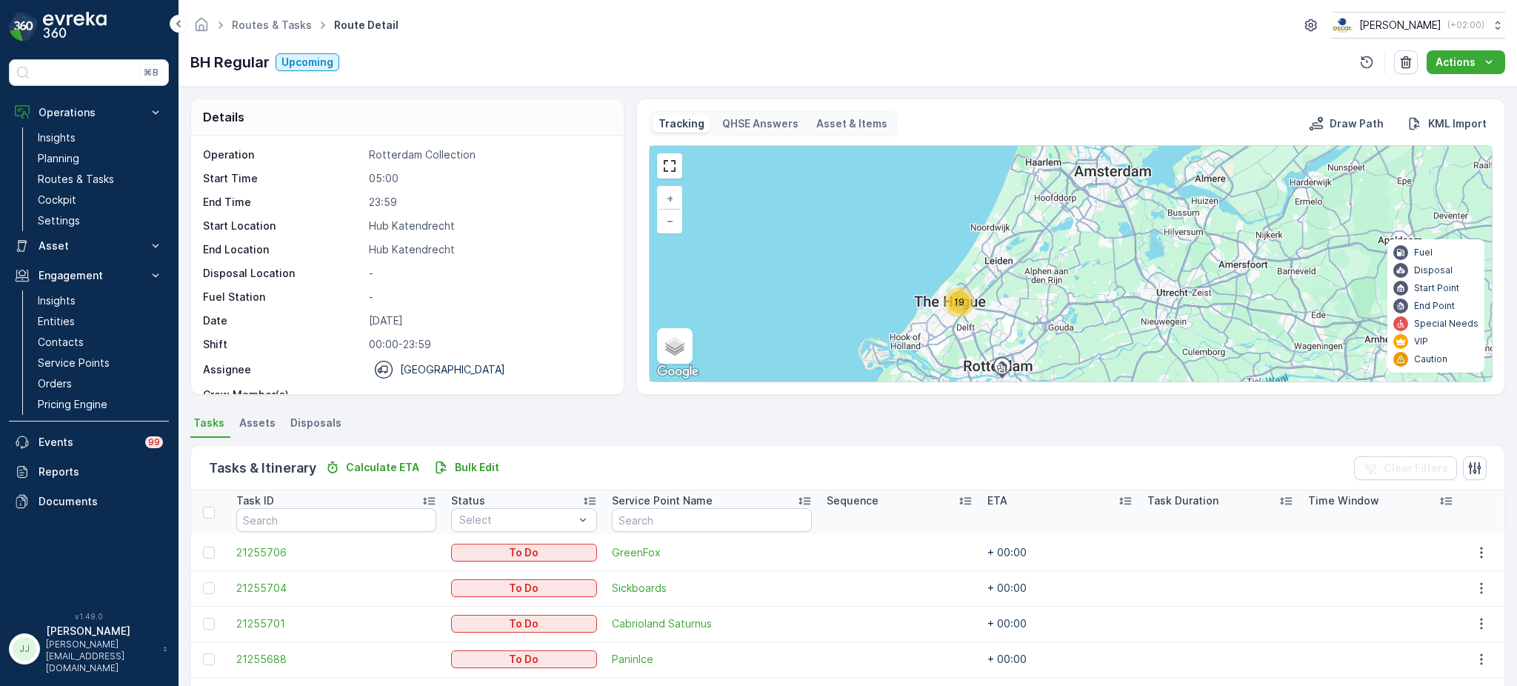
click at [960, 305] on span "19" at bounding box center [959, 301] width 10 height 11
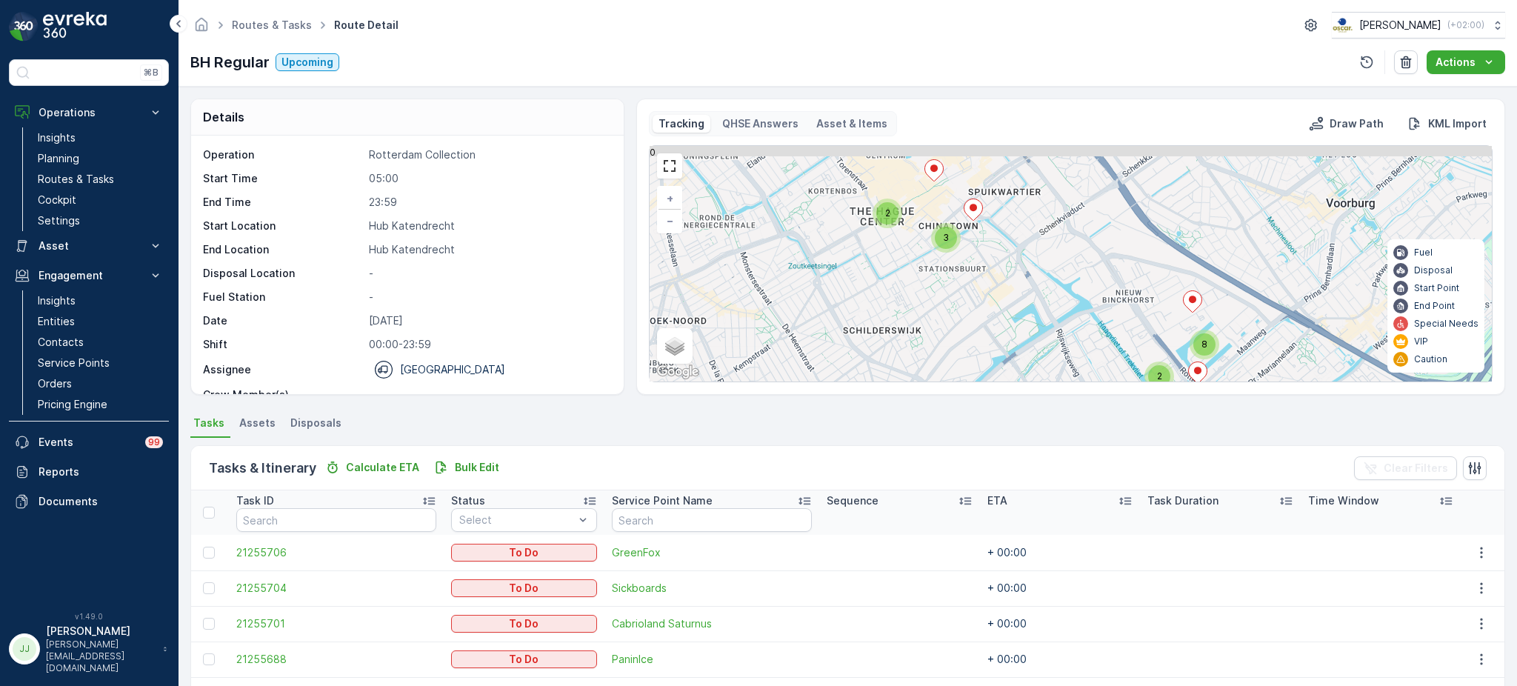
drag, startPoint x: 920, startPoint y: 244, endPoint x: 889, endPoint y: 309, distance: 72.2
click at [889, 309] on div "2 8 2 3 + − Satellite Roadmap Terrain Hybrid Leaflet Keyboard shortcuts Map Dat…" at bounding box center [1070, 263] width 842 height 235
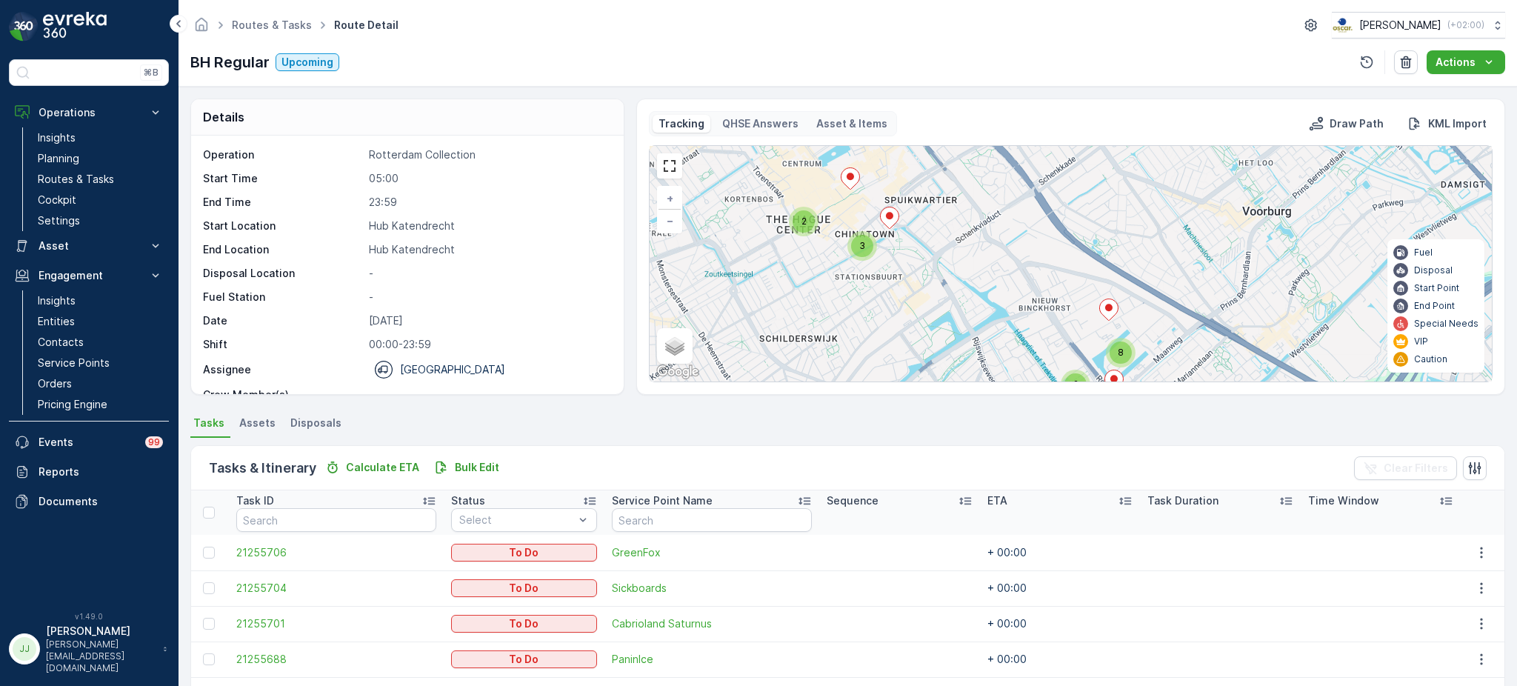
drag, startPoint x: 950, startPoint y: 342, endPoint x: 897, endPoint y: 286, distance: 77.0
click at [897, 286] on div "2 8 2 3 + − Satellite Roadmap Terrain Hybrid Leaflet Keyboard shortcuts Map Dat…" at bounding box center [1070, 263] width 842 height 235
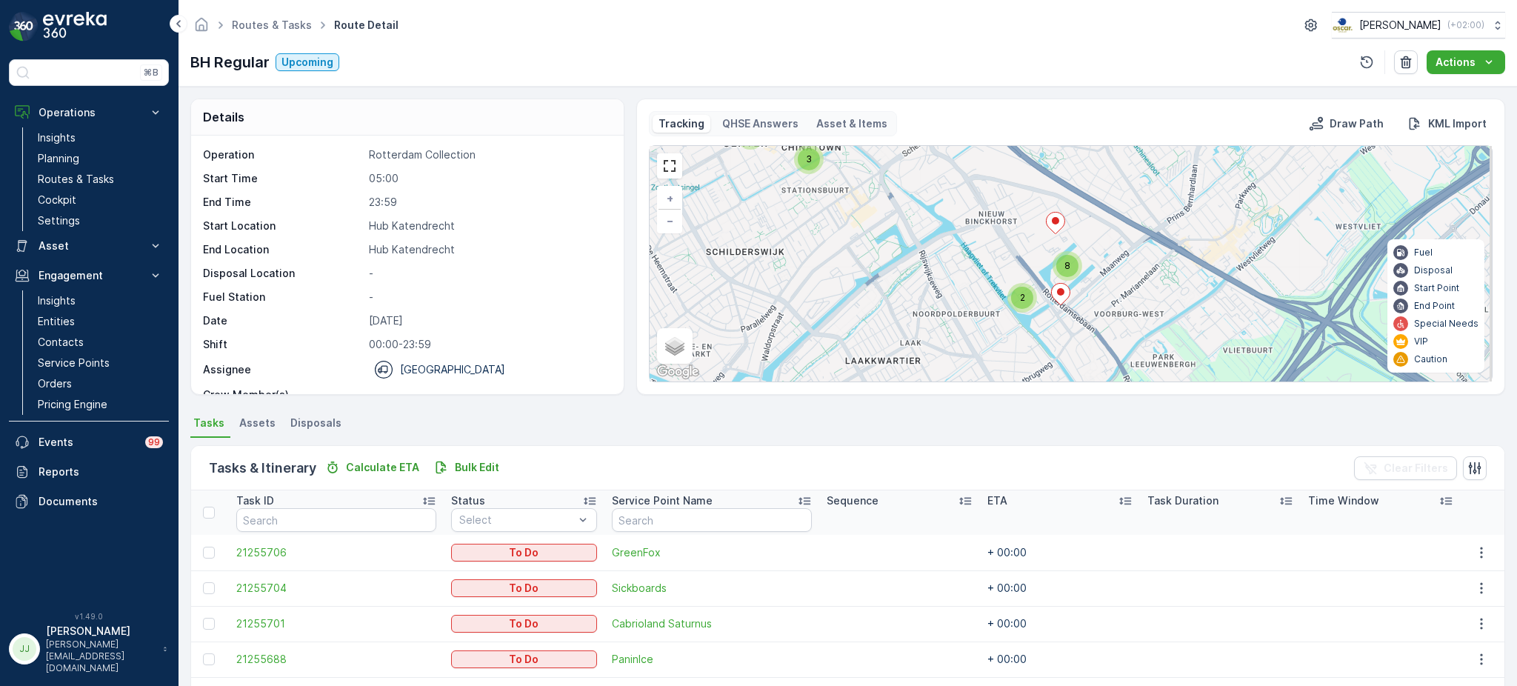
drag, startPoint x: 904, startPoint y: 340, endPoint x: 852, endPoint y: 262, distance: 93.9
click at [852, 262] on div "2 8 2 3 + − Satellite Roadmap Terrain Hybrid Leaflet Keyboard shortcuts Map Dat…" at bounding box center [1070, 263] width 842 height 235
click at [454, 108] on div "Details" at bounding box center [407, 117] width 432 height 36
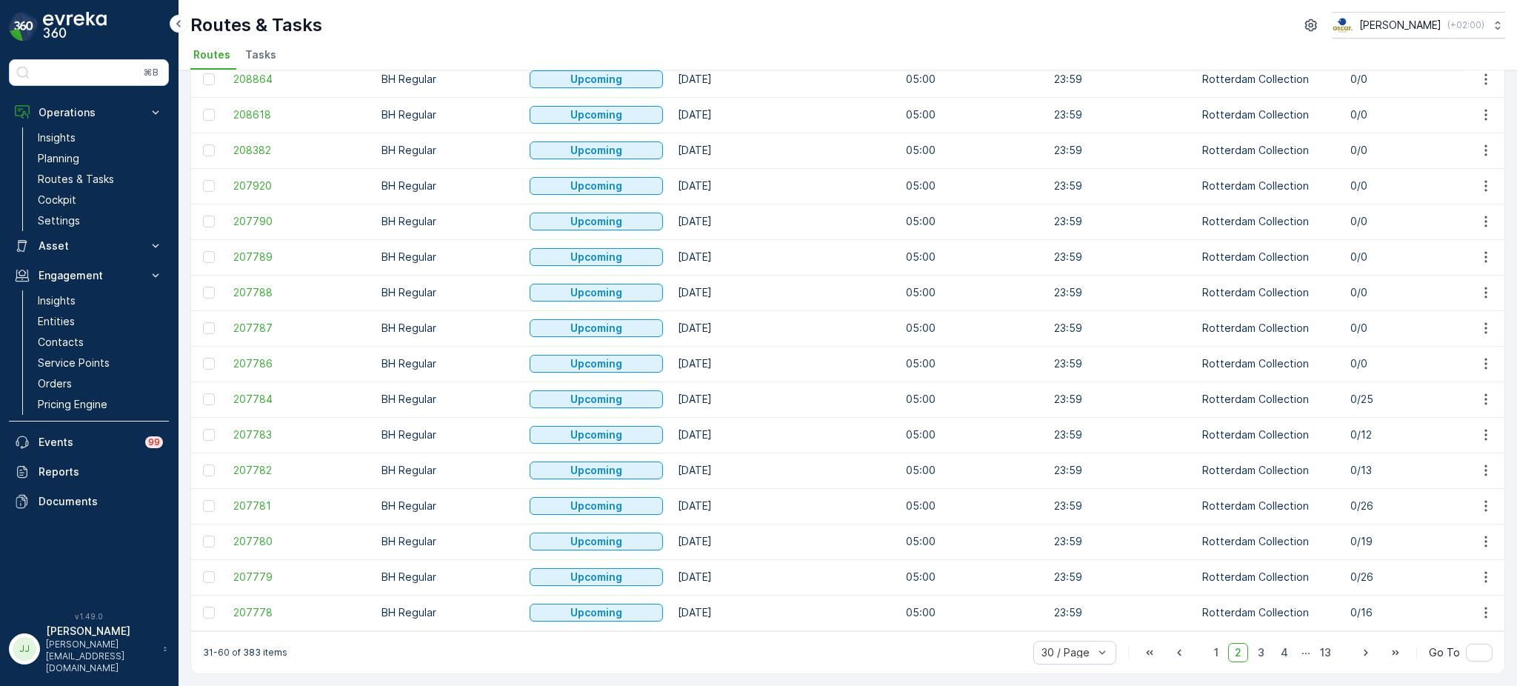
scroll to position [613, 0]
click at [267, 504] on span "207781" at bounding box center [299, 505] width 133 height 15
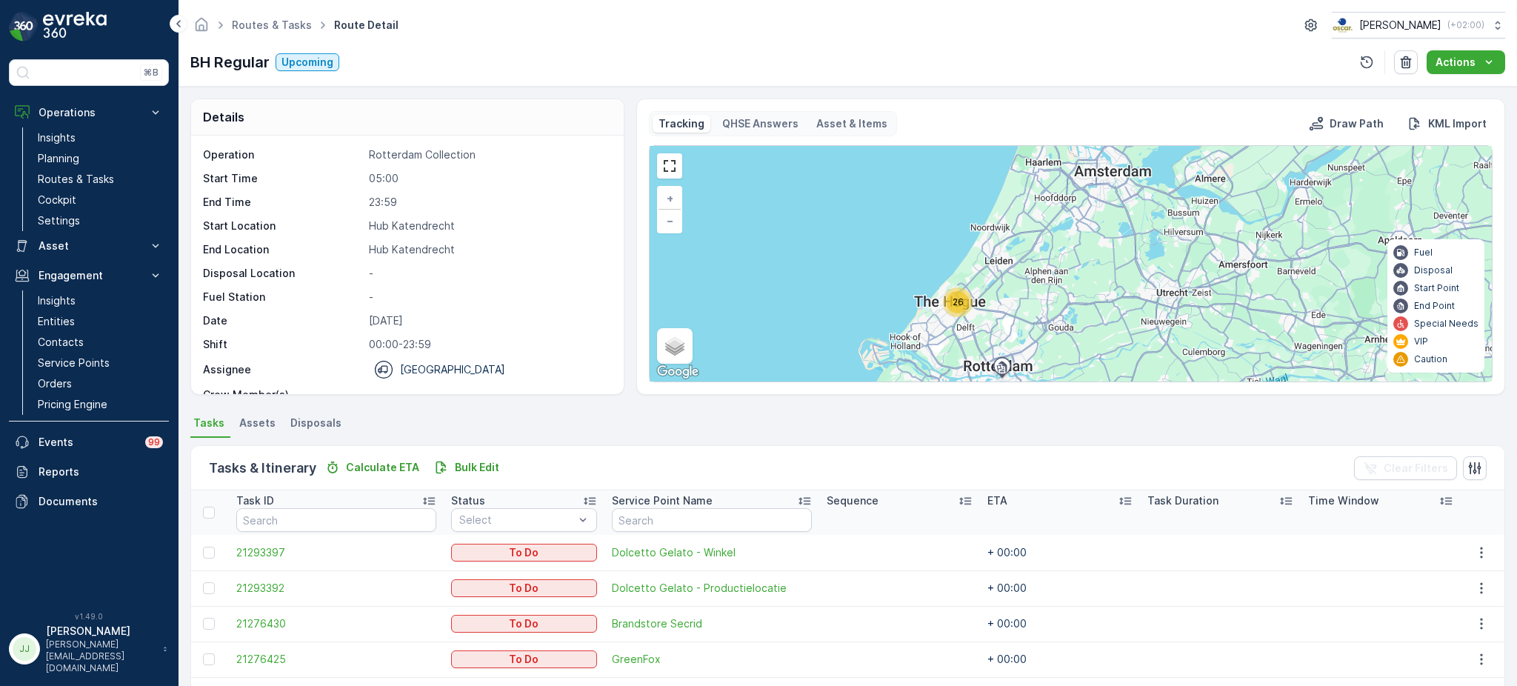
click at [962, 302] on div "26" at bounding box center [957, 302] width 22 height 22
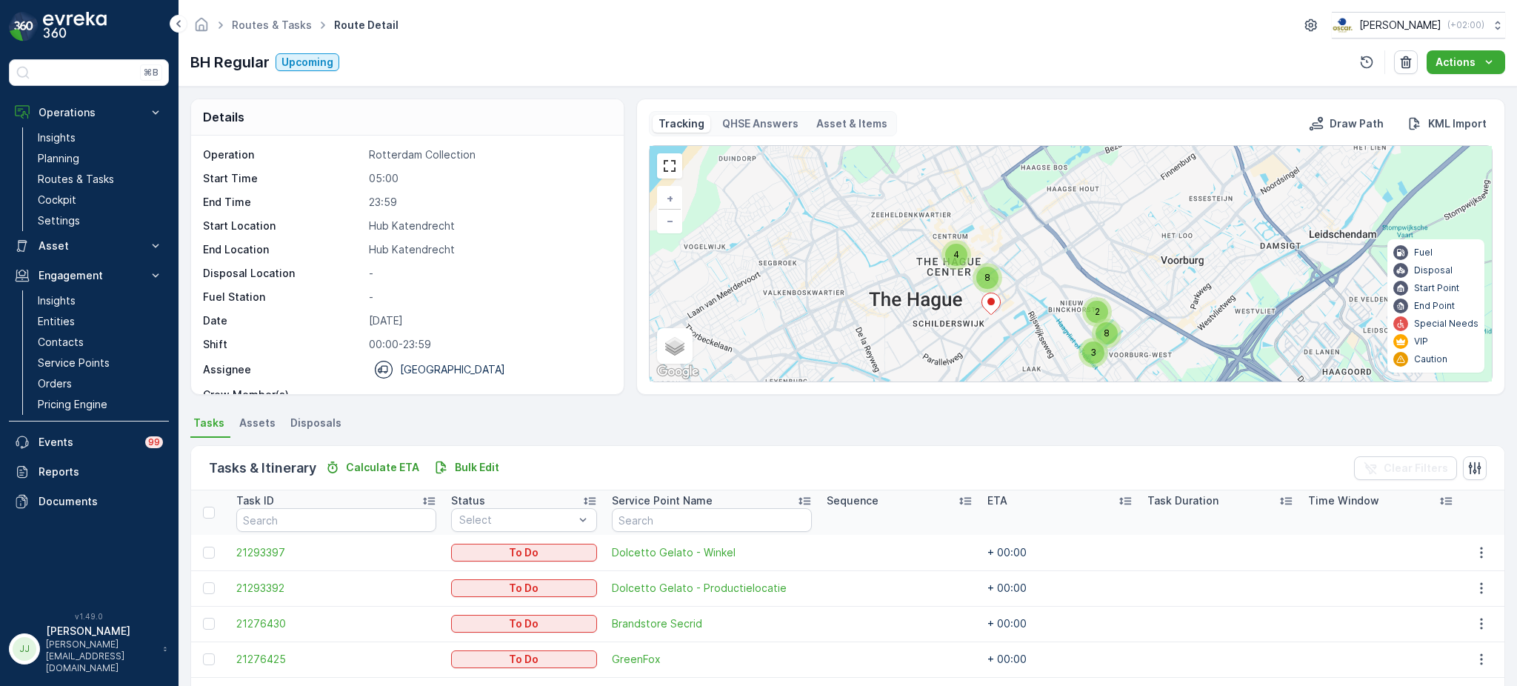
drag, startPoint x: 974, startPoint y: 250, endPoint x: 940, endPoint y: 286, distance: 50.3
click at [940, 286] on div "4 8 2 3 8 + − Satellite Roadmap Terrain Hybrid Leaflet Keyboard shortcuts Map D…" at bounding box center [1070, 263] width 842 height 235
click at [960, 255] on div "4" at bounding box center [956, 255] width 22 height 22
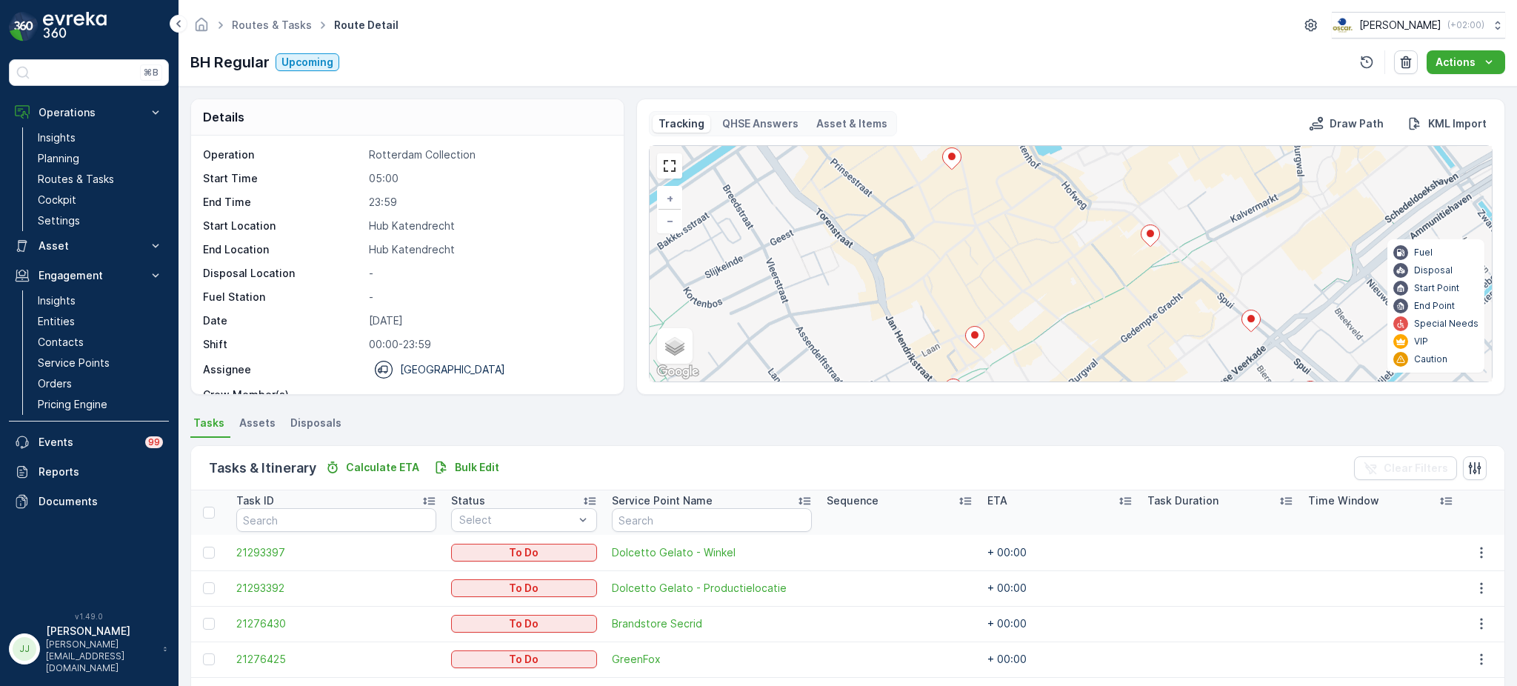
drag, startPoint x: 980, startPoint y: 286, endPoint x: 960, endPoint y: 307, distance: 28.8
click at [960, 307] on div "2 2 3 2 + − Satellite Roadmap Terrain Hybrid Leaflet Keyboard shortcuts Map Dat…" at bounding box center [1070, 263] width 842 height 235
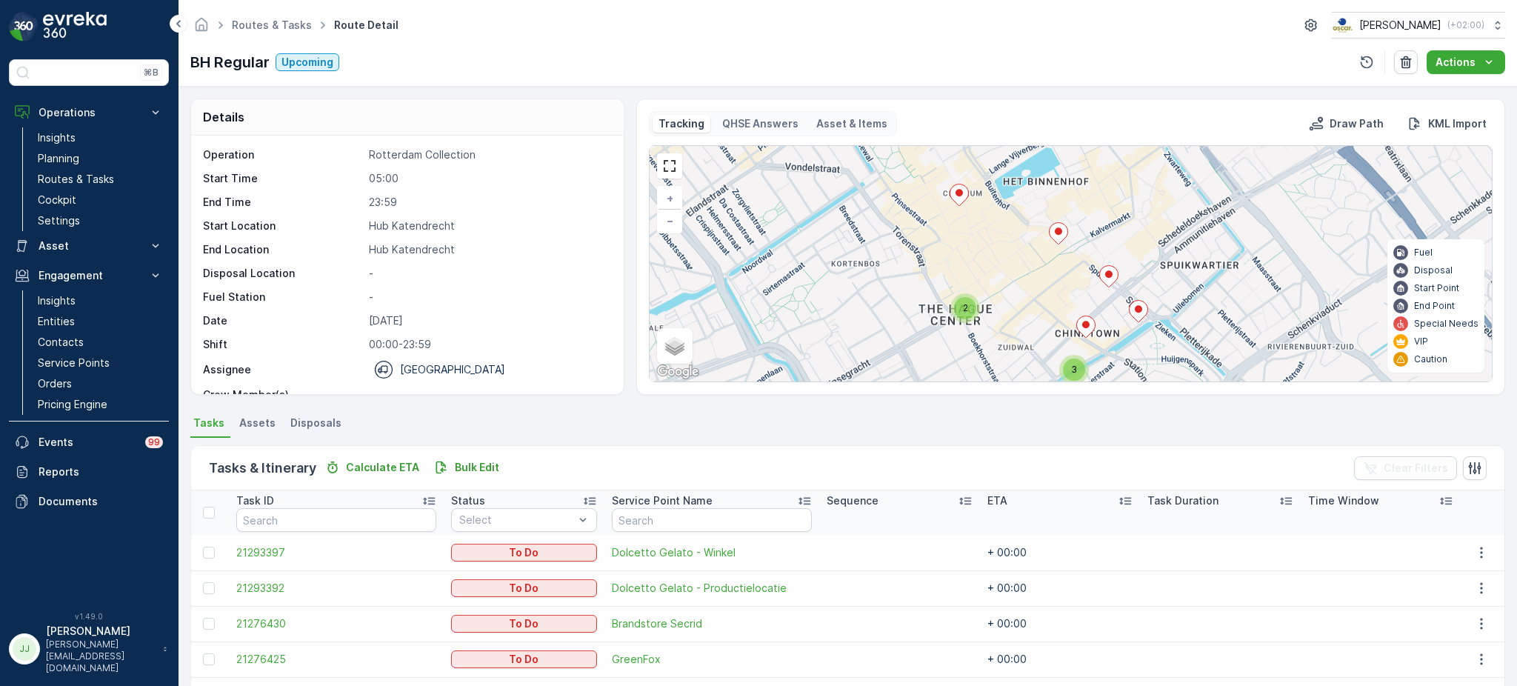
drag, startPoint x: 1190, startPoint y: 244, endPoint x: 1040, endPoint y: 153, distance: 175.4
click at [1033, 152] on div "2 2 3 3 3 + − Satellite Roadmap Terrain Hybrid Leaflet Keyboard shortcuts Map D…" at bounding box center [1070, 263] width 842 height 235
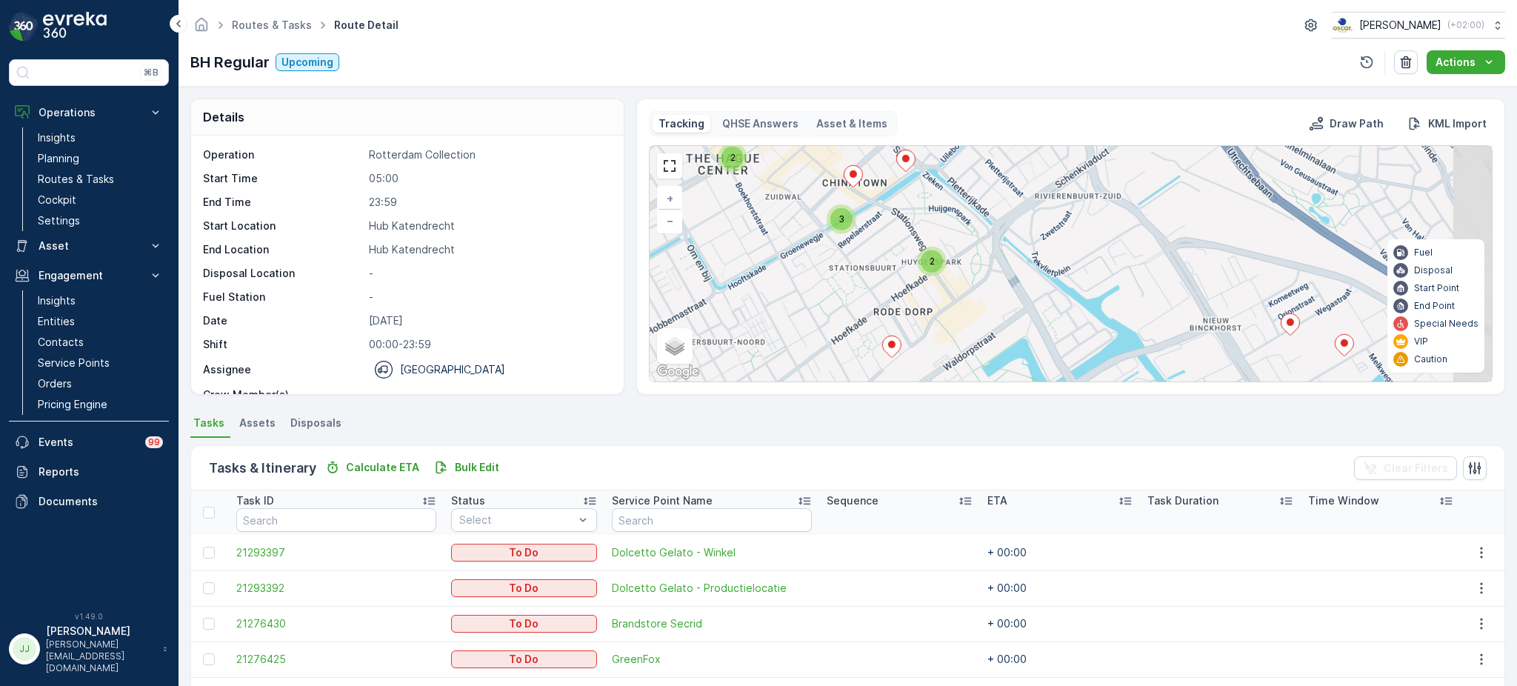
drag, startPoint x: 1034, startPoint y: 183, endPoint x: 1086, endPoint y: 216, distance: 61.0
click at [1027, 179] on div "2 2 3 3 3 + − Satellite Roadmap Terrain Hybrid Leaflet Keyboard shortcuts Map D…" at bounding box center [1070, 263] width 842 height 235
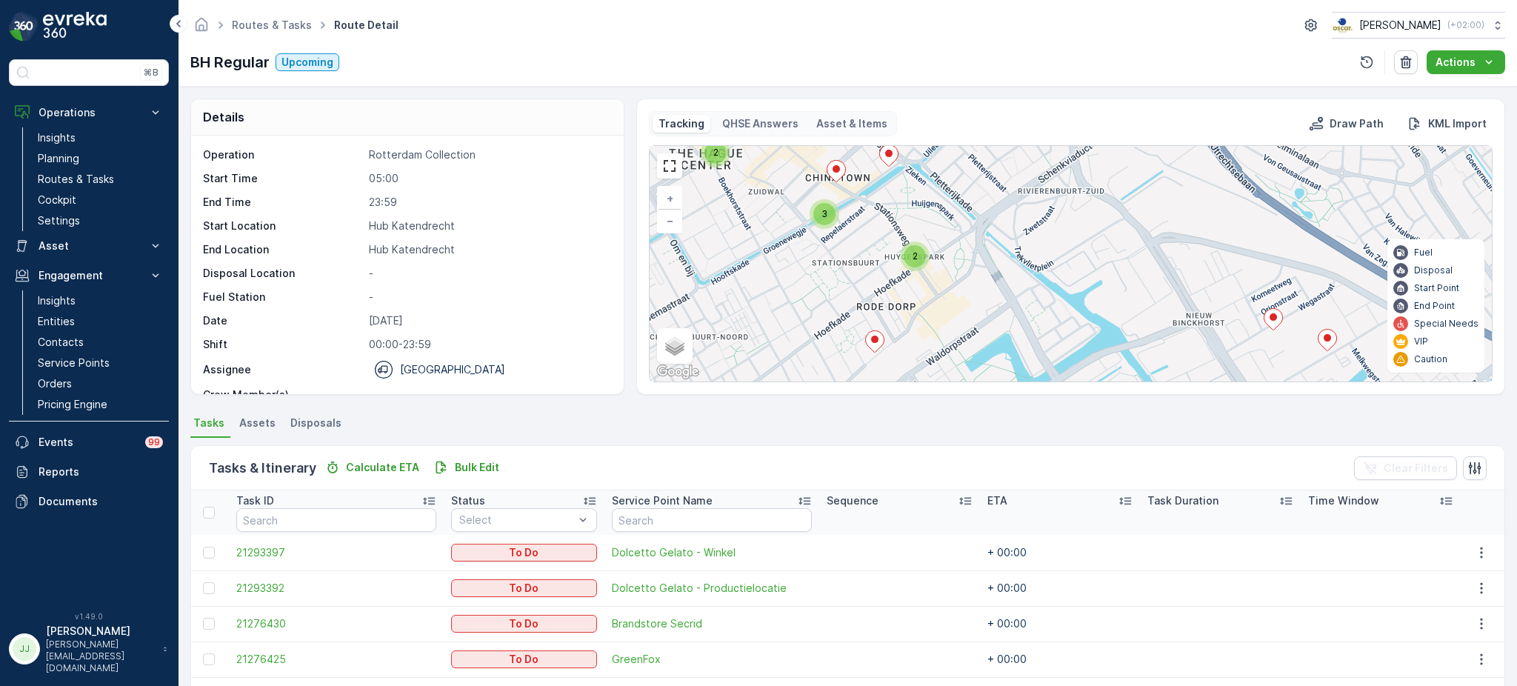
drag, startPoint x: 1100, startPoint y: 245, endPoint x: 1031, endPoint y: 219, distance: 73.6
click at [955, 185] on div "2 2 3 3 3 + − Satellite Roadmap Terrain Hybrid Leaflet Keyboard shortcuts Map D…" at bounding box center [1070, 263] width 842 height 235
click at [1035, 231] on div "2 2 3 3 3 + − Satellite Roadmap Terrain Hybrid Leaflet Keyboard shortcuts Map D…" at bounding box center [1070, 263] width 842 height 235
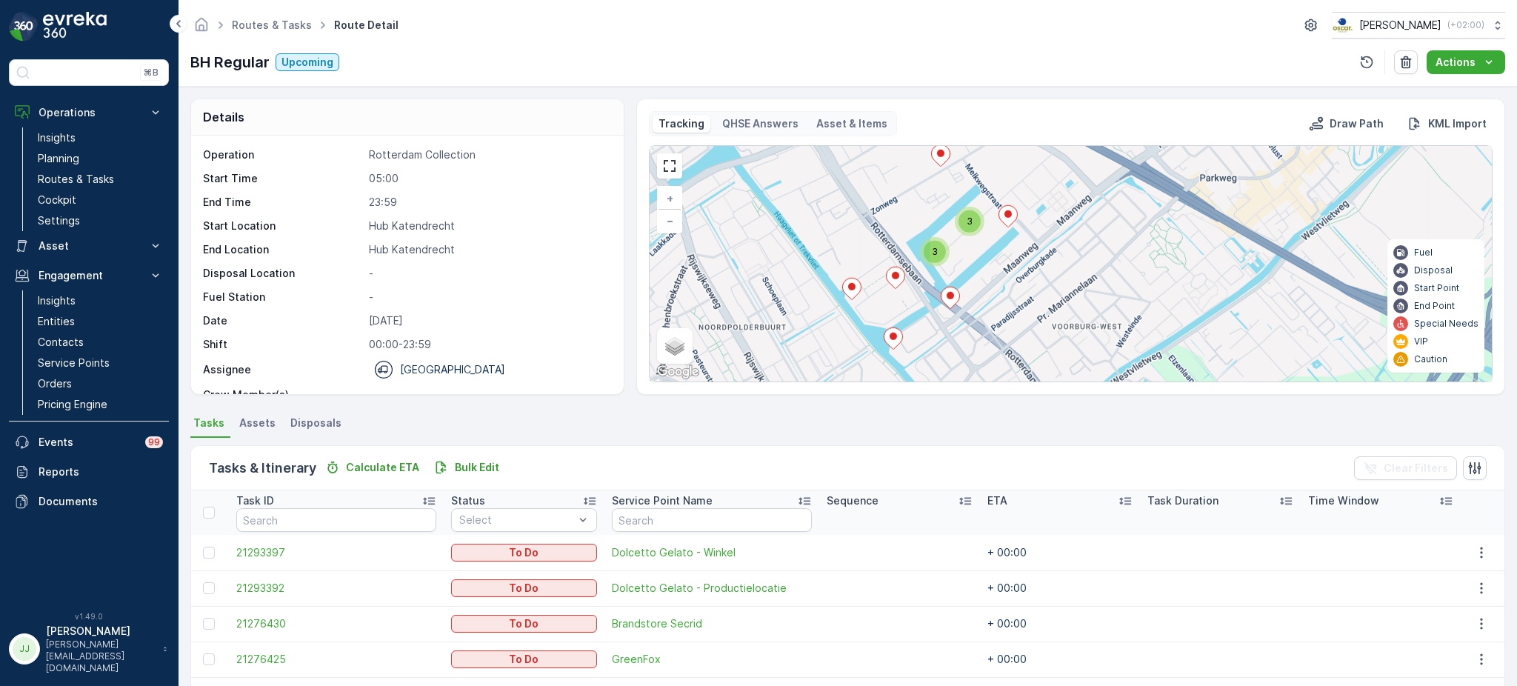
drag, startPoint x: 1069, startPoint y: 295, endPoint x: 994, endPoint y: 235, distance: 95.9
click at [994, 235] on div "2 2 3 3 3 + − Satellite Roadmap Terrain Hybrid Leaflet Keyboard shortcuts Map D…" at bounding box center [1070, 263] width 842 height 235
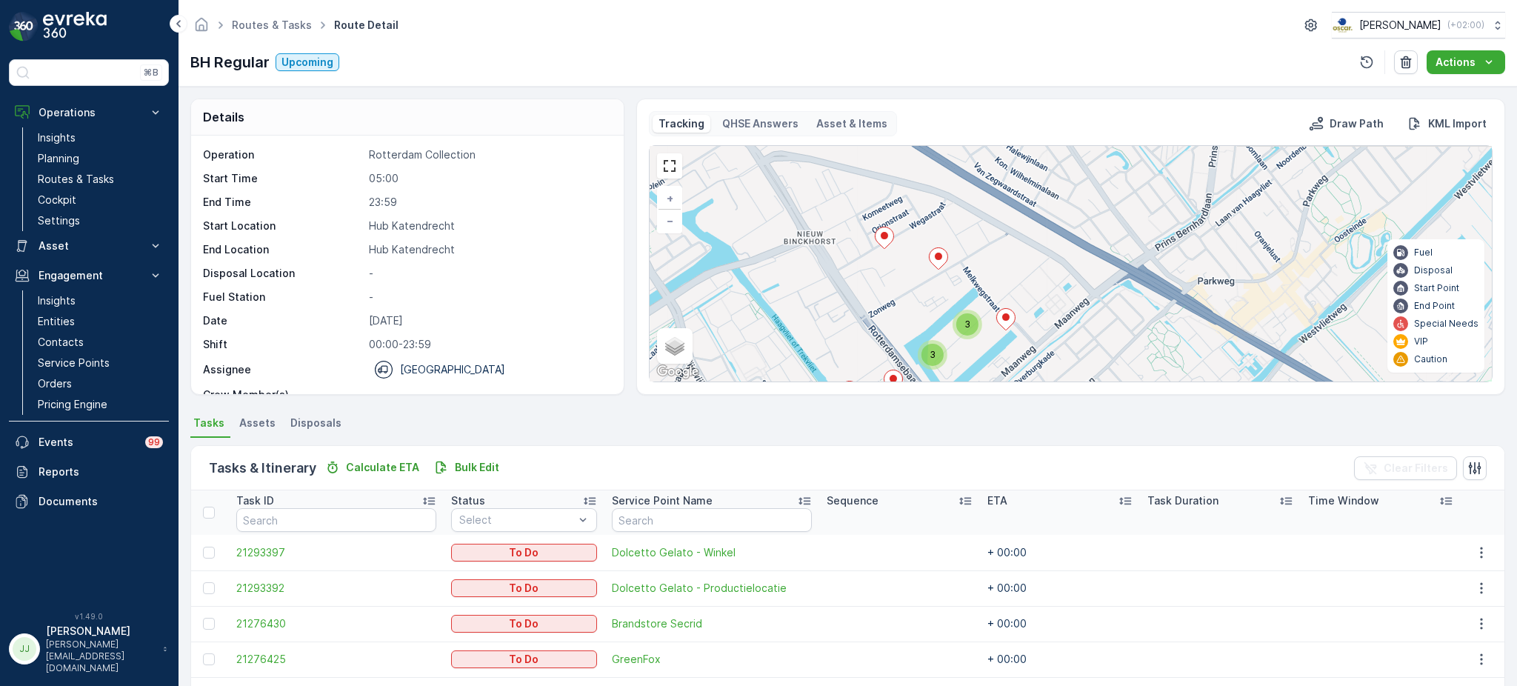
drag, startPoint x: 898, startPoint y: 274, endPoint x: 903, endPoint y: 287, distance: 14.0
click at [903, 287] on div "2 2 3 3 3 + − Satellite Roadmap Terrain Hybrid Leaflet Keyboard shortcuts Map D…" at bounding box center [1070, 263] width 842 height 235
click at [79, 141] on link "Insights" at bounding box center [100, 137] width 137 height 21
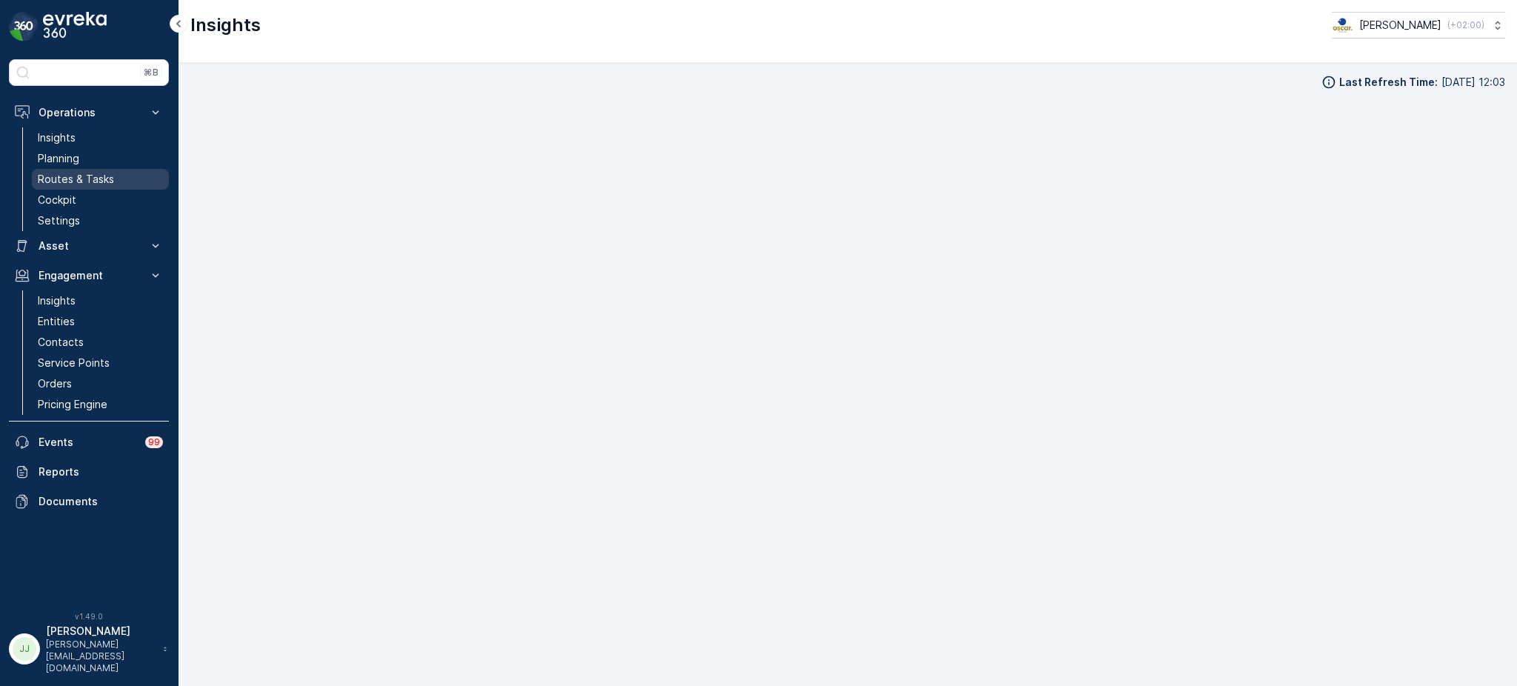
click at [100, 181] on p "Routes & Tasks" at bounding box center [76, 179] width 76 height 15
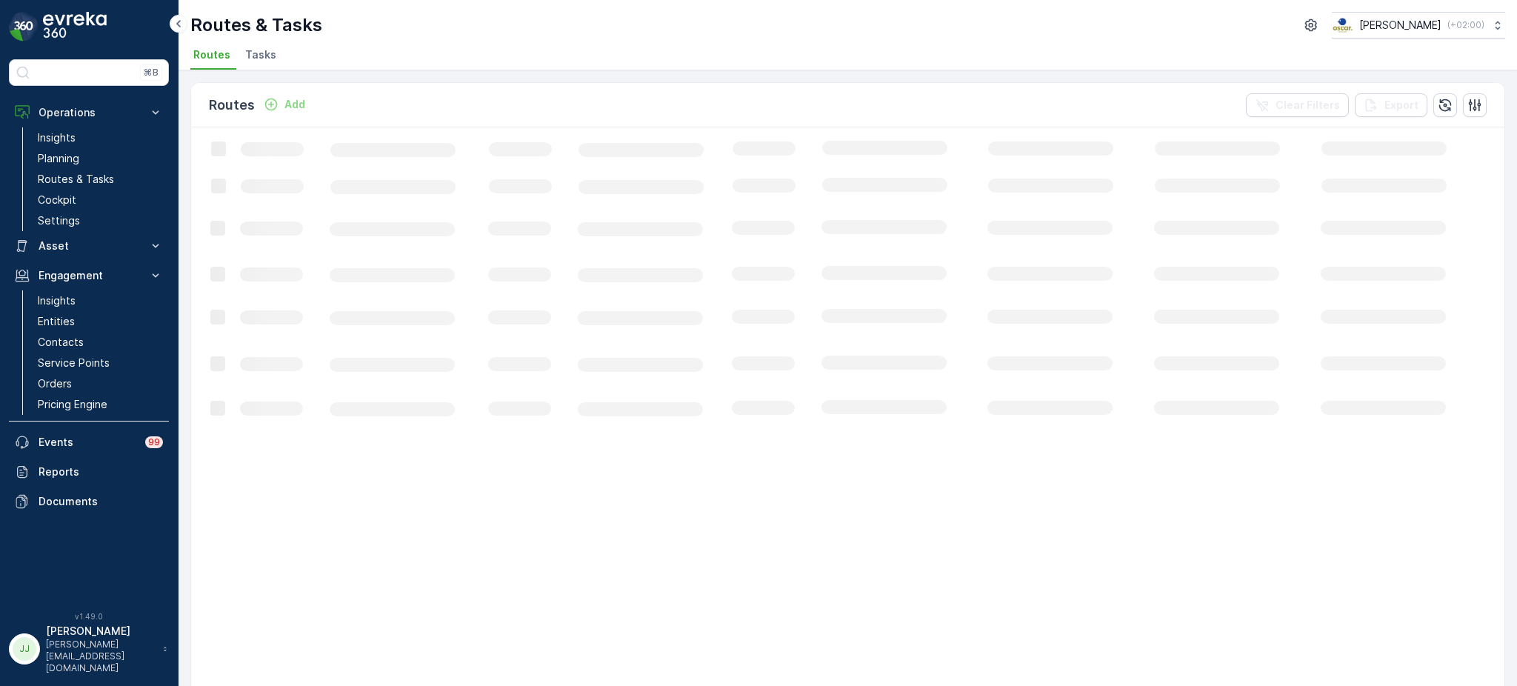
click at [249, 58] on span "Tasks" at bounding box center [260, 54] width 31 height 15
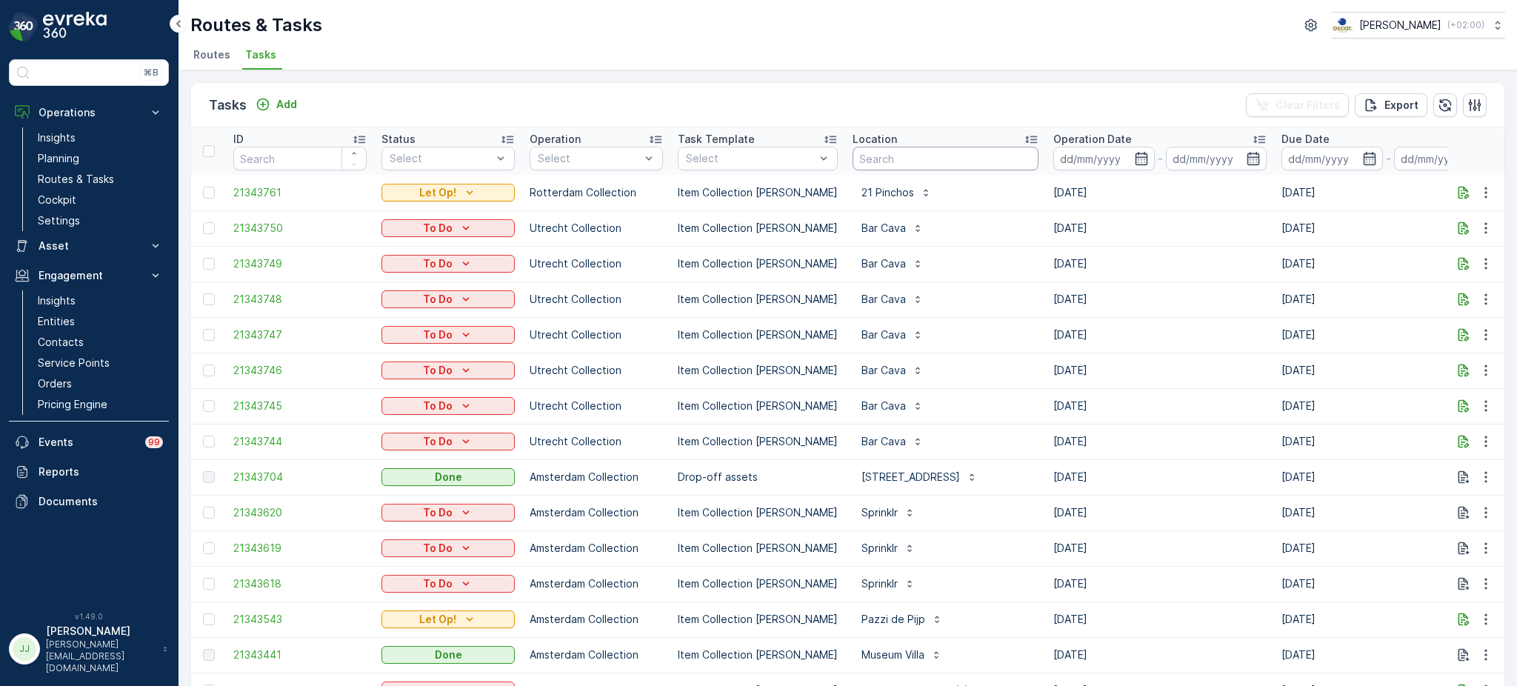
click at [882, 159] on input "text" at bounding box center [945, 159] width 186 height 24
type input "sani-d"
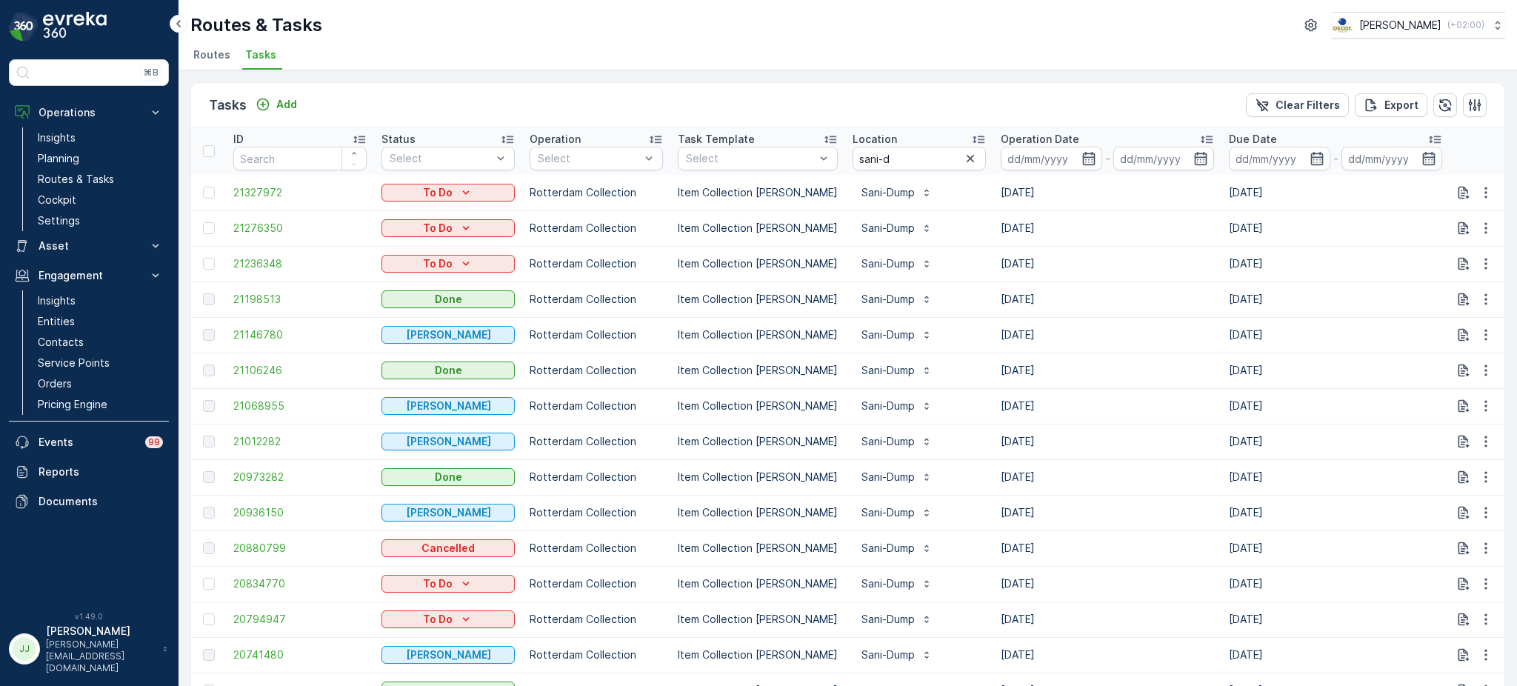
click at [206, 56] on span "Routes" at bounding box center [211, 54] width 37 height 15
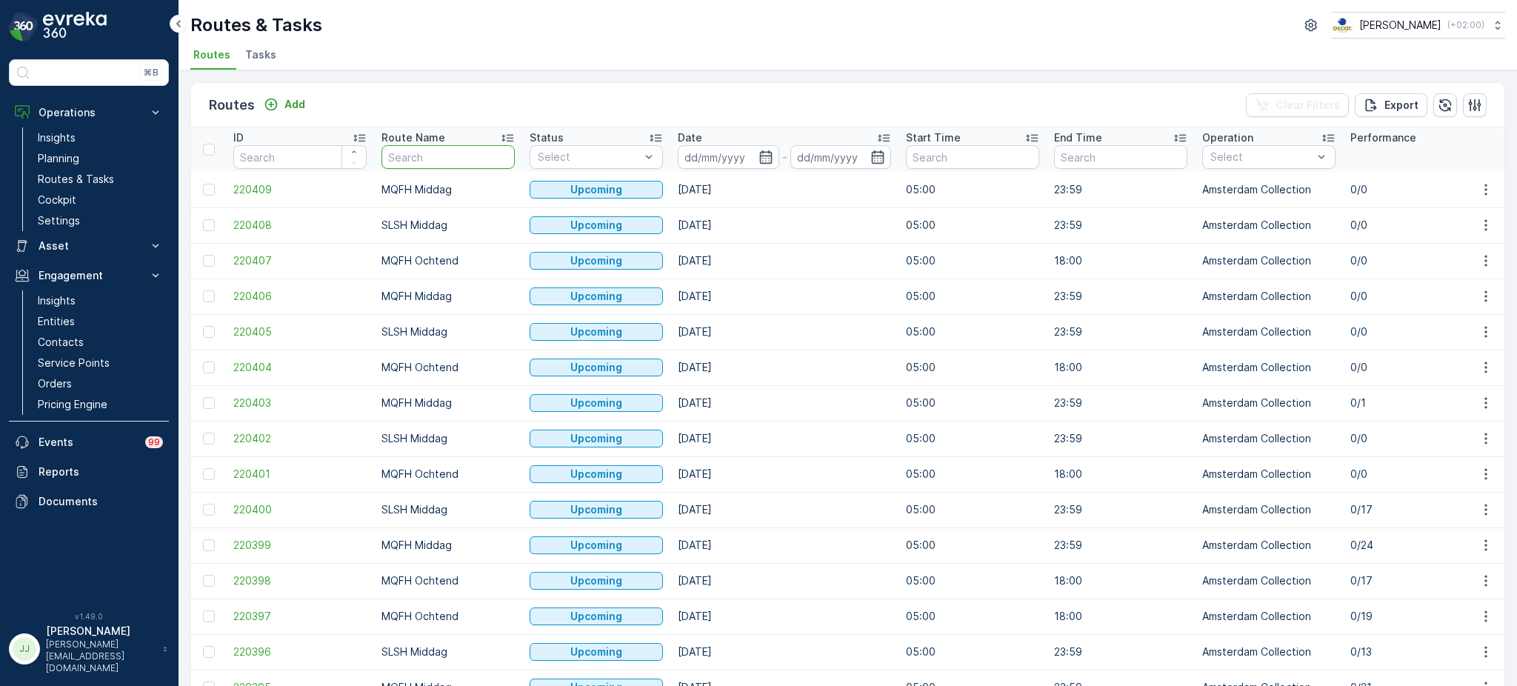
click at [418, 153] on input "text" at bounding box center [447, 157] width 133 height 24
type input "BH"
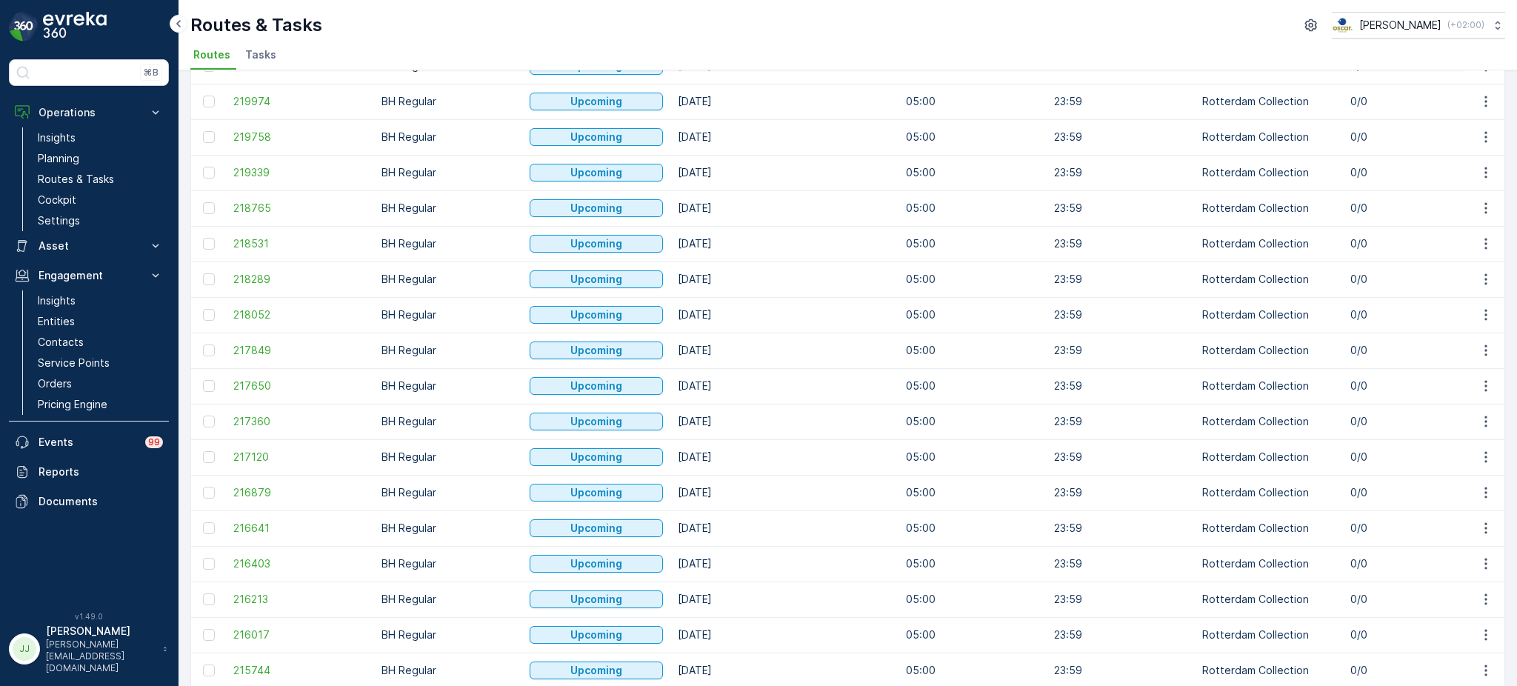
scroll to position [613, 0]
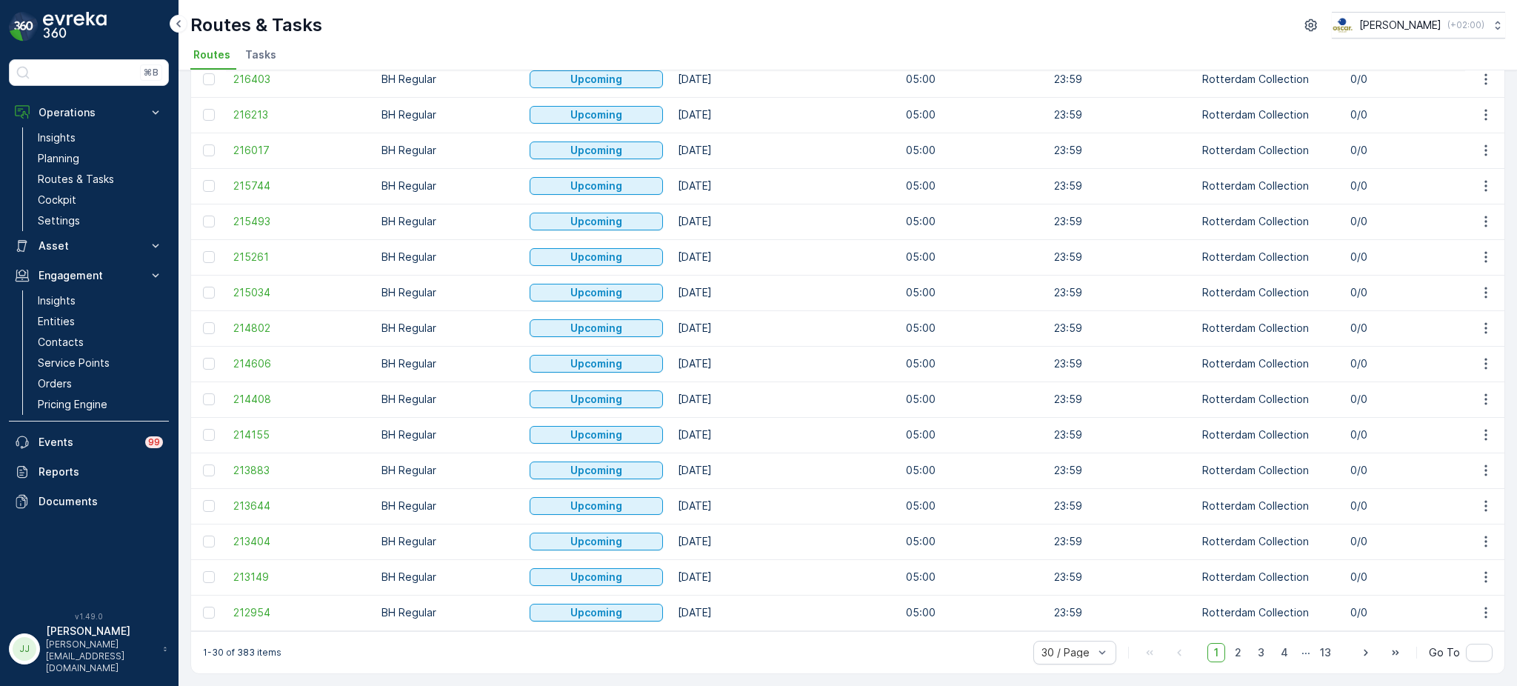
click at [1247, 651] on div "1 2 3 4 ... 13" at bounding box center [1272, 652] width 130 height 19
click at [1244, 651] on div "1 2 3 4 ... 13" at bounding box center [1272, 652] width 130 height 19
click at [1241, 651] on span "2" at bounding box center [1238, 652] width 20 height 19
click at [279, 463] on span "207782" at bounding box center [299, 470] width 133 height 15
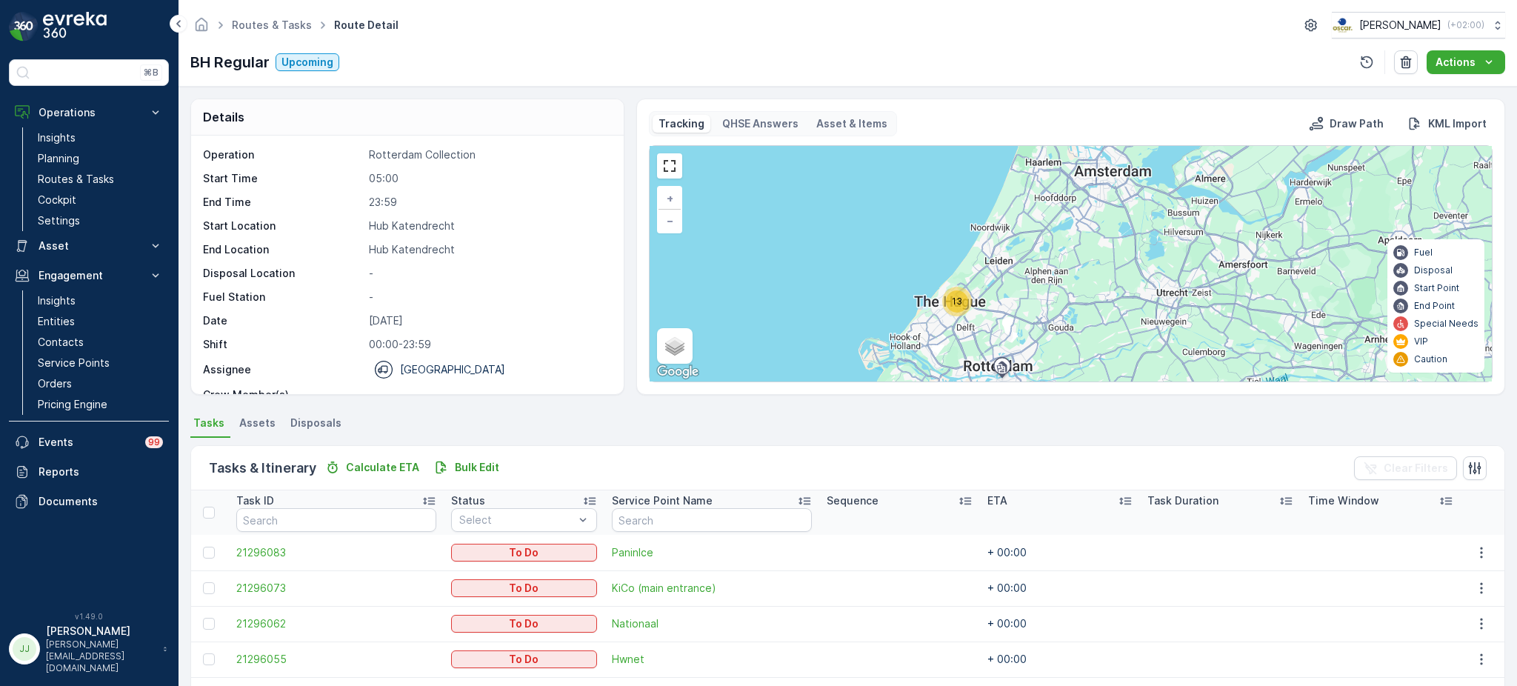
click at [963, 309] on div "13" at bounding box center [957, 301] width 22 height 22
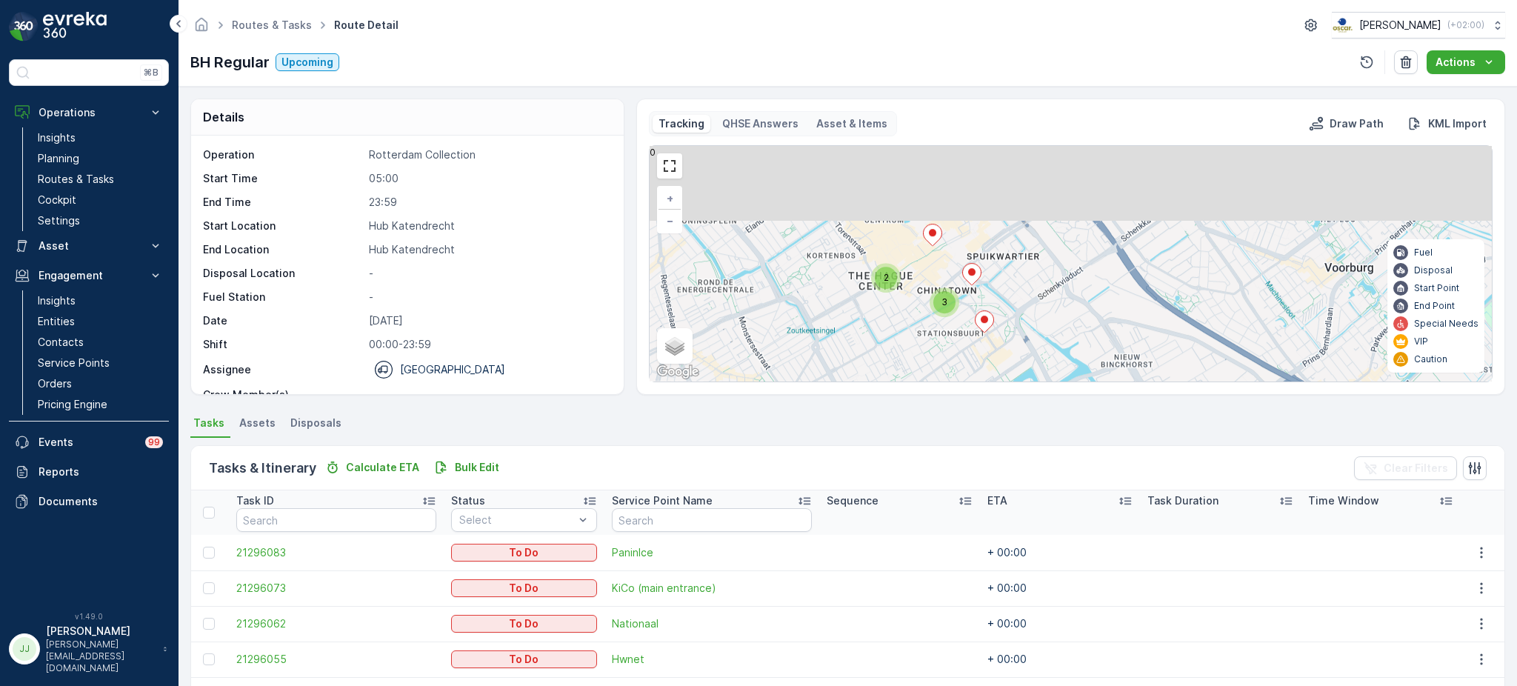
click at [950, 343] on div "3 2 3 + − Satellite Roadmap Terrain Hybrid Leaflet Keyboard shortcuts Map Data …" at bounding box center [1070, 263] width 842 height 235
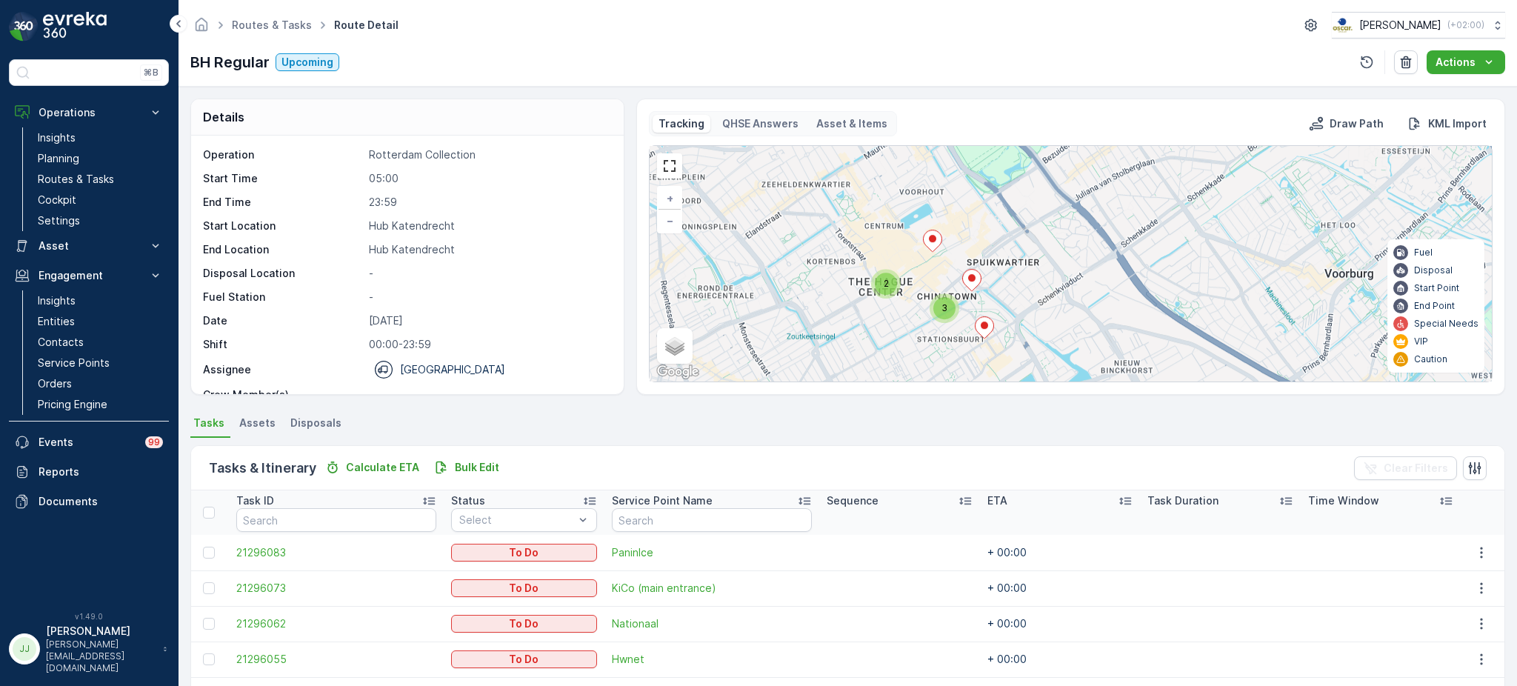
click at [889, 283] on div "2" at bounding box center [886, 283] width 22 height 22
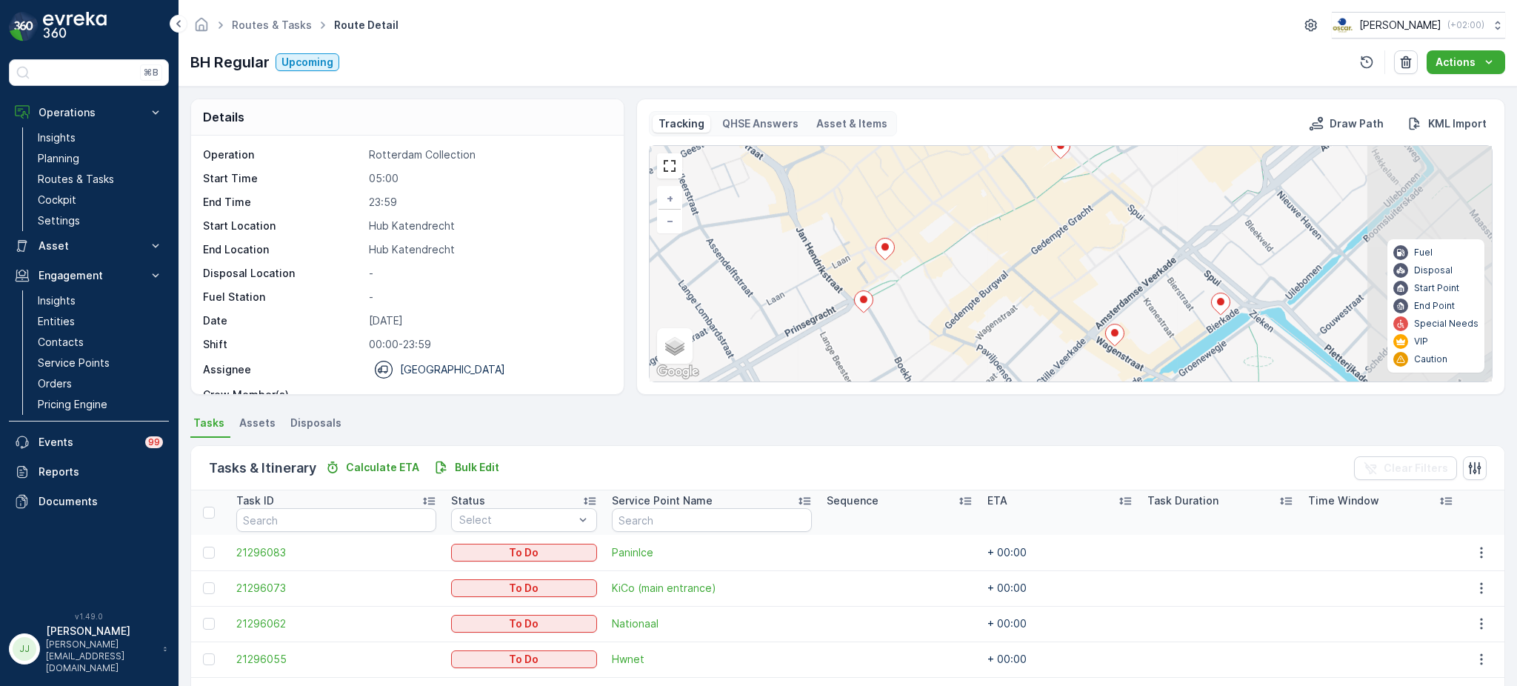
drag, startPoint x: 923, startPoint y: 283, endPoint x: 875, endPoint y: 292, distance: 48.2
click at [875, 292] on div "3 2 + − Satellite Roadmap Terrain Hybrid Leaflet Keyboard shortcuts Map Data Ma…" at bounding box center [1070, 263] width 842 height 235
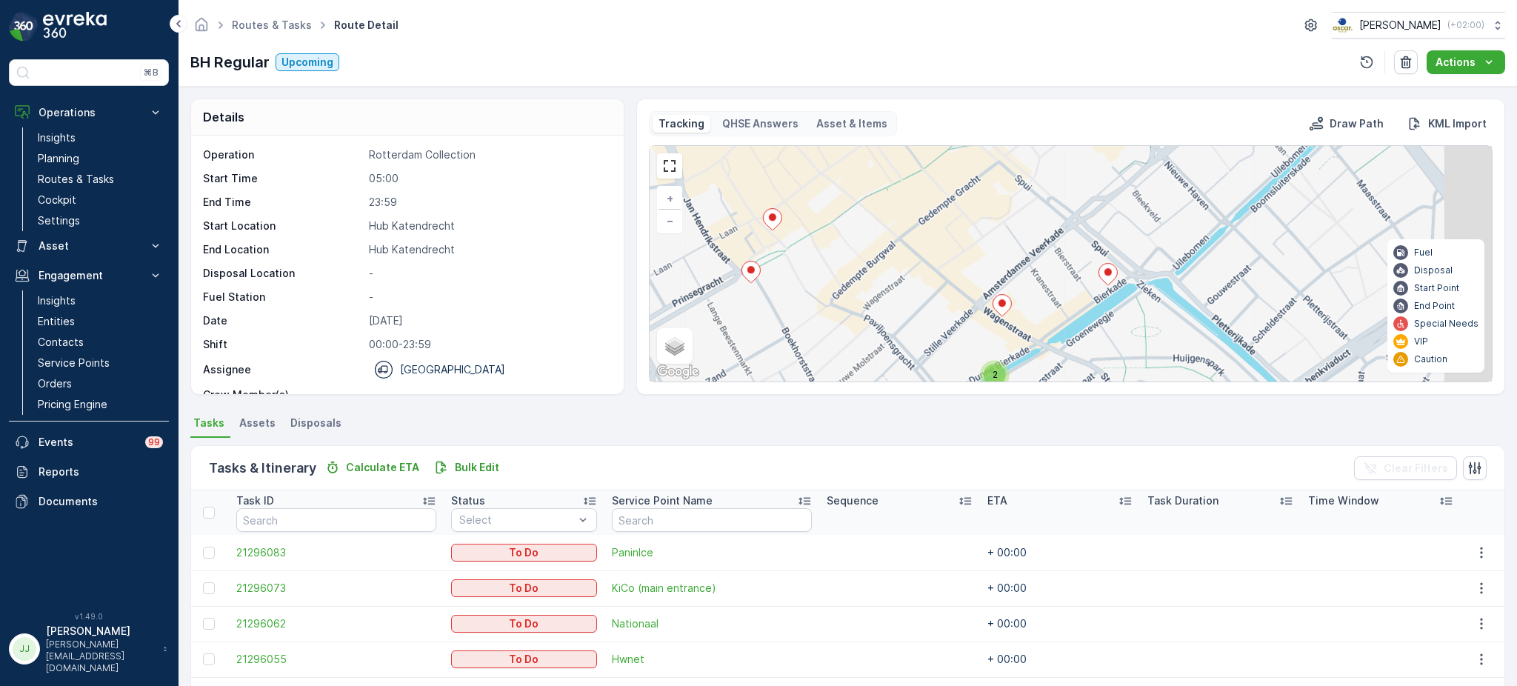
drag, startPoint x: 991, startPoint y: 216, endPoint x: 1163, endPoint y: 335, distance: 209.3
click at [884, 187] on div "3 2 + − Satellite Roadmap Terrain Hybrid Leaflet Keyboard shortcuts Map Data Ma…" at bounding box center [1070, 263] width 842 height 235
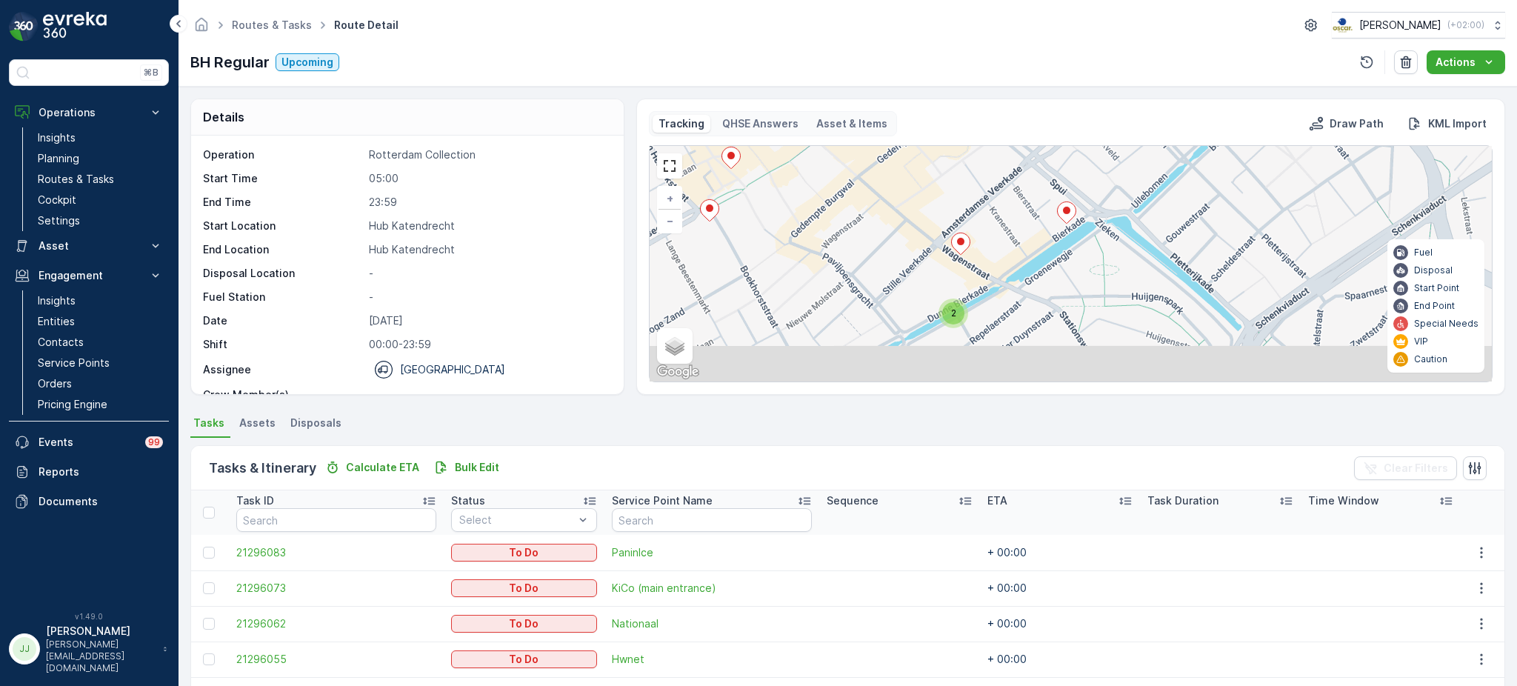
drag, startPoint x: 914, startPoint y: 293, endPoint x: 855, endPoint y: 233, distance: 84.3
click at [852, 233] on div "3 2 + − Satellite Roadmap Terrain Hybrid Leaflet Keyboard shortcuts Map Data Ma…" at bounding box center [1070, 263] width 842 height 235
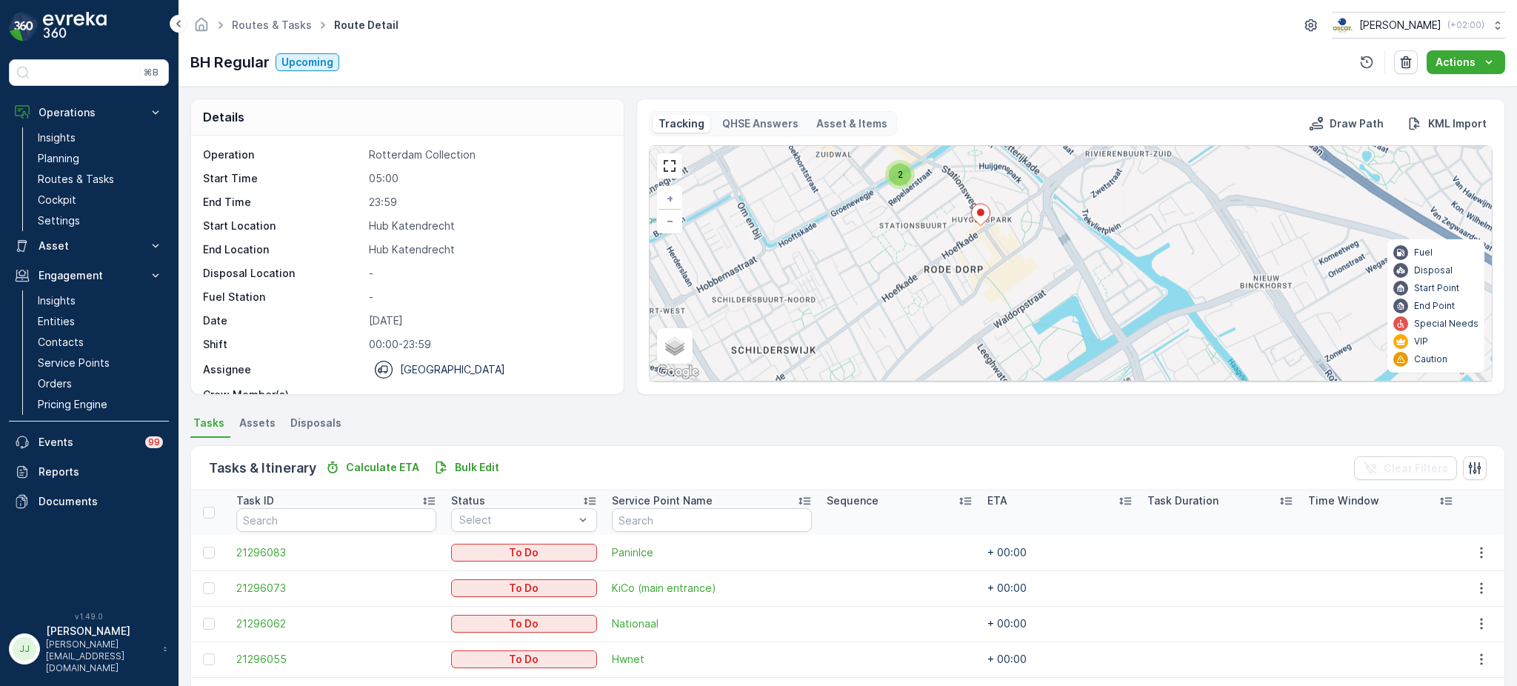
drag, startPoint x: 1009, startPoint y: 308, endPoint x: 965, endPoint y: 219, distance: 99.0
click at [965, 219] on div "3 2 2 + − Satellite Roadmap Terrain Hybrid Leaflet Keyboard shortcuts Map Data …" at bounding box center [1070, 263] width 842 height 235
click at [980, 214] on icon at bounding box center [980, 211] width 19 height 21
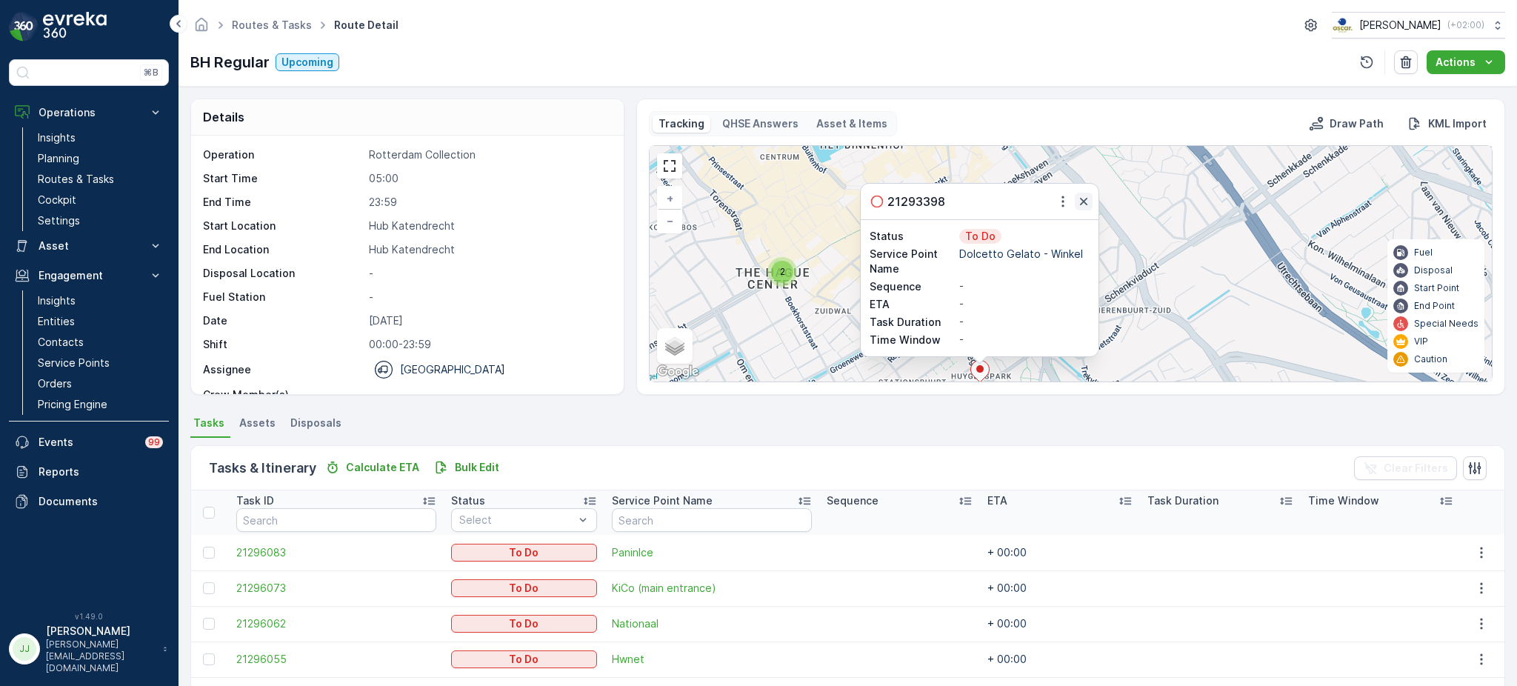
click at [1081, 198] on icon "button" at bounding box center [1083, 201] width 15 height 15
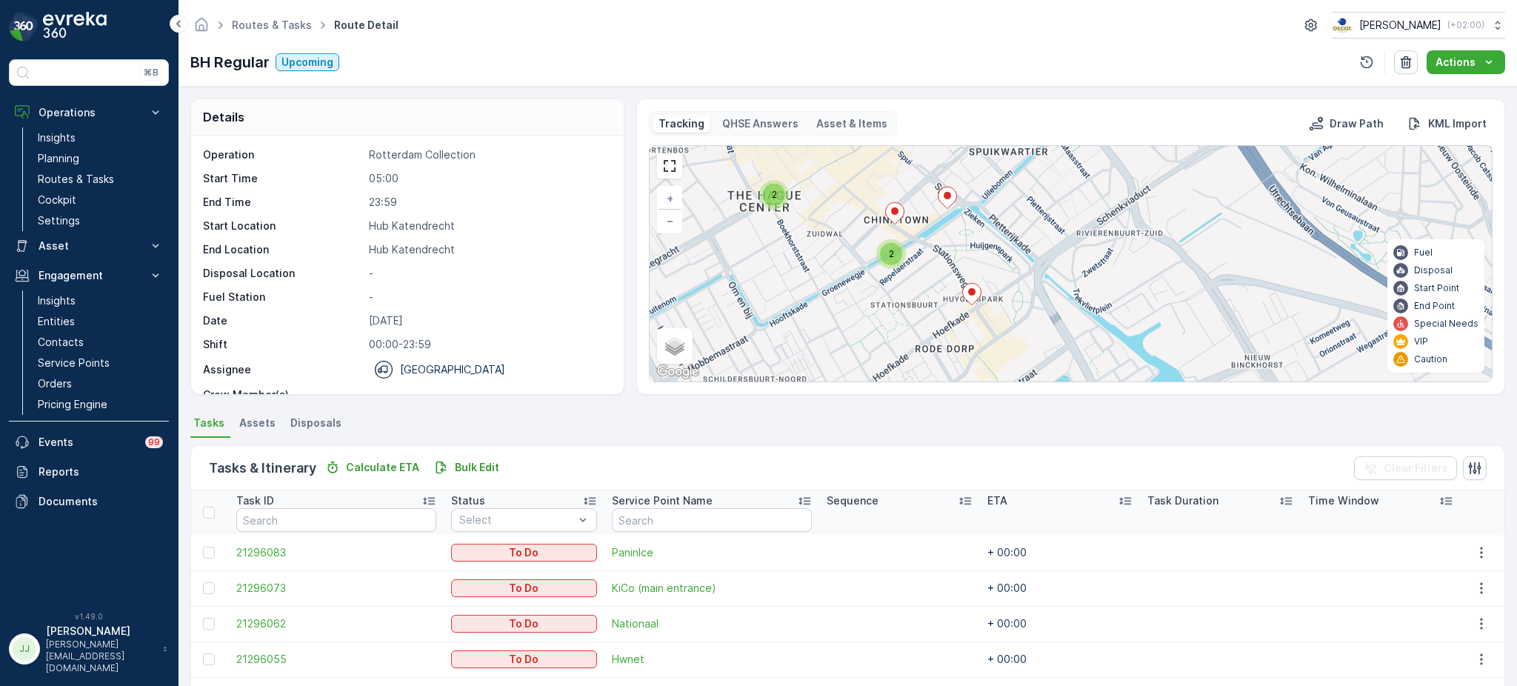
drag, startPoint x: 1013, startPoint y: 293, endPoint x: 1005, endPoint y: 205, distance: 88.5
click at [1005, 205] on div "3 2 2 + − Satellite Roadmap Terrain Hybrid Leaflet Keyboard shortcuts Map Data …" at bounding box center [1070, 263] width 842 height 235
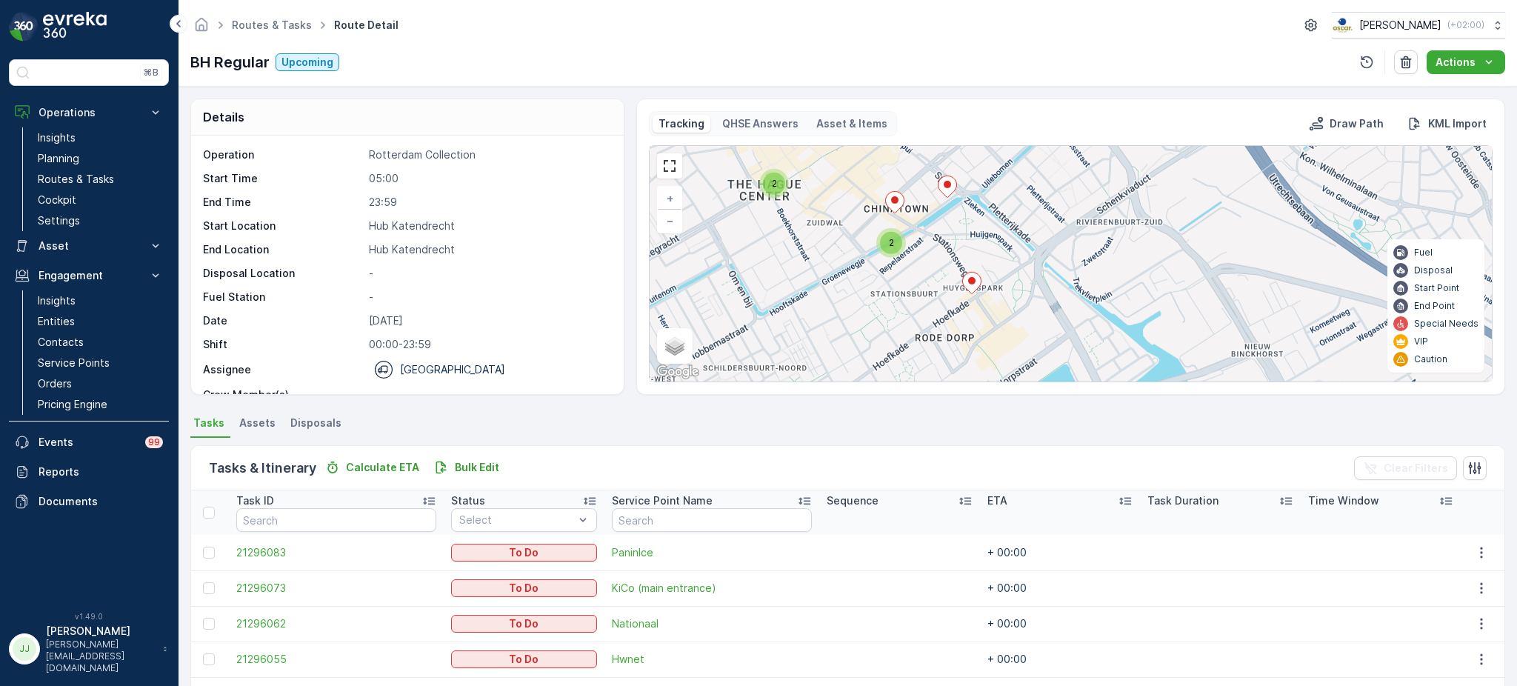
drag, startPoint x: 924, startPoint y: 285, endPoint x: 836, endPoint y: 226, distance: 106.2
click at [836, 226] on div "3 2 2 + − Satellite Roadmap Terrain Hybrid Leaflet Keyboard shortcuts Map Data …" at bounding box center [1070, 263] width 842 height 235
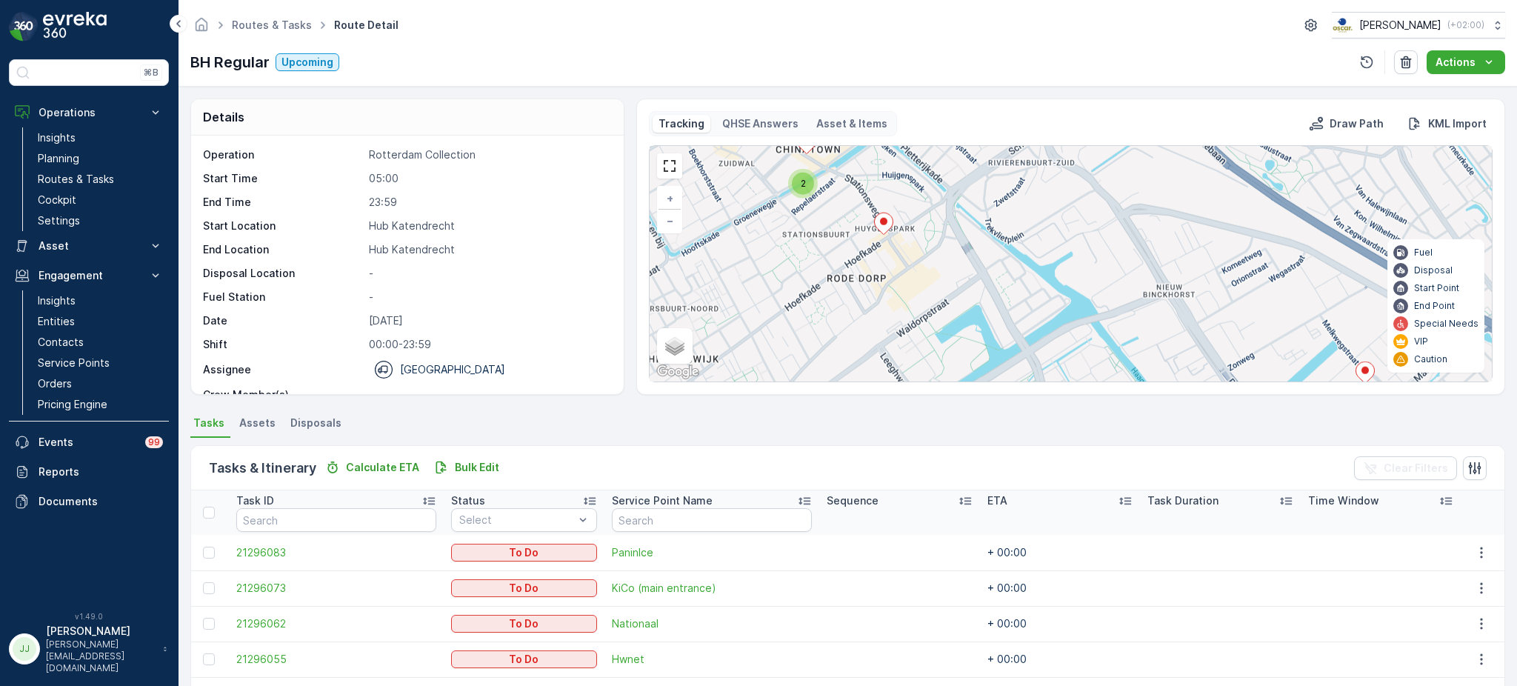
drag, startPoint x: 979, startPoint y: 297, endPoint x: 859, endPoint y: 181, distance: 167.0
click at [859, 181] on div "3 2 2 + − Satellite Roadmap Terrain Hybrid Leaflet Keyboard shortcuts Map Data …" at bounding box center [1070, 263] width 842 height 235
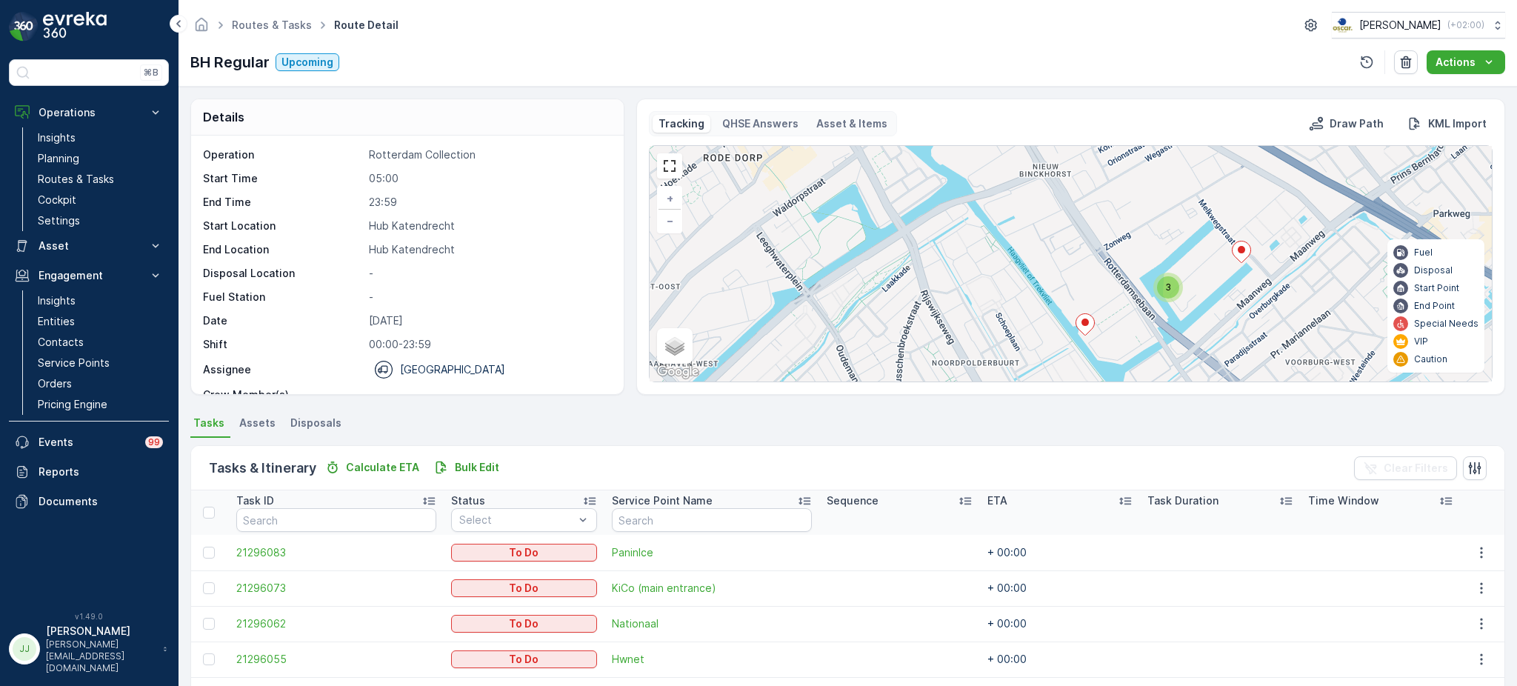
drag, startPoint x: 953, startPoint y: 268, endPoint x: 859, endPoint y: 218, distance: 106.7
click at [859, 218] on div "3 2 2 + − Satellite Roadmap Terrain Hybrid Leaflet Keyboard shortcuts Map Data …" at bounding box center [1070, 263] width 842 height 235
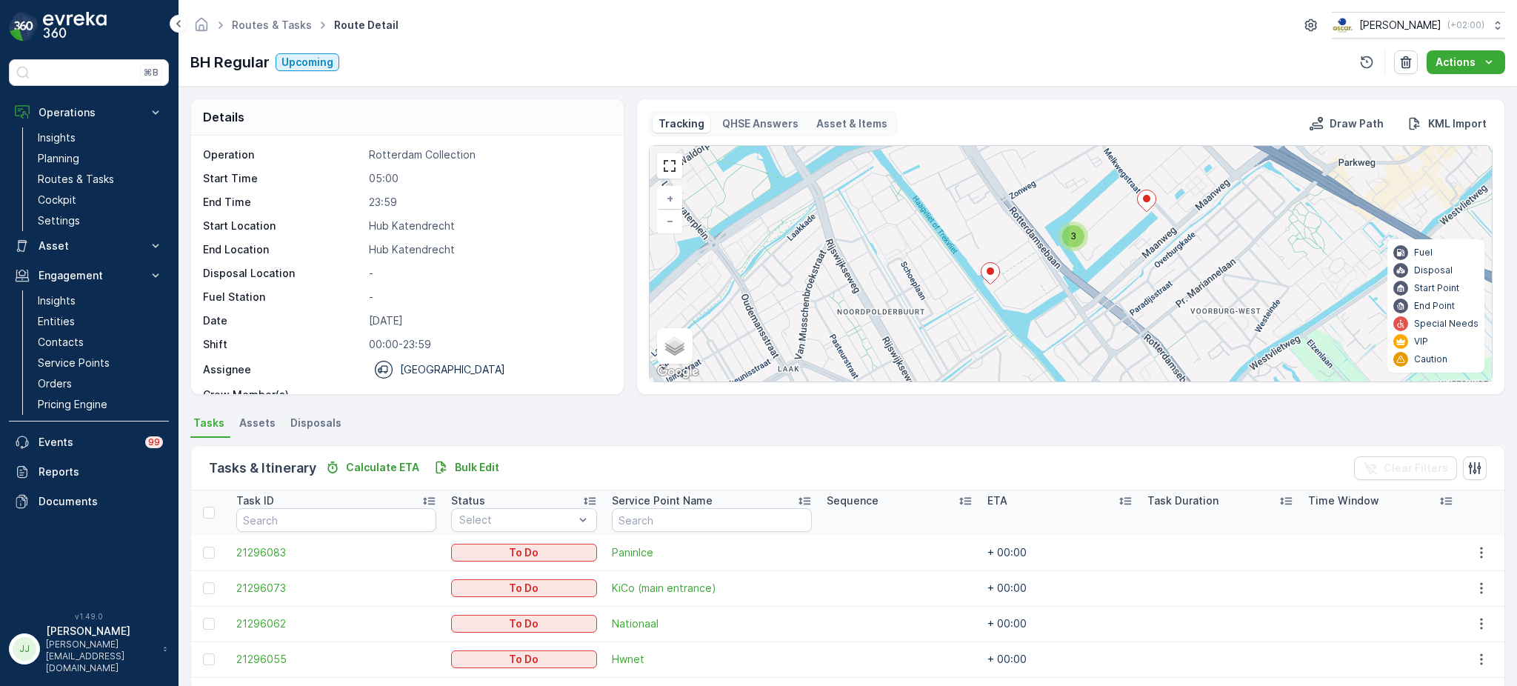
click at [1072, 241] on span "3" at bounding box center [1073, 235] width 6 height 11
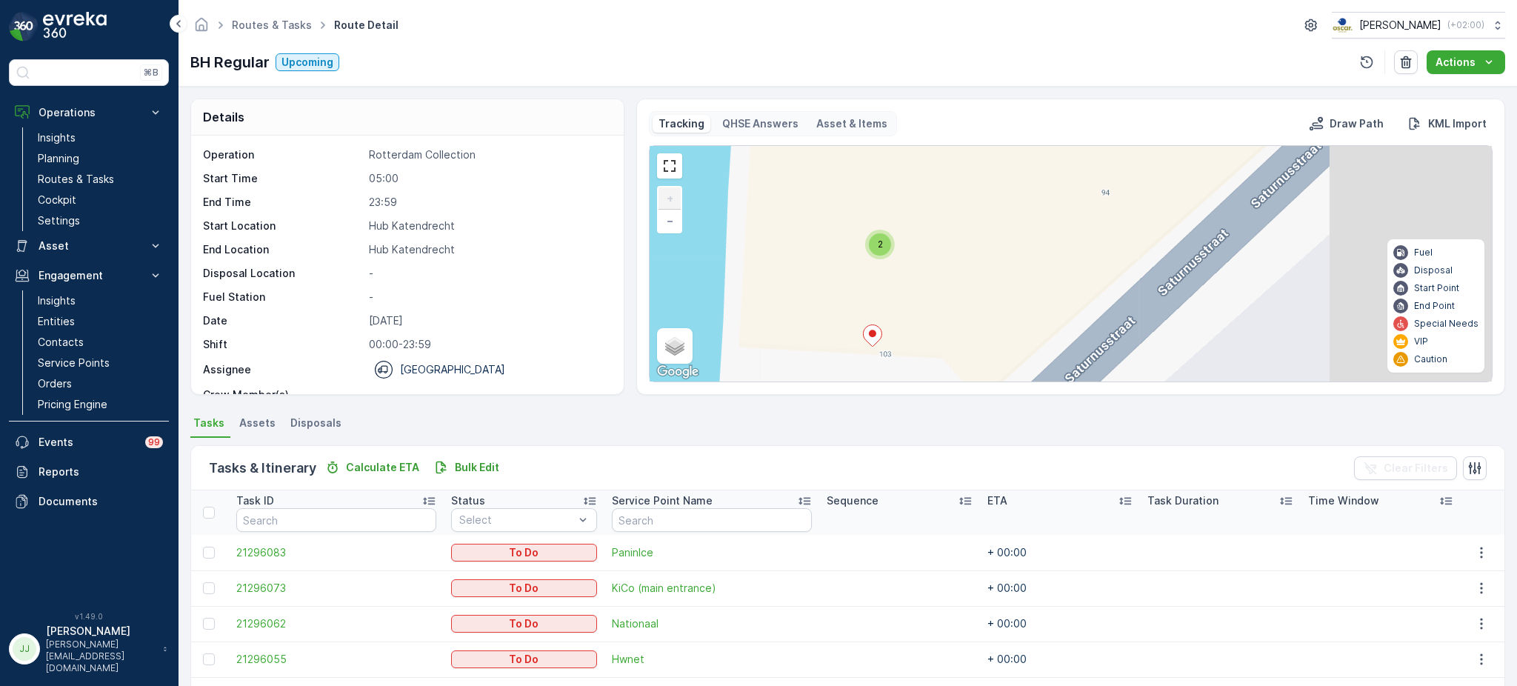
drag, startPoint x: 1149, startPoint y: 247, endPoint x: 957, endPoint y: 279, distance: 195.1
click at [957, 279] on div "2 + − Satellite Roadmap Terrain Hybrid Leaflet Keyboard shortcuts Map Data Map …" at bounding box center [1070, 263] width 842 height 235
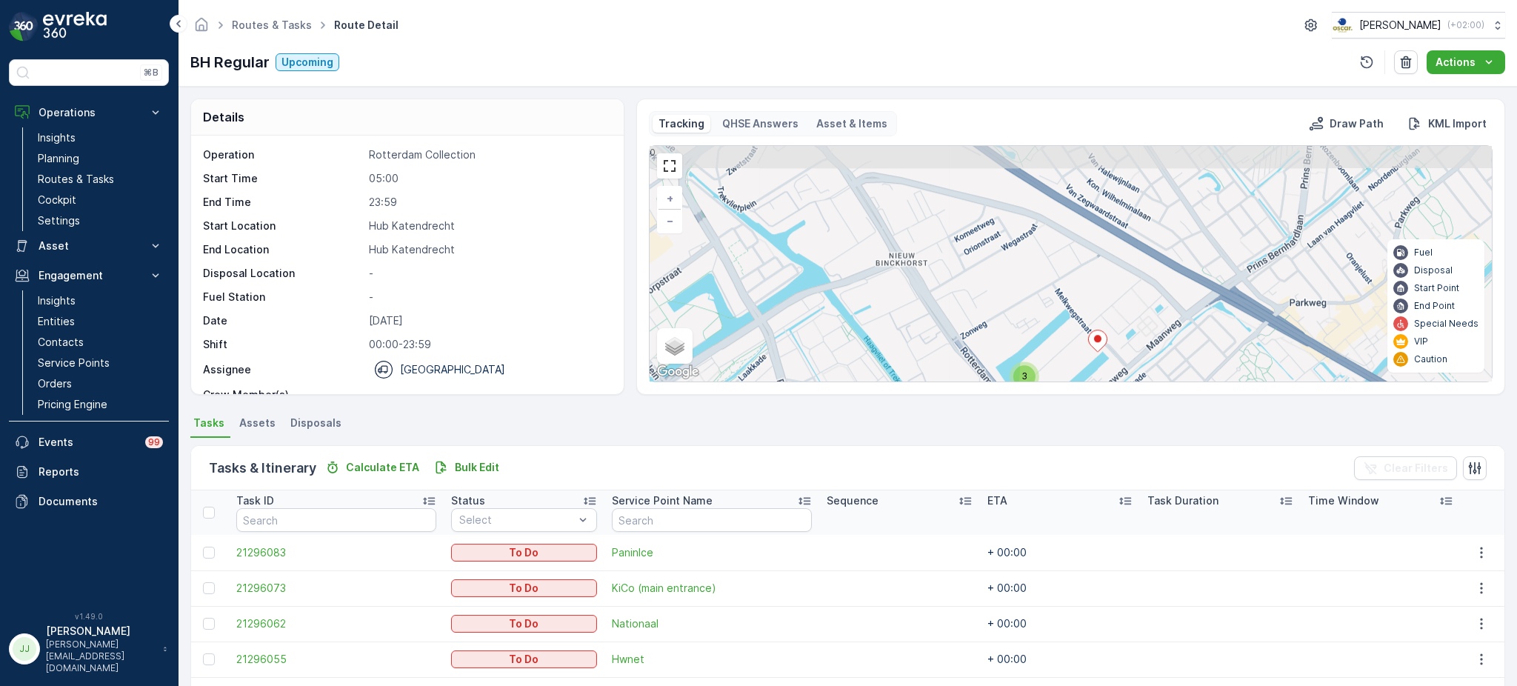
drag, startPoint x: 980, startPoint y: 235, endPoint x: 986, endPoint y: 292, distance: 58.1
click at [986, 292] on div "3 2 2 + − Satellite Roadmap Terrain Hybrid Leaflet Keyboard shortcuts Map Data …" at bounding box center [1070, 263] width 842 height 235
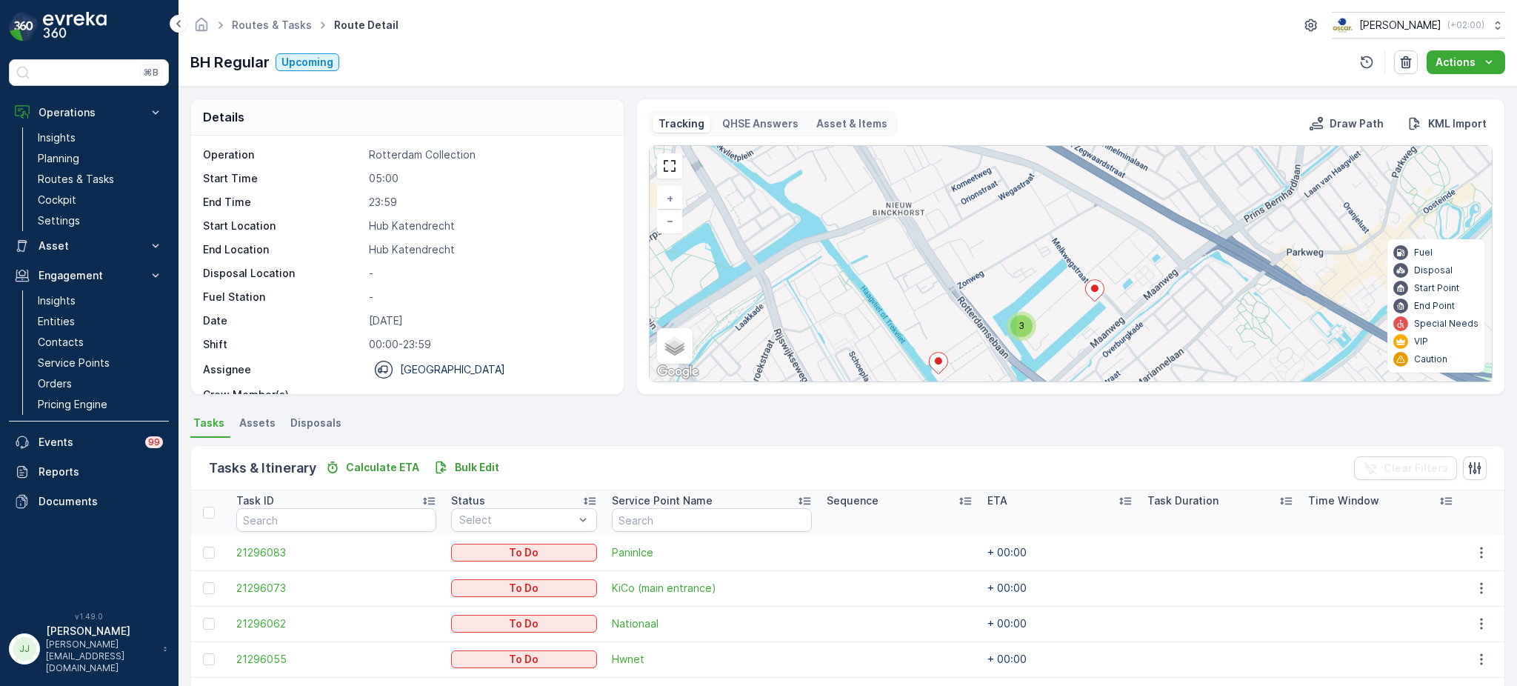
click at [1023, 327] on span "3" at bounding box center [1021, 325] width 6 height 11
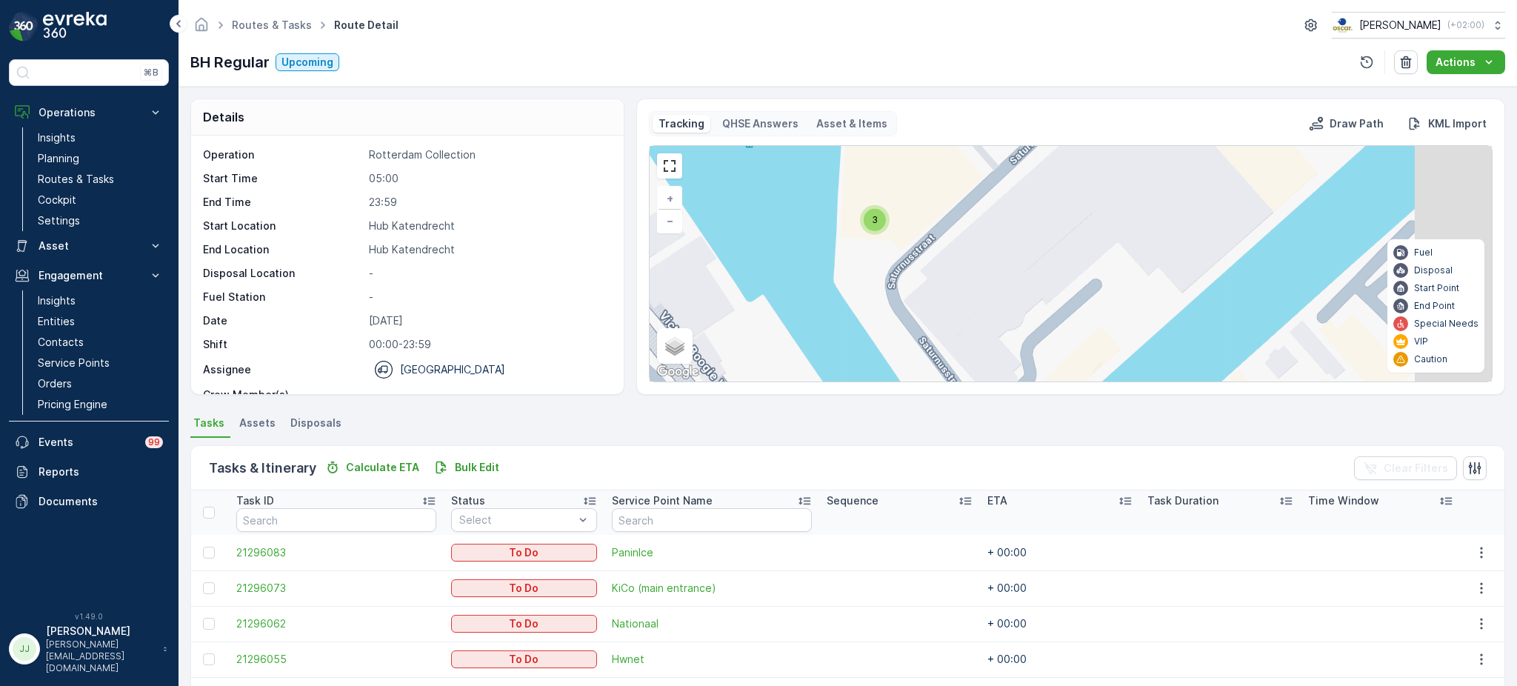
drag, startPoint x: 951, startPoint y: 218, endPoint x: 960, endPoint y: 227, distance: 12.1
click at [940, 210] on div "2 3 + − Satellite Roadmap Terrain Hybrid Leaflet Keyboard shortcuts Map Data Ma…" at bounding box center [1070, 263] width 842 height 235
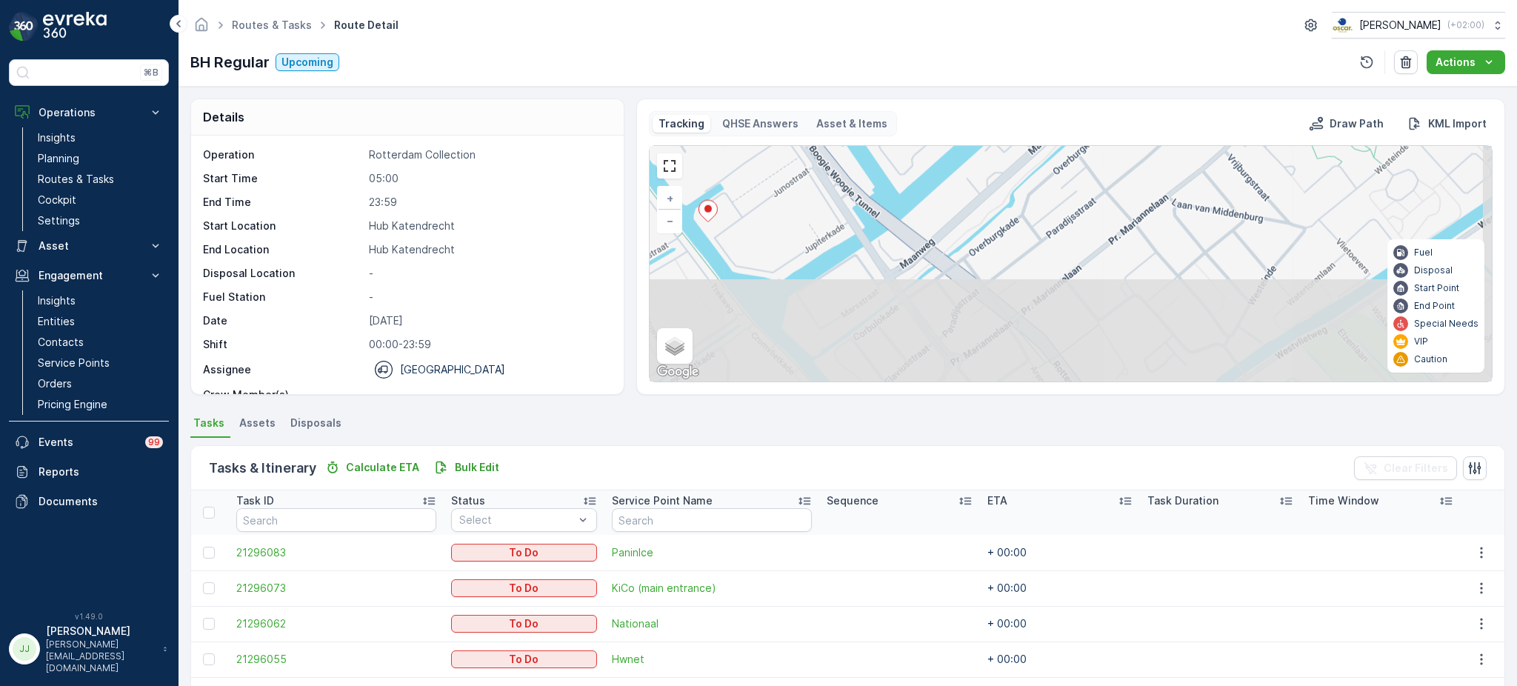
drag, startPoint x: 1049, startPoint y: 319, endPoint x: 986, endPoint y: 224, distance: 114.4
click at [978, 195] on div "3 2 + − Satellite Roadmap Terrain Hybrid Leaflet Keyboard shortcuts Map Data Ma…" at bounding box center [1070, 263] width 842 height 235
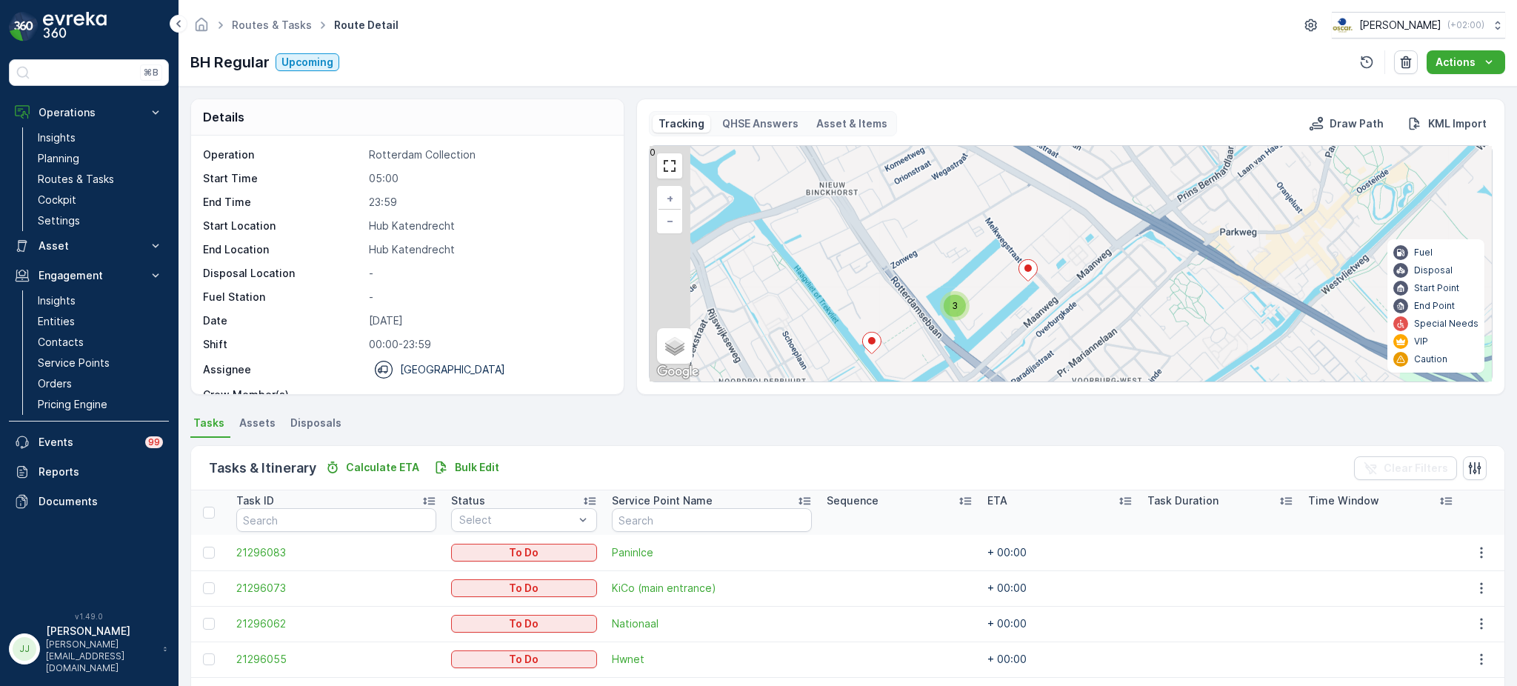
drag, startPoint x: 891, startPoint y: 286, endPoint x: 886, endPoint y: 244, distance: 42.4
click at [956, 394] on div "Tracking QHSE Answers Asset & Items Draw Path KML Import 3 2 2 + − Satellite Ro…" at bounding box center [1070, 246] width 869 height 296
drag, startPoint x: 884, startPoint y: 236, endPoint x: 1031, endPoint y: 318, distance: 168.7
click at [1031, 318] on div "3 2 2 + − Satellite Roadmap Terrain Hybrid Leaflet Keyboard shortcuts Map Data …" at bounding box center [1070, 263] width 842 height 235
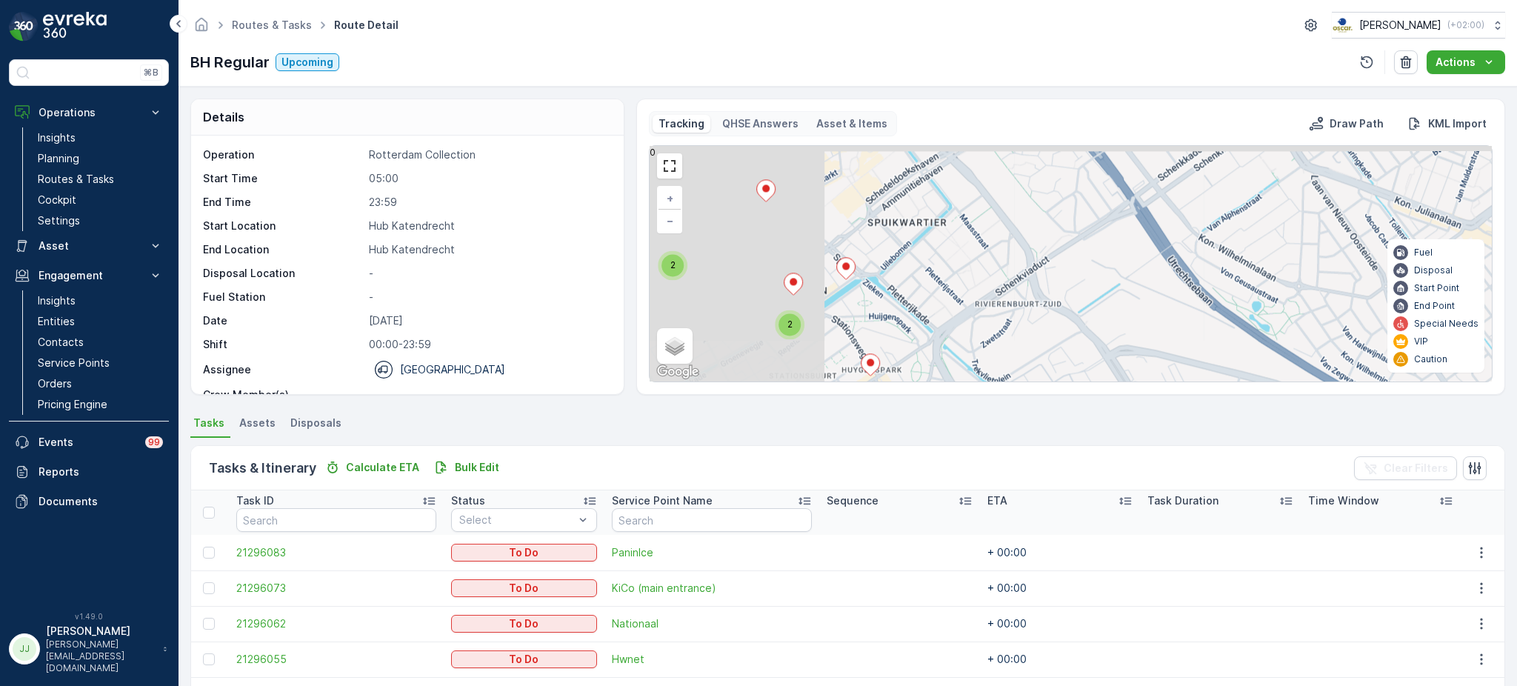
drag, startPoint x: 949, startPoint y: 321, endPoint x: 1059, endPoint y: 398, distance: 134.1
click at [1086, 421] on div "Details Operation Rotterdam Collection Start Time 05:00 End Time 23:59 Start Lo…" at bounding box center [847, 386] width 1338 height 599
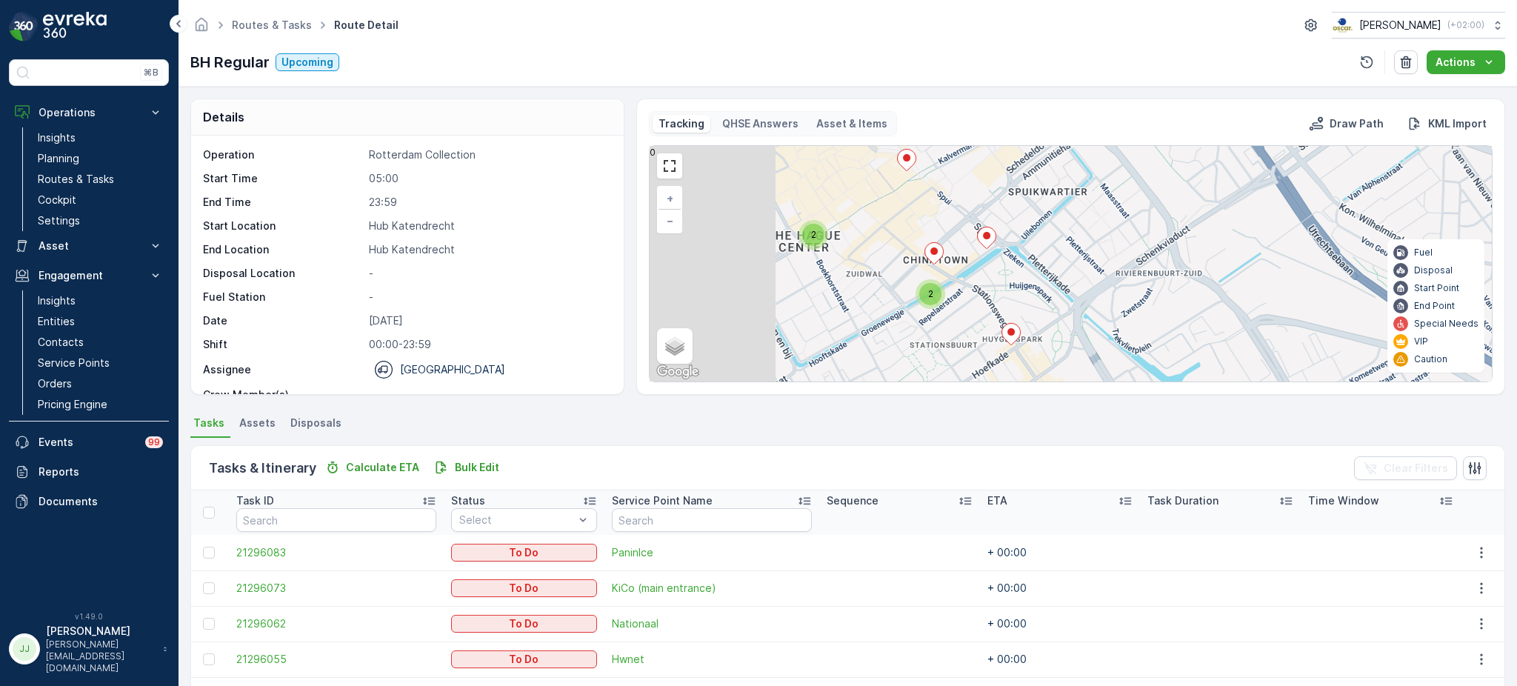
drag, startPoint x: 1084, startPoint y: 295, endPoint x: 1122, endPoint y: 315, distance: 42.4
click at [1123, 315] on div "3 2 2 + − Satellite Roadmap Terrain Hybrid Leaflet Keyboard shortcuts Map Data …" at bounding box center [1070, 263] width 842 height 235
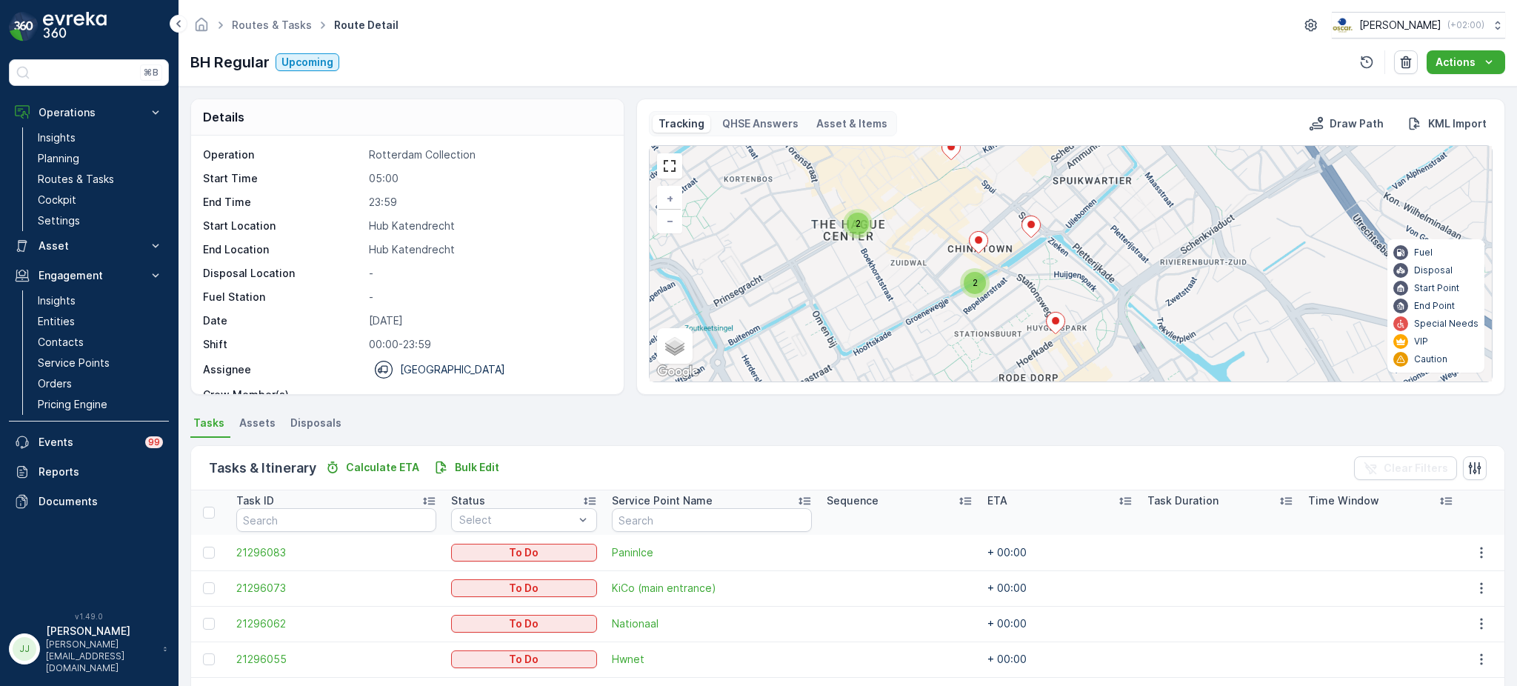
drag, startPoint x: 1040, startPoint y: 295, endPoint x: 1046, endPoint y: 266, distance: 29.5
click at [1046, 266] on div "3 2 2 + − Satellite Roadmap Terrain Hybrid Leaflet Keyboard shortcuts Map Data …" at bounding box center [1070, 263] width 842 height 235
click at [966, 284] on div "2" at bounding box center [974, 283] width 22 height 22
click at [975, 281] on span "2" at bounding box center [976, 280] width 5 height 11
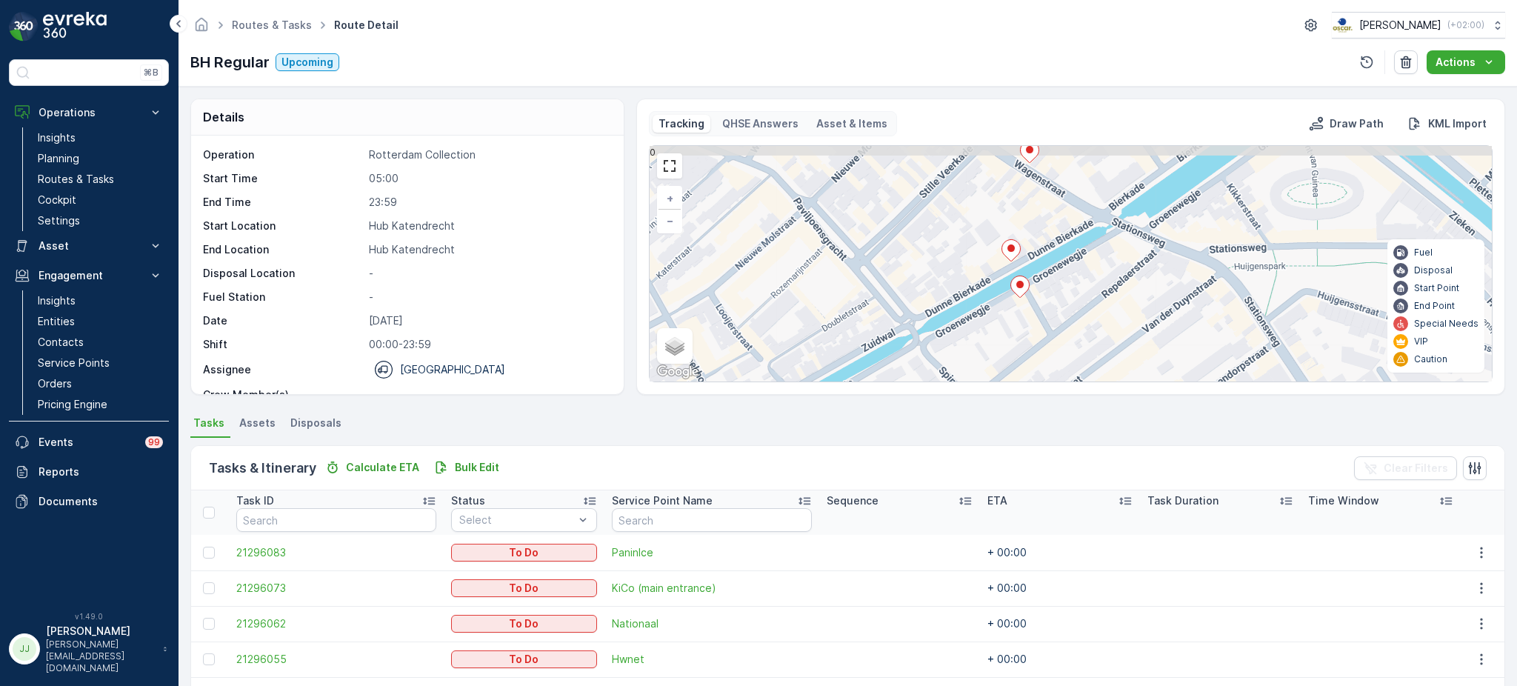
drag, startPoint x: 1110, startPoint y: 266, endPoint x: 999, endPoint y: 249, distance: 112.4
click at [952, 193] on div "3 + − Satellite Roadmap Terrain Hybrid Leaflet Keyboard shortcuts Map Data Map …" at bounding box center [1070, 263] width 842 height 235
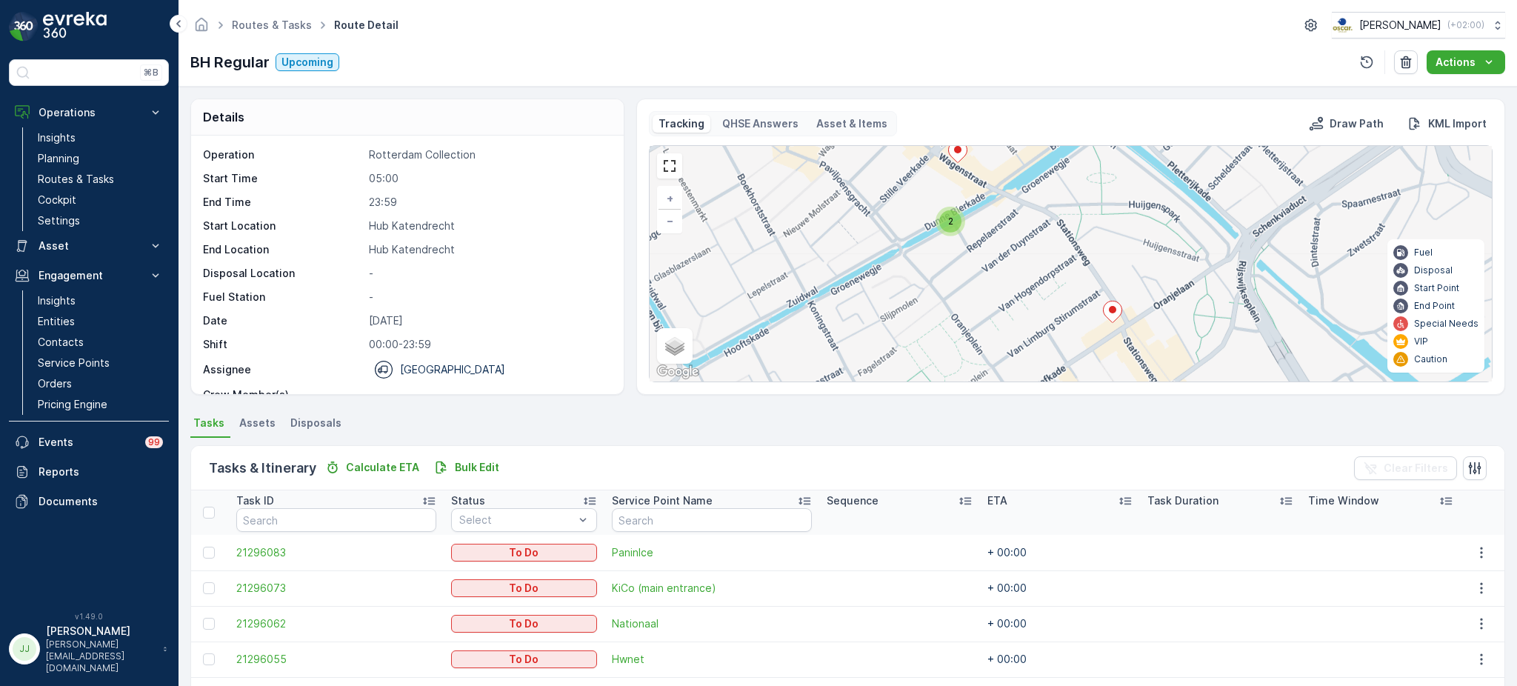
scroll to position [98, 0]
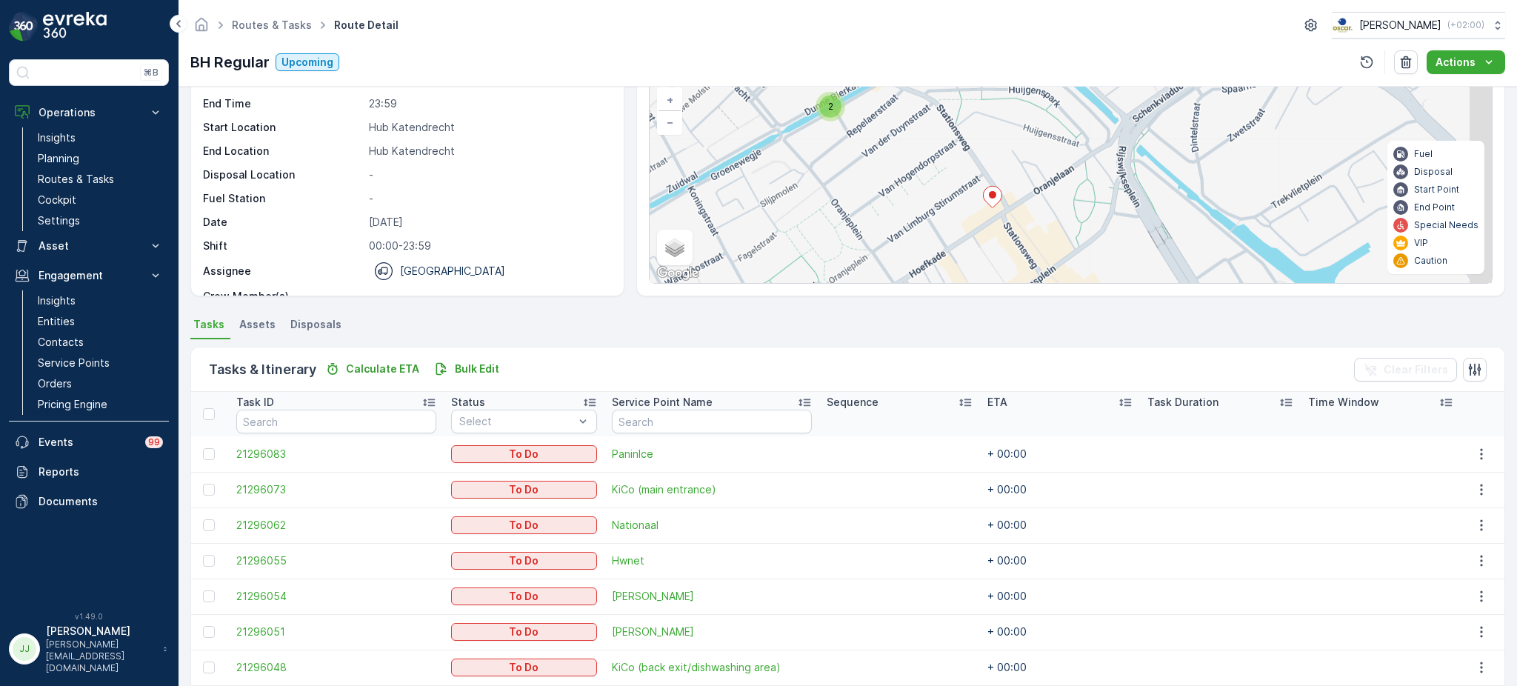
click at [903, 198] on div "3 2 + − Satellite Roadmap Terrain Hybrid Leaflet Keyboard shortcuts Map Data Ma…" at bounding box center [1070, 164] width 842 height 235
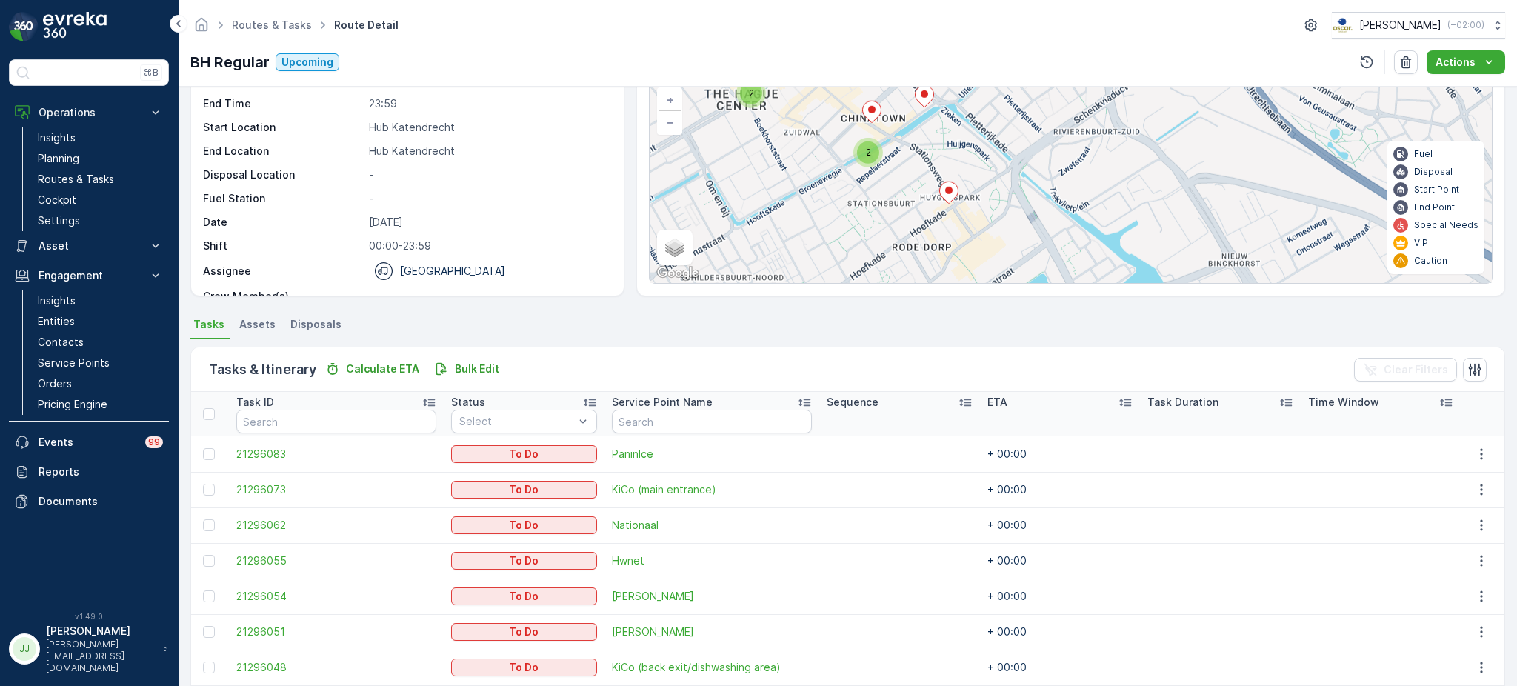
drag, startPoint x: 952, startPoint y: 232, endPoint x: 907, endPoint y: 178, distance: 70.0
click at [907, 178] on div "3 2 2 + − Satellite Roadmap Terrain Hybrid Leaflet Keyboard shortcuts Map Data …" at bounding box center [1070, 164] width 842 height 235
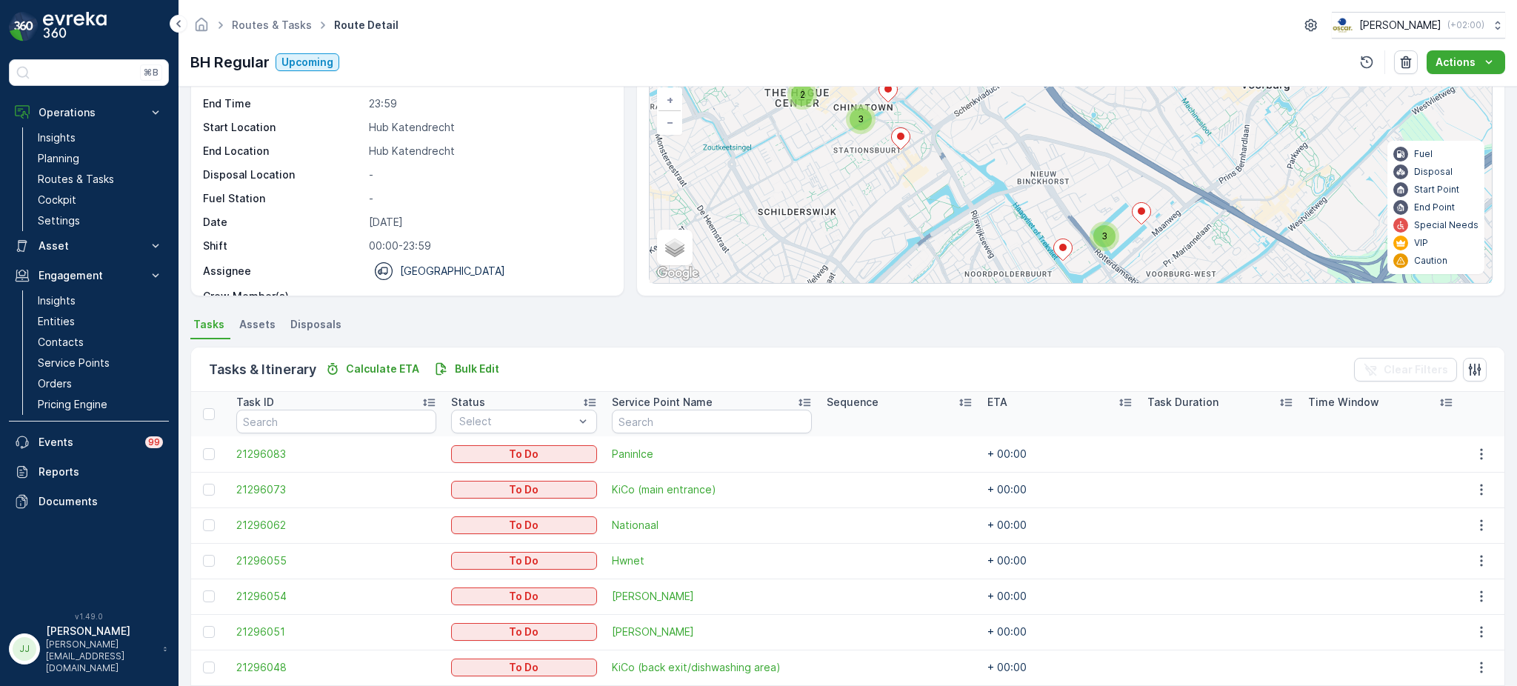
drag, startPoint x: 1047, startPoint y: 223, endPoint x: 1020, endPoint y: 206, distance: 32.3
click at [1020, 206] on div "3 2 3 + − Satellite Roadmap Terrain Hybrid Leaflet Keyboard shortcuts Map Data …" at bounding box center [1070, 164] width 842 height 235
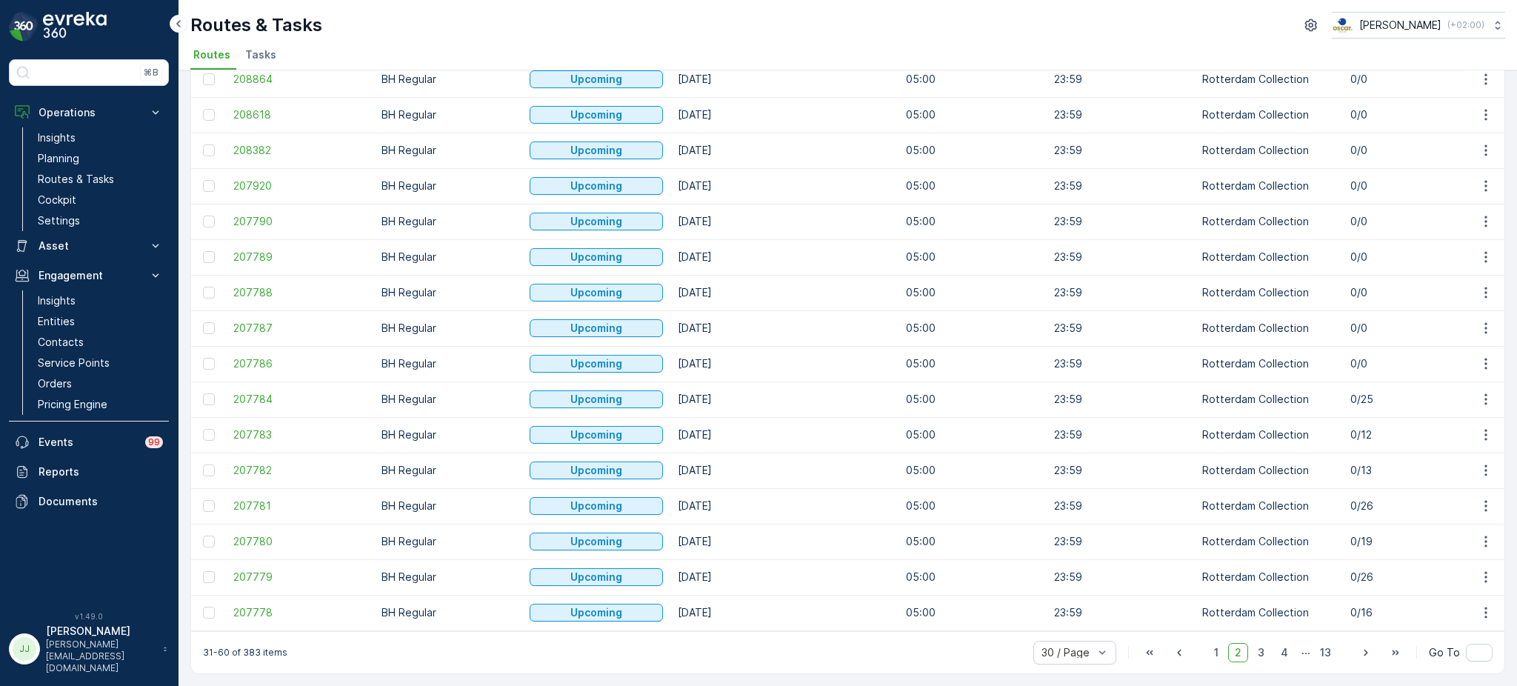
scroll to position [613, 0]
click at [250, 428] on span "207783" at bounding box center [299, 434] width 133 height 15
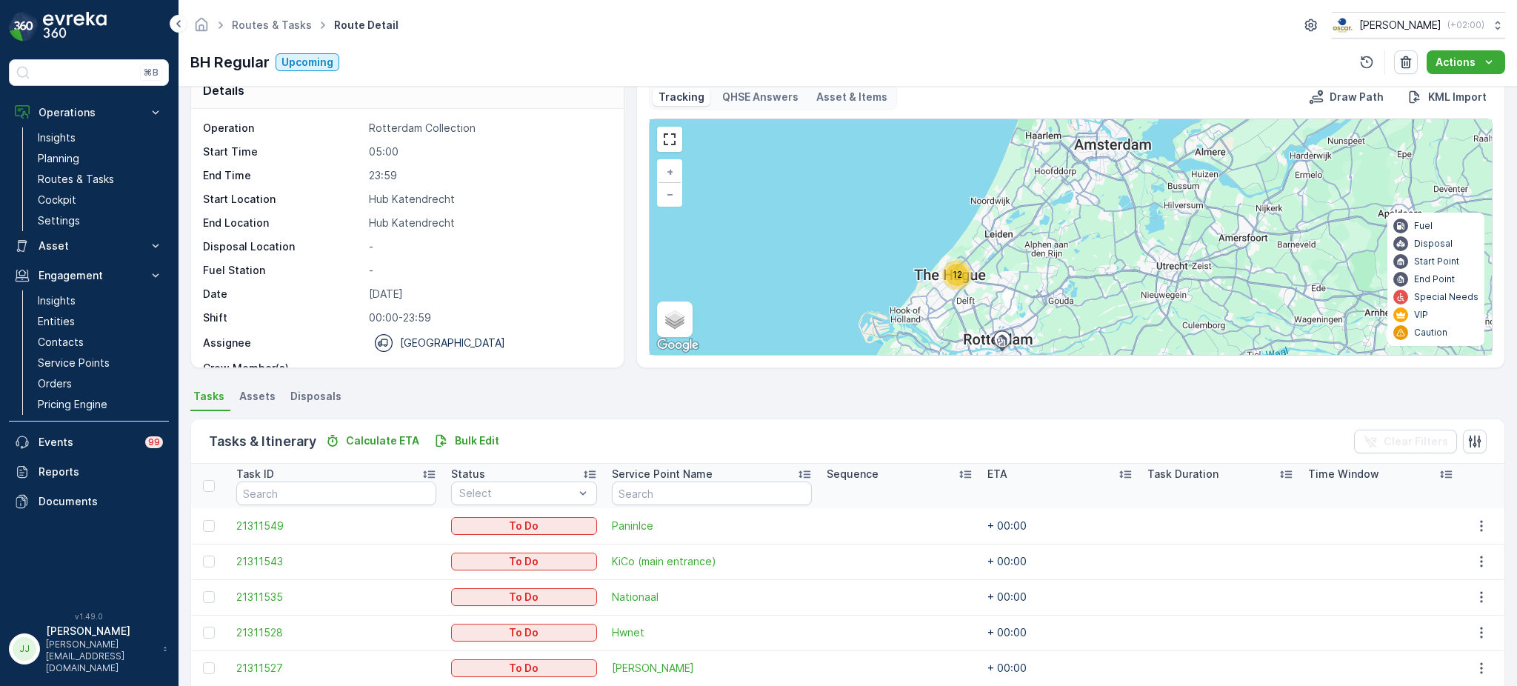
scroll to position [98, 0]
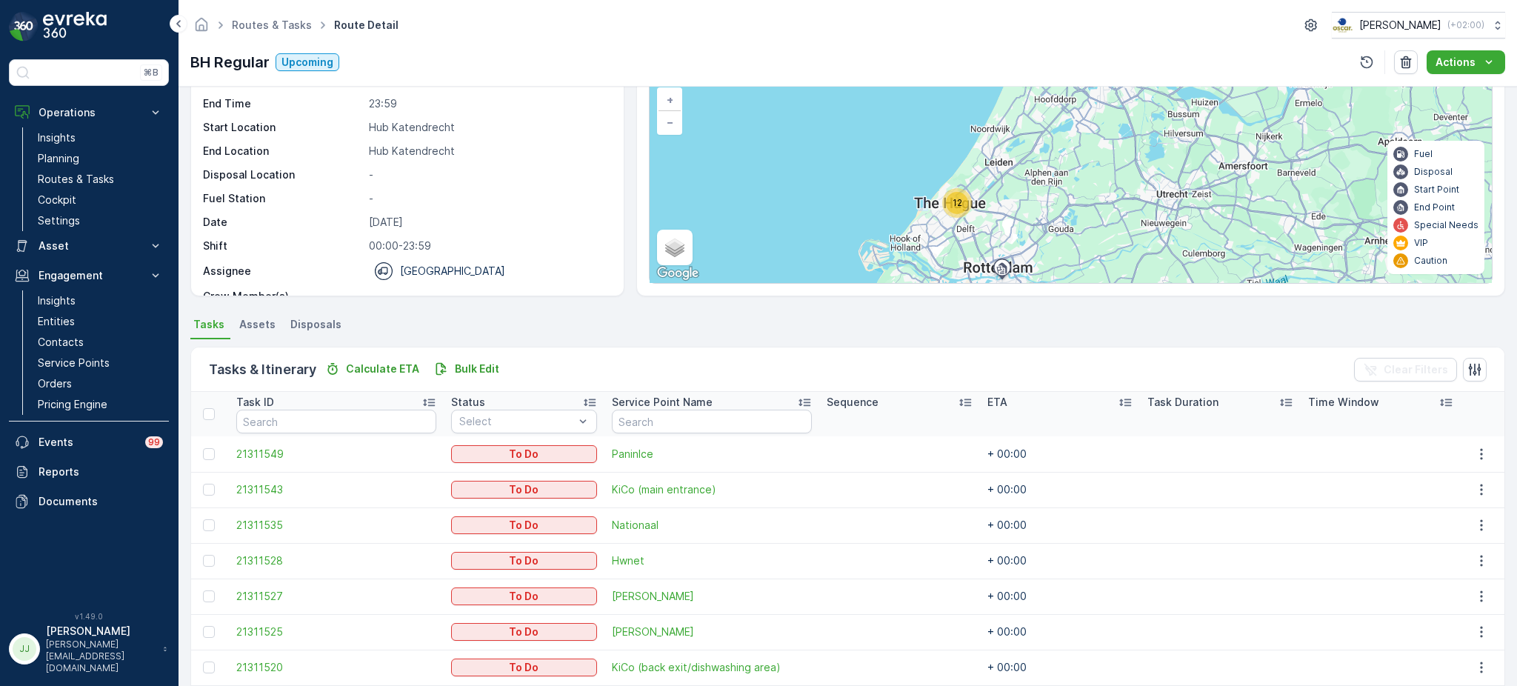
click at [960, 203] on div "12 + − Satellite Roadmap Terrain Hybrid Leaflet Keyboard shortcuts Map Data Map…" at bounding box center [1070, 164] width 842 height 235
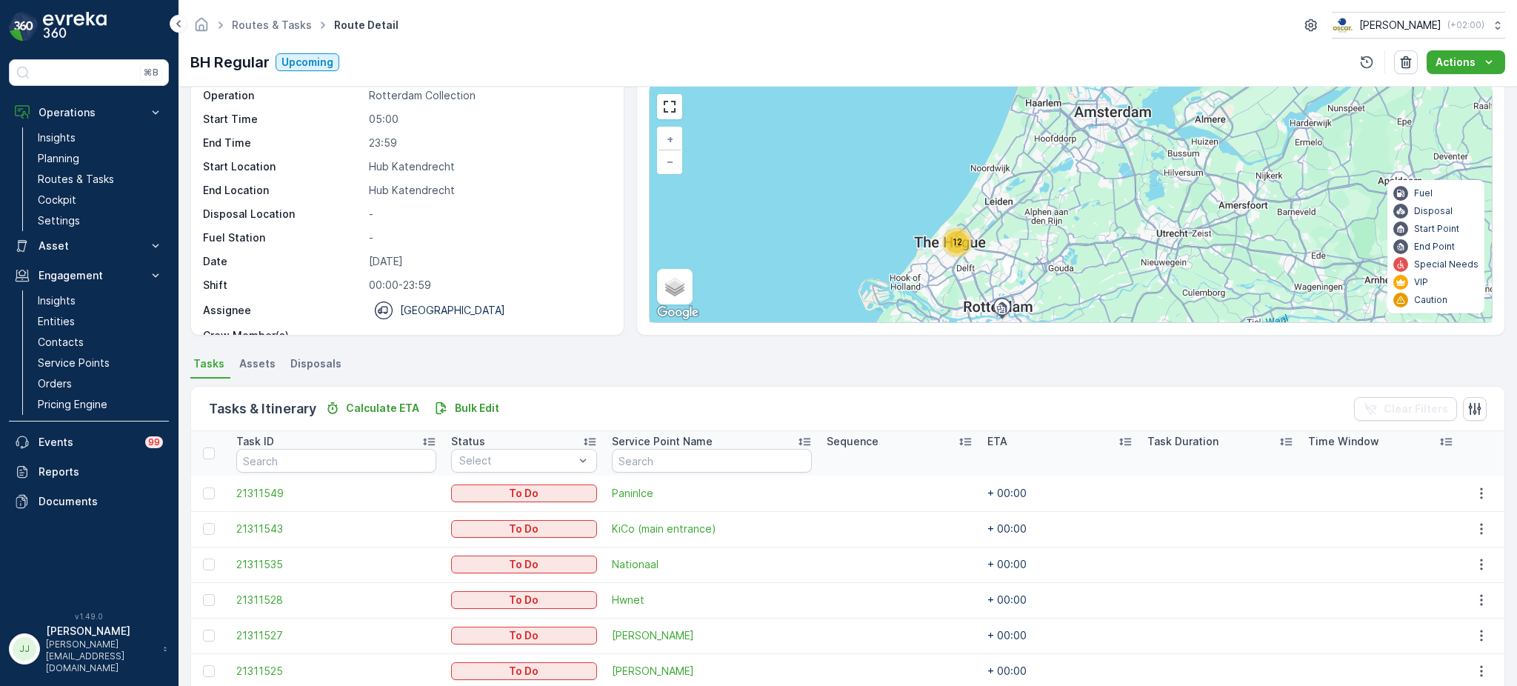
click at [963, 244] on div "12" at bounding box center [957, 242] width 22 height 22
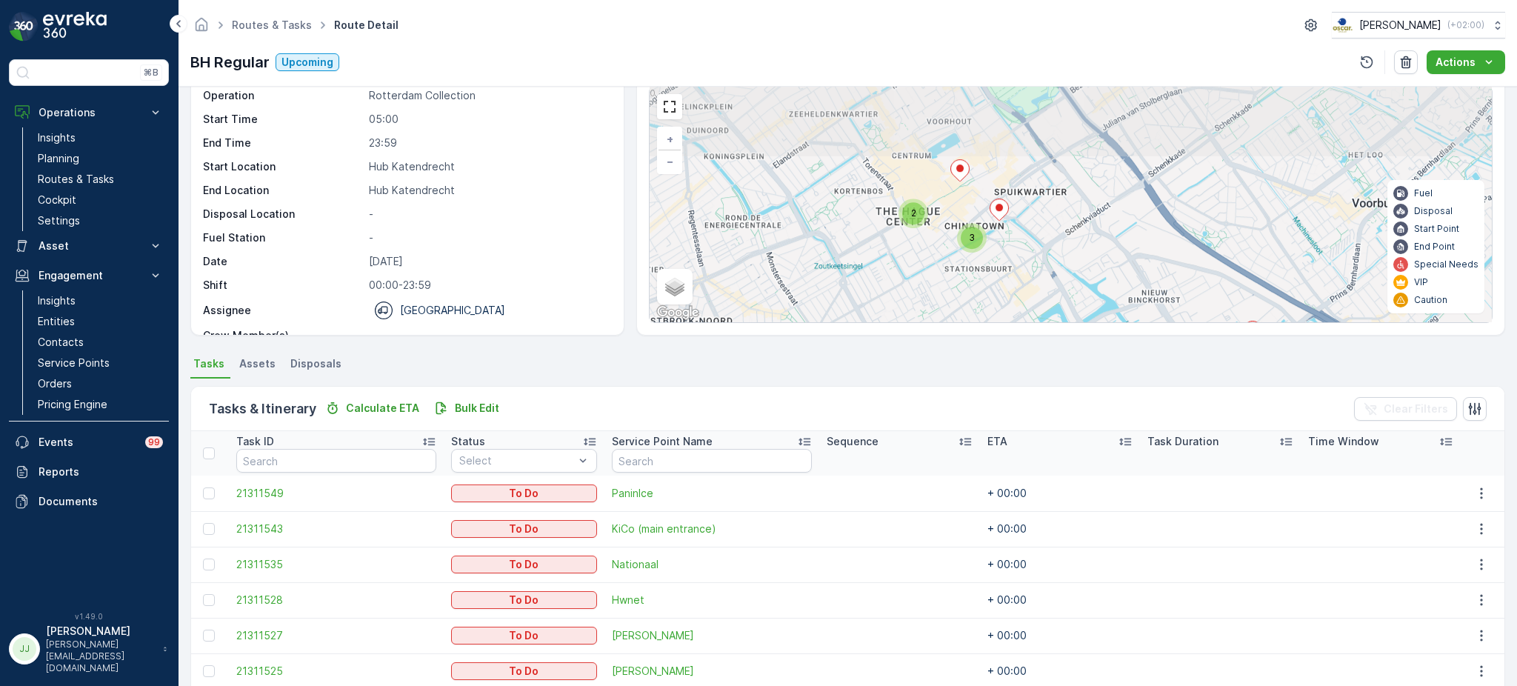
click at [973, 295] on div "3 2 3 + − Satellite Roadmap Terrain Hybrid Leaflet Keyboard shortcuts Map Data …" at bounding box center [1070, 204] width 842 height 235
click at [979, 240] on div "3" at bounding box center [971, 238] width 22 height 22
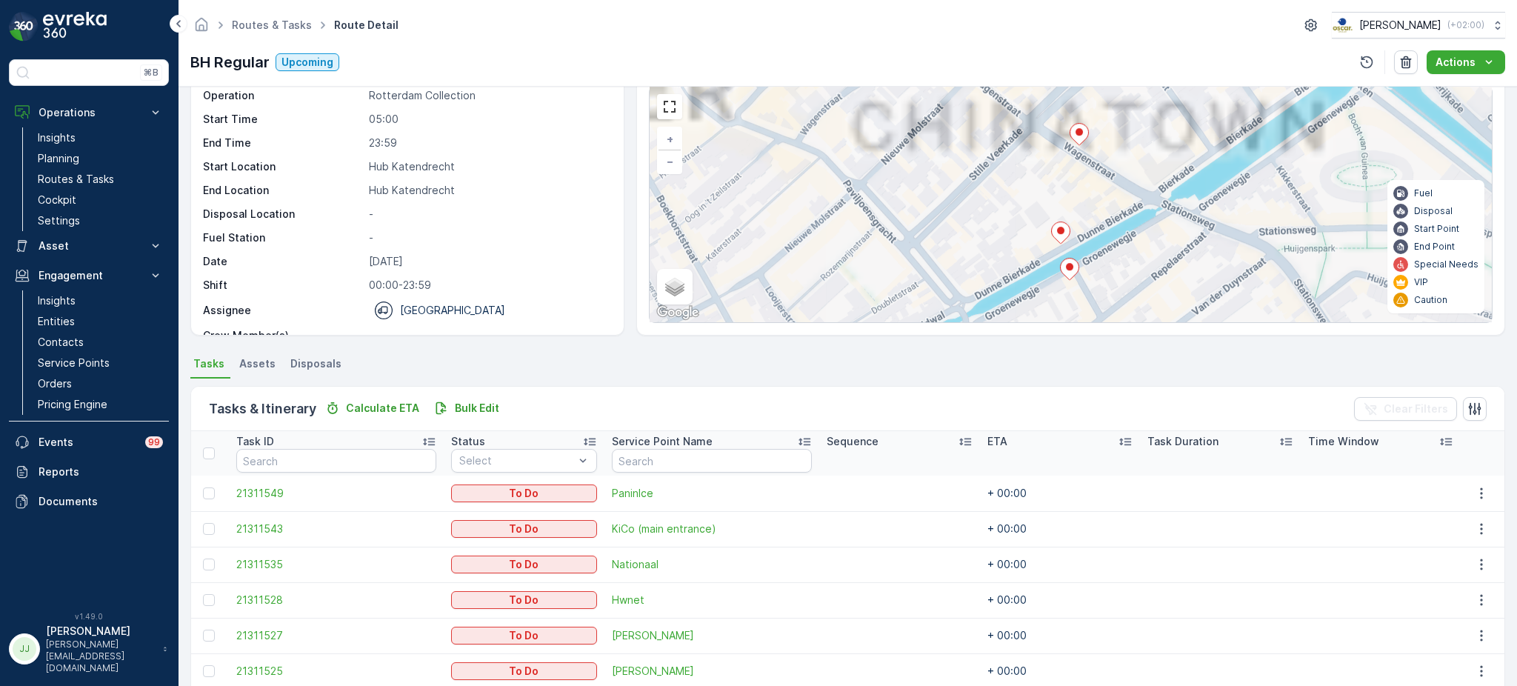
drag, startPoint x: 969, startPoint y: 222, endPoint x: 995, endPoint y: 286, distance: 69.0
click at [995, 286] on div "3 2 3 3 + − Satellite Roadmap Terrain Hybrid Leaflet Keyboard shortcuts Map Dat…" at bounding box center [1070, 204] width 842 height 235
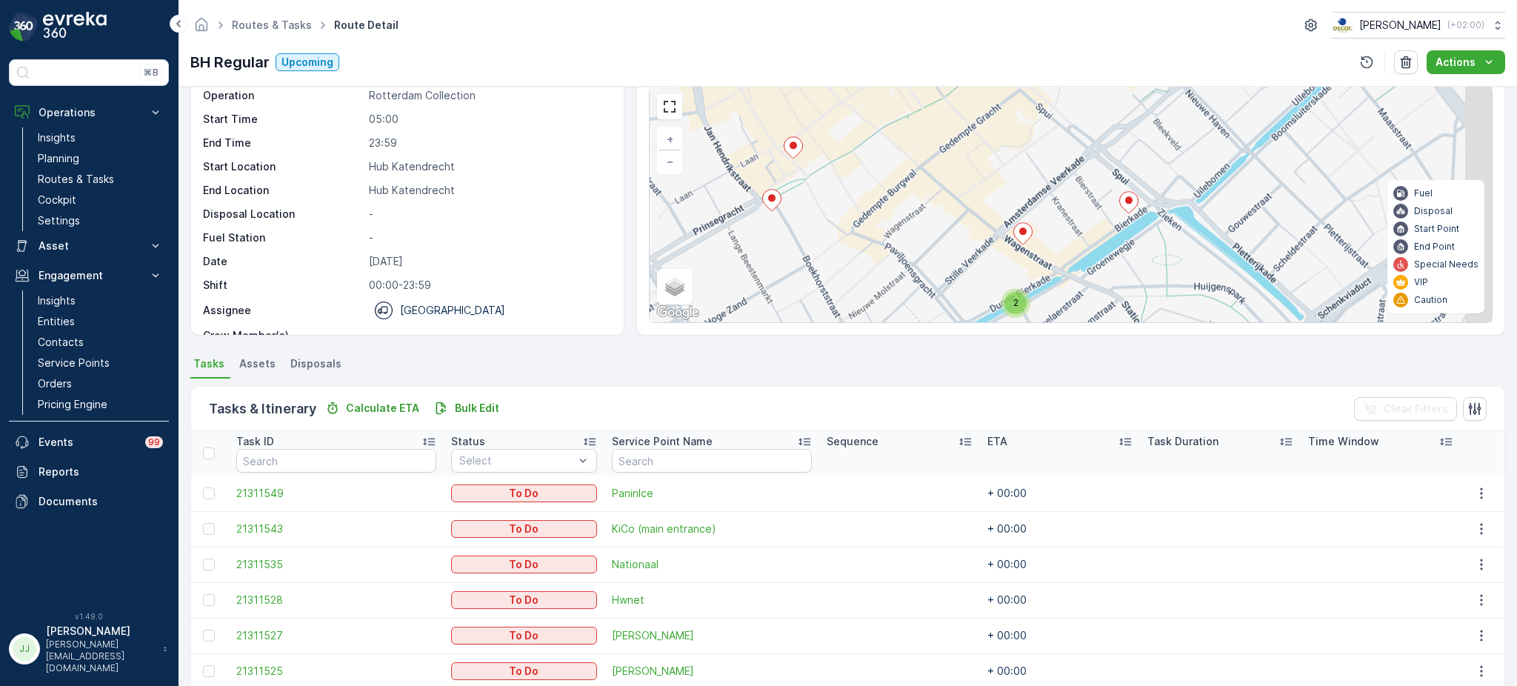
drag, startPoint x: 875, startPoint y: 246, endPoint x: 792, endPoint y: 247, distance: 82.9
click at [792, 247] on div "3 2 + − Satellite Roadmap Terrain Hybrid Leaflet Keyboard shortcuts Map Data Ma…" at bounding box center [1070, 204] width 842 height 235
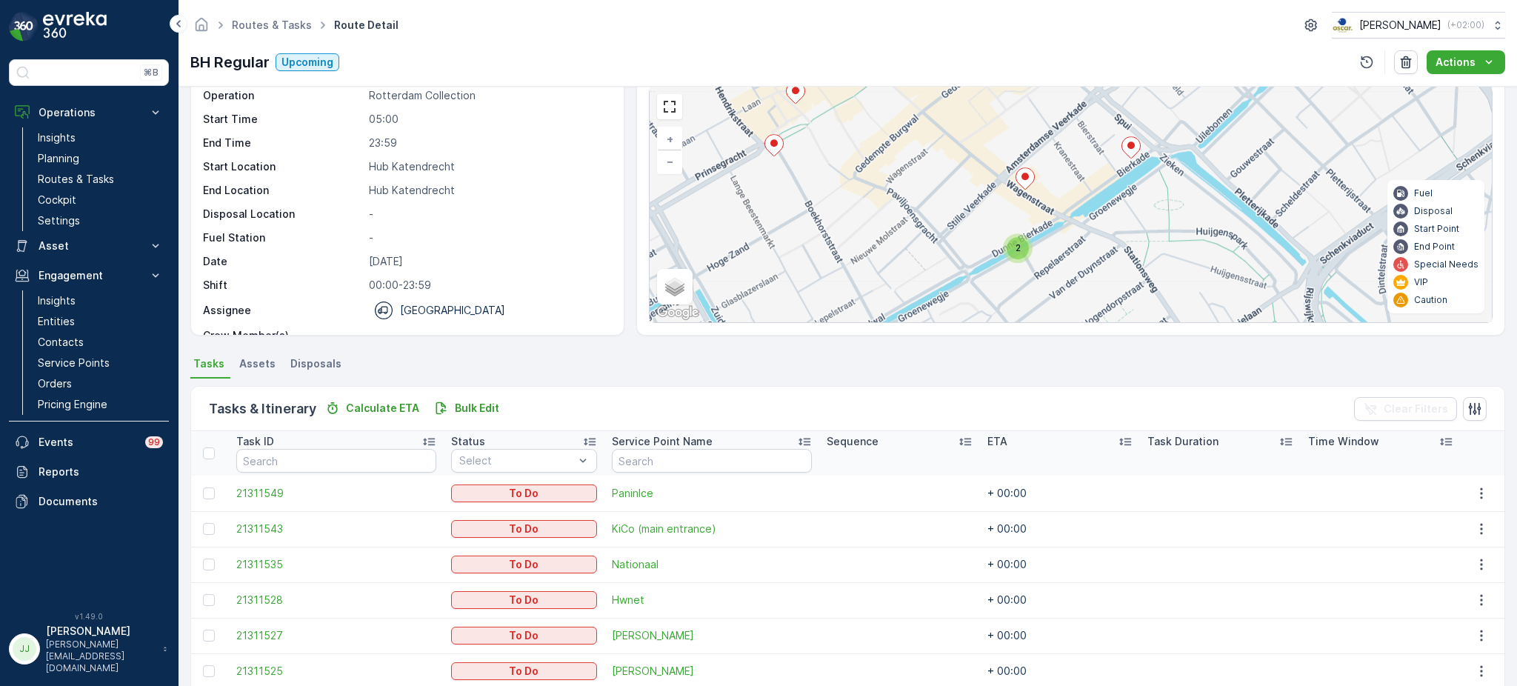
drag, startPoint x: 792, startPoint y: 247, endPoint x: 846, endPoint y: 202, distance: 71.0
click at [846, 202] on div "3 2 + − Satellite Roadmap Terrain Hybrid Leaflet Keyboard shortcuts Map Data Ma…" at bounding box center [1070, 204] width 842 height 235
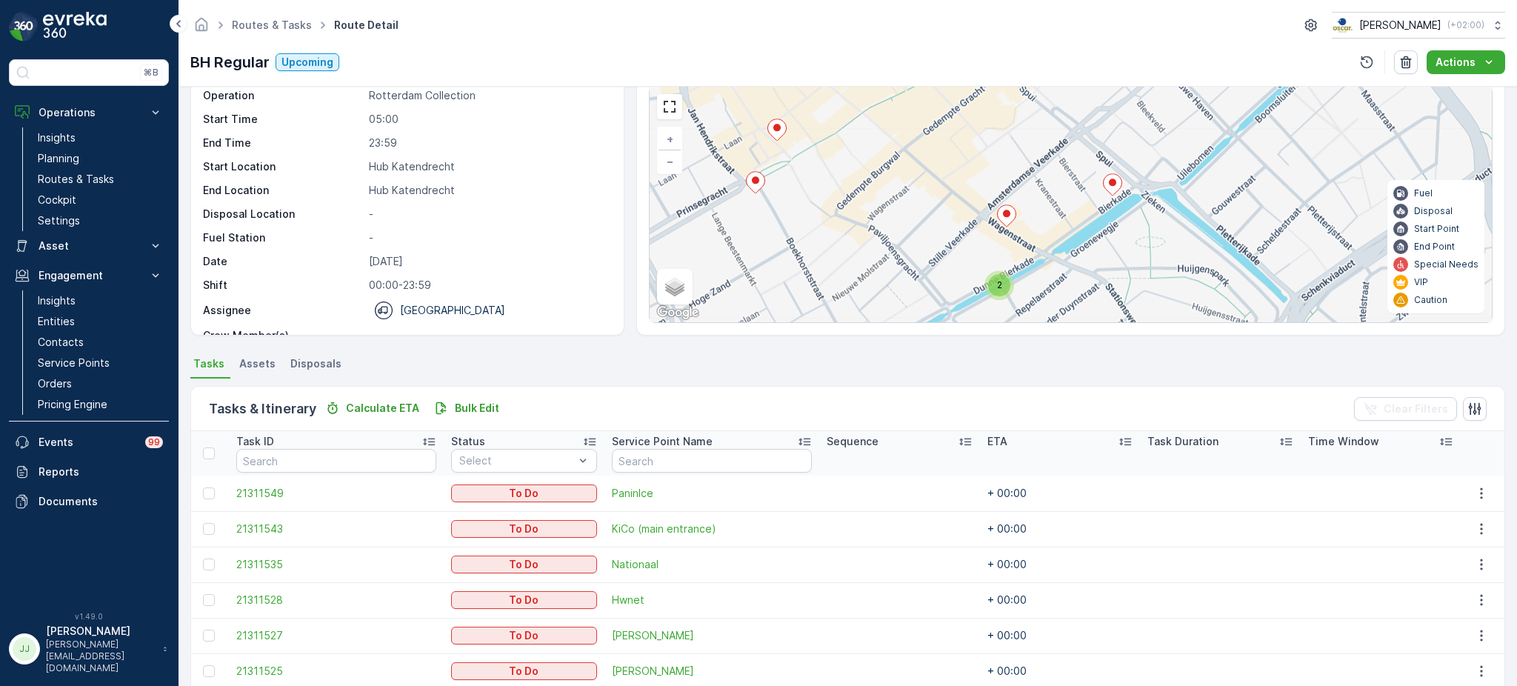
click at [932, 255] on div "3 2 + − Satellite Roadmap Terrain Hybrid Leaflet Keyboard shortcuts Map Data Ma…" at bounding box center [1070, 204] width 842 height 235
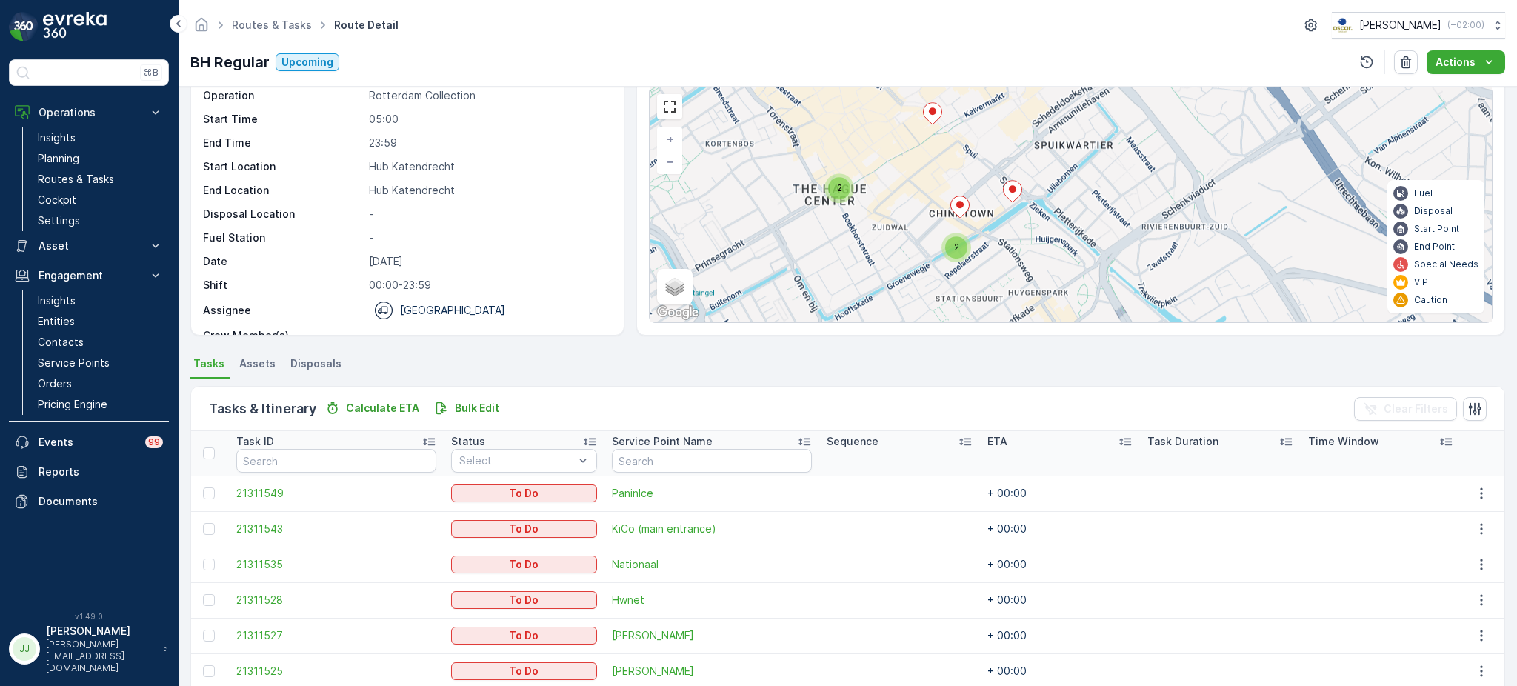
drag, startPoint x: 1046, startPoint y: 295, endPoint x: 986, endPoint y: 161, distance: 147.5
click at [986, 161] on div "3 2 2 + − Satellite Roadmap Terrain Hybrid Leaflet Keyboard shortcuts Map Data …" at bounding box center [1070, 204] width 842 height 235
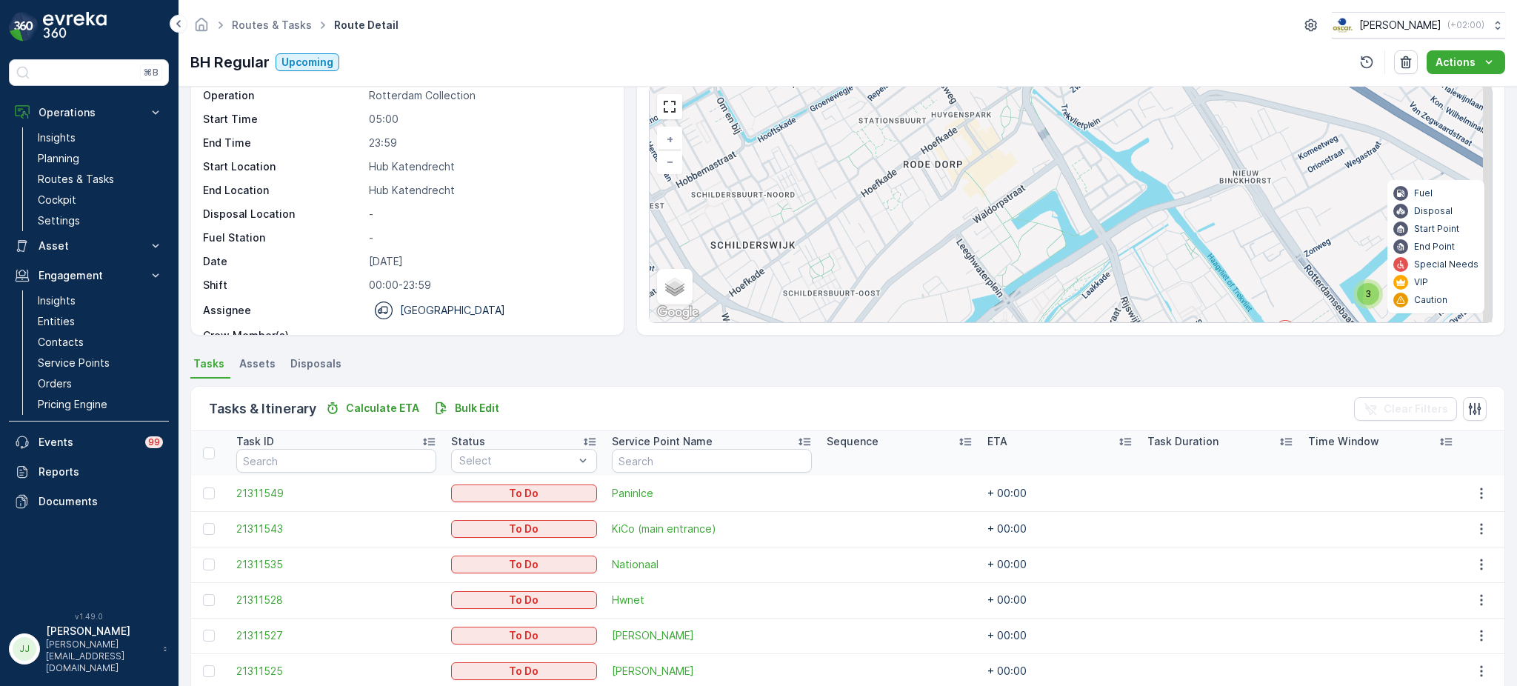
drag, startPoint x: 995, startPoint y: 210, endPoint x: 995, endPoint y: 194, distance: 15.6
click at [994, 207] on div "3 2 2 + − Satellite Roadmap Terrain Hybrid Leaflet Keyboard shortcuts Map Data …" at bounding box center [1070, 204] width 842 height 235
drag, startPoint x: 863, startPoint y: 183, endPoint x: 848, endPoint y: 169, distance: 21.0
click at [848, 169] on div "Tracking QHSE Answers Asset & Items Draw Path KML Import 3 2 2 + − Satellite Ro…" at bounding box center [1070, 187] width 869 height 296
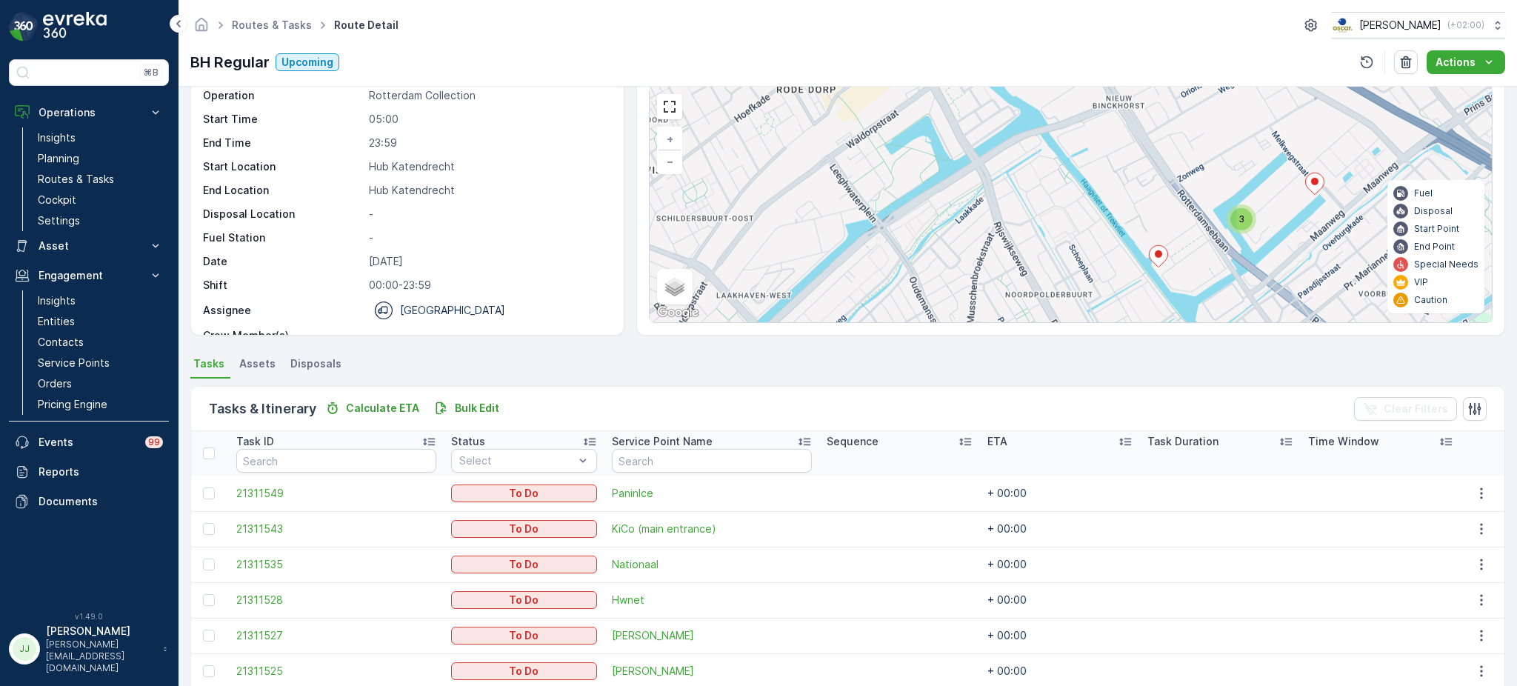
drag, startPoint x: 1074, startPoint y: 241, endPoint x: 842, endPoint y: 139, distance: 253.3
click at [842, 139] on div "3 2 2 + − Satellite Roadmap Terrain Hybrid Leaflet Keyboard shortcuts Map Data …" at bounding box center [1070, 204] width 842 height 235
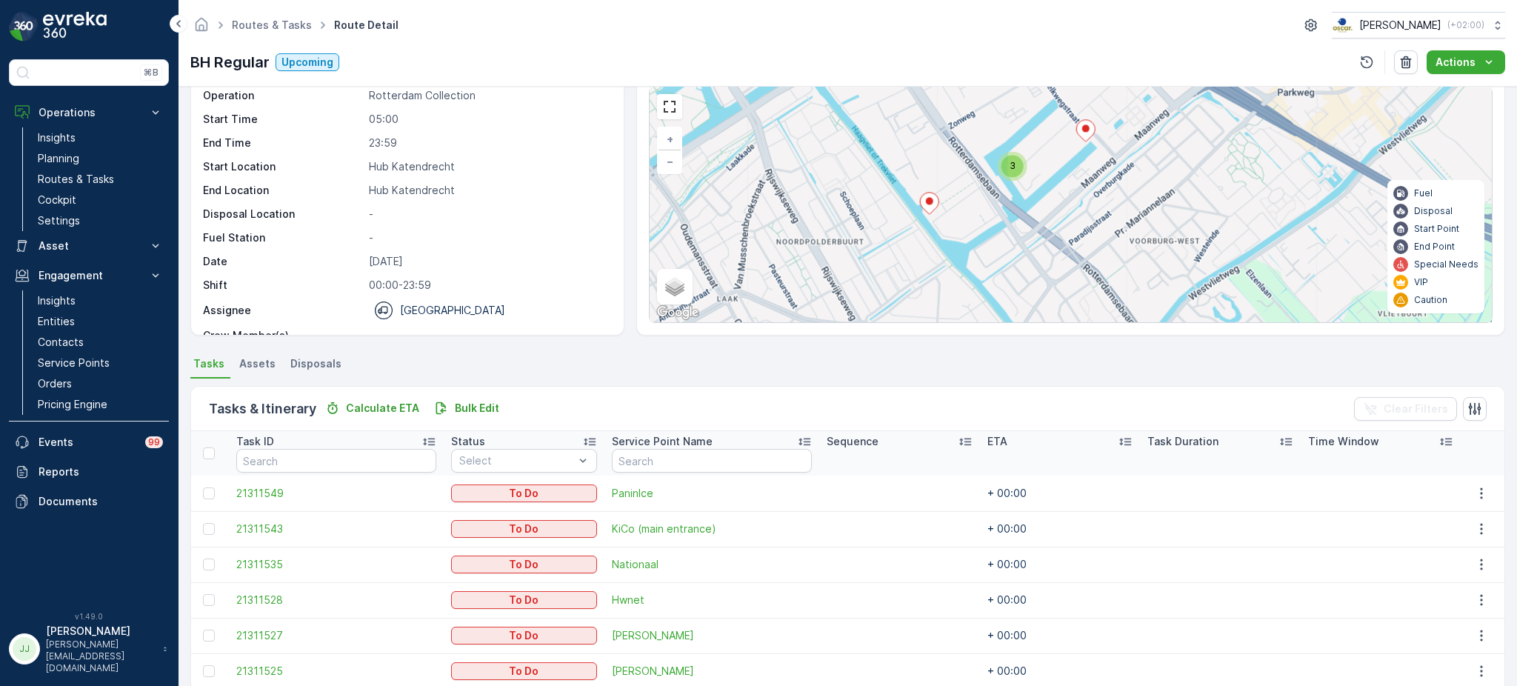
drag, startPoint x: 1068, startPoint y: 171, endPoint x: 970, endPoint y: 153, distance: 99.3
click at [972, 153] on div "3 2 2 + − Satellite Roadmap Terrain Hybrid Leaflet Keyboard shortcuts Map Data …" at bounding box center [1070, 204] width 842 height 235
click at [73, 178] on p "Routes & Tasks" at bounding box center [76, 179] width 76 height 15
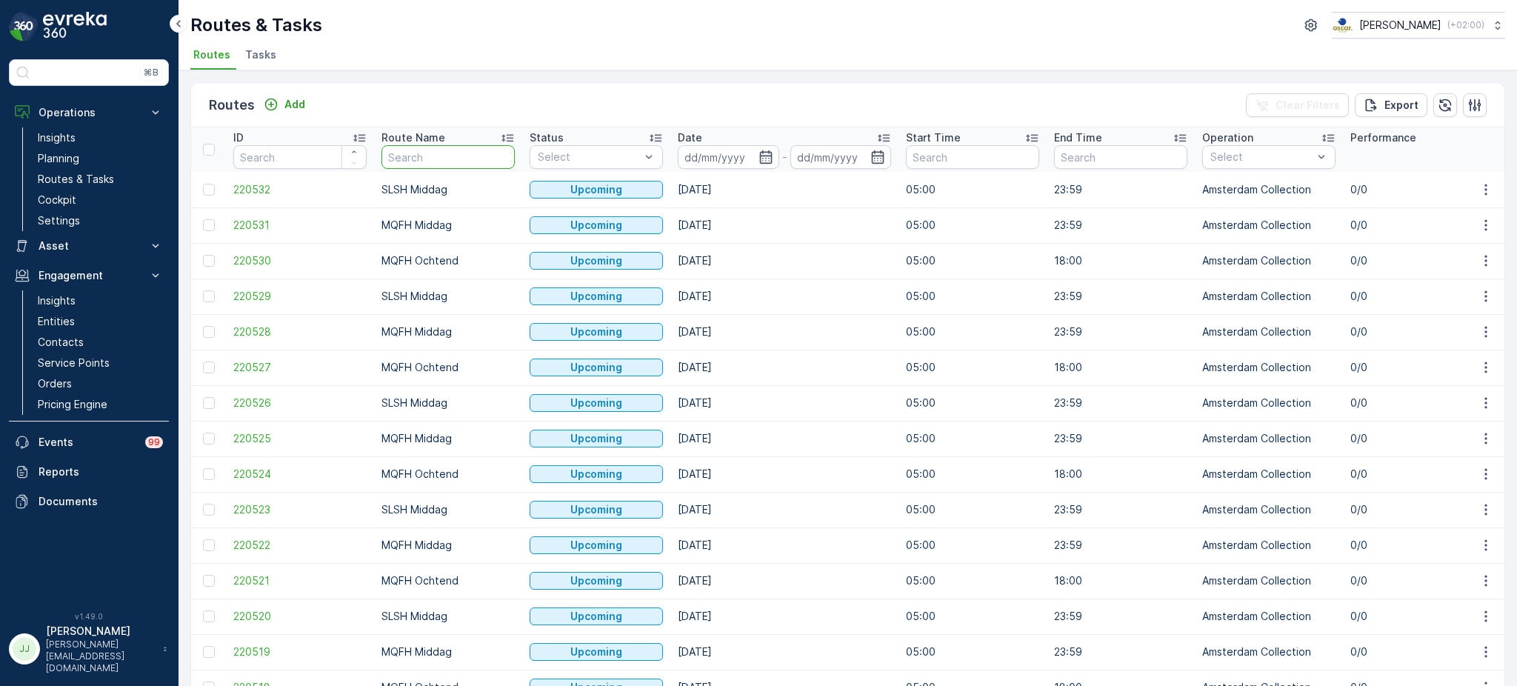
click at [405, 158] on input "text" at bounding box center [447, 157] width 133 height 24
type input "KD"
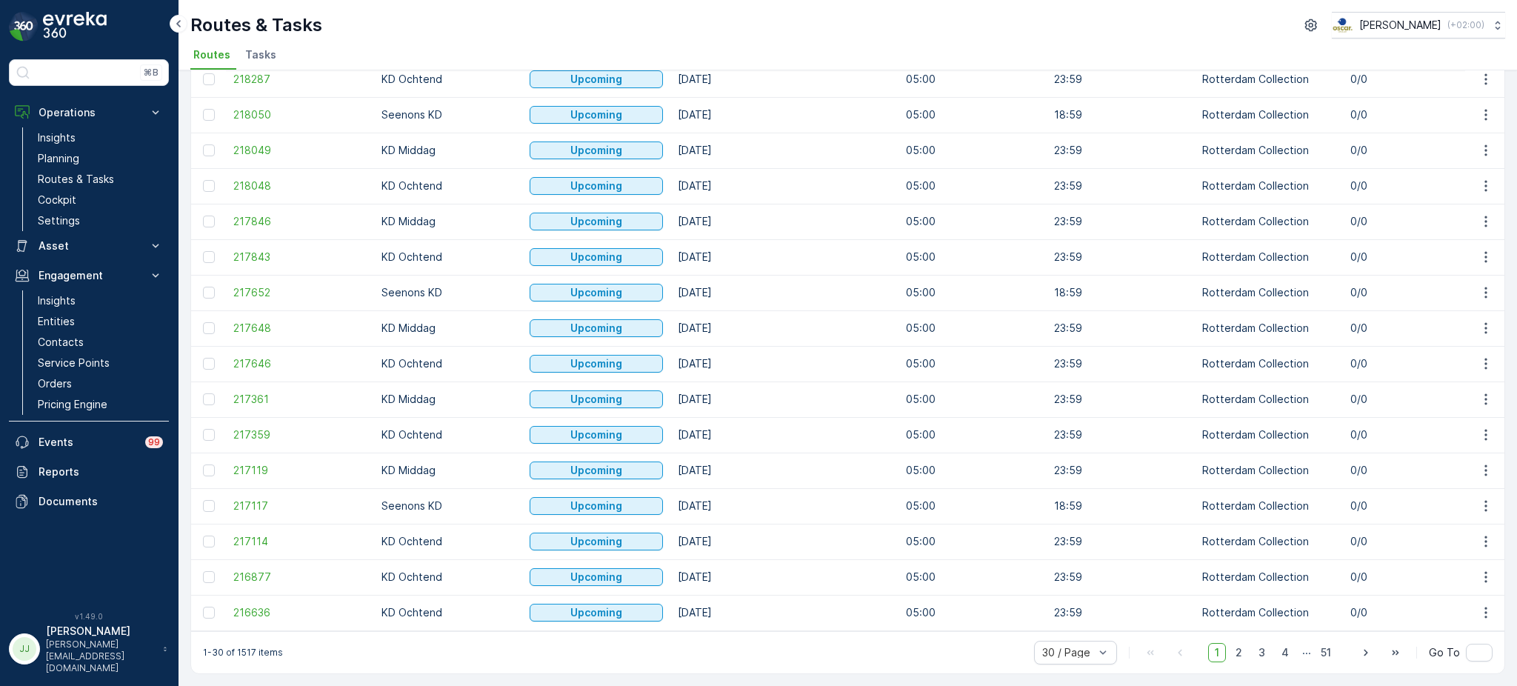
scroll to position [612, 0]
click at [1239, 655] on span "2" at bounding box center [1238, 652] width 20 height 19
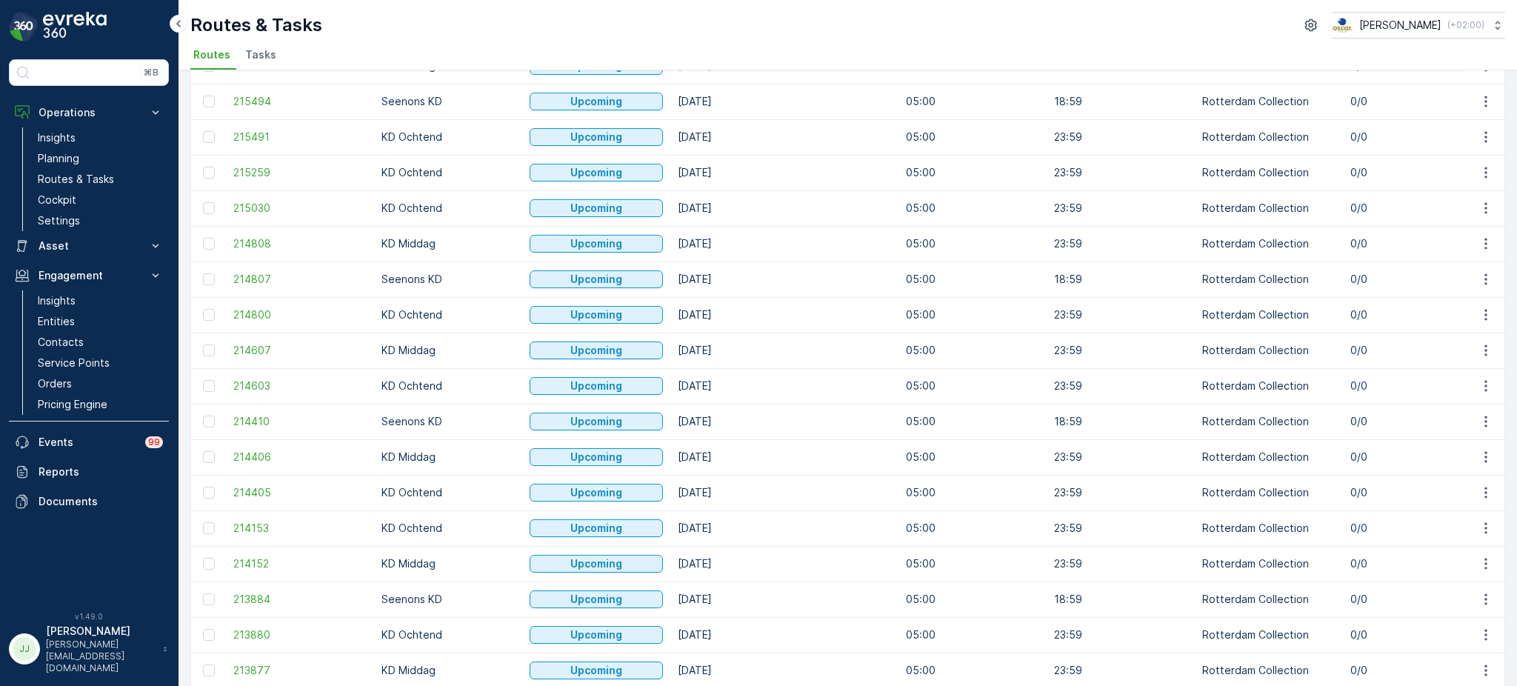
scroll to position [613, 0]
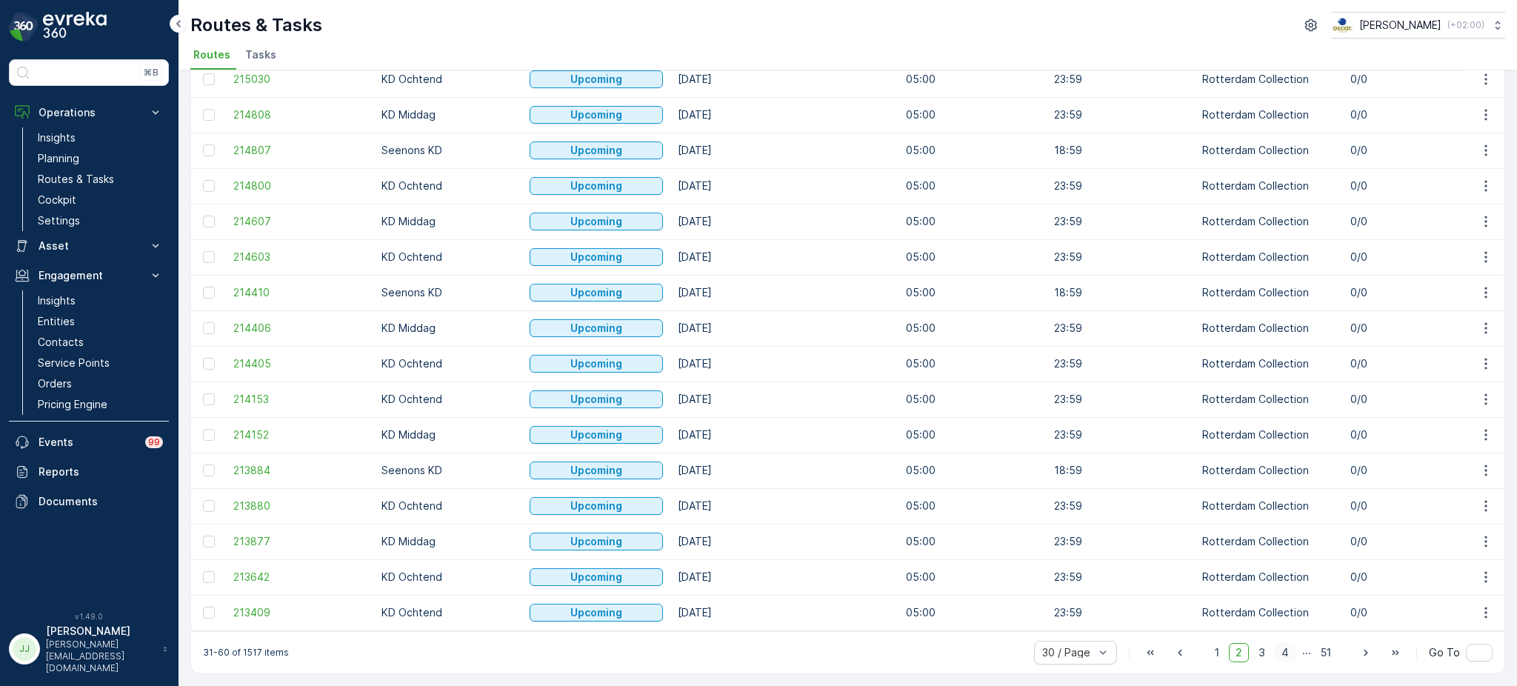
click at [1277, 646] on span "4" at bounding box center [1284, 652] width 21 height 19
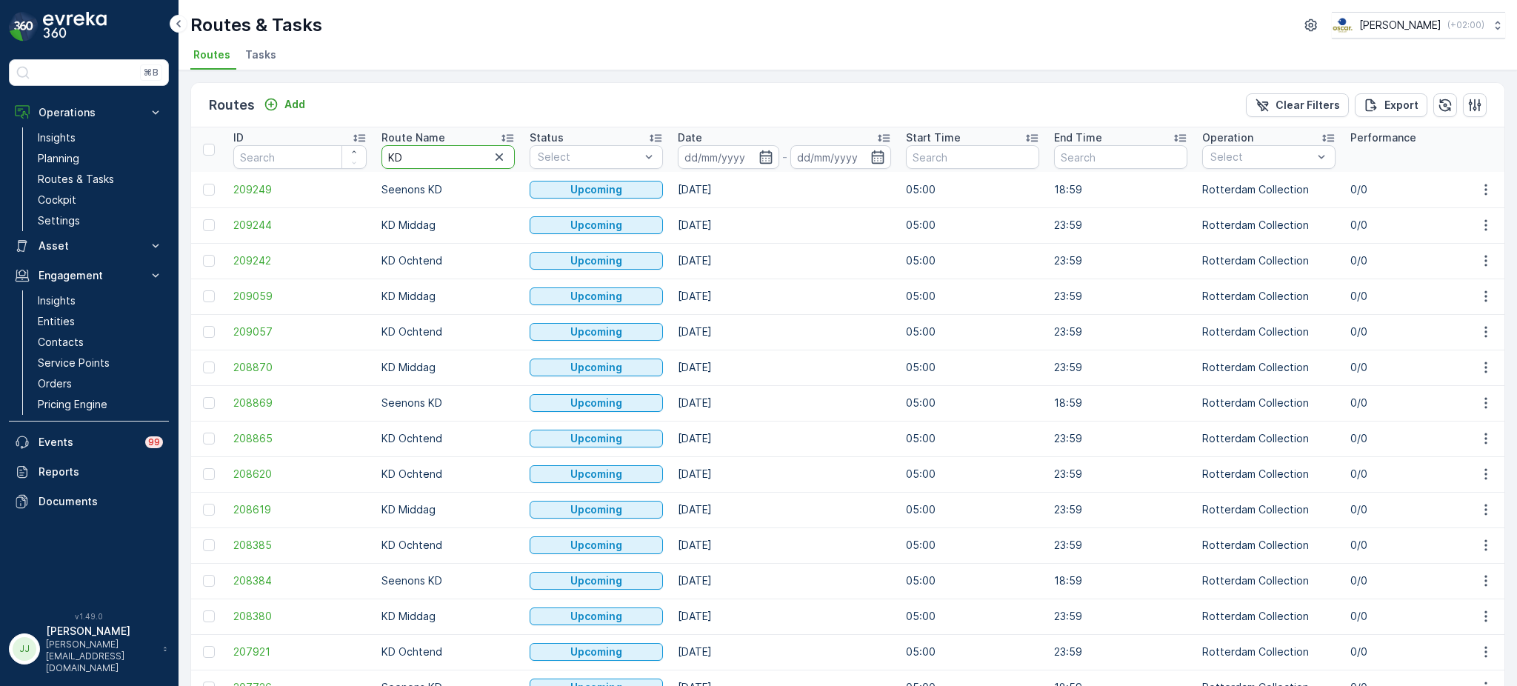
click at [450, 164] on input "KD" at bounding box center [447, 157] width 133 height 24
type input "KD ocht"
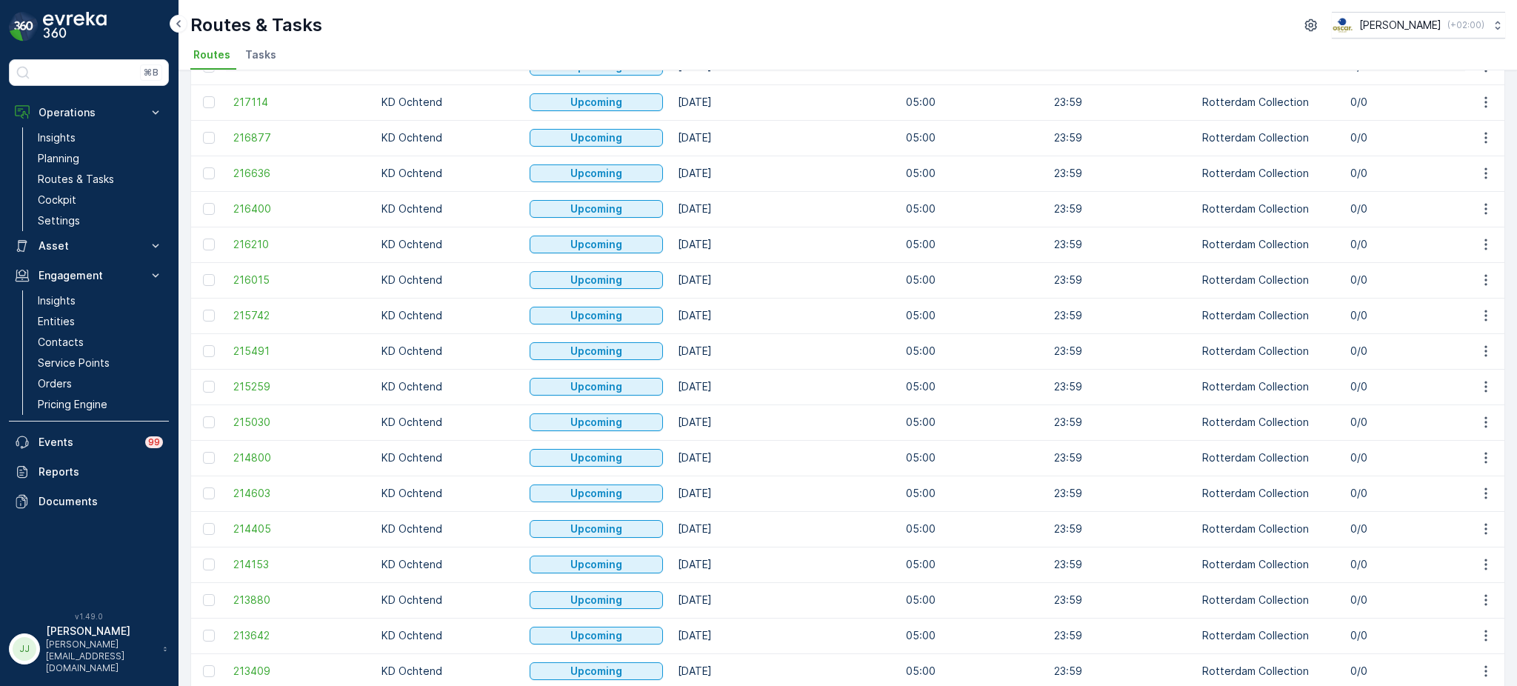
scroll to position [613, 0]
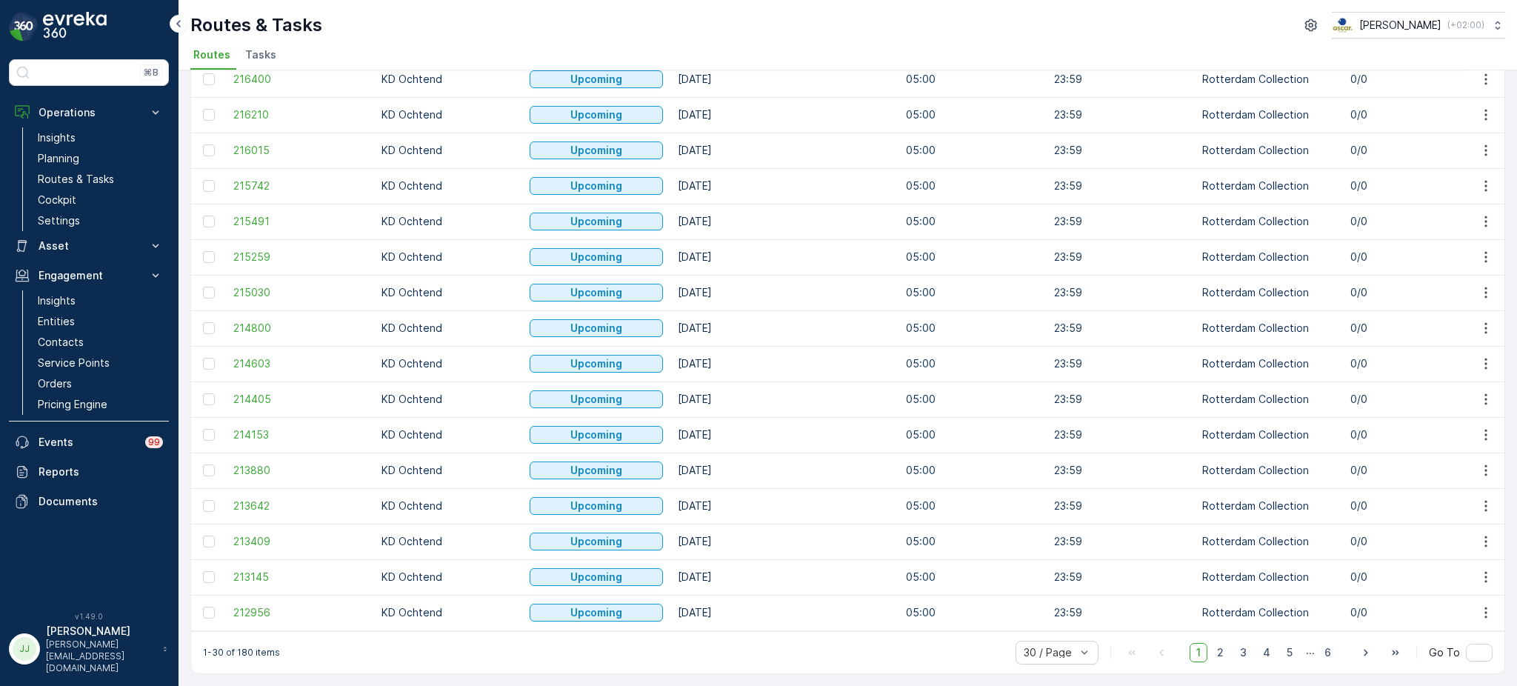
click at [1223, 649] on span "2" at bounding box center [1220, 652] width 20 height 19
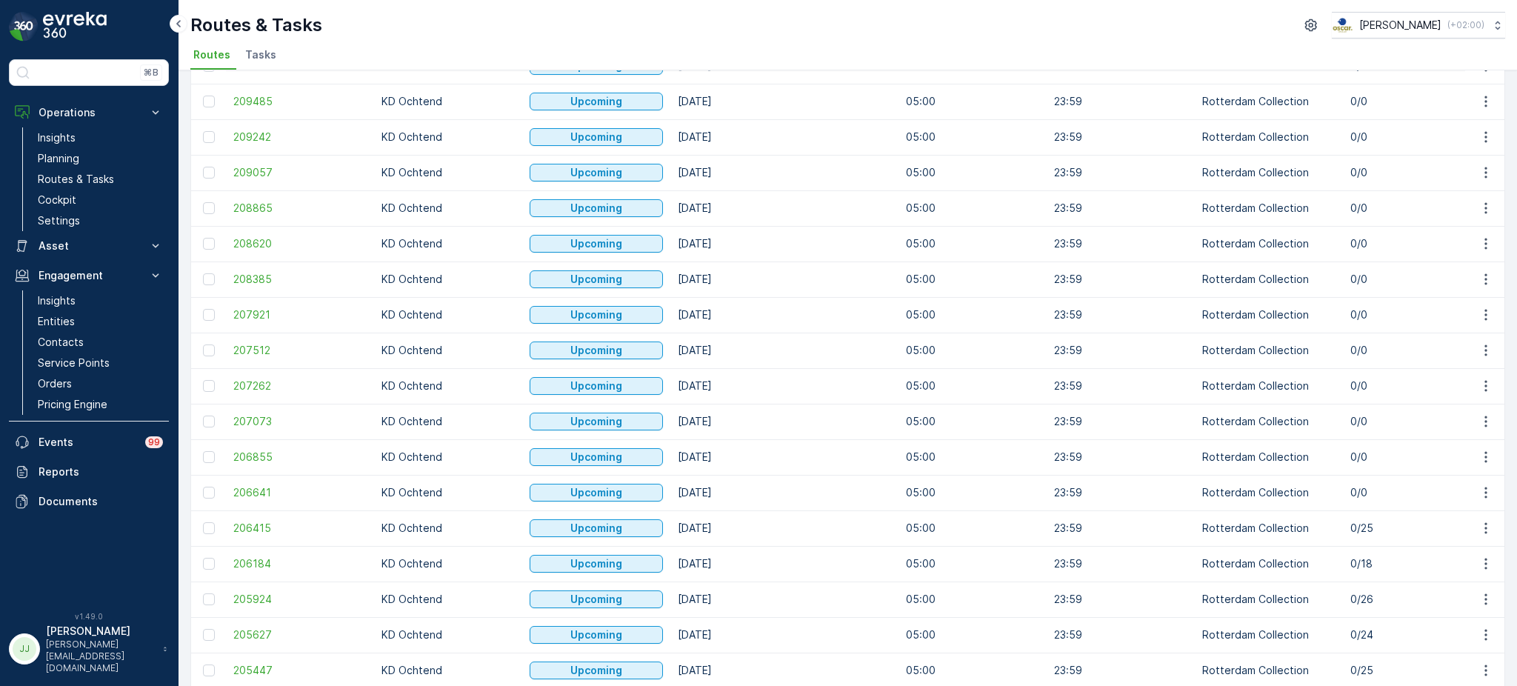
scroll to position [613, 0]
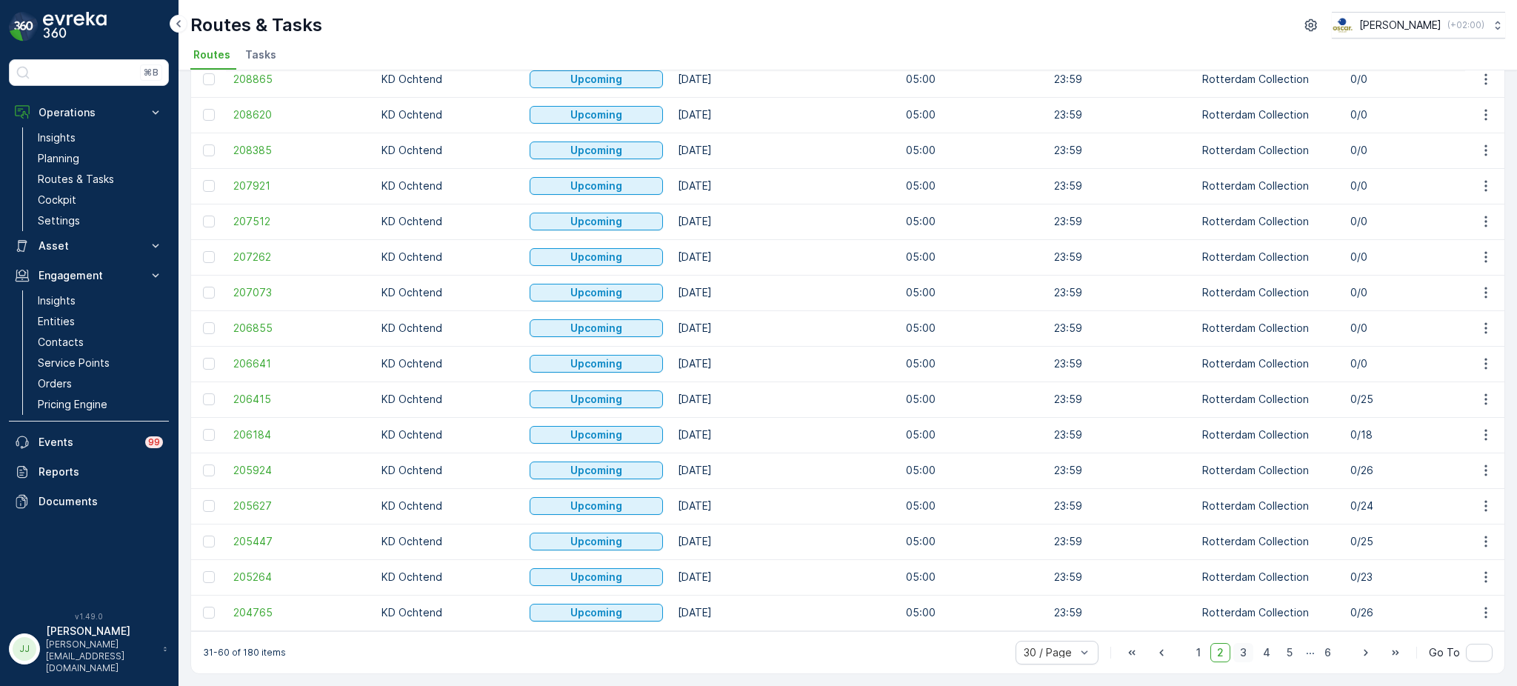
click at [1237, 648] on span "3" at bounding box center [1243, 652] width 20 height 19
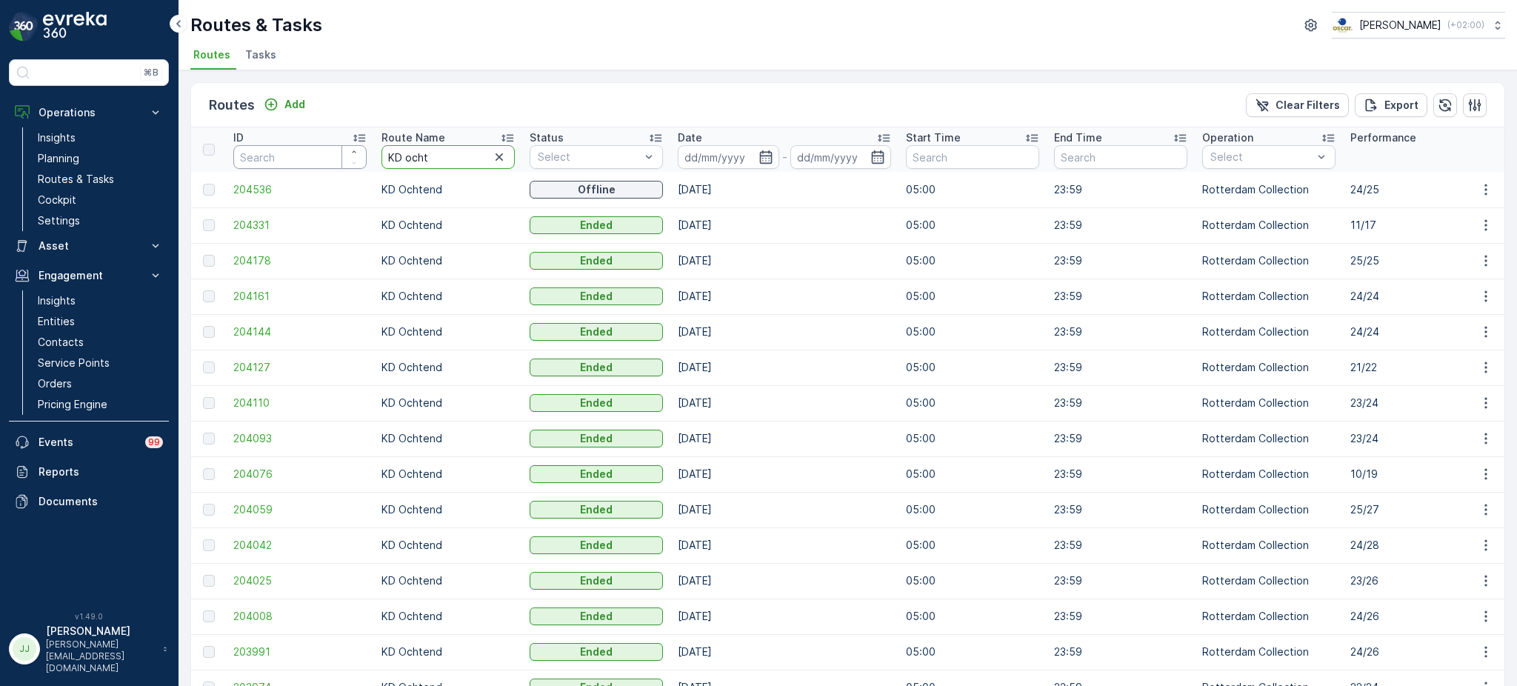
drag, startPoint x: 350, startPoint y: 155, endPoint x: 324, endPoint y: 155, distance: 25.2
type input "Ps midd"
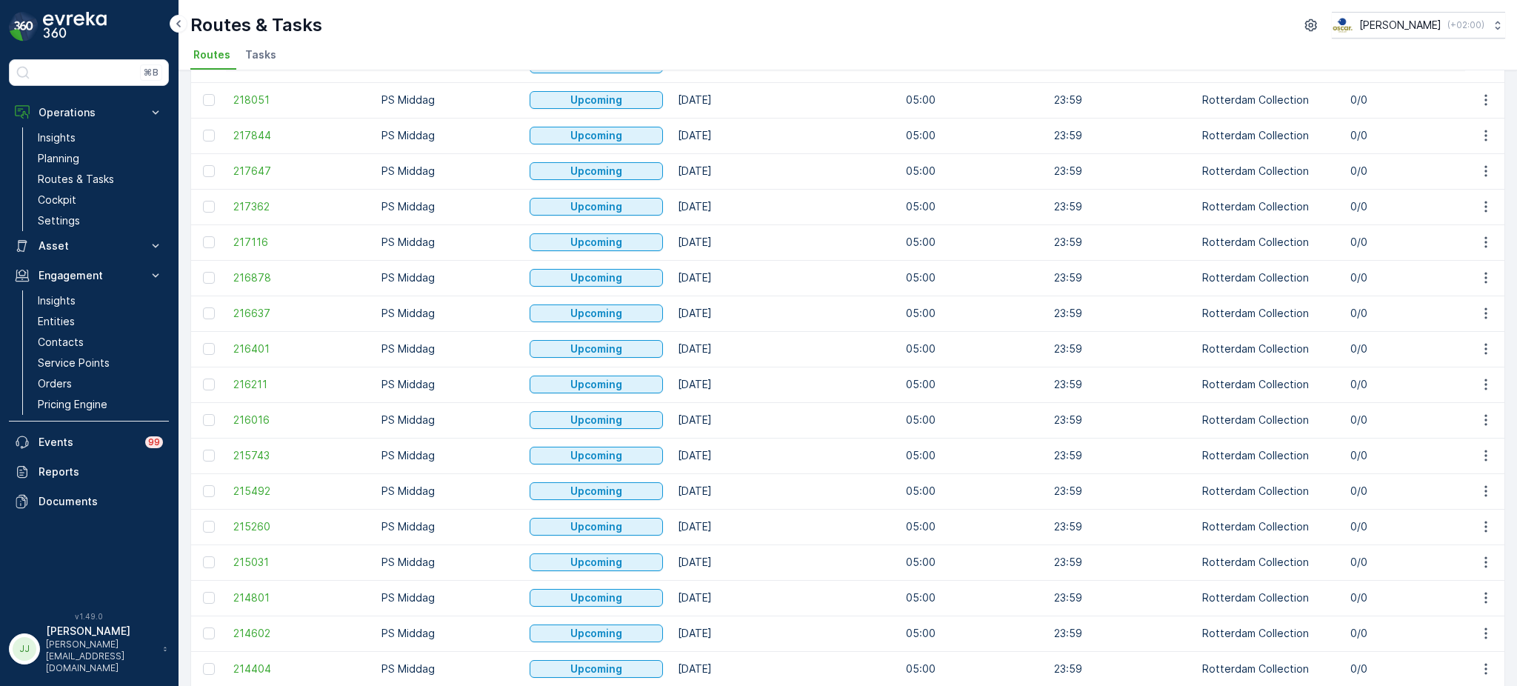
scroll to position [613, 0]
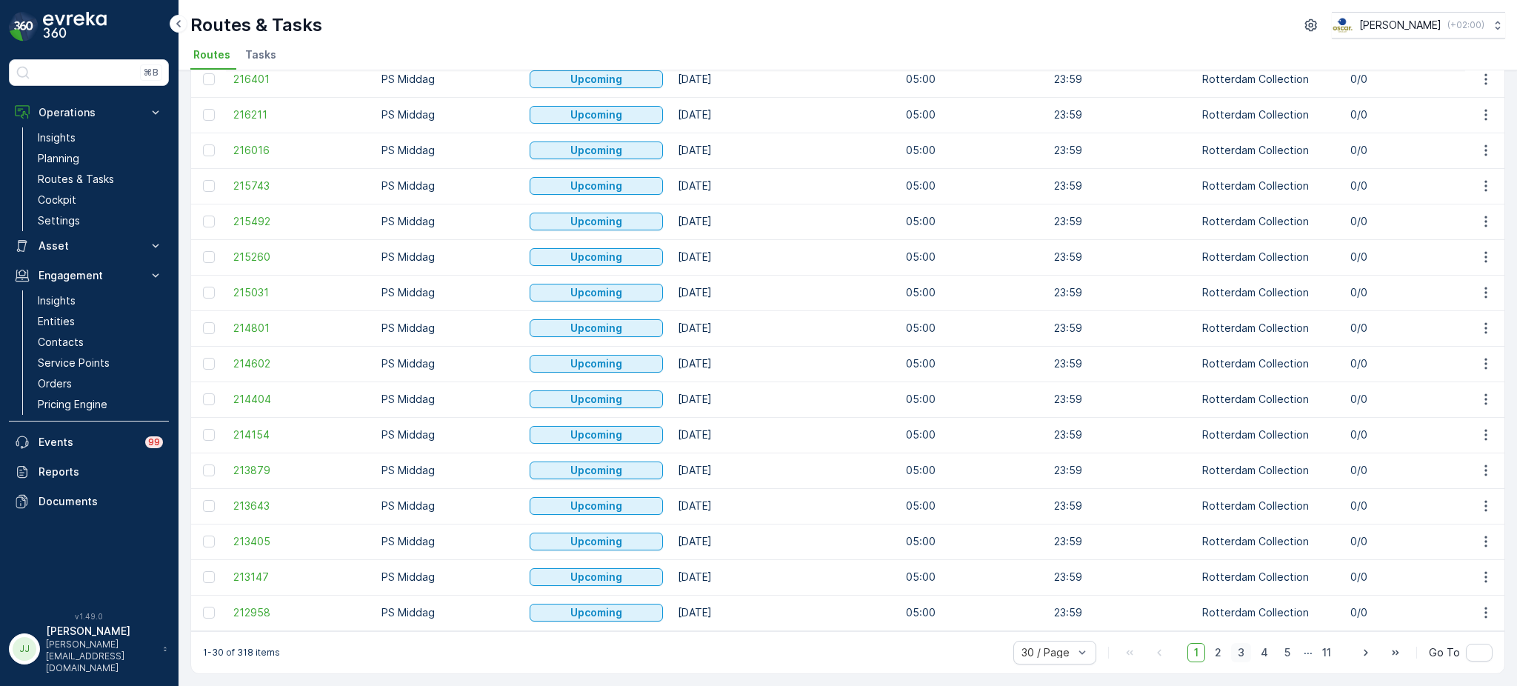
click at [1233, 649] on span "3" at bounding box center [1241, 652] width 20 height 19
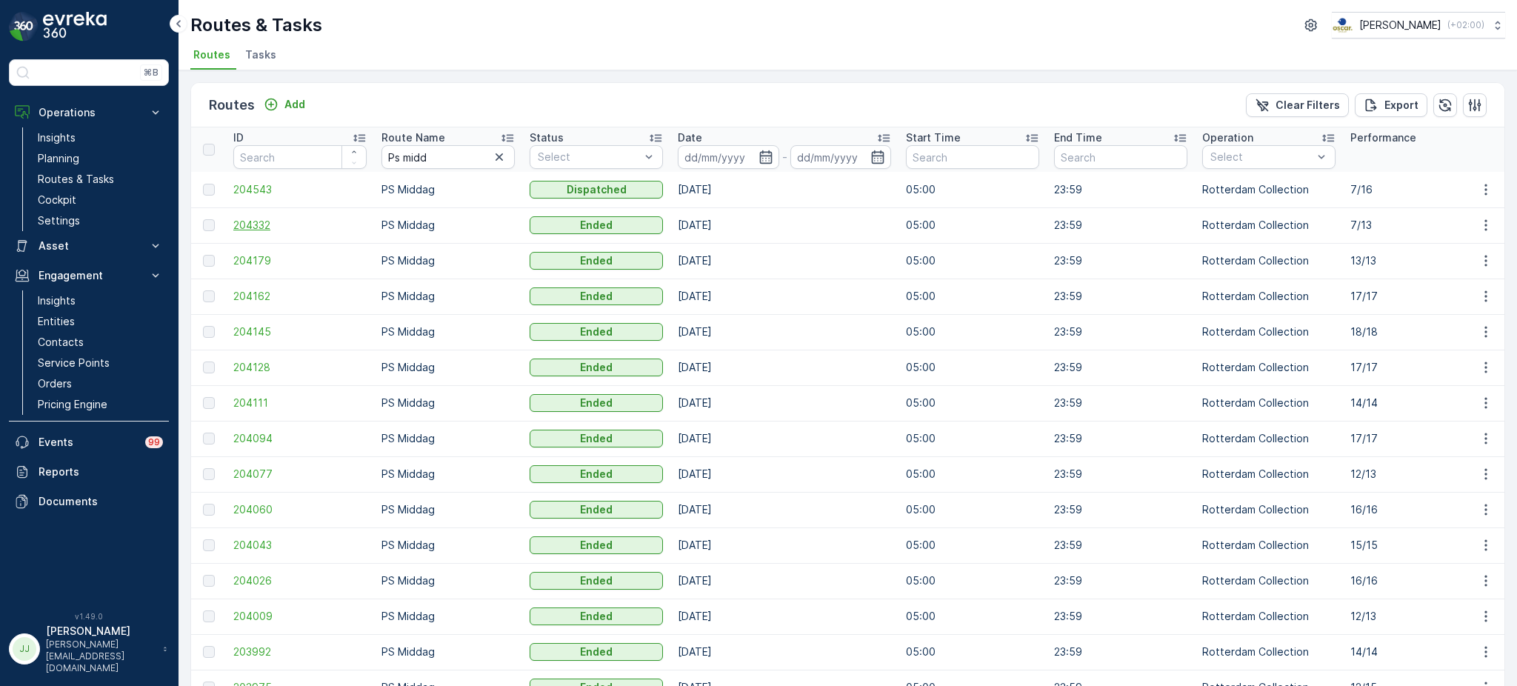
click at [251, 224] on span "204332" at bounding box center [299, 225] width 133 height 15
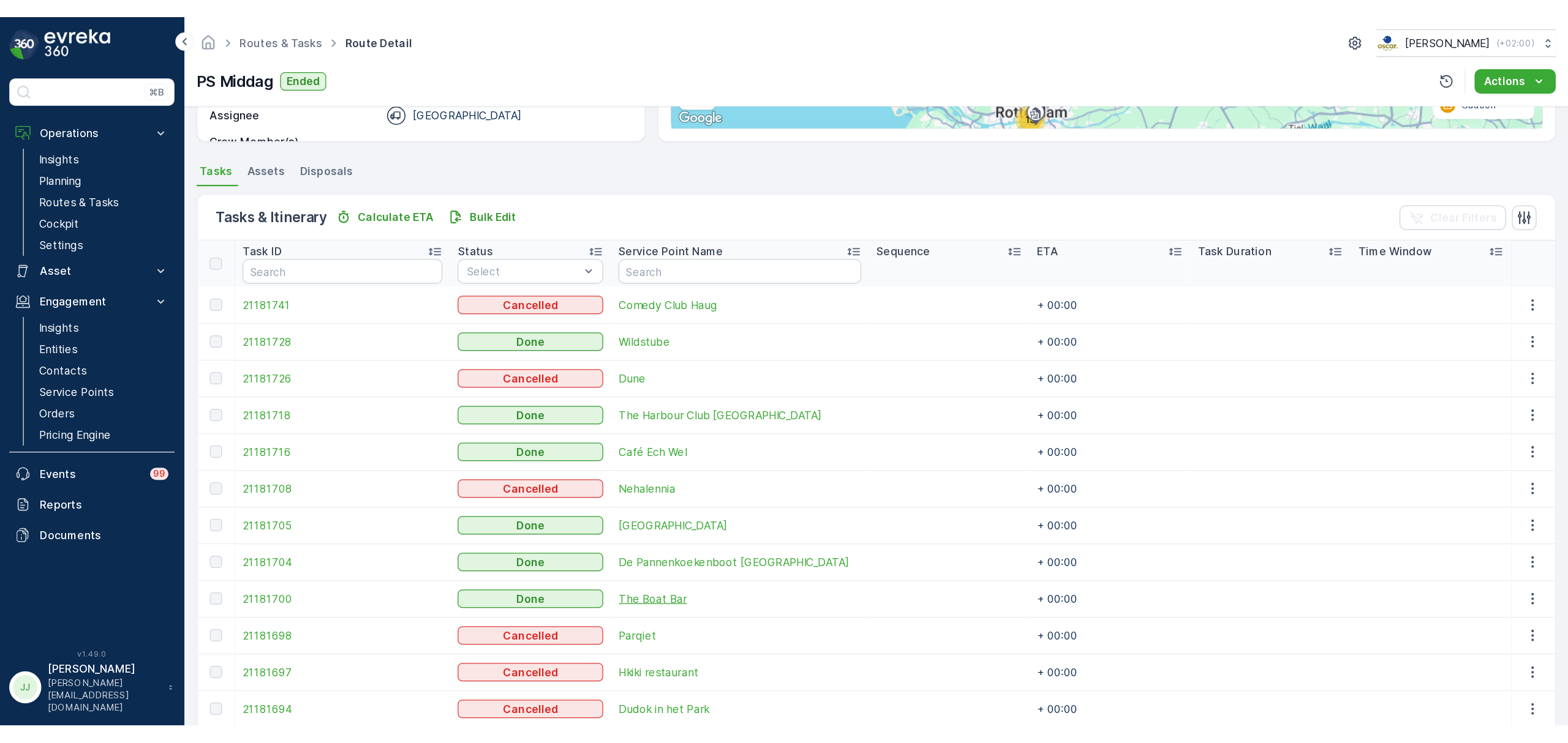
scroll to position [307, 0]
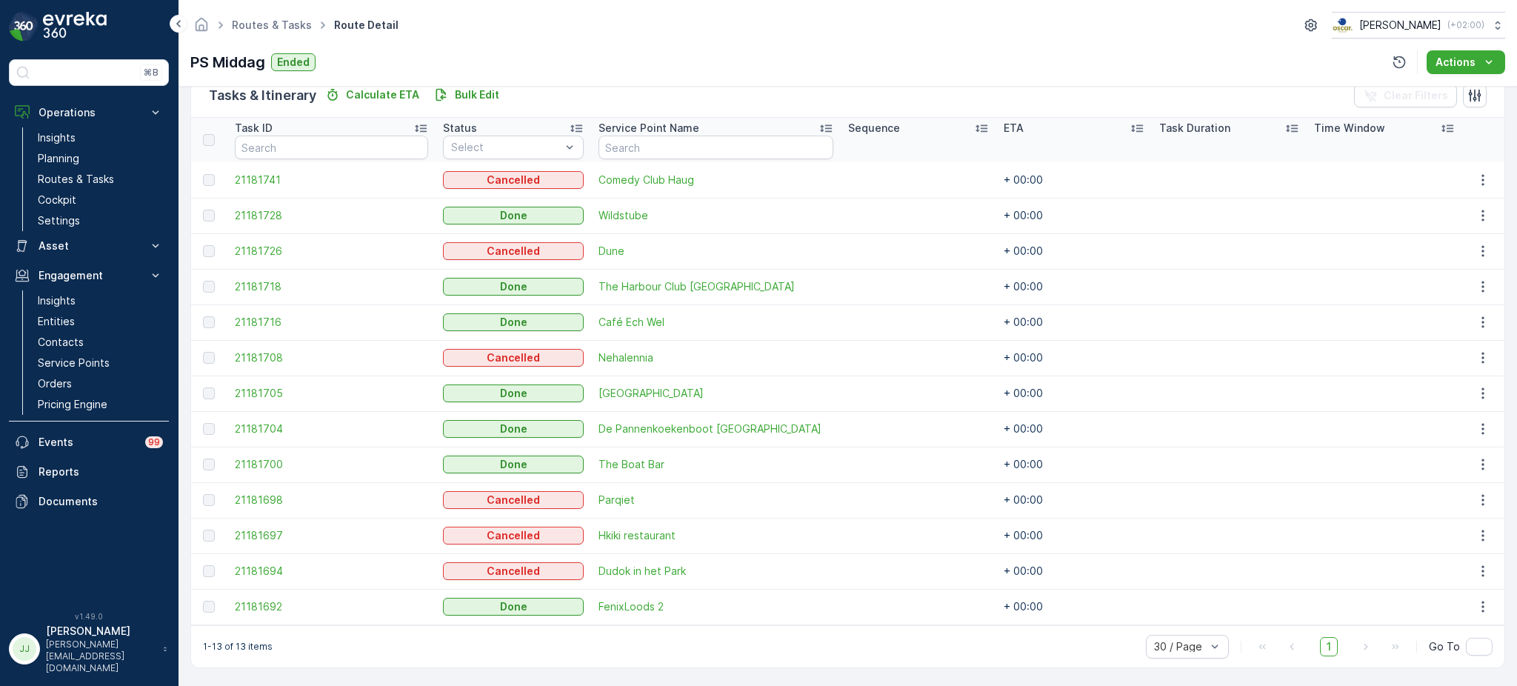
click at [467, 43] on div "Routes & Tasks Route Detail Oscar Circulair ( +02:00 ) PS Middag Ended Actions" at bounding box center [847, 43] width 1338 height 87
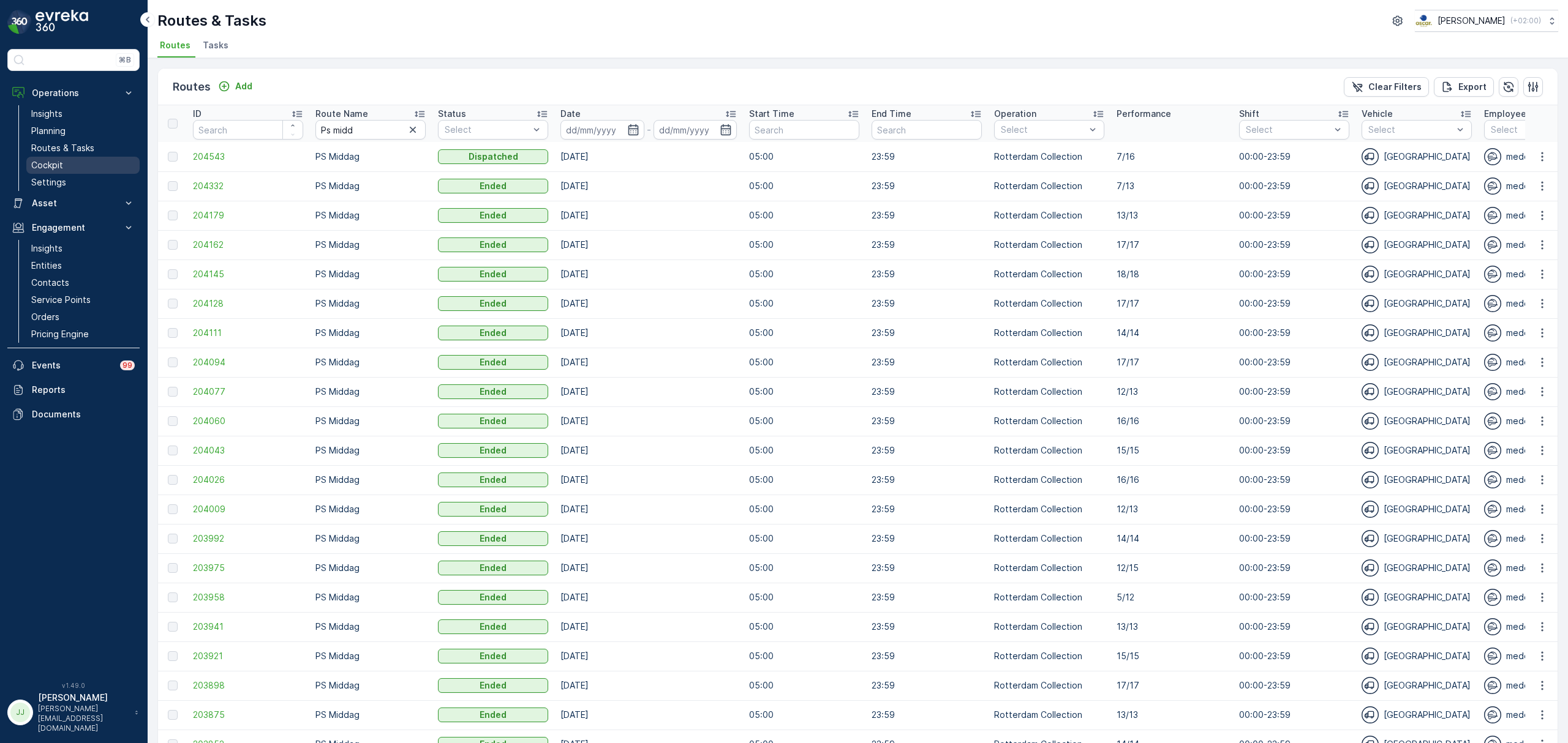
click at [52, 168] on p "Cockpit" at bounding box center [47, 165] width 32 height 12
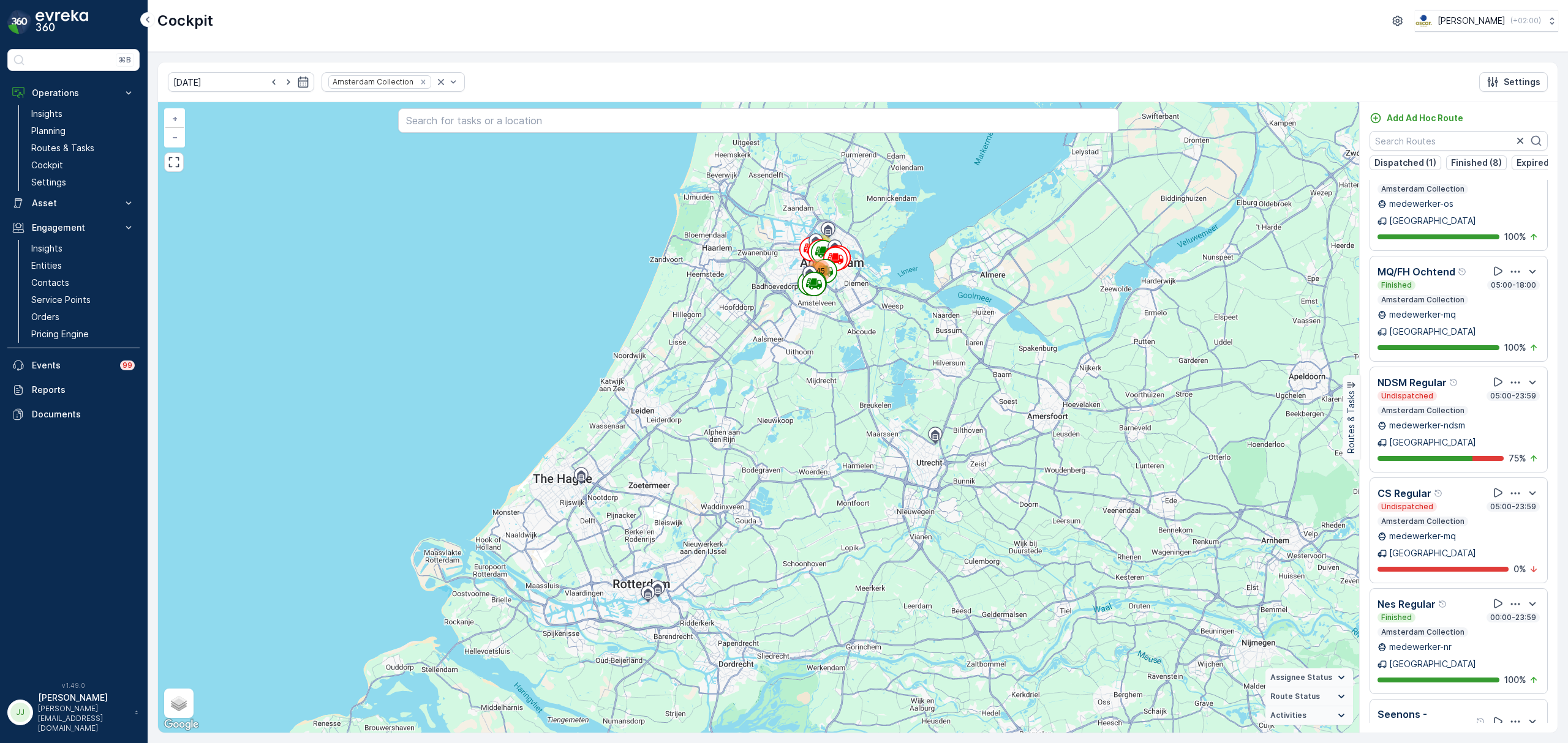
scroll to position [1087, 0]
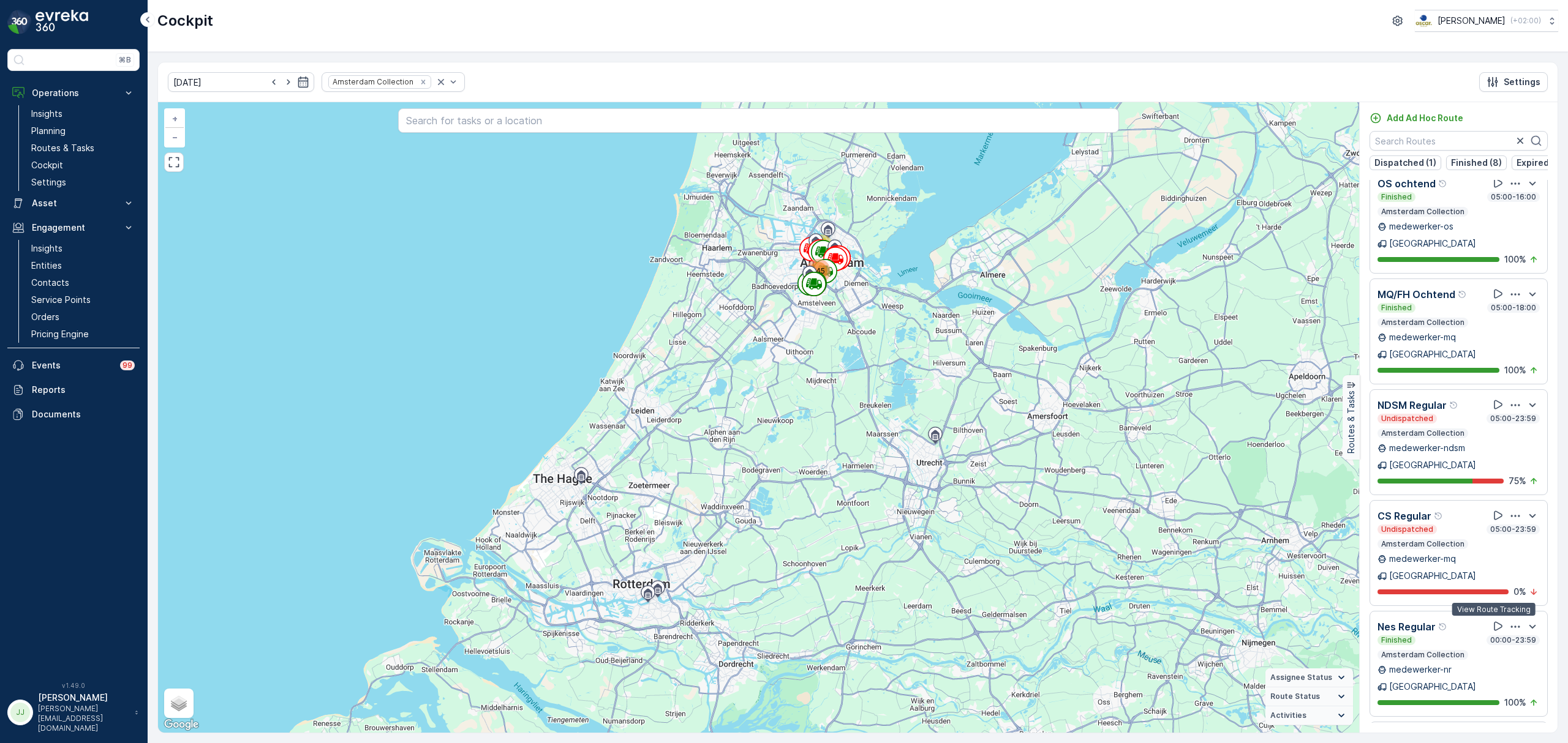
drag, startPoint x: 1492, startPoint y: 628, endPoint x: 1480, endPoint y: 617, distance: 16.3
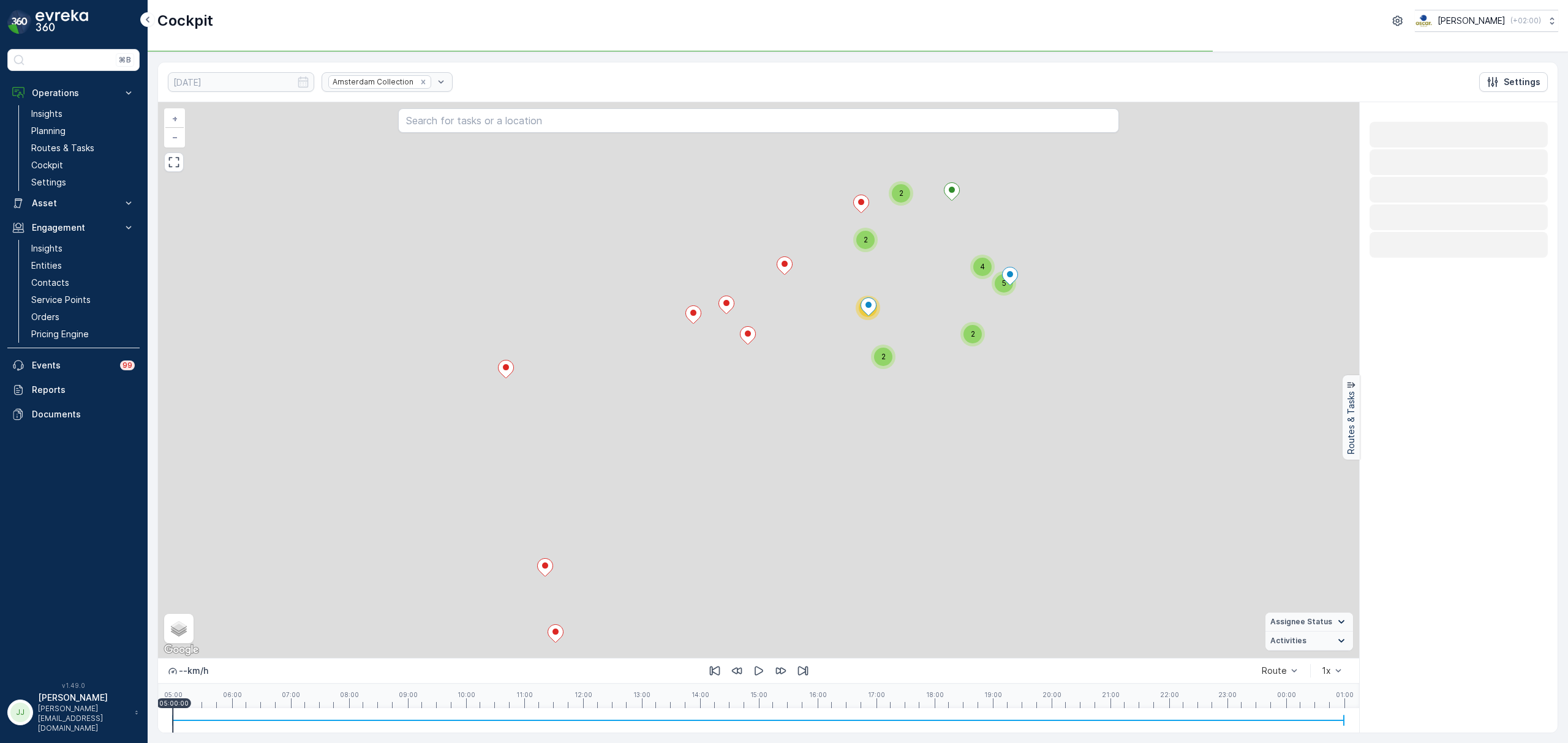
scroll to position [0, 0]
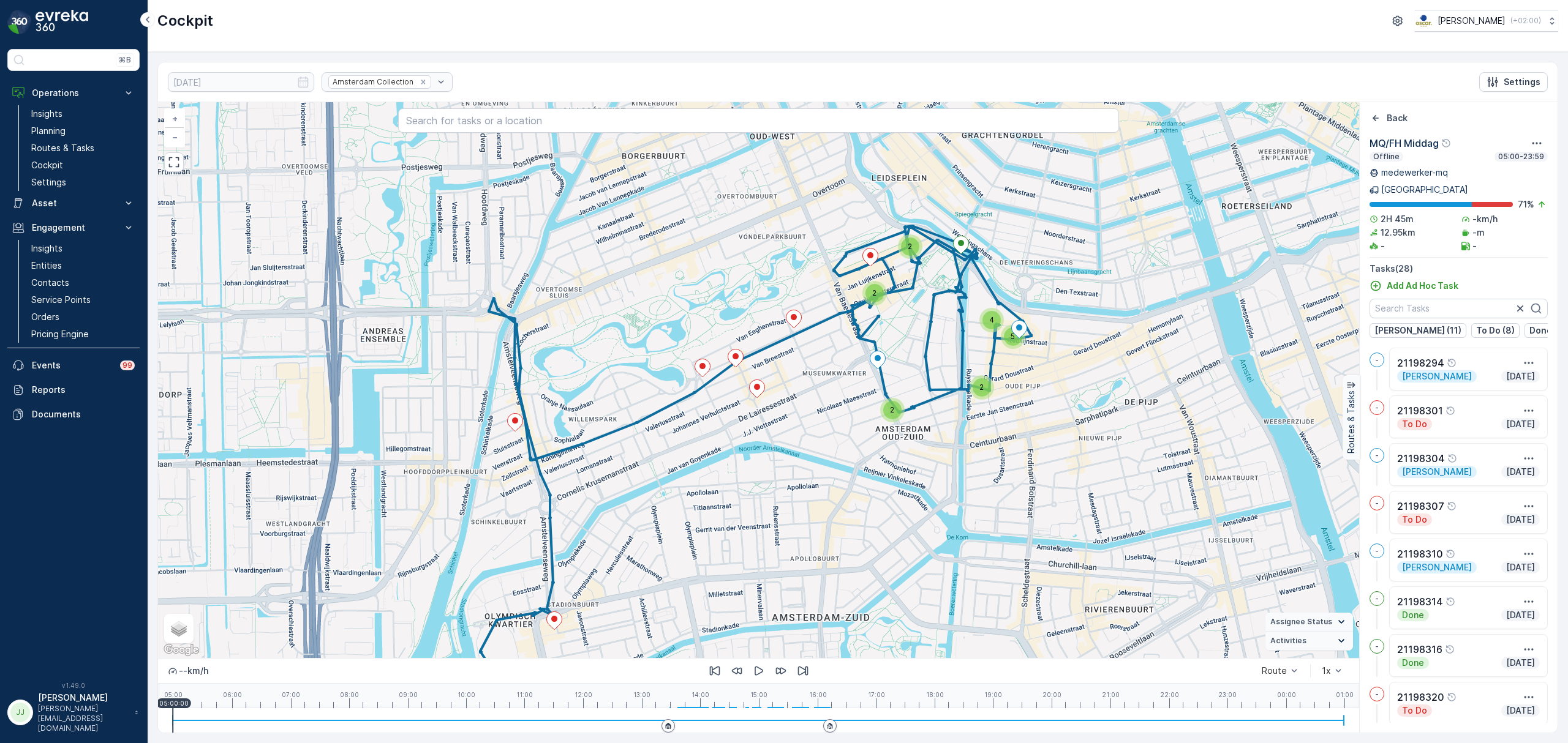
drag, startPoint x: 846, startPoint y: 451, endPoint x: 853, endPoint y: 485, distance: 34.7
click at [853, 485] on div "5 2 4 2 2 2 + − Satellite Roadmap Terrain Hybrid Leaflet Keyboard shortcuts Map…" at bounding box center [758, 380] width 1201 height 555
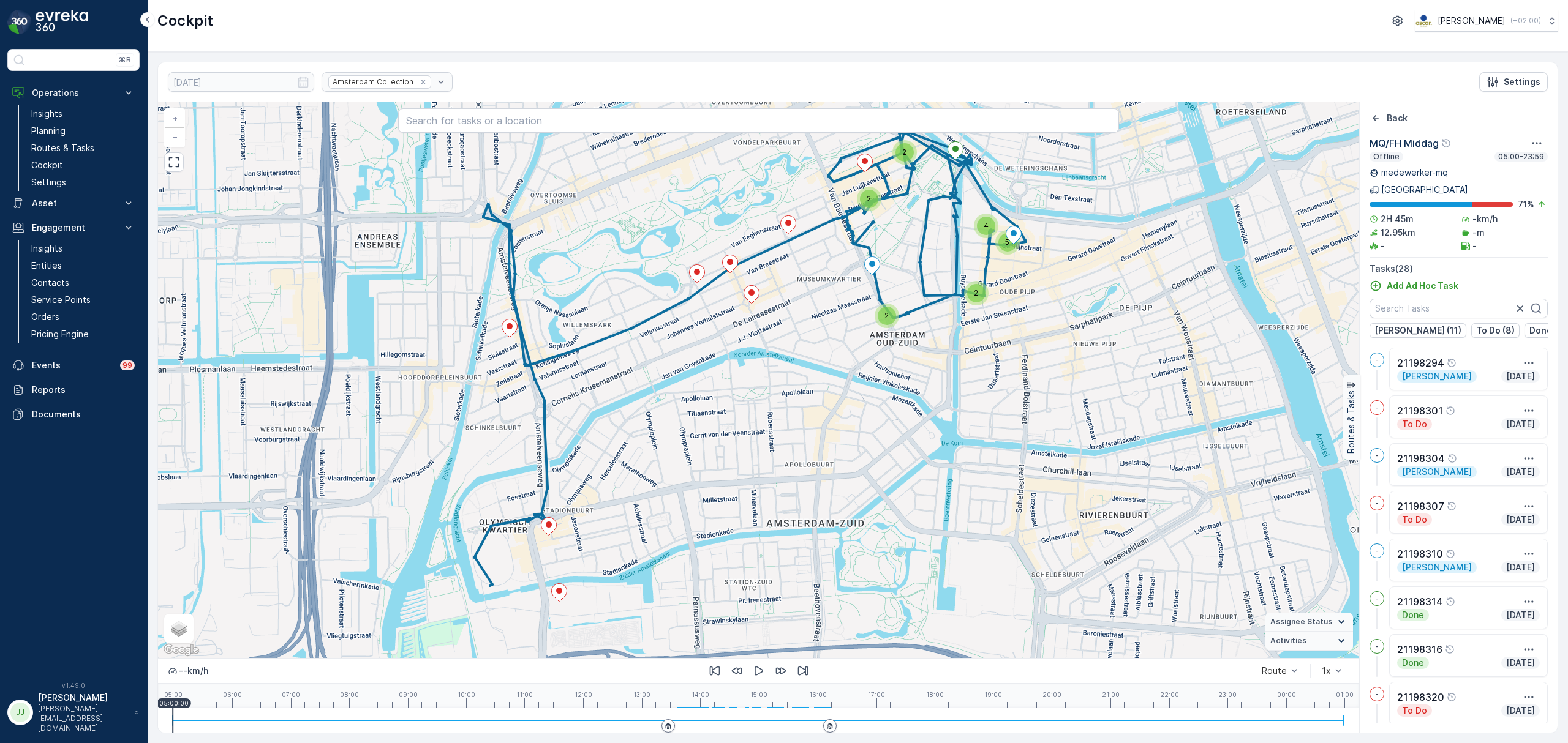
drag, startPoint x: 851, startPoint y: 443, endPoint x: 848, endPoint y: 417, distance: 26.2
click at [848, 417] on div "5 2 4 2 2 2 + − Satellite Roadmap Terrain Hybrid Leaflet Keyboard shortcuts Map…" at bounding box center [758, 380] width 1201 height 555
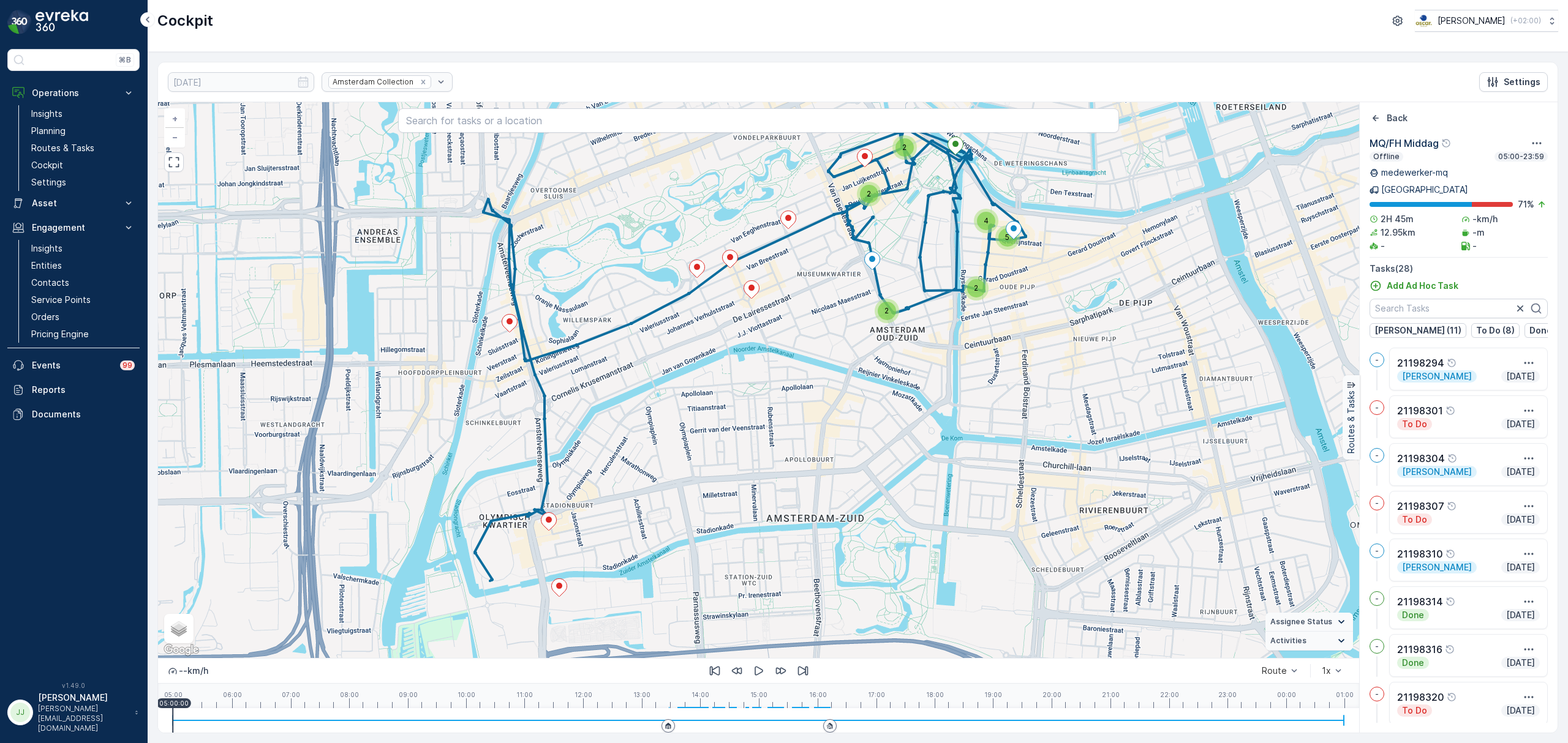
click at [883, 315] on div "2" at bounding box center [887, 311] width 18 height 18
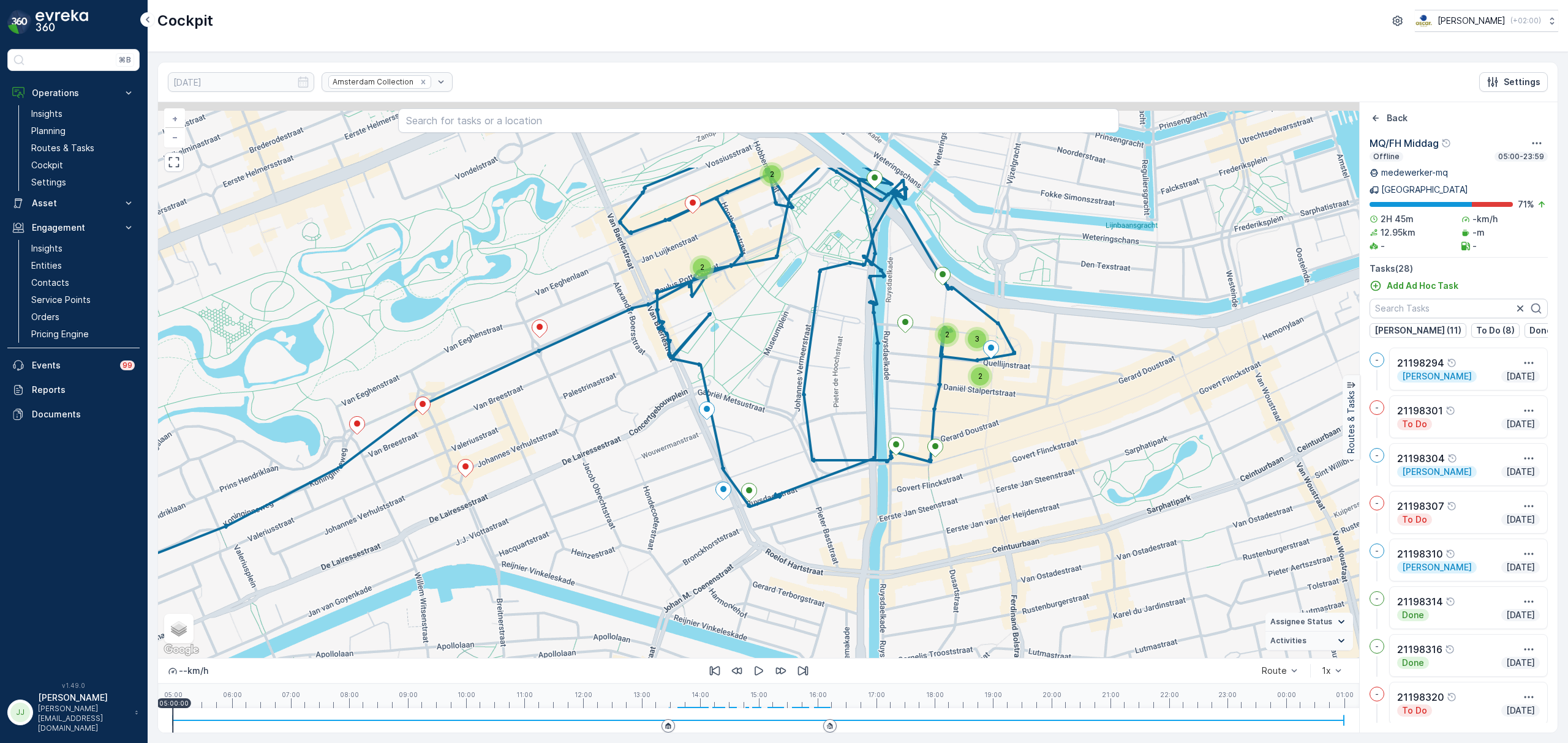
drag, startPoint x: 968, startPoint y: 450, endPoint x: 965, endPoint y: 525, distance: 75.1
click at [965, 525] on div "2 2 2 3 2 + − Satellite Roadmap Terrain Hybrid Leaflet Keyboard shortcuts Map D…" at bounding box center [758, 380] width 1201 height 555
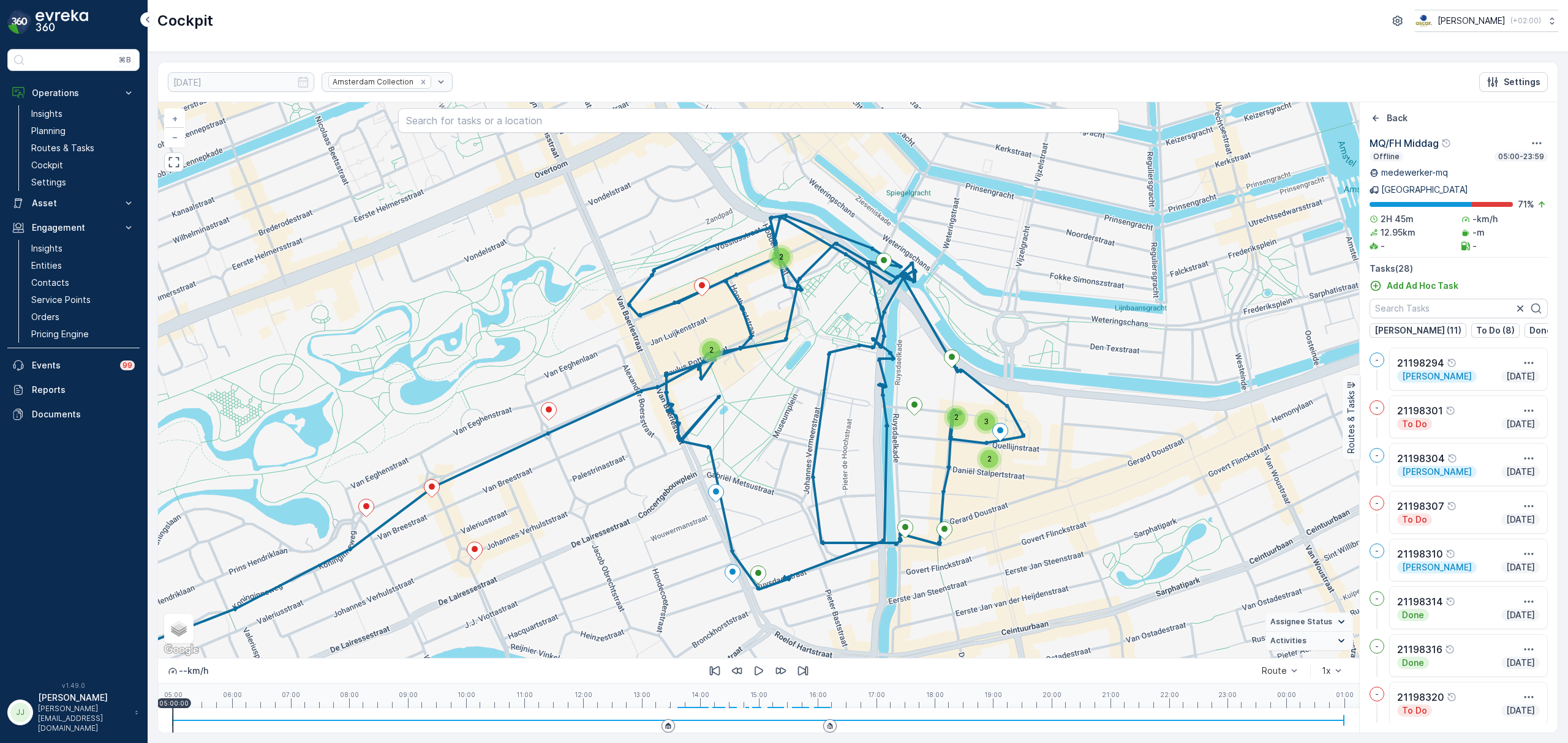
drag, startPoint x: 992, startPoint y: 443, endPoint x: 1002, endPoint y: 497, distance: 54.9
click at [1002, 497] on div "2 2 2 3 2 + − Satellite Roadmap Terrain Hybrid Leaflet Keyboard shortcuts Map D…" at bounding box center [758, 380] width 1201 height 555
click at [988, 456] on span "2" at bounding box center [989, 458] width 4 height 9
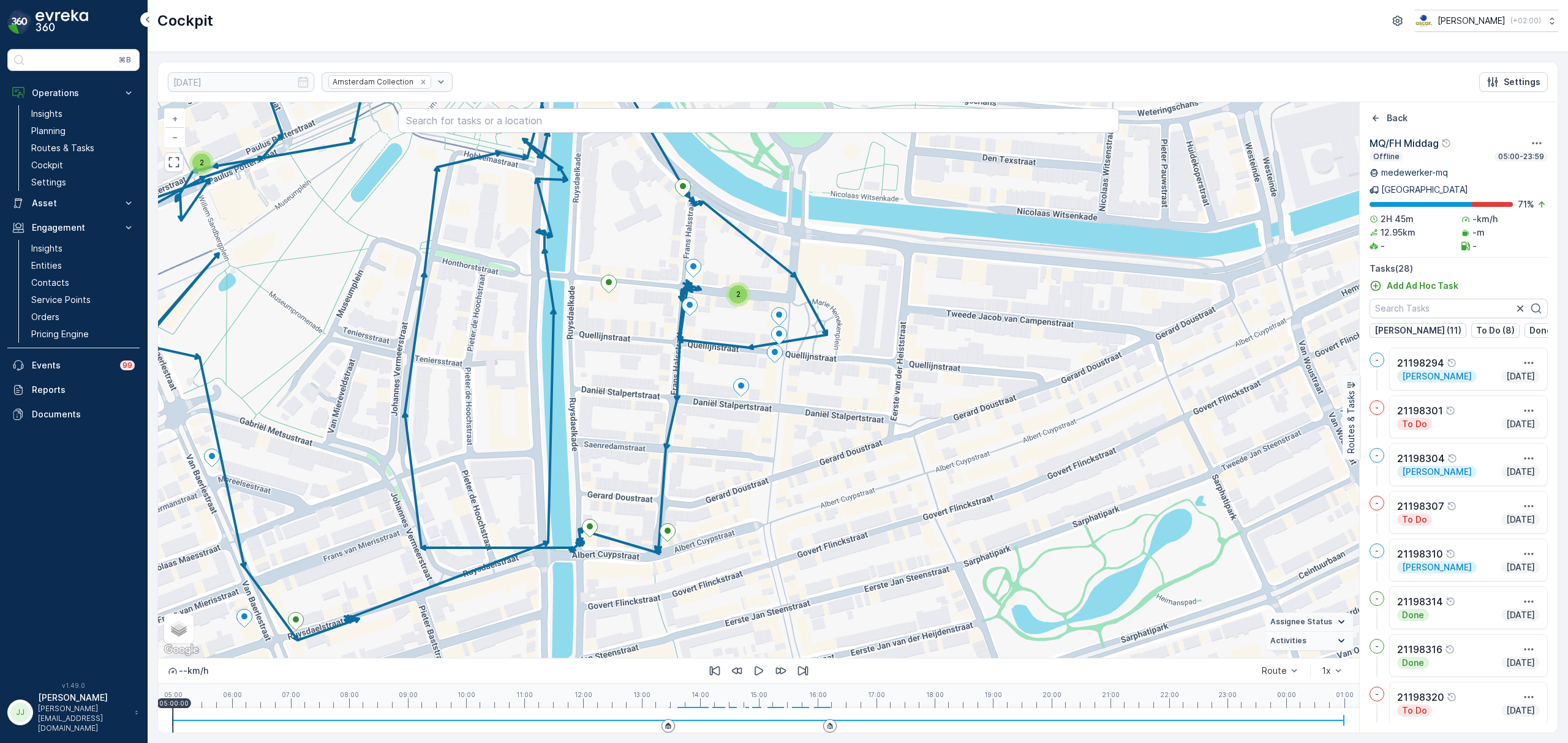
drag, startPoint x: 791, startPoint y: 448, endPoint x: 1059, endPoint y: 531, distance: 280.6
click at [1059, 531] on div "2 2 + − Satellite Roadmap Terrain Hybrid Leaflet Keyboard shortcuts Map Data Ma…" at bounding box center [758, 380] width 1201 height 555
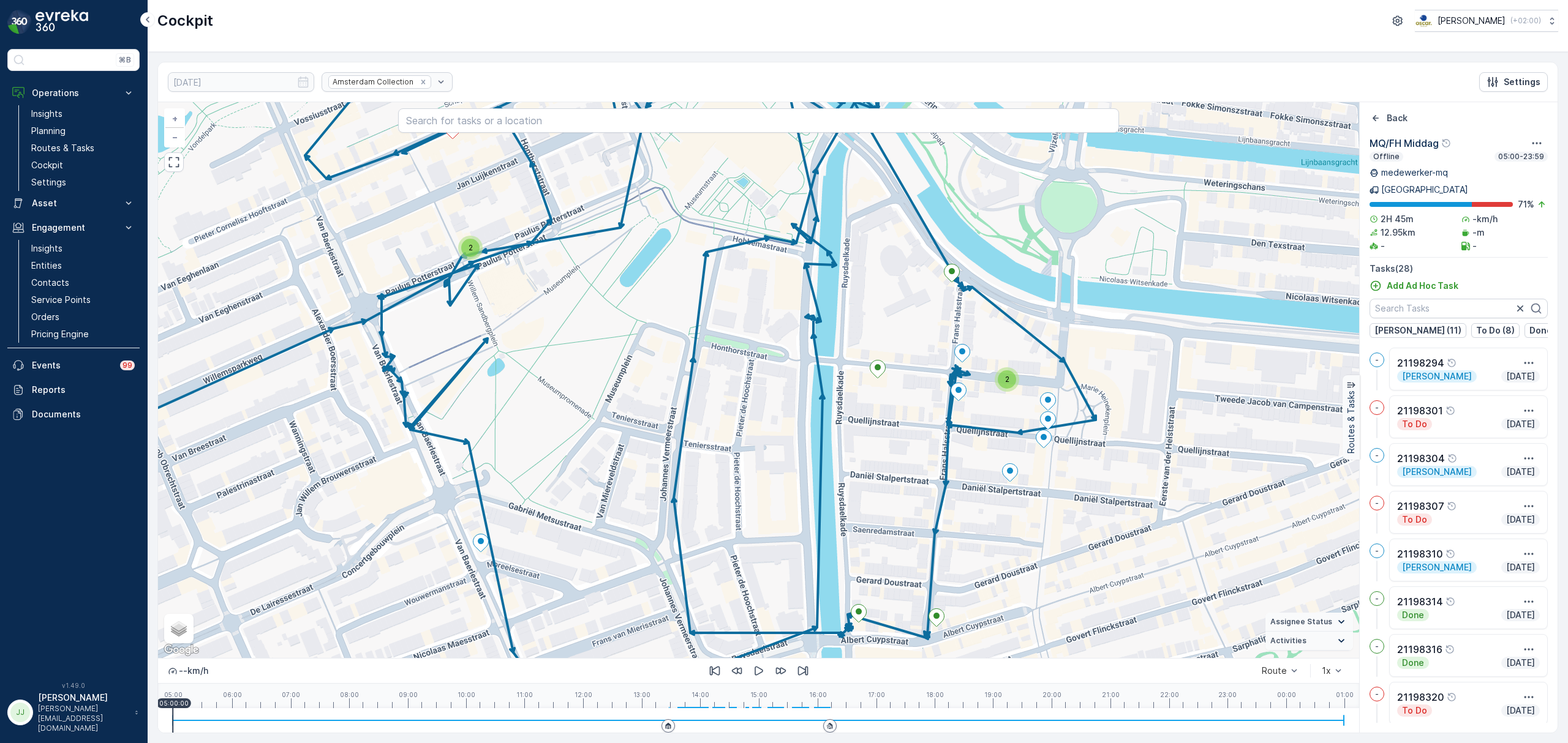
click at [1011, 386] on div "2" at bounding box center [1006, 379] width 18 height 18
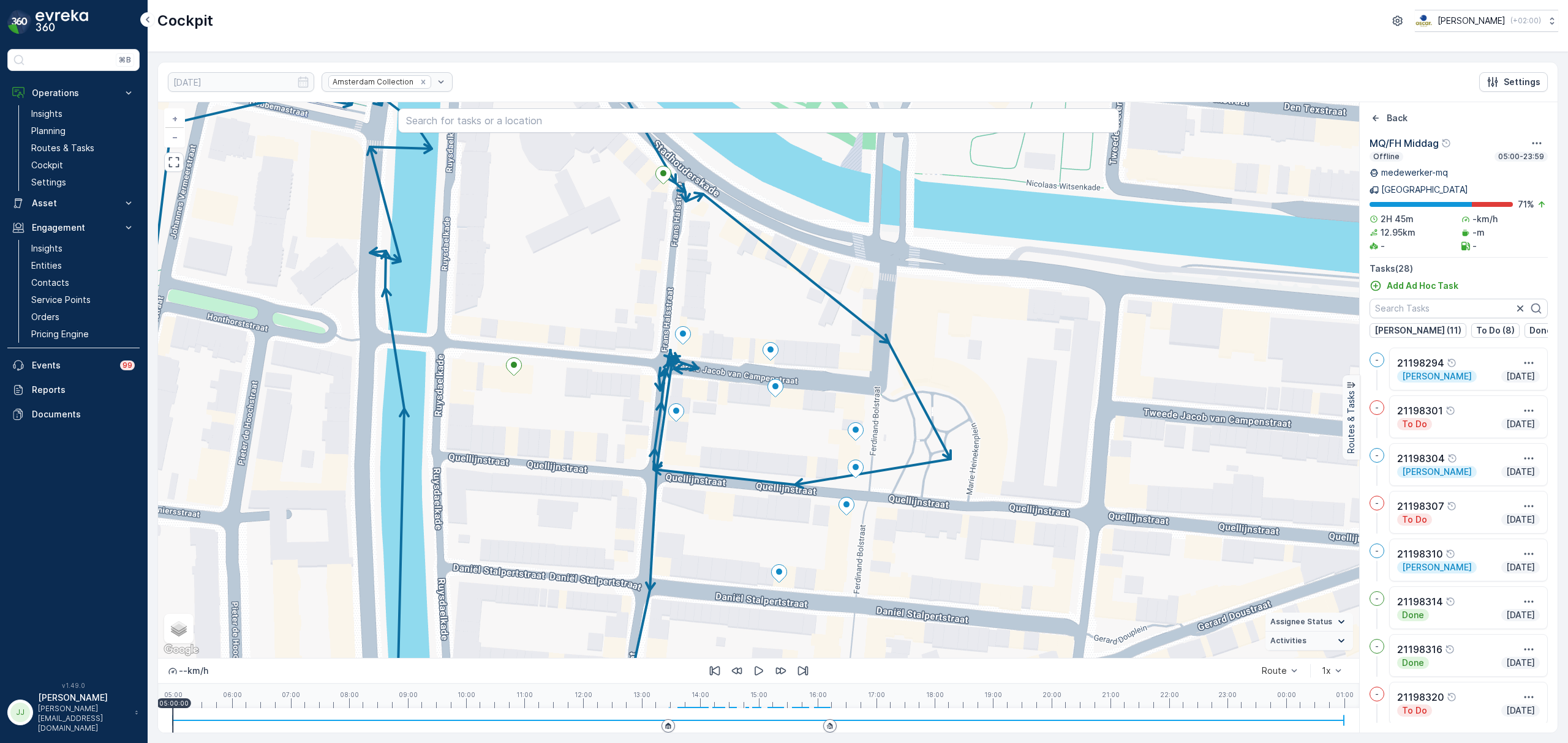
drag, startPoint x: 924, startPoint y: 390, endPoint x: 1075, endPoint y: 365, distance: 153.1
click at [1075, 365] on div "2 + − Satellite Roadmap Terrain Hybrid Leaflet Keyboard shortcuts Map Data Map …" at bounding box center [758, 380] width 1201 height 555
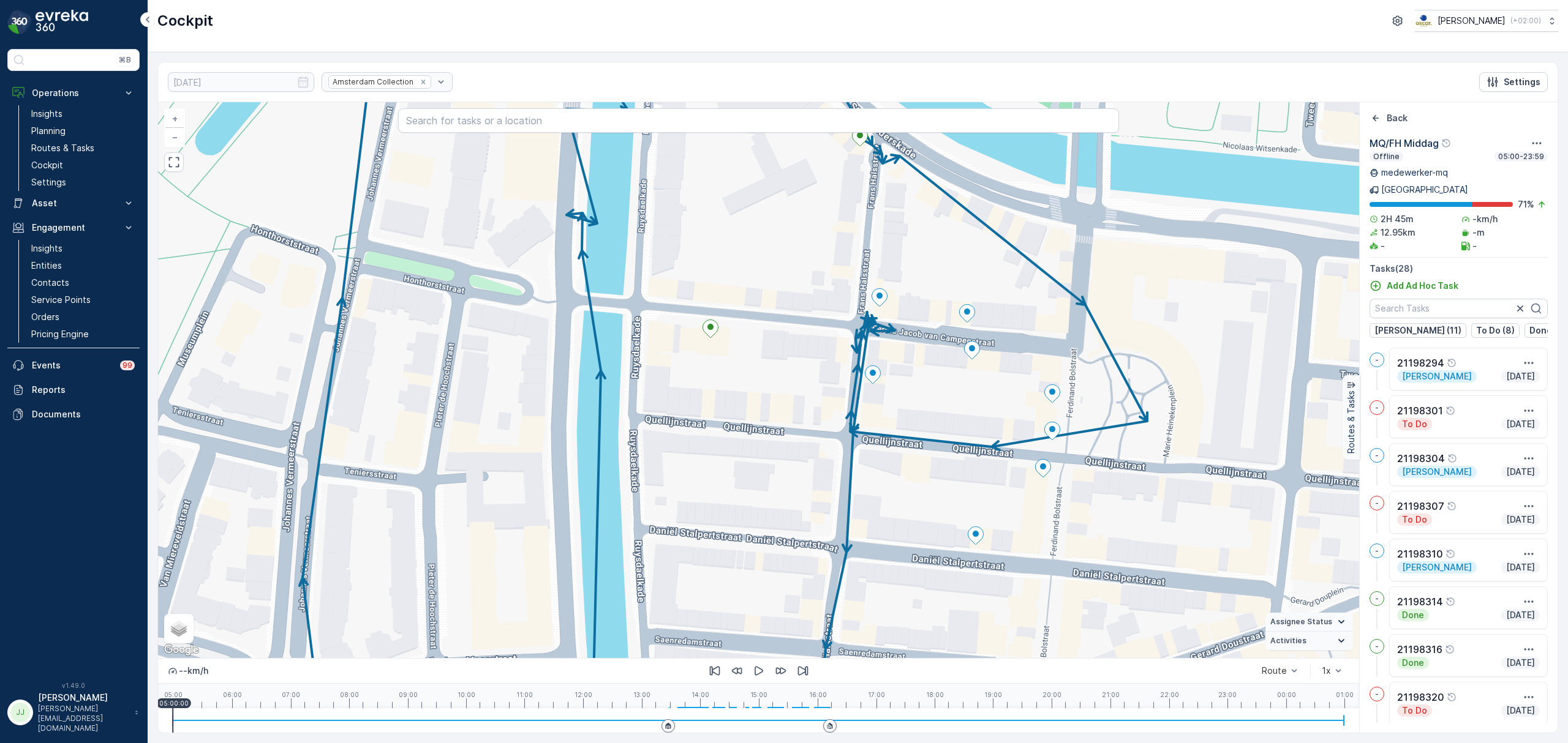
drag, startPoint x: 871, startPoint y: 431, endPoint x: 930, endPoint y: 417, distance: 60.6
click at [930, 417] on div "2 + − Satellite Roadmap Terrain Hybrid Leaflet Keyboard shortcuts Map Data Map …" at bounding box center [758, 380] width 1201 height 555
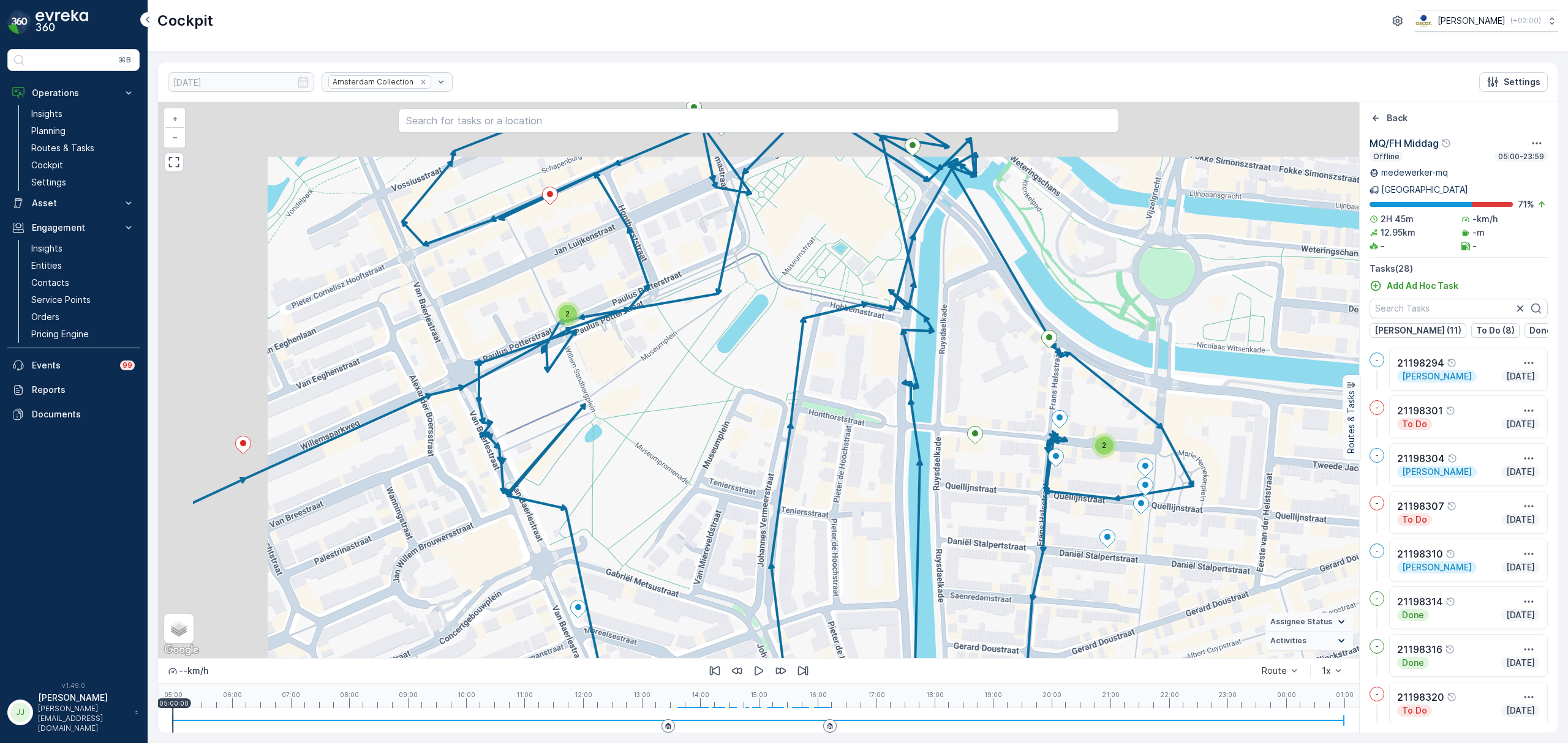
drag, startPoint x: 547, startPoint y: 420, endPoint x: 755, endPoint y: 508, distance: 225.8
click at [755, 508] on div "2 2 + − Satellite Roadmap Terrain Hybrid Leaflet Keyboard shortcuts Map Data Ma…" at bounding box center [758, 380] width 1201 height 555
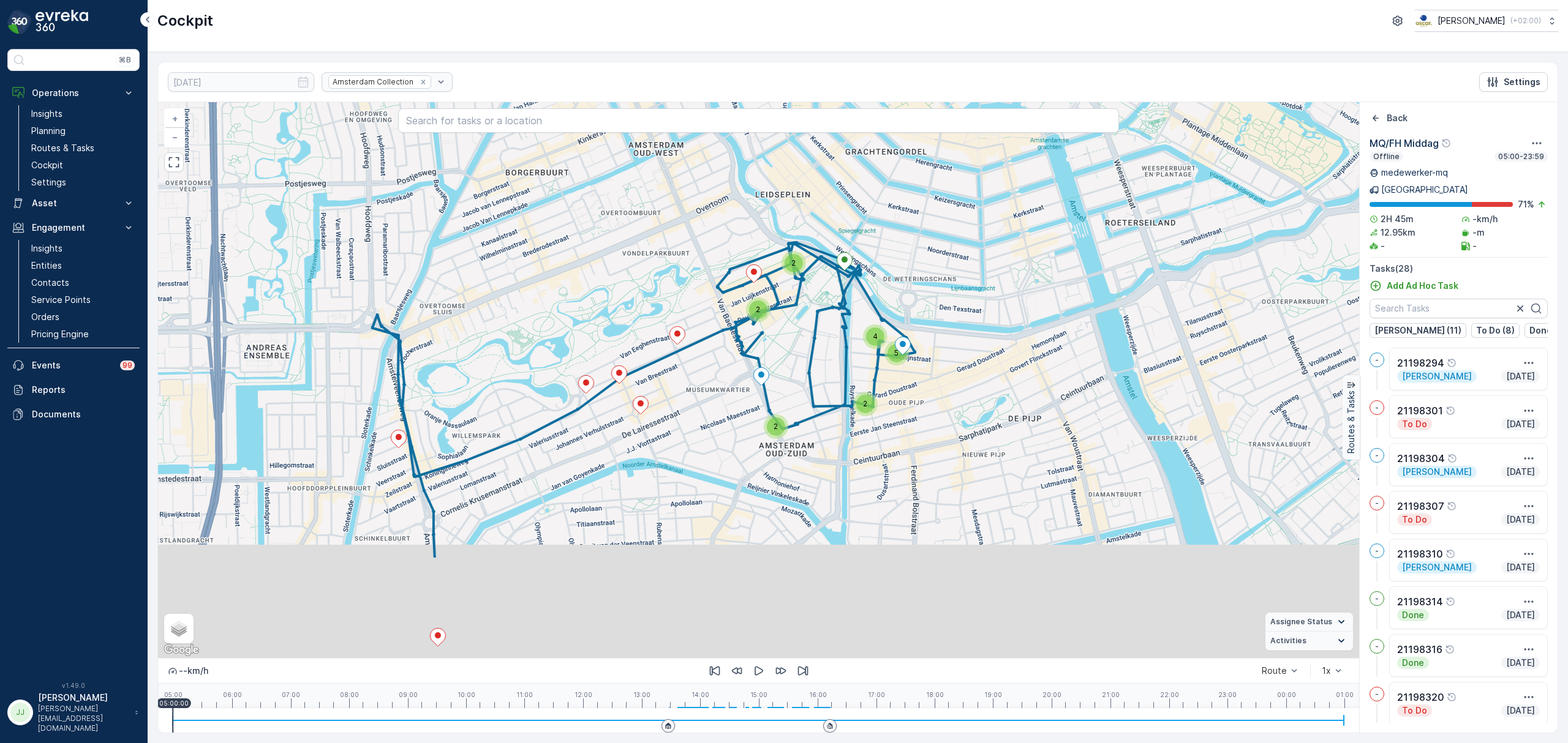
drag, startPoint x: 667, startPoint y: 560, endPoint x: 711, endPoint y: 385, distance: 180.4
click at [711, 385] on div "2 2 2 4 5 2 + − Satellite Roadmap Terrain Hybrid Leaflet Keyboard shortcuts Map…" at bounding box center [758, 380] width 1201 height 555
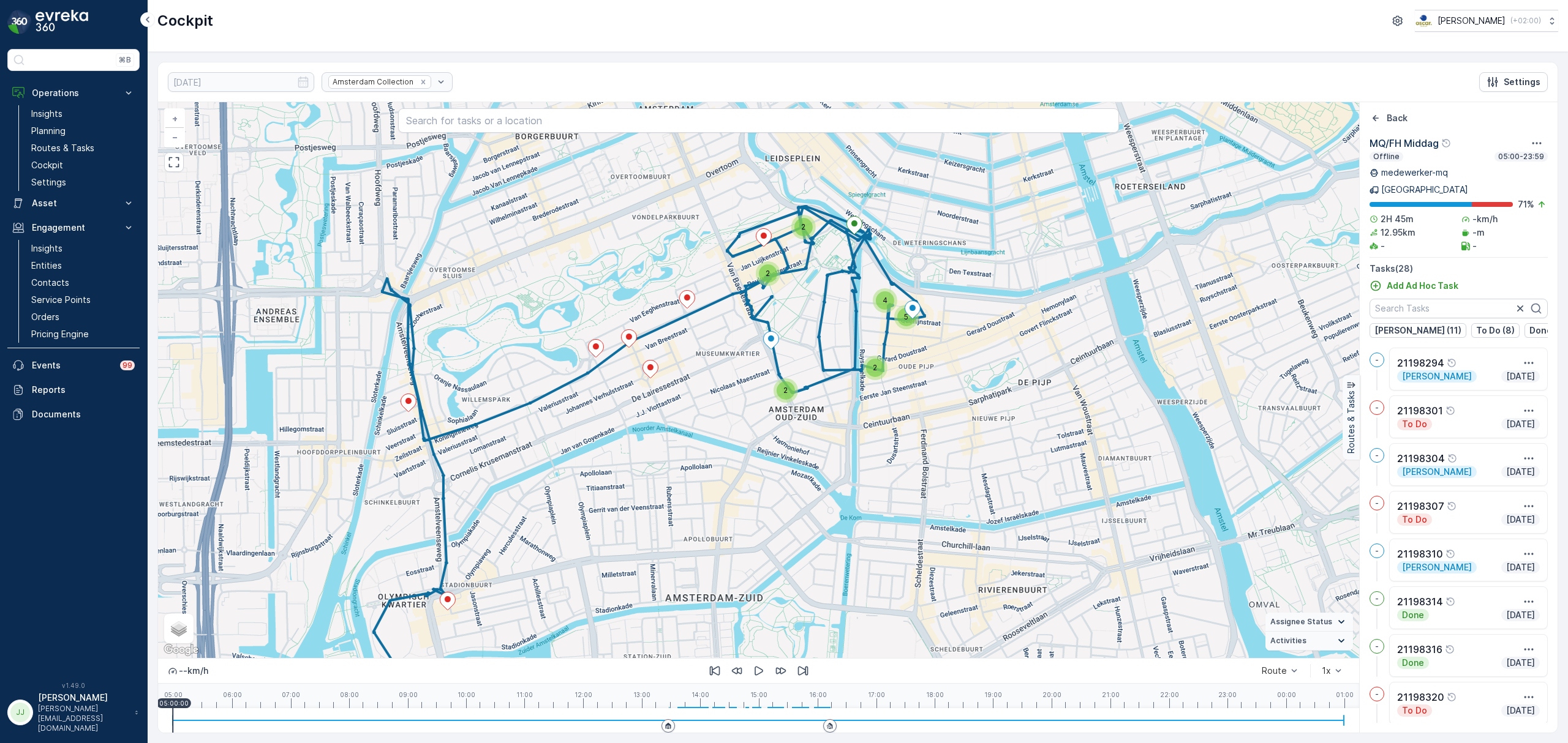
drag, startPoint x: 605, startPoint y: 498, endPoint x: 639, endPoint y: 366, distance: 136.3
click at [639, 366] on div "2 2 2 4 5 2 + − Satellite Roadmap Terrain Hybrid Leaflet Keyboard shortcuts Map…" at bounding box center [758, 380] width 1201 height 555
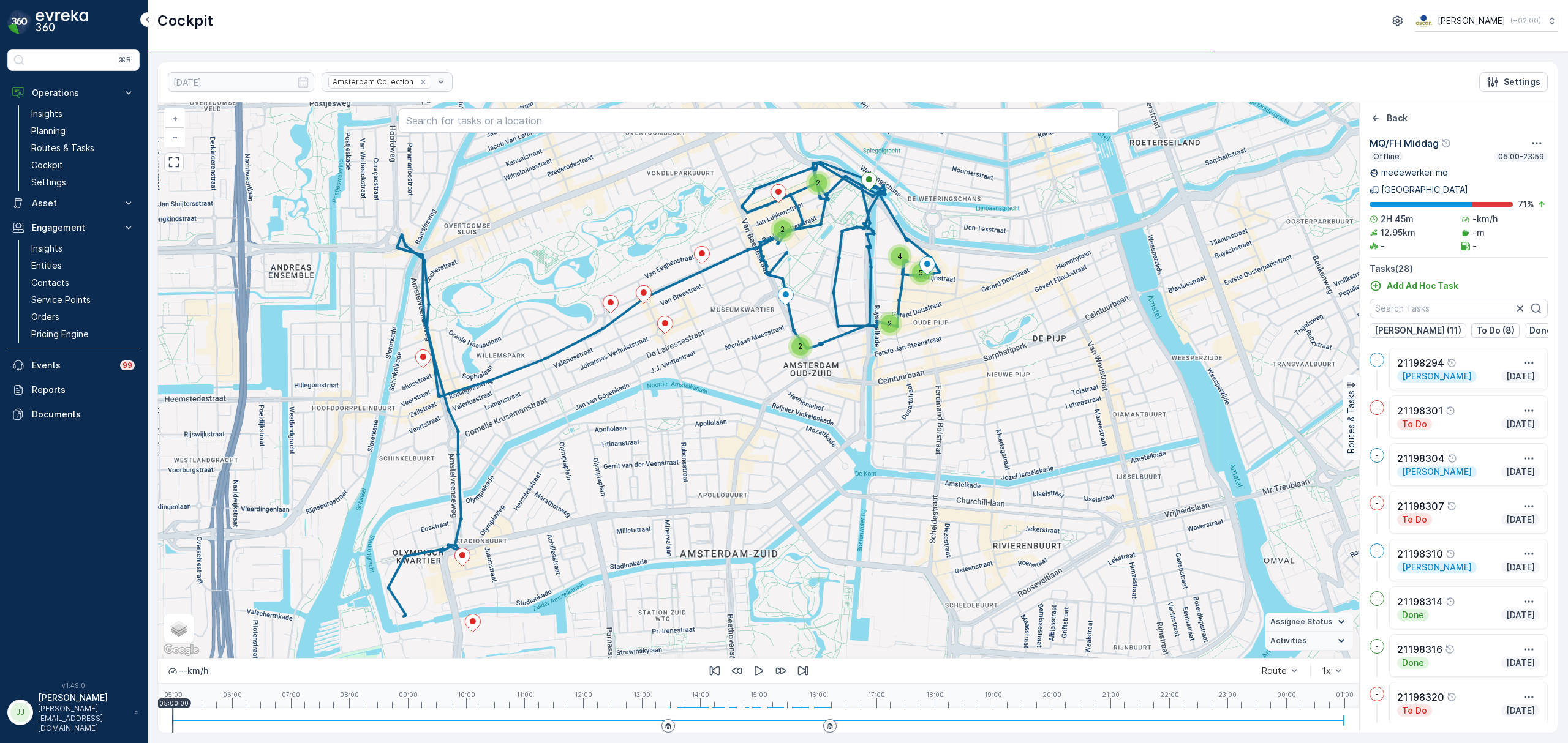
drag, startPoint x: 654, startPoint y: 405, endPoint x: 631, endPoint y: 509, distance: 106.5
click at [631, 509] on div "2 2 2 4 5 2 + − Satellite Roadmap Terrain Hybrid Leaflet Keyboard shortcuts Map…" at bounding box center [758, 380] width 1201 height 555
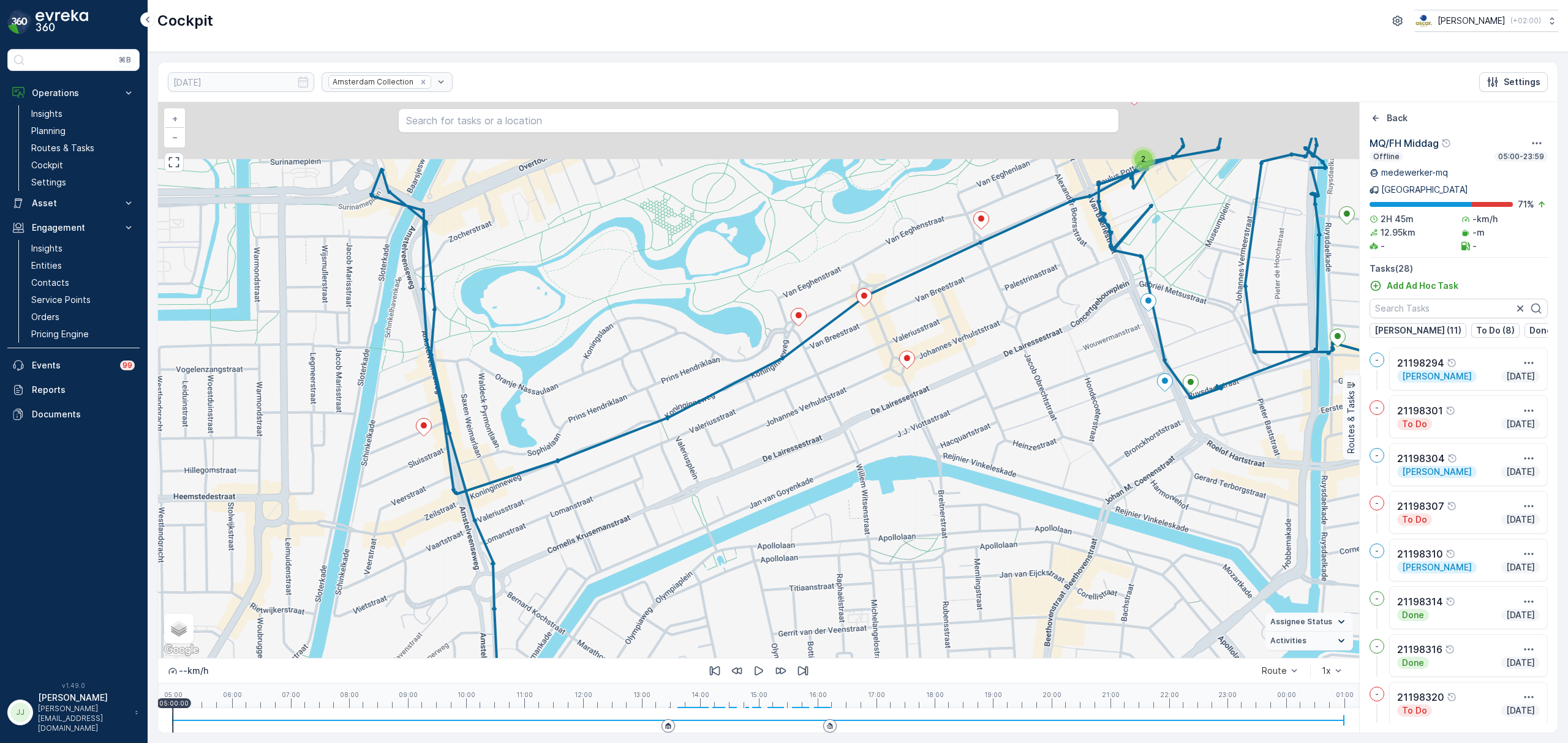
drag, startPoint x: 357, startPoint y: 366, endPoint x: 417, endPoint y: 517, distance: 162.5
click at [417, 517] on div "2 2 2 3 2 + − Satellite Roadmap Terrain Hybrid Leaflet Keyboard shortcuts Map D…" at bounding box center [758, 380] width 1201 height 555
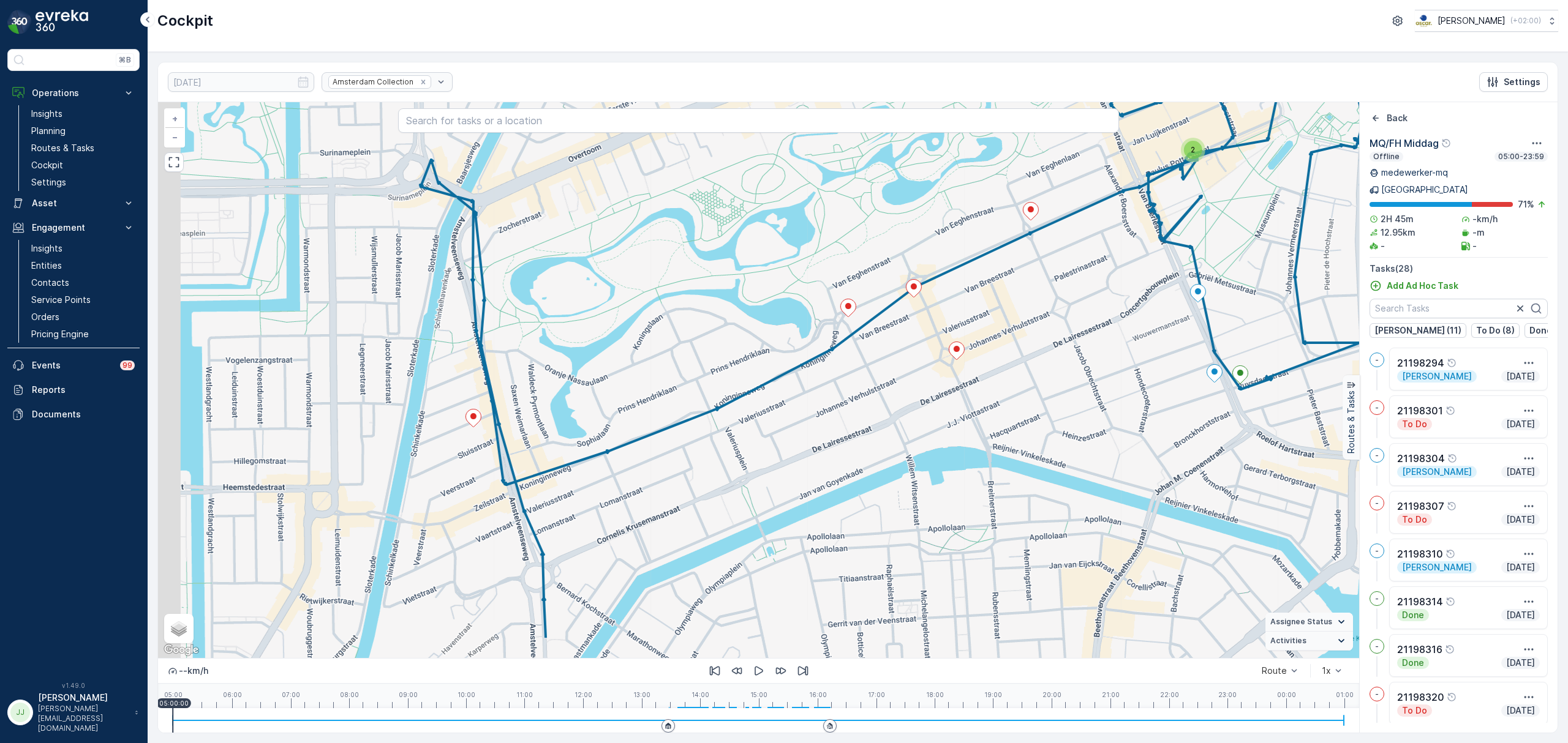
drag, startPoint x: 515, startPoint y: 506, endPoint x: 547, endPoint y: 414, distance: 97.4
click at [547, 414] on div "2 2 2 3 2 + − Satellite Roadmap Terrain Hybrid Leaflet Keyboard shortcuts Map D…" at bounding box center [758, 380] width 1201 height 555
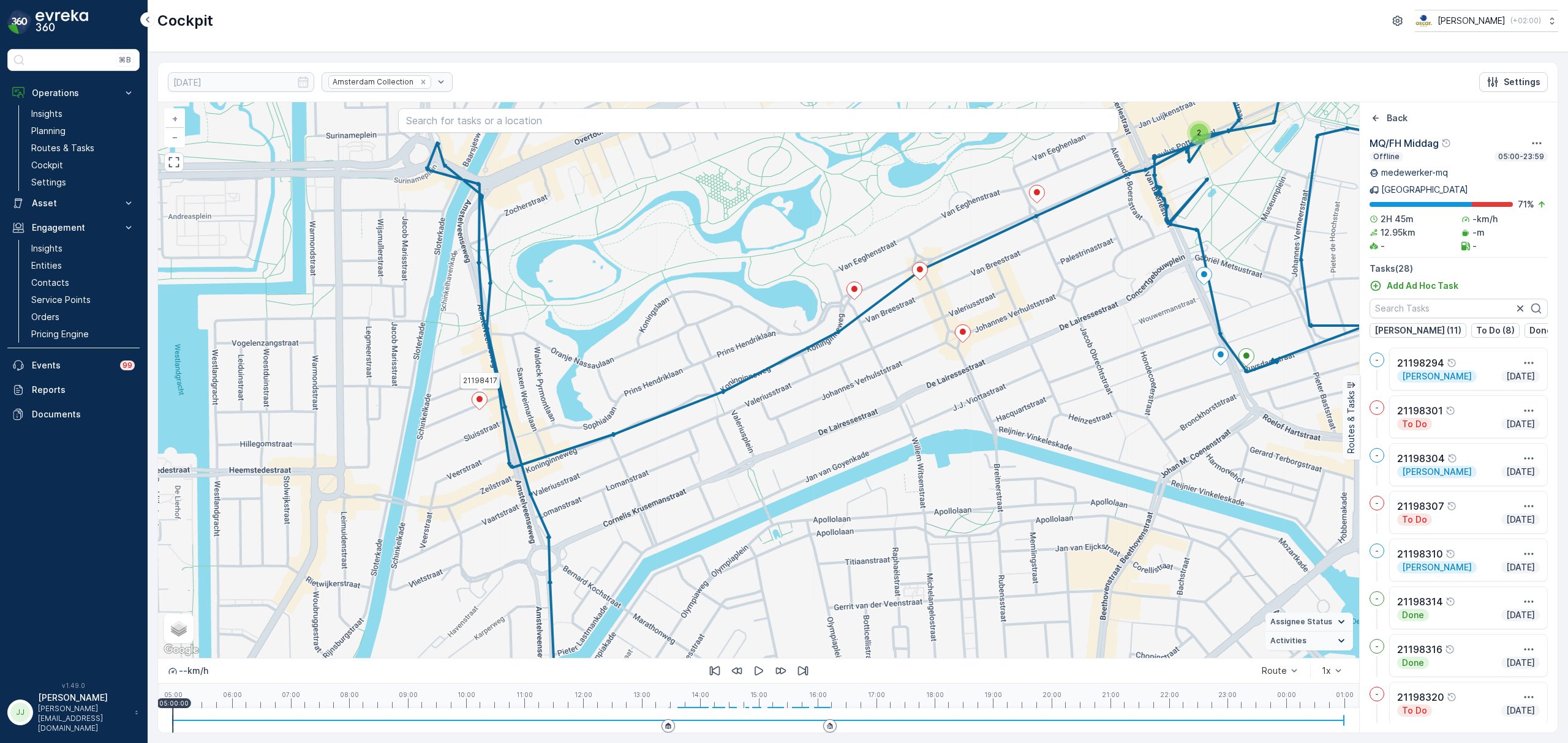
click at [482, 405] on icon at bounding box center [479, 401] width 16 height 17
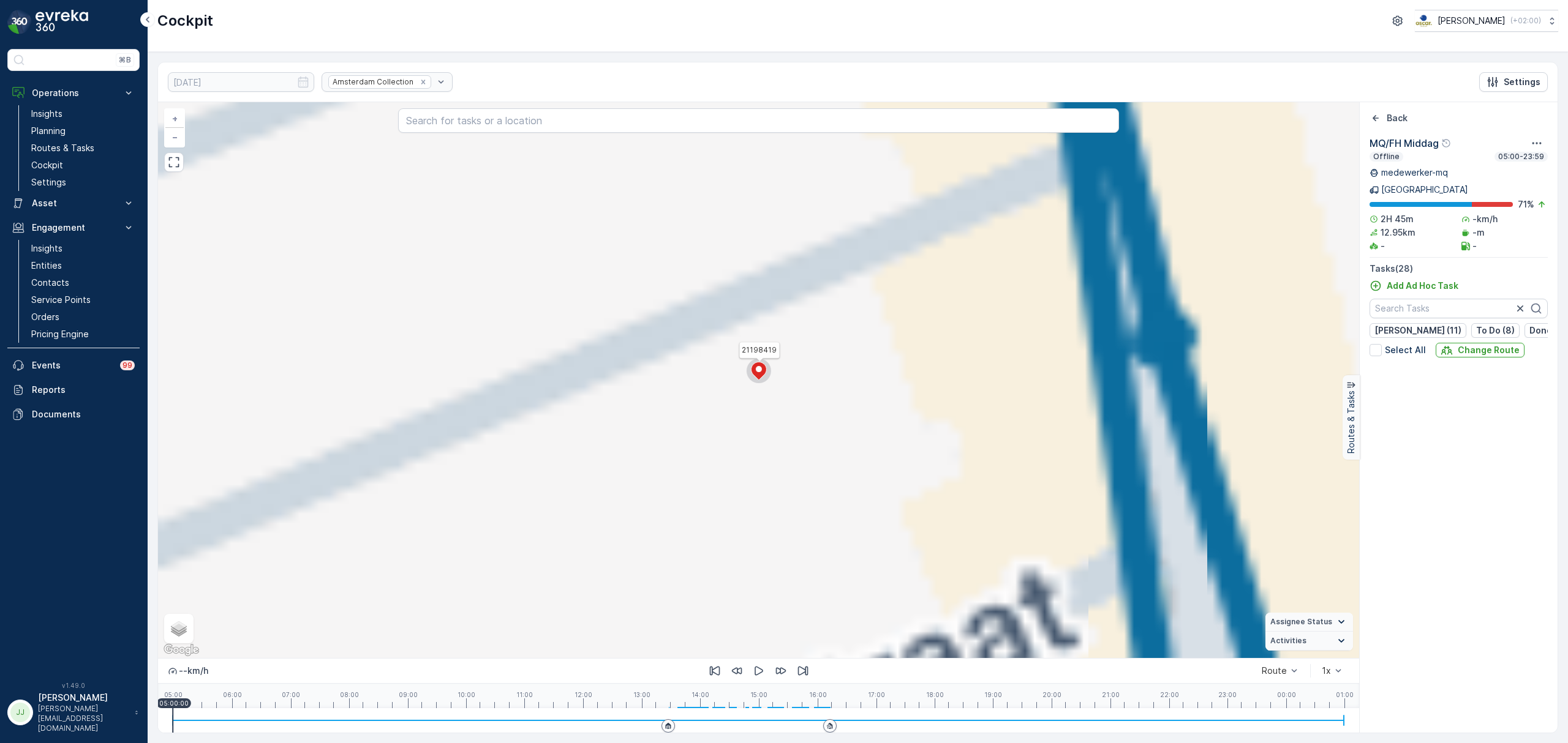
scroll to position [945, 0]
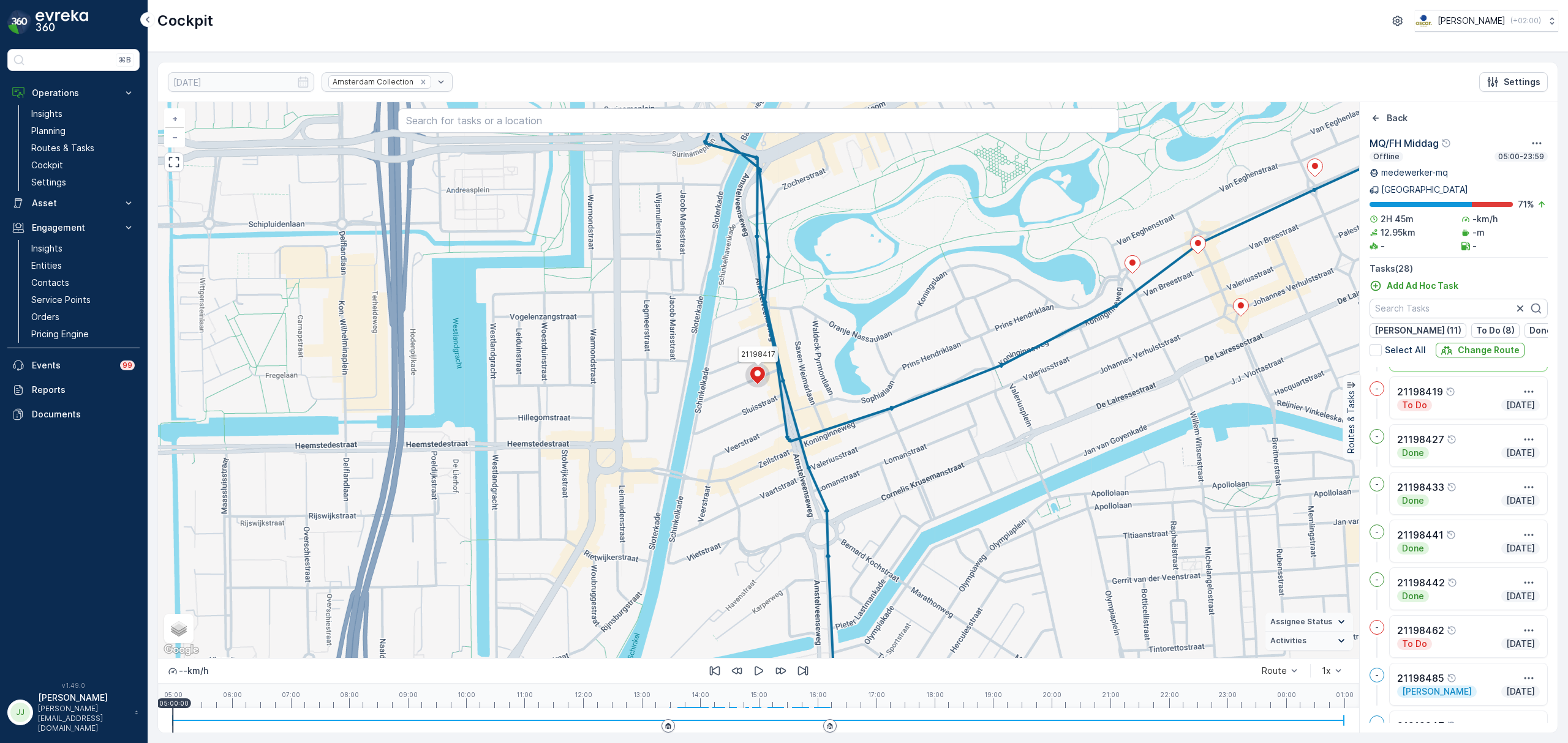
drag, startPoint x: 976, startPoint y: 478, endPoint x: 779, endPoint y: 444, distance: 199.9
click at [779, 444] on div "2 2 2 3 2 21198417 + − Satellite Roadmap Terrain Hybrid Leaflet Keyboard shortc…" at bounding box center [758, 380] width 1201 height 555
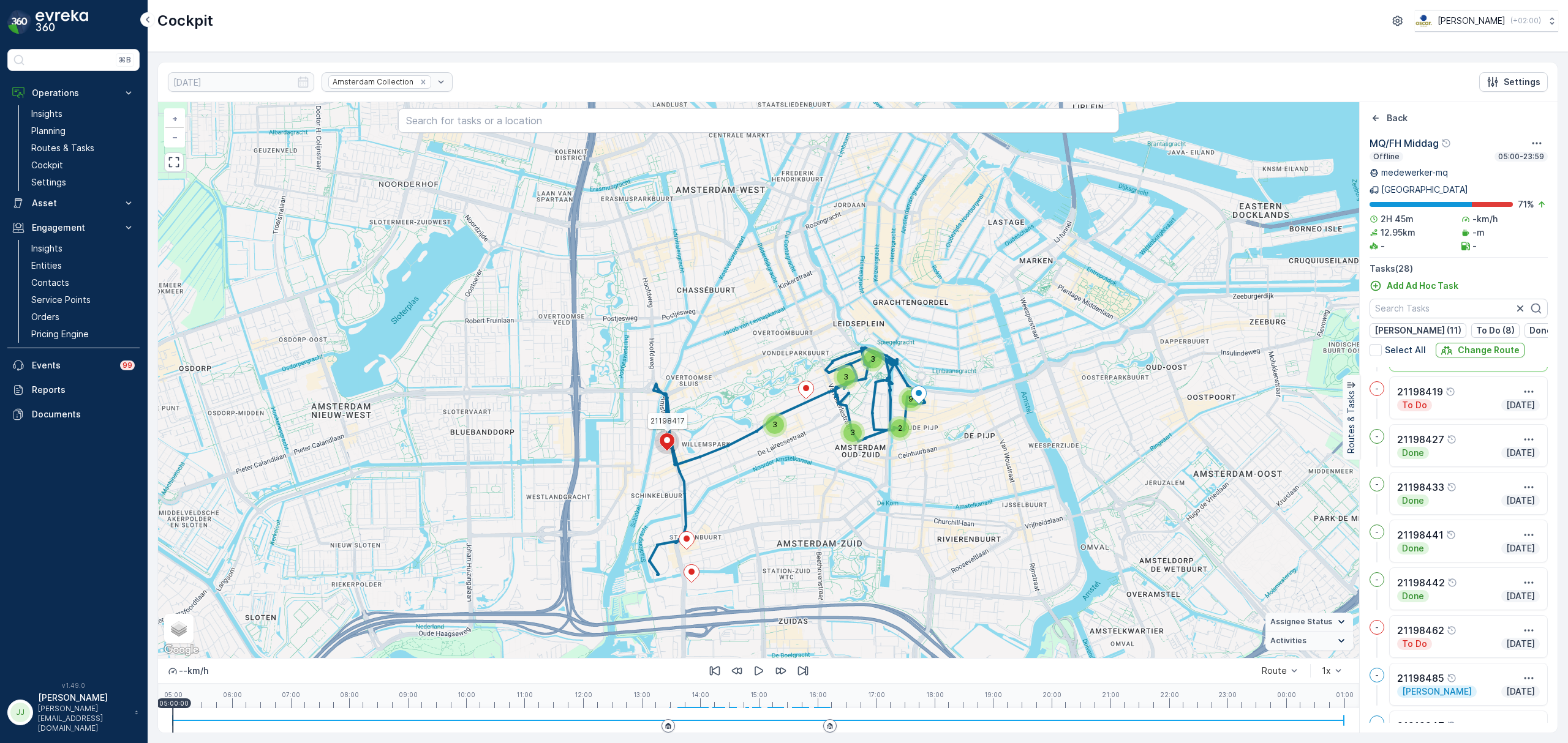
drag, startPoint x: 855, startPoint y: 444, endPoint x: 753, endPoint y: 507, distance: 119.9
click at [753, 507] on div "3 3 3 2 9 3 21198417 + − Satellite Roadmap Terrain Hybrid Leaflet Keyboard shor…" at bounding box center [758, 380] width 1201 height 555
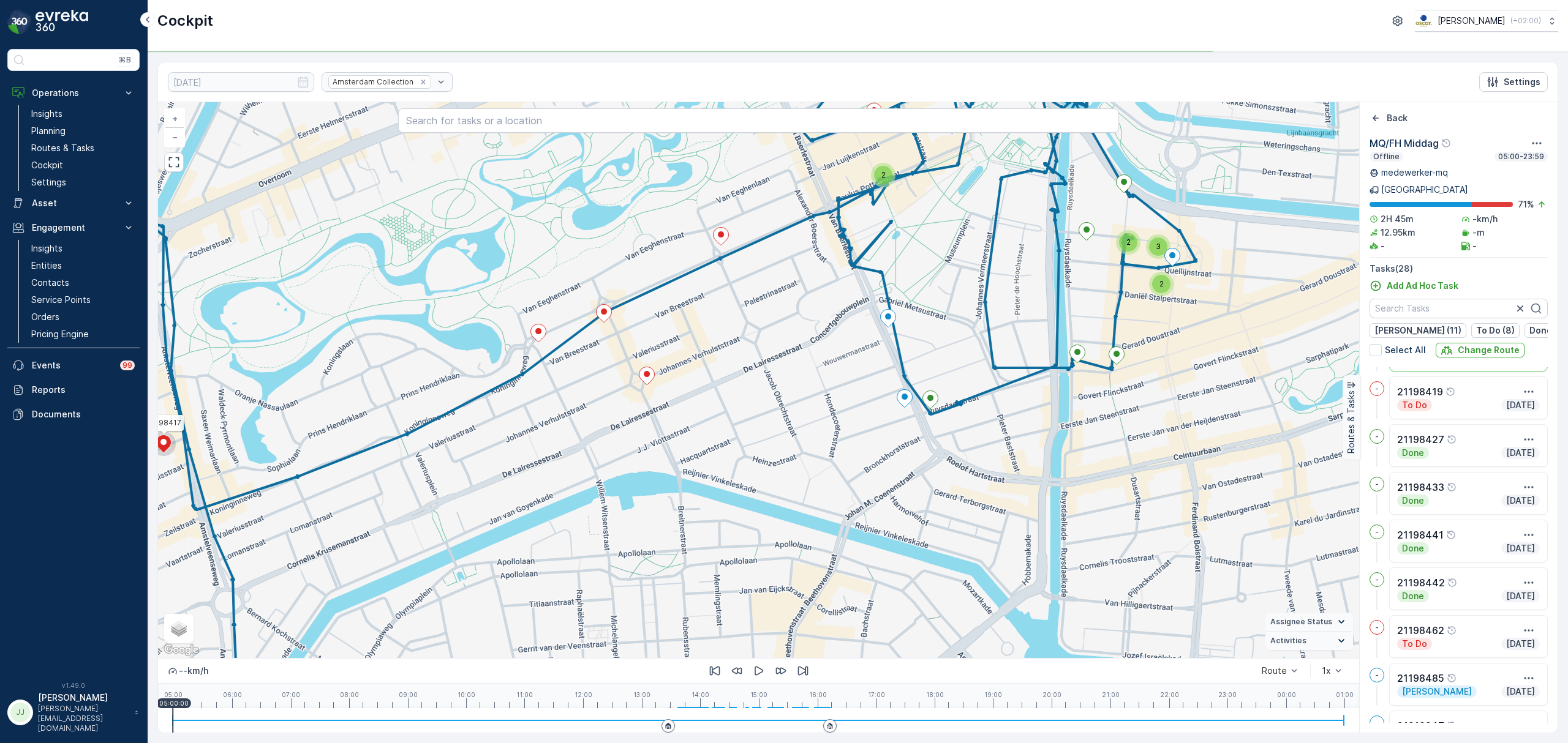
drag, startPoint x: 868, startPoint y: 424, endPoint x: 896, endPoint y: 496, distance: 77.3
click at [896, 496] on div "2 2 2 3 2 21198417 + − Satellite Roadmap Terrain Hybrid Leaflet Keyboard shortc…" at bounding box center [758, 380] width 1201 height 555
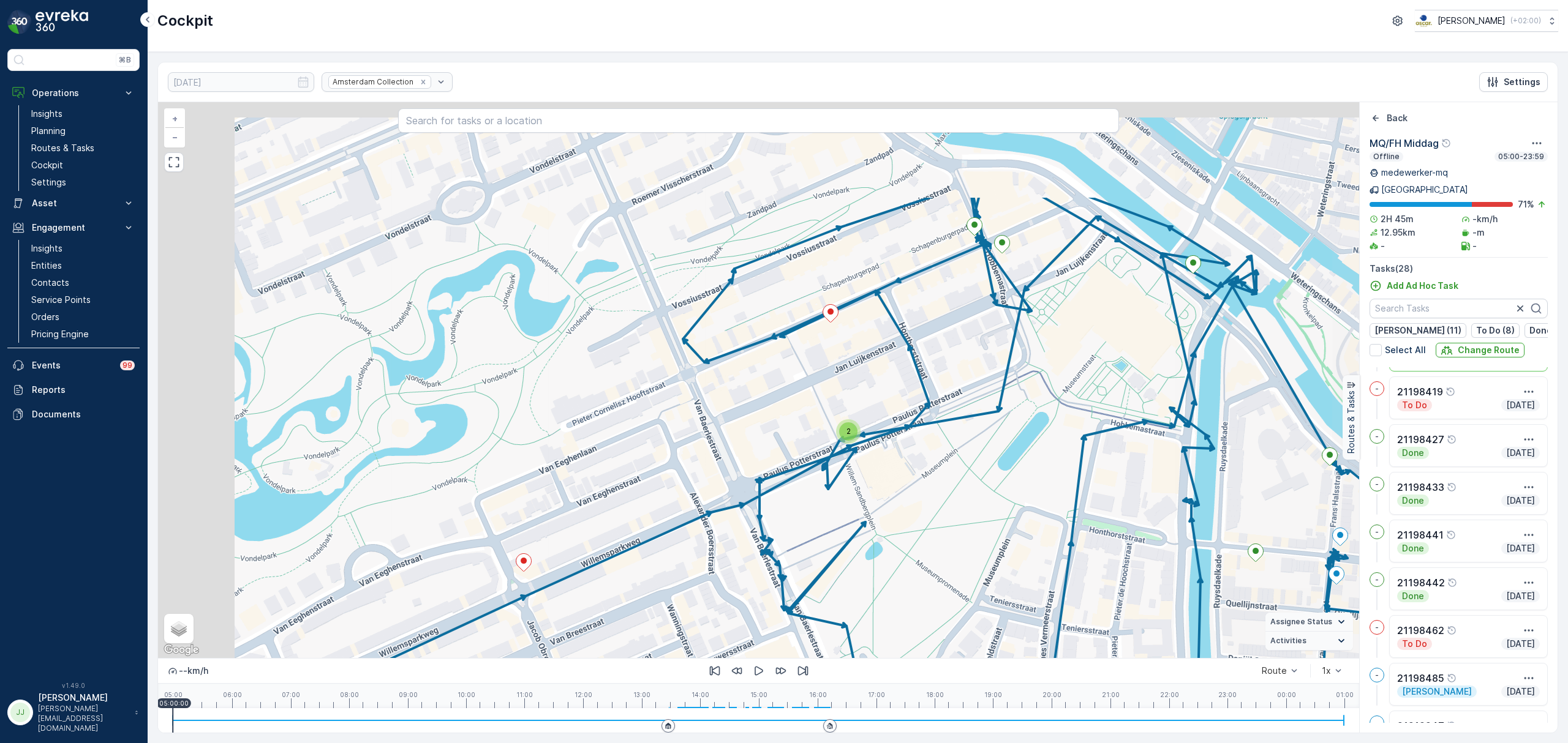
drag, startPoint x: 839, startPoint y: 248, endPoint x: 868, endPoint y: 398, distance: 152.8
click at [868, 398] on div "2 2 21198417 + − Satellite Roadmap Terrain Hybrid Leaflet Keyboard shortcuts Ma…" at bounding box center [758, 380] width 1201 height 555
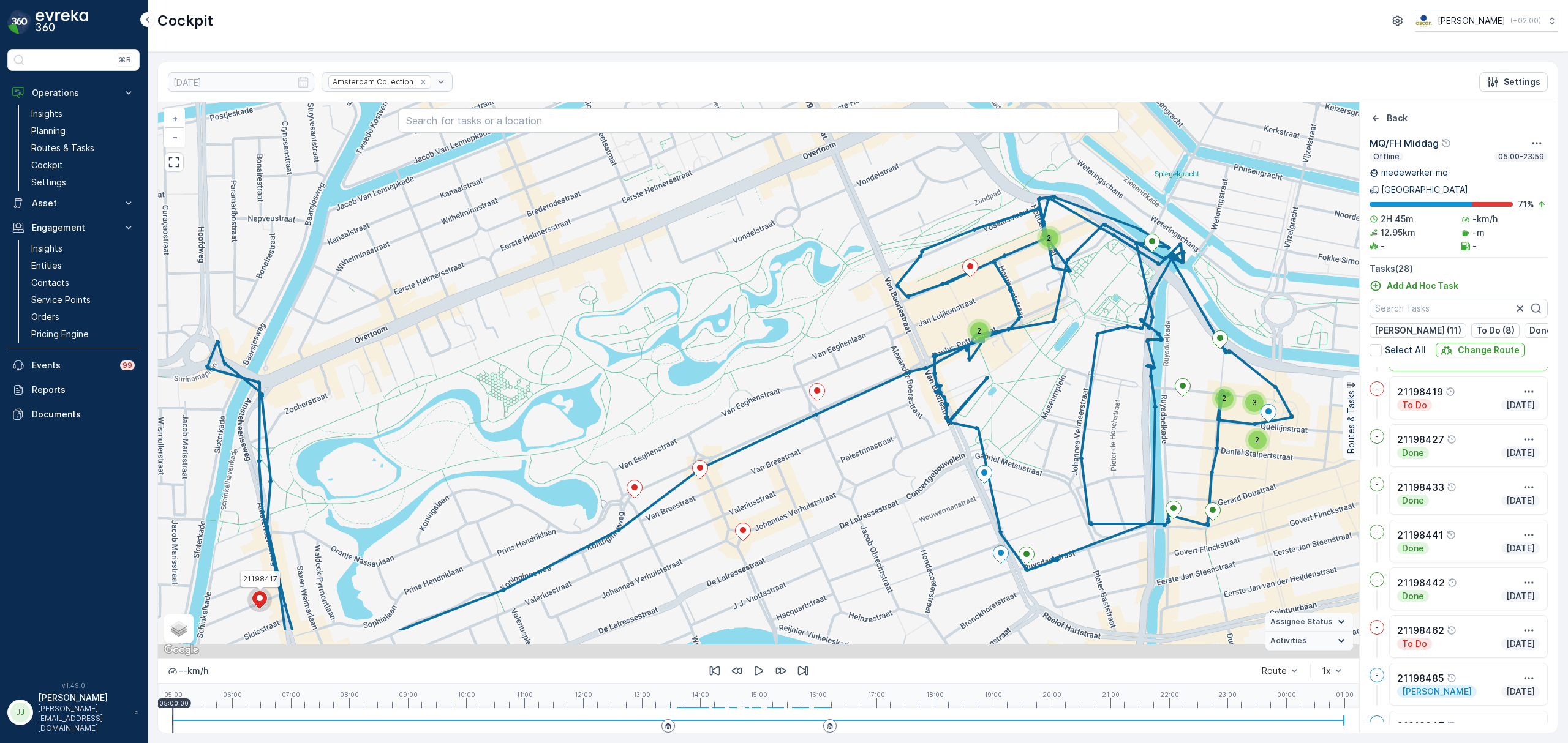
drag, startPoint x: 690, startPoint y: 441, endPoint x: 815, endPoint y: 355, distance: 151.7
click at [815, 355] on div "2 2 2 3 2 21198417 + − Satellite Roadmap Terrain Hybrid Leaflet Keyboard shortc…" at bounding box center [758, 380] width 1201 height 555
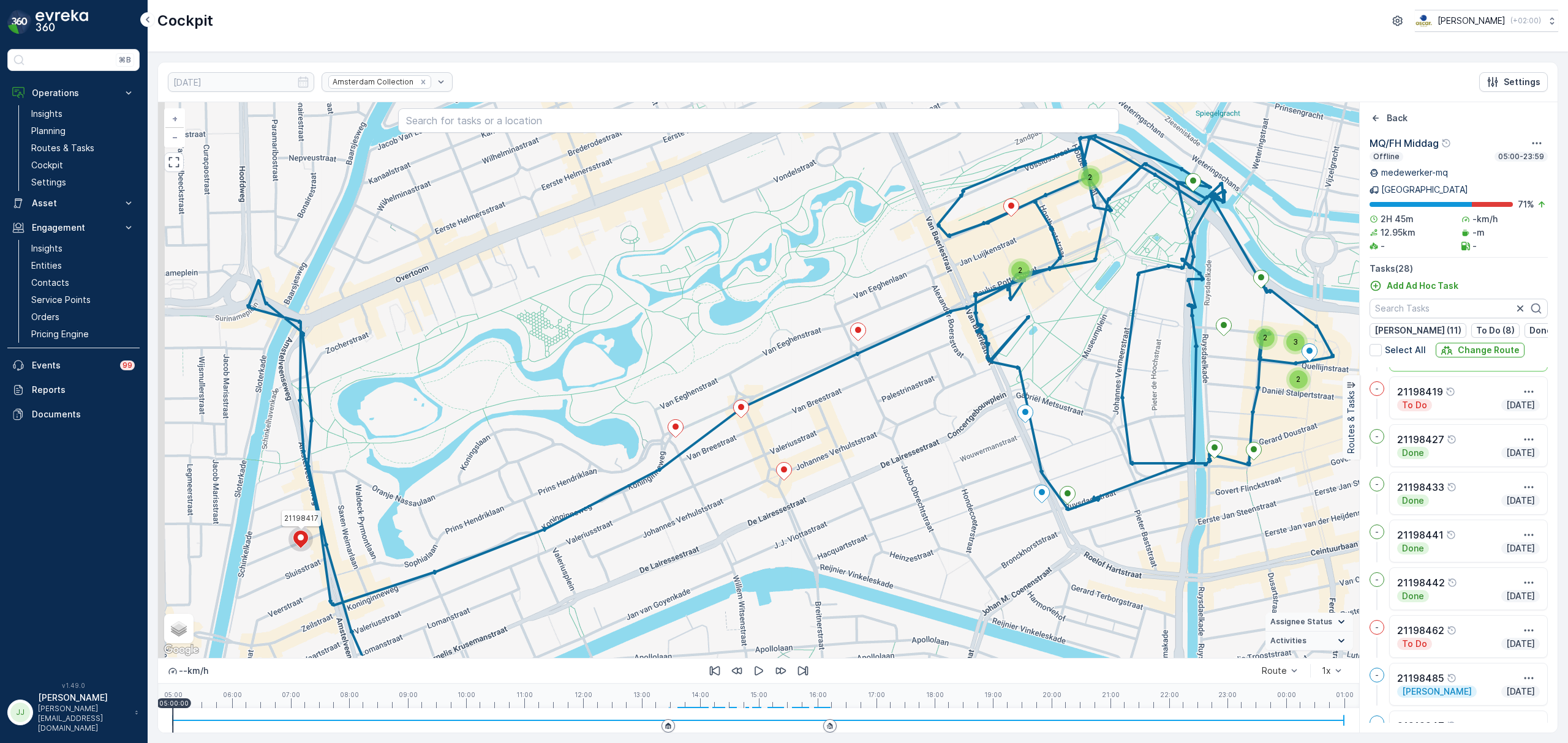
drag, startPoint x: 815, startPoint y: 355, endPoint x: 853, endPoint y: 296, distance: 70.2
click at [853, 296] on div "2 2 2 3 2 21198417 + − Satellite Roadmap Terrain Hybrid Leaflet Keyboard shortc…" at bounding box center [758, 380] width 1201 height 555
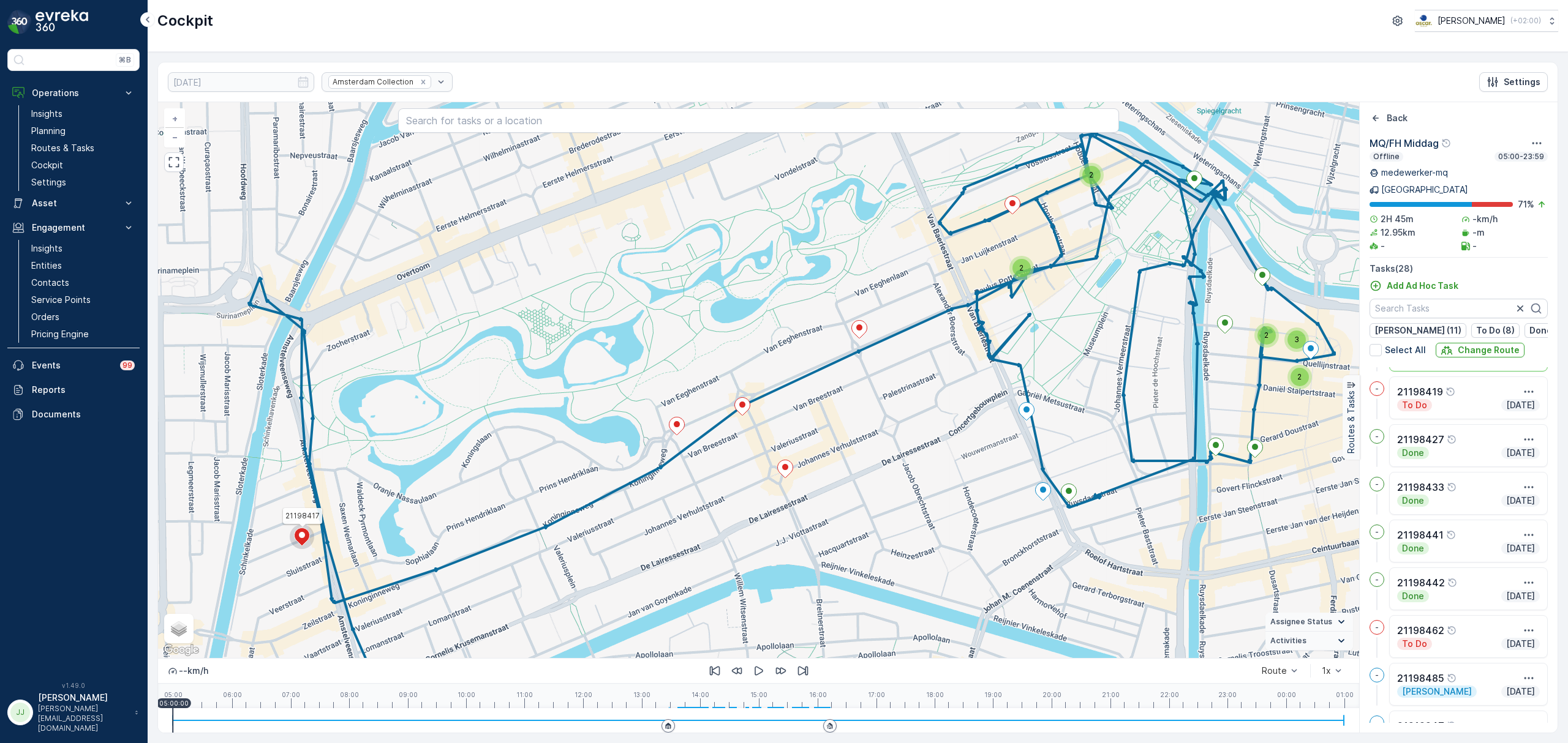
click at [1016, 216] on div at bounding box center [1011, 207] width 16 height 21
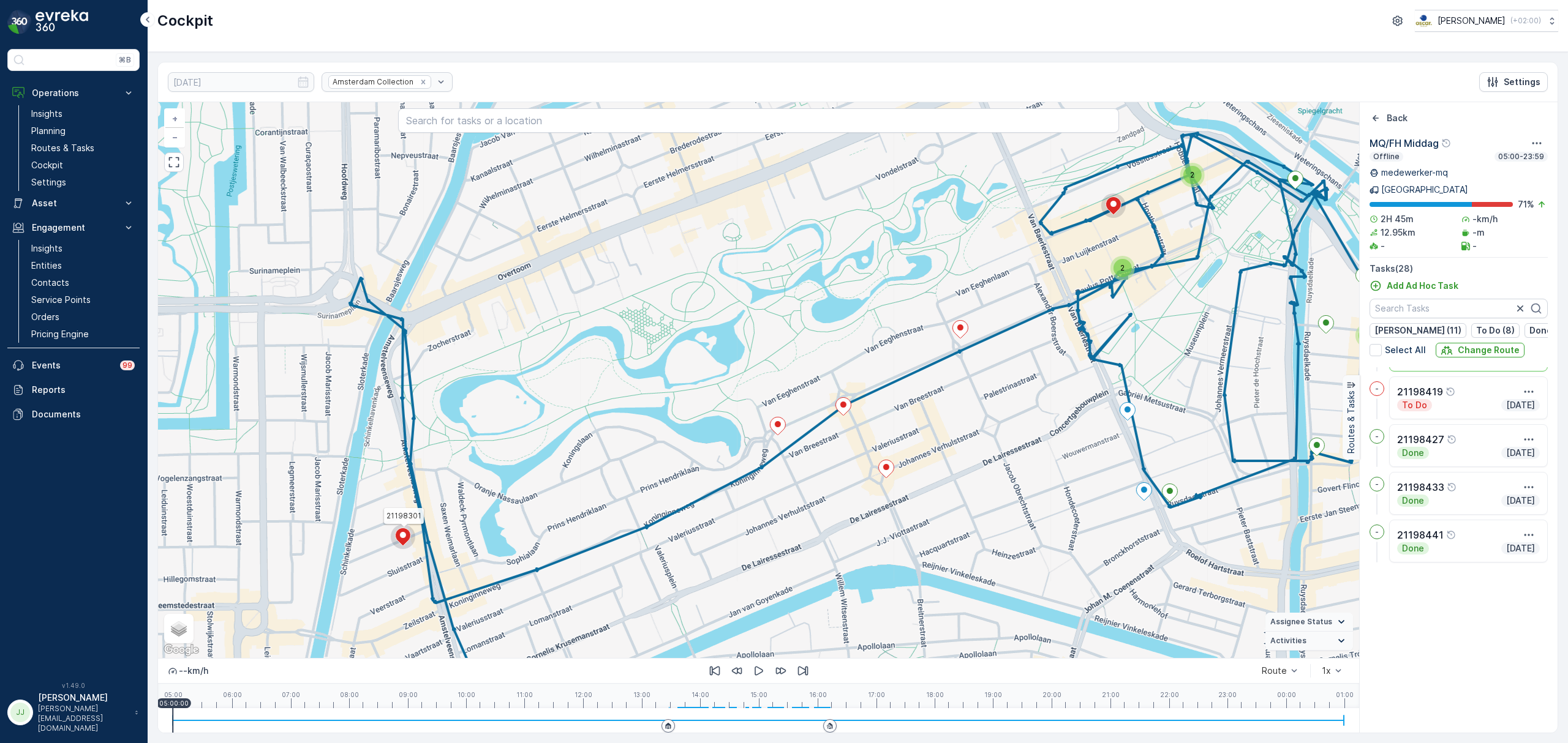
scroll to position [669, 0]
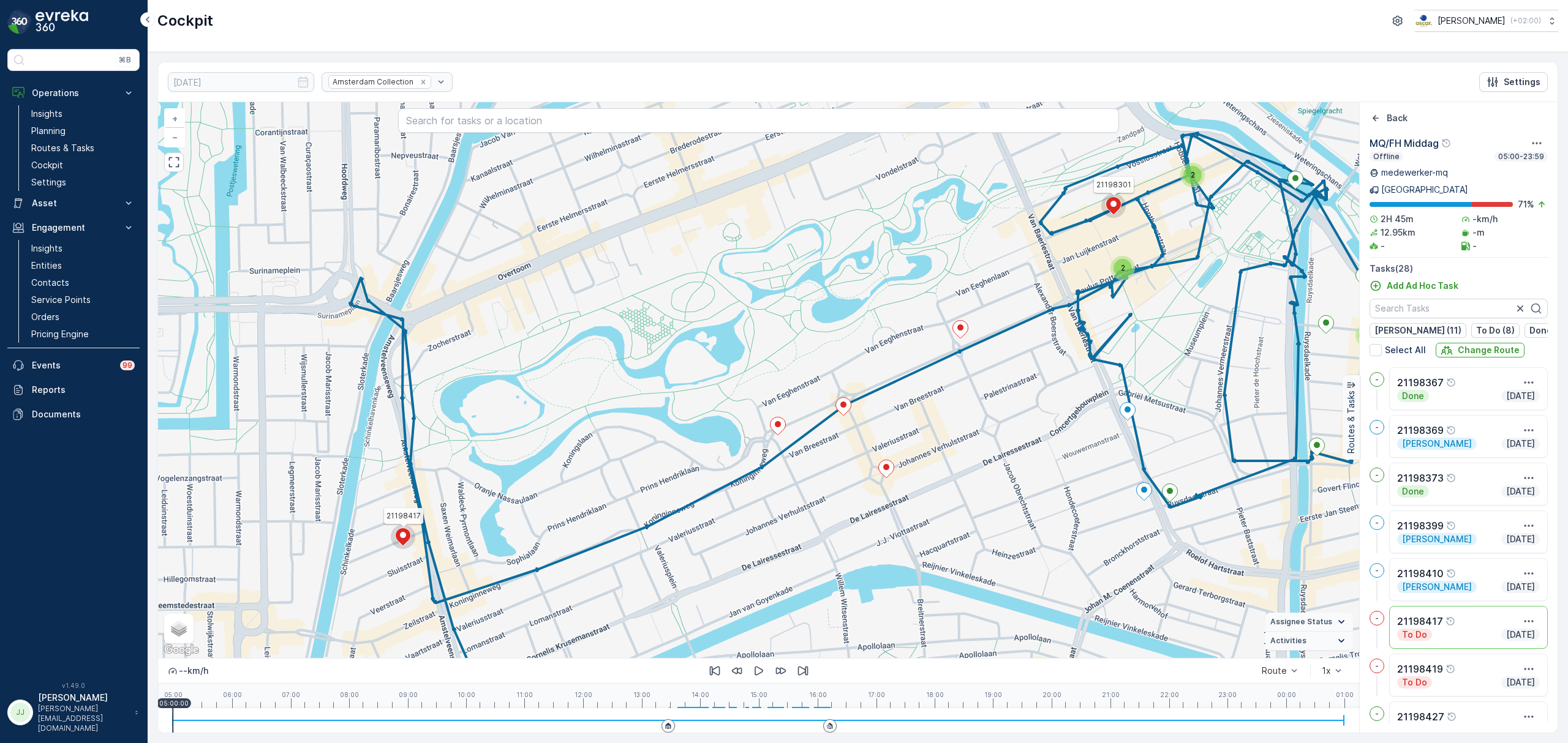
click at [409, 530] on circle at bounding box center [403, 537] width 25 height 25
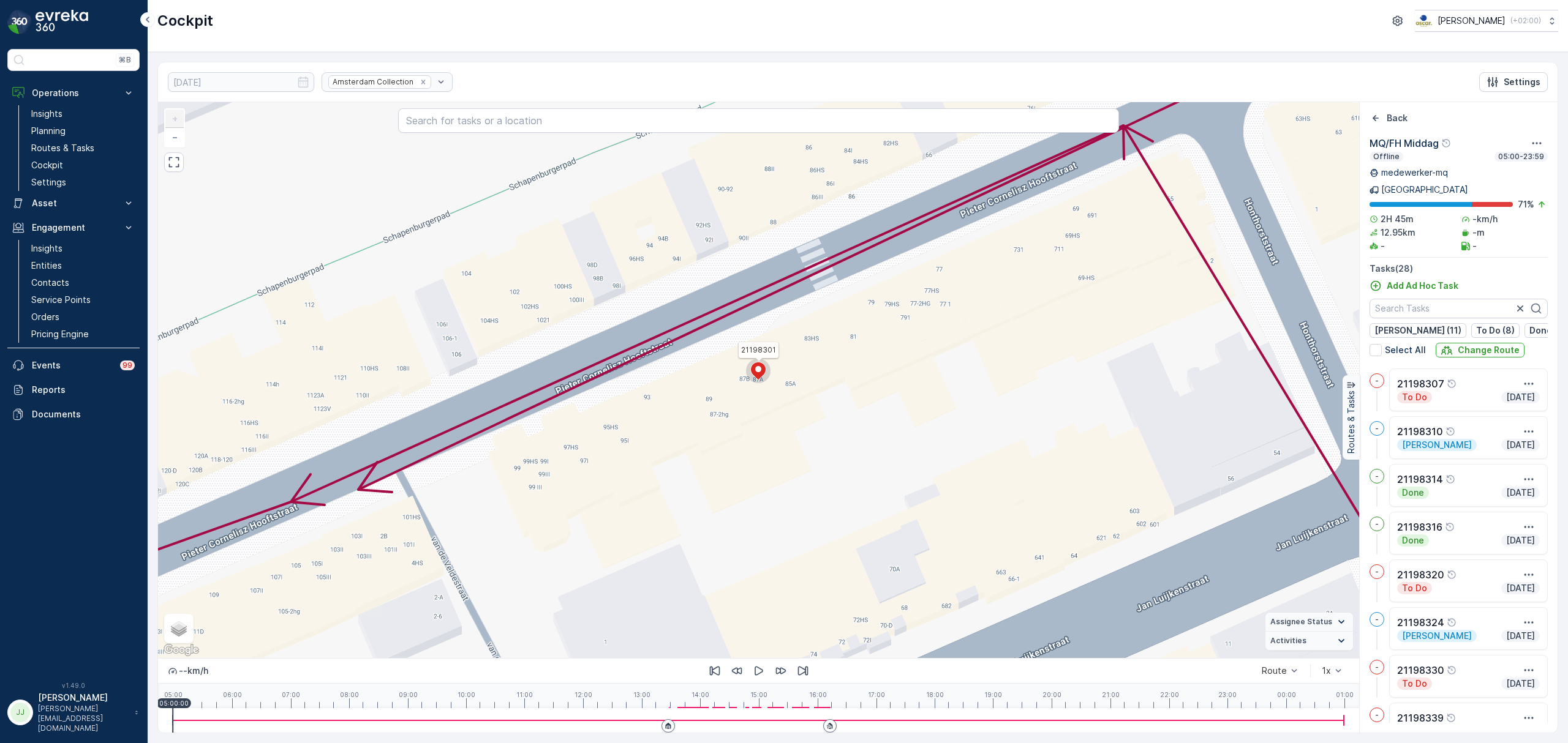
scroll to position [0, 0]
click at [1254, 429] on icon "button" at bounding box center [1528, 430] width 9 height 2
click at [1254, 442] on span "See More Details" at bounding box center [1496, 448] width 71 height 12
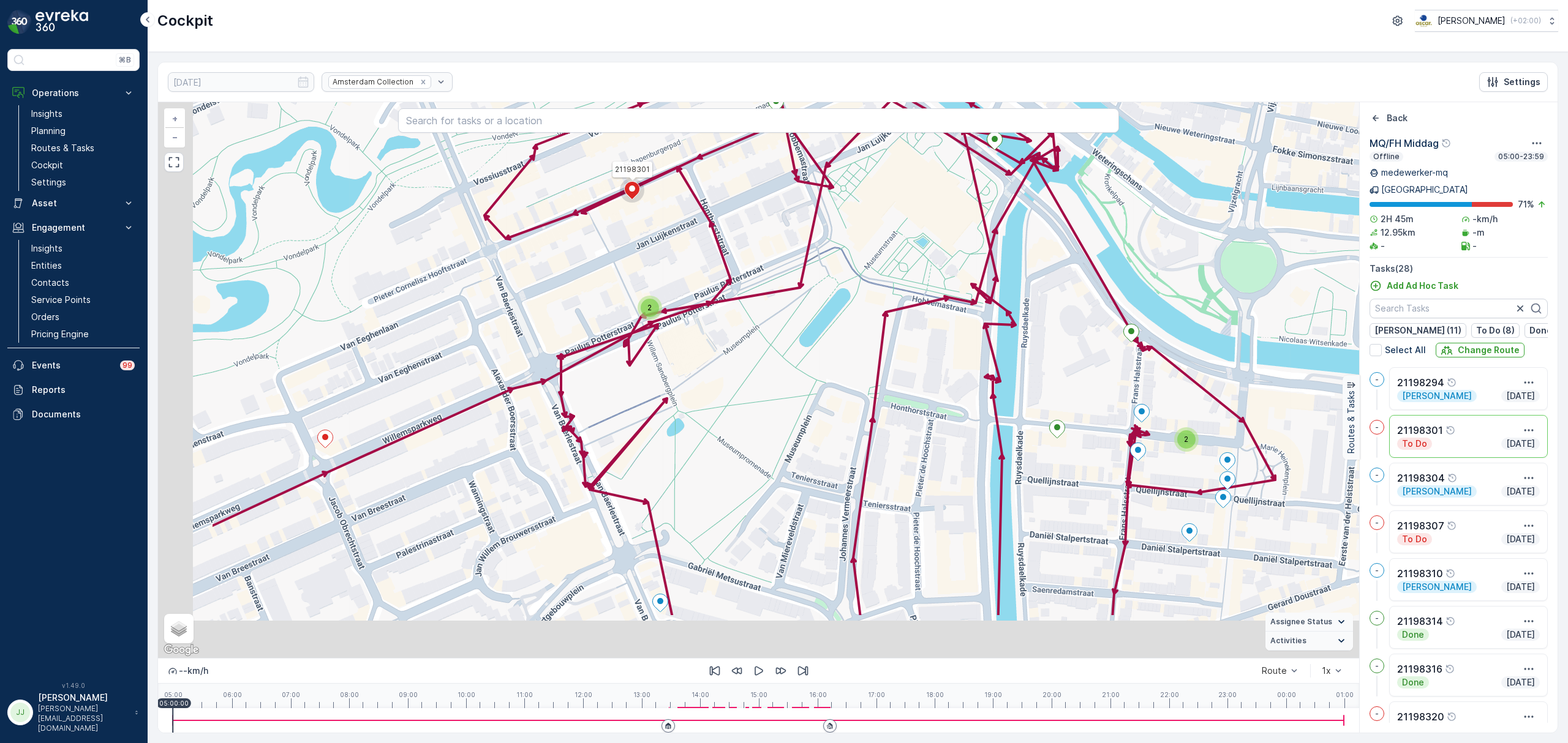
drag, startPoint x: 351, startPoint y: 402, endPoint x: 543, endPoint y: 297, distance: 218.8
click at [543, 297] on div "2 2 21198301 + − Satellite Roadmap Terrain Hybrid Leaflet Keyboard shortcuts Ma…" at bounding box center [758, 380] width 1201 height 555
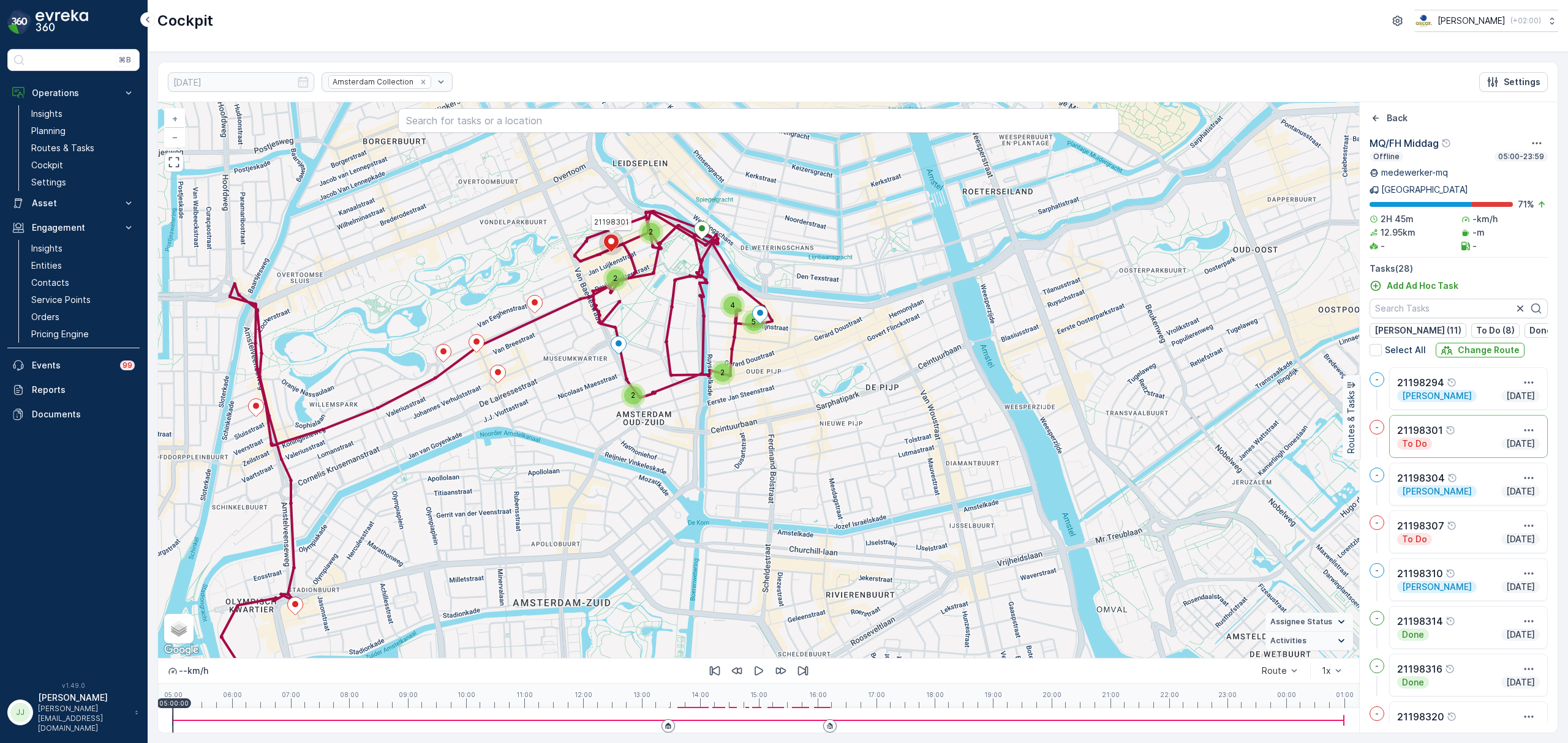
drag, startPoint x: 351, startPoint y: 389, endPoint x: 452, endPoint y: 343, distance: 111.0
click at [452, 343] on div "5 4 2 2 2 2 21198301 + − Satellite Roadmap Terrain Hybrid Leaflet Keyboard shor…" at bounding box center [758, 380] width 1201 height 555
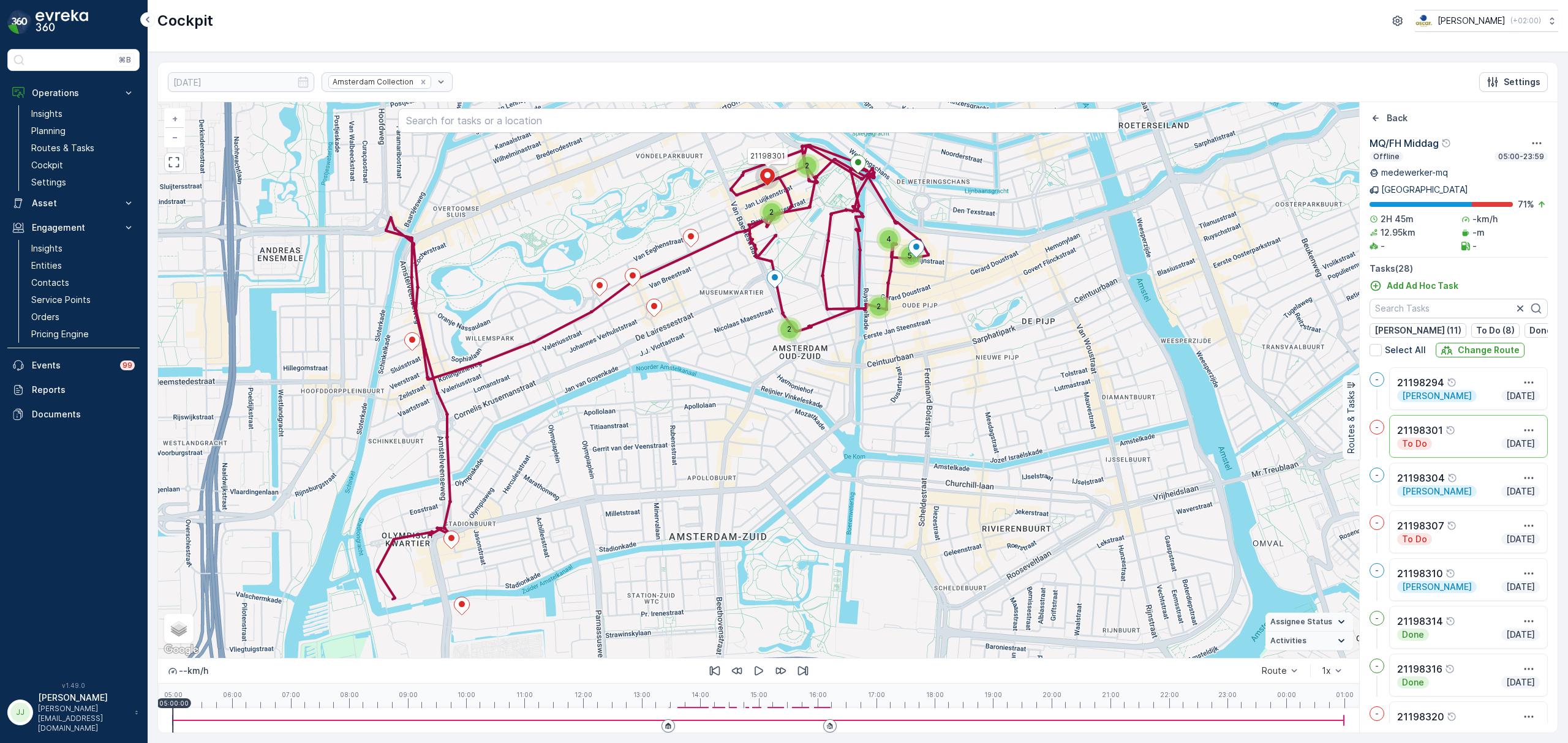
drag, startPoint x: 492, startPoint y: 498, endPoint x: 588, endPoint y: 461, distance: 102.9
click at [588, 461] on div "5 4 2 2 2 2 21198301 + − Satellite Roadmap Terrain Hybrid Leaflet Keyboard shor…" at bounding box center [758, 380] width 1201 height 555
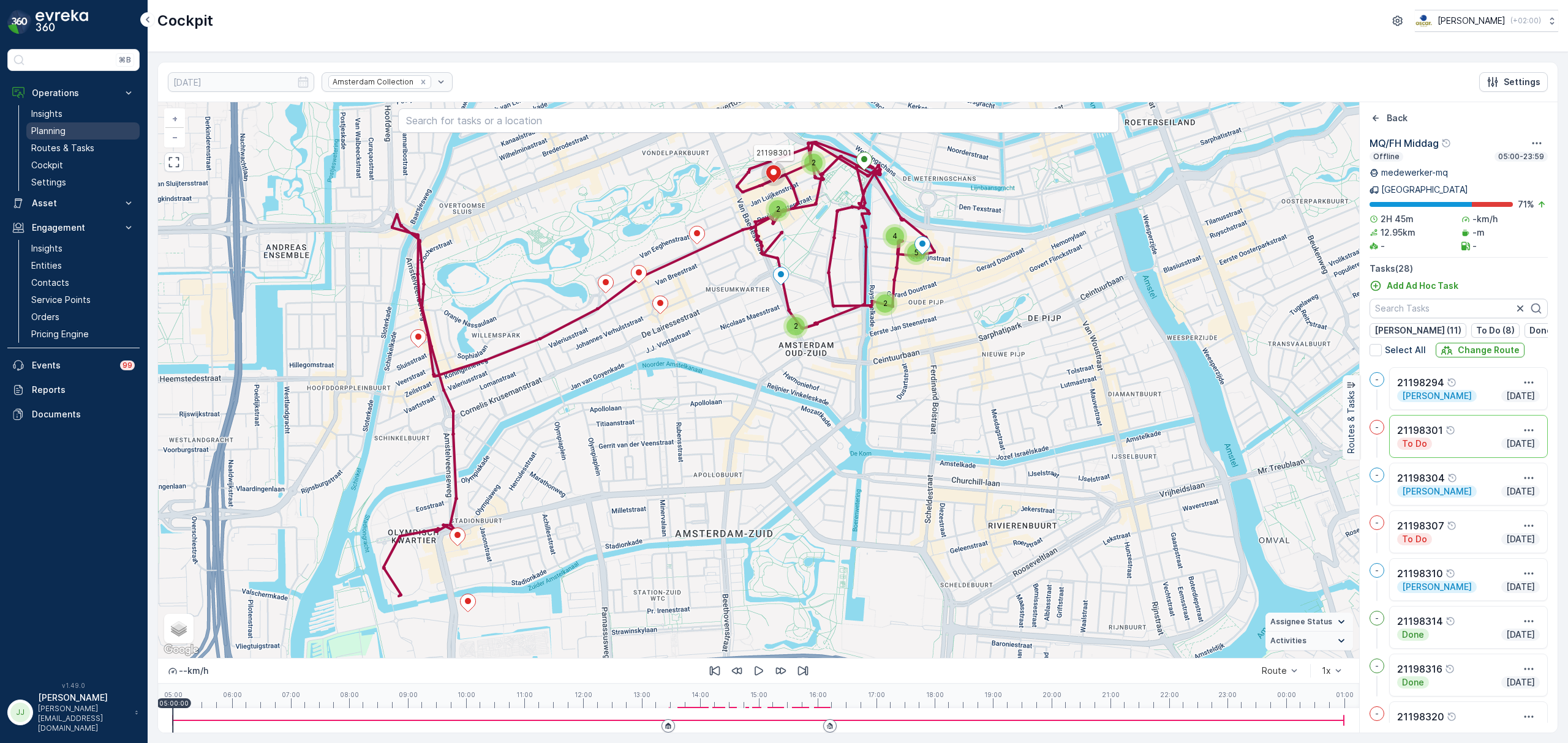
click at [84, 132] on link "Planning" at bounding box center [83, 131] width 113 height 17
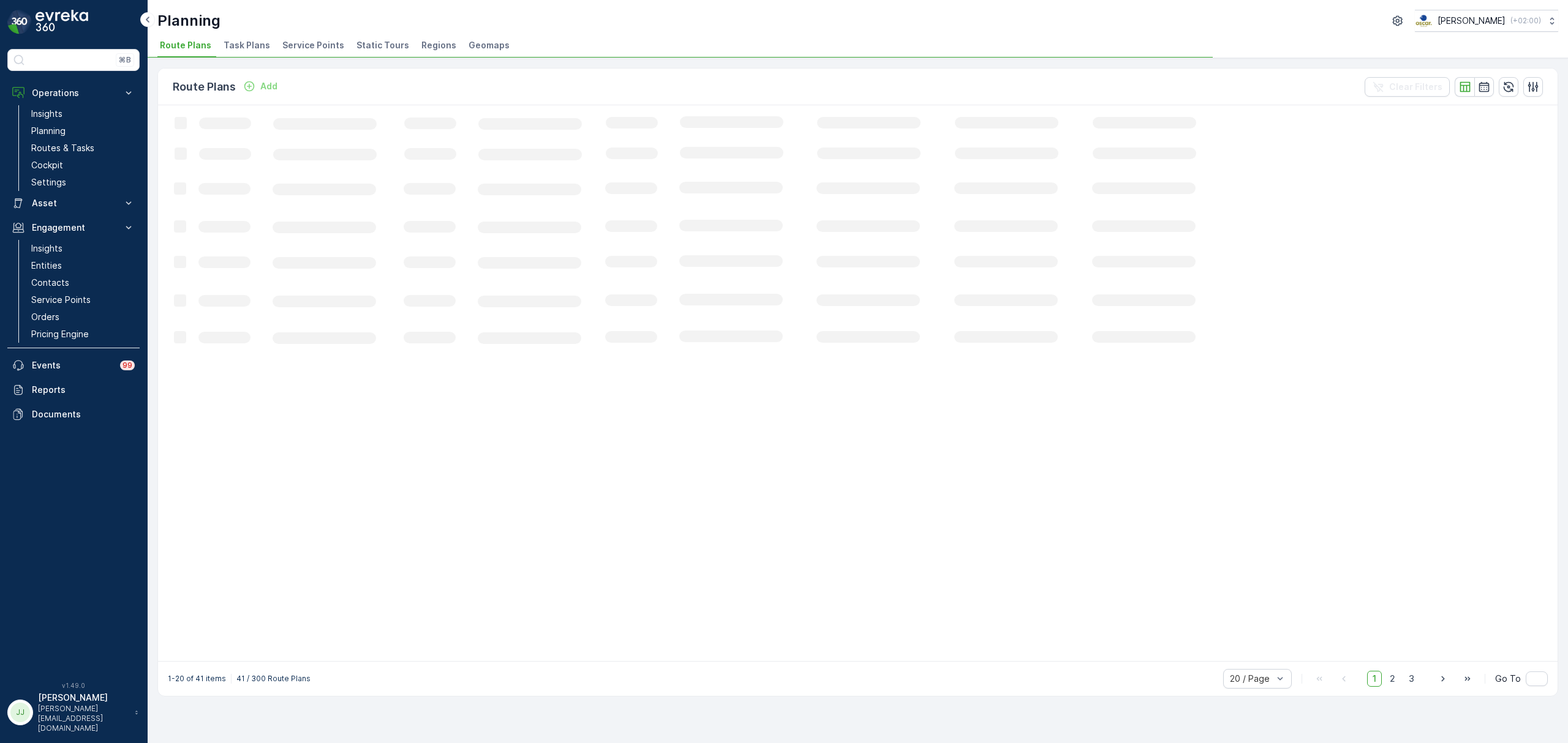
click at [232, 40] on span "Task Plans" at bounding box center [246, 45] width 46 height 12
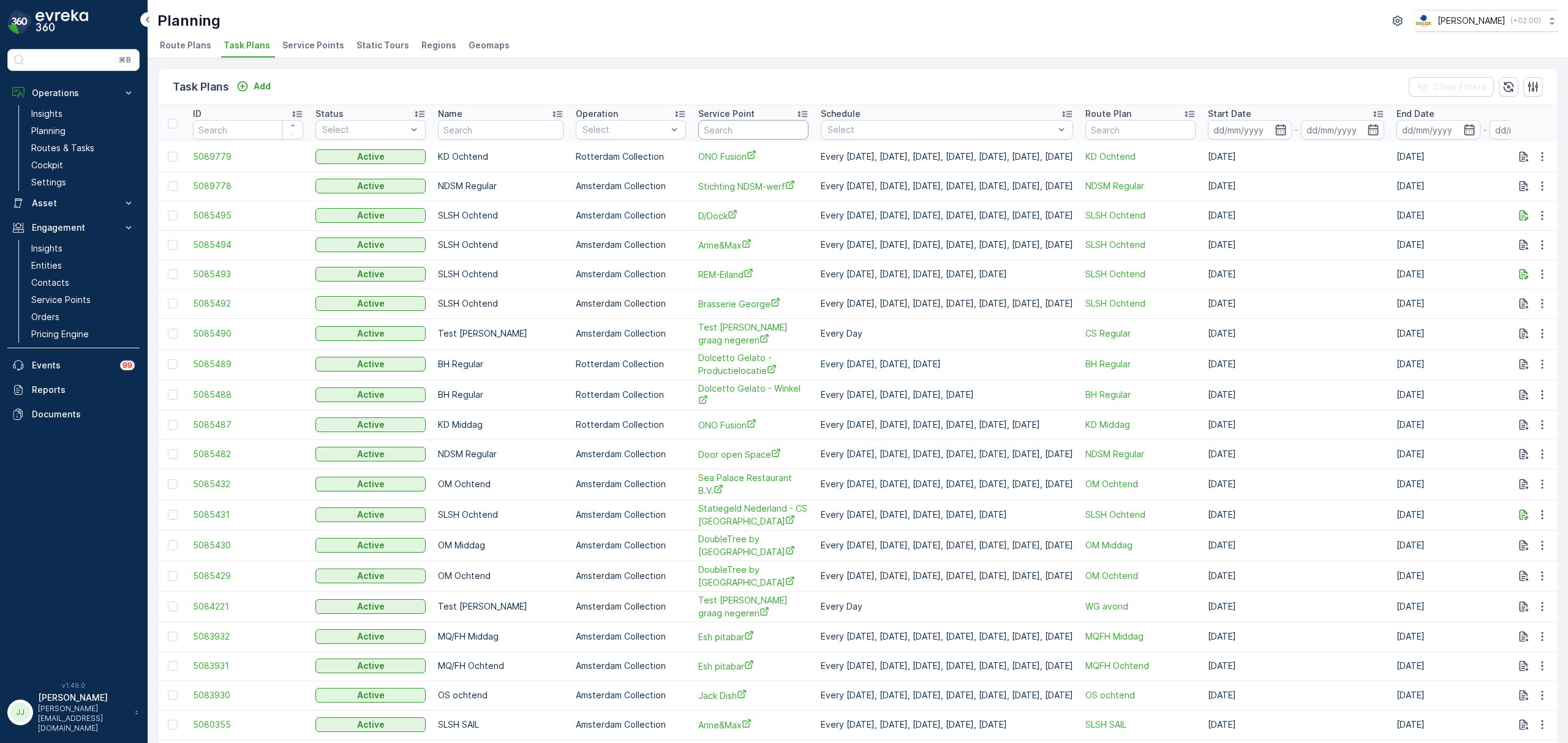
click at [710, 135] on input "text" at bounding box center [753, 130] width 110 height 20
type input "vasc"
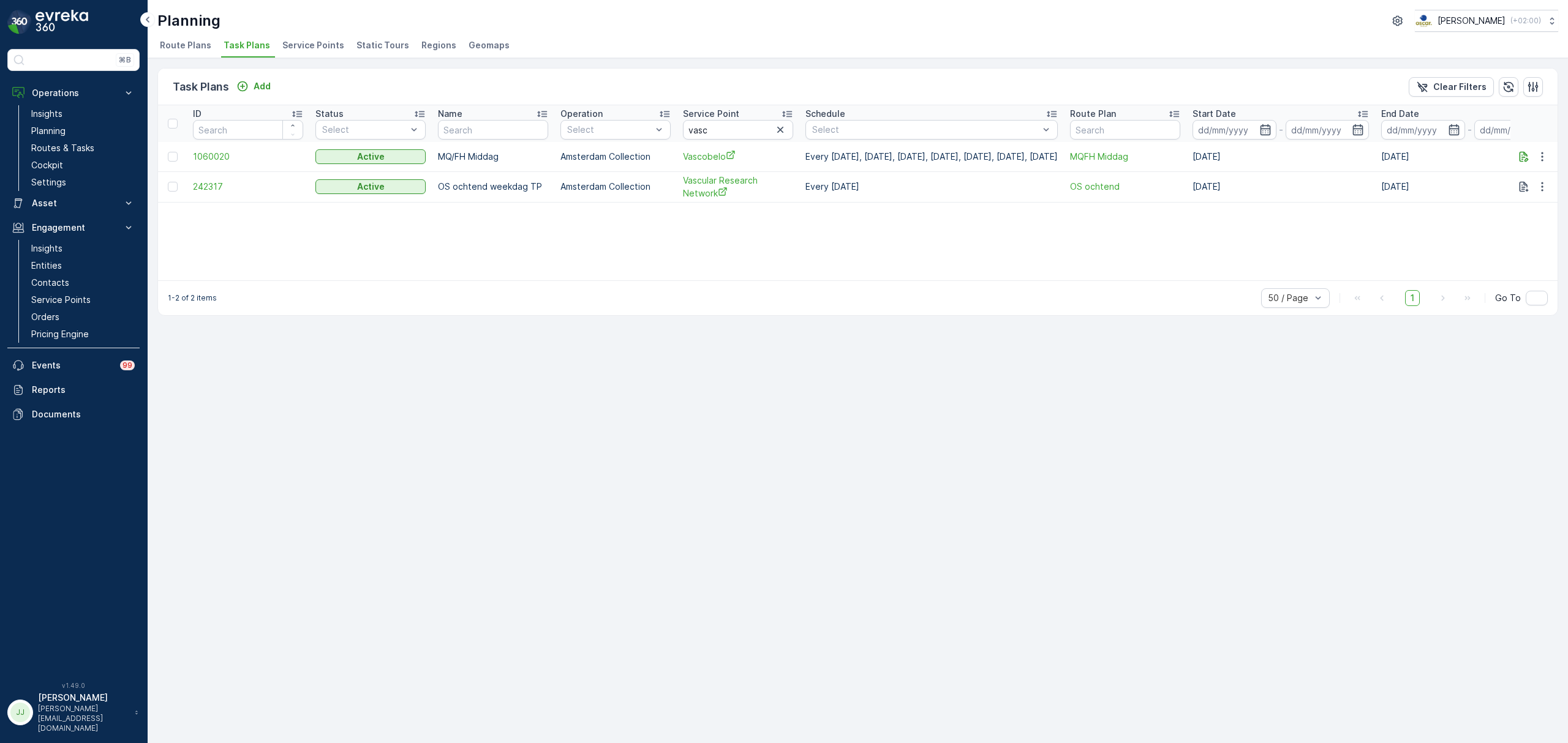
click at [1254, 165] on td at bounding box center [1534, 157] width 48 height 30
click at [1254, 155] on icon "button" at bounding box center [1542, 156] width 12 height 12
click at [1254, 185] on div "Edit Task Plan" at bounding box center [1527, 192] width 81 height 17
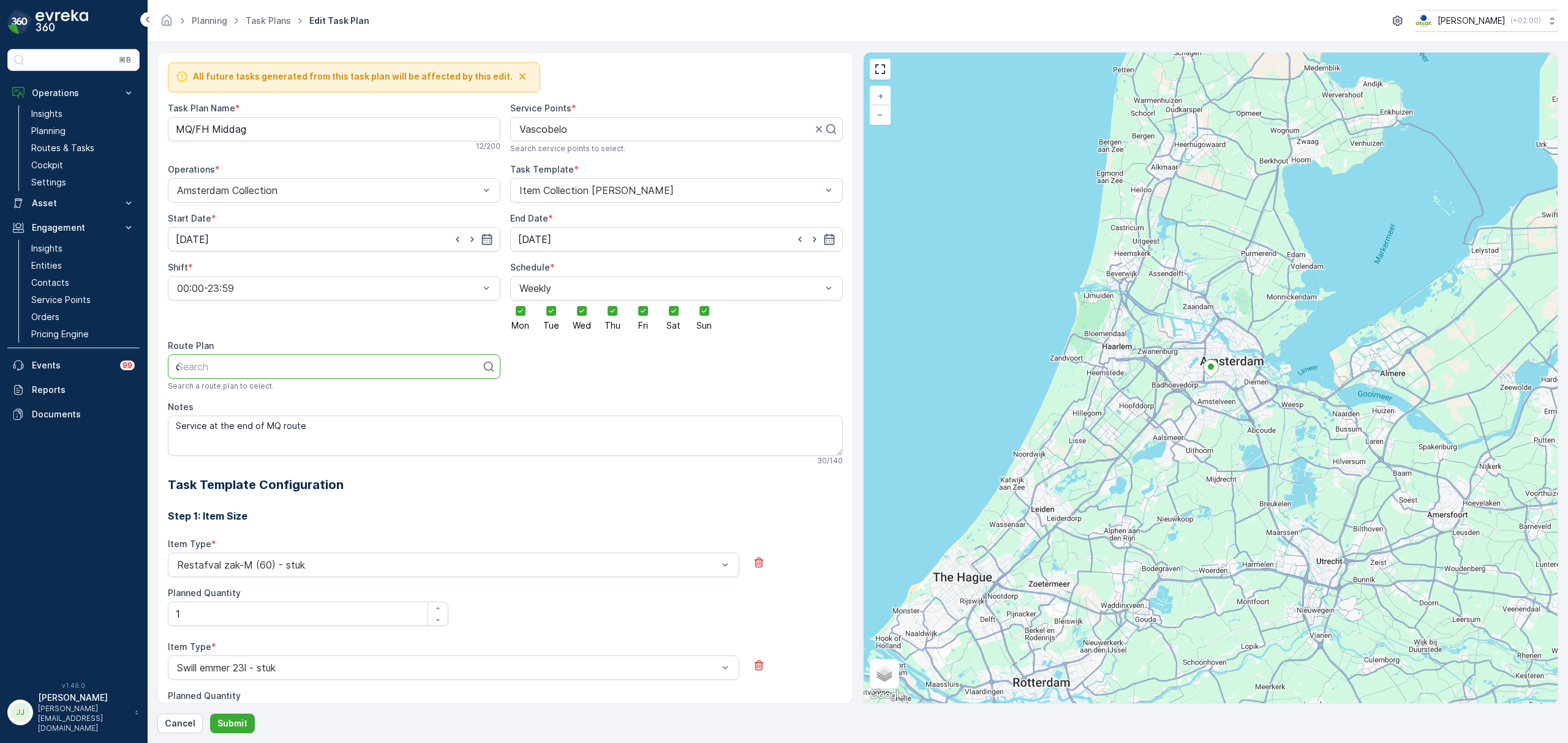
type input "os"
click at [231, 417] on div "OS Middag" at bounding box center [334, 417] width 318 height 11
drag, startPoint x: 265, startPoint y: 131, endPoint x: 162, endPoint y: 126, distance: 103.1
click at [162, 126] on div "All future tasks generated from this task plan will be affected by this edit. T…" at bounding box center [504, 378] width 696 height 652
type Name "OS Middag"
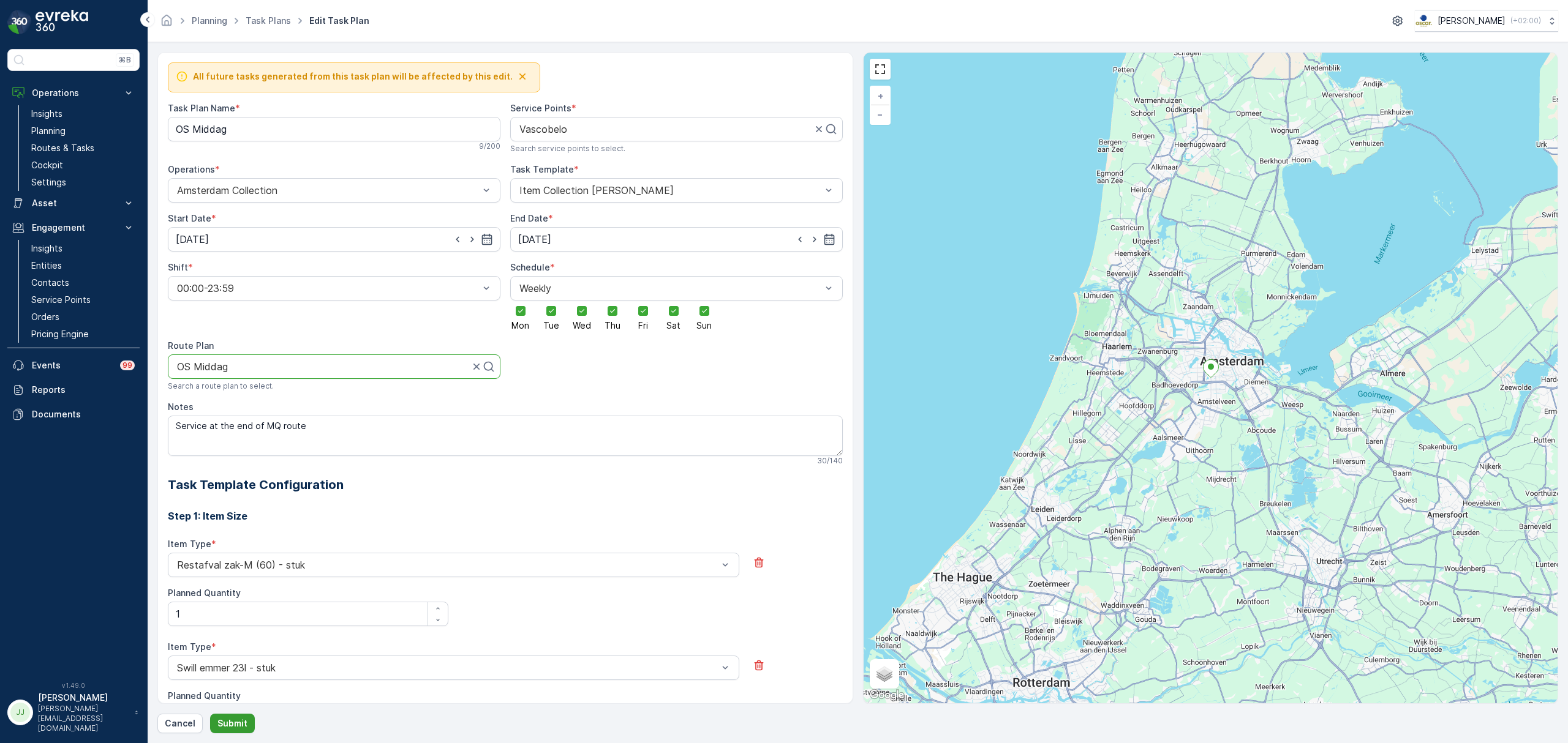
click at [216, 566] on button "Submit" at bounding box center [232, 723] width 45 height 20
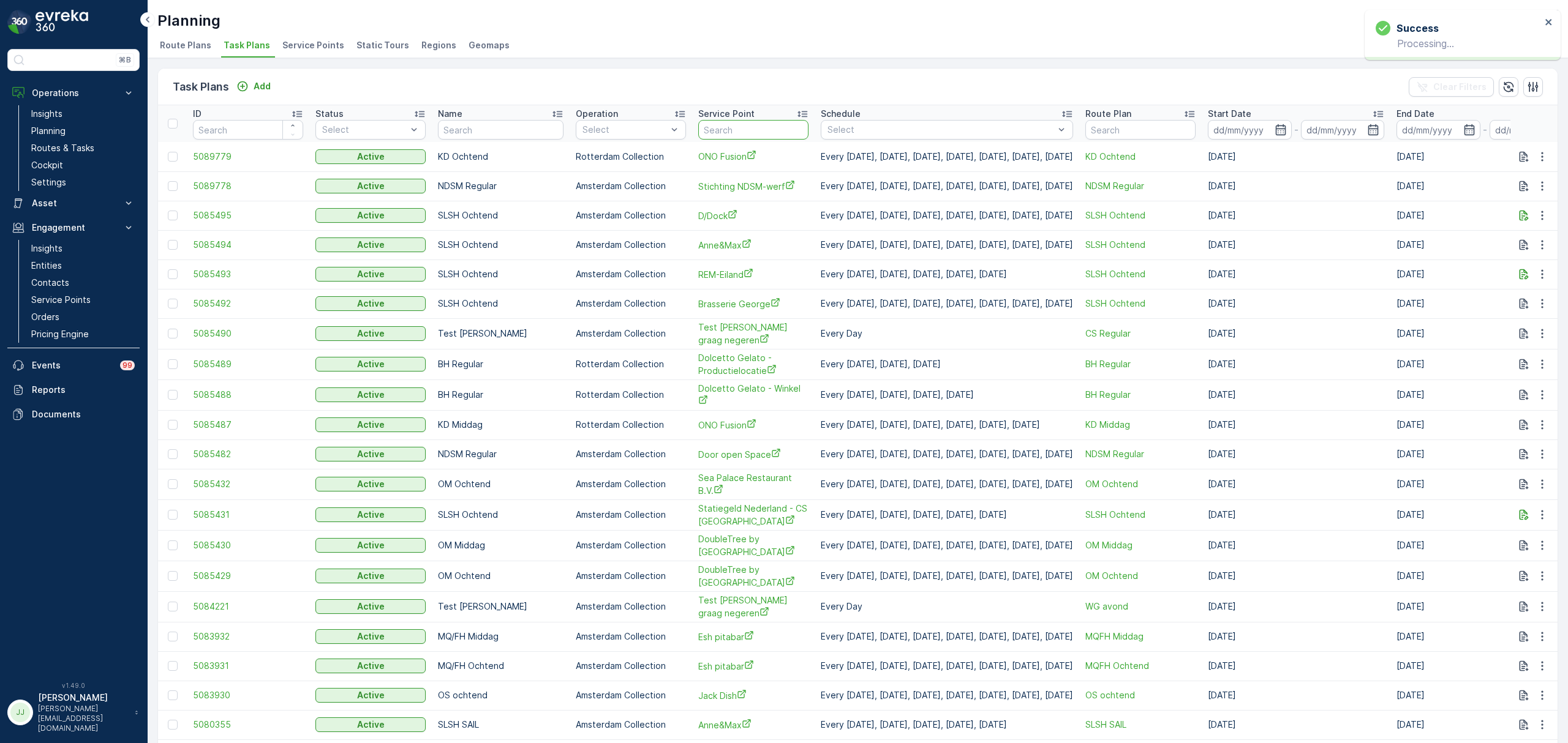
click at [742, 133] on input "text" at bounding box center [753, 130] width 110 height 20
type input "edge"
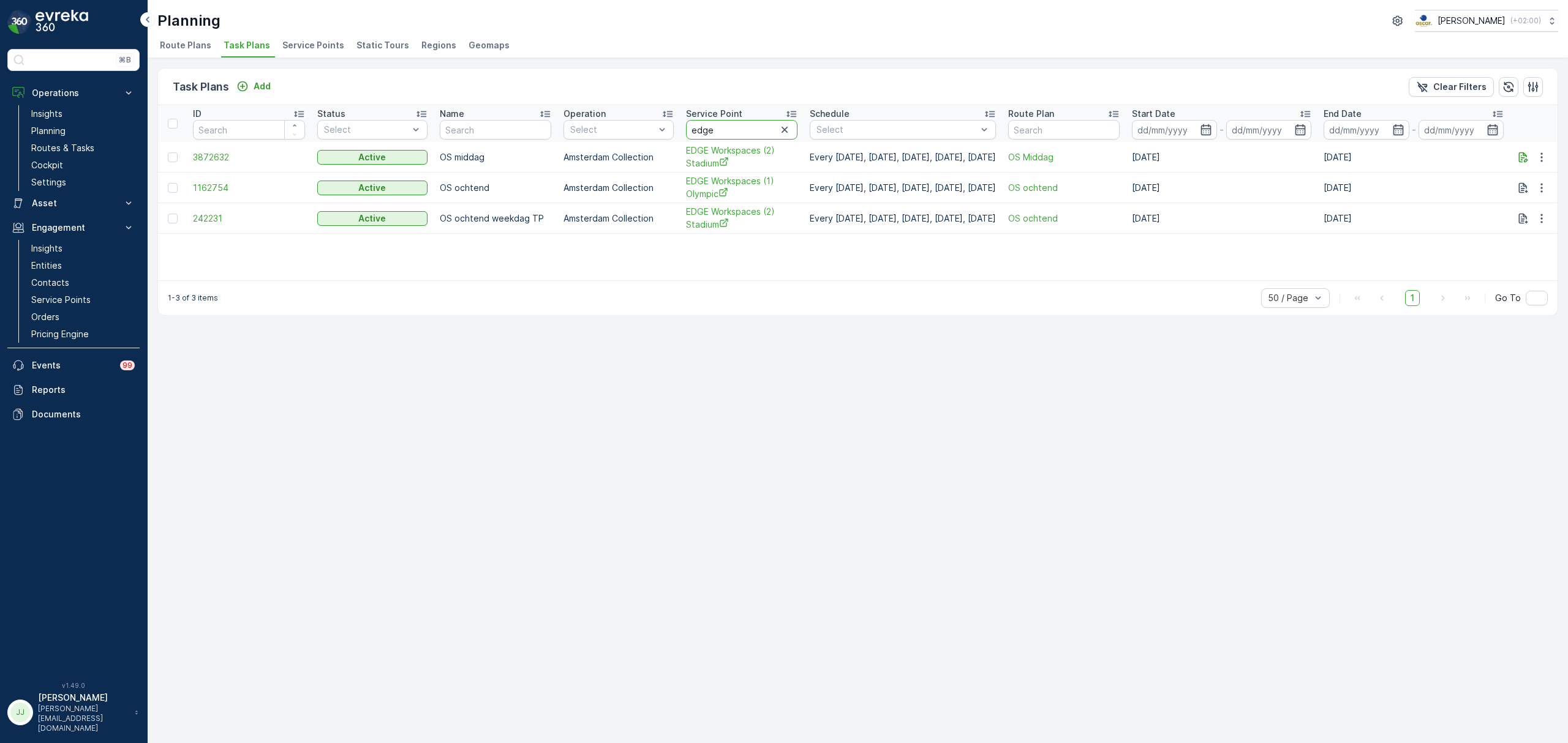
drag, startPoint x: 726, startPoint y: 127, endPoint x: 672, endPoint y: 126, distance: 54.0
click at [672, 126] on tr "ID Status Select Name Operation Select Service Point edge Schedule Select Route…" at bounding box center [858, 123] width 1399 height 36
type input "drie gra"
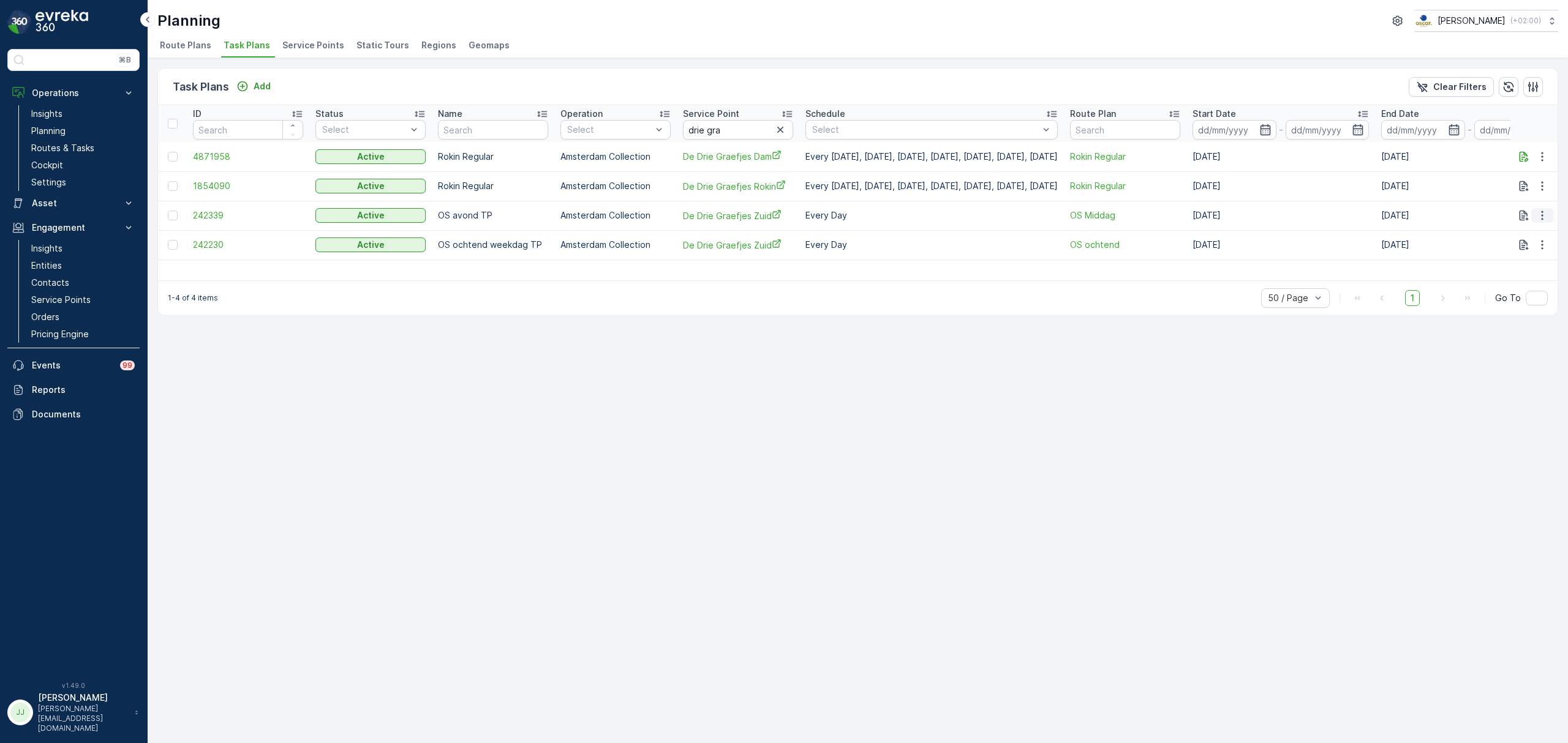
click at [1254, 214] on icon "button" at bounding box center [1542, 215] width 12 height 12
click at [1254, 246] on span "Edit Task Plan" at bounding box center [1520, 250] width 57 height 12
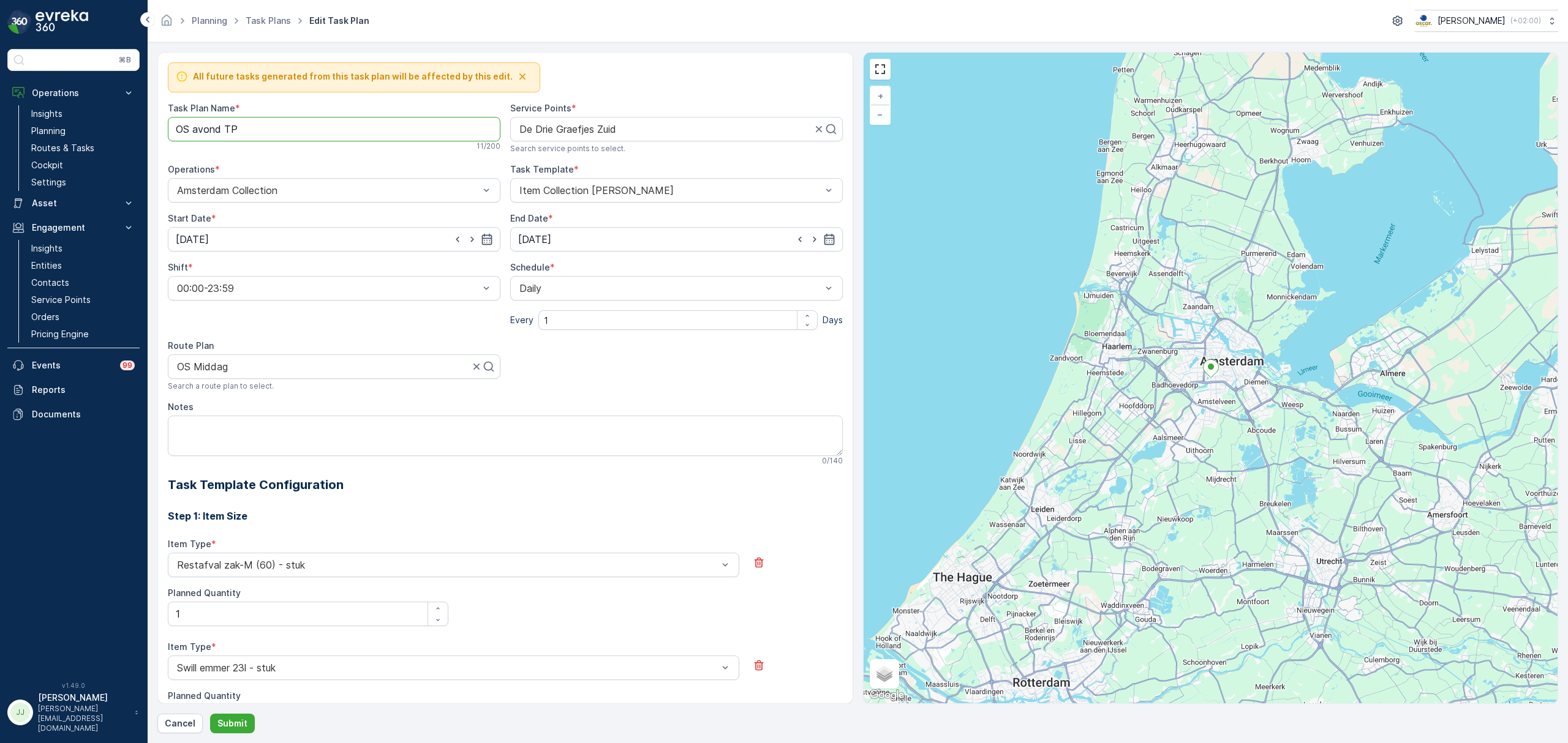
drag, startPoint x: 246, startPoint y: 128, endPoint x: 193, endPoint y: 124, distance: 53.2
click at [193, 124] on Name "OS avond TP" at bounding box center [334, 129] width 332 height 25
type Name "OS Middag"
click at [246, 566] on button "Submit" at bounding box center [232, 723] width 45 height 20
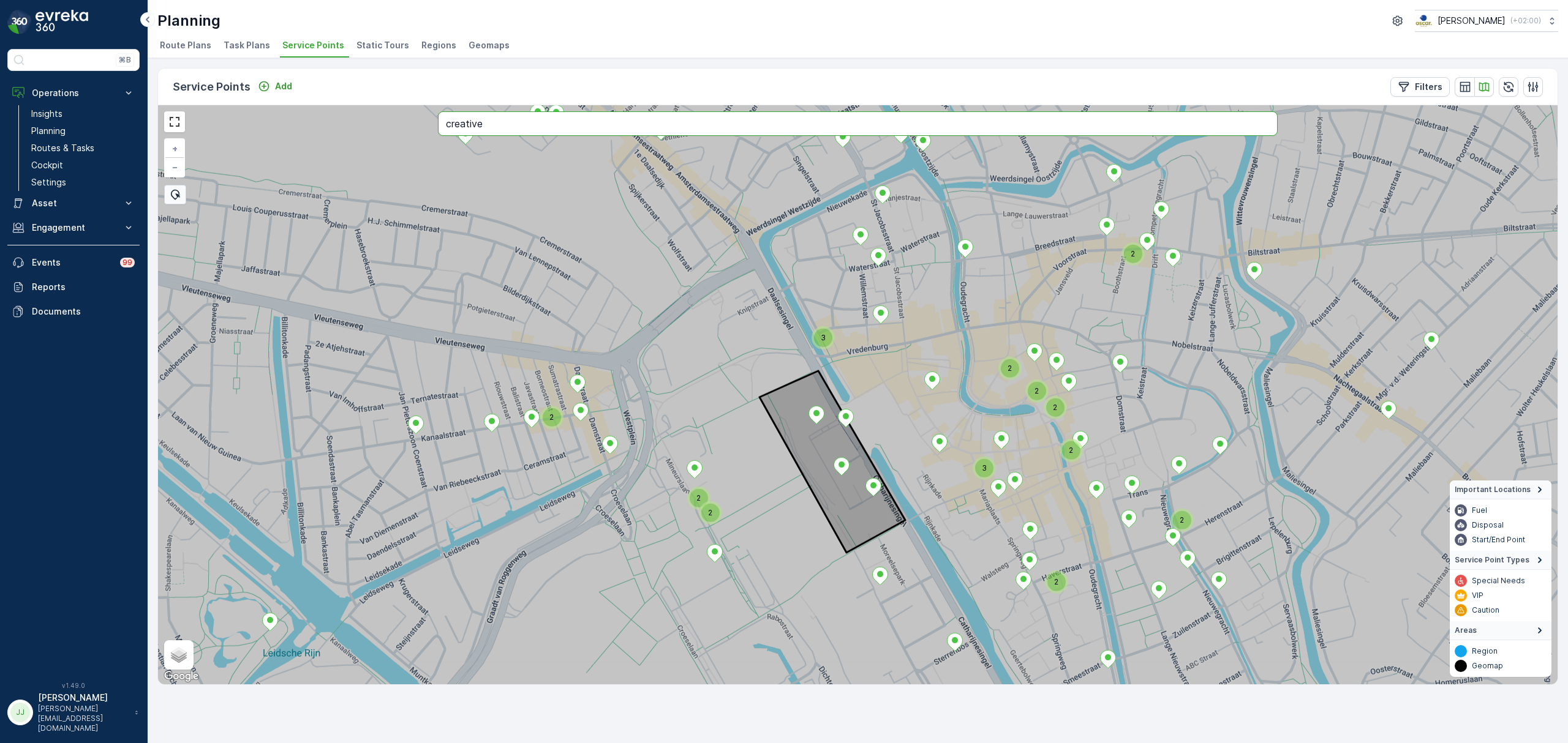
drag, startPoint x: 504, startPoint y: 116, endPoint x: 365, endPoint y: 117, distance: 139.0
click at [365, 117] on div "2 2 2 2 2 2 2 3 2 2 3 2 + − Satellite Roadmap Terrain Hybrid Leaflet Keyboard s…" at bounding box center [858, 394] width 1399 height 579
type input "creative"
click at [254, 36] on li "Task Plans" at bounding box center [247, 46] width 54 height 21
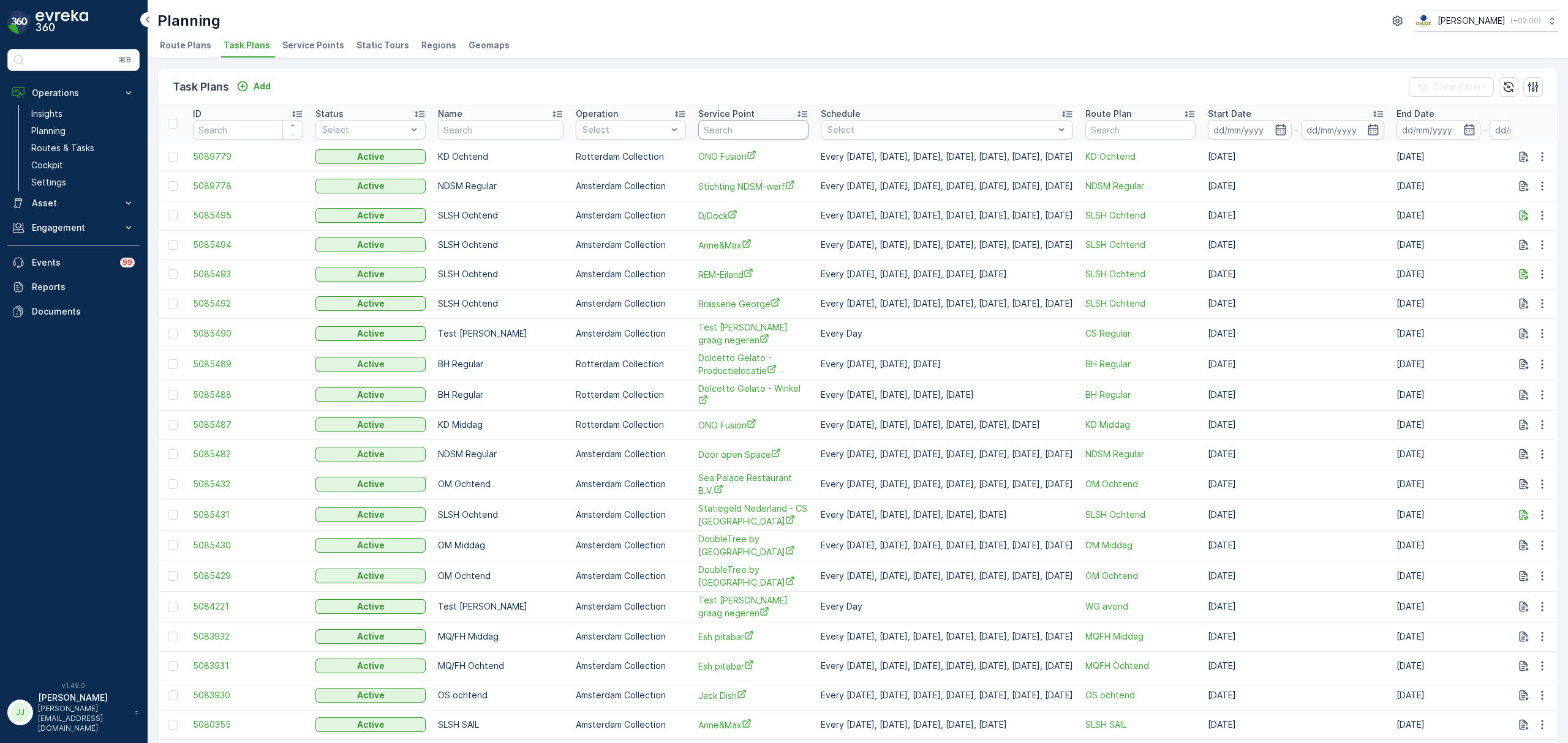
click at [723, 127] on input "text" at bounding box center [753, 130] width 110 height 20
type input "bigoli"
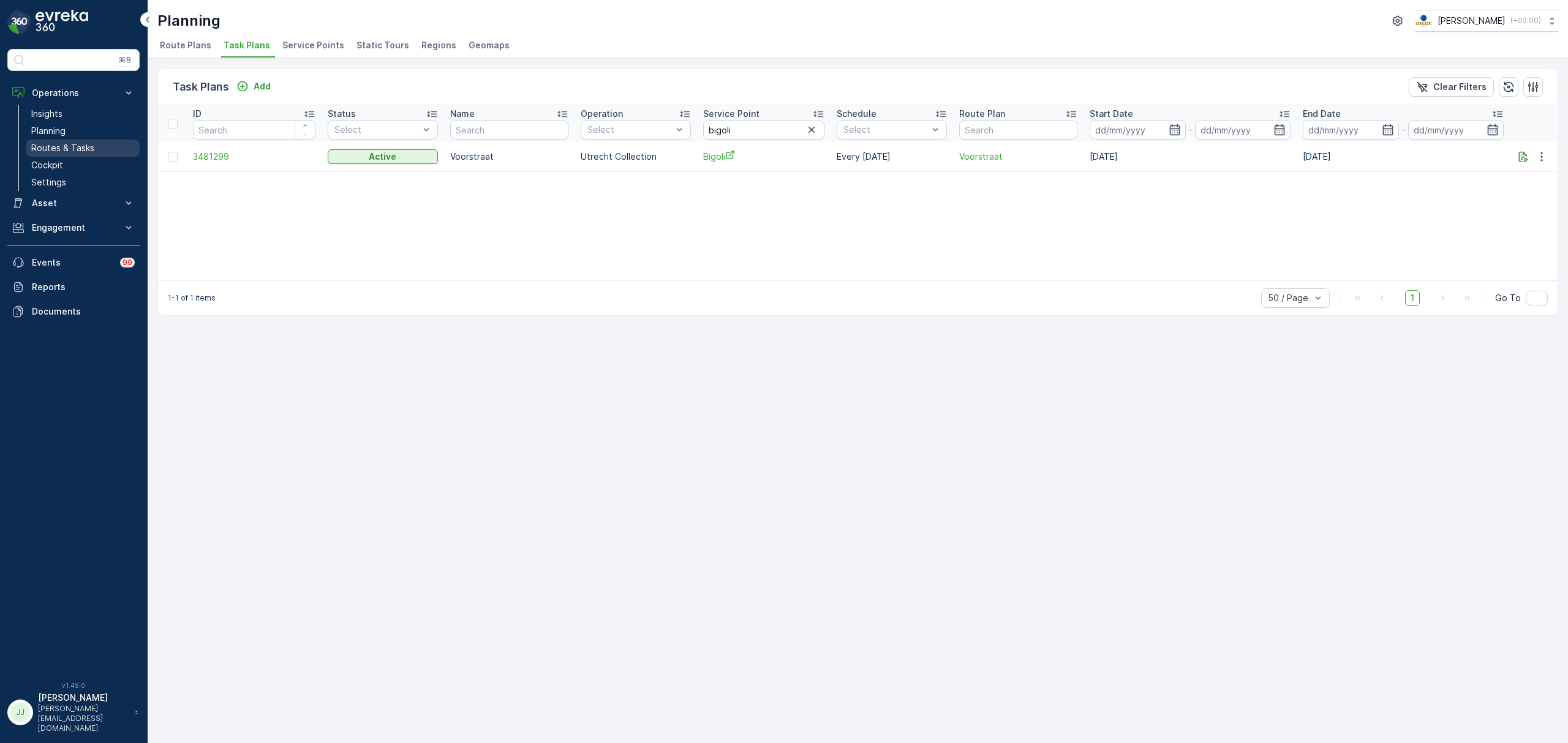
click at [91, 147] on p "Routes & Tasks" at bounding box center [63, 148] width 63 height 12
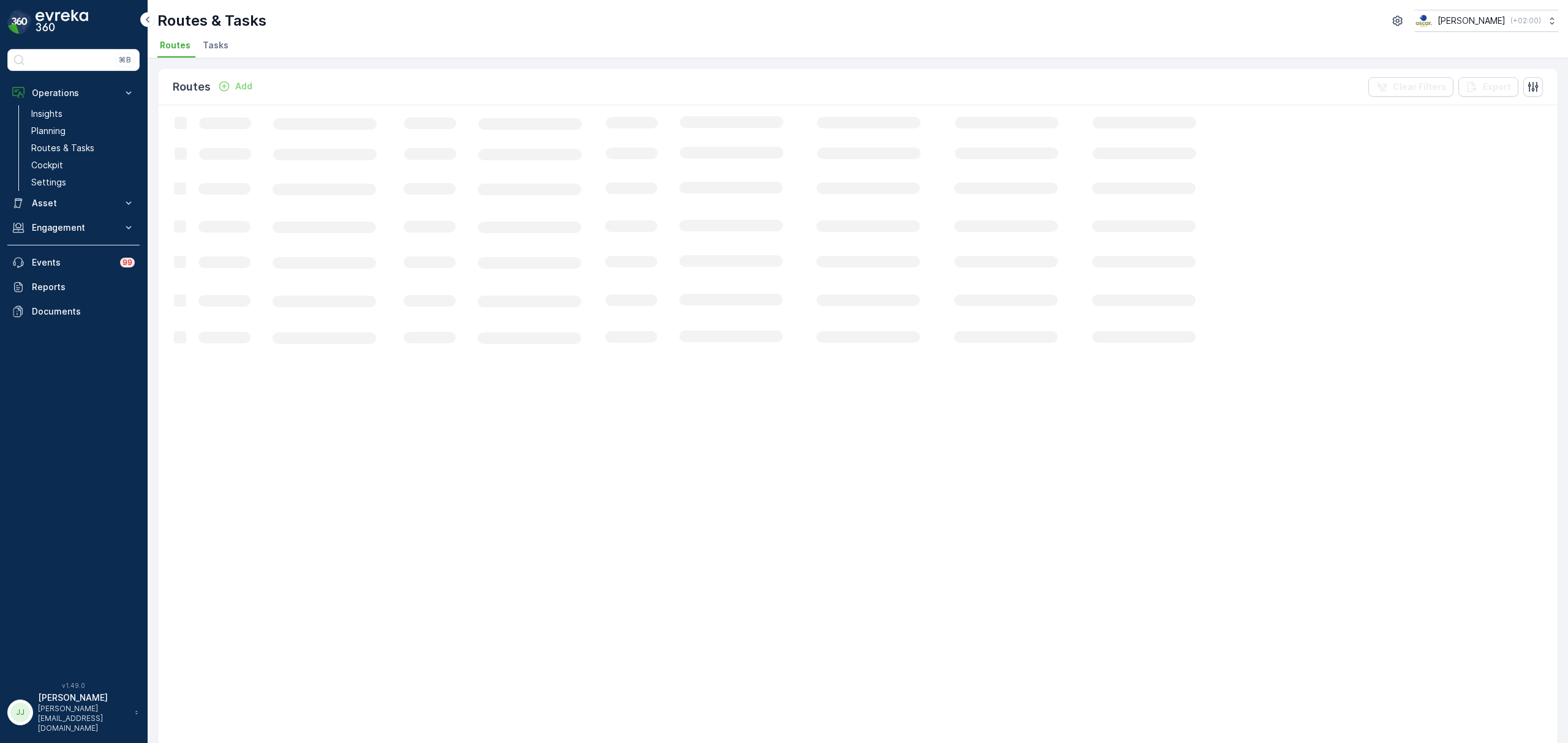
click at [223, 45] on span "Tasks" at bounding box center [215, 45] width 26 height 12
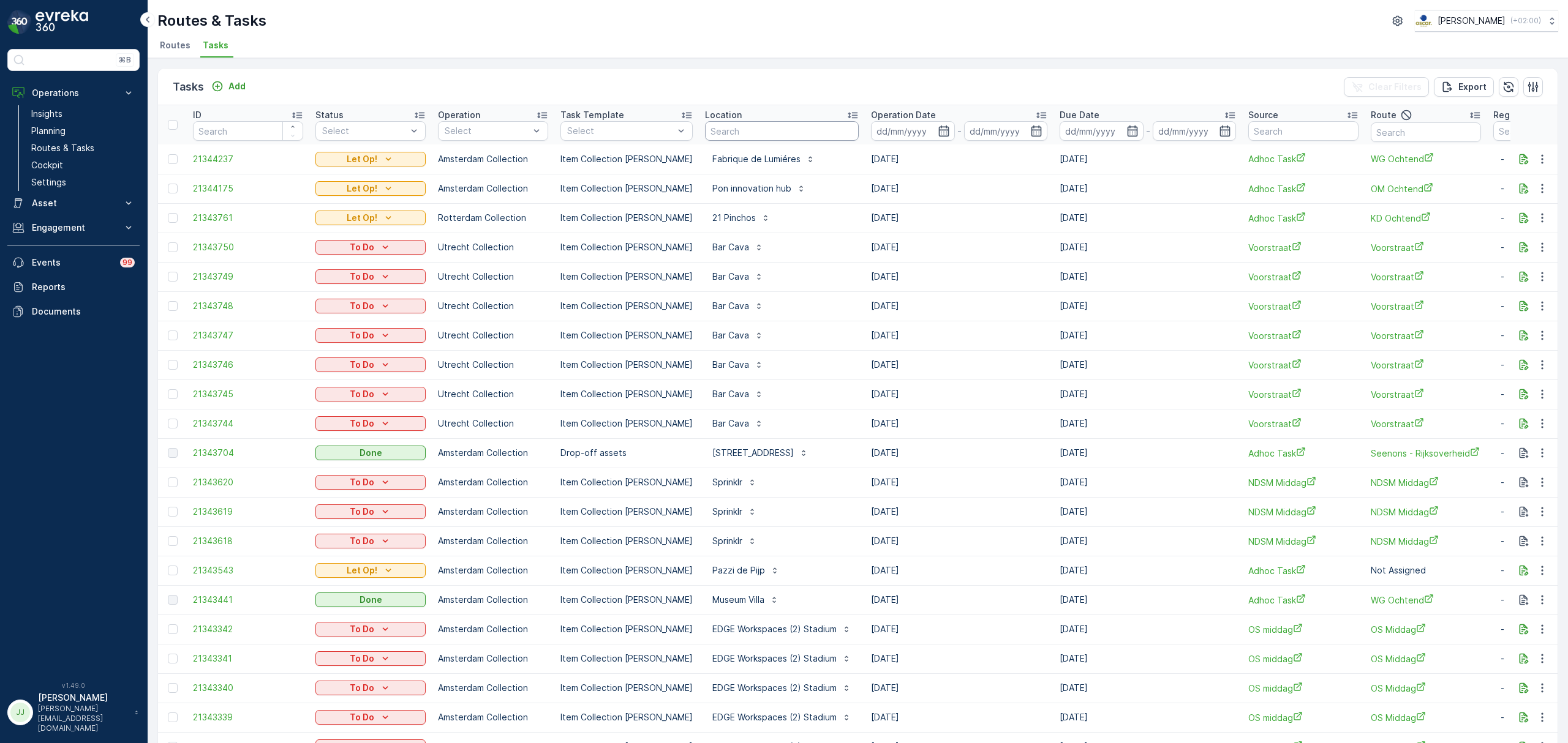
click at [725, 127] on input "text" at bounding box center [782, 131] width 154 height 20
type input "bigoli"
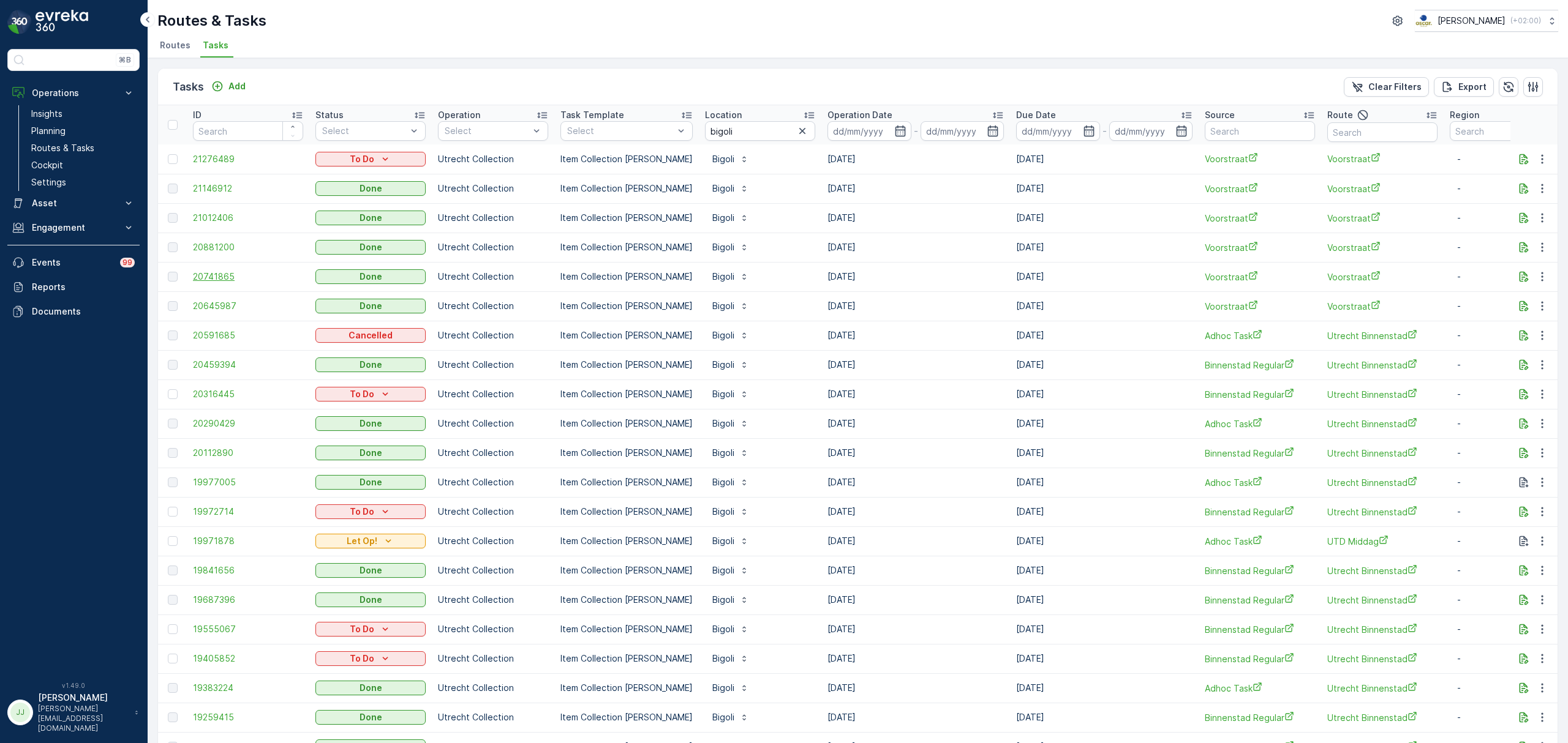
click at [206, 277] on span "20741865" at bounding box center [247, 276] width 110 height 12
